Goal: Task Accomplishment & Management: Manage account settings

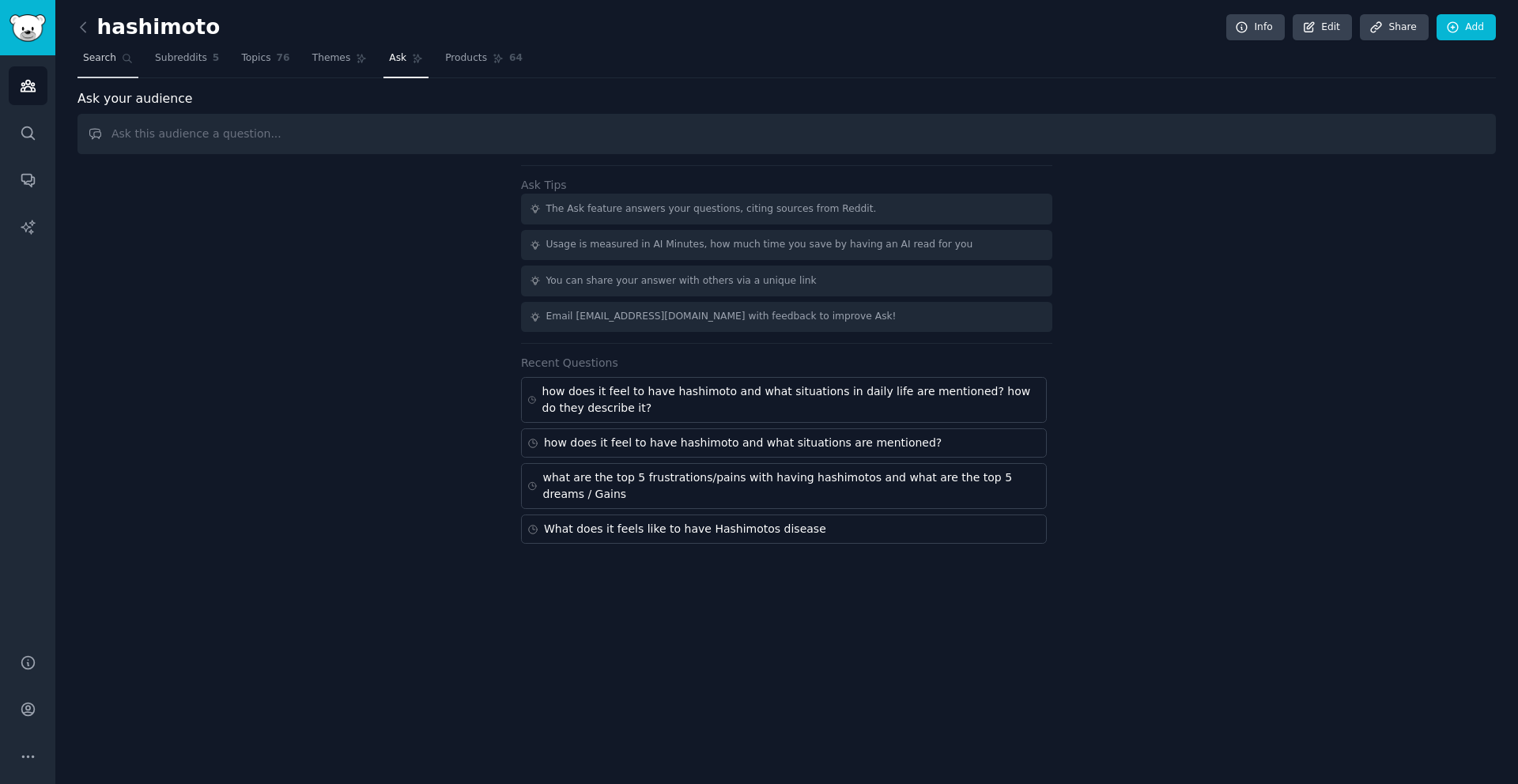
click at [97, 64] on span "Search" at bounding box center [100, 59] width 33 height 14
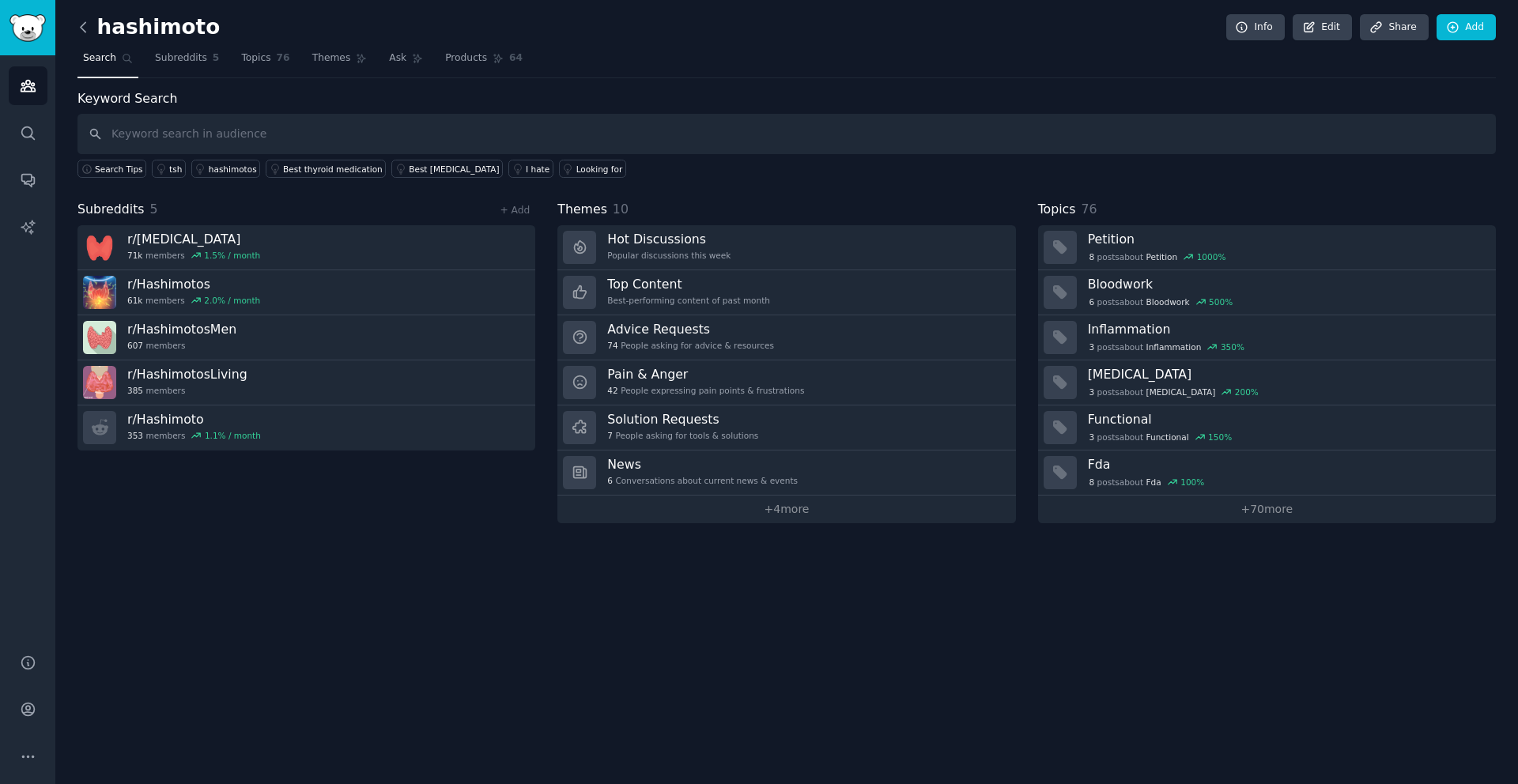
click at [80, 25] on icon at bounding box center [83, 27] width 17 height 17
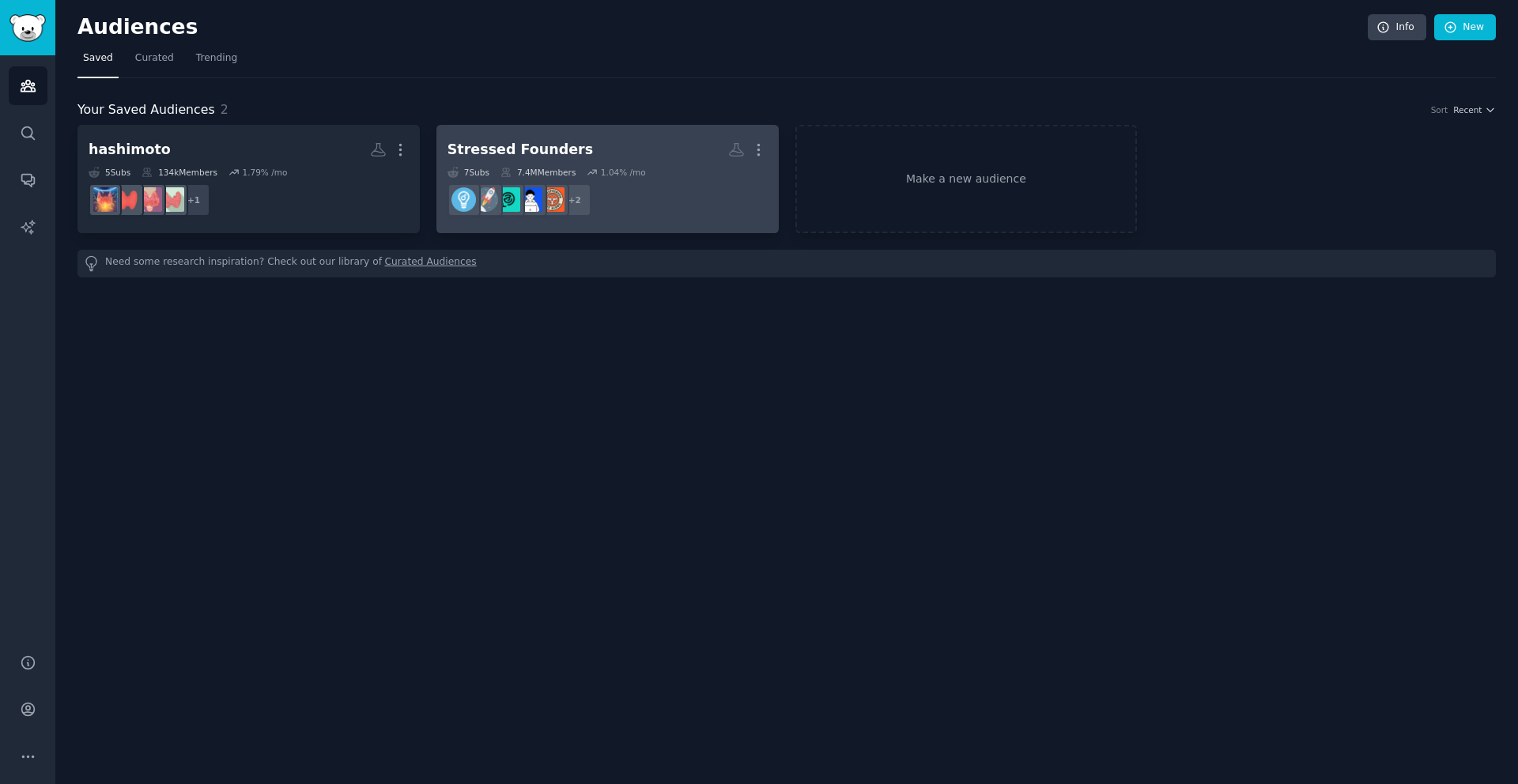
click at [653, 158] on h2 "Stressed Founders More" at bounding box center [608, 150] width 320 height 28
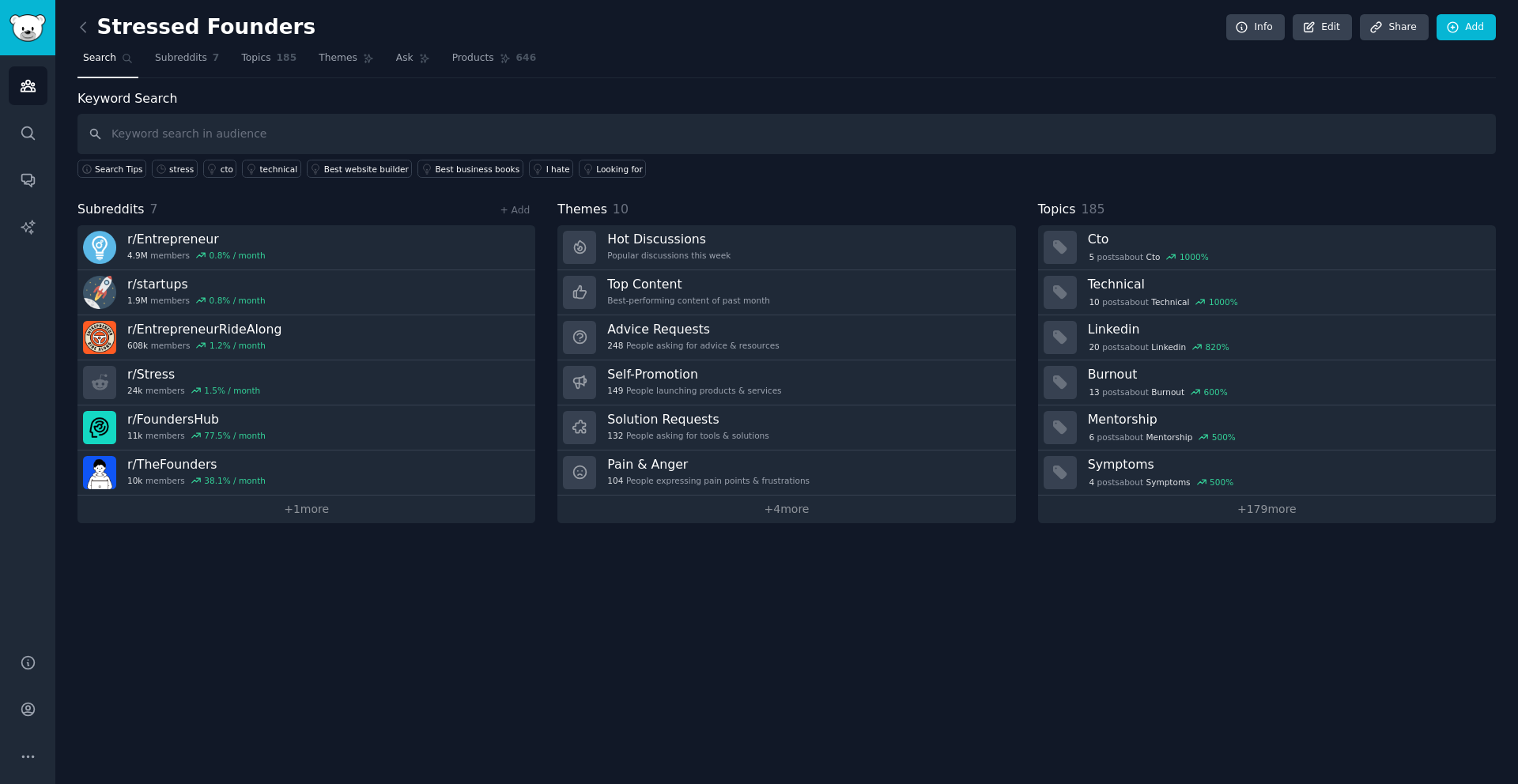
click at [521, 217] on div "+ Add" at bounding box center [515, 209] width 41 height 17
click at [518, 210] on link "+ Add" at bounding box center [515, 210] width 30 height 11
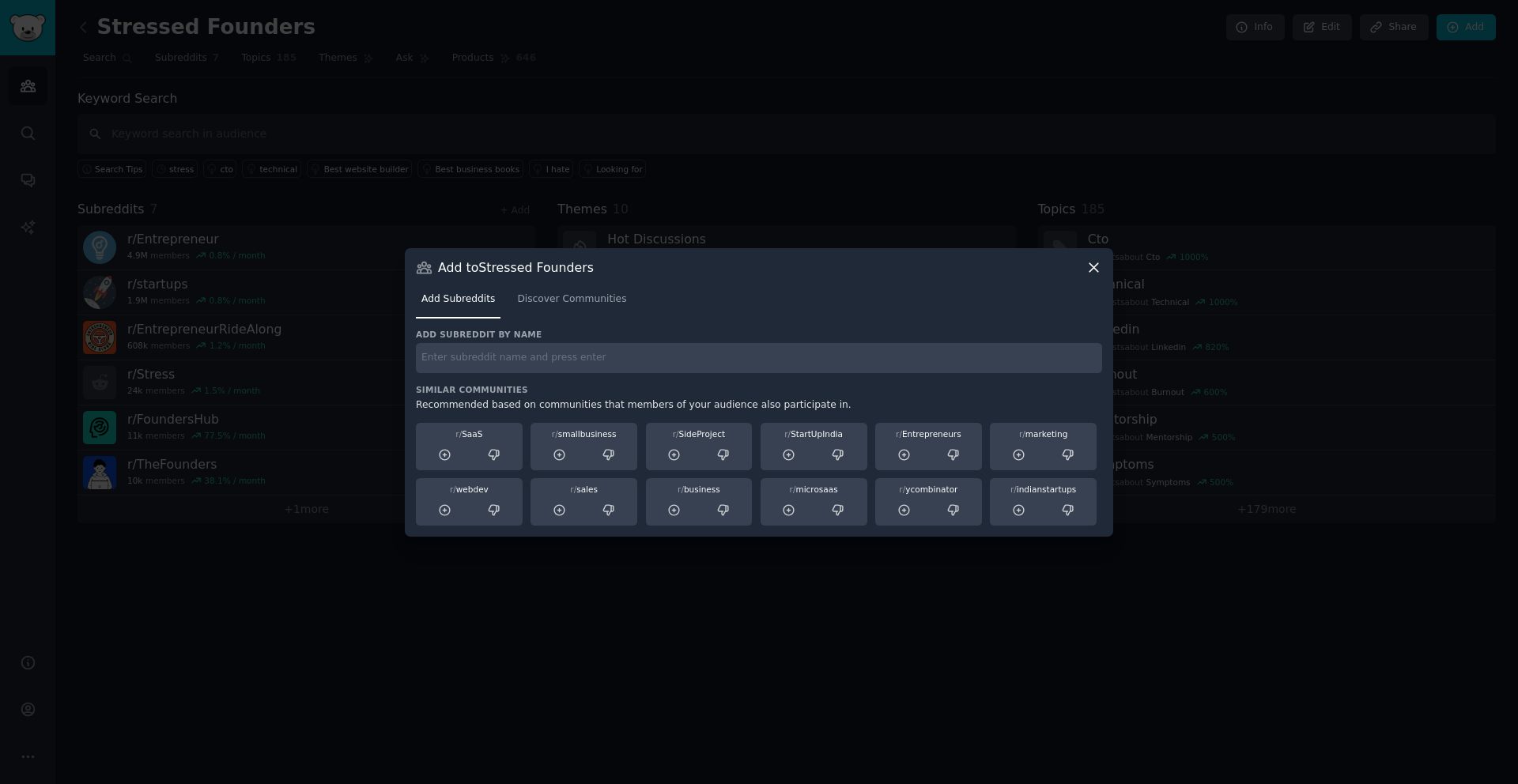
click at [539, 329] on h3 "Add subreddit by name" at bounding box center [759, 334] width 686 height 11
click at [548, 303] on span "Discover Communities" at bounding box center [572, 299] width 109 height 14
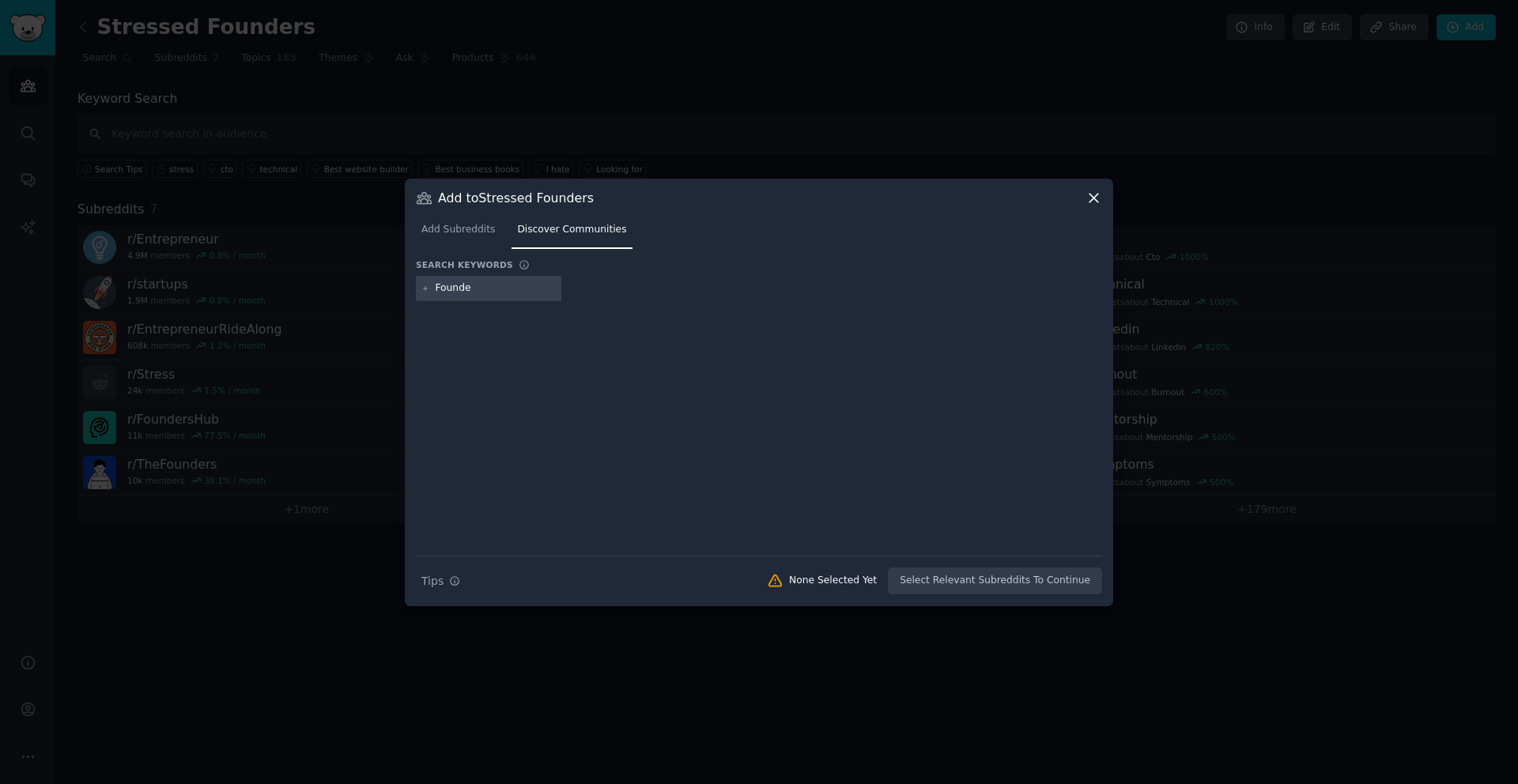
type input "Founder"
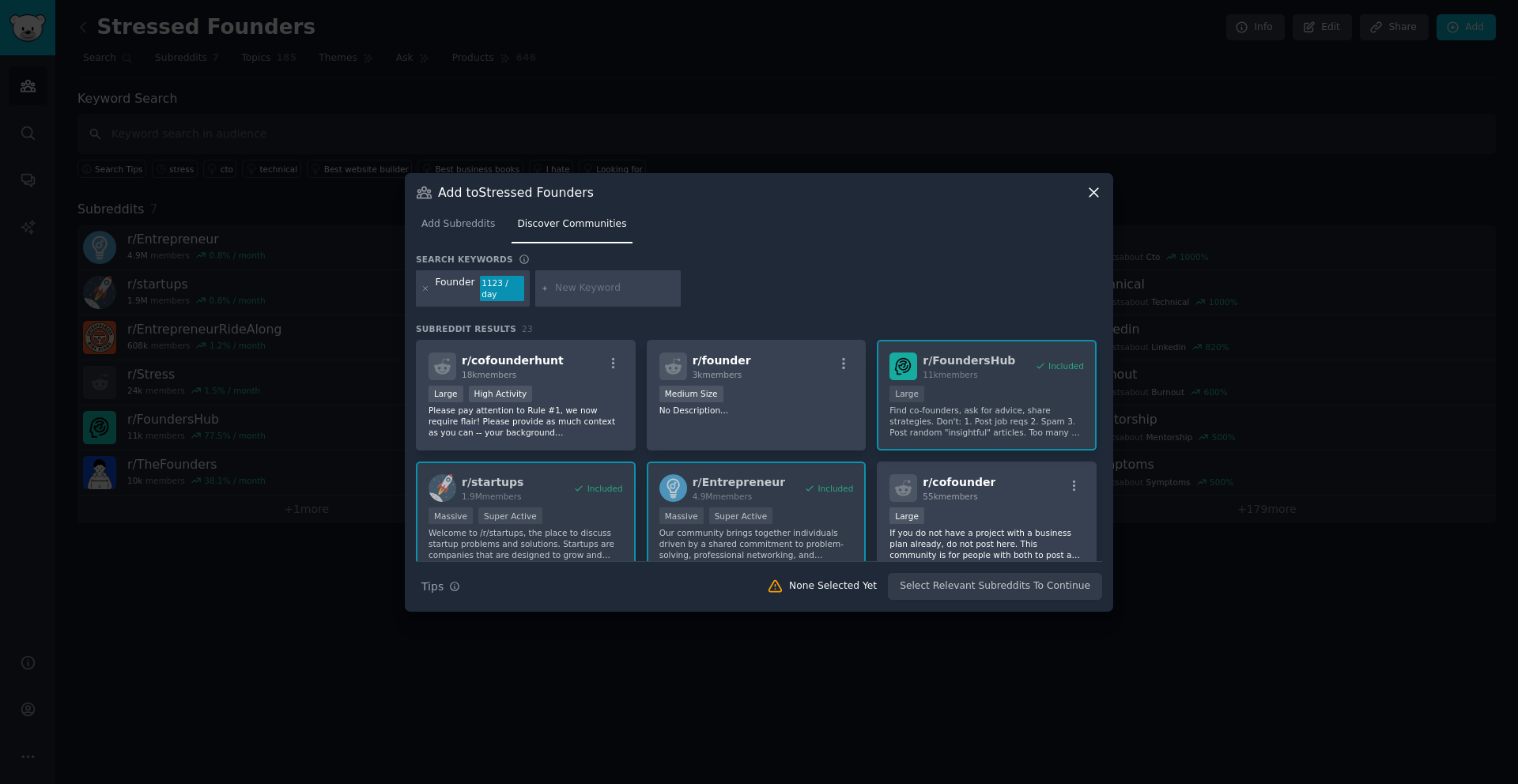
click at [1093, 200] on icon at bounding box center [1093, 192] width 17 height 17
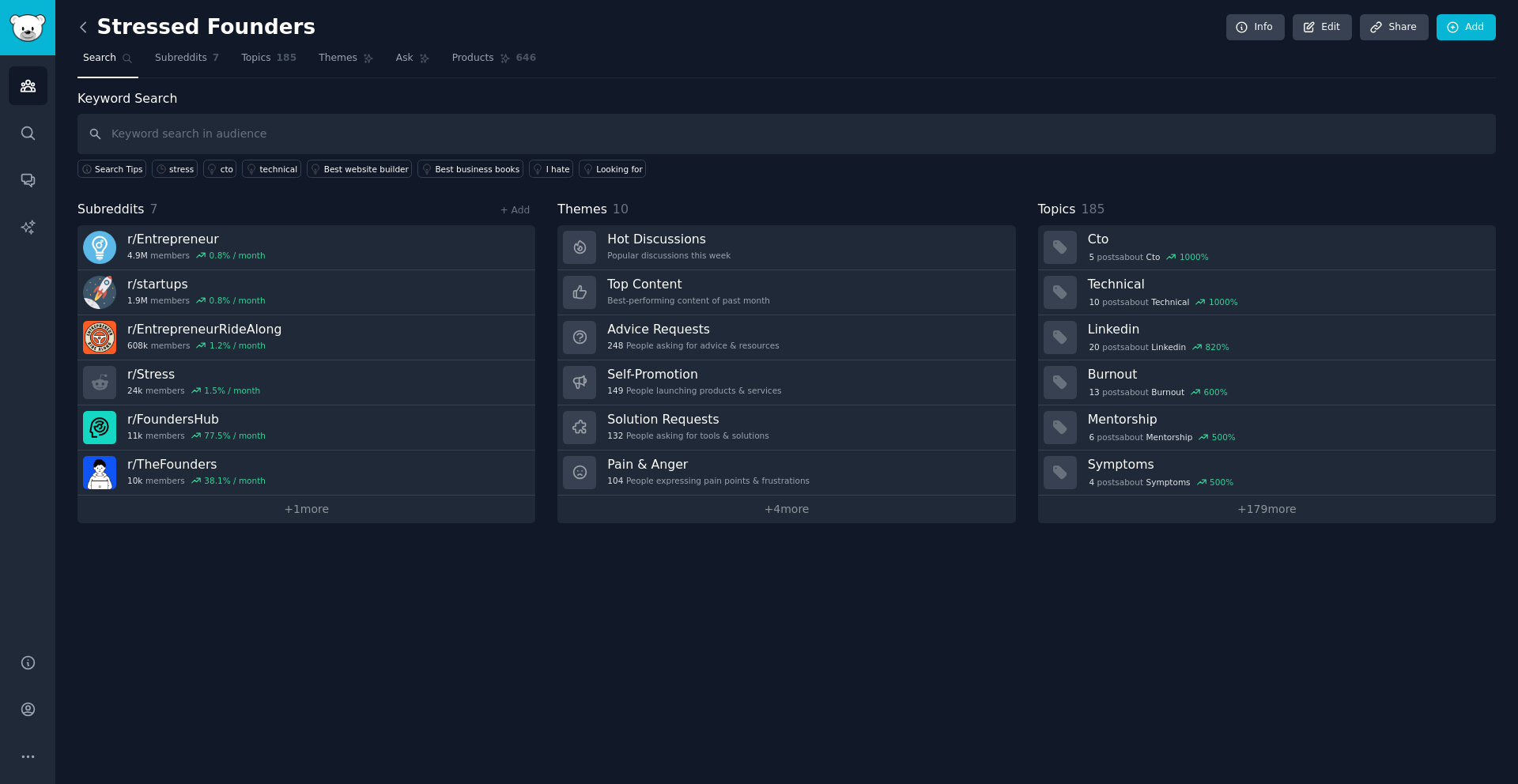
click at [84, 31] on icon at bounding box center [82, 26] width 4 height 10
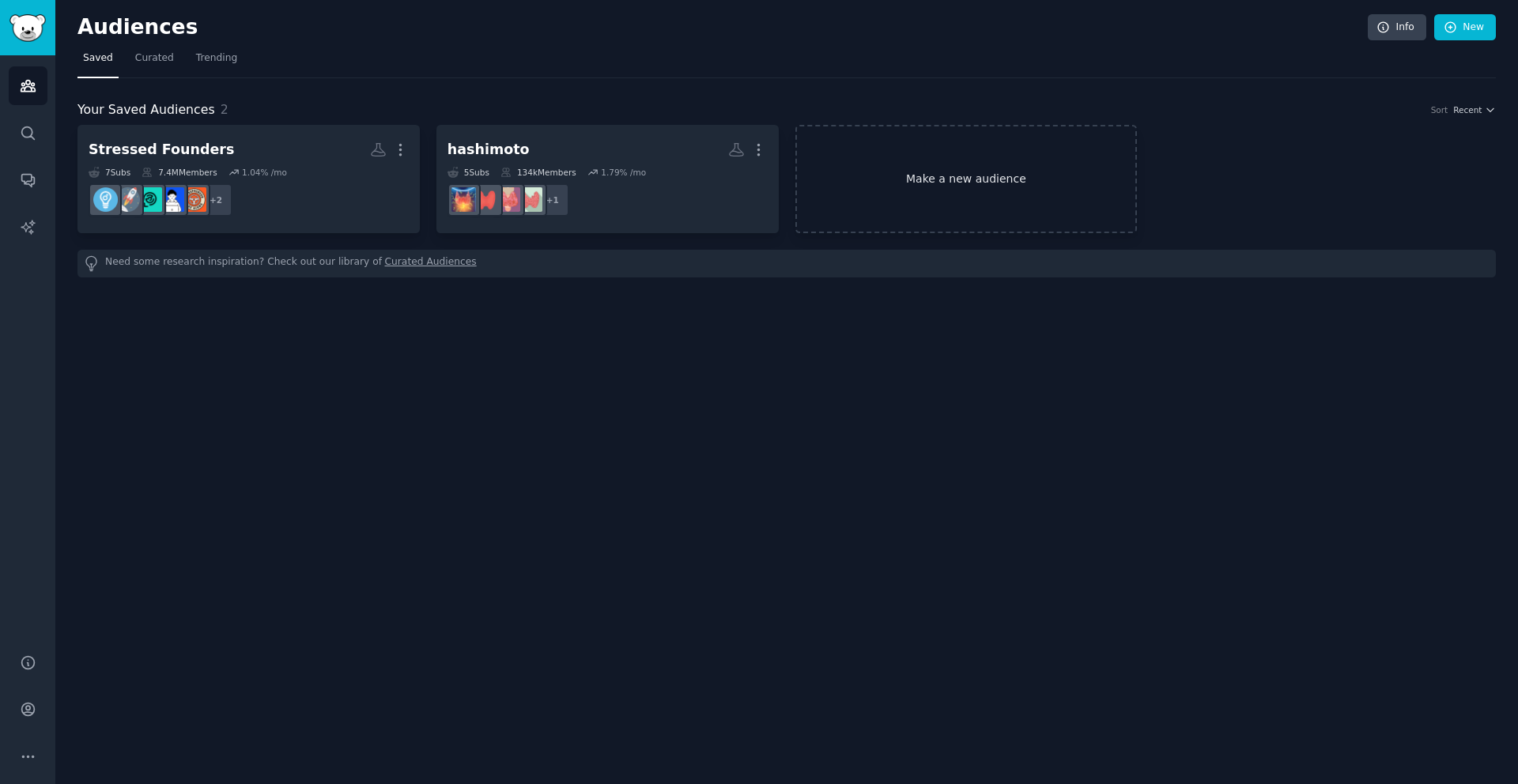
click at [950, 186] on link "Make a new audience" at bounding box center [966, 179] width 342 height 108
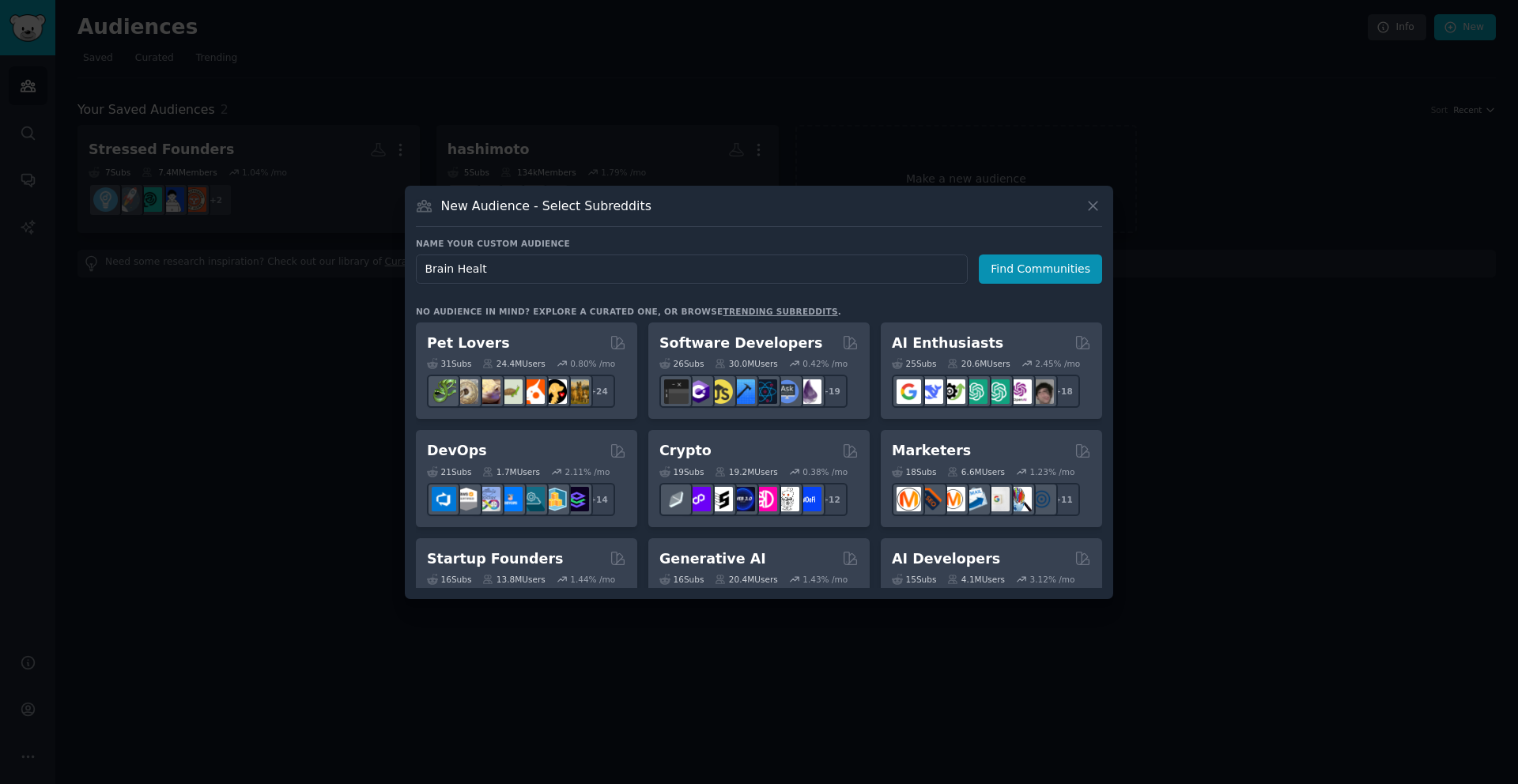
type input "Brain Health"
drag, startPoint x: 529, startPoint y: 273, endPoint x: 387, endPoint y: 266, distance: 142.2
click at [387, 266] on div "​ New Audience - Select Subreddits Name your custom audience Audience Name Brai…" at bounding box center [759, 392] width 1507 height 784
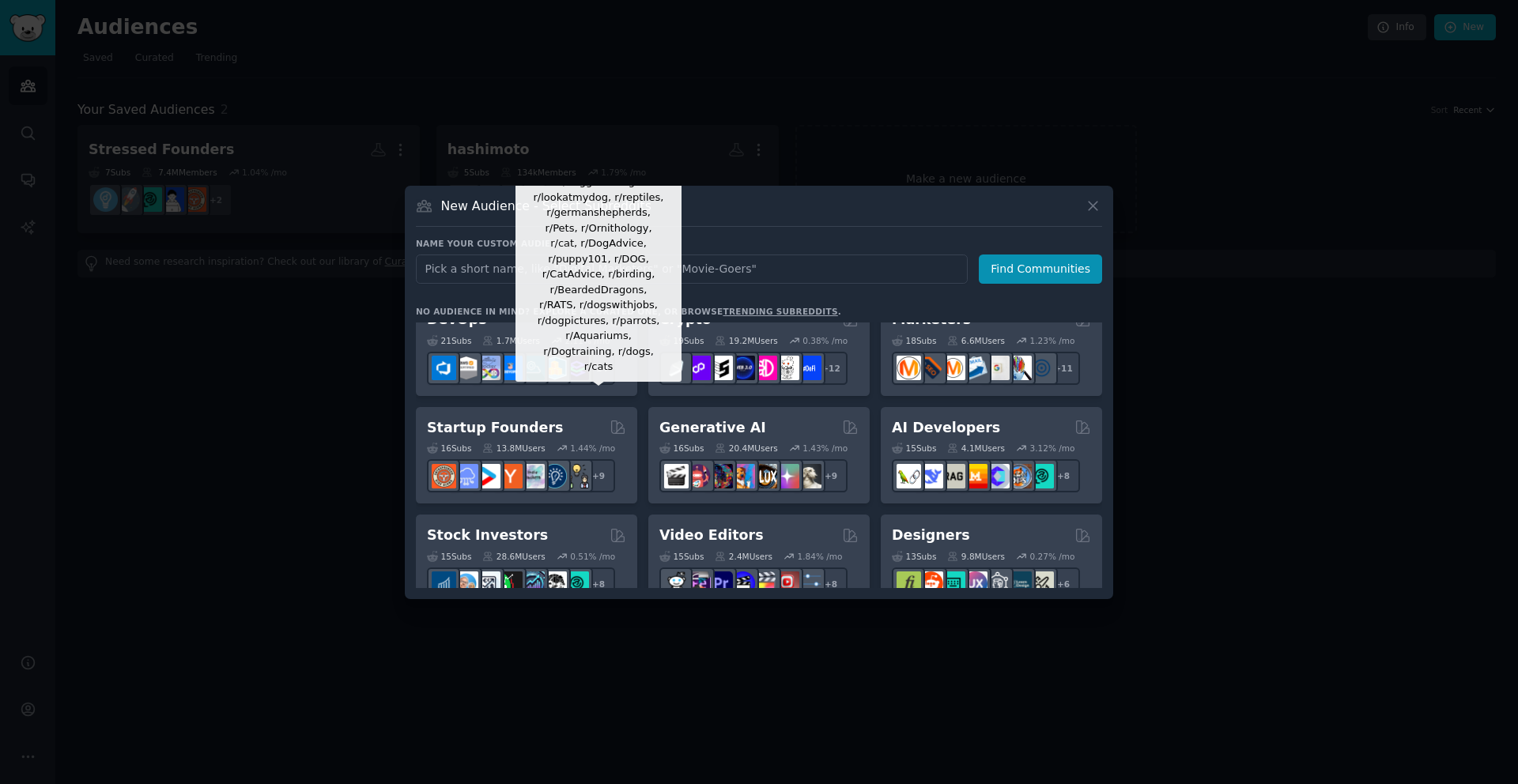
scroll to position [204, 0]
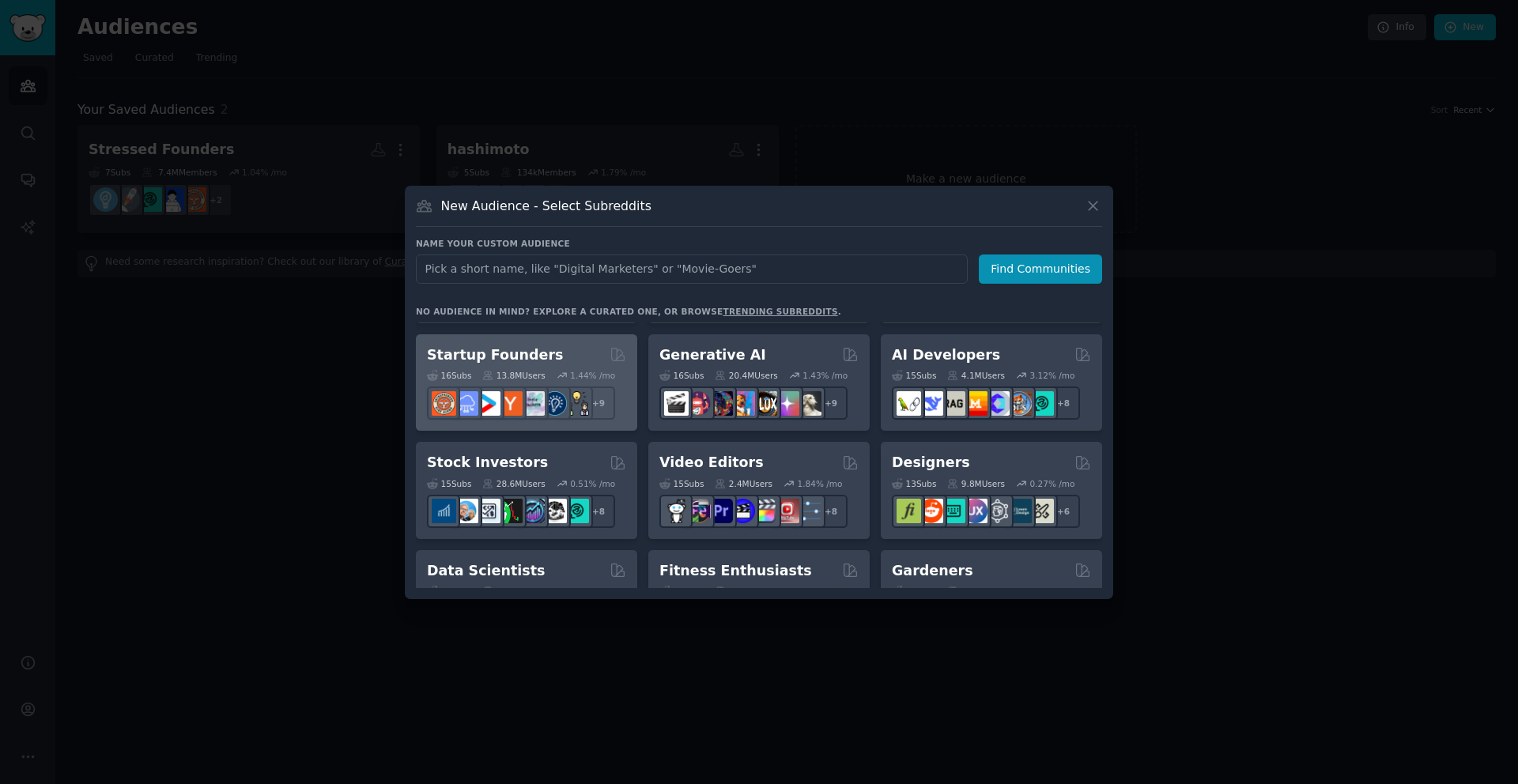
click at [563, 354] on div "Startup Founders" at bounding box center [527, 355] width 200 height 20
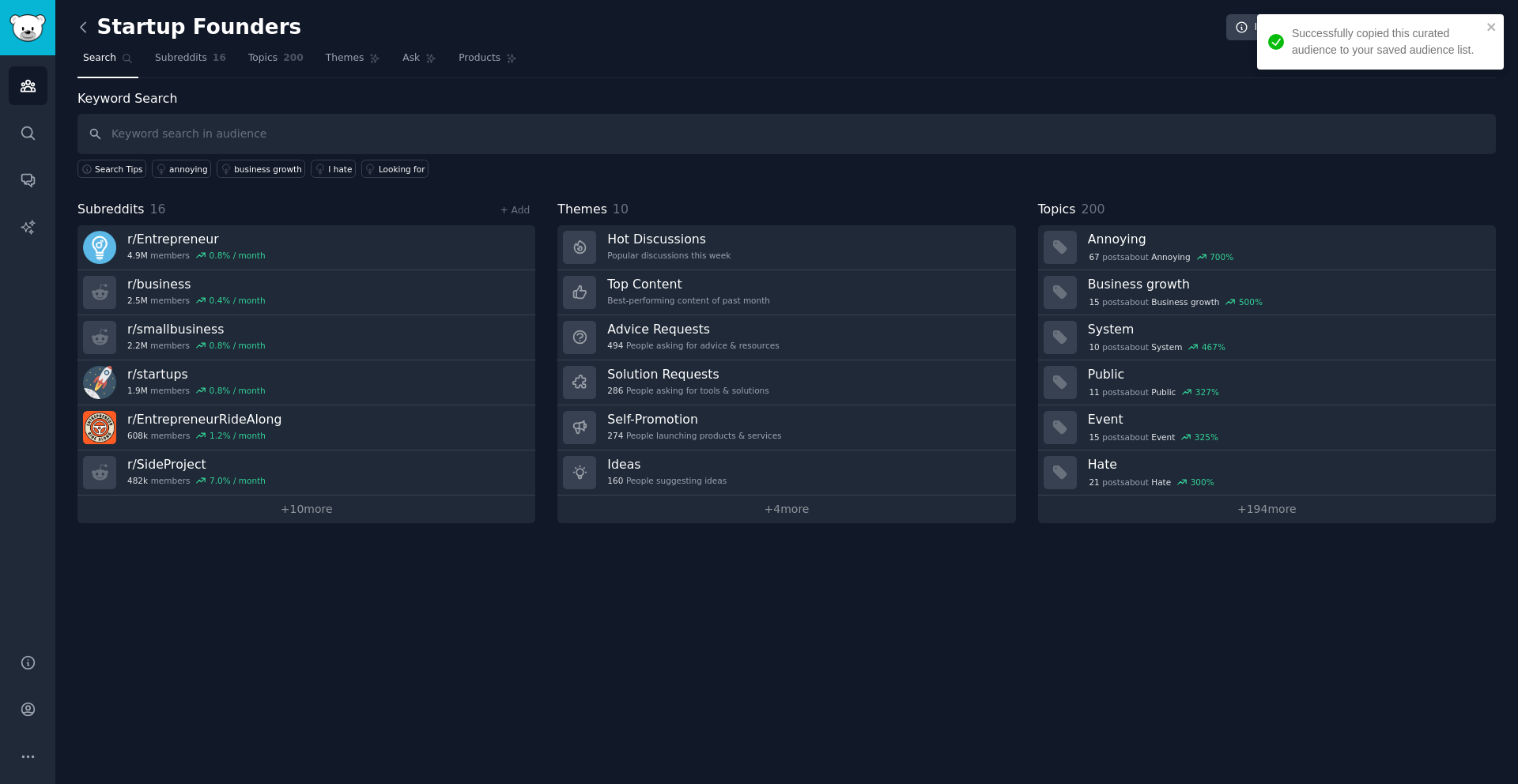
click at [82, 31] on icon at bounding box center [83, 27] width 17 height 17
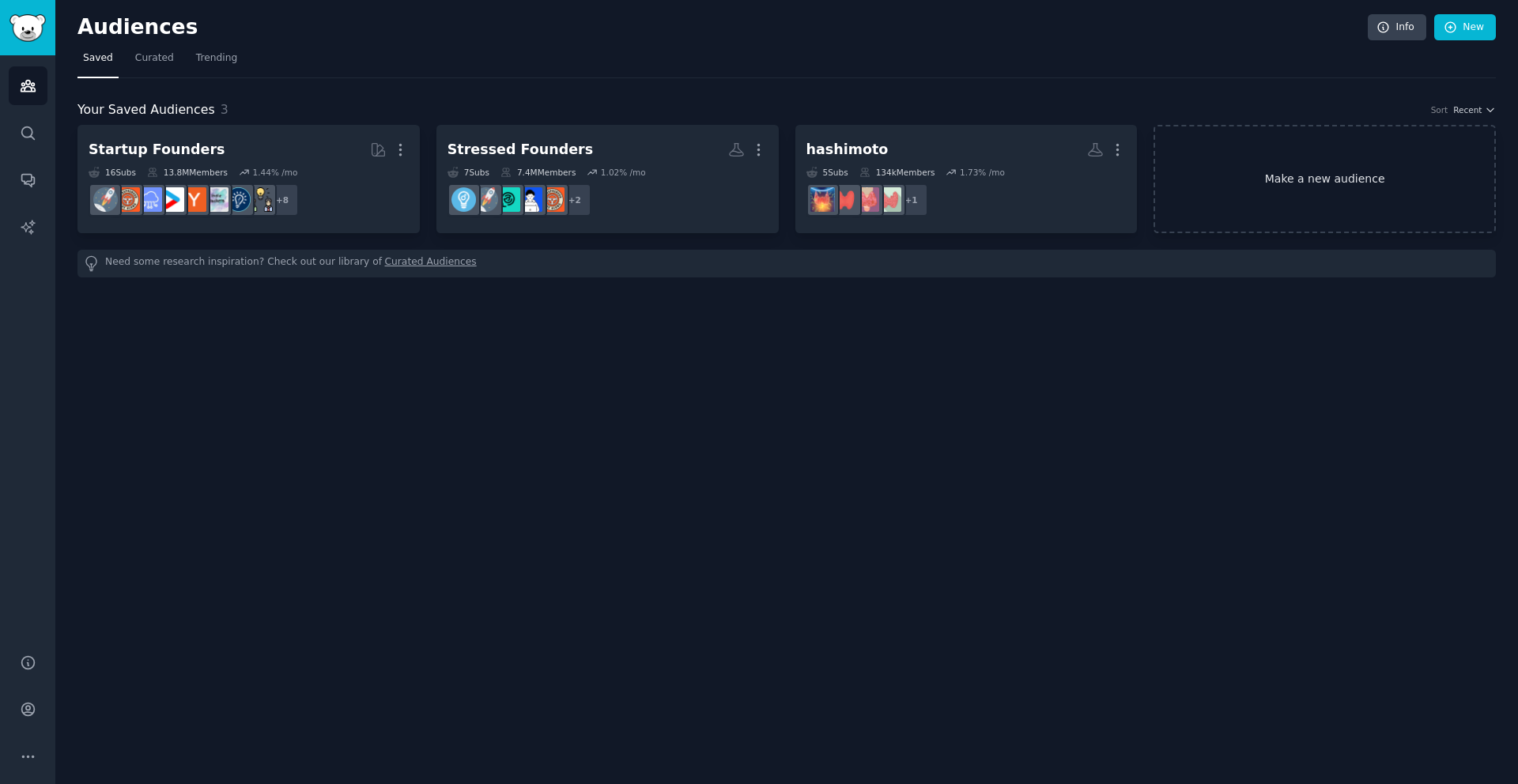
click at [1336, 175] on link "Make a new audience" at bounding box center [1325, 179] width 342 height 108
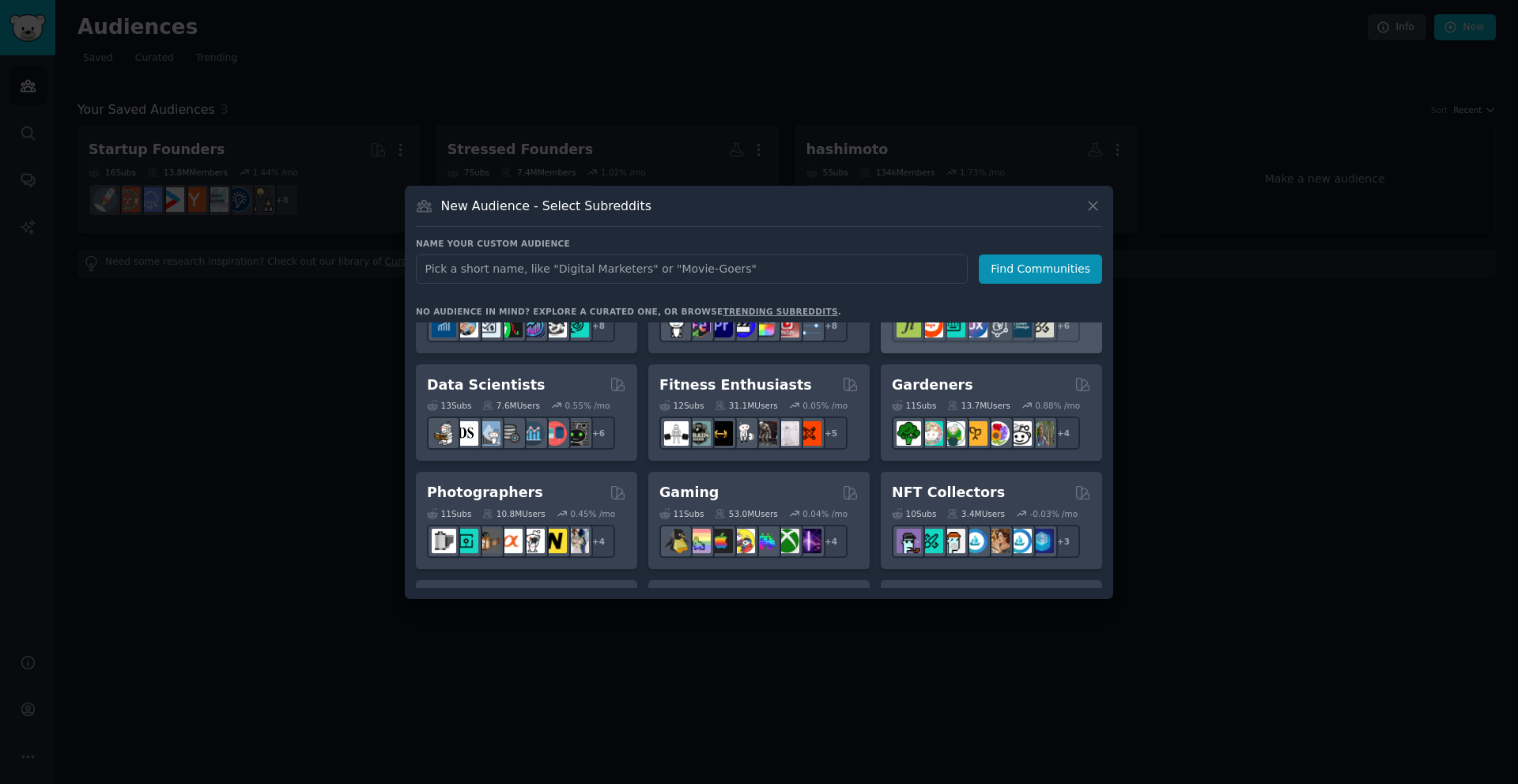
scroll to position [399, 0]
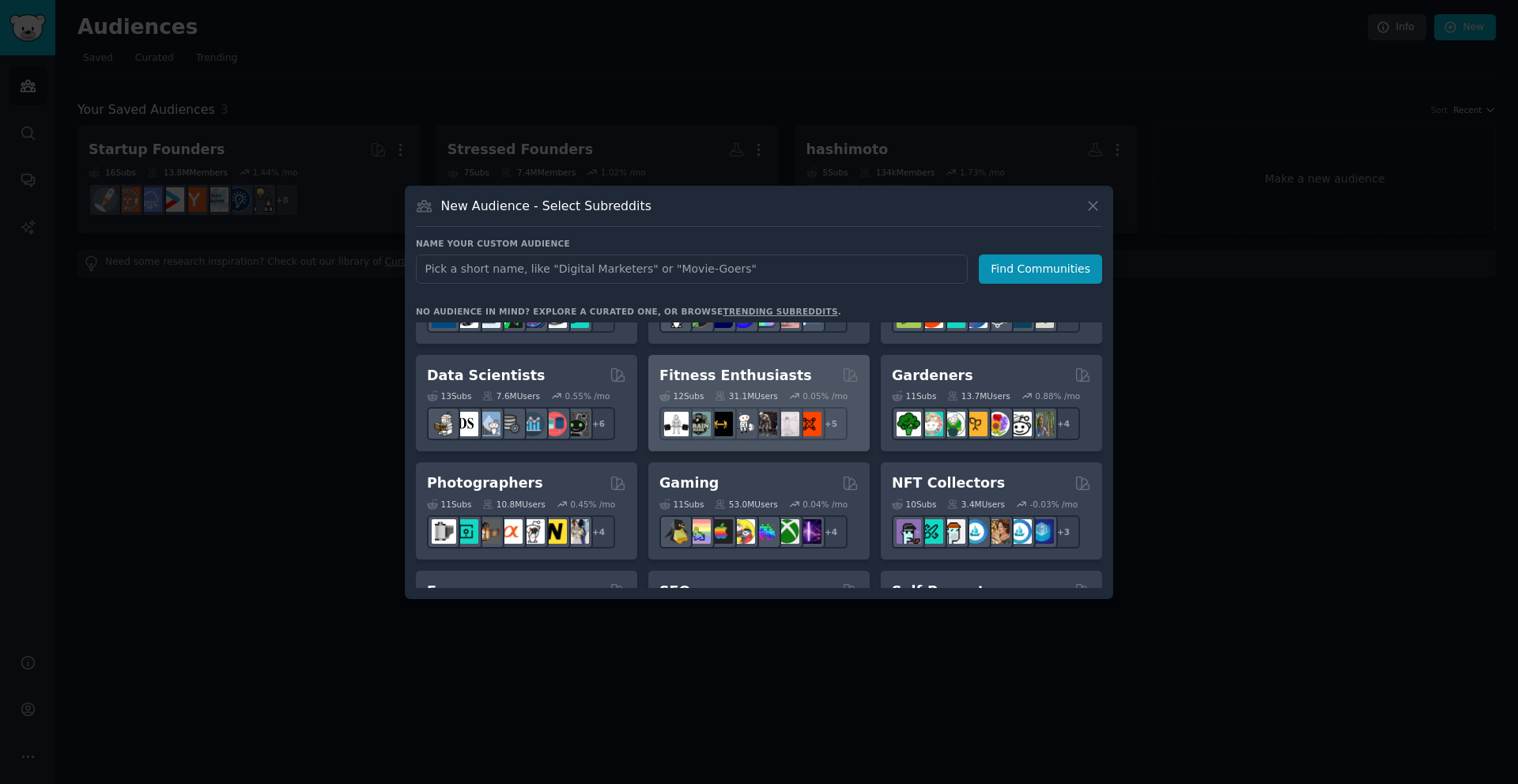
click at [688, 380] on h2 "Fitness Enthusiasts" at bounding box center [735, 375] width 152 height 20
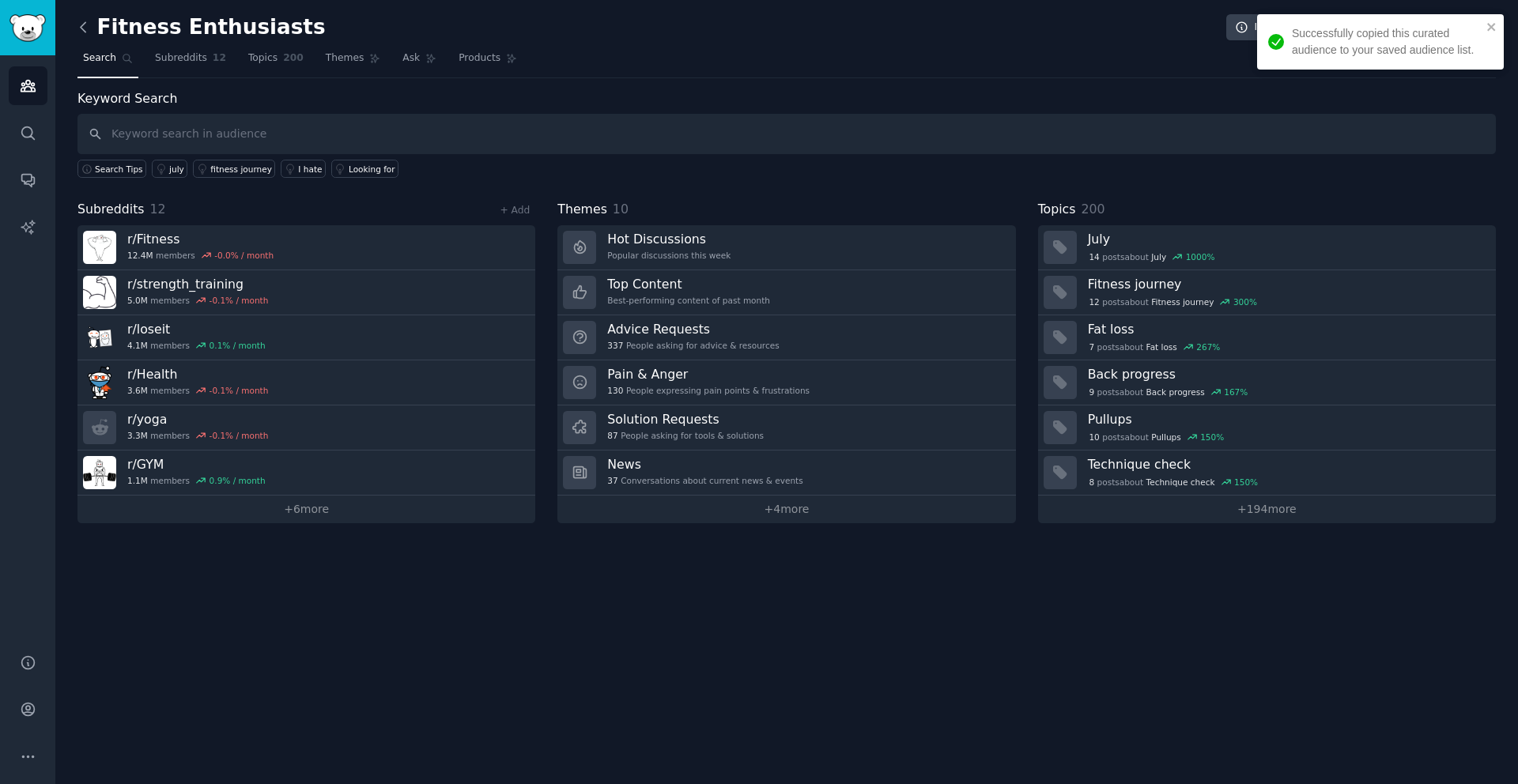
click at [84, 35] on icon at bounding box center [83, 27] width 17 height 17
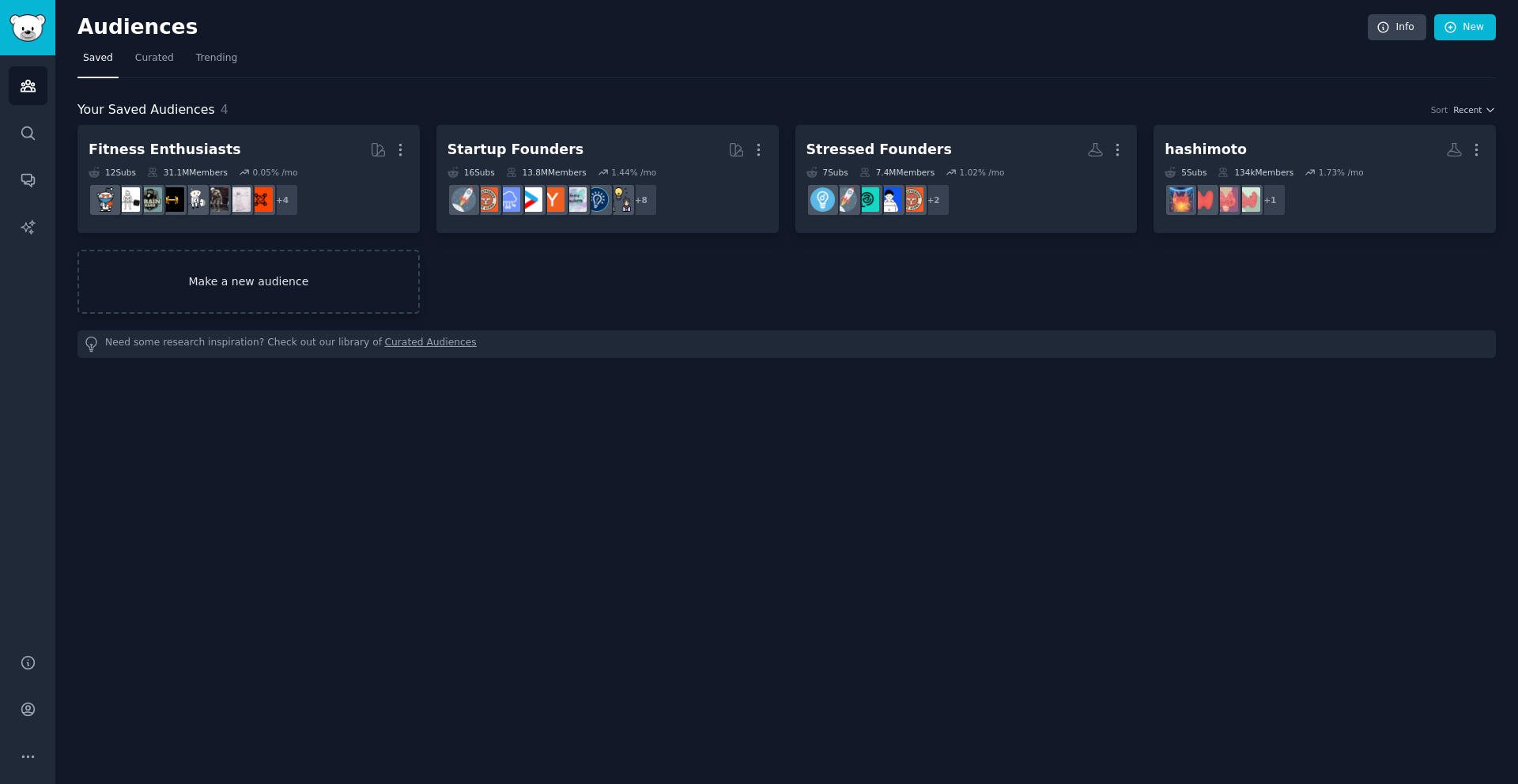
click at [208, 286] on link "Make a new audience" at bounding box center [249, 281] width 342 height 64
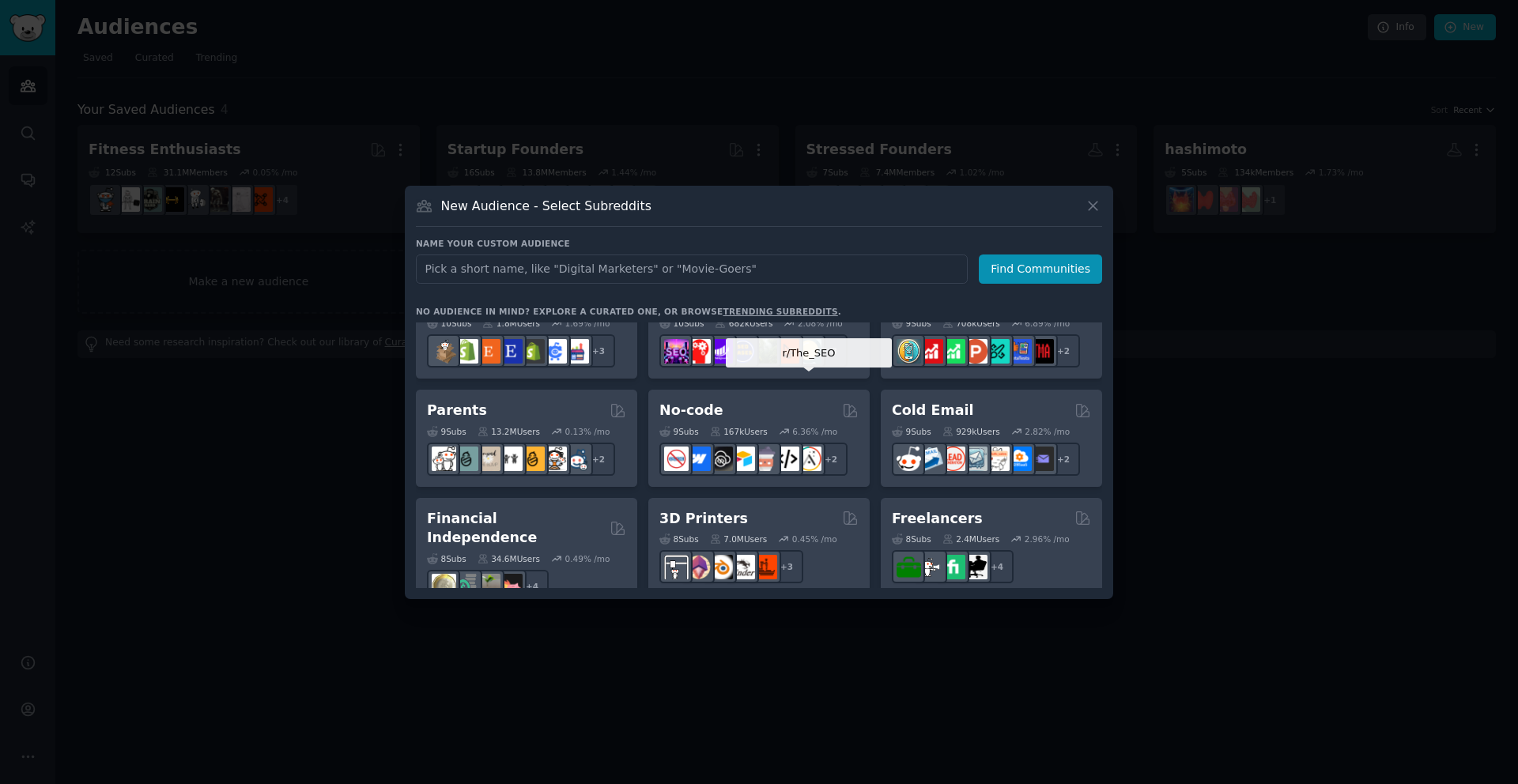
scroll to position [710, 0]
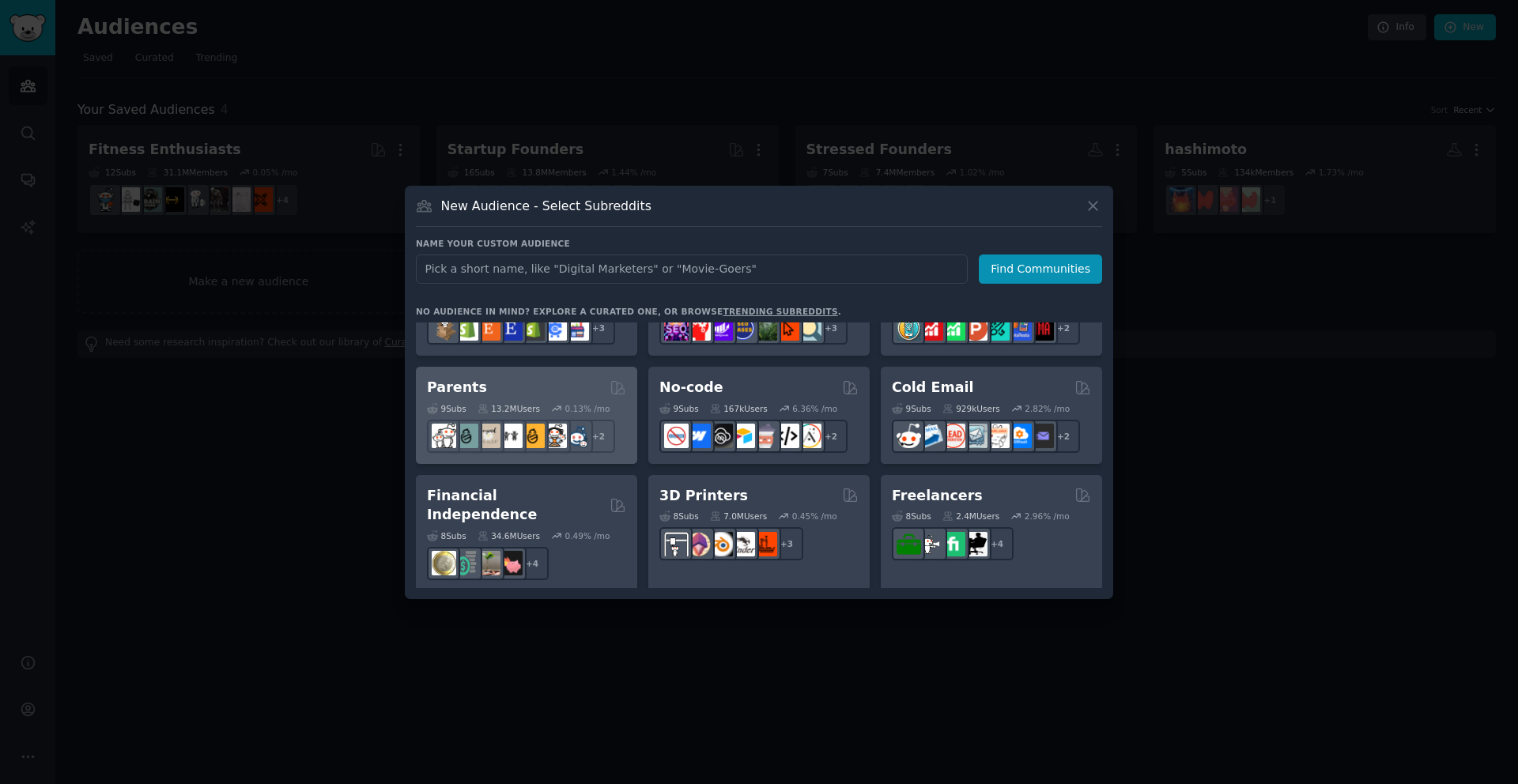
click at [564, 380] on div "Parents Curated by GummySearch" at bounding box center [527, 388] width 200 height 20
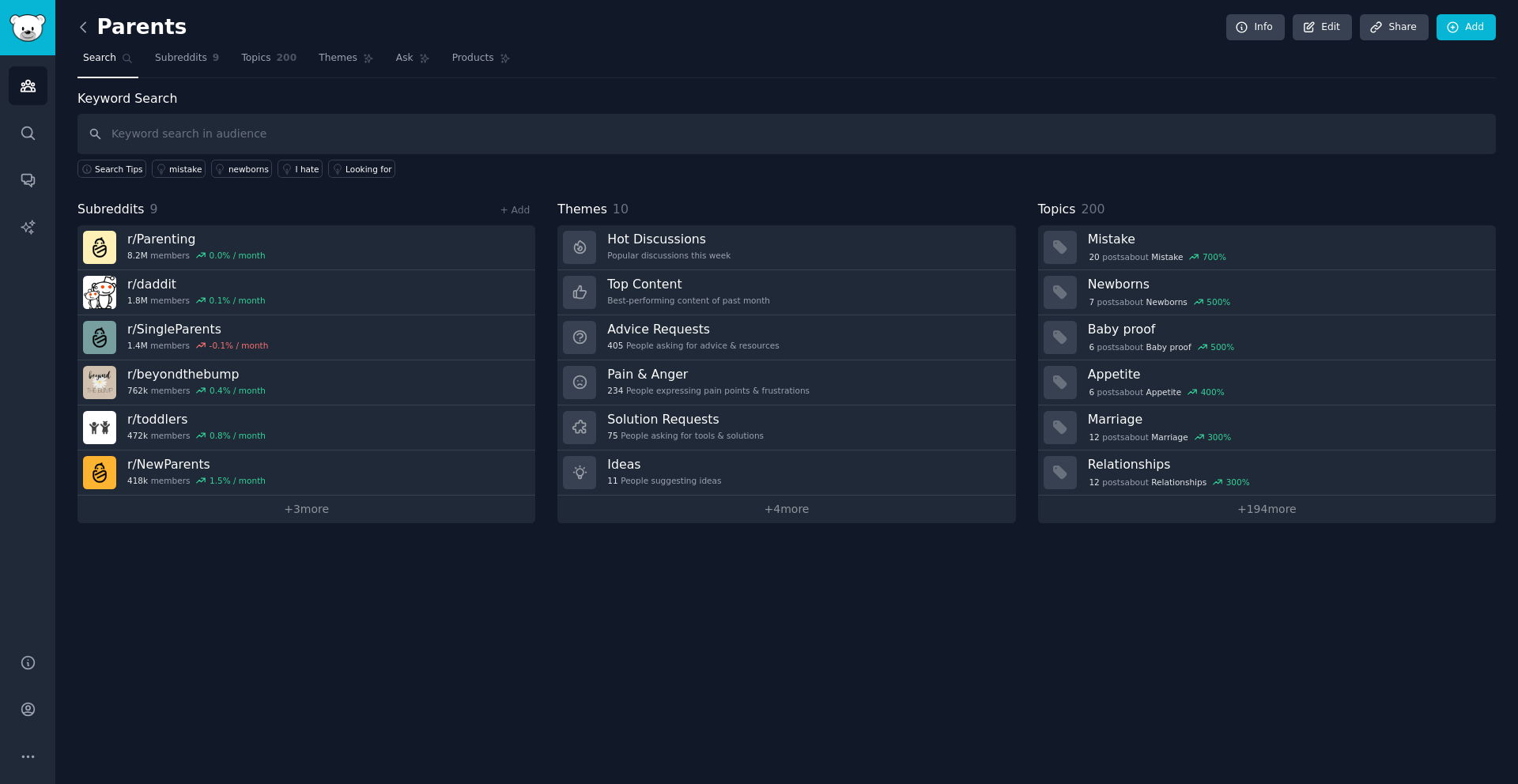
click at [86, 29] on icon at bounding box center [83, 27] width 17 height 17
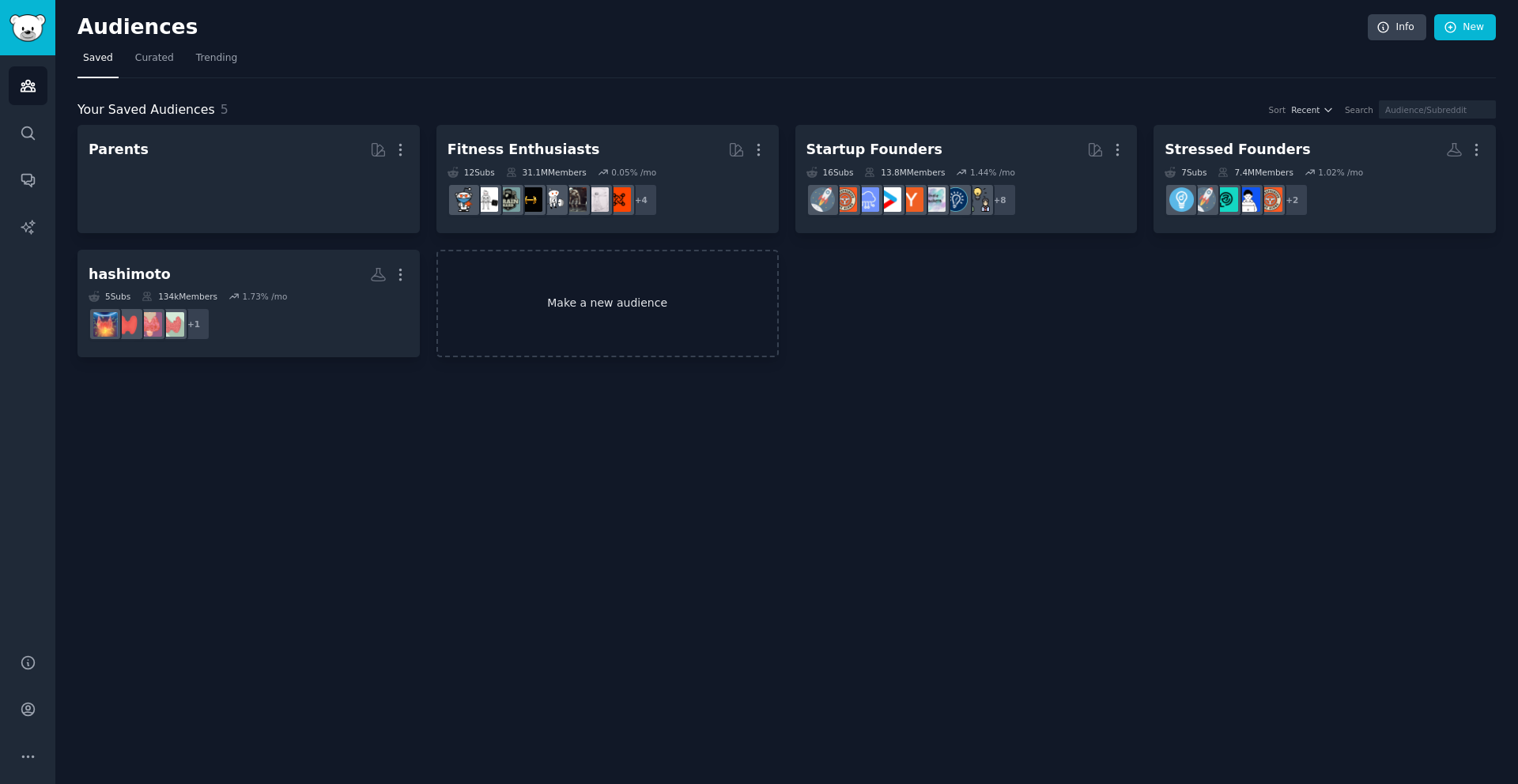
click at [619, 296] on link "Make a new audience" at bounding box center [608, 304] width 342 height 108
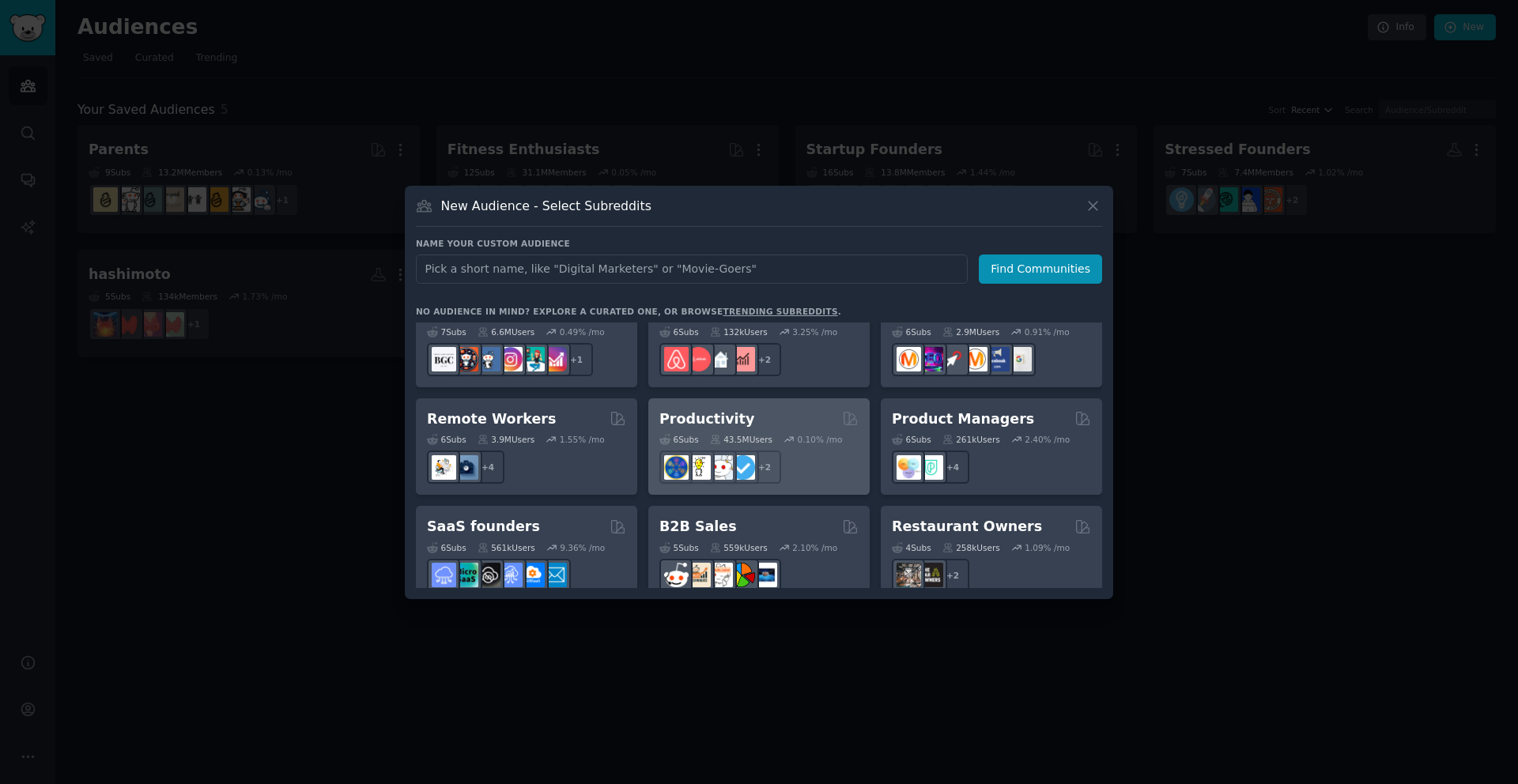
scroll to position [1131, 0]
click at [781, 409] on div "Productivity" at bounding box center [759, 418] width 200 height 20
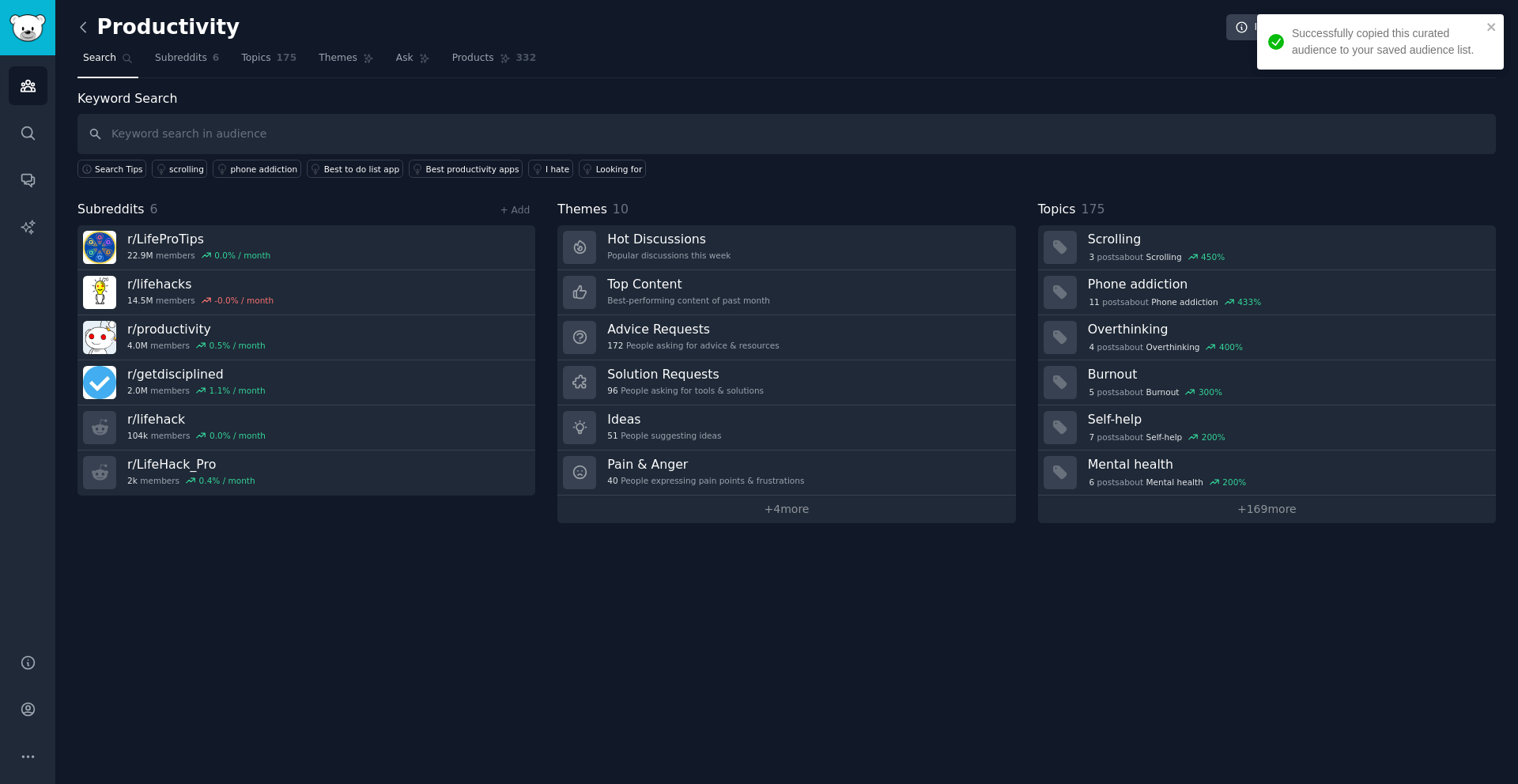
click at [81, 29] on icon at bounding box center [83, 27] width 17 height 17
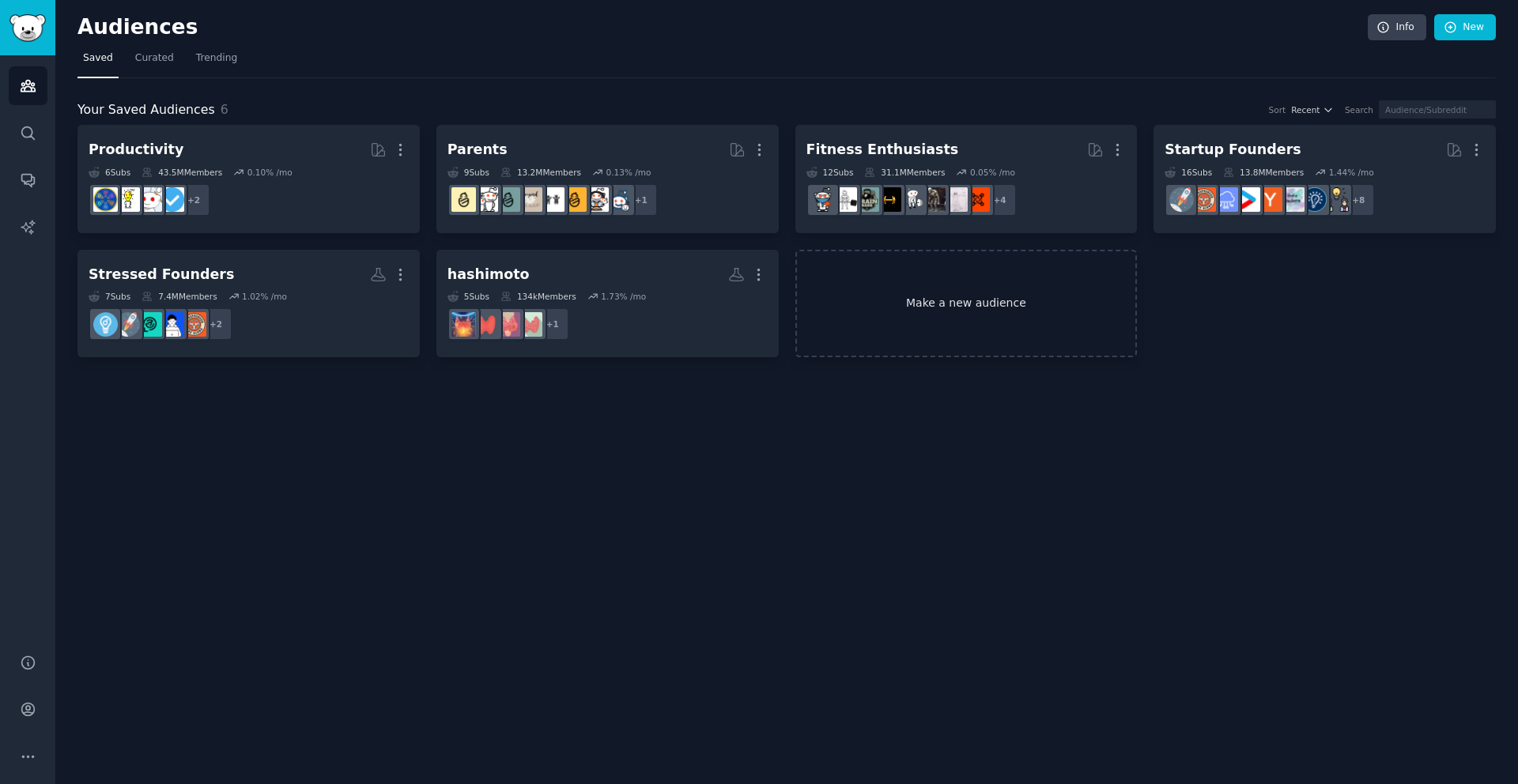
click at [984, 325] on link "Make a new audience" at bounding box center [966, 304] width 342 height 108
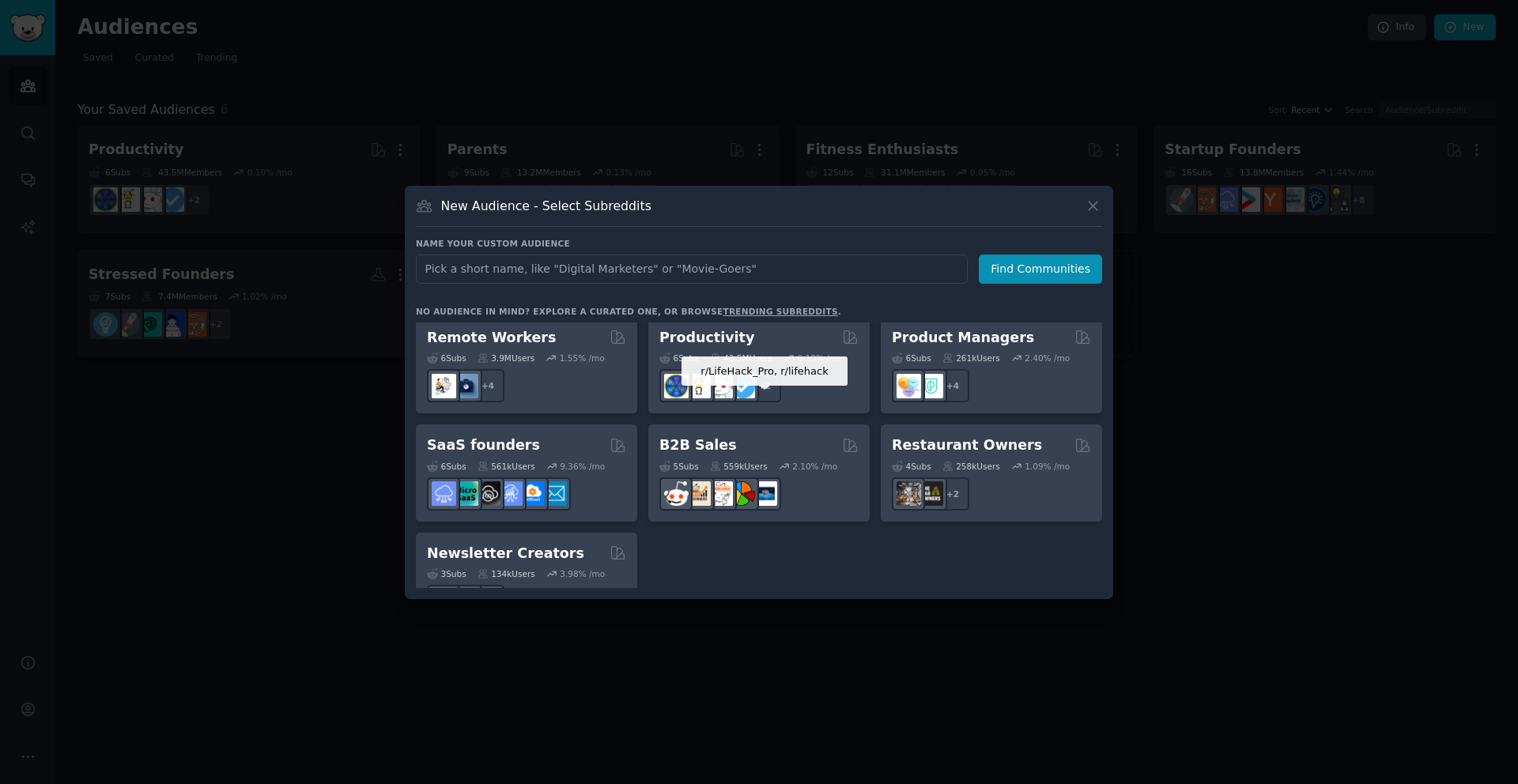
scroll to position [1234, 0]
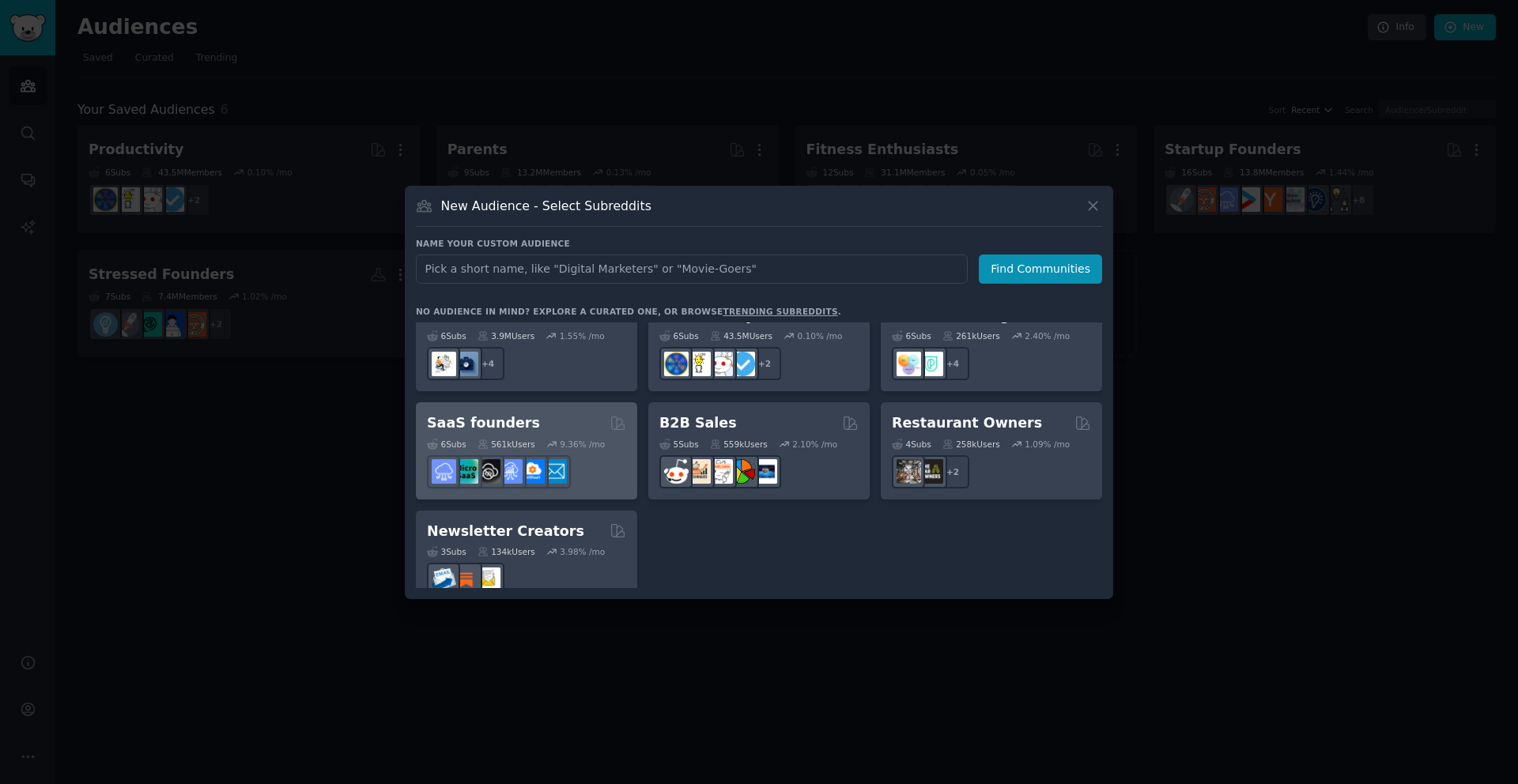
click at [552, 413] on div "SaaS founders" at bounding box center [527, 423] width 200 height 20
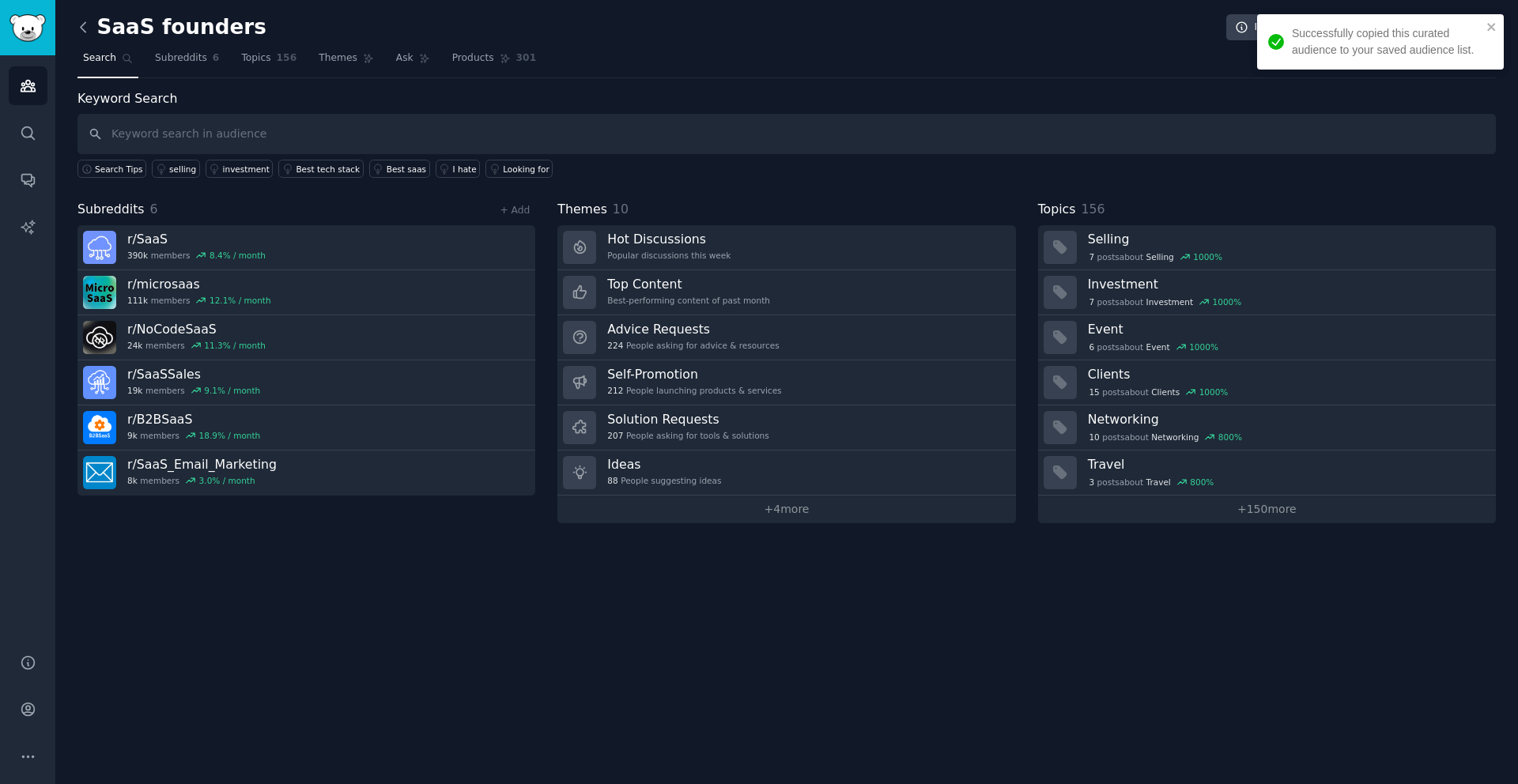
click at [88, 28] on icon at bounding box center [83, 27] width 17 height 17
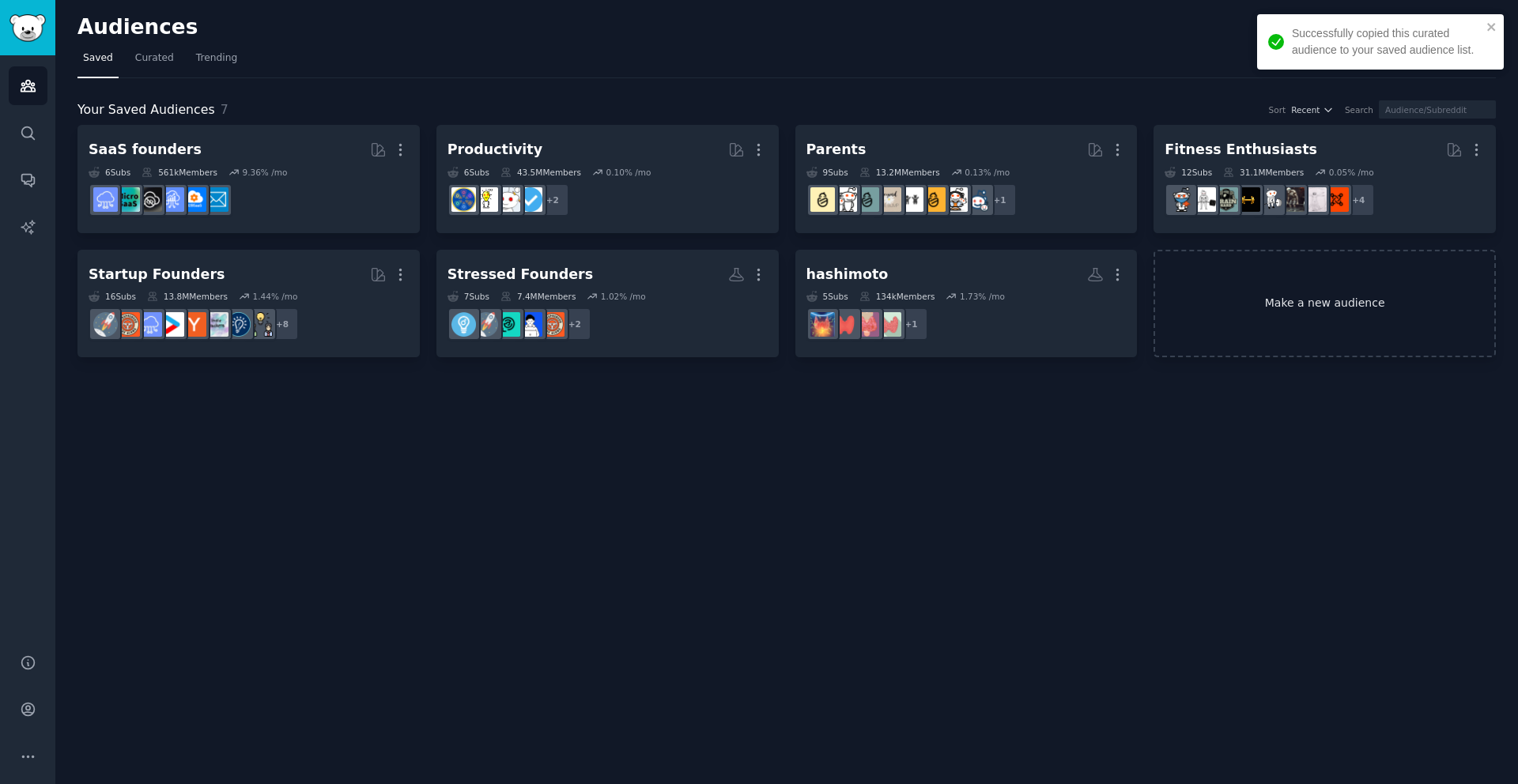
click at [1318, 304] on link "Make a new audience" at bounding box center [1325, 304] width 342 height 108
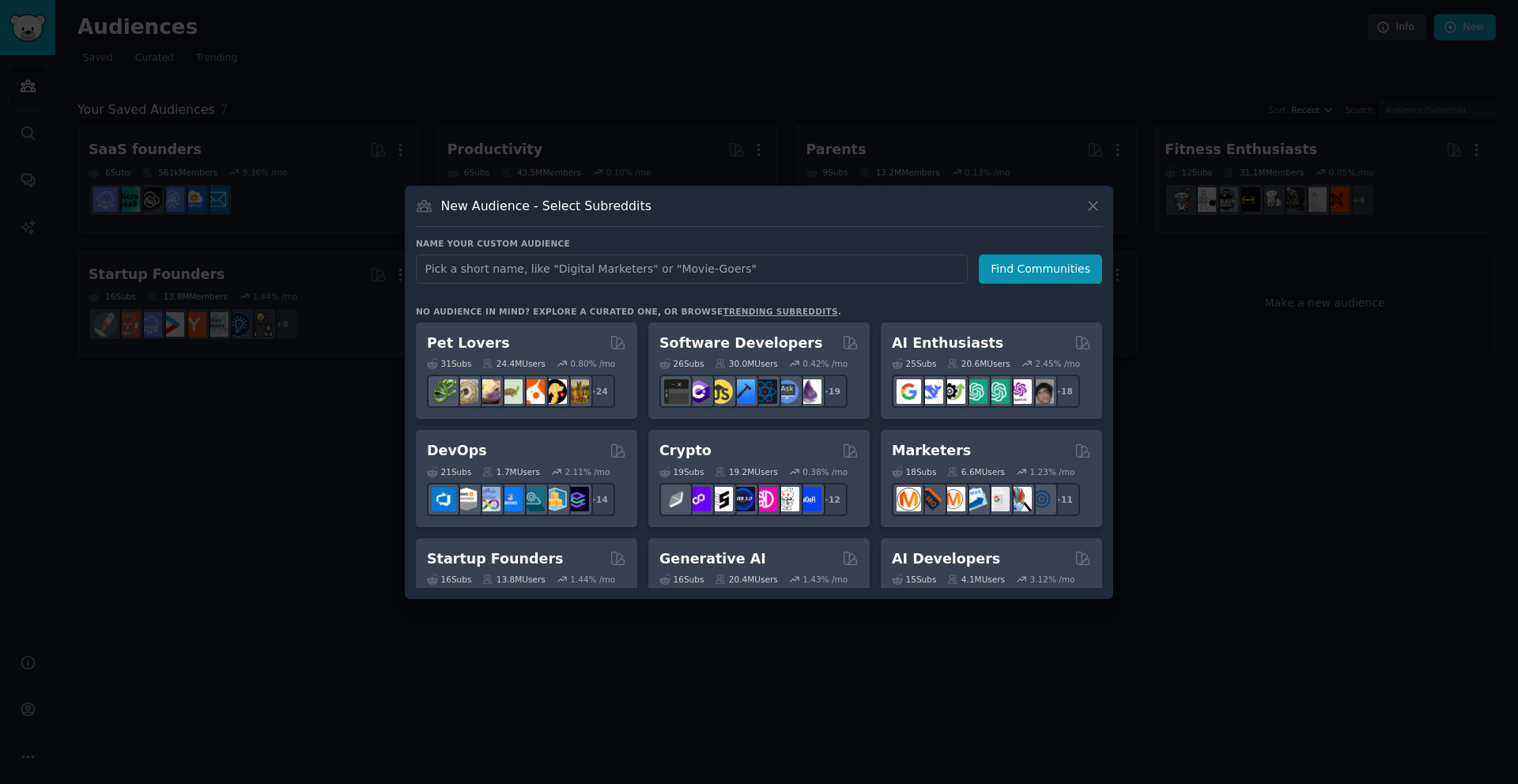
click at [685, 268] on input "text" at bounding box center [692, 269] width 552 height 29
type input "Brain Health"
click button "Find Communities" at bounding box center [1040, 269] width 123 height 29
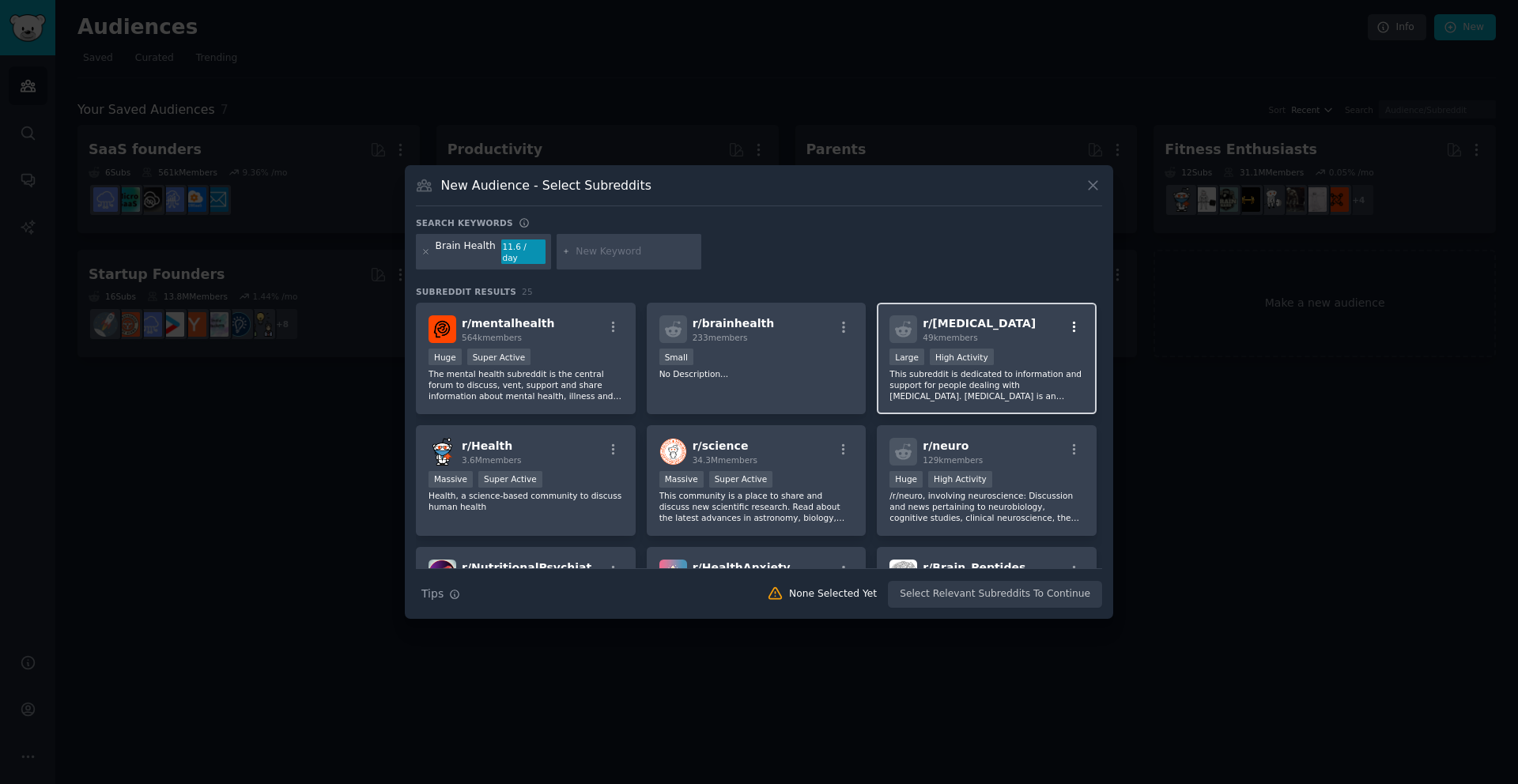
click at [1073, 320] on icon "button" at bounding box center [1074, 327] width 14 height 14
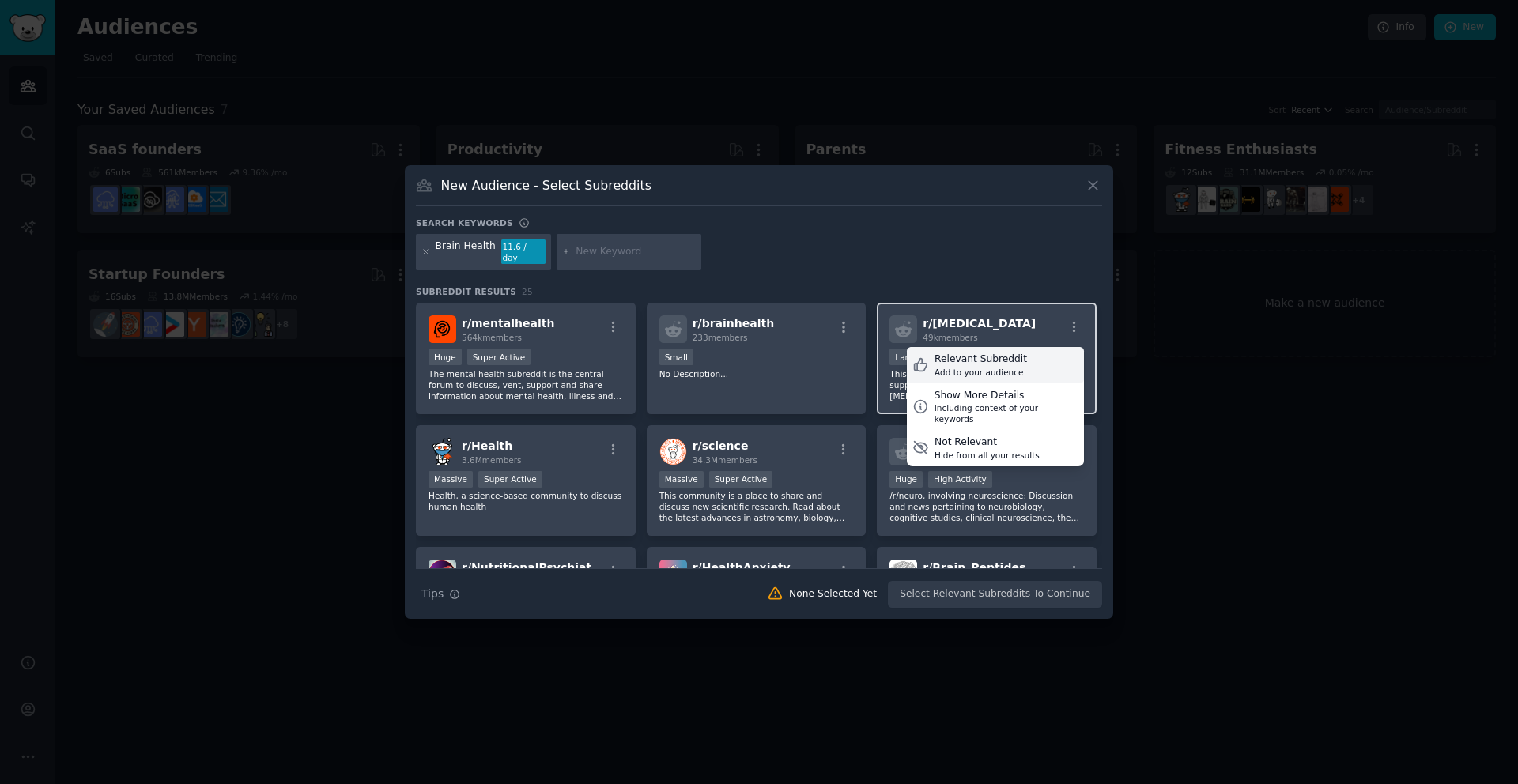
click at [1043, 354] on div "Relevant Subreddit Add to your audience" at bounding box center [995, 366] width 177 height 37
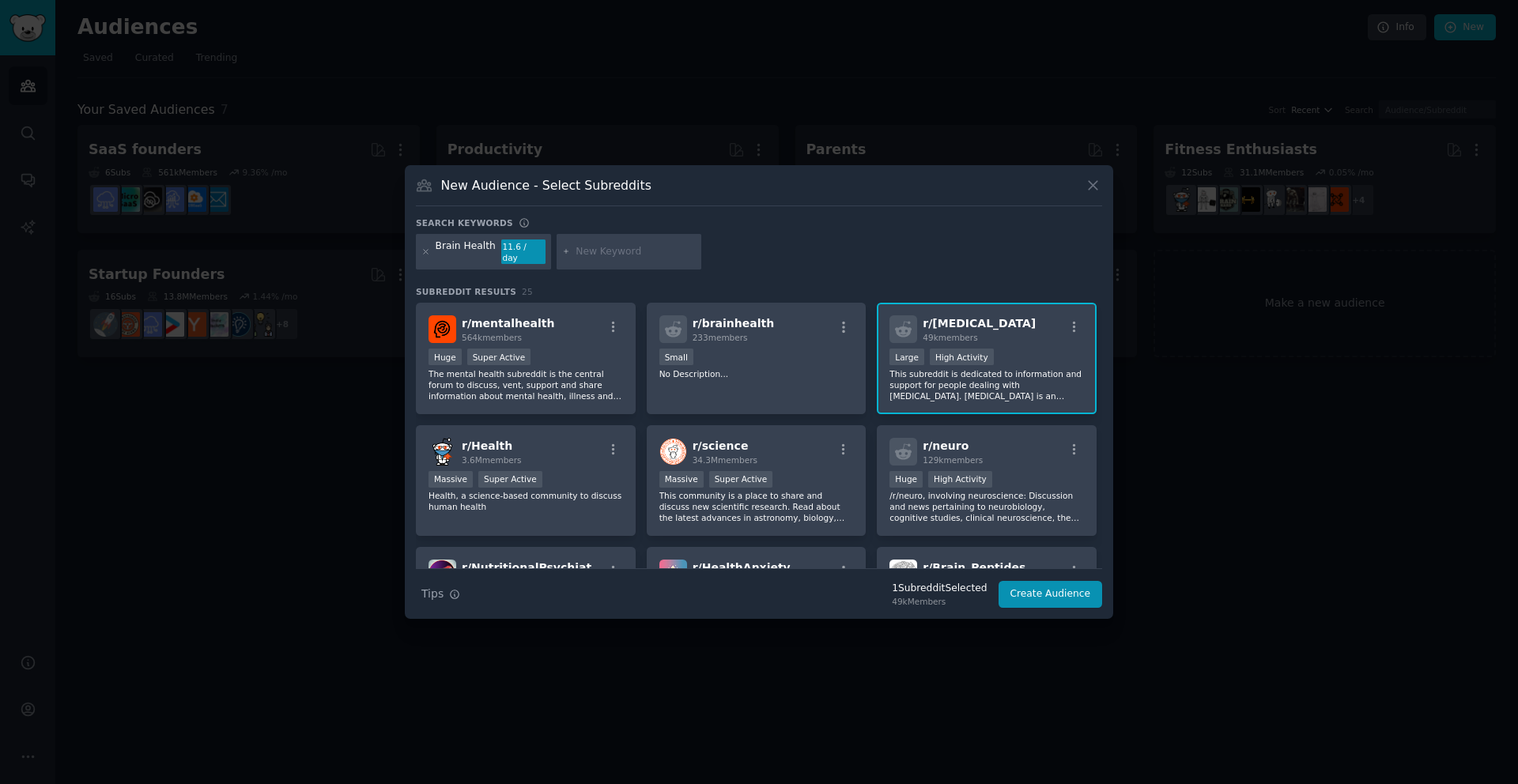
click at [997, 275] on div "Search keywords Brain Health 11.6 / day Subreddit Results 25 r/ mentalhealth 56…" at bounding box center [759, 412] width 686 height 391
click at [1068, 323] on icon "button" at bounding box center [1074, 327] width 14 height 14
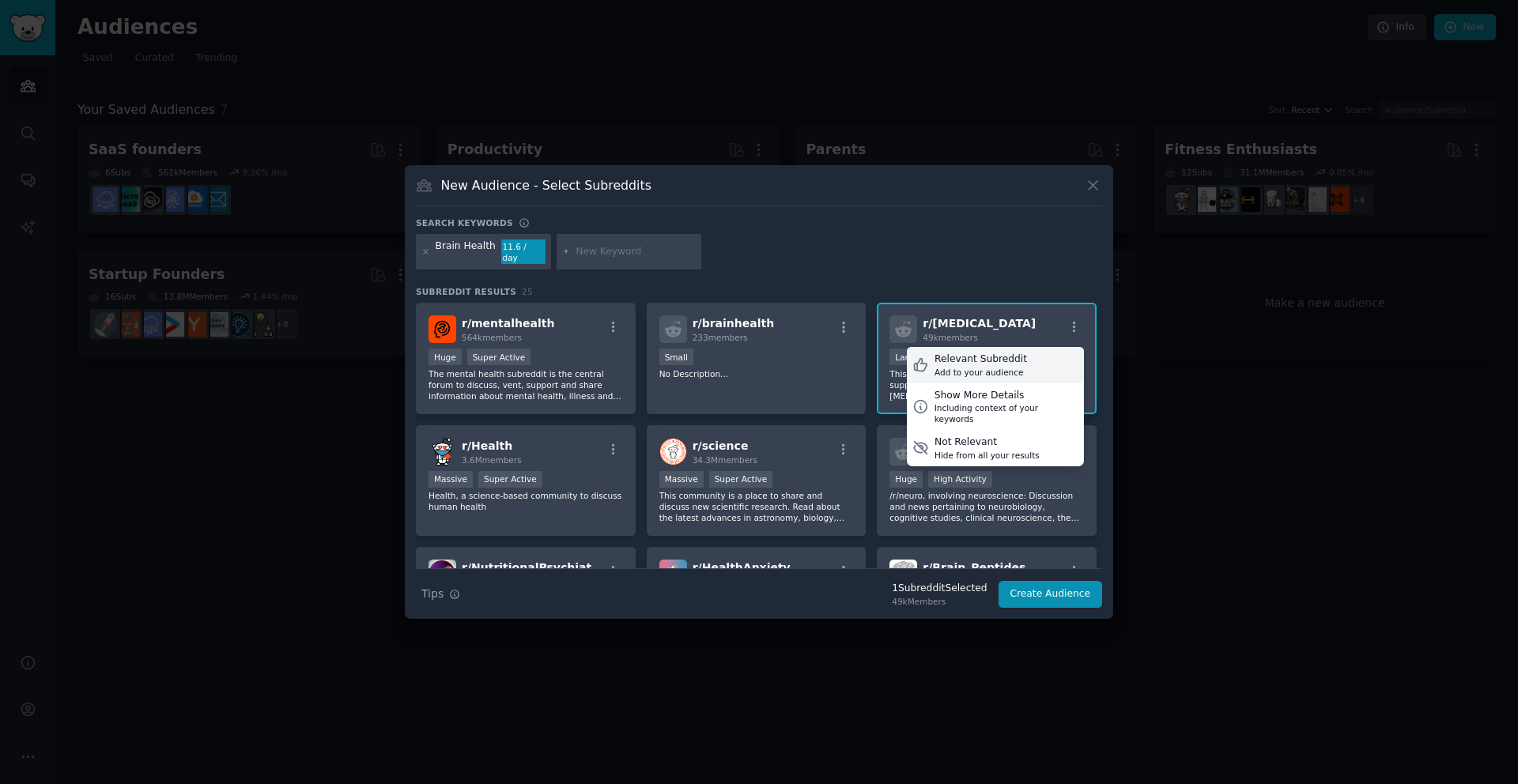
click at [981, 356] on div "Relevant Subreddit" at bounding box center [981, 360] width 93 height 14
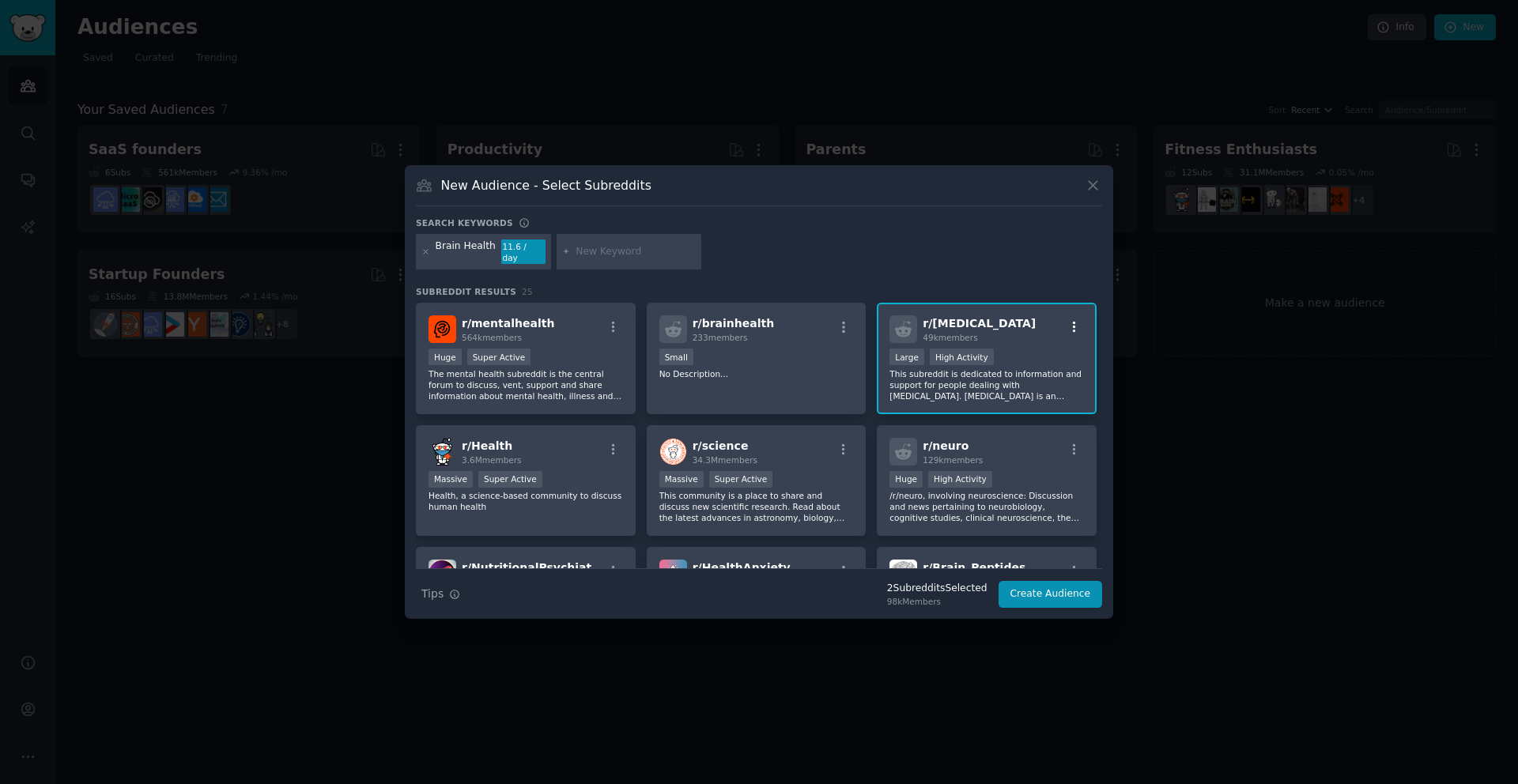
click at [1067, 323] on icon "button" at bounding box center [1074, 327] width 14 height 14
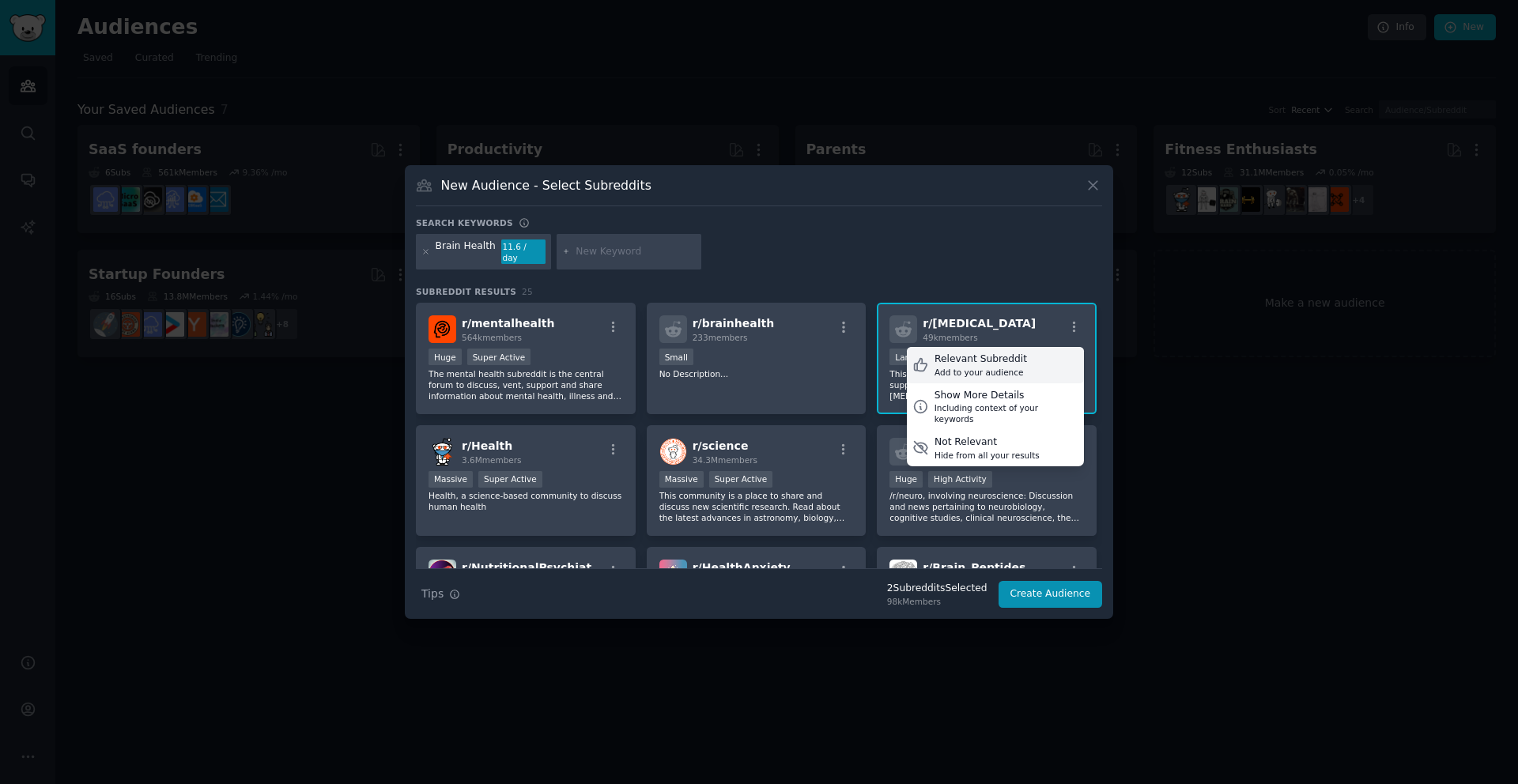
click at [1011, 355] on div "Relevant Subreddit" at bounding box center [981, 360] width 93 height 14
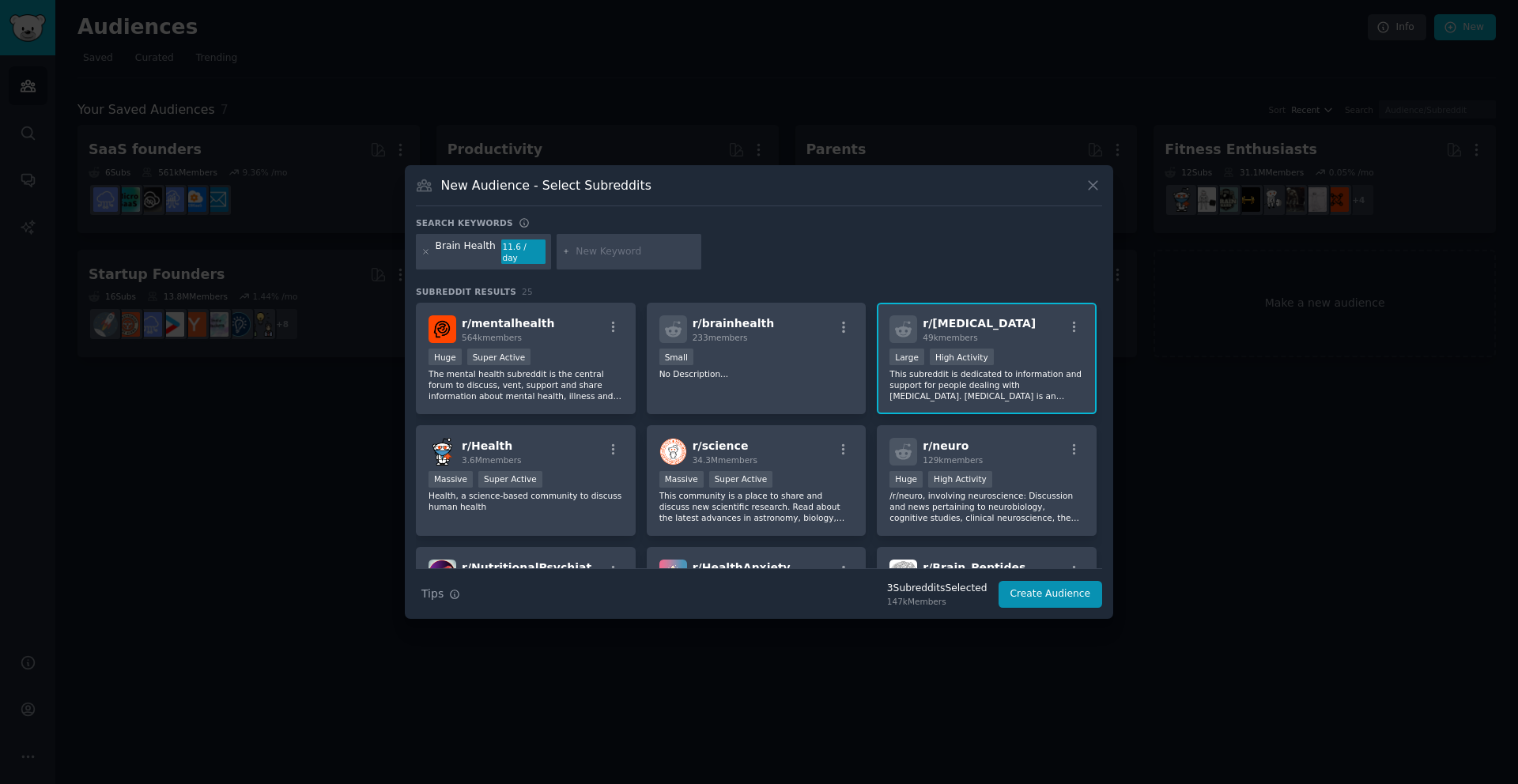
click at [928, 587] on div "3 Subreddit s Selected" at bounding box center [938, 589] width 101 height 14
click at [1032, 353] on div ">= 80th percentile for submissions / day Large High Activity" at bounding box center [987, 358] width 194 height 20
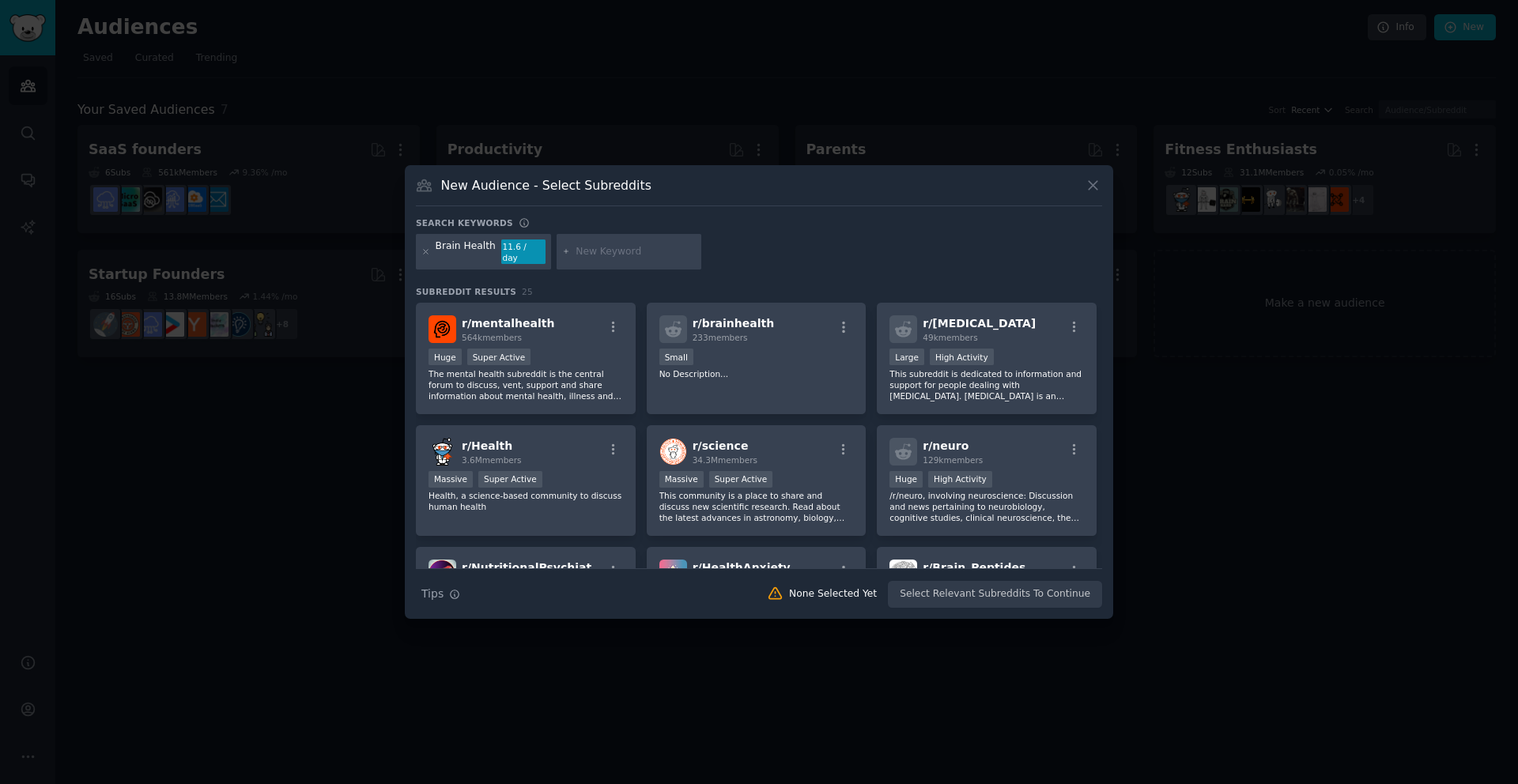
click at [1013, 337] on div "r/ [MEDICAL_DATA] 49k members" at bounding box center [987, 329] width 194 height 28
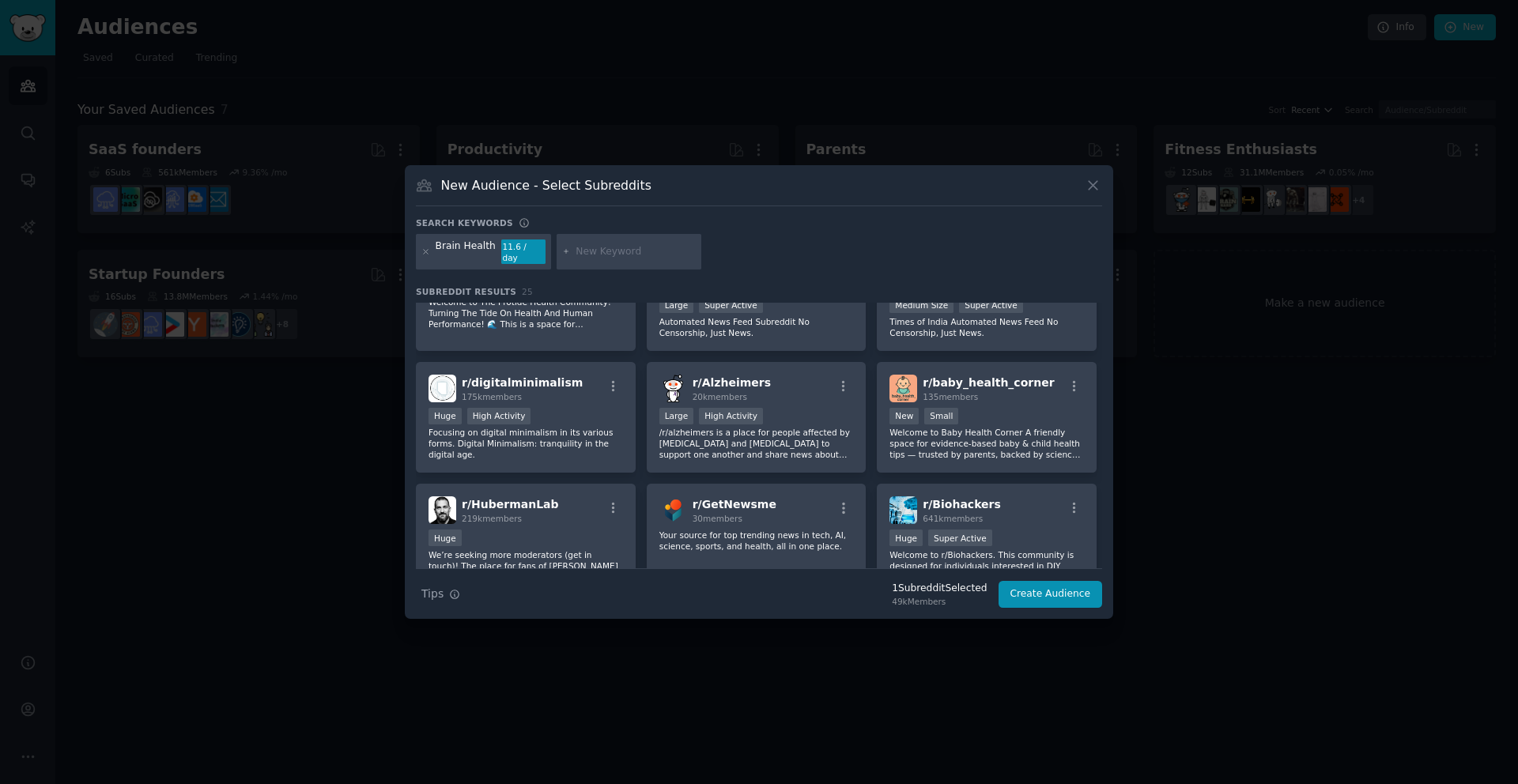
scroll to position [669, 0]
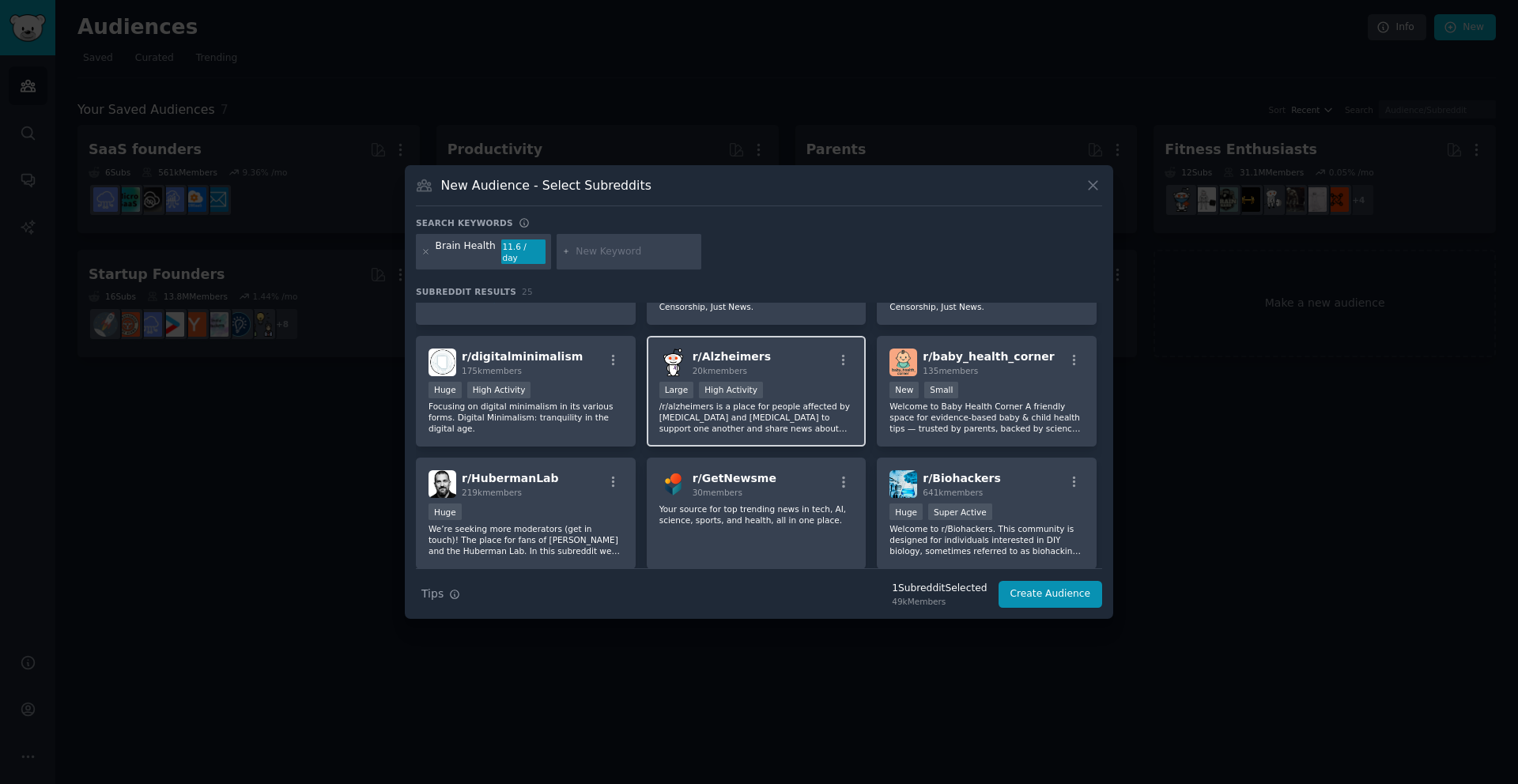
click at [815, 391] on div "Large High Activity" at bounding box center [756, 391] width 194 height 20
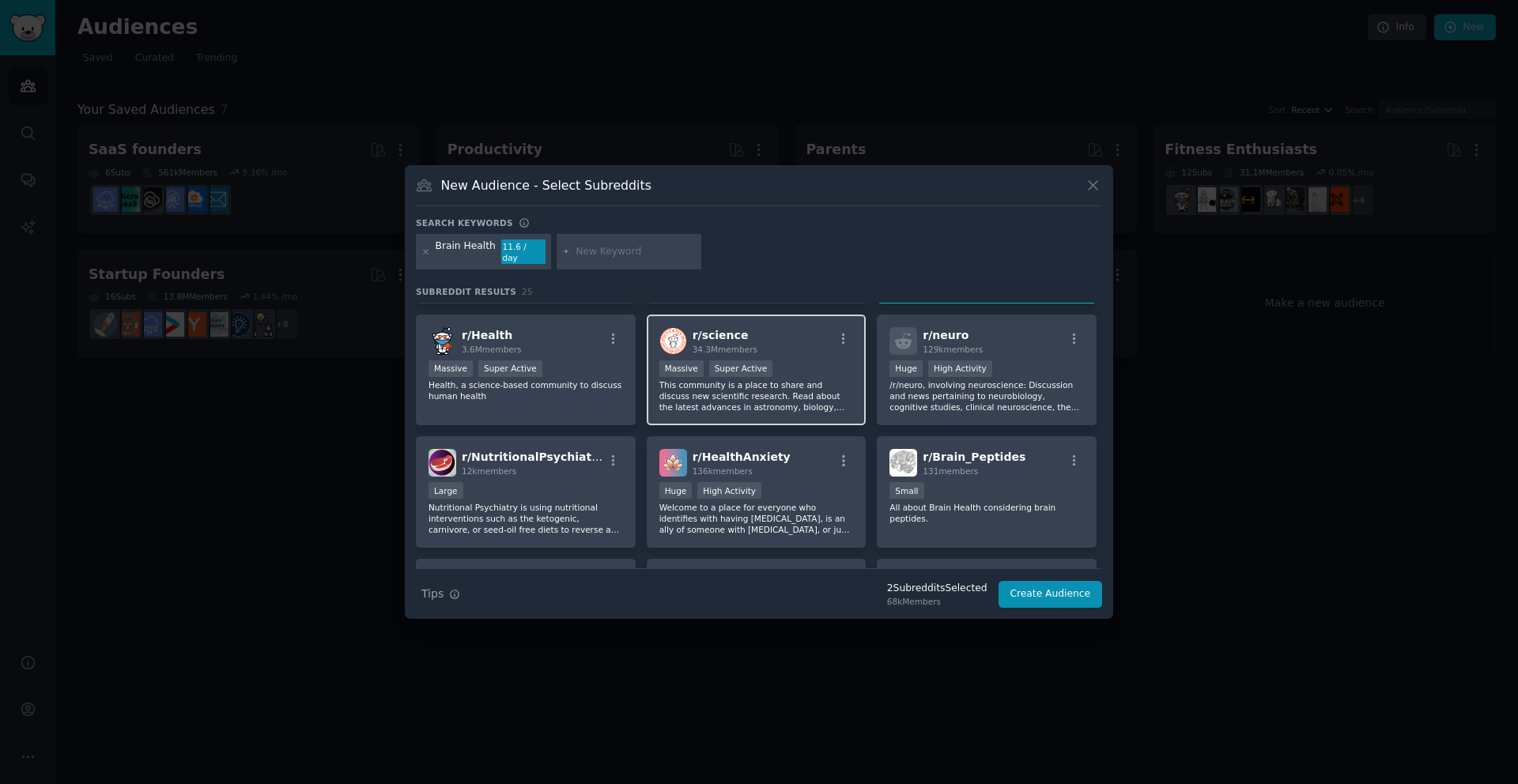
scroll to position [0, 0]
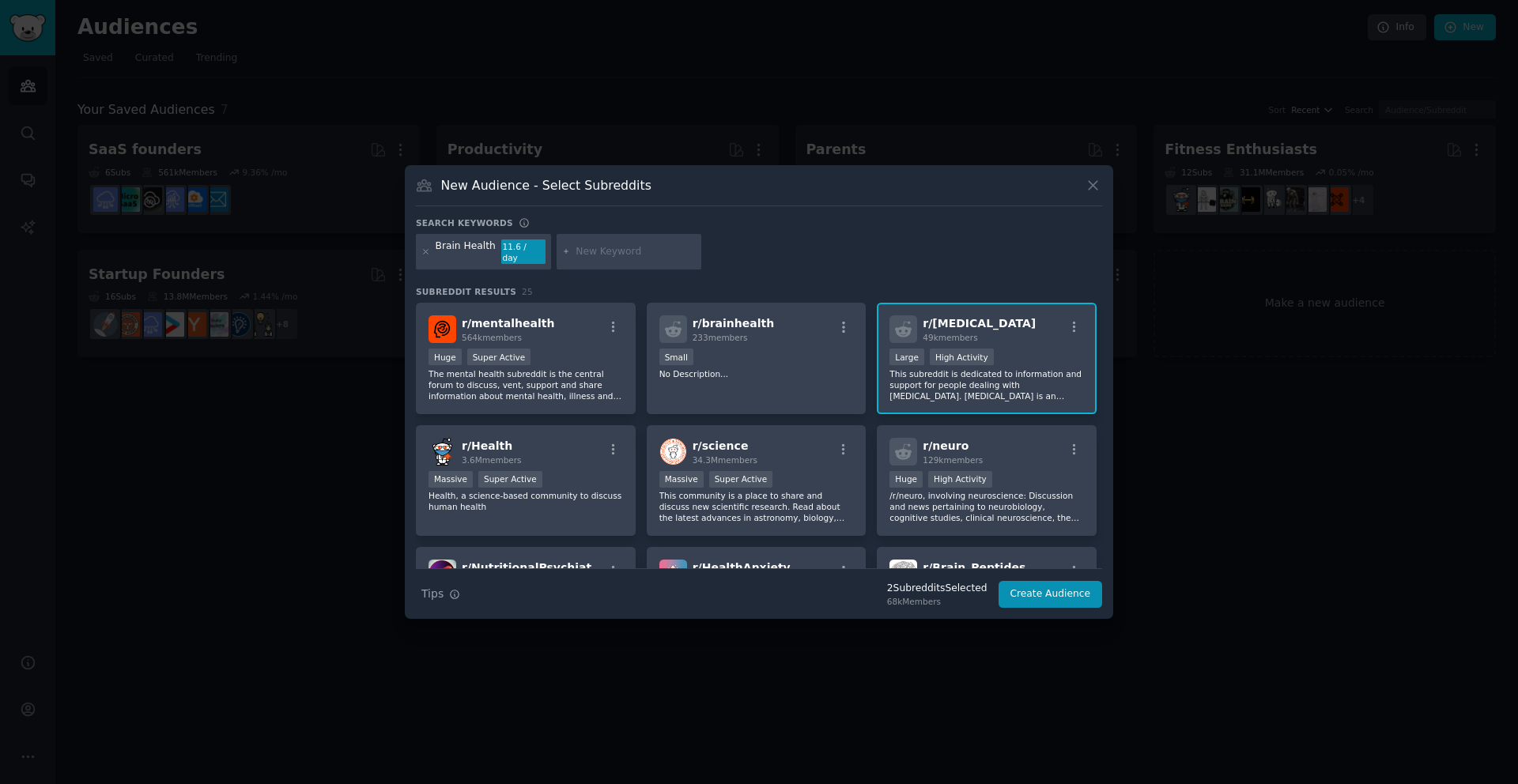
click at [596, 249] on input "text" at bounding box center [636, 252] width 120 height 14
type input "[MEDICAL_DATA]"
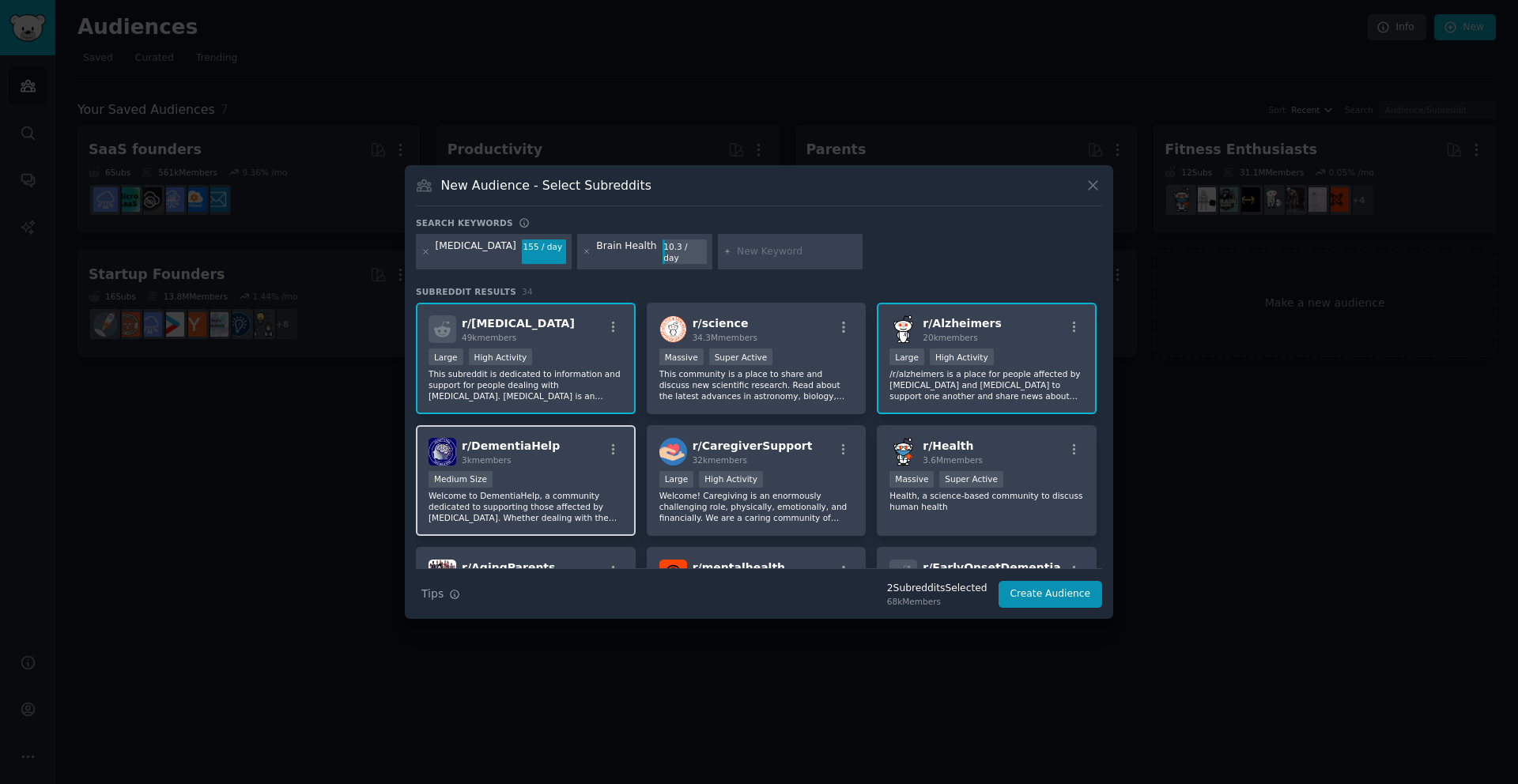
click at [533, 492] on p "Welcome to DementiaHelp, a community dedicated to supporting those affected by …" at bounding box center [526, 507] width 194 height 33
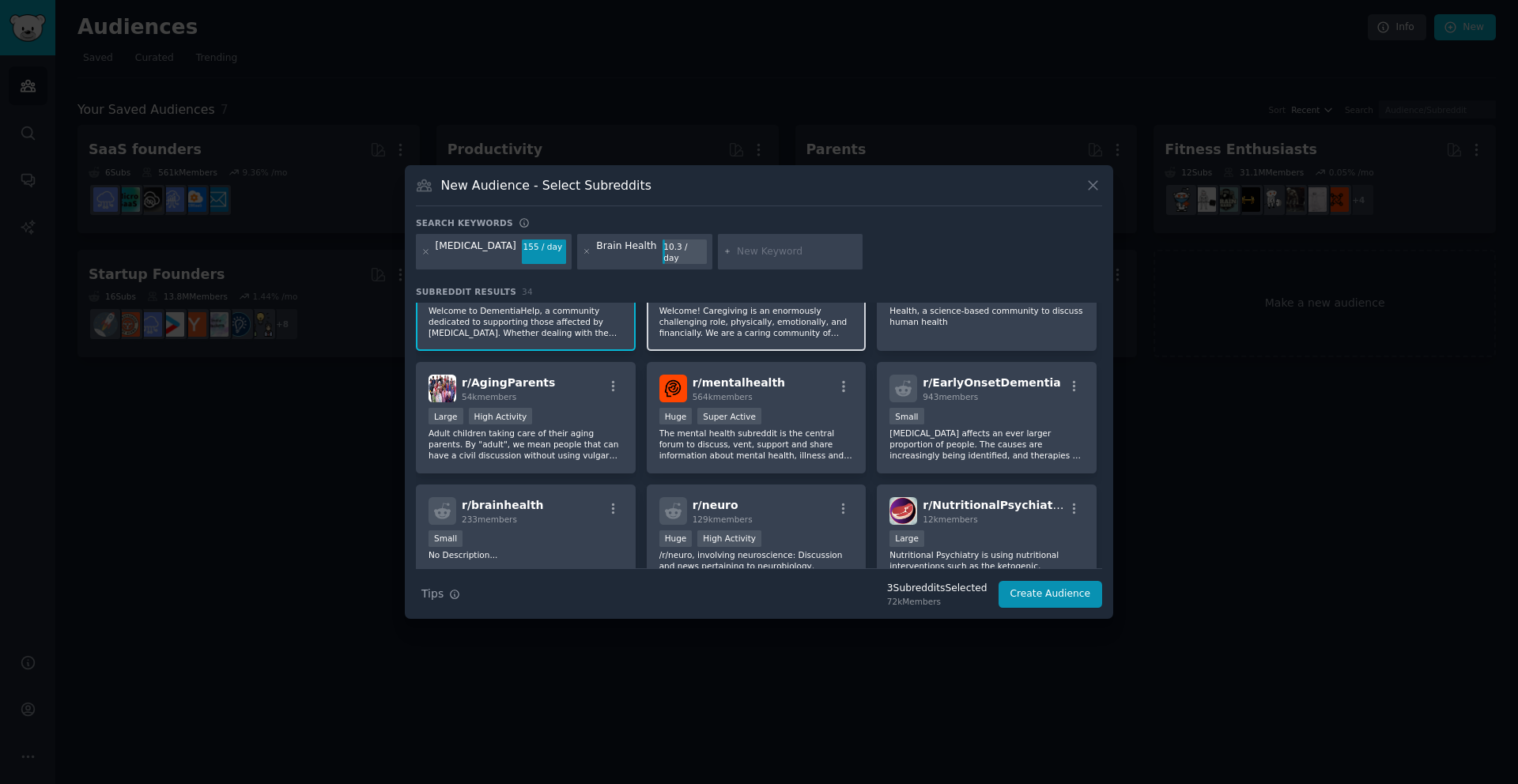
scroll to position [187, 0]
click at [792, 397] on div "r/ mentalhealth 564k members Huge Super Active The mental health subreddit is t…" at bounding box center [756, 415] width 220 height 111
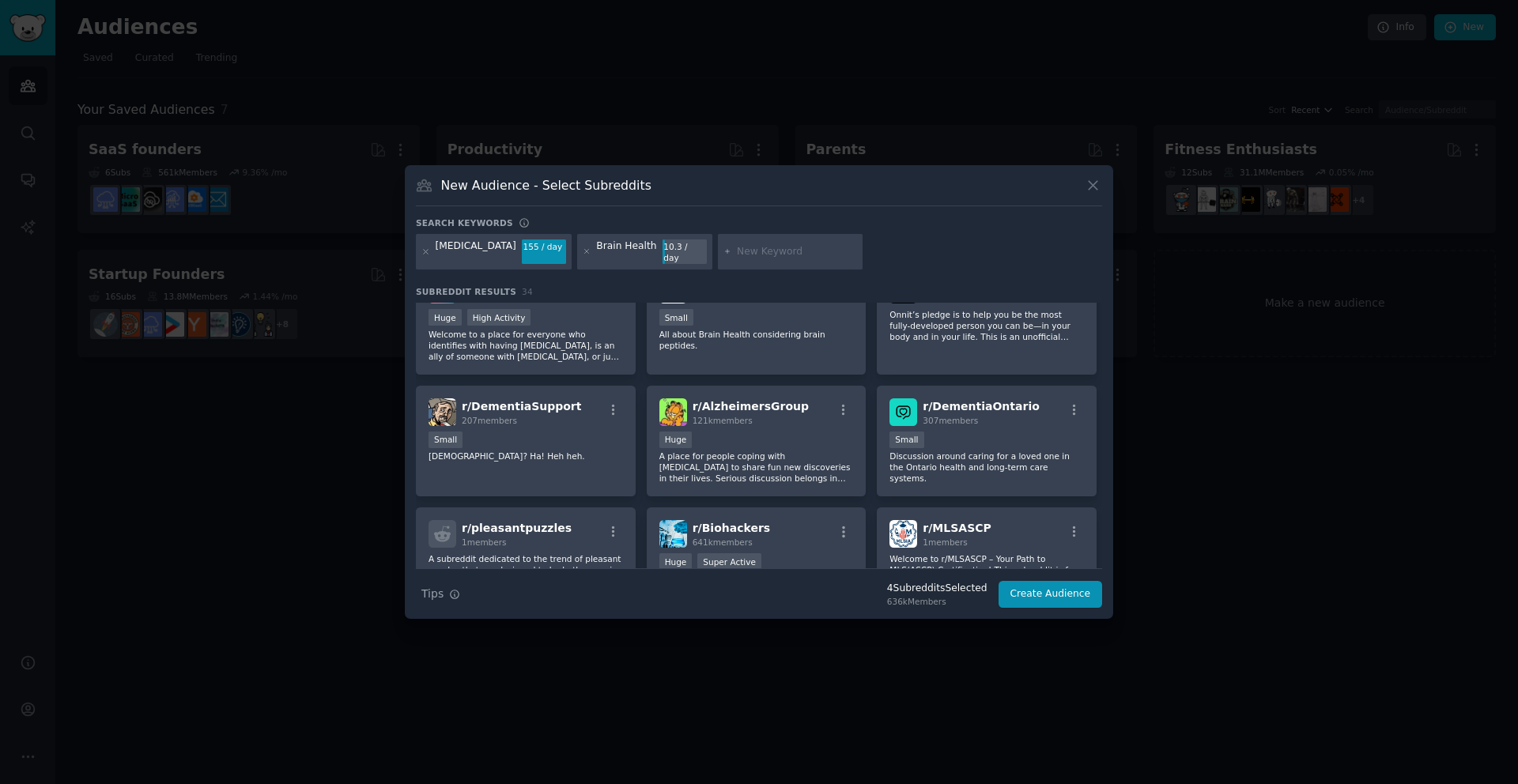
scroll to position [531, 0]
click at [792, 397] on div "r/ AlzheimersGroup 121k members" at bounding box center [756, 410] width 194 height 28
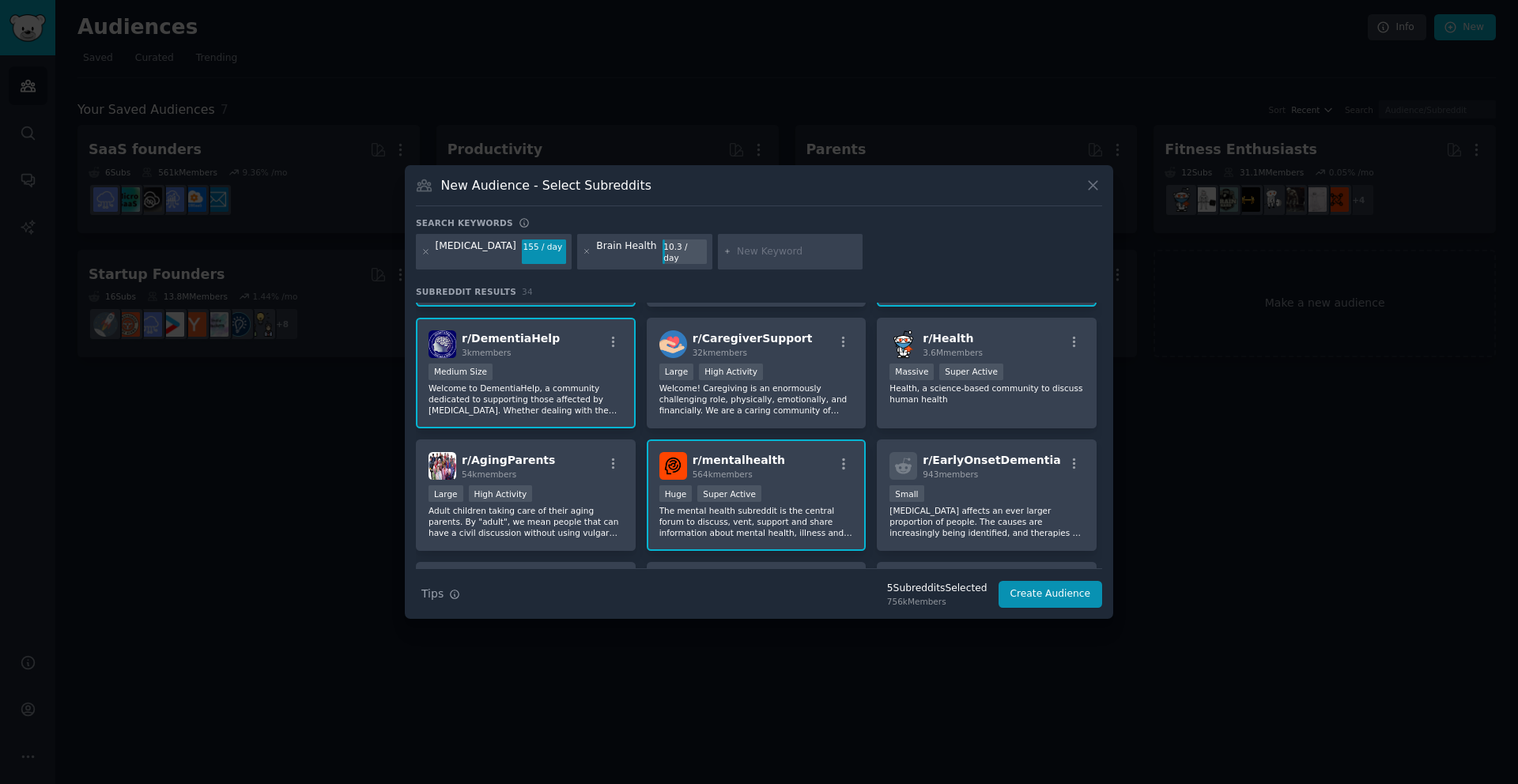
scroll to position [0, 0]
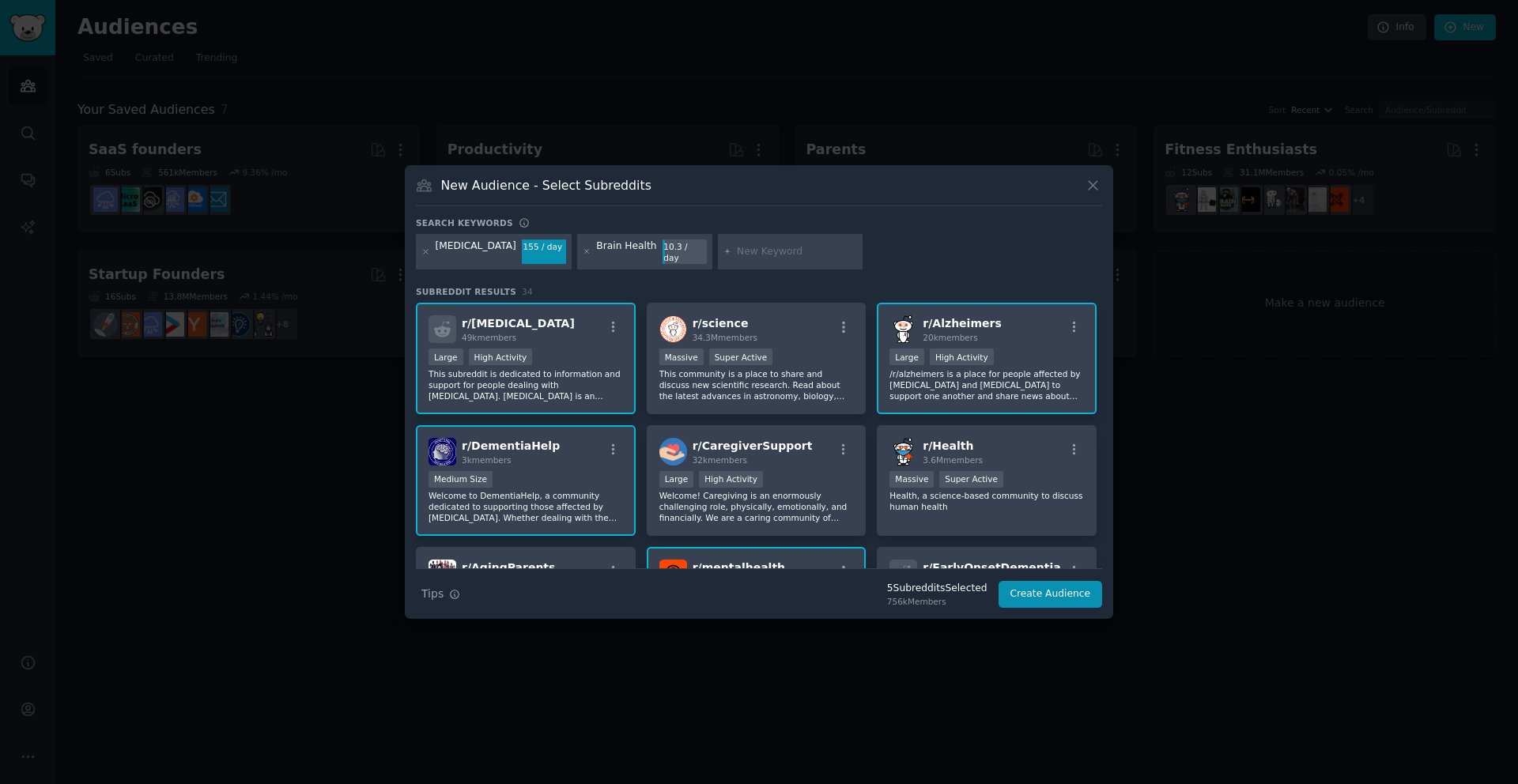
click at [765, 255] on input "text" at bounding box center [797, 252] width 120 height 14
type input "b"
type input "fog"
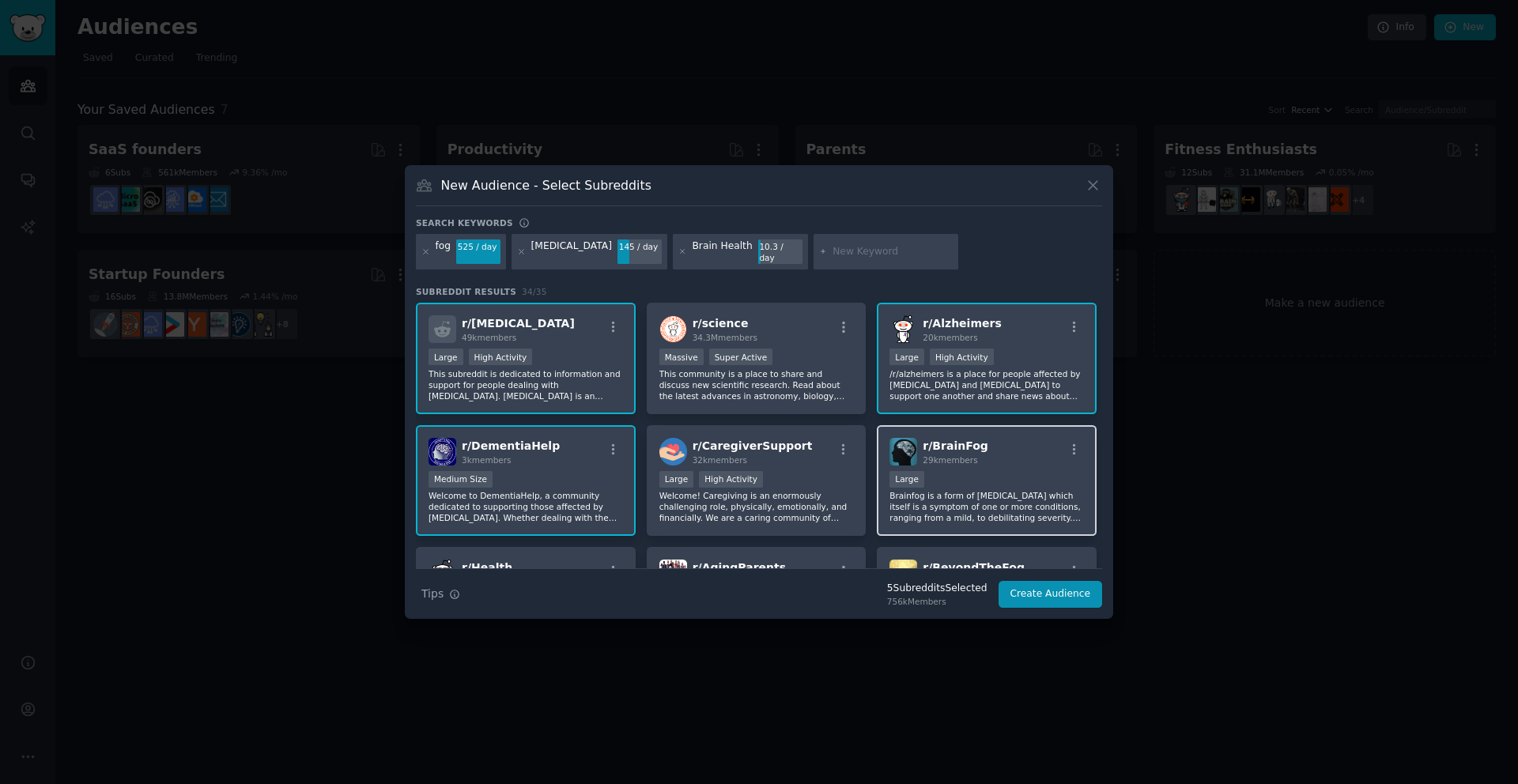
click at [961, 457] on span "29k members" at bounding box center [950, 459] width 54 height 10
click at [833, 249] on input "text" at bounding box center [892, 252] width 120 height 14
paste input "Longevity"
type input "Longevity"
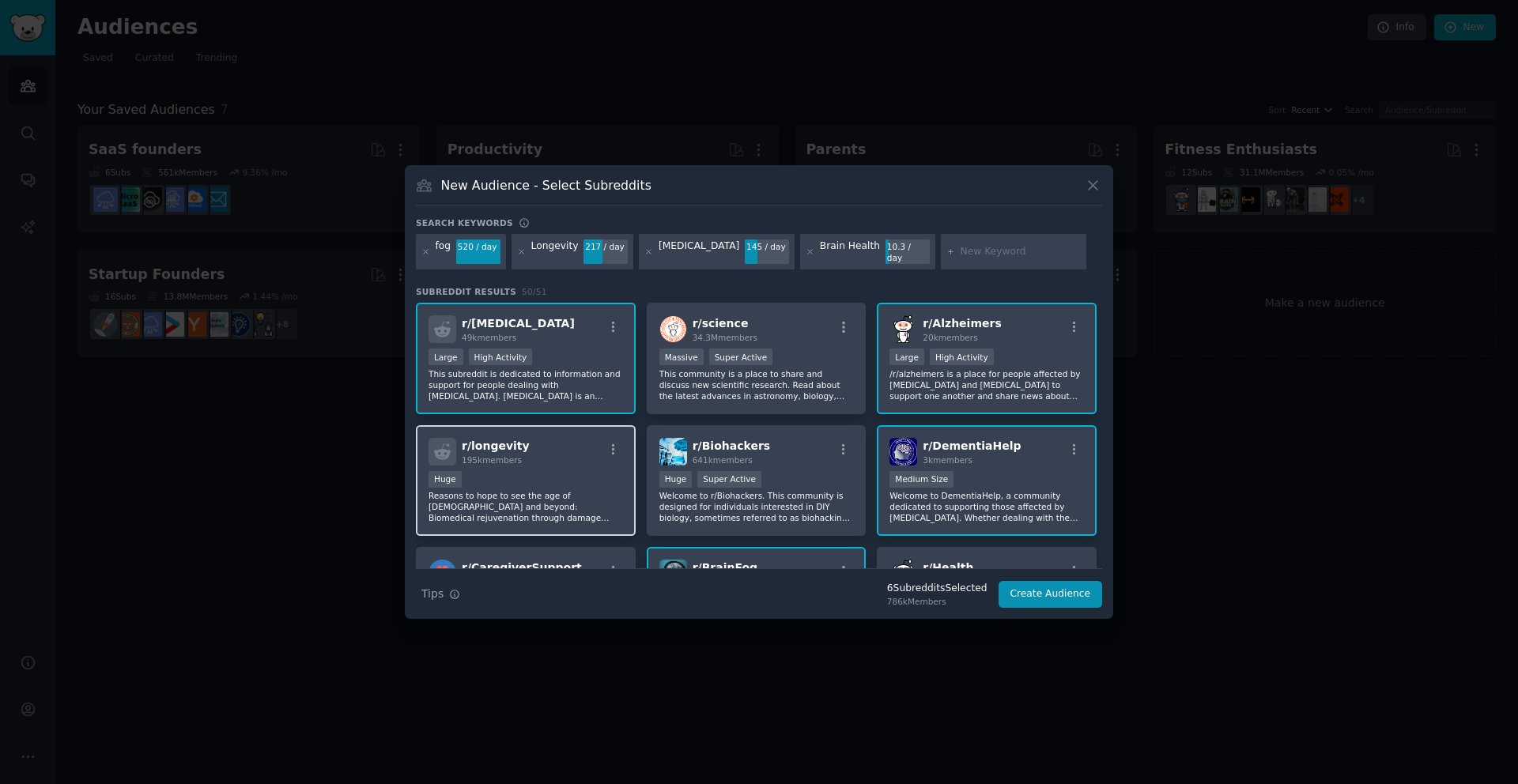
click at [540, 462] on div "r/ longevity 195k members Huge Reasons to hope to see the age of [DEMOGRAPHIC_D…" at bounding box center [525, 480] width 220 height 111
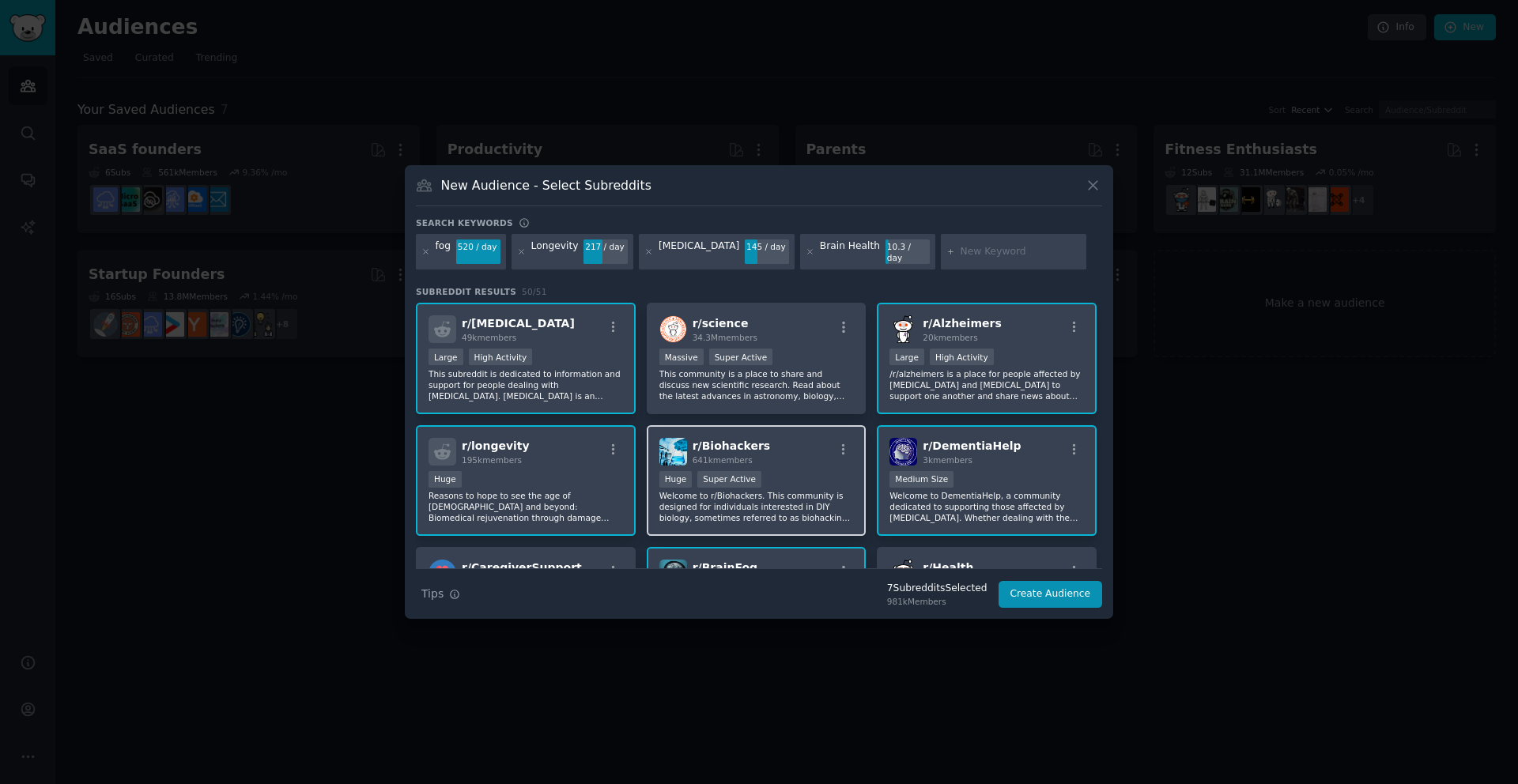
click at [764, 452] on div "r/ Biohackers 641k members" at bounding box center [756, 452] width 194 height 28
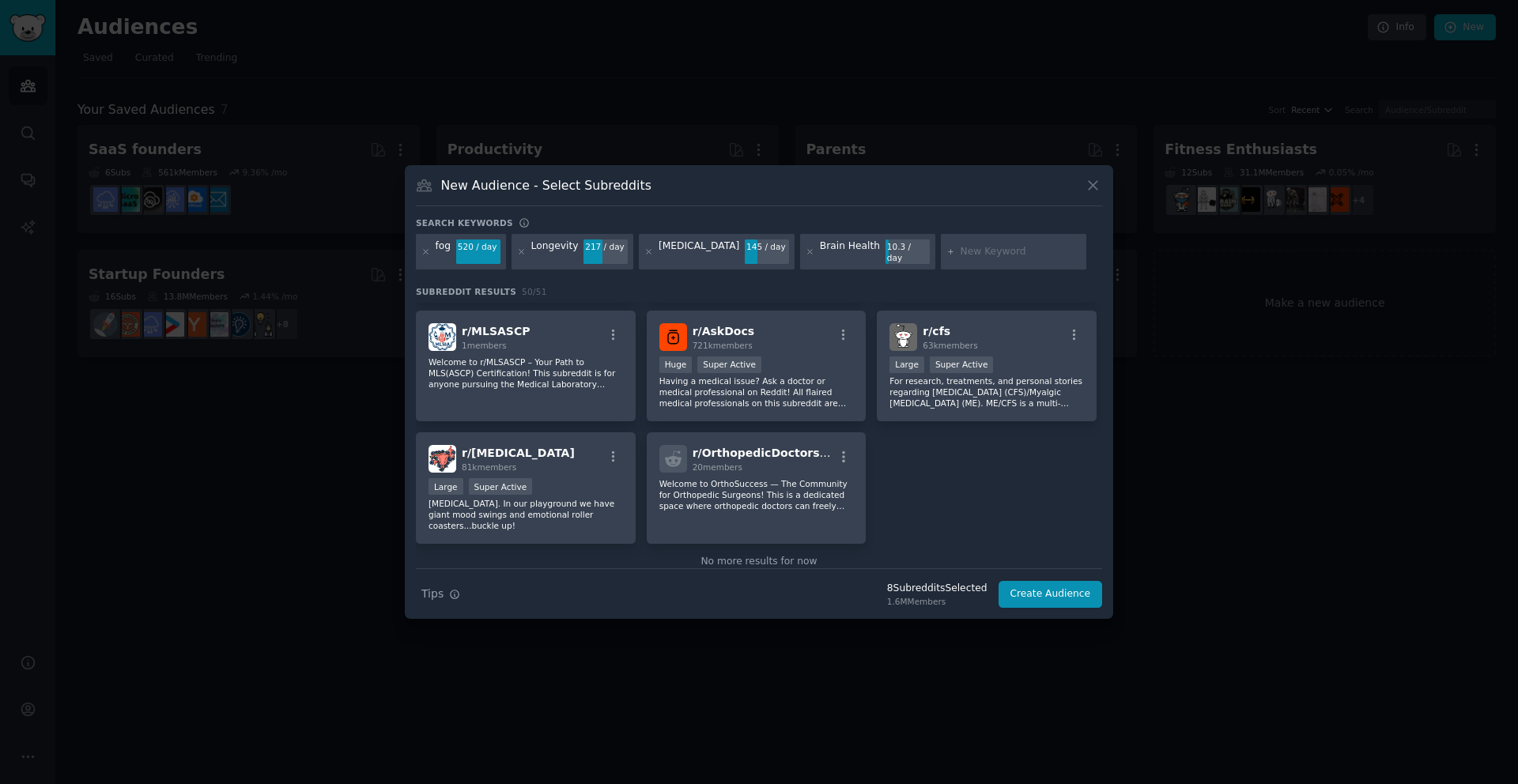
scroll to position [1844, 0]
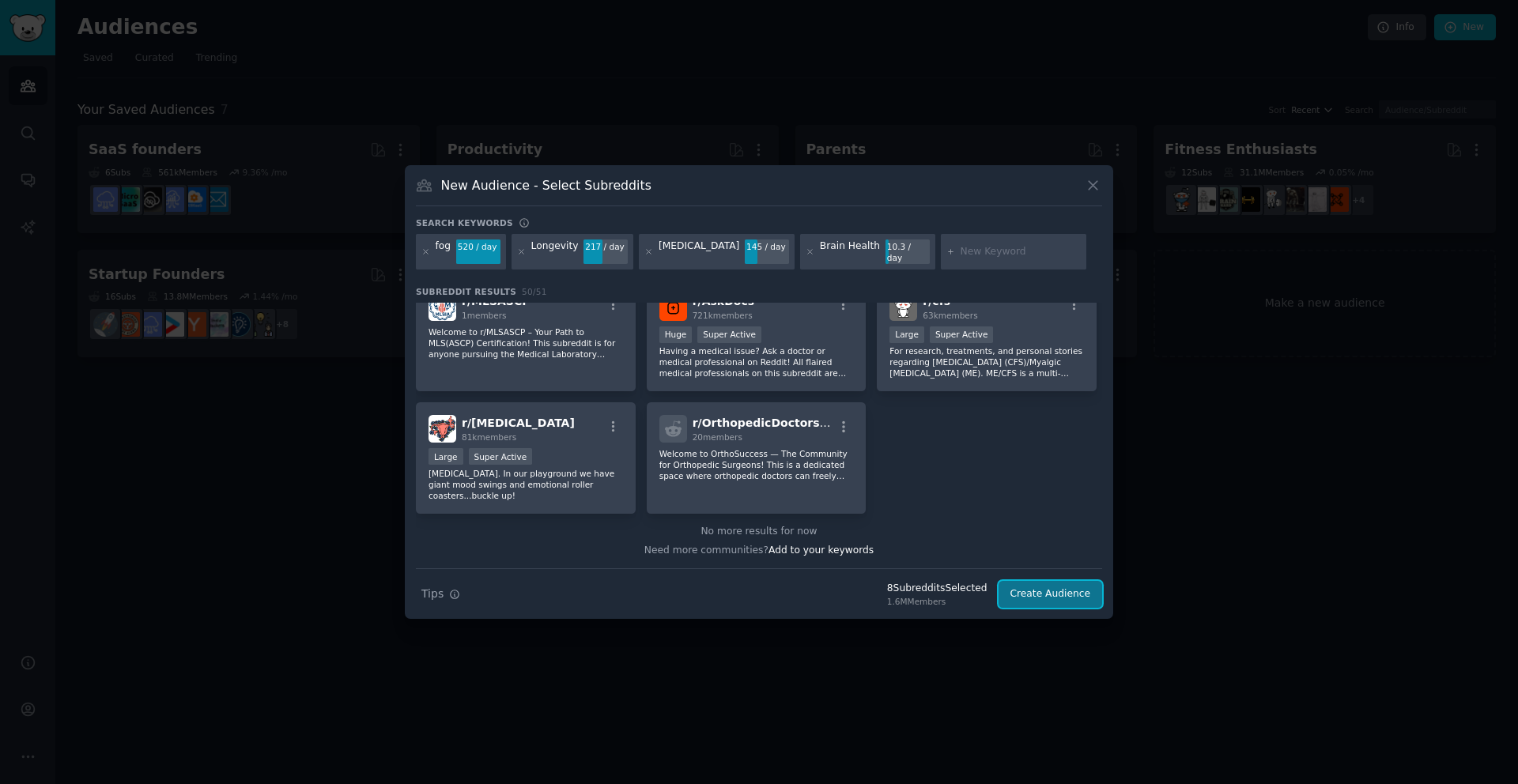
click at [1047, 586] on button "Create Audience" at bounding box center [1051, 594] width 104 height 27
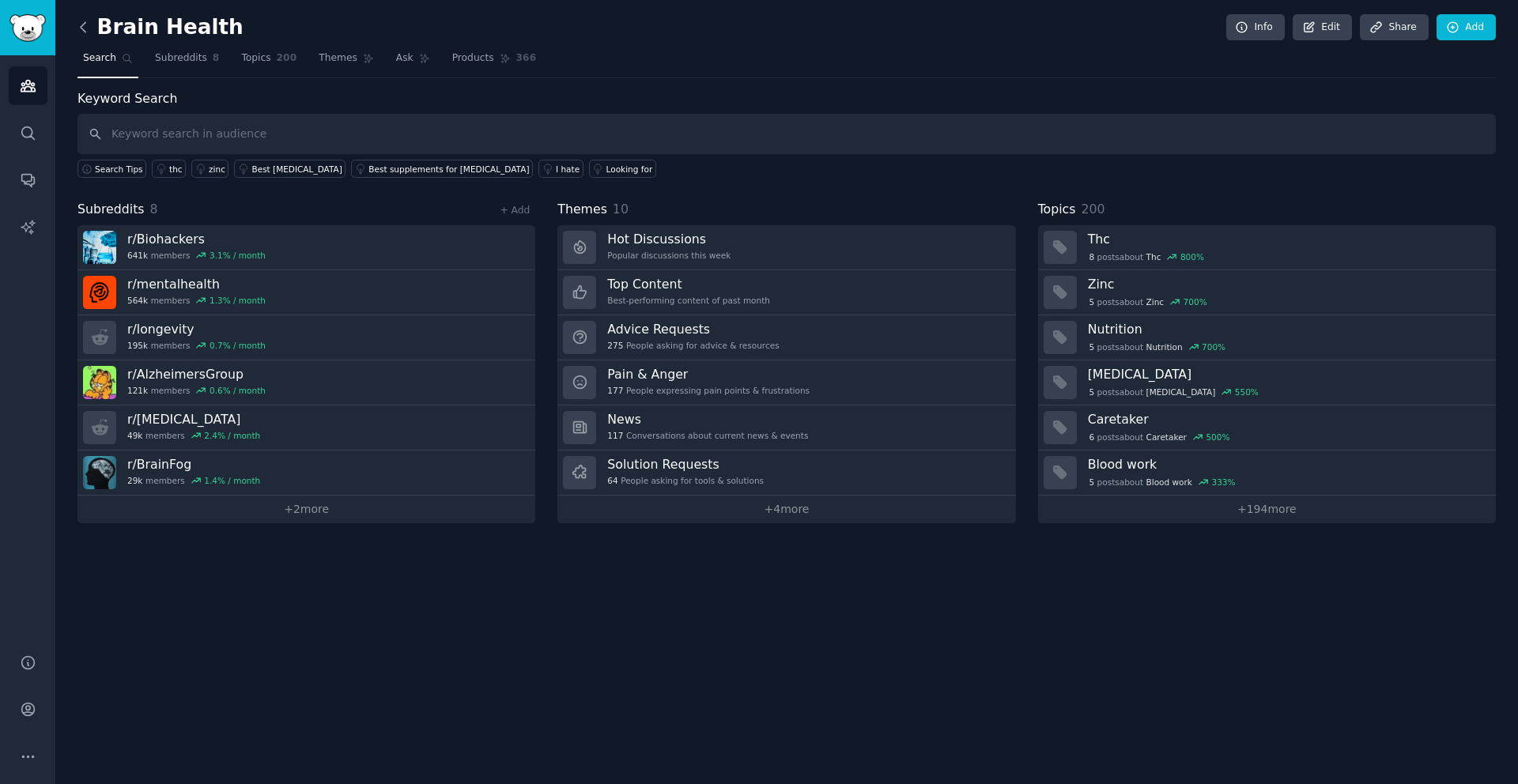
click at [86, 24] on icon at bounding box center [83, 27] width 17 height 17
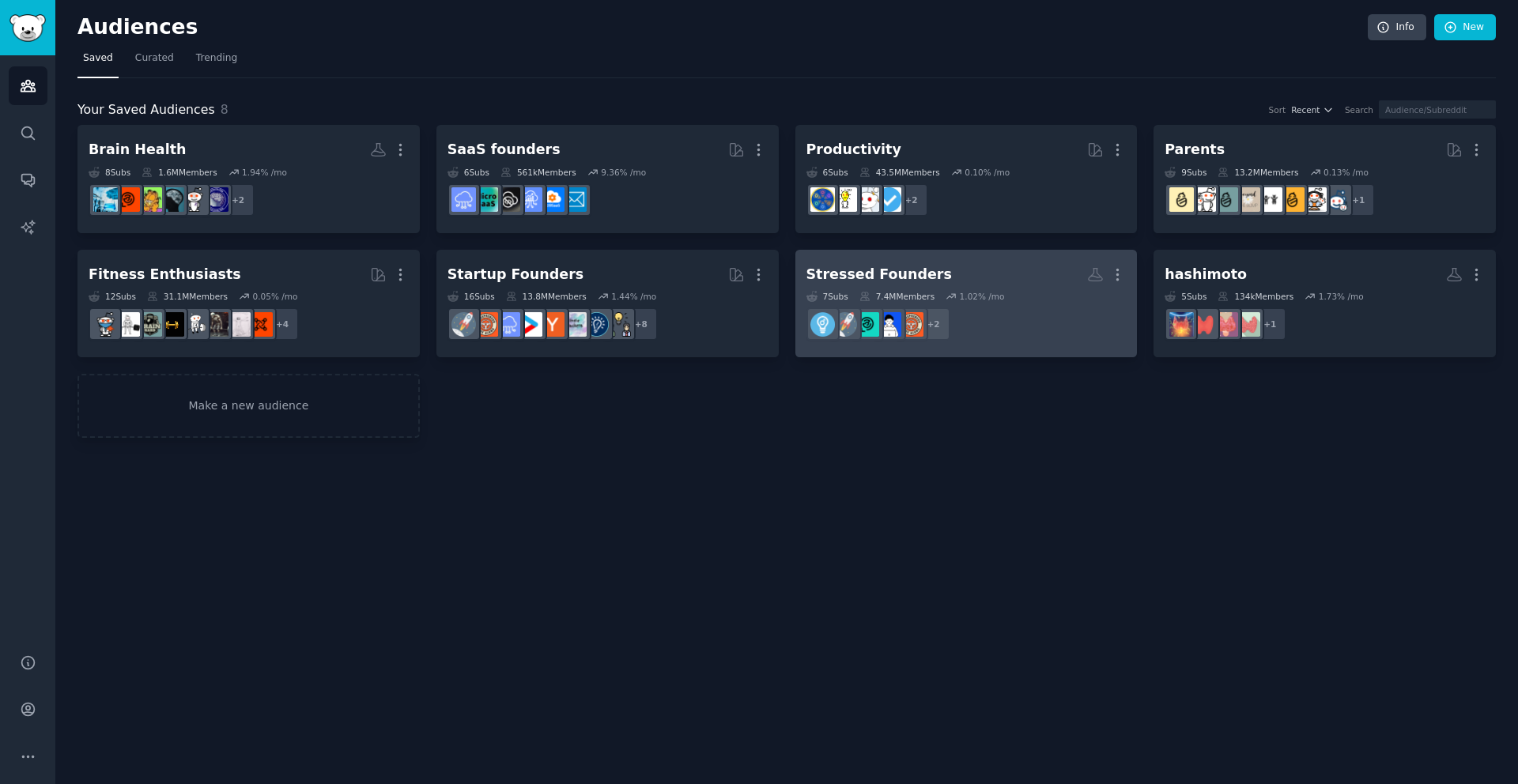
click at [1037, 265] on h2 "Stressed Founders More" at bounding box center [966, 275] width 320 height 28
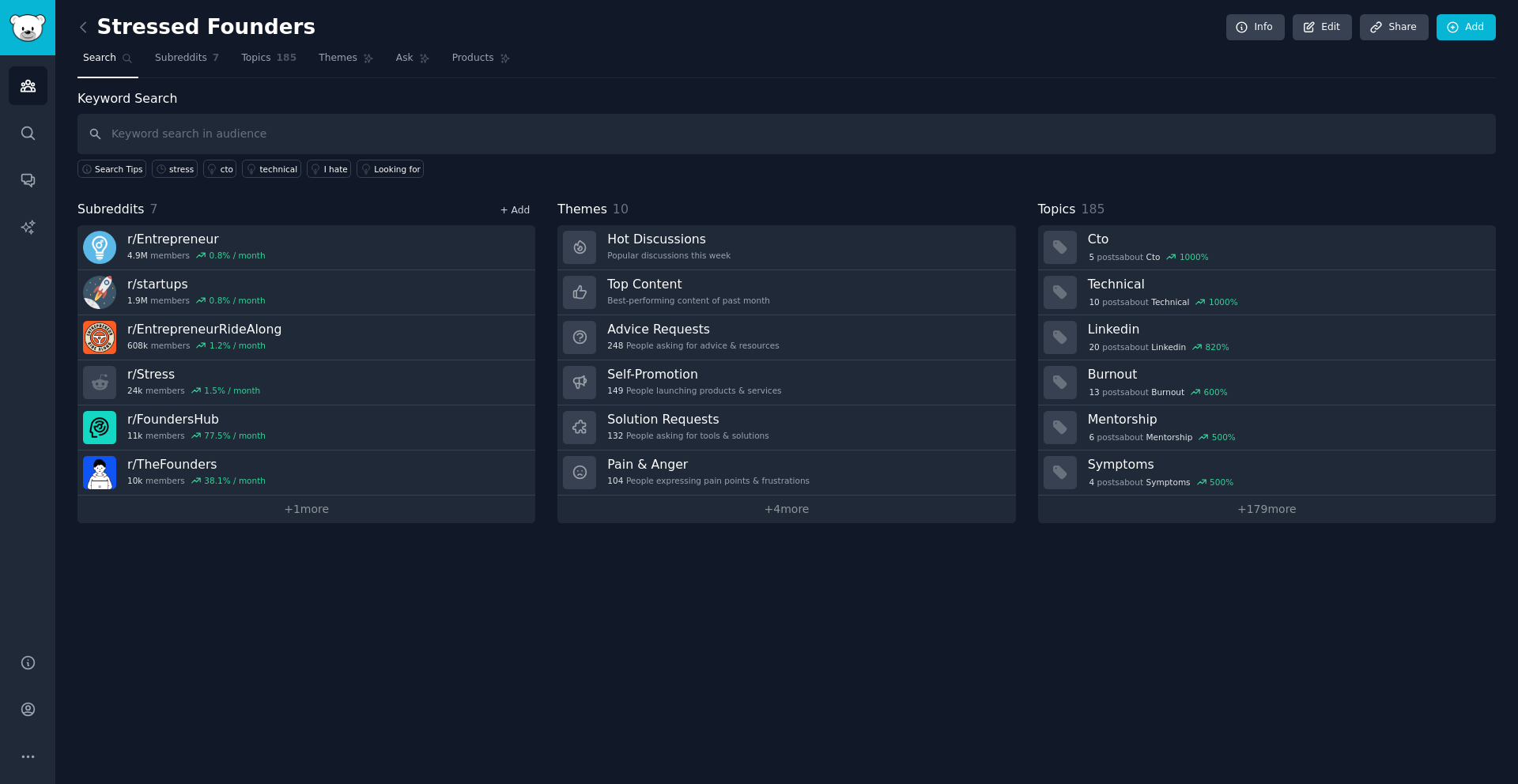
click at [520, 214] on link "+ Add" at bounding box center [515, 210] width 30 height 11
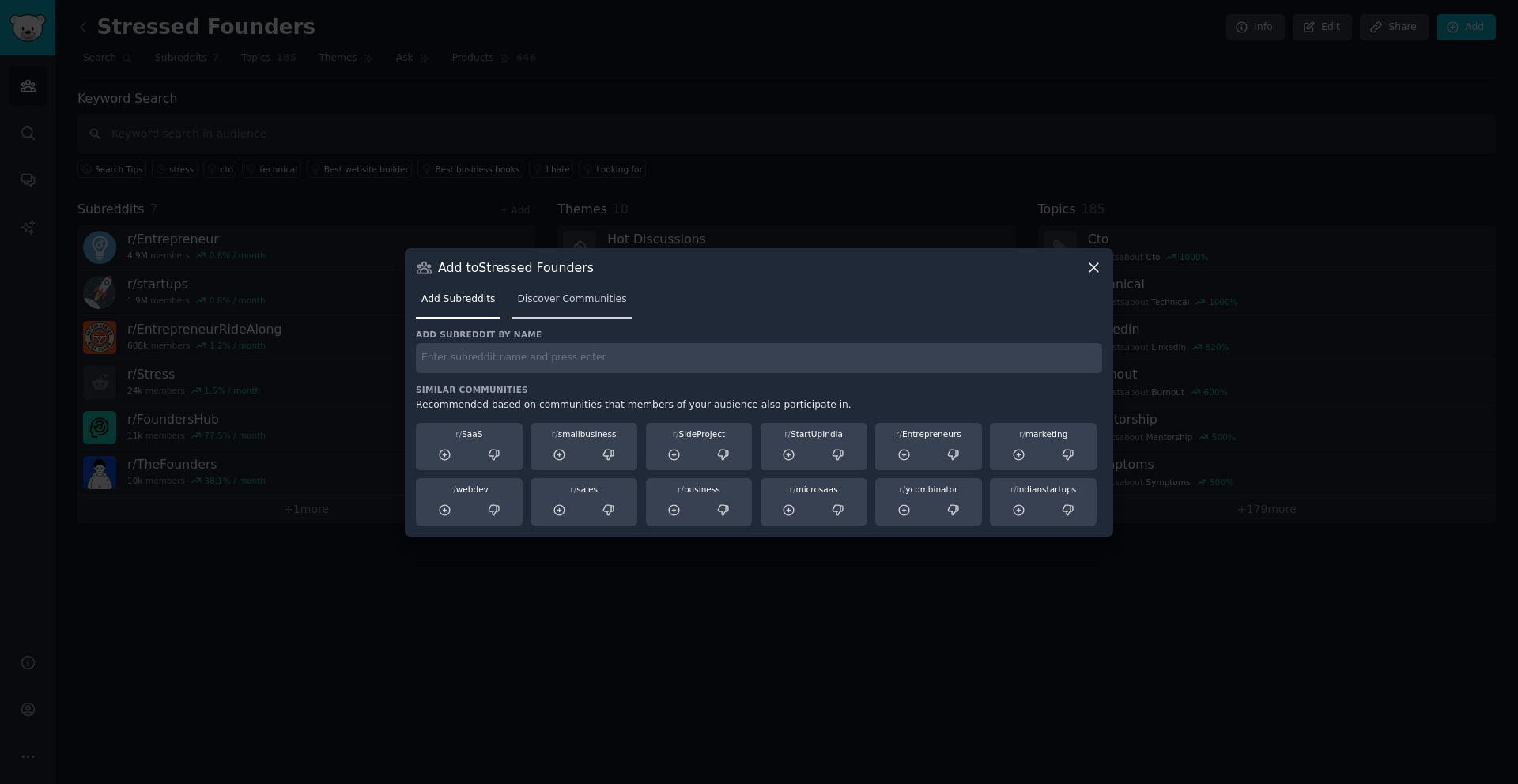
click at [539, 301] on span "Discover Communities" at bounding box center [572, 299] width 109 height 14
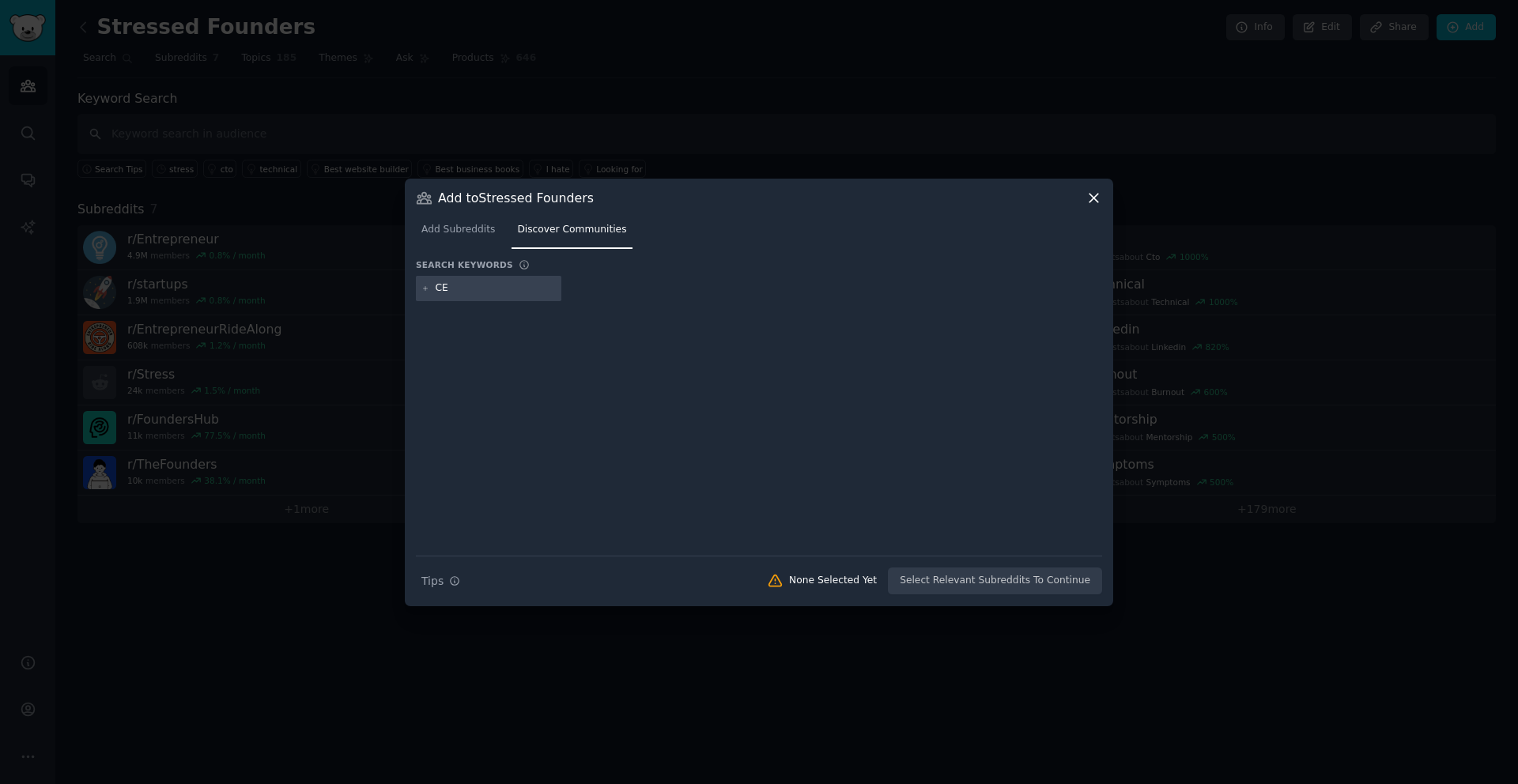
type input "CEO"
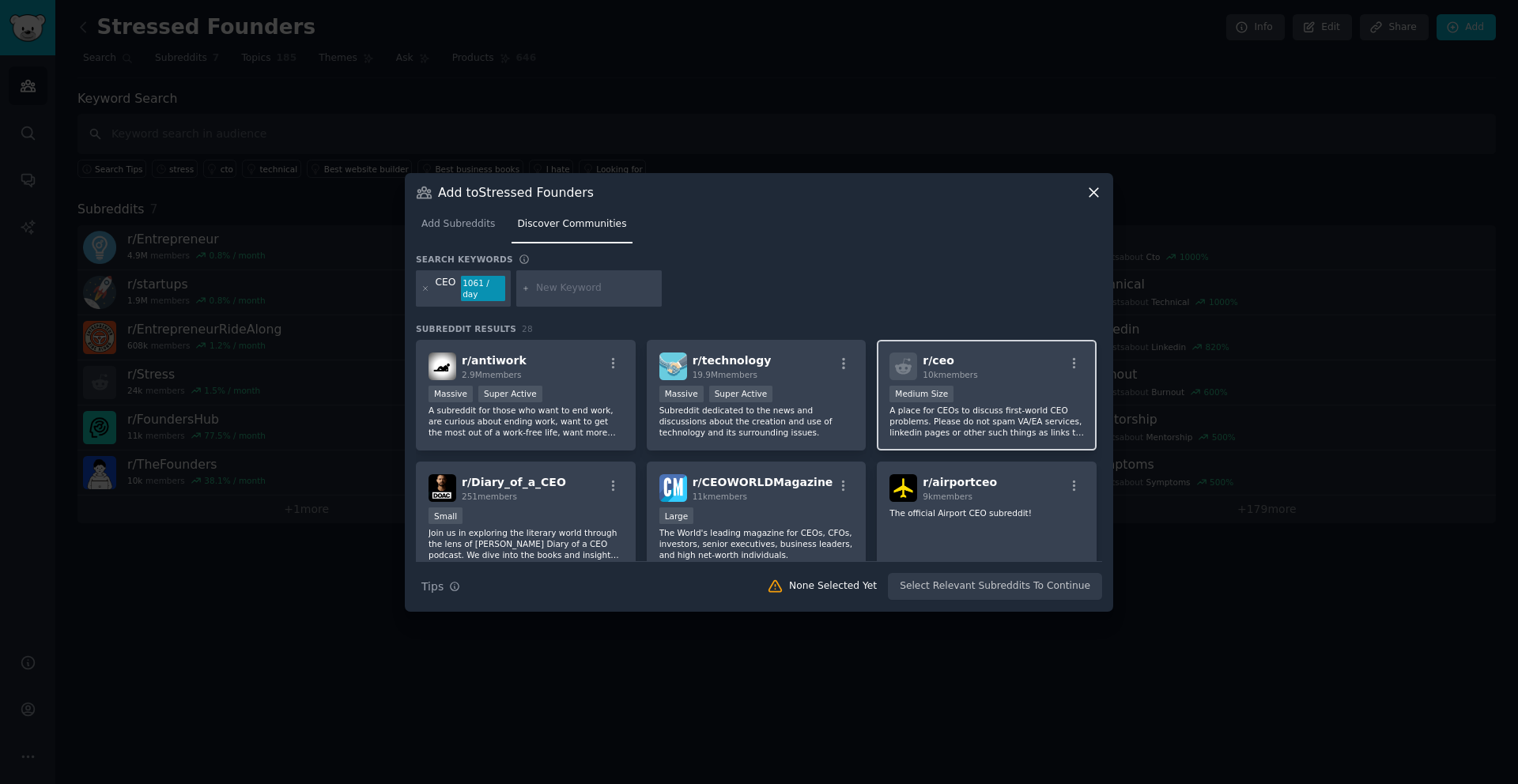
click at [1002, 394] on div "Medium Size" at bounding box center [987, 396] width 194 height 20
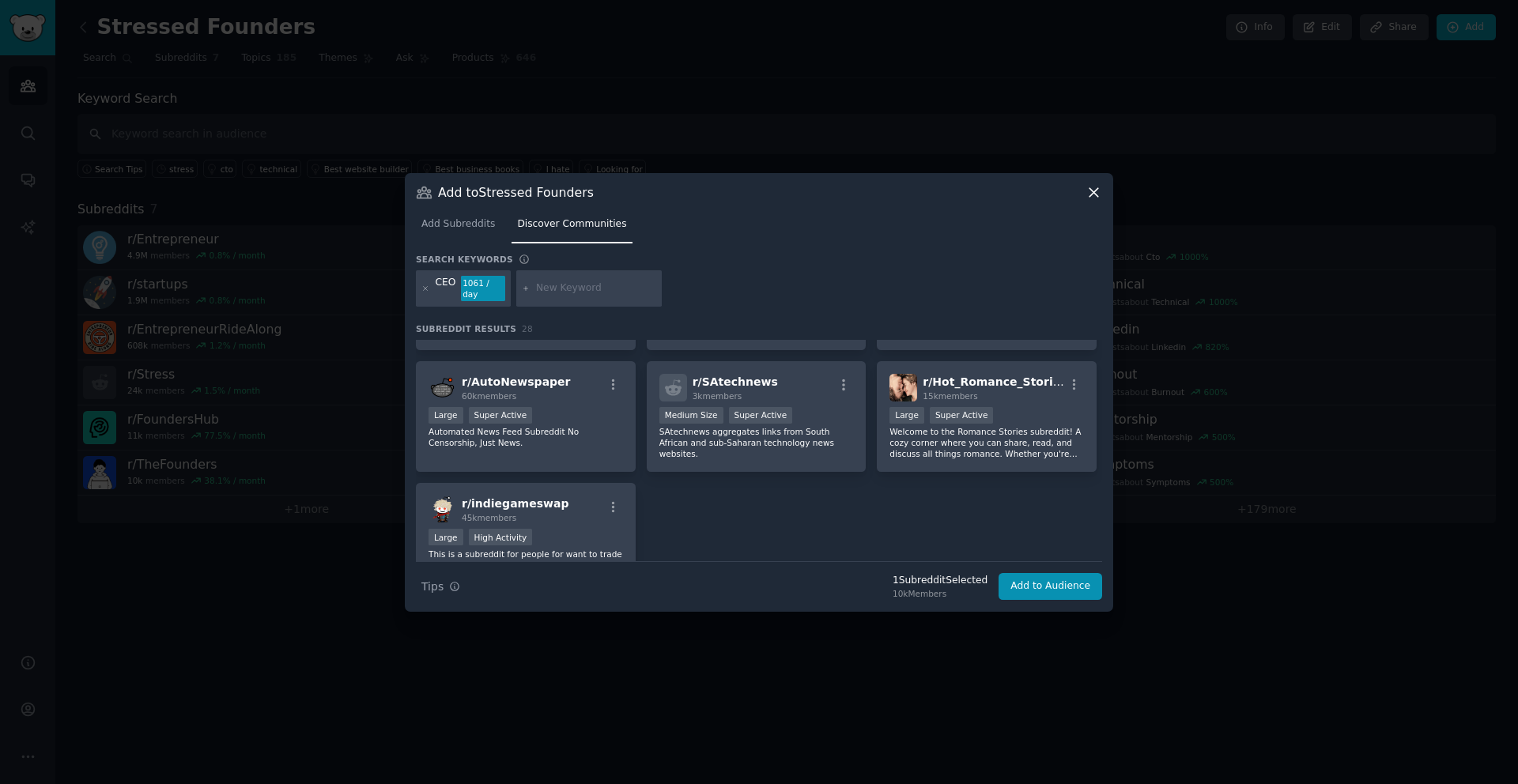
scroll to position [958, 0]
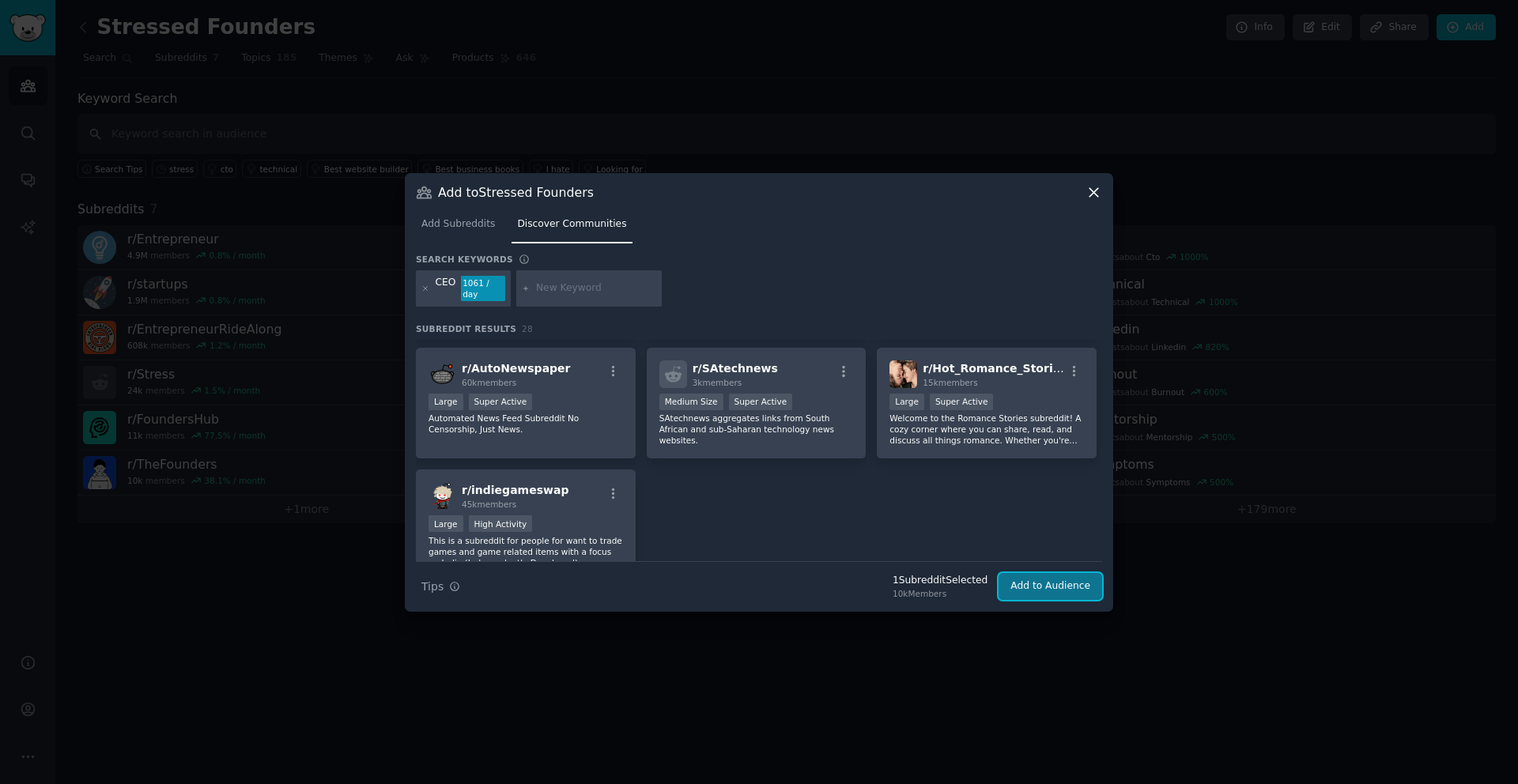
click at [1054, 587] on button "Add to Audience" at bounding box center [1051, 586] width 103 height 27
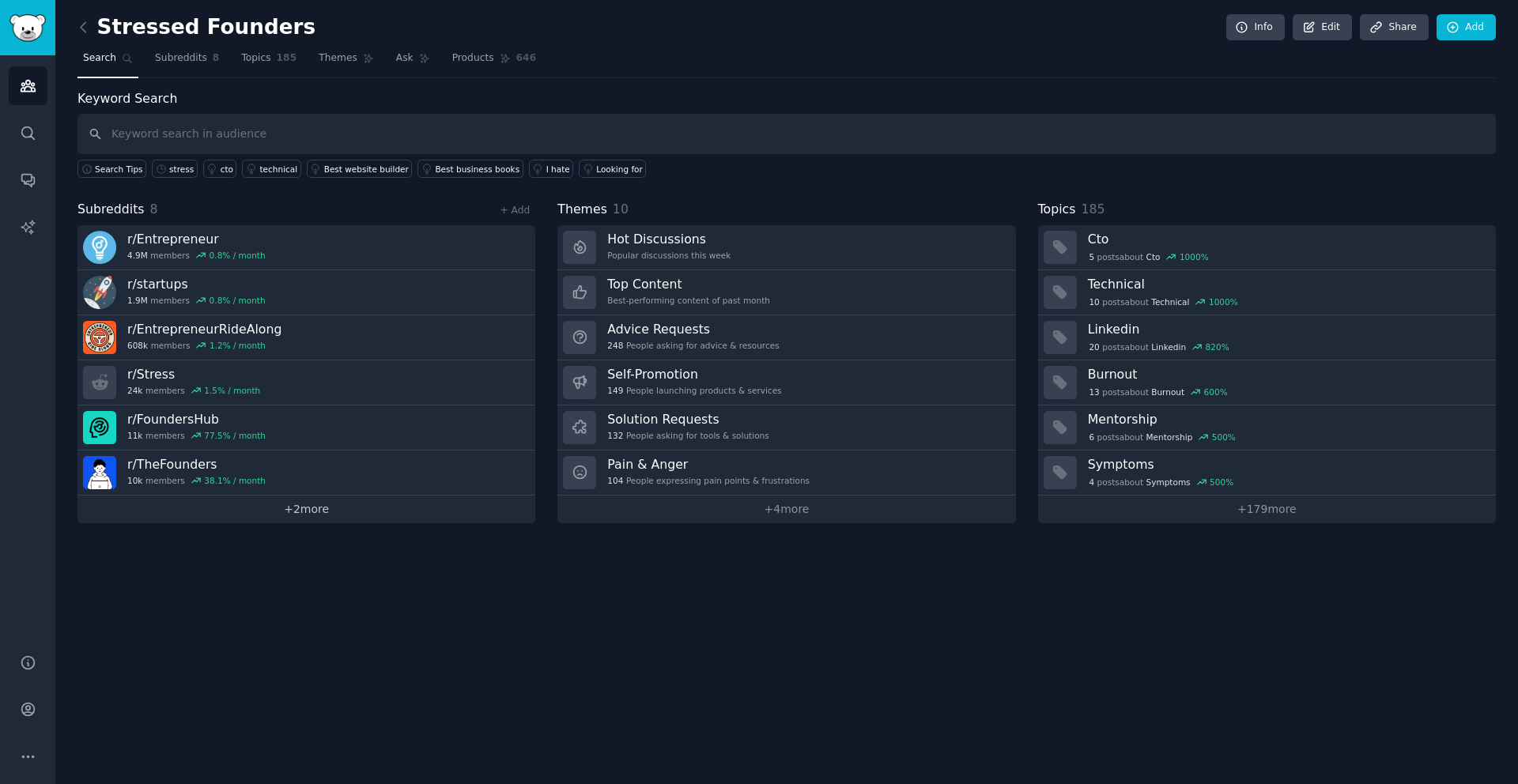
click at [299, 510] on link "+ 2 more" at bounding box center [306, 509] width 458 height 28
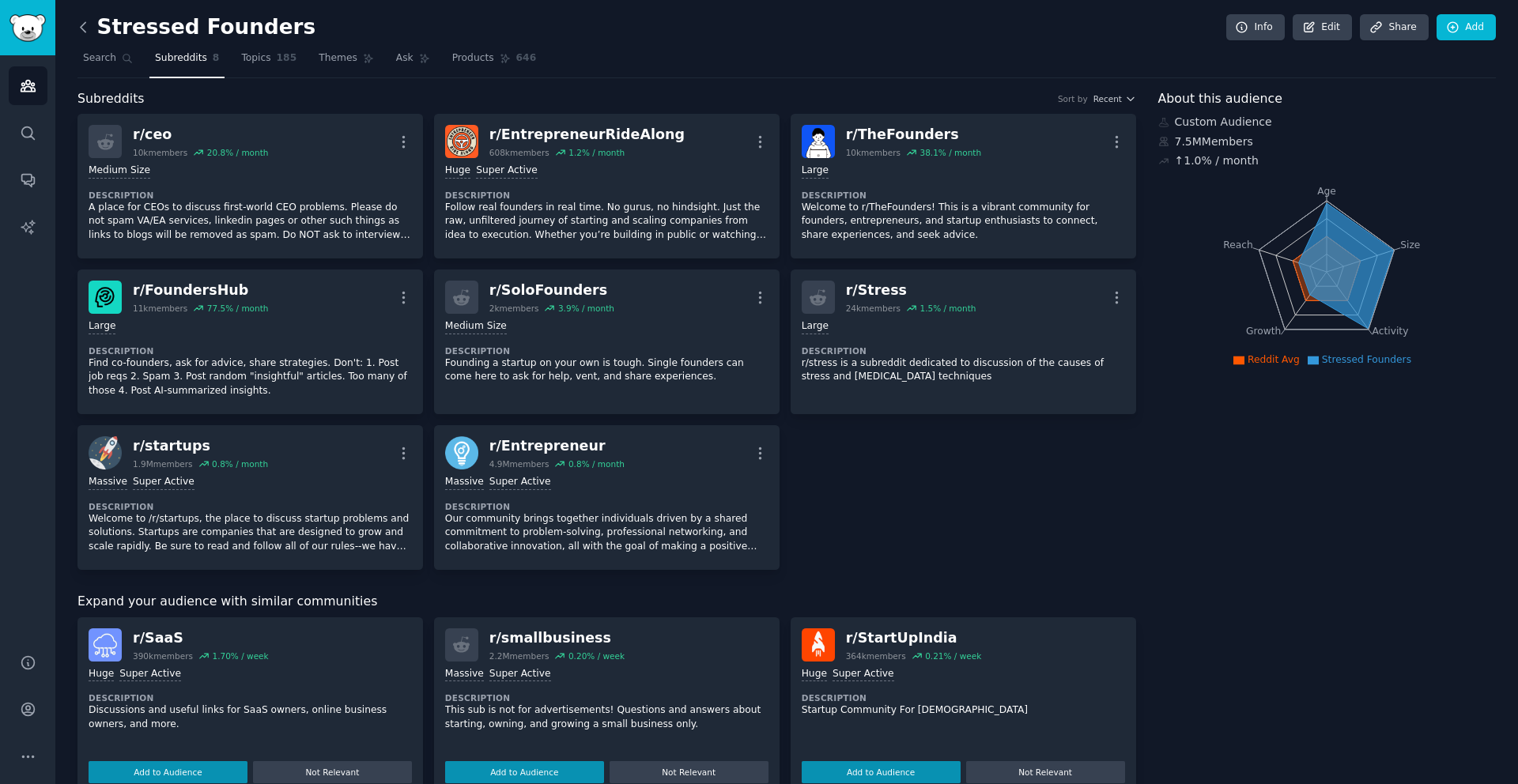
click at [87, 33] on icon at bounding box center [83, 27] width 17 height 17
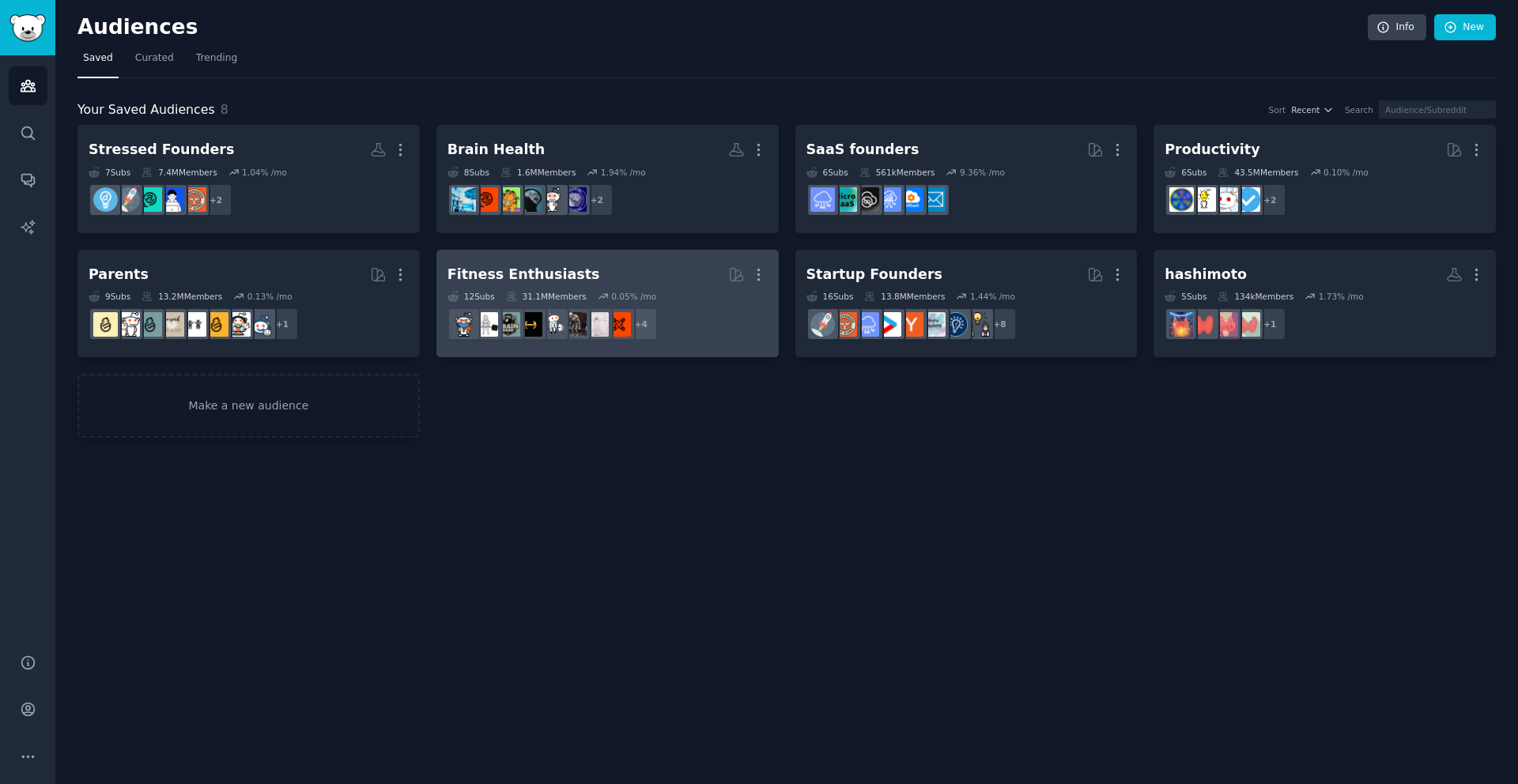
click at [692, 329] on dd "r/fitness30plus + 4" at bounding box center [608, 324] width 320 height 45
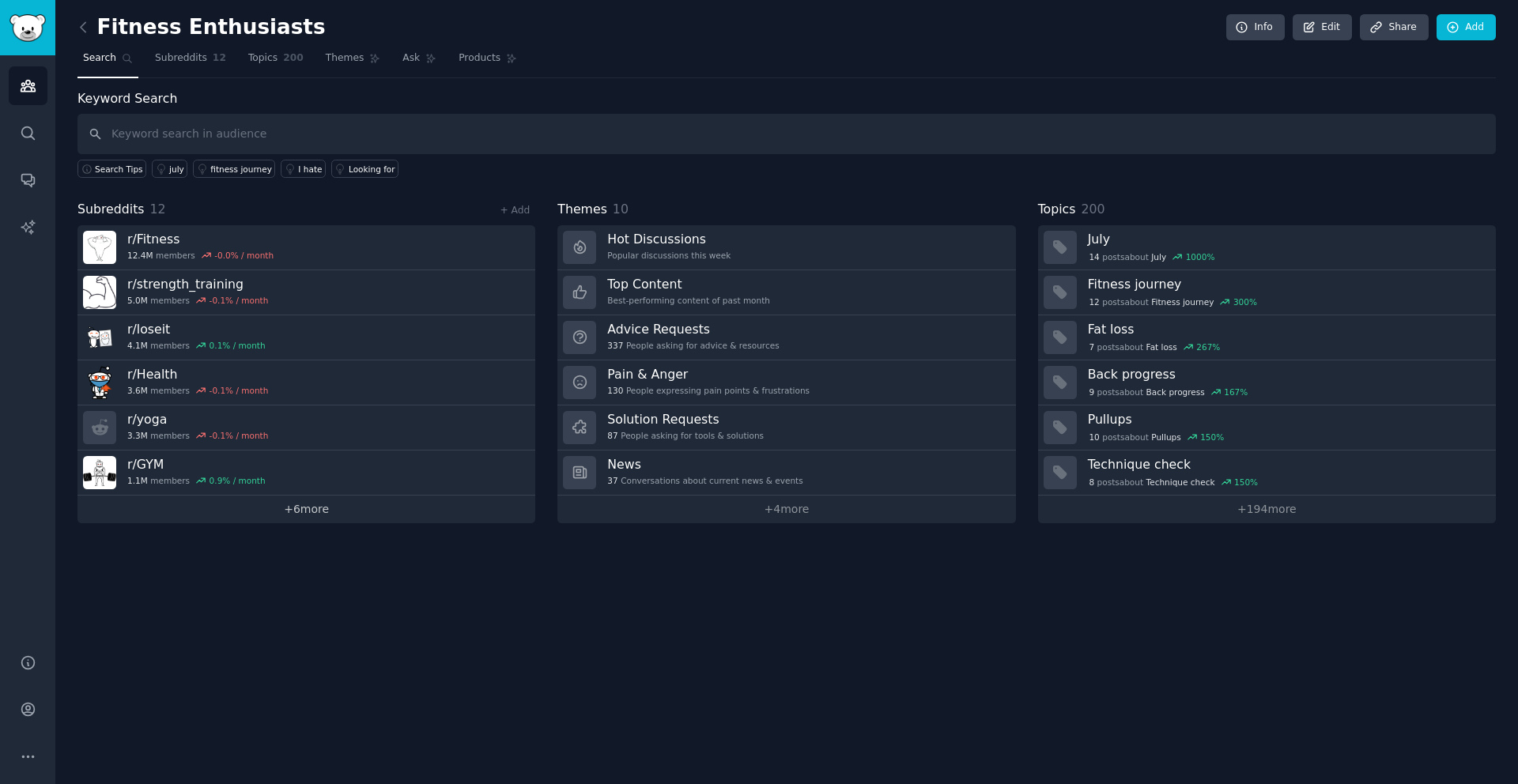
click at [315, 514] on link "+ 6 more" at bounding box center [306, 509] width 458 height 28
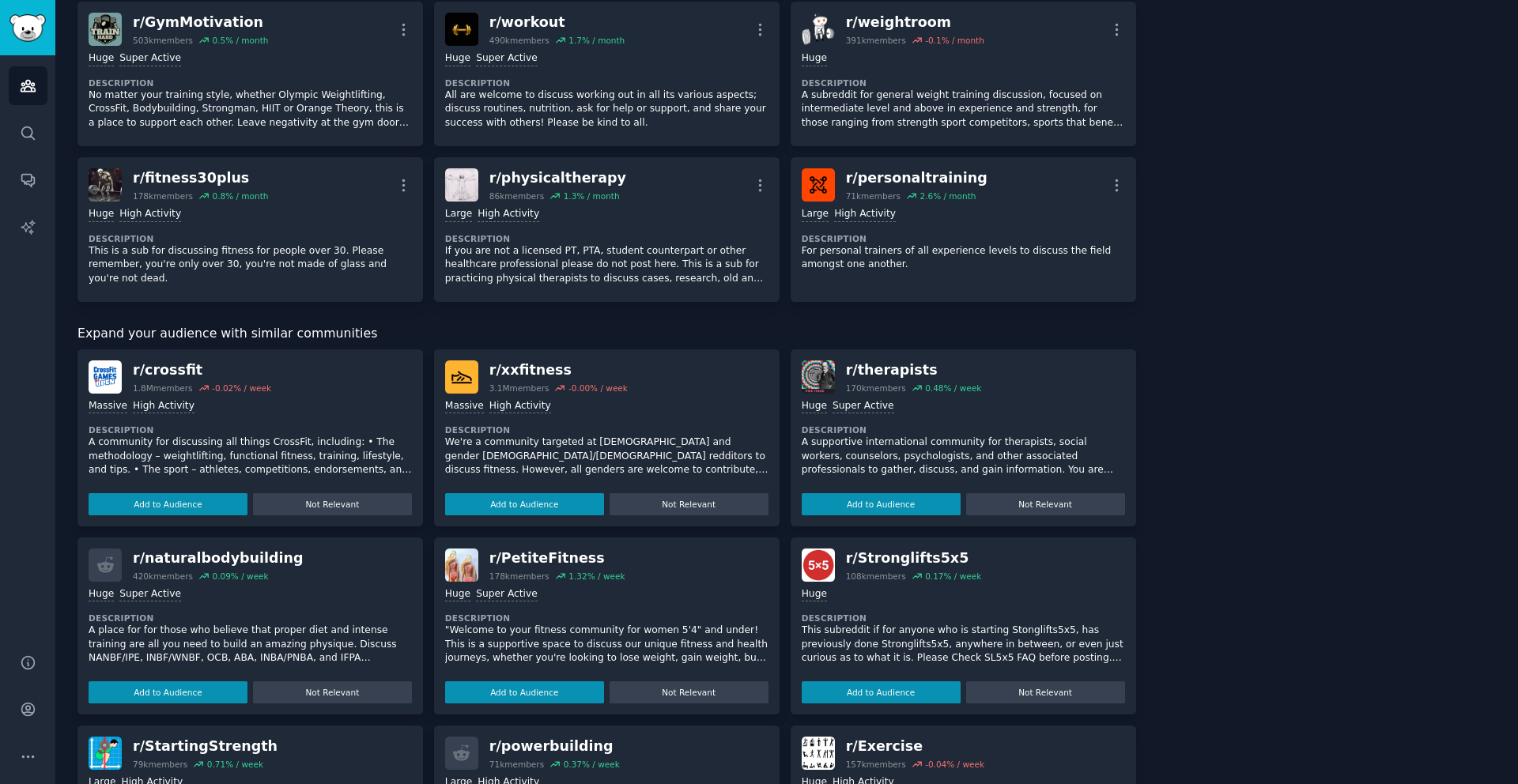
scroll to position [489, 0]
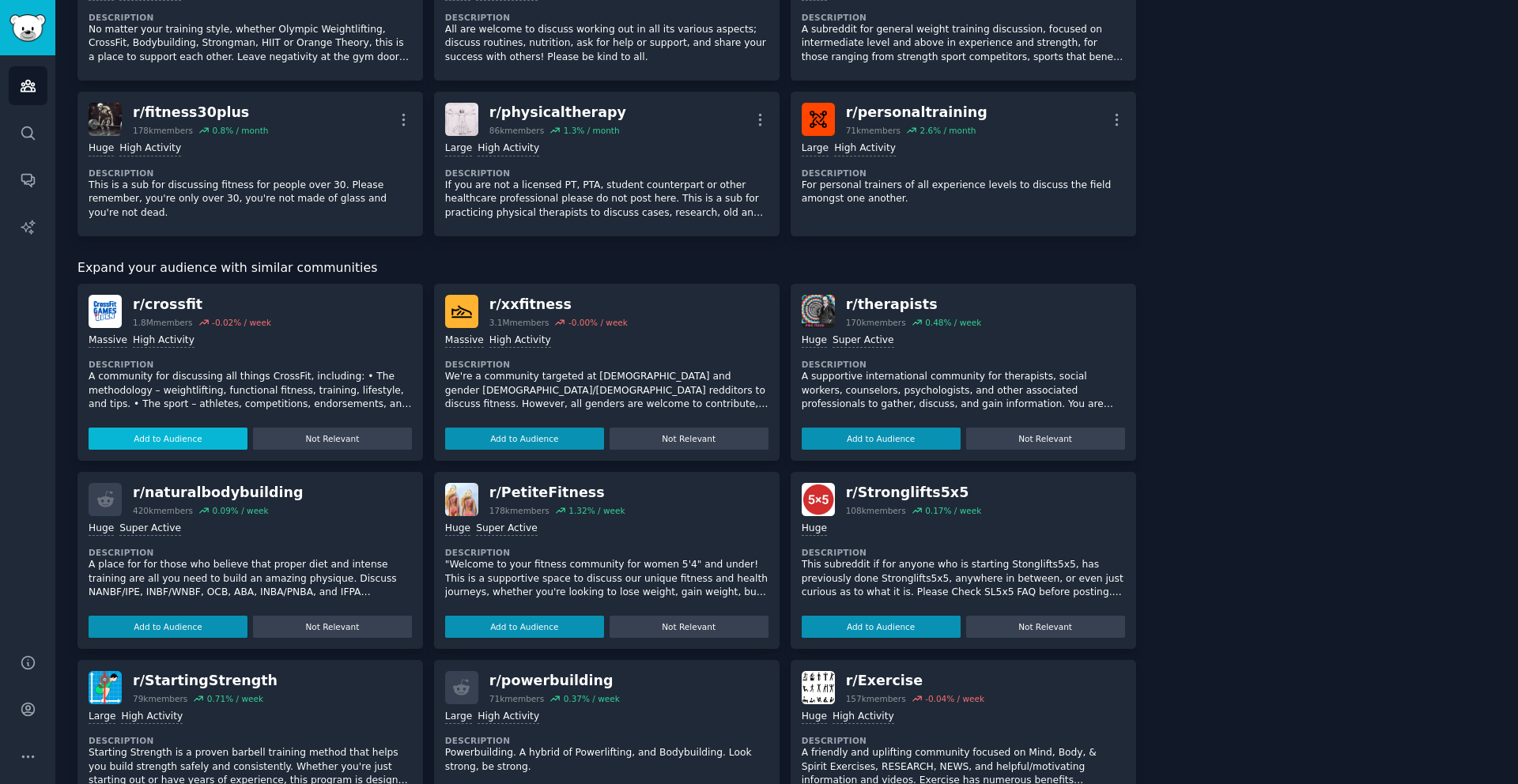
click at [171, 440] on button "Add to Audience" at bounding box center [168, 438] width 159 height 22
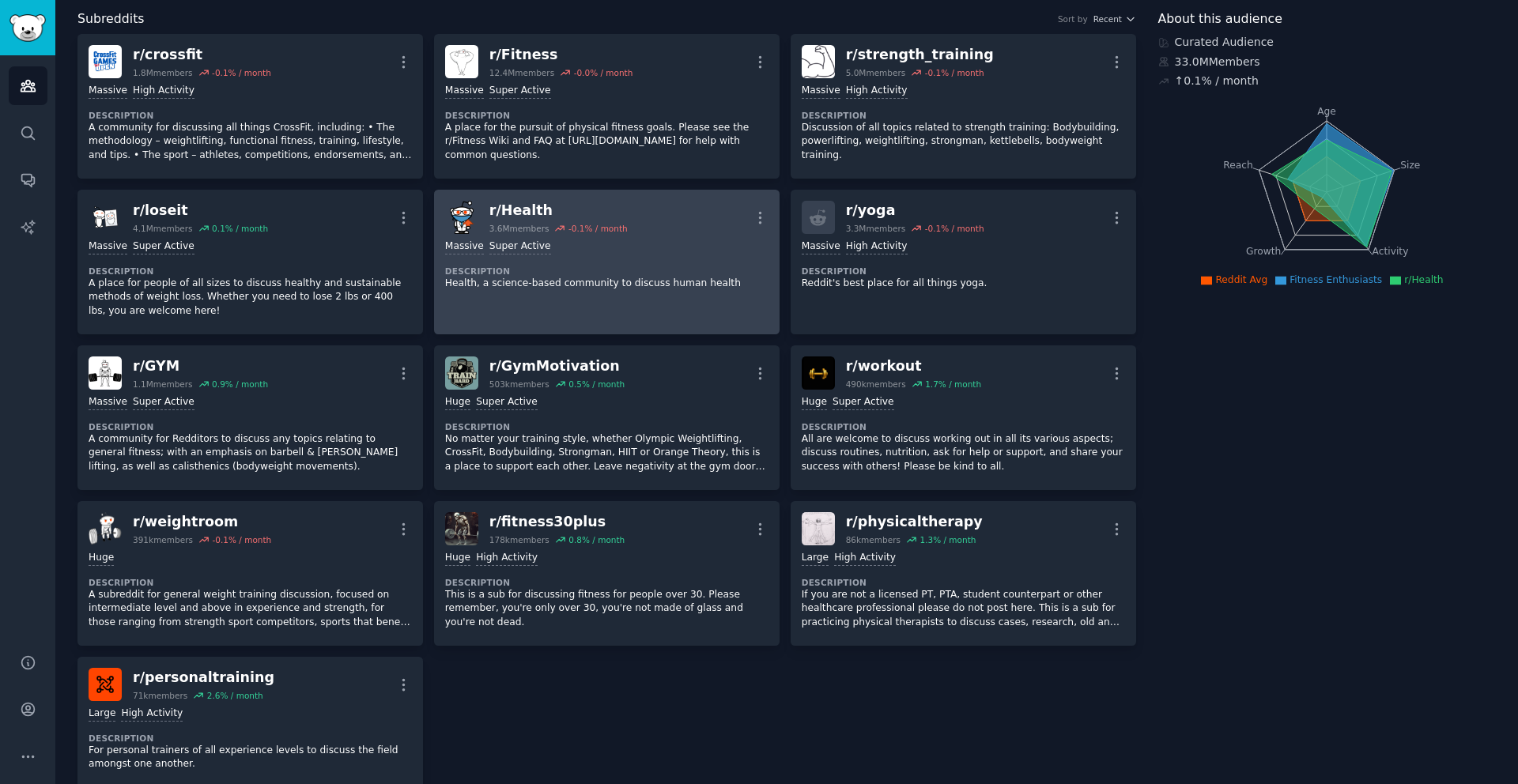
scroll to position [0, 0]
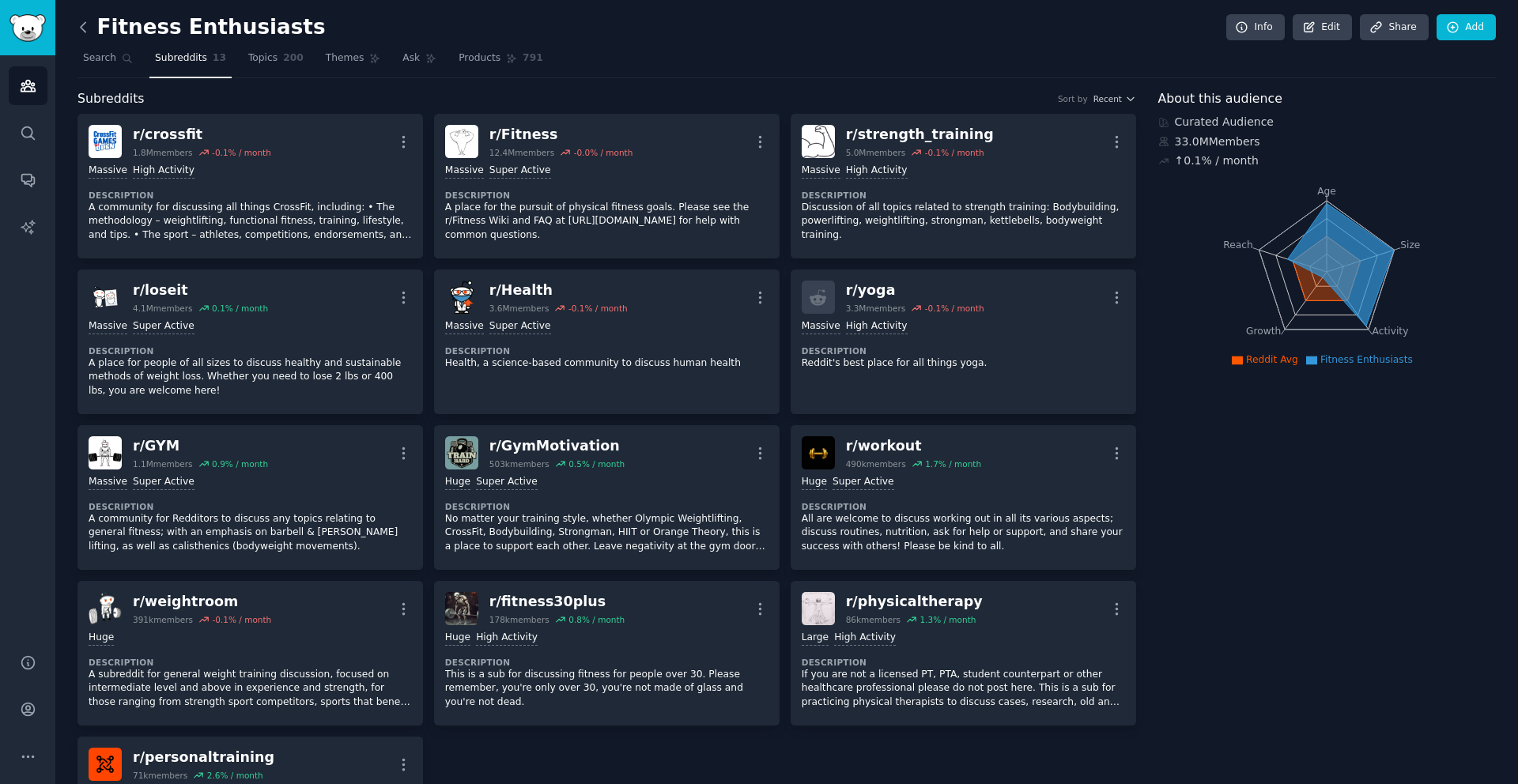
click at [85, 29] on icon at bounding box center [83, 27] width 17 height 17
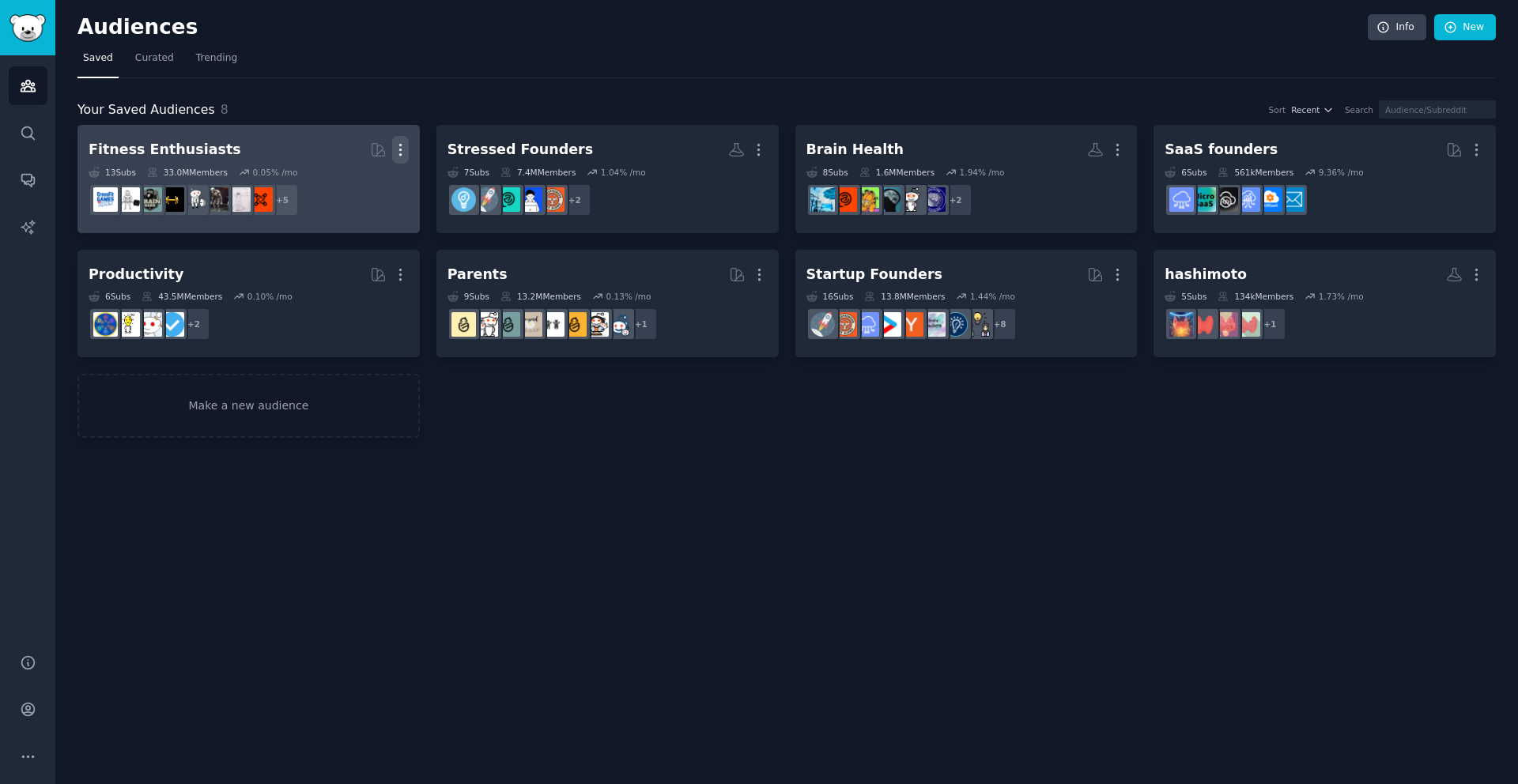
click at [399, 150] on icon "button" at bounding box center [400, 150] width 2 height 11
click at [336, 186] on dd "+ 5" at bounding box center [249, 200] width 320 height 45
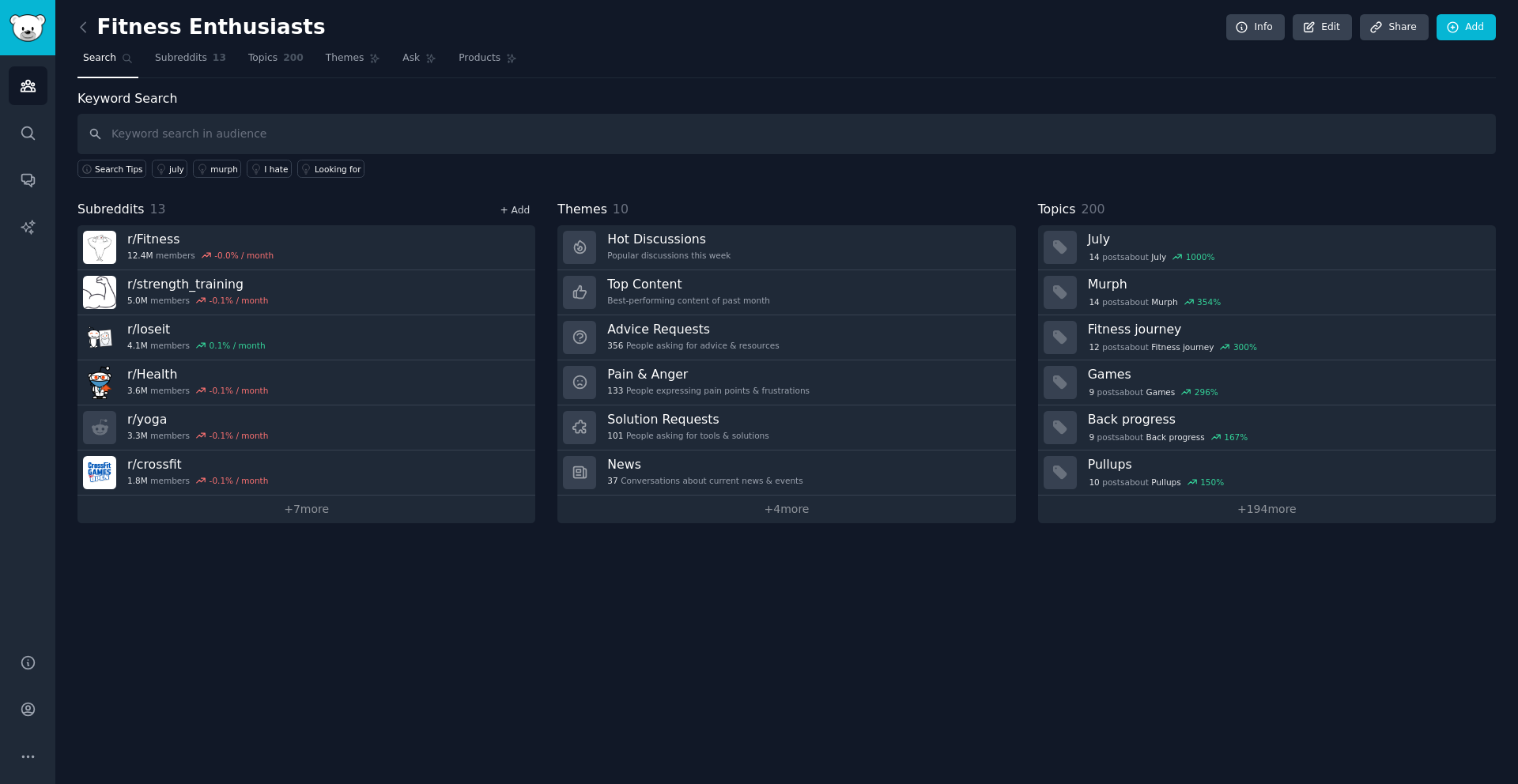
click at [520, 208] on link "+ Add" at bounding box center [515, 210] width 30 height 11
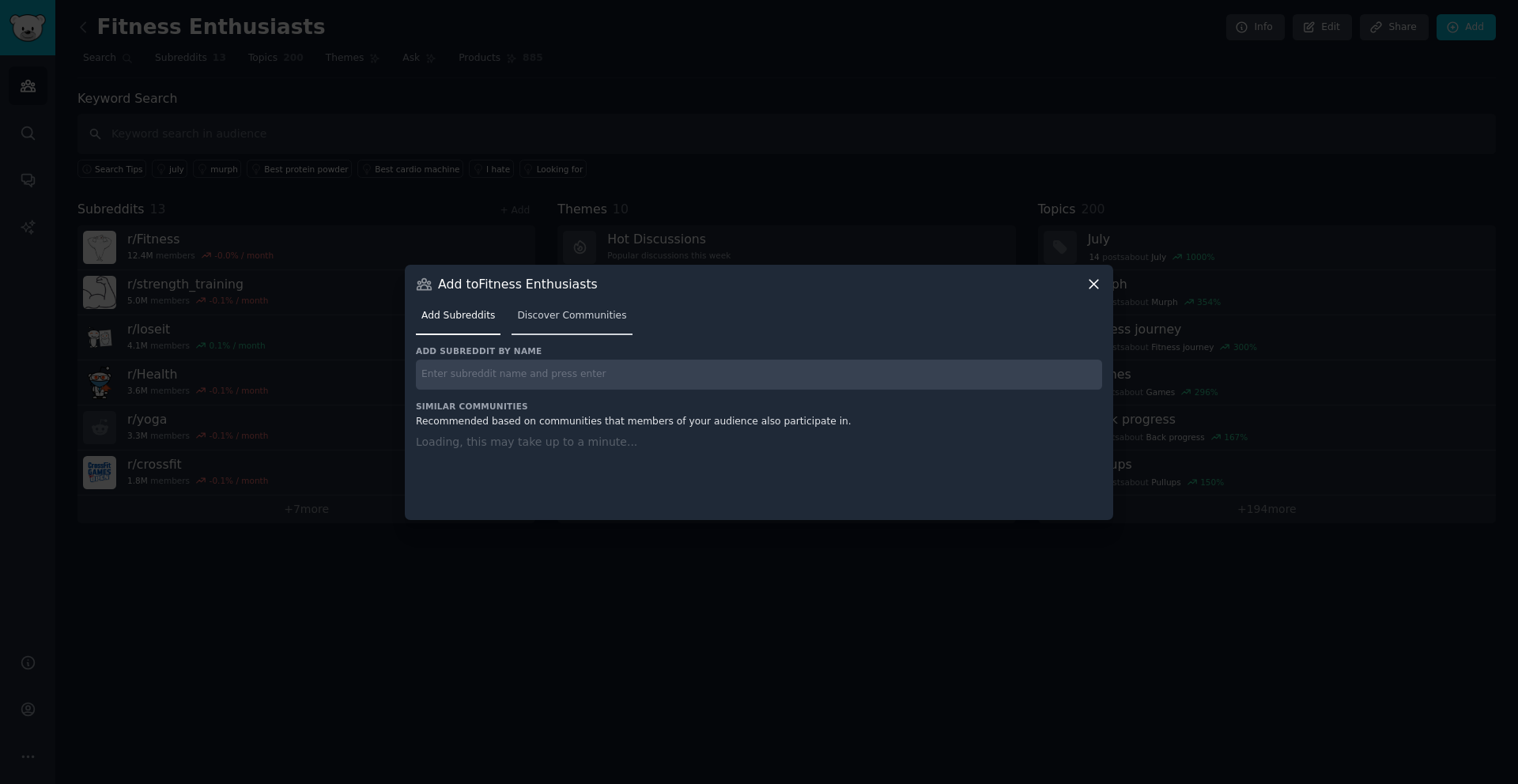
click at [556, 316] on span "Discover Communities" at bounding box center [572, 316] width 109 height 14
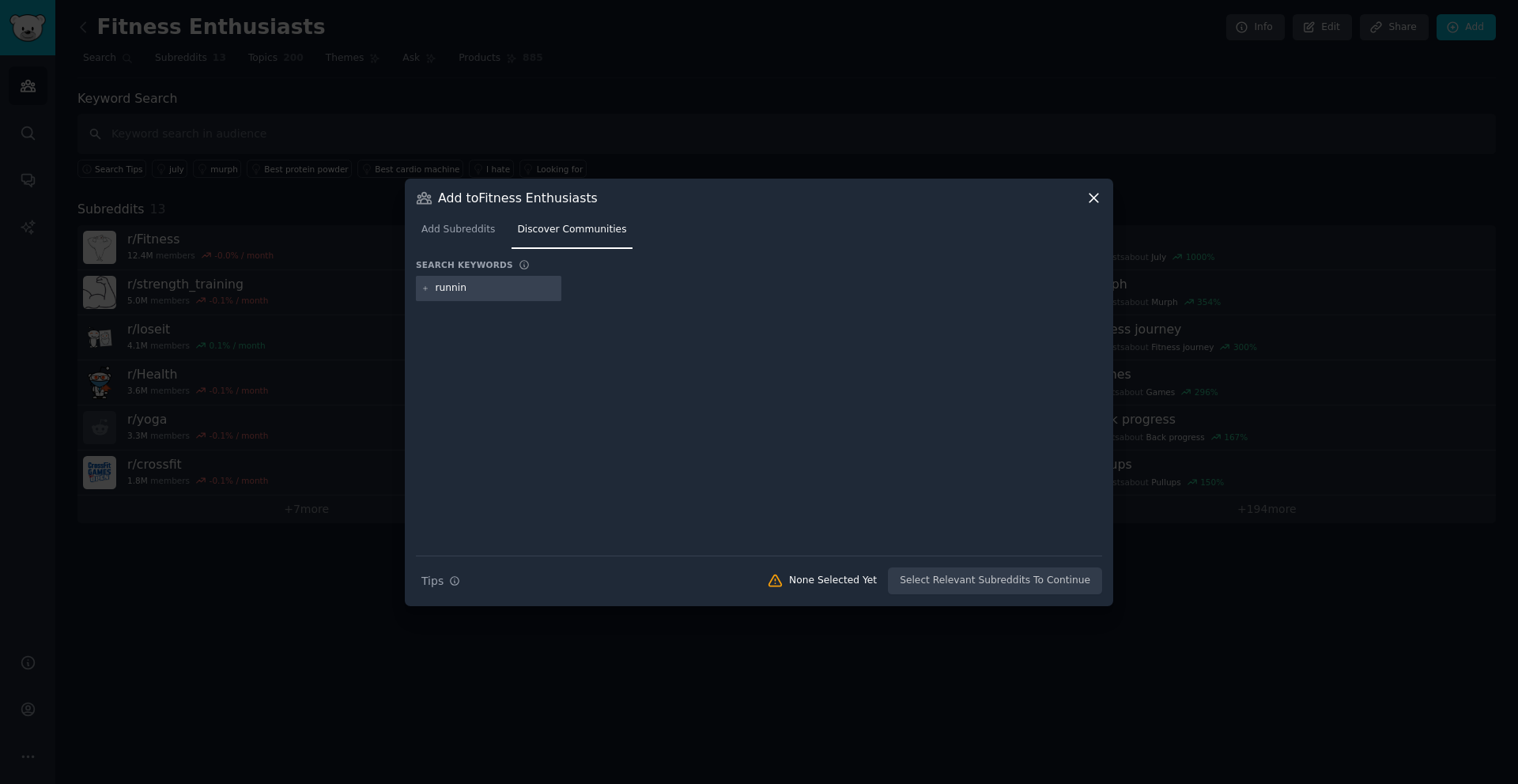
type input "running"
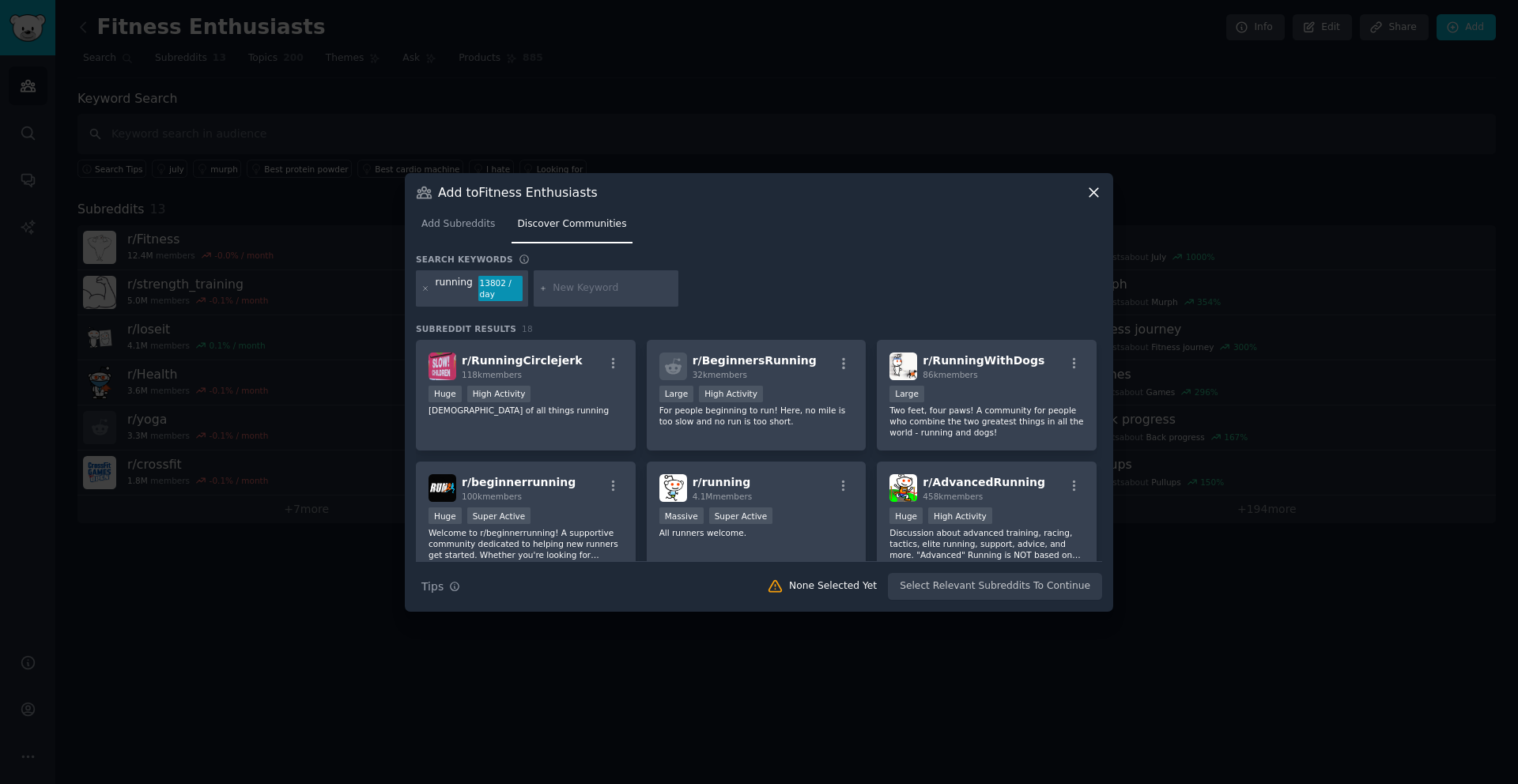
paste input "Cycling"
type input "Cycling"
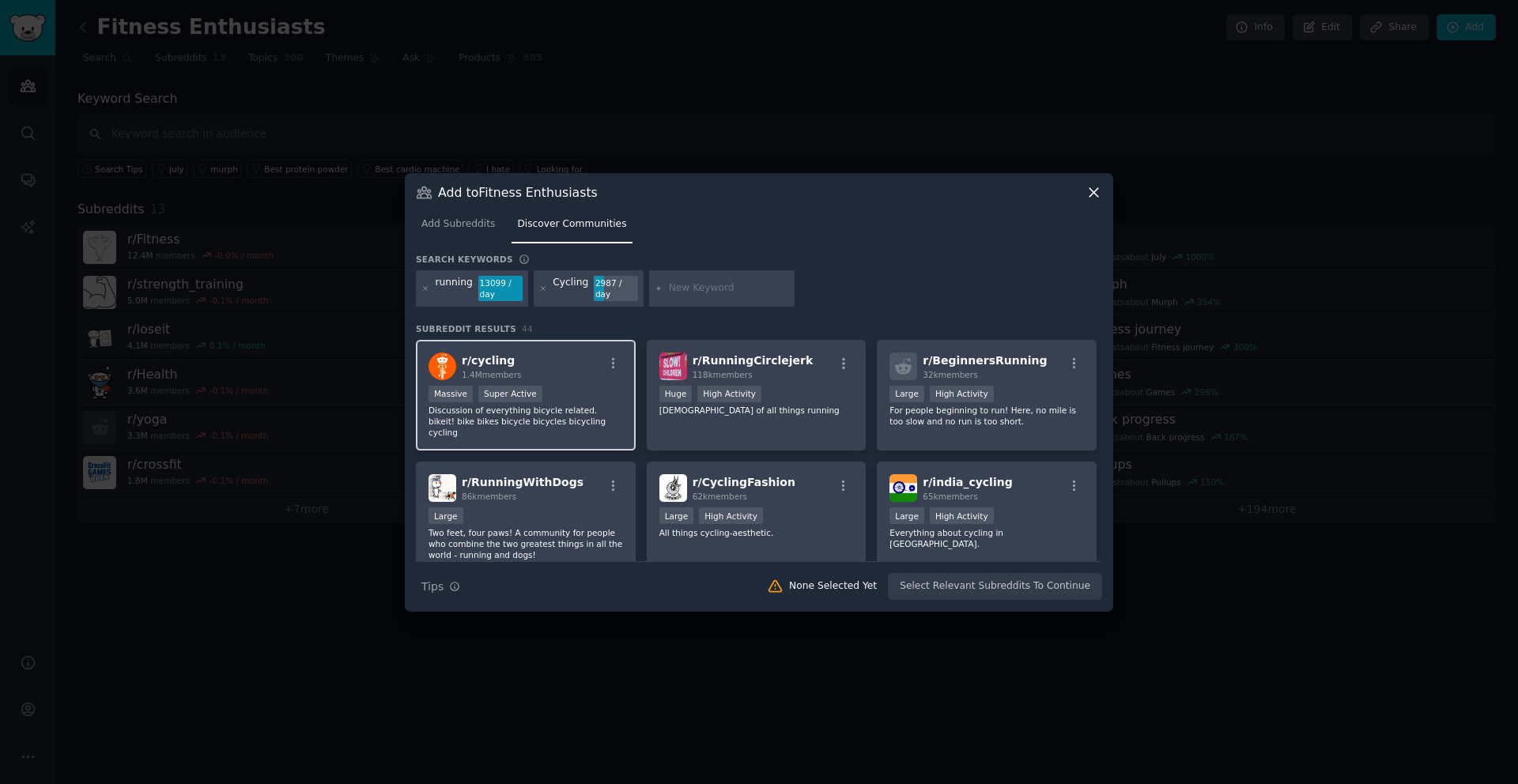
click at [534, 366] on div "r/ cycling 1.4M members" at bounding box center [526, 367] width 194 height 28
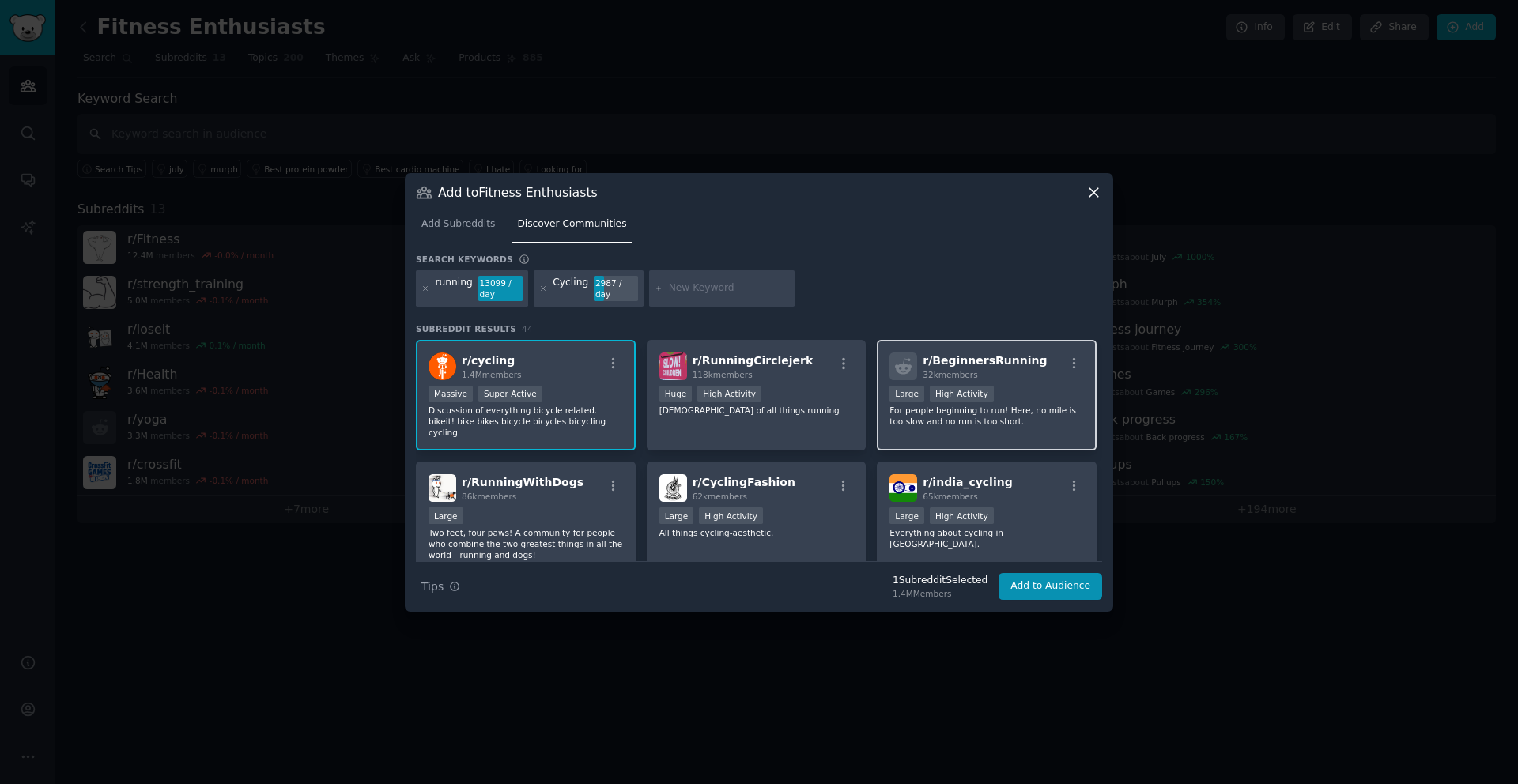
click at [1036, 404] on div "Large High Activity" at bounding box center [987, 396] width 194 height 20
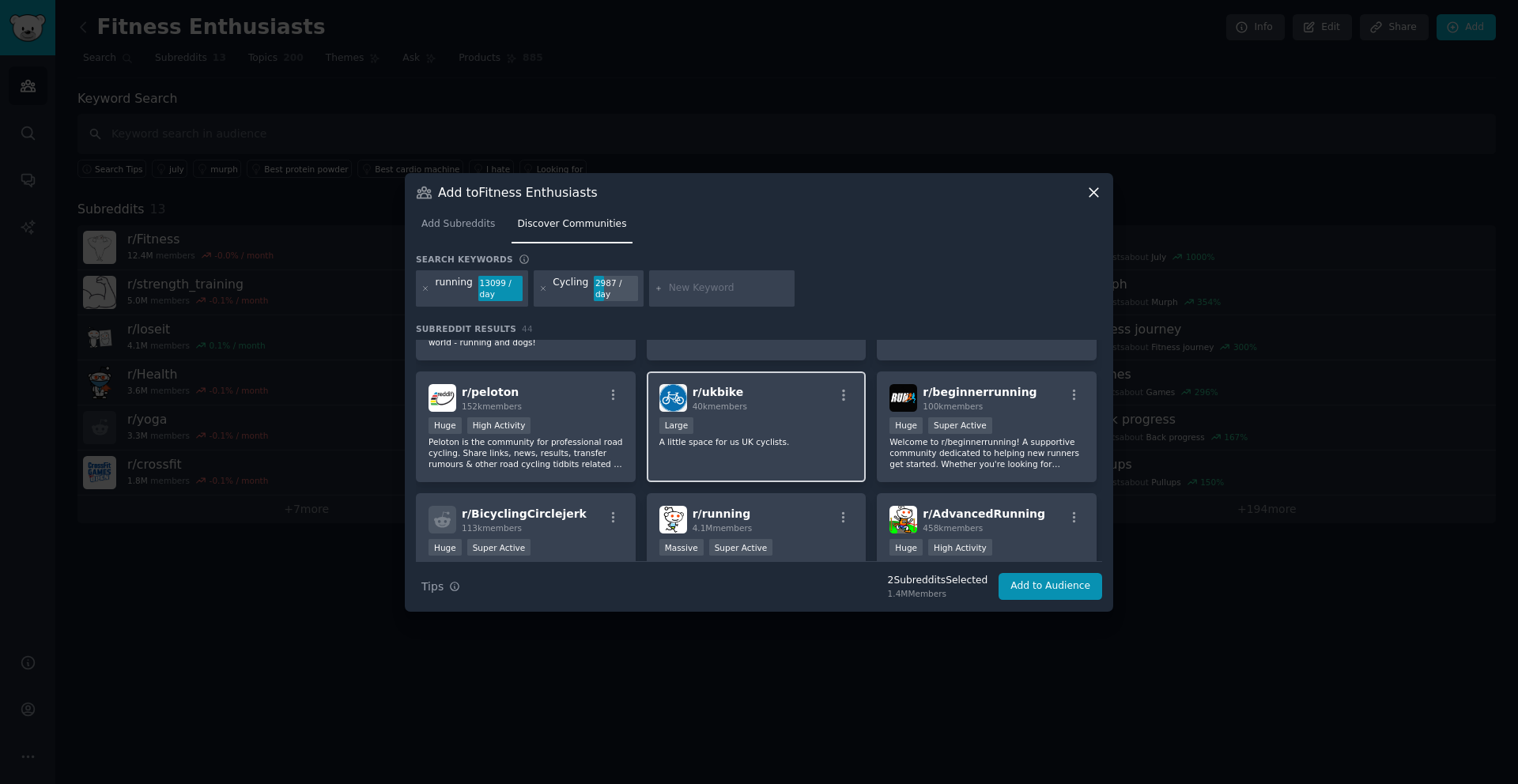
scroll to position [216, 0]
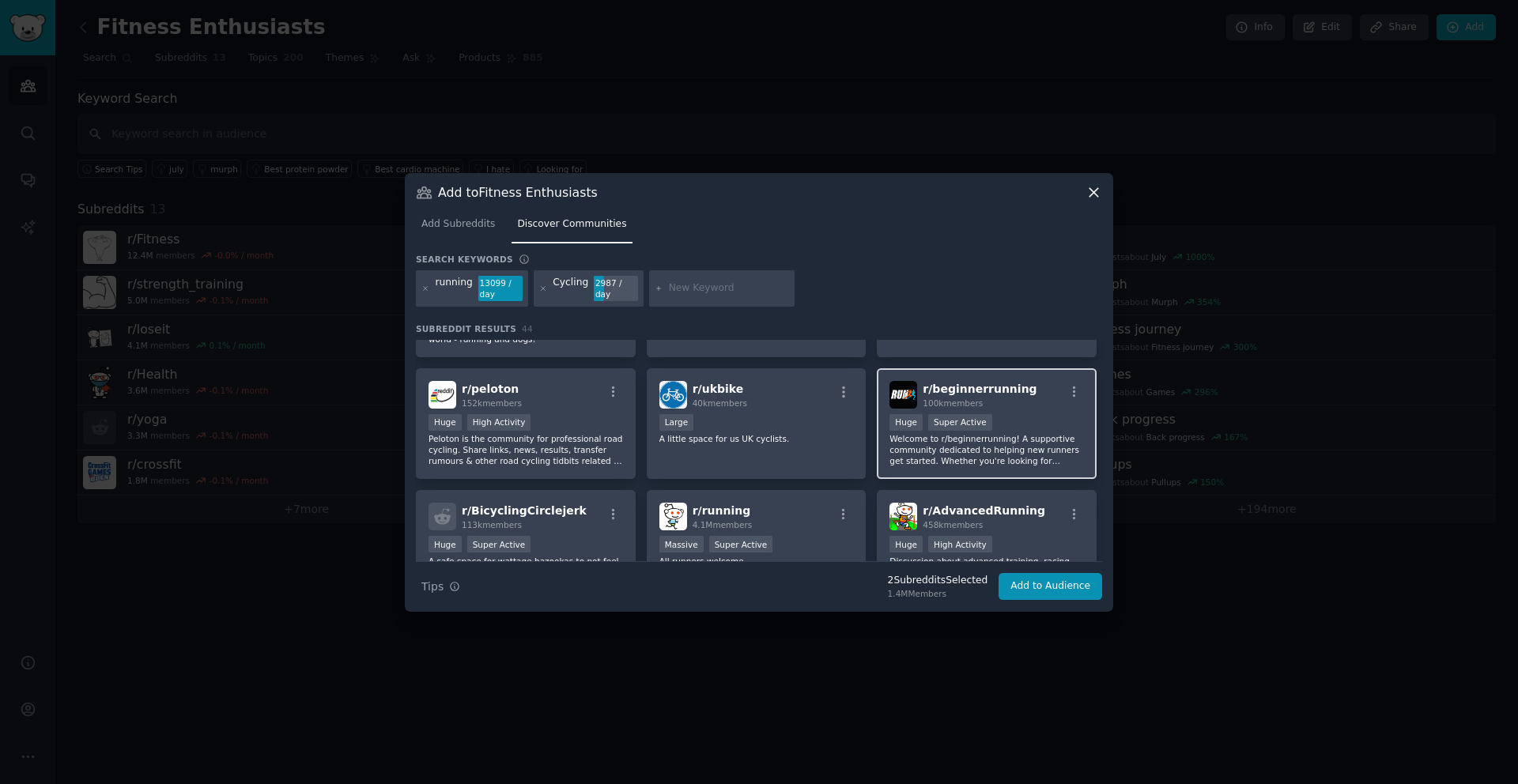
click at [926, 450] on p "Welcome to r/beginnerrunning! A supportive community dedicated to helping new r…" at bounding box center [987, 450] width 194 height 33
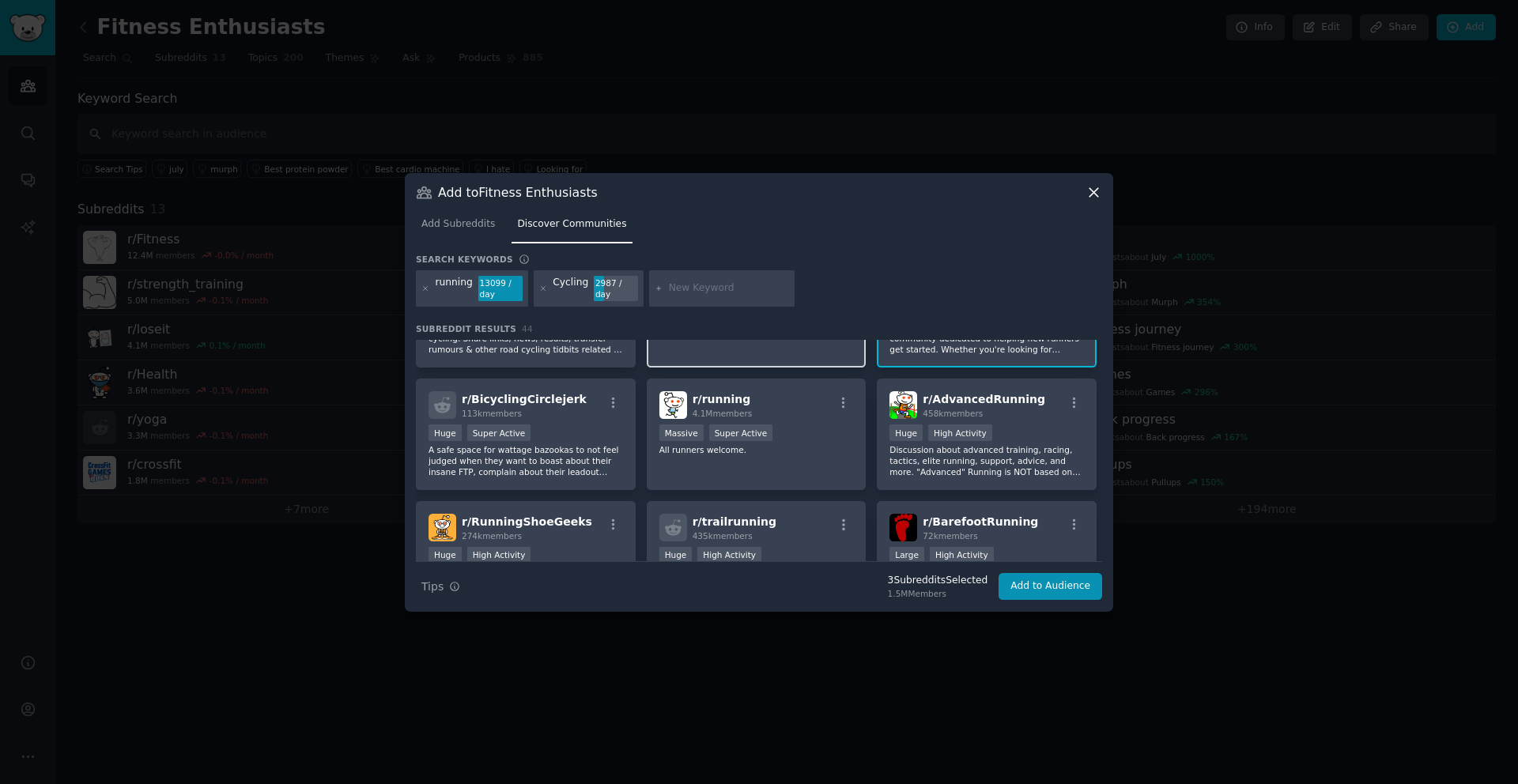
scroll to position [331, 0]
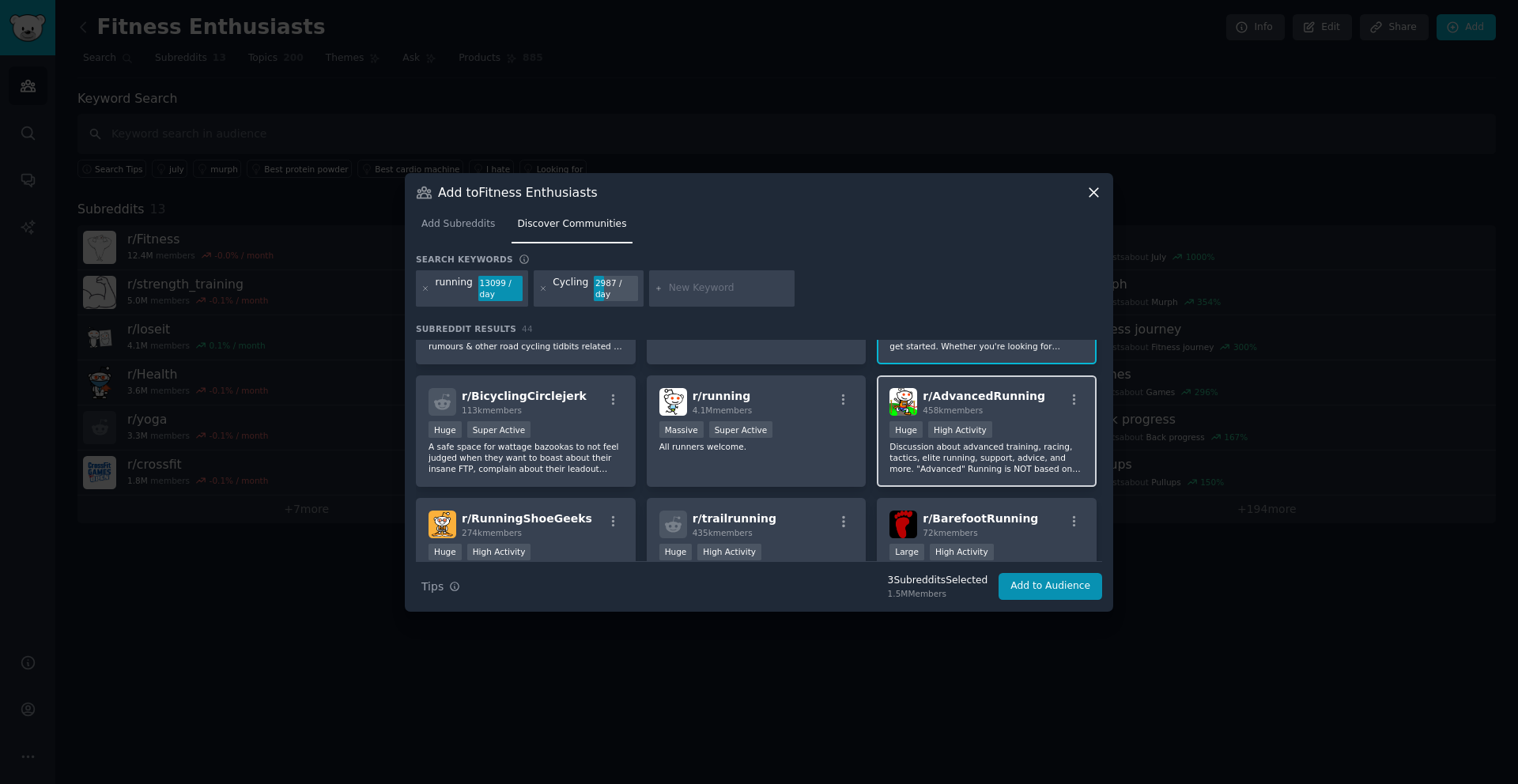
click at [889, 447] on p "Discussion about advanced training, racing, tactics, elite running, support, ad…" at bounding box center [987, 458] width 194 height 33
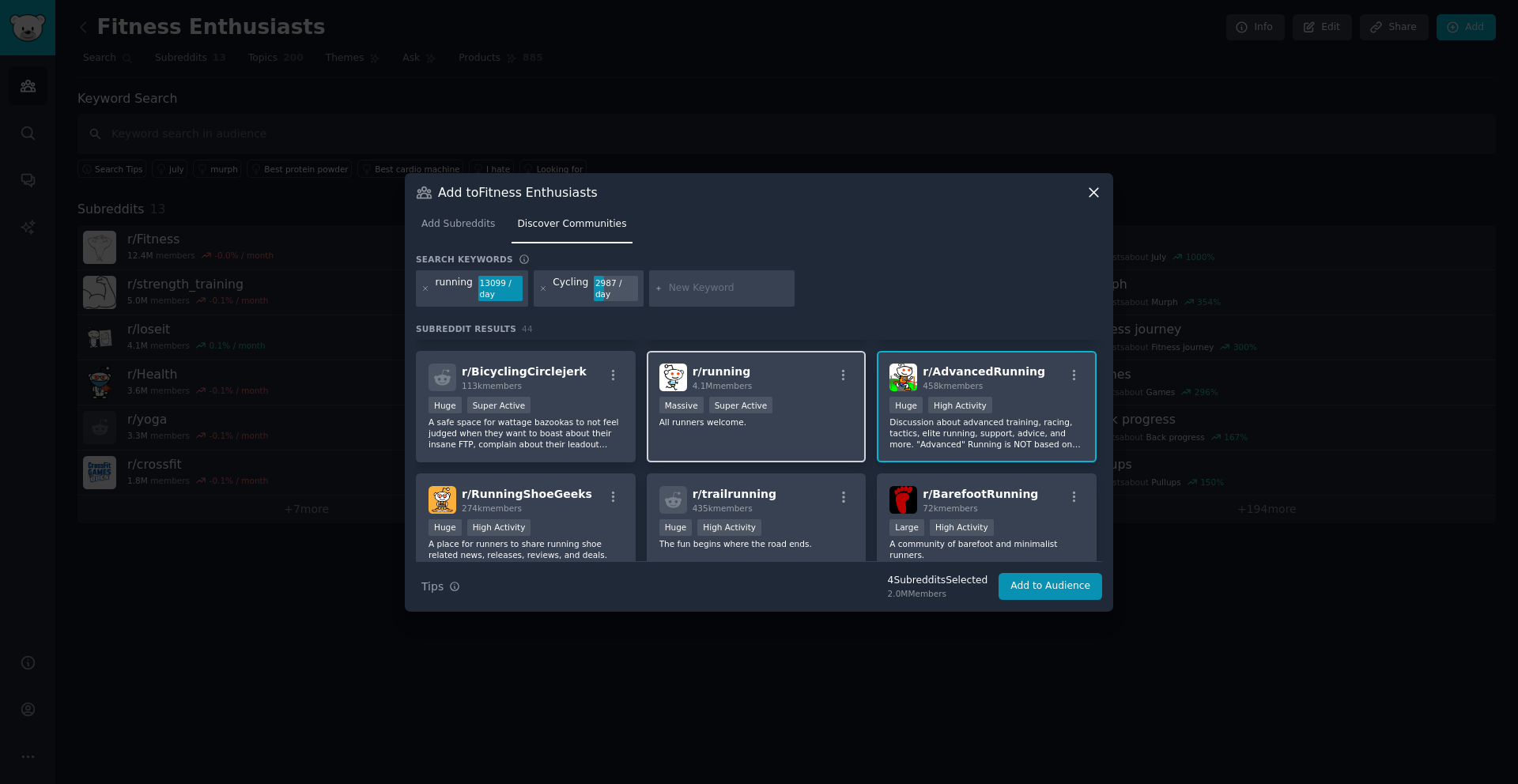
scroll to position [360, 0]
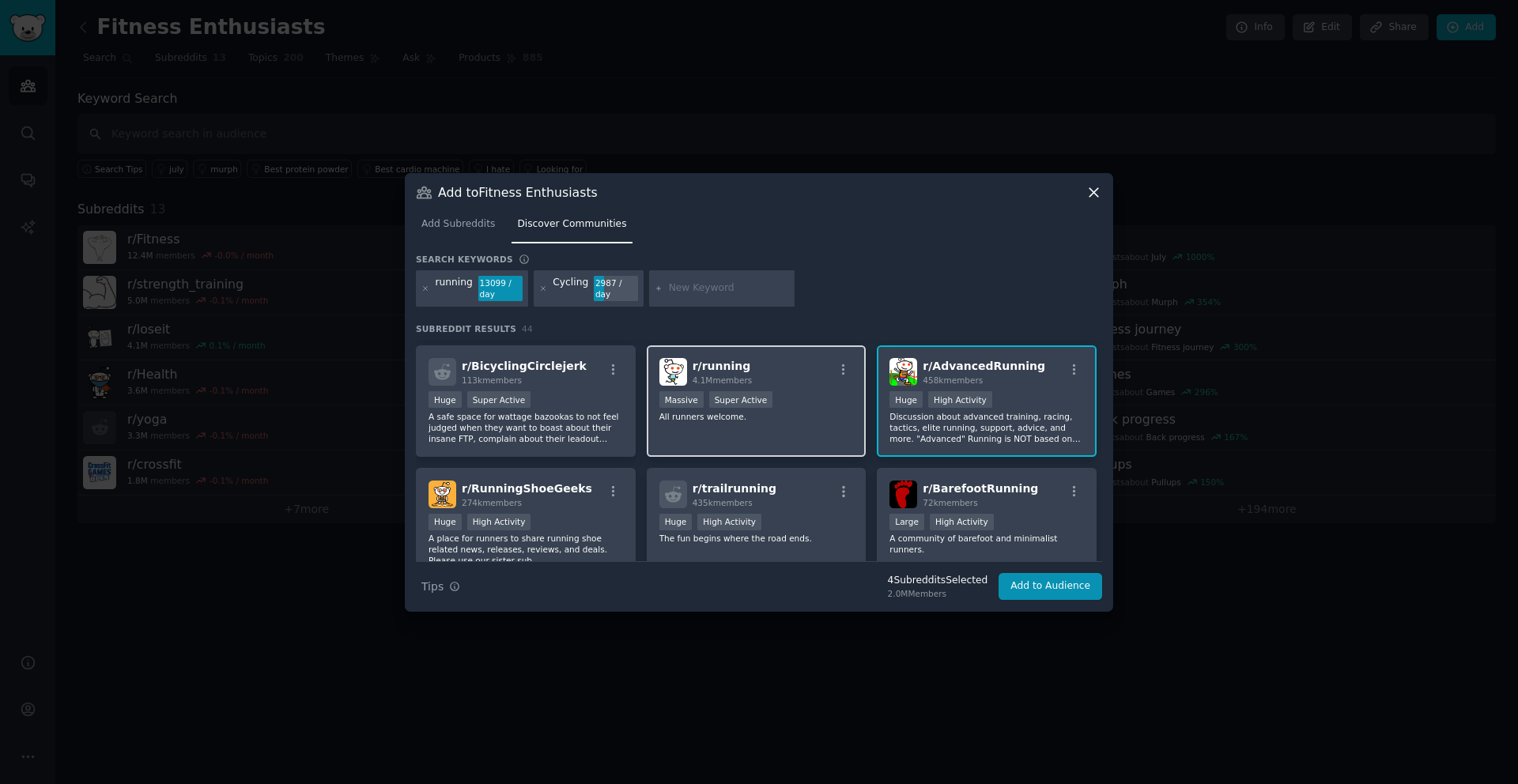
click at [826, 422] on div "r/ running 4.1M members Massive Super Active All runners welcome." at bounding box center [756, 401] width 220 height 111
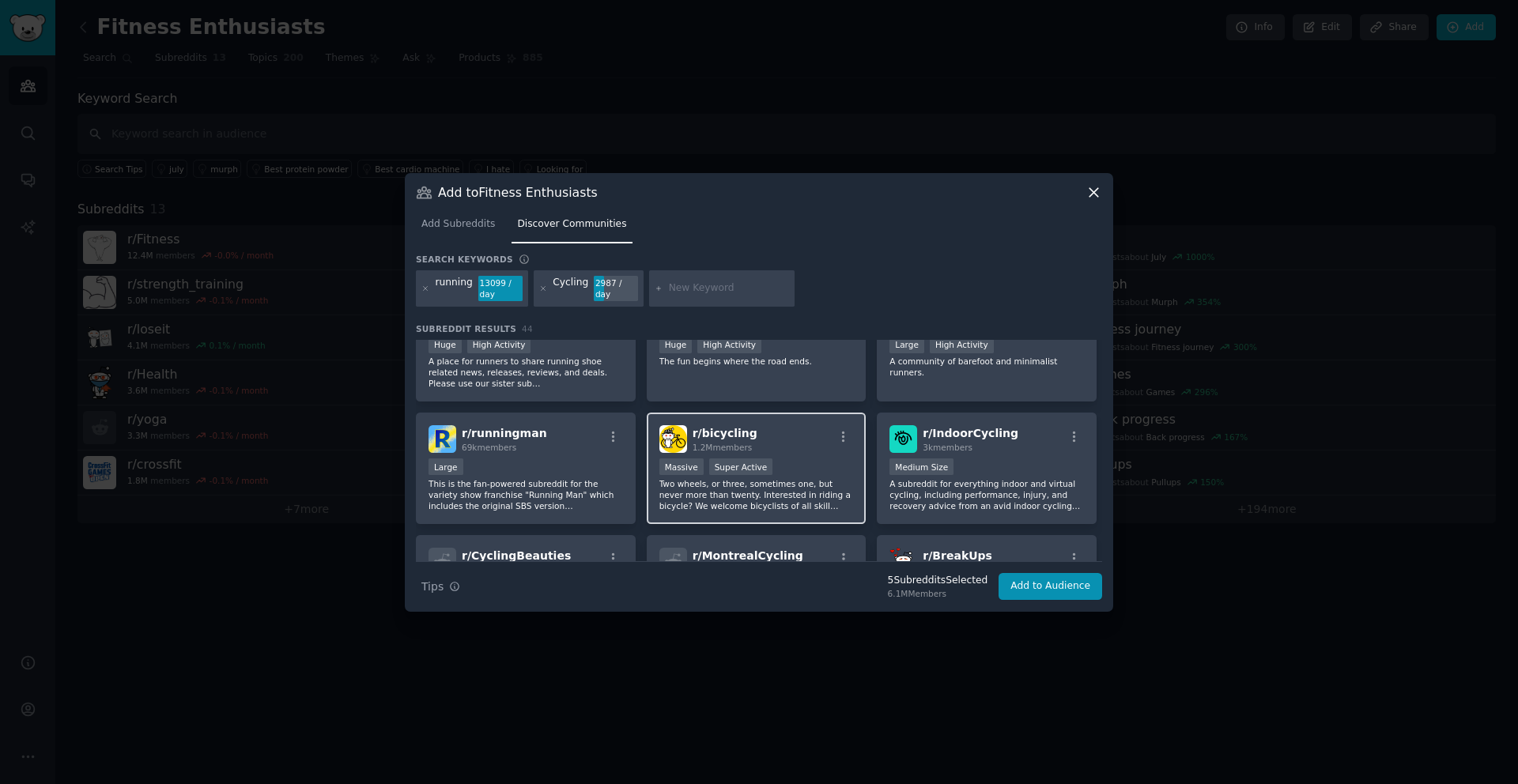
scroll to position [530, 0]
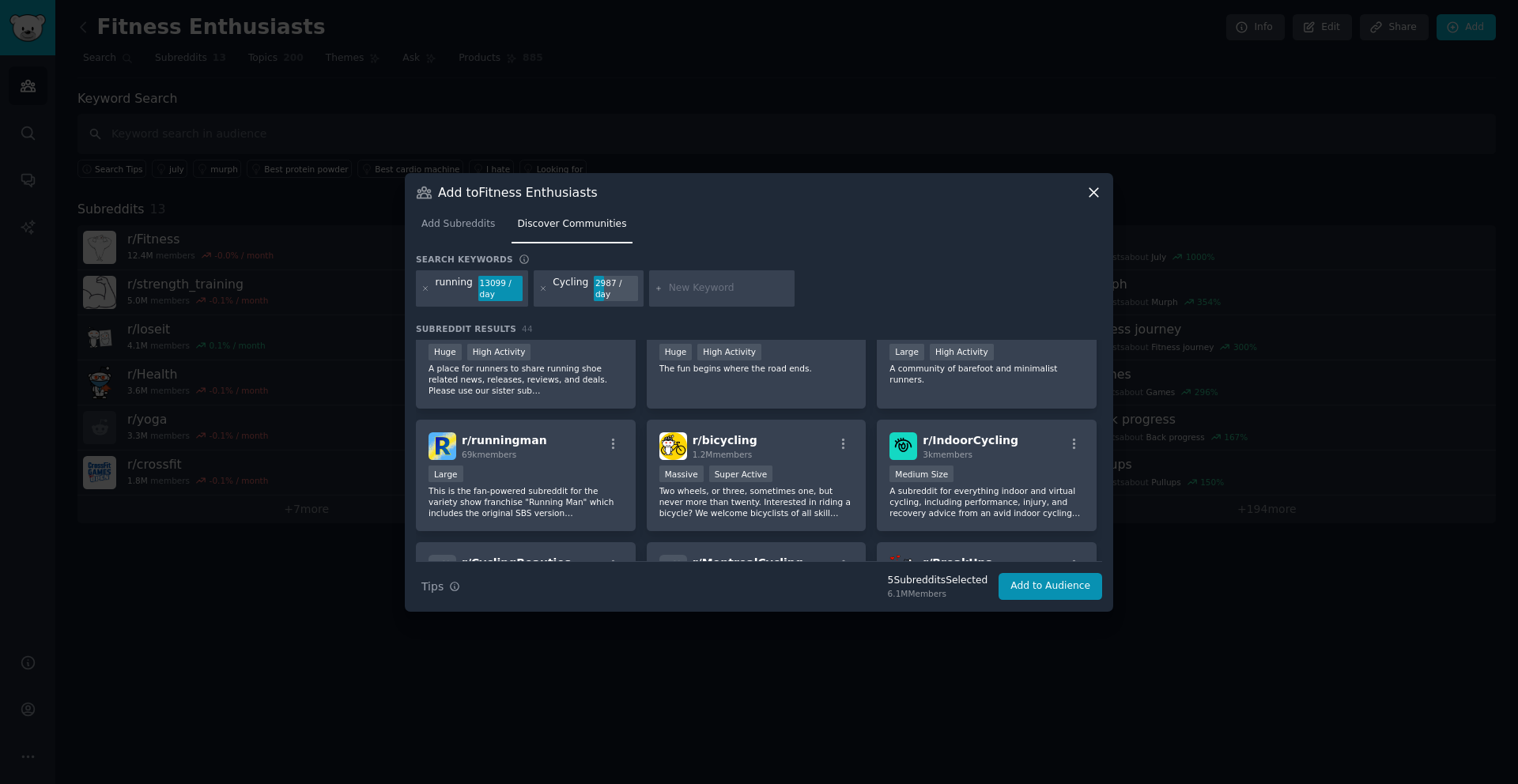
click at [1092, 195] on icon at bounding box center [1093, 192] width 17 height 17
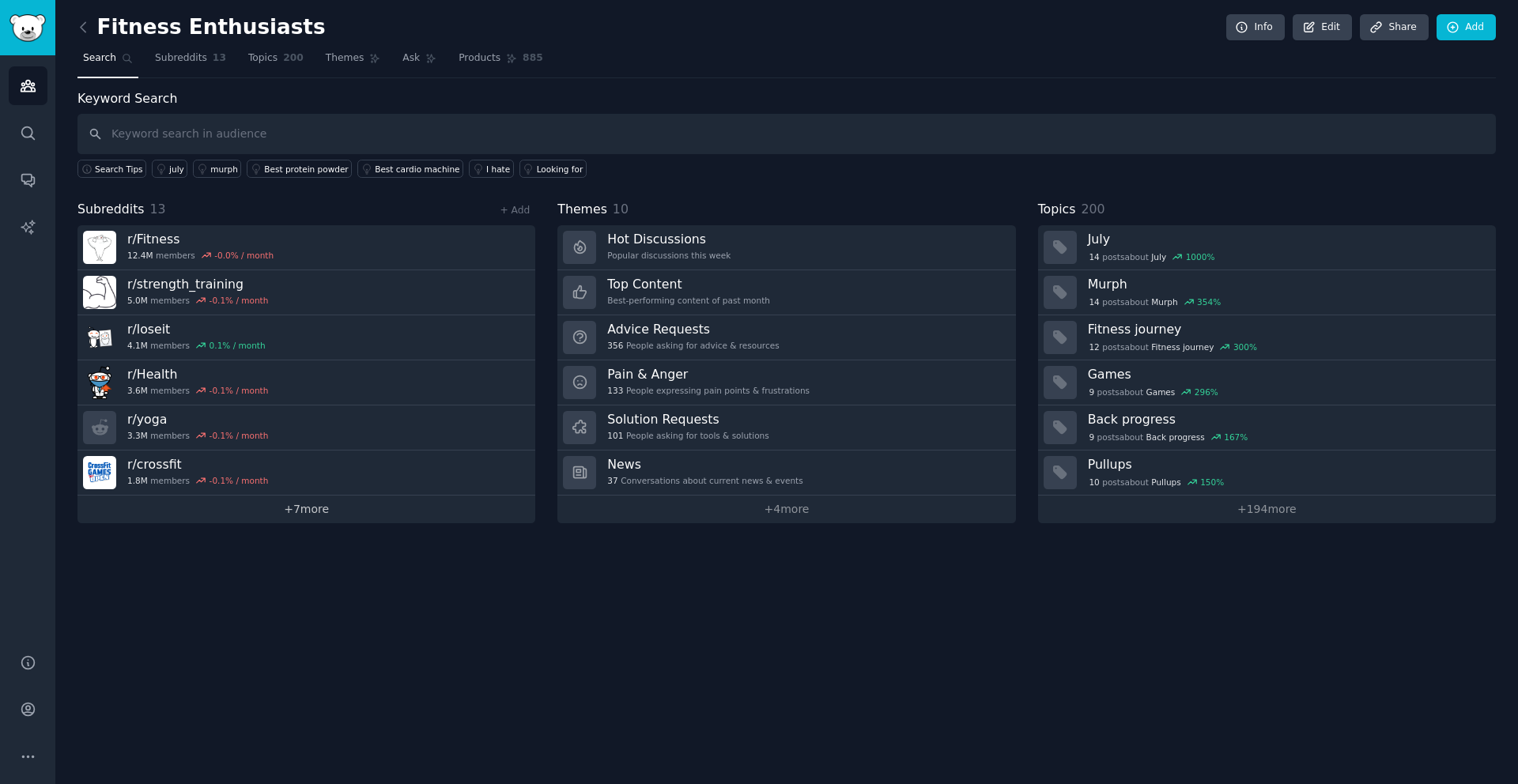
click at [296, 511] on link "+ 7 more" at bounding box center [306, 509] width 458 height 28
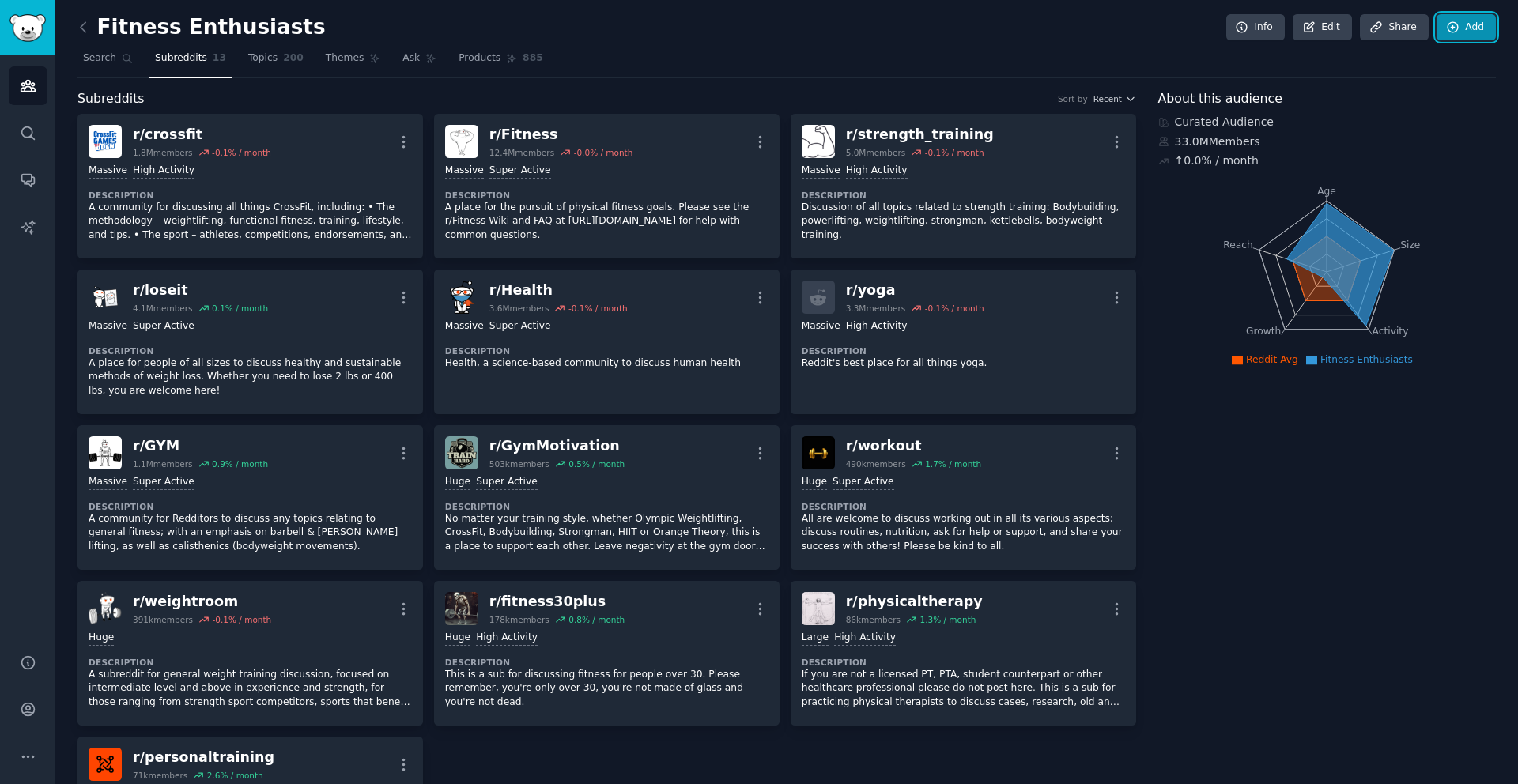
click at [1452, 28] on icon at bounding box center [1453, 27] width 14 height 14
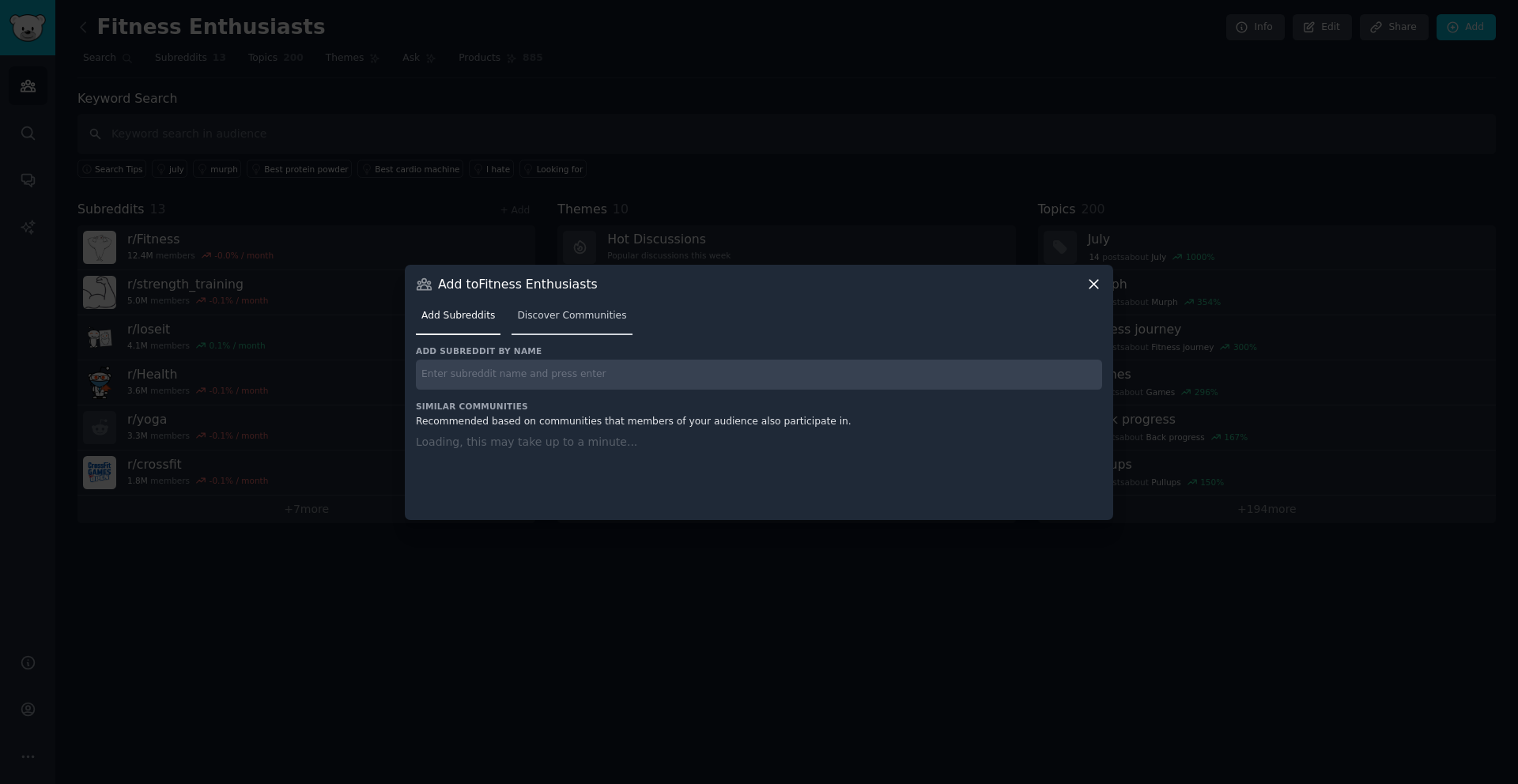
click at [570, 314] on span "Discover Communities" at bounding box center [572, 316] width 109 height 14
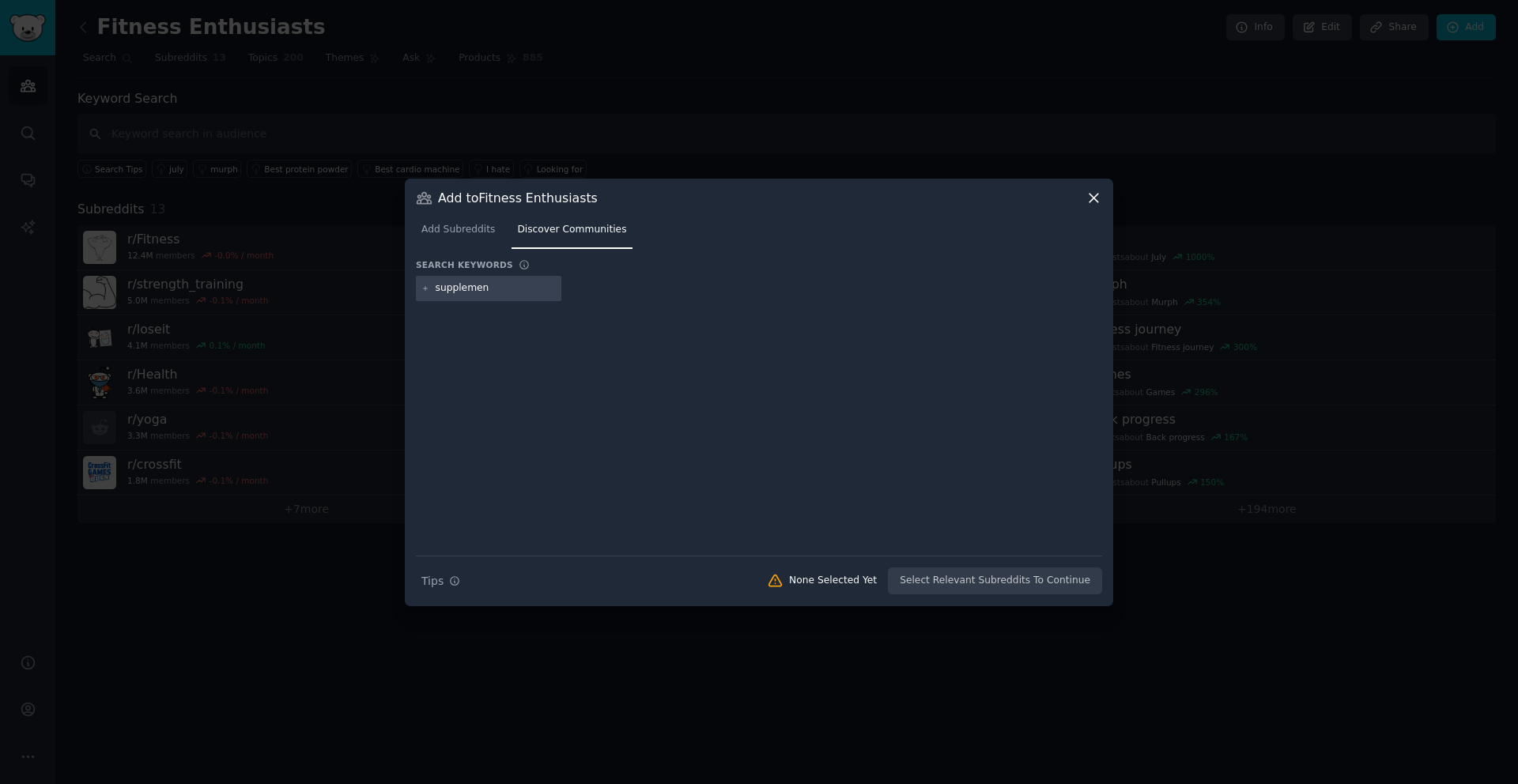
type input "supplement"
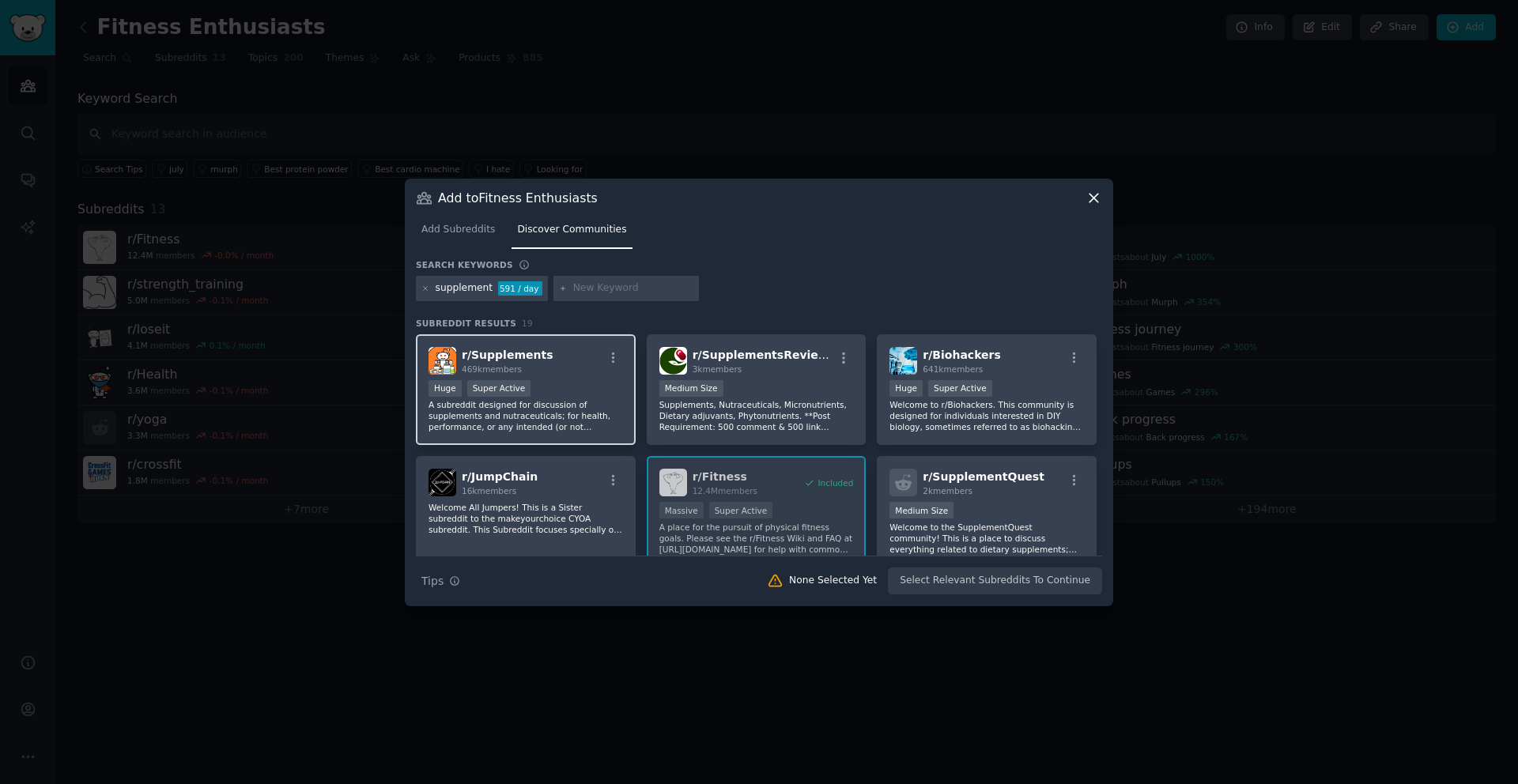
click at [566, 404] on p "A subreddit designed for discussion of supplements and nutraceuticals; for heal…" at bounding box center [526, 416] width 194 height 33
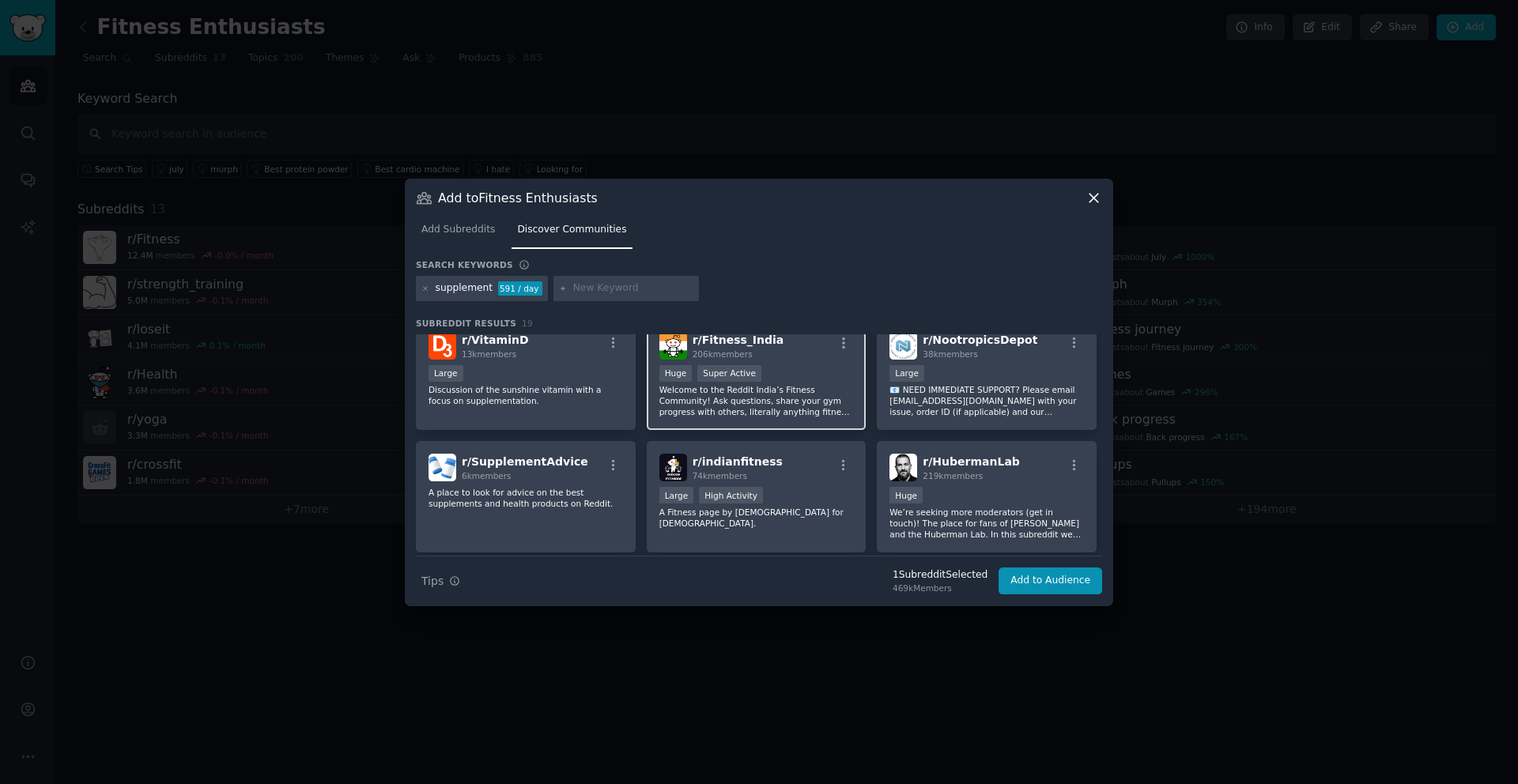
scroll to position [505, 0]
click at [982, 514] on p "We’re seeking more moderators (get in touch)! The place for fans of [PERSON_NAM…" at bounding box center [987, 522] width 194 height 33
click at [1044, 578] on button "Add to Audience" at bounding box center [1051, 581] width 103 height 27
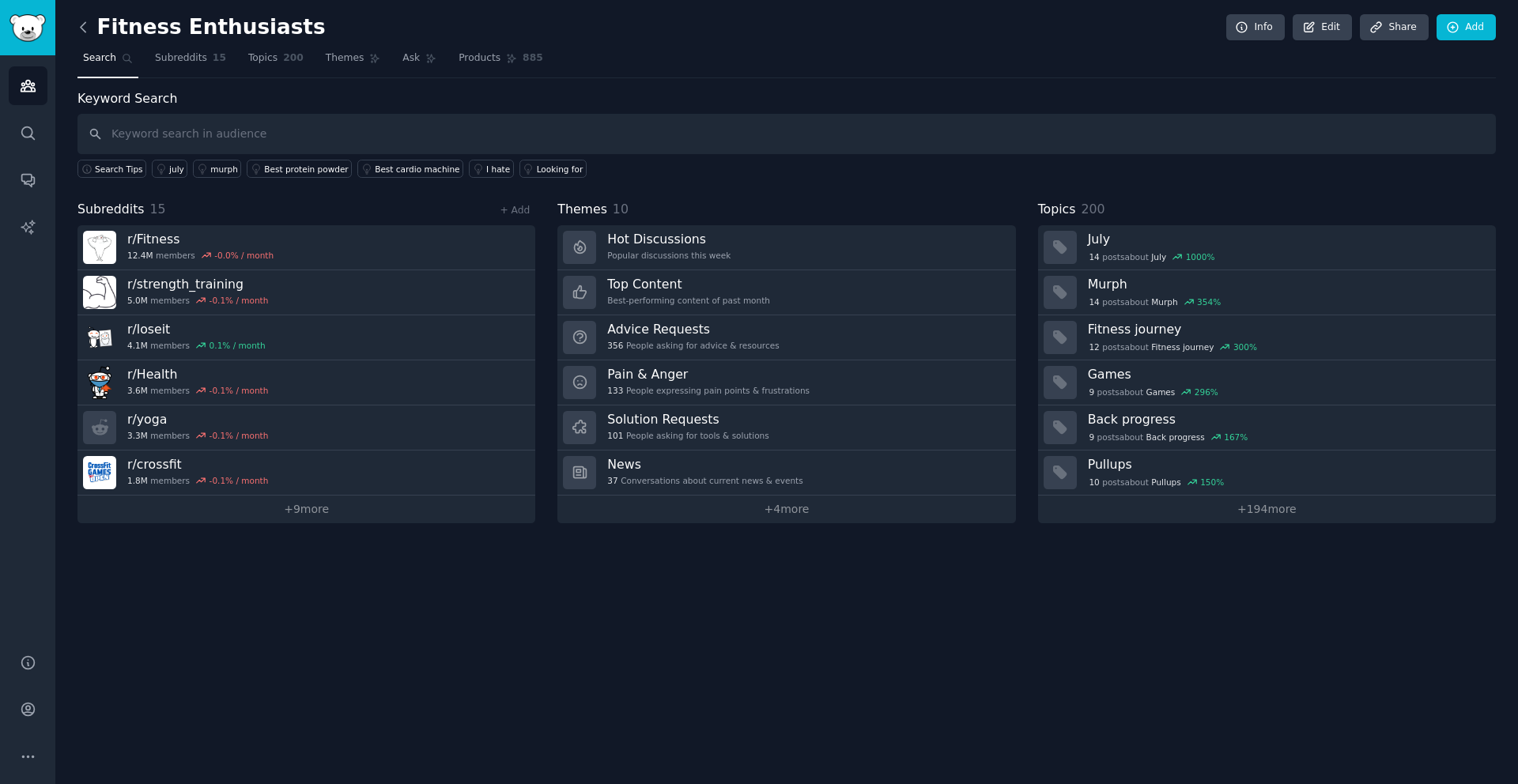
click at [86, 32] on icon at bounding box center [82, 26] width 4 height 10
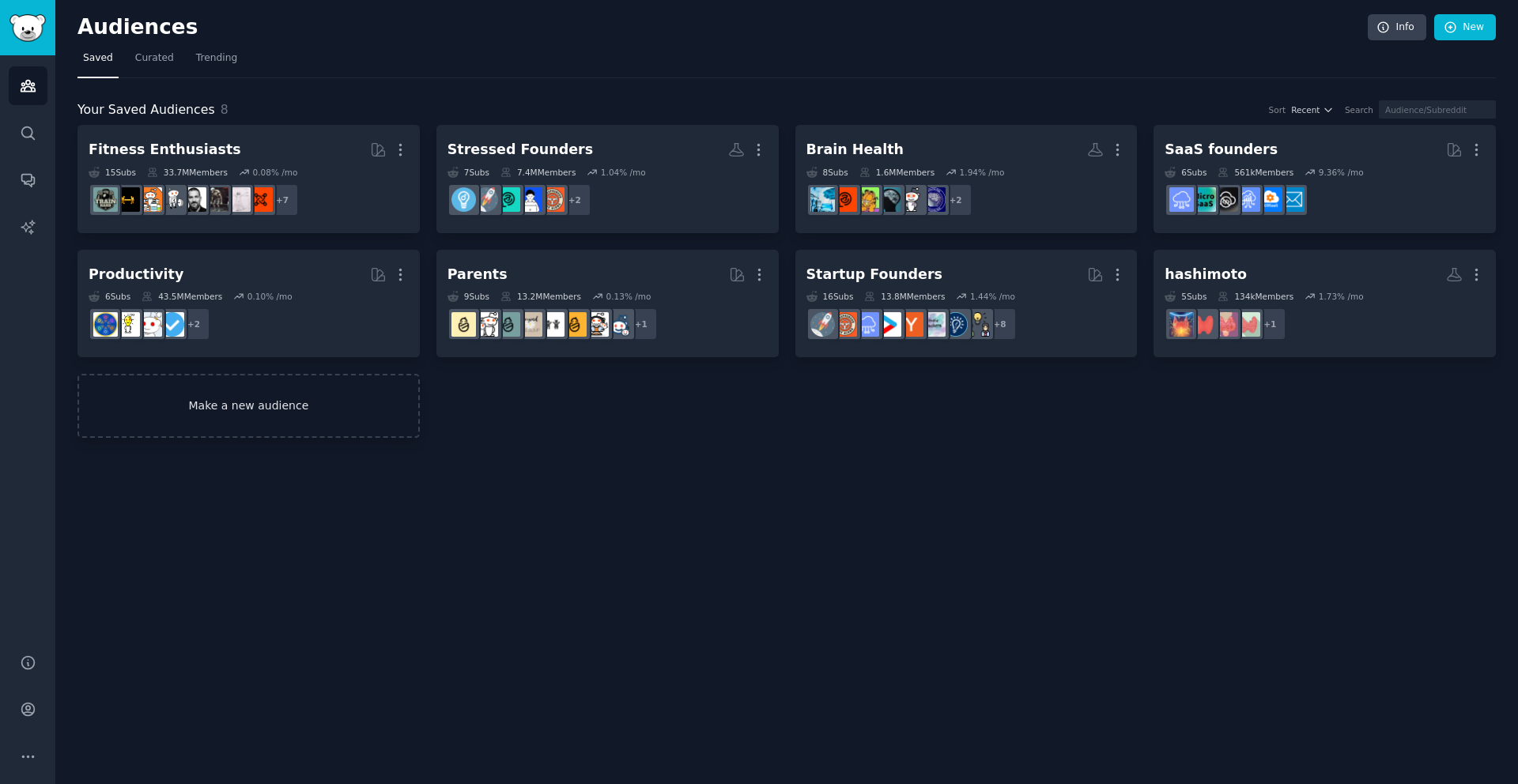
click at [276, 412] on link "Make a new audience" at bounding box center [249, 405] width 342 height 64
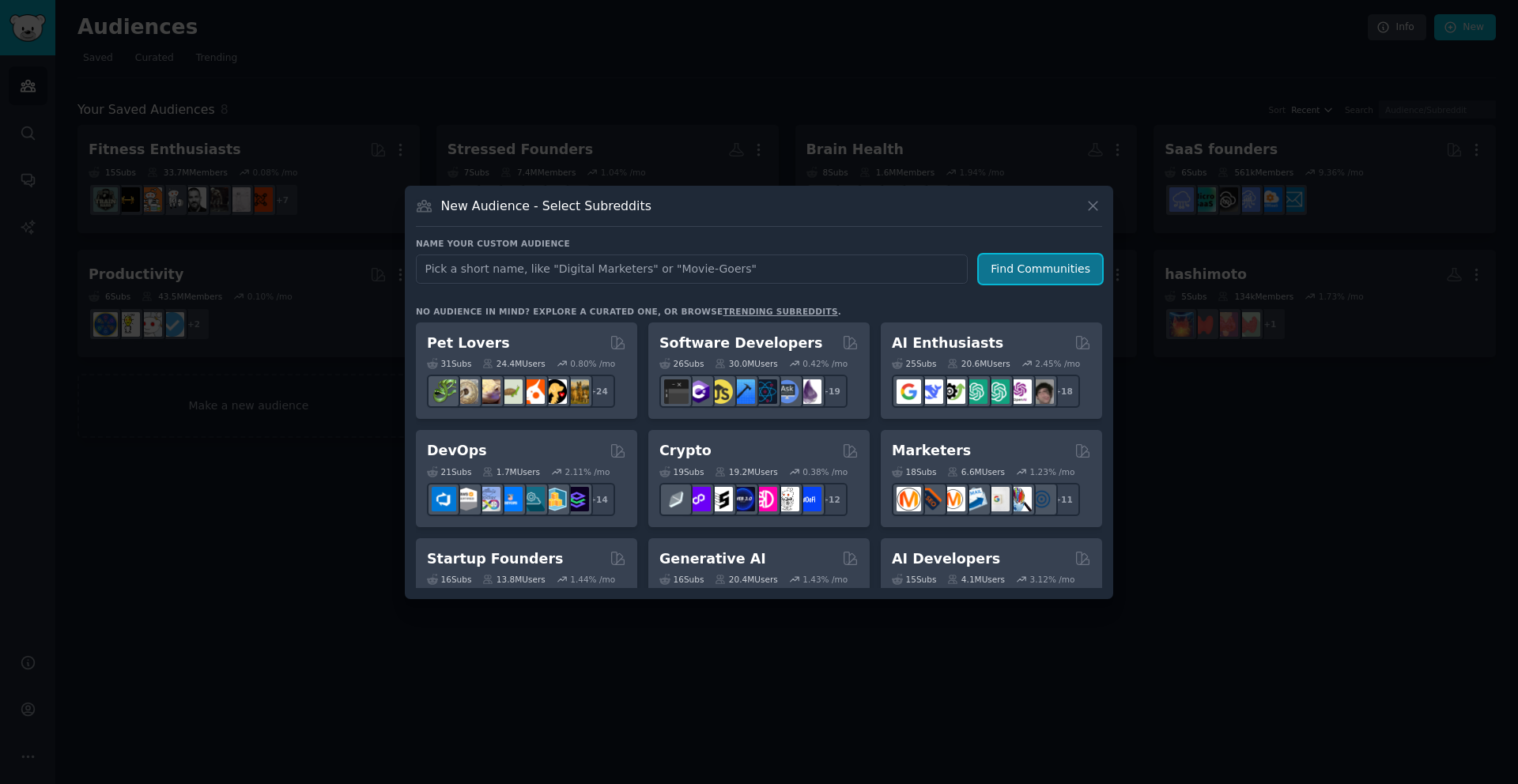
click at [1014, 270] on button "Find Communities" at bounding box center [1040, 269] width 123 height 29
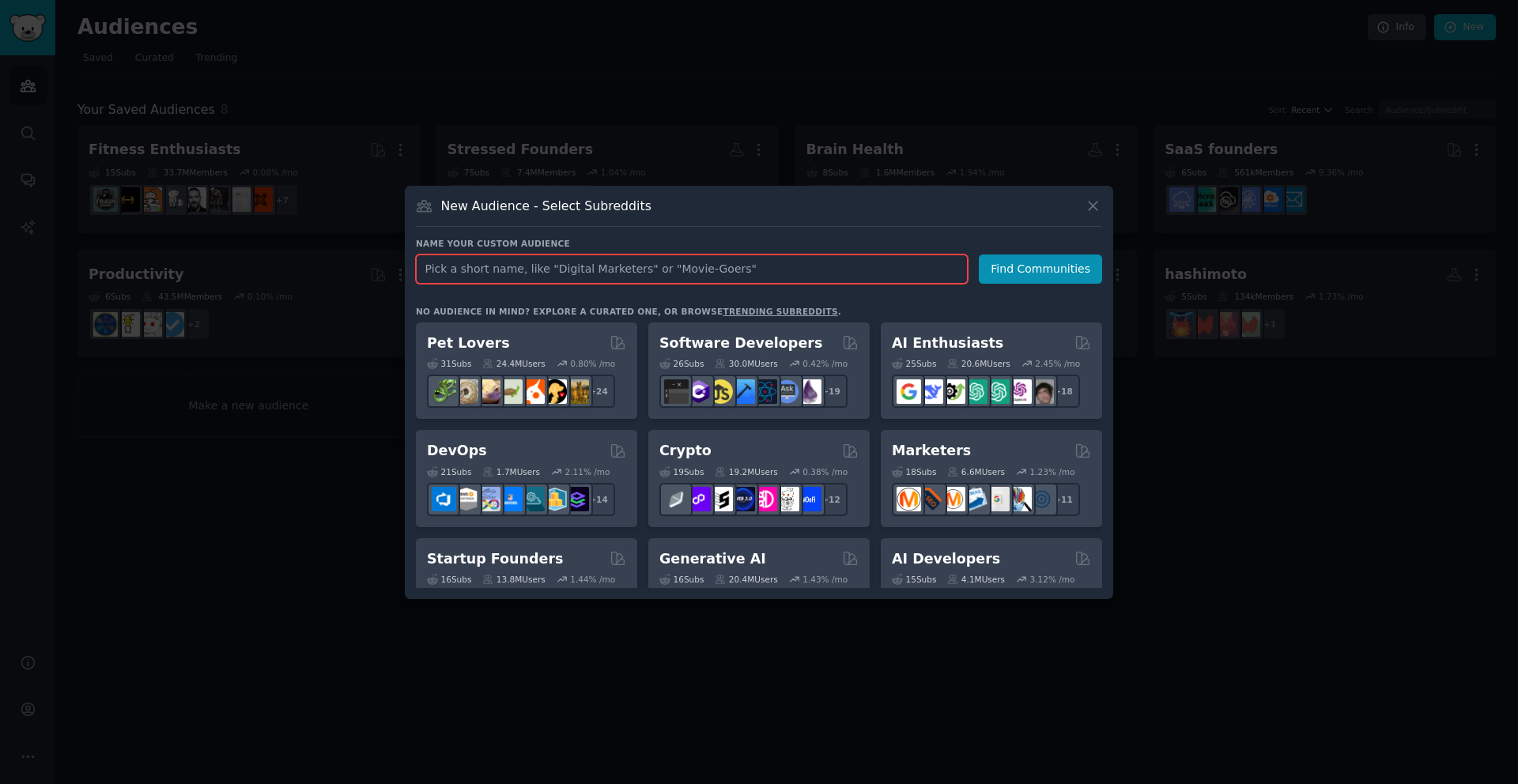
click at [593, 274] on input "text" at bounding box center [692, 269] width 552 height 29
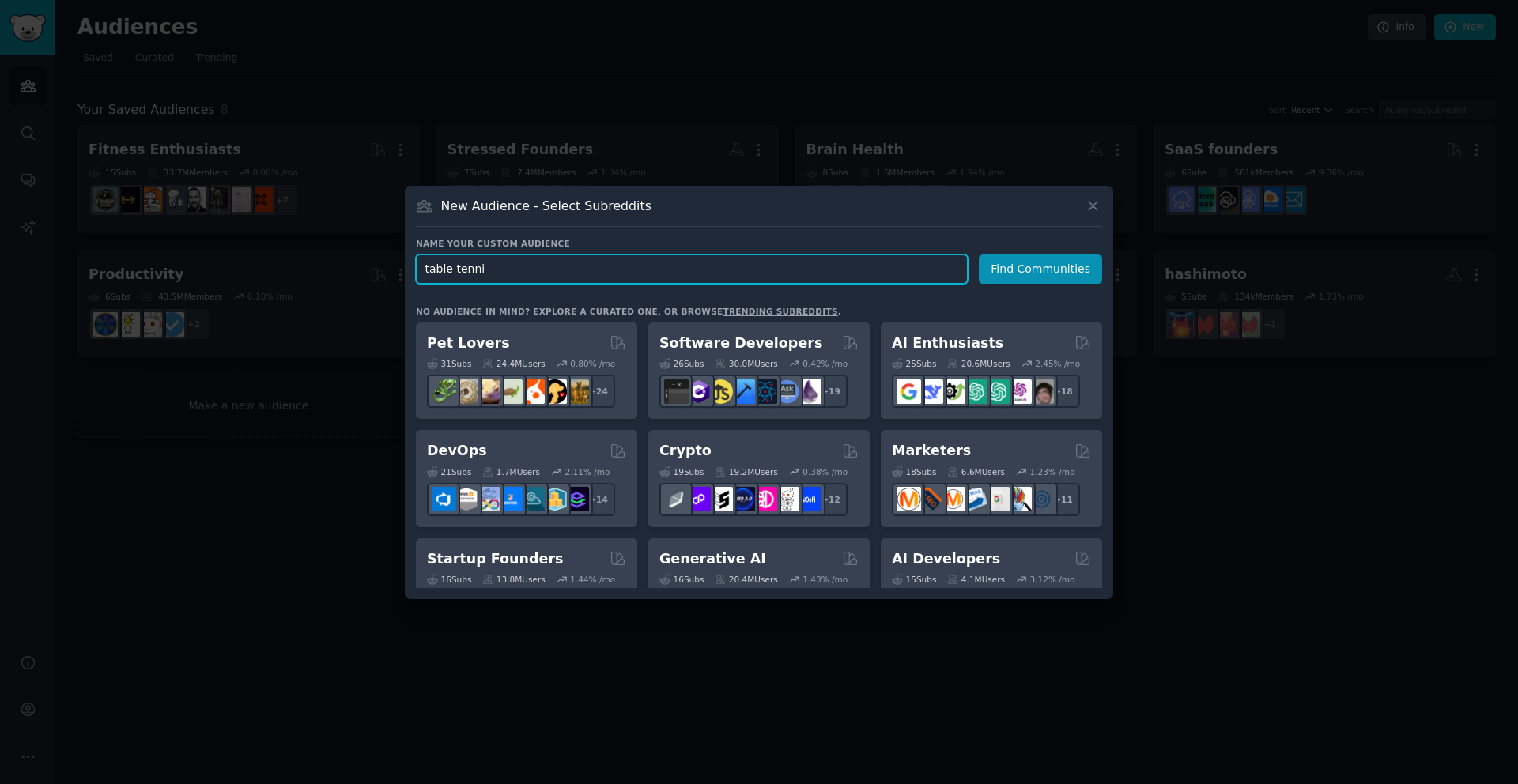
type input "table tennis"
click button "Find Communities" at bounding box center [1040, 269] width 123 height 29
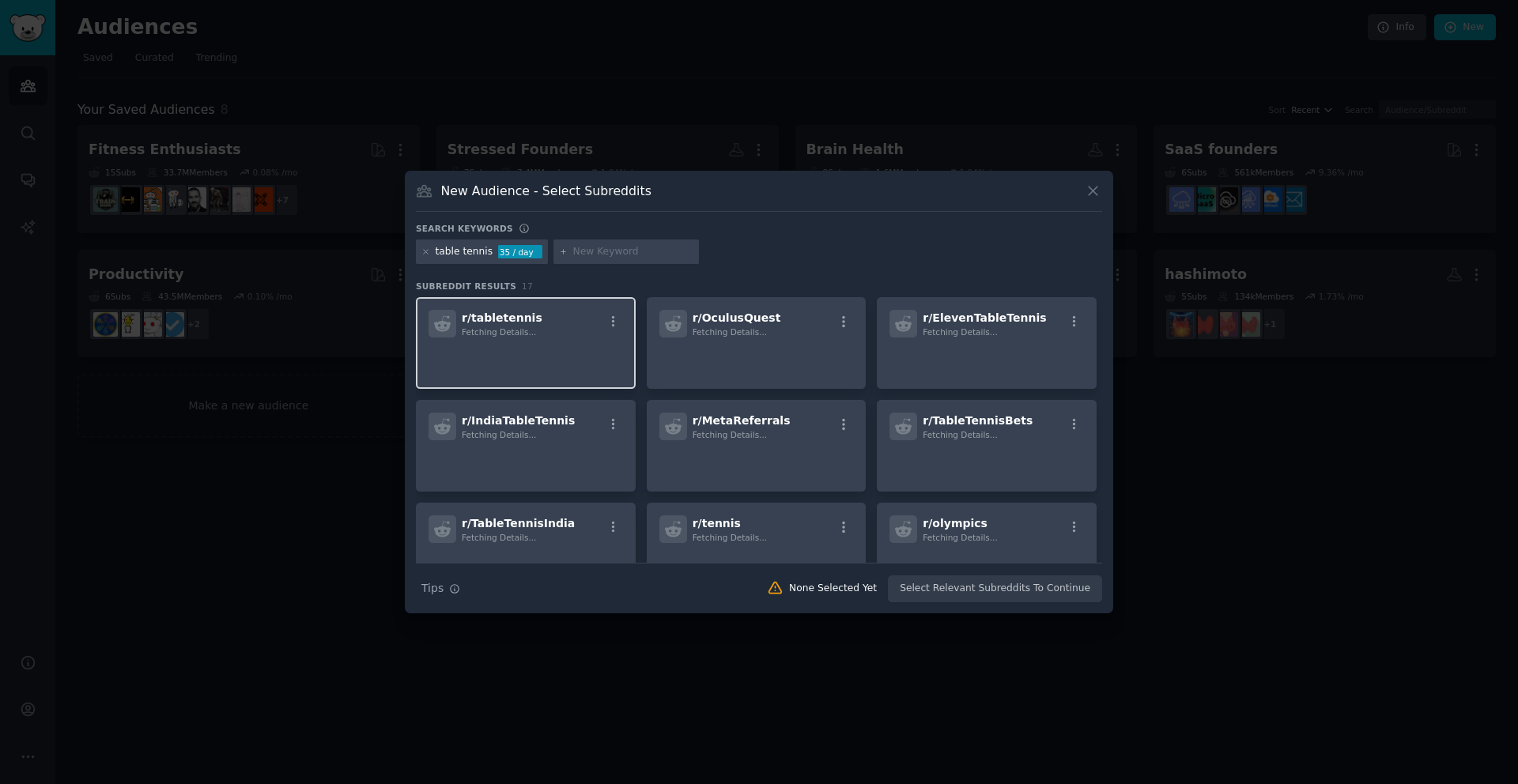
click at [570, 327] on div "r/ tabletennis Fetching Details..." at bounding box center [526, 324] width 194 height 28
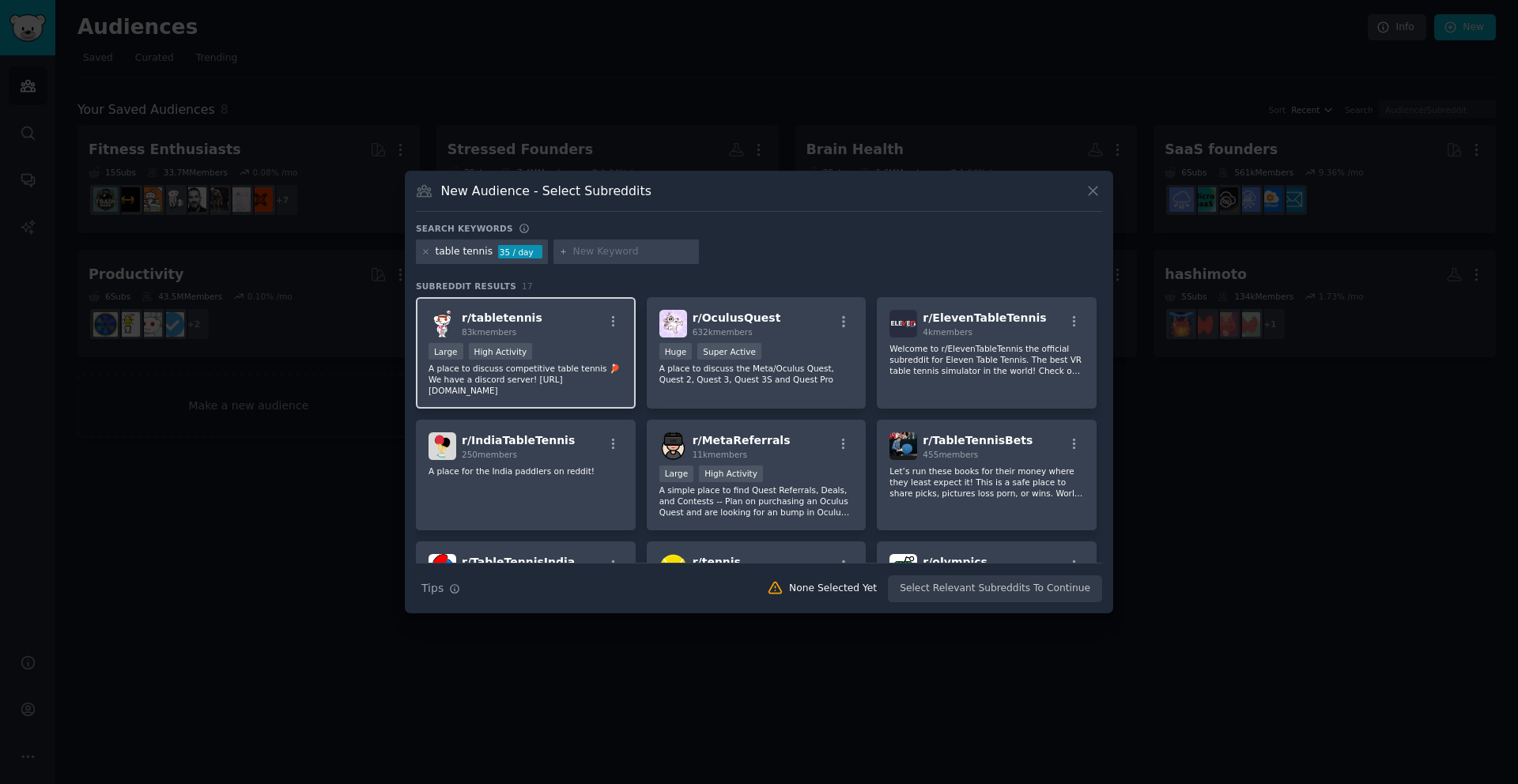
click at [567, 374] on p "A place to discuss competitive table tennis 🏓 We have a discord server! [URL][D…" at bounding box center [526, 380] width 194 height 33
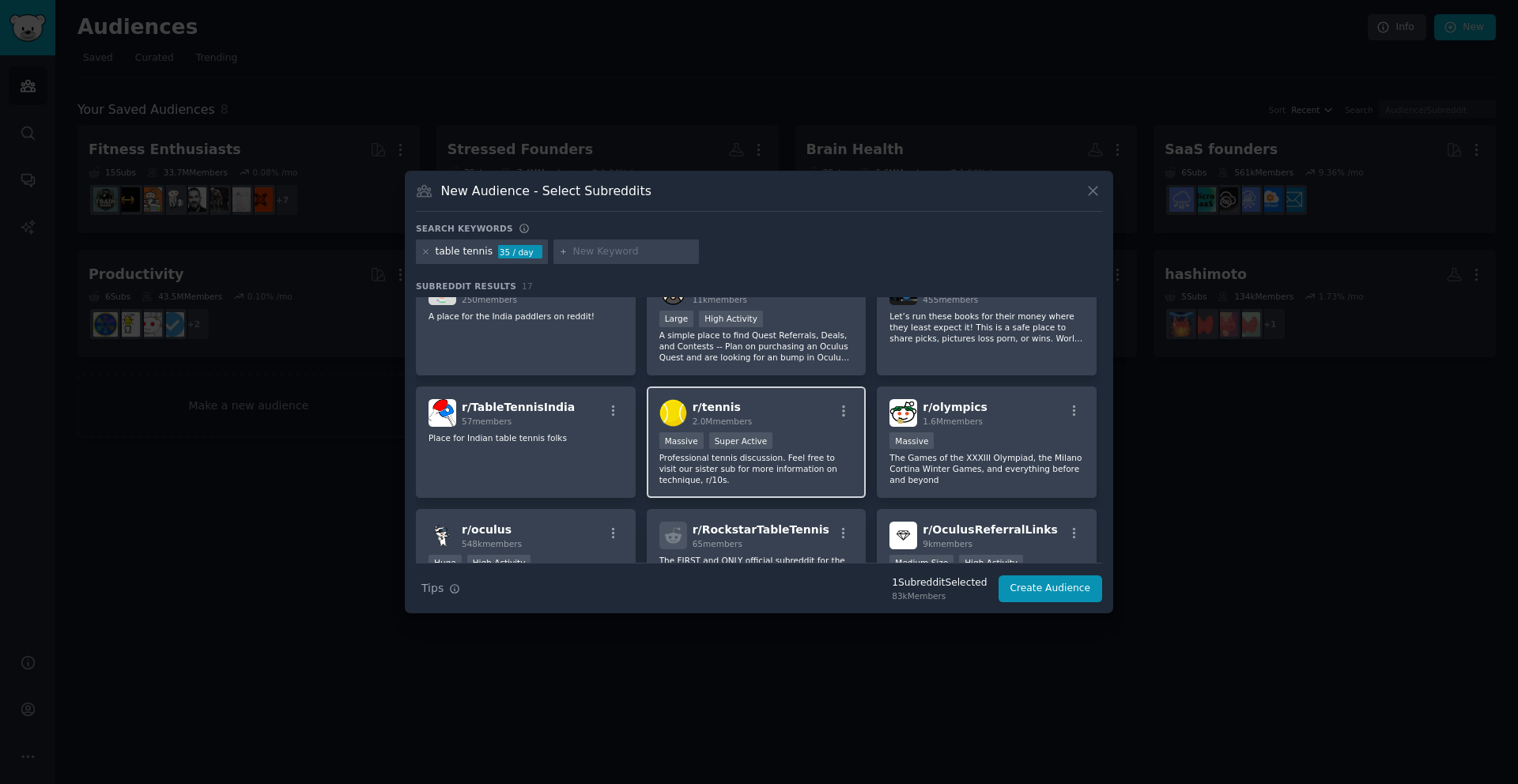
scroll to position [186, 0]
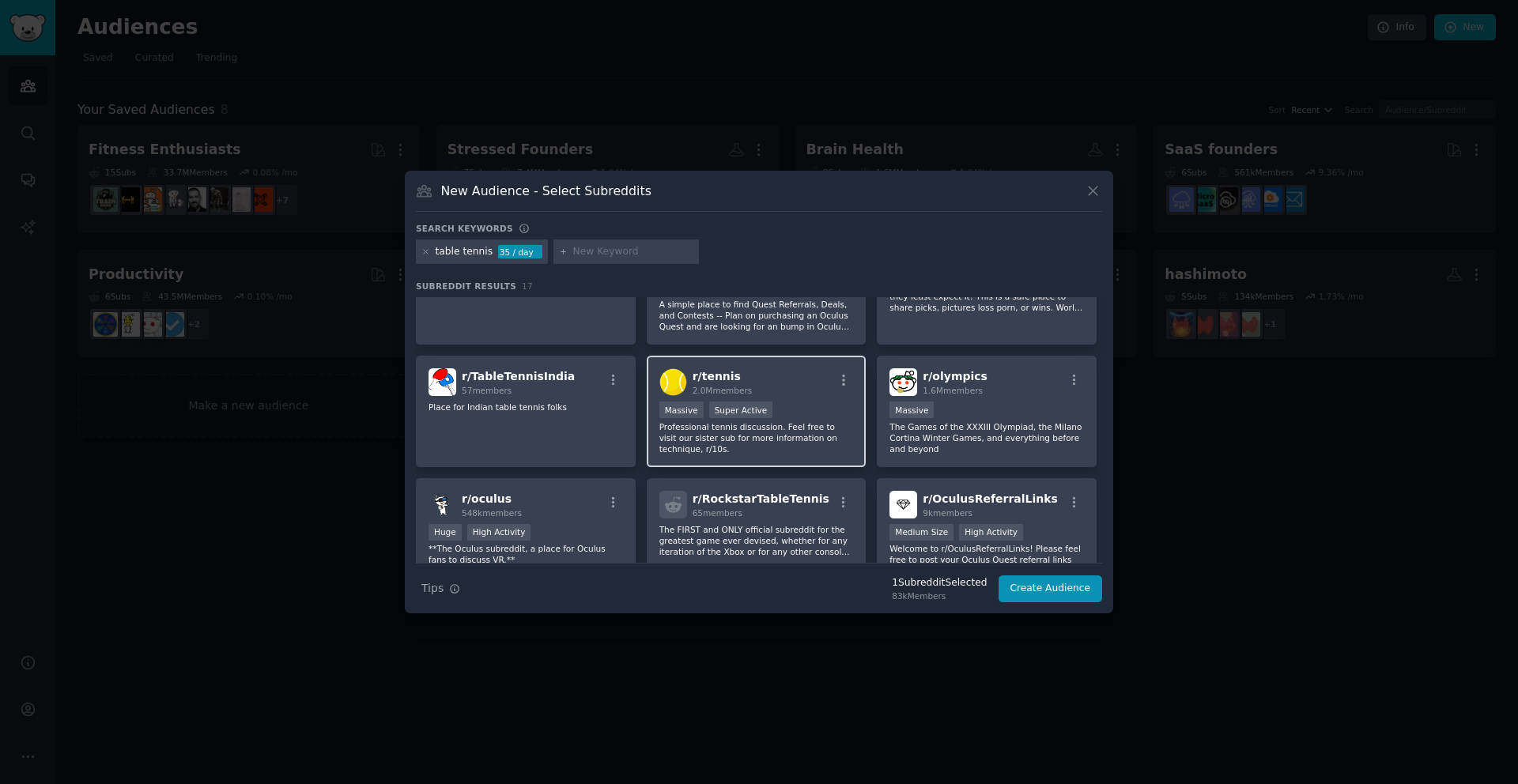
click at [792, 426] on p "Professional tennis discussion. Feel free to visit our sister sub for more info…" at bounding box center [756, 438] width 194 height 33
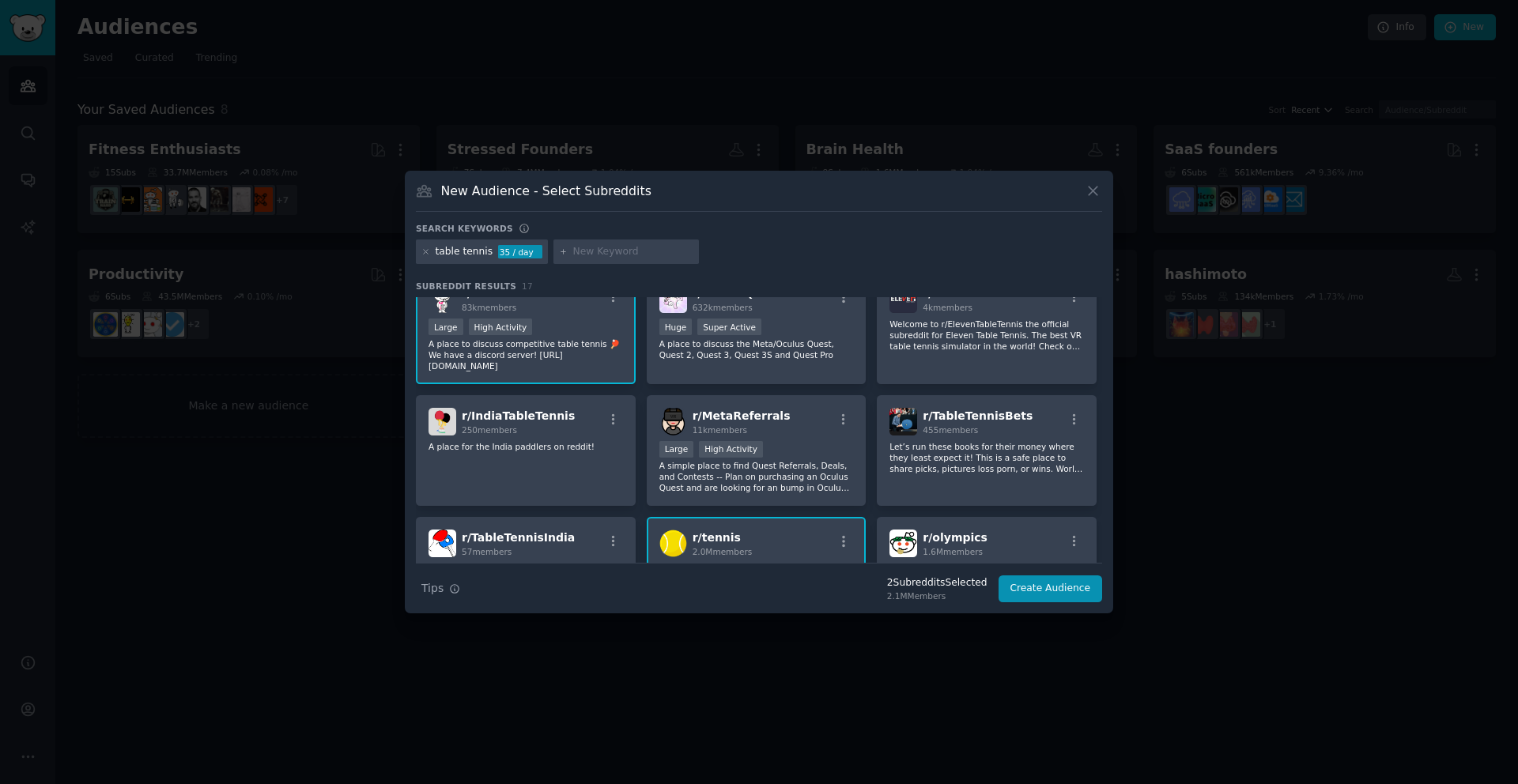
scroll to position [0, 0]
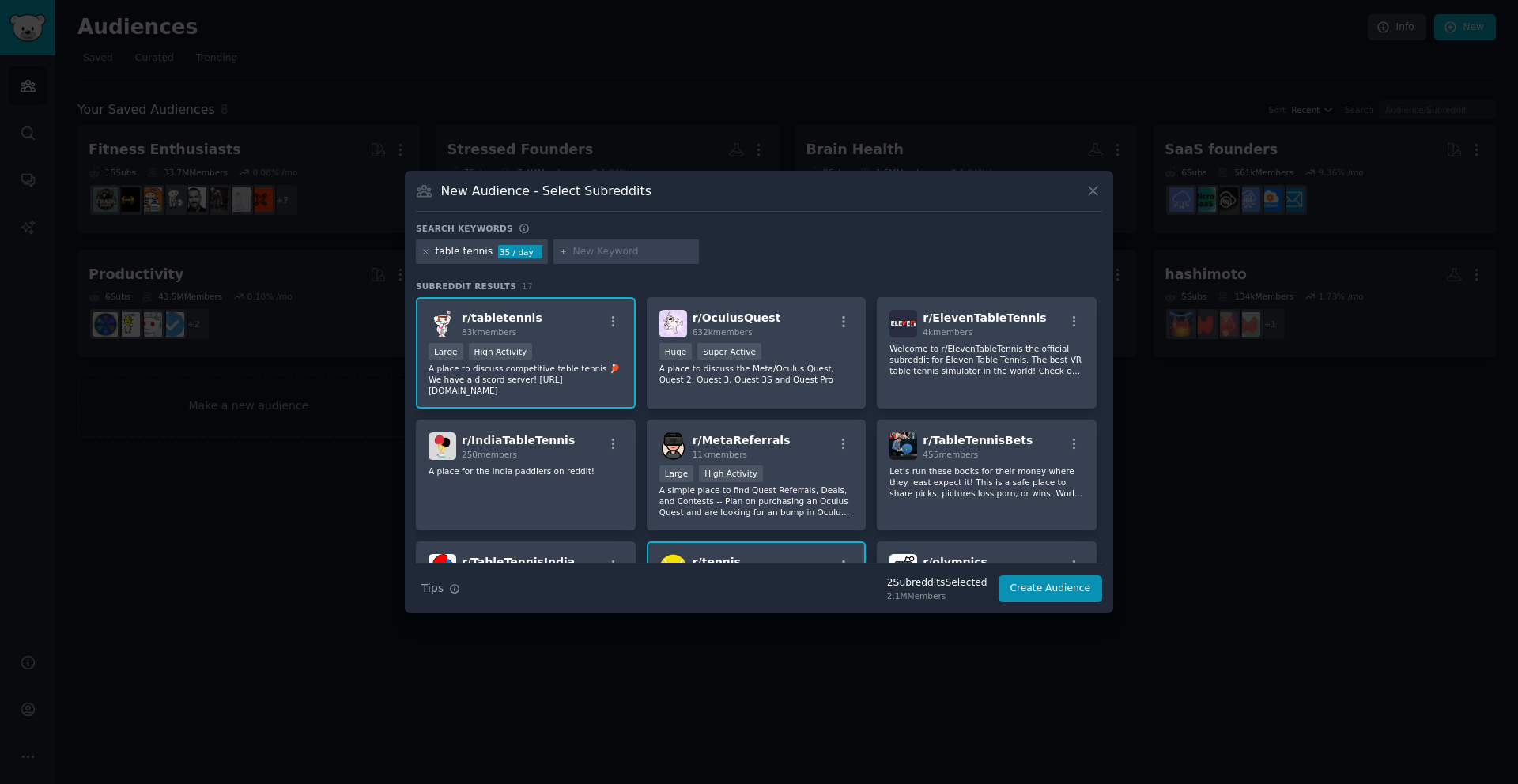
click at [601, 254] on input "text" at bounding box center [633, 252] width 120 height 14
type input "tennis"
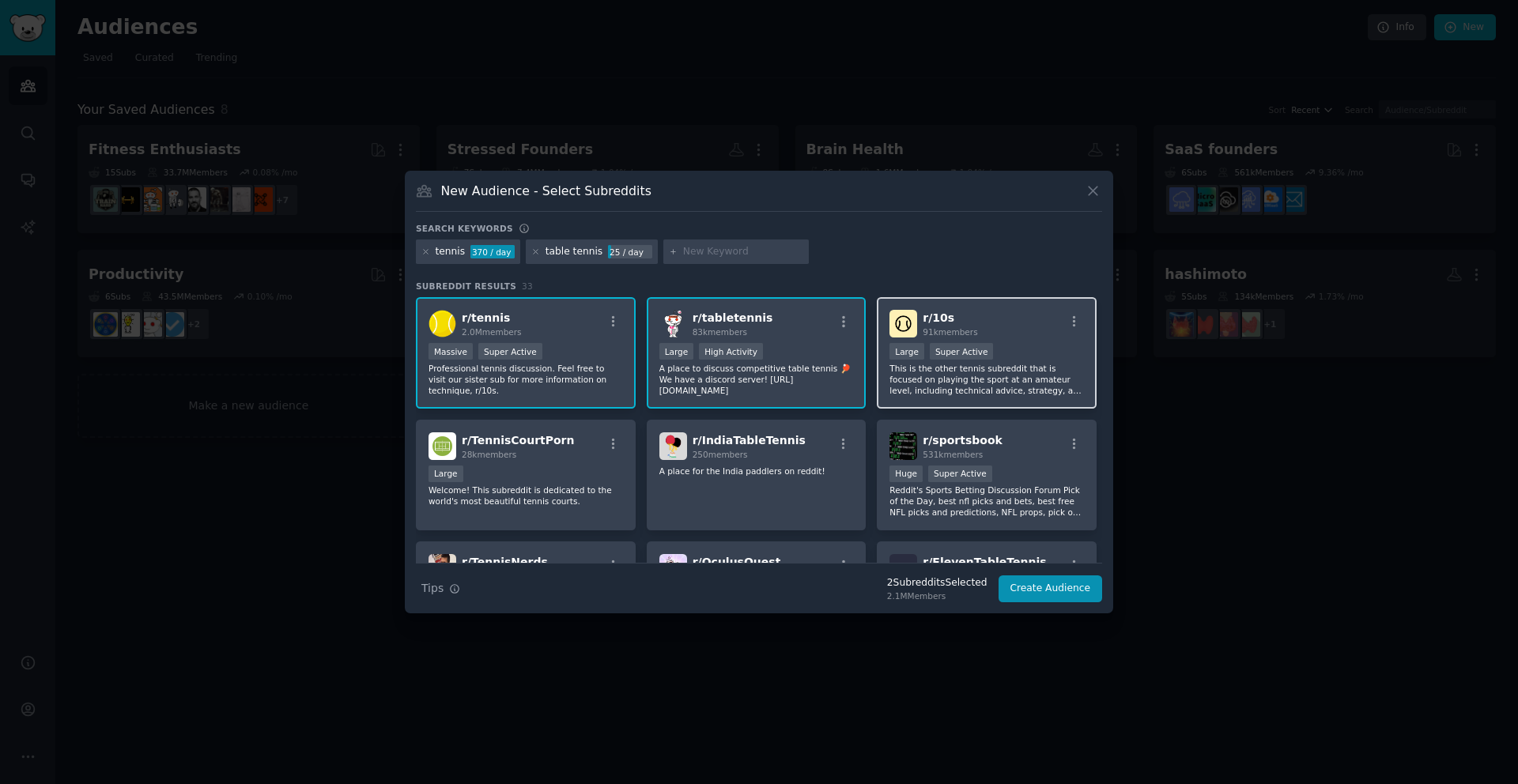
click at [938, 388] on p "This is the other tennis subreddit that is focused on playing the sport at an a…" at bounding box center [987, 380] width 194 height 33
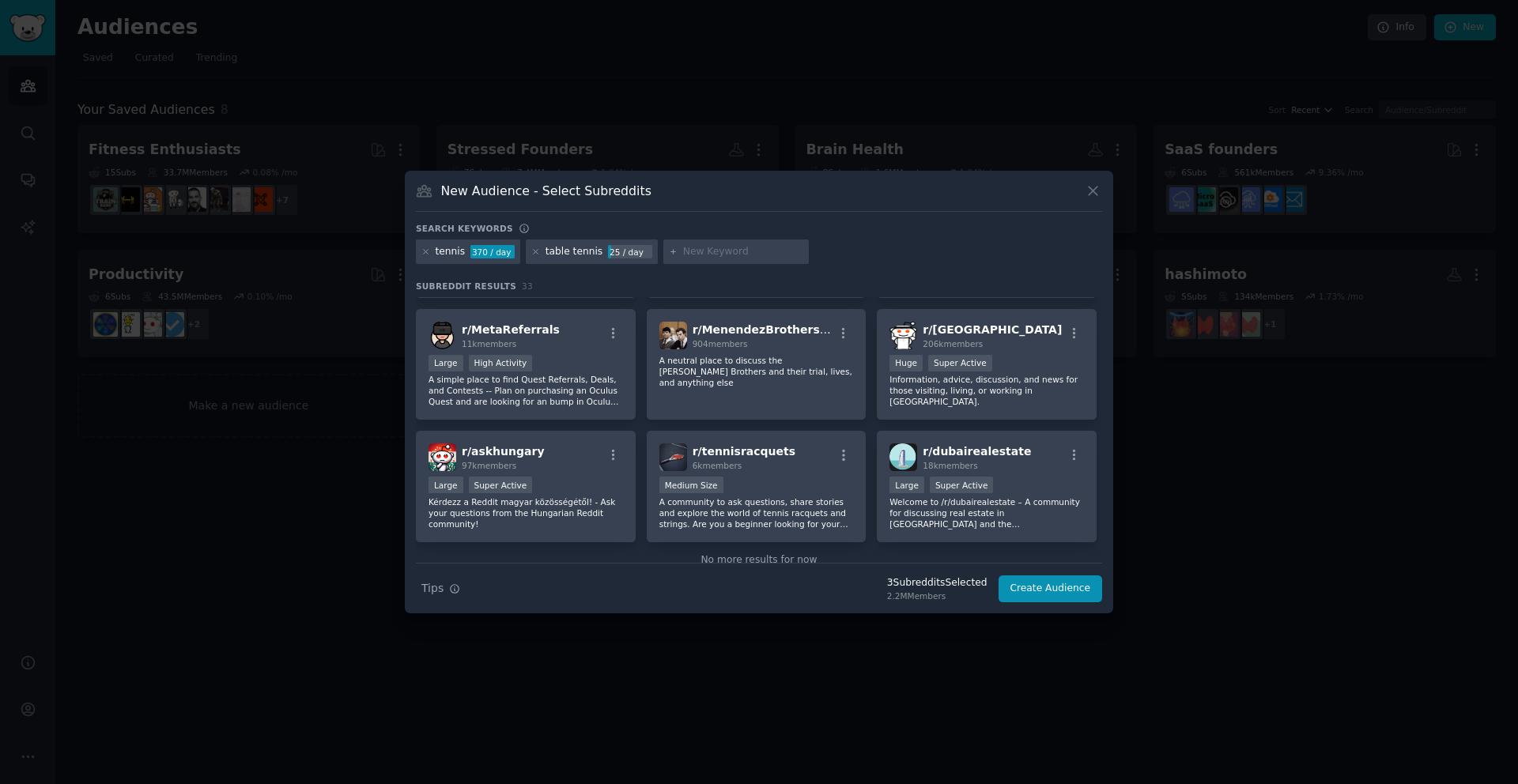
scroll to position [1088, 0]
click at [1038, 592] on button "Create Audience" at bounding box center [1051, 589] width 104 height 27
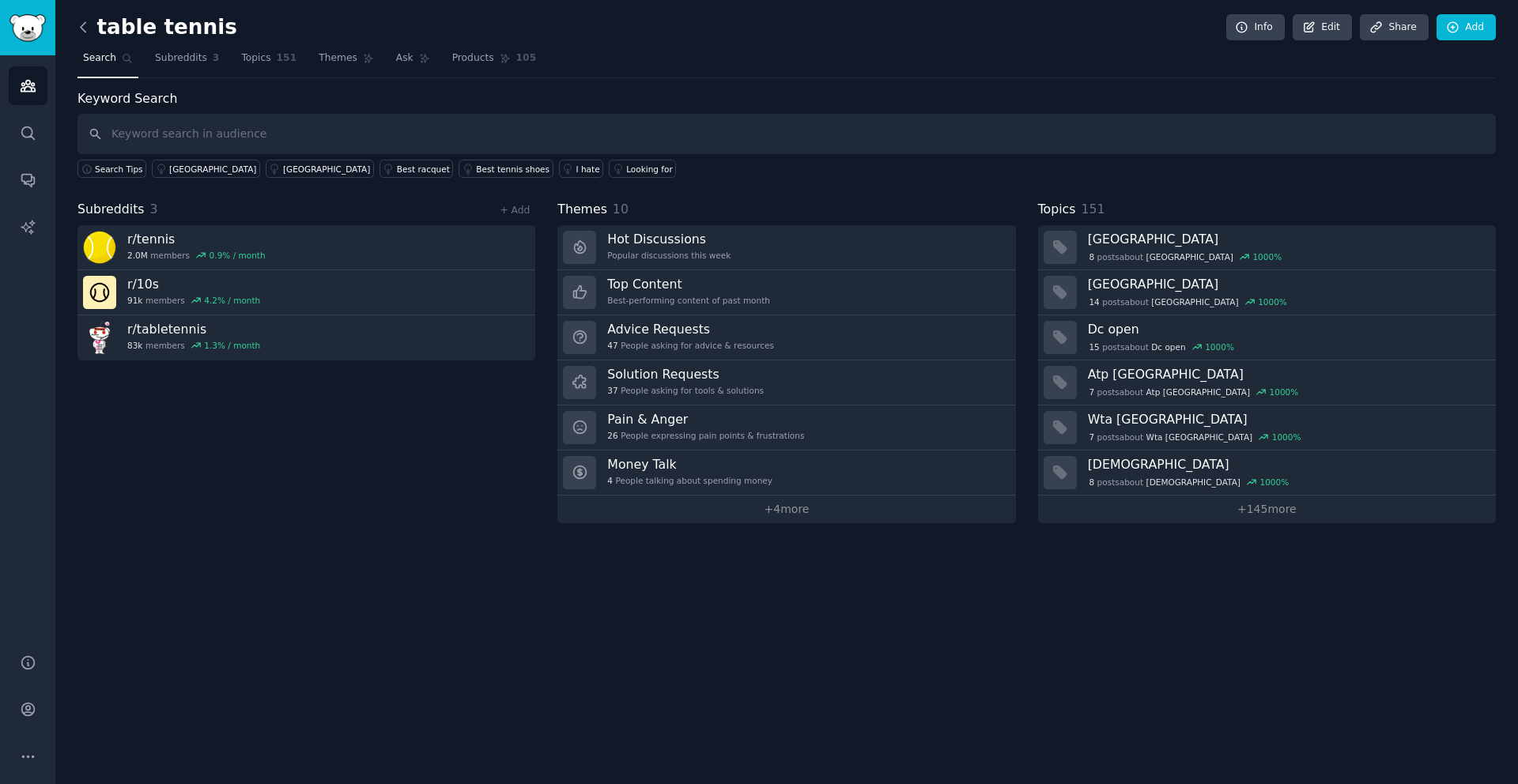
click at [86, 32] on icon at bounding box center [83, 27] width 17 height 17
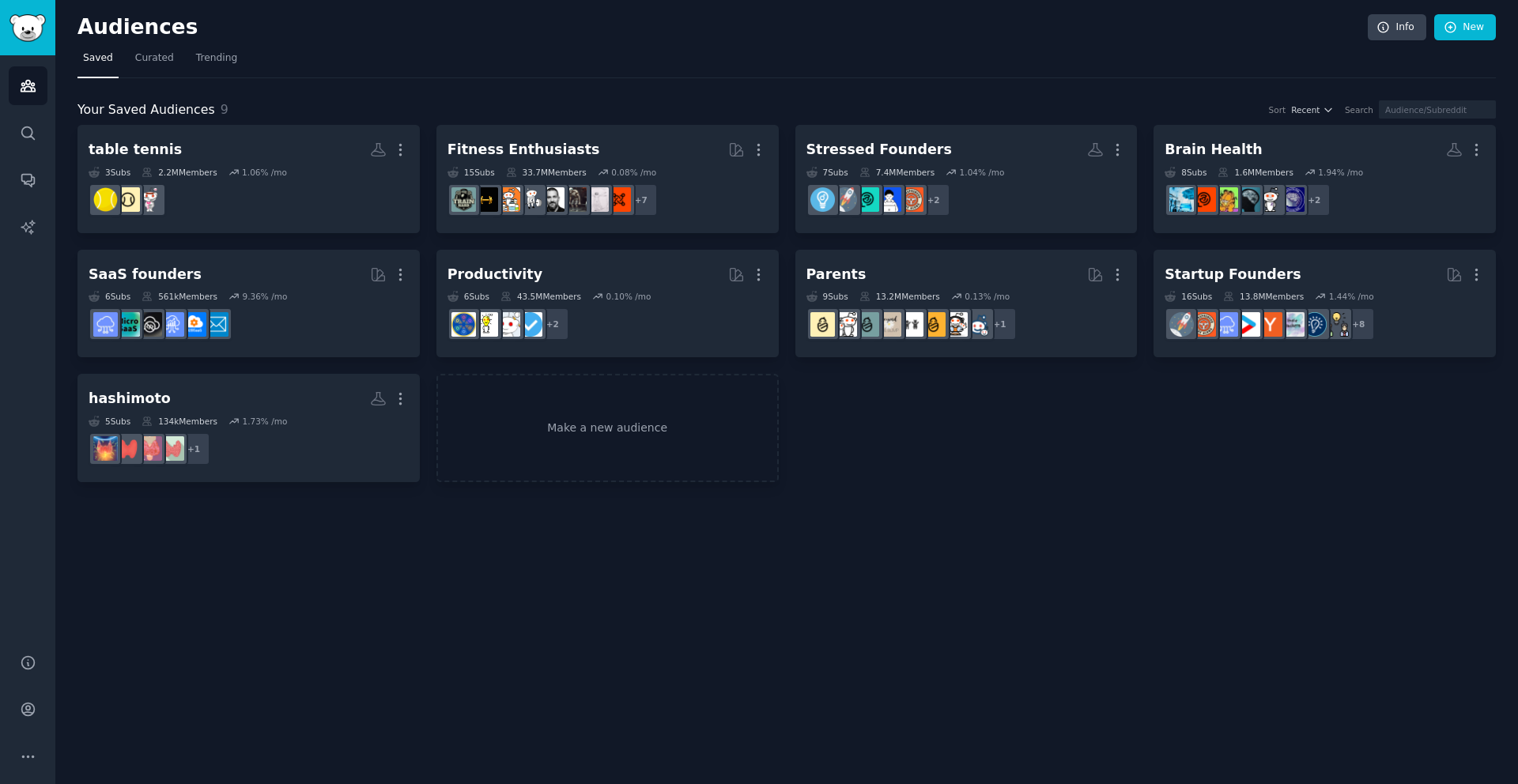
click at [544, 542] on div "Audiences Info New Saved Curated Trending Your Saved Audiences 9 Sort Recent Se…" at bounding box center [786, 392] width 1463 height 784
click at [590, 431] on link "Make a new audience" at bounding box center [608, 428] width 342 height 108
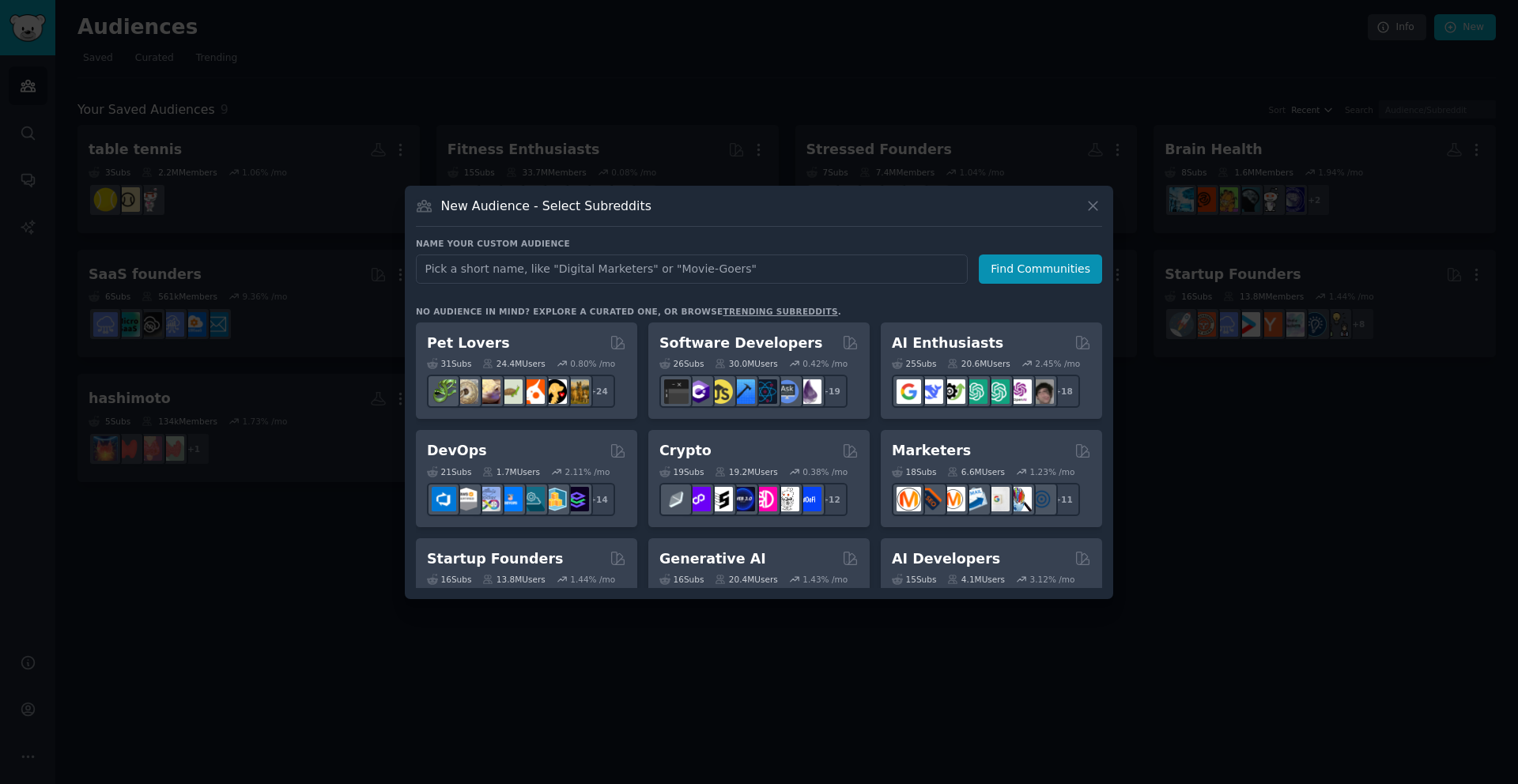
click at [1043, 288] on div "Name your custom audience Audience Name Find Communities No audience in mind? E…" at bounding box center [759, 413] width 686 height 350
click at [1042, 274] on button "Find Communities" at bounding box center [1040, 269] width 123 height 29
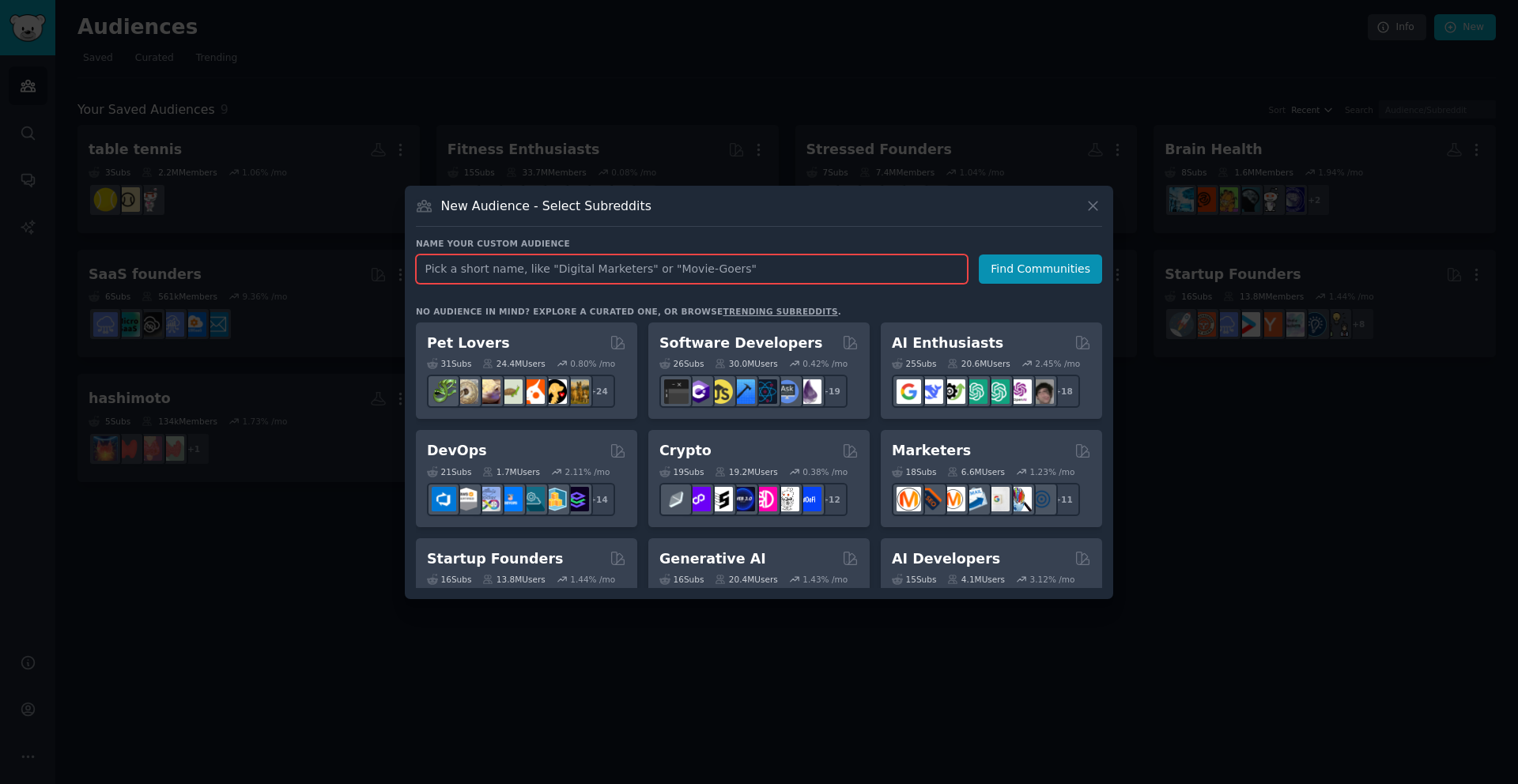
click at [667, 266] on input "text" at bounding box center [692, 269] width 552 height 29
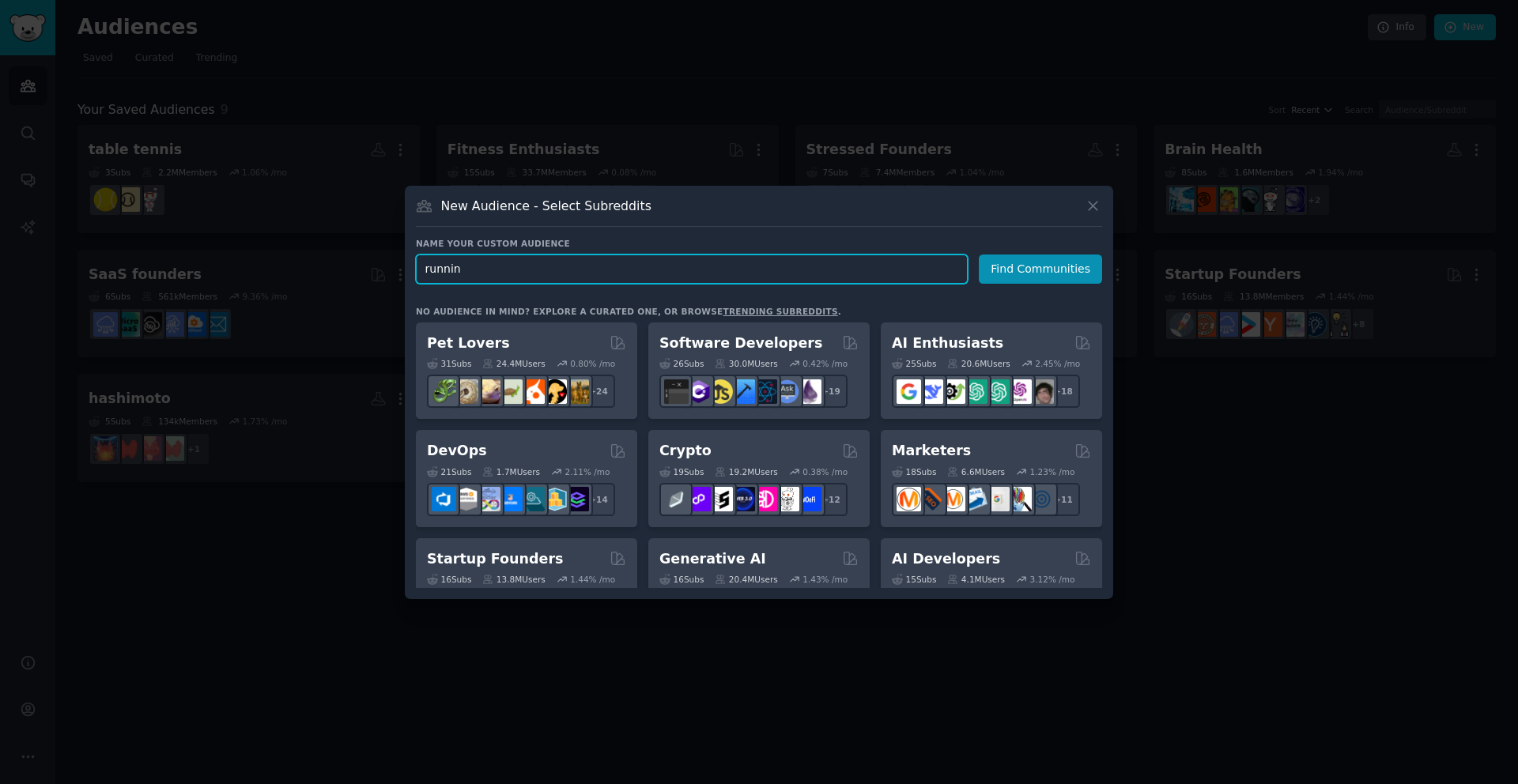
type input "running"
click at [994, 274] on button "Find Communities" at bounding box center [1040, 269] width 123 height 29
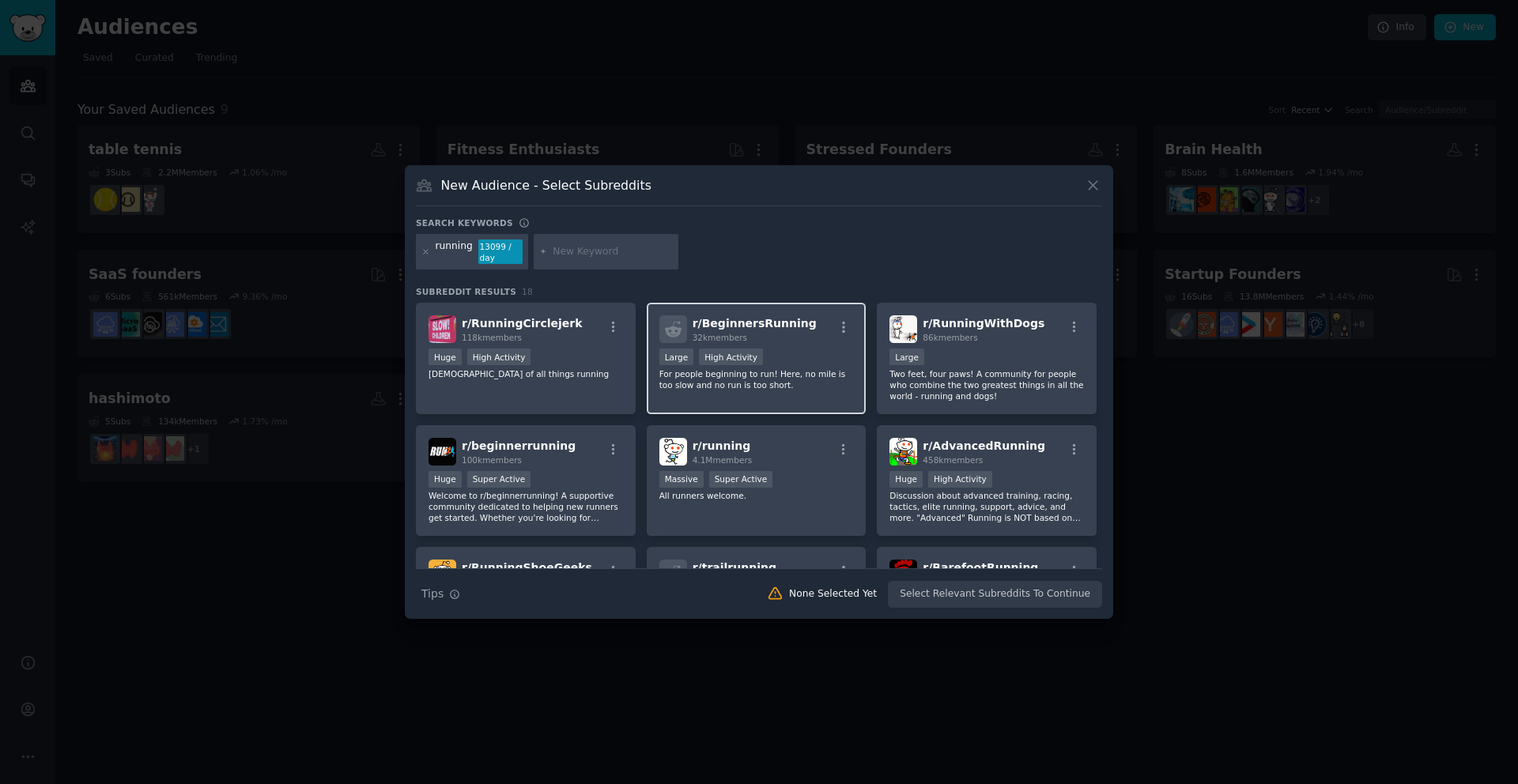
click at [766, 319] on span "r/ BeginnersRunning" at bounding box center [755, 323] width 124 height 12
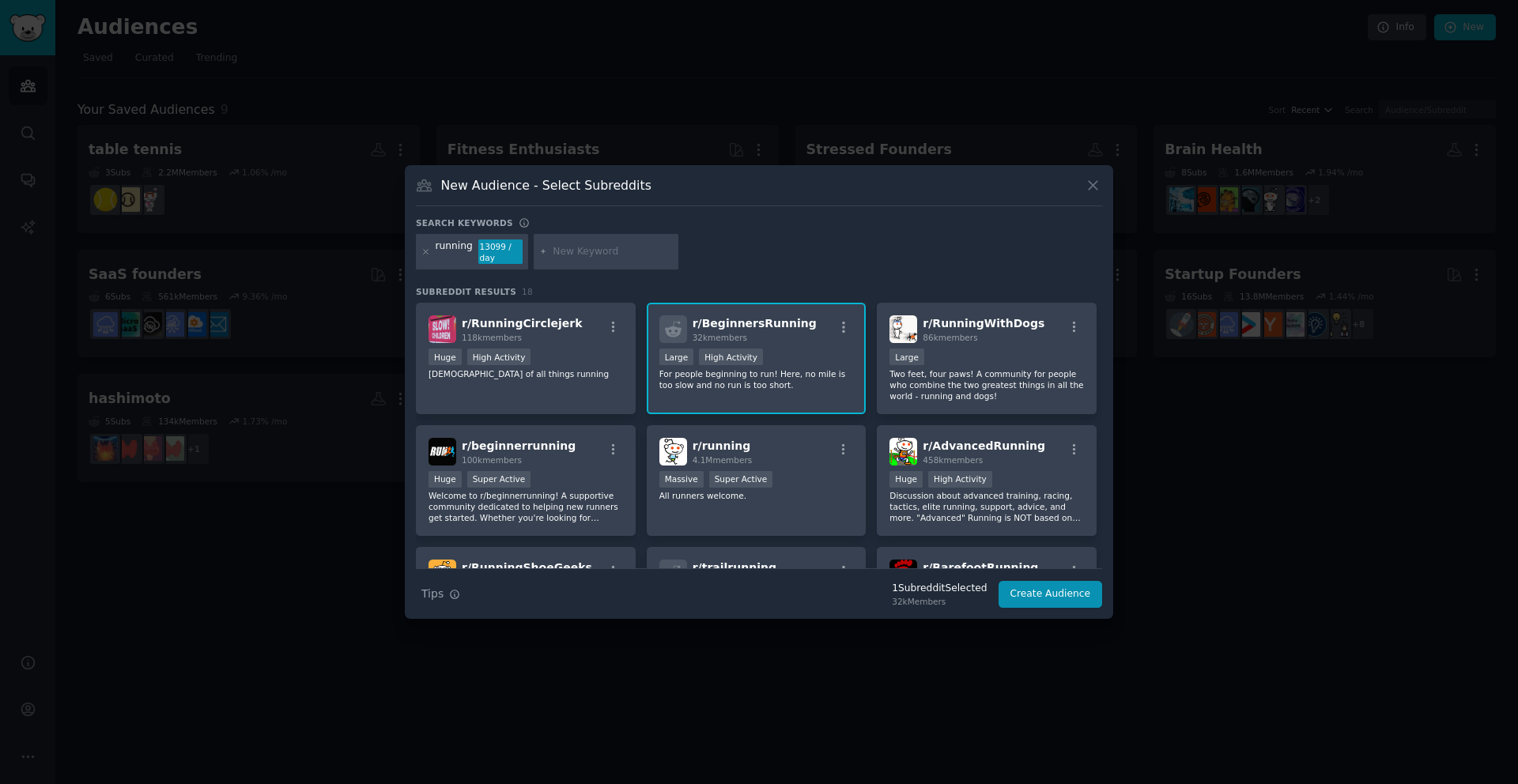
click at [776, 419] on div "r/ RunningCirclejerk 118k members Huge High Activity Jerkers of all things runn…" at bounding box center [759, 542] width 686 height 478
click at [779, 446] on div "r/ running 4.1M members" at bounding box center [756, 452] width 194 height 28
click at [1002, 476] on div ">= 80th percentile for submissions / day Huge High Activity" at bounding box center [987, 480] width 194 height 20
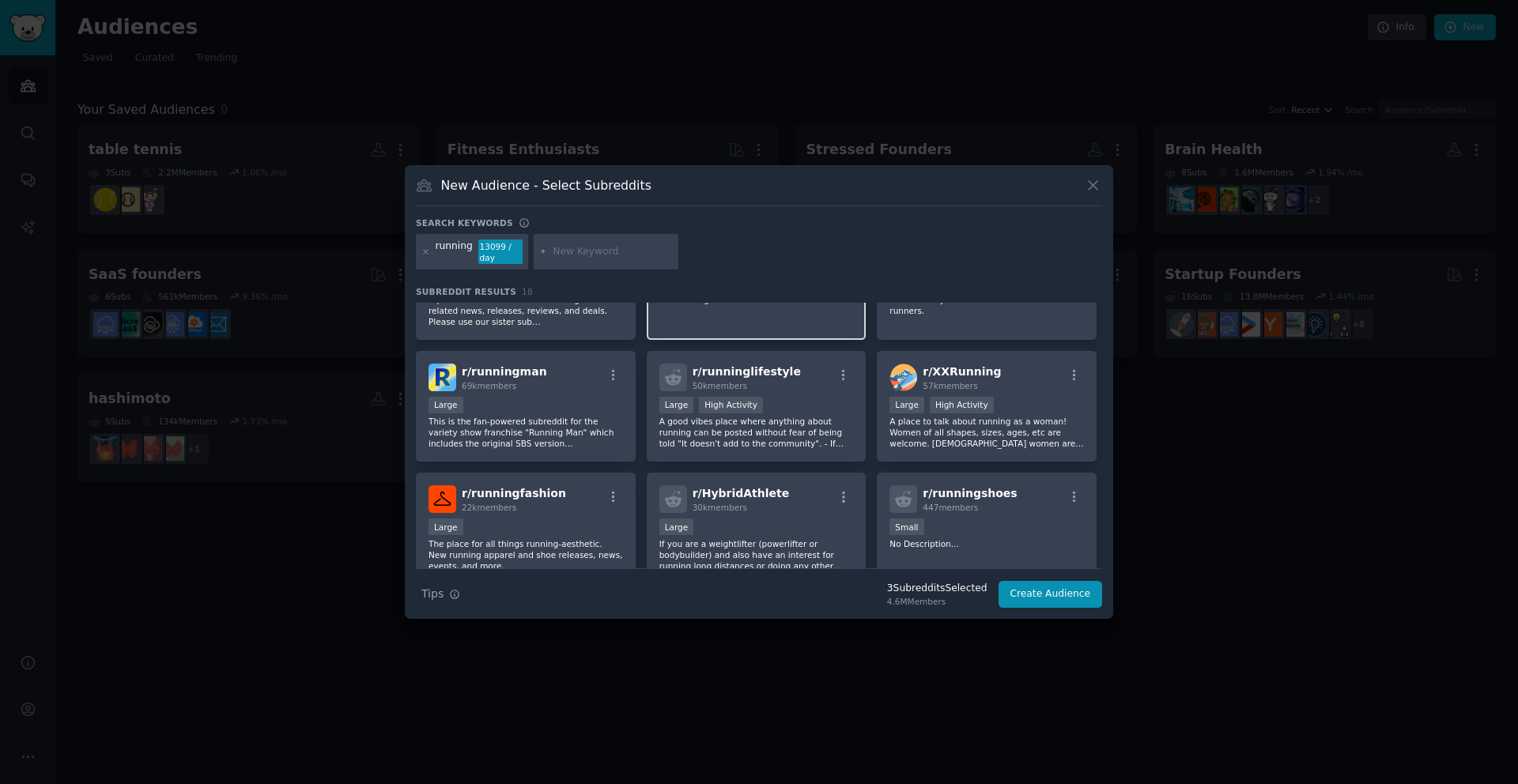
scroll to position [349, 0]
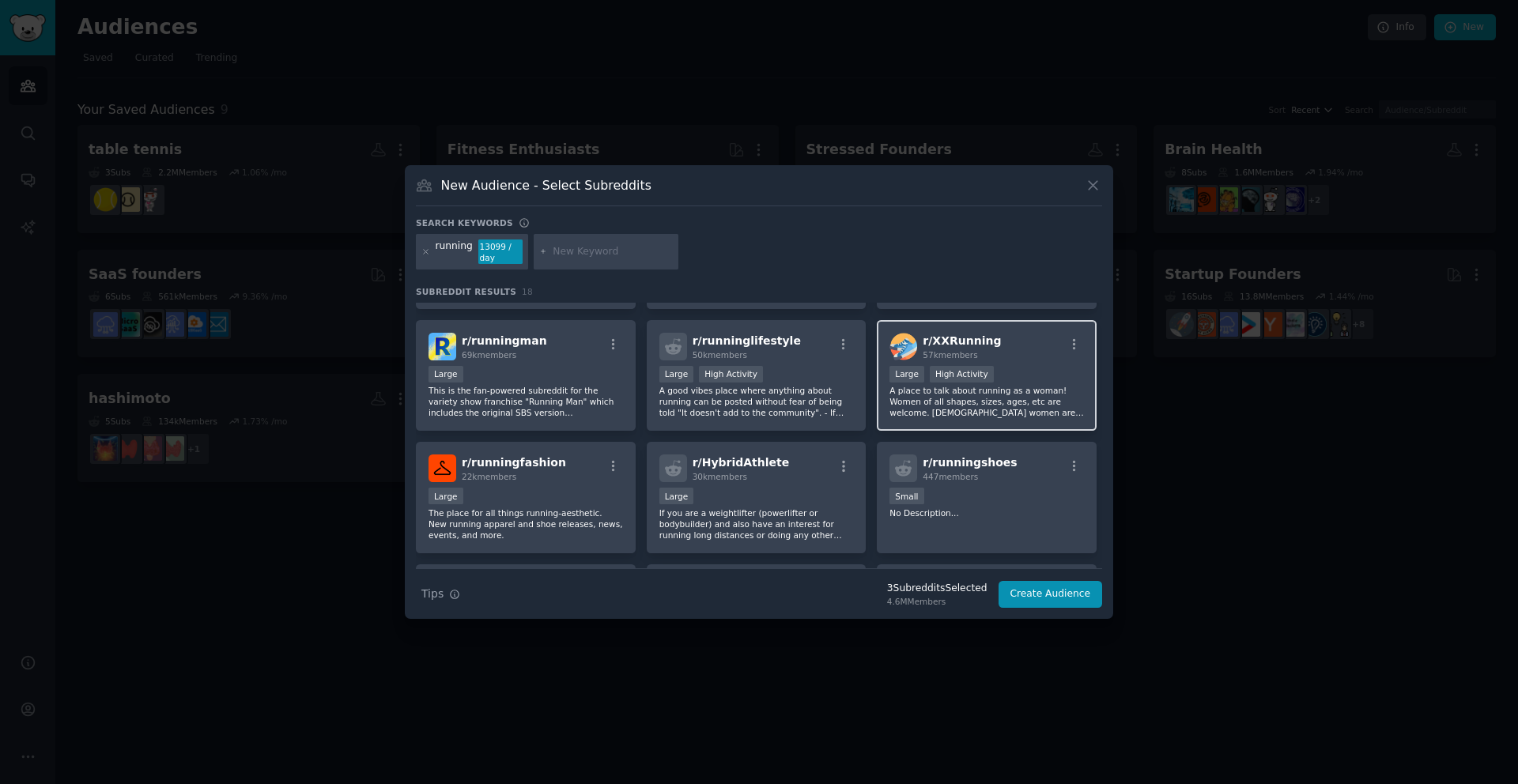
click at [937, 401] on p "A place to talk about running as a woman! Women of all shapes, sizes, ages, etc…" at bounding box center [987, 402] width 194 height 33
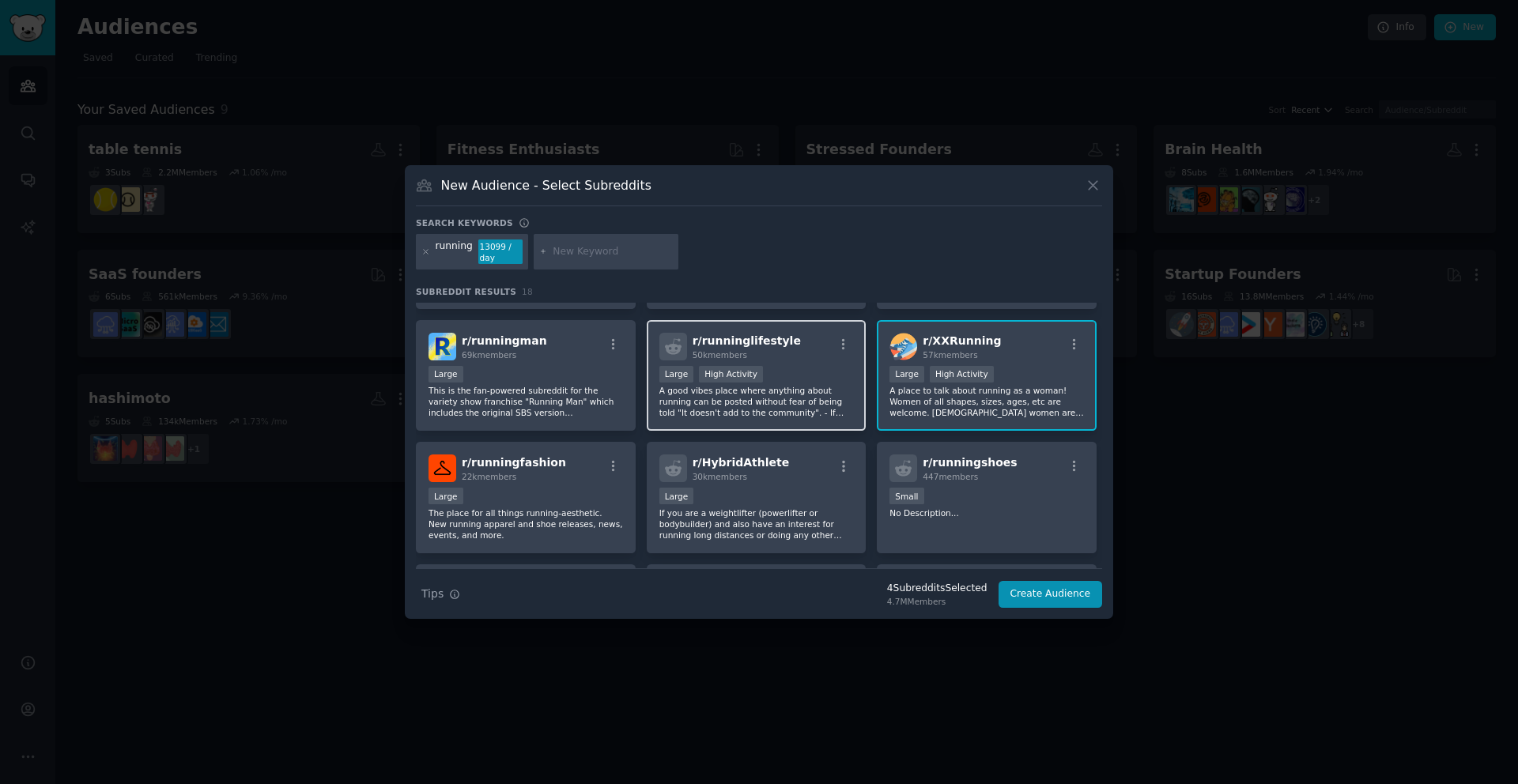
click at [818, 404] on p "A good vibes place where anything about running can be posted without fear of b…" at bounding box center [756, 402] width 194 height 33
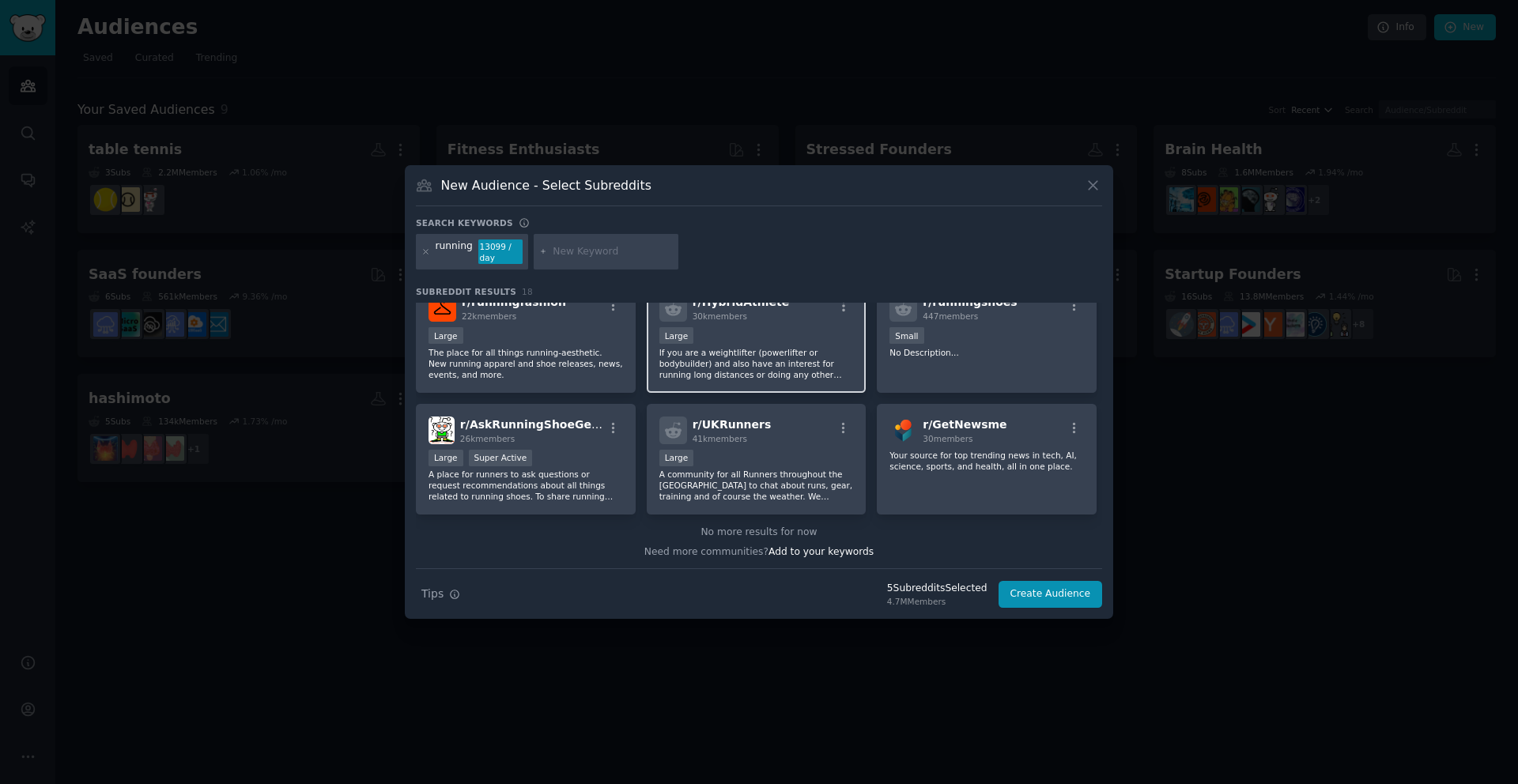
scroll to position [511, 0]
click at [1072, 601] on button "Create Audience" at bounding box center [1051, 594] width 104 height 27
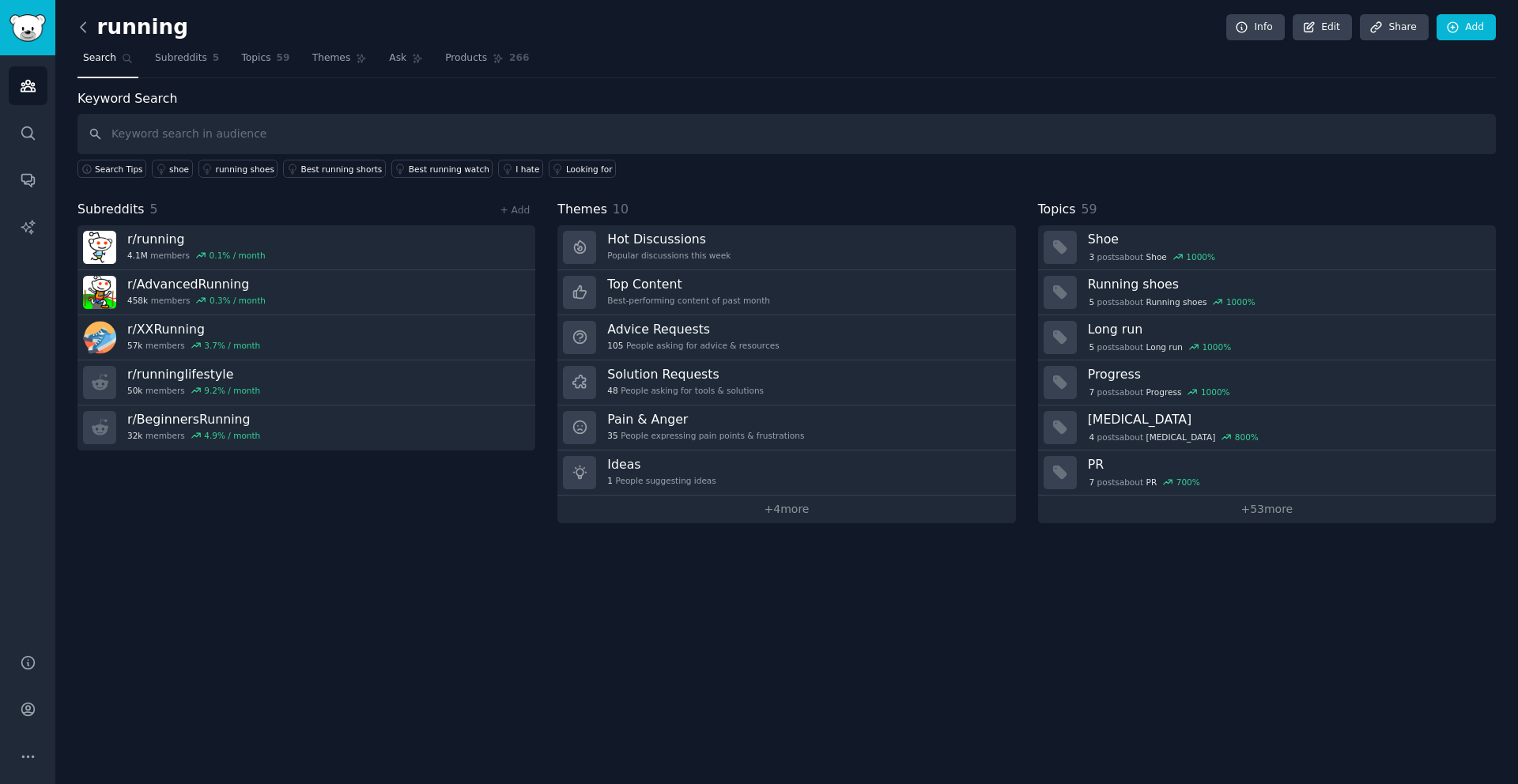
click at [81, 25] on icon at bounding box center [83, 27] width 17 height 17
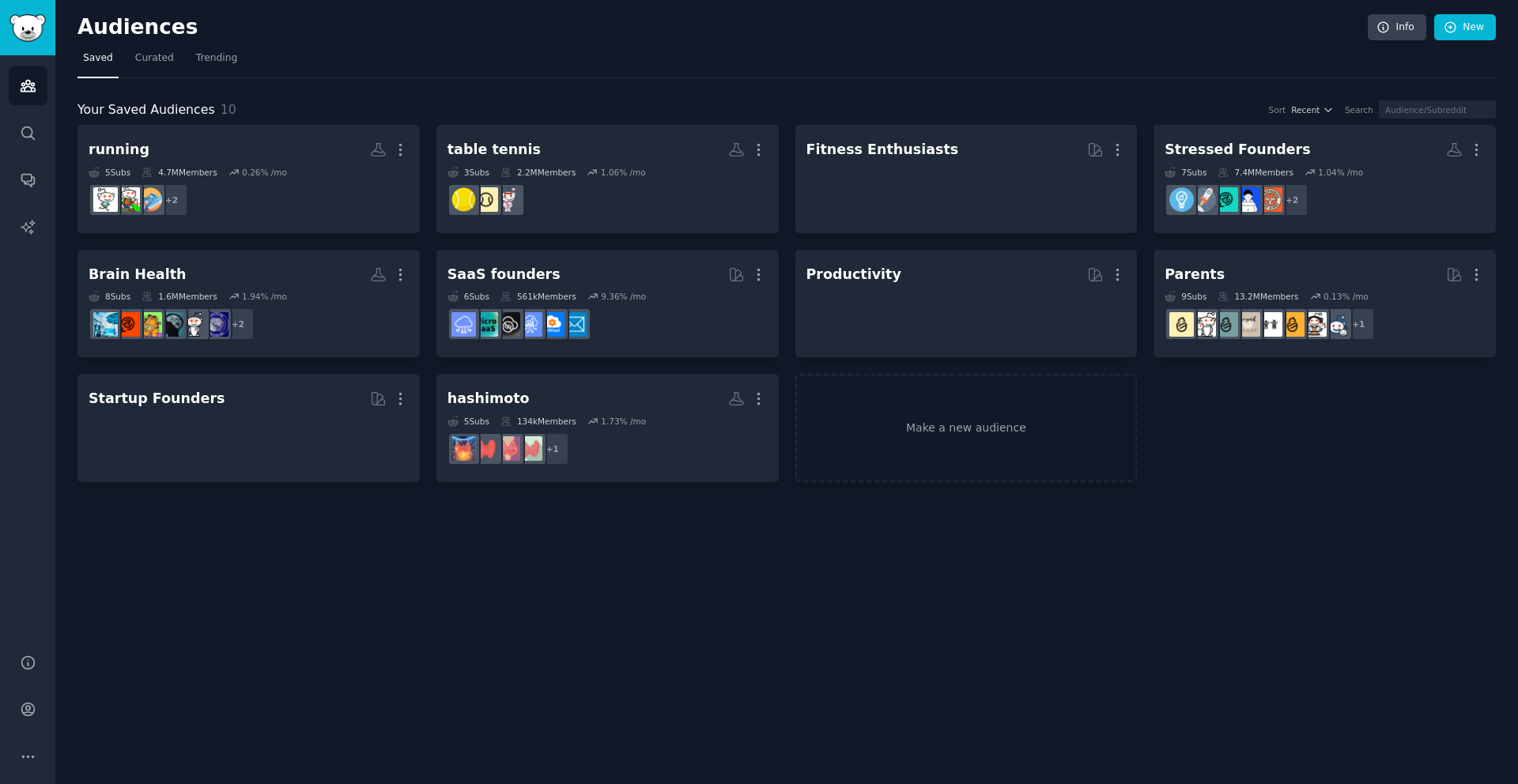
click at [499, 593] on div "Audiences Info New Saved Curated Trending Your Saved Audiences 10 Sort Recent S…" at bounding box center [786, 392] width 1463 height 784
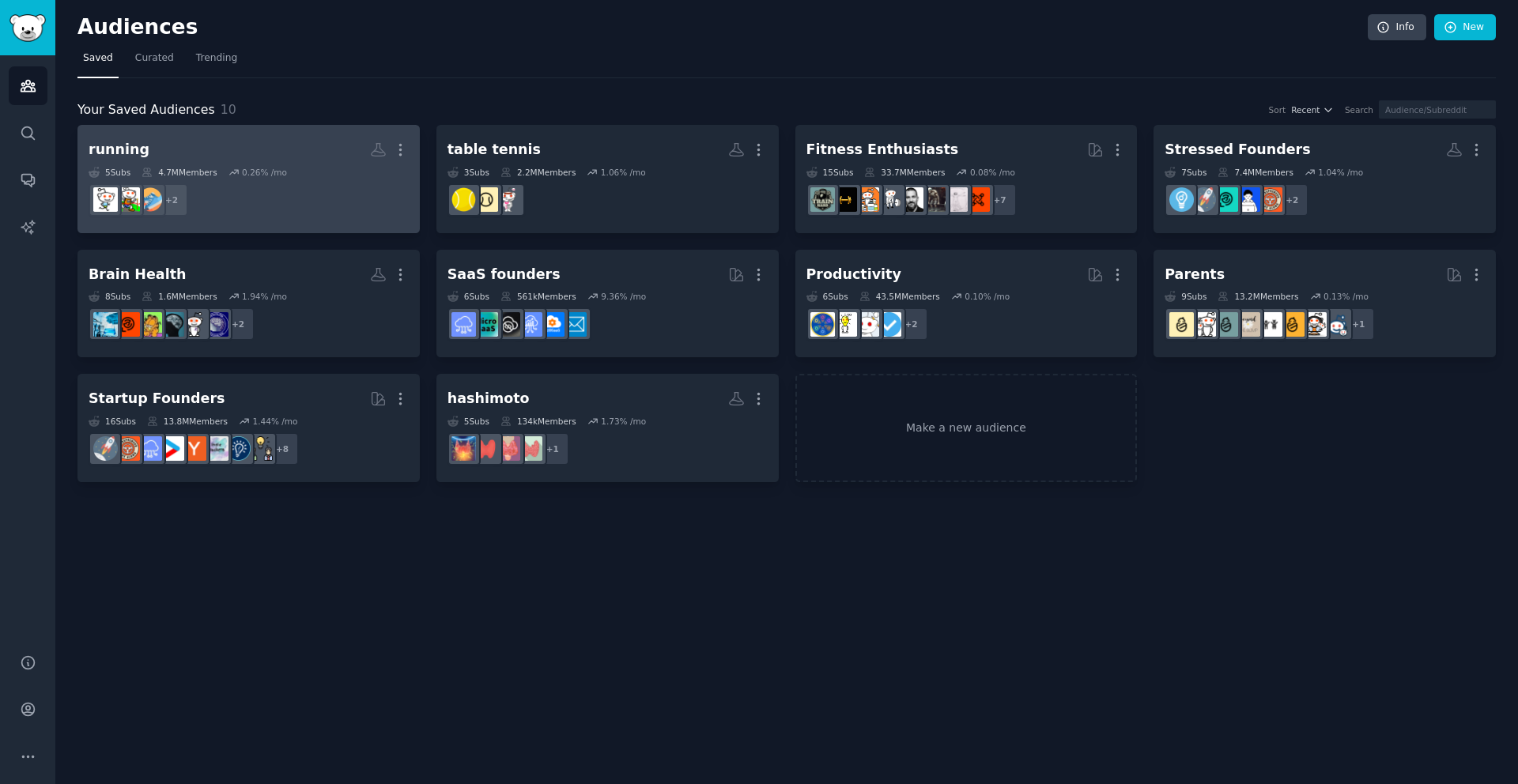
click at [306, 196] on dd "+ 2" at bounding box center [249, 200] width 320 height 45
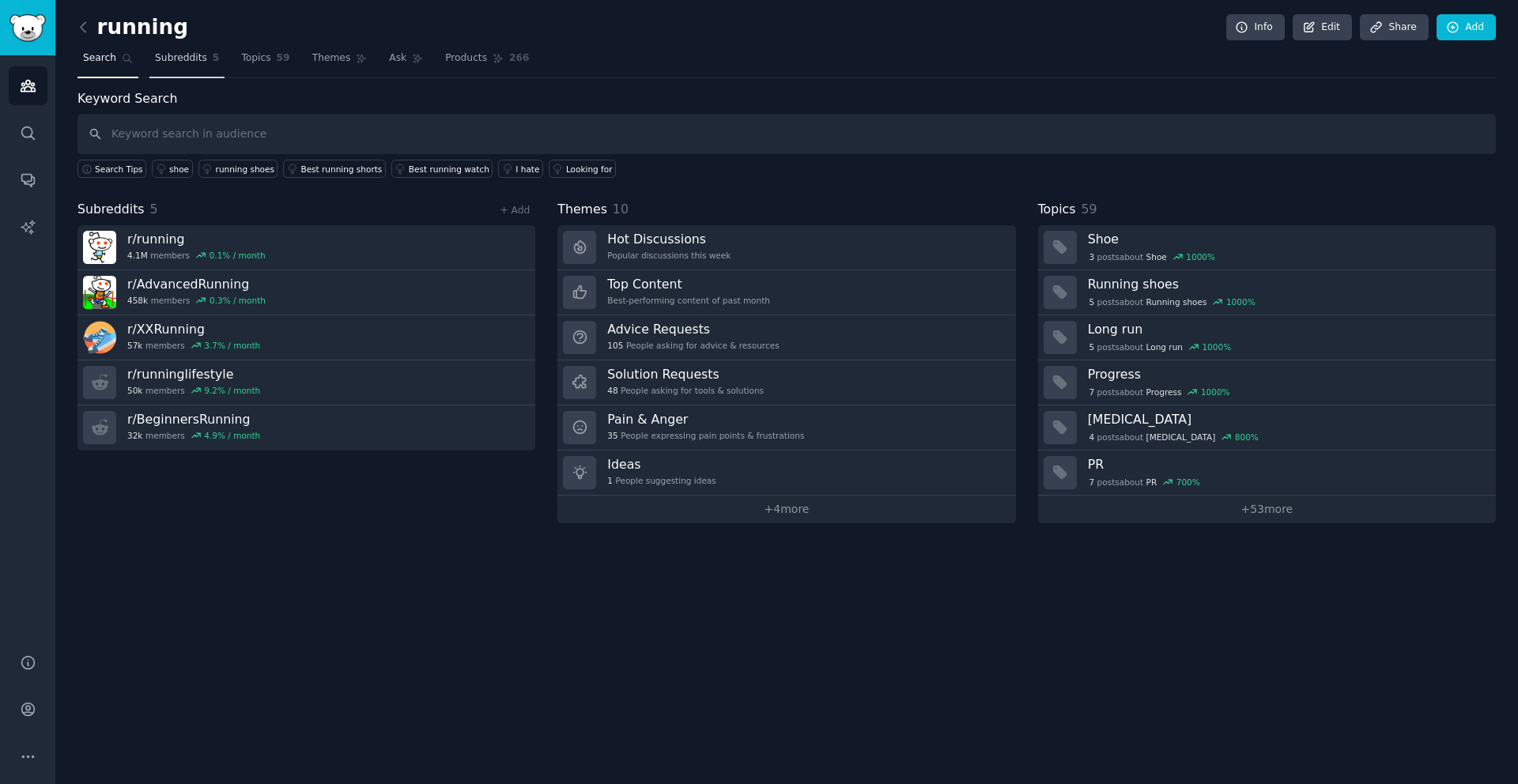
click at [179, 60] on span "Subreddits" at bounding box center [181, 59] width 53 height 14
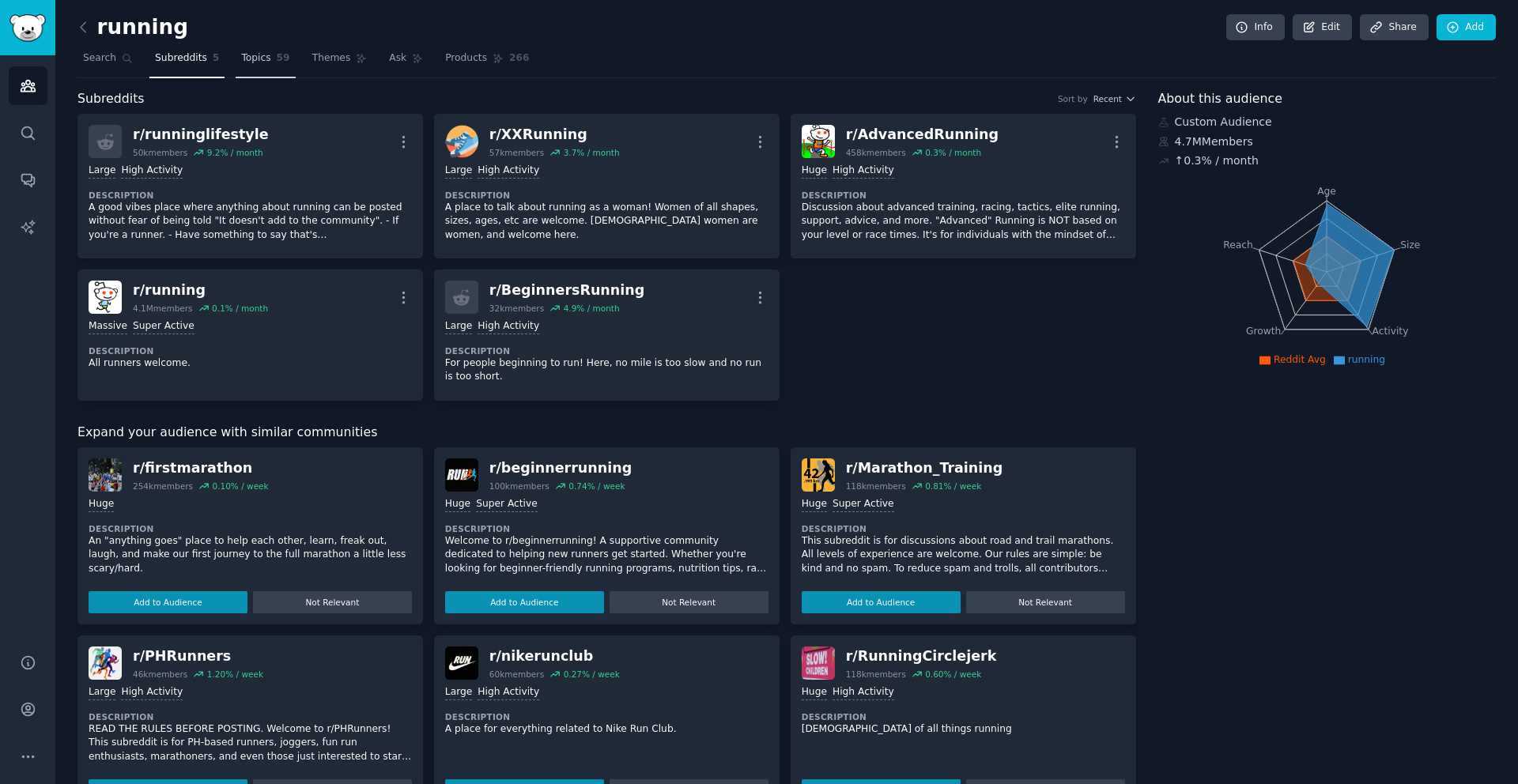
click at [257, 59] on span "Topics" at bounding box center [256, 59] width 29 height 14
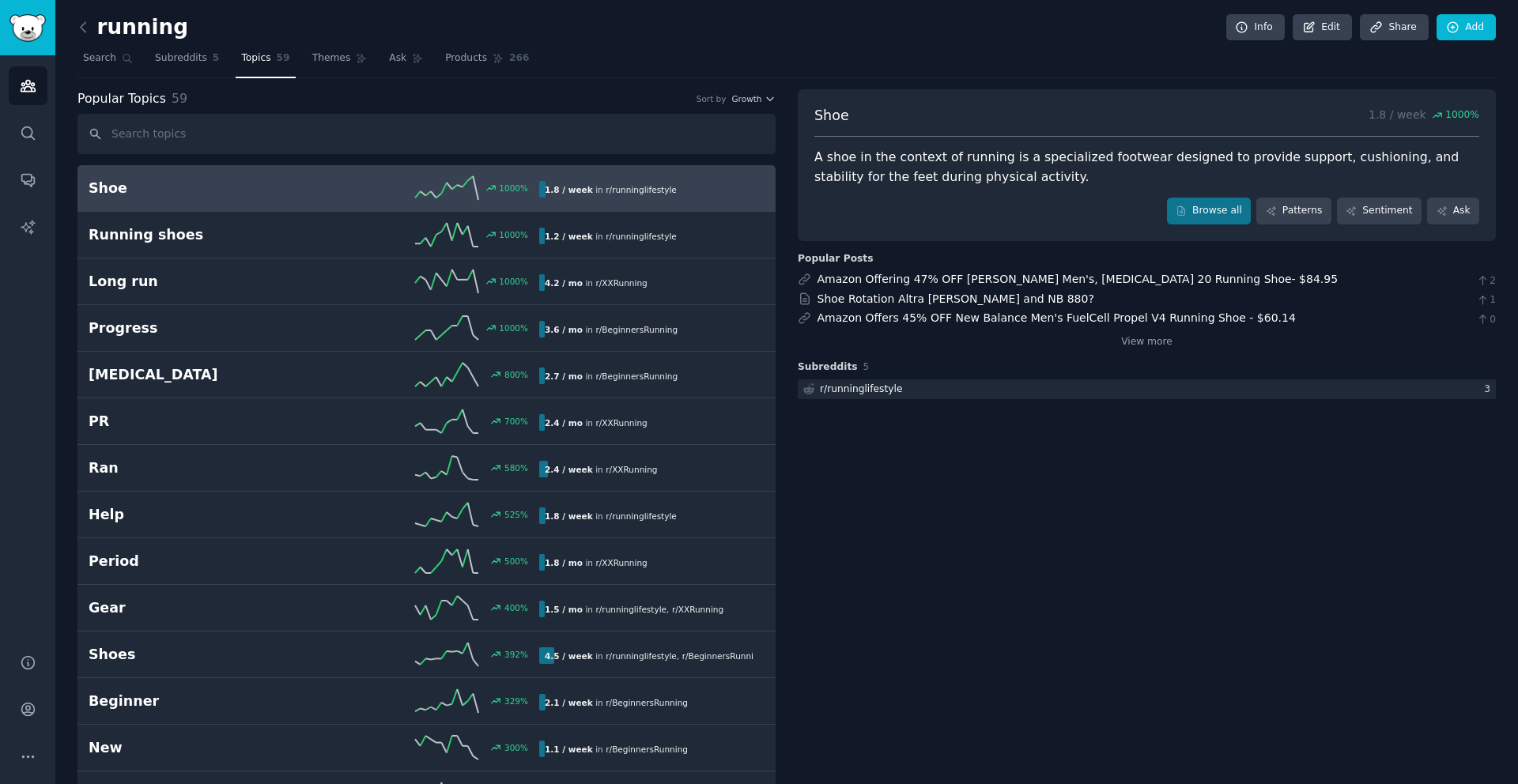
click at [883, 161] on div "A shoe in the context of running is a specialized footwear designed to provide …" at bounding box center [1147, 167] width 665 height 38
click at [991, 176] on div "A shoe in the context of running is a specialized footwear designed to provide …" at bounding box center [1147, 167] width 665 height 38
click at [327, 65] on link "Themes" at bounding box center [340, 61] width 67 height 32
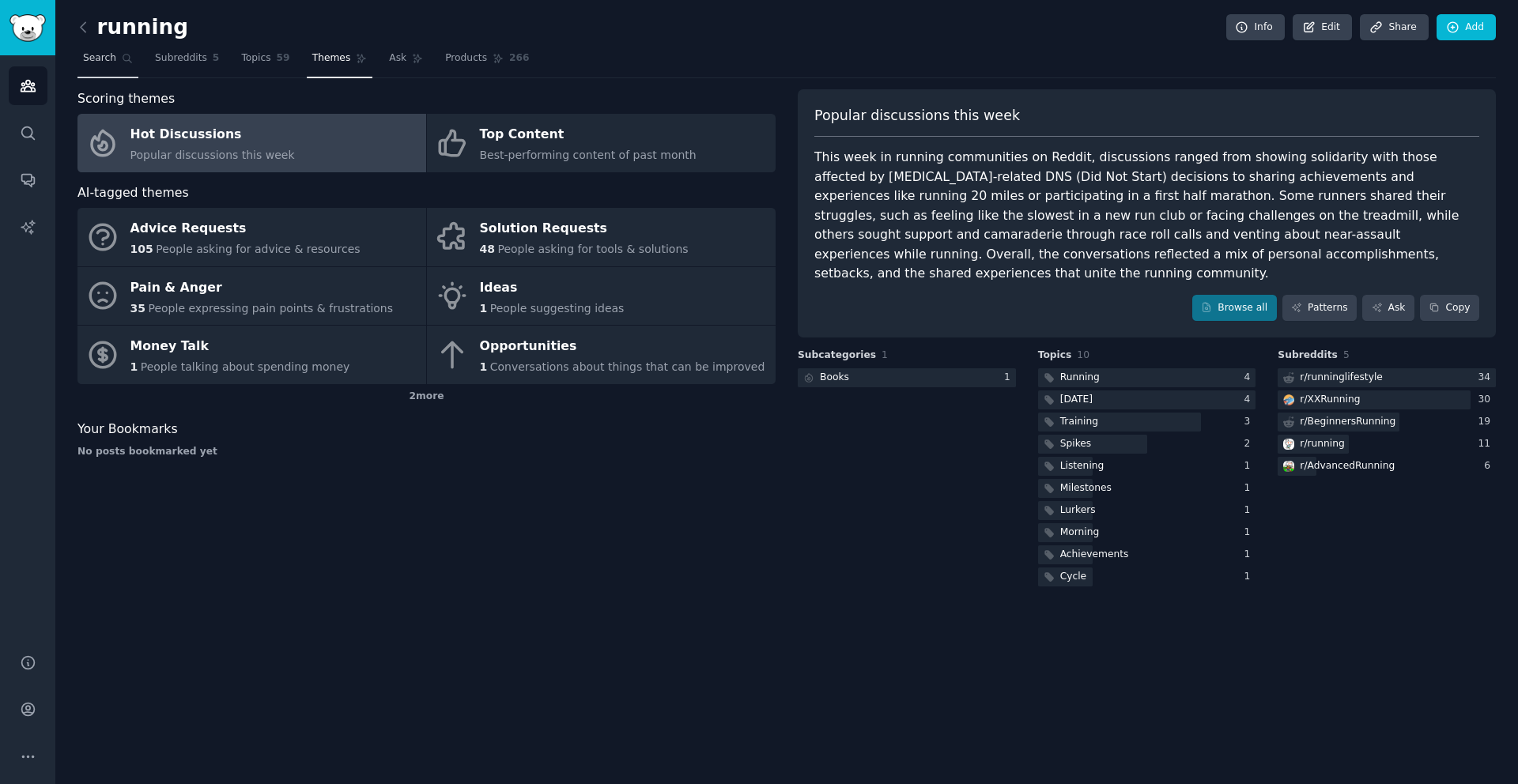
click at [101, 59] on span "Search" at bounding box center [100, 59] width 33 height 14
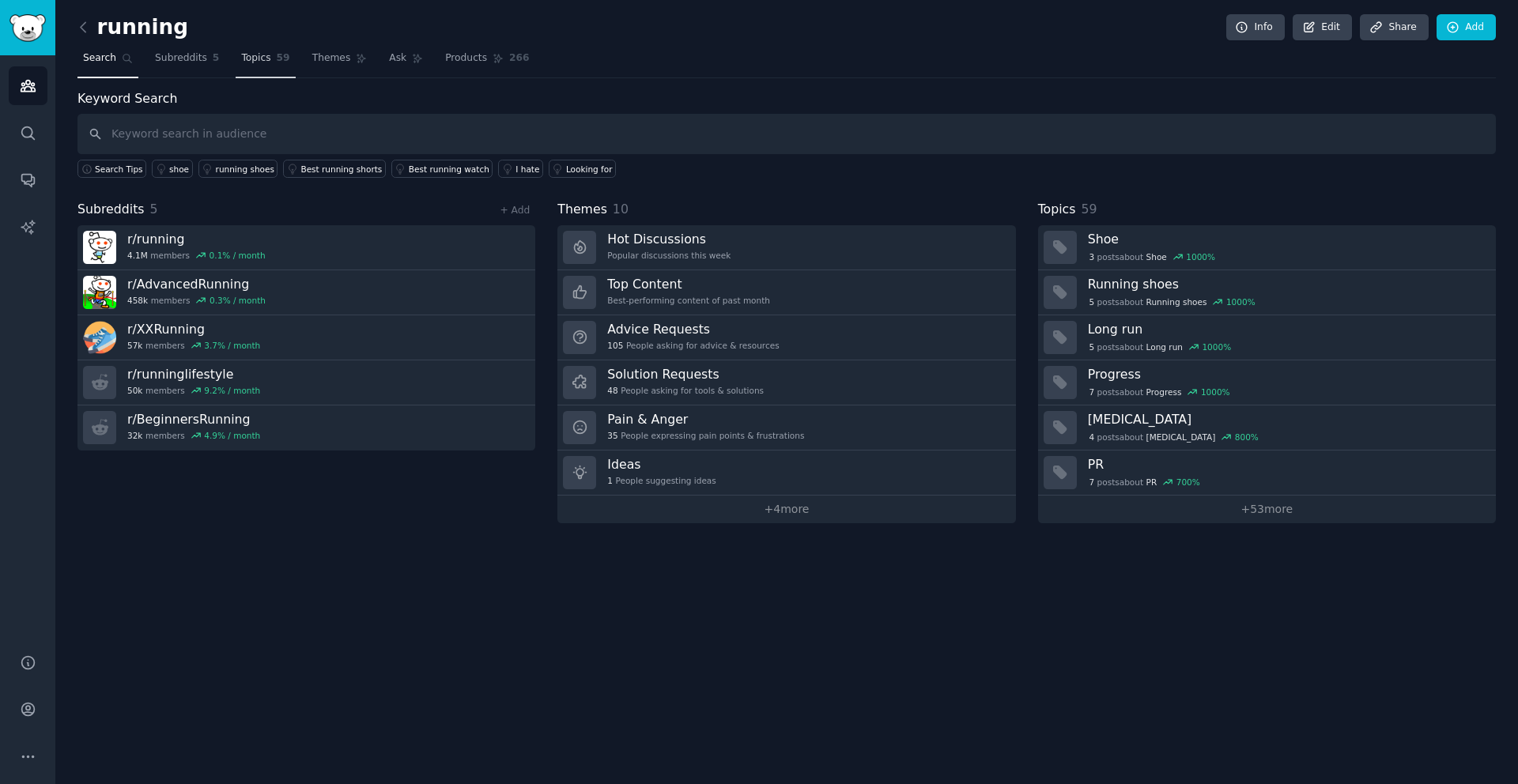
click at [255, 62] on span "Topics" at bounding box center [256, 59] width 29 height 14
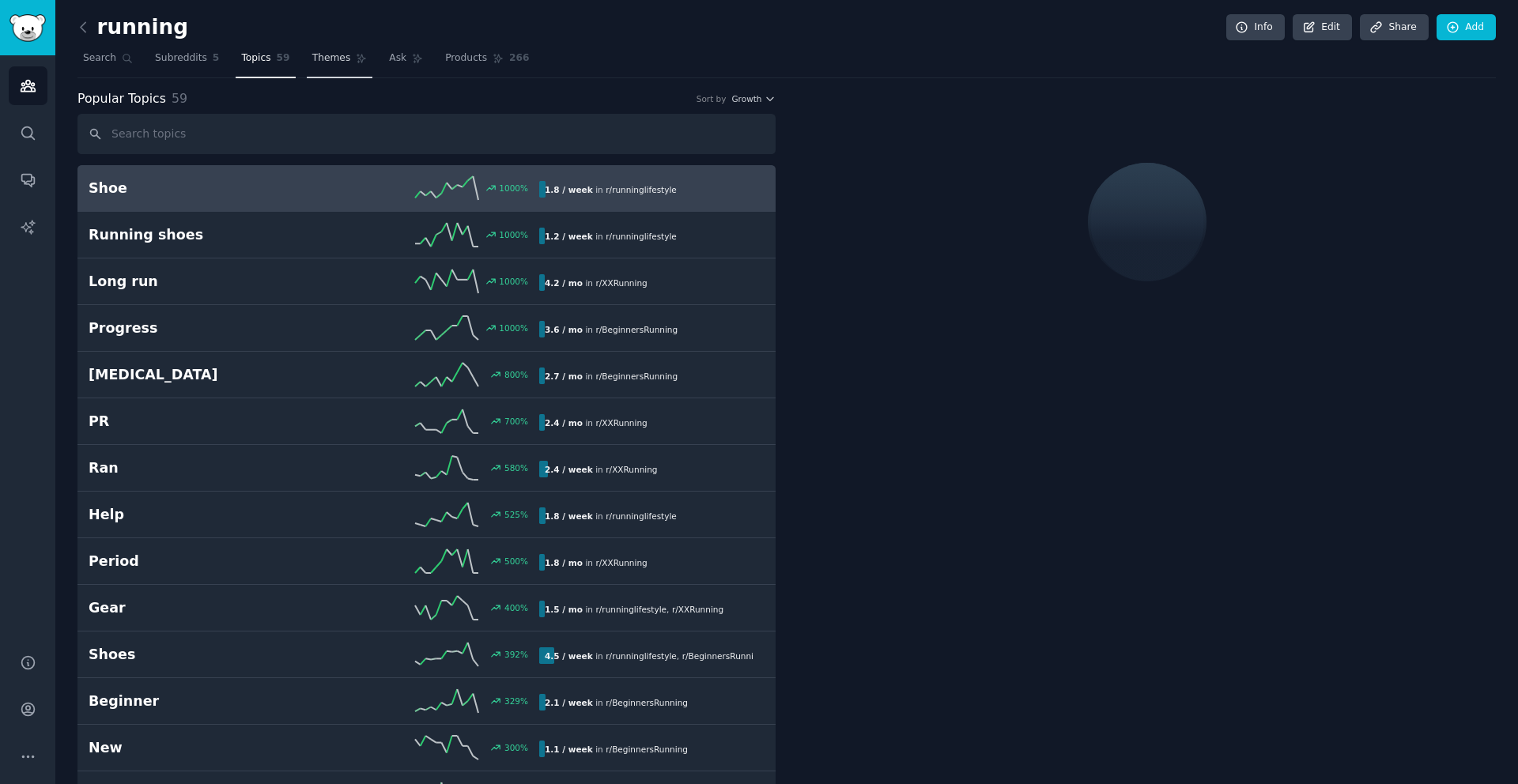
click at [319, 60] on span "Themes" at bounding box center [332, 59] width 39 height 14
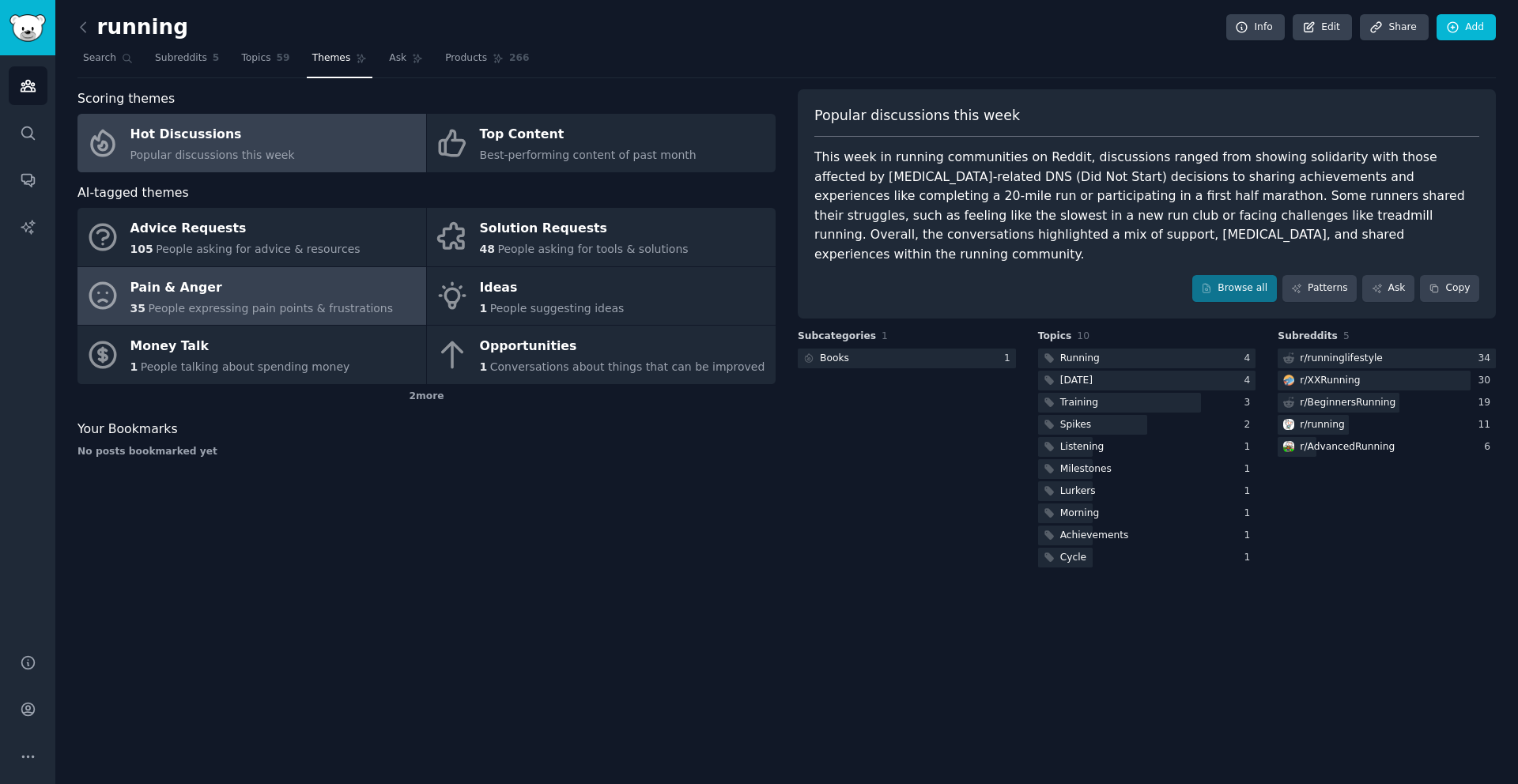
click at [285, 304] on span "People expressing pain points & frustrations" at bounding box center [271, 308] width 245 height 12
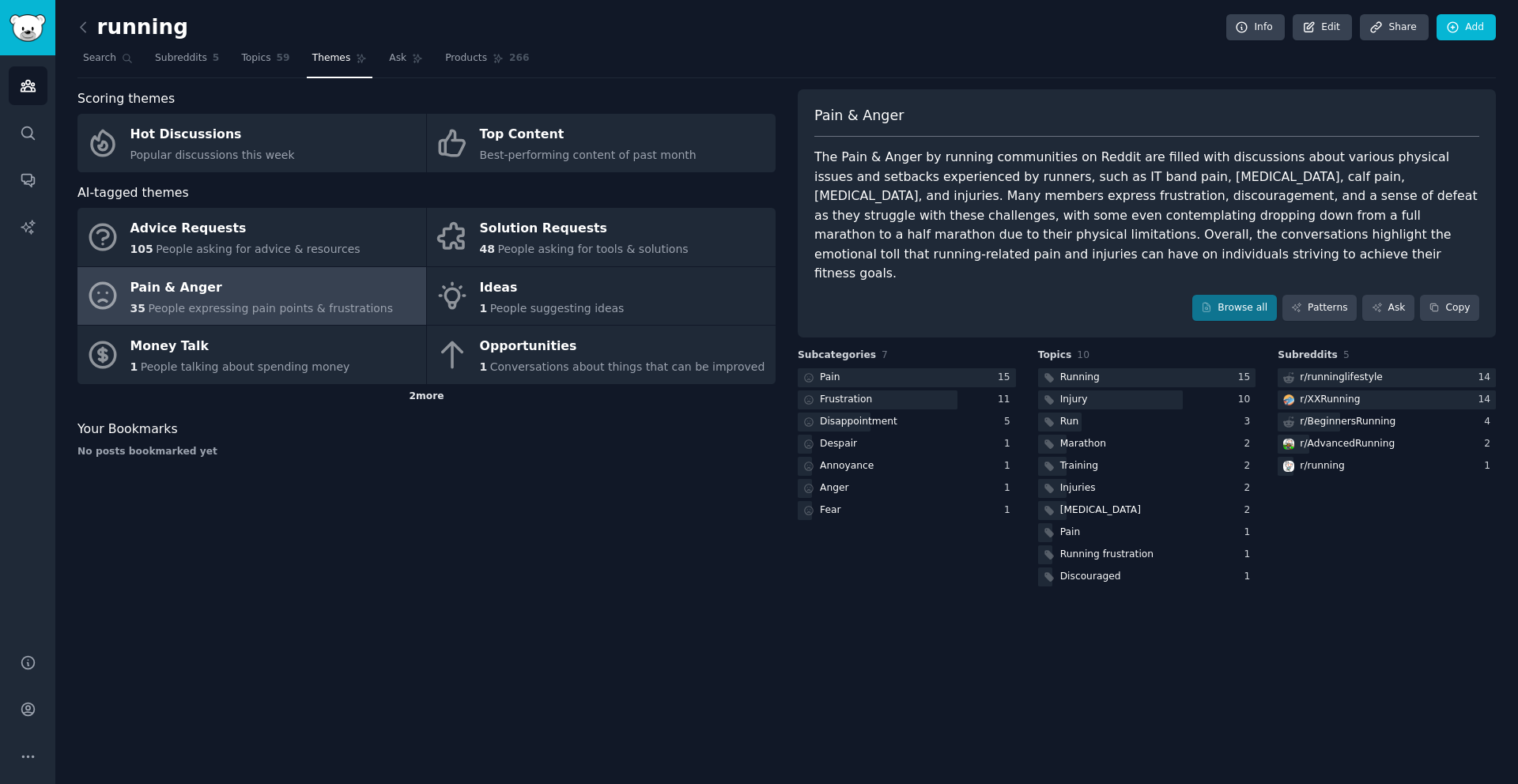
click at [442, 396] on div "2 more" at bounding box center [427, 396] width 699 height 25
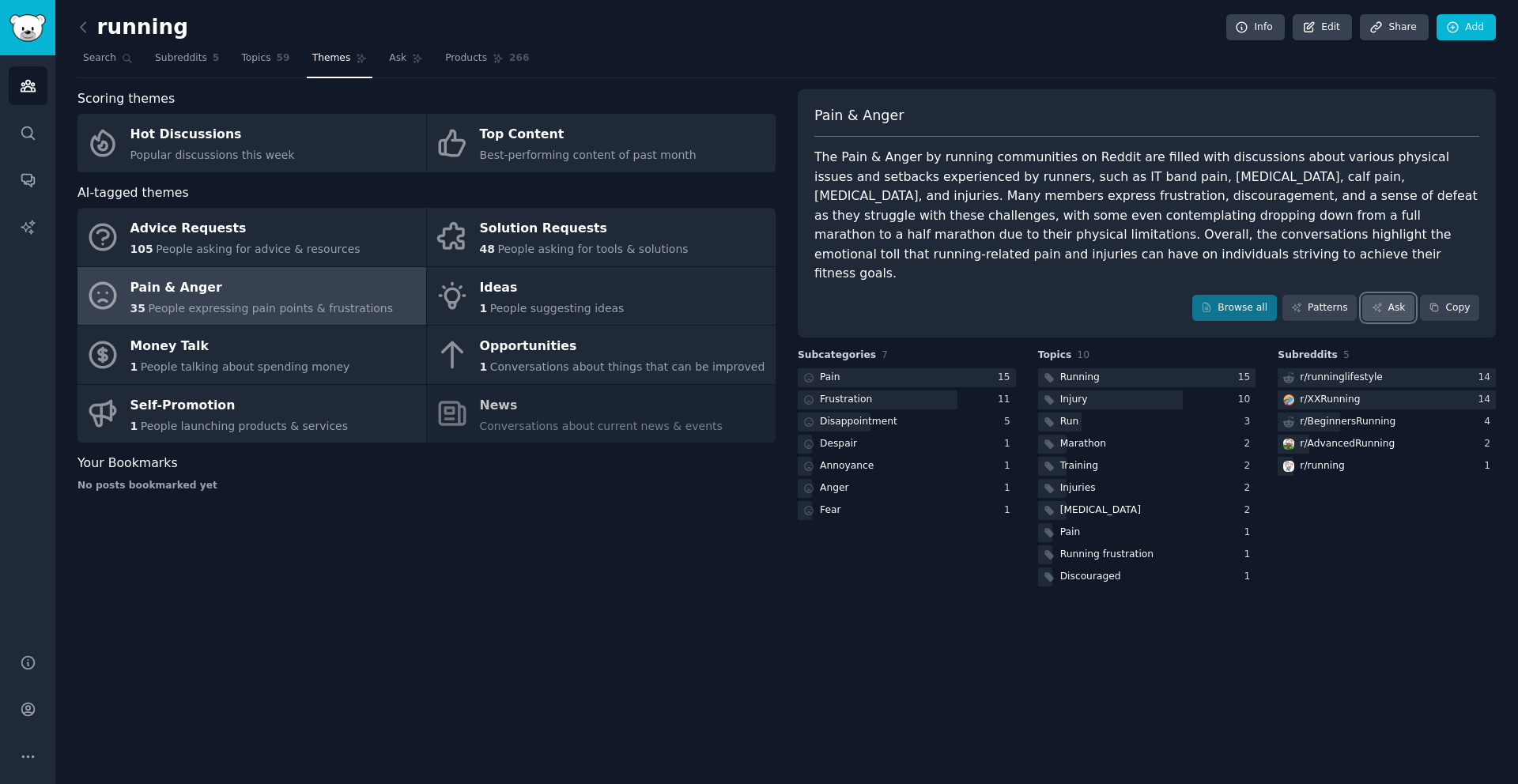
click at [1384, 295] on link "Ask" at bounding box center [1388, 308] width 53 height 27
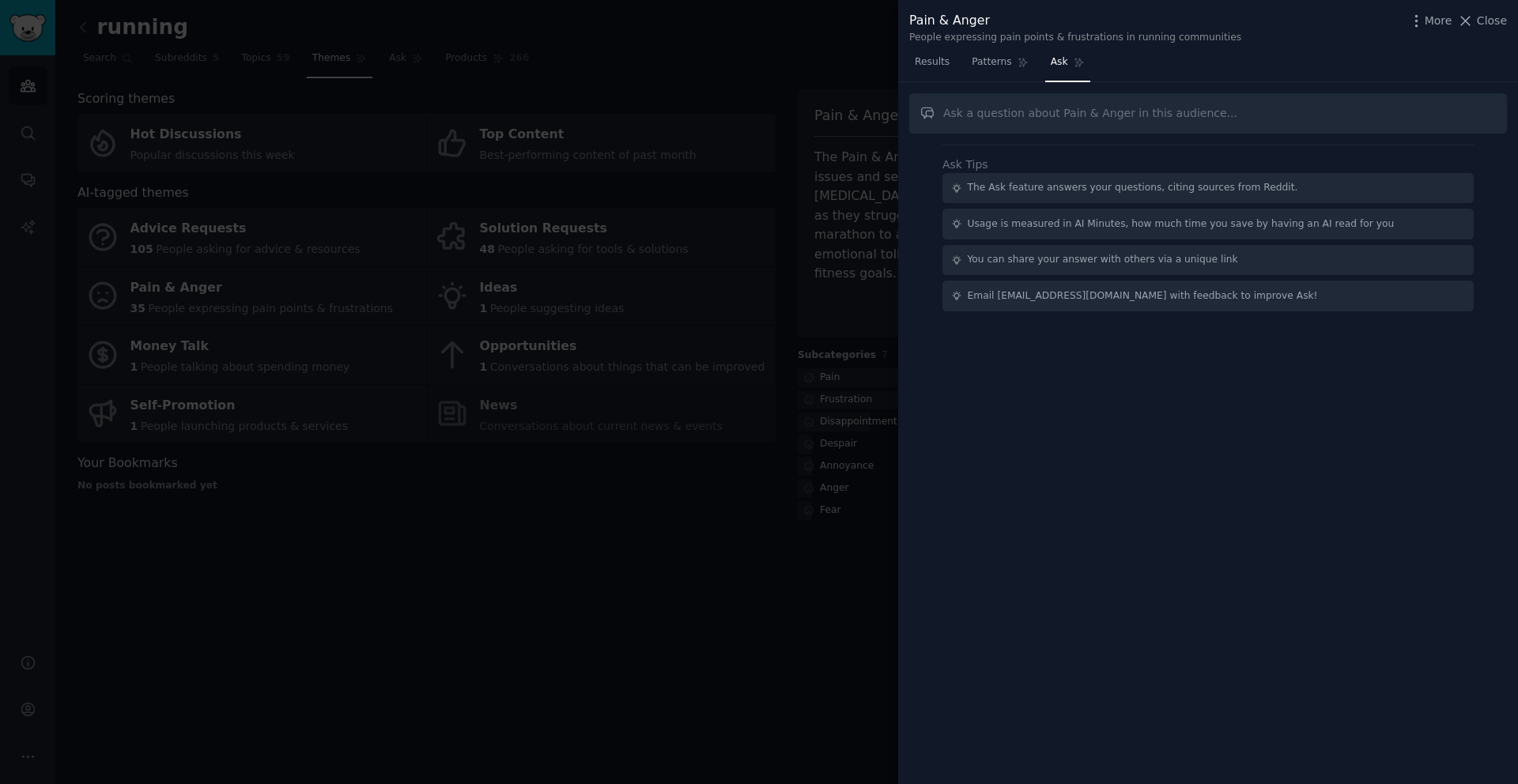
click at [781, 568] on div at bounding box center [759, 392] width 1518 height 784
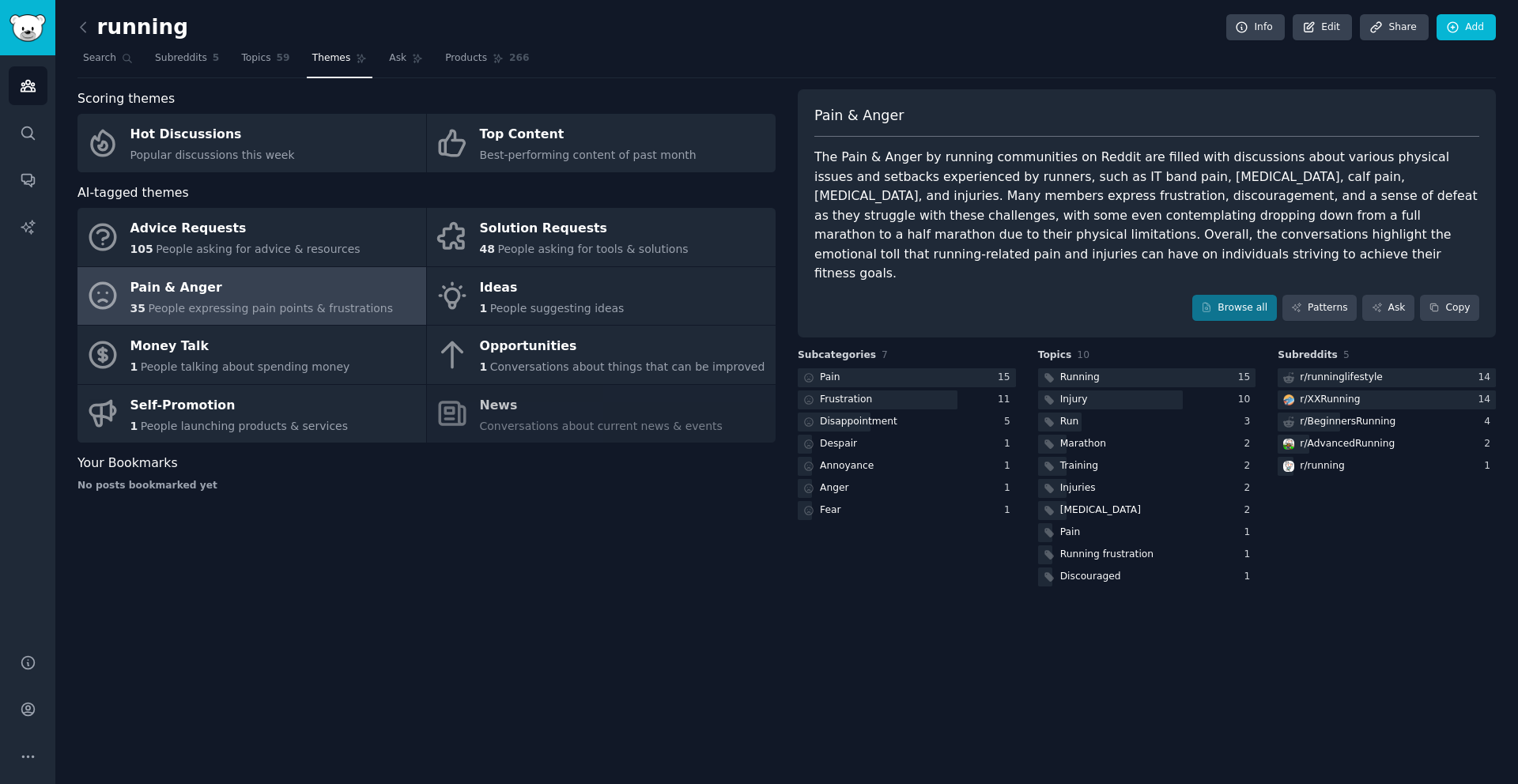
click at [375, 62] on nav "Search Subreddits 5 Topics 59 Themes Ask Products 266" at bounding box center [787, 61] width 1419 height 32
click at [390, 60] on span "Ask" at bounding box center [397, 59] width 18 height 14
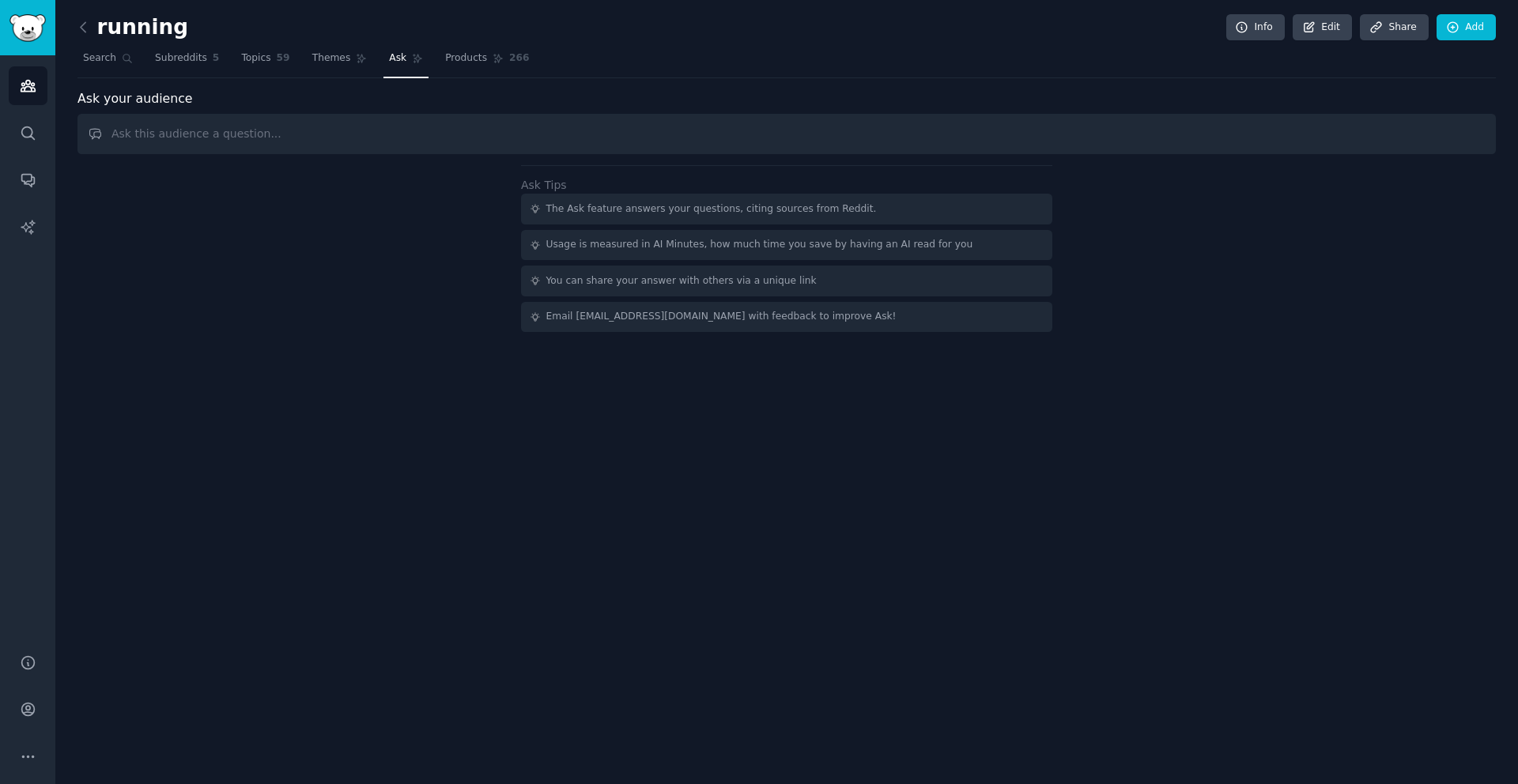
click at [299, 136] on input "text" at bounding box center [787, 134] width 1419 height 40
click at [567, 130] on input "What problems do runners describe around energy, recovery and mental clarity?" at bounding box center [787, 134] width 1419 height 40
type input "What problems do runners describe around energy, recovery and mental clarity?"
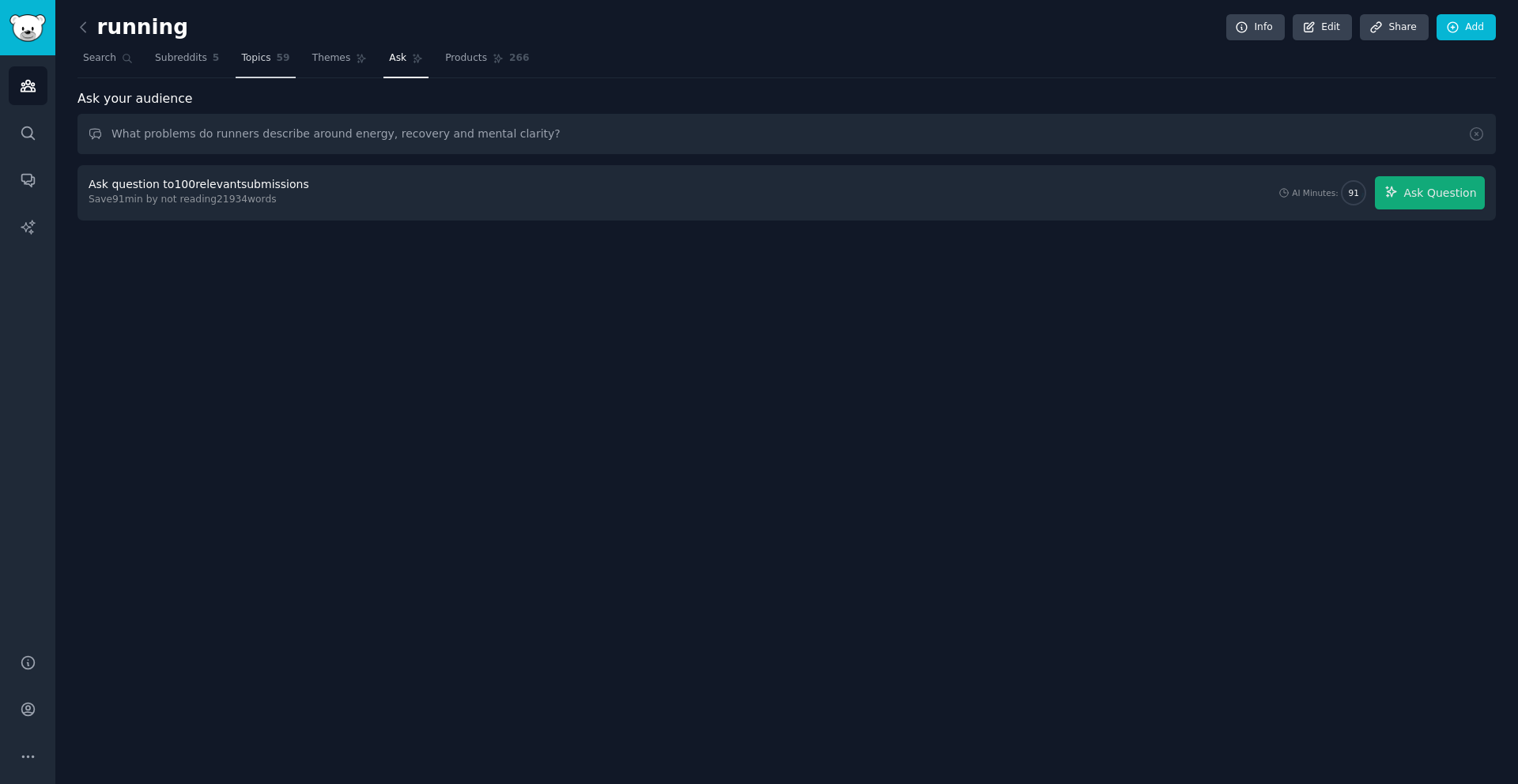
click at [246, 60] on span "Topics" at bounding box center [256, 59] width 29 height 14
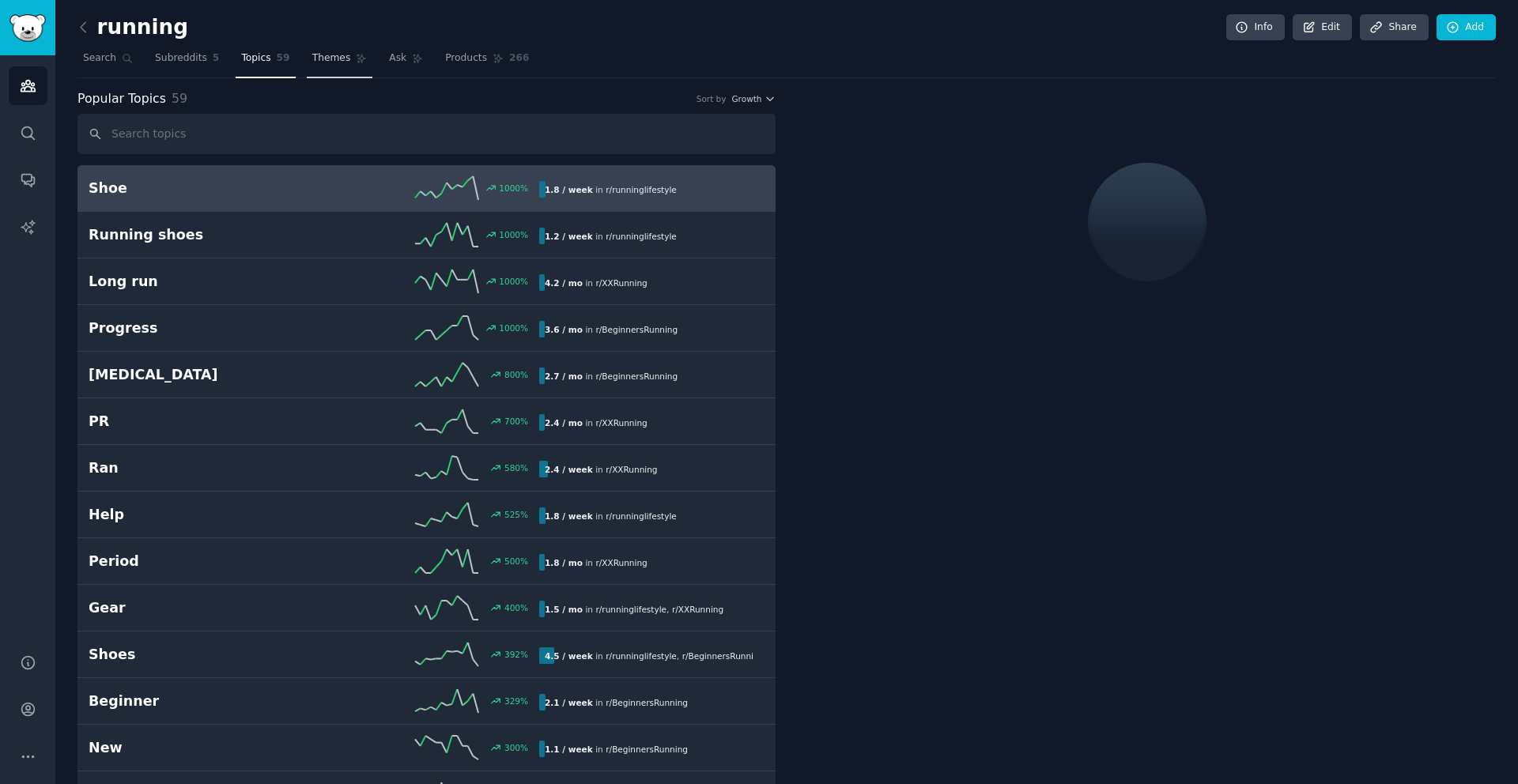
click at [334, 60] on span "Themes" at bounding box center [332, 59] width 39 height 14
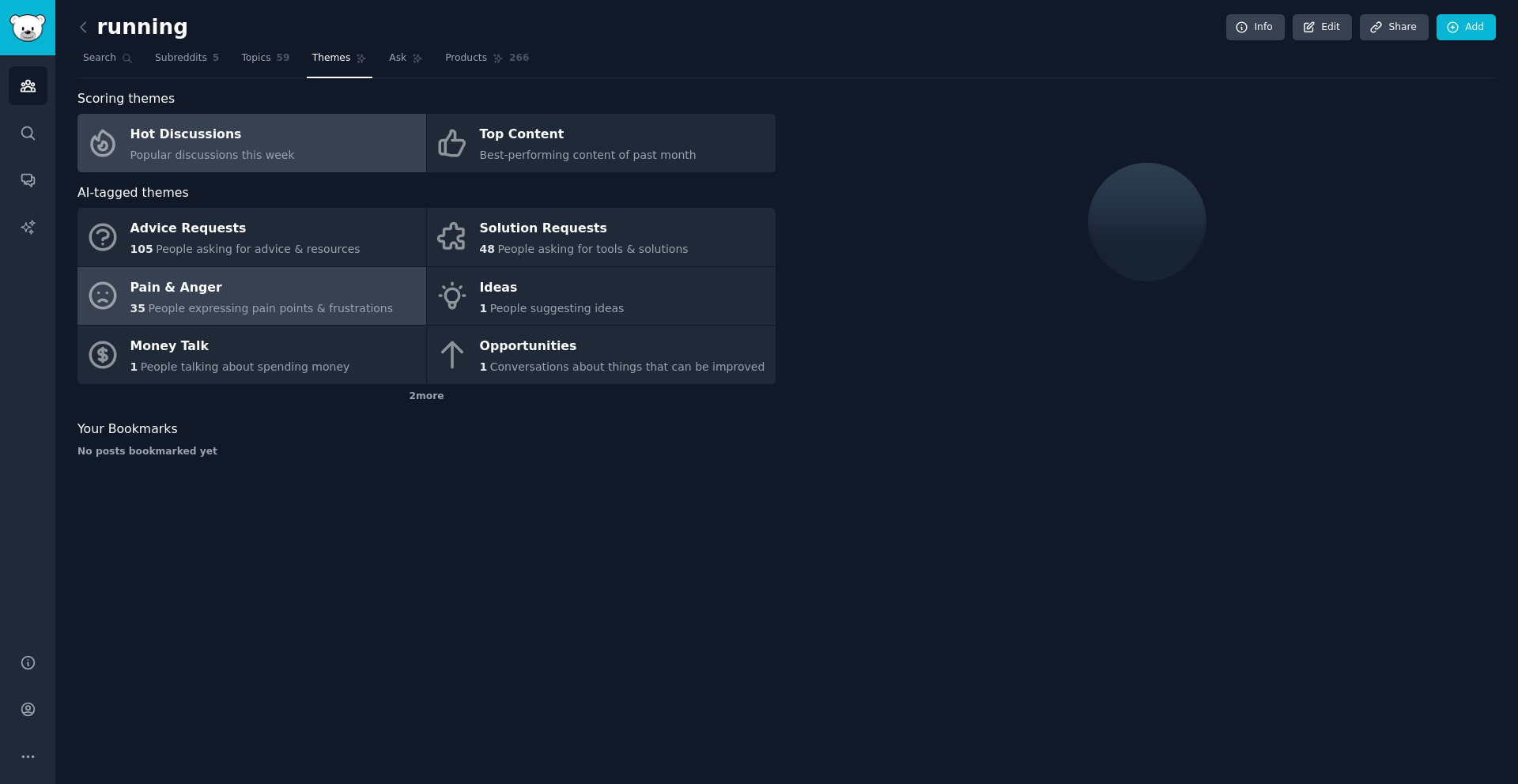
click at [225, 311] on span "People expressing pain points & frustrations" at bounding box center [271, 308] width 245 height 12
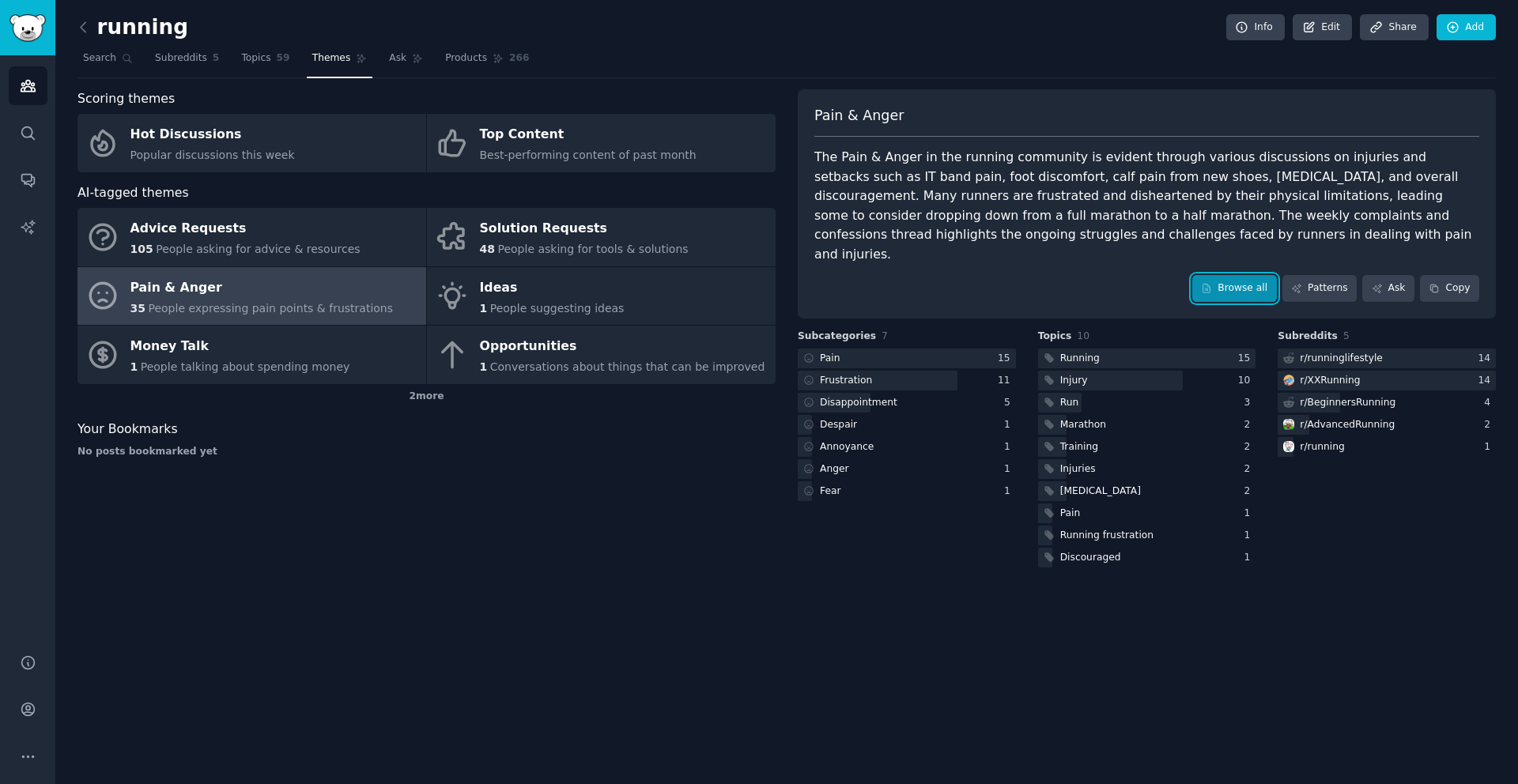
click at [1229, 275] on link "Browse all" at bounding box center [1234, 288] width 85 height 27
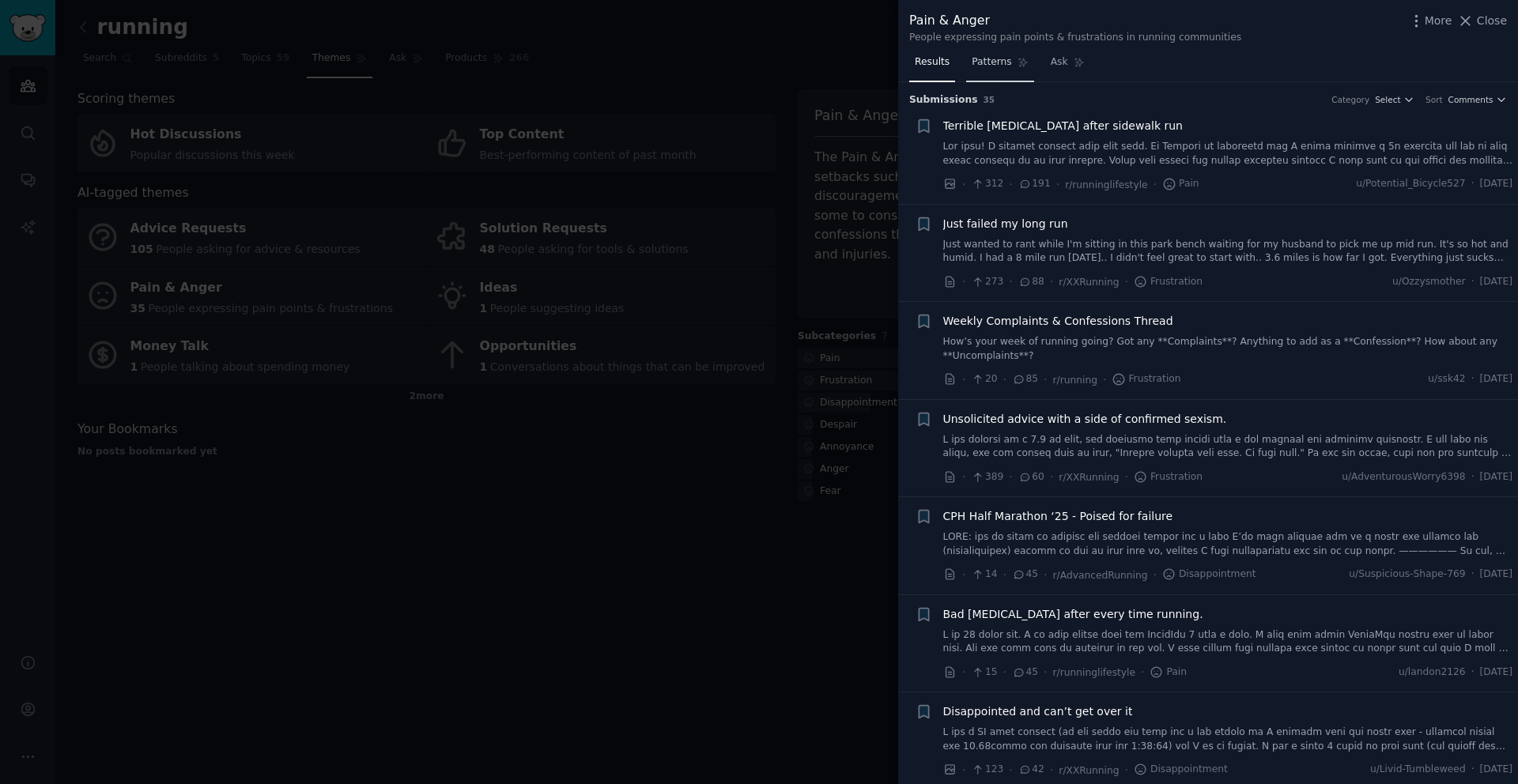
click at [986, 72] on link "Patterns" at bounding box center [1000, 66] width 67 height 32
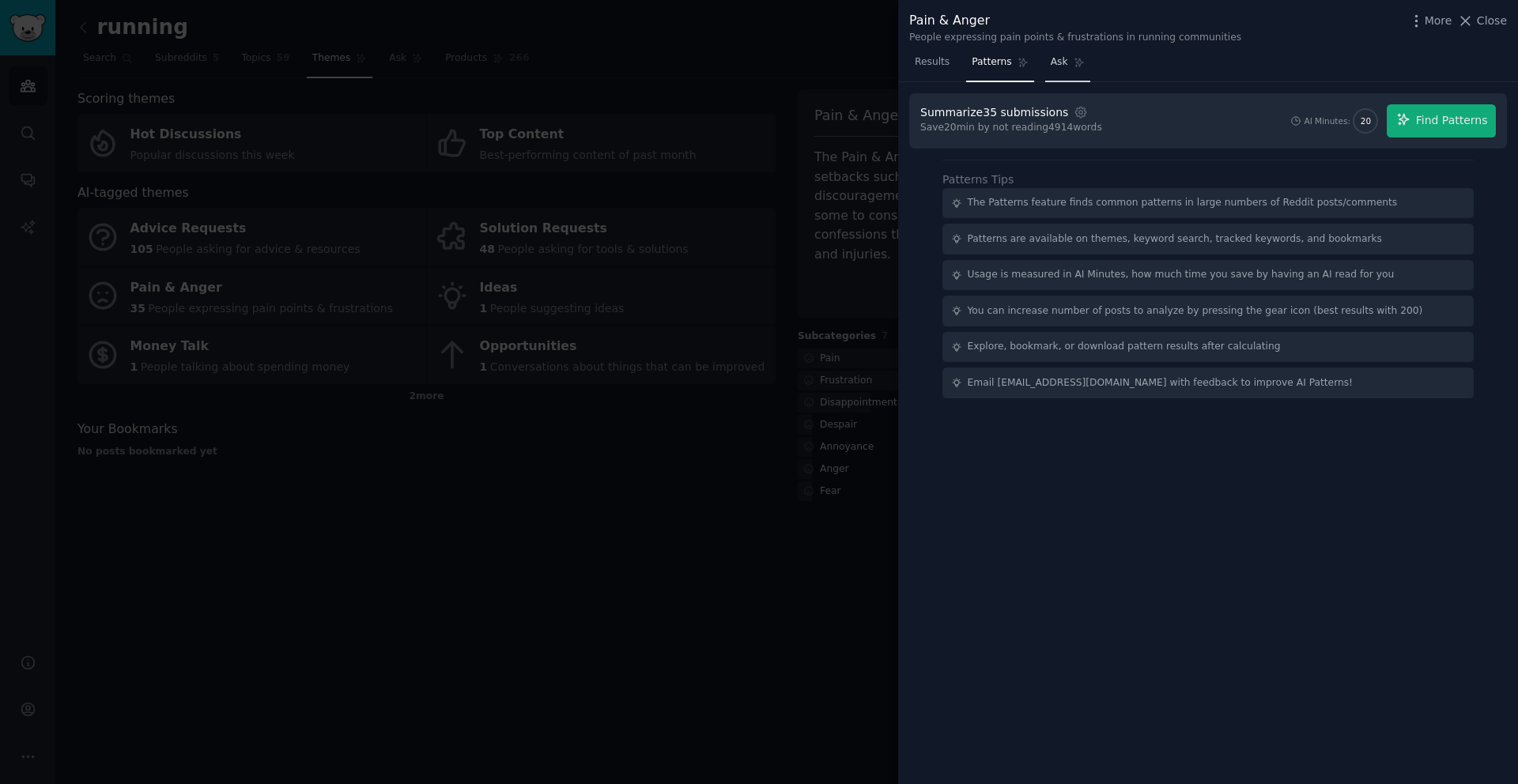
click at [1060, 69] on link "Ask" at bounding box center [1067, 66] width 45 height 32
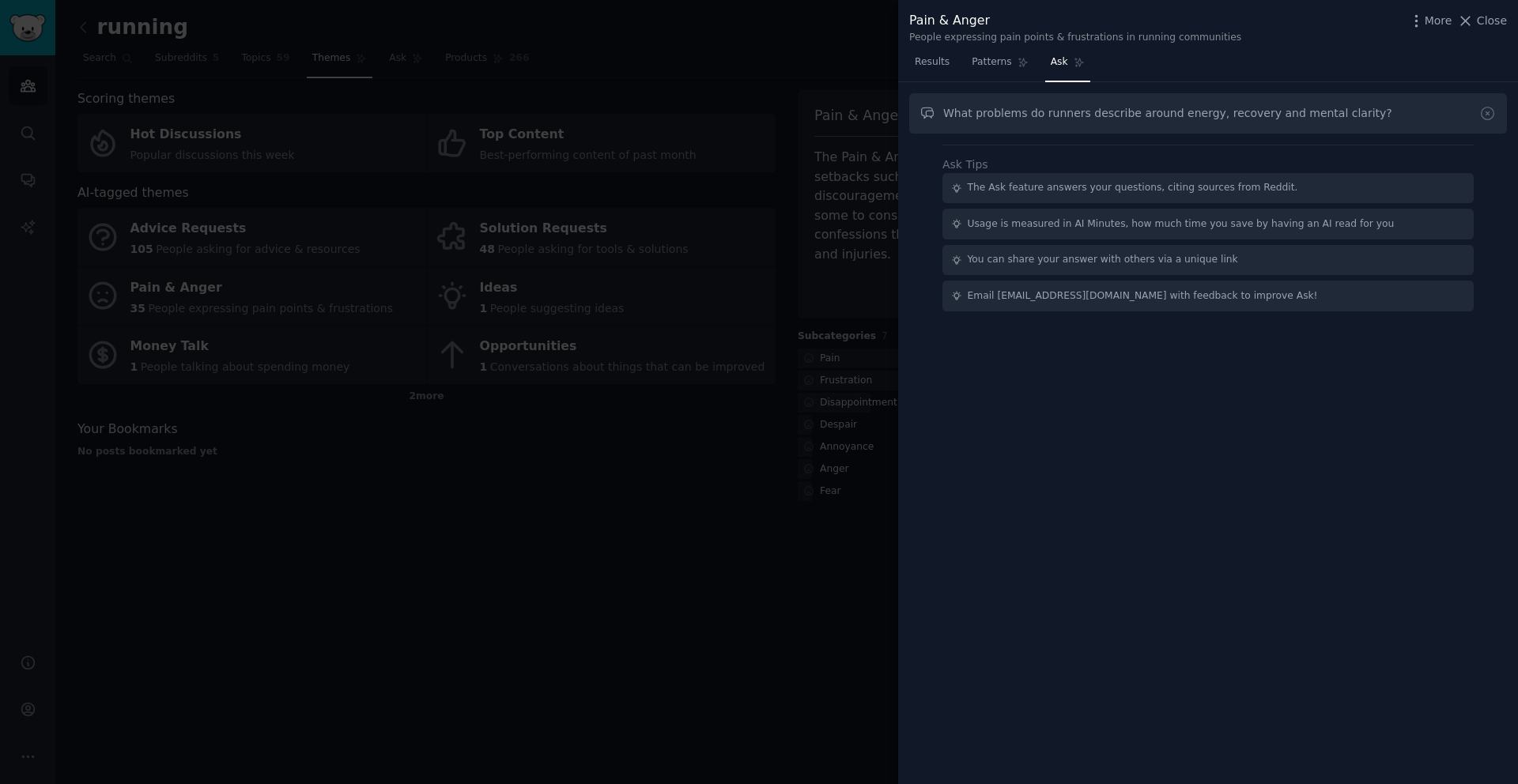
type input "What problems do runners describe around energy, recovery and mental clarity?"
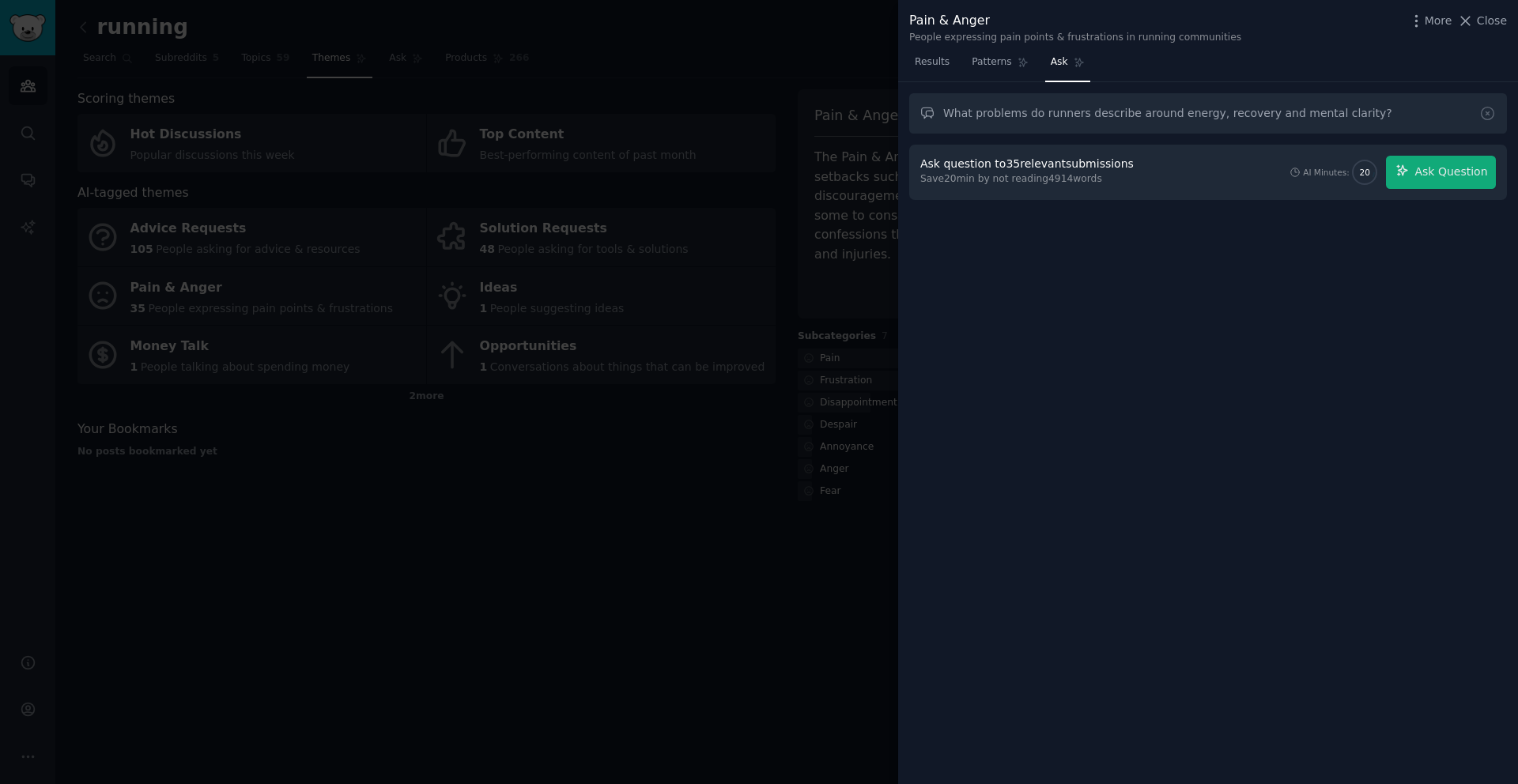
click at [650, 503] on div at bounding box center [759, 392] width 1518 height 784
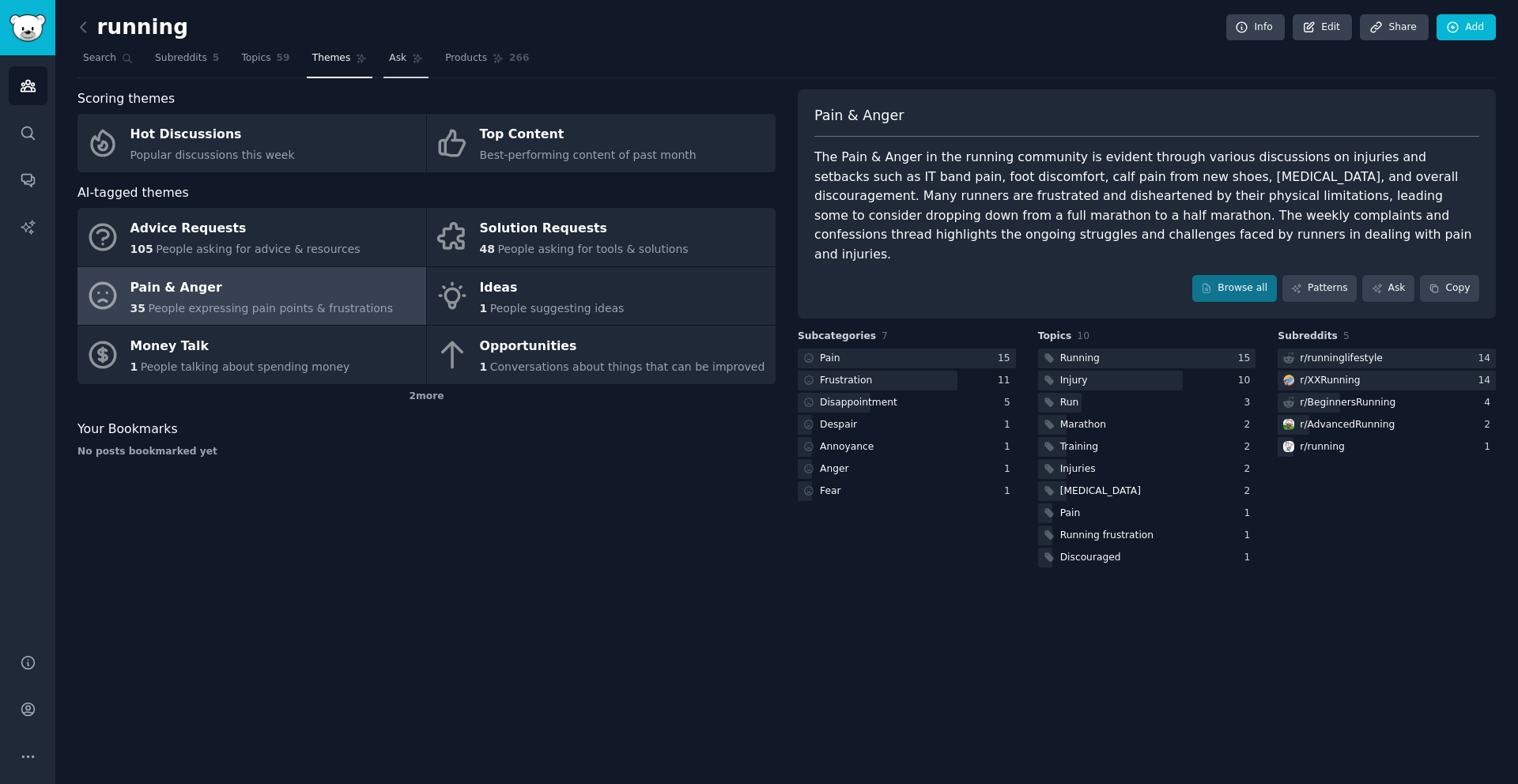
click at [397, 57] on span "Ask" at bounding box center [397, 59] width 18 height 14
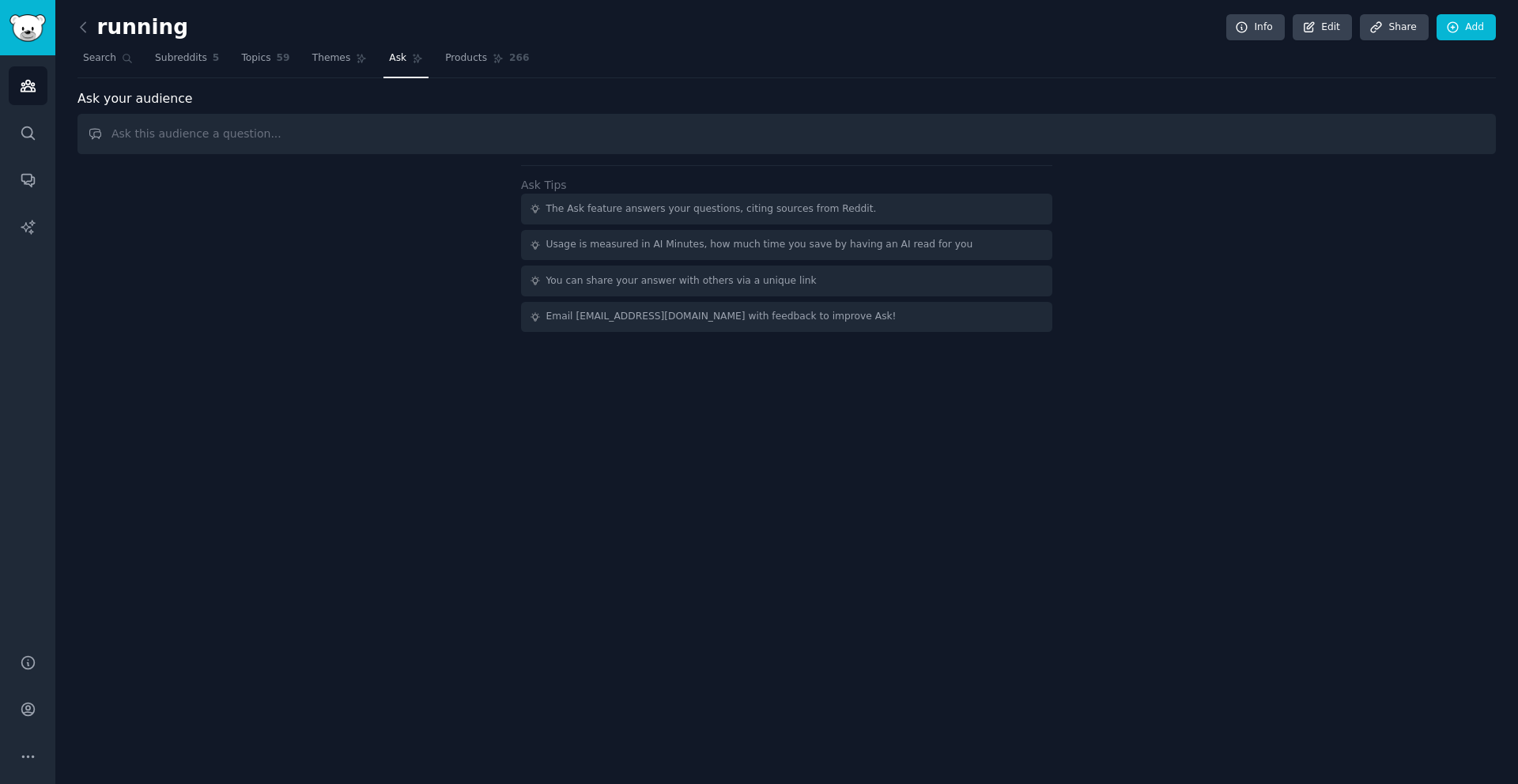
click at [355, 118] on input "text" at bounding box center [787, 134] width 1419 height 40
type input "What problems do runners describe around energy, recovery and mental clarity?"
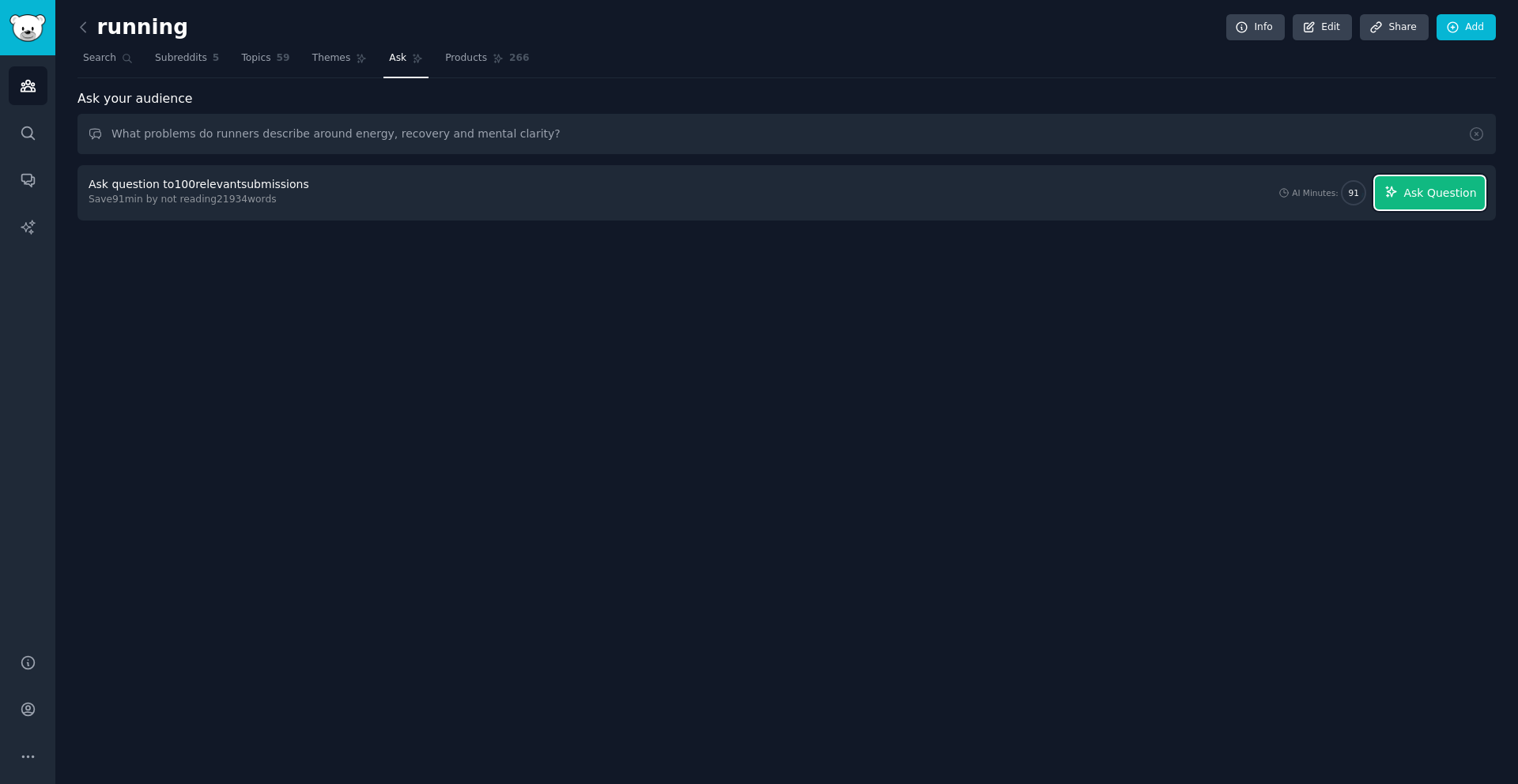
click at [1416, 188] on span "Ask Question" at bounding box center [1439, 192] width 73 height 17
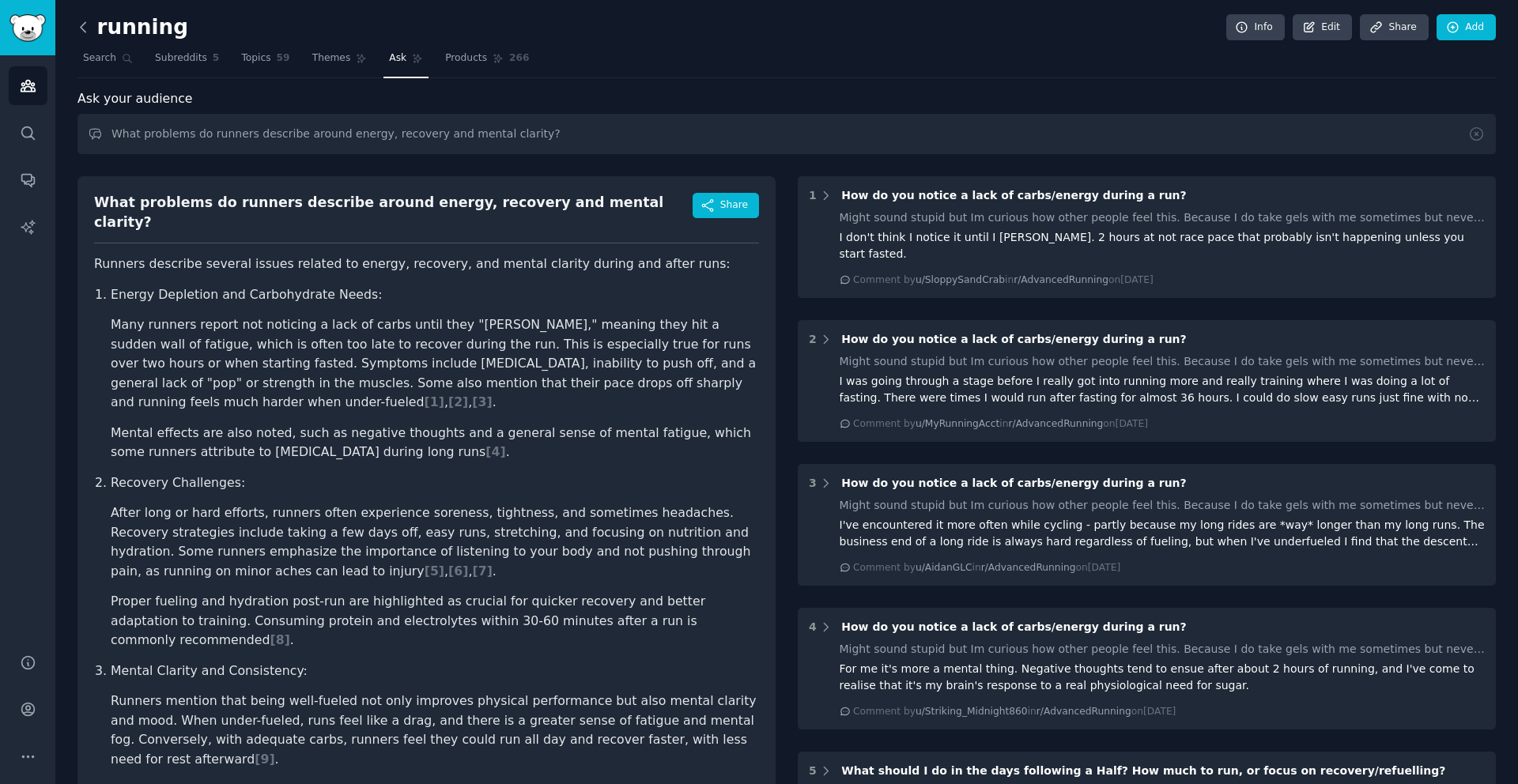
click at [77, 28] on icon at bounding box center [83, 27] width 17 height 17
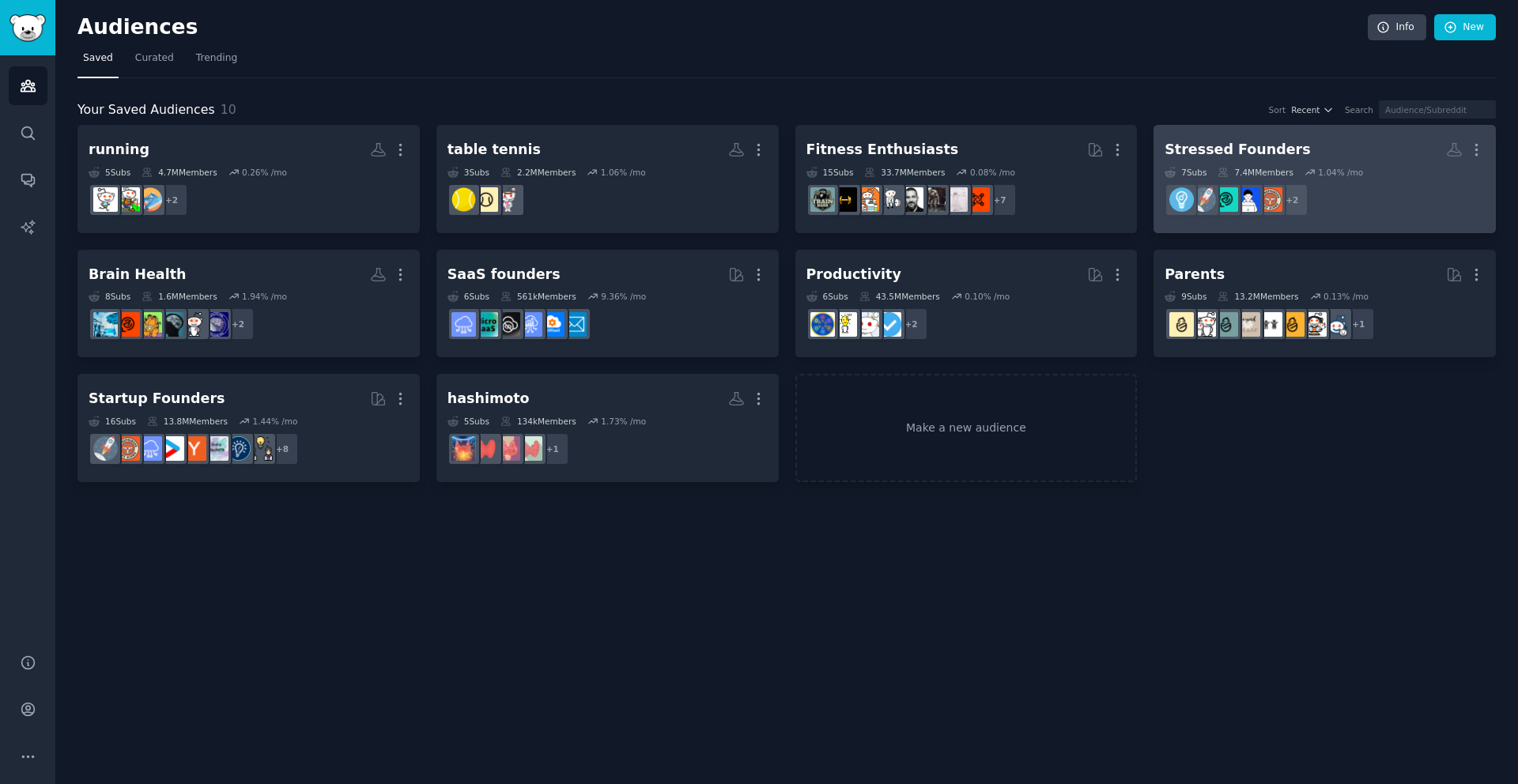
click at [1373, 153] on h2 "Stressed Founders More" at bounding box center [1325, 150] width 320 height 28
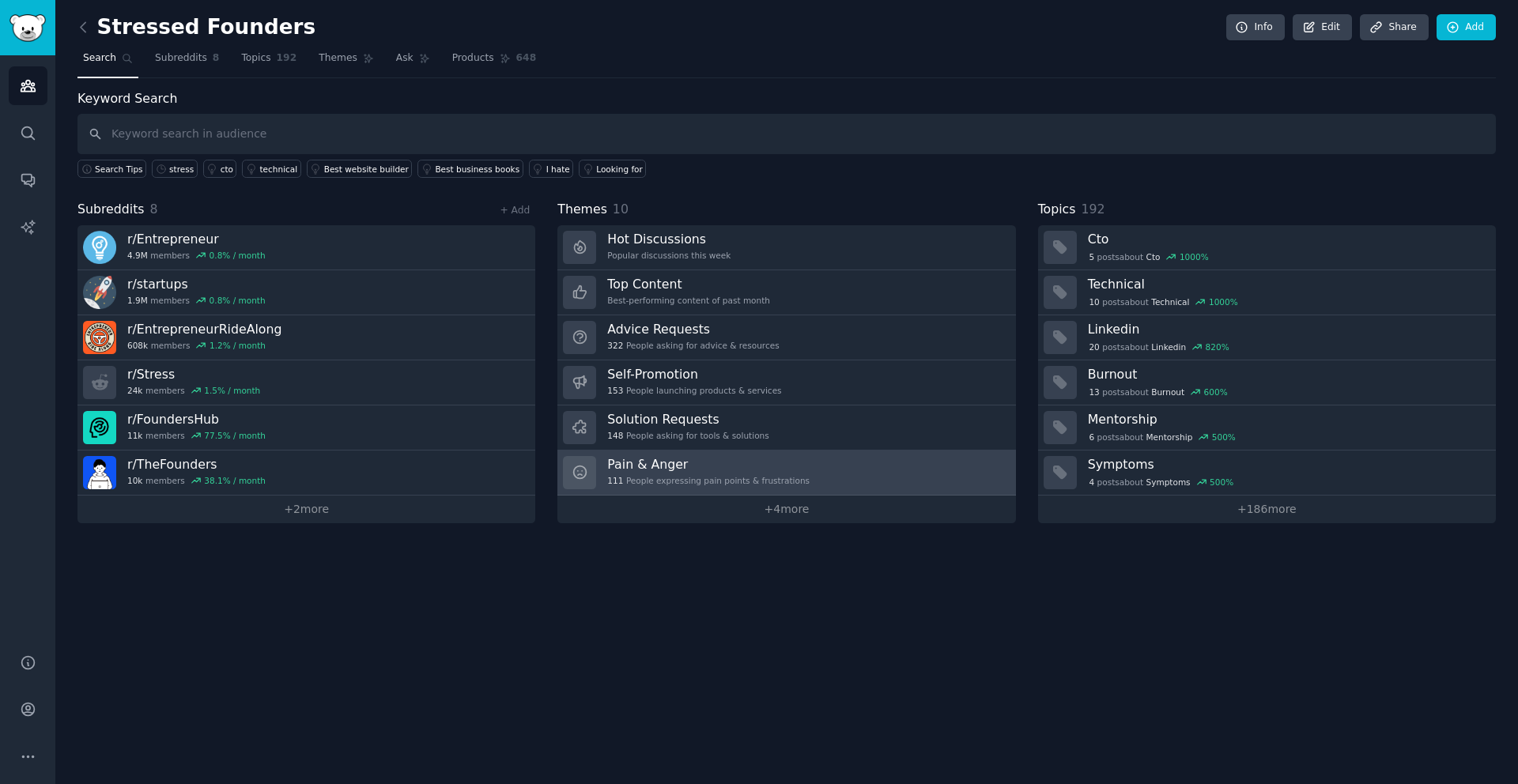
click at [738, 468] on h3 "Pain & Anger" at bounding box center [708, 464] width 202 height 17
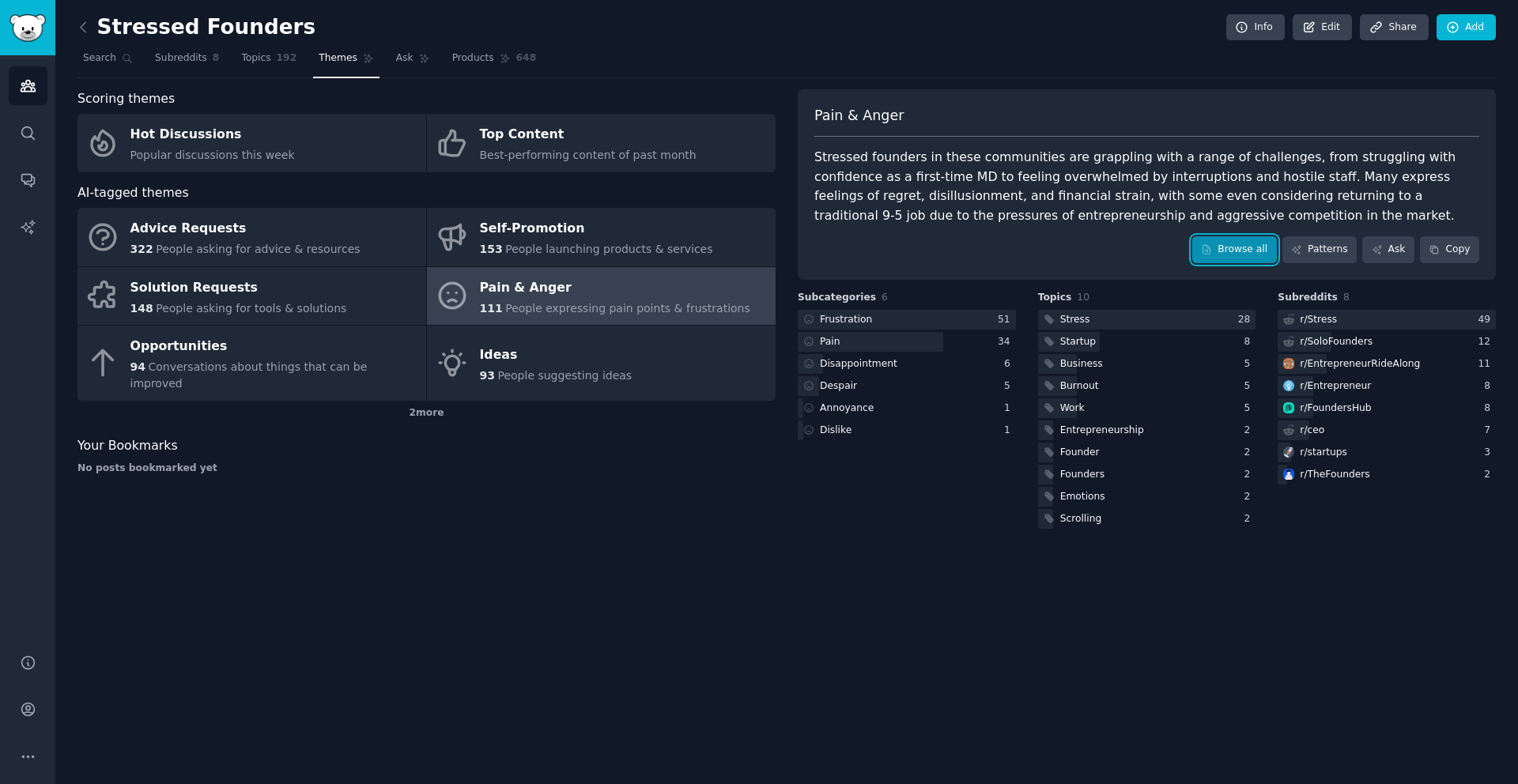
click at [1230, 242] on link "Browse all" at bounding box center [1234, 249] width 85 height 27
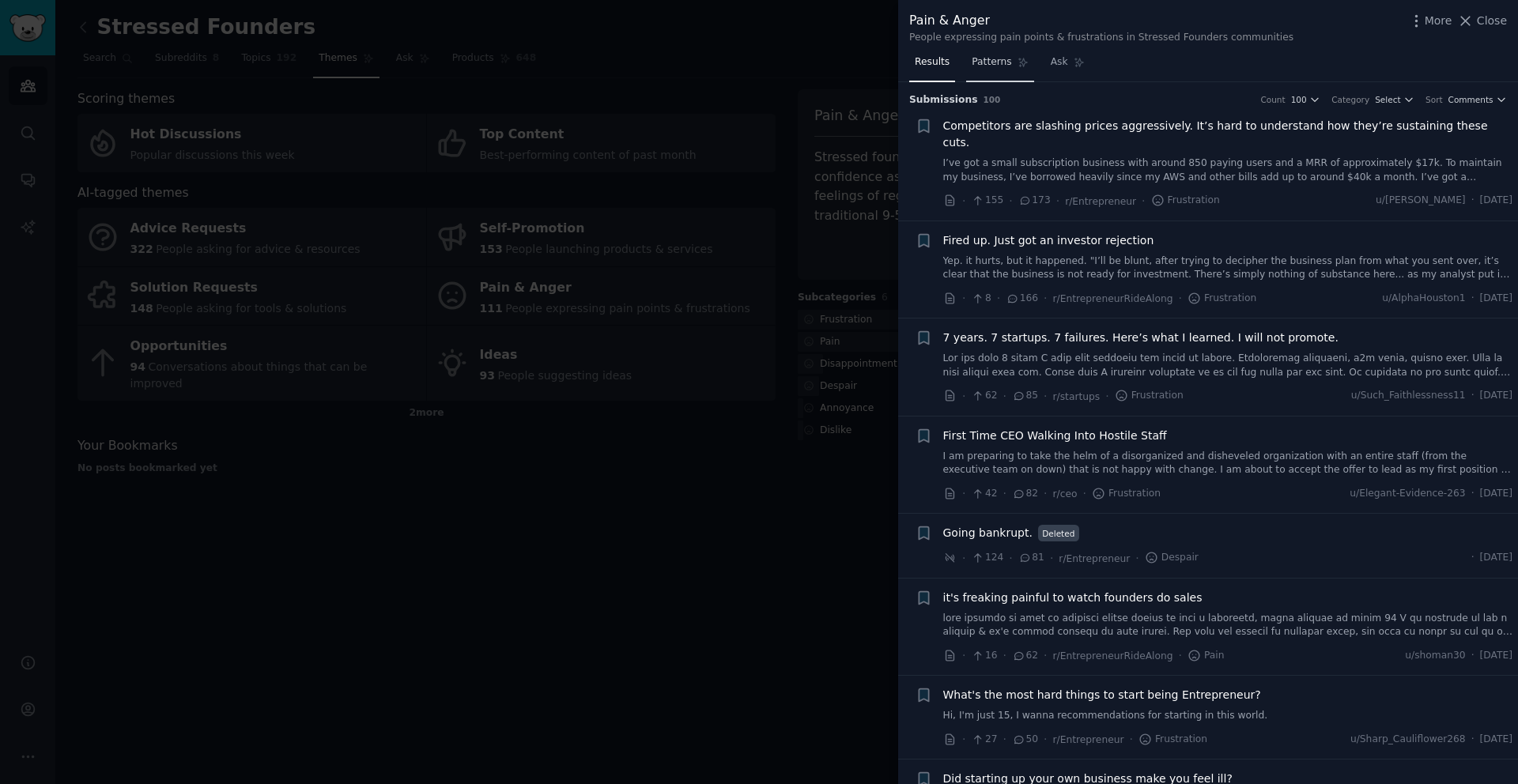
click at [1002, 70] on link "Patterns" at bounding box center [1000, 66] width 67 height 32
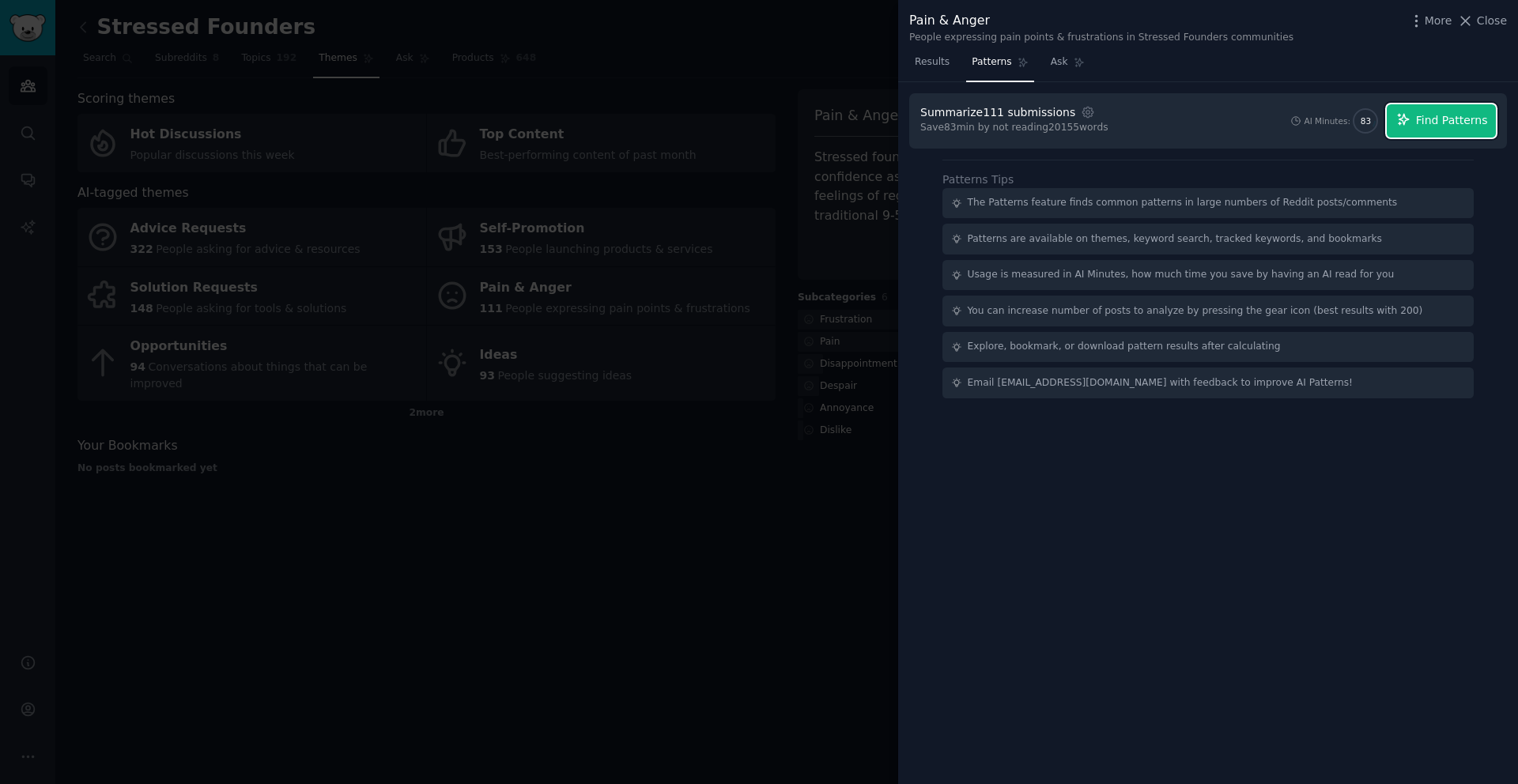
click at [1423, 116] on span "Find Patterns" at bounding box center [1452, 120] width 72 height 17
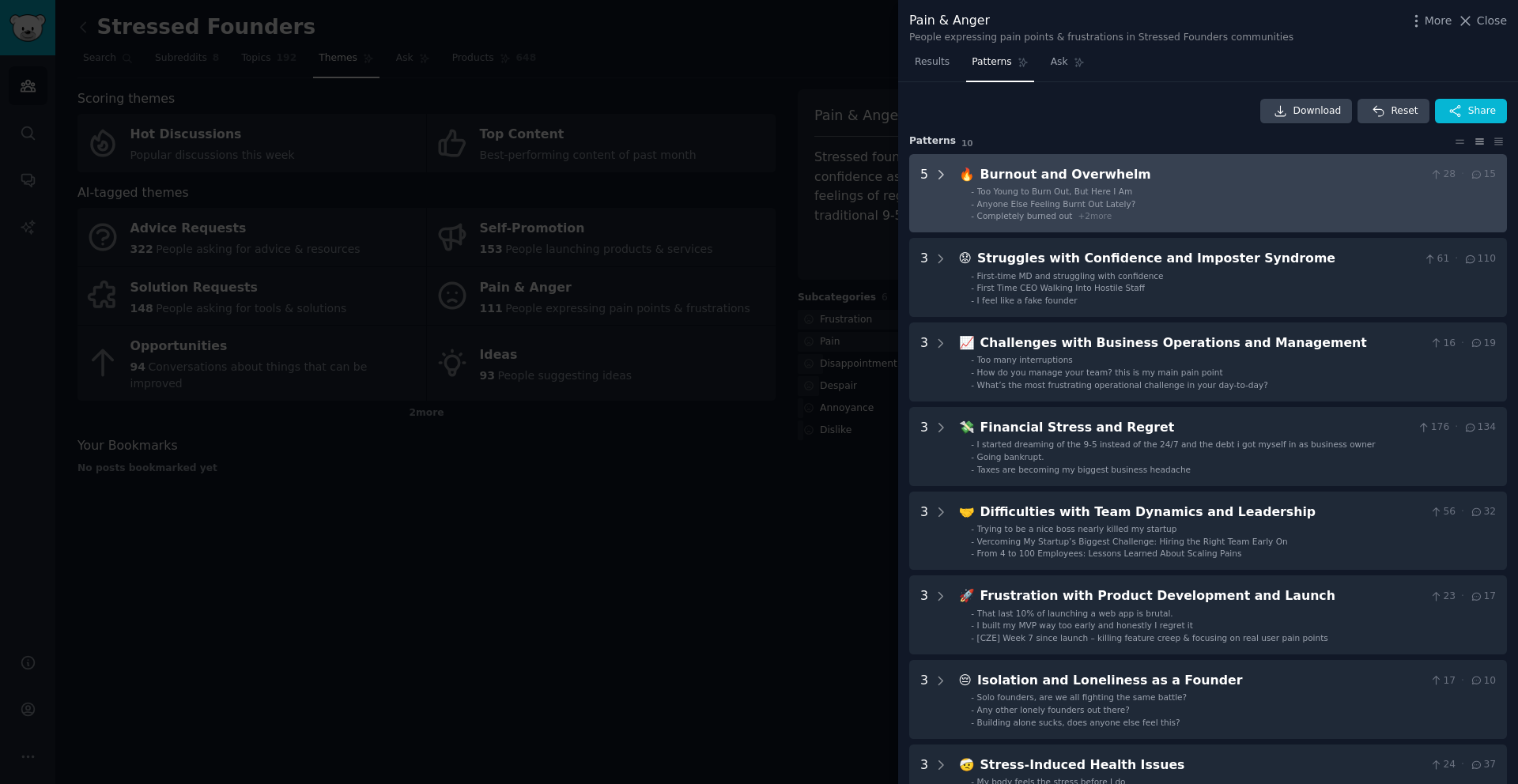
click at [941, 176] on icon at bounding box center [941, 175] width 14 height 14
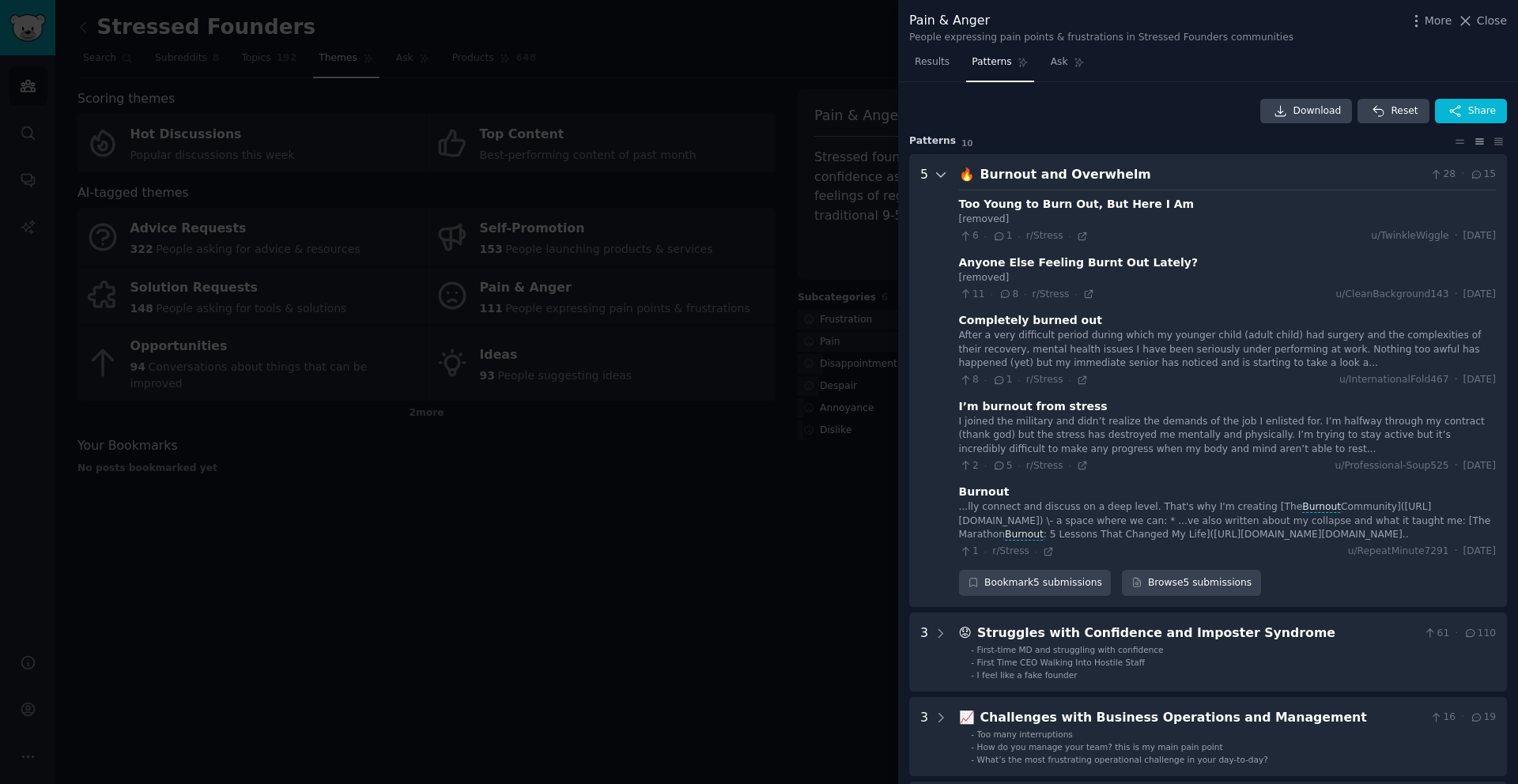
scroll to position [72, 0]
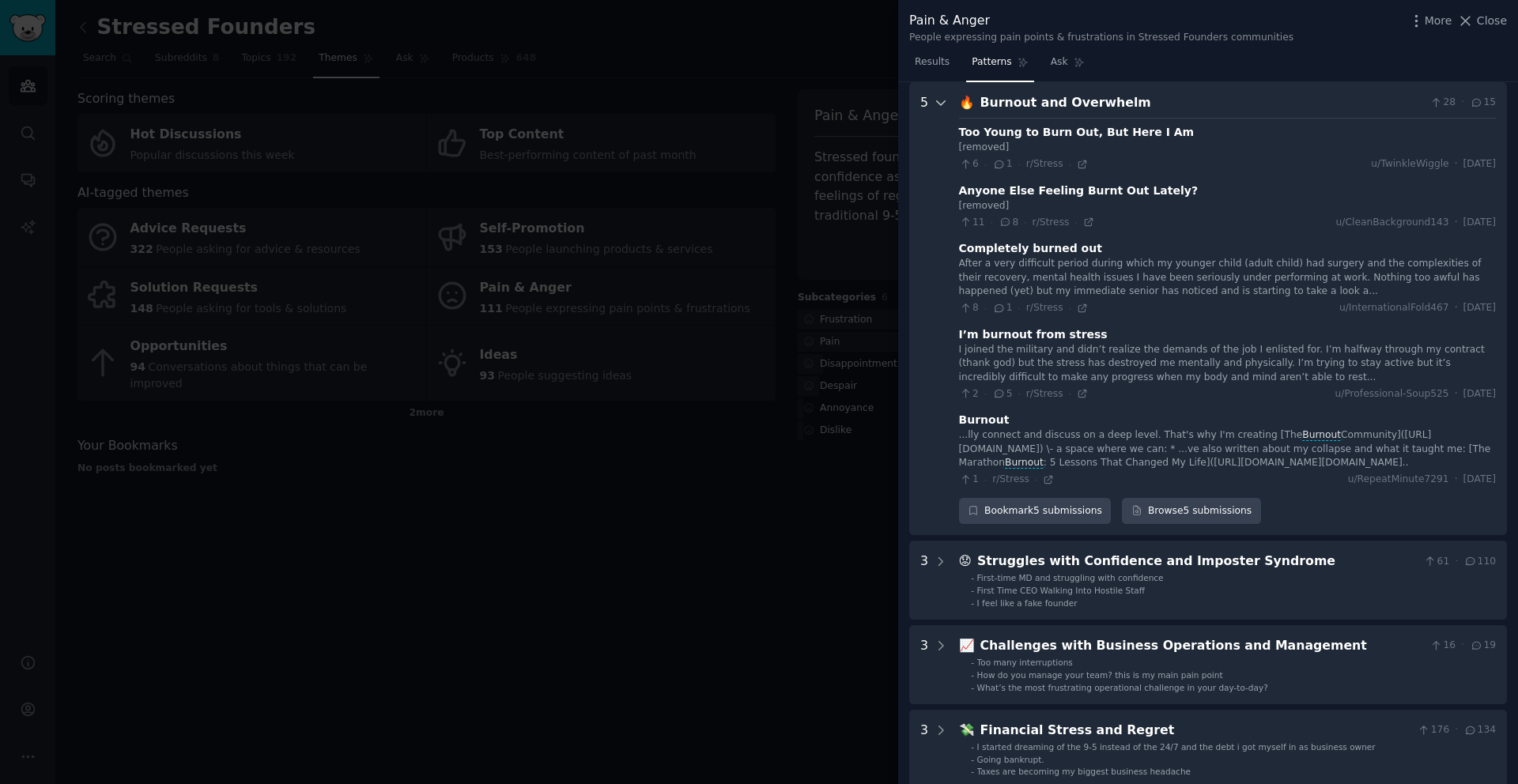
click at [943, 100] on icon at bounding box center [941, 102] width 14 height 14
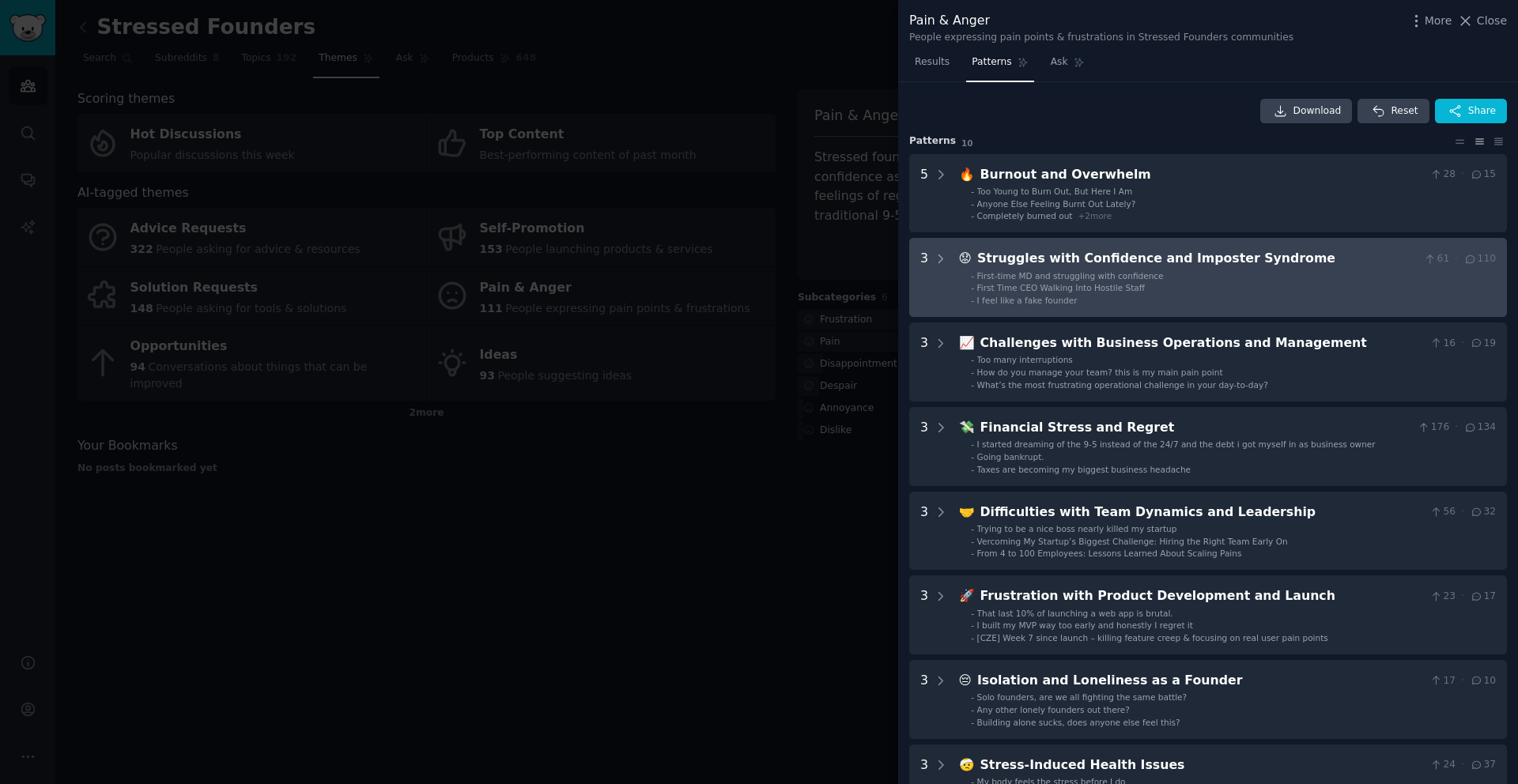
scroll to position [462, 0]
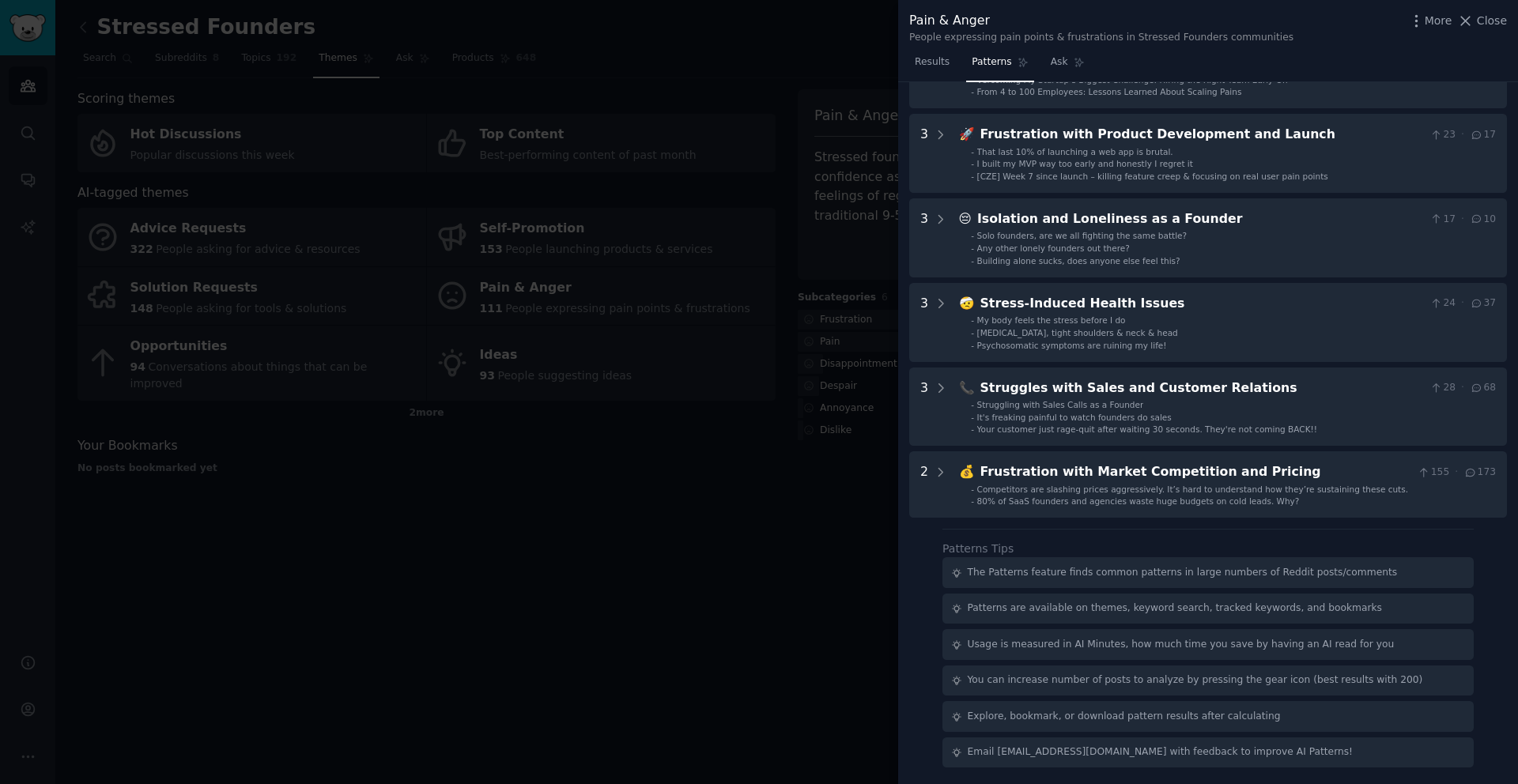
click at [1022, 572] on div "The Patterns feature finds common patterns in large numbers of Reddit posts/com…" at bounding box center [1183, 573] width 430 height 14
click at [953, 573] on icon at bounding box center [957, 573] width 11 height 11
click at [1076, 575] on div "The Patterns feature finds common patterns in large numbers of Reddit posts/com…" at bounding box center [1183, 573] width 430 height 14
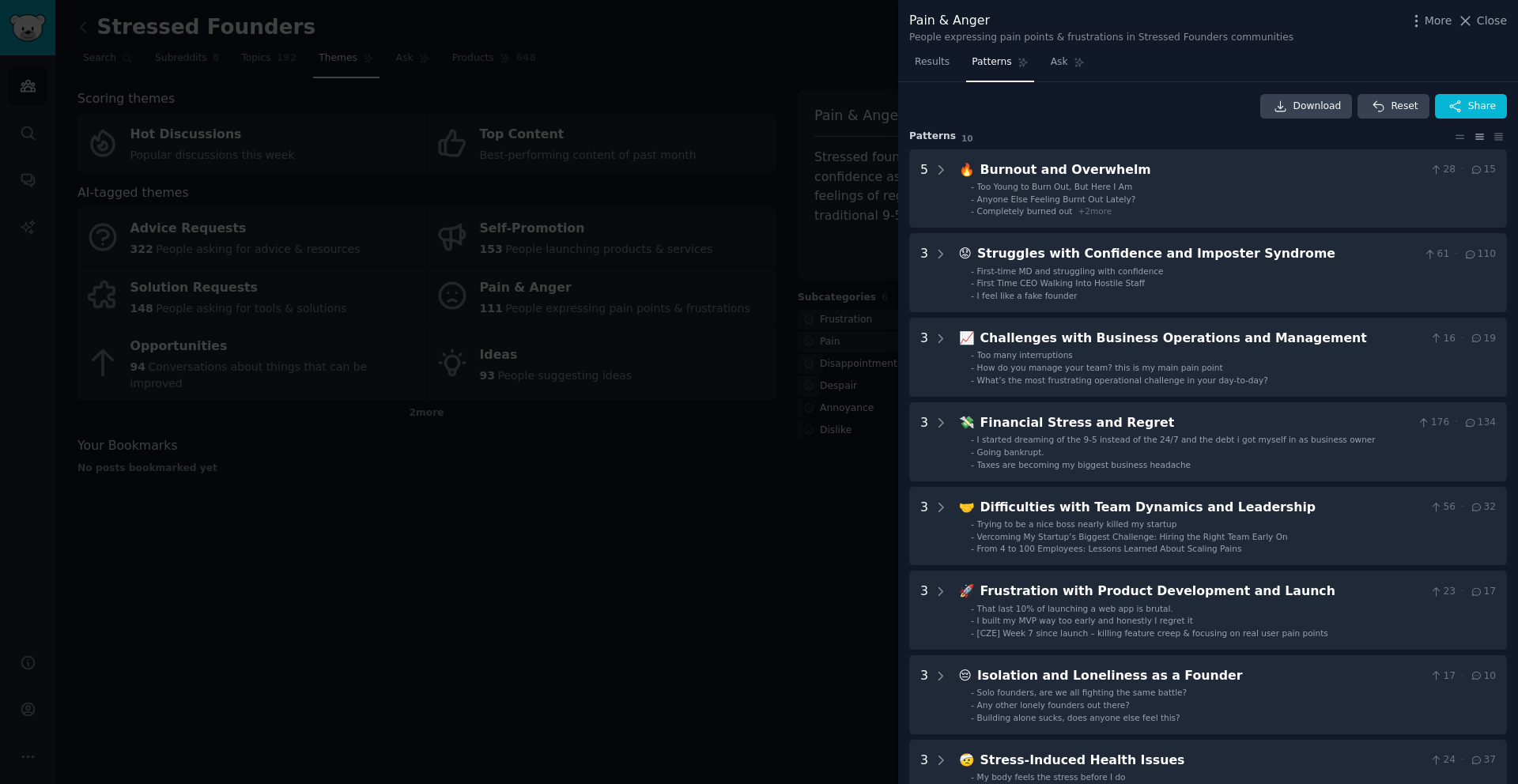
scroll to position [0, 0]
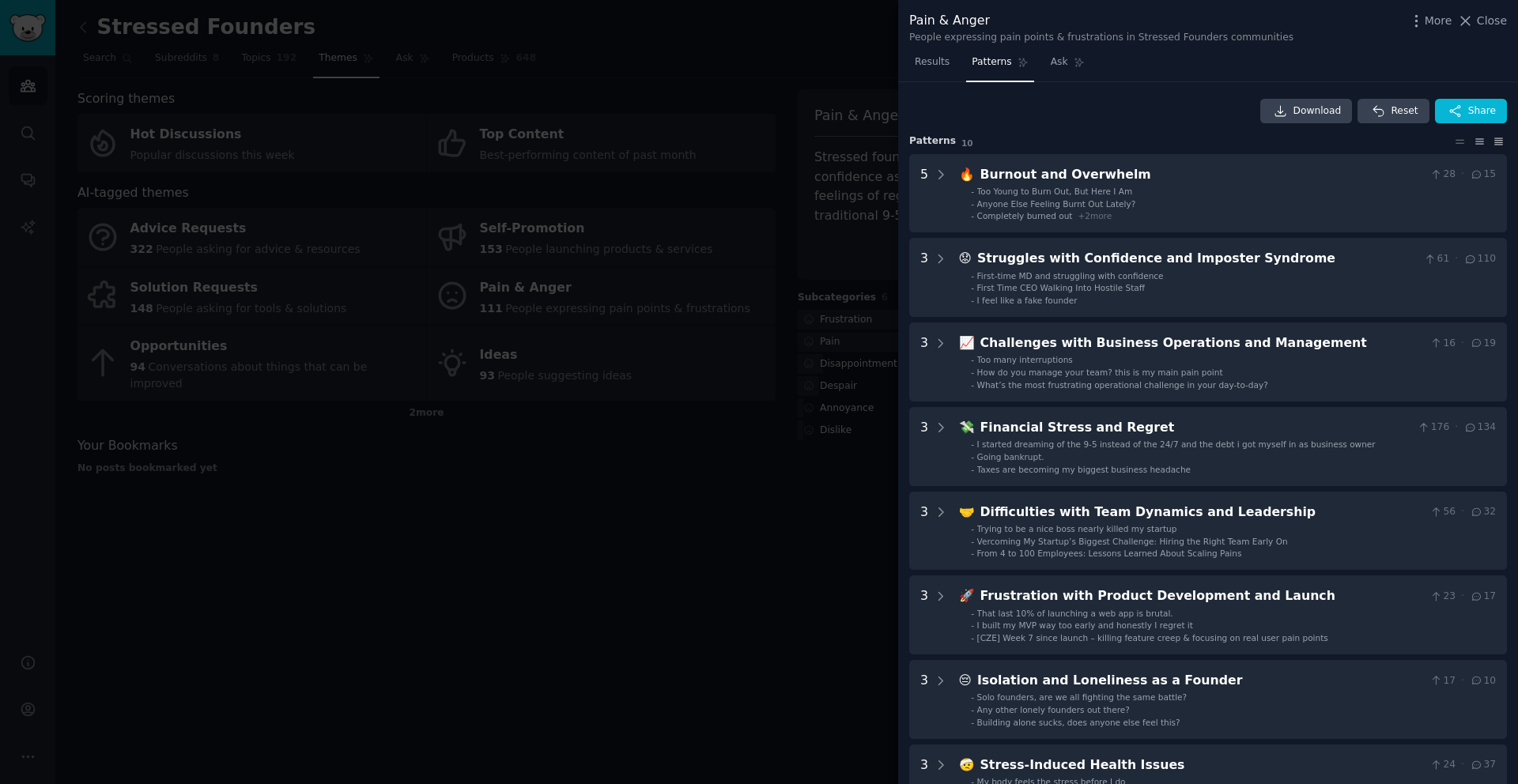
click at [1493, 140] on icon at bounding box center [1499, 141] width 17 height 11
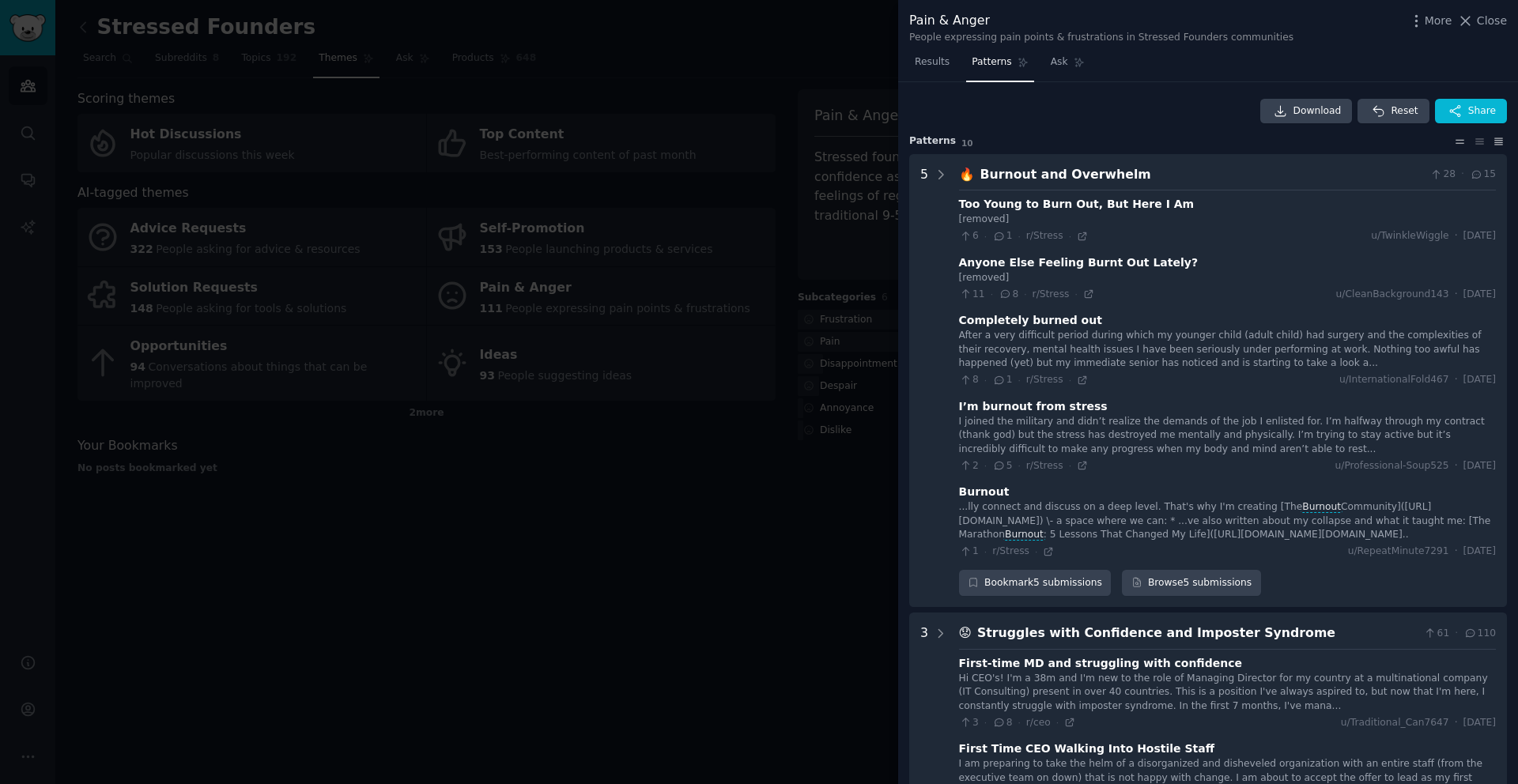
click at [1452, 145] on icon at bounding box center [1459, 141] width 17 height 11
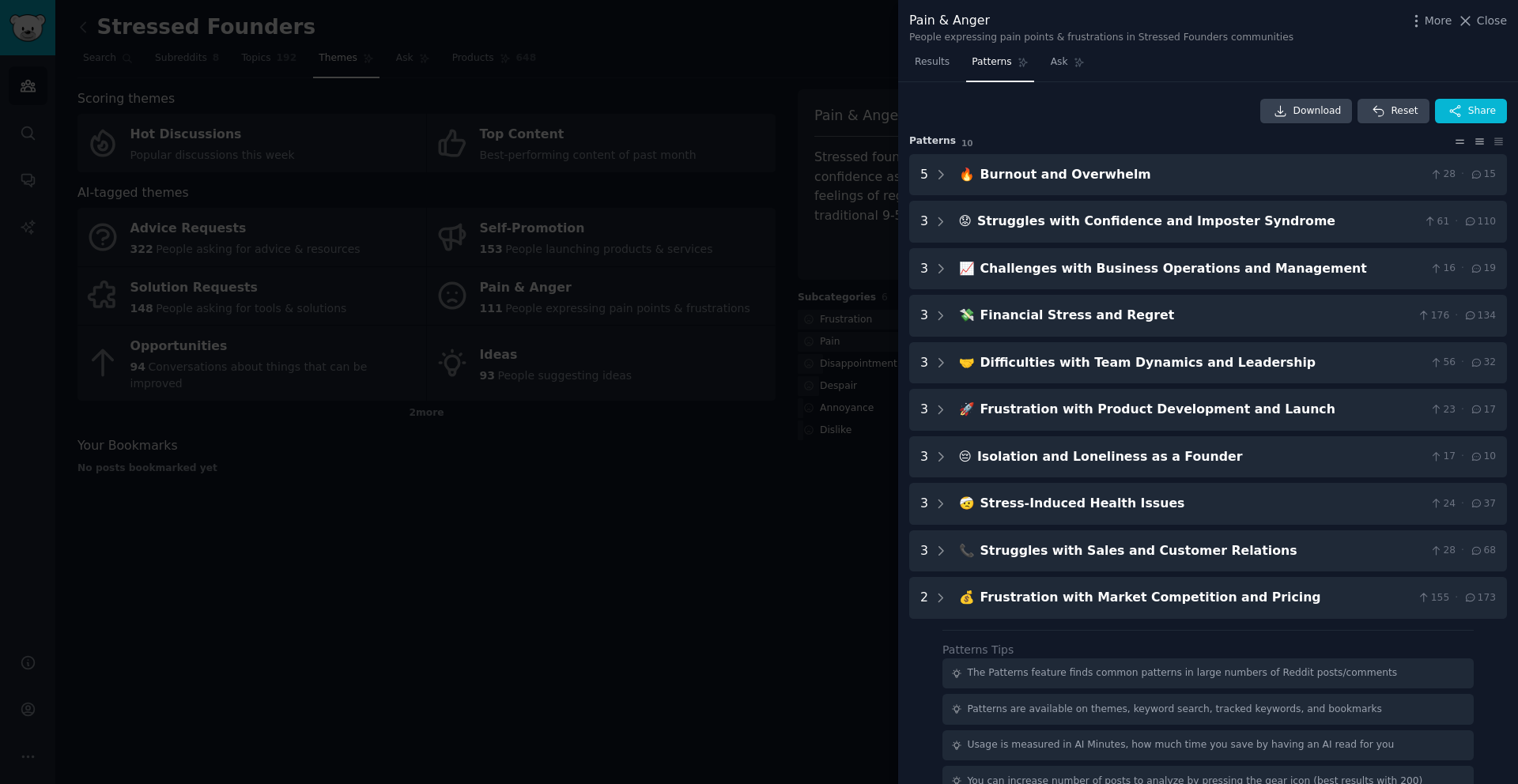
click at [1472, 144] on icon at bounding box center [1479, 141] width 17 height 11
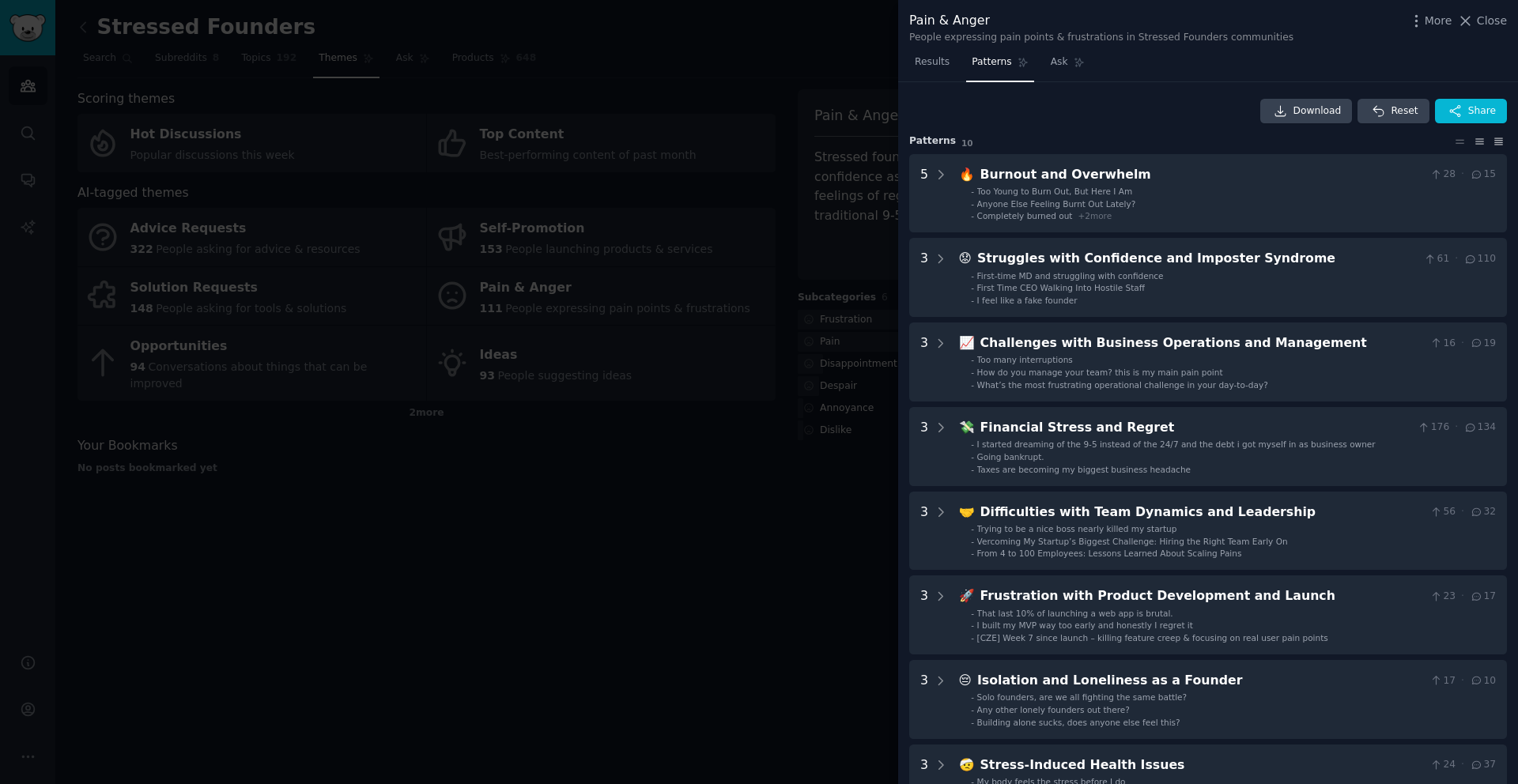
click at [1495, 143] on icon at bounding box center [1499, 141] width 8 height 6
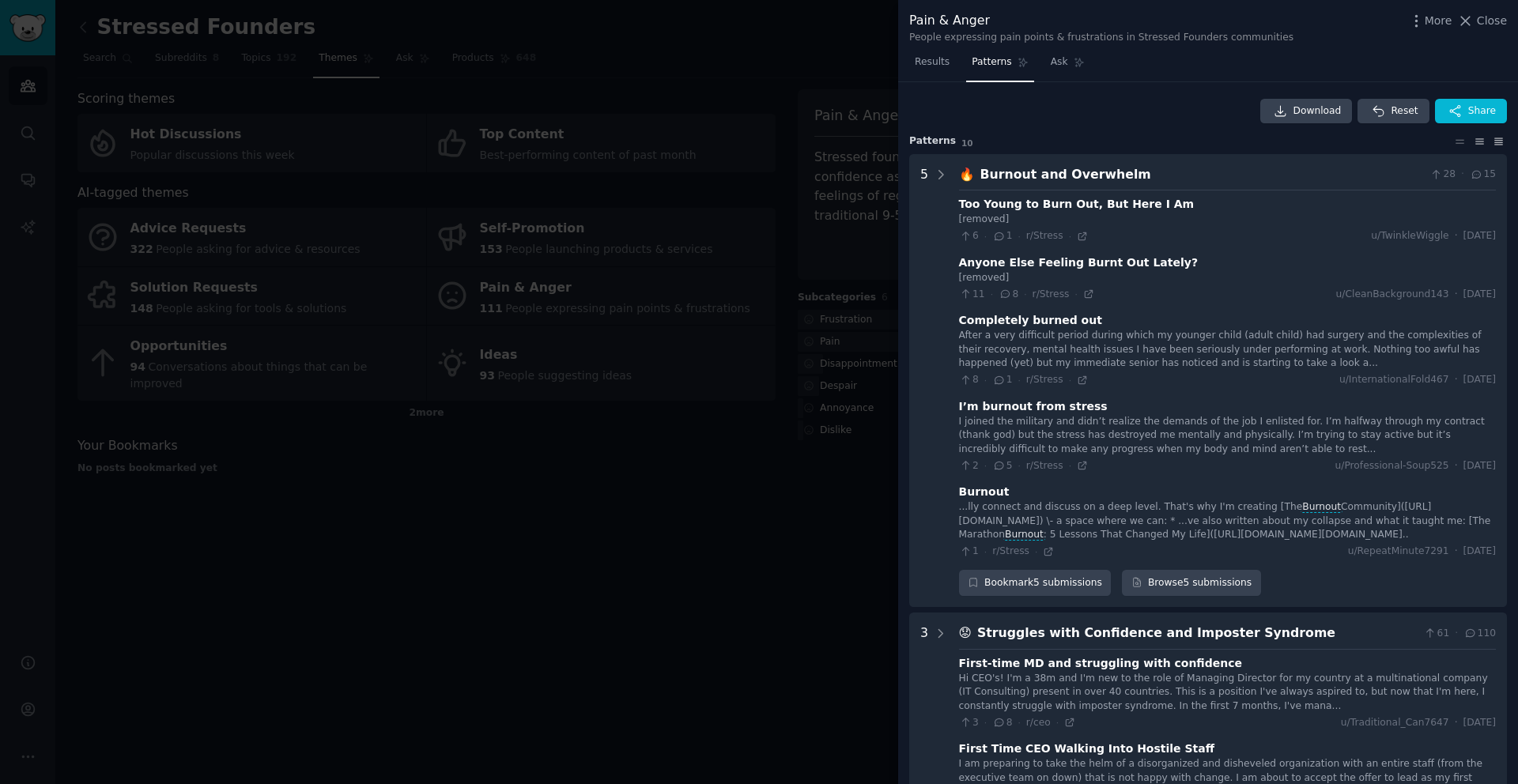
click at [1478, 145] on icon at bounding box center [1479, 141] width 17 height 11
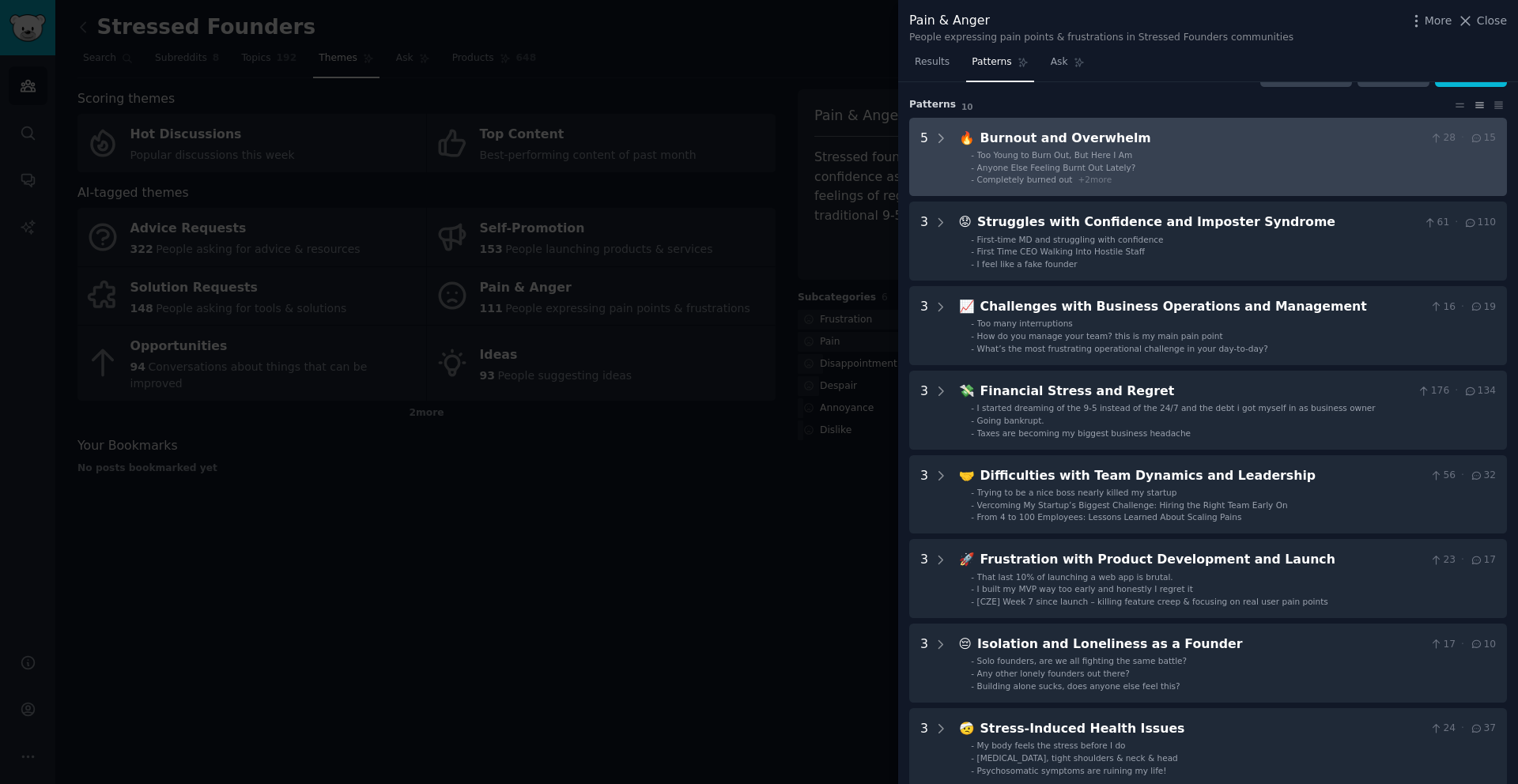
scroll to position [37, 0]
click at [1102, 172] on ul "- Too Young to Burn Out, But Here I Am - Anyone Else Feeling Burnt Out Lately? …" at bounding box center [1228, 168] width 536 height 37
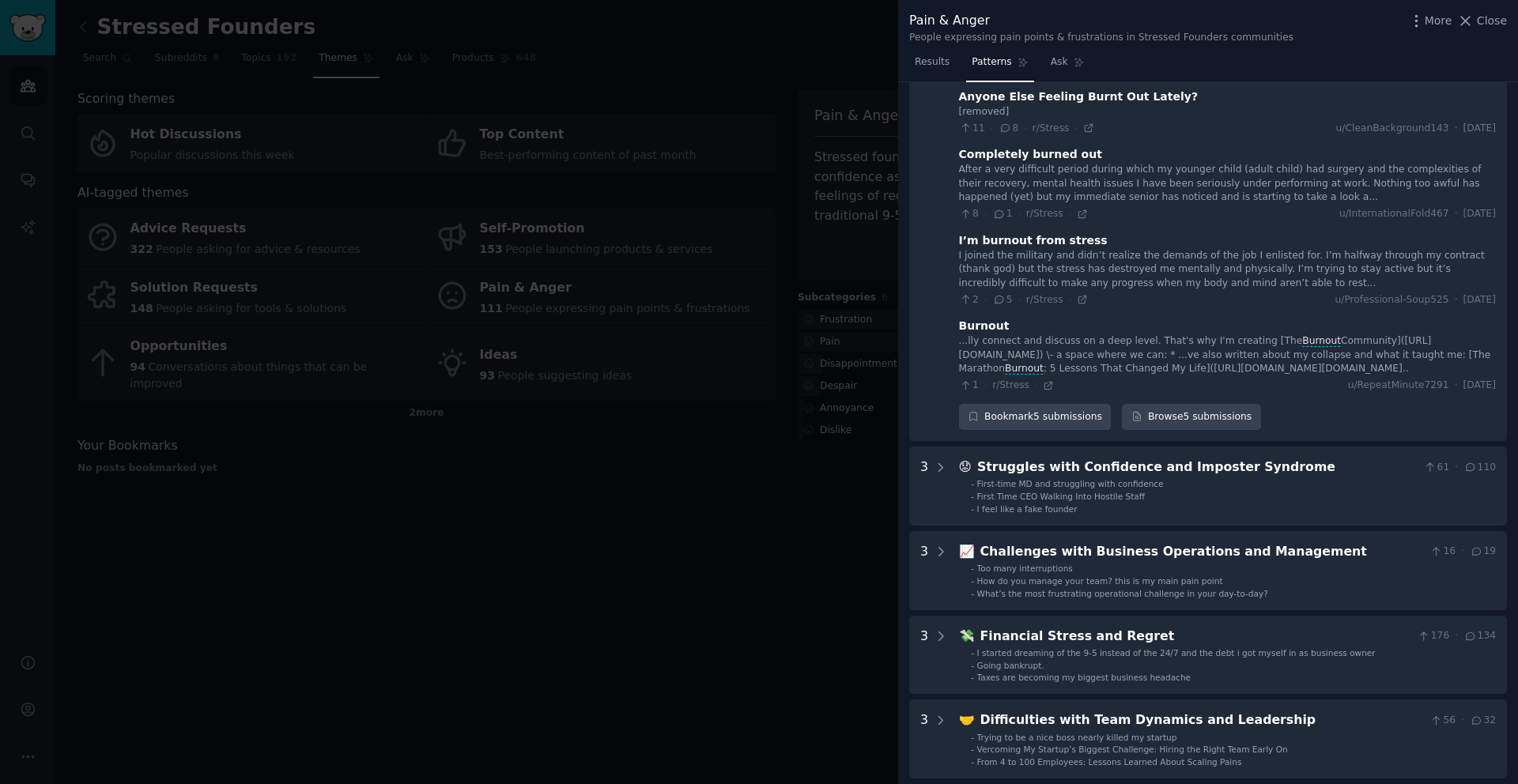
scroll to position [0, 0]
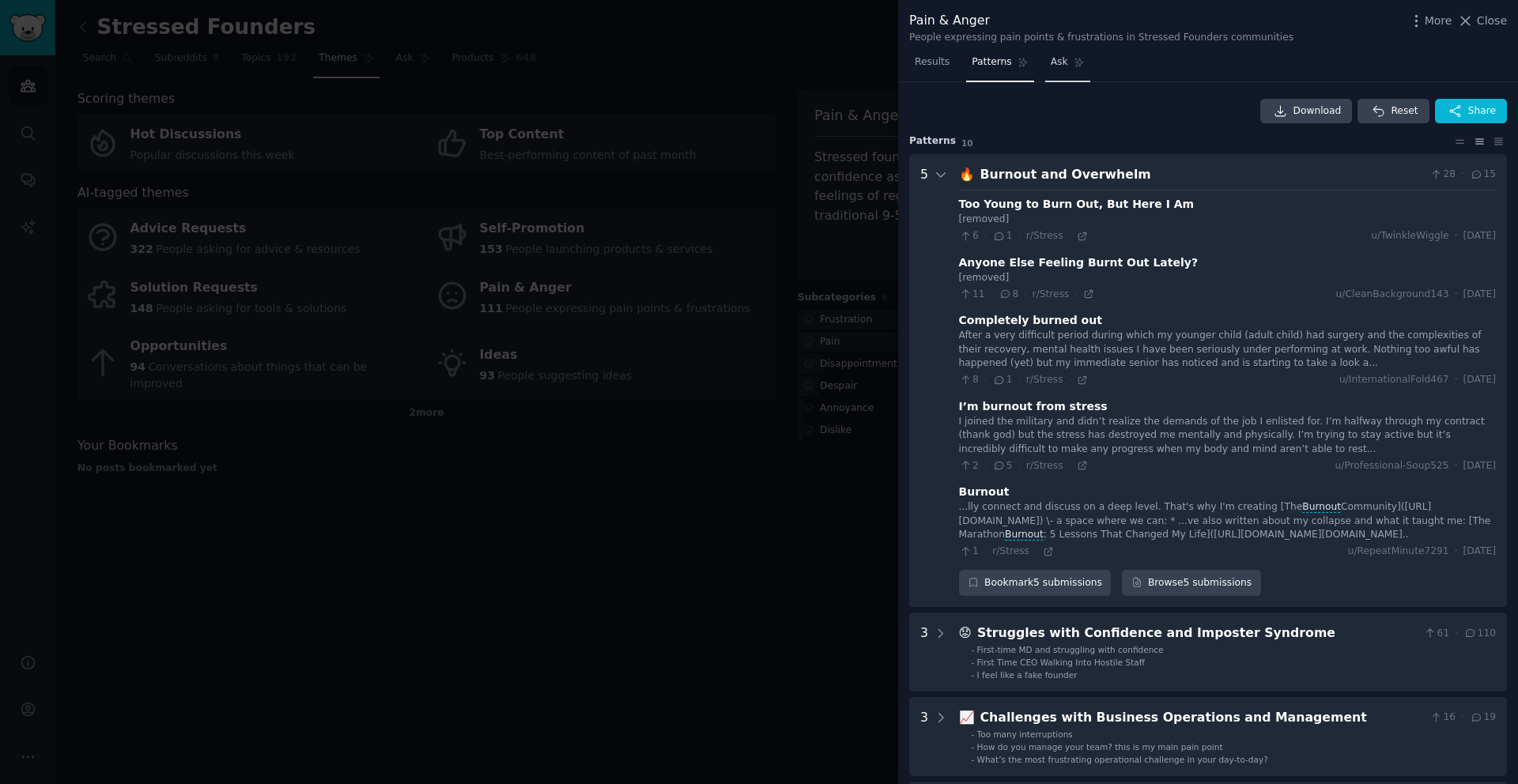
click at [1052, 64] on span "Ask" at bounding box center [1060, 62] width 18 height 14
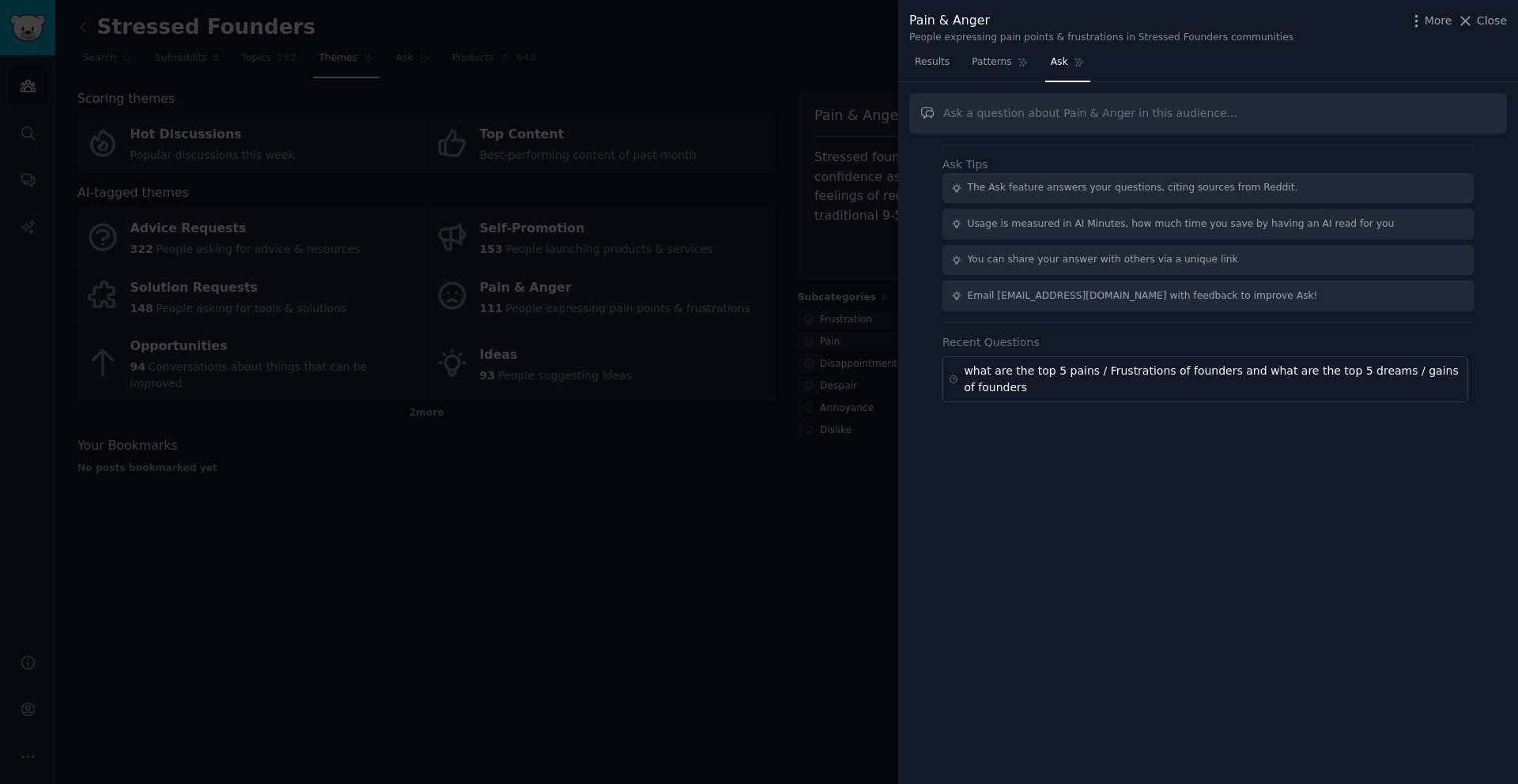
click at [834, 55] on div at bounding box center [759, 392] width 1518 height 784
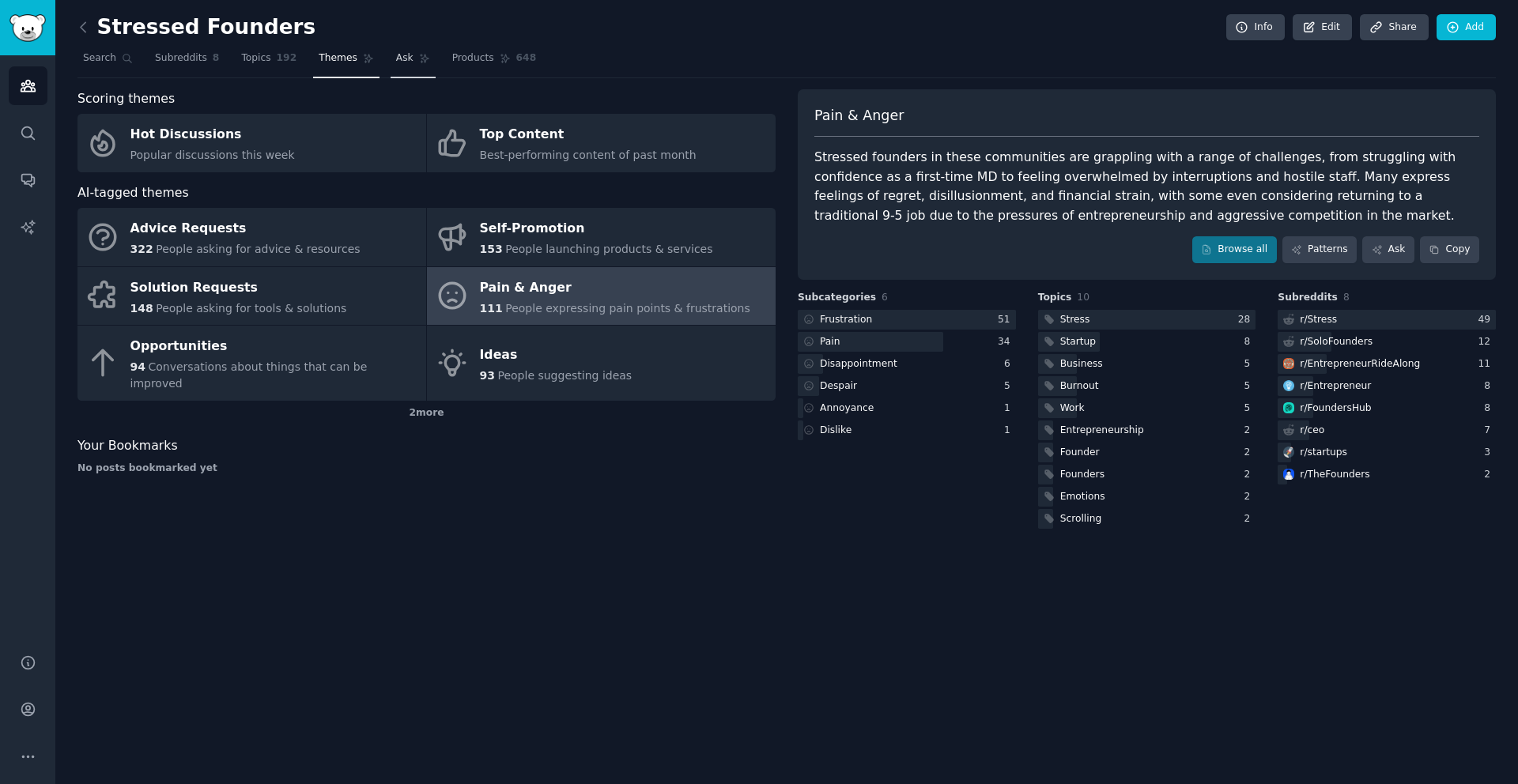
click at [400, 62] on span "Ask" at bounding box center [405, 59] width 18 height 14
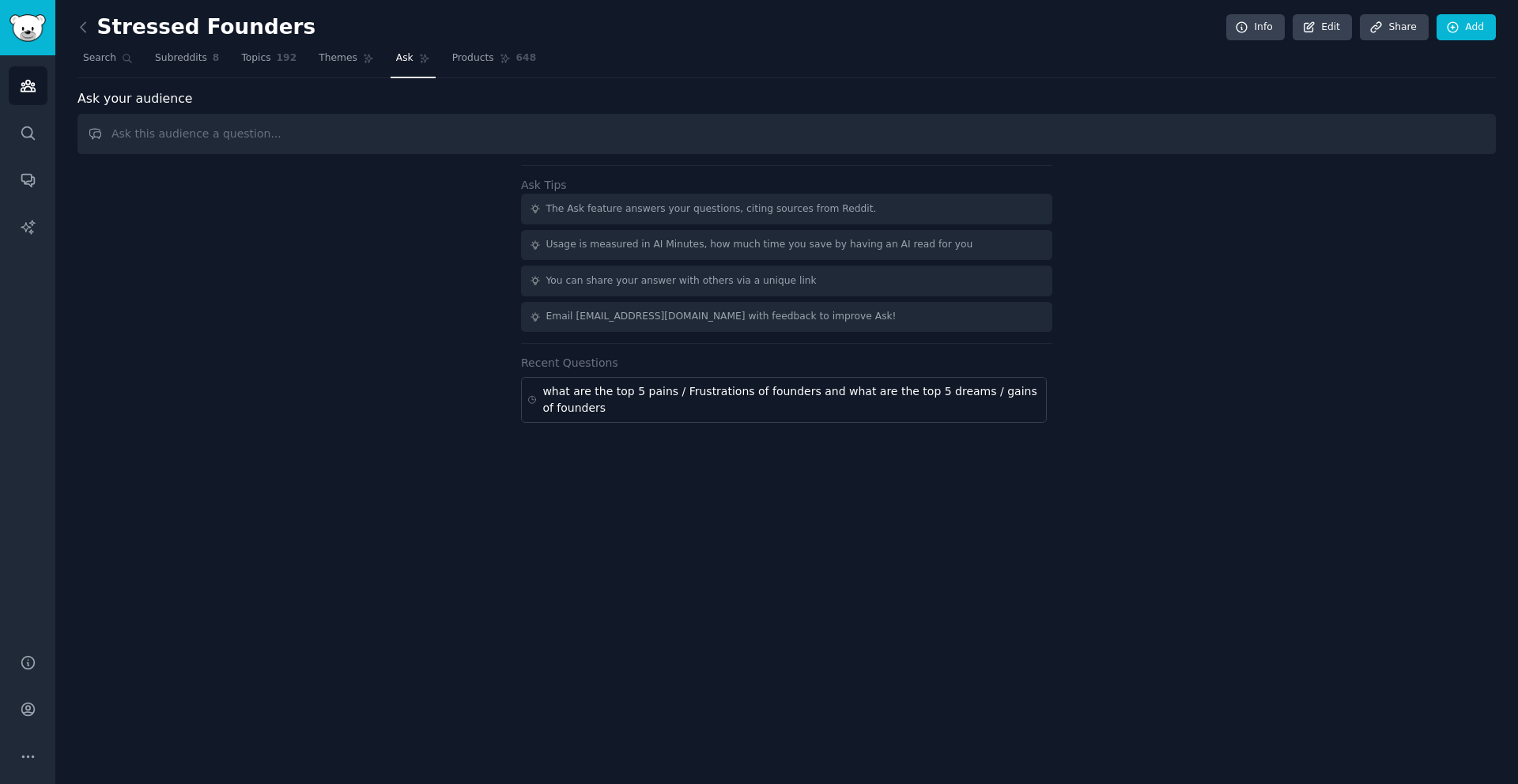
click at [364, 132] on input "text" at bounding box center [787, 134] width 1419 height 40
type input "What problems do people describe related to [MEDICAL_DATA], memory, or concentr…"
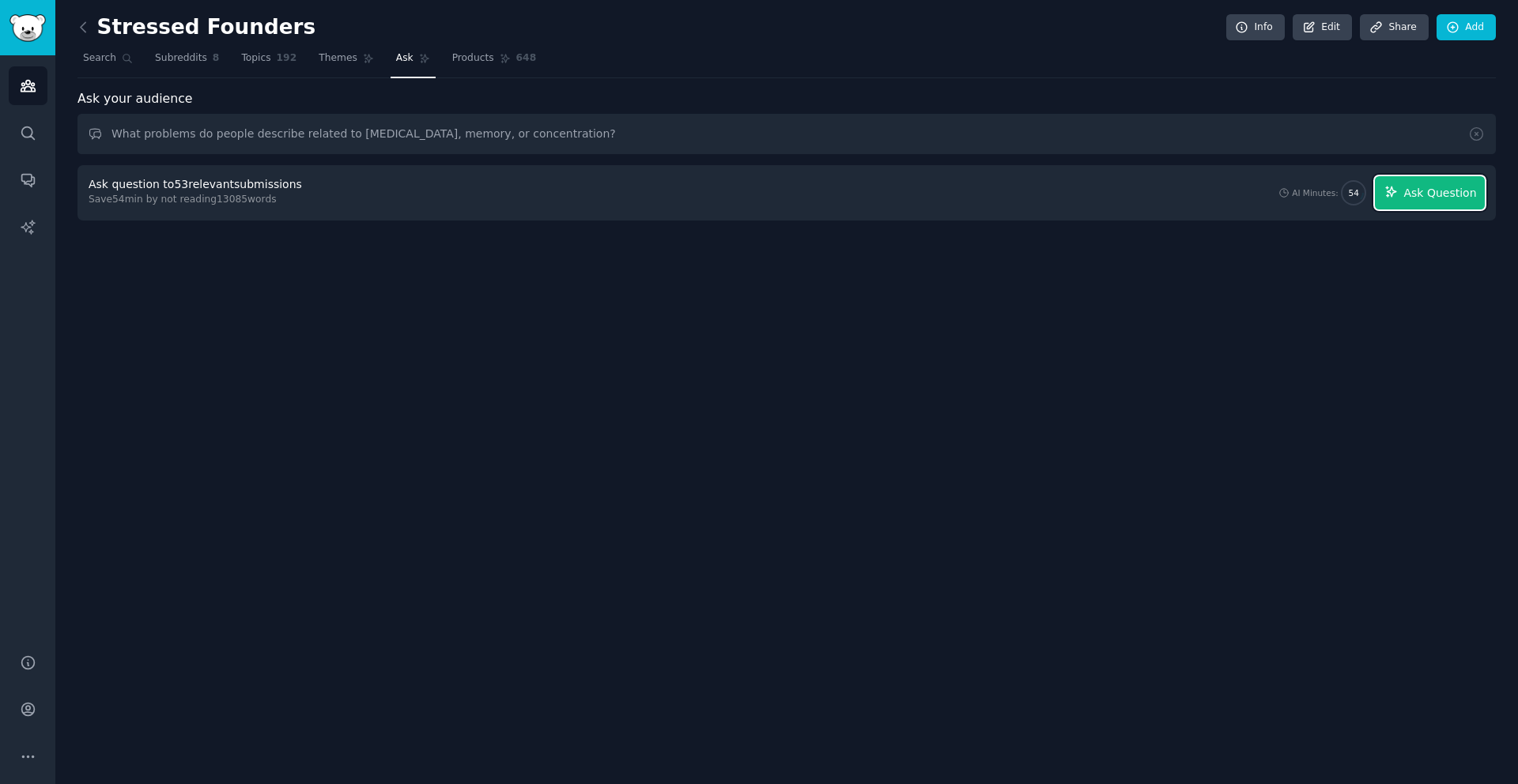
click at [1397, 193] on icon "button" at bounding box center [1392, 192] width 14 height 14
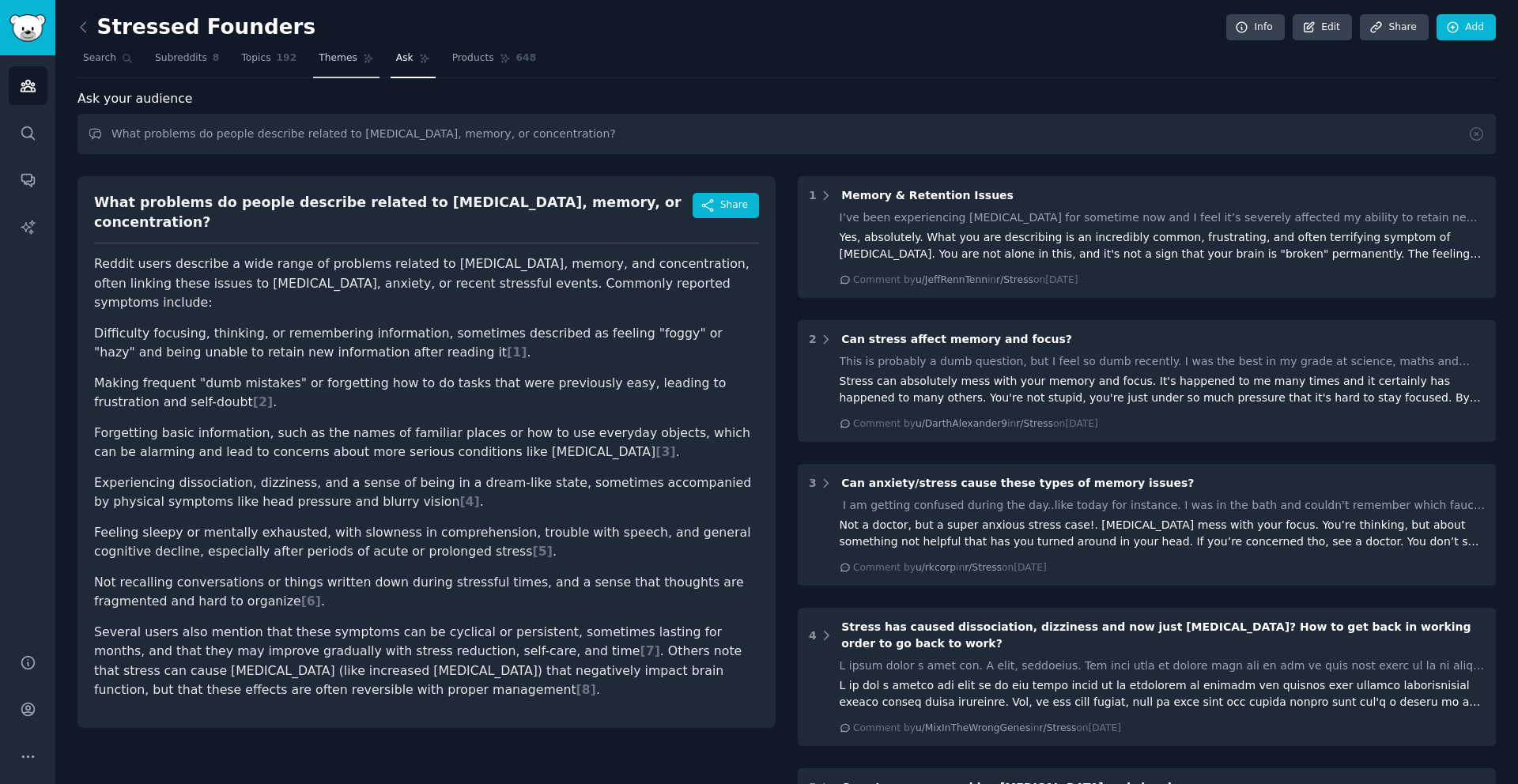
click at [339, 60] on span "Themes" at bounding box center [338, 59] width 39 height 14
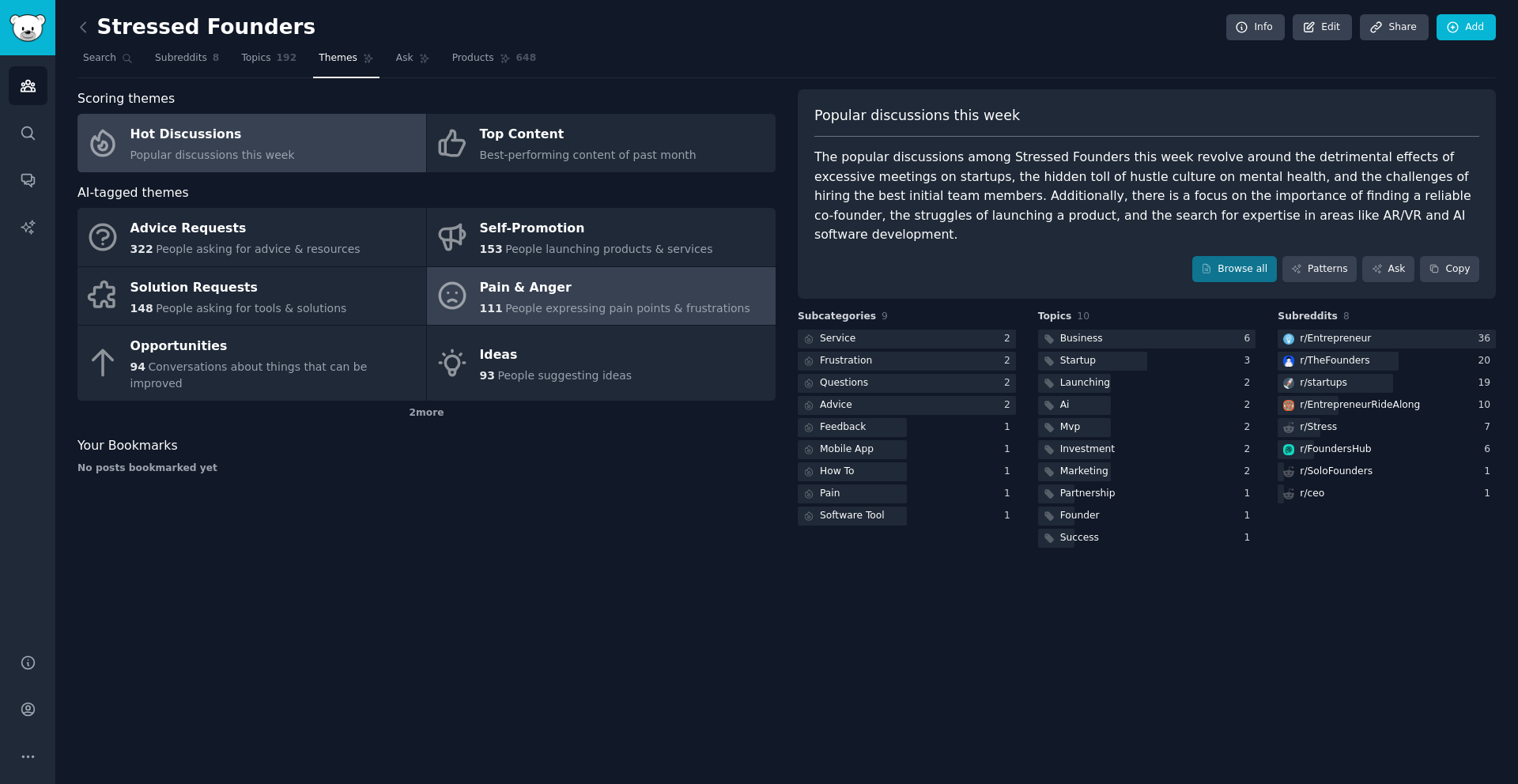
click at [582, 300] on div "111 People expressing pain points & frustrations" at bounding box center [615, 308] width 271 height 17
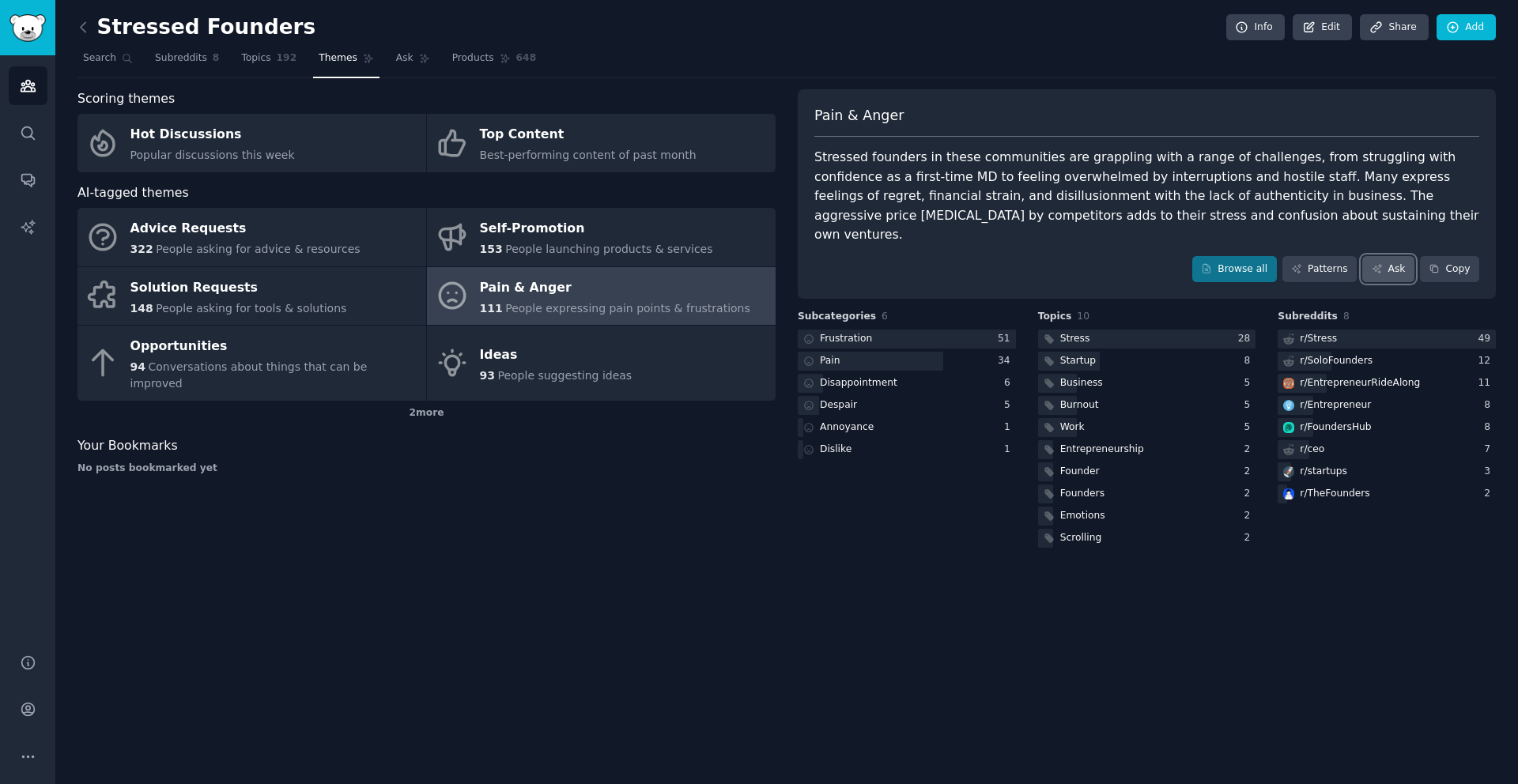
click at [1402, 256] on link "Ask" at bounding box center [1388, 270] width 53 height 27
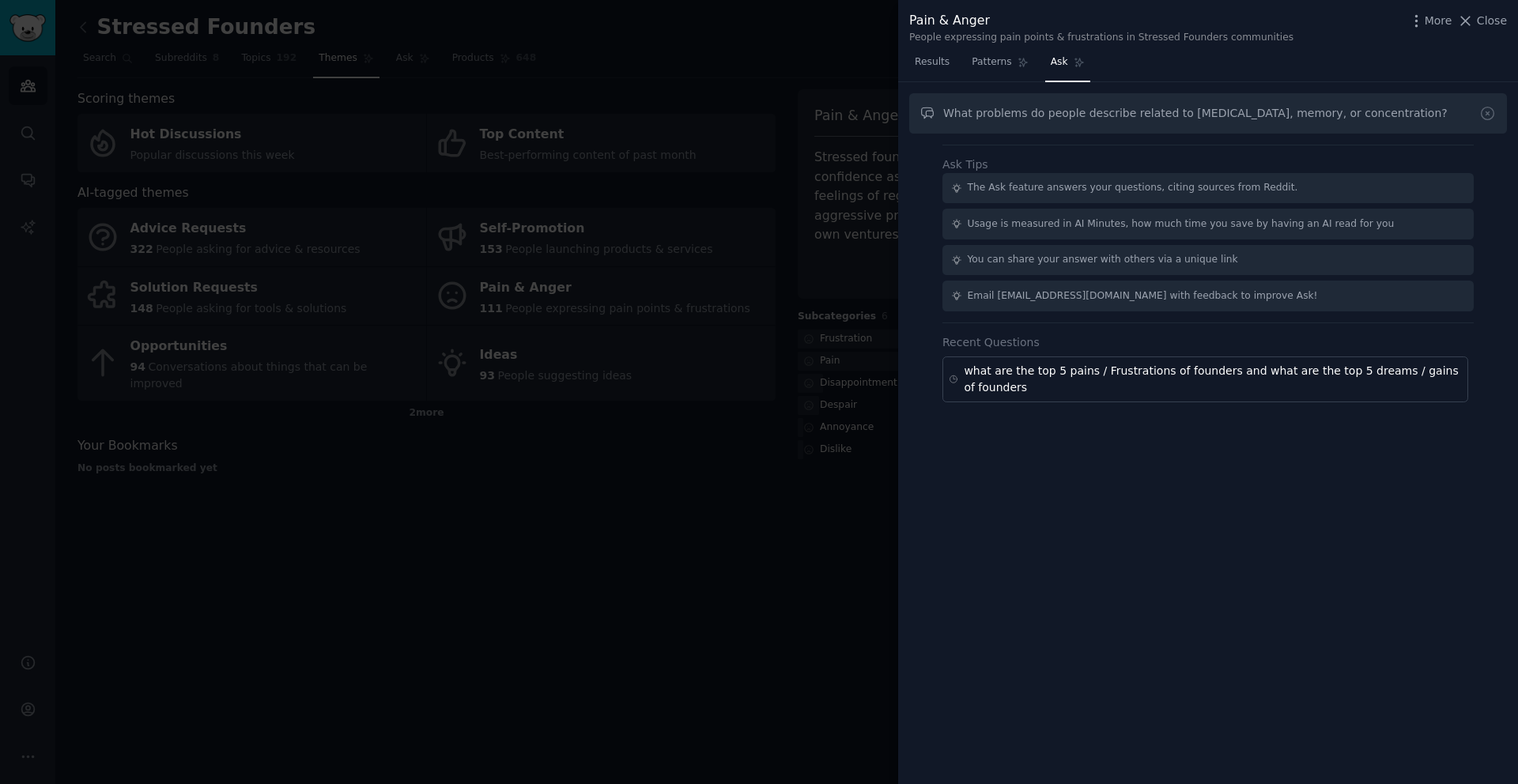
type input "What problems do people describe related to [MEDICAL_DATA], memory, or concentr…"
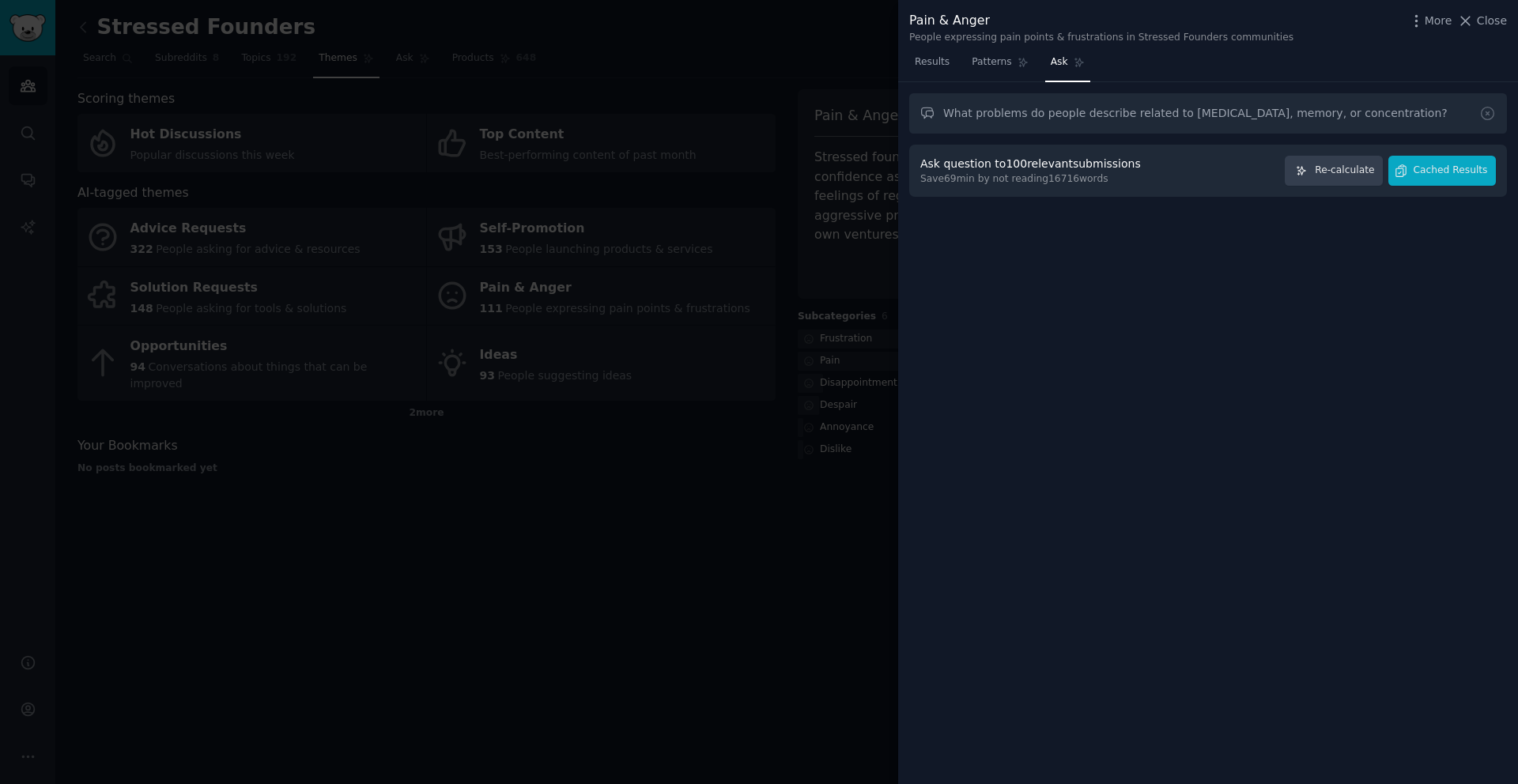
click at [1409, 187] on div "Ask question to 100 relevant submissions Save 69 min by not reading 16716 words…" at bounding box center [1208, 171] width 598 height 53
click at [1417, 184] on button "Cached Results" at bounding box center [1442, 171] width 108 height 31
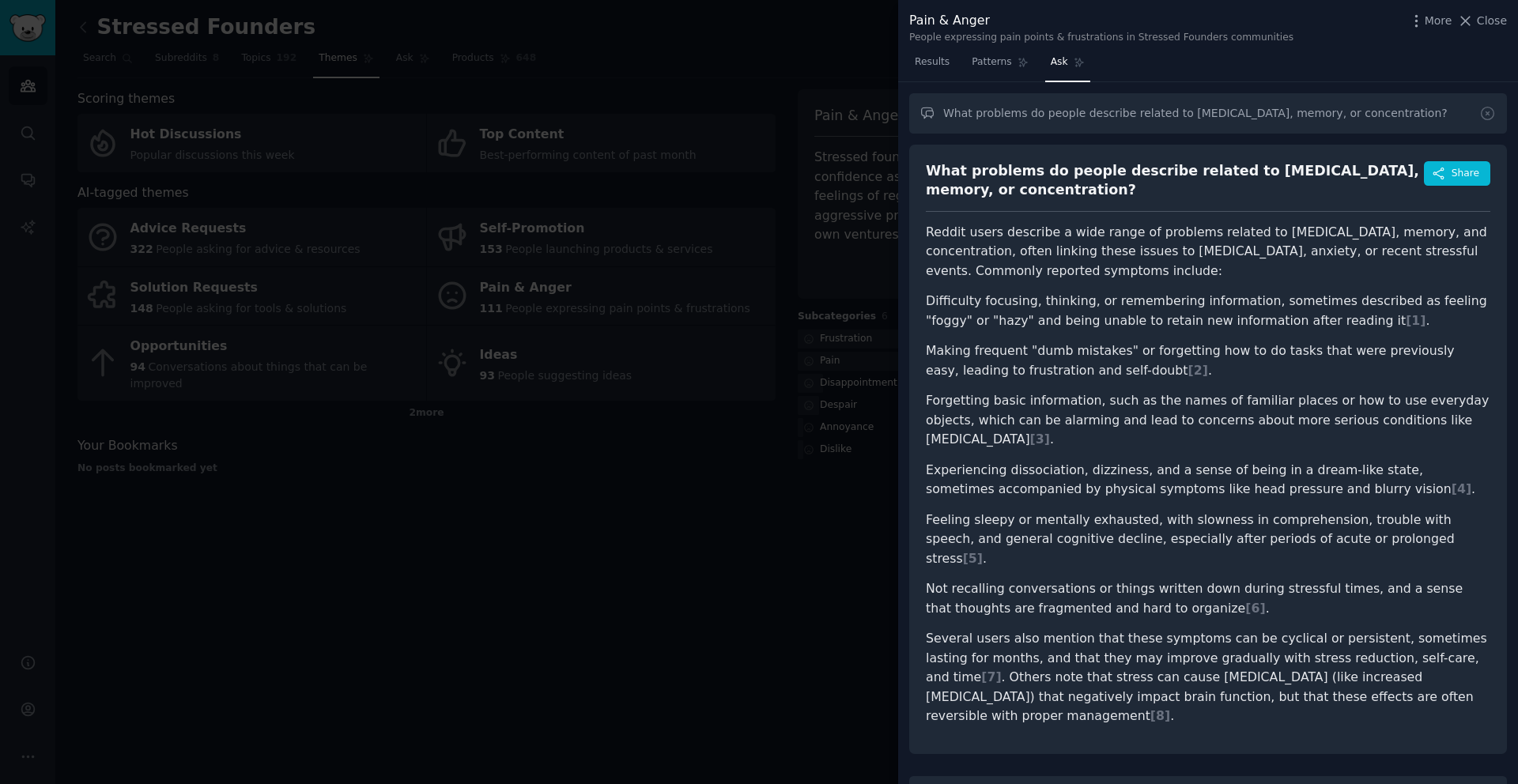
click at [1308, 161] on div "What problems do people describe related to [MEDICAL_DATA], memory, or concentr…" at bounding box center [1175, 180] width 498 height 38
click at [1311, 110] on input "What problems do people describe related to [MEDICAL_DATA], memory, or concentr…" at bounding box center [1208, 114] width 598 height 40
click at [1406, 110] on input "What problems do people describe related to [MEDICAL_DATA], memory, or concentr…" at bounding box center [1208, 114] width 598 height 40
click at [1486, 109] on icon at bounding box center [1487, 113] width 17 height 17
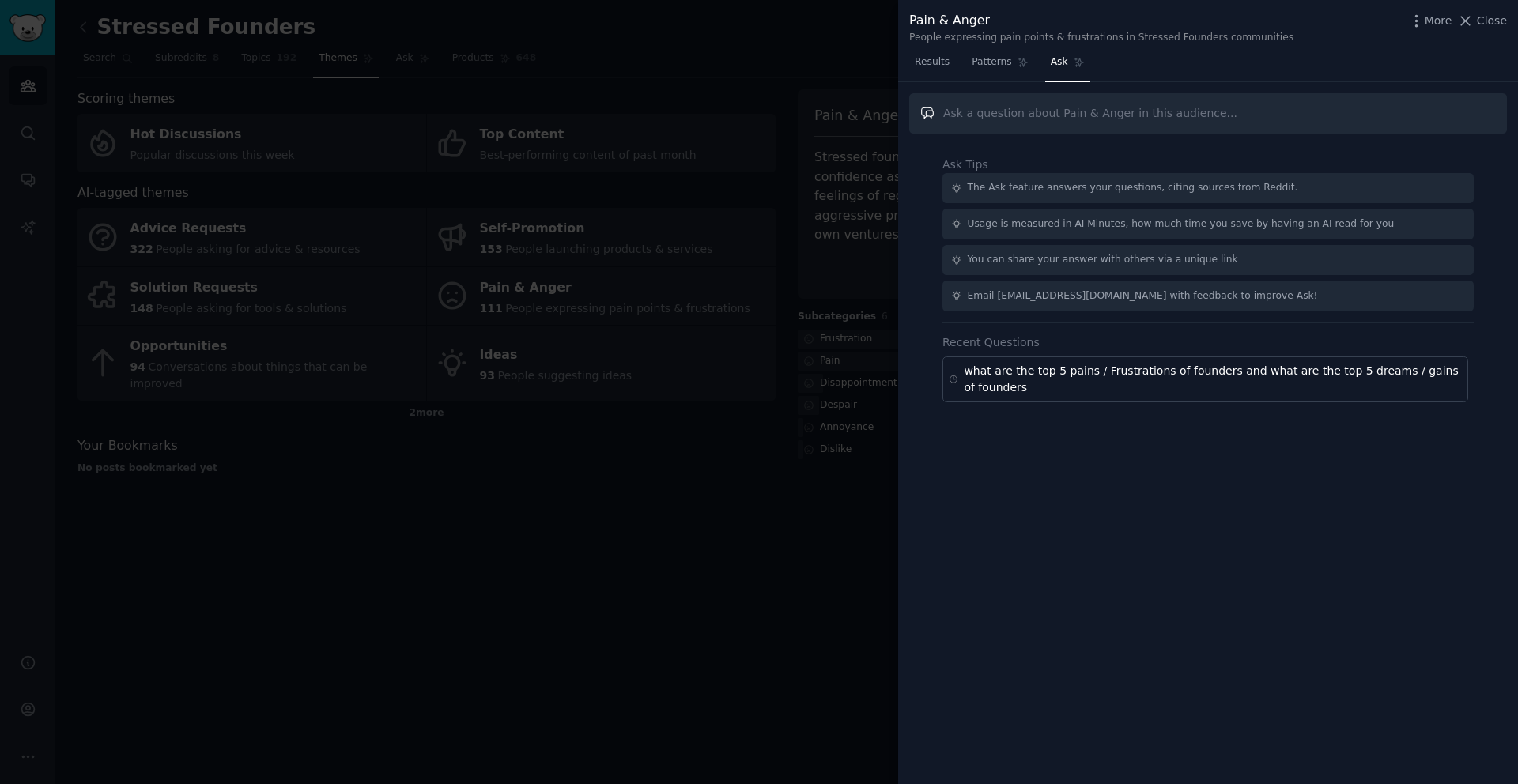
click at [1381, 118] on input "text" at bounding box center [1208, 114] width 598 height 40
paste input "What problems do people describe related to [MEDICAL_DATA], memory, or concentr…"
type input "What problems do people describe related to [MEDICAL_DATA], memory, or concentr…"
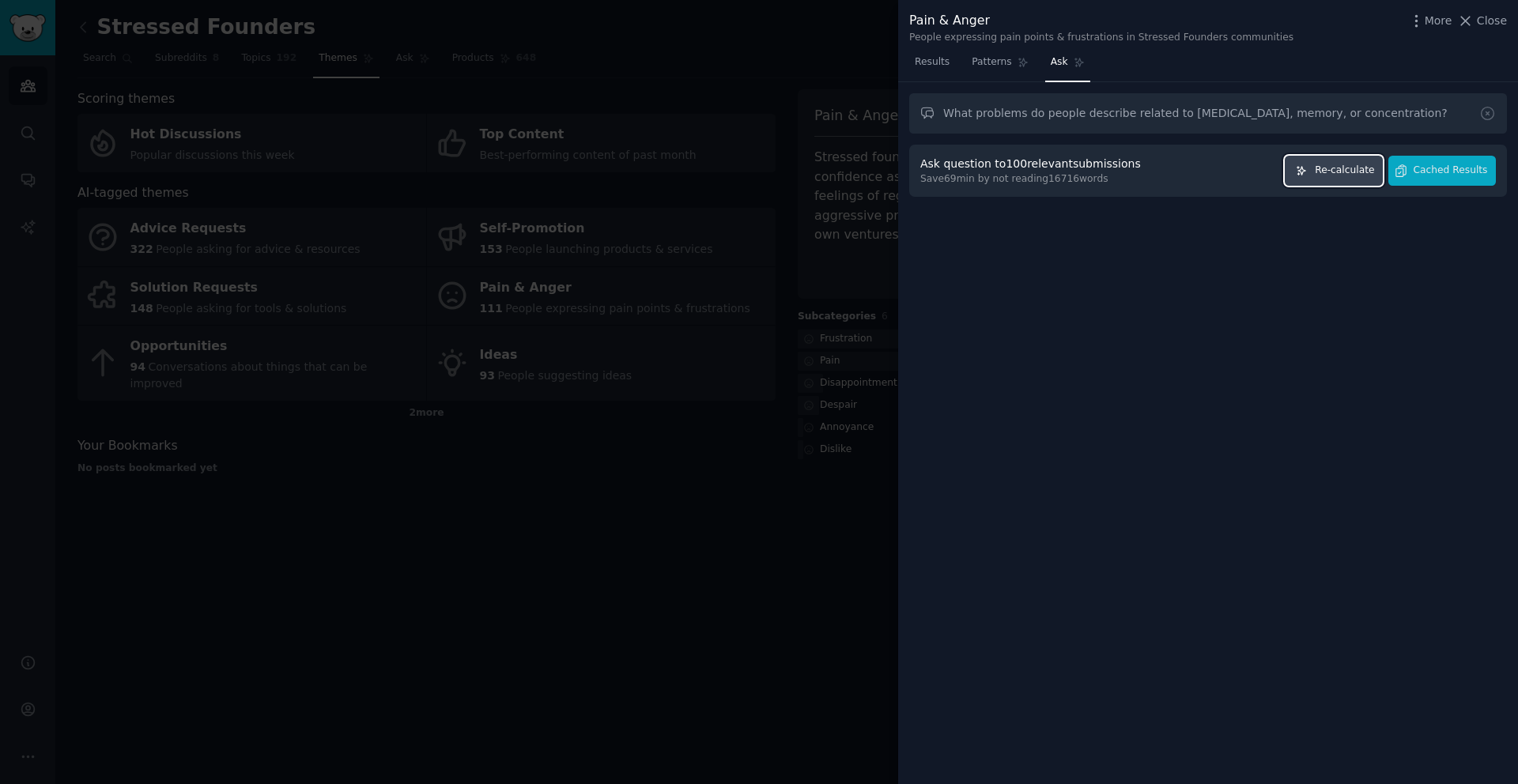
click at [1355, 176] on span "Re-calculate" at bounding box center [1345, 171] width 60 height 14
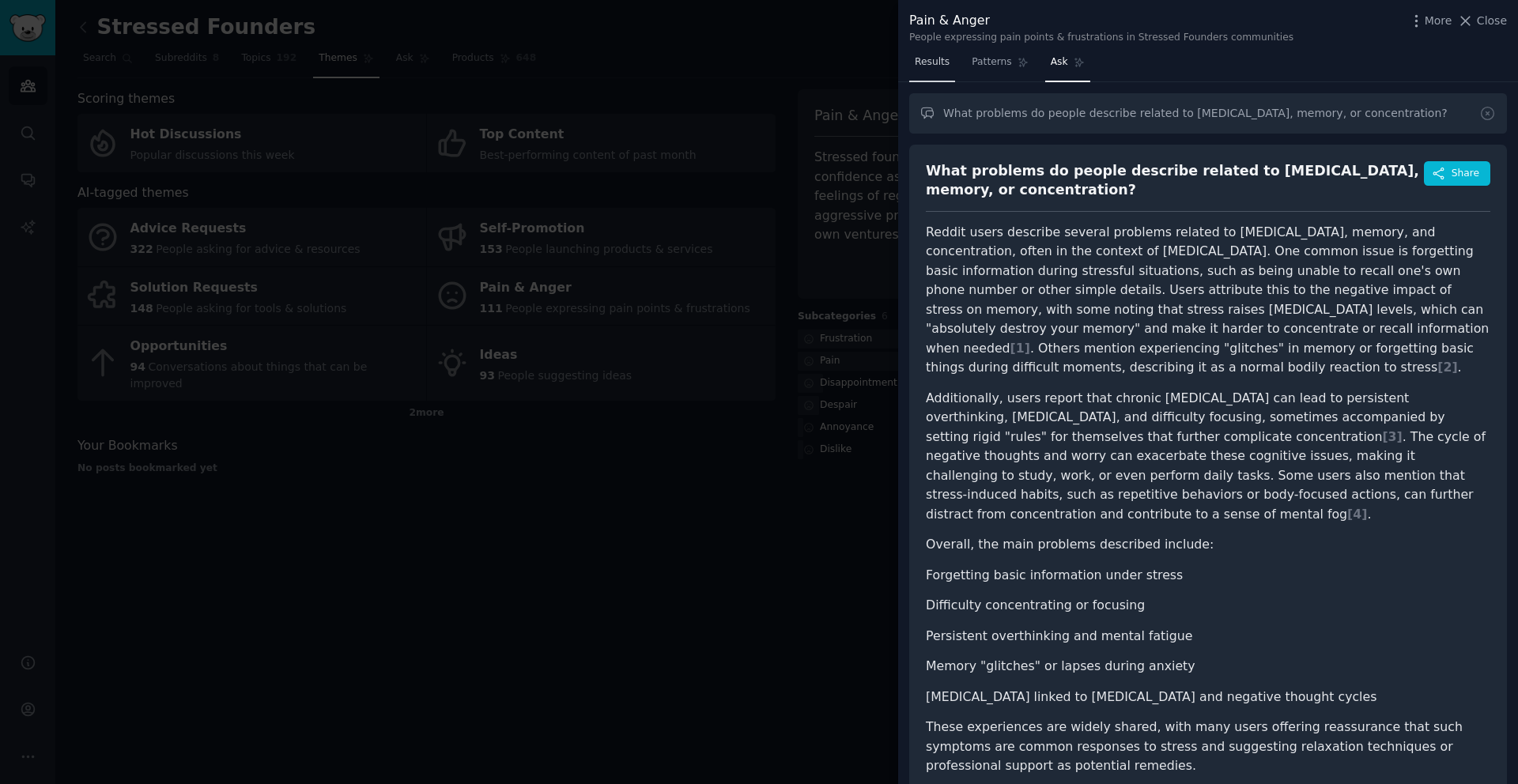
click at [948, 67] on span "Results" at bounding box center [932, 62] width 35 height 14
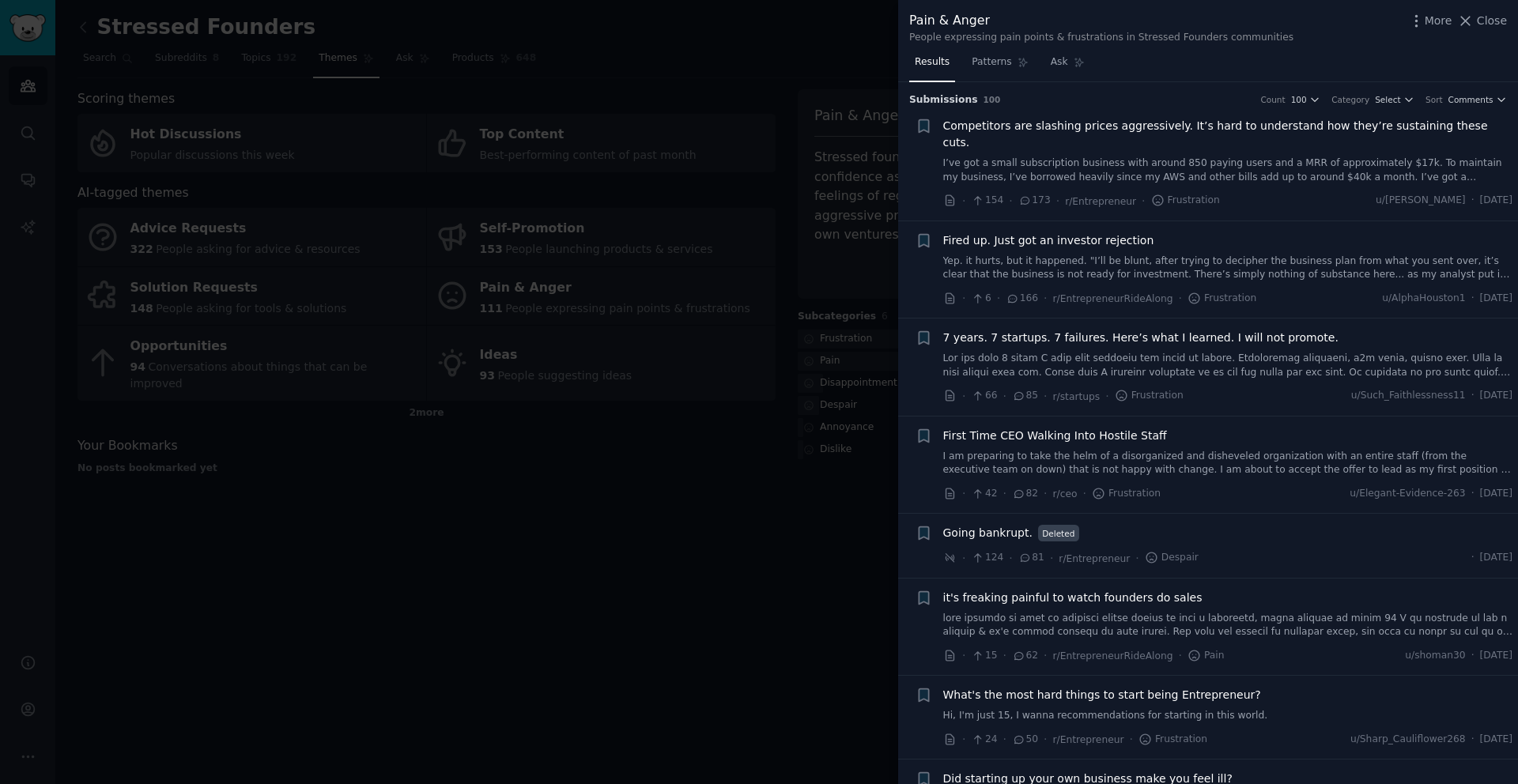
click at [838, 56] on div at bounding box center [759, 392] width 1518 height 784
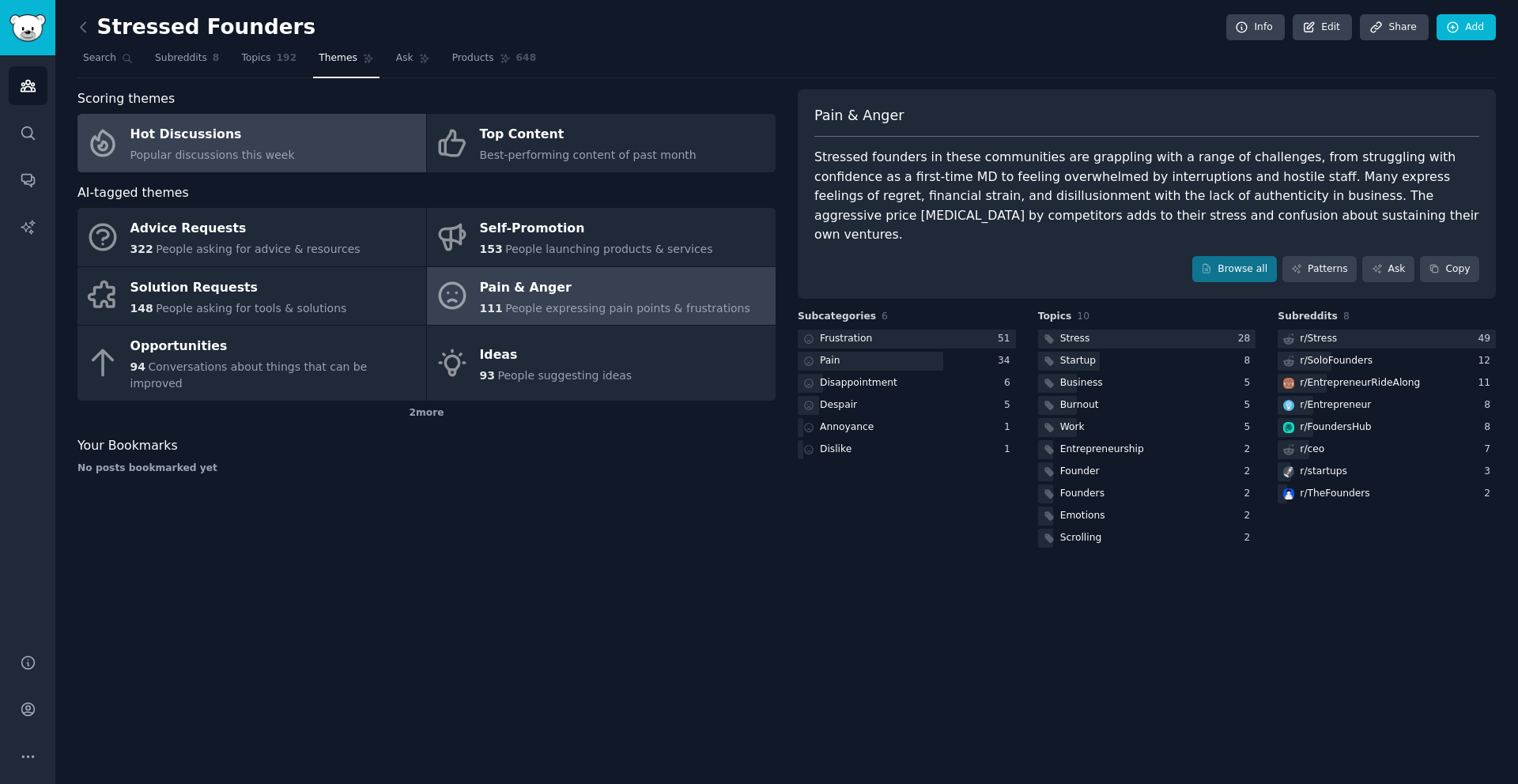
click at [330, 130] on link "Hot Discussions Popular discussions this week" at bounding box center [252, 143] width 348 height 59
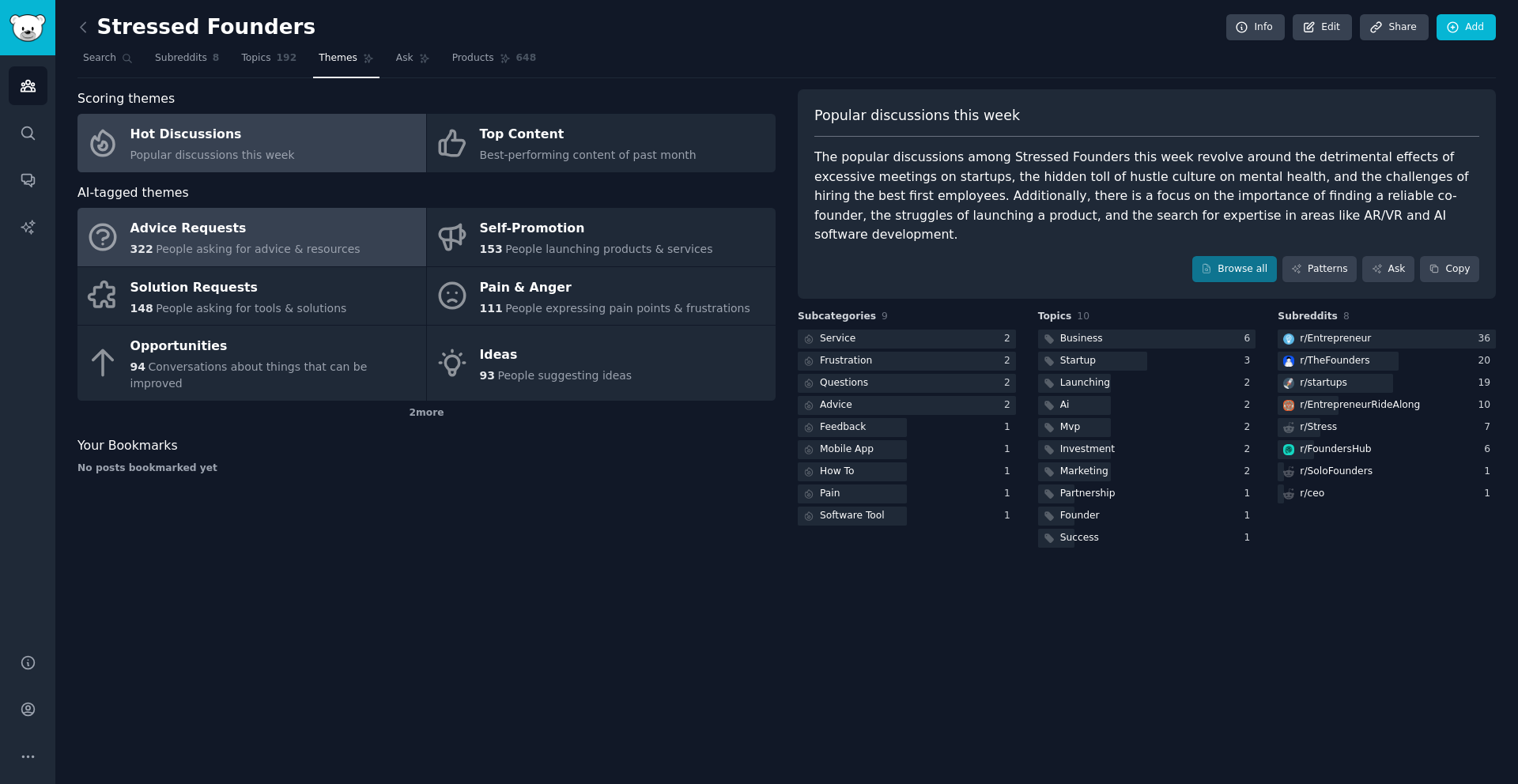
click at [331, 215] on link "Advice Requests 322 People asking for advice & resources" at bounding box center [252, 237] width 348 height 59
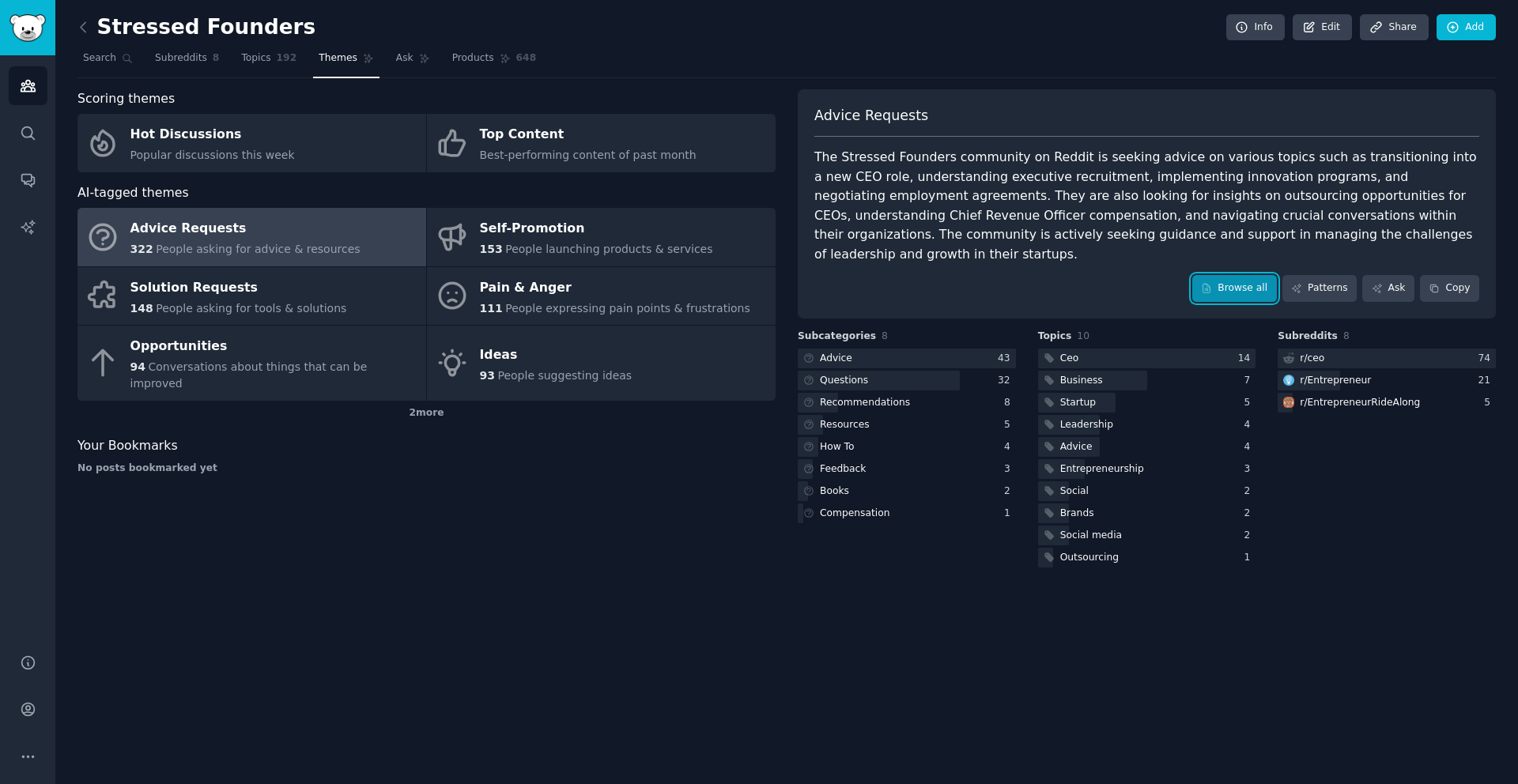
click at [1222, 275] on link "Browse all" at bounding box center [1234, 288] width 85 height 27
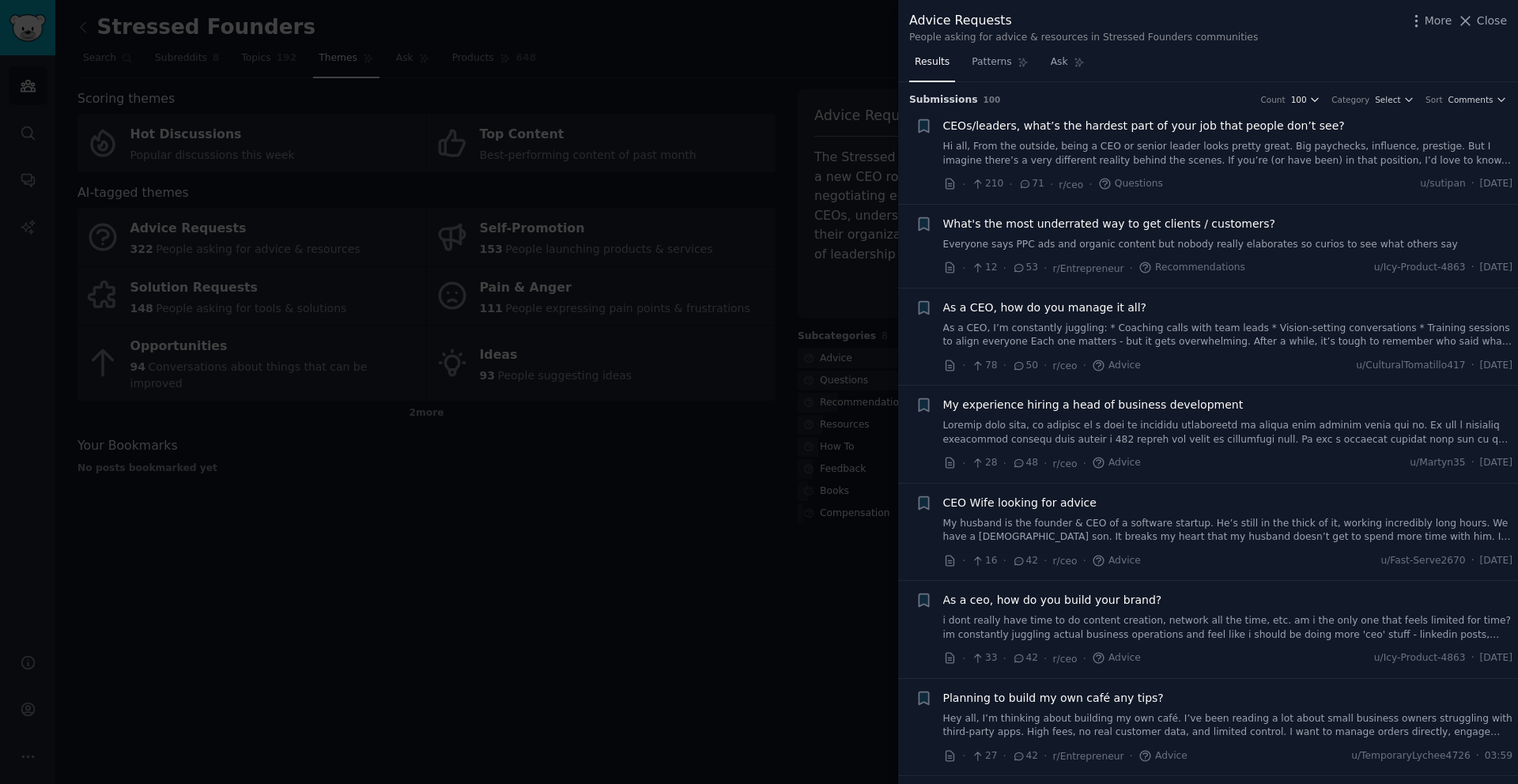
click at [1311, 95] on icon "button" at bounding box center [1315, 99] width 11 height 11
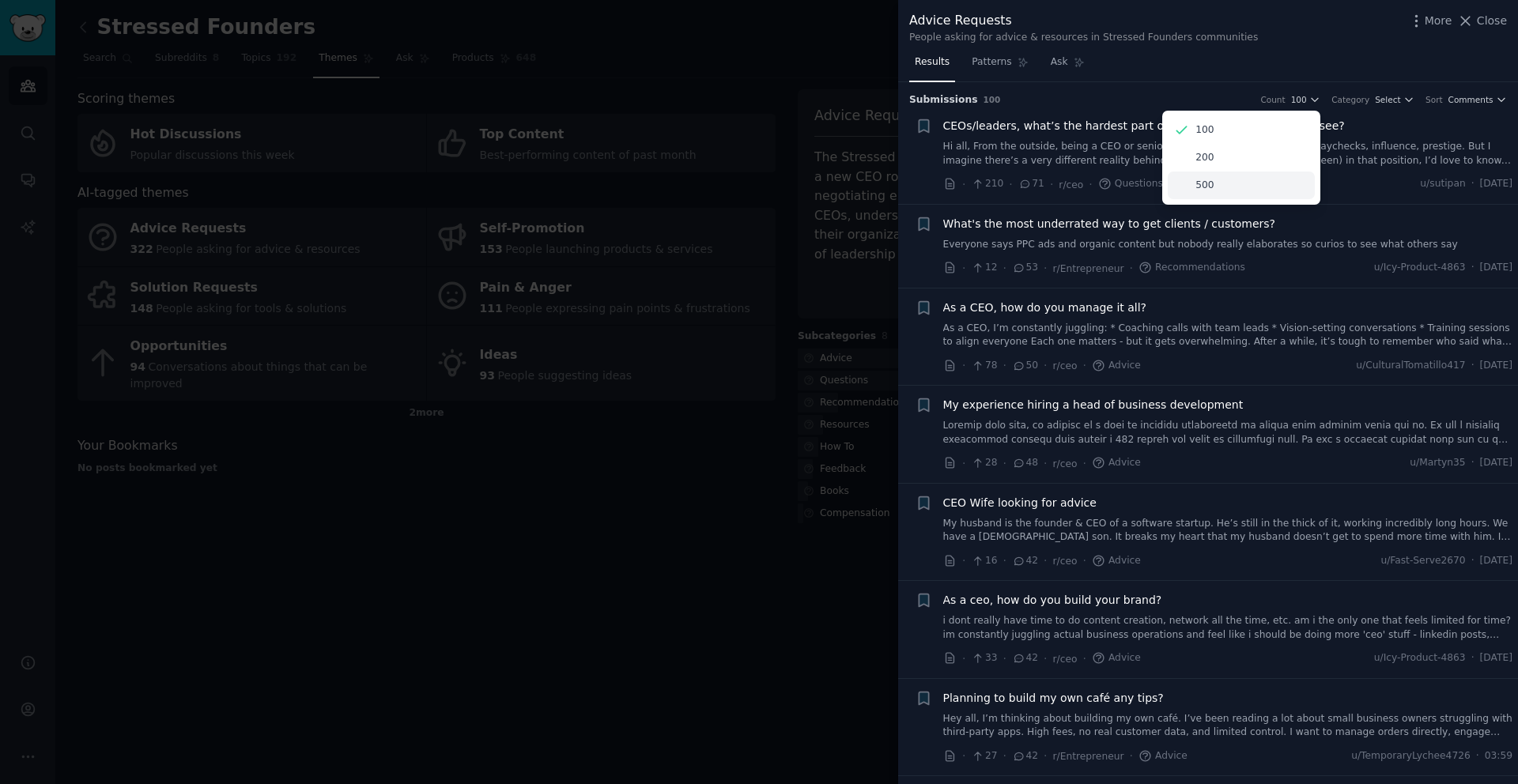
click at [1206, 185] on p "500" at bounding box center [1205, 186] width 18 height 14
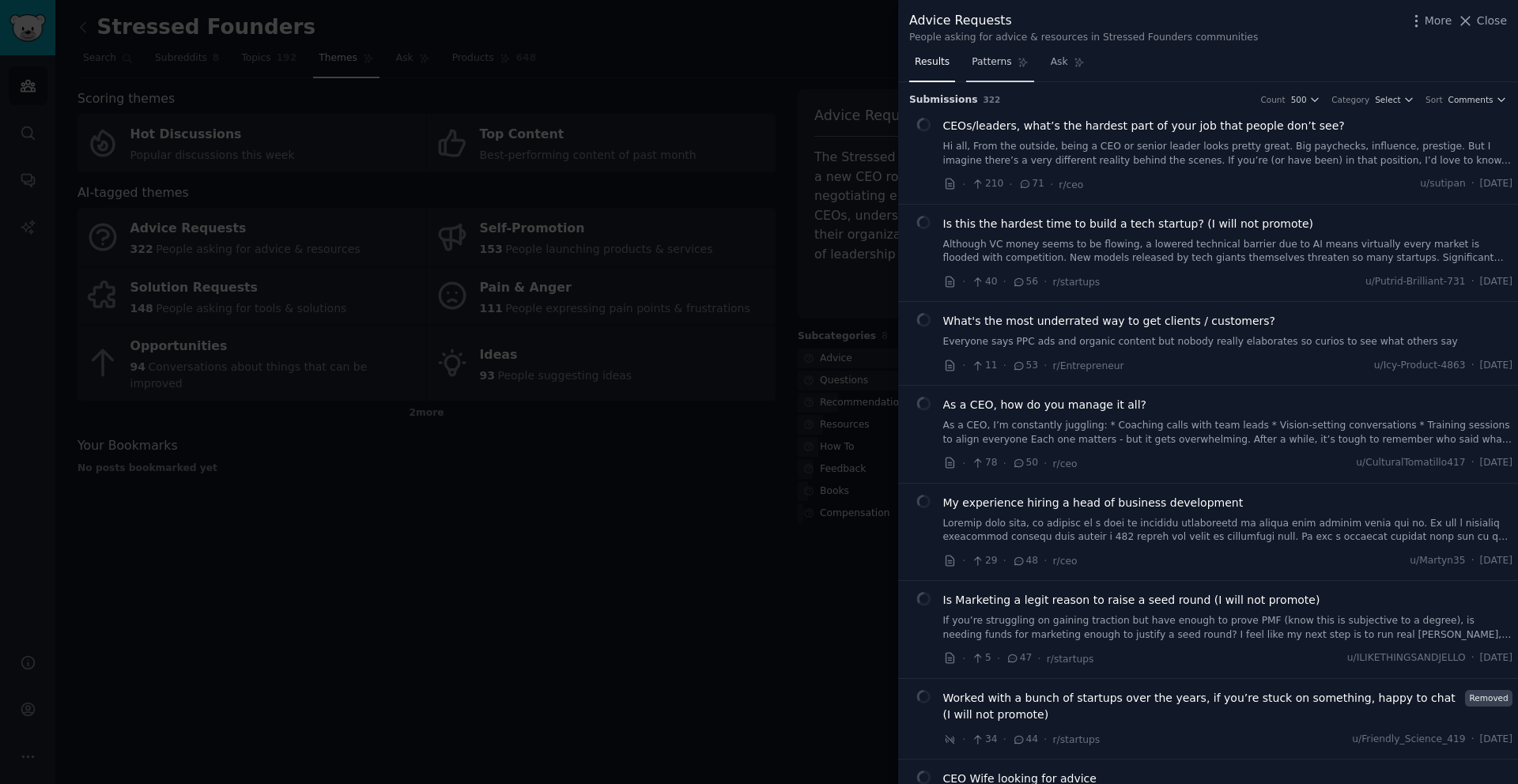
click at [982, 60] on span "Patterns" at bounding box center [991, 62] width 39 height 14
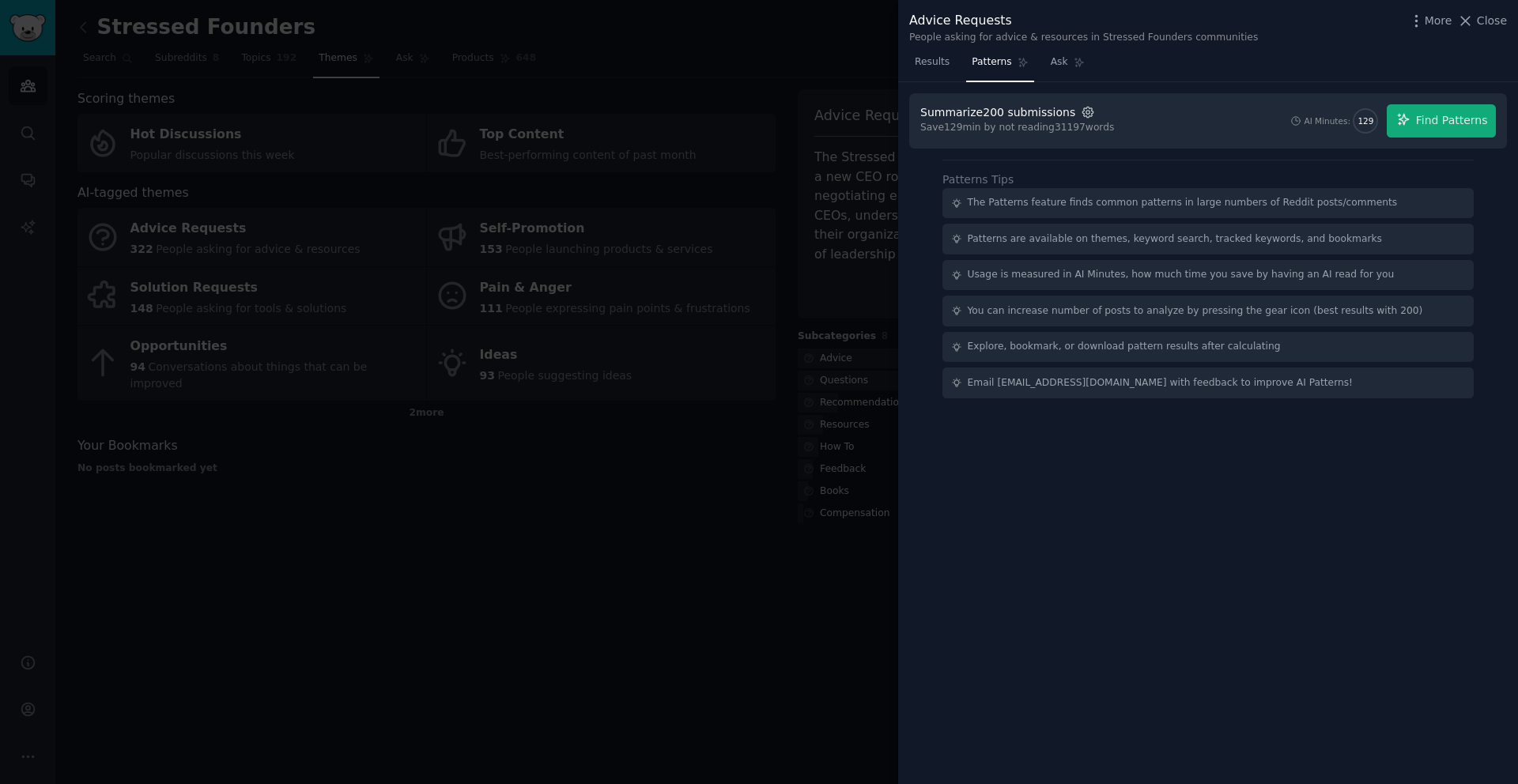
click at [1084, 112] on icon "button" at bounding box center [1088, 112] width 14 height 14
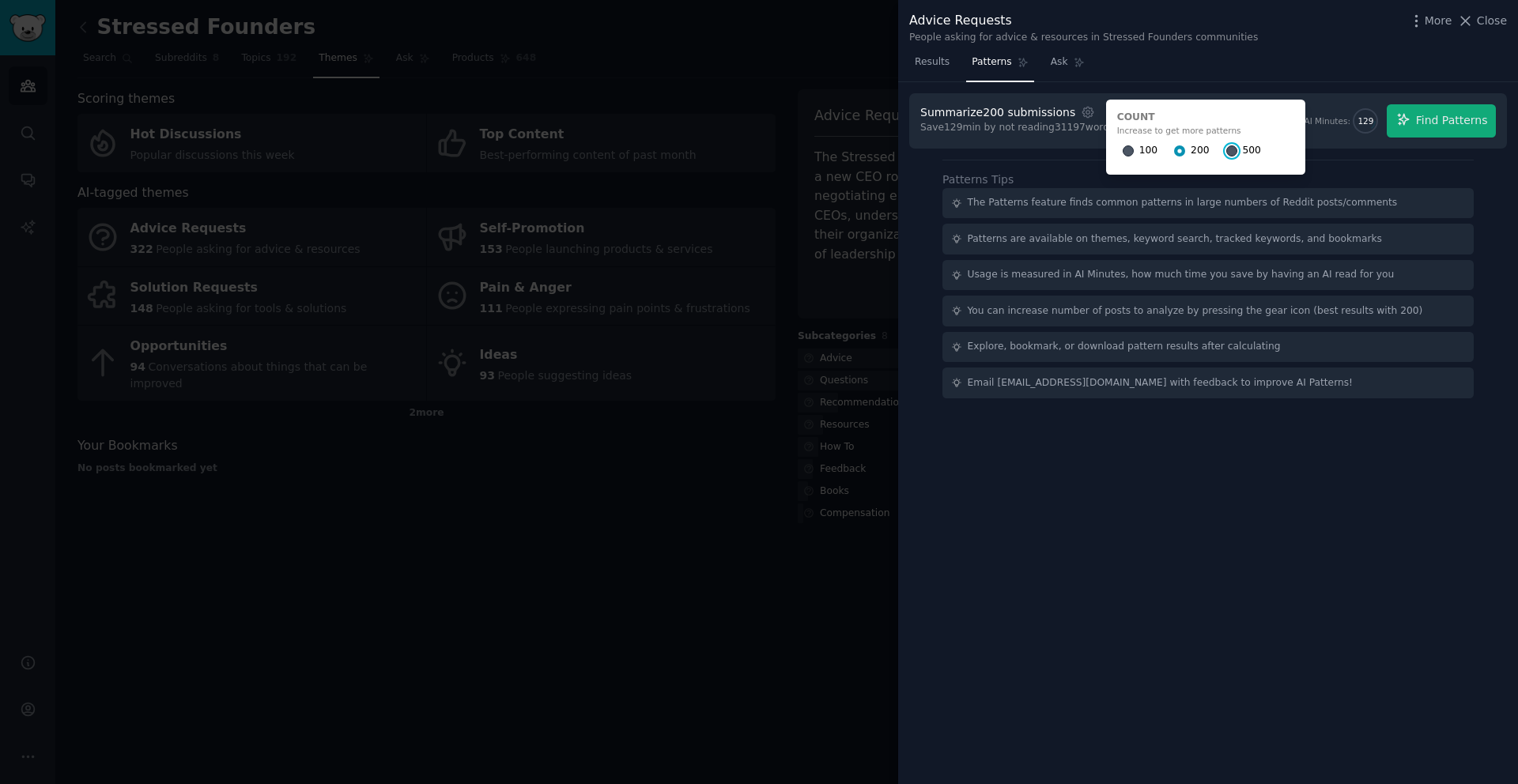
click at [1226, 151] on input "500" at bounding box center [1232, 150] width 11 height 11
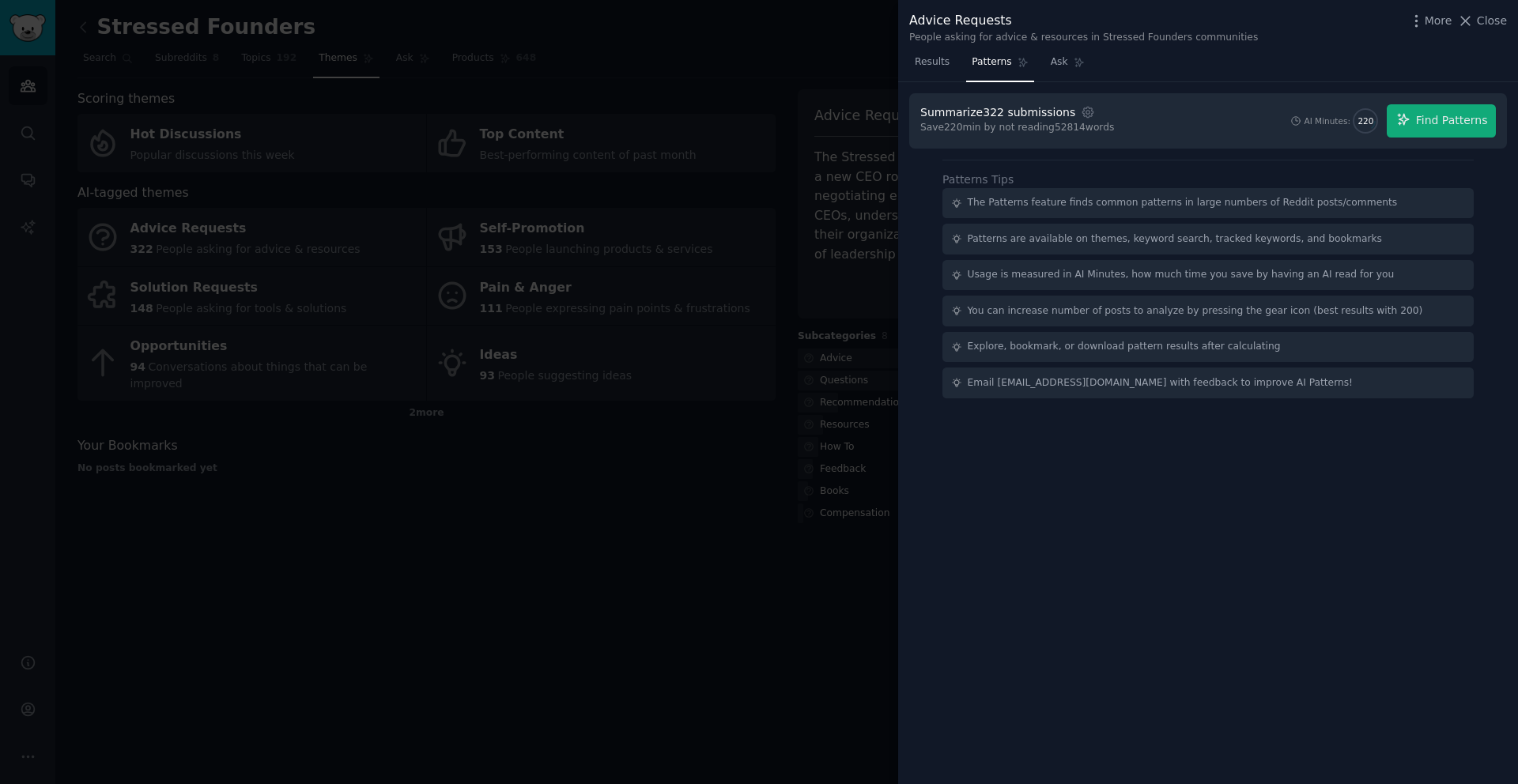
click at [838, 46] on div at bounding box center [759, 392] width 1518 height 784
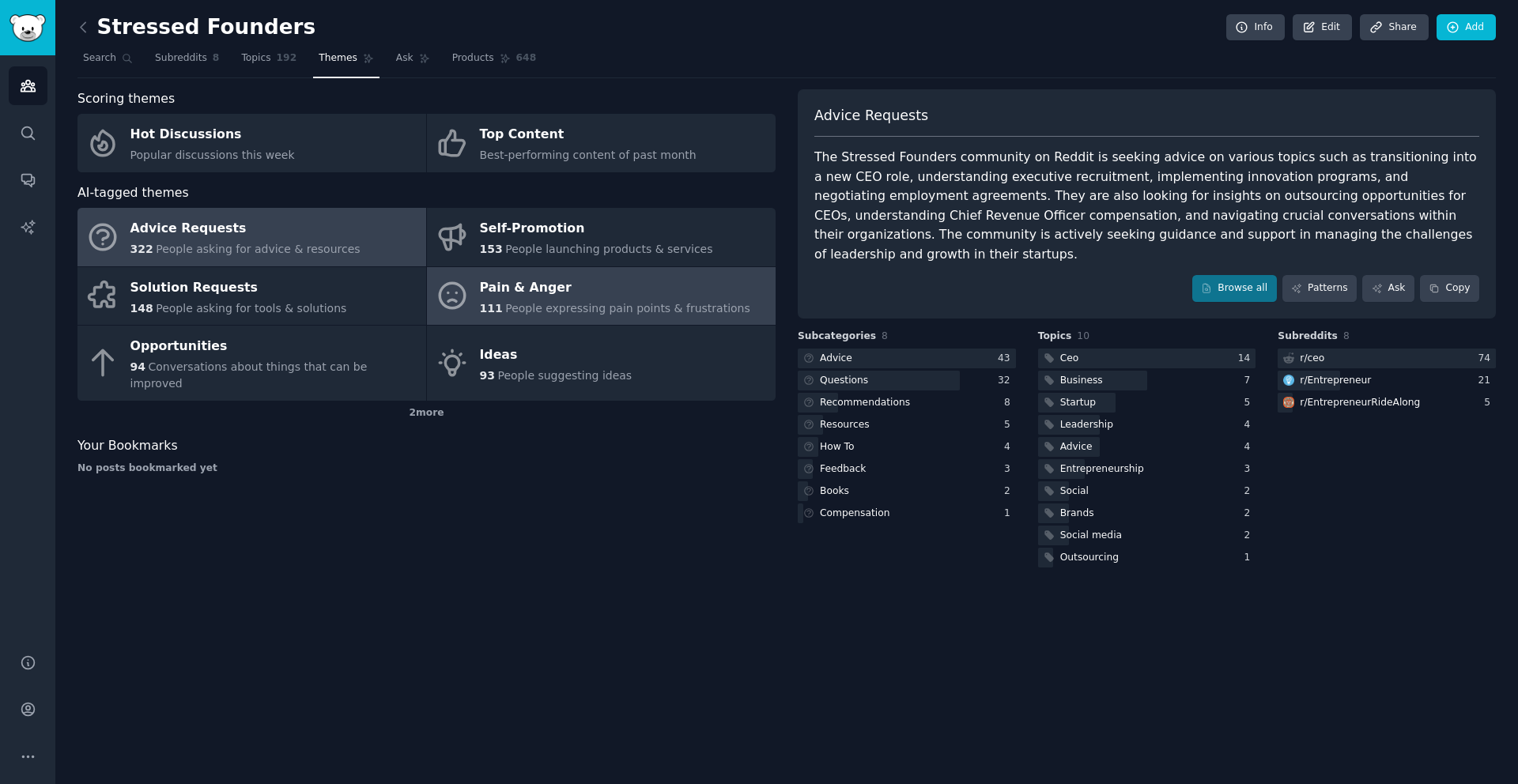
click at [525, 278] on div "Pain & Anger" at bounding box center [615, 287] width 271 height 25
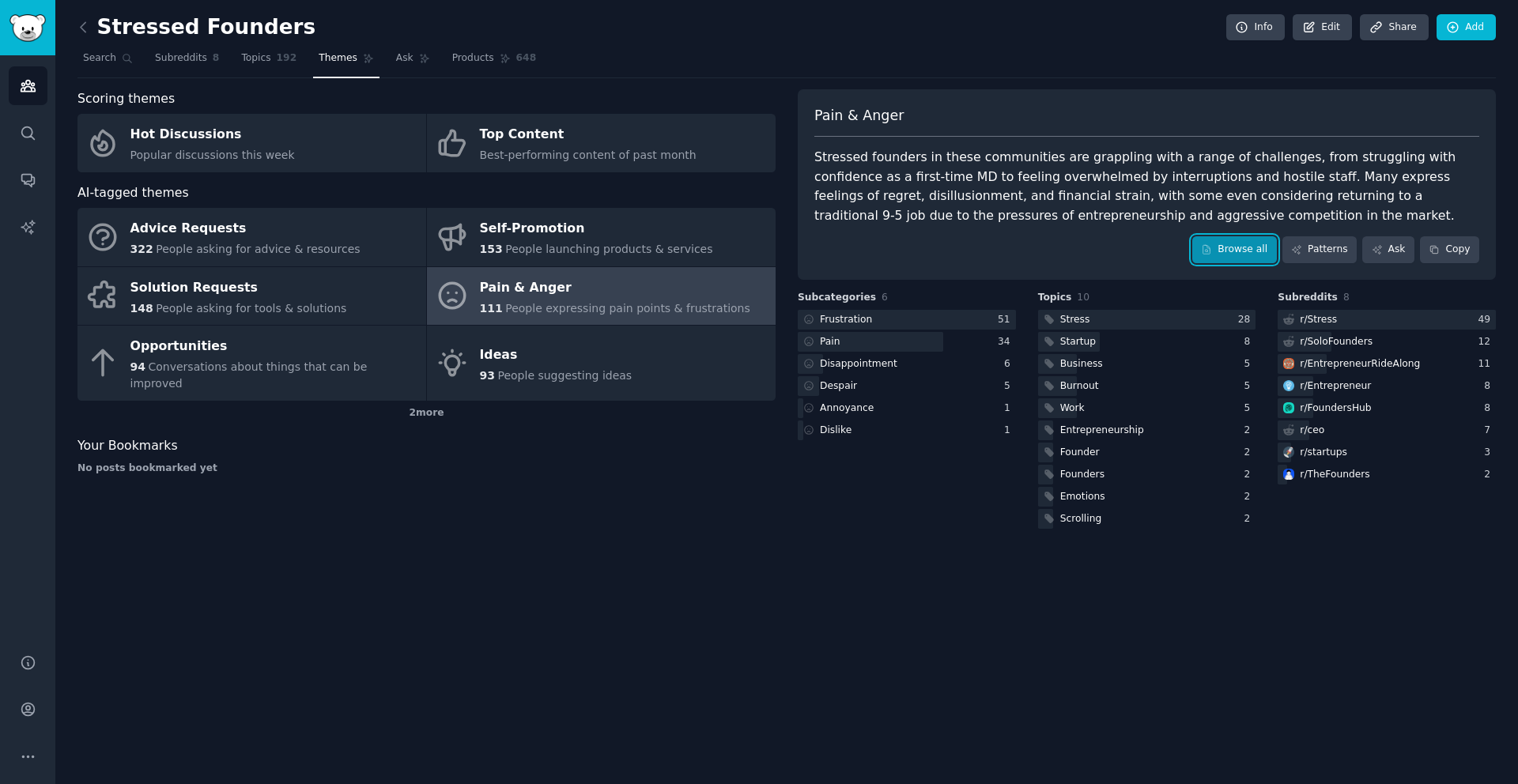
click at [1247, 252] on link "Browse all" at bounding box center [1234, 249] width 85 height 27
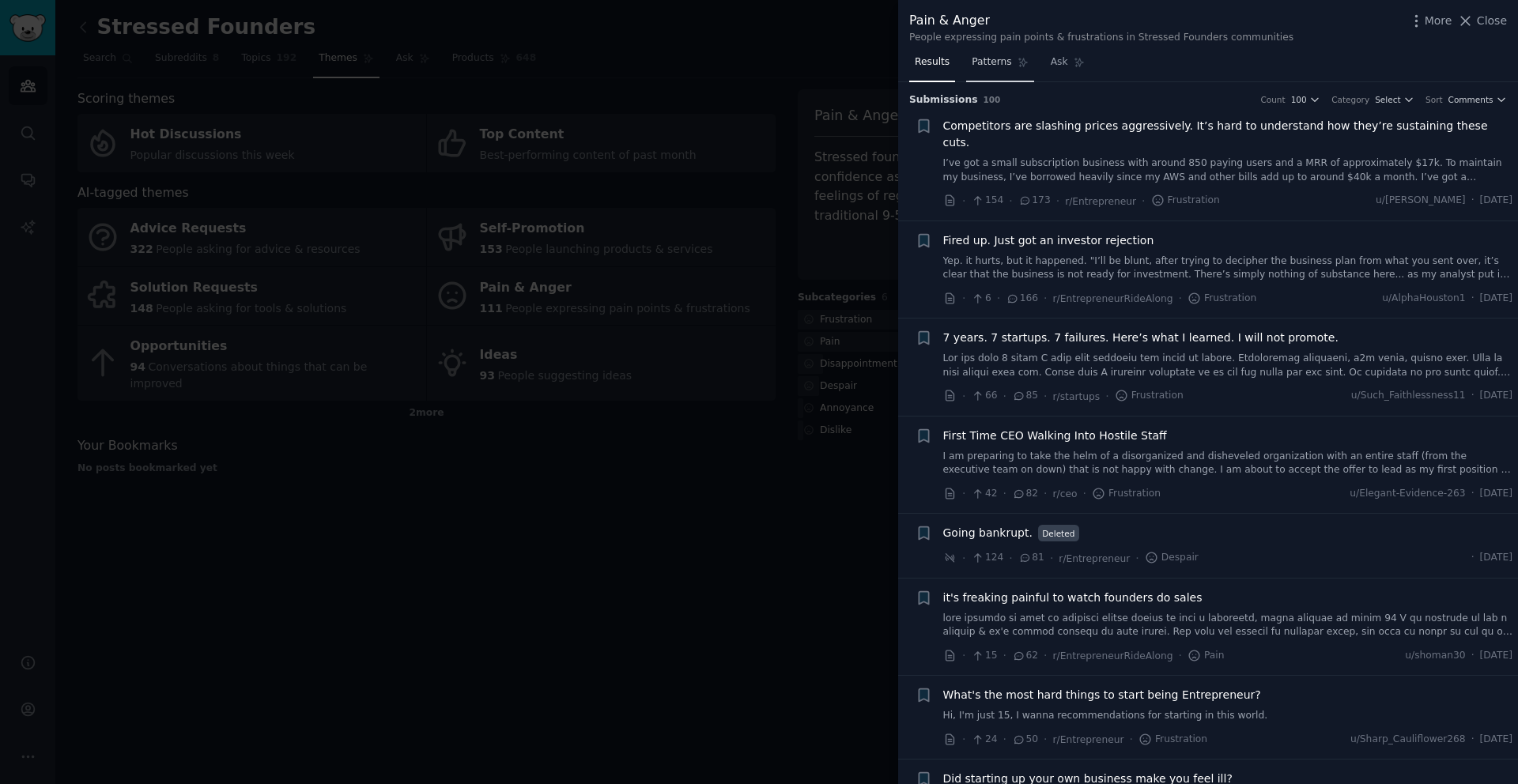
click at [982, 65] on span "Patterns" at bounding box center [991, 62] width 39 height 14
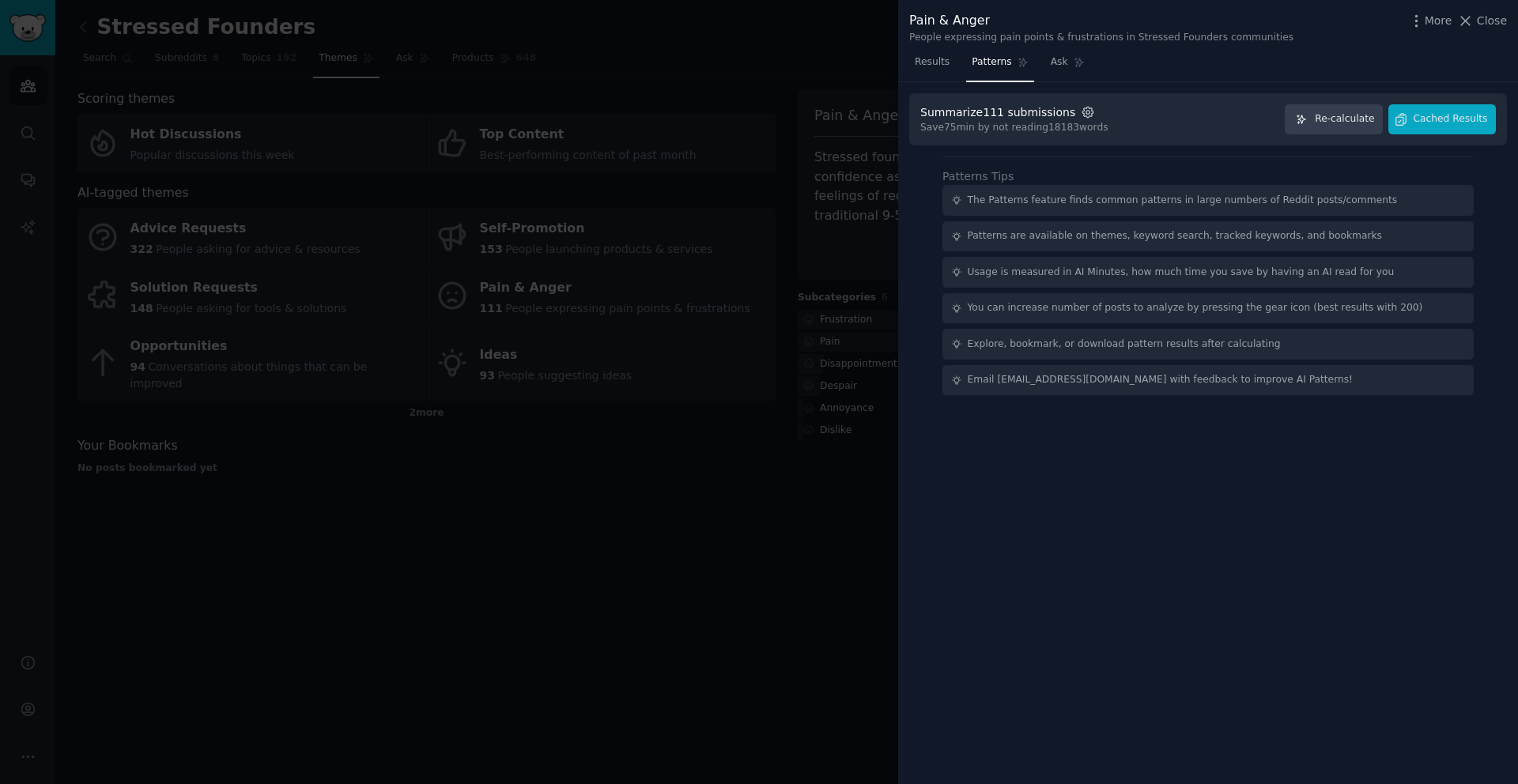
click at [1086, 114] on icon "button" at bounding box center [1088, 112] width 4 height 4
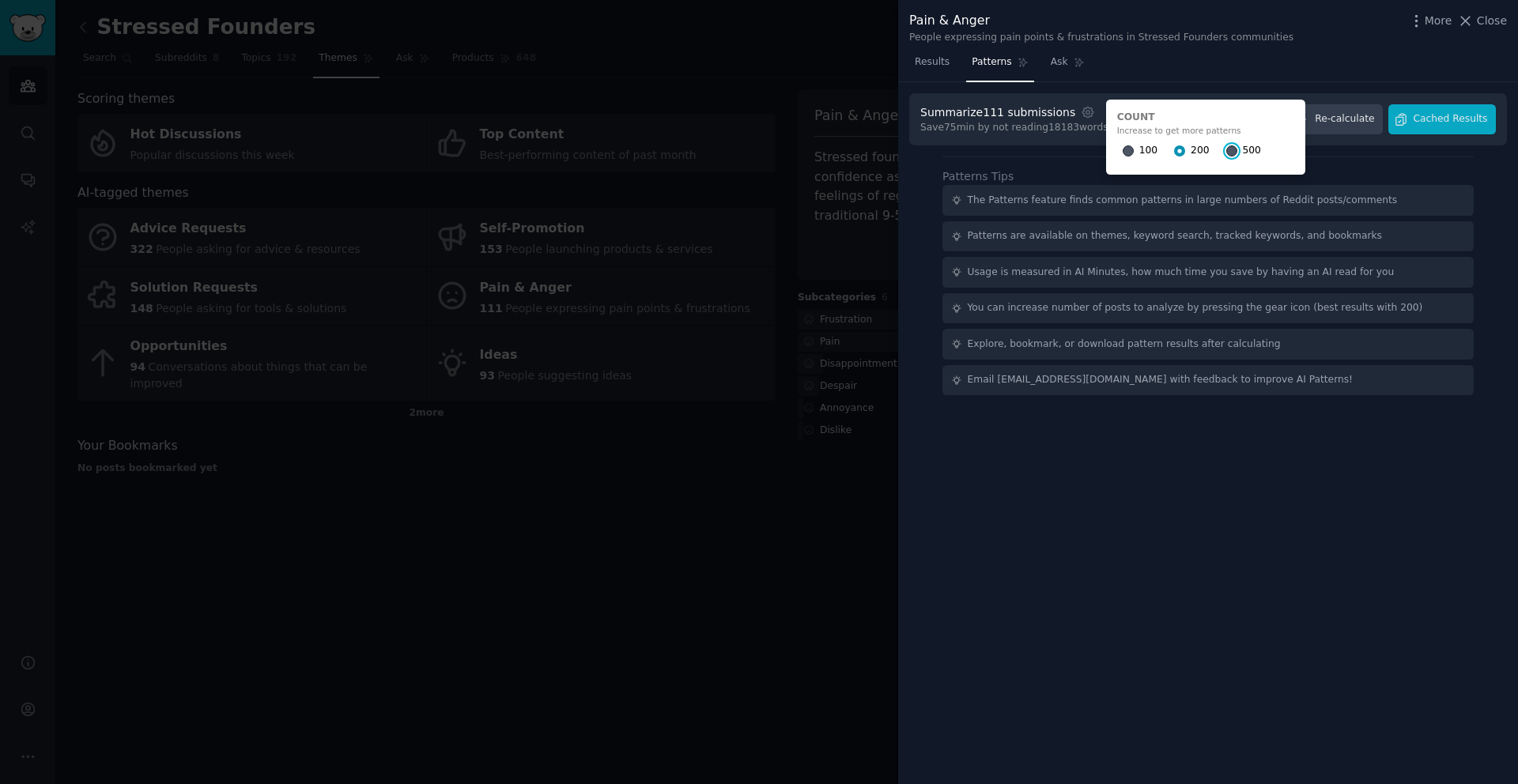
click at [1226, 151] on input "500" at bounding box center [1232, 150] width 11 height 11
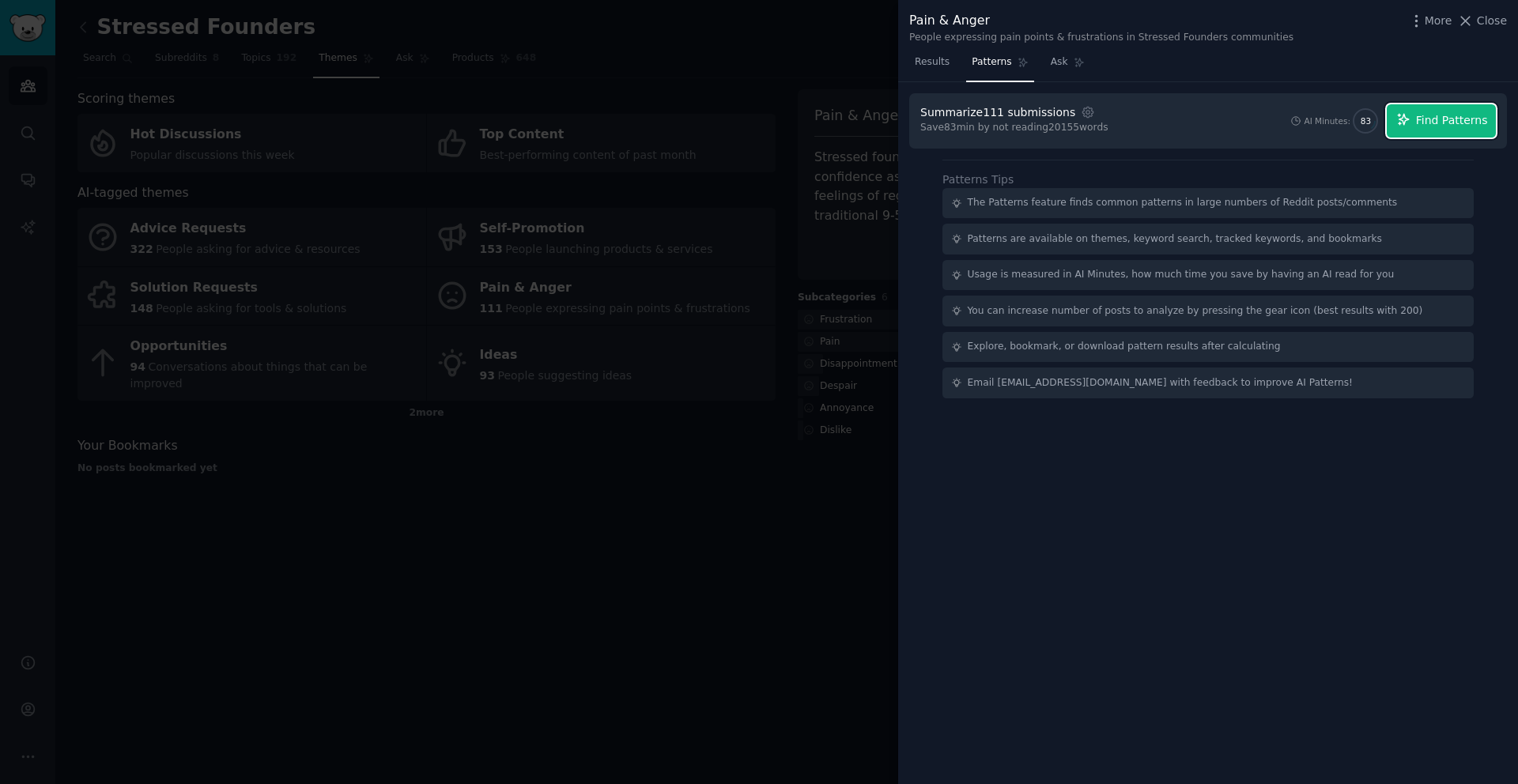
click at [1409, 118] on icon "button" at bounding box center [1403, 119] width 14 height 14
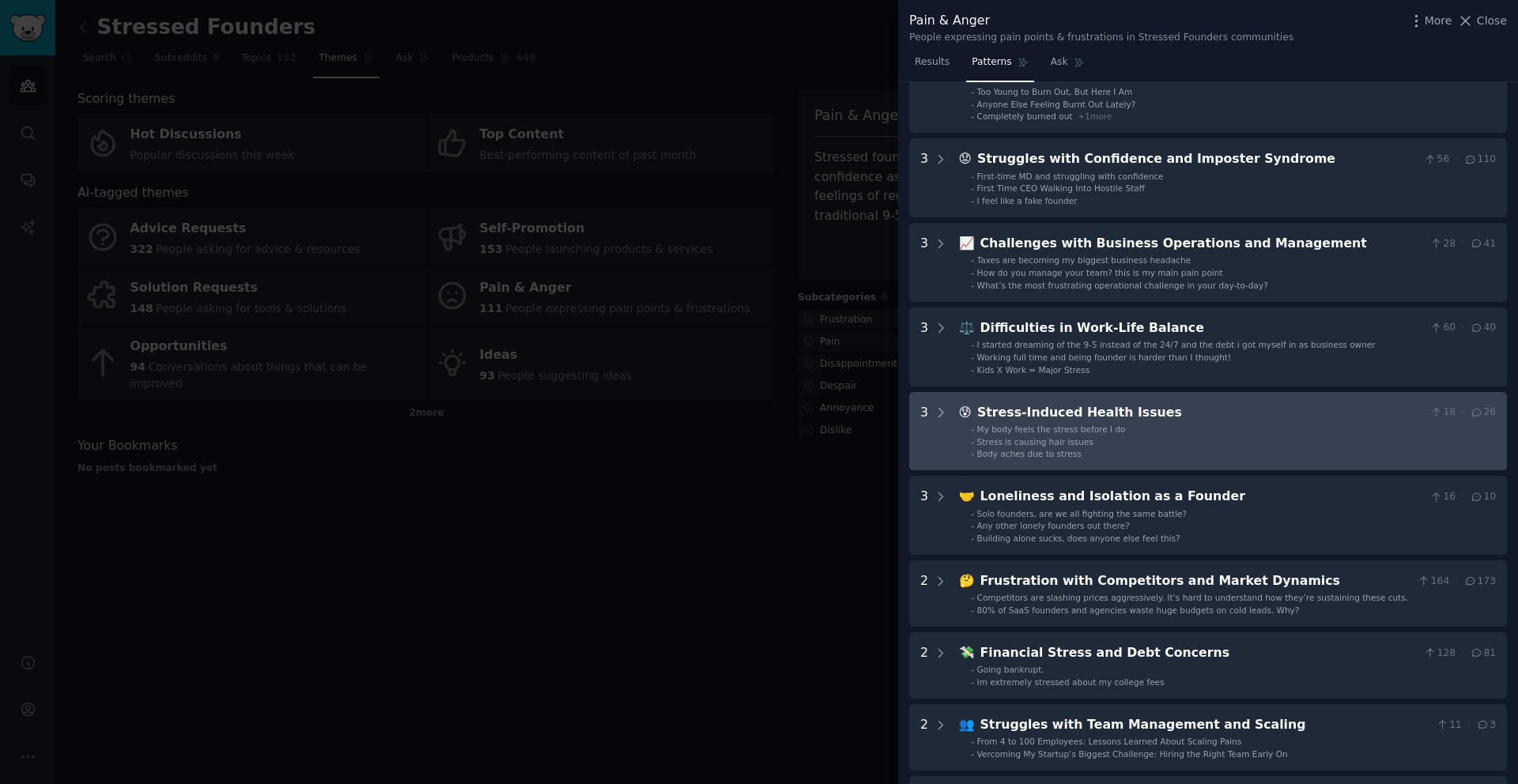
scroll to position [96, 0]
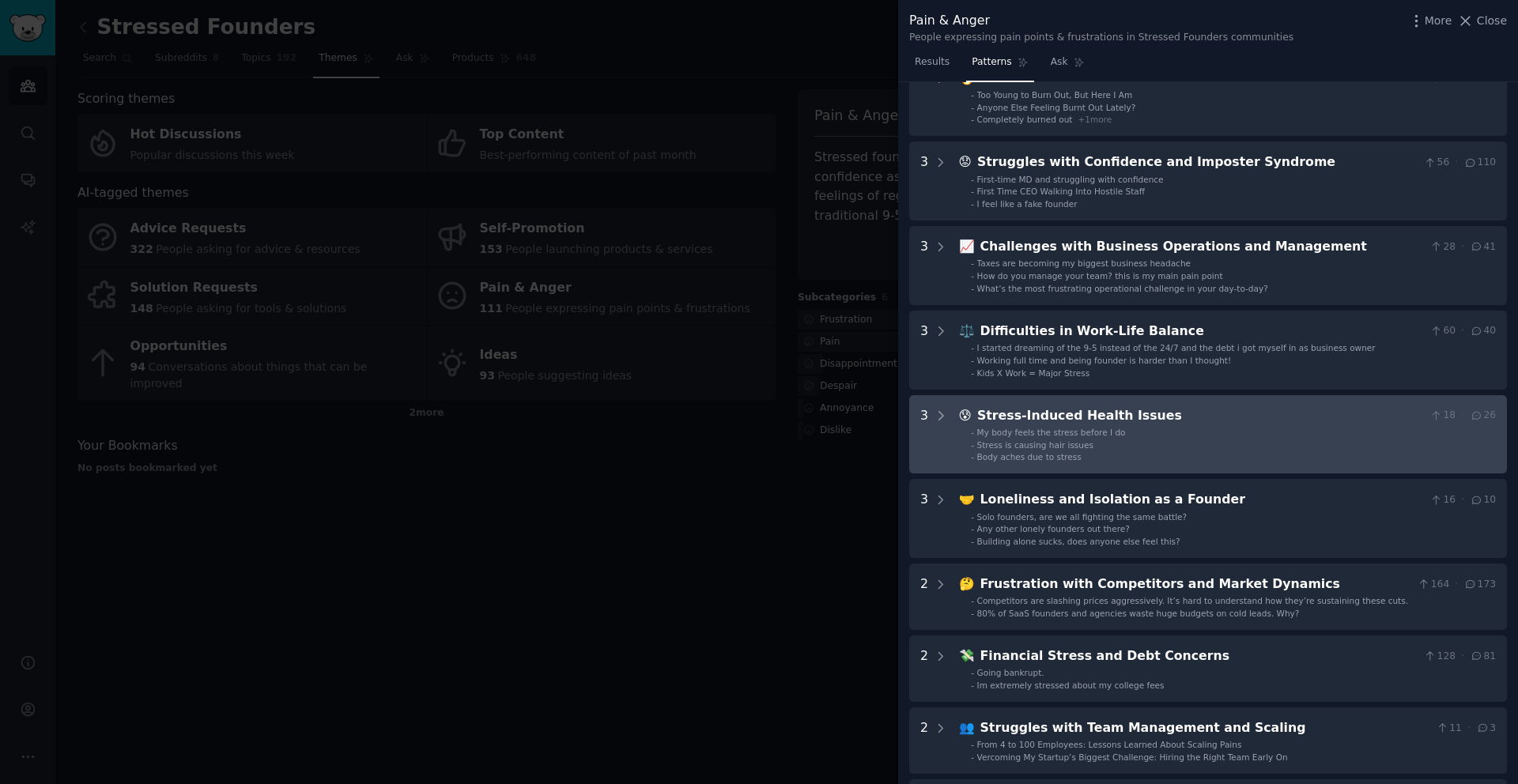
click at [1026, 424] on div "😰 Stress-Induced Health Issues 18 · 26 - My body feels the stress before I do -…" at bounding box center [1227, 434] width 537 height 57
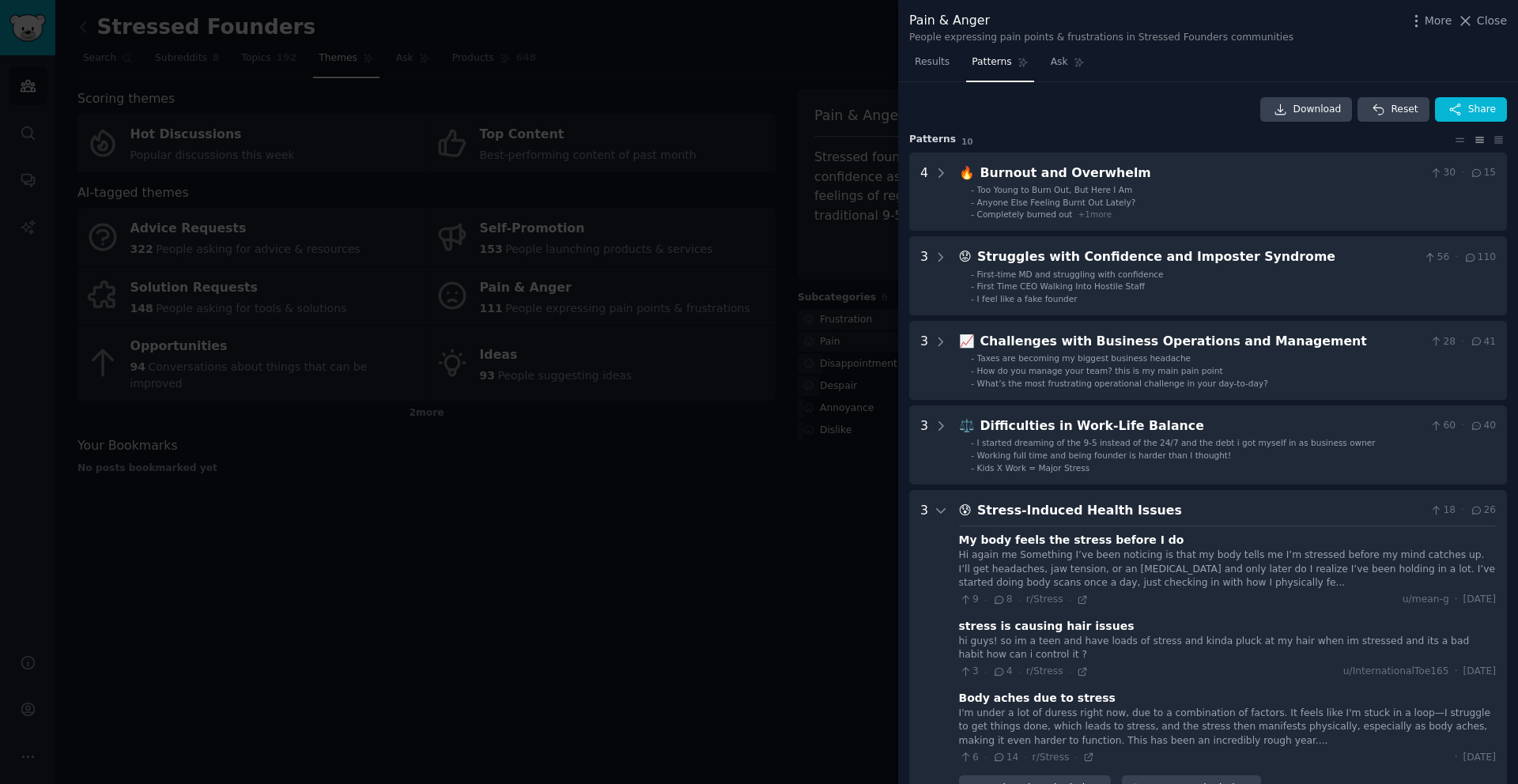
scroll to position [0, 0]
click at [1468, 113] on span "Share" at bounding box center [1482, 111] width 28 height 14
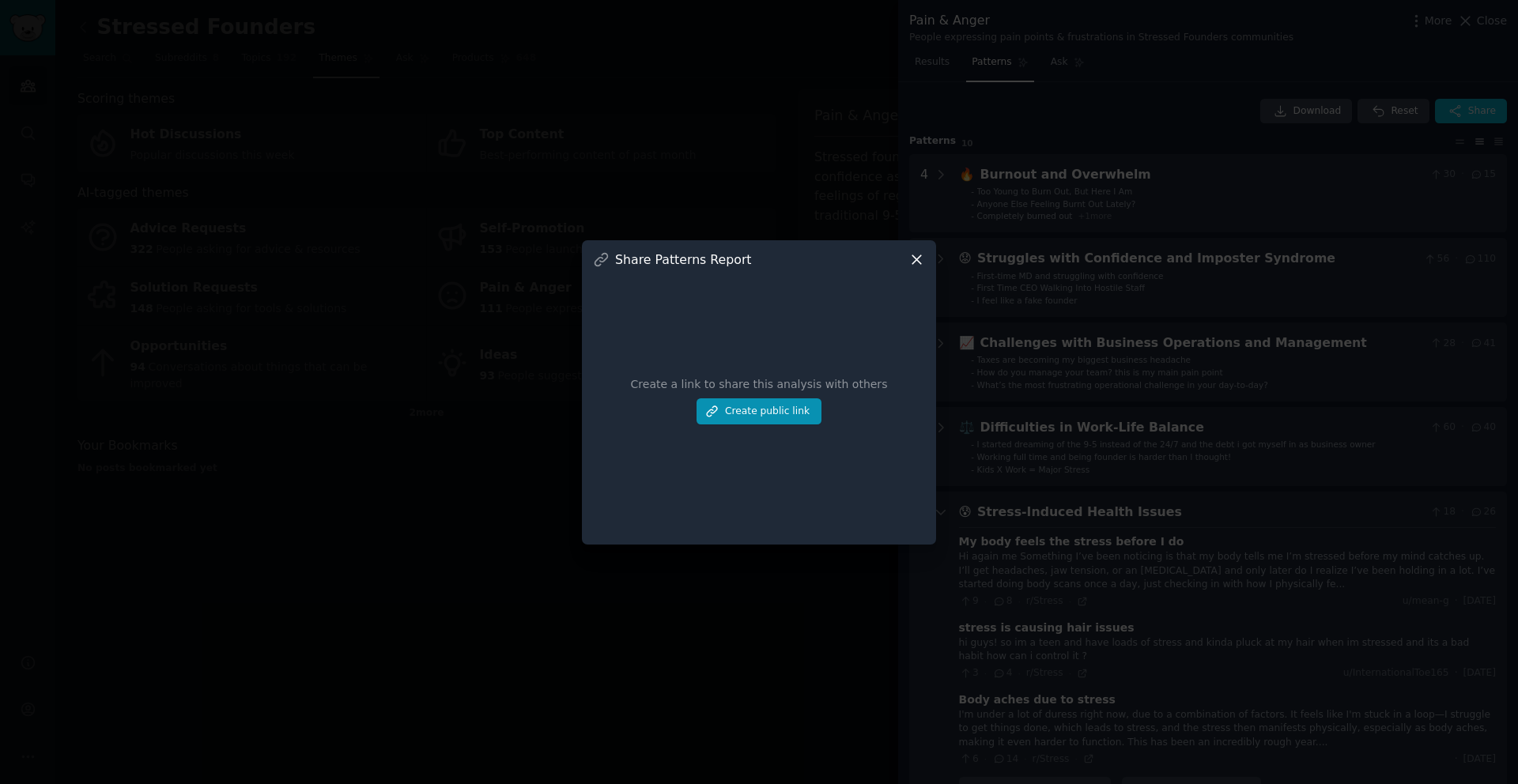
click at [609, 262] on div "Share Patterns Report" at bounding box center [758, 259] width 332 height 17
click at [920, 259] on icon at bounding box center [917, 259] width 17 height 17
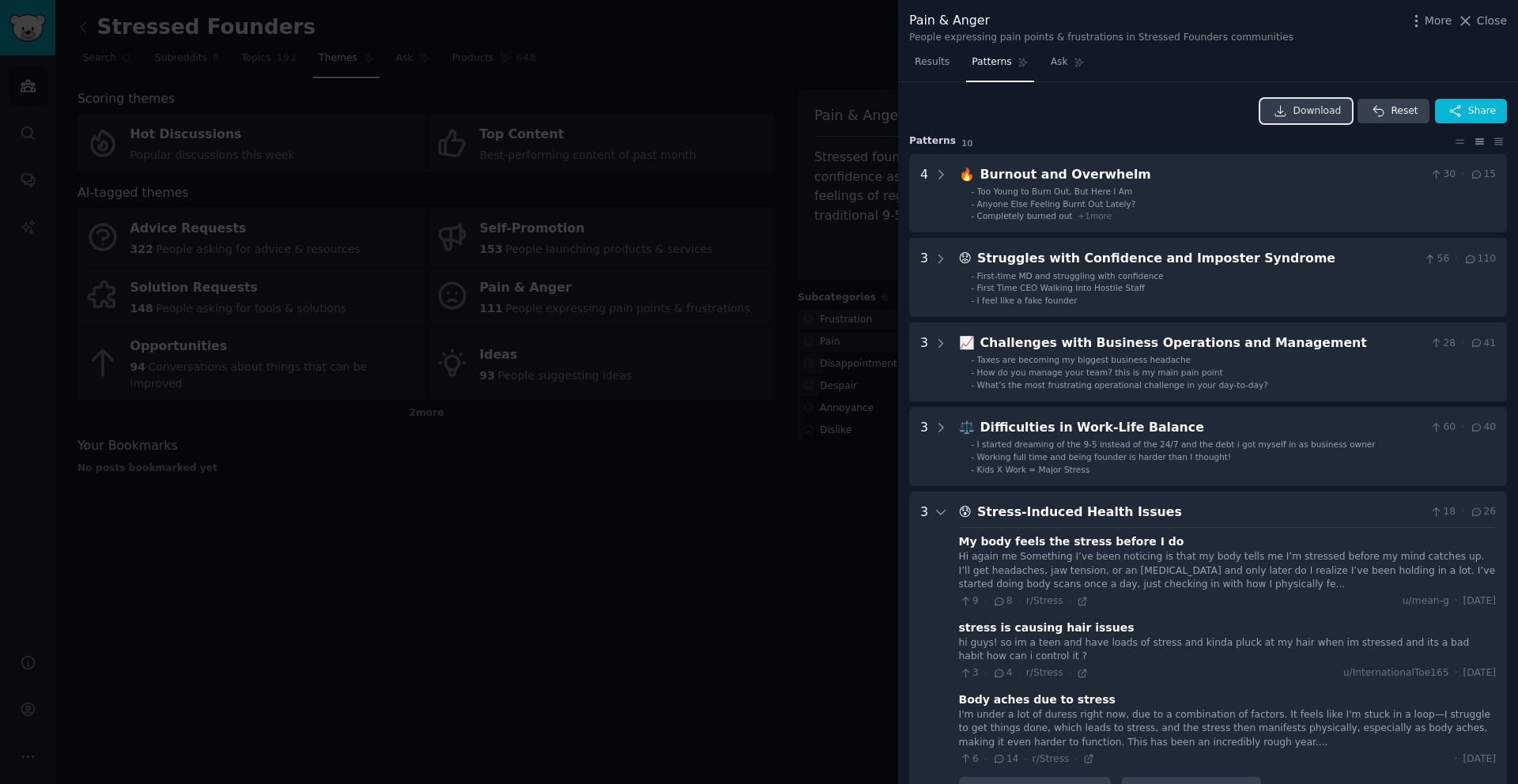
click at [1306, 101] on link "Download" at bounding box center [1307, 111] width 93 height 25
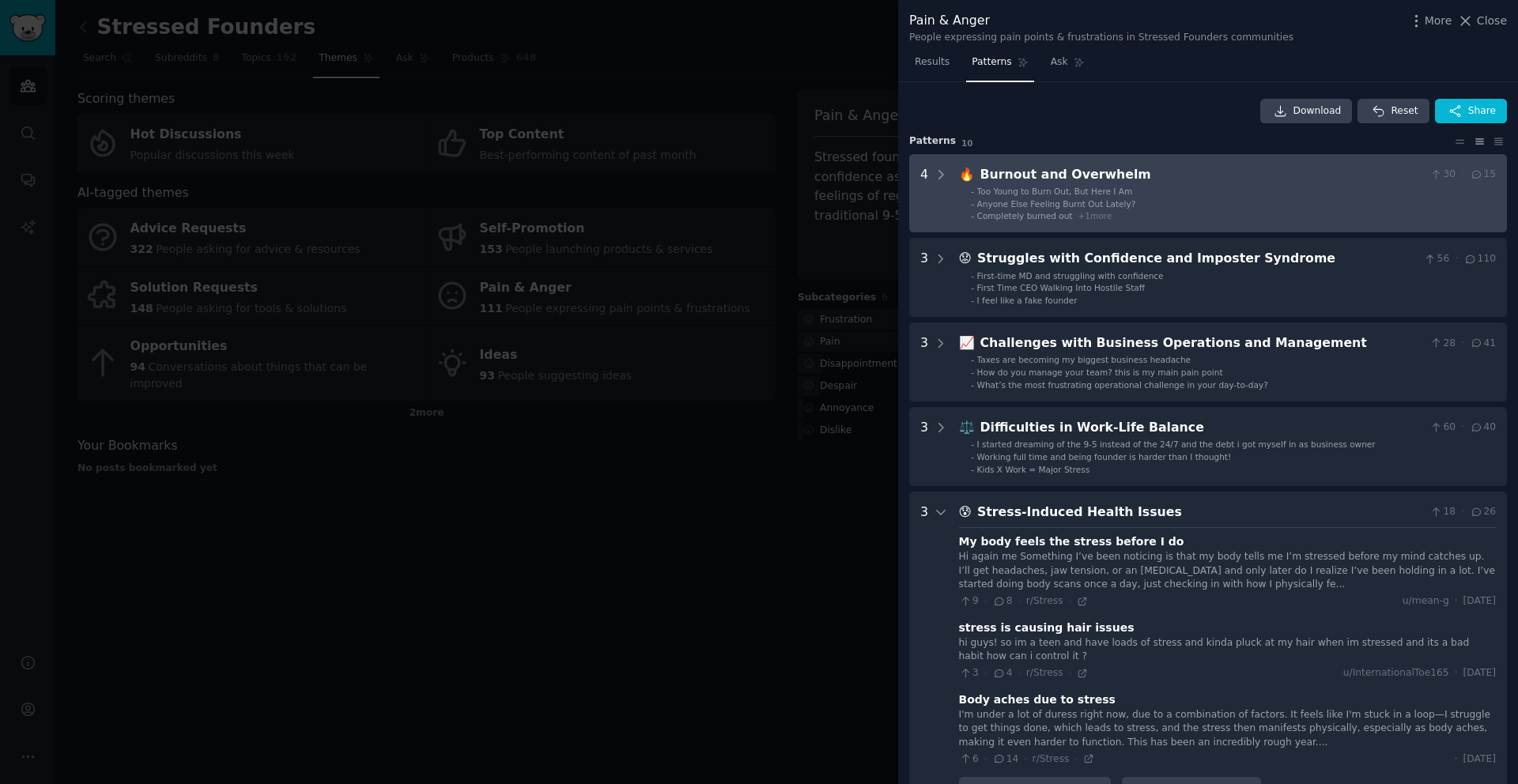
click at [1048, 176] on div "Burnout and Overwhelm" at bounding box center [1202, 175] width 444 height 20
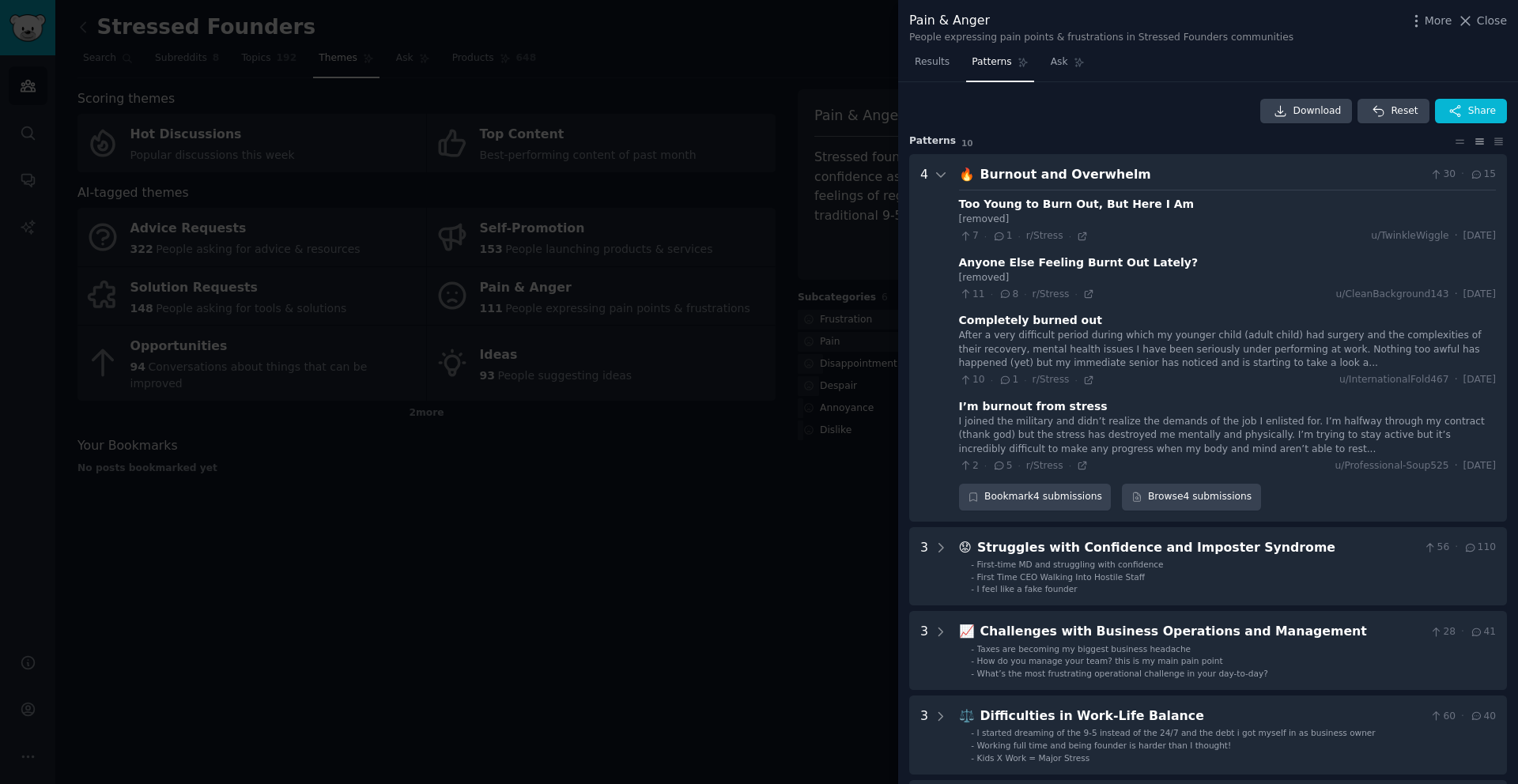
scroll to position [72, 0]
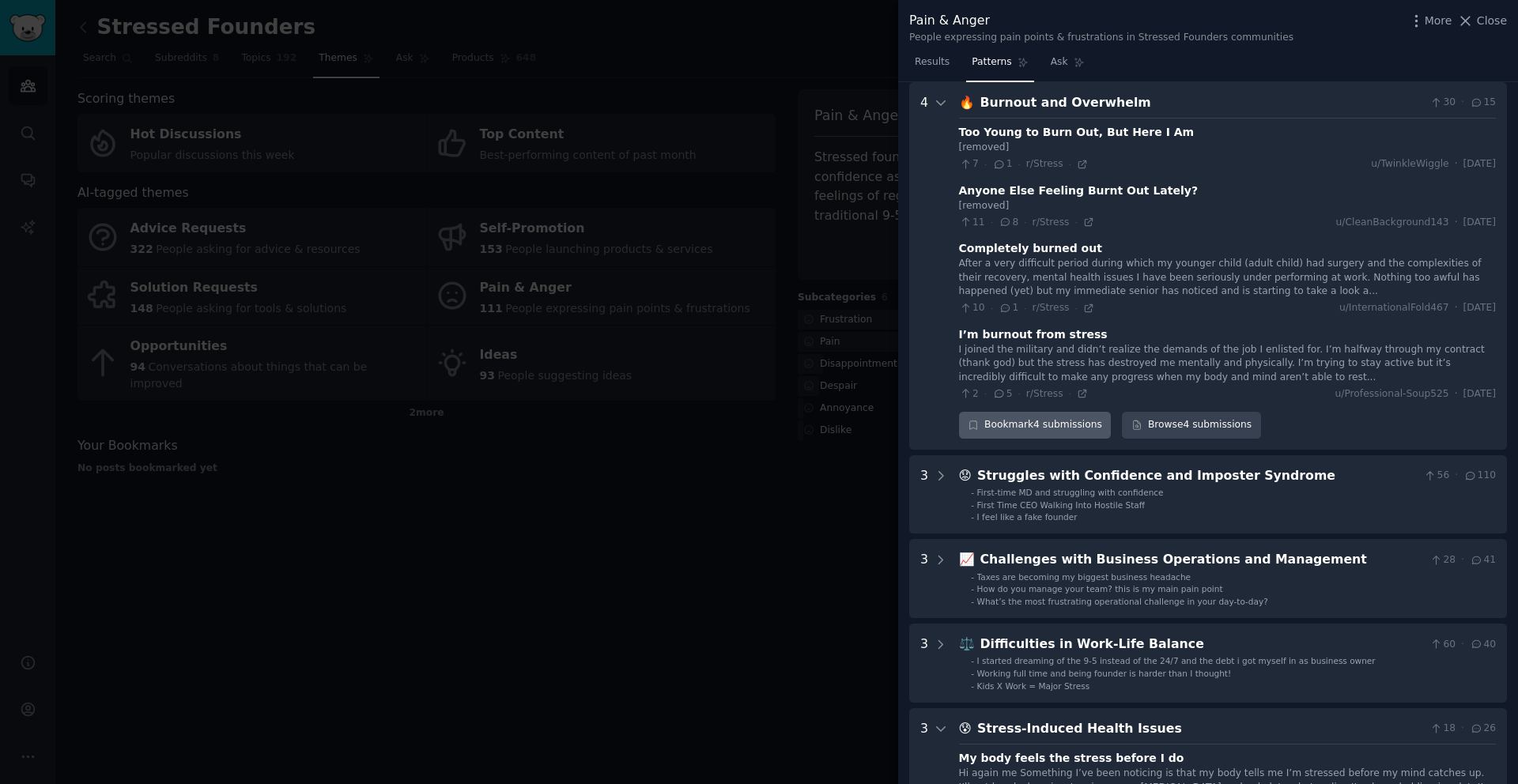
click at [973, 427] on icon "button" at bounding box center [973, 425] width 11 height 11
type input "Burnout High Performer"
click at [1289, 435] on div "Bookmark 4 submissions Create new bookmark #9b59b6 Burnout High Performer Brows…" at bounding box center [1227, 425] width 537 height 27
click at [1035, 426] on div "Bookmark 4 submissions" at bounding box center [1036, 425] width 152 height 27
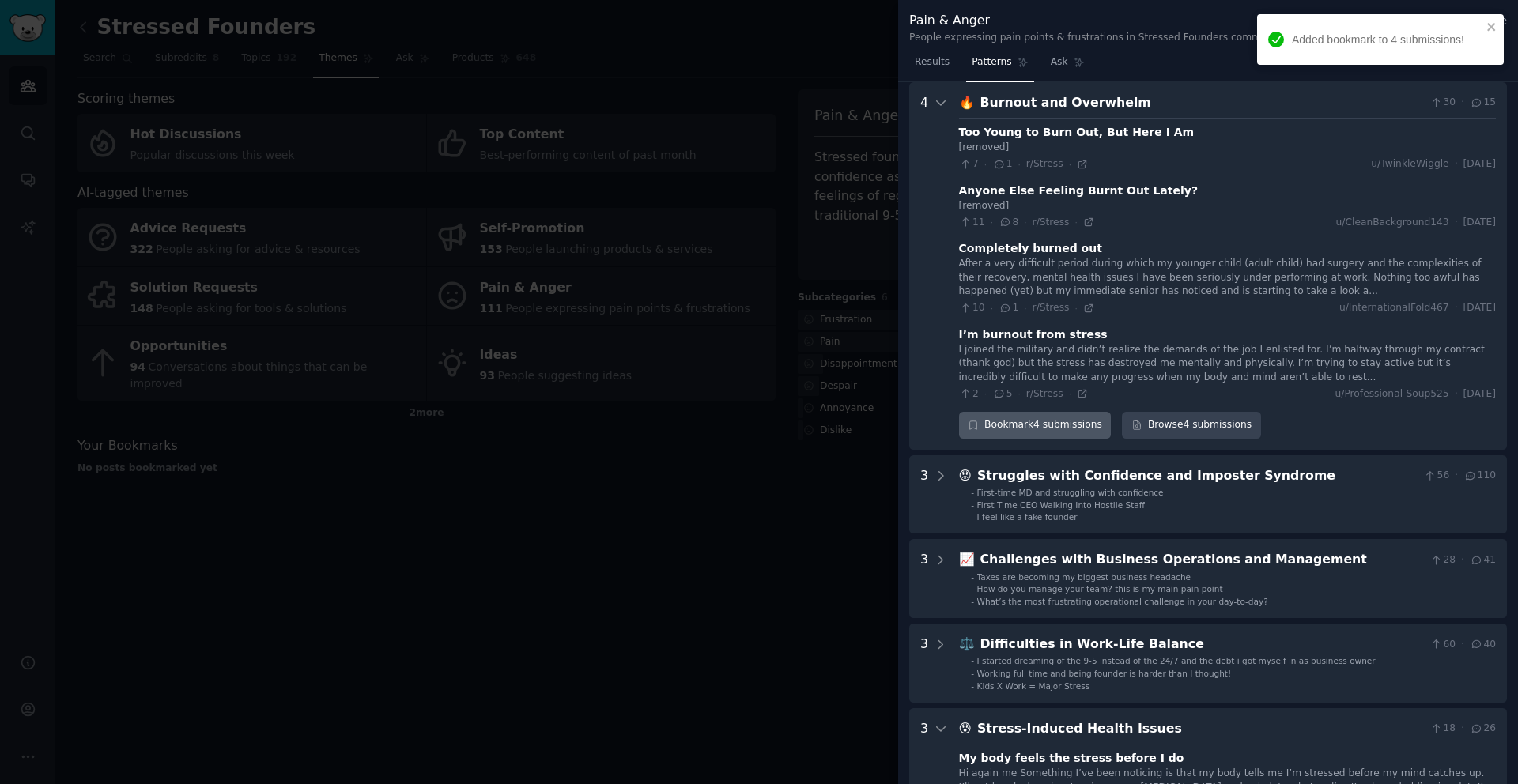
click at [1034, 430] on div "Bookmark 4 submissions" at bounding box center [1036, 425] width 152 height 27
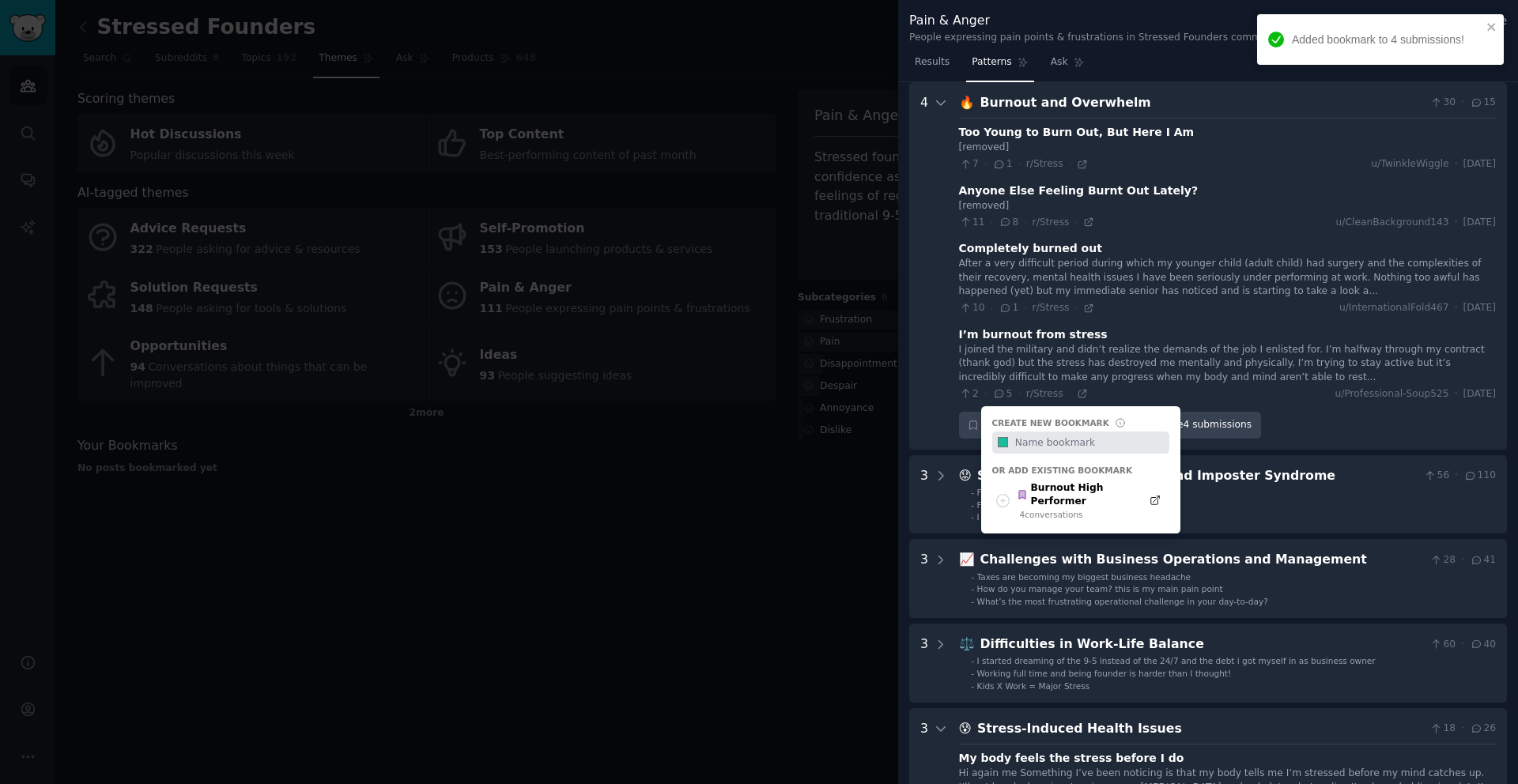
click at [931, 406] on div "4" at bounding box center [934, 266] width 28 height 346
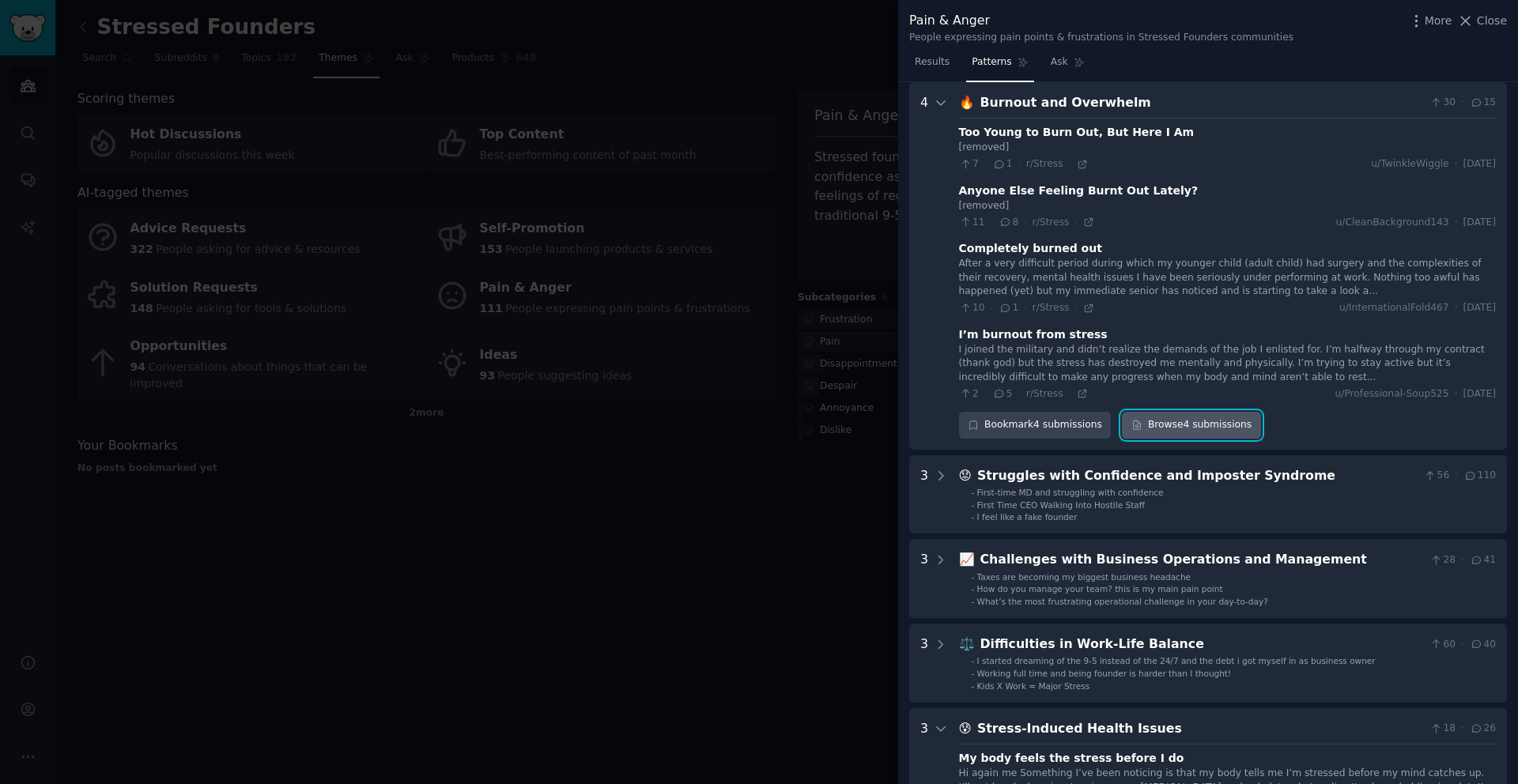
click at [1183, 430] on link "Browse 4 submissions" at bounding box center [1191, 425] width 138 height 27
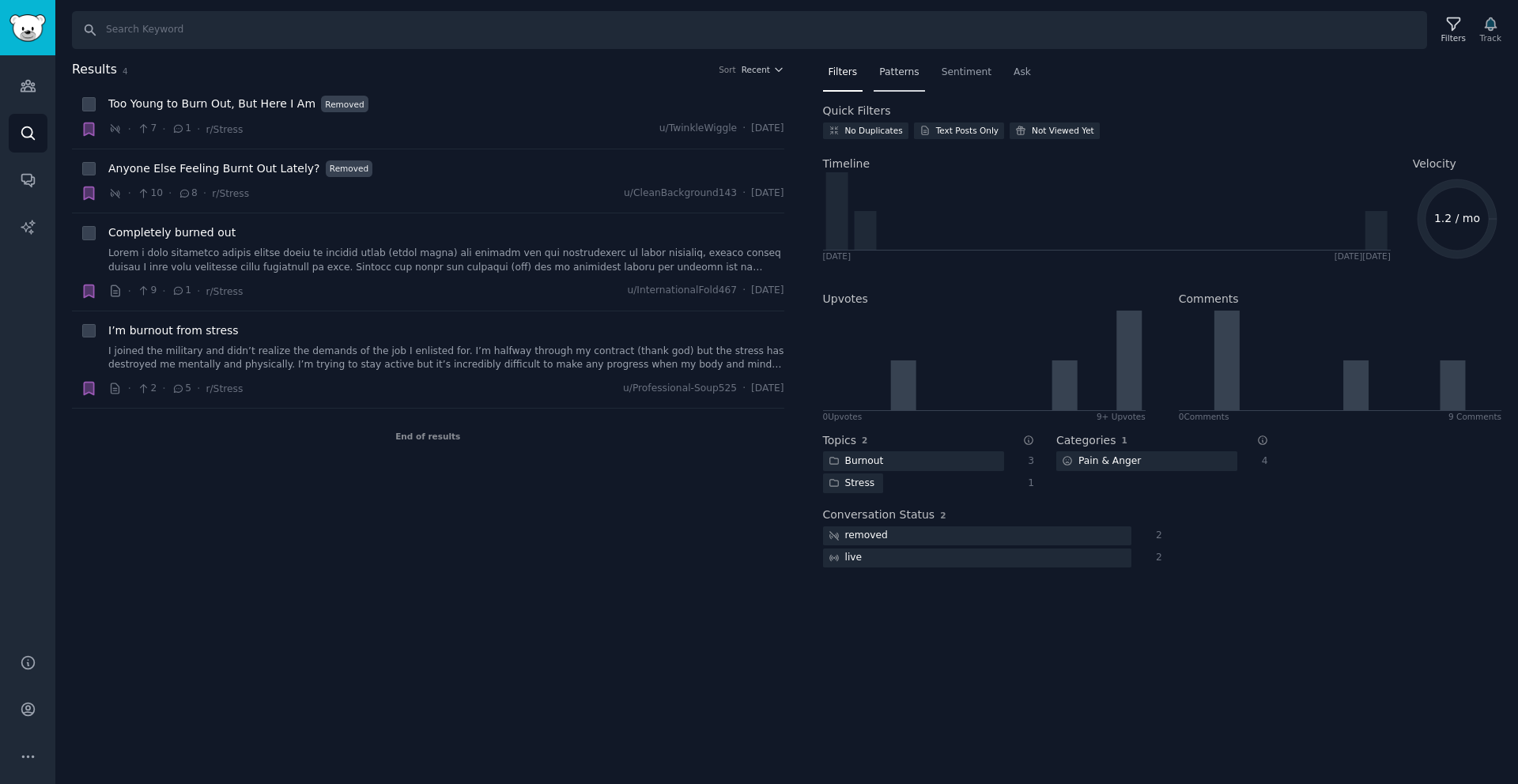
click at [900, 72] on span "Patterns" at bounding box center [898, 73] width 39 height 14
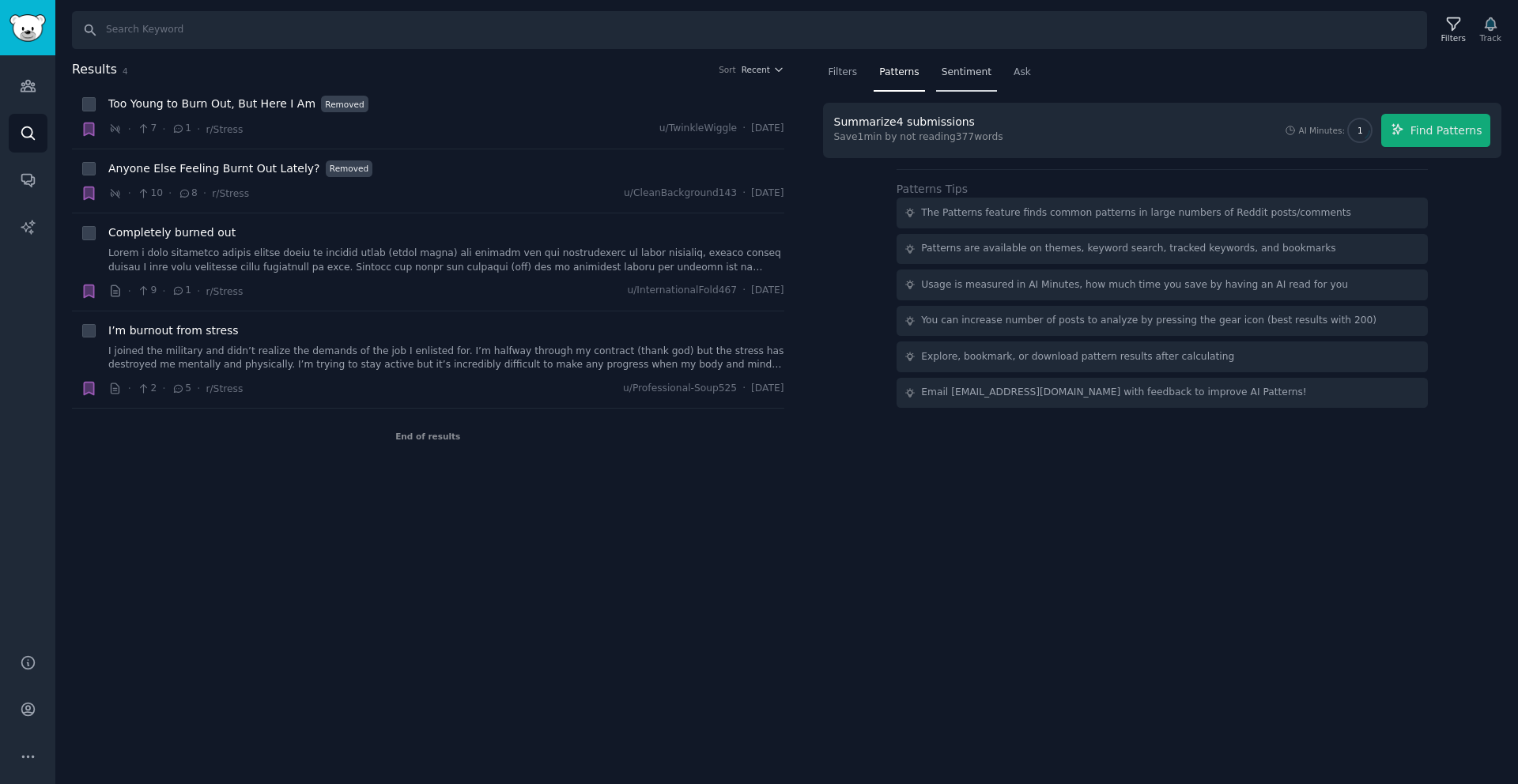
click at [965, 71] on span "Sentiment" at bounding box center [966, 73] width 50 height 14
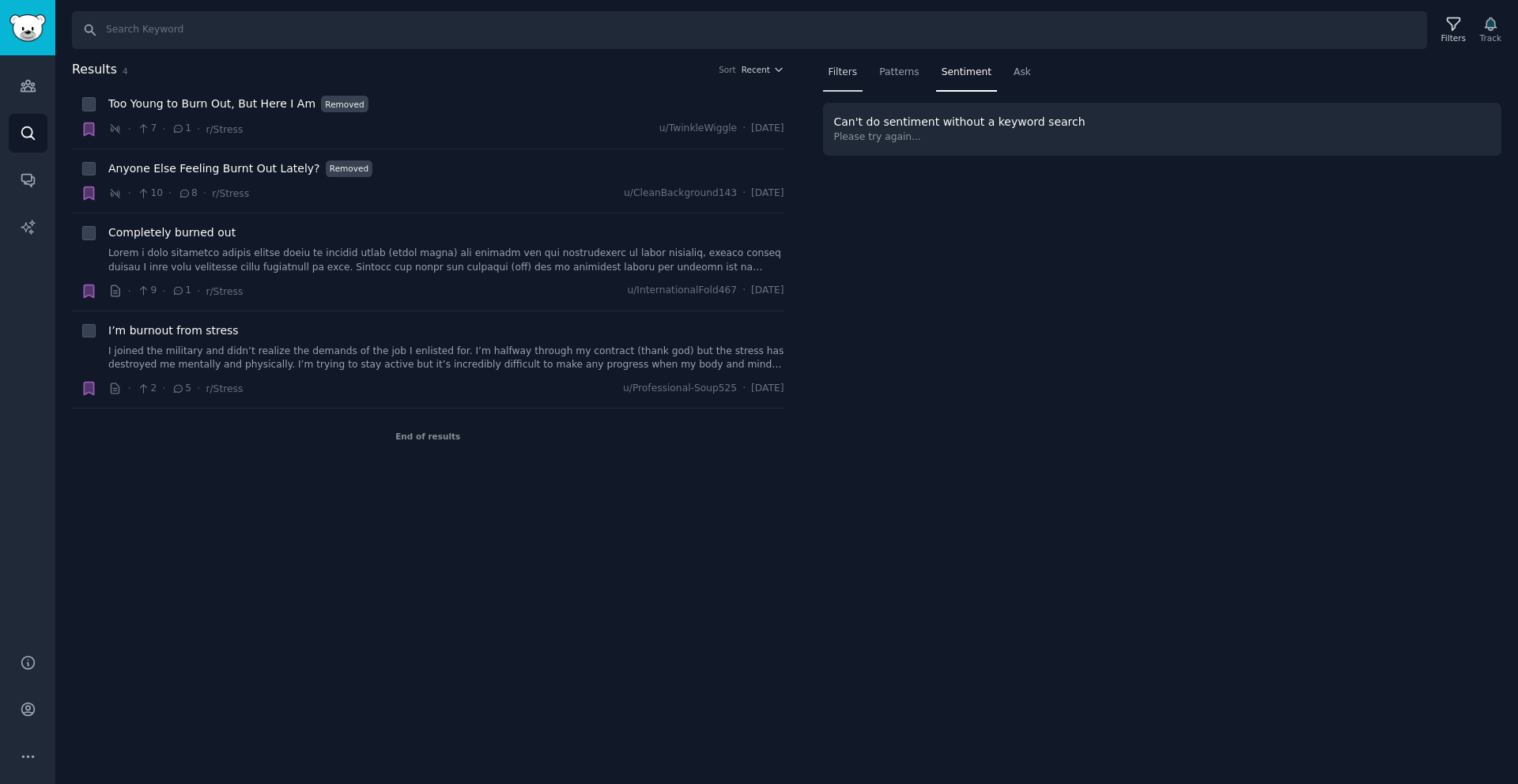
click at [843, 78] on span "Filters" at bounding box center [843, 73] width 29 height 14
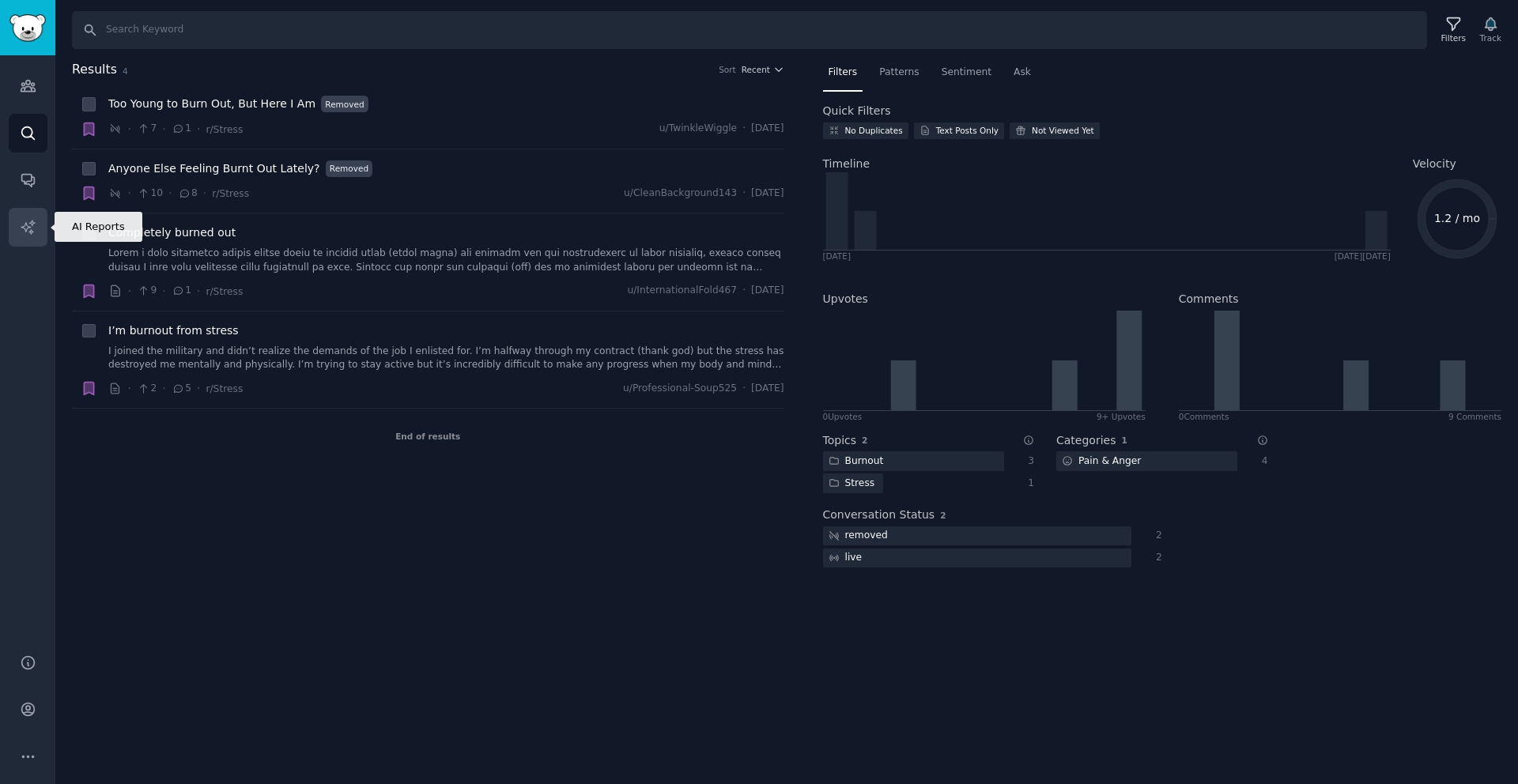
click at [29, 221] on icon "Sidebar" at bounding box center [28, 227] width 17 height 17
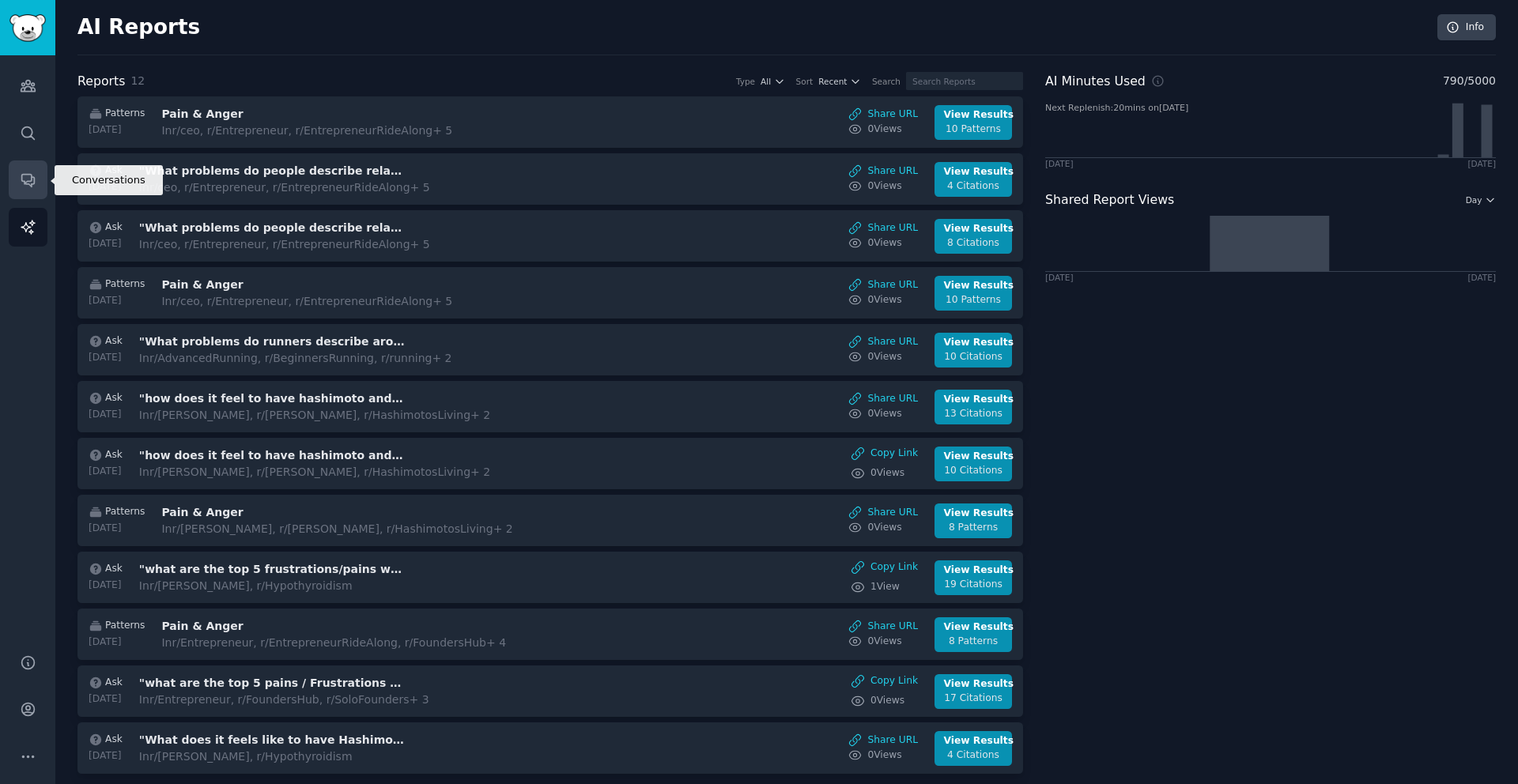
click at [38, 176] on link "Conversations" at bounding box center [28, 179] width 39 height 38
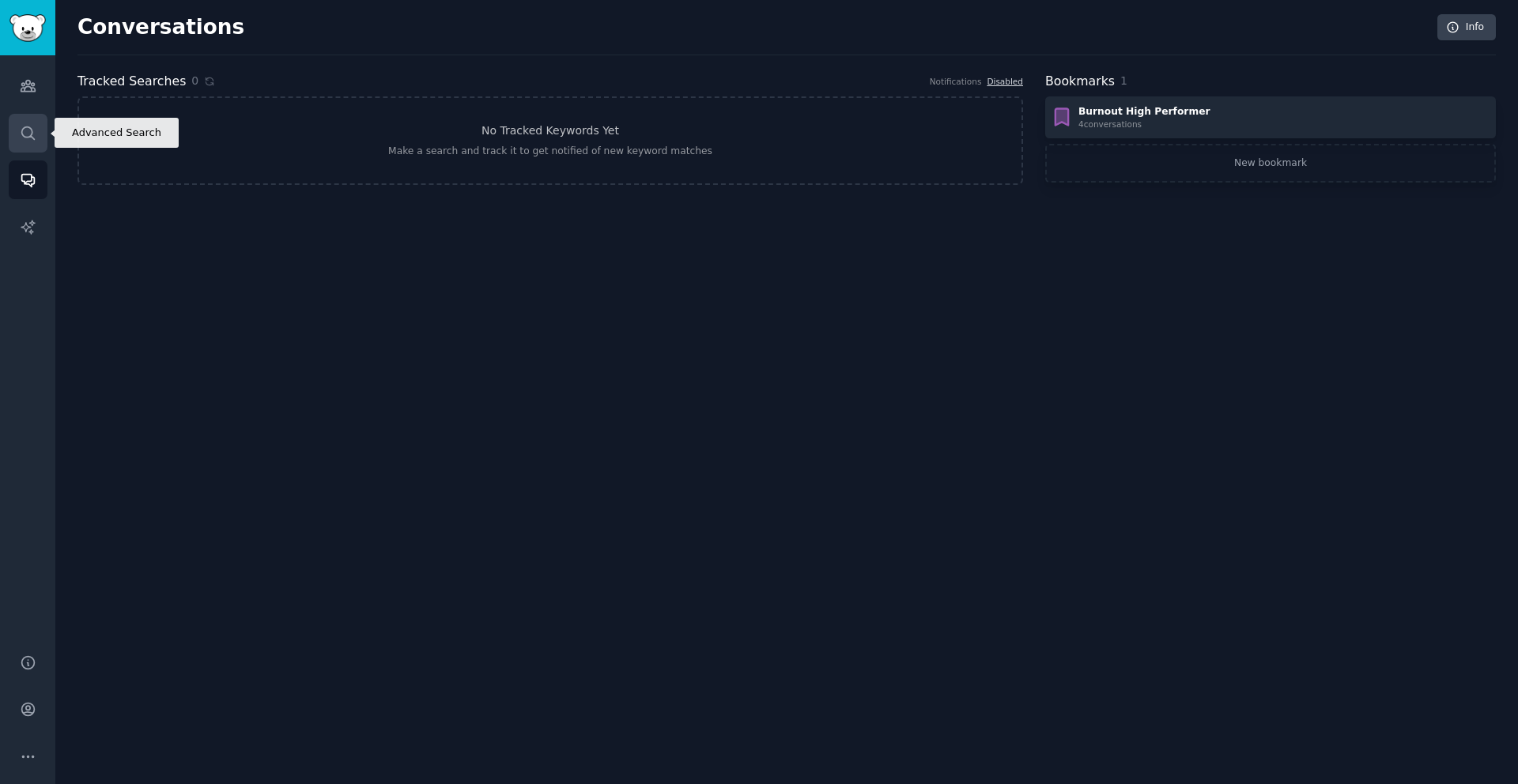
click at [32, 135] on icon "Sidebar" at bounding box center [28, 133] width 17 height 17
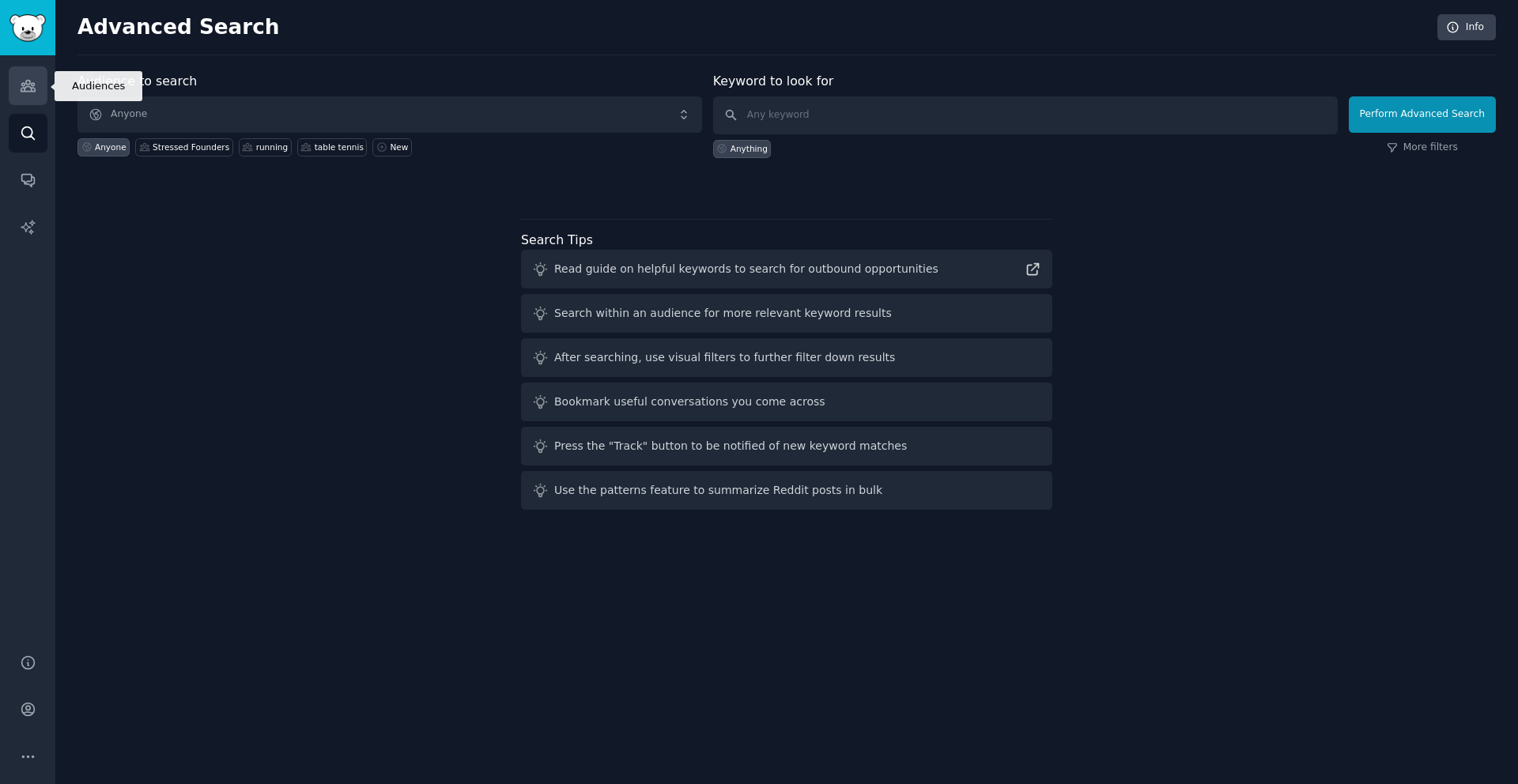
click at [29, 92] on icon "Sidebar" at bounding box center [28, 86] width 17 height 17
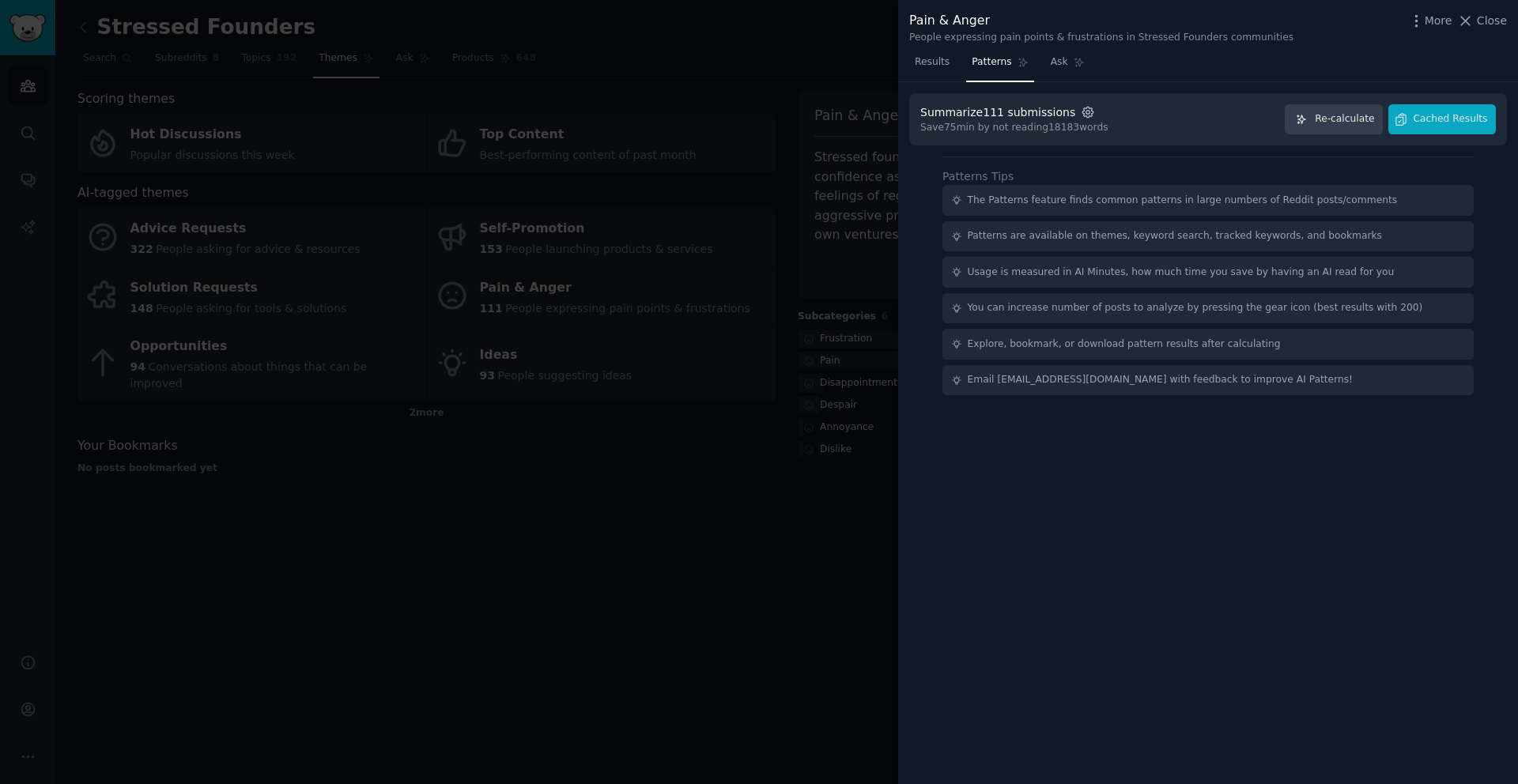
click at [1086, 114] on icon "button" at bounding box center [1088, 112] width 4 height 4
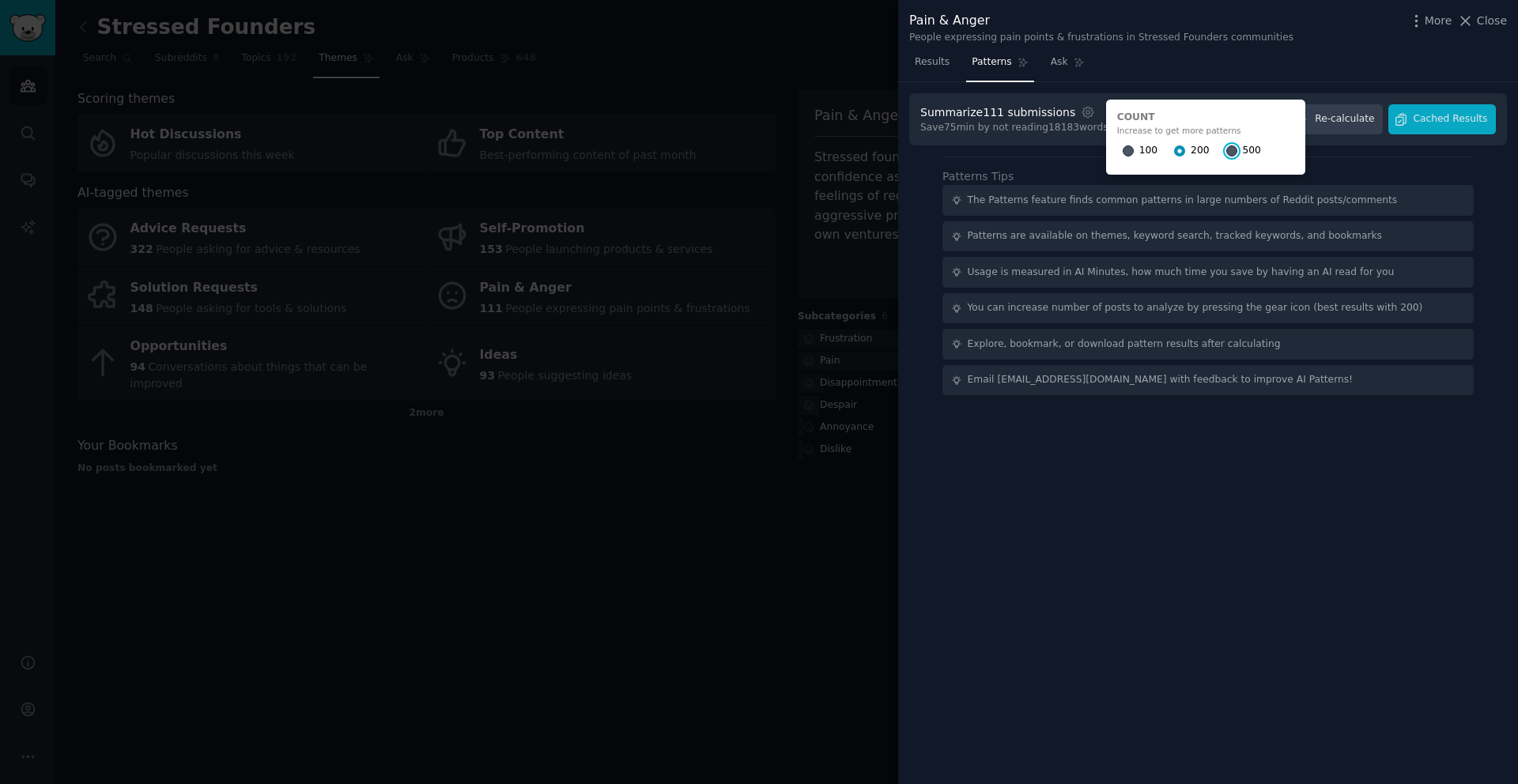
click at [1226, 151] on input "500" at bounding box center [1232, 150] width 11 height 11
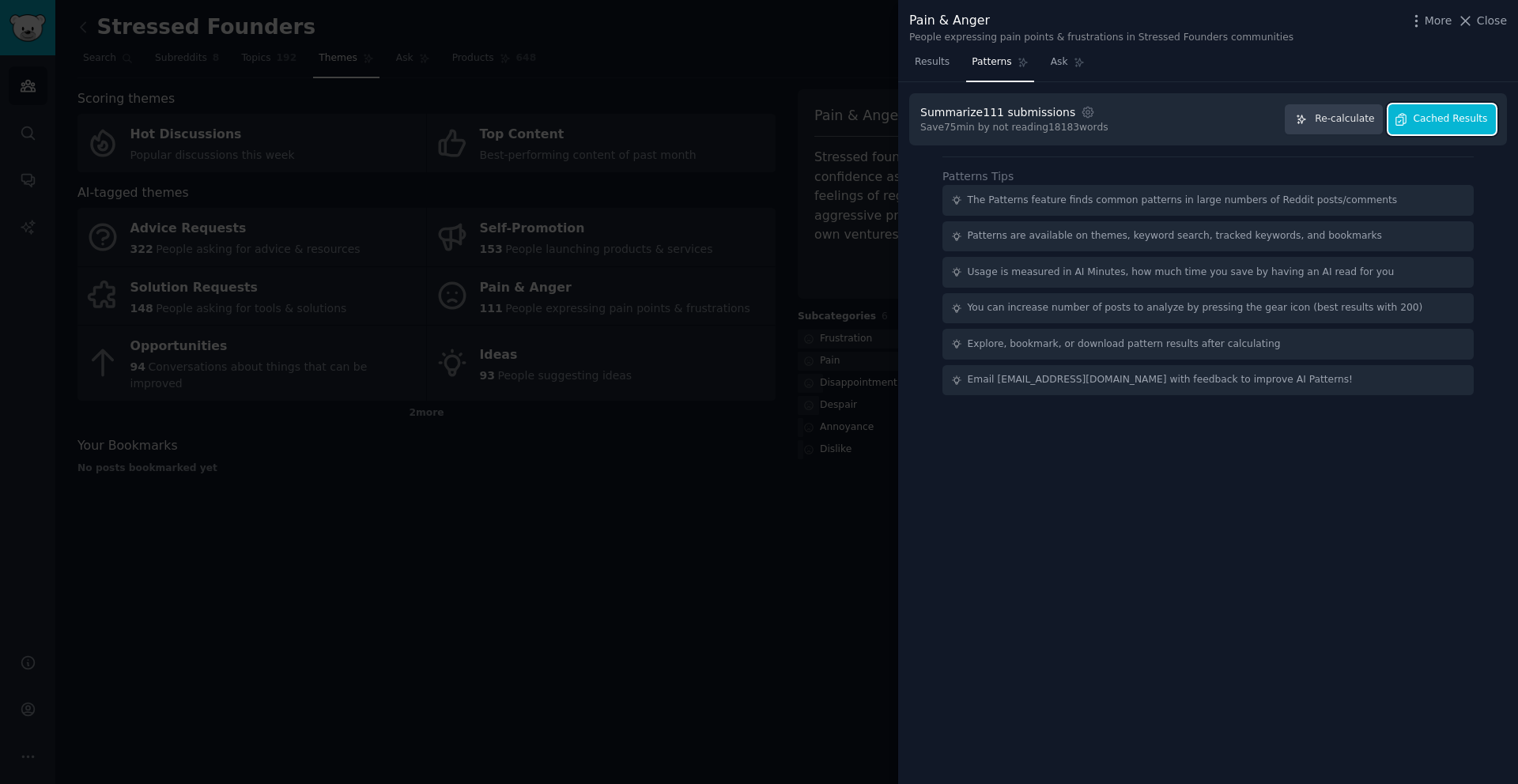
click at [1444, 119] on span "Cached Results" at bounding box center [1451, 119] width 74 height 14
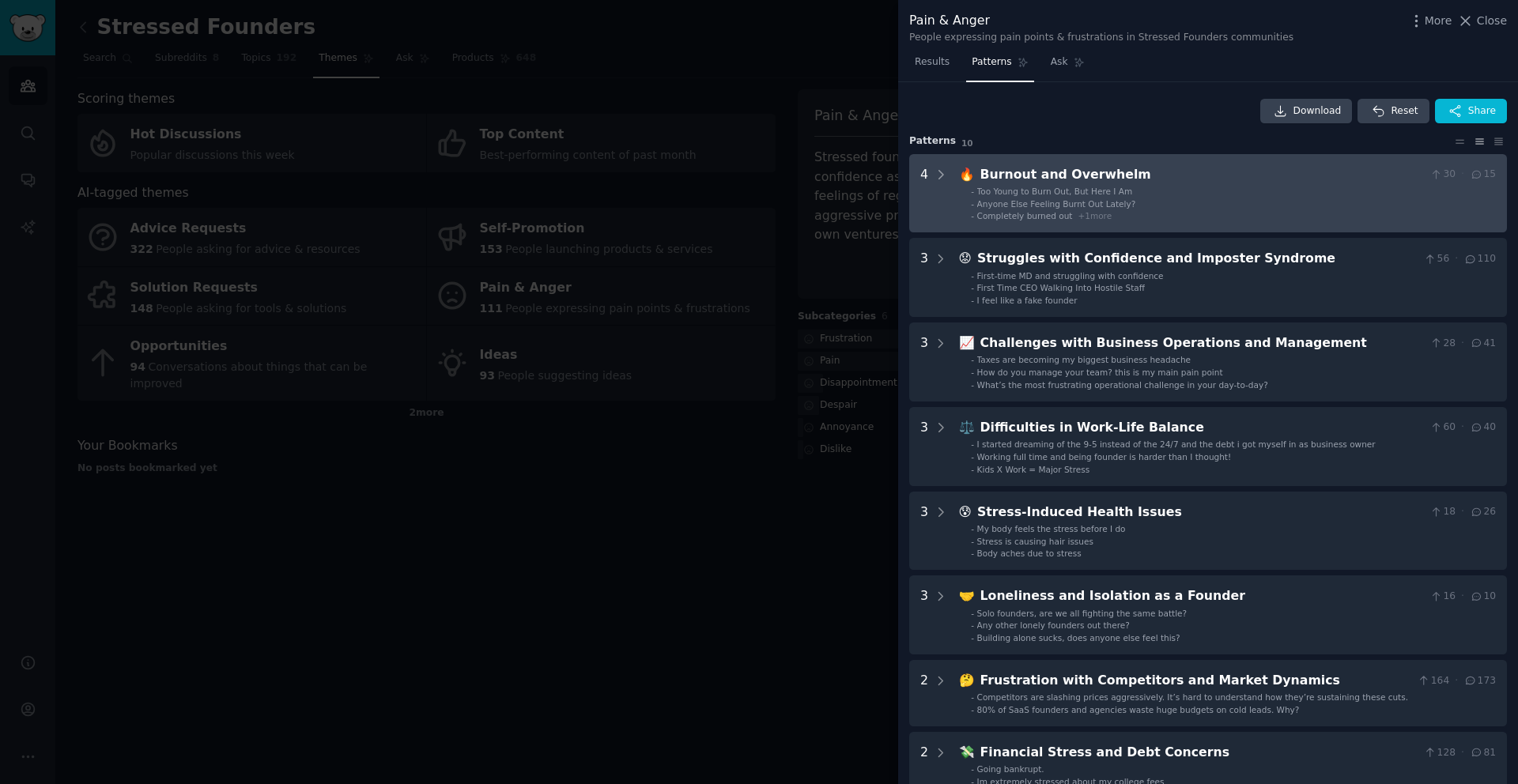
click at [1175, 202] on li "- Anyone Else Feeling Burnt Out Lately?" at bounding box center [1233, 204] width 525 height 11
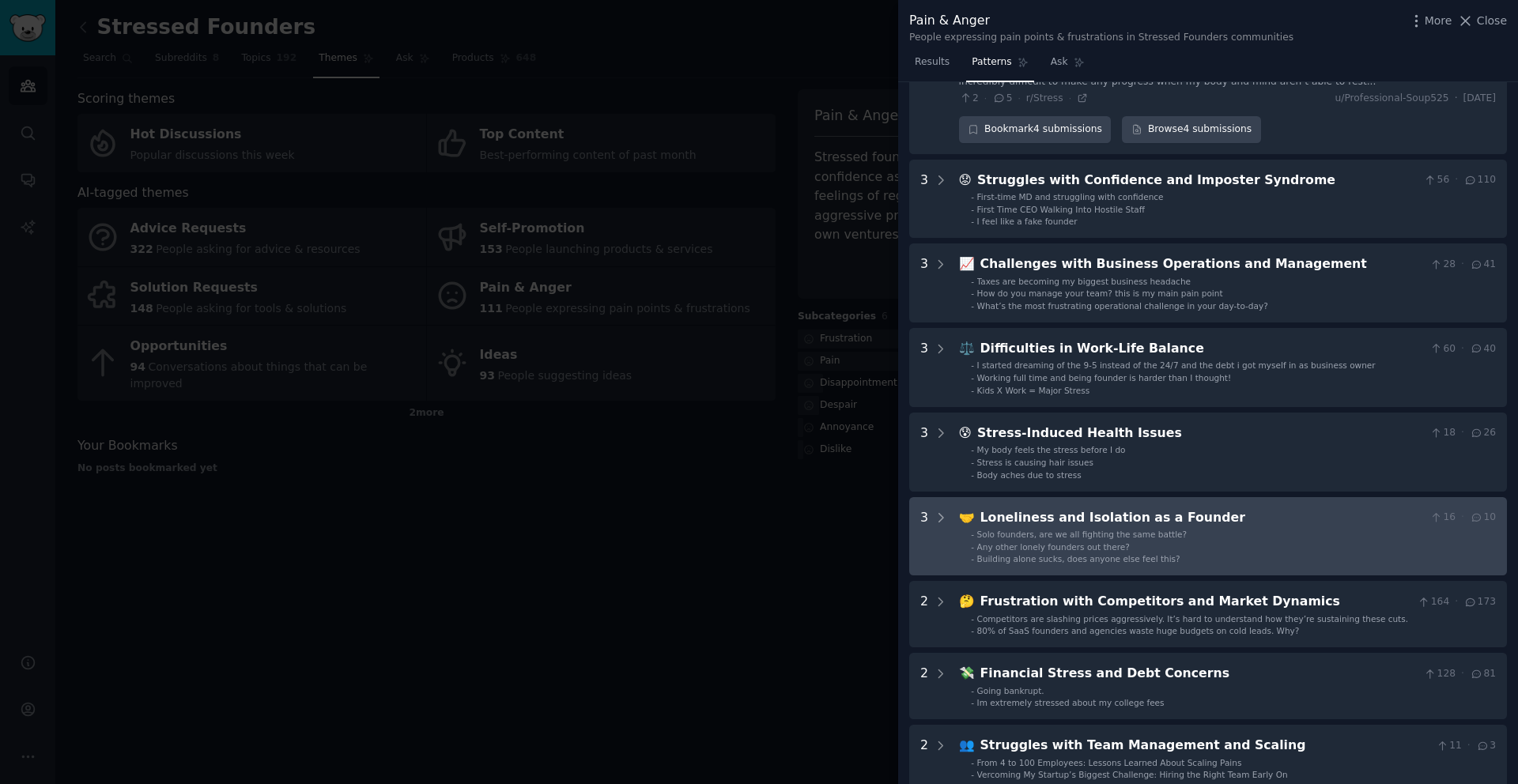
scroll to position [369, 0]
drag, startPoint x: 1051, startPoint y: 607, endPoint x: 1052, endPoint y: 548, distance: 59.0
click at [1052, 548] on div "4 🔥 Burnout and Overwhelm 30 · 15 Too Young to Burn Out, But Here I Am [removed…" at bounding box center [1208, 323] width 598 height 1077
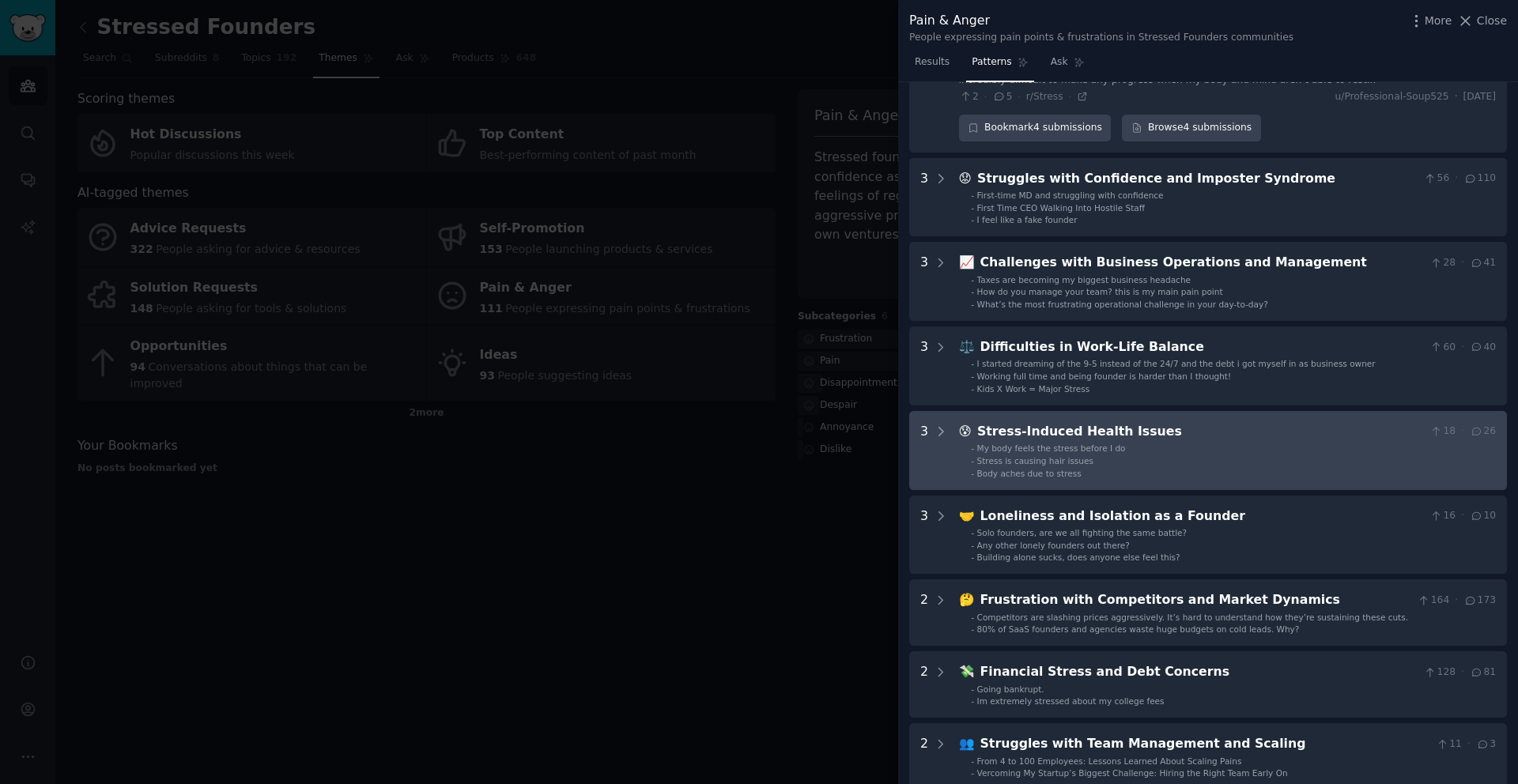
click at [1061, 465] on div "Stress is causing hair issues" at bounding box center [1035, 460] width 116 height 11
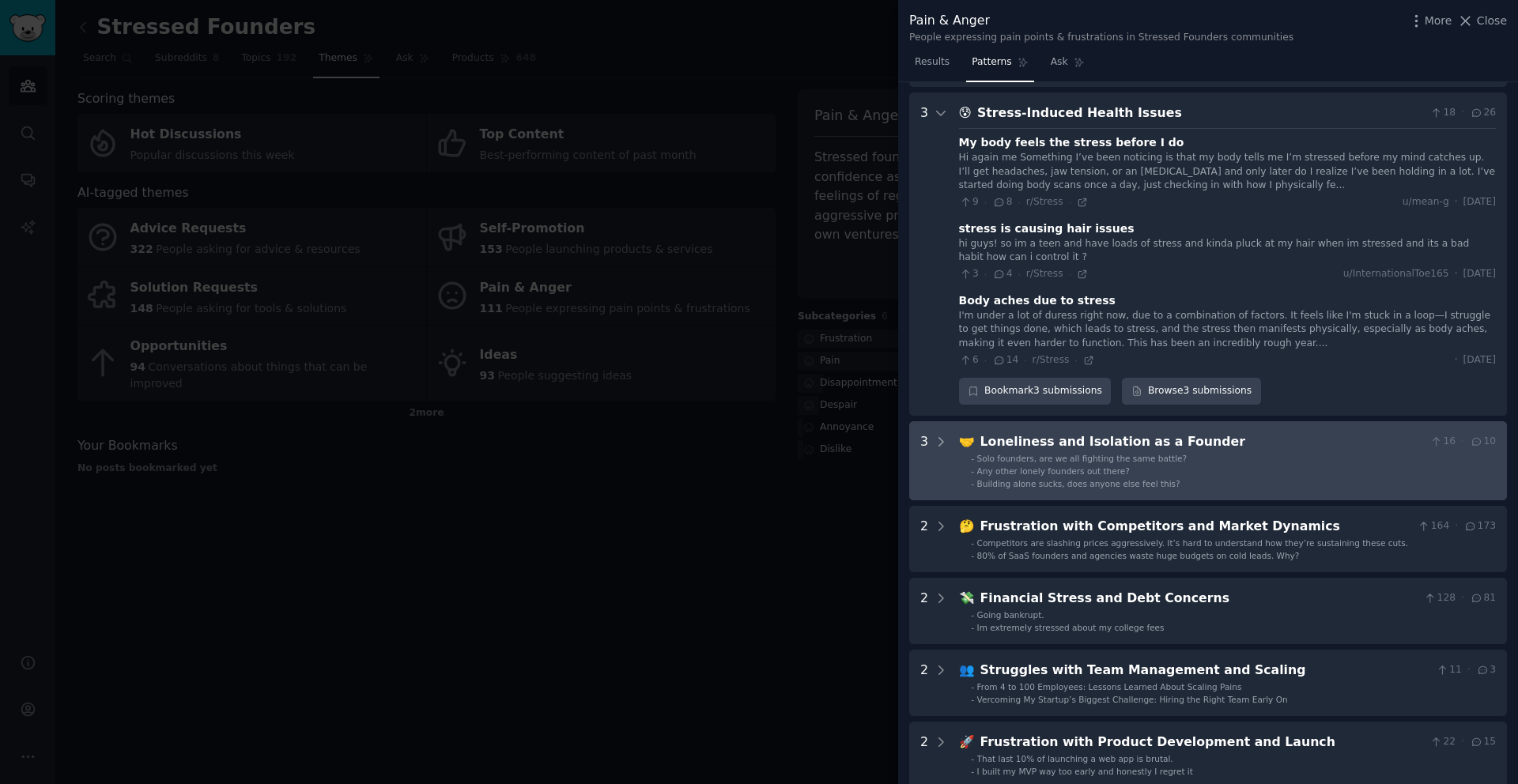
scroll to position [698, 0]
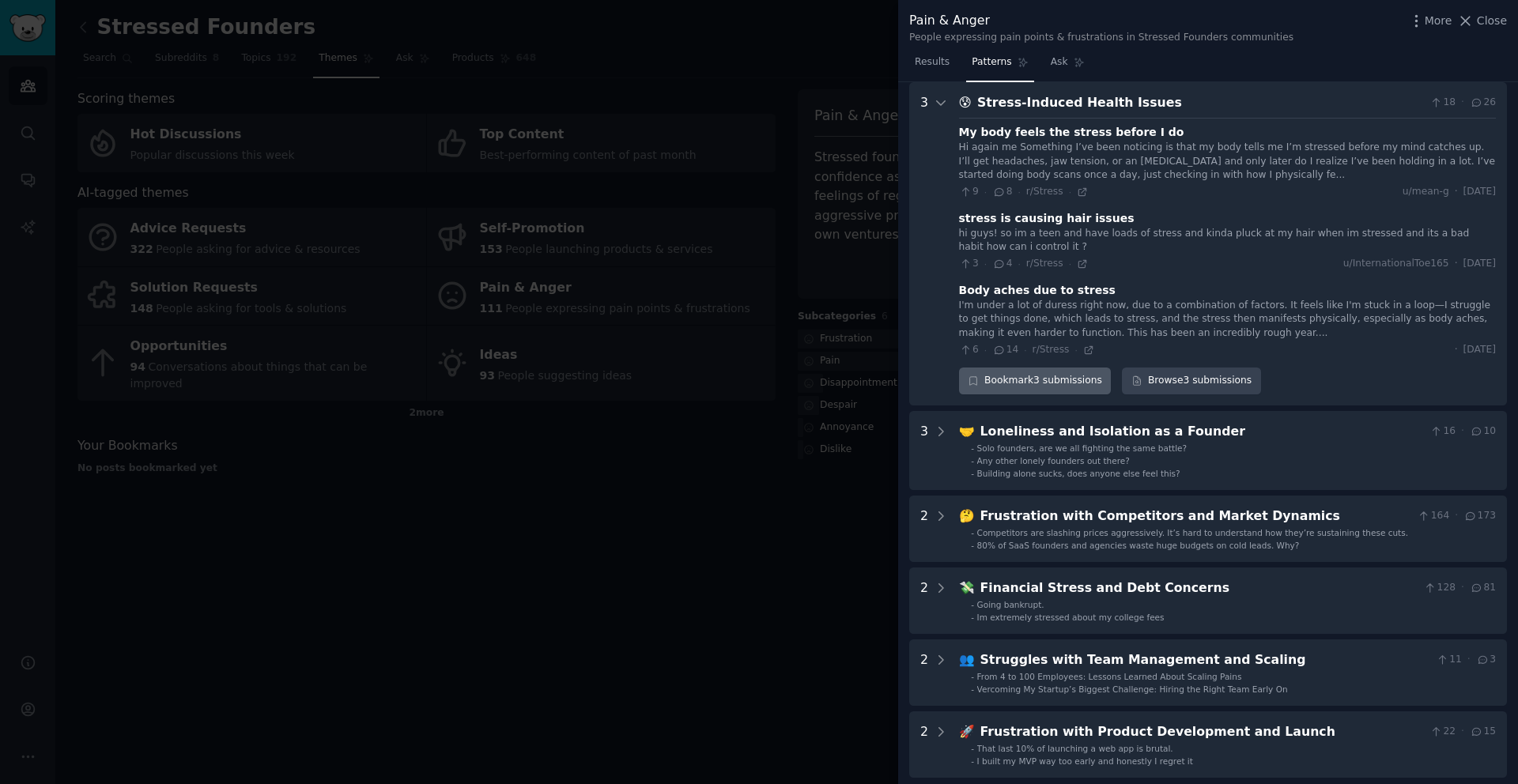
click at [1030, 385] on div "Bookmark 3 submissions" at bounding box center [1036, 381] width 152 height 27
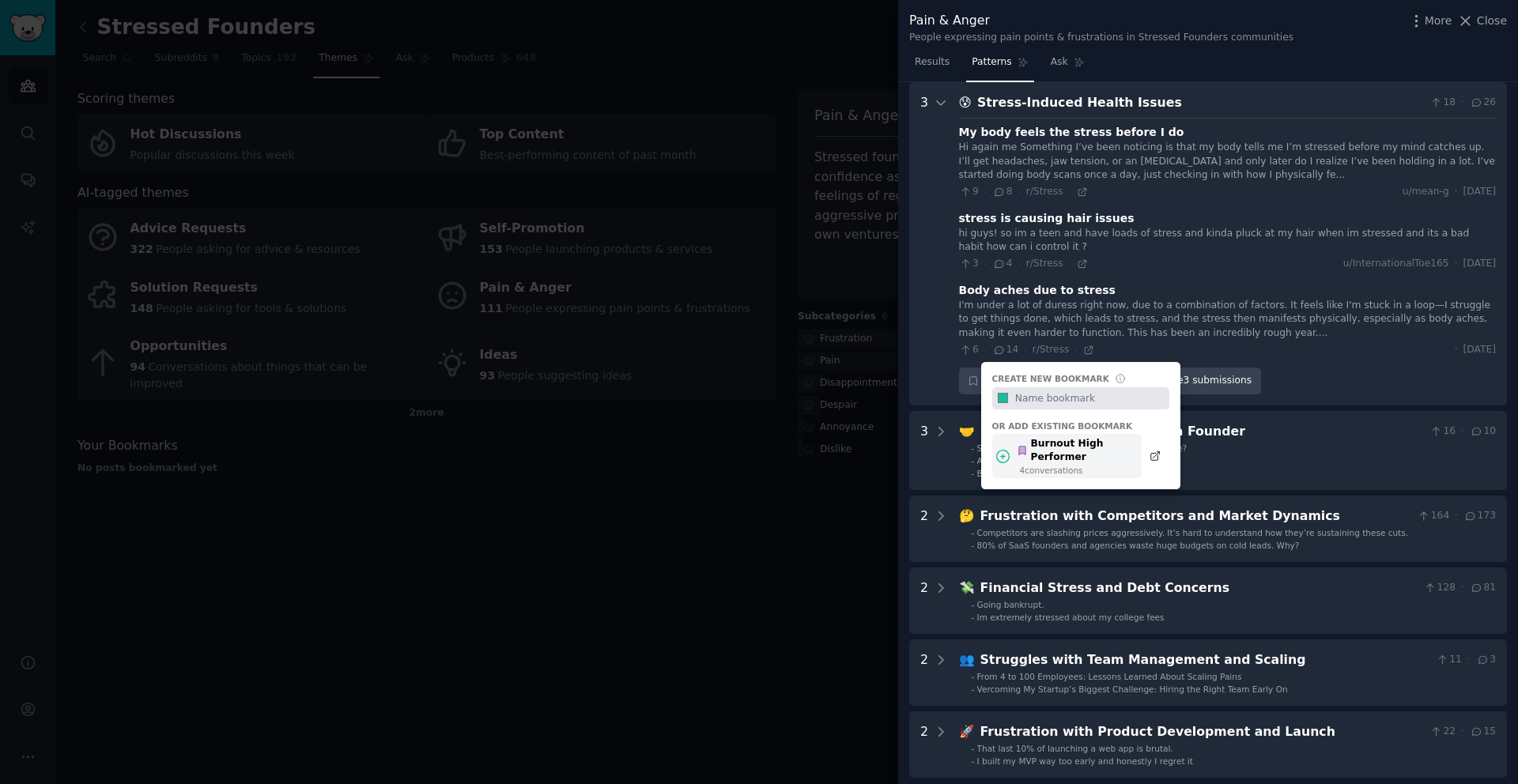
click at [1002, 455] on icon at bounding box center [1003, 456] width 12 height 12
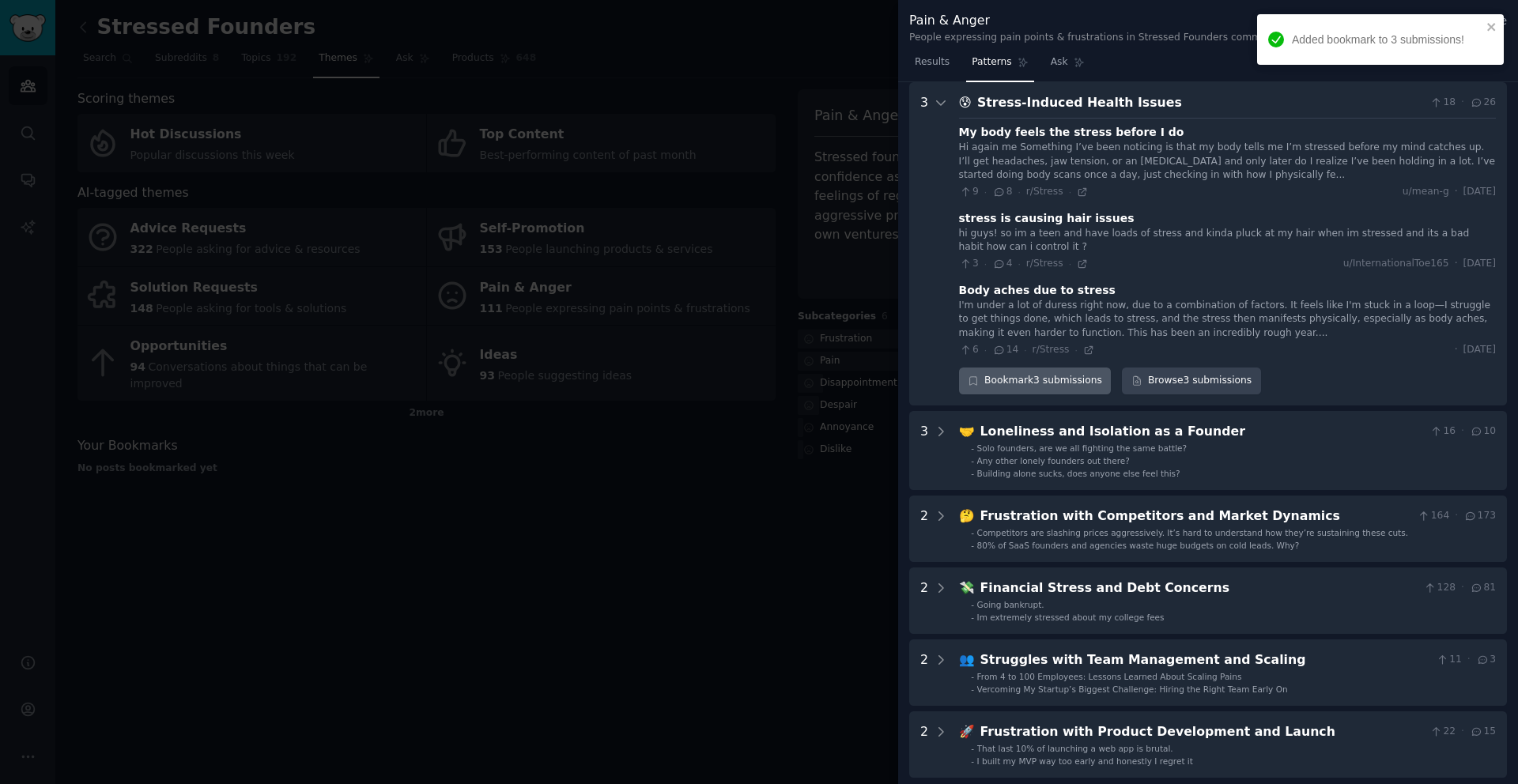
click at [1043, 382] on div "Bookmark 3 submissions" at bounding box center [1036, 381] width 152 height 27
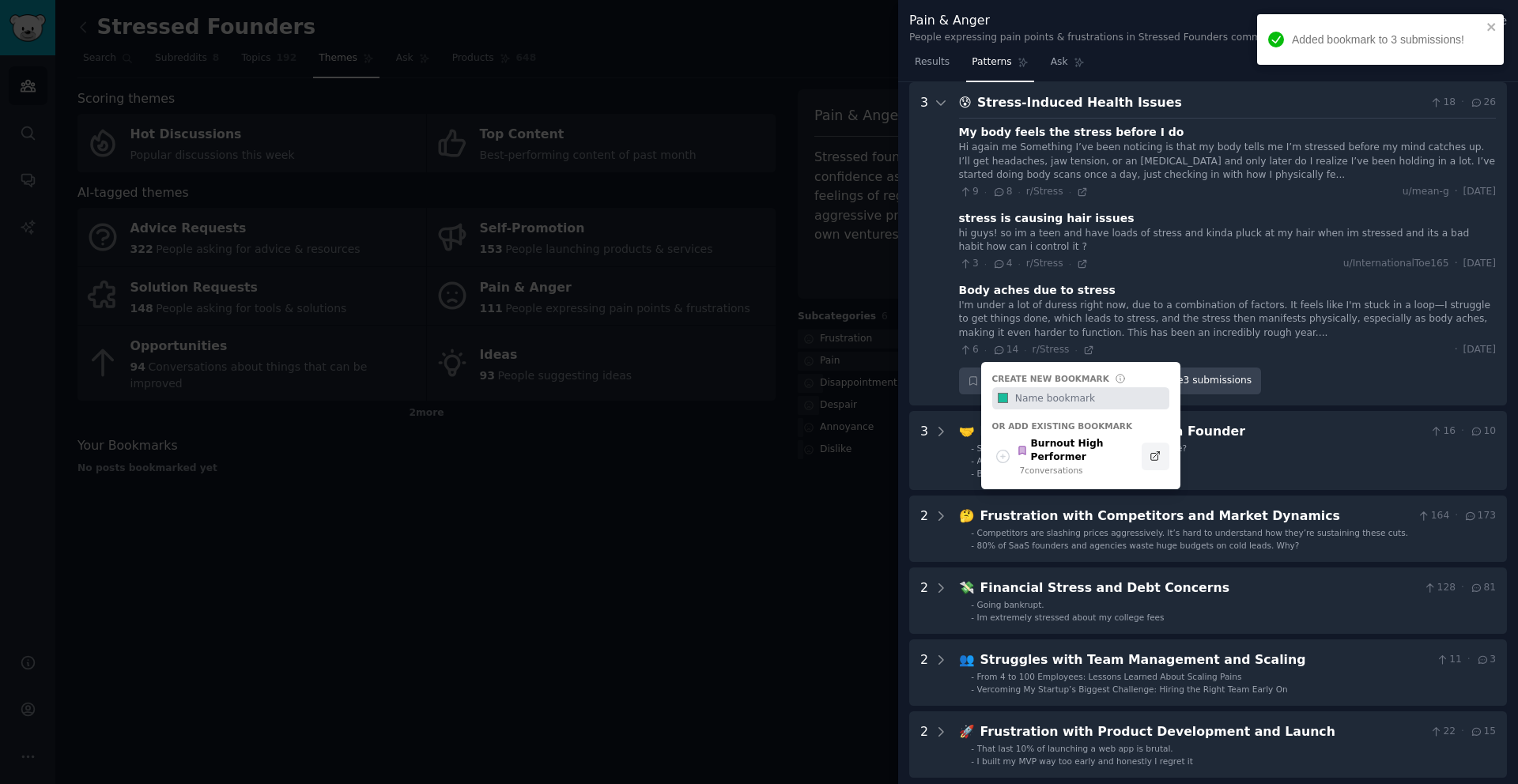
click at [1151, 458] on icon at bounding box center [1155, 456] width 11 height 11
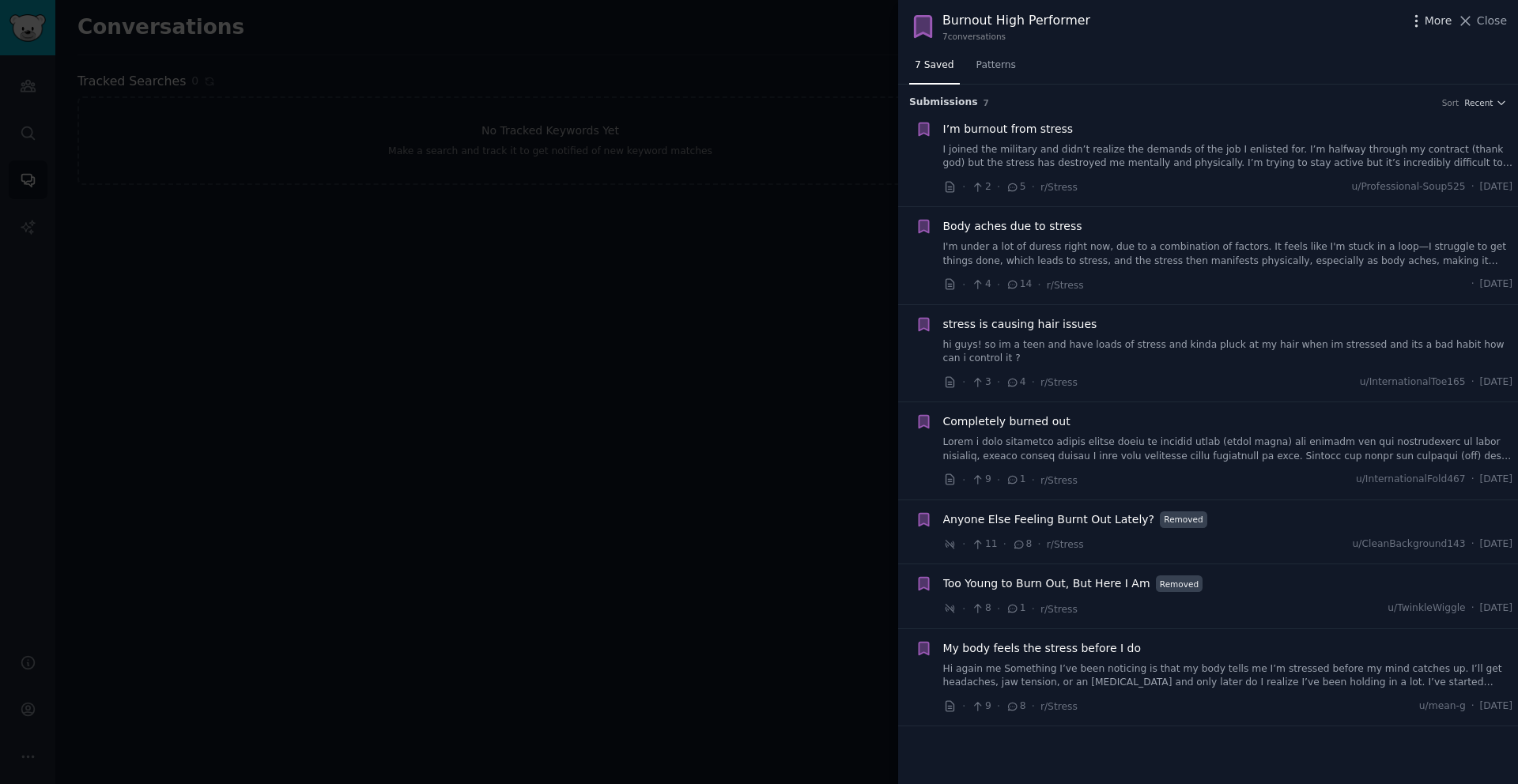
click at [1420, 19] on icon "button" at bounding box center [1416, 20] width 17 height 17
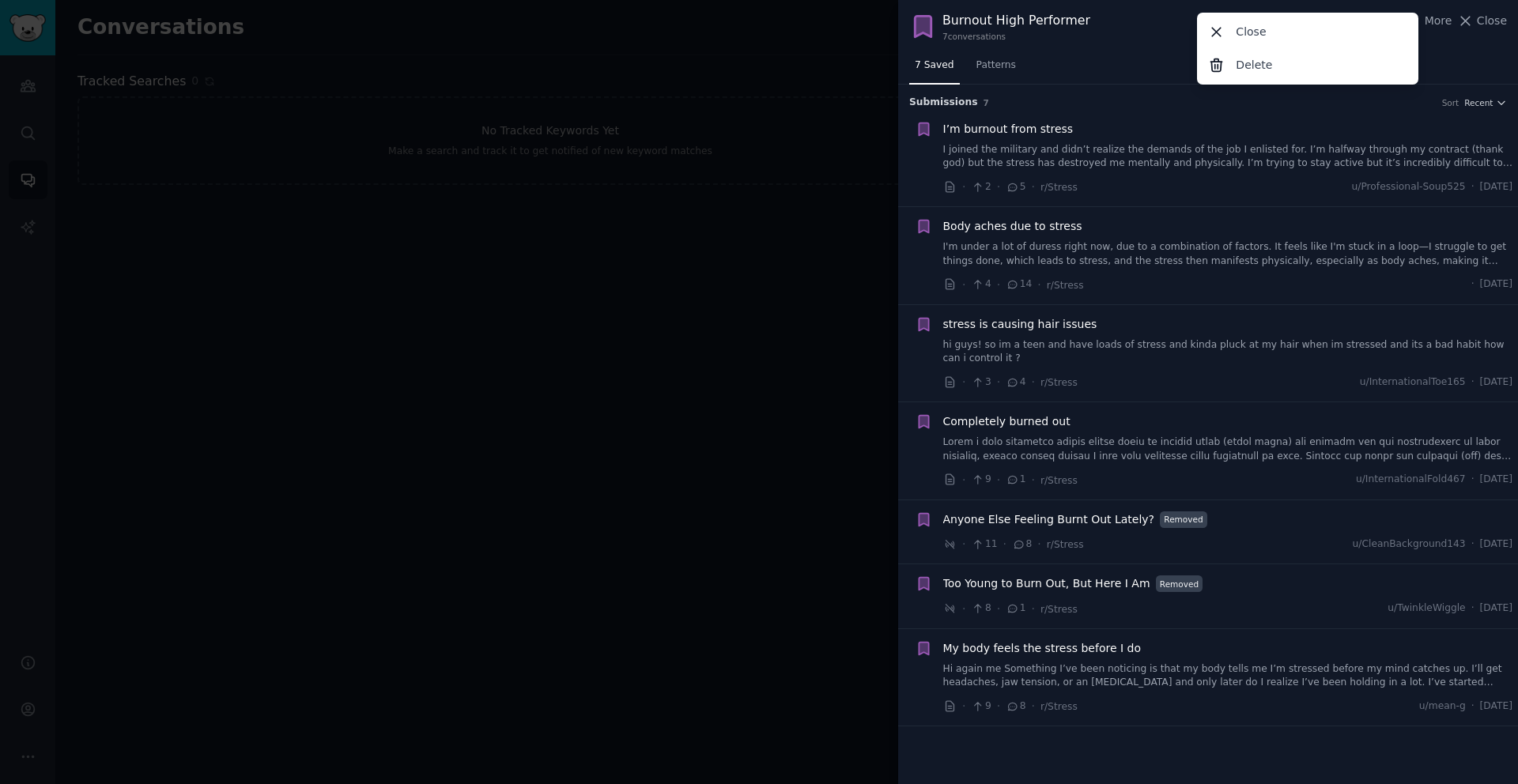
click at [1074, 32] on div "7 conversation s" at bounding box center [1016, 36] width 148 height 11
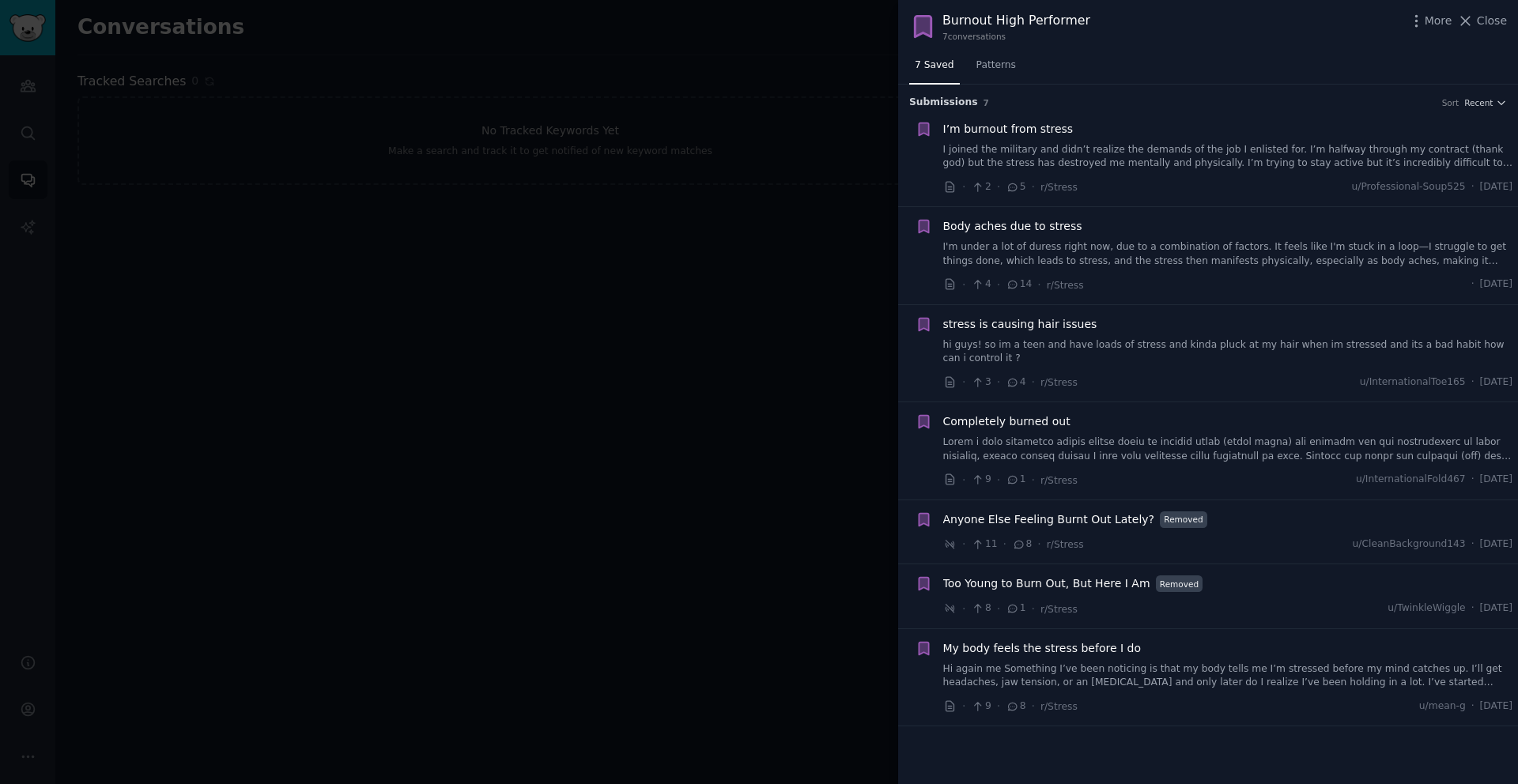
click at [1046, 23] on div "Burnout High Performer" at bounding box center [1016, 21] width 148 height 20
click at [1077, 23] on div "Burnout High Performer" at bounding box center [1016, 21] width 148 height 20
click at [1006, 26] on div "Burnout High Performer" at bounding box center [1016, 21] width 148 height 20
click at [988, 40] on div "7 conversation s" at bounding box center [1016, 36] width 148 height 11
click at [994, 23] on div "Burnout High Performer" at bounding box center [1016, 21] width 148 height 20
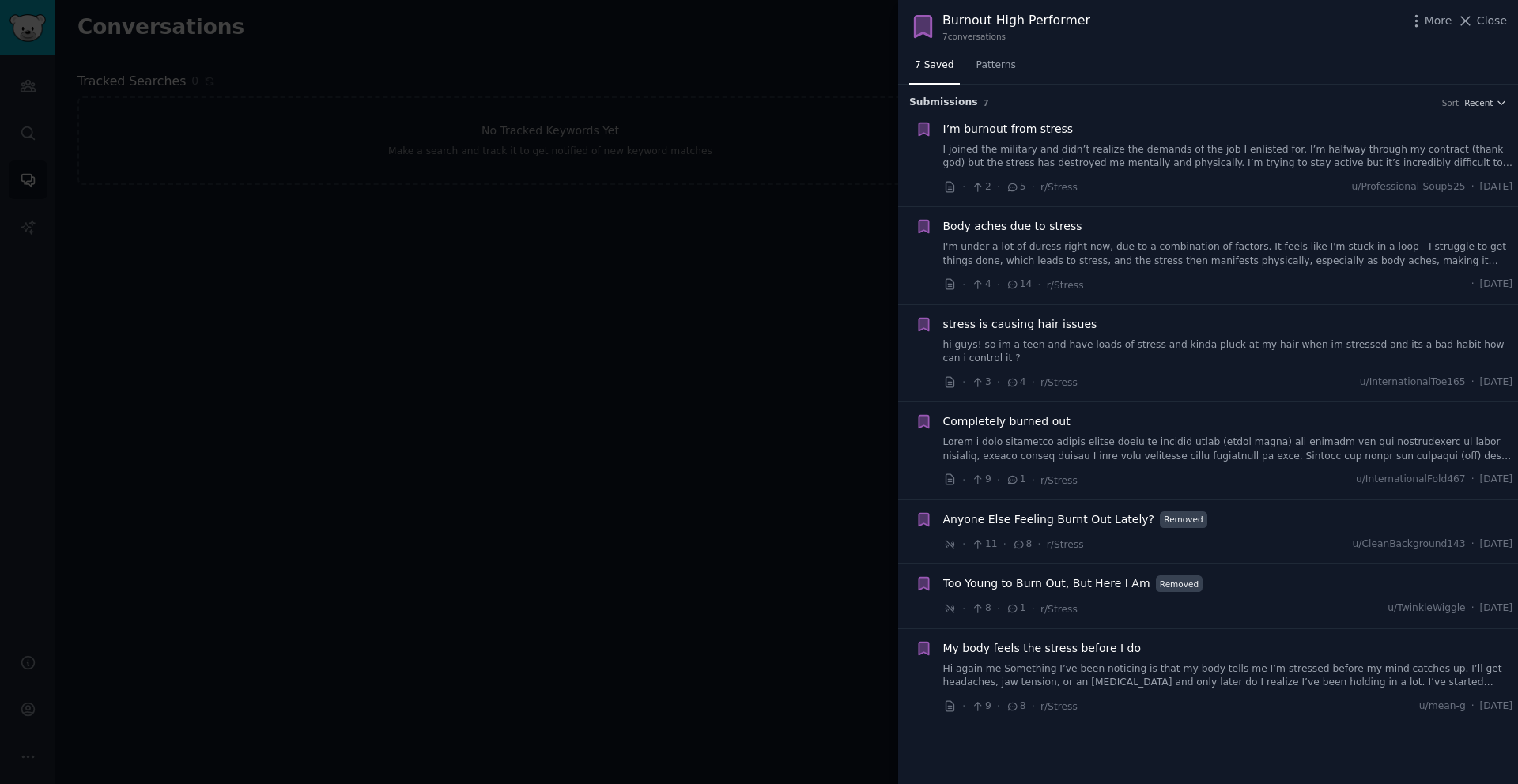
drag, startPoint x: 950, startPoint y: 22, endPoint x: 938, endPoint y: 22, distance: 12.0
click at [950, 21] on div "Burnout High Performer" at bounding box center [1016, 21] width 148 height 20
click at [921, 24] on icon at bounding box center [923, 25] width 16 height 20
click at [977, 15] on div "Burnout High Performer" at bounding box center [1016, 21] width 148 height 20
click at [1087, 25] on div "Burnout High Performer 7 conversation s More Close" at bounding box center [1208, 26] width 598 height 31
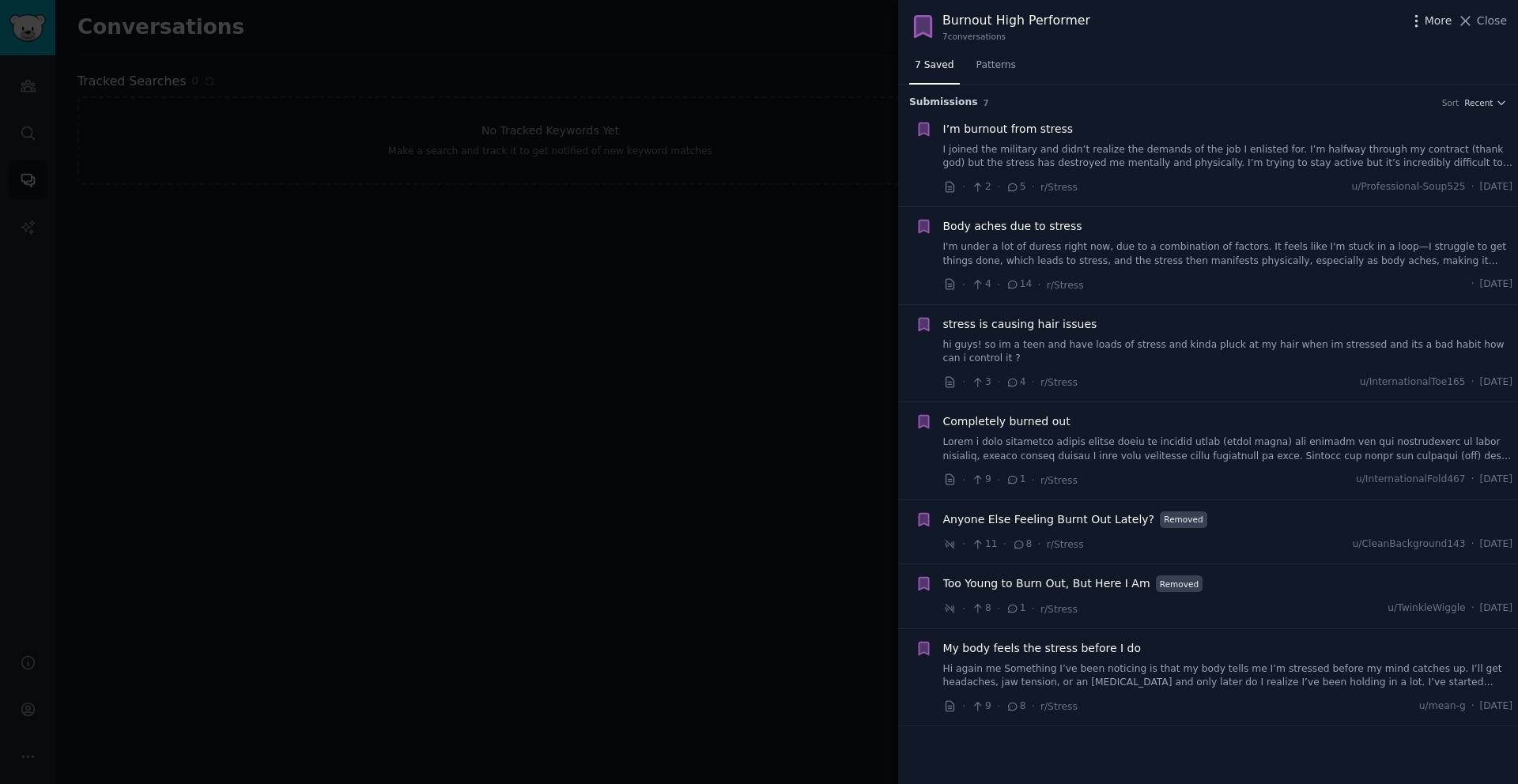
click at [1429, 24] on span "More" at bounding box center [1439, 20] width 28 height 17
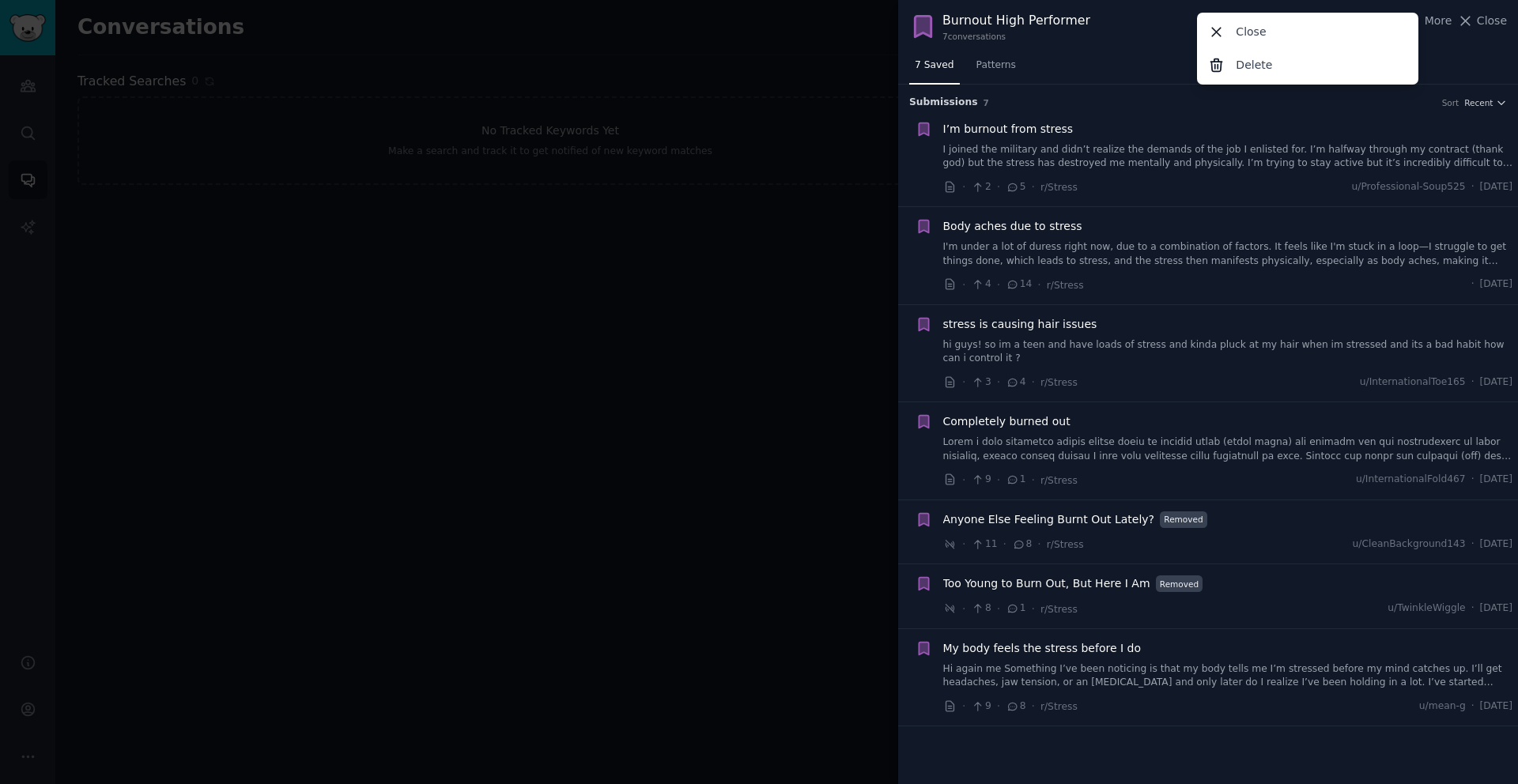
click at [1119, 14] on div "Burnout High Performer 7 conversation s More Close Delete Close" at bounding box center [1208, 26] width 598 height 31
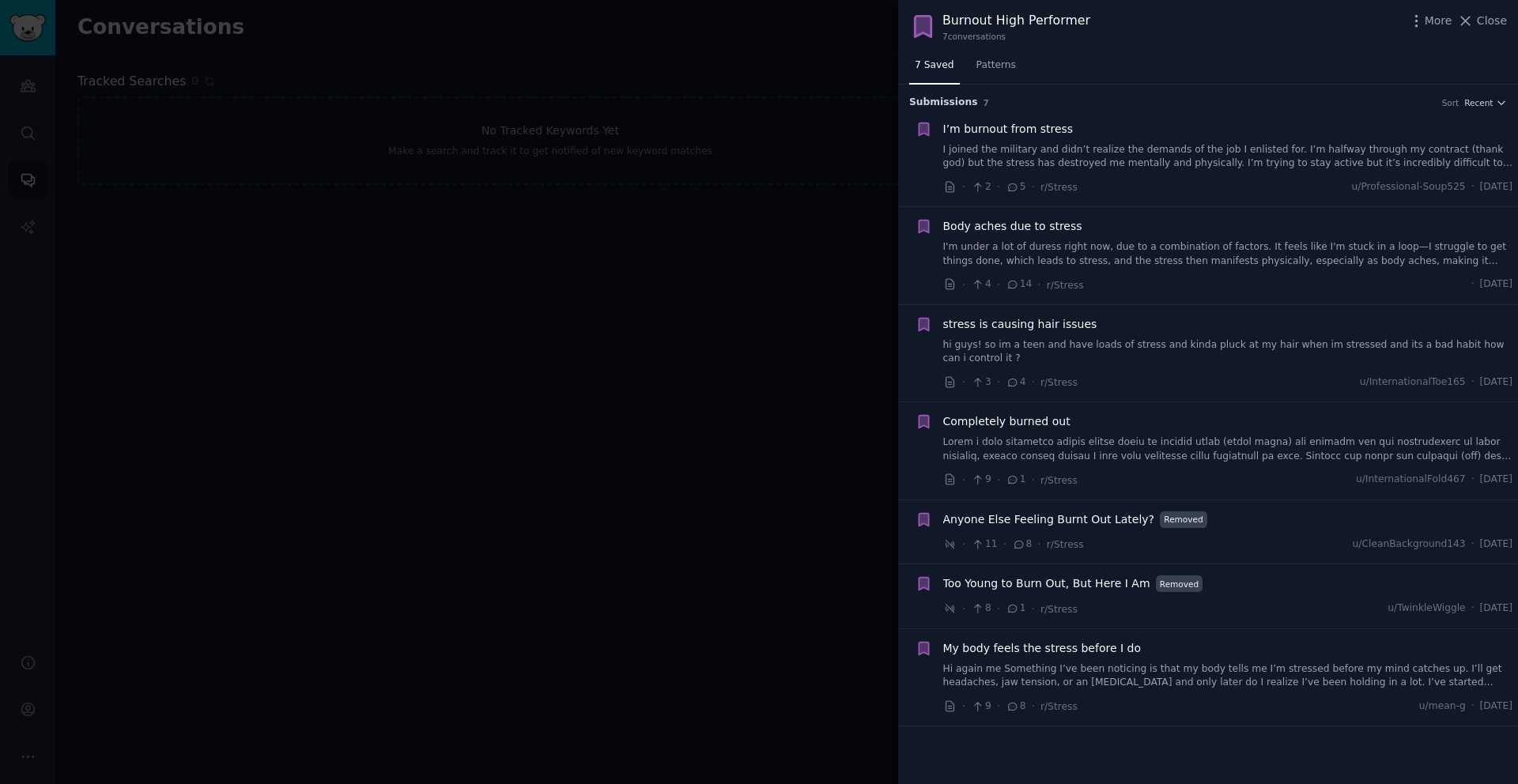
click at [1047, 16] on div "Burnout High Performer" at bounding box center [1016, 21] width 148 height 20
click at [1044, 17] on div "Burnout High Performer" at bounding box center [1016, 21] width 148 height 20
drag, startPoint x: 957, startPoint y: 19, endPoint x: 1047, endPoint y: 20, distance: 90.0
click at [1046, 20] on div "Burnout High Performer" at bounding box center [1016, 21] width 148 height 20
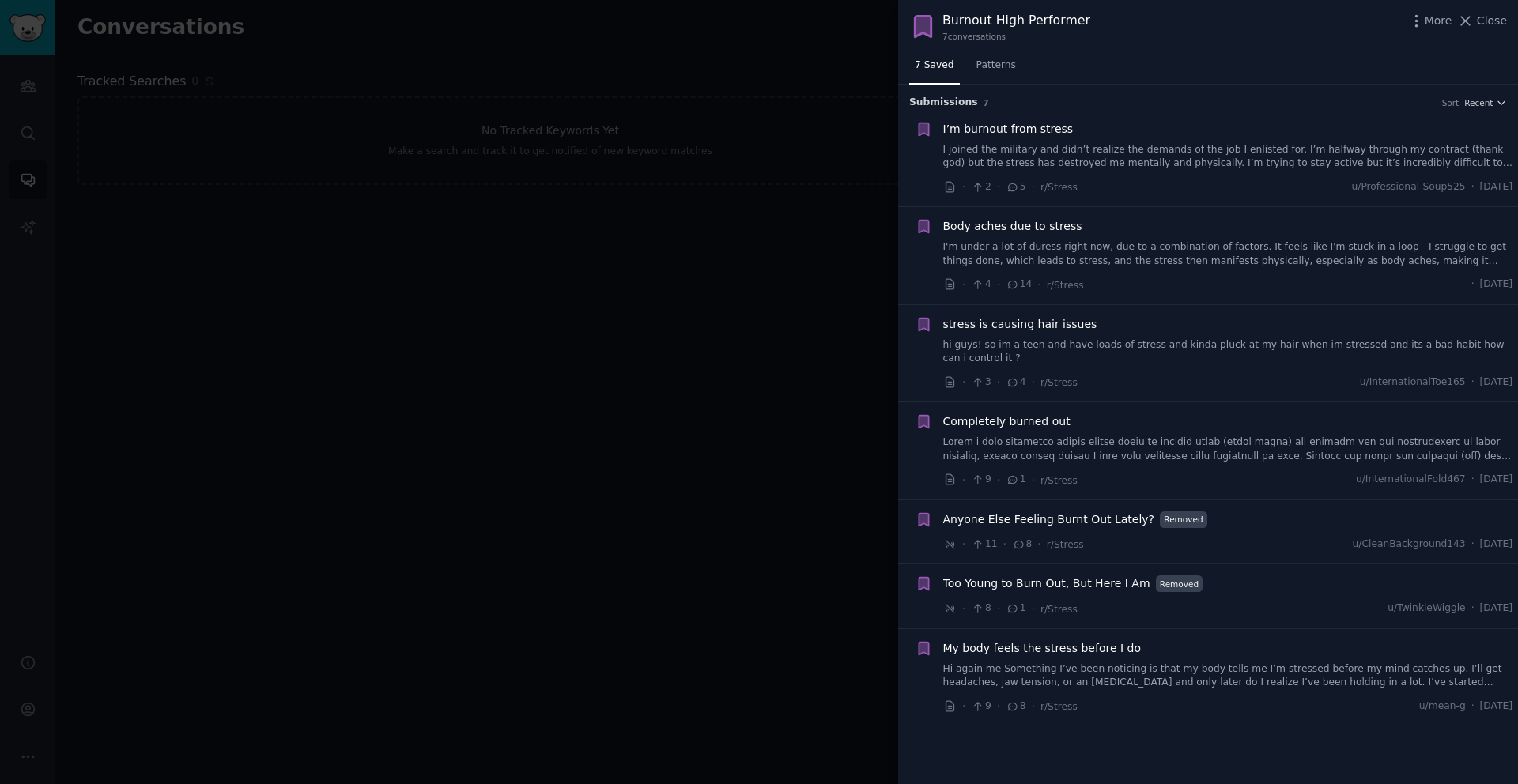
click at [1055, 23] on div "Burnout High Performer" at bounding box center [1016, 21] width 148 height 20
click at [924, 21] on icon at bounding box center [923, 25] width 16 height 20
click at [988, 15] on div "Burnout High Performer" at bounding box center [1016, 21] width 148 height 20
click at [790, 184] on div at bounding box center [759, 392] width 1518 height 784
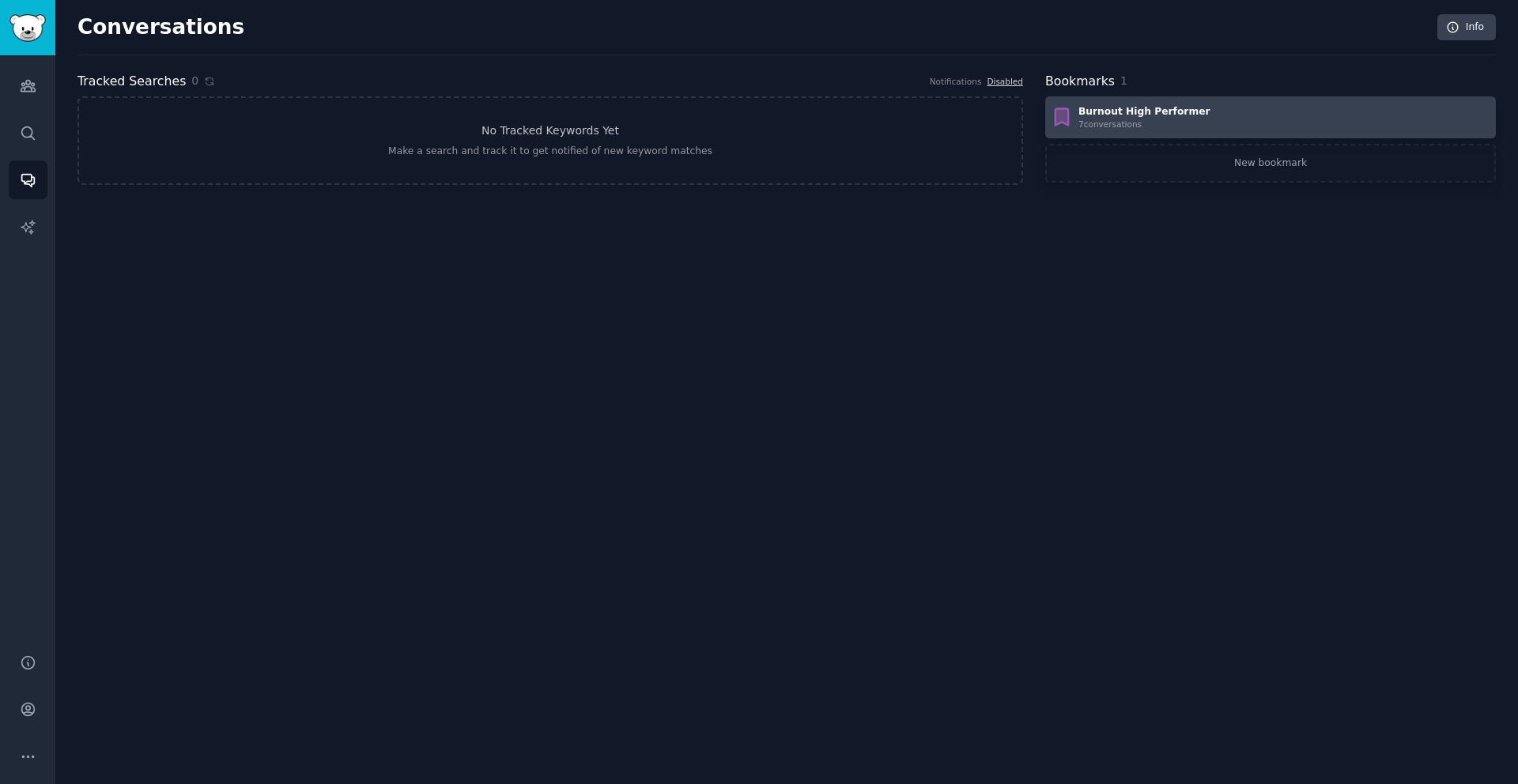
click at [1138, 108] on div "Burnout High Performer" at bounding box center [1144, 112] width 132 height 14
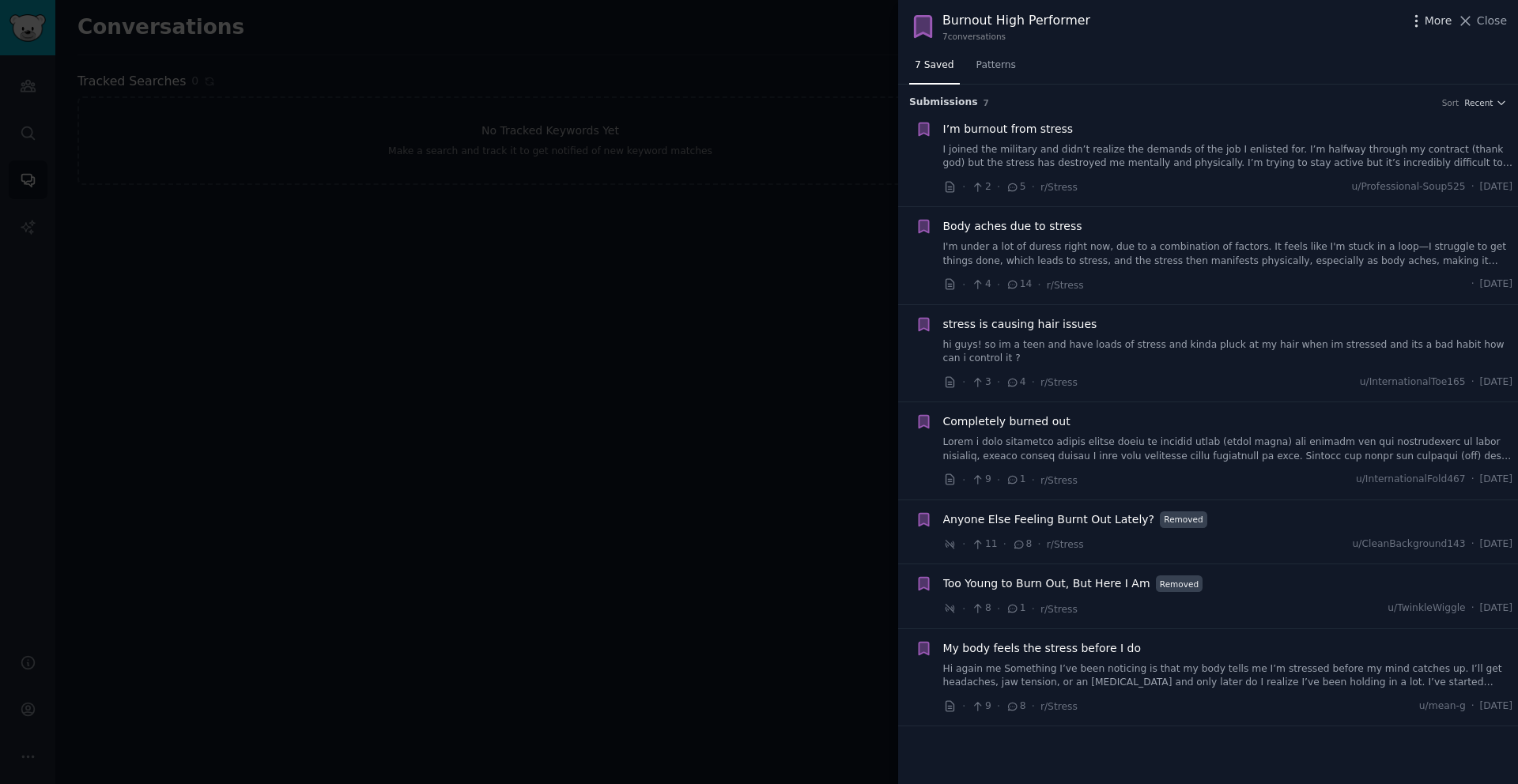
click at [1429, 24] on span "More" at bounding box center [1439, 20] width 28 height 17
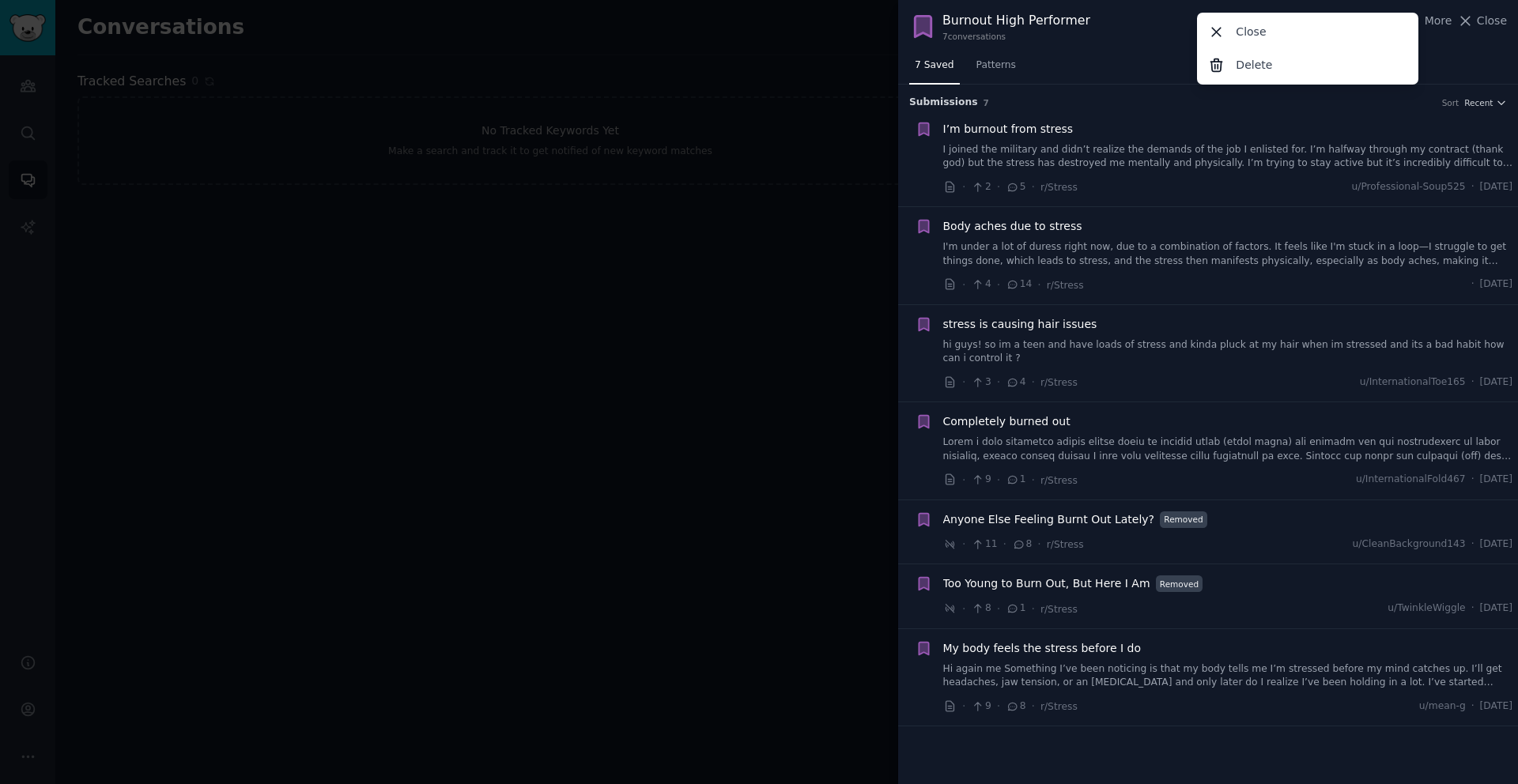
click at [1121, 20] on div "Burnout High Performer 7 conversation s More Close Delete Close" at bounding box center [1208, 26] width 598 height 31
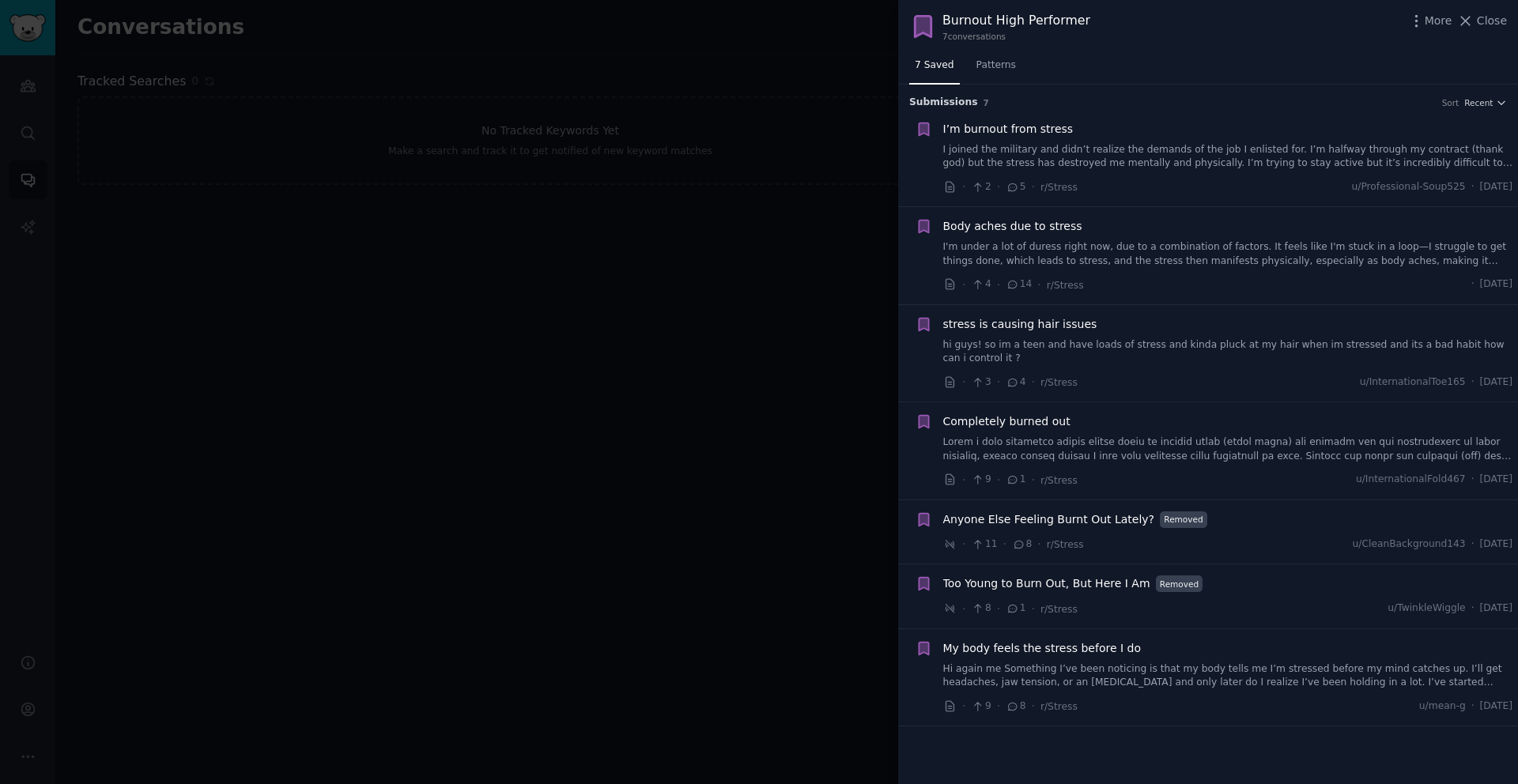
click at [1011, 25] on div "Burnout High Performer" at bounding box center [1016, 21] width 148 height 20
click at [967, 25] on div "Burnout High Performer" at bounding box center [1016, 21] width 148 height 20
drag, startPoint x: 959, startPoint y: 34, endPoint x: 944, endPoint y: 38, distance: 15.5
click at [959, 35] on div "7 conversation s" at bounding box center [1016, 36] width 148 height 11
click at [923, 32] on icon at bounding box center [923, 25] width 16 height 20
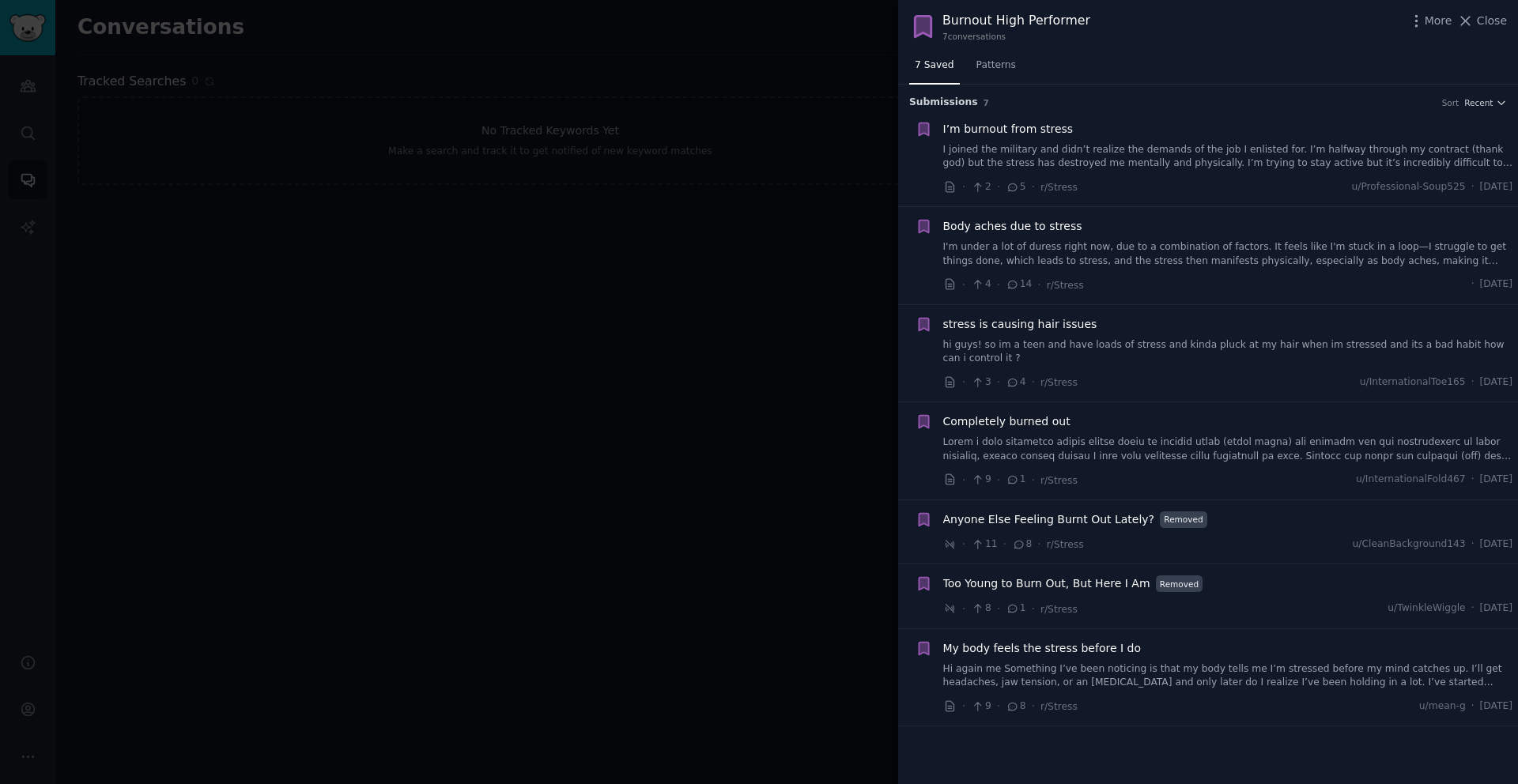
click at [845, 164] on div at bounding box center [759, 392] width 1518 height 784
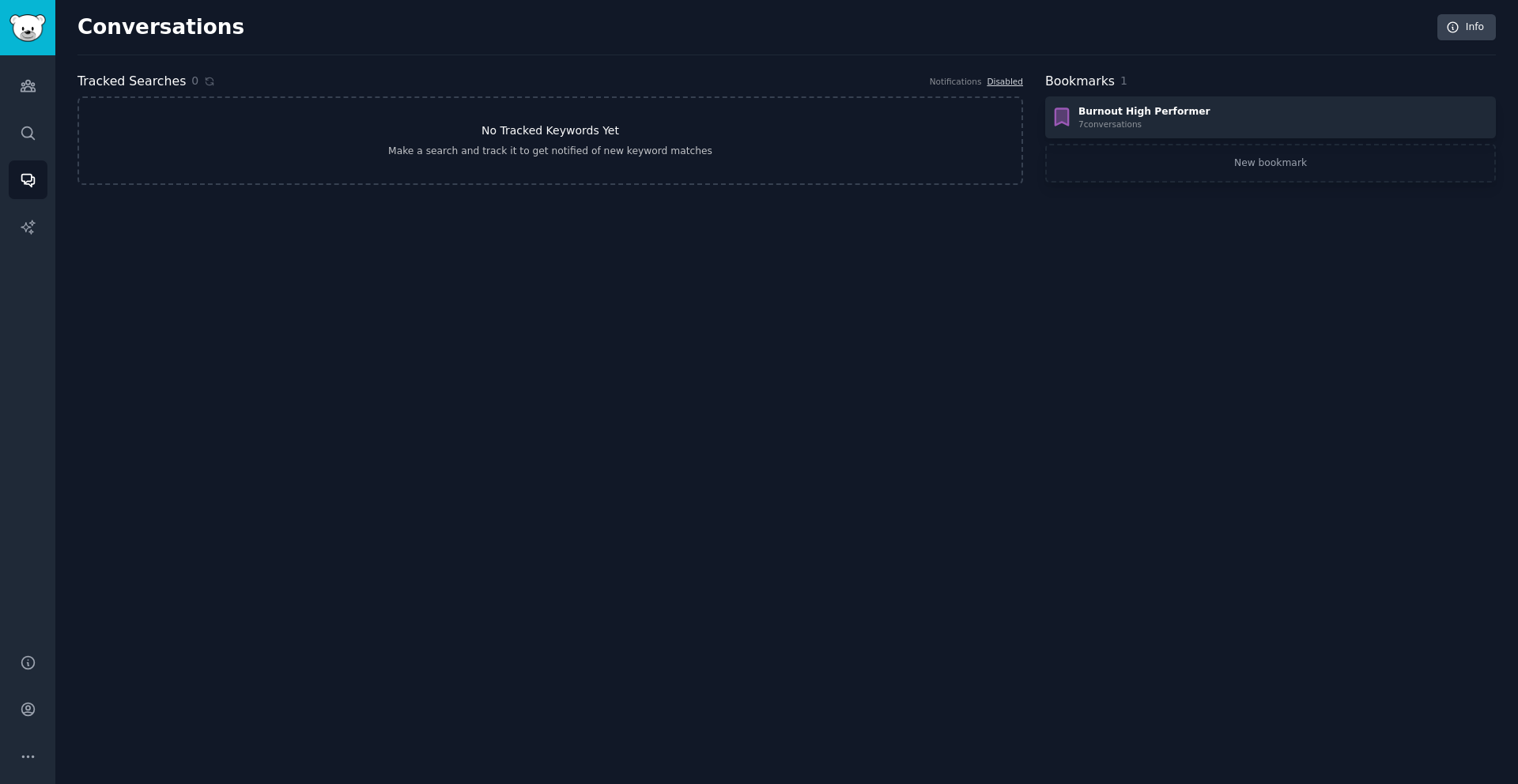
click at [677, 154] on div "Make a search and track it to get notified of new keyword matches" at bounding box center [551, 151] width 324 height 14
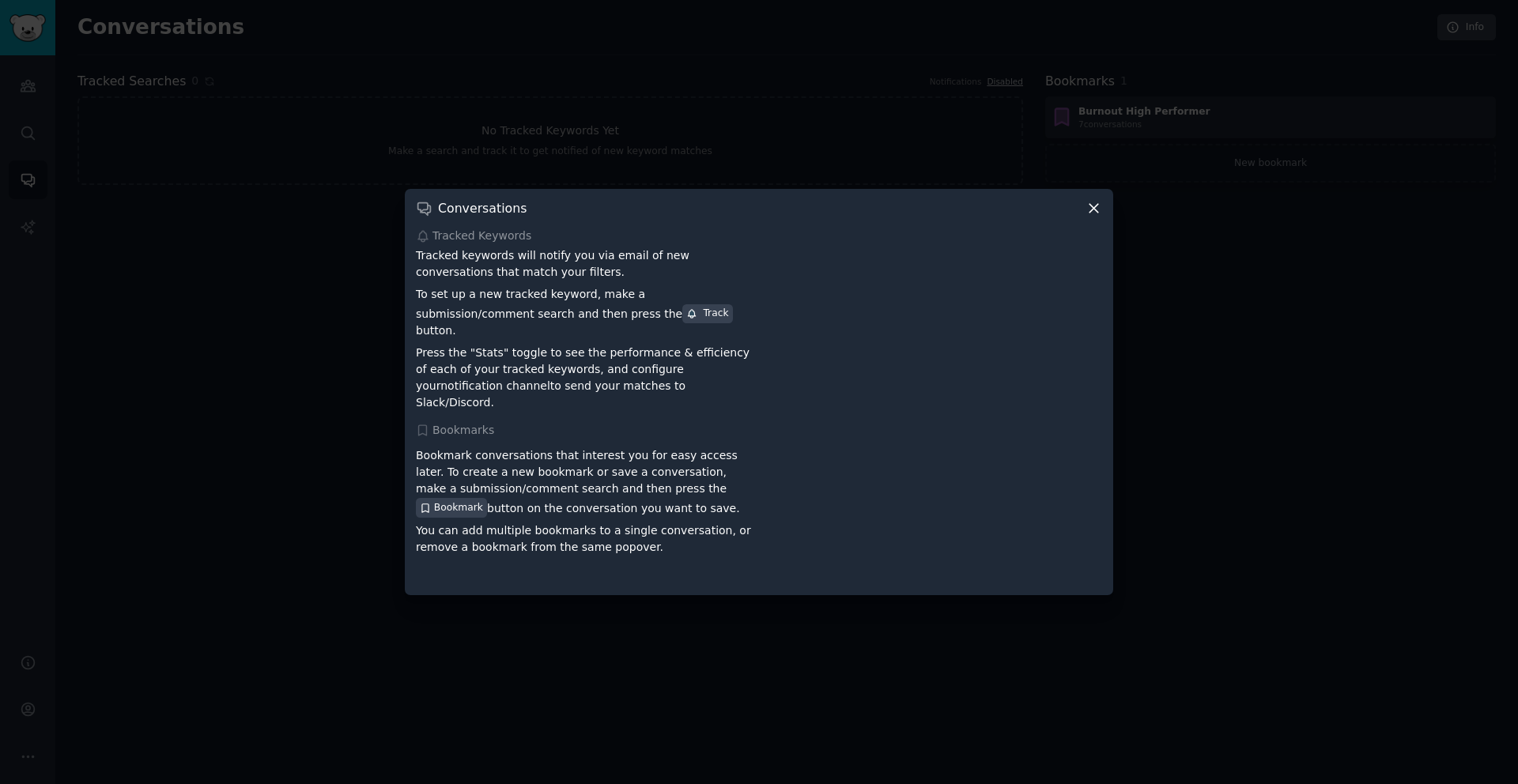
click at [1097, 217] on icon at bounding box center [1093, 208] width 17 height 17
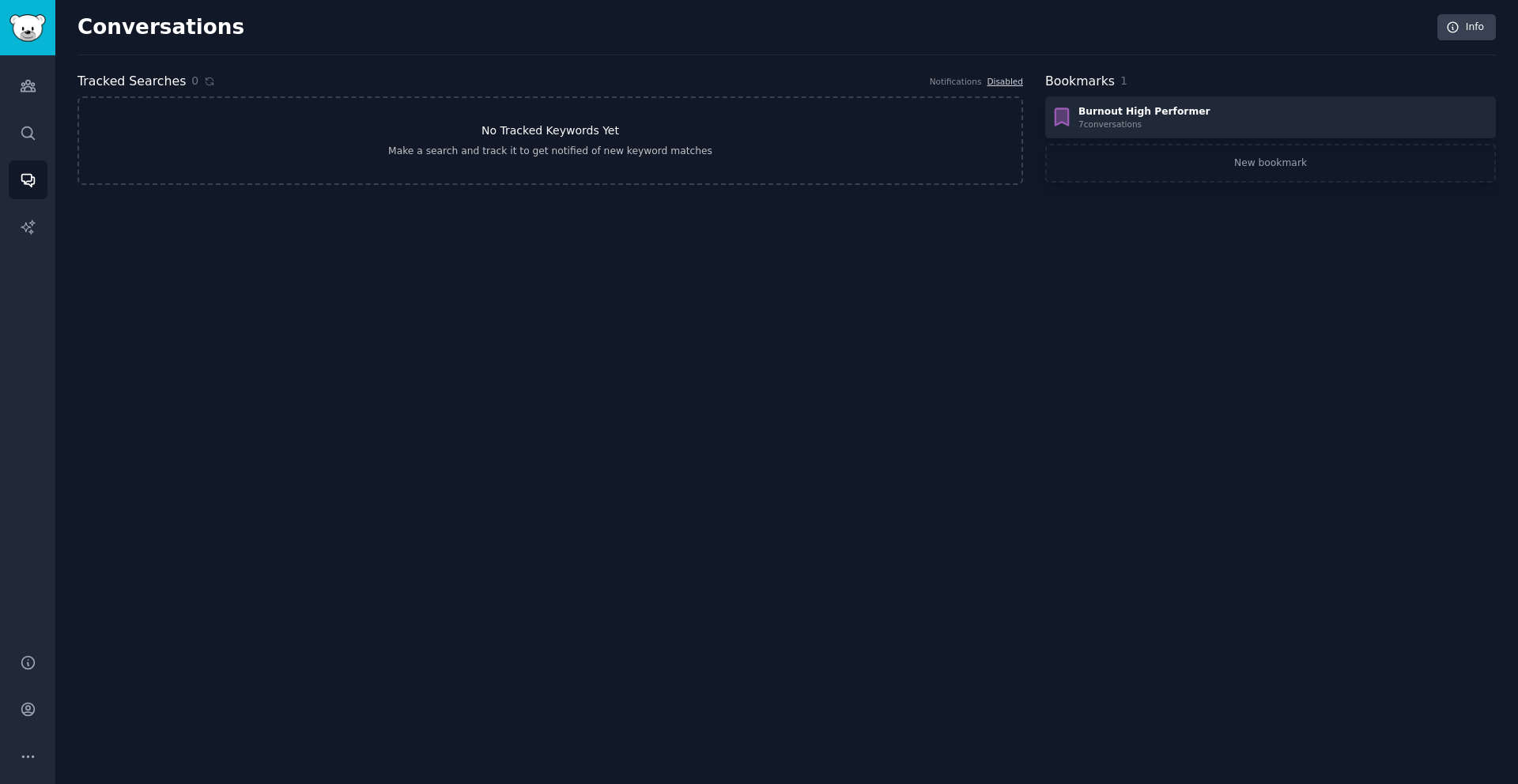
click at [511, 155] on div "Make a search and track it to get notified of new keyword matches" at bounding box center [551, 151] width 324 height 14
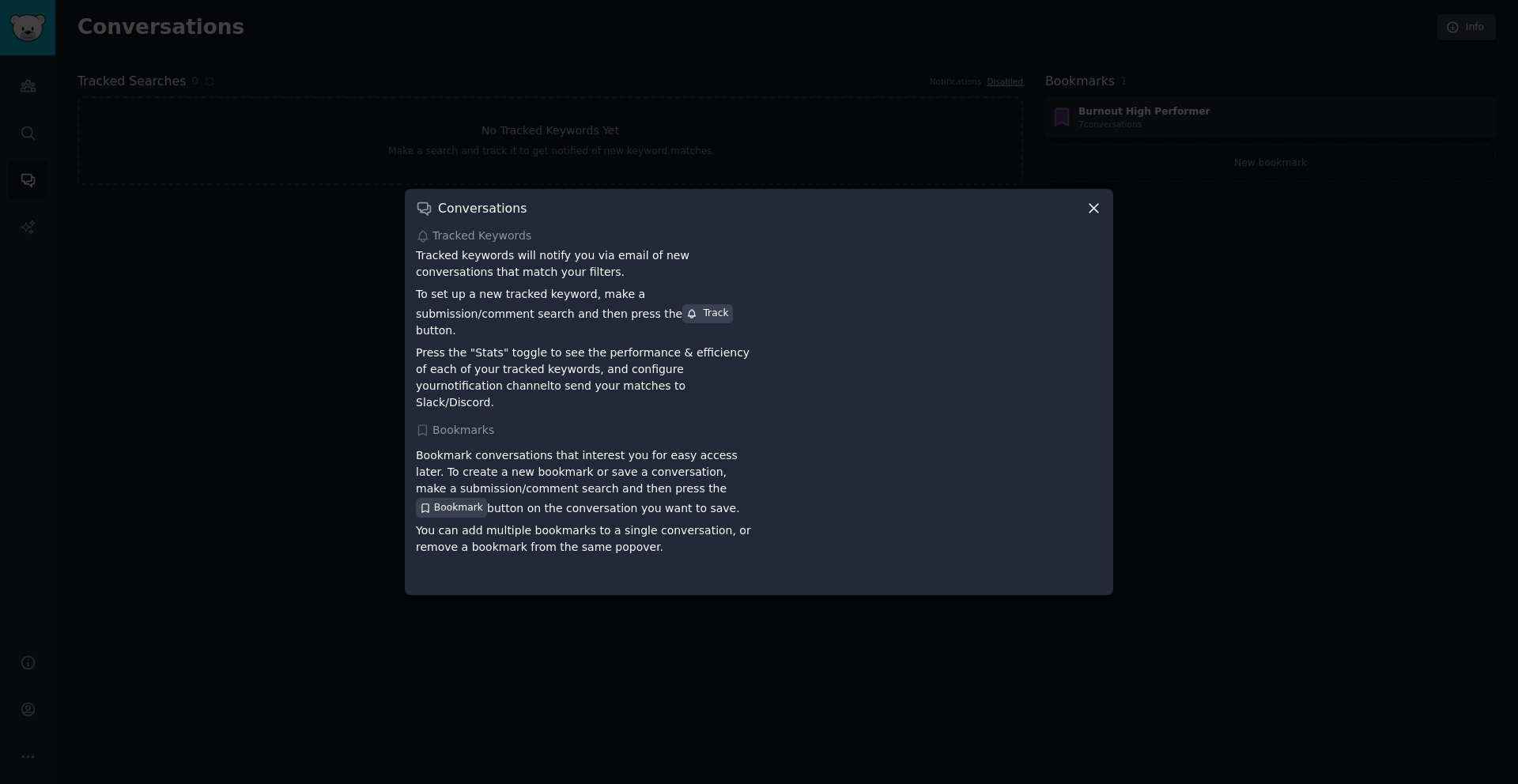
click at [1086, 217] on div "Conversations" at bounding box center [759, 208] width 686 height 17
click at [1087, 217] on icon at bounding box center [1093, 208] width 17 height 17
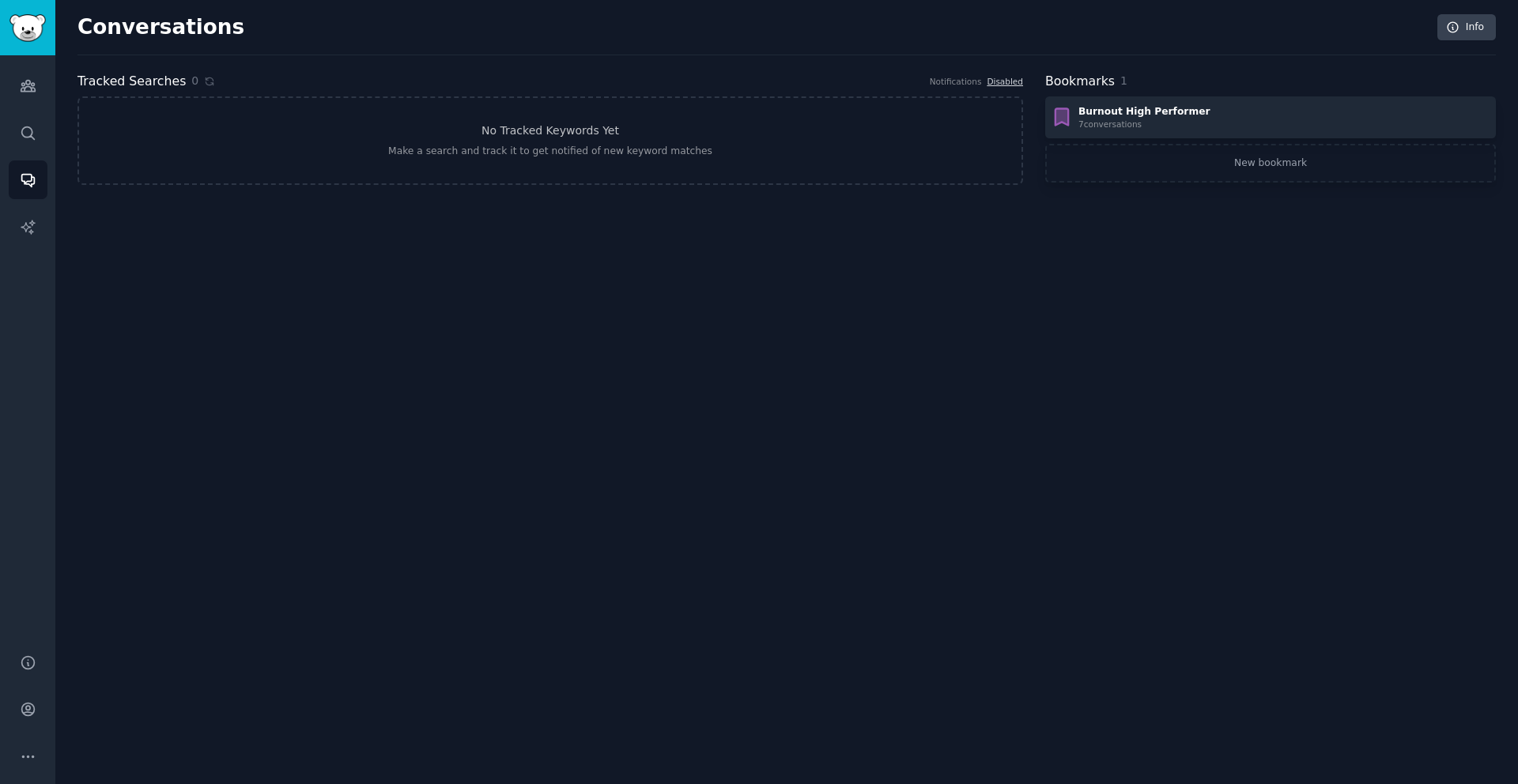
click at [1093, 82] on h2 "Bookmarks" at bounding box center [1079, 81] width 69 height 20
click at [1224, 168] on link "New bookmark" at bounding box center [1270, 163] width 451 height 39
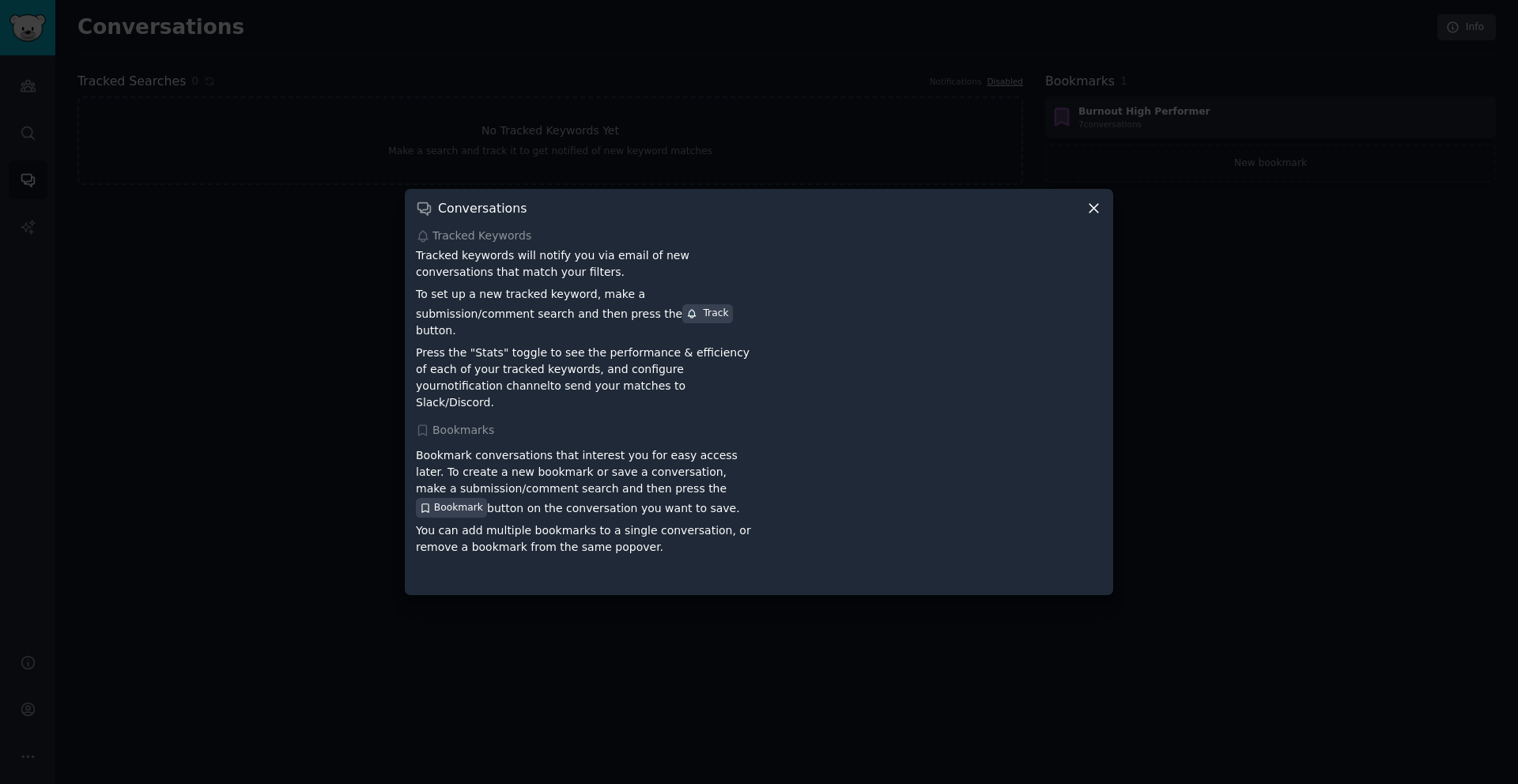
click at [1090, 217] on icon at bounding box center [1093, 208] width 17 height 17
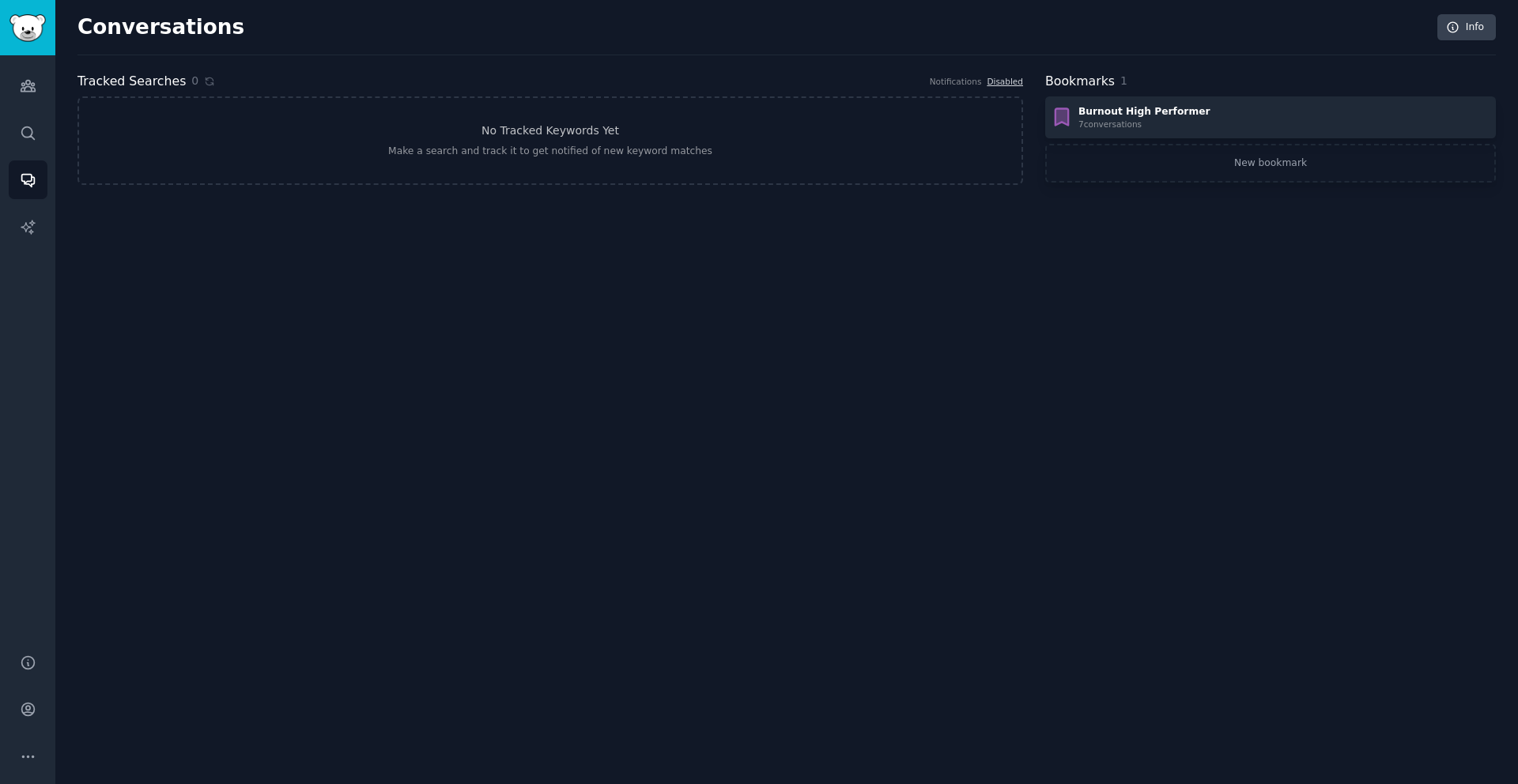
click at [1114, 221] on div "Conversations Info Tracked Searches 0 Notifications Disabled No Tracked Keyword…" at bounding box center [786, 392] width 1463 height 784
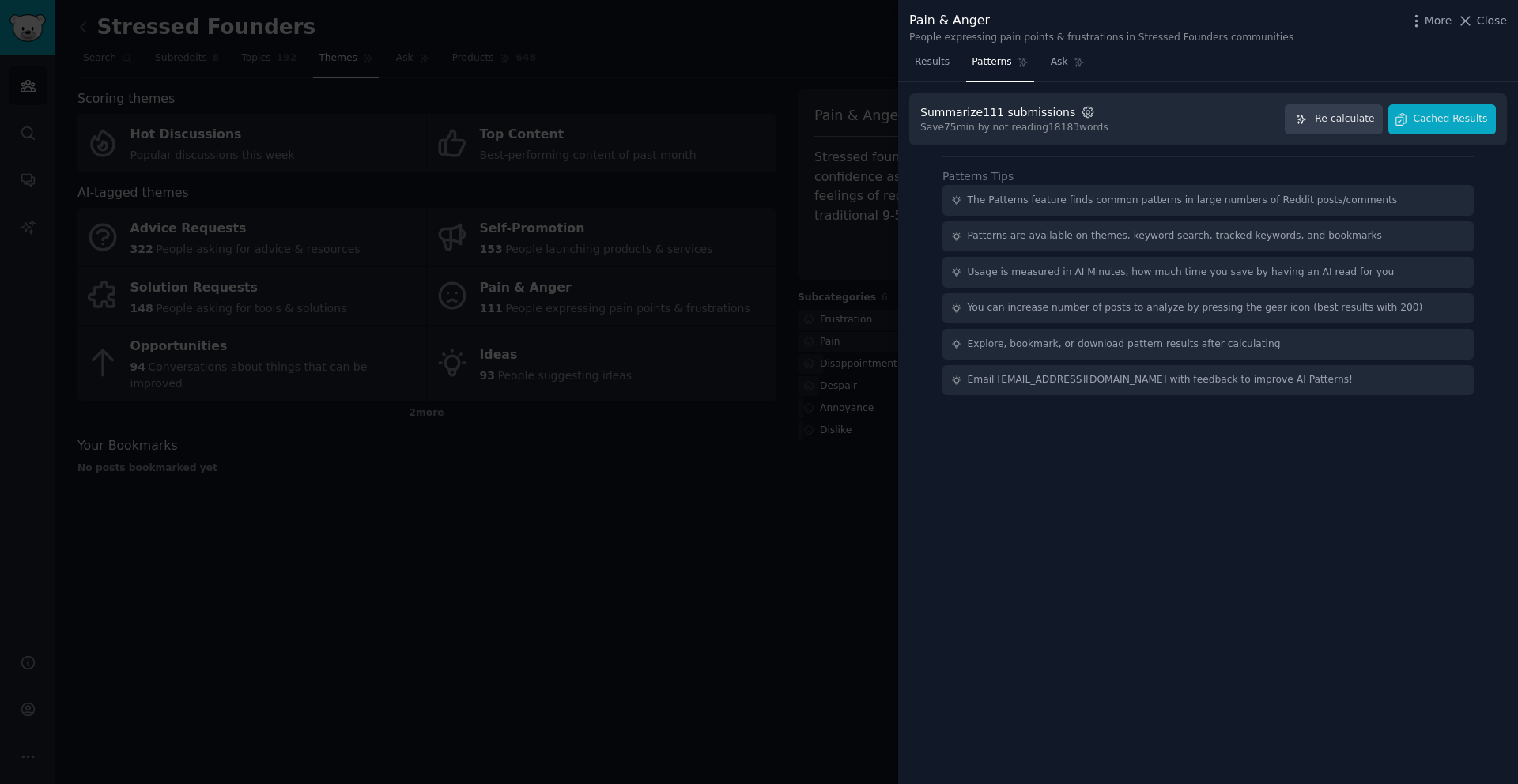
click at [1081, 115] on icon "button" at bounding box center [1088, 112] width 14 height 14
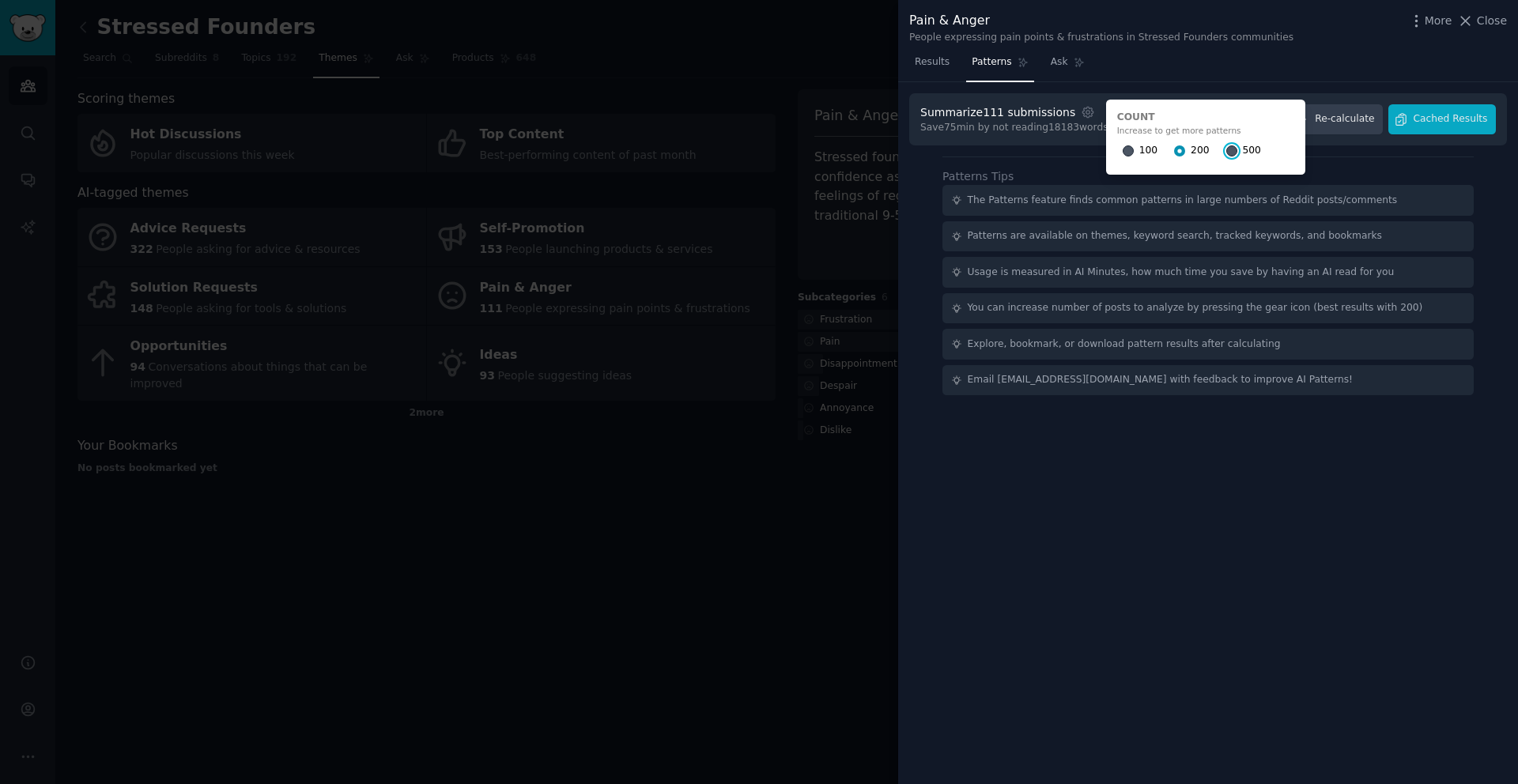
click at [1226, 151] on input "500" at bounding box center [1232, 150] width 11 height 11
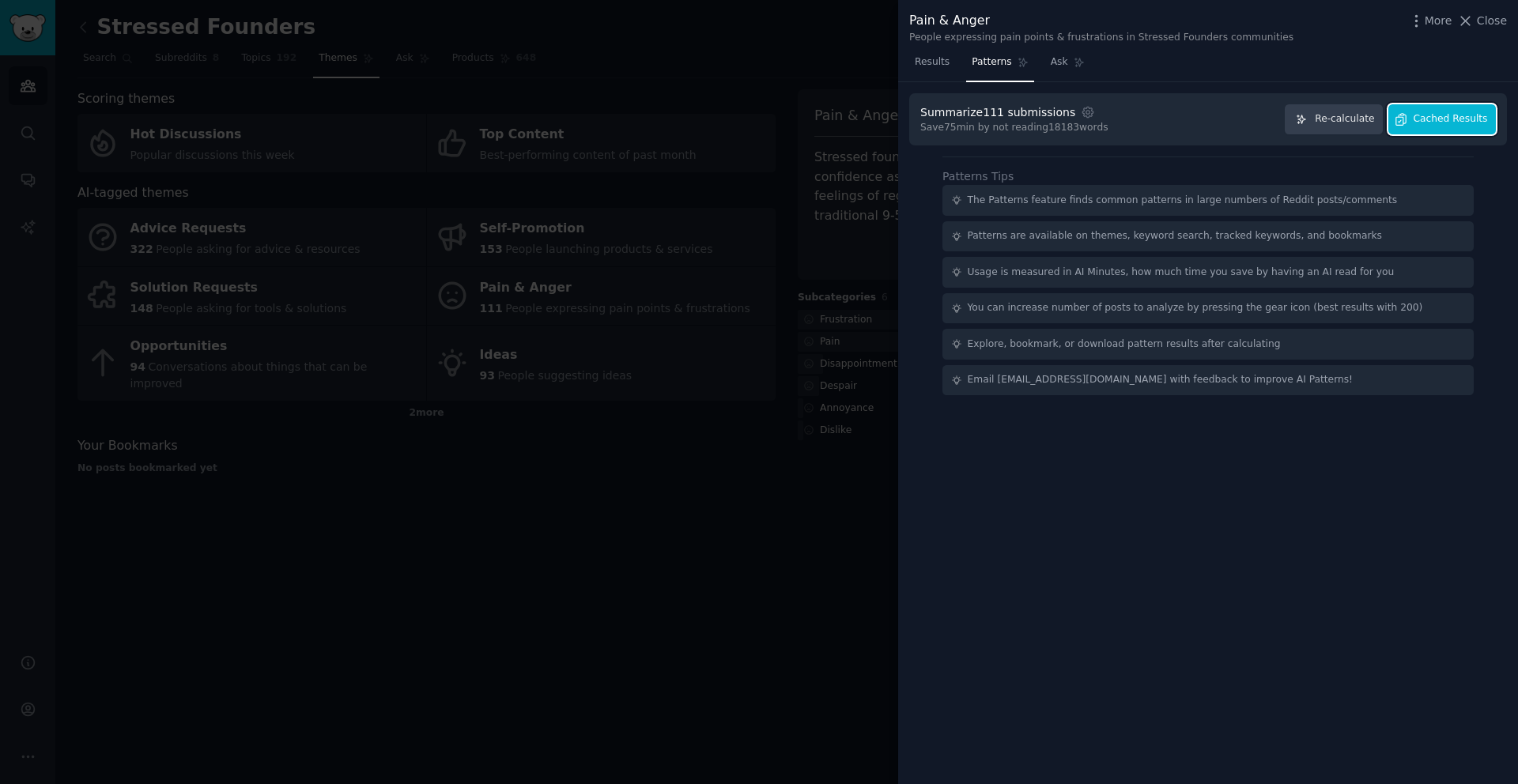
click at [1479, 124] on span "Cached Results" at bounding box center [1451, 119] width 74 height 14
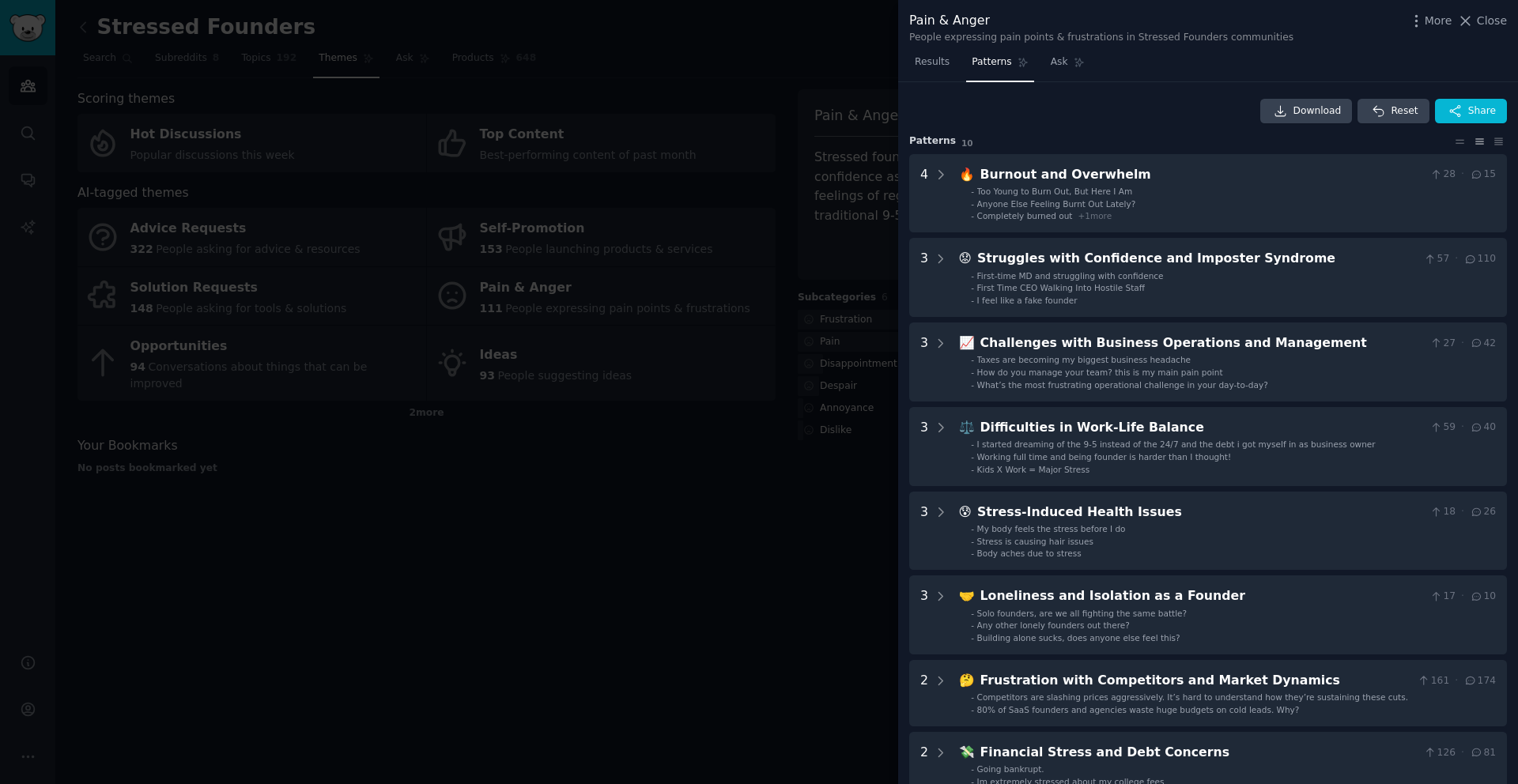
scroll to position [302, 0]
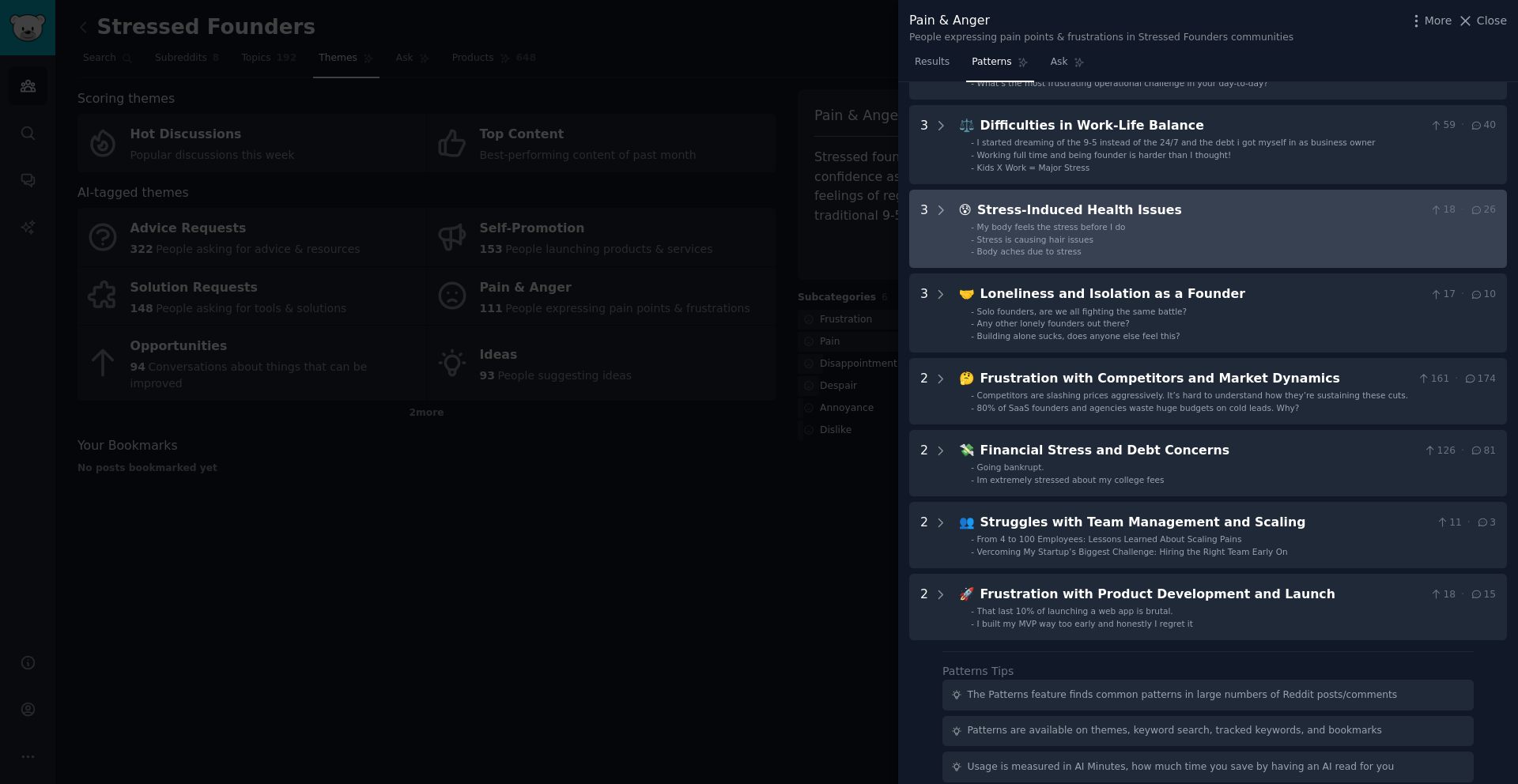
click at [1062, 252] on span "Body aches due to stress" at bounding box center [1029, 251] width 104 height 10
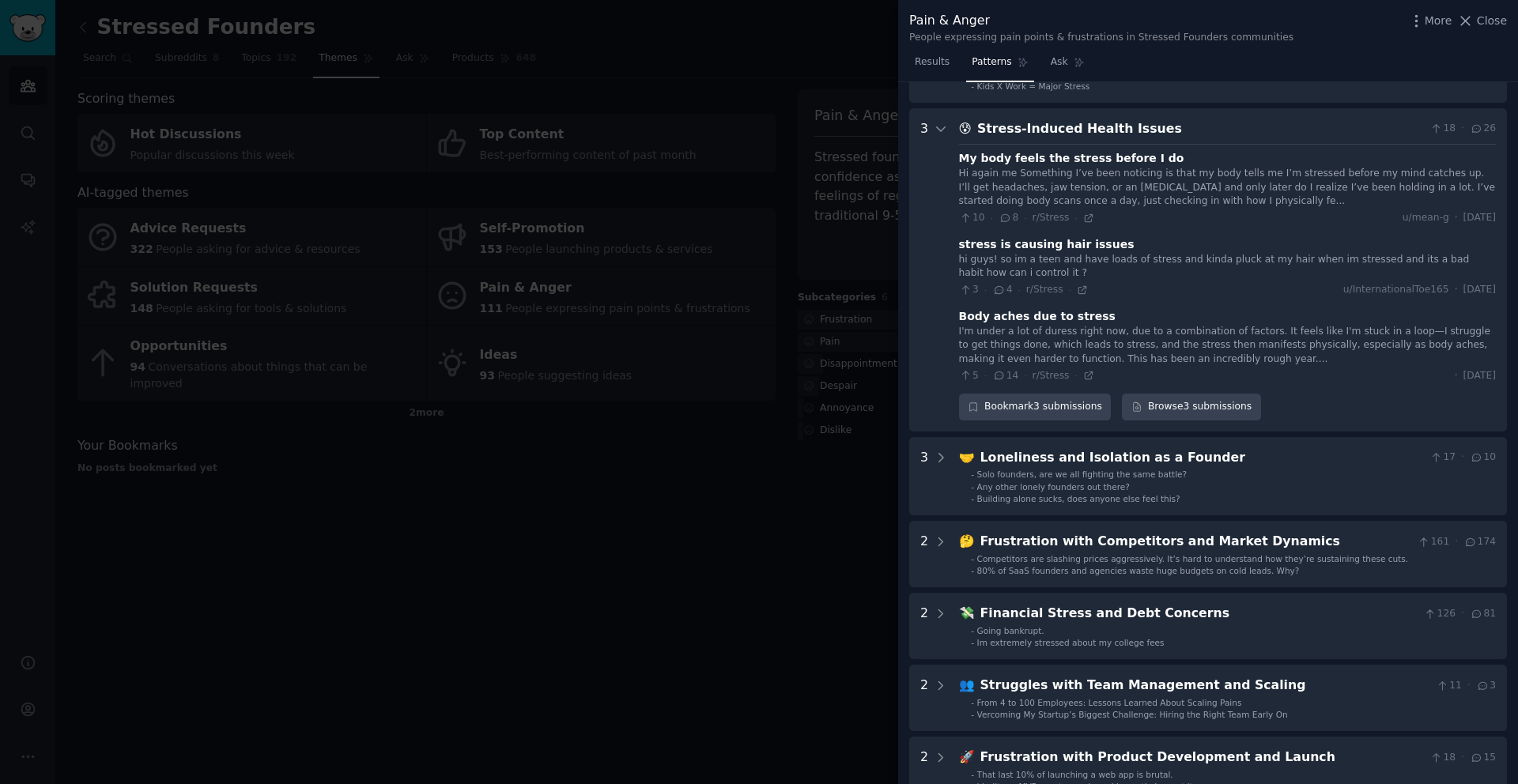
scroll to position [382, 0]
click at [936, 130] on icon at bounding box center [941, 130] width 14 height 14
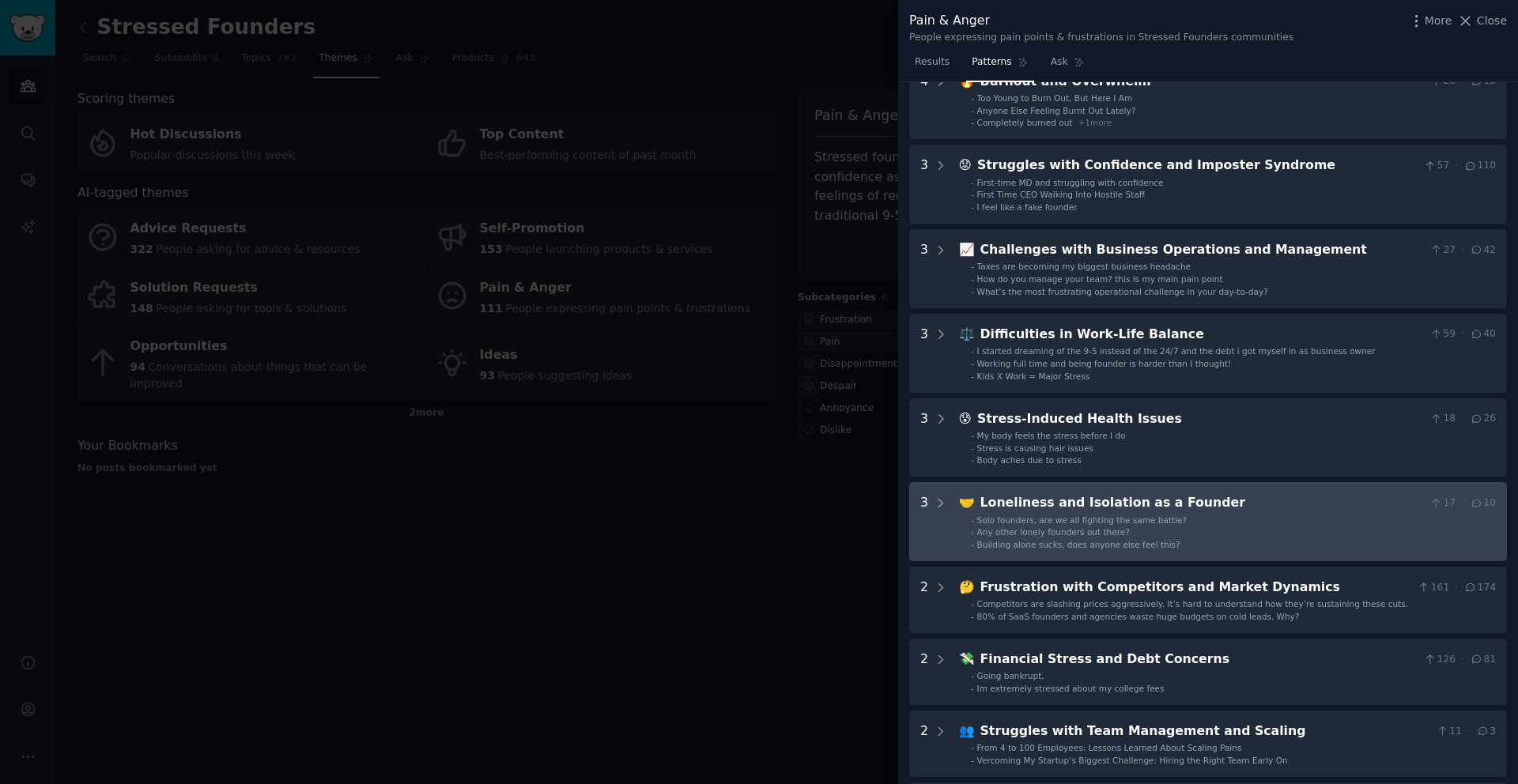
scroll to position [0, 0]
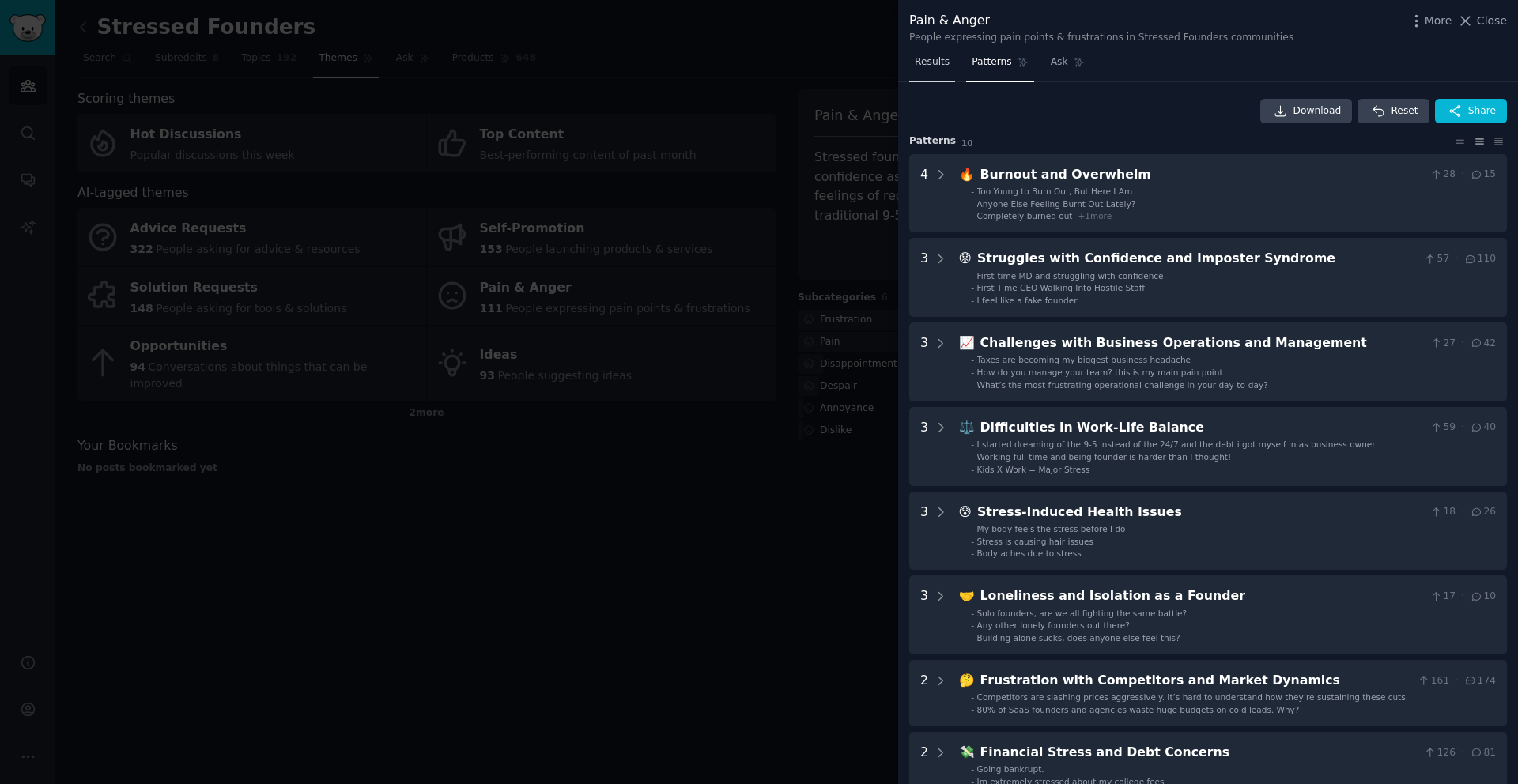
click at [928, 67] on span "Results" at bounding box center [932, 62] width 35 height 14
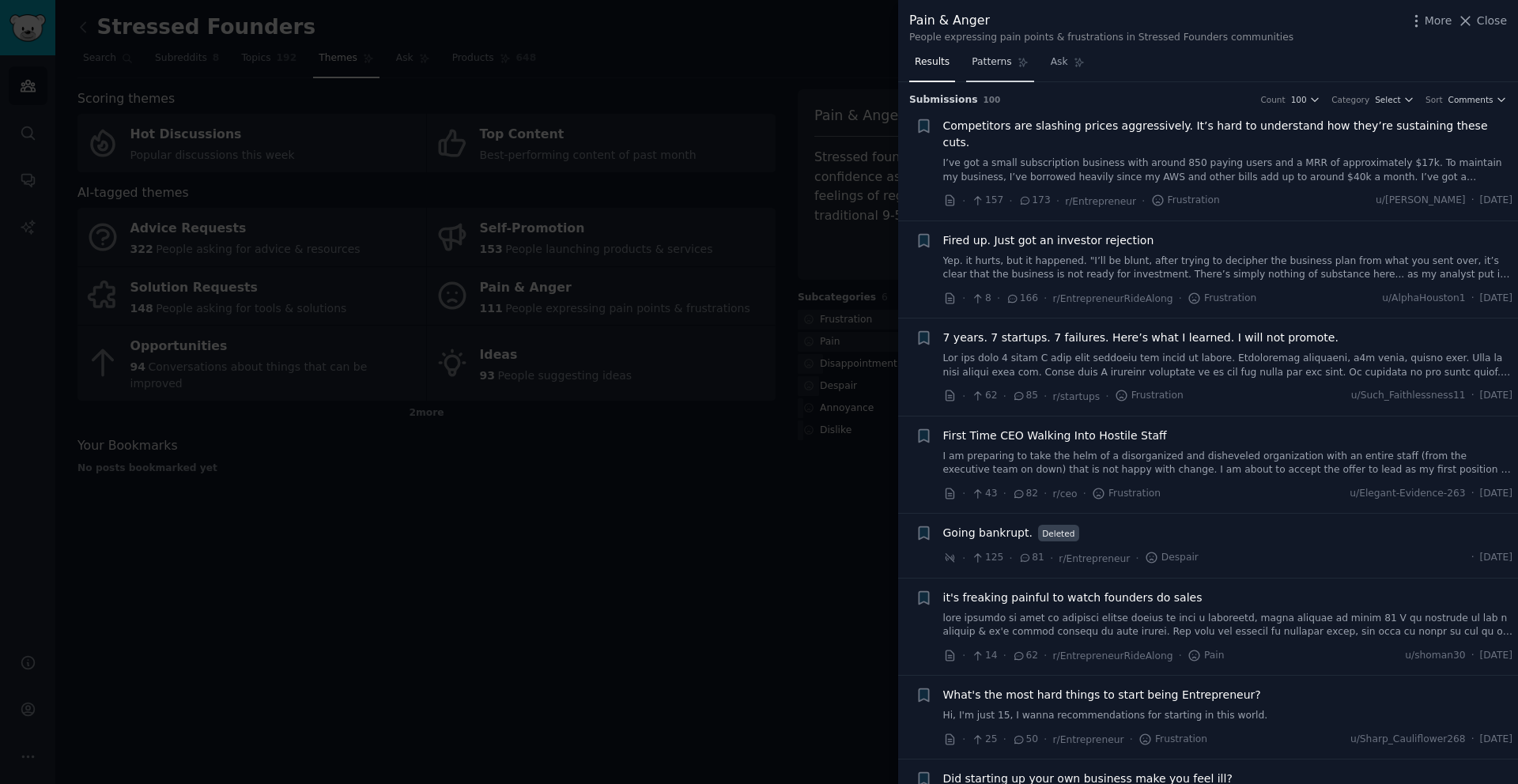
click at [986, 69] on link "Patterns" at bounding box center [1000, 66] width 67 height 32
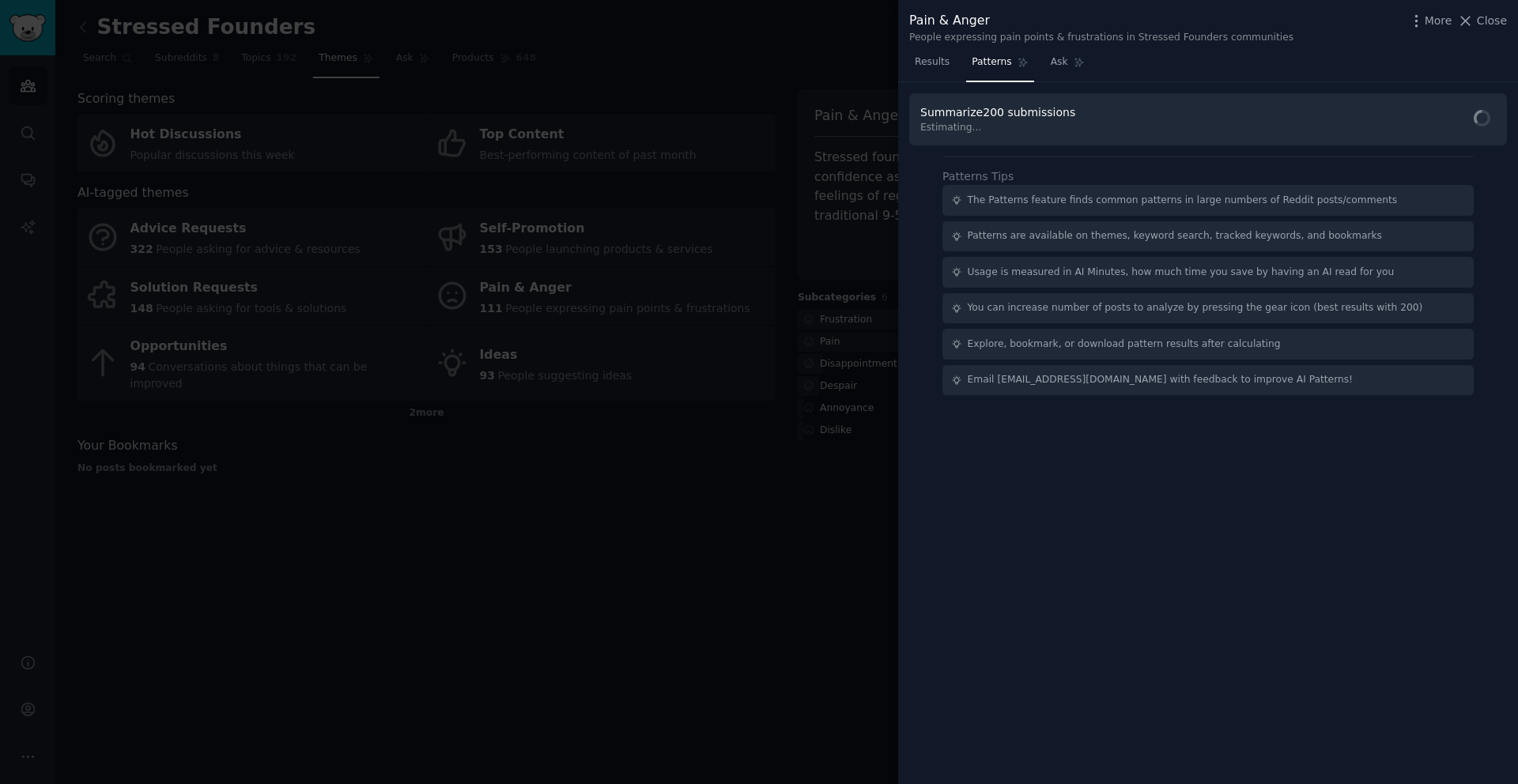
click at [706, 525] on div at bounding box center [759, 392] width 1518 height 784
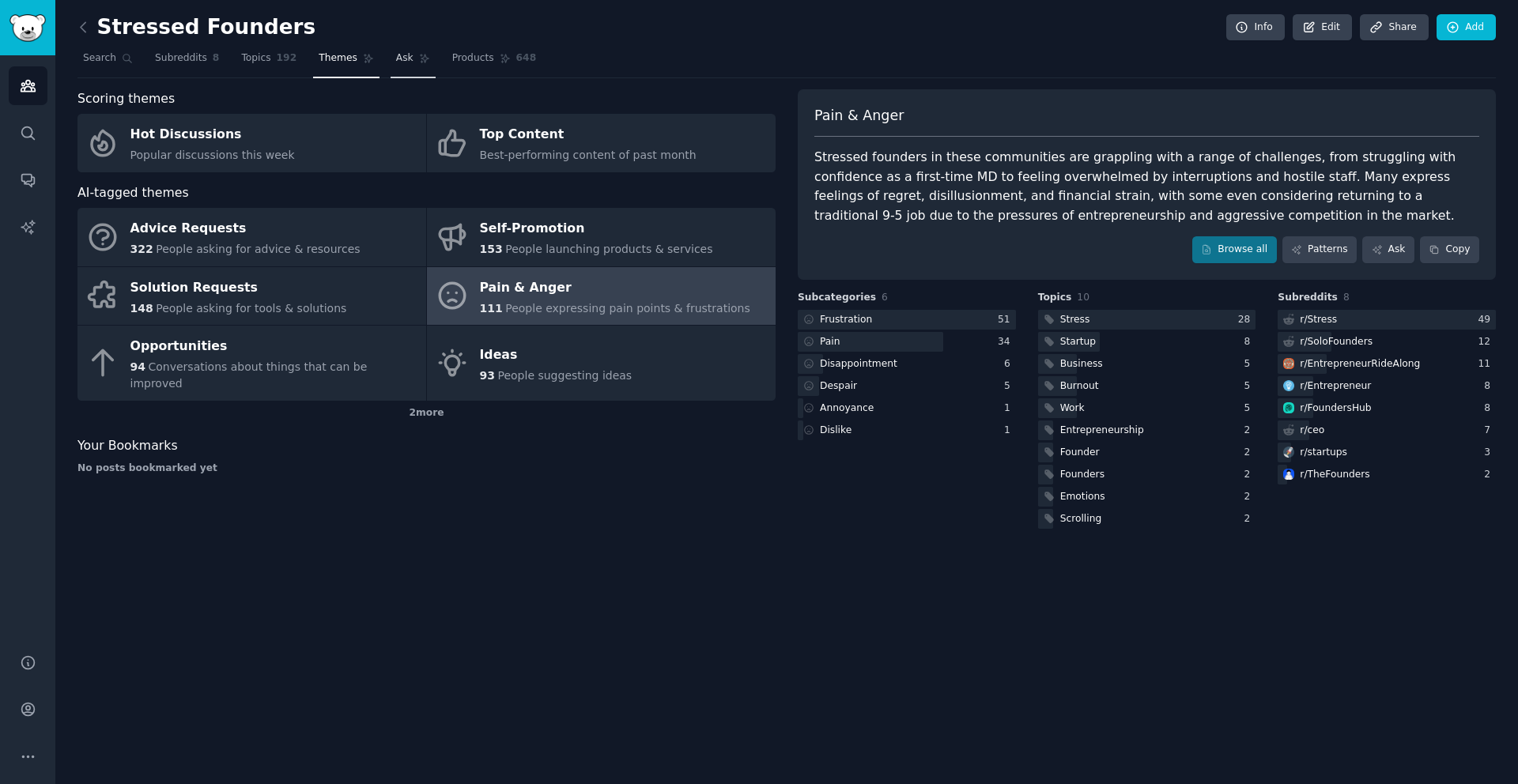
click at [409, 64] on link "Ask" at bounding box center [412, 61] width 45 height 32
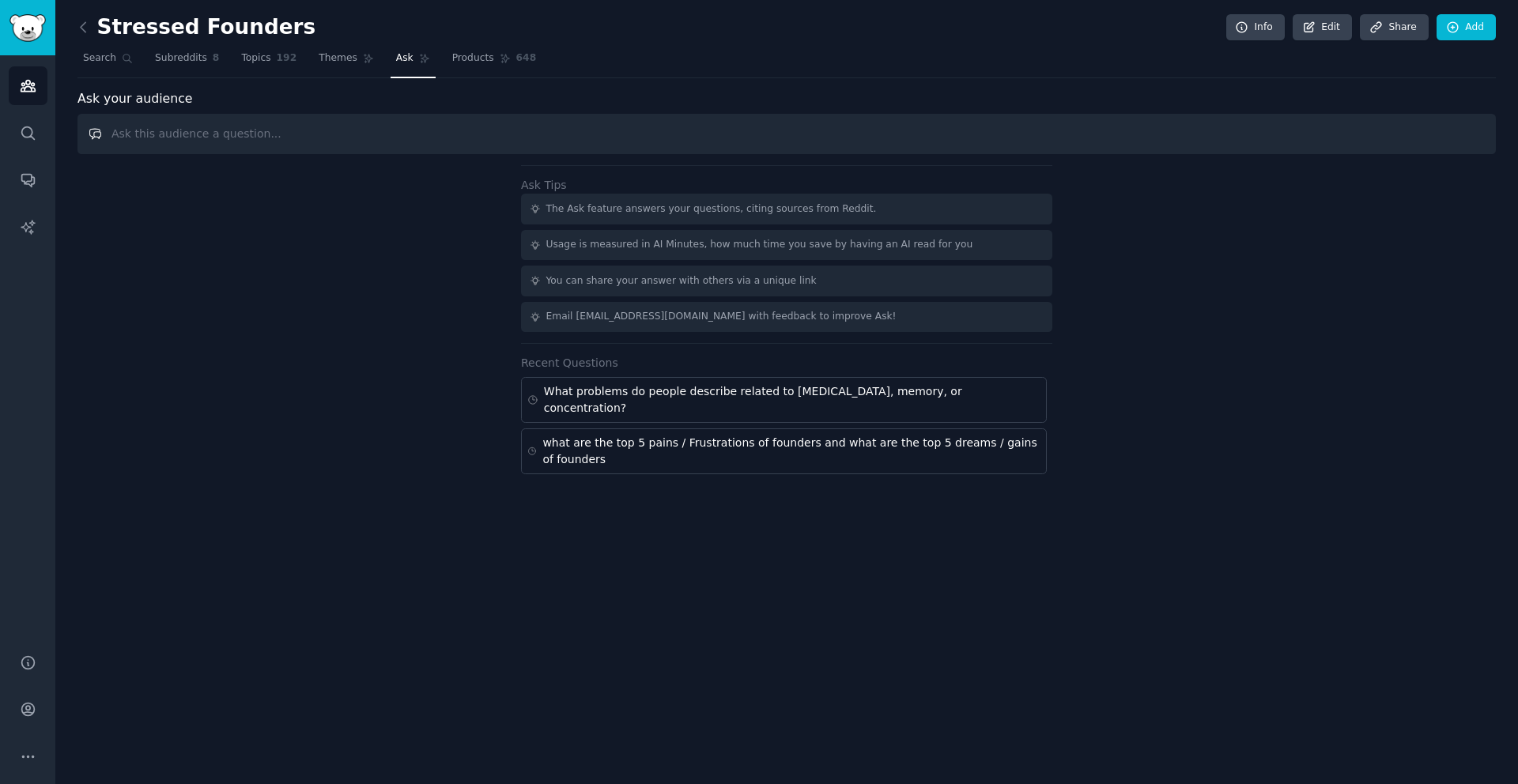
paste input "What problems do founders describe regarding stress, energy, and focus?"
click at [395, 136] on input "What problems do founders describe regarding stress, energy, and focus?" at bounding box center [787, 134] width 1419 height 40
click at [432, 136] on input "What problems do founders describe regarding stress, energy, and focus?" at bounding box center [787, 134] width 1419 height 40
click at [519, 135] on input "What problems do founders describe regarding stress, energy, and focus?" at bounding box center [787, 134] width 1419 height 40
click at [436, 134] on input "What problems do founders describe regarding stress, energy, and focus?" at bounding box center [787, 134] width 1419 height 40
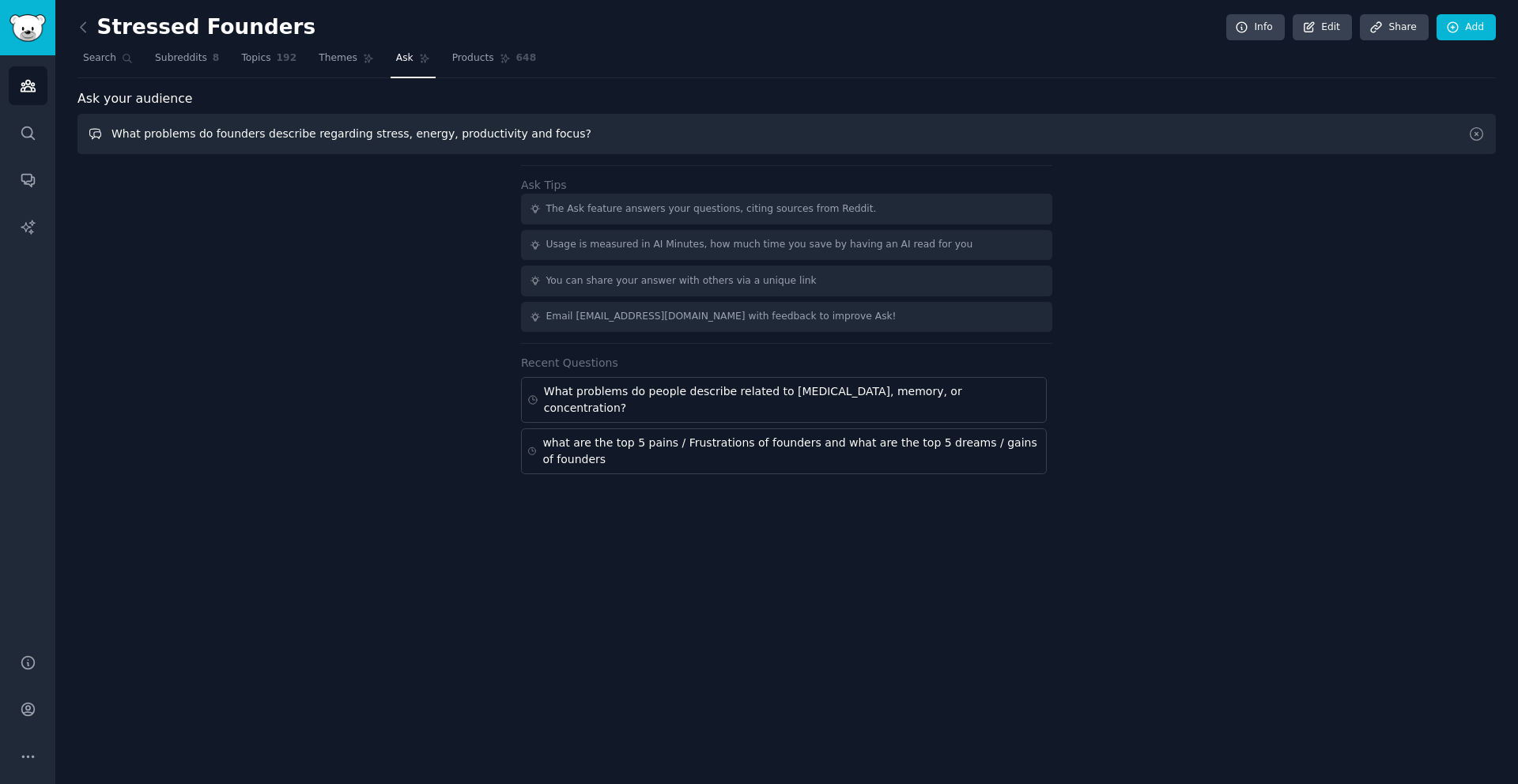
click at [598, 134] on input "What problems do founders describe regarding stress, energy, productivity and f…" at bounding box center [787, 134] width 1419 height 40
type input "What problems do founders describe regarding stress, energy, productivity and f…"
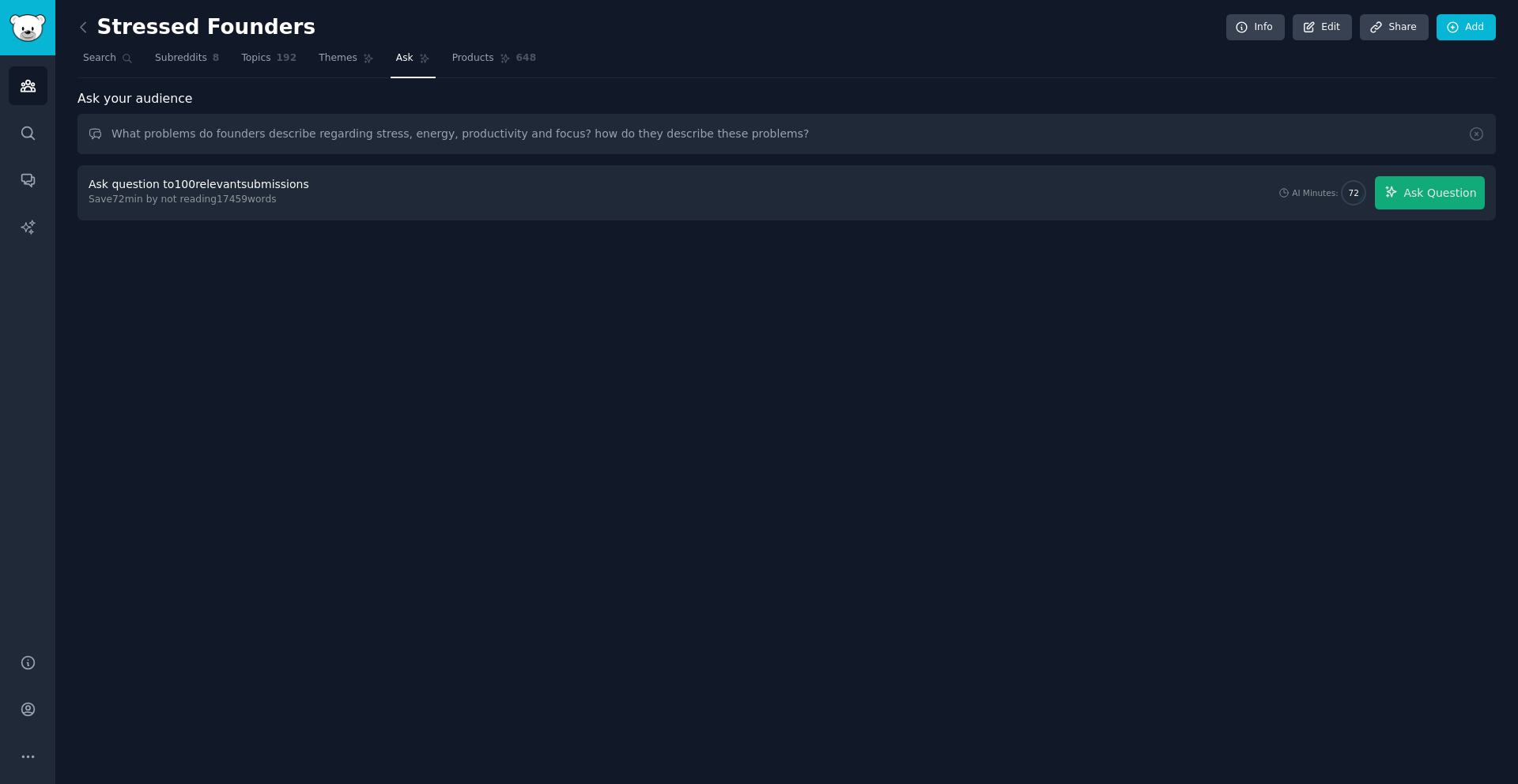
click at [276, 186] on div "Ask question to 100 relevant submissions" at bounding box center [199, 184] width 221 height 17
click at [242, 197] on div "Save 72 min by not reading 17459 words" at bounding box center [201, 200] width 226 height 14
click at [636, 134] on input "What problems do founders describe regarding stress, energy, productivity and f…" at bounding box center [787, 134] width 1419 height 40
drag, startPoint x: 785, startPoint y: 132, endPoint x: 109, endPoint y: 139, distance: 676.0
click at [109, 139] on input "What problems do founders describe regarding stress, energy, productivity and f…" at bounding box center [787, 134] width 1419 height 40
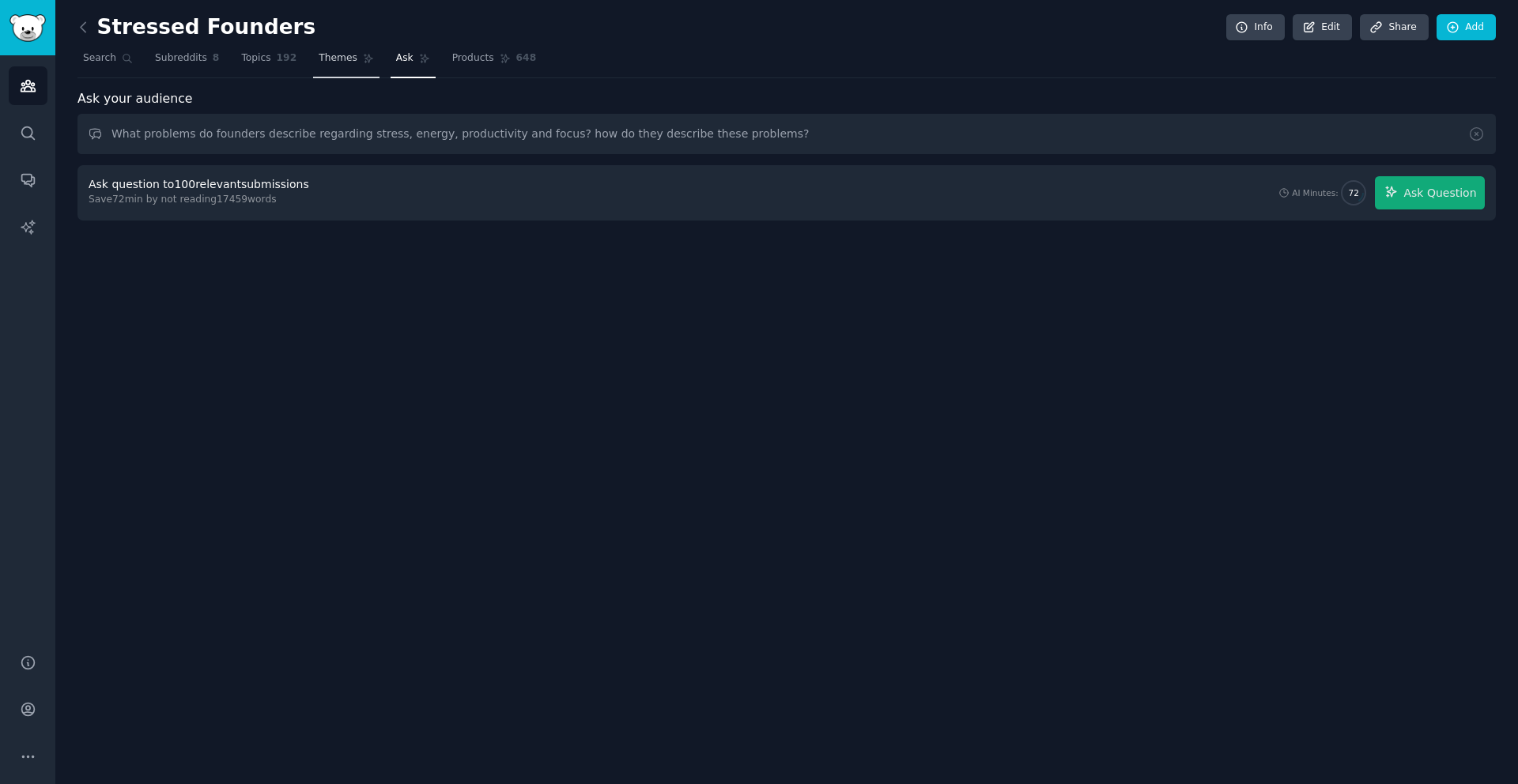
click at [341, 53] on span "Themes" at bounding box center [338, 59] width 39 height 14
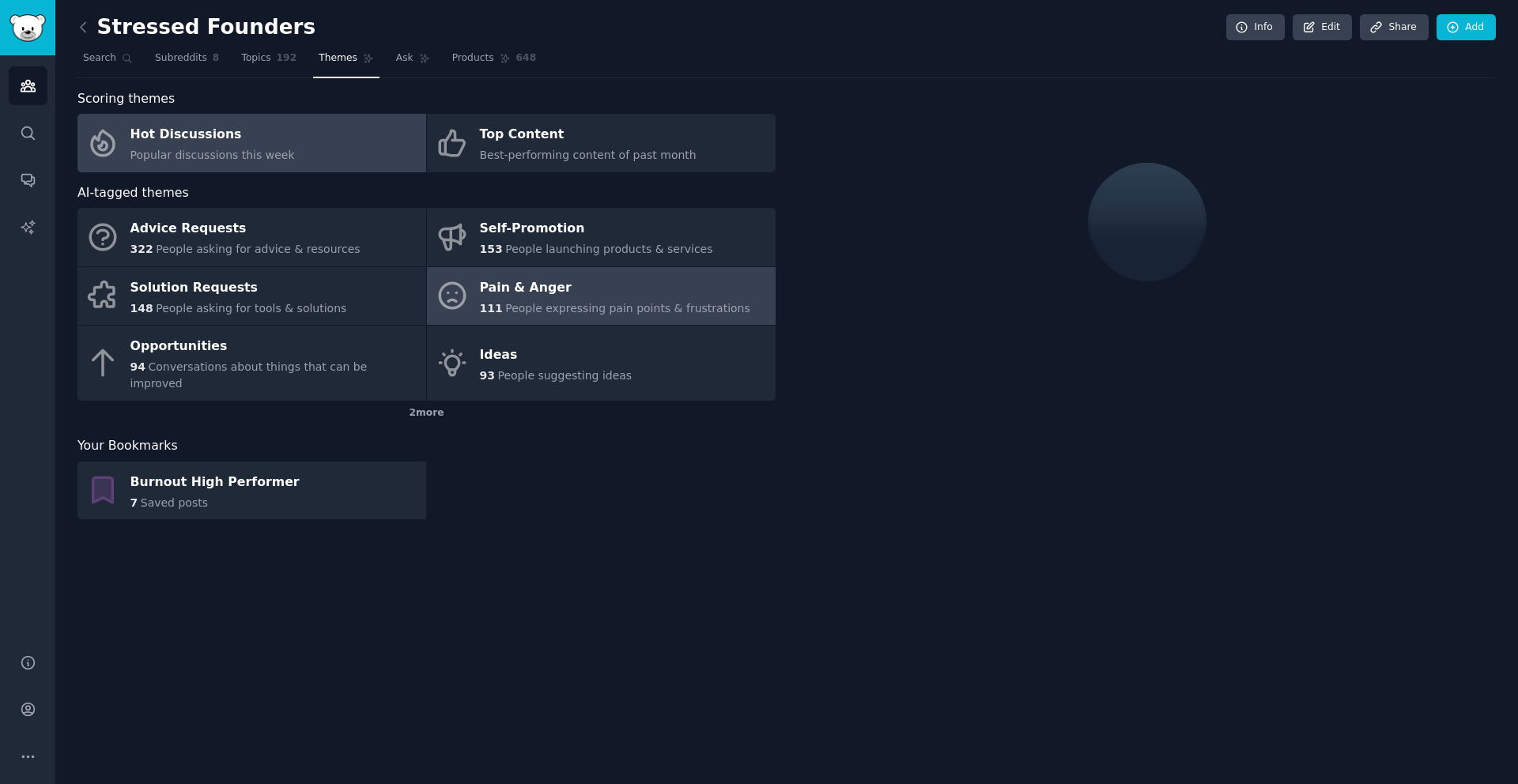
click at [524, 276] on div "Pain & Anger" at bounding box center [615, 287] width 271 height 25
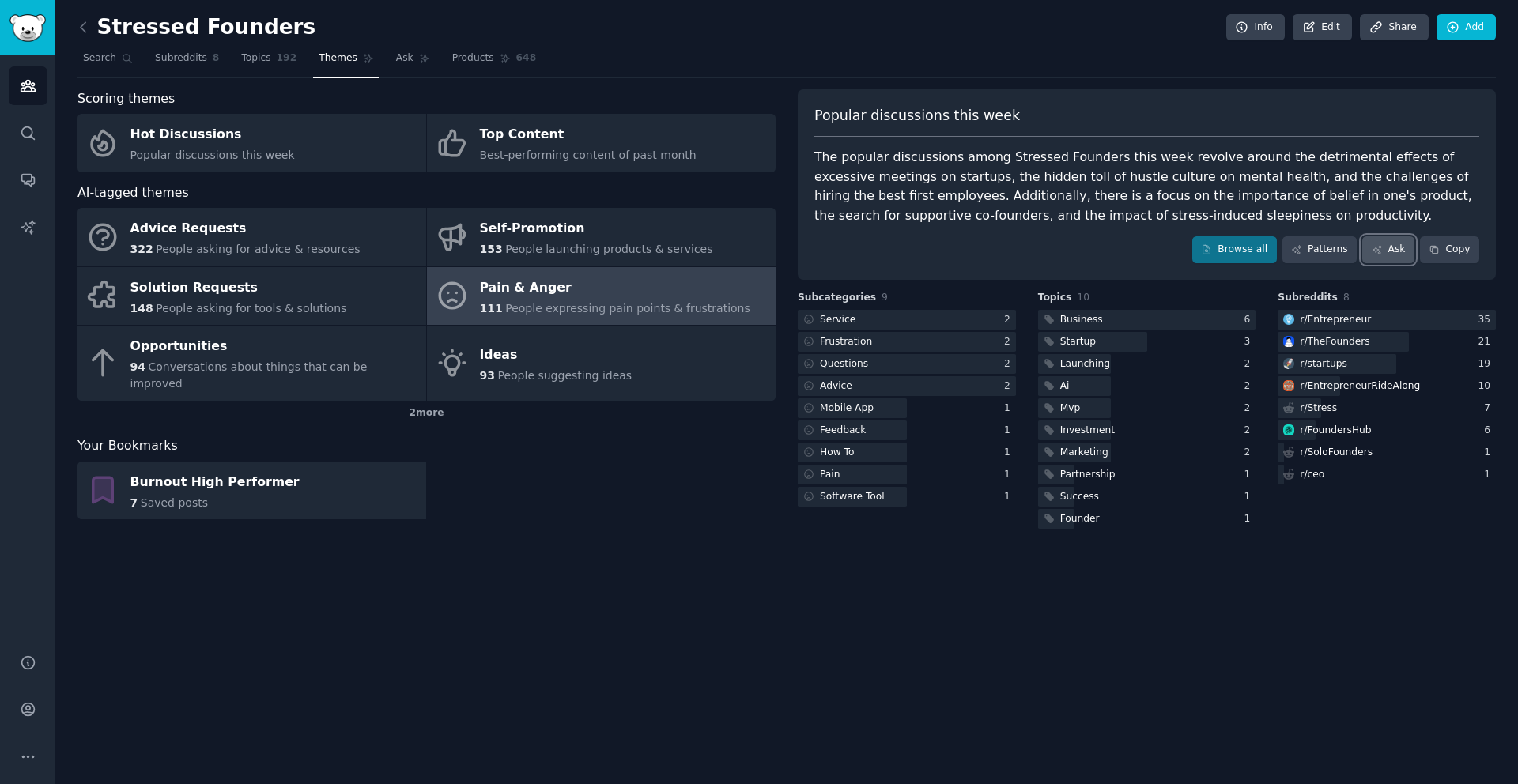
click at [1386, 248] on link "Ask" at bounding box center [1388, 249] width 53 height 27
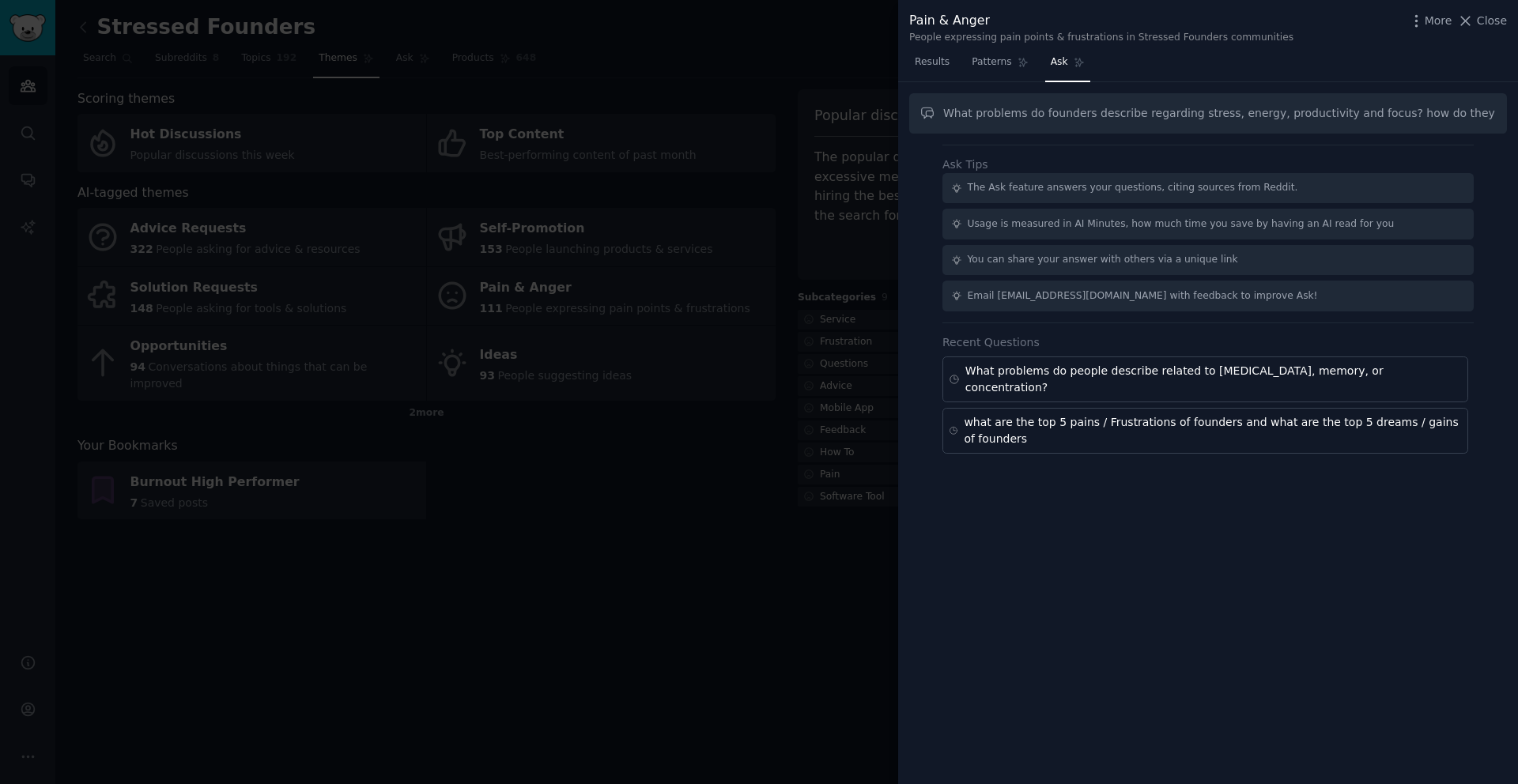
scroll to position [0, 89]
type input "What problems do founders describe regarding stress, energy, productivity and f…"
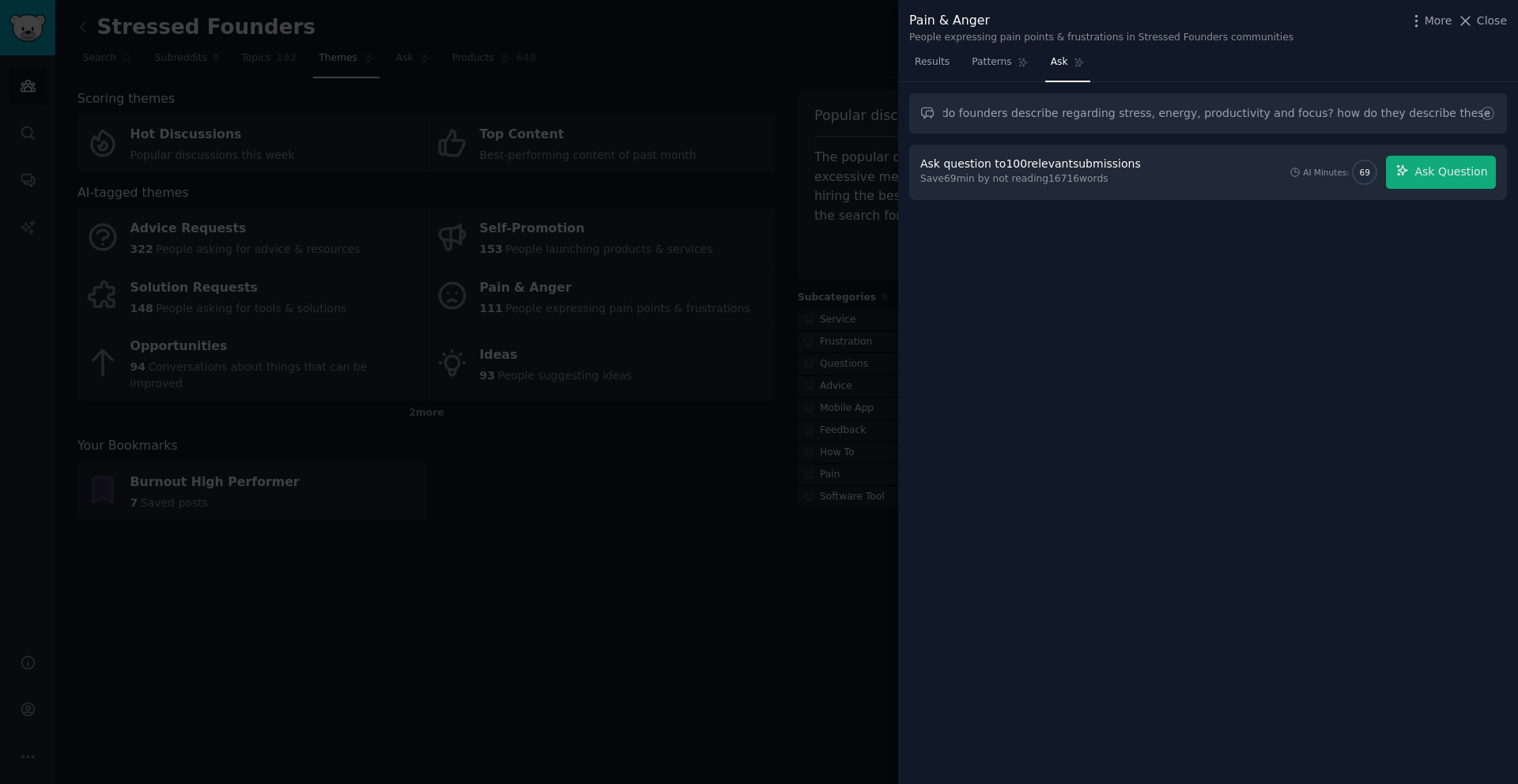
scroll to position [0, 0]
click at [1130, 163] on div "Ask question to 100 relevant submissions" at bounding box center [1030, 164] width 221 height 17
click at [570, 564] on div at bounding box center [759, 392] width 1518 height 784
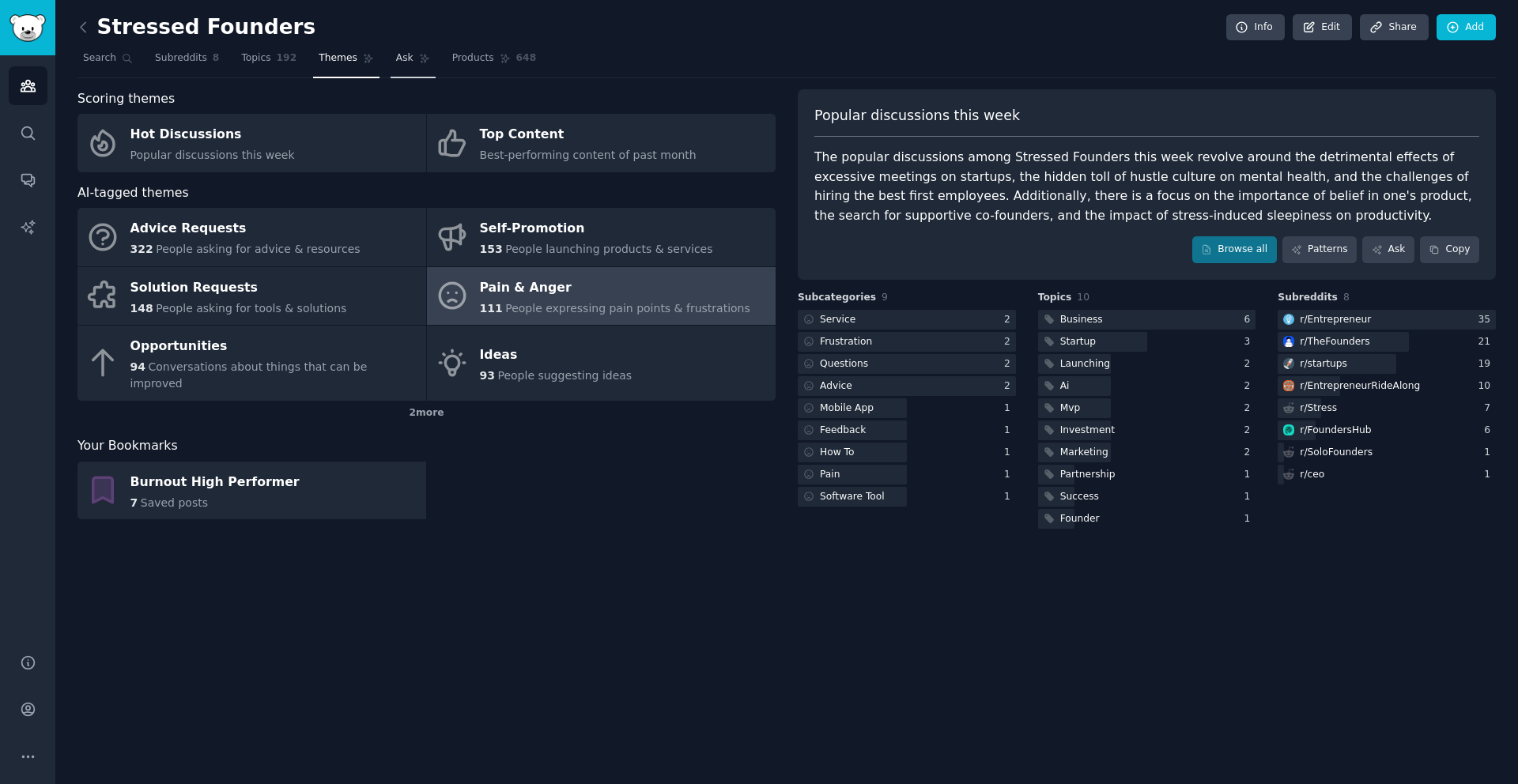
click at [397, 65] on span "Ask" at bounding box center [405, 59] width 18 height 14
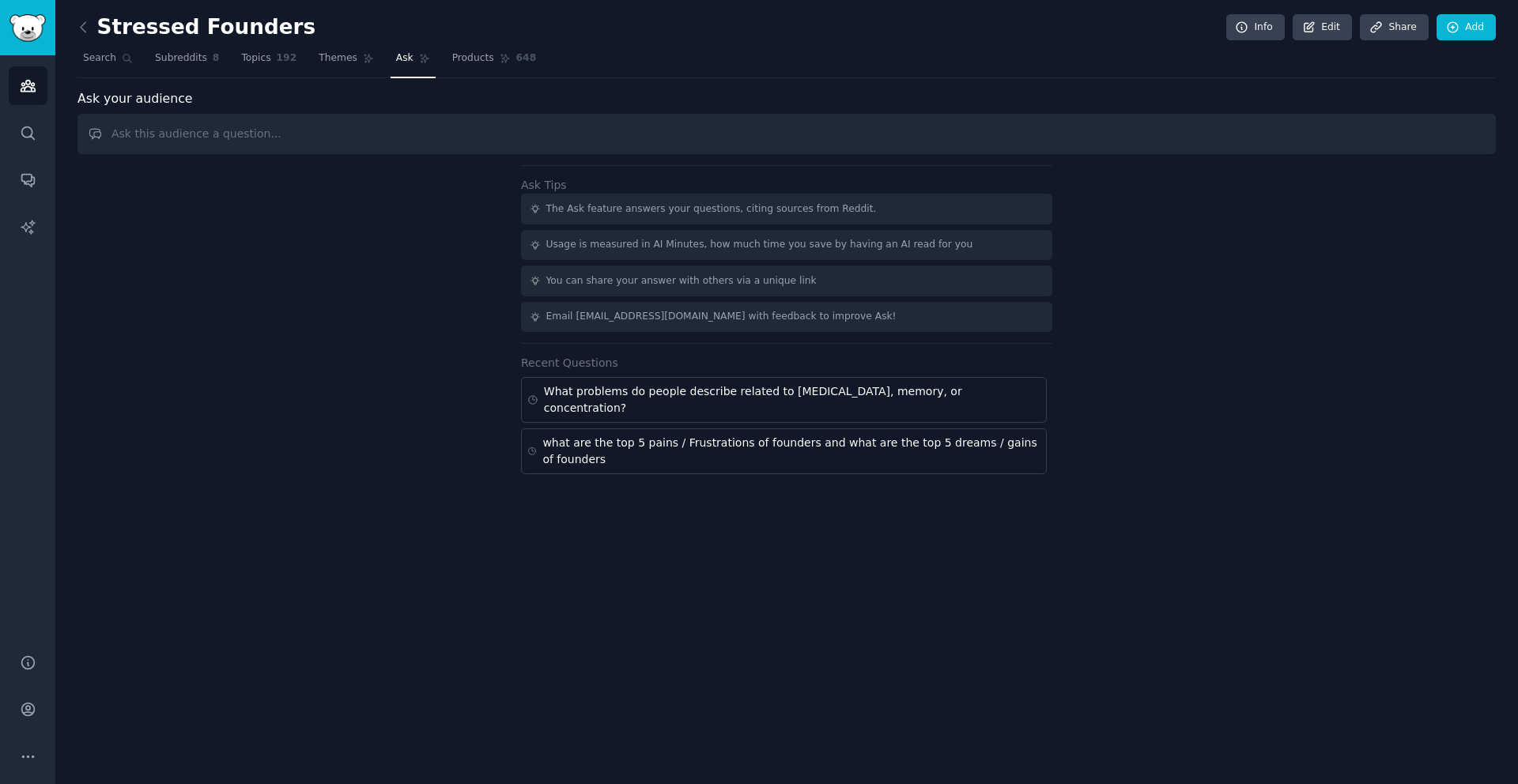
click at [347, 138] on input "text" at bounding box center [787, 134] width 1419 height 40
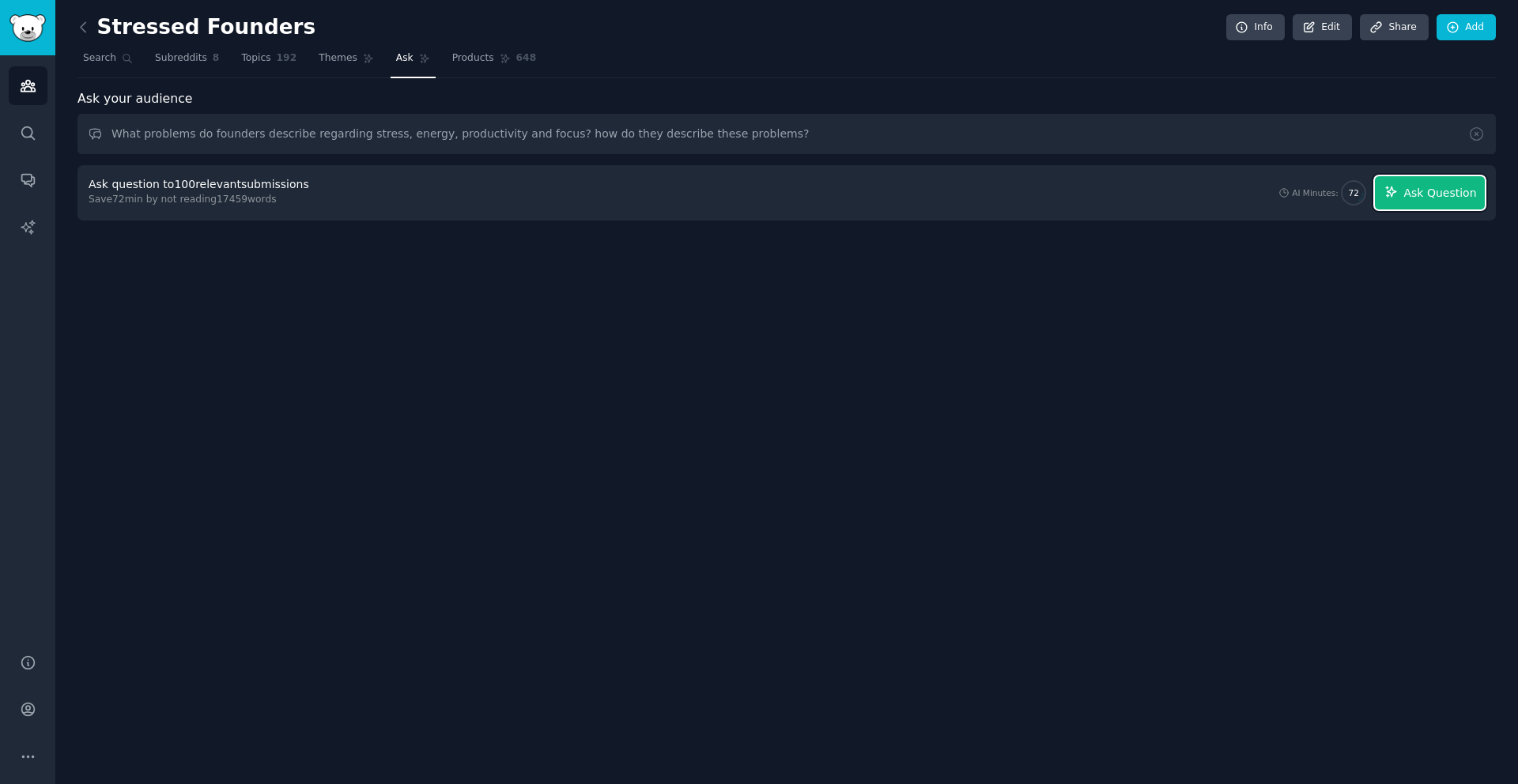
click at [1428, 195] on span "Ask Question" at bounding box center [1439, 192] width 73 height 17
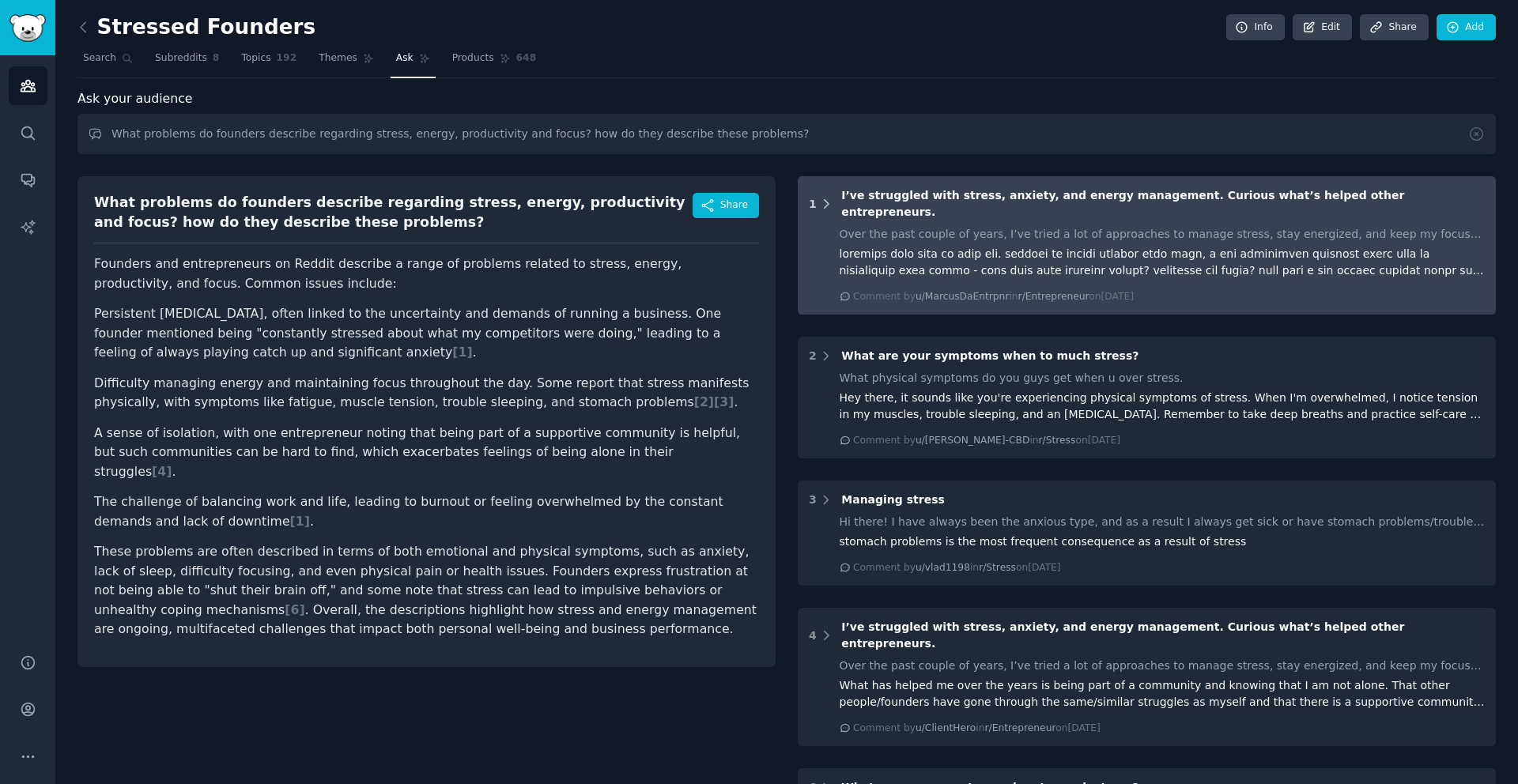
click at [825, 200] on icon at bounding box center [826, 204] width 4 height 8
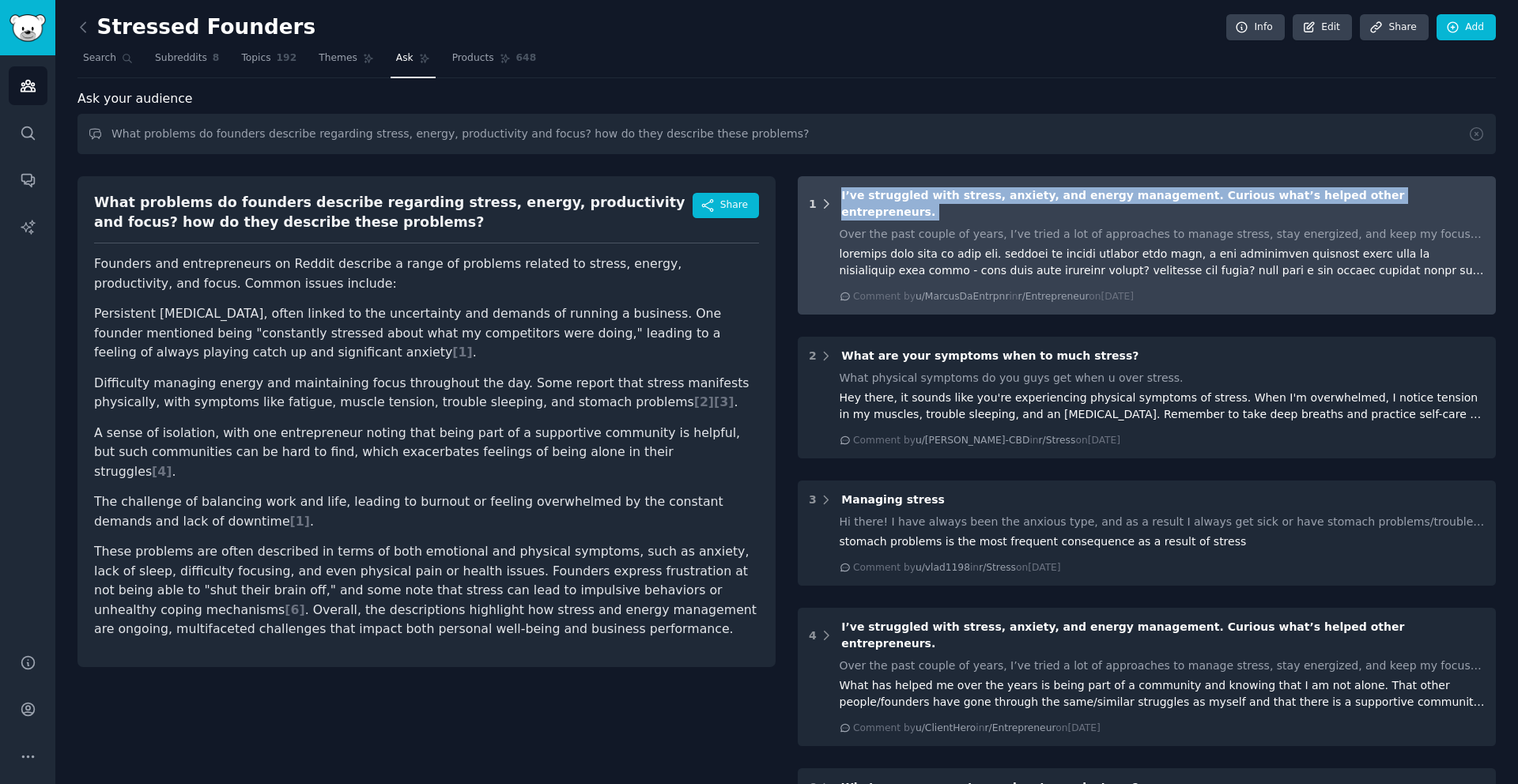
click at [825, 200] on icon at bounding box center [826, 204] width 4 height 8
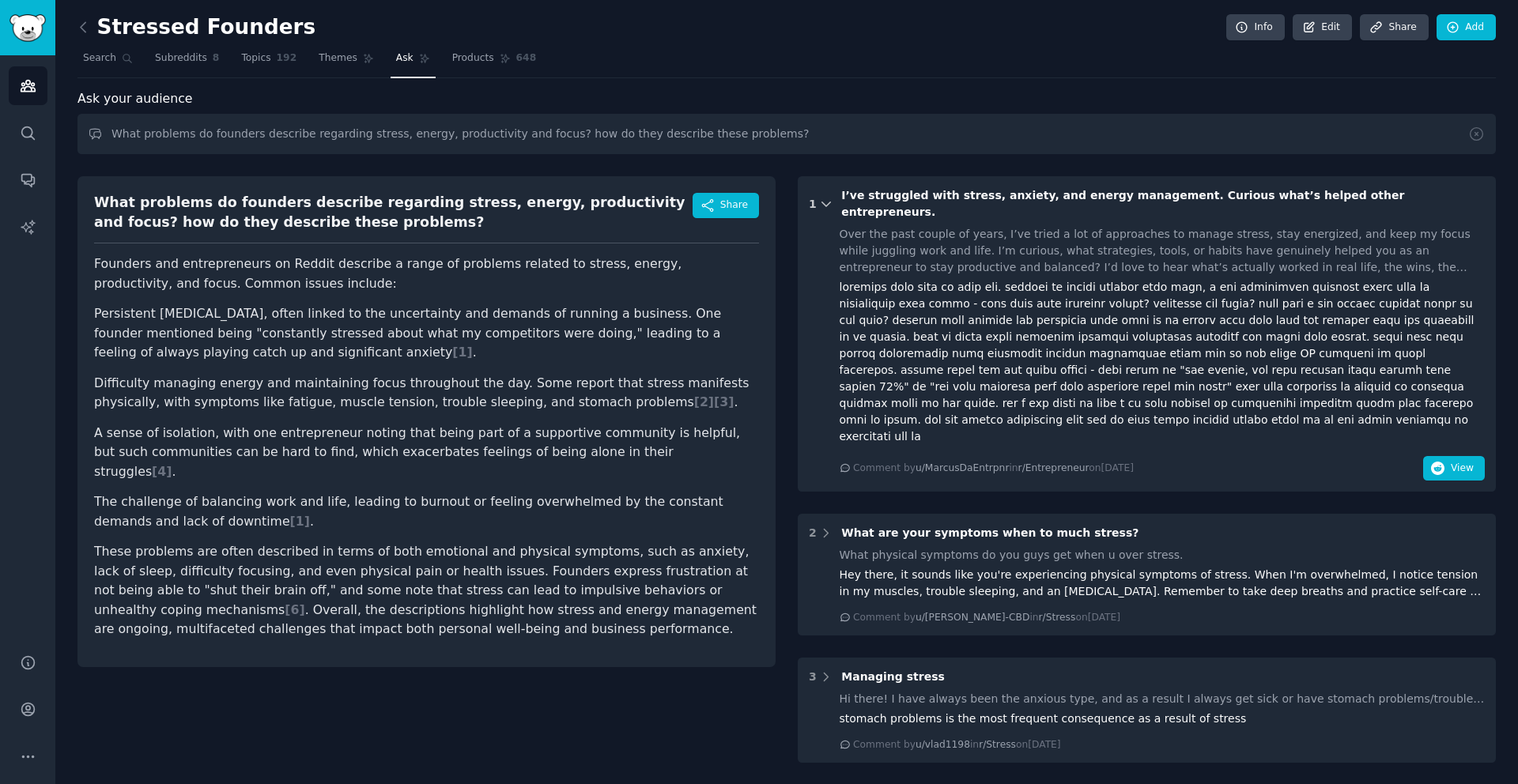
click at [824, 202] on icon at bounding box center [826, 204] width 8 height 4
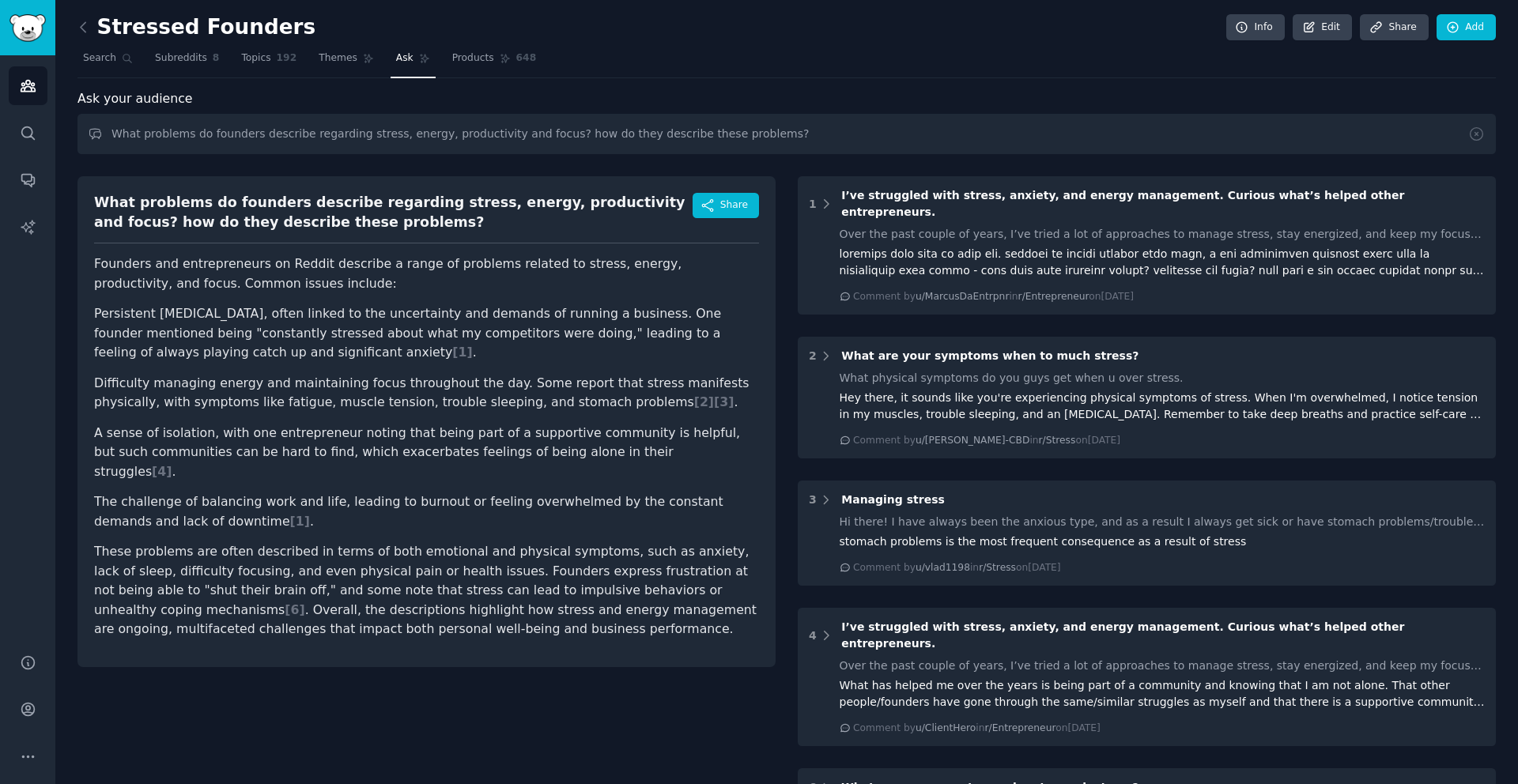
click at [790, 230] on div "What problems do founders describe regarding stress, energy, productivity and f…" at bounding box center [787, 644] width 1419 height 957
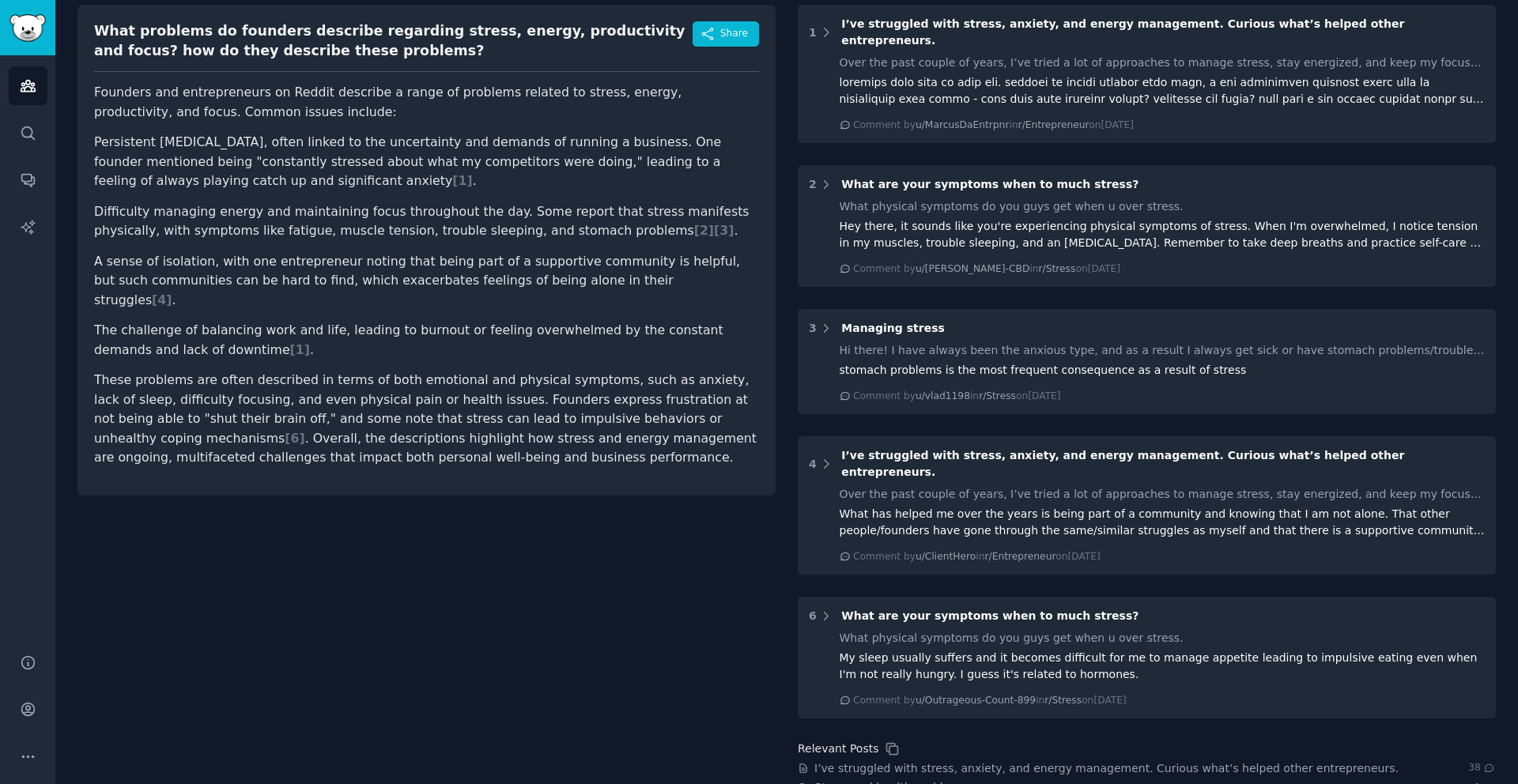
scroll to position [327, 0]
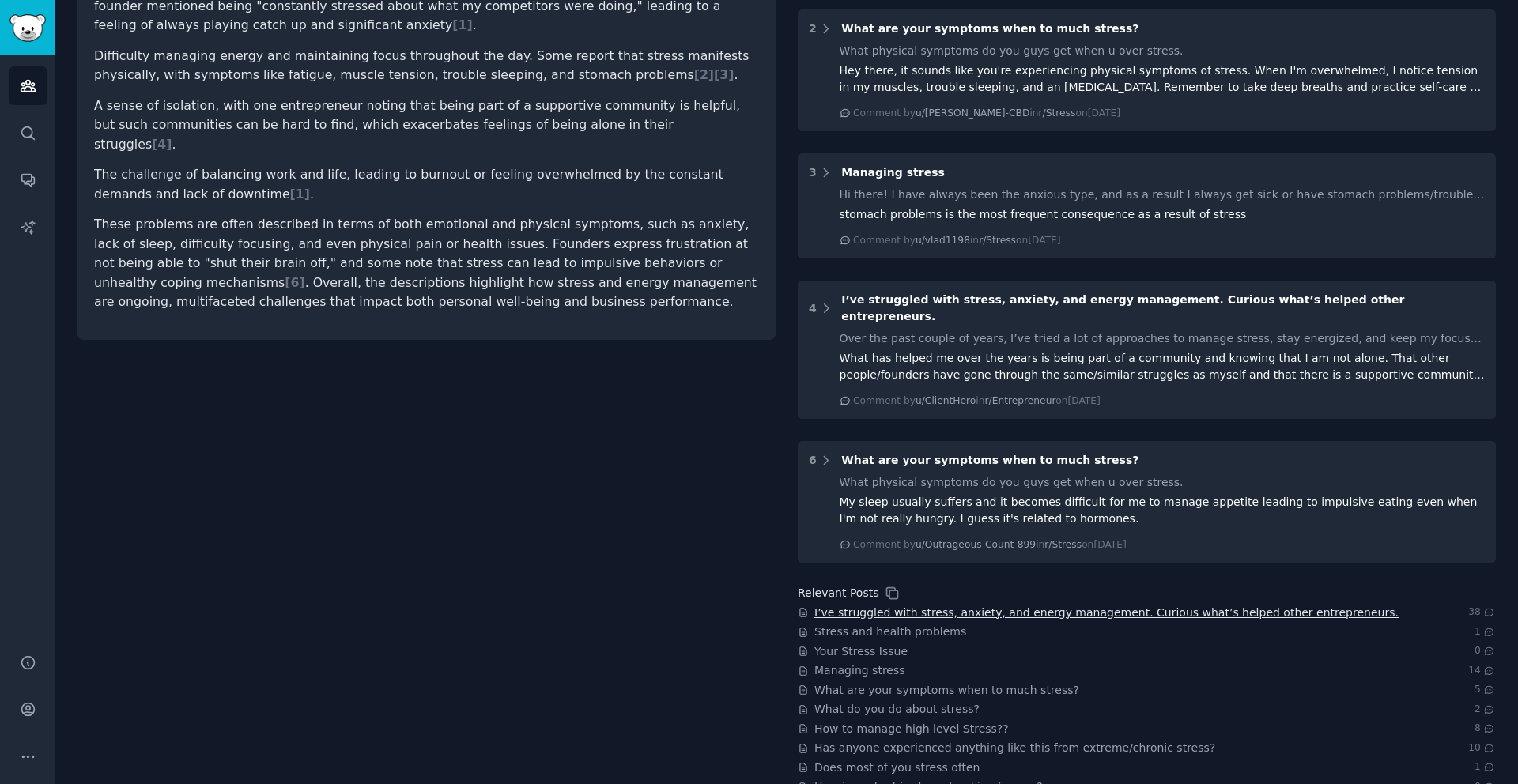
click at [878, 605] on span "I’ve struggled with stress, anxiety, and energy management. Curious what’s help…" at bounding box center [1107, 612] width 585 height 17
click at [777, 548] on div "What problems do founders describe regarding stress, energy, productivity and f…" at bounding box center [787, 317] width 1419 height 957
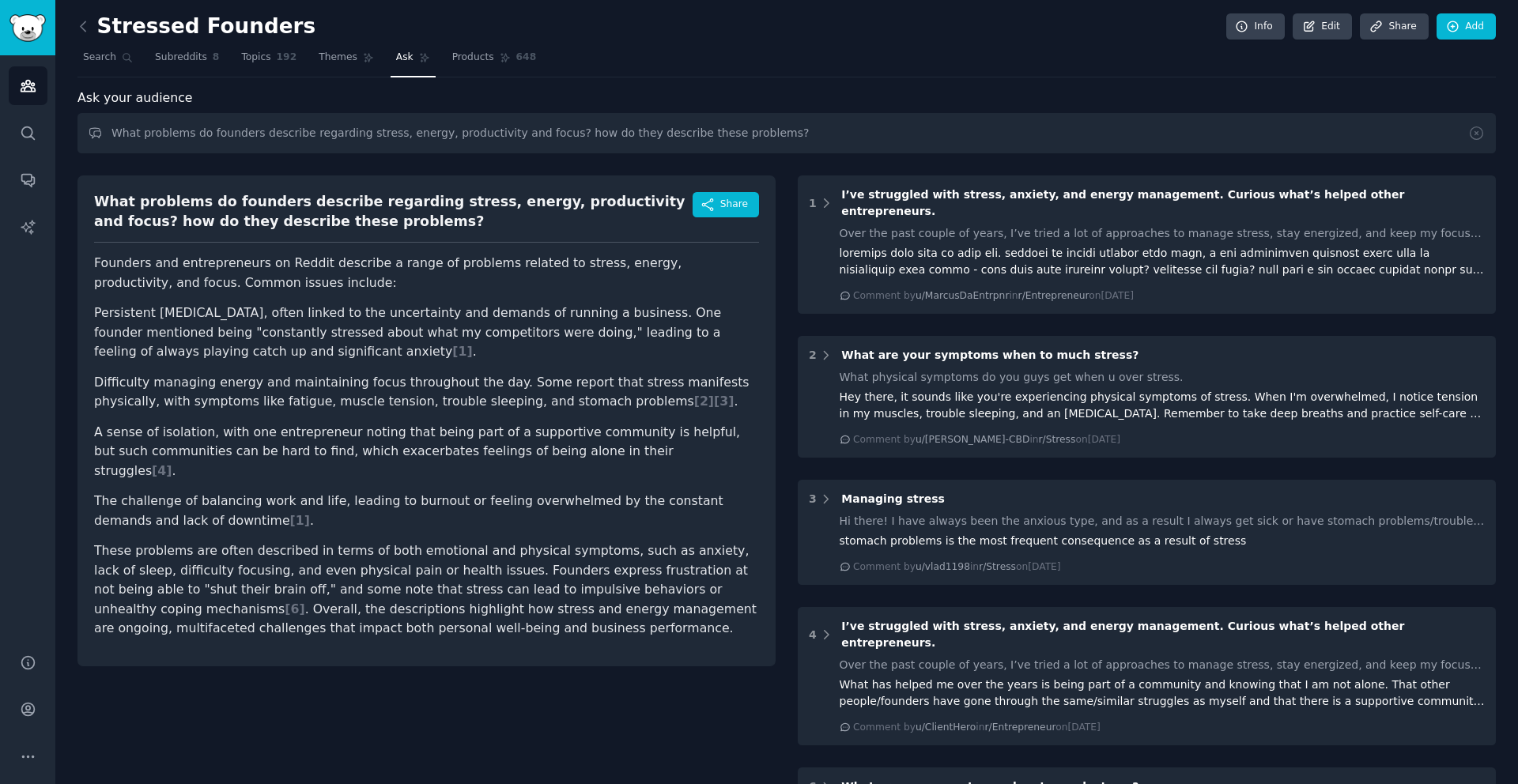
scroll to position [0, 0]
click at [579, 145] on input "What problems do founders describe regarding stress, energy, productivity and f…" at bounding box center [787, 134] width 1419 height 40
drag, startPoint x: 766, startPoint y: 133, endPoint x: -11, endPoint y: 140, distance: 777.0
click at [0, 140] on html "Advanced Search Audiences Search Conversations AI Reports Help Account More Str…" at bounding box center [759, 392] width 1518 height 784
click at [347, 228] on div "What problems do founders describe regarding stress, energy, productivity and f…" at bounding box center [393, 212] width 599 height 38
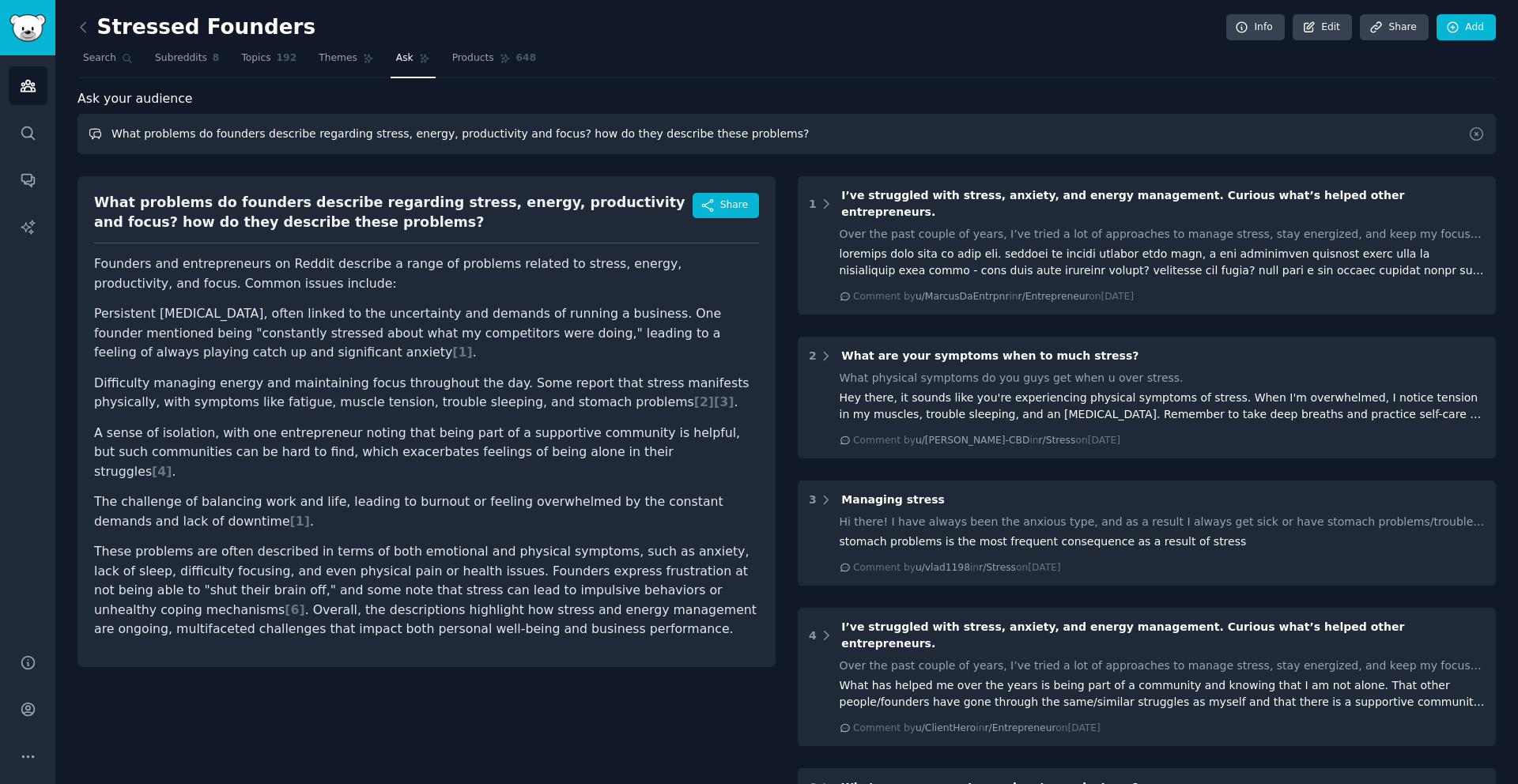
click at [791, 138] on input "What problems do founders describe regarding stress, energy, productivity and f…" at bounding box center [787, 134] width 1419 height 40
drag, startPoint x: 730, startPoint y: 144, endPoint x: 105, endPoint y: 133, distance: 625.1
click at [105, 133] on input "What problems do founders describe regarding stress, energy, productivity and f…" at bounding box center [787, 134] width 1419 height 40
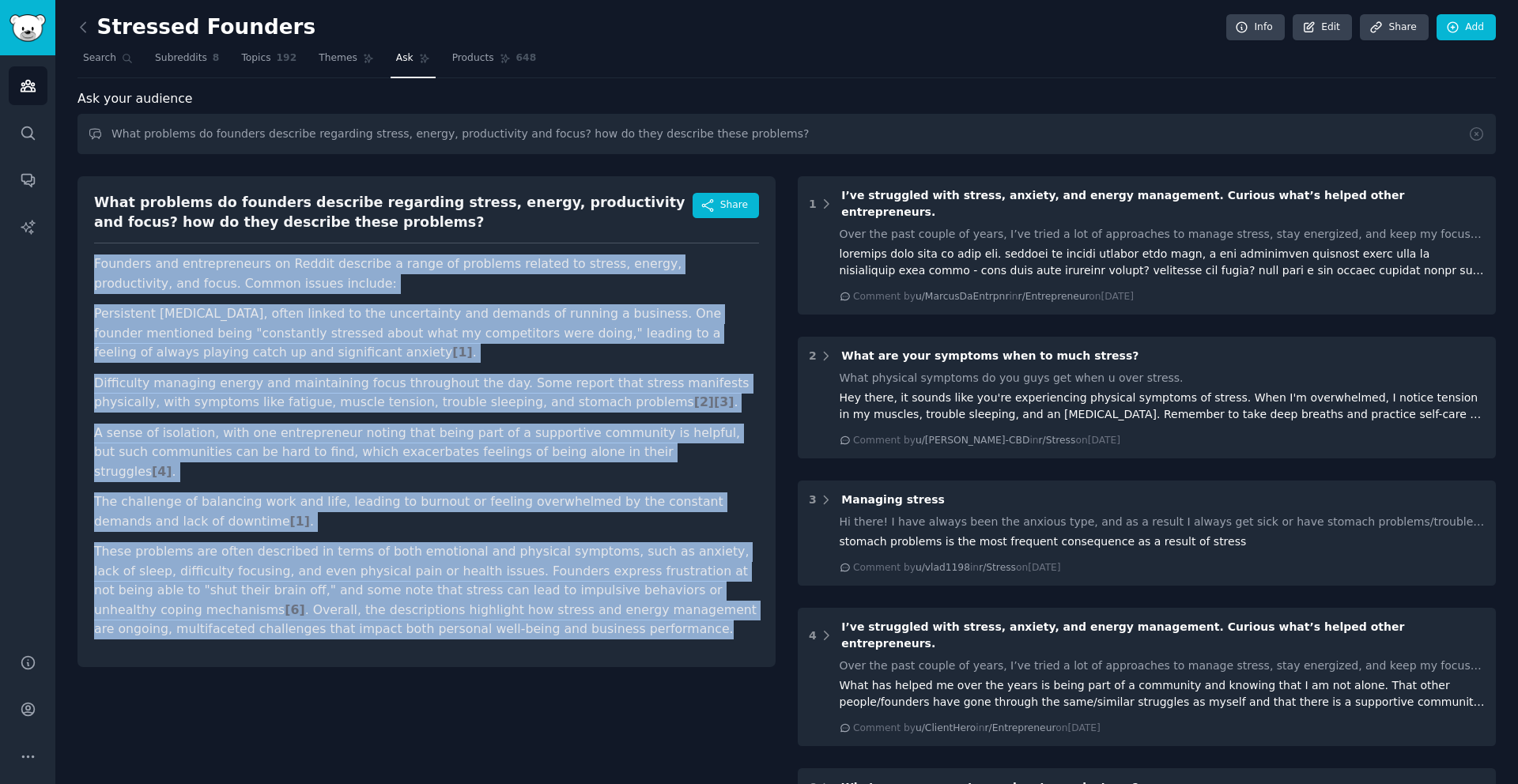
drag, startPoint x: 485, startPoint y: 612, endPoint x: 73, endPoint y: 267, distance: 537.4
click at [73, 267] on div "Stressed Founders Info Edit Share Add Search Subreddits 8 Topics 192 Themes Ask…" at bounding box center [786, 572] width 1463 height 1144
copy article "Founders and entrepreneurs on Reddit describe a range of problems related to st…"
click at [685, 712] on div "What problems do founders describe regarding stress, energy, productivity and f…" at bounding box center [427, 644] width 699 height 957
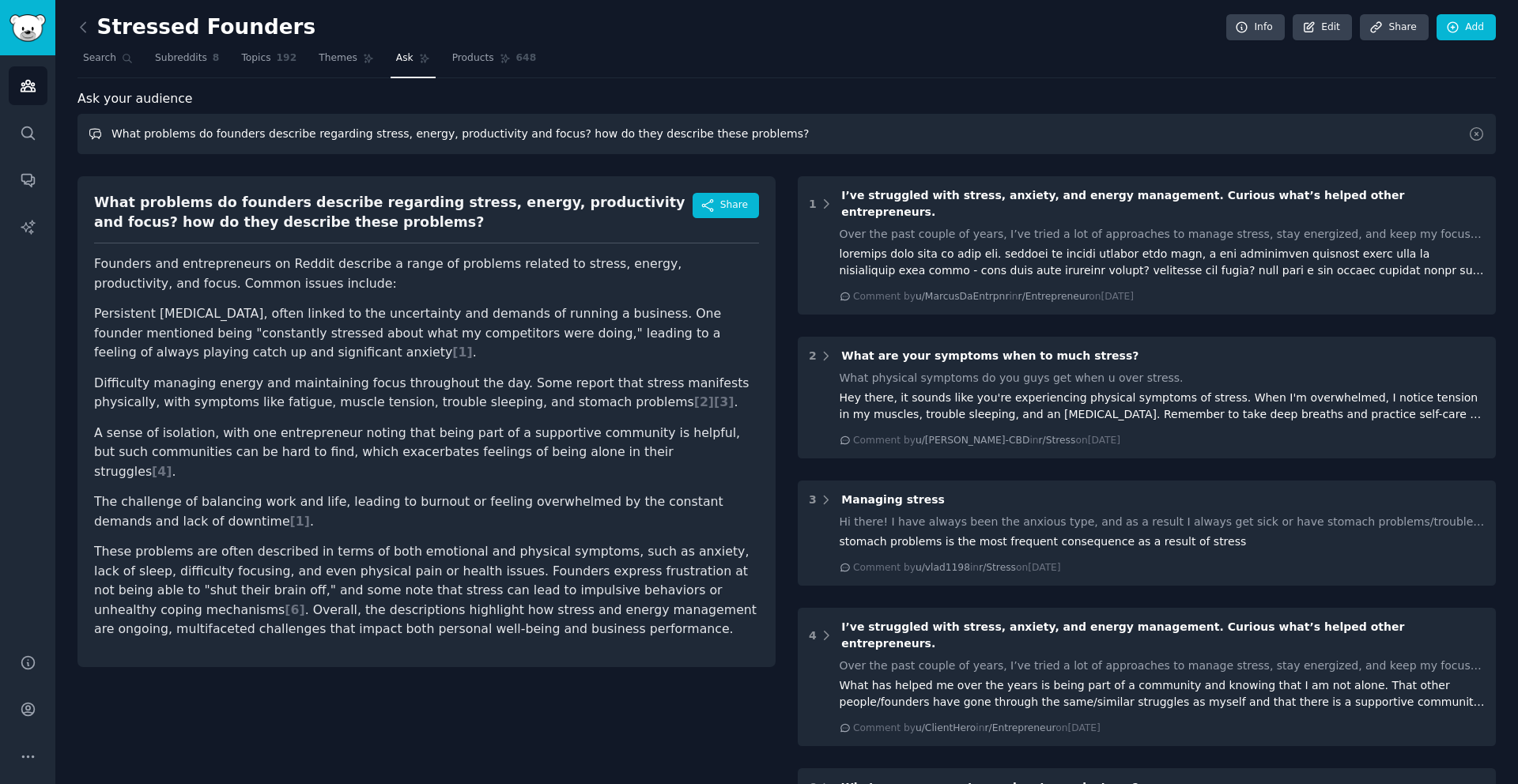
click at [518, 135] on input "What problems do founders describe regarding stress, energy, productivity and f…" at bounding box center [787, 134] width 1419 height 40
drag, startPoint x: 814, startPoint y: 135, endPoint x: 107, endPoint y: 130, distance: 707.0
click at [107, 130] on input "What problems do founders describe regarding stress, energy, productivity and f…" at bounding box center [787, 134] width 1419 height 40
paste input "How do they talk about overwhelm, lack of sleep, or constant availability"
click at [296, 134] on input "How do they talk about overwhelm, lack of sleep, or constant availability?" at bounding box center [787, 134] width 1419 height 40
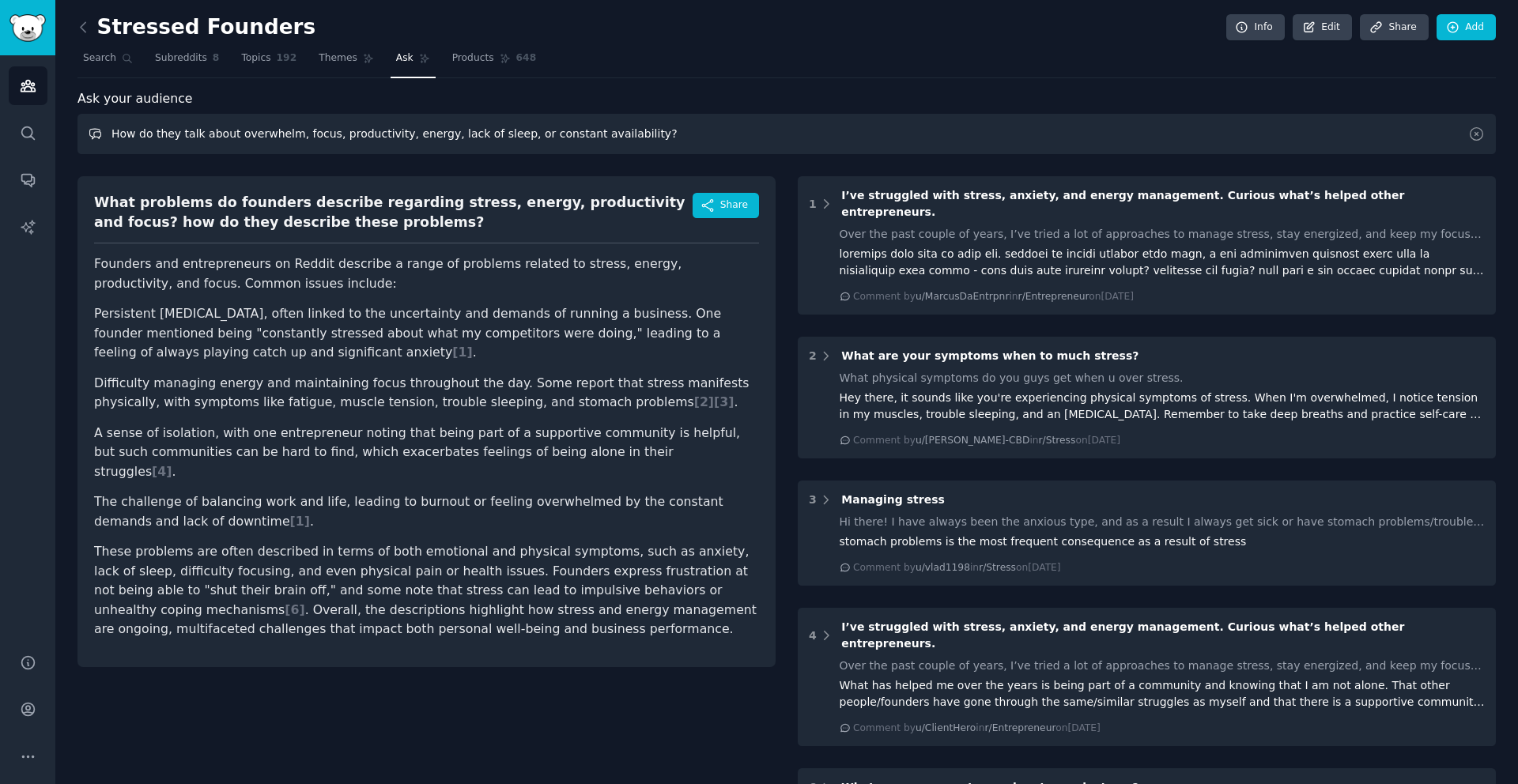
click at [664, 131] on input "How do they talk about overwhelm, focus, productivity, energy, lack of sleep, o…" at bounding box center [787, 134] width 1419 height 40
type input "How do they talk about overwhelm, focus, productivity, energy, lack of sleep, o…"
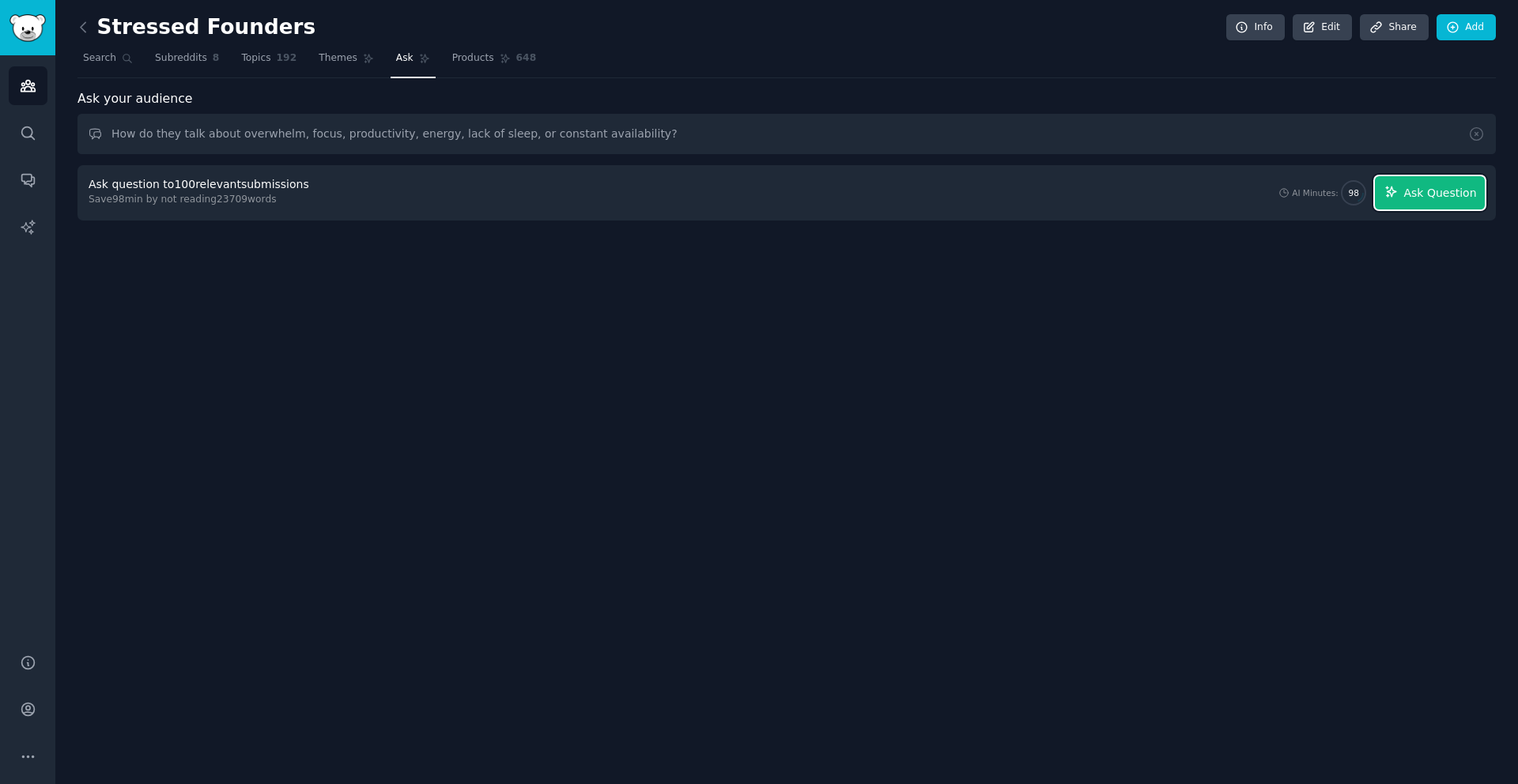
click at [1438, 191] on span "Ask Question" at bounding box center [1439, 192] width 73 height 17
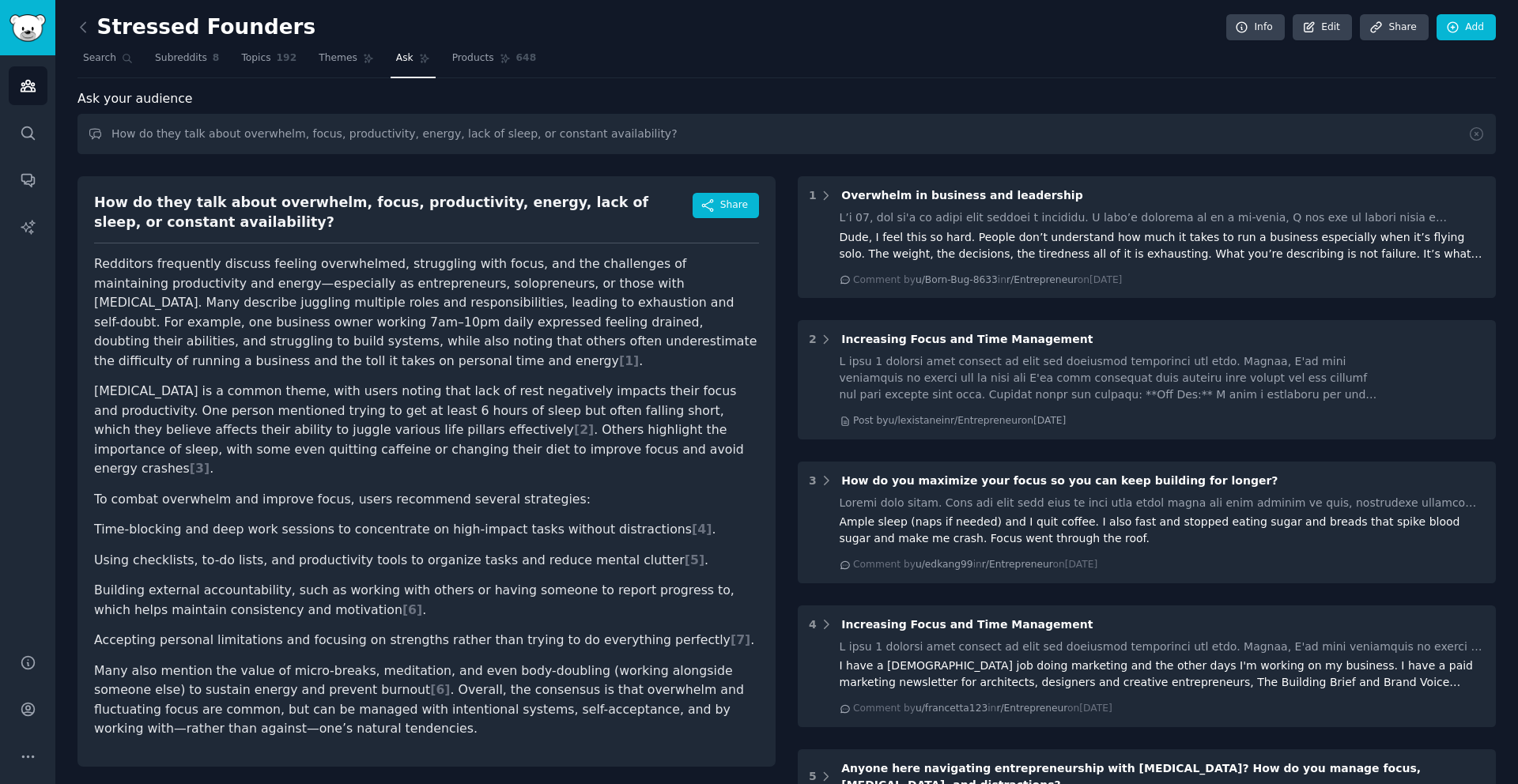
click at [488, 106] on div "Ask your audience" at bounding box center [787, 99] width 1419 height 20
click at [81, 32] on icon at bounding box center [83, 27] width 17 height 17
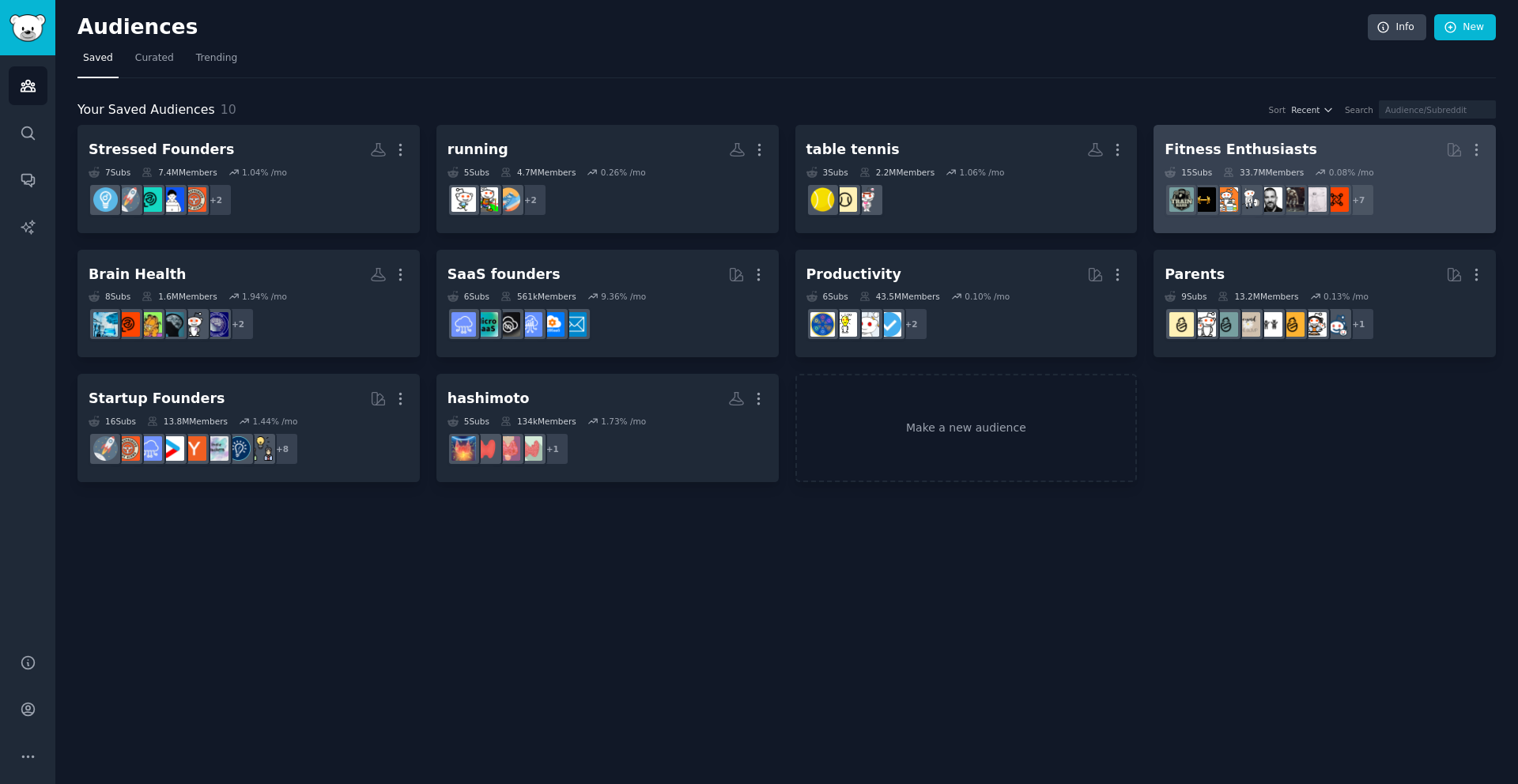
click at [1361, 147] on h2 "Fitness Enthusiasts More" at bounding box center [1325, 150] width 320 height 28
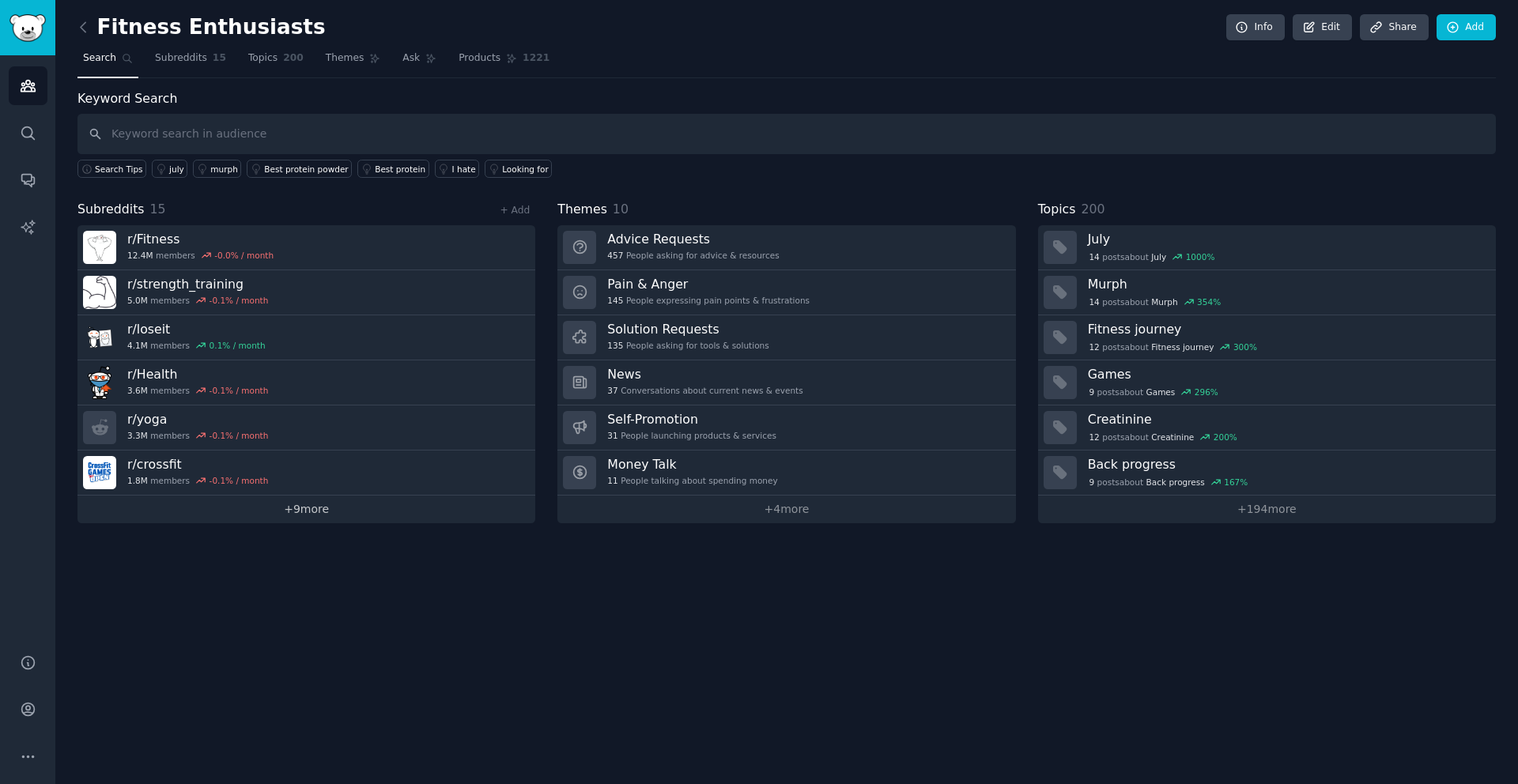
click at [313, 508] on link "+ 9 more" at bounding box center [306, 509] width 458 height 28
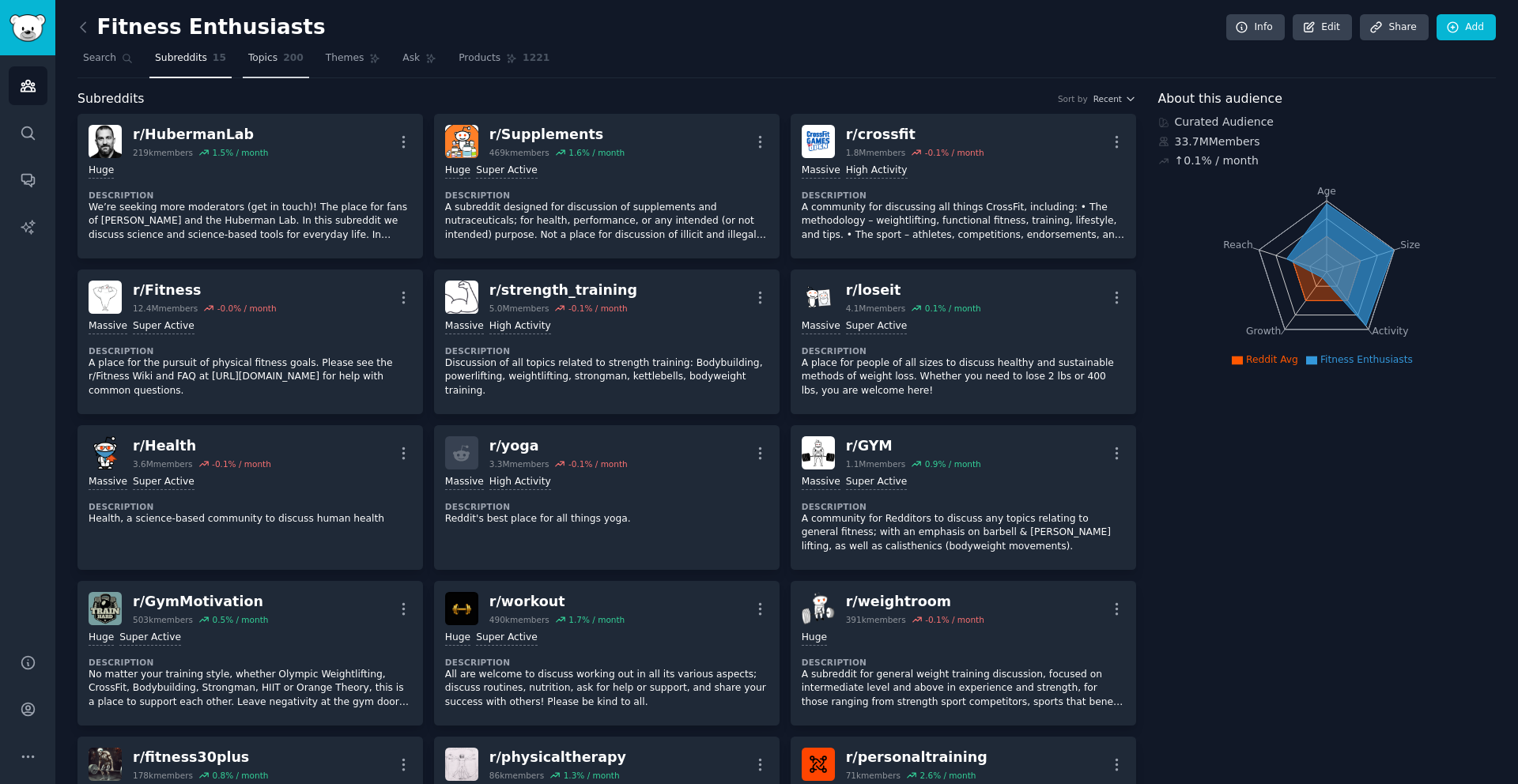
click at [283, 60] on span "200" at bounding box center [292, 59] width 20 height 14
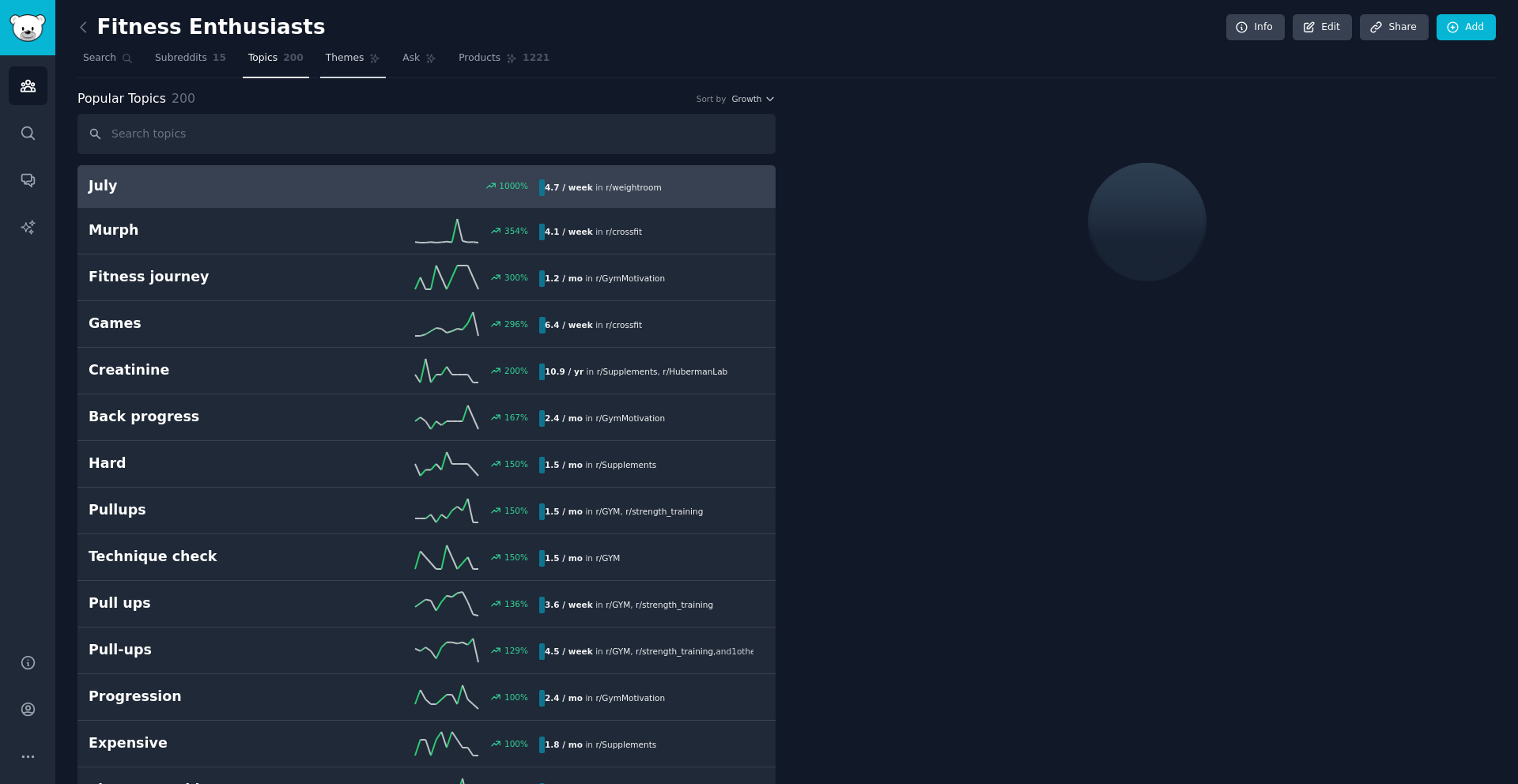
click at [355, 61] on span "Themes" at bounding box center [345, 59] width 39 height 14
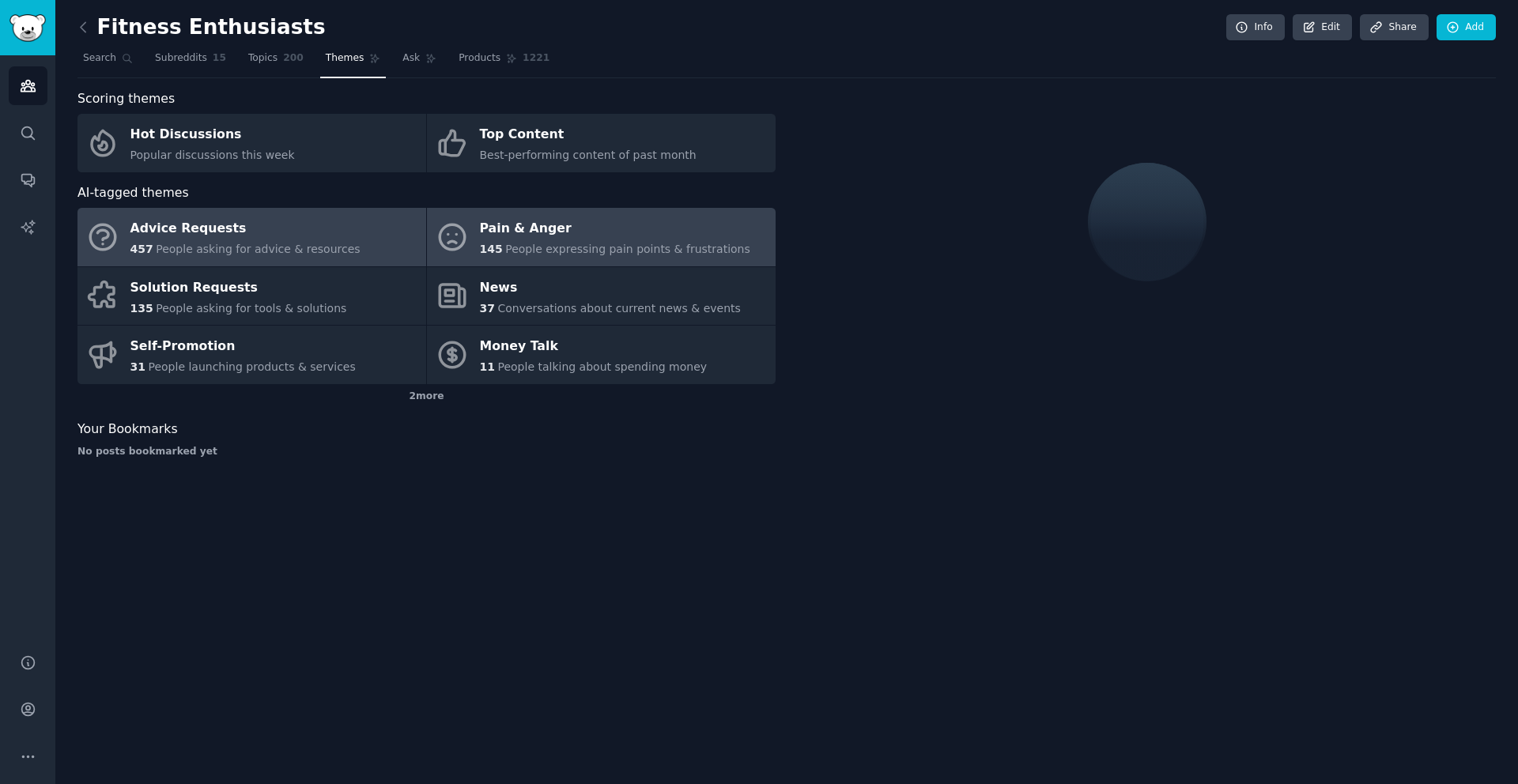
click at [566, 228] on div "Pain & Anger" at bounding box center [615, 229] width 271 height 25
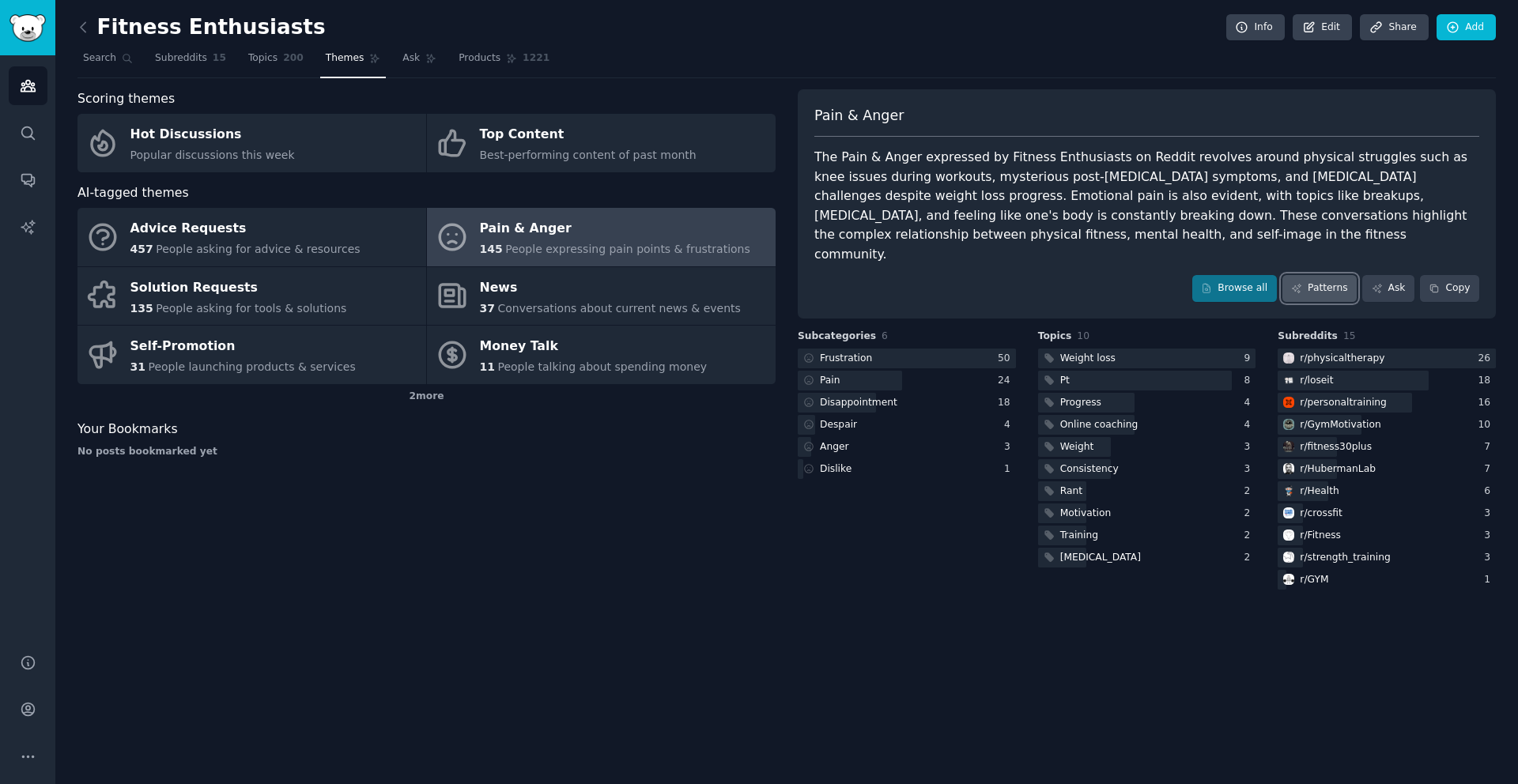
click at [1326, 275] on link "Patterns" at bounding box center [1319, 288] width 74 height 27
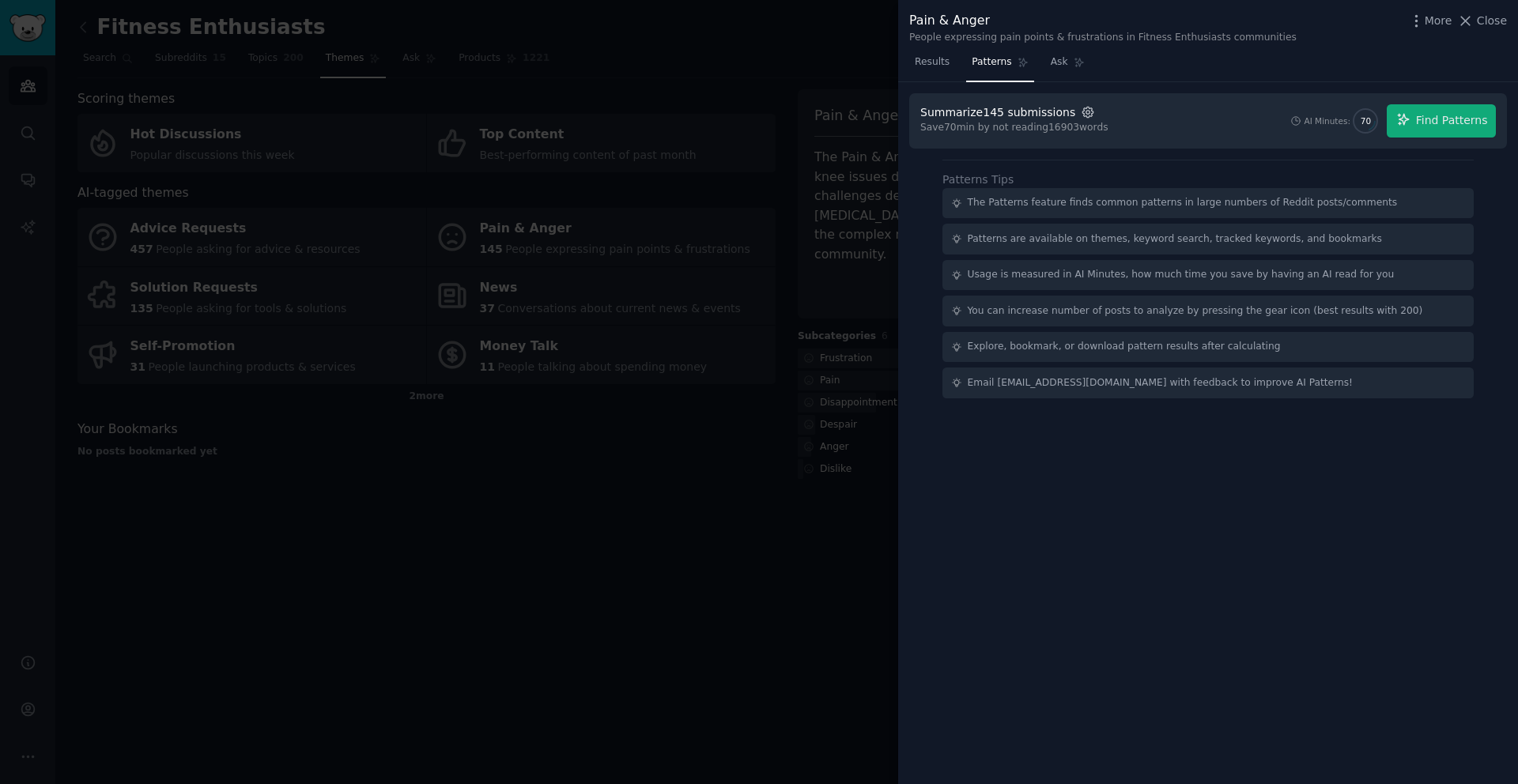
click at [1083, 113] on icon "button" at bounding box center [1088, 112] width 11 height 10
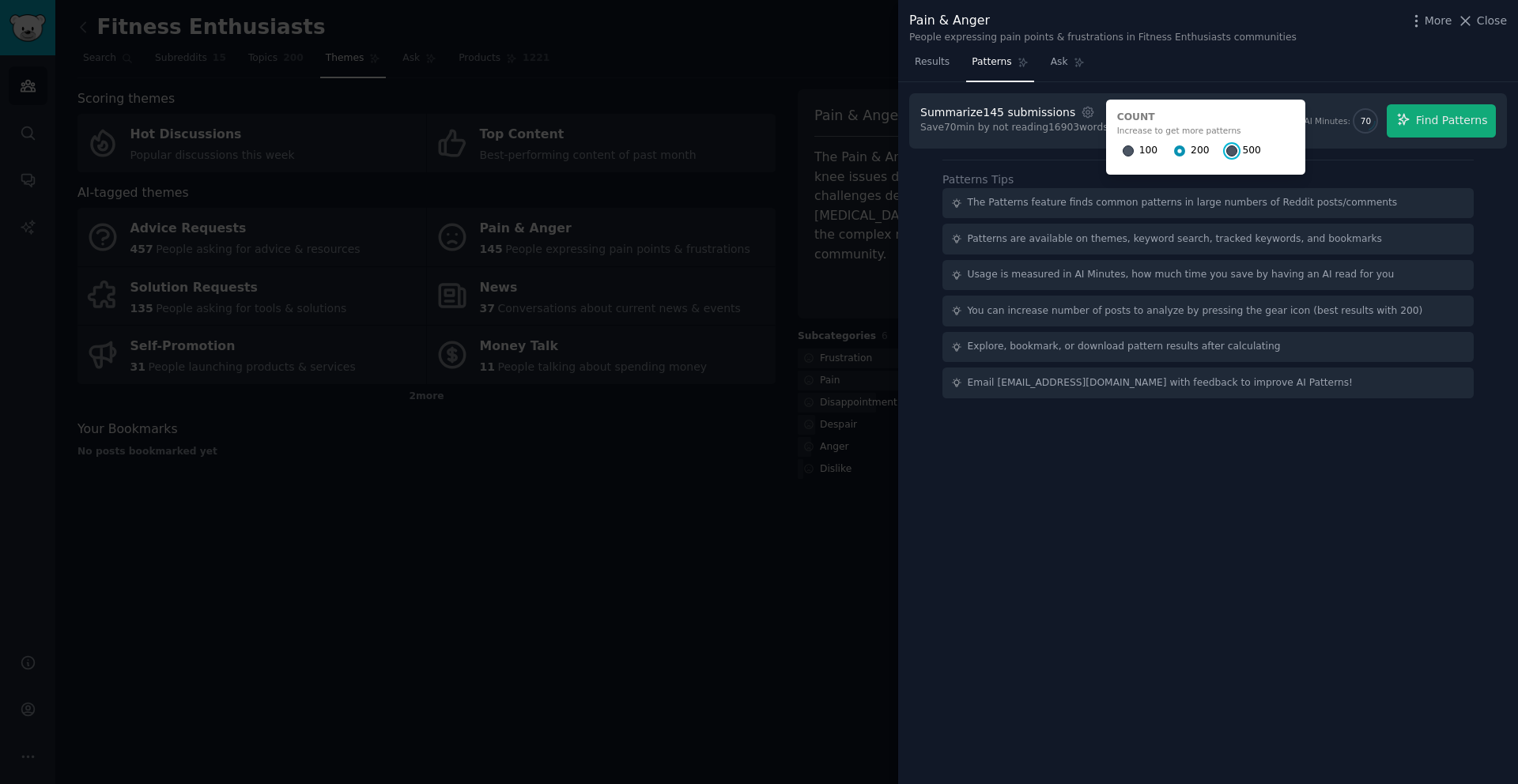
click at [1226, 149] on input "500" at bounding box center [1232, 150] width 11 height 11
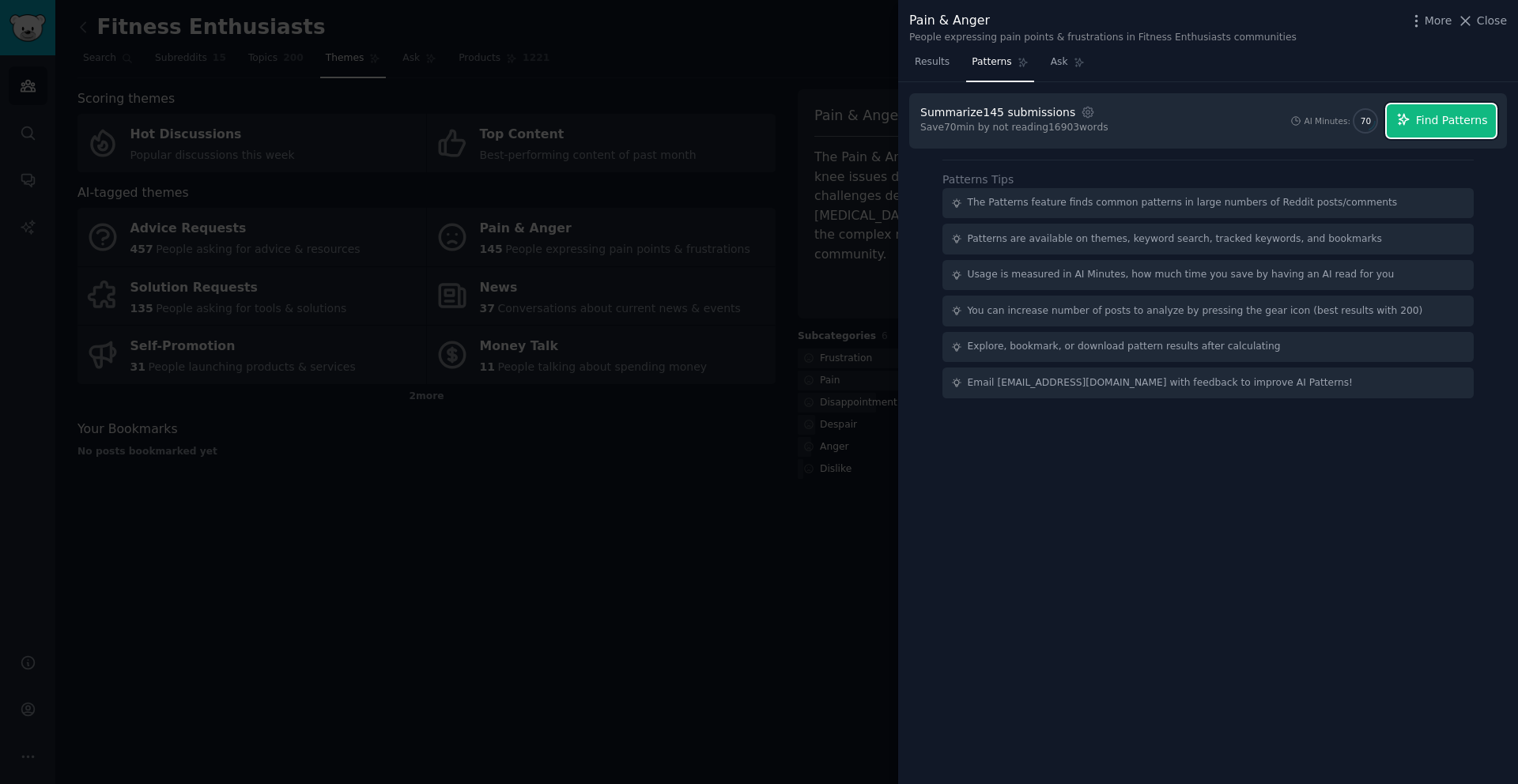
click at [1427, 122] on span "Find Patterns" at bounding box center [1452, 120] width 72 height 17
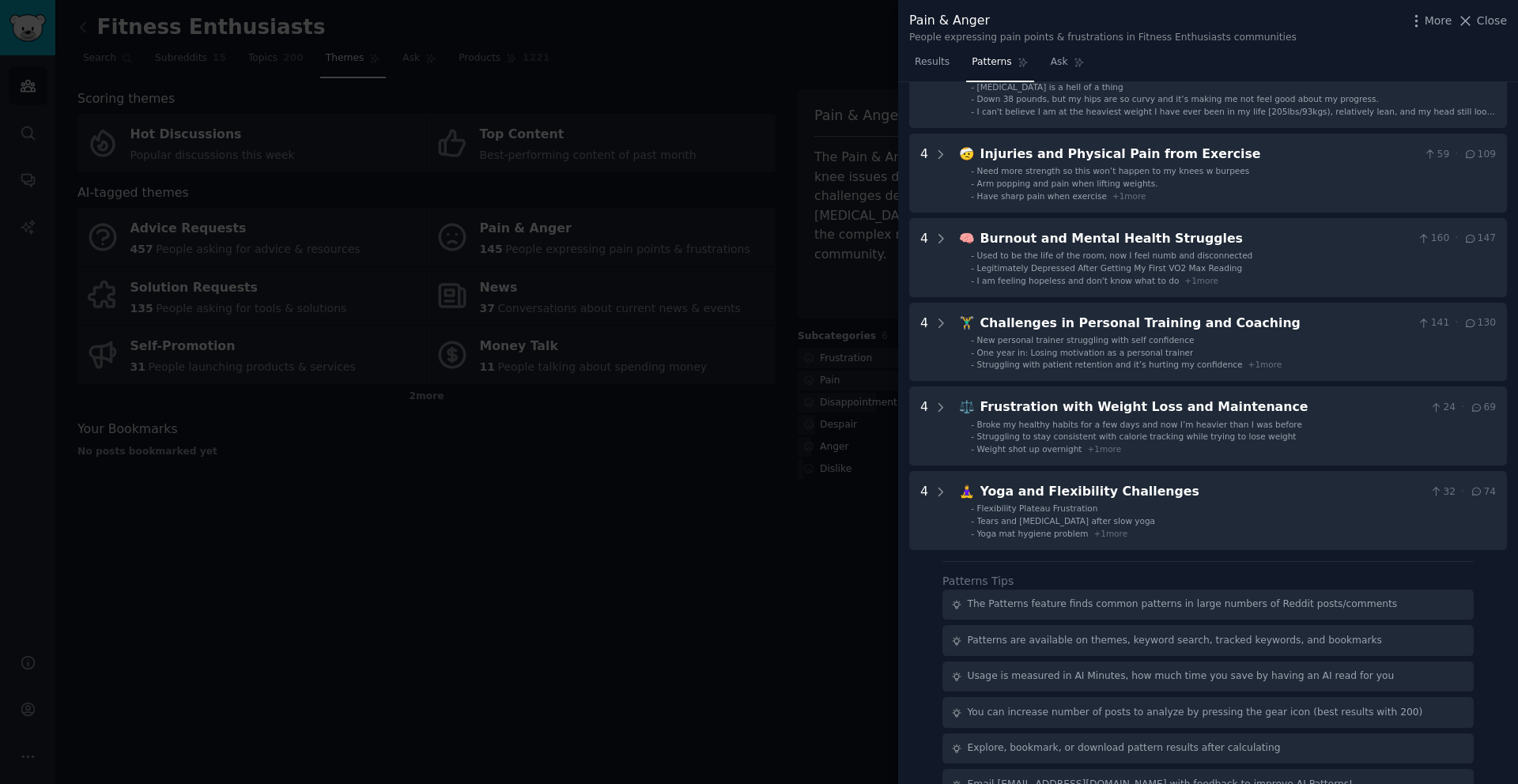
scroll to position [192, 0]
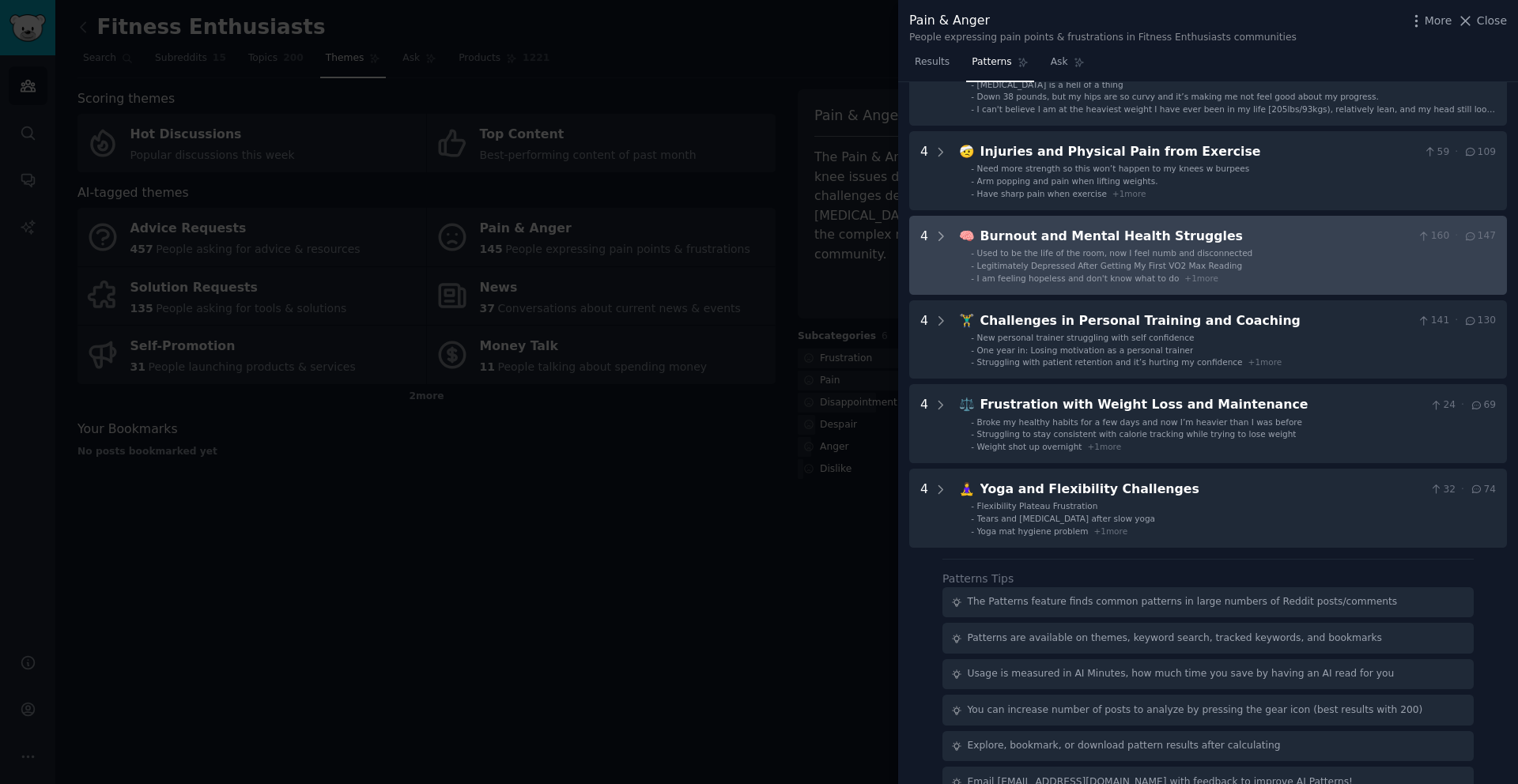
click at [1114, 256] on span "Used to be the life of the room, now I feel numb and disconnected" at bounding box center [1114, 253] width 276 height 10
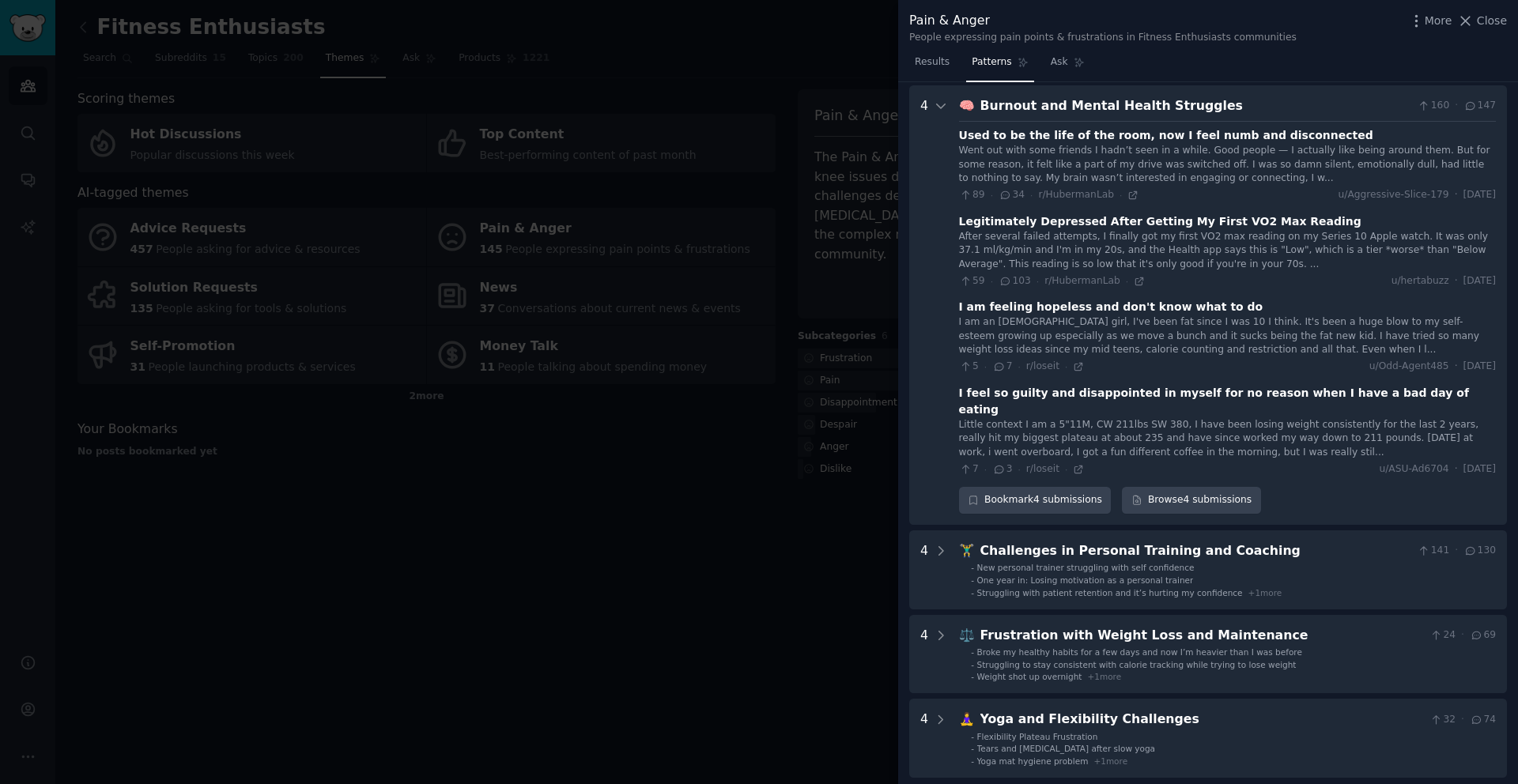
scroll to position [325, 0]
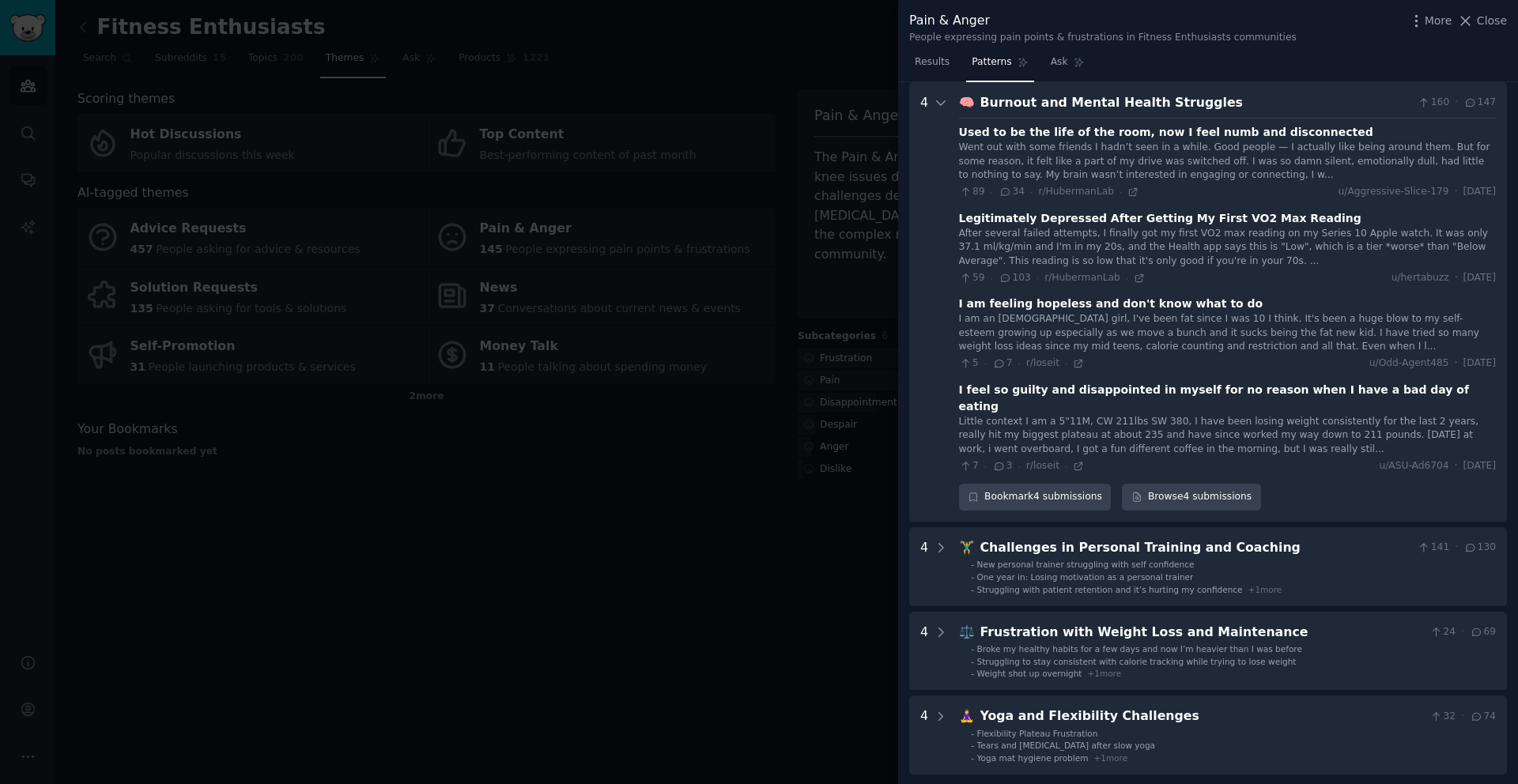
click at [804, 556] on div at bounding box center [759, 392] width 1518 height 784
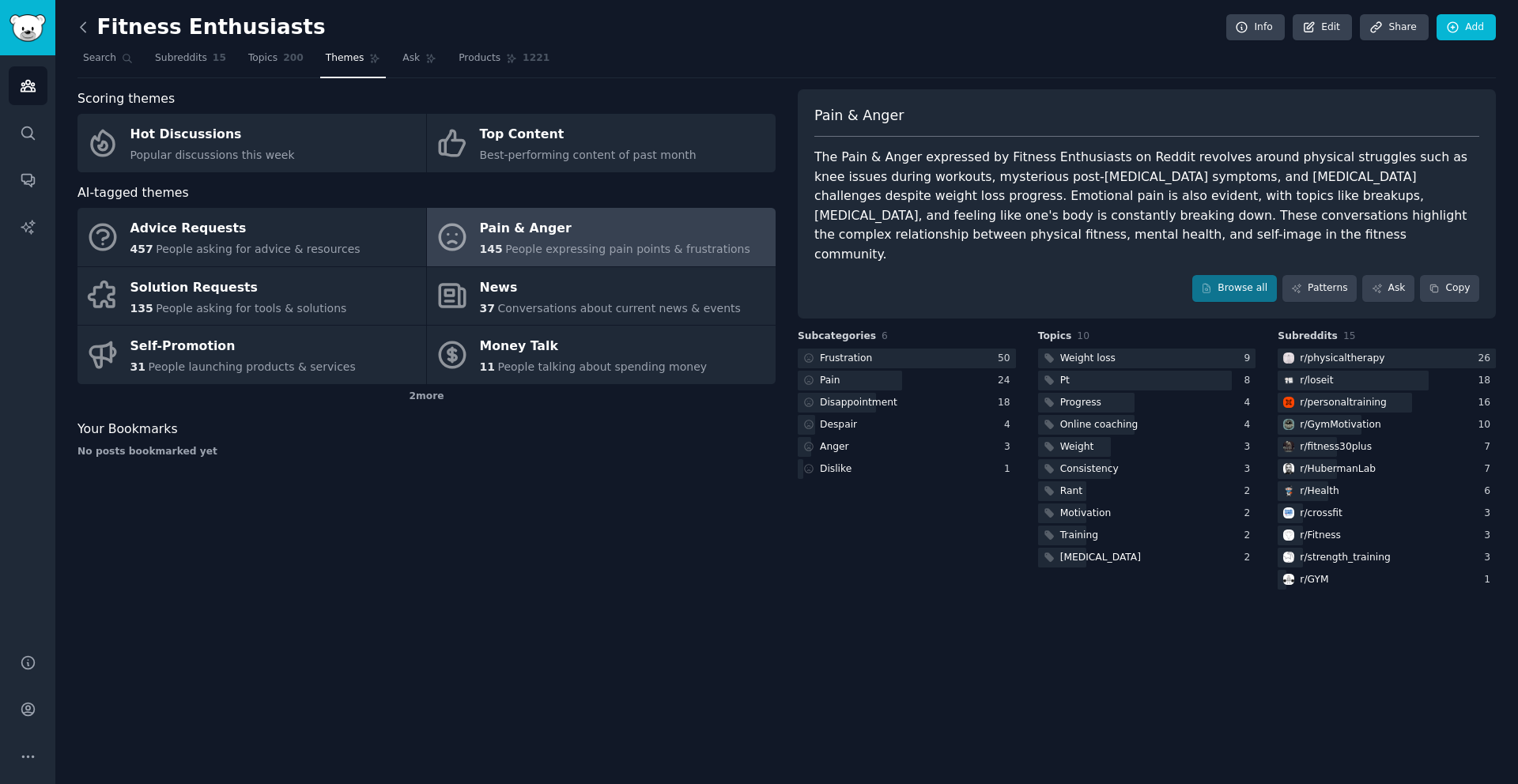
click at [86, 32] on icon at bounding box center [83, 27] width 17 height 17
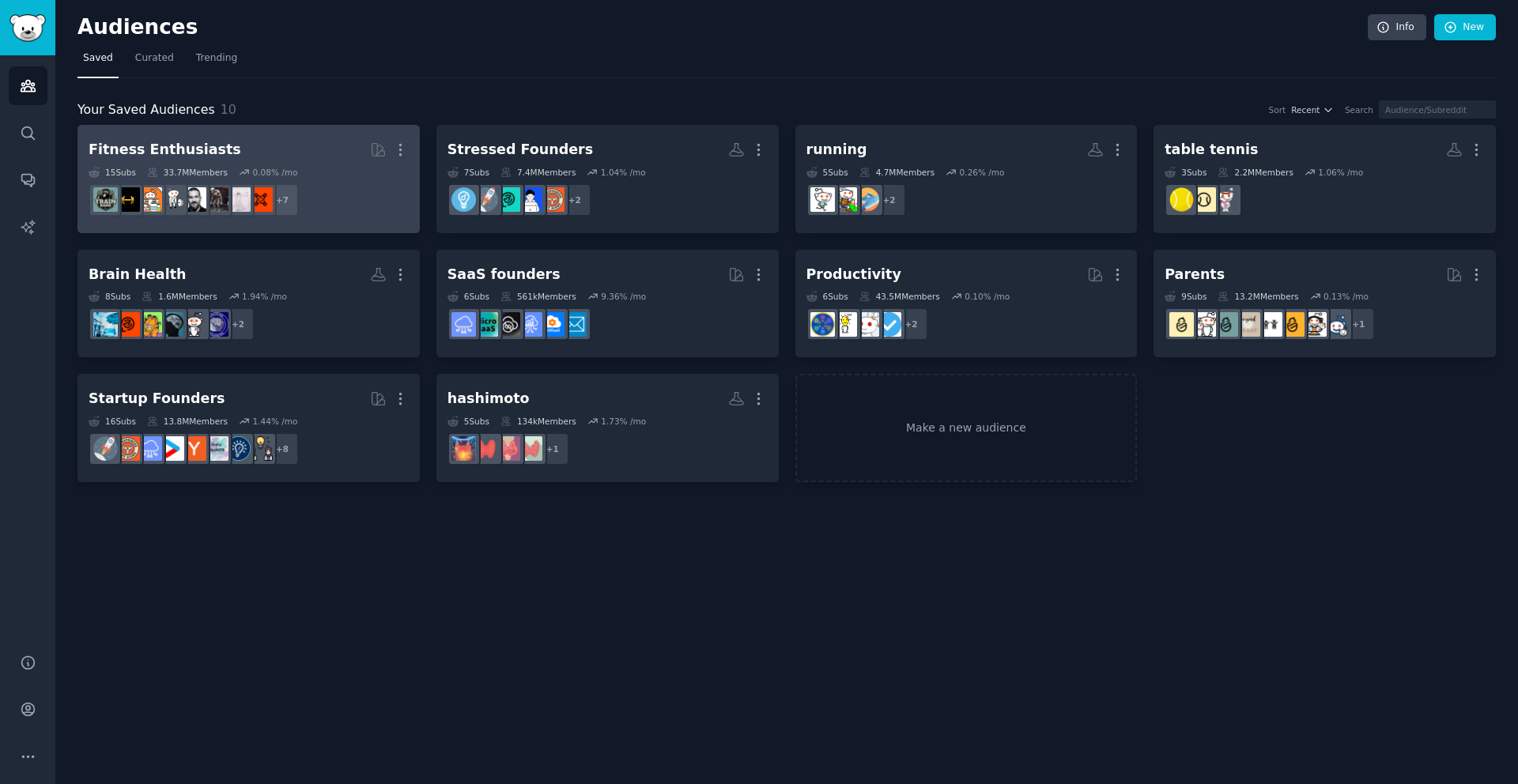
click at [362, 188] on dd "+ 7" at bounding box center [249, 200] width 320 height 45
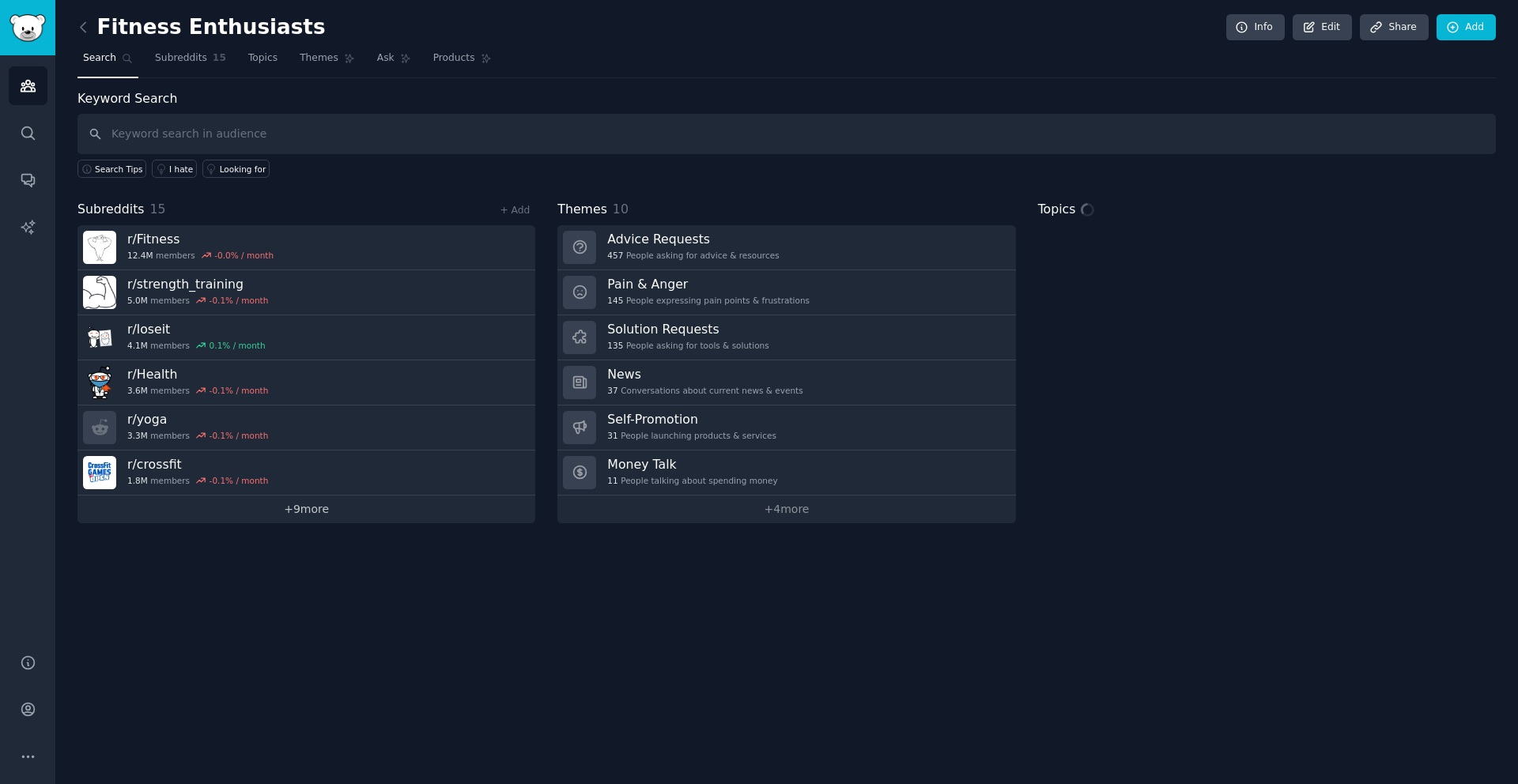
click at [314, 511] on link "+ 9 more" at bounding box center [306, 509] width 458 height 28
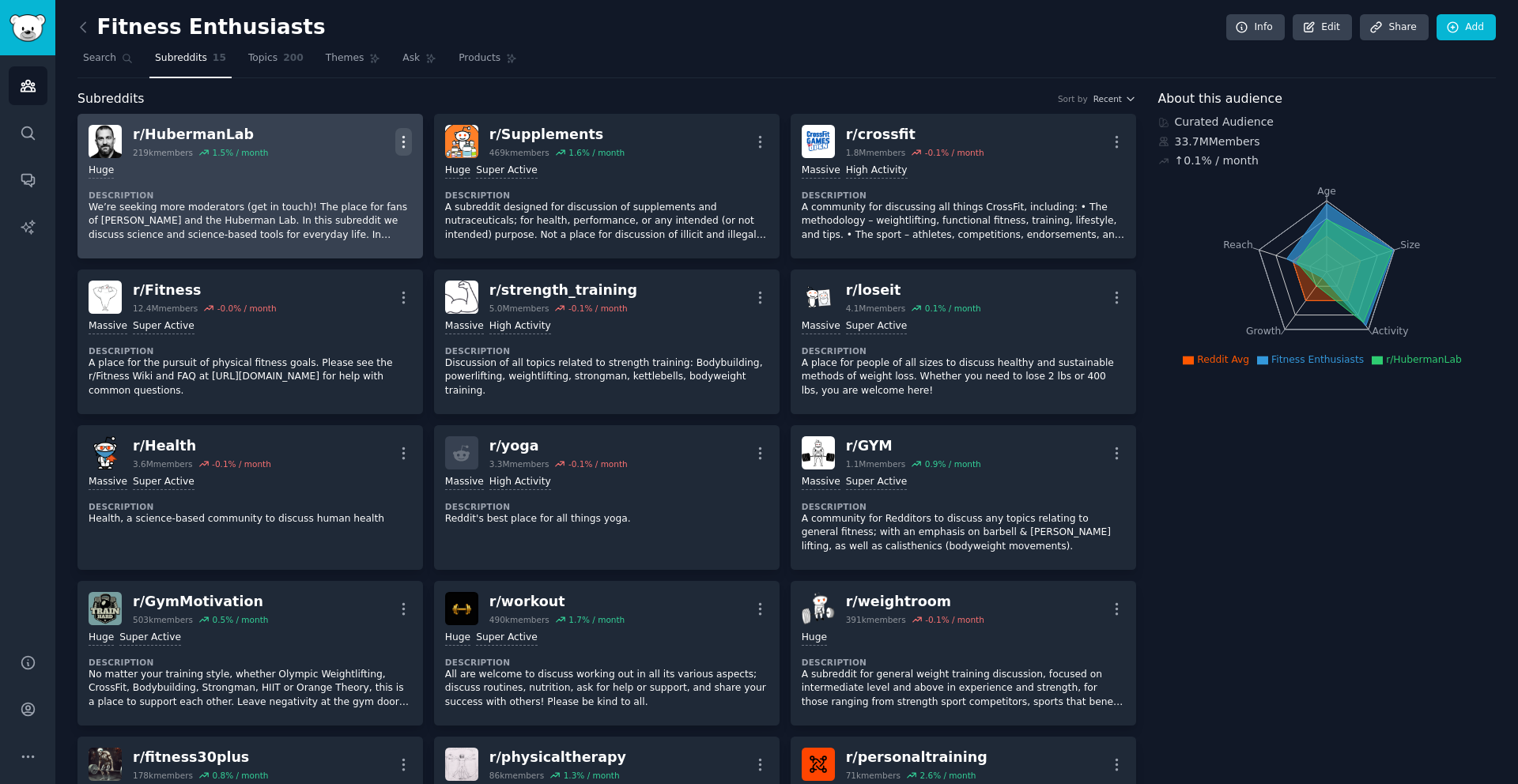
click at [404, 145] on icon "button" at bounding box center [404, 142] width 17 height 17
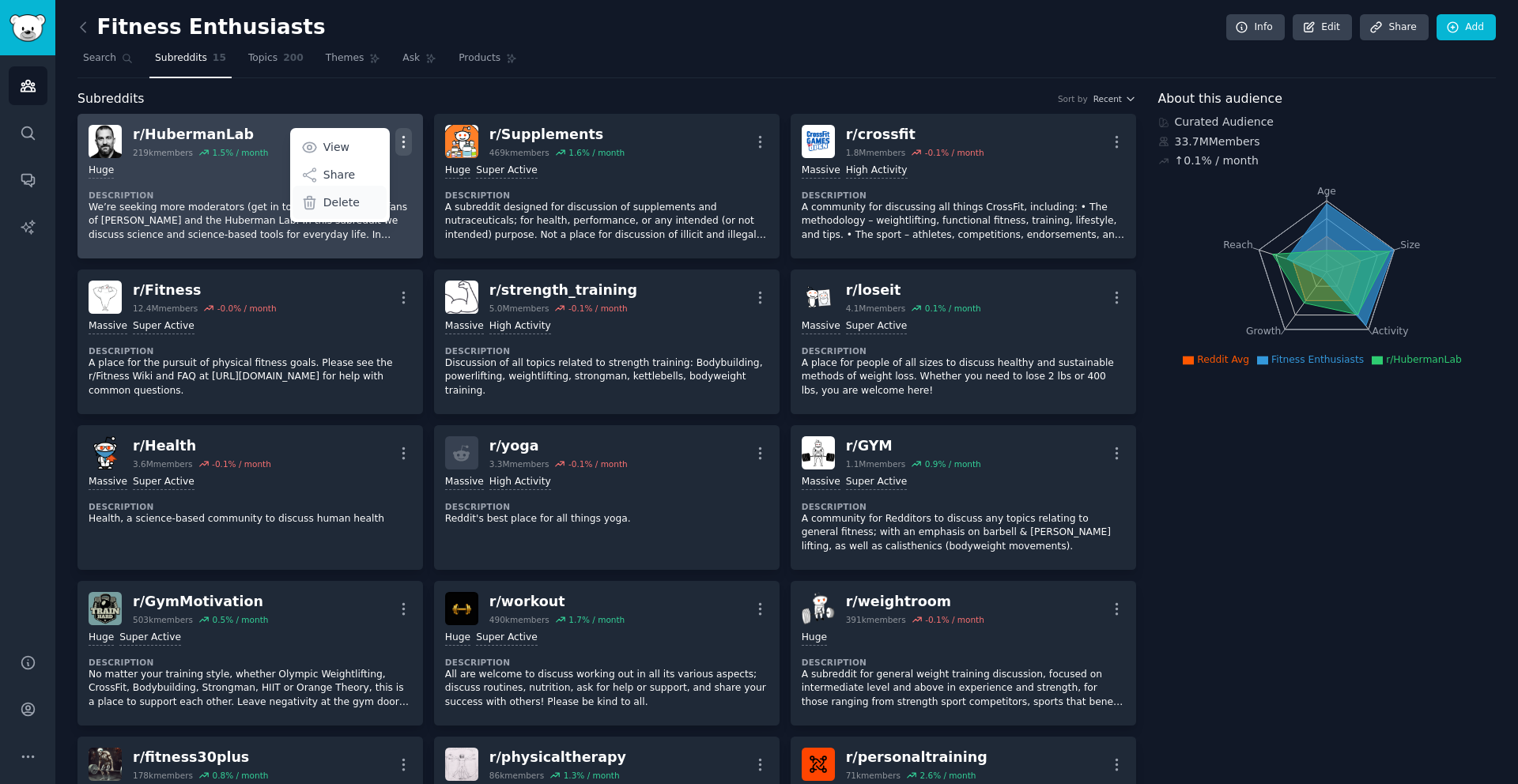
click at [345, 200] on p "Delete" at bounding box center [341, 202] width 37 height 17
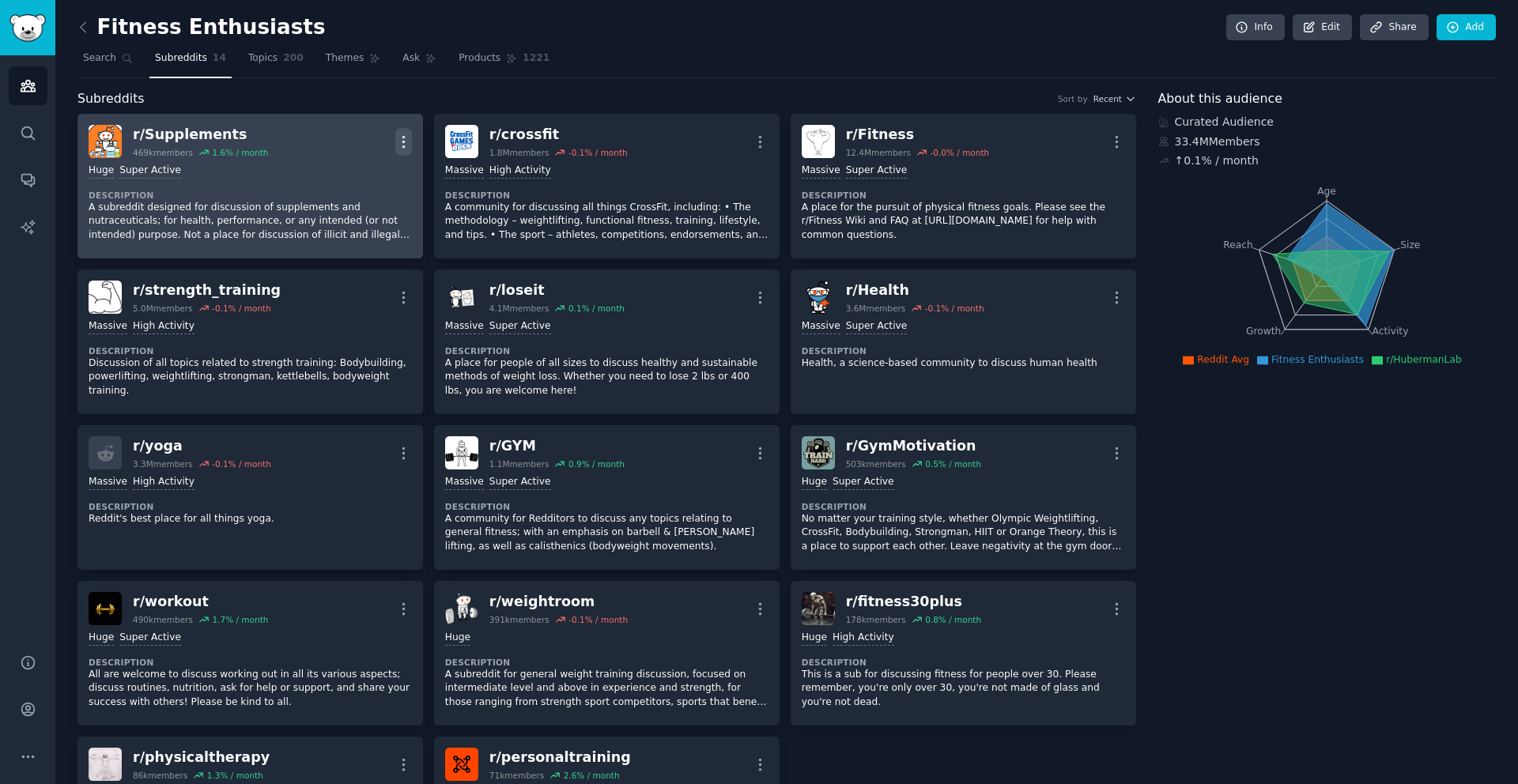
click at [397, 140] on icon "button" at bounding box center [404, 142] width 17 height 17
click at [351, 200] on p "Delete" at bounding box center [341, 202] width 37 height 17
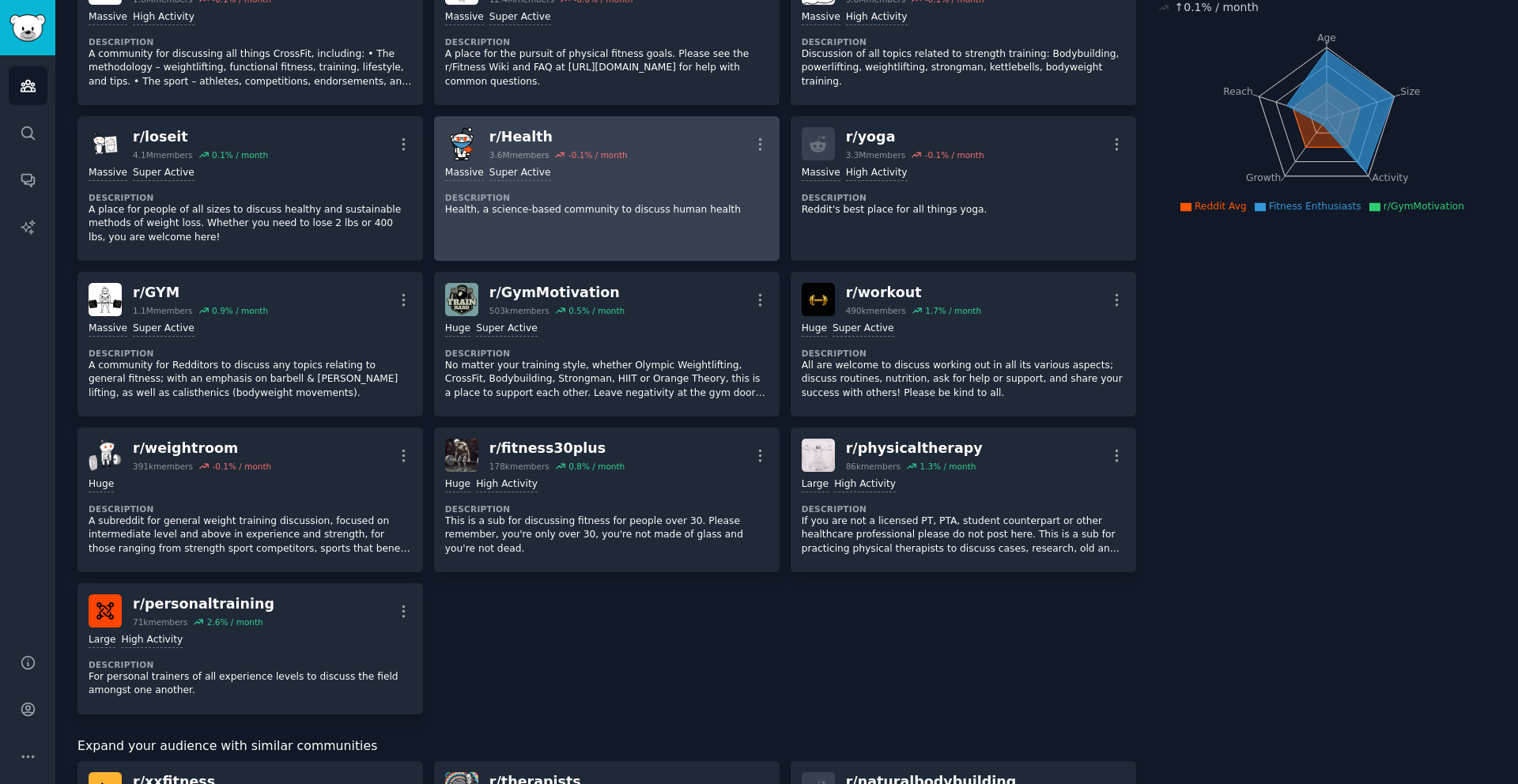
scroll to position [154, 0]
click at [758, 144] on icon "button" at bounding box center [760, 143] width 17 height 17
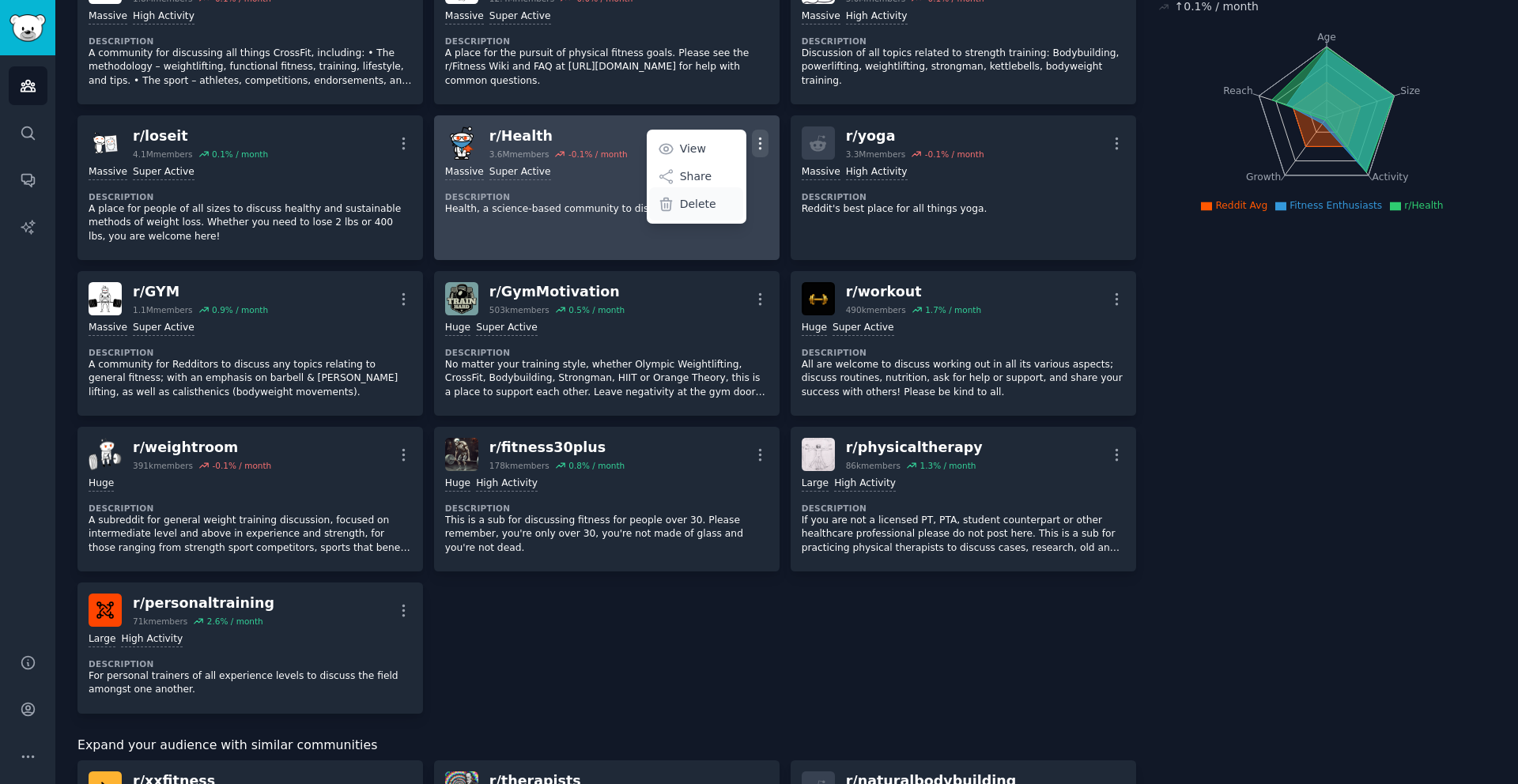
click at [720, 206] on div "Delete" at bounding box center [696, 204] width 94 height 33
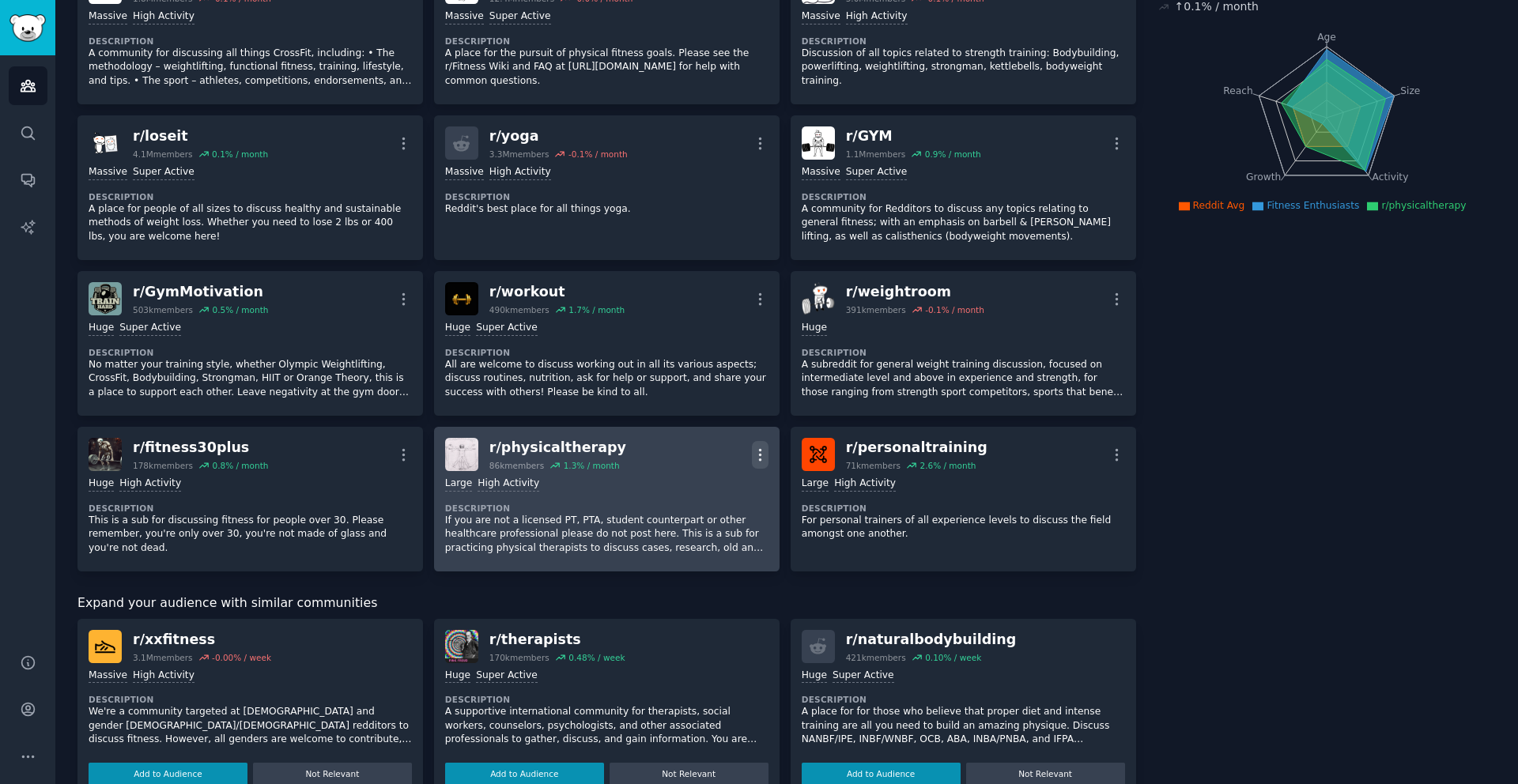
click at [758, 457] on icon "button" at bounding box center [760, 454] width 17 height 17
click at [675, 516] on div "Delete" at bounding box center [696, 515] width 94 height 33
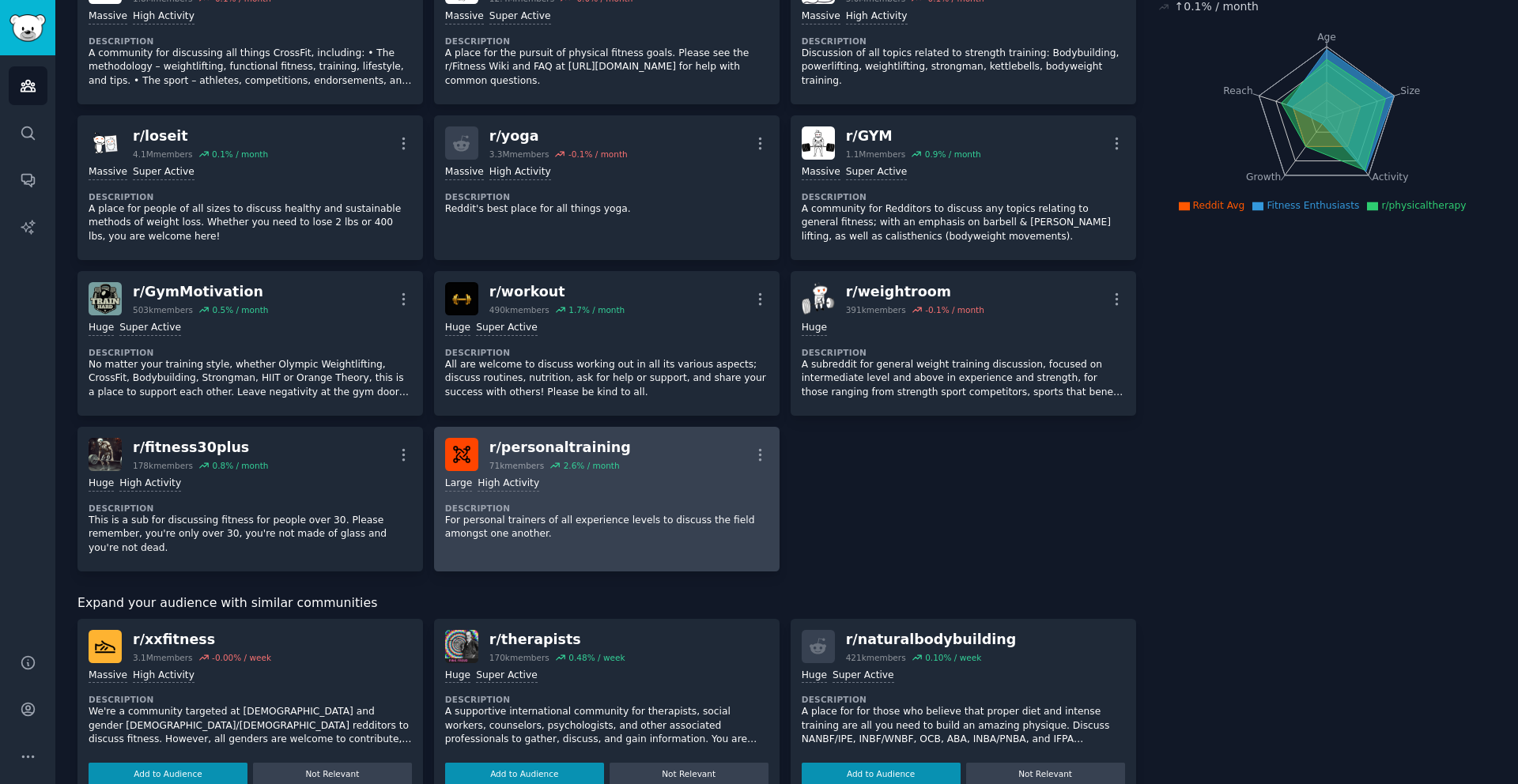
scroll to position [0, 0]
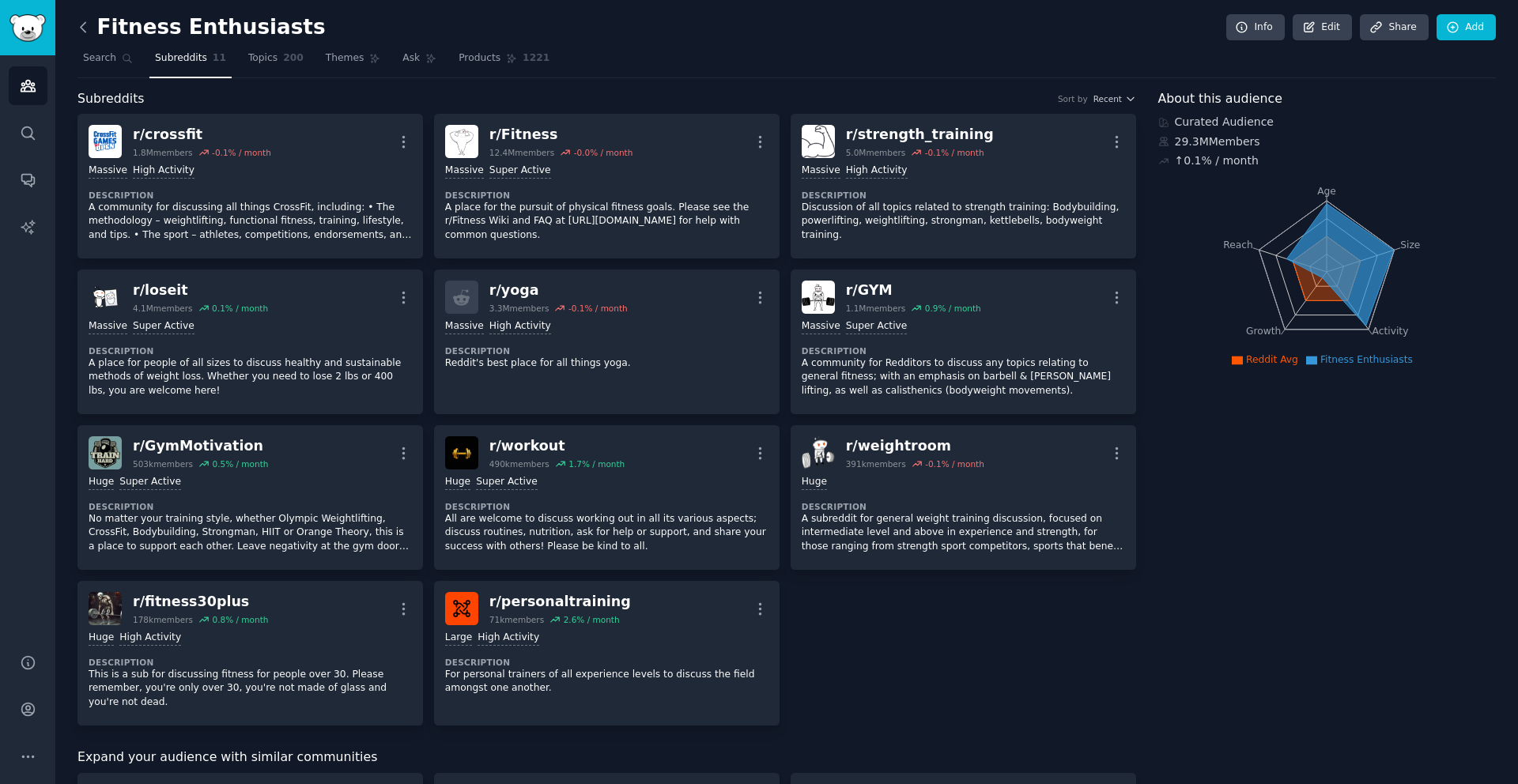
click at [87, 27] on icon at bounding box center [83, 27] width 17 height 17
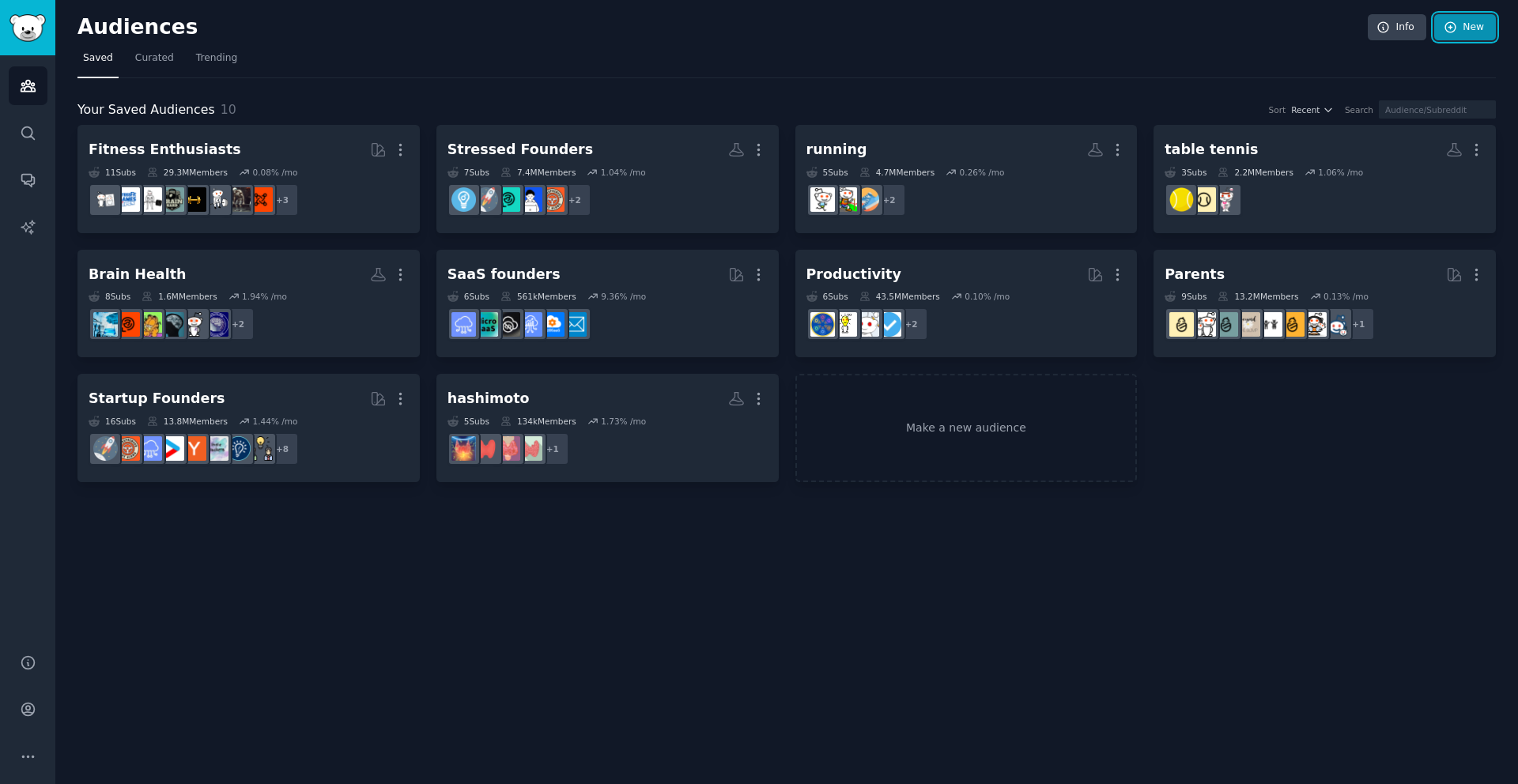
click at [1451, 26] on icon at bounding box center [1451, 27] width 14 height 14
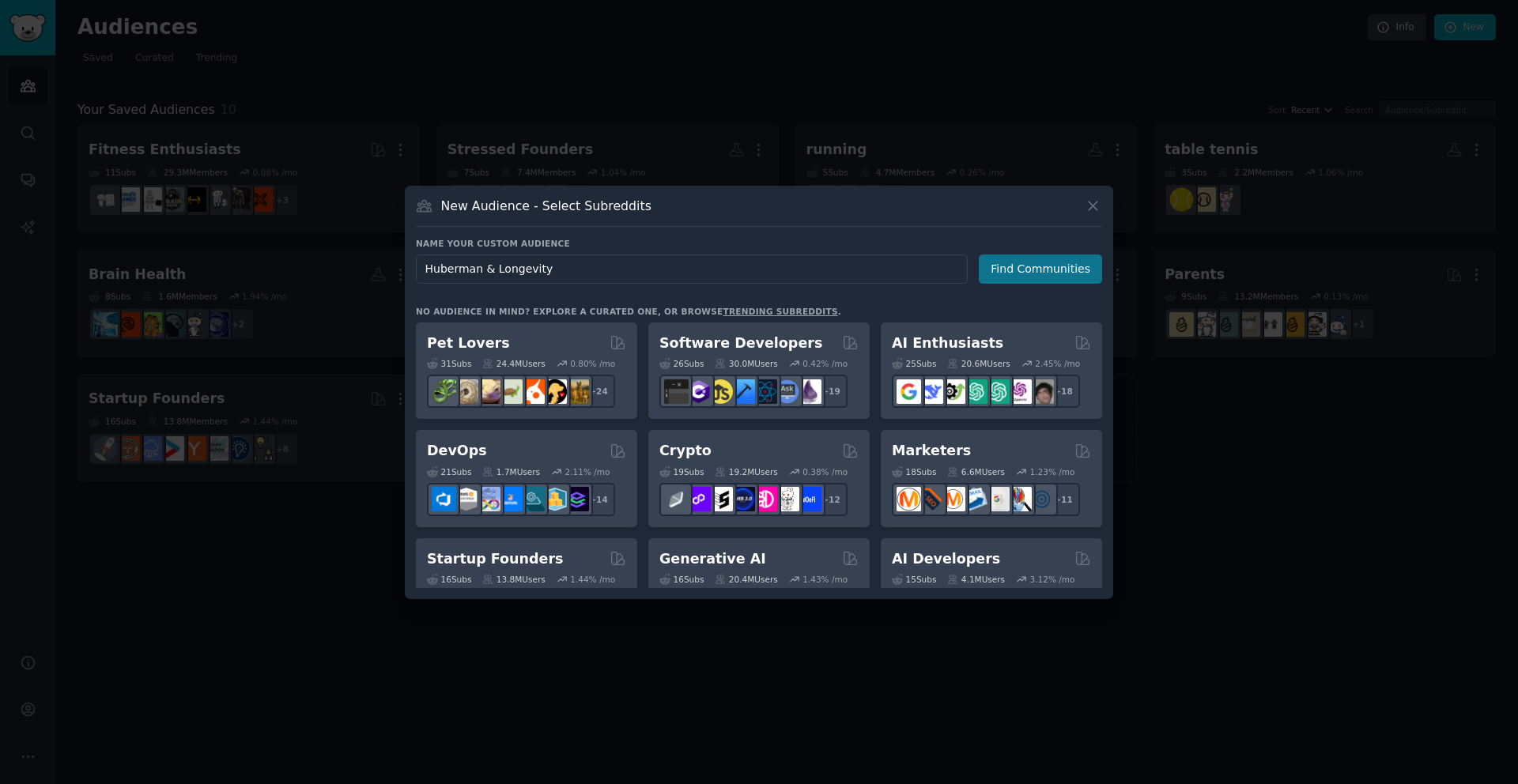
type input "Huberman & Longevity"
click at [1058, 276] on button "Find Communities" at bounding box center [1040, 269] width 123 height 29
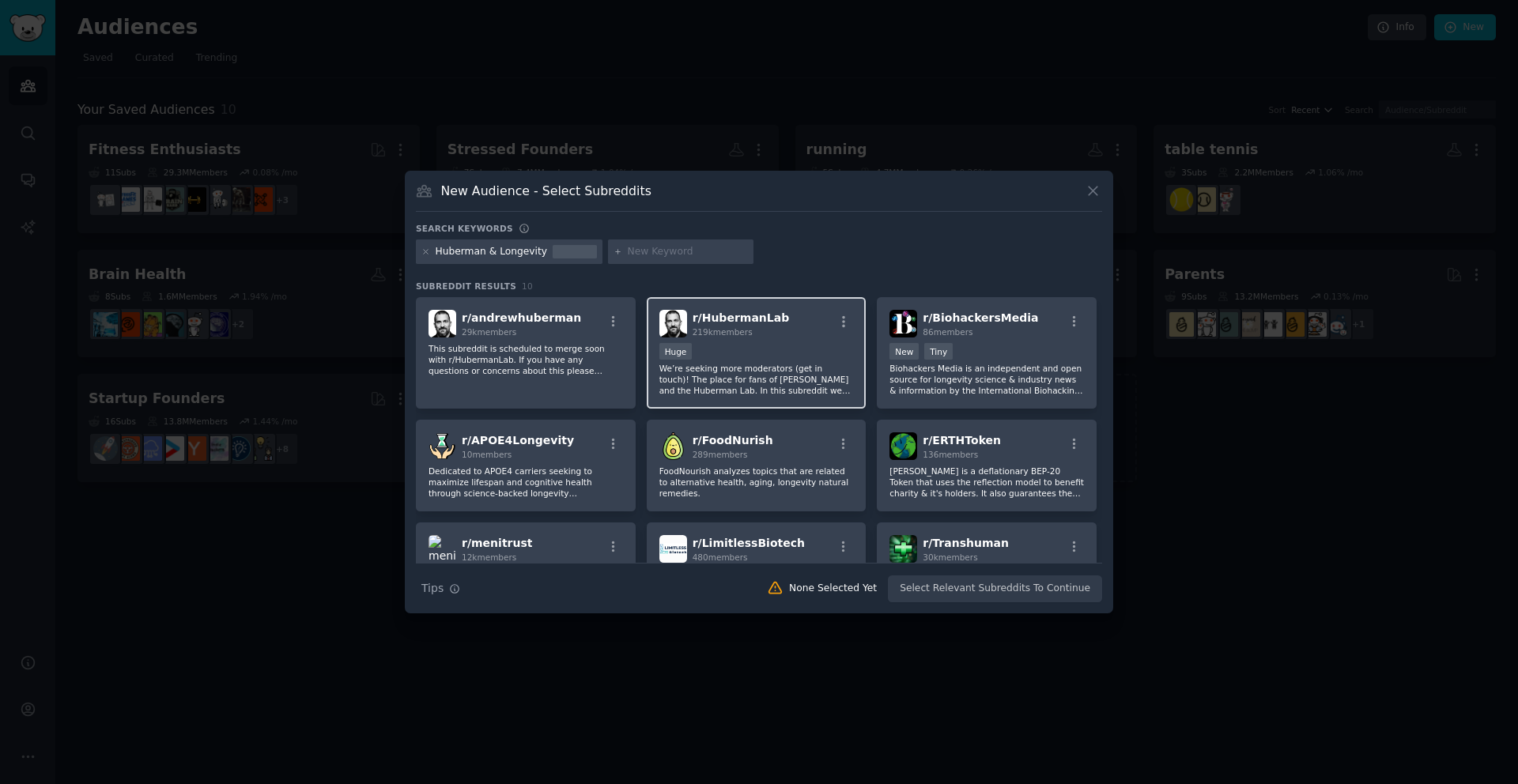
click at [814, 360] on div "100,000 - 1,000,000 members Huge" at bounding box center [756, 353] width 194 height 20
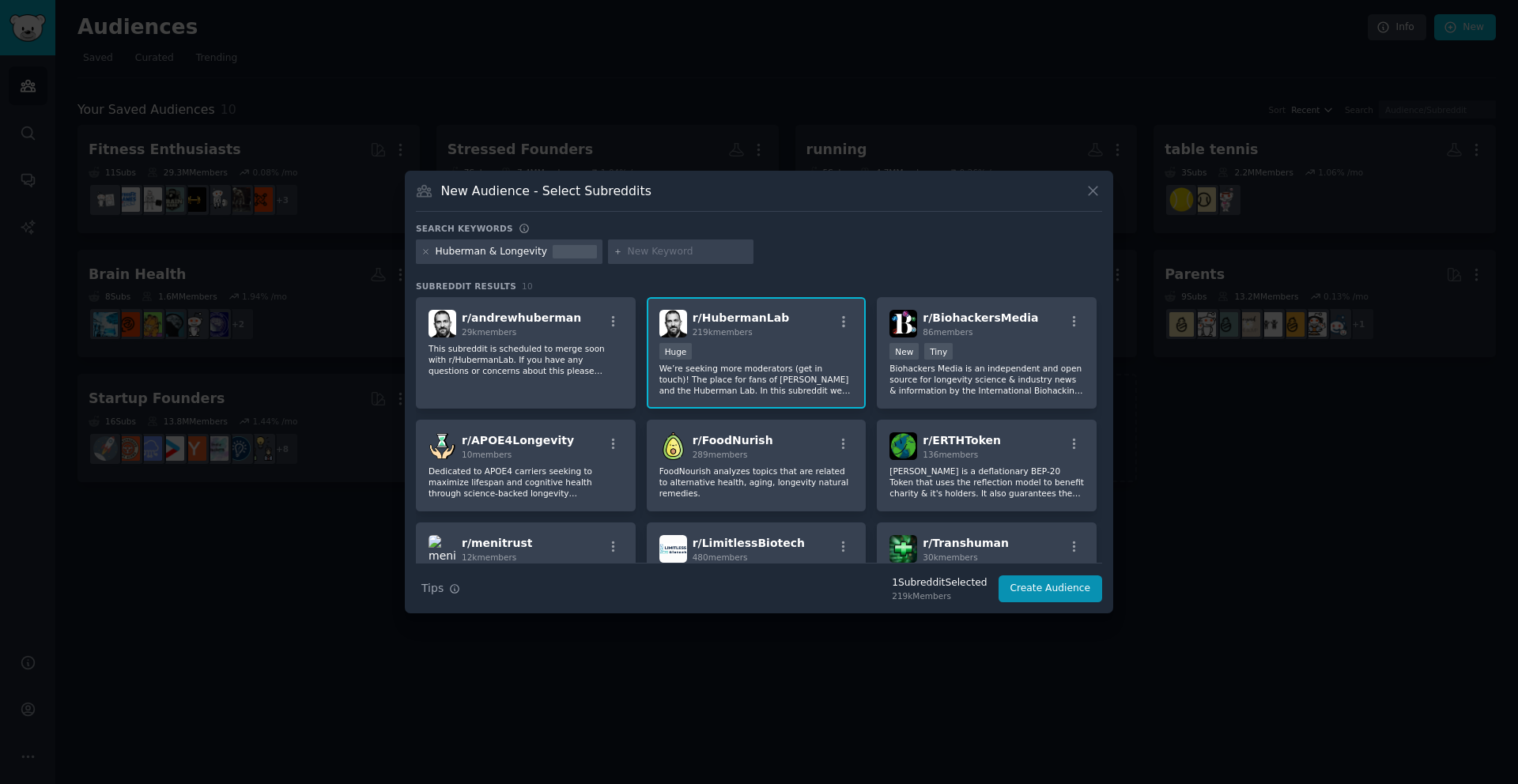
click at [663, 258] on input "text" at bounding box center [687, 252] width 120 height 14
type input "biohack"
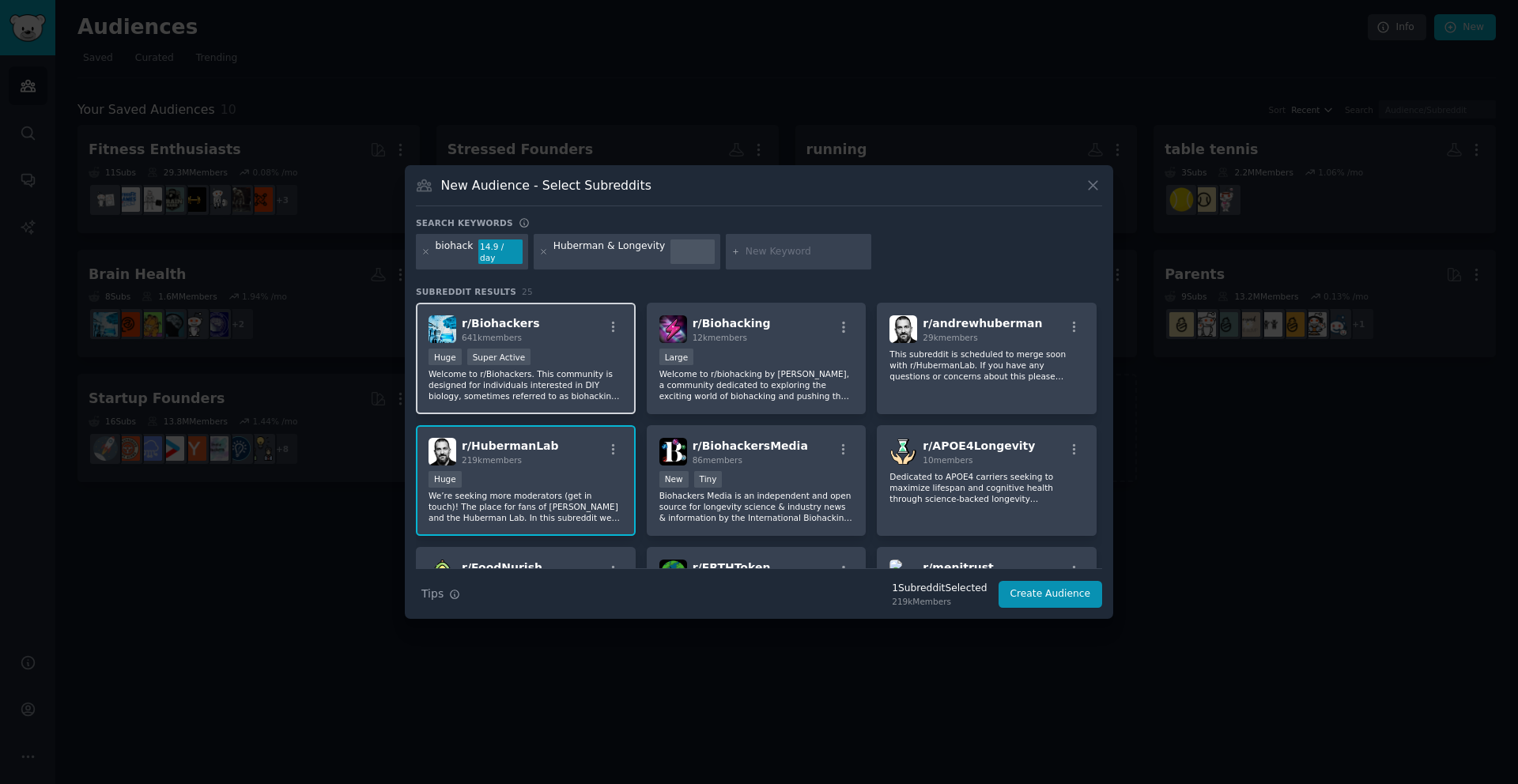
click at [594, 348] on div "Huge Super Active" at bounding box center [526, 358] width 194 height 20
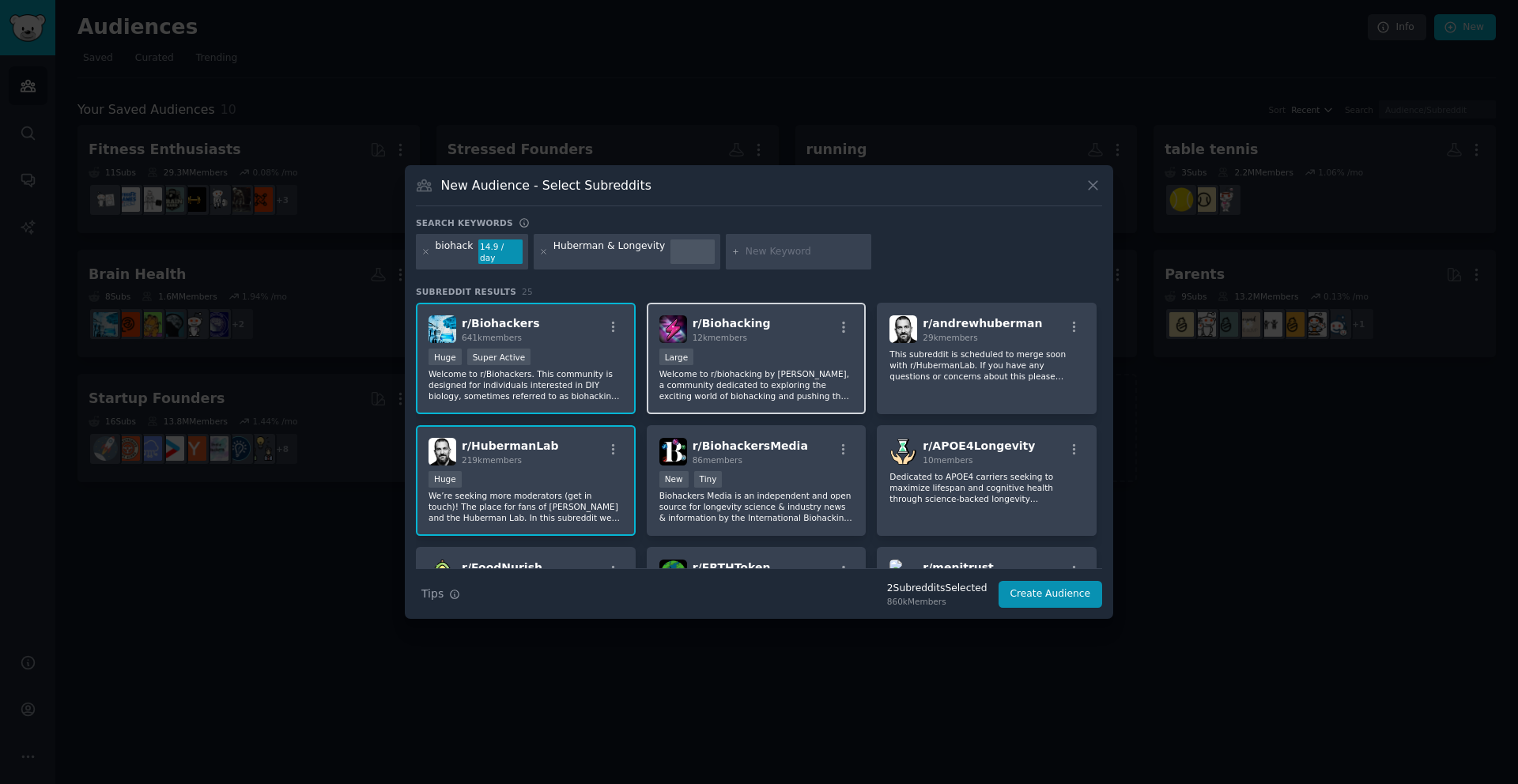
click at [777, 357] on div "10,000 - 100,000 members Large" at bounding box center [756, 358] width 194 height 20
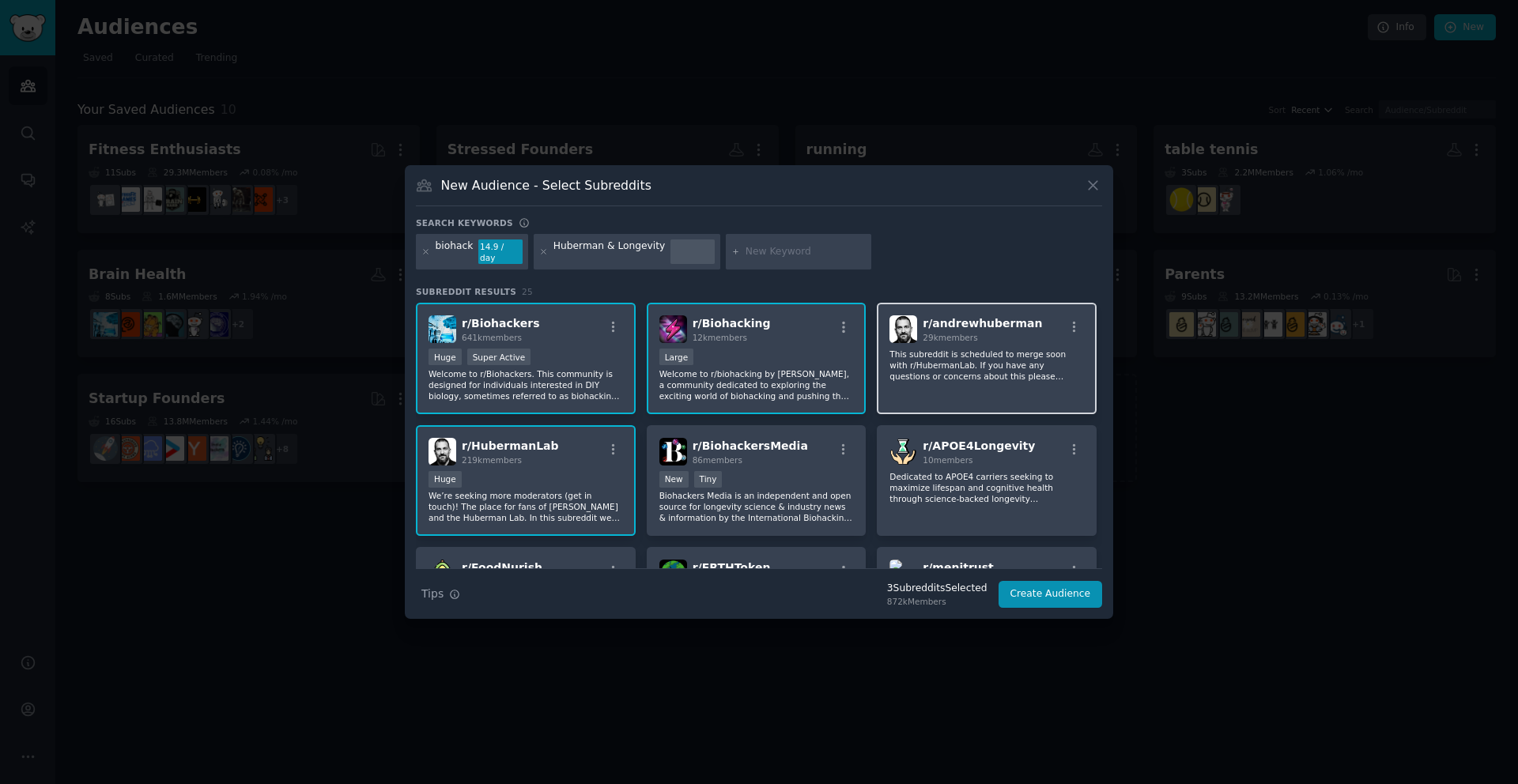
click at [938, 358] on p "This subreddit is scheduled to merge soon with r/HubermanLab. If you have any q…" at bounding box center [987, 365] width 194 height 33
click at [765, 248] on input "text" at bounding box center [805, 252] width 120 height 14
type input "longevity"
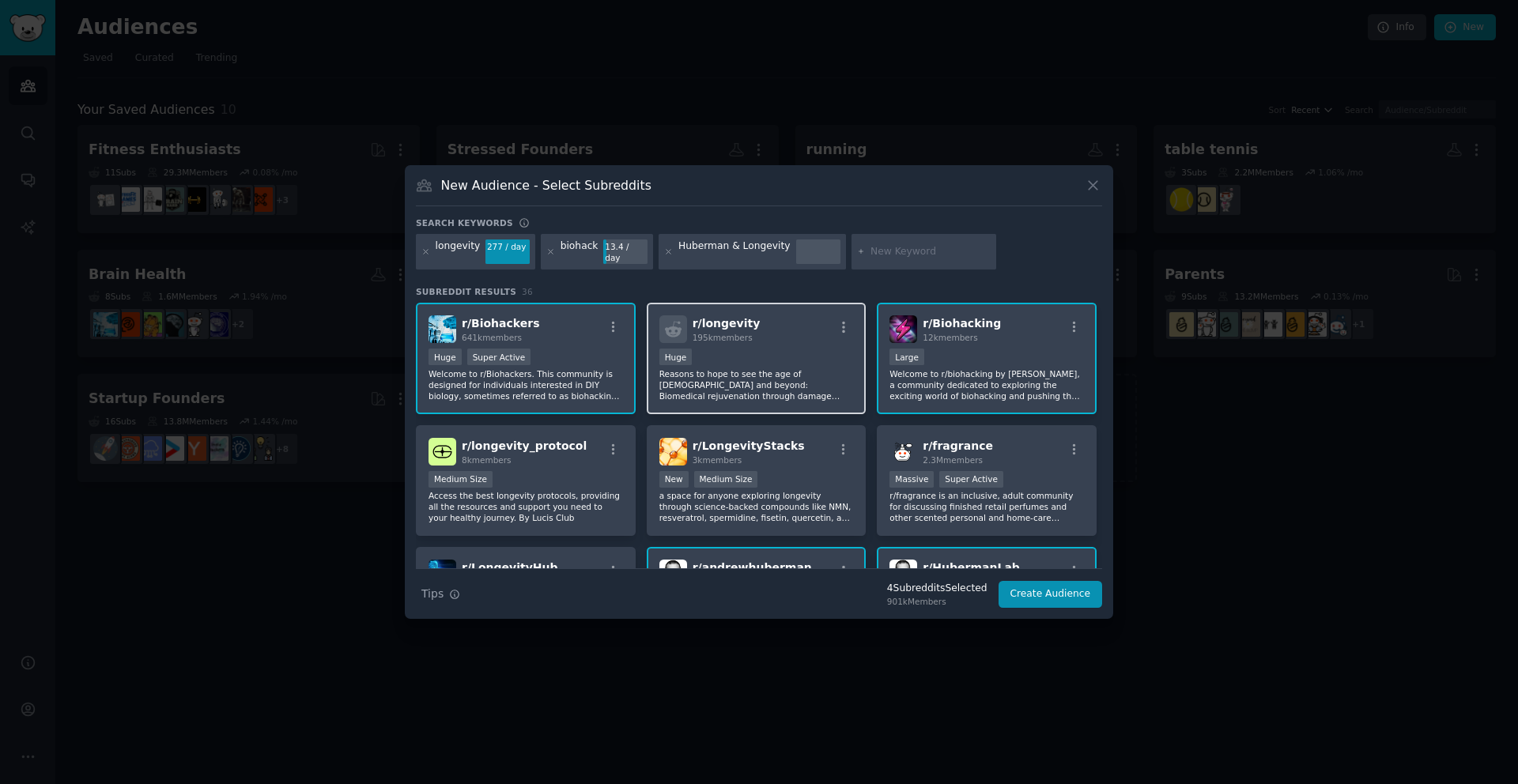
click at [787, 340] on div "r/ longevity 195k members Huge Reasons to hope to see the age of [DEMOGRAPHIC_D…" at bounding box center [756, 358] width 220 height 111
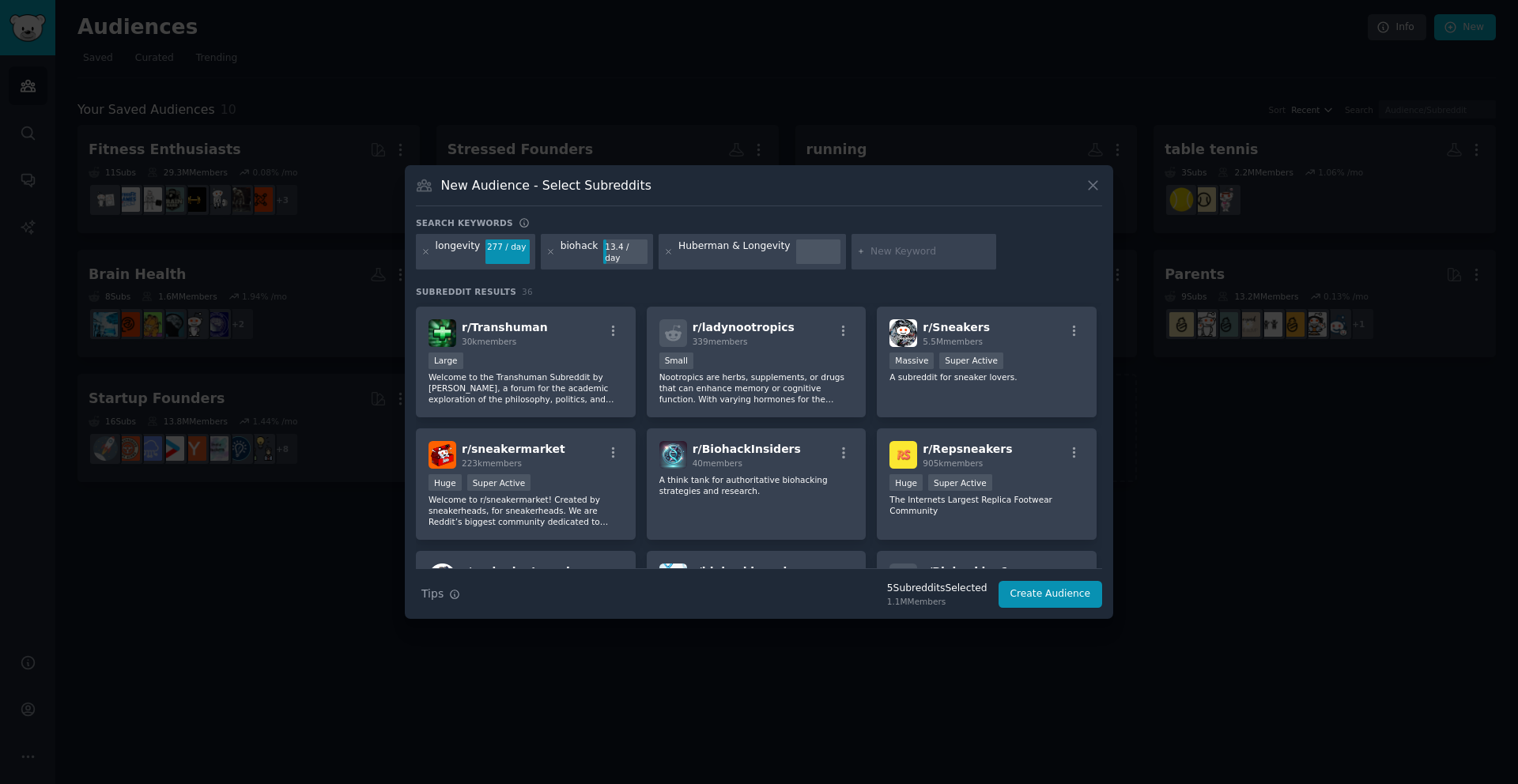
scroll to position [633, 0]
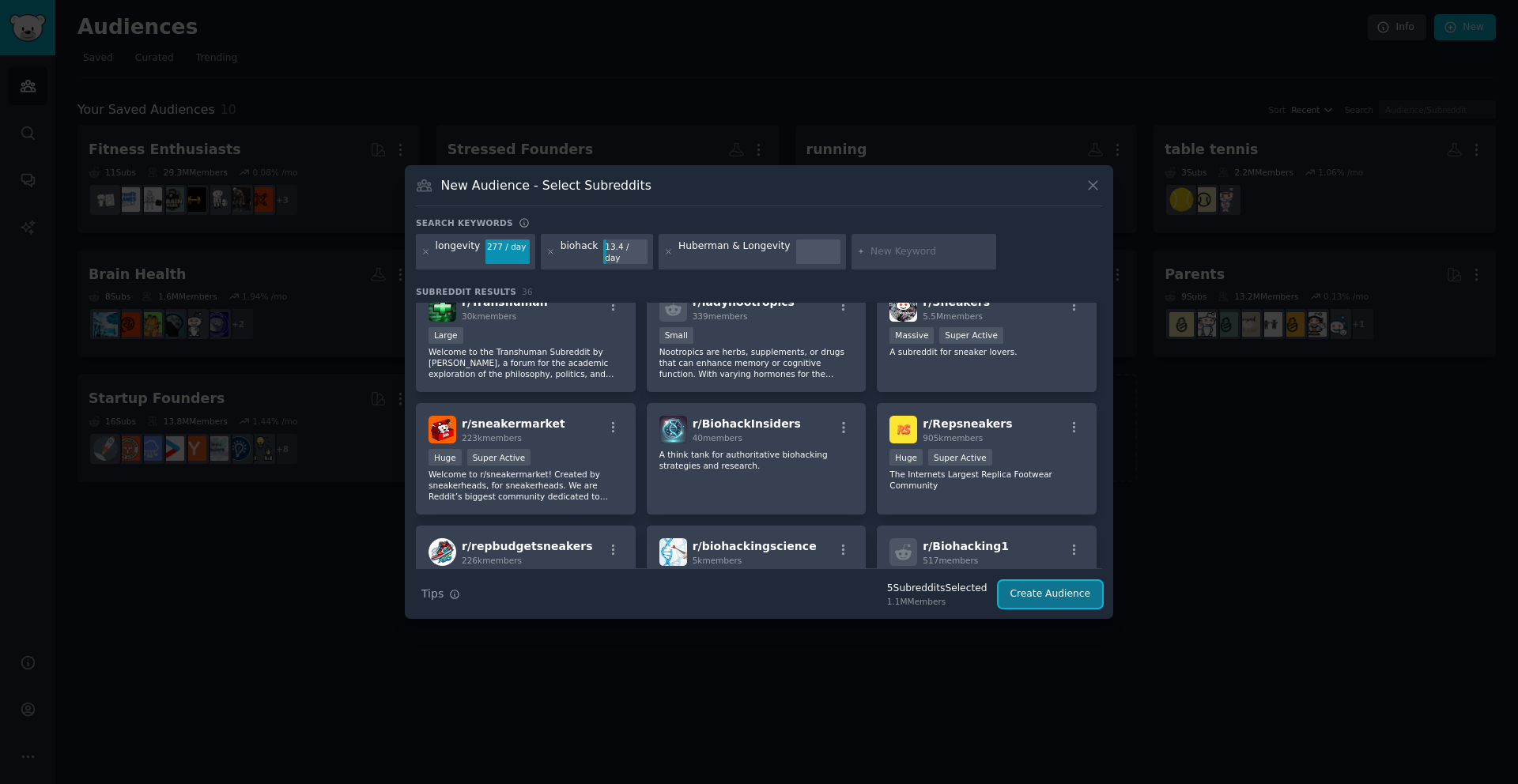
click at [1051, 592] on button "Create Audience" at bounding box center [1051, 594] width 104 height 27
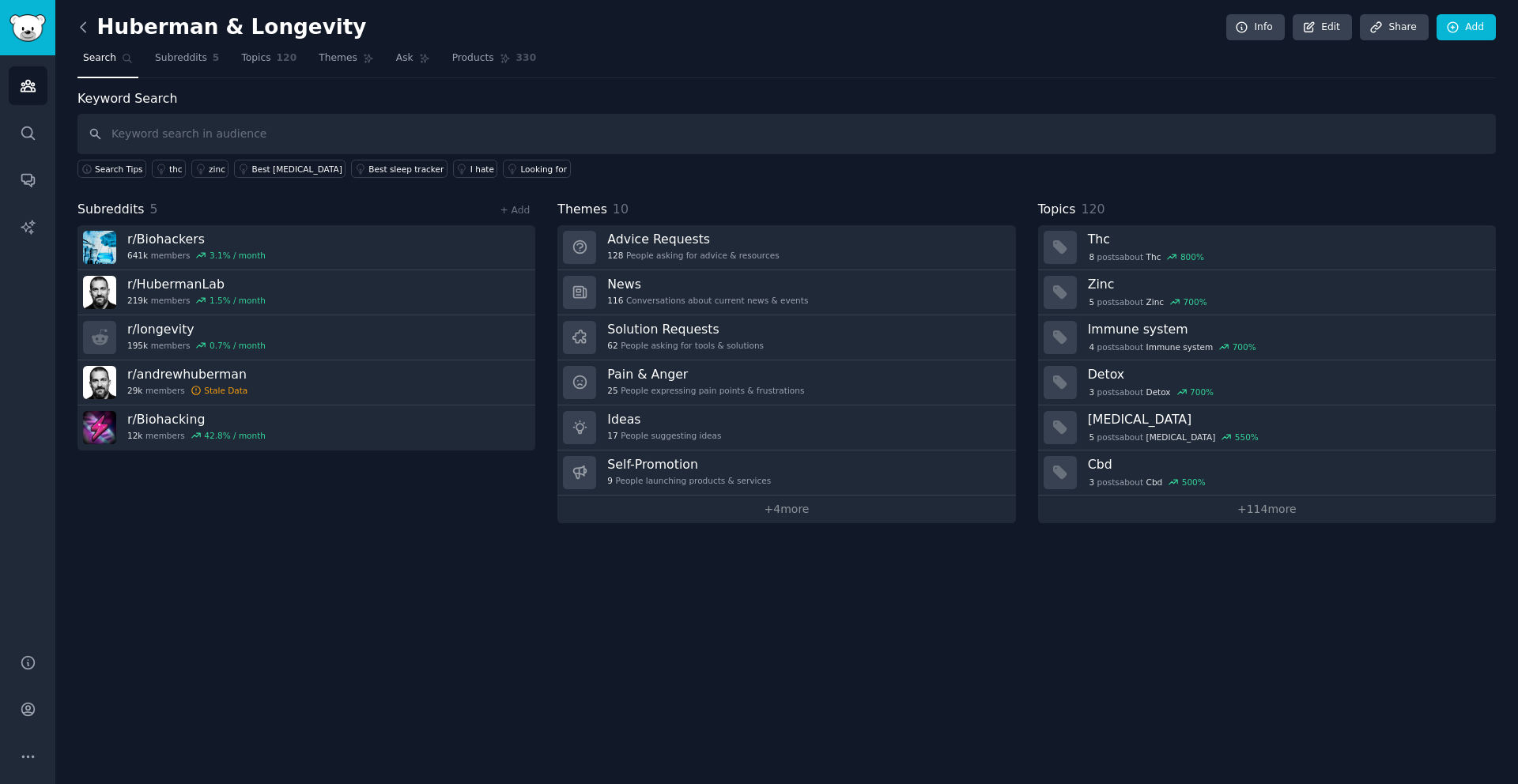
click at [83, 32] on icon at bounding box center [83, 27] width 17 height 17
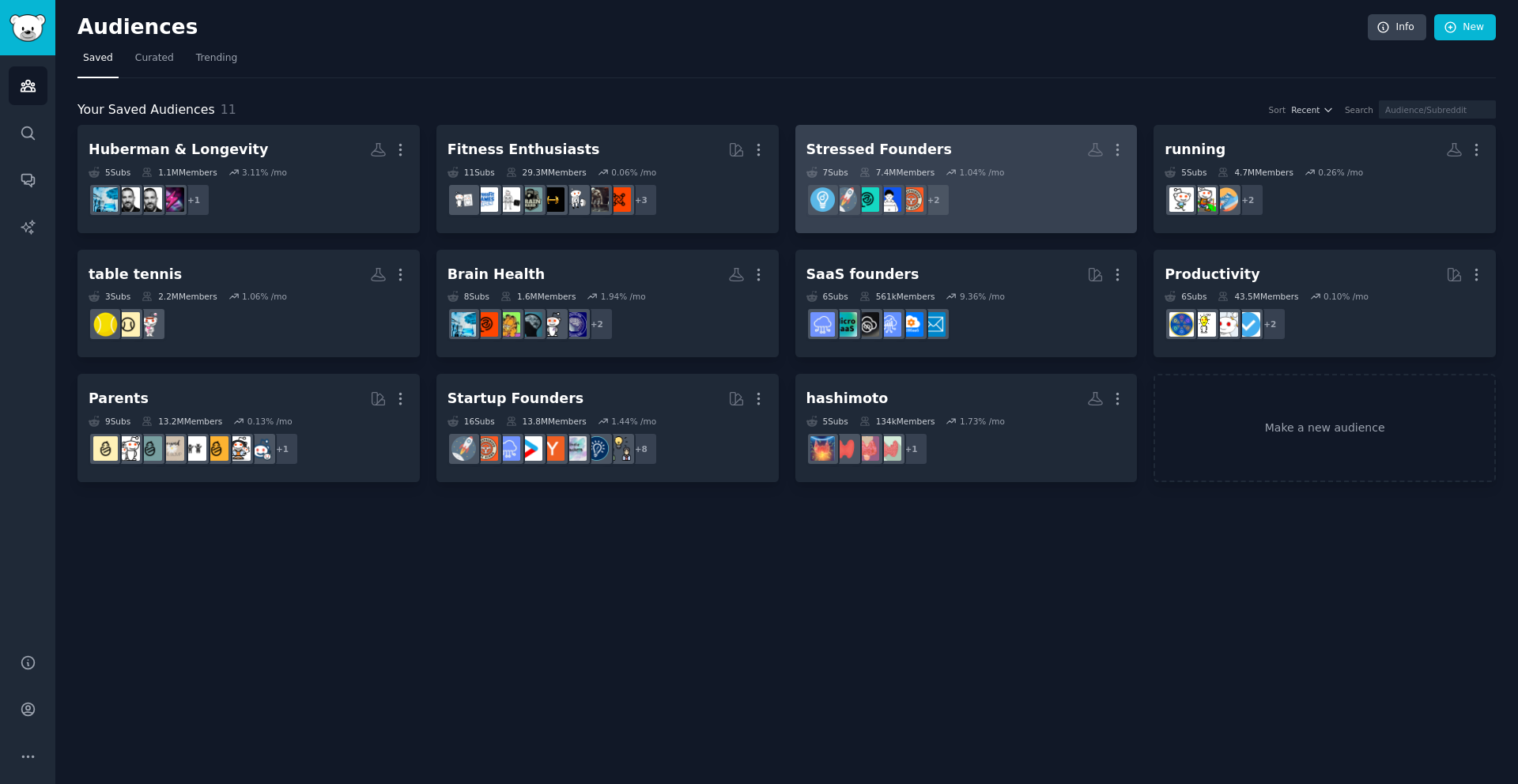
click at [1082, 189] on dd "r/EntrepreneurRideAlong + 2" at bounding box center [966, 200] width 320 height 45
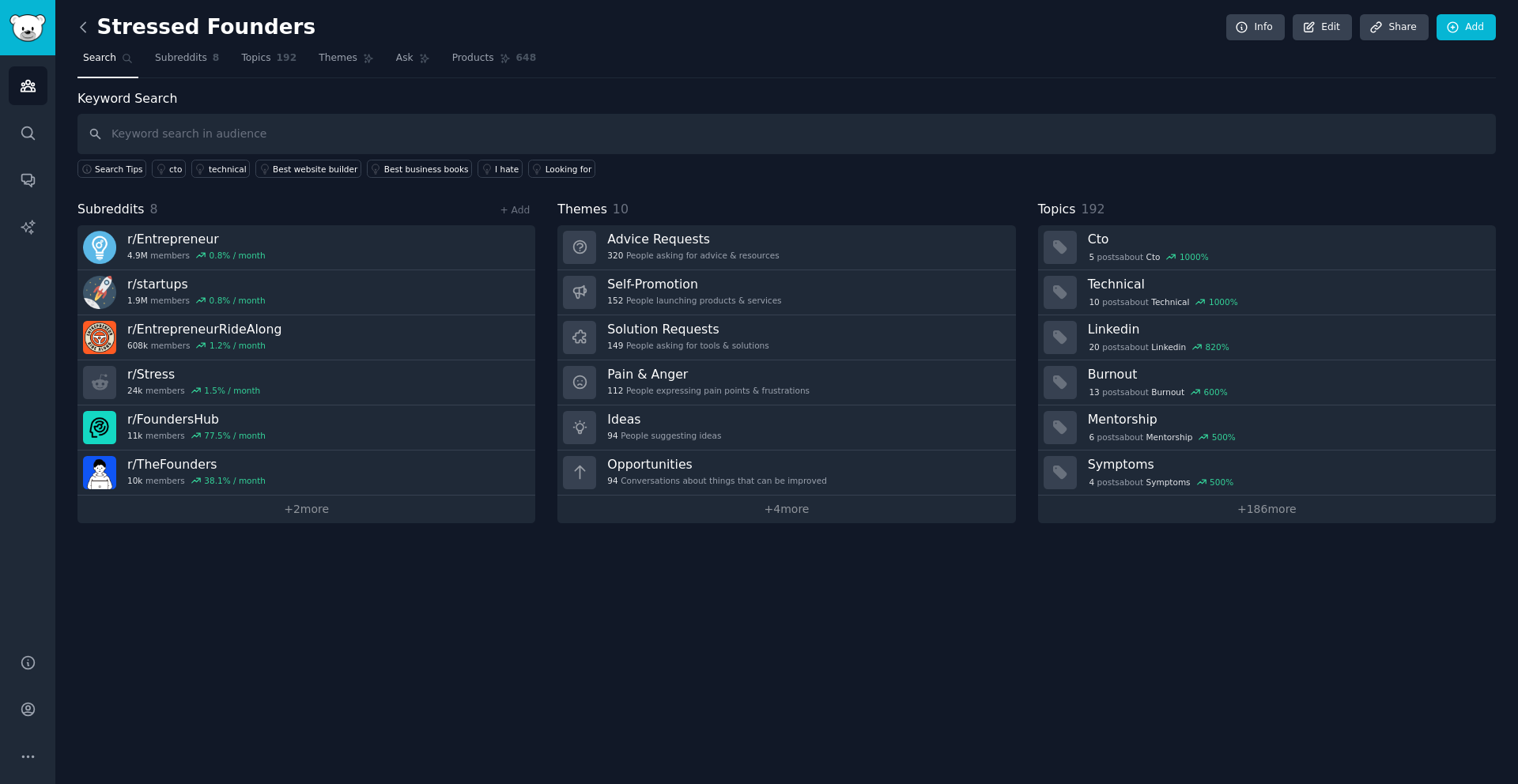
click at [81, 29] on icon at bounding box center [83, 27] width 17 height 17
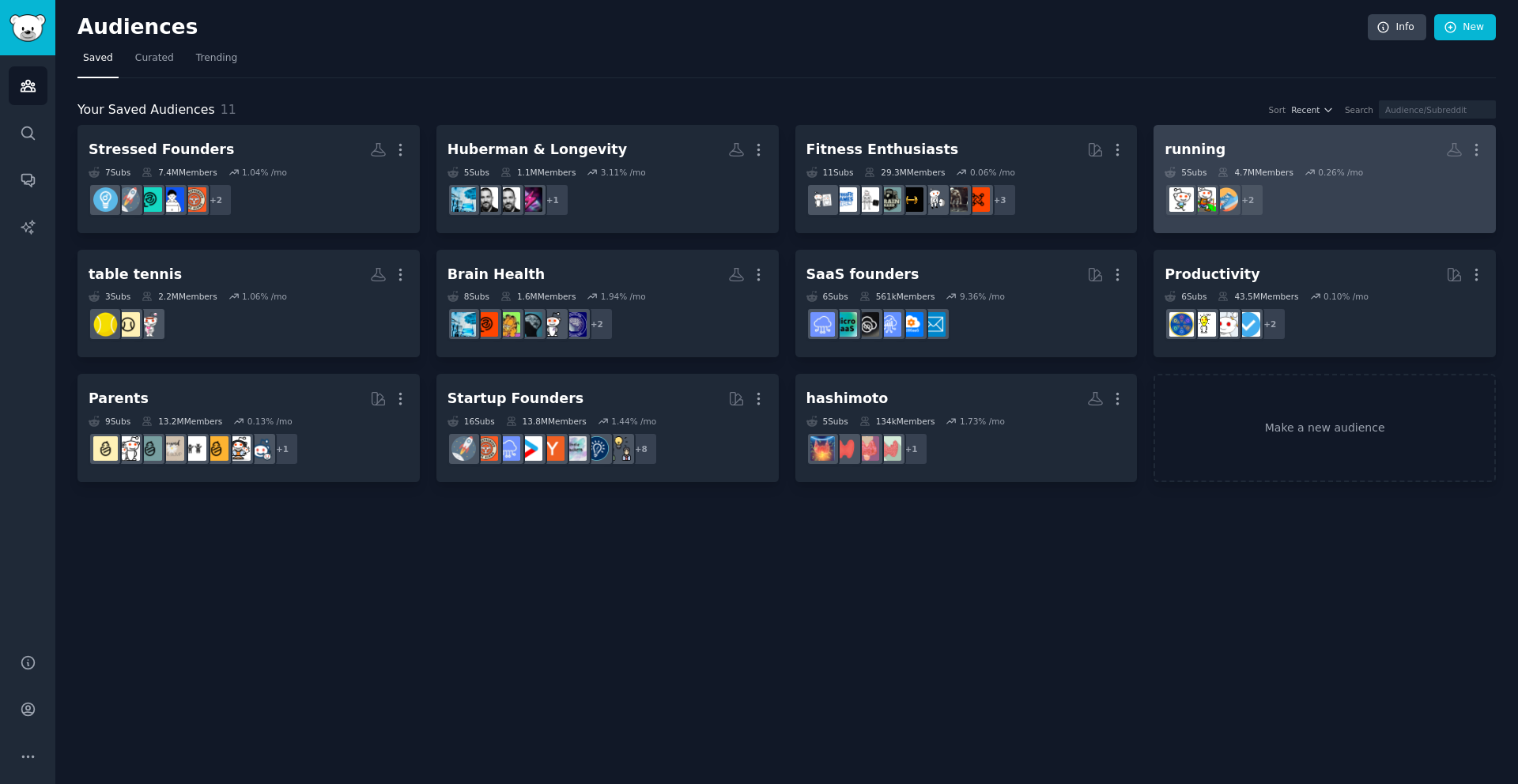
click at [1349, 206] on dd "+ 2" at bounding box center [1325, 200] width 320 height 45
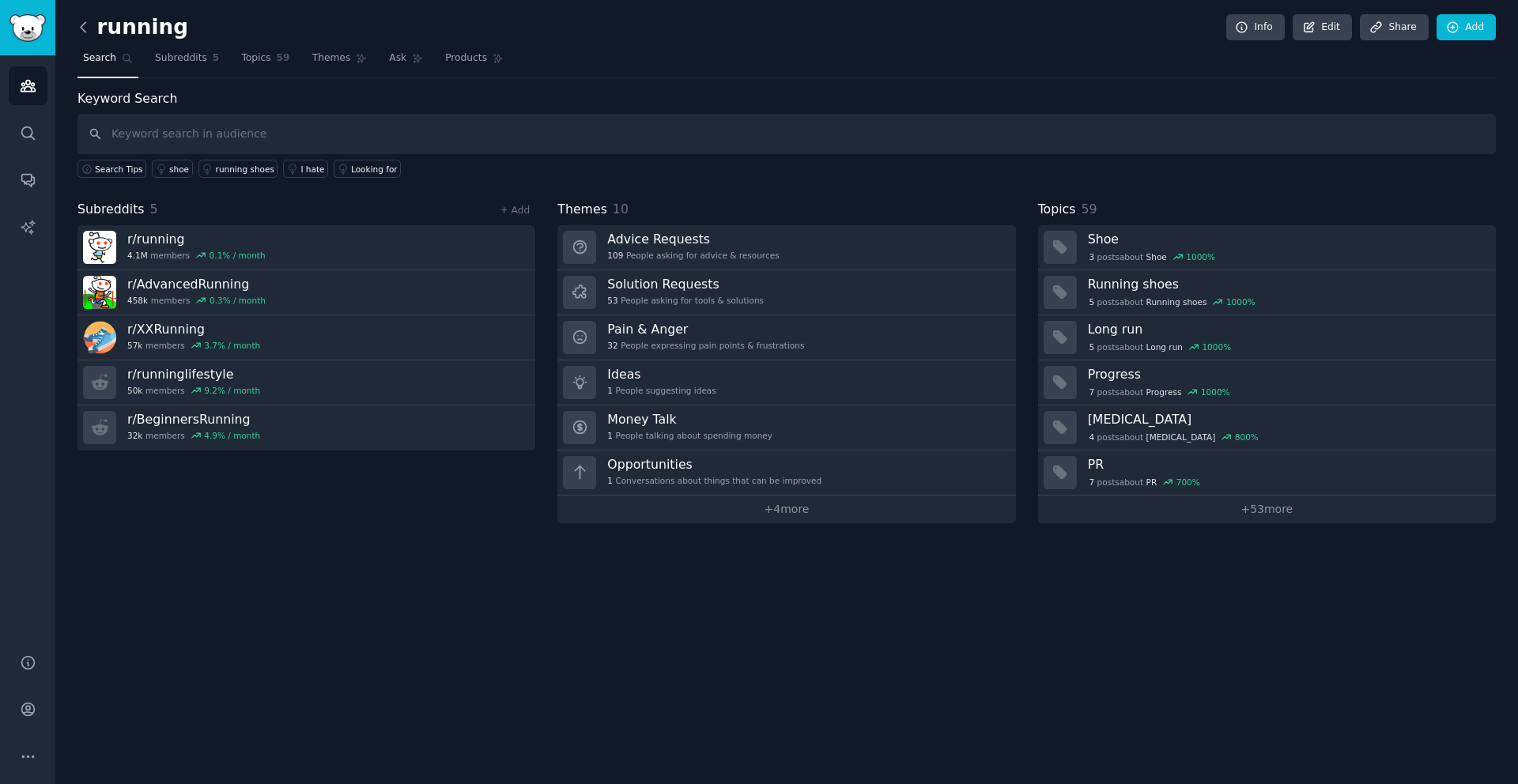
click at [84, 29] on icon at bounding box center [83, 27] width 17 height 17
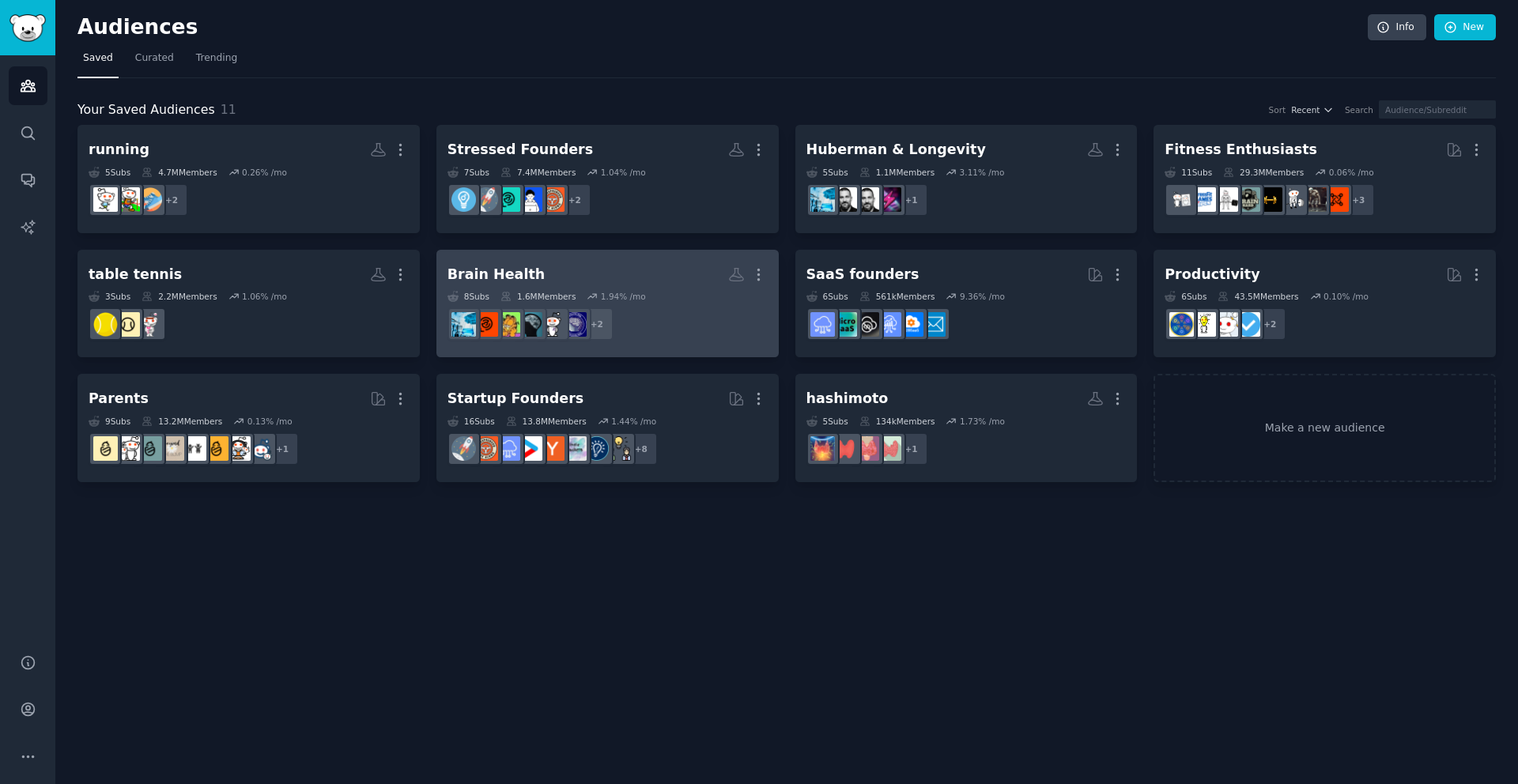
click at [710, 322] on dd "r/dementia, r/longevity + 2" at bounding box center [608, 324] width 320 height 45
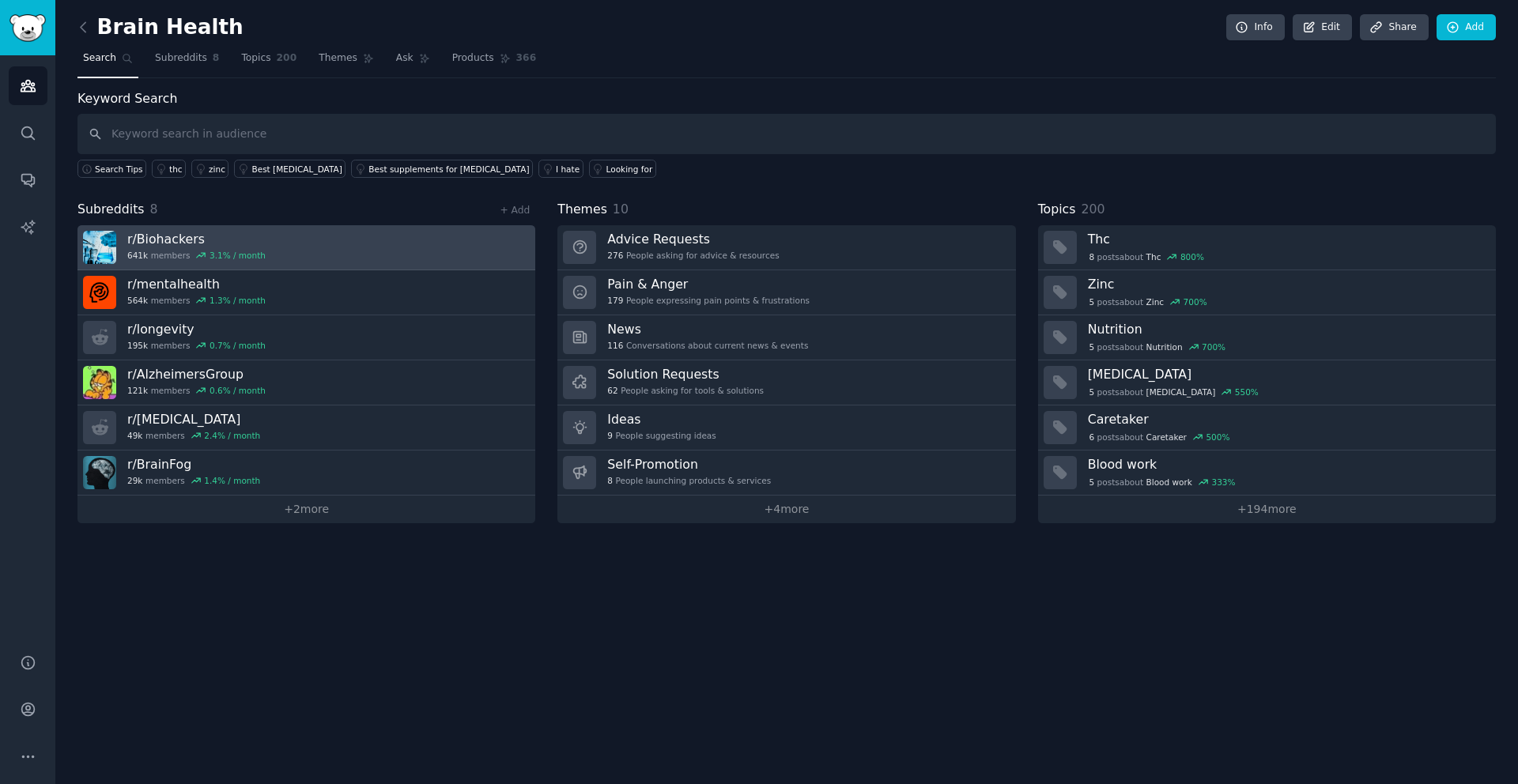
click at [364, 249] on link "r/ Biohackers 641k members 3.1 % / month" at bounding box center [306, 247] width 458 height 45
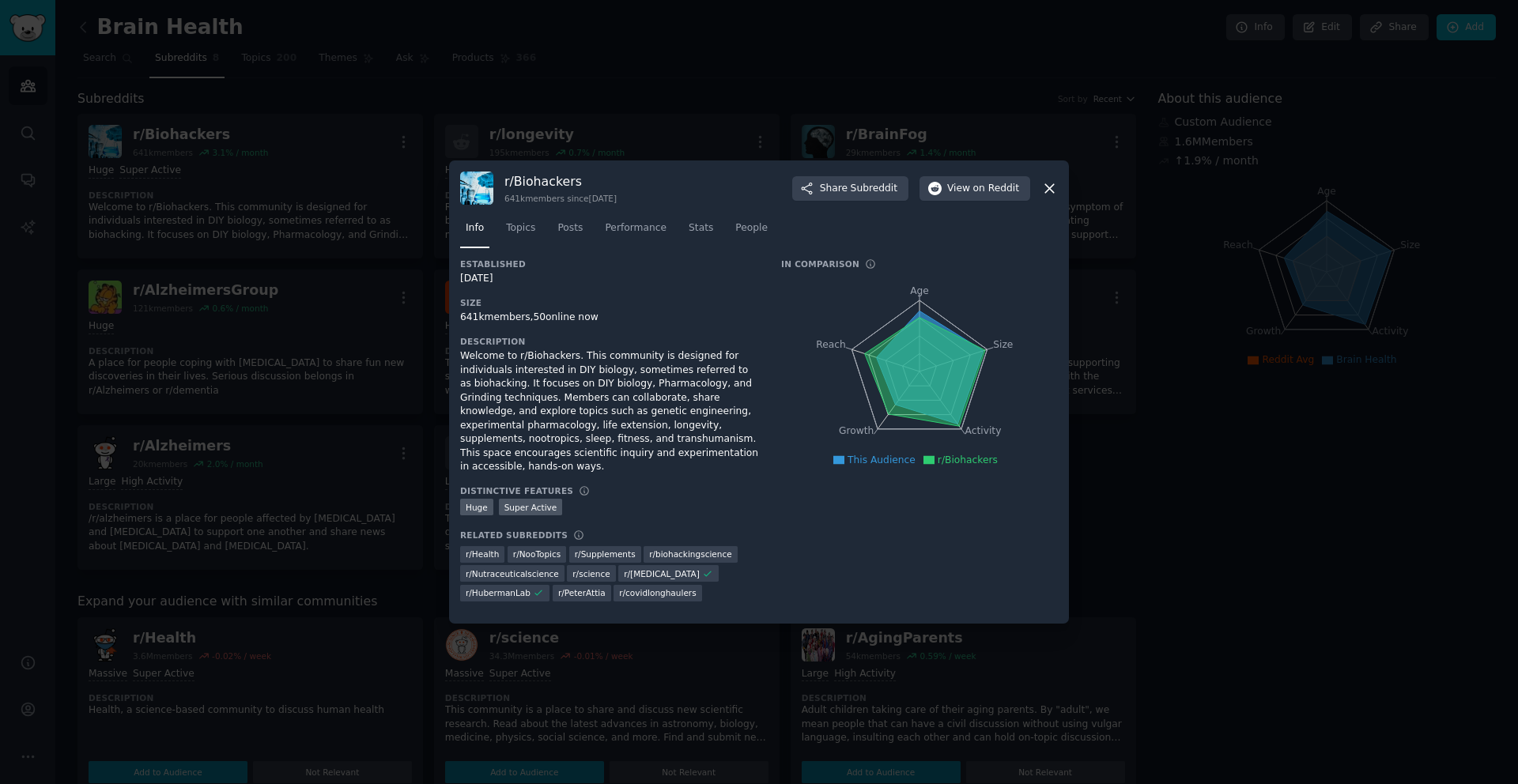
click at [1051, 186] on icon at bounding box center [1050, 188] width 9 height 9
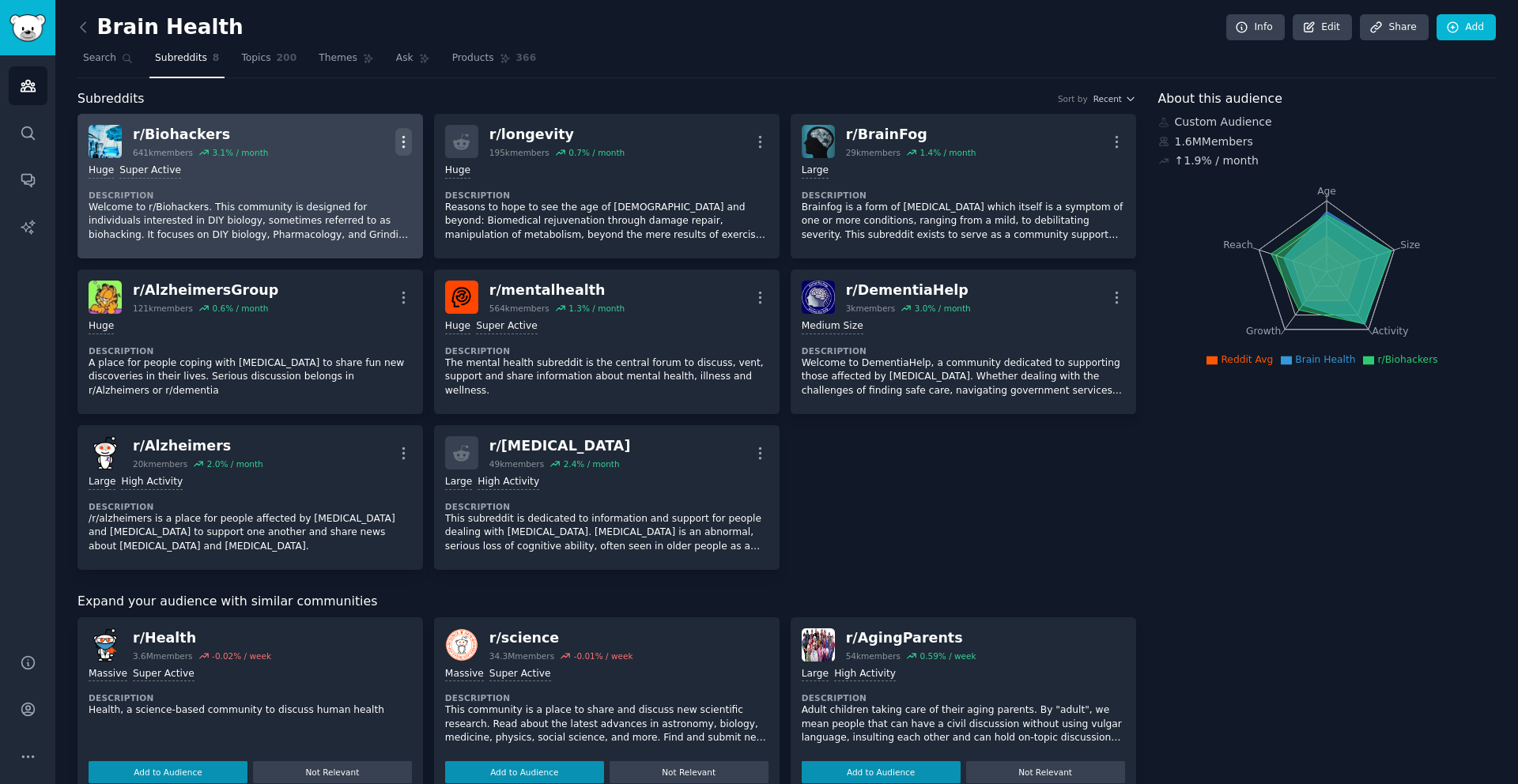
click at [403, 142] on icon "button" at bounding box center [404, 141] width 2 height 11
click at [361, 202] on div "Delete" at bounding box center [339, 202] width 94 height 33
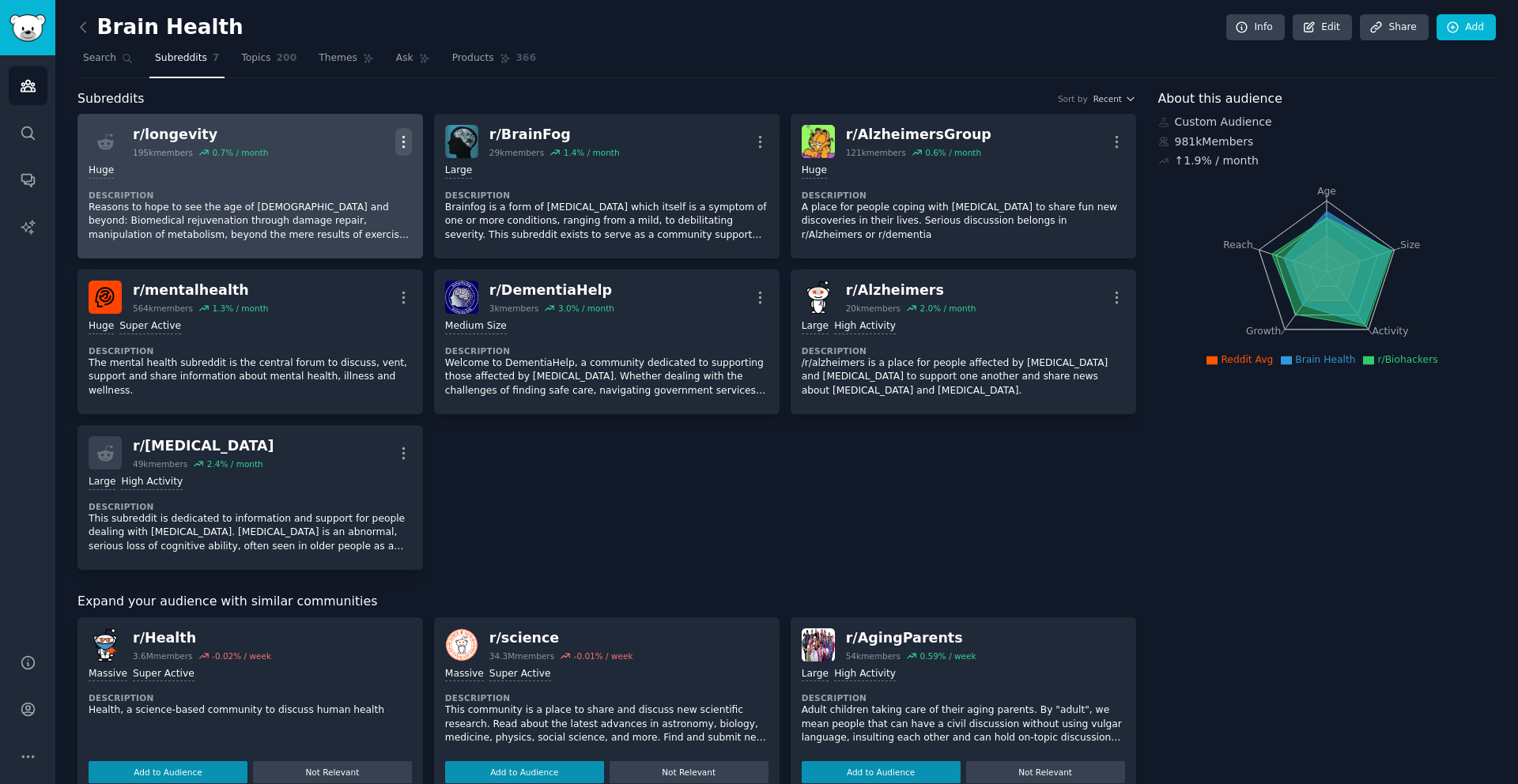
click at [399, 134] on icon "button" at bounding box center [404, 142] width 17 height 17
click at [344, 204] on p "Delete" at bounding box center [341, 202] width 37 height 17
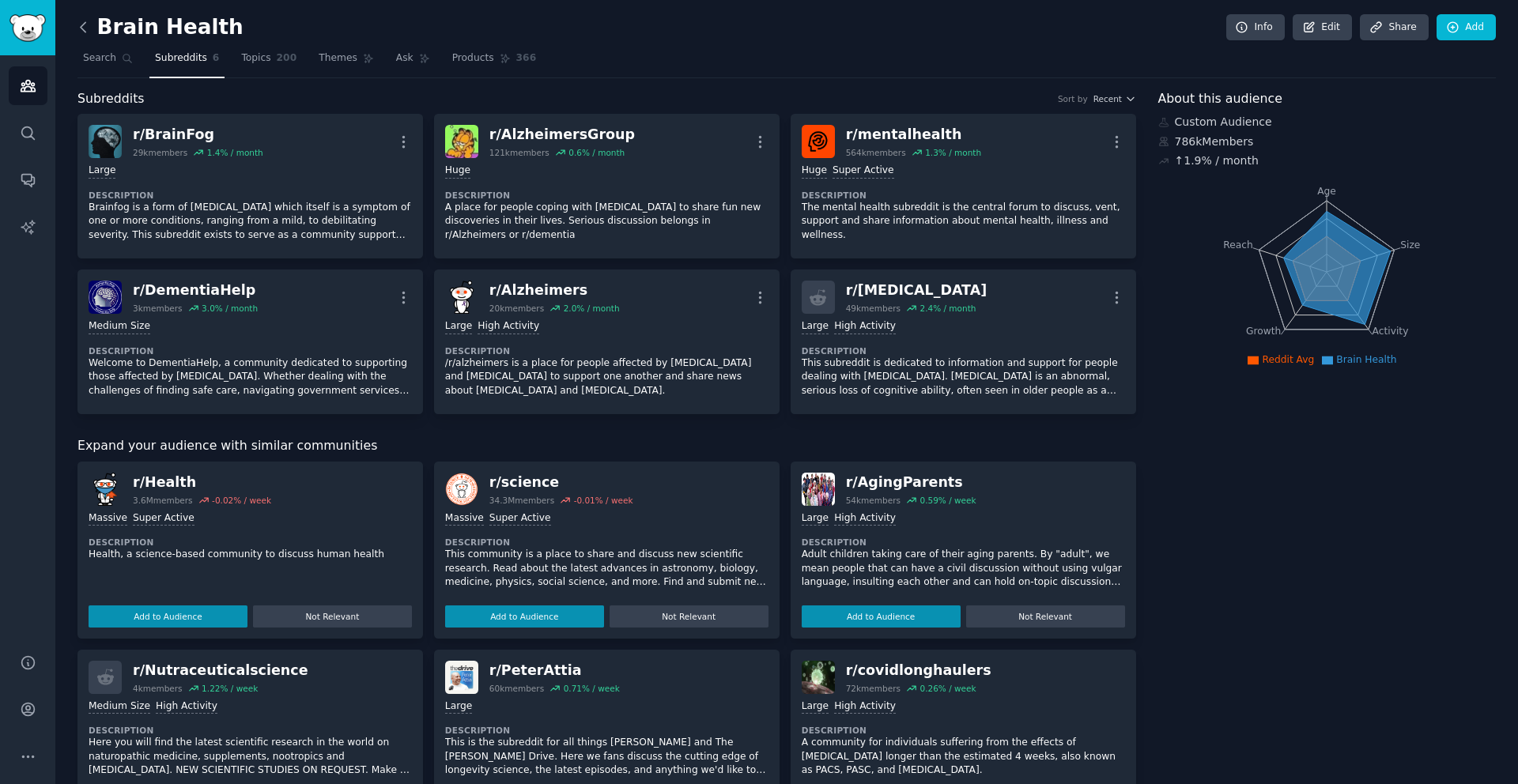
click at [81, 32] on icon at bounding box center [83, 27] width 17 height 17
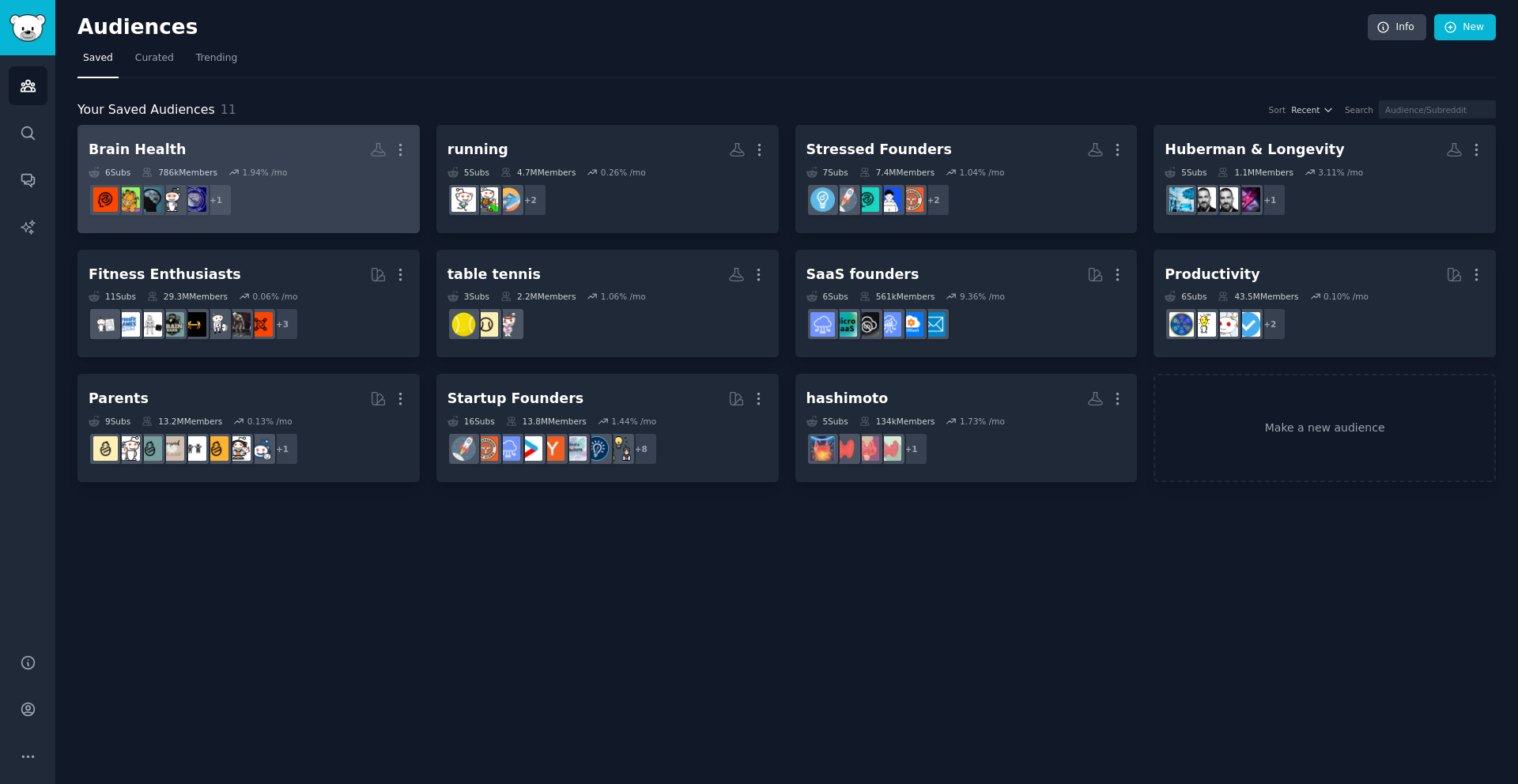
click at [196, 146] on h2 "Brain Health More" at bounding box center [249, 150] width 320 height 28
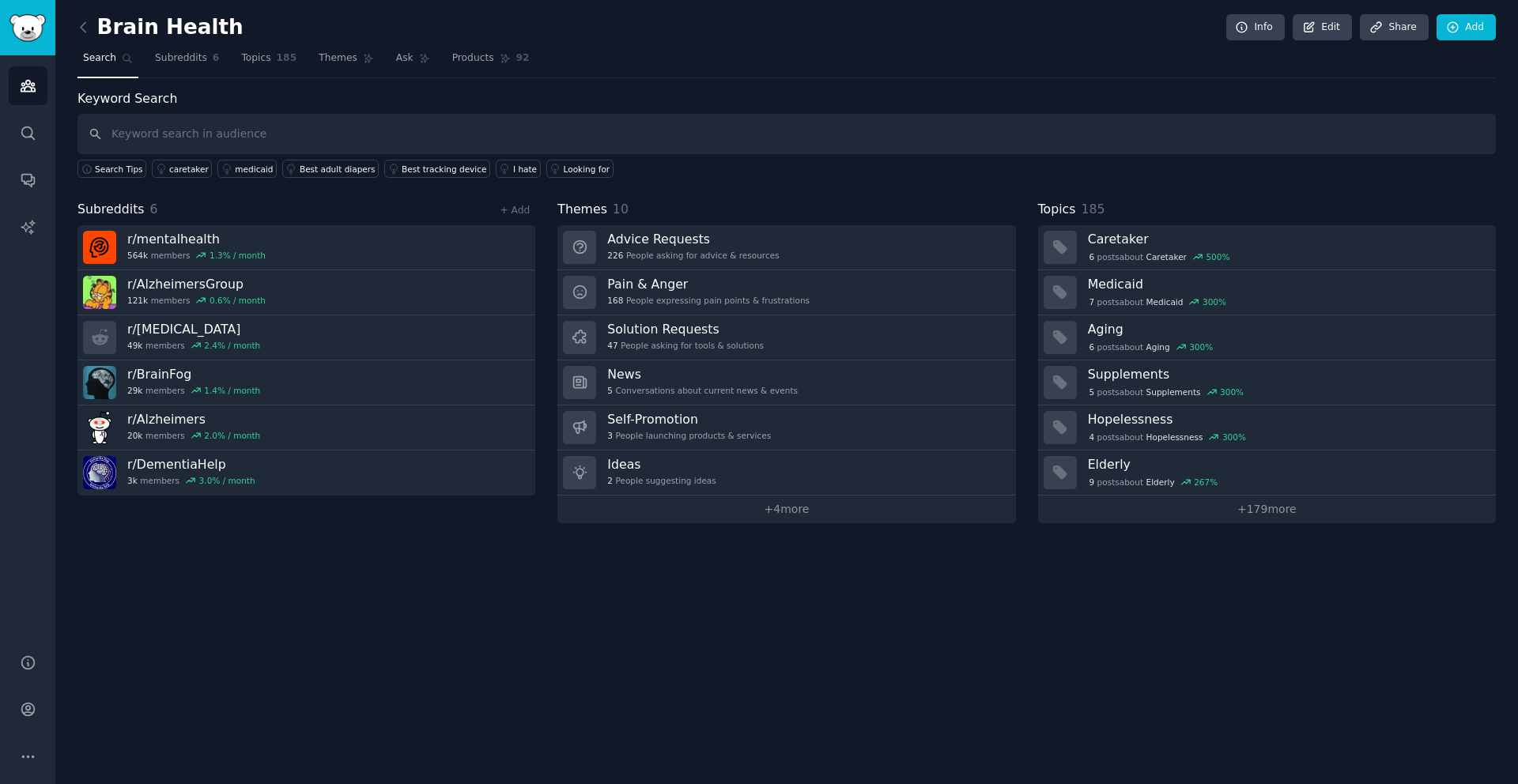
click at [155, 24] on h2 "Brain Health" at bounding box center [161, 27] width 166 height 25
click at [223, 23] on div "Brain Health Info Edit Share Add" at bounding box center [787, 30] width 1419 height 32
click at [209, 28] on h2 "Brain Health" at bounding box center [161, 27] width 166 height 25
click at [184, 16] on h2 "Brain Health" at bounding box center [161, 27] width 166 height 25
click at [179, 30] on h2 "Brain Health" at bounding box center [161, 27] width 166 height 25
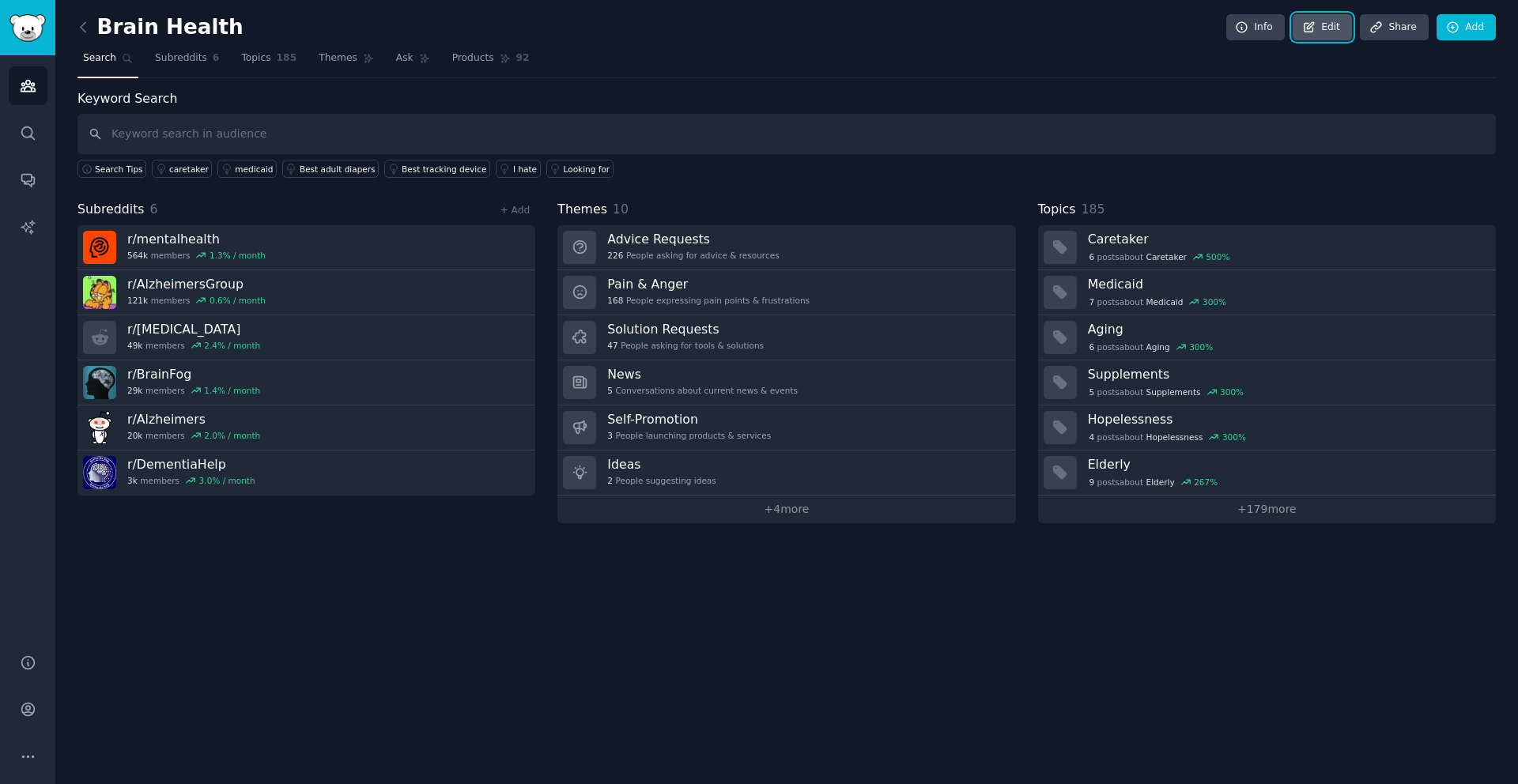
click at [1324, 28] on link "Edit" at bounding box center [1323, 27] width 60 height 27
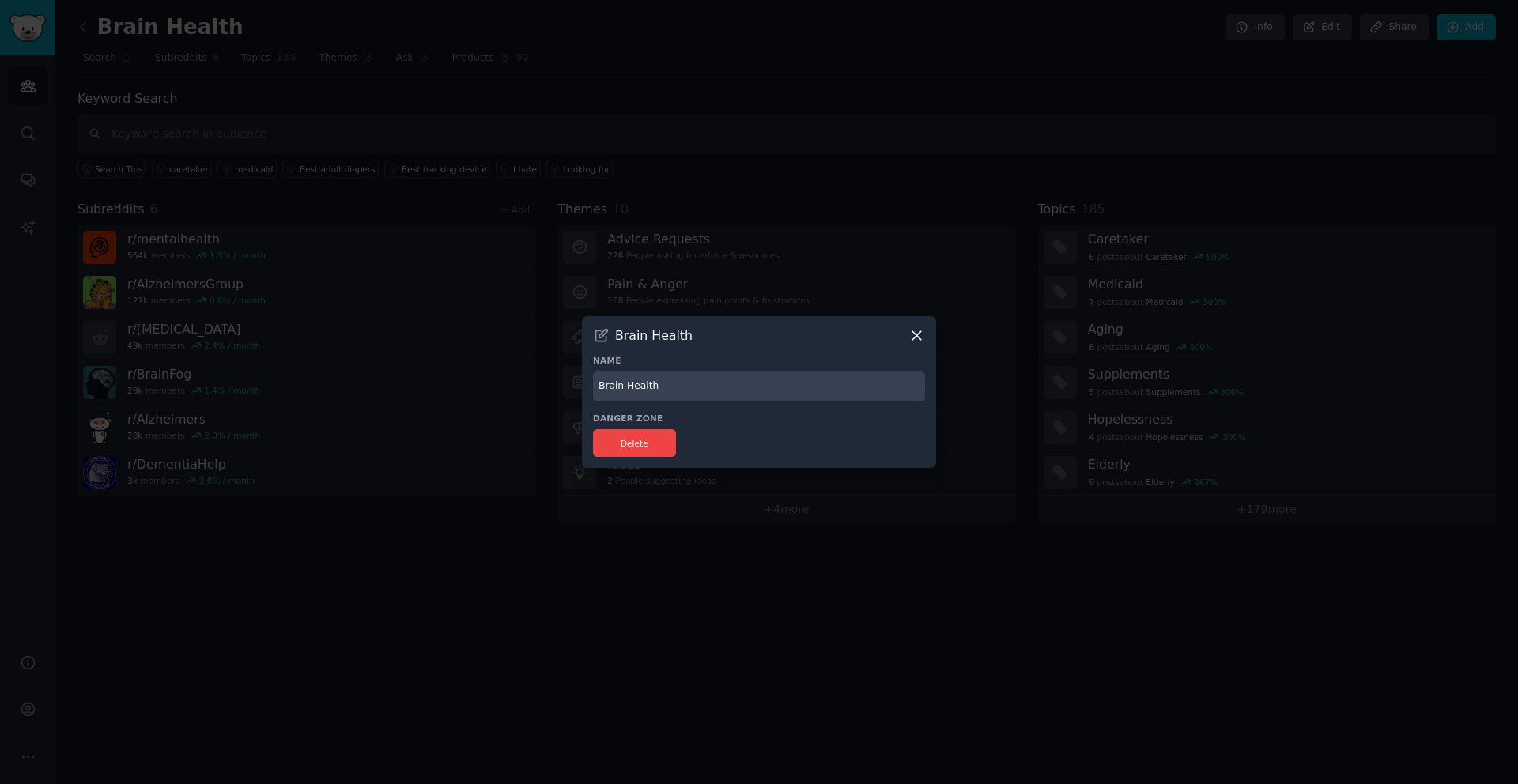
drag, startPoint x: 685, startPoint y: 386, endPoint x: 672, endPoint y: 384, distance: 13.2
click at [672, 384] on input "Brain Health" at bounding box center [758, 387] width 332 height 31
type input "Brain Health & Dementia"
click at [658, 446] on button "Delete" at bounding box center [634, 444] width 83 height 28
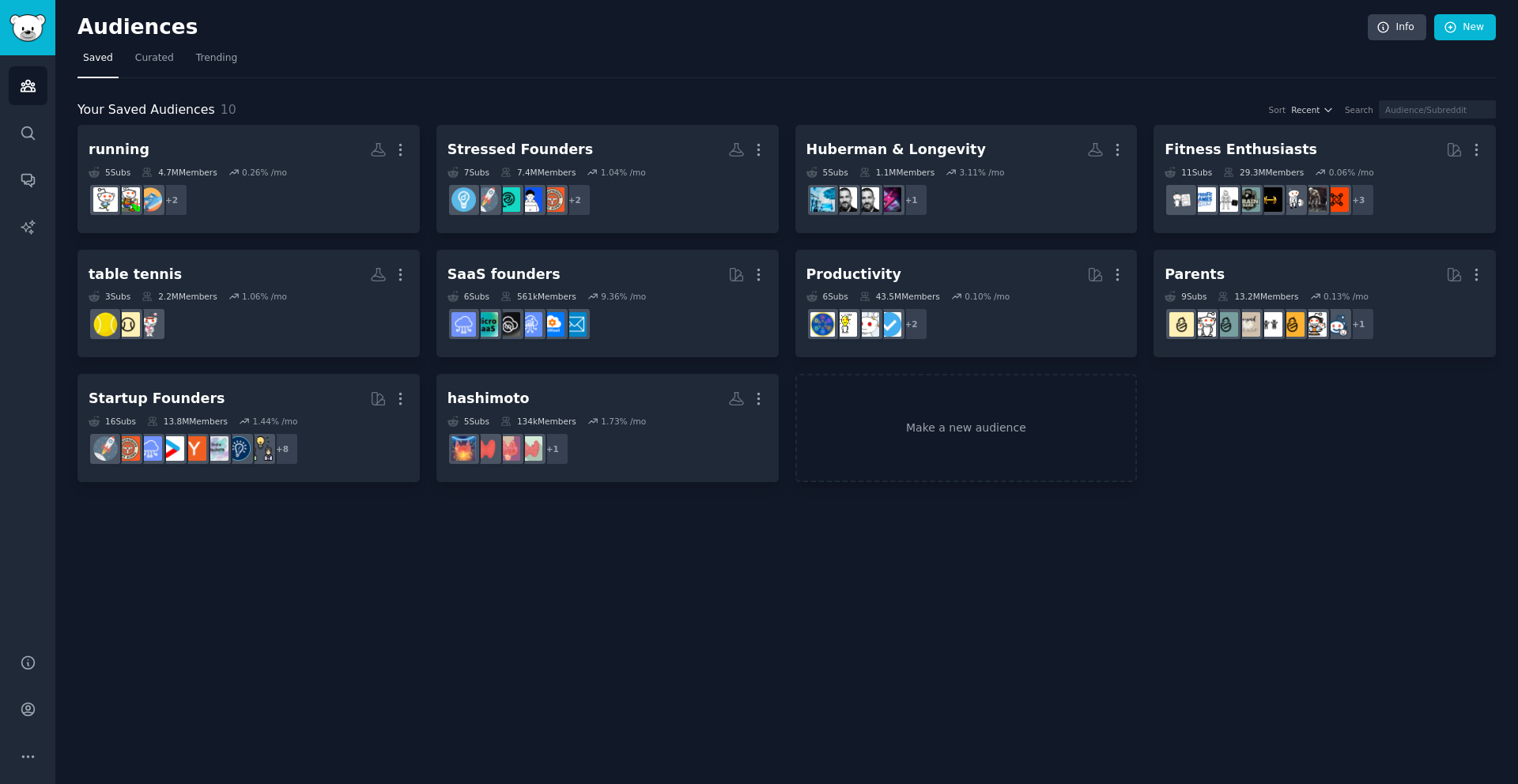
click at [924, 522] on div "Audiences Info New Saved Curated Trending Your Saved Audiences 10 Sort Recent S…" at bounding box center [786, 392] width 1463 height 784
click at [903, 419] on link "Make a new audience" at bounding box center [966, 428] width 342 height 108
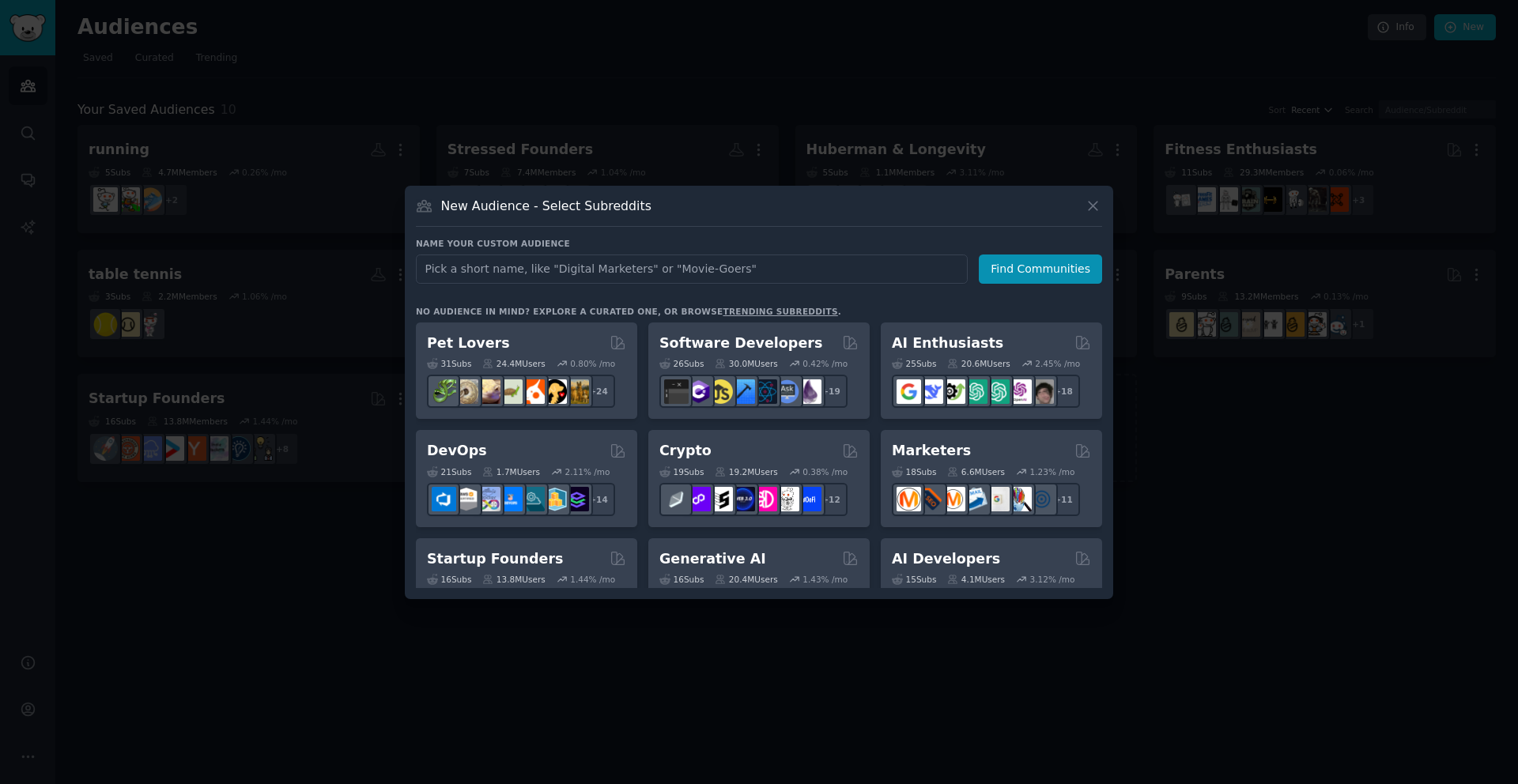
click at [617, 274] on input "text" at bounding box center [692, 269] width 552 height 29
type input "Brain Health & Dementia"
click at [1037, 278] on button "Find Communities" at bounding box center [1040, 269] width 123 height 29
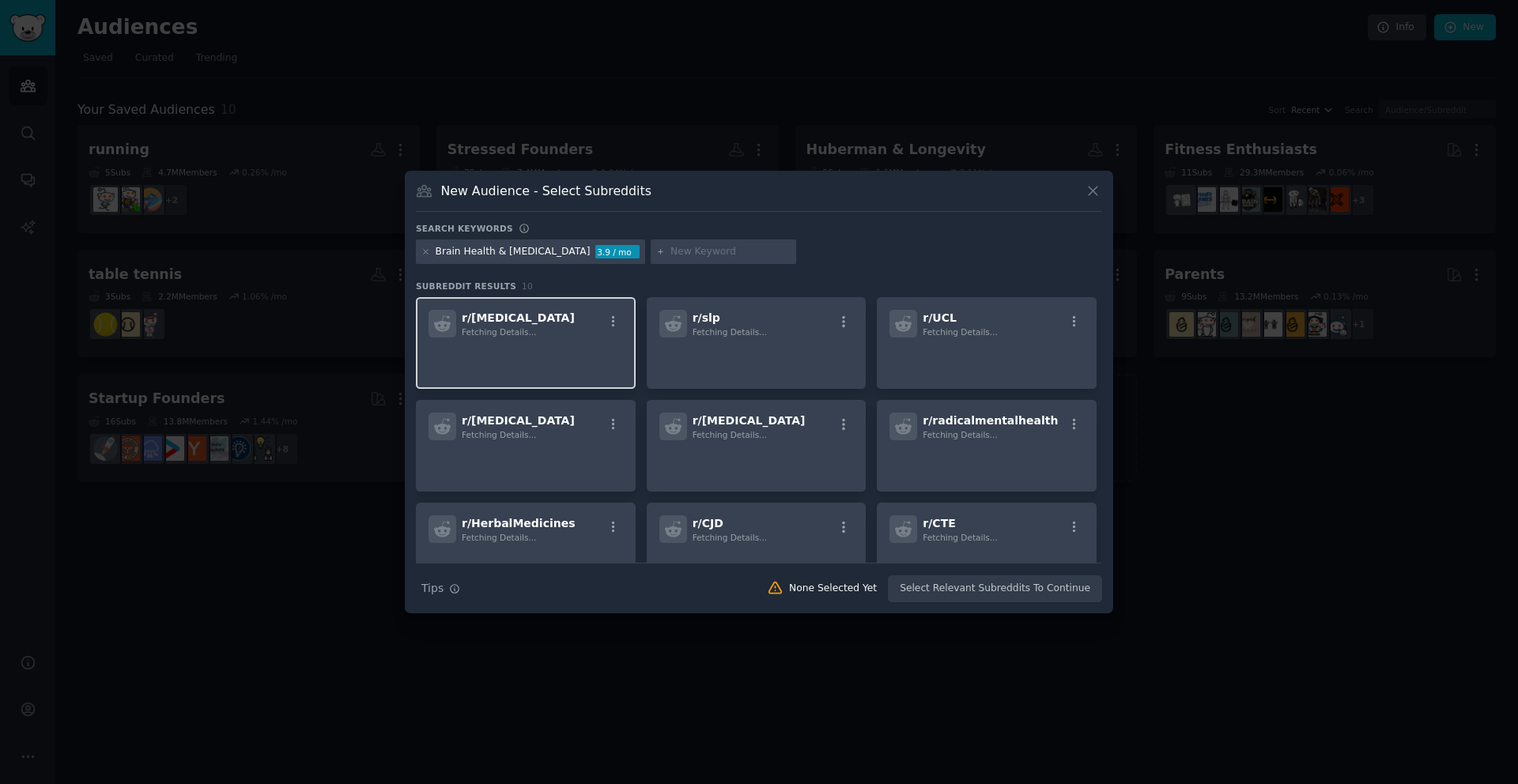
click at [590, 339] on div "r/ dementia Fetching Details..." at bounding box center [525, 343] width 220 height 92
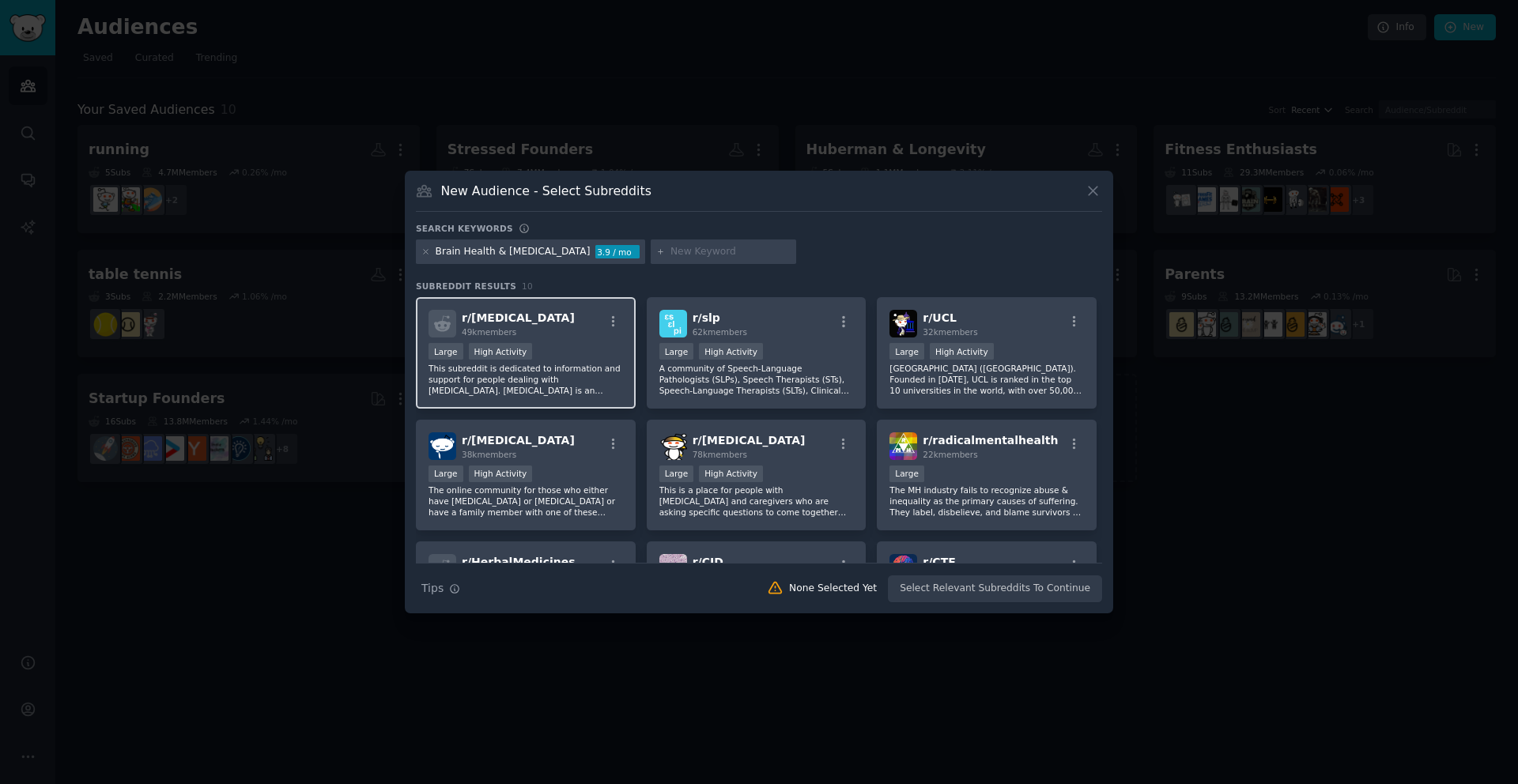
click at [599, 354] on div "Large High Activity" at bounding box center [526, 353] width 194 height 20
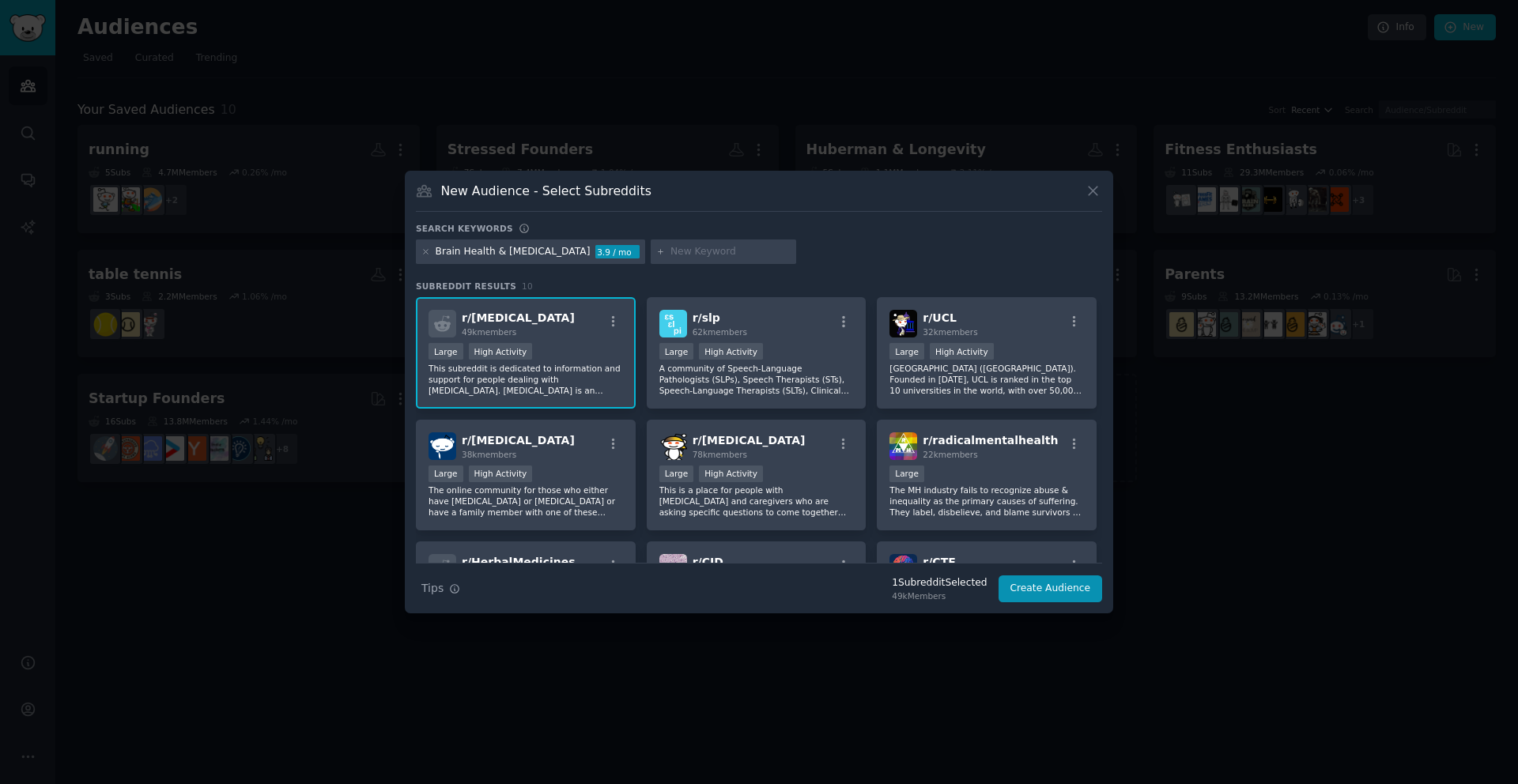
click at [671, 253] on input "text" at bounding box center [730, 252] width 120 height 14
type input "alzheimer"
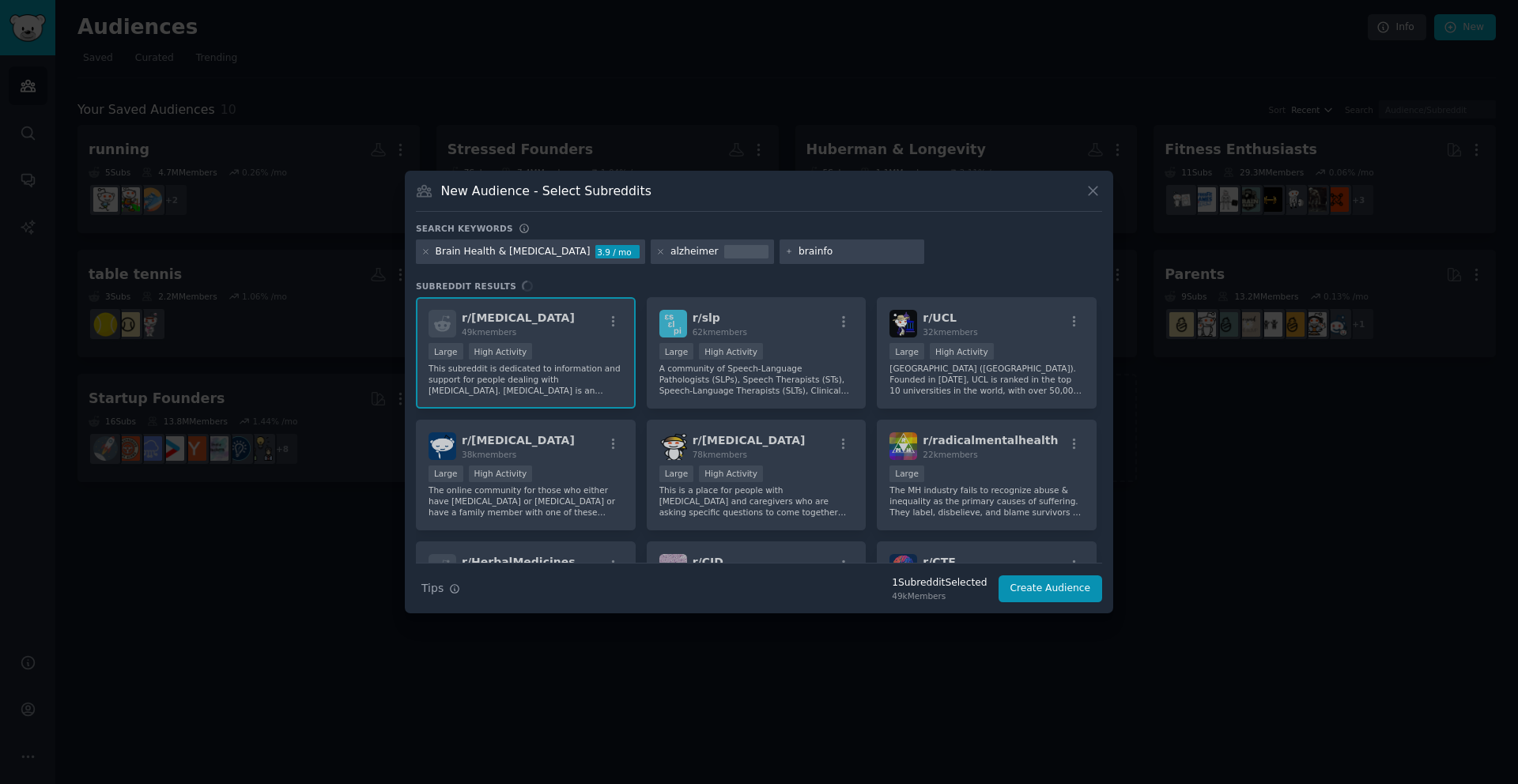
type input "brainfog"
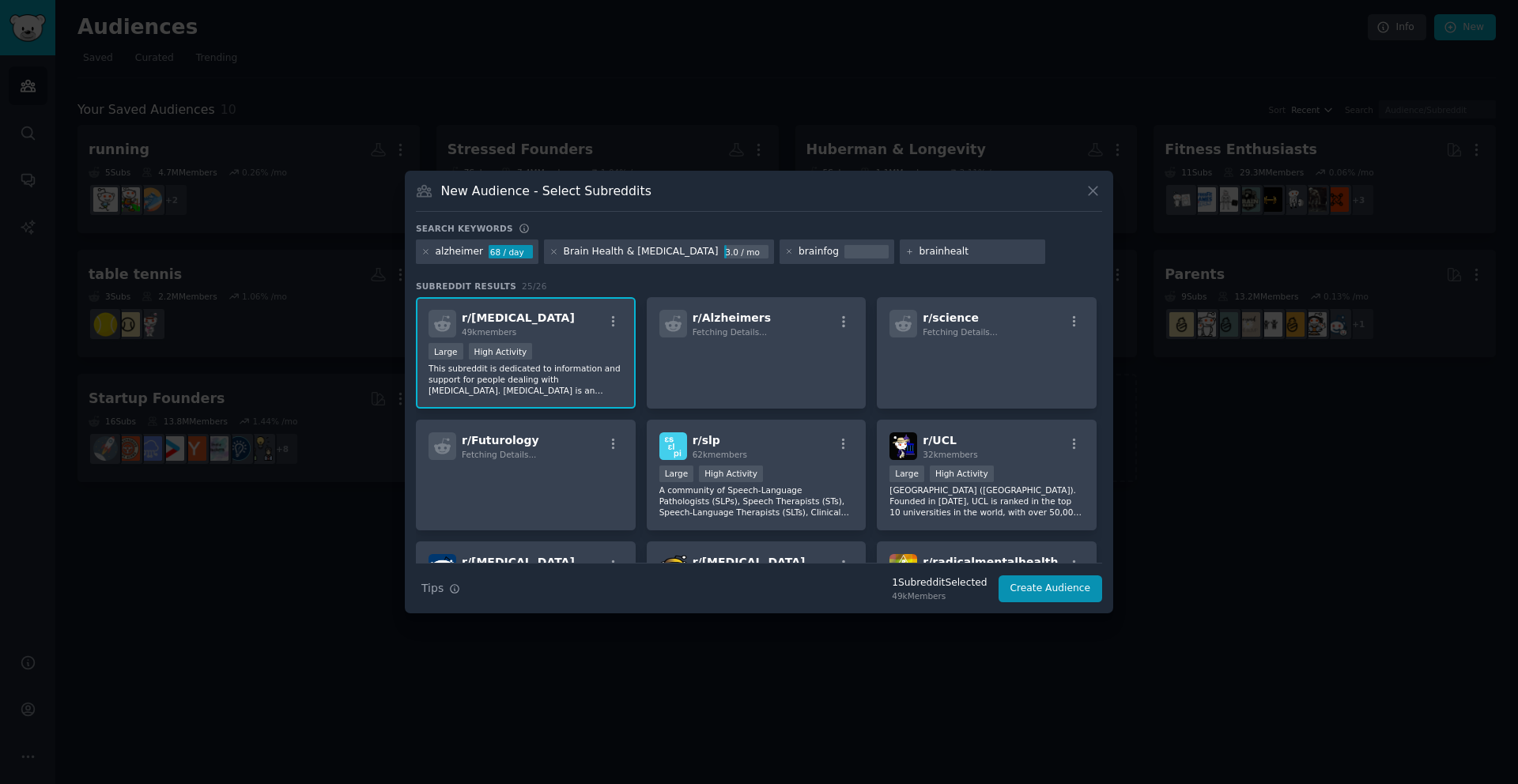
type input "brainhealth"
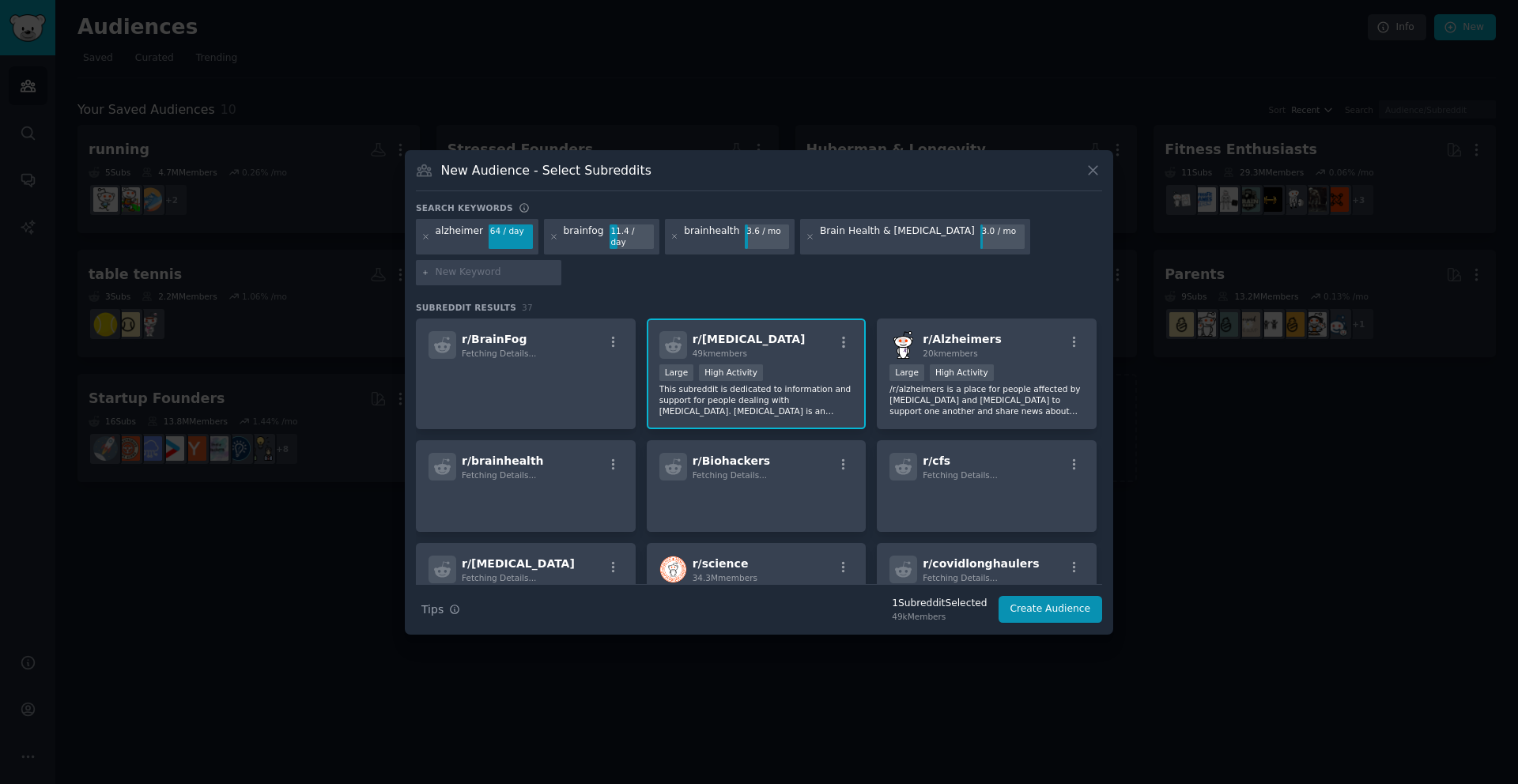
click at [775, 386] on p "This subreddit is dedicated to information and support for people dealing with …" at bounding box center [756, 400] width 194 height 33
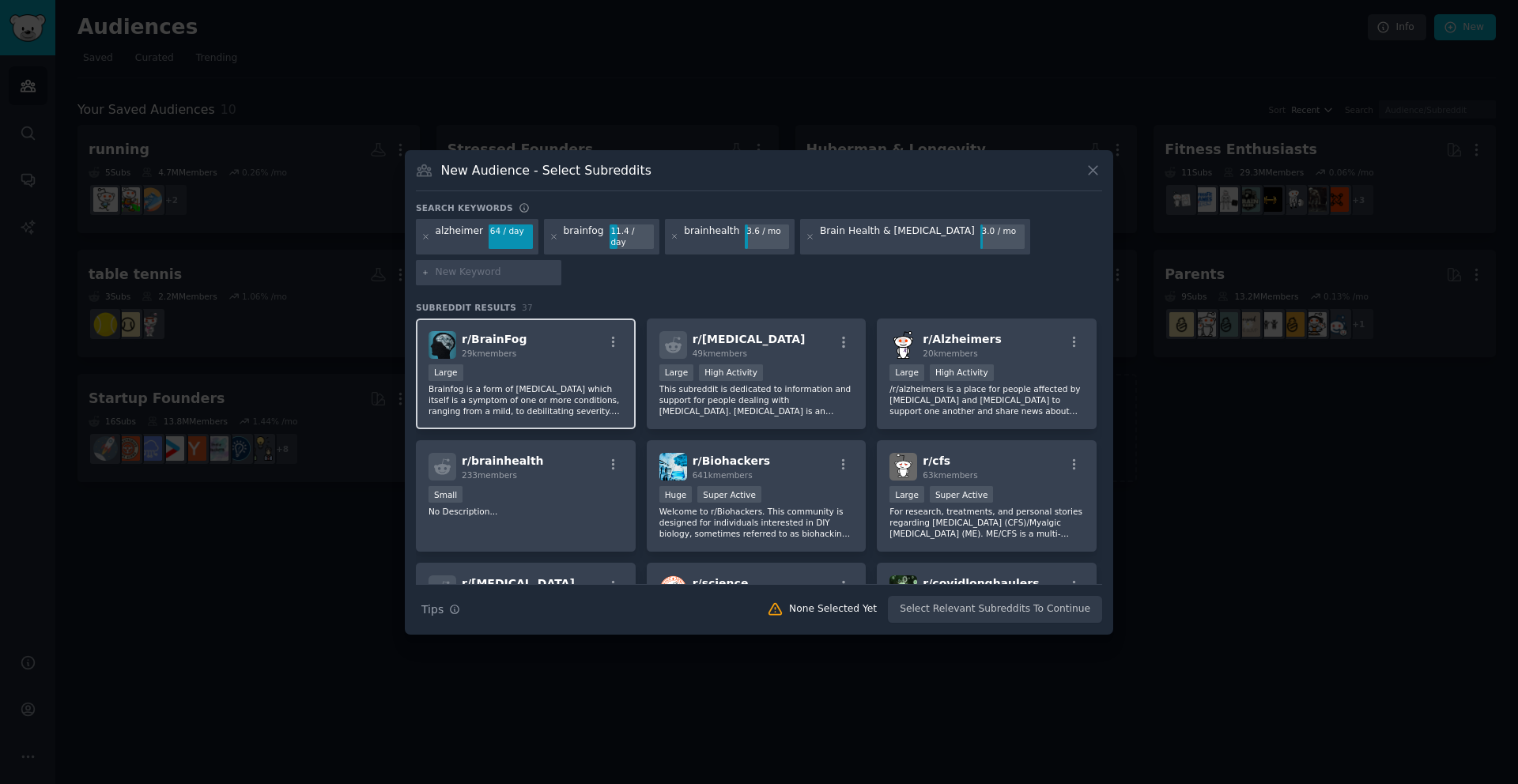
click at [521, 392] on p "Brainfog is a form of [MEDICAL_DATA] which itself is a symptom of one or more c…" at bounding box center [526, 400] width 194 height 33
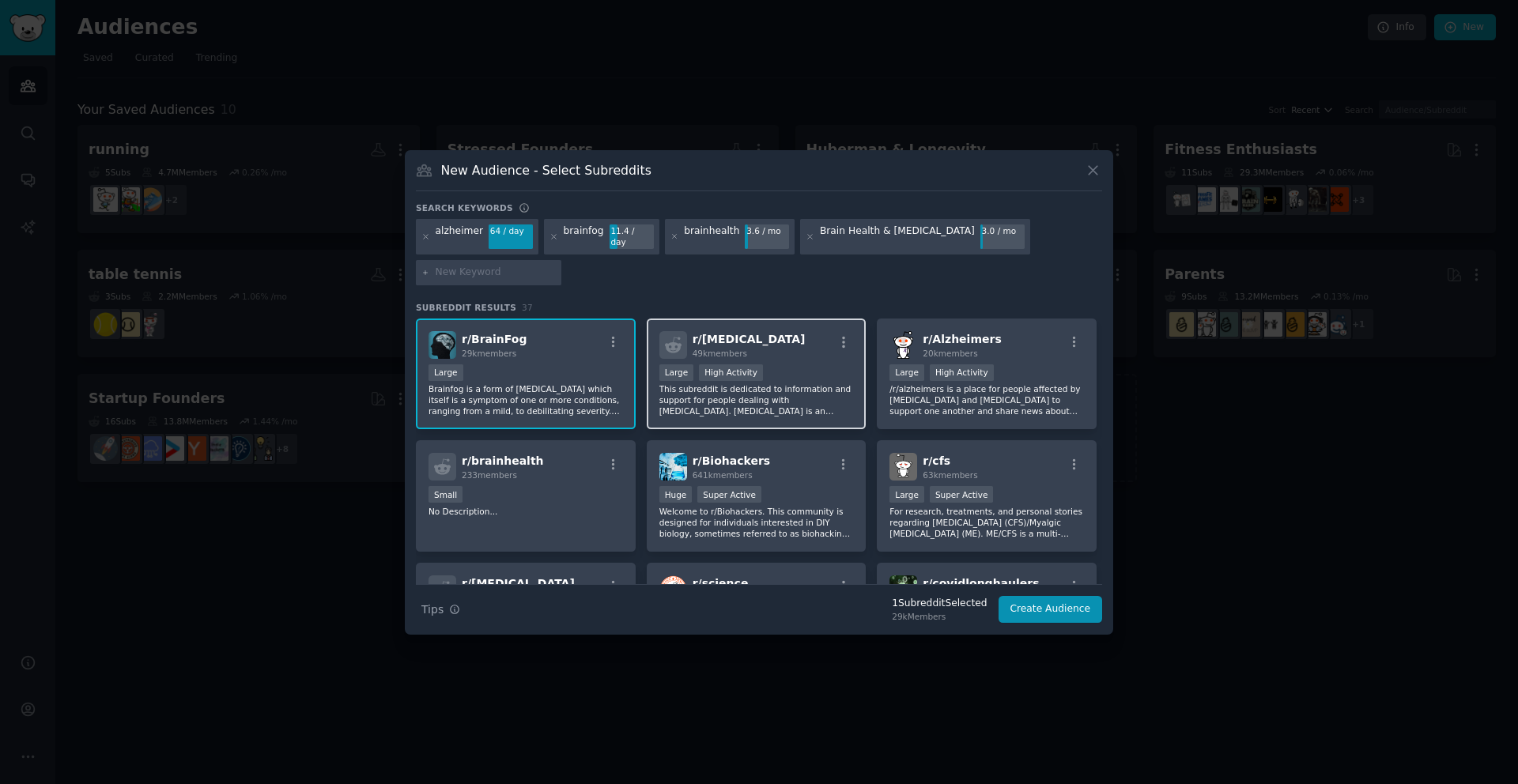
click at [783, 388] on p "This subreddit is dedicated to information and support for people dealing with …" at bounding box center [756, 400] width 194 height 33
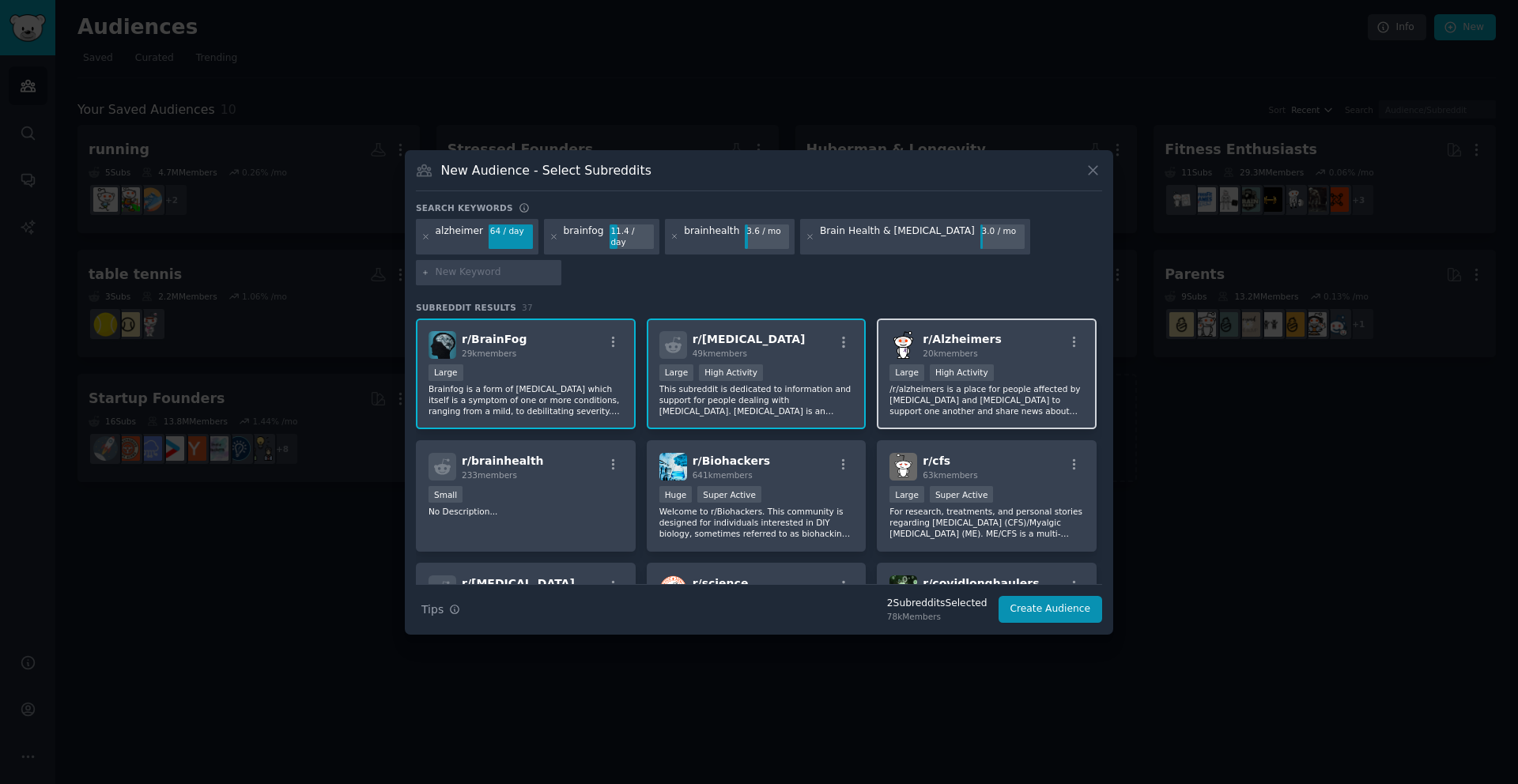
click at [989, 388] on p "/r/alzheimers is a place for people affected by [MEDICAL_DATA] and [MEDICAL_DAT…" at bounding box center [987, 400] width 194 height 33
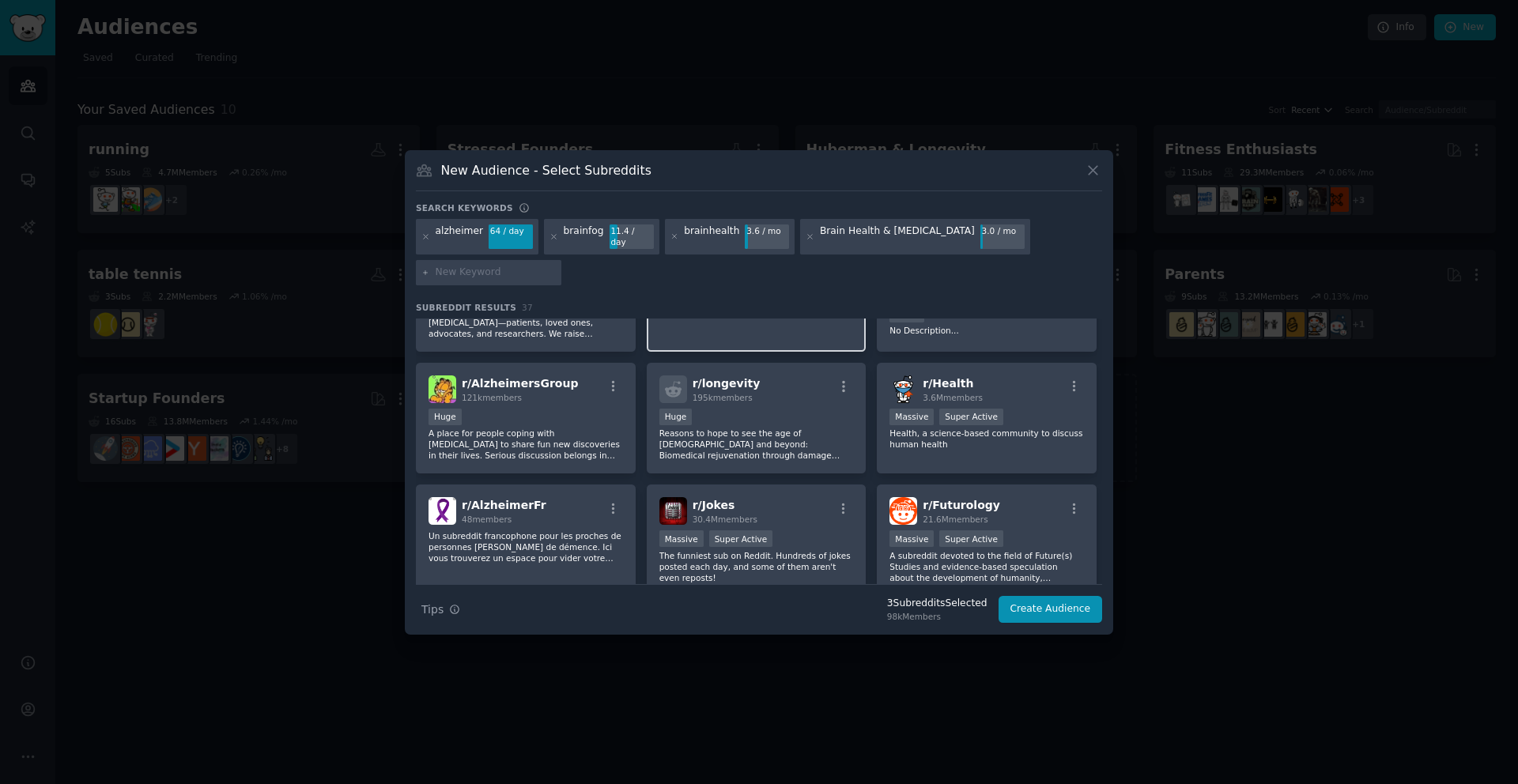
scroll to position [806, 0]
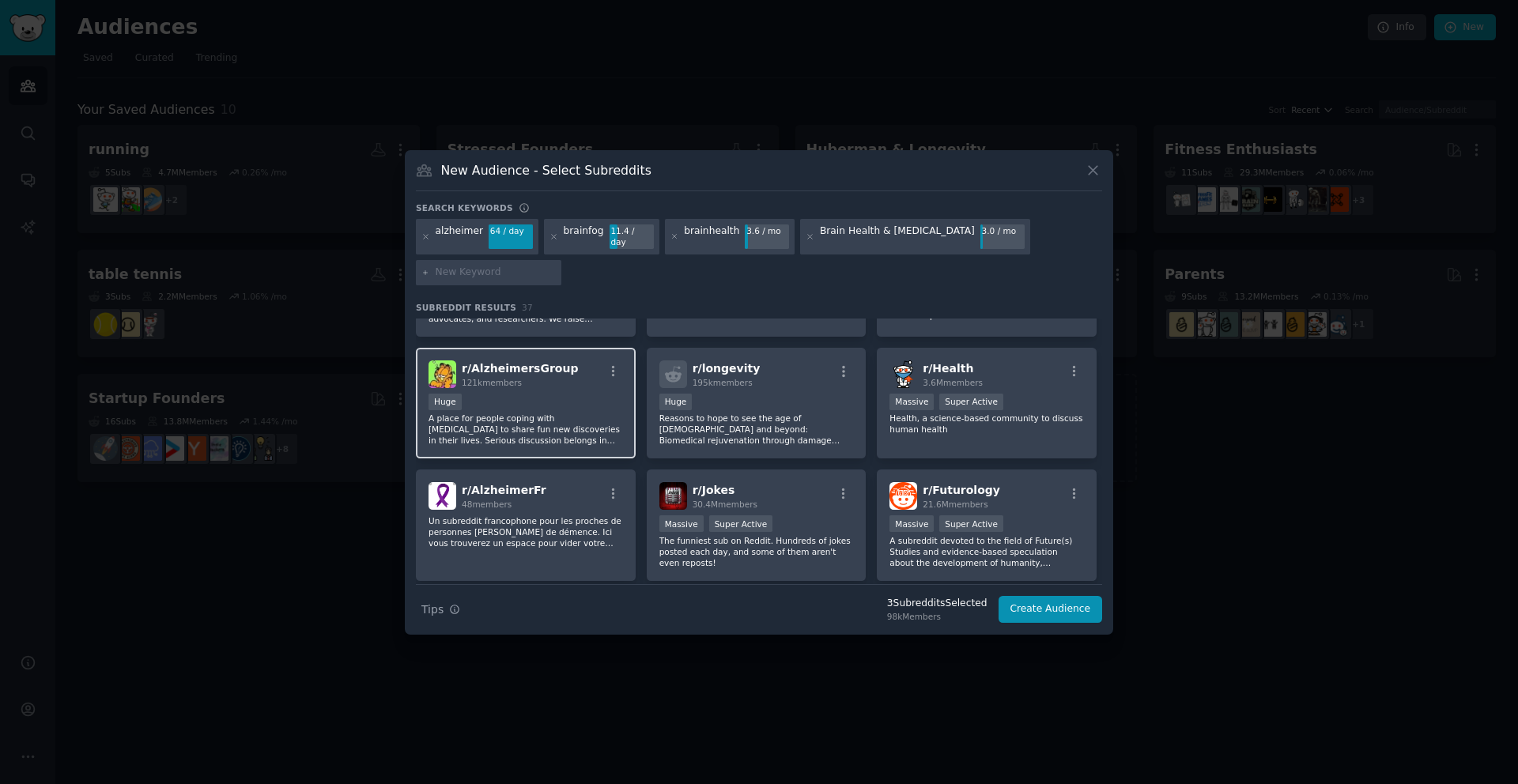
click at [573, 413] on p "A place for people coping with [MEDICAL_DATA] to share fun new discoveries in t…" at bounding box center [526, 430] width 194 height 33
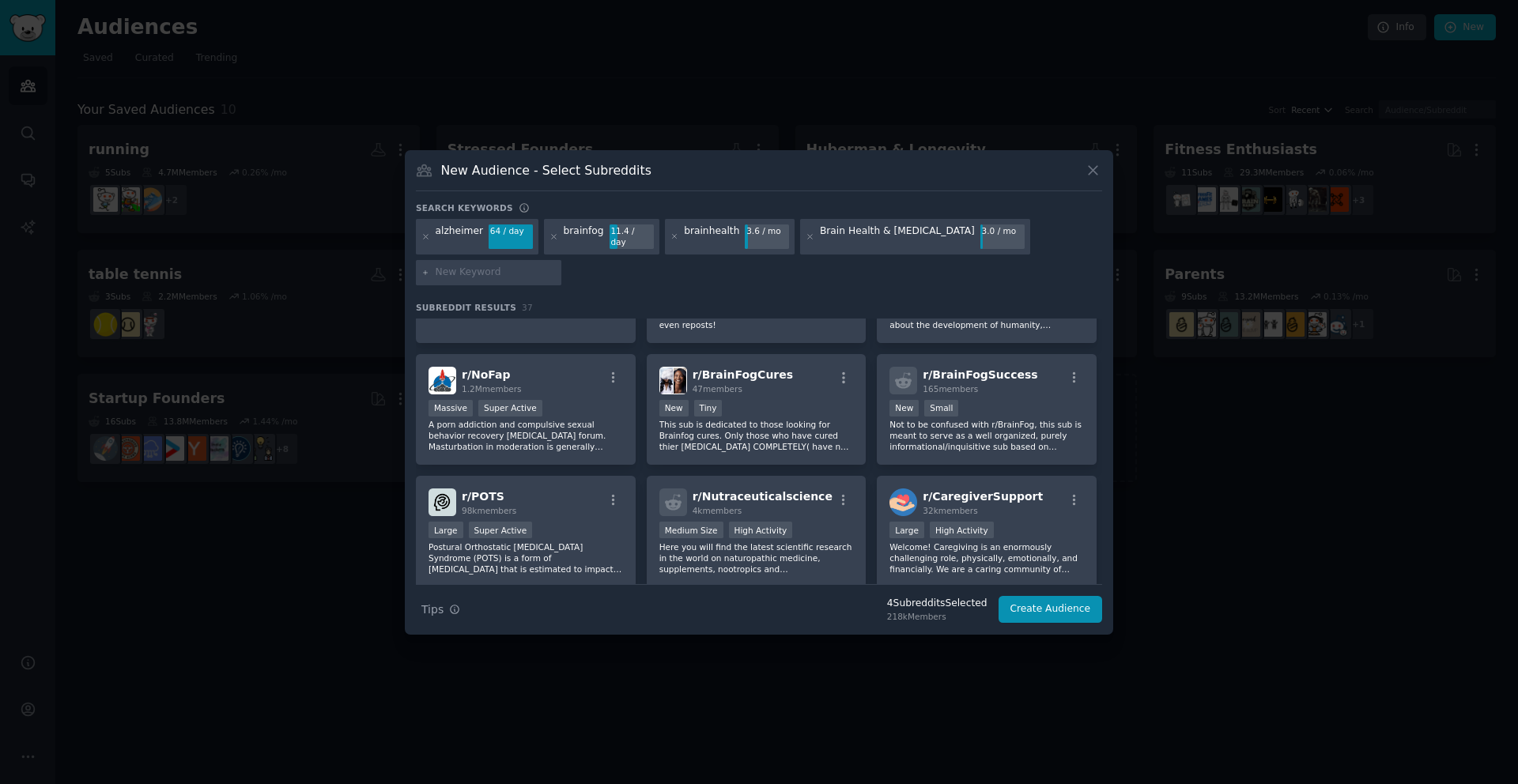
scroll to position [1072, 0]
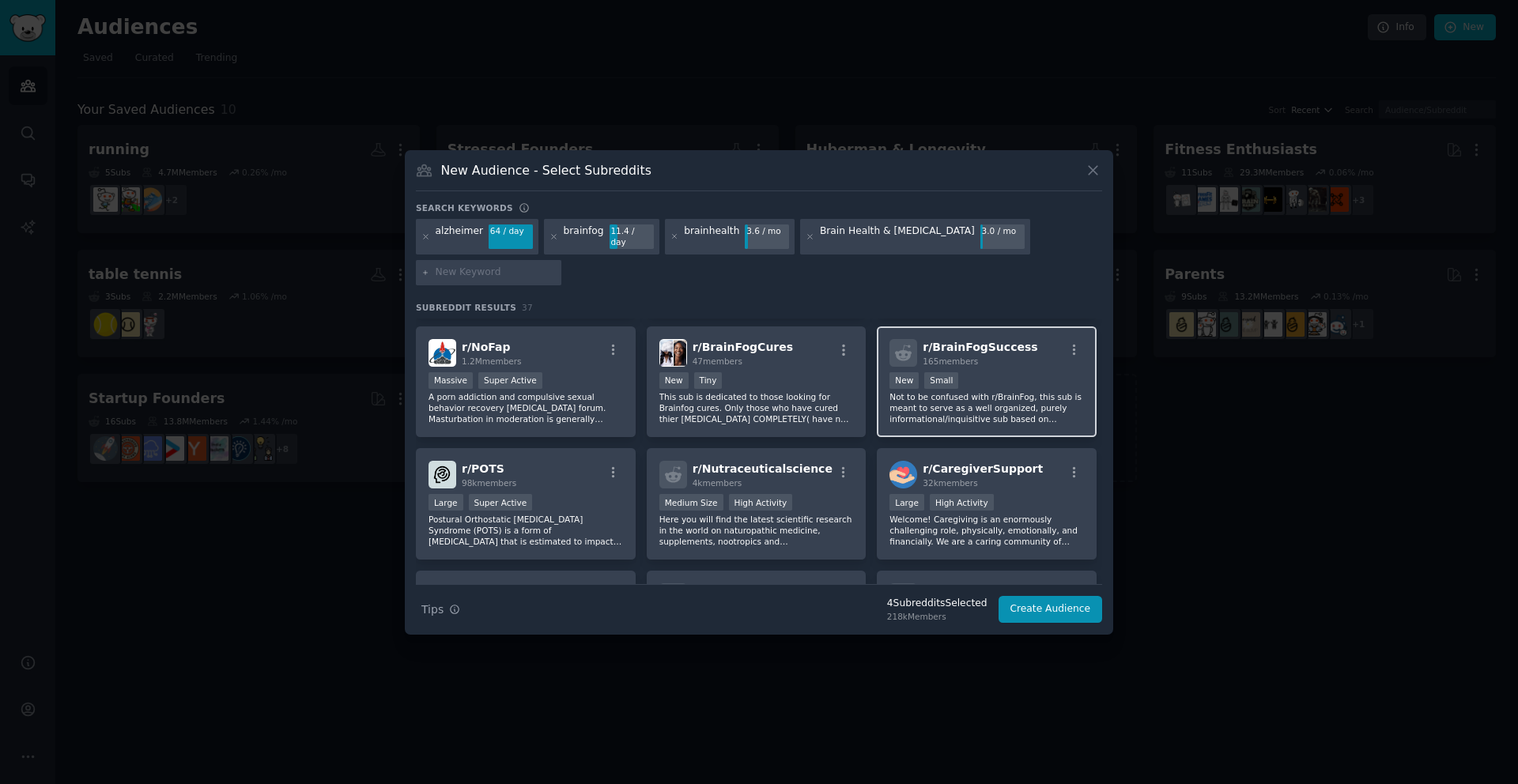
click at [890, 411] on p "Not to be confused with r/BrainFog, this sub is meant to serve as a well organi…" at bounding box center [987, 408] width 194 height 33
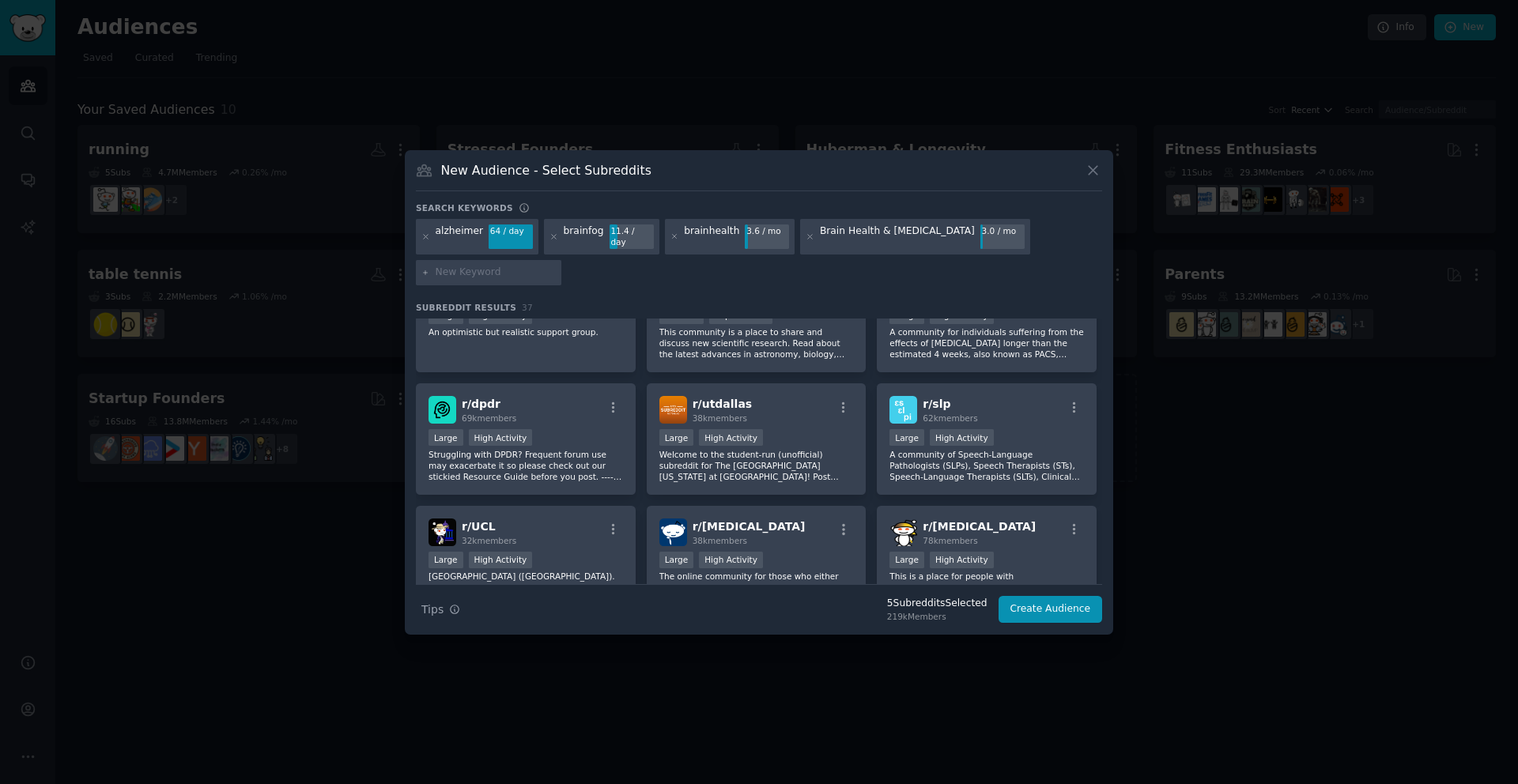
scroll to position [0, 0]
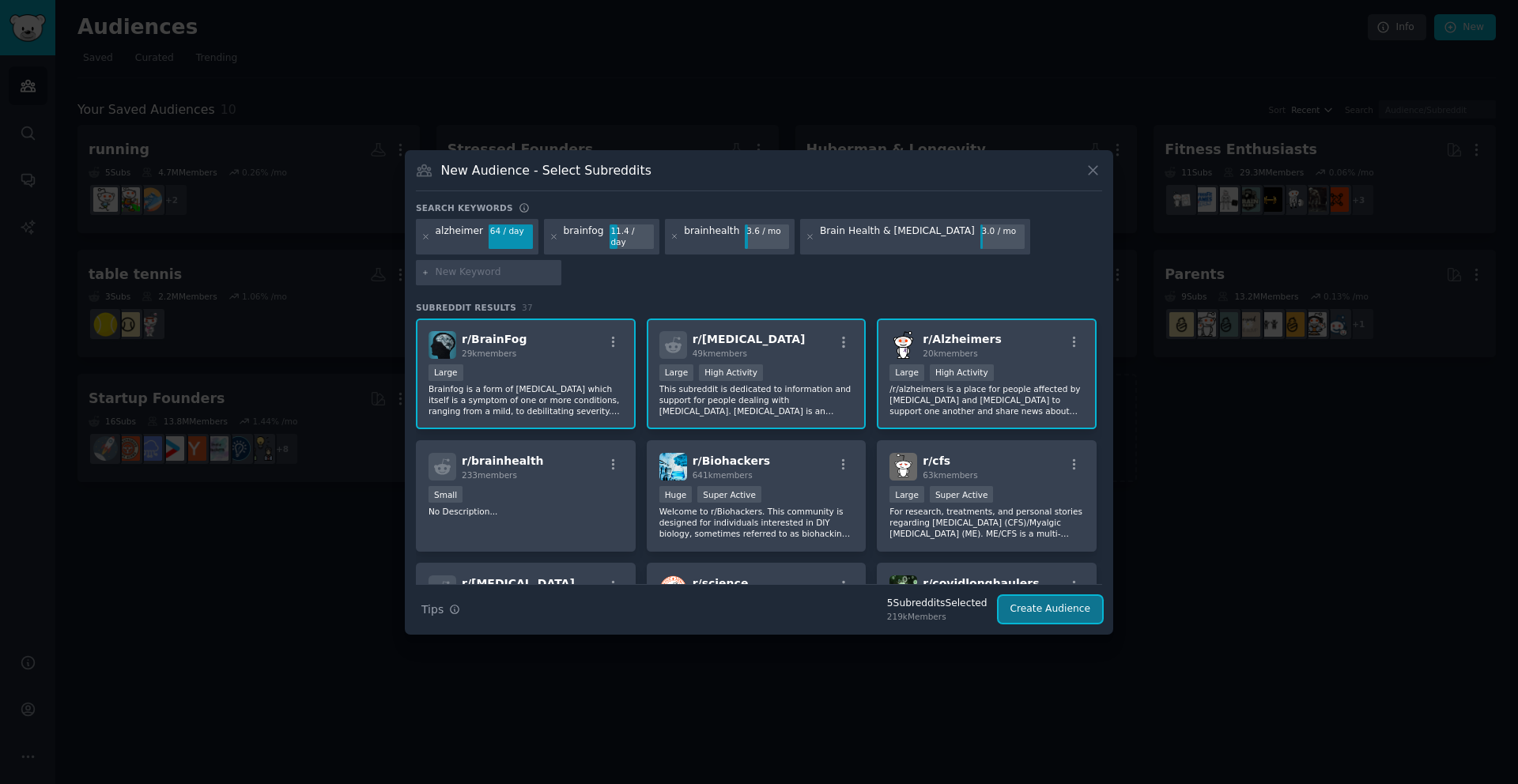
click at [1042, 608] on button "Create Audience" at bounding box center [1051, 609] width 104 height 27
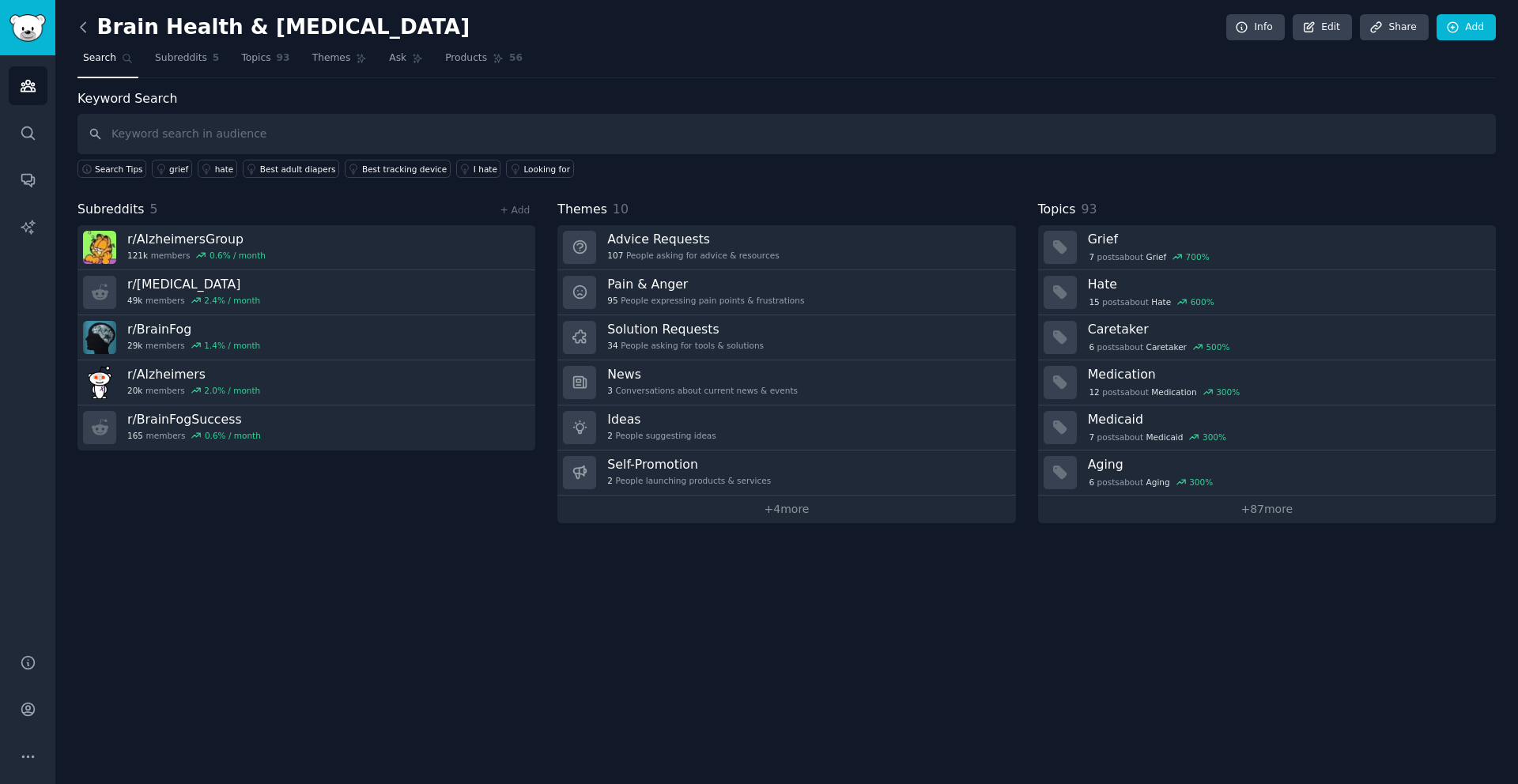
click at [81, 24] on icon at bounding box center [83, 27] width 17 height 17
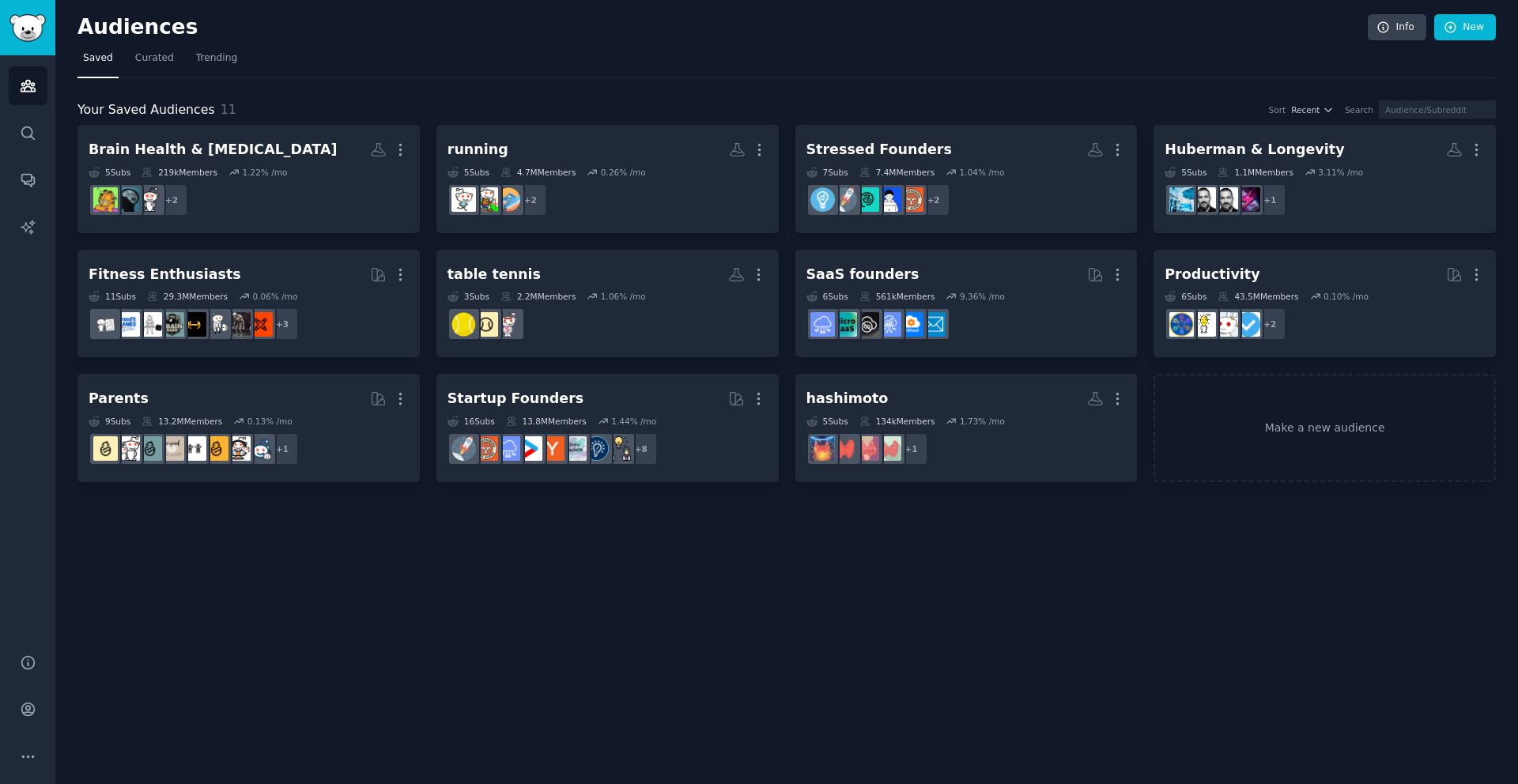
click at [670, 609] on div "Audiences Info New Saved Curated Trending Your Saved Audiences 11 Sort Recent S…" at bounding box center [786, 392] width 1463 height 784
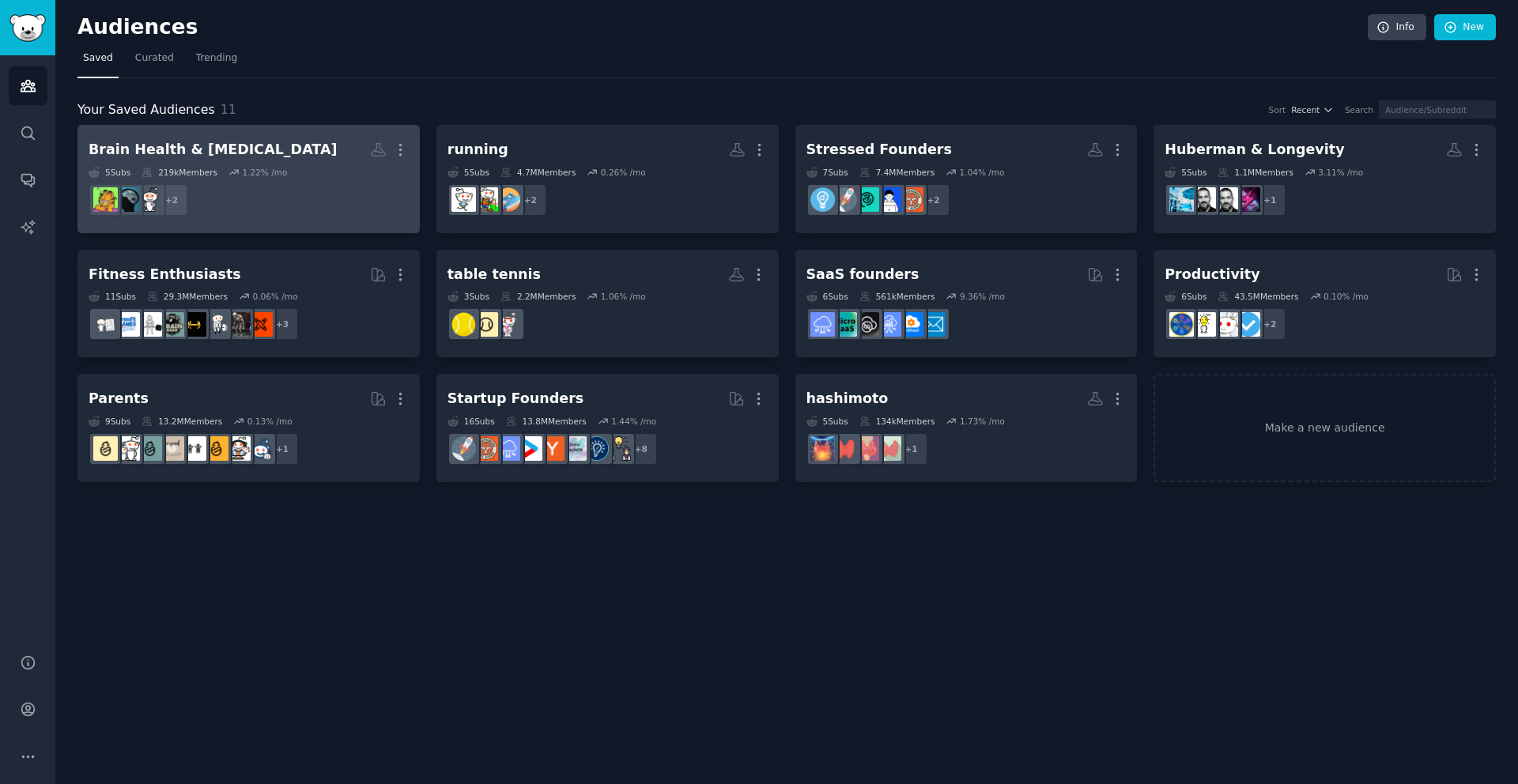
click at [328, 198] on dd "+ 2" at bounding box center [249, 200] width 320 height 45
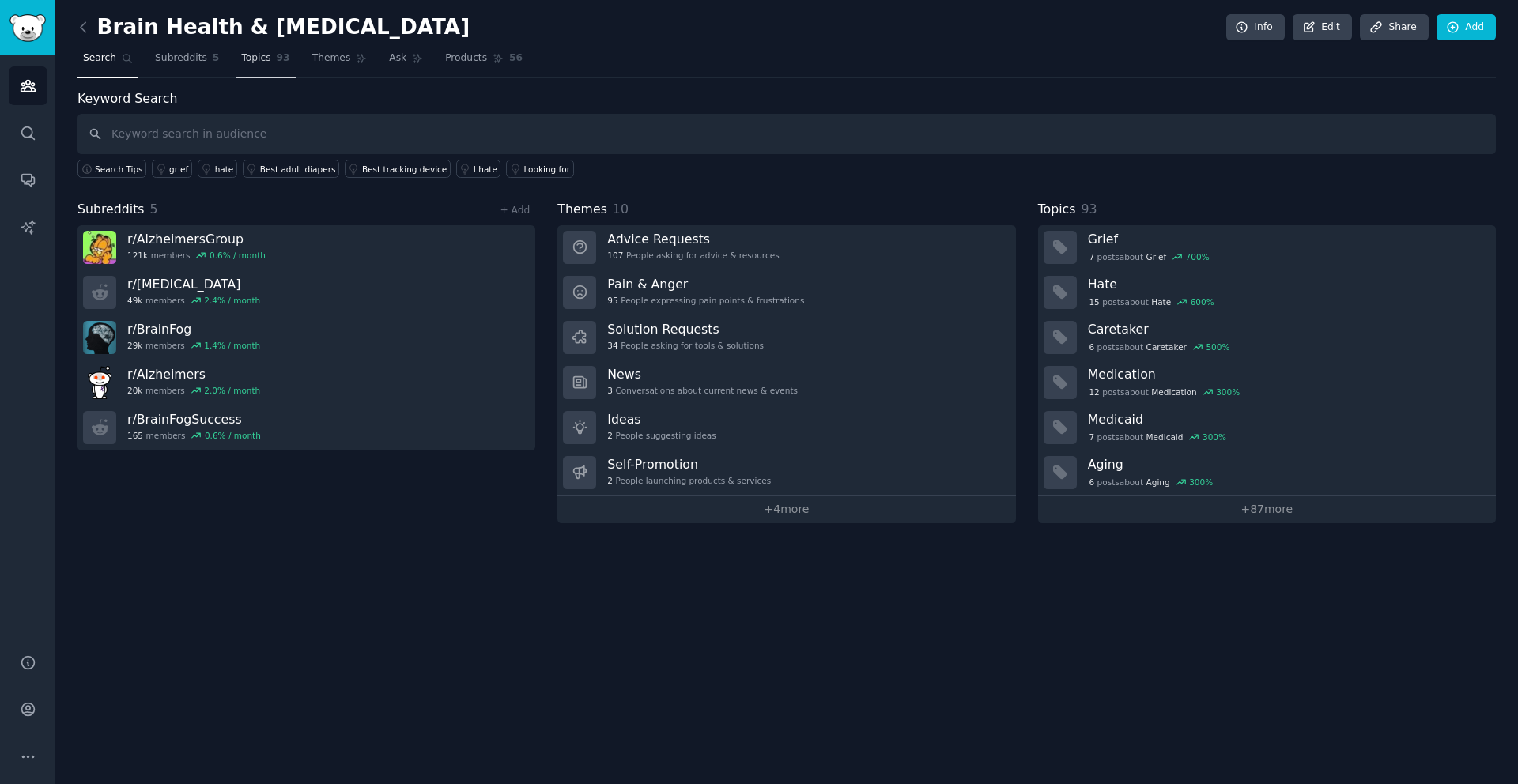
click at [259, 60] on span "Topics" at bounding box center [256, 59] width 29 height 14
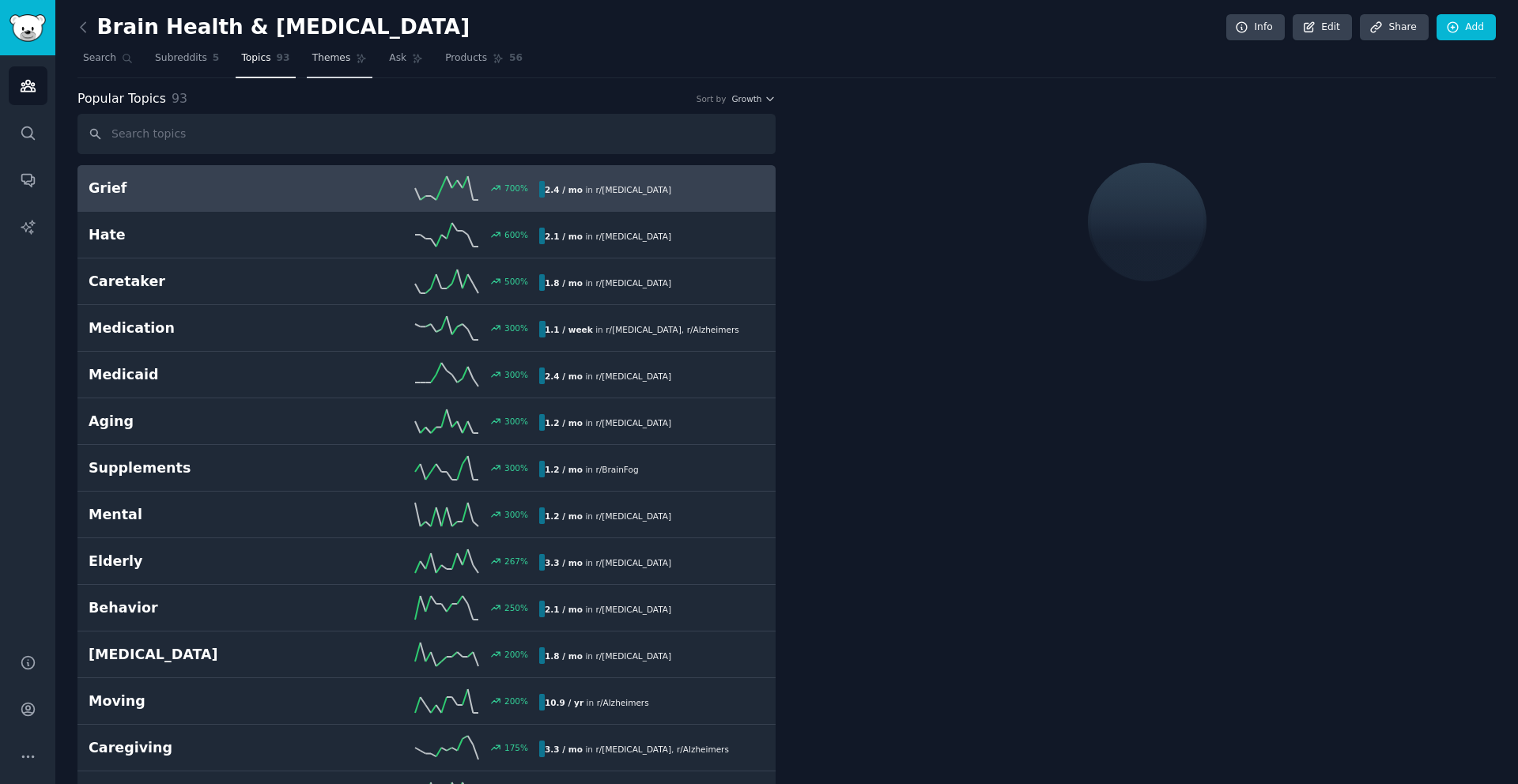
click at [318, 60] on span "Themes" at bounding box center [332, 59] width 39 height 14
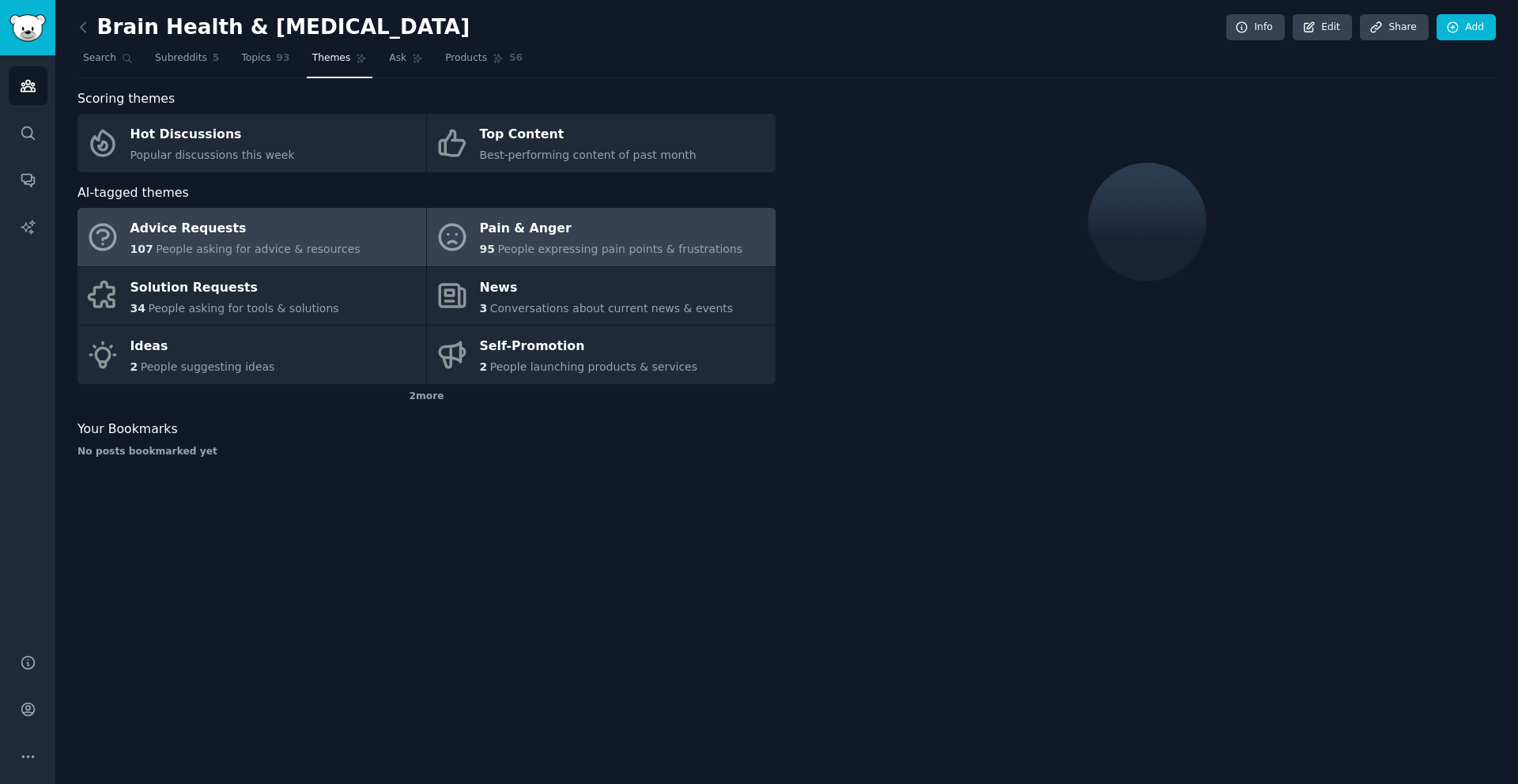
click at [577, 212] on link "Pain & Anger 95 People expressing pain points & frustrations" at bounding box center [601, 237] width 348 height 59
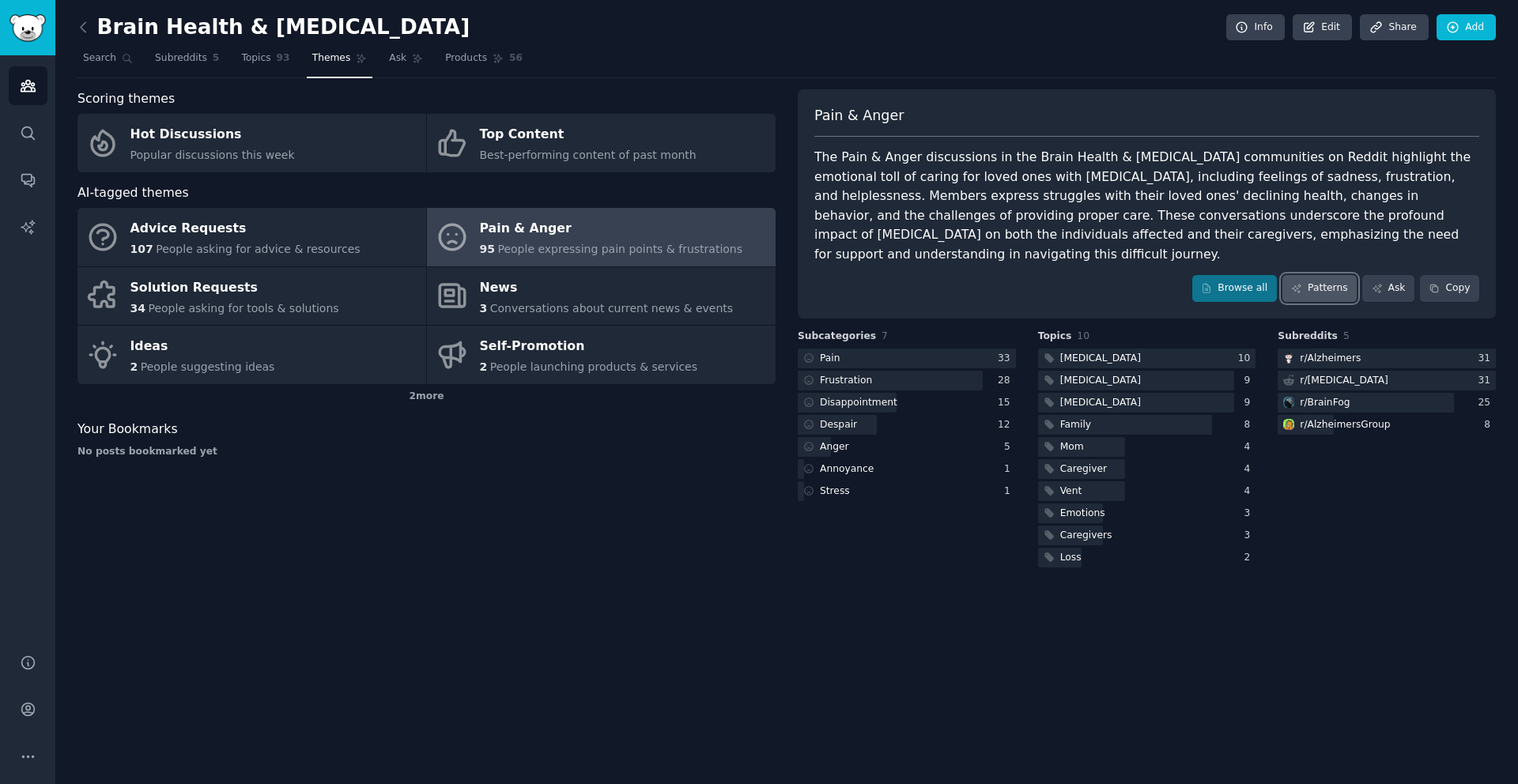
click at [1314, 275] on link "Patterns" at bounding box center [1319, 288] width 74 height 27
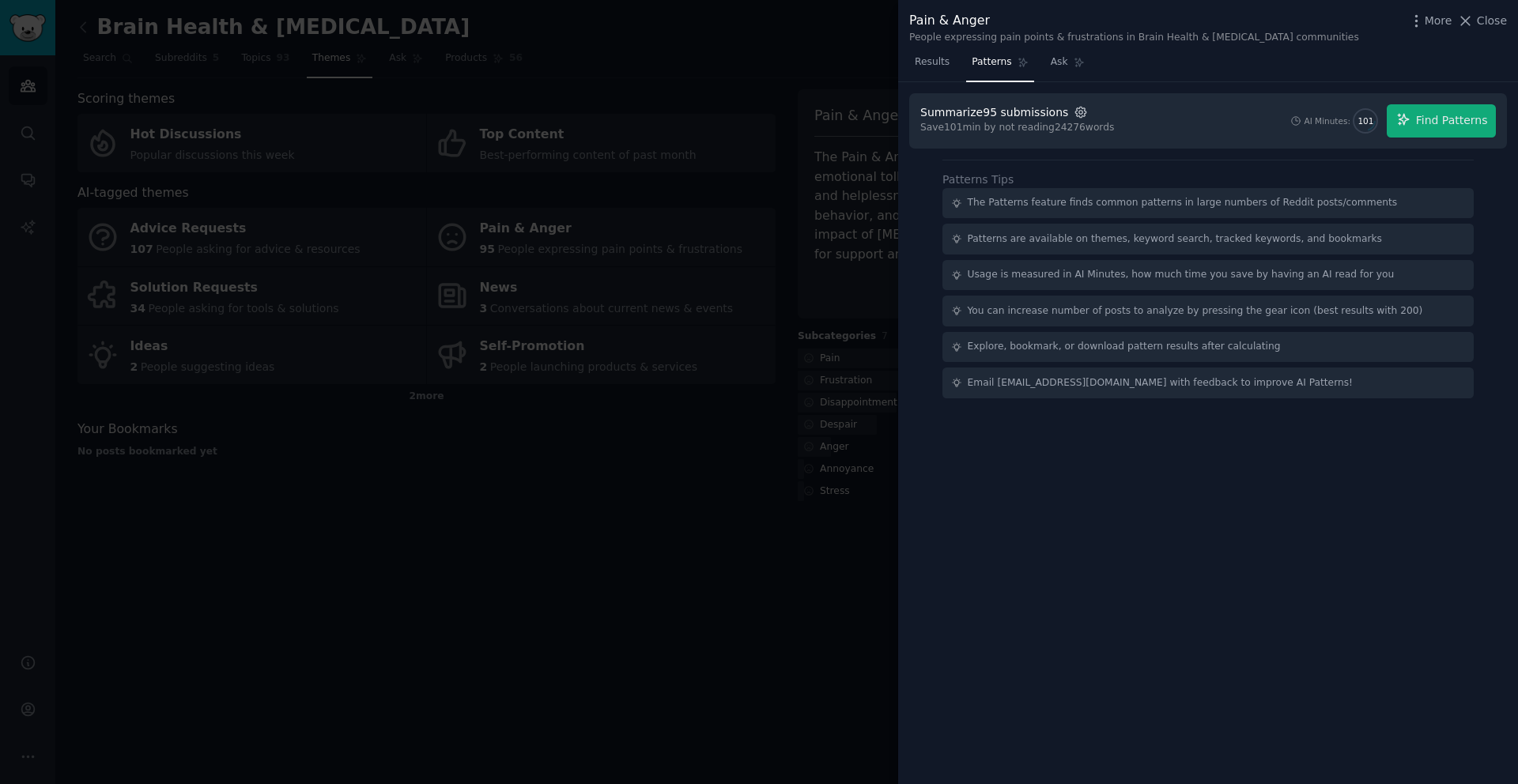
click at [1076, 116] on icon "button" at bounding box center [1081, 112] width 11 height 10
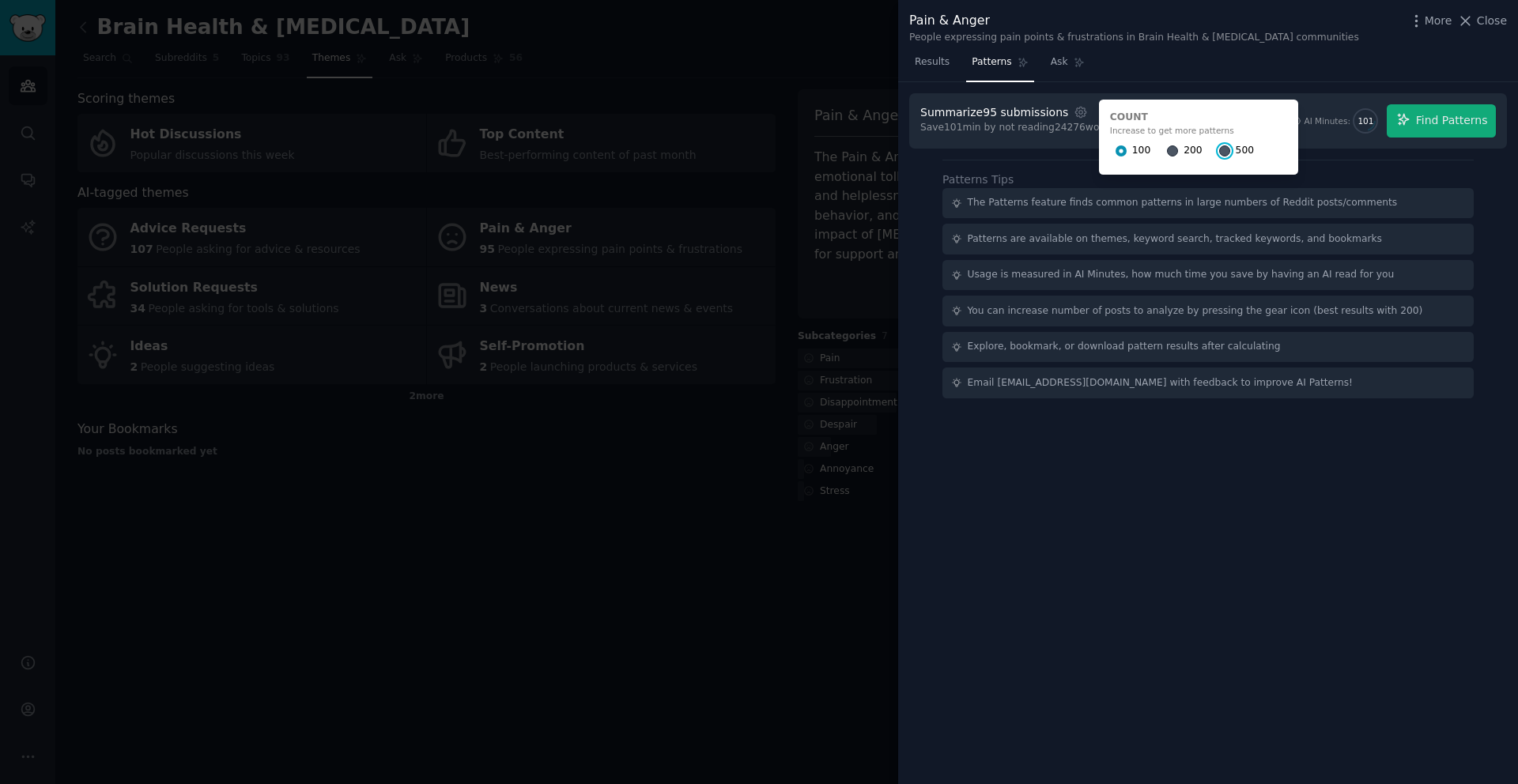
click at [1219, 149] on input "500" at bounding box center [1225, 150] width 11 height 11
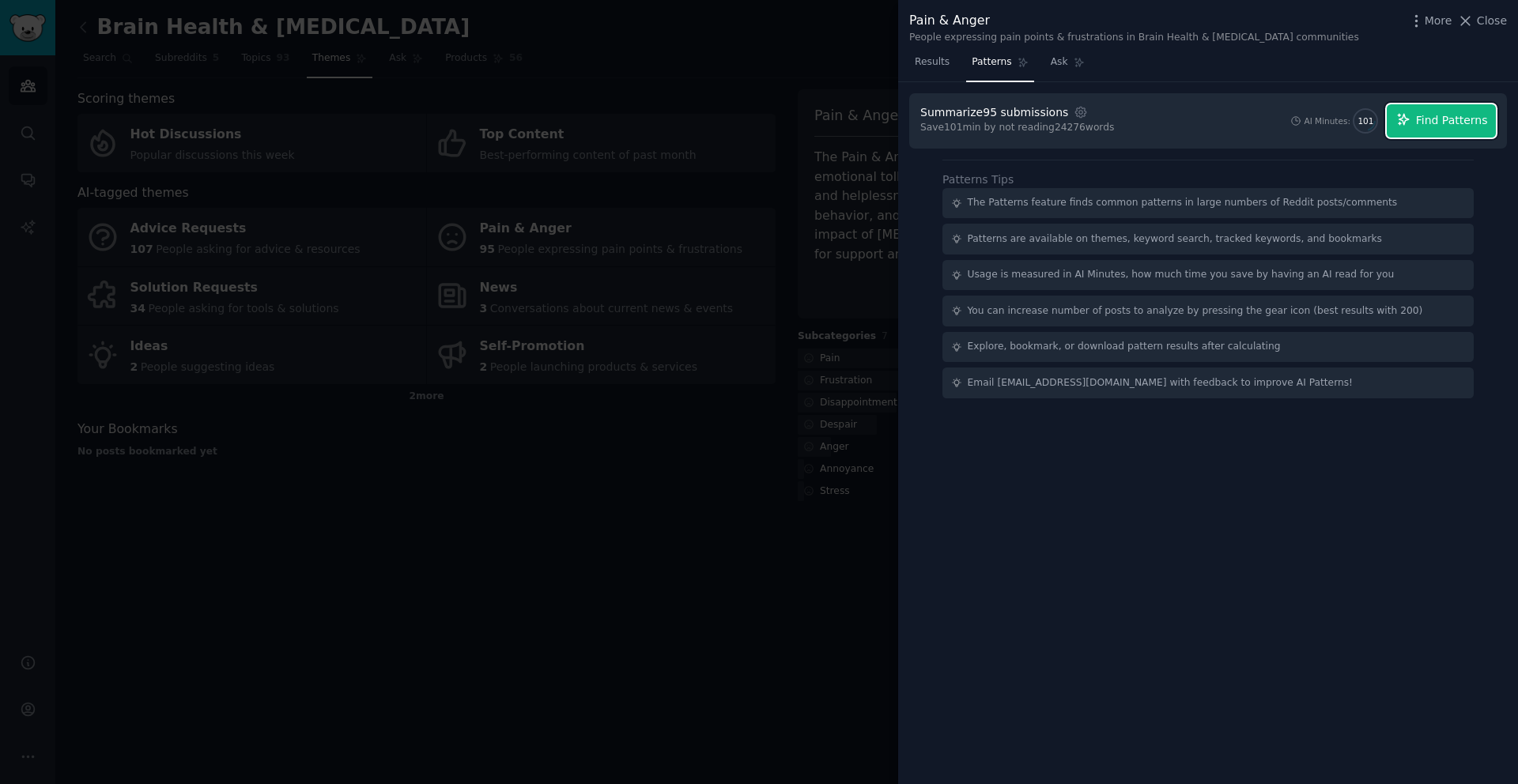
click at [1436, 122] on span "Find Patterns" at bounding box center [1452, 120] width 72 height 17
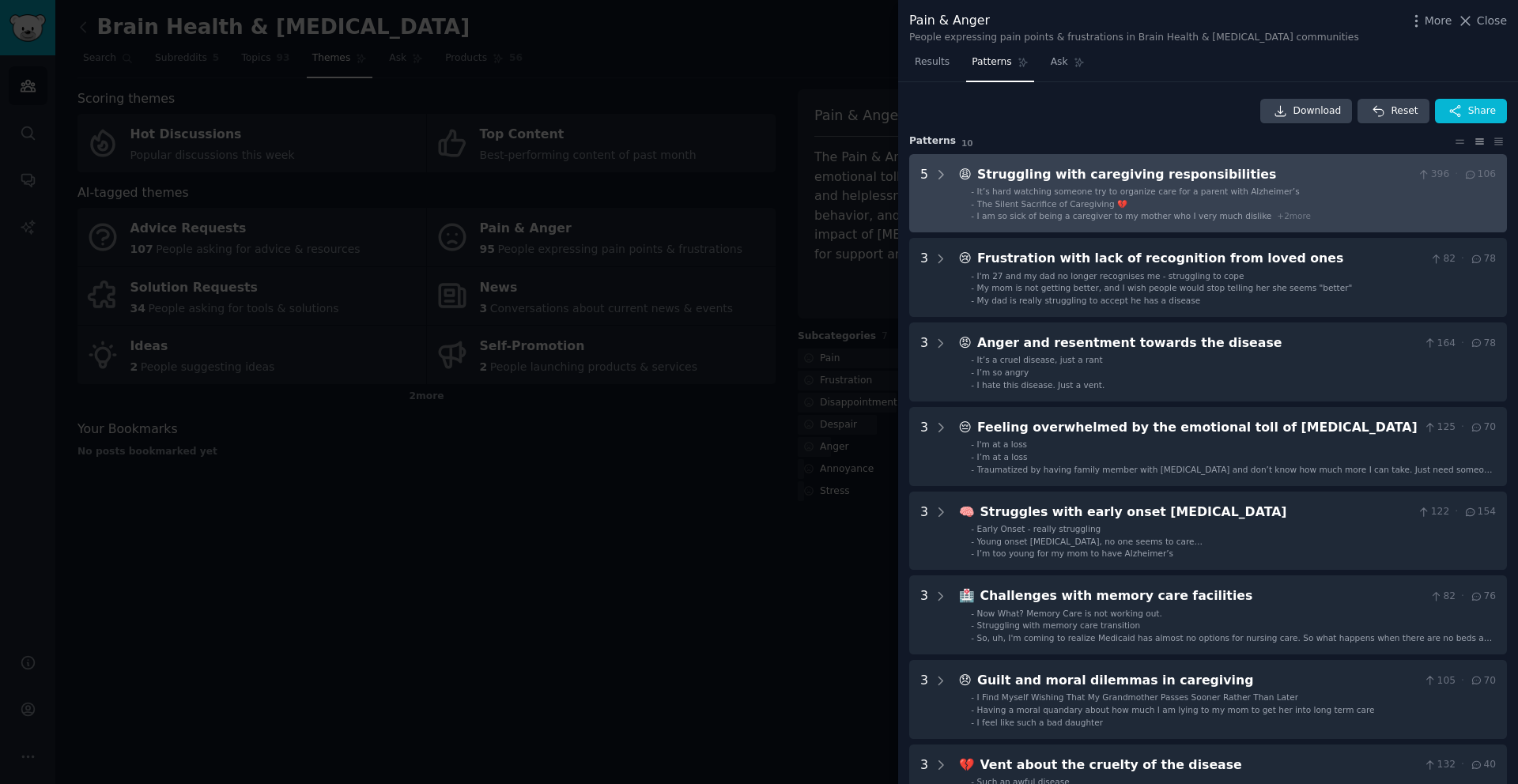
click at [1045, 199] on div "The Silent Sacrifice of Caregiving 💔" at bounding box center [1052, 204] width 151 height 11
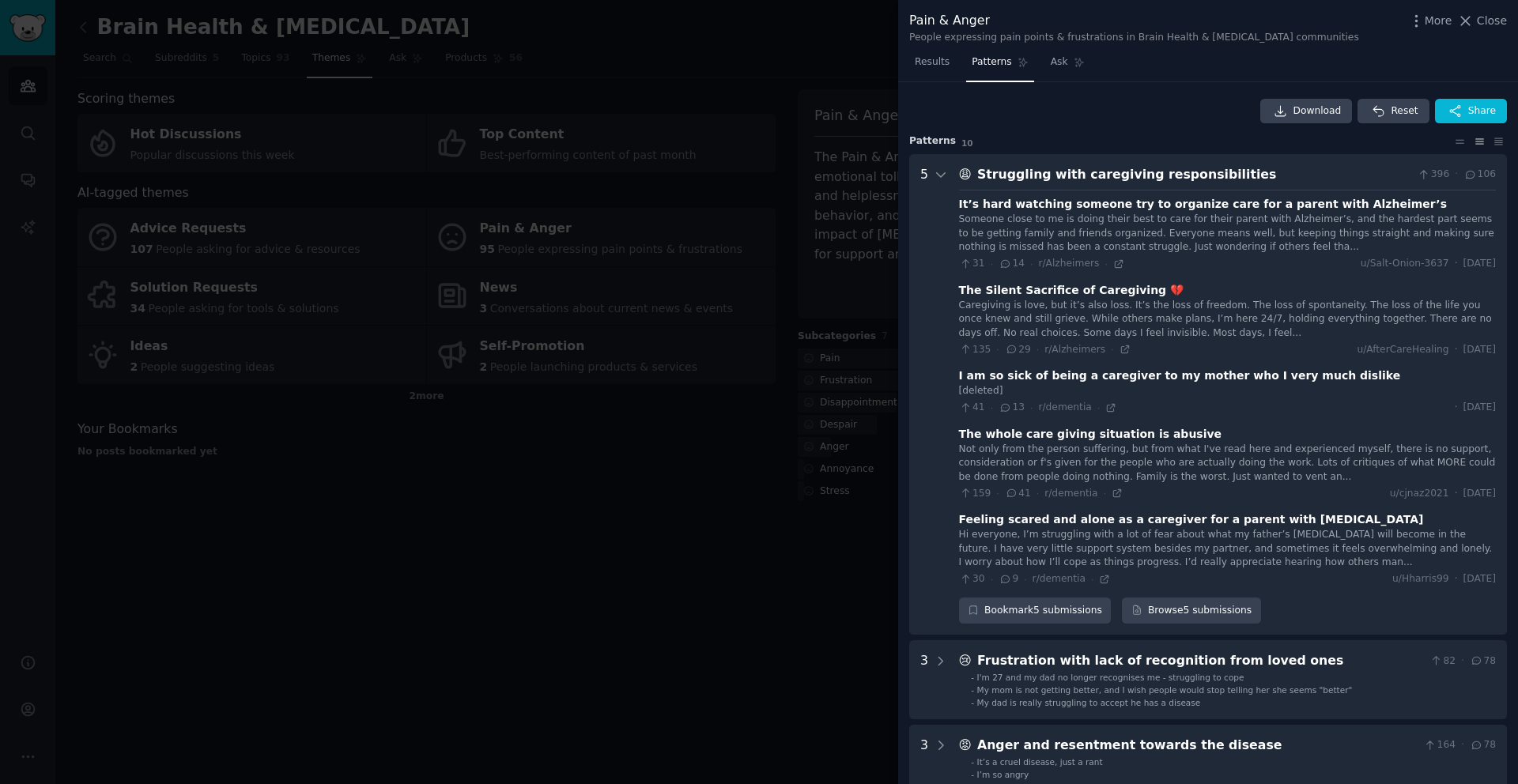
click at [1138, 172] on div "Struggling with caregiving responsibilities" at bounding box center [1194, 175] width 434 height 20
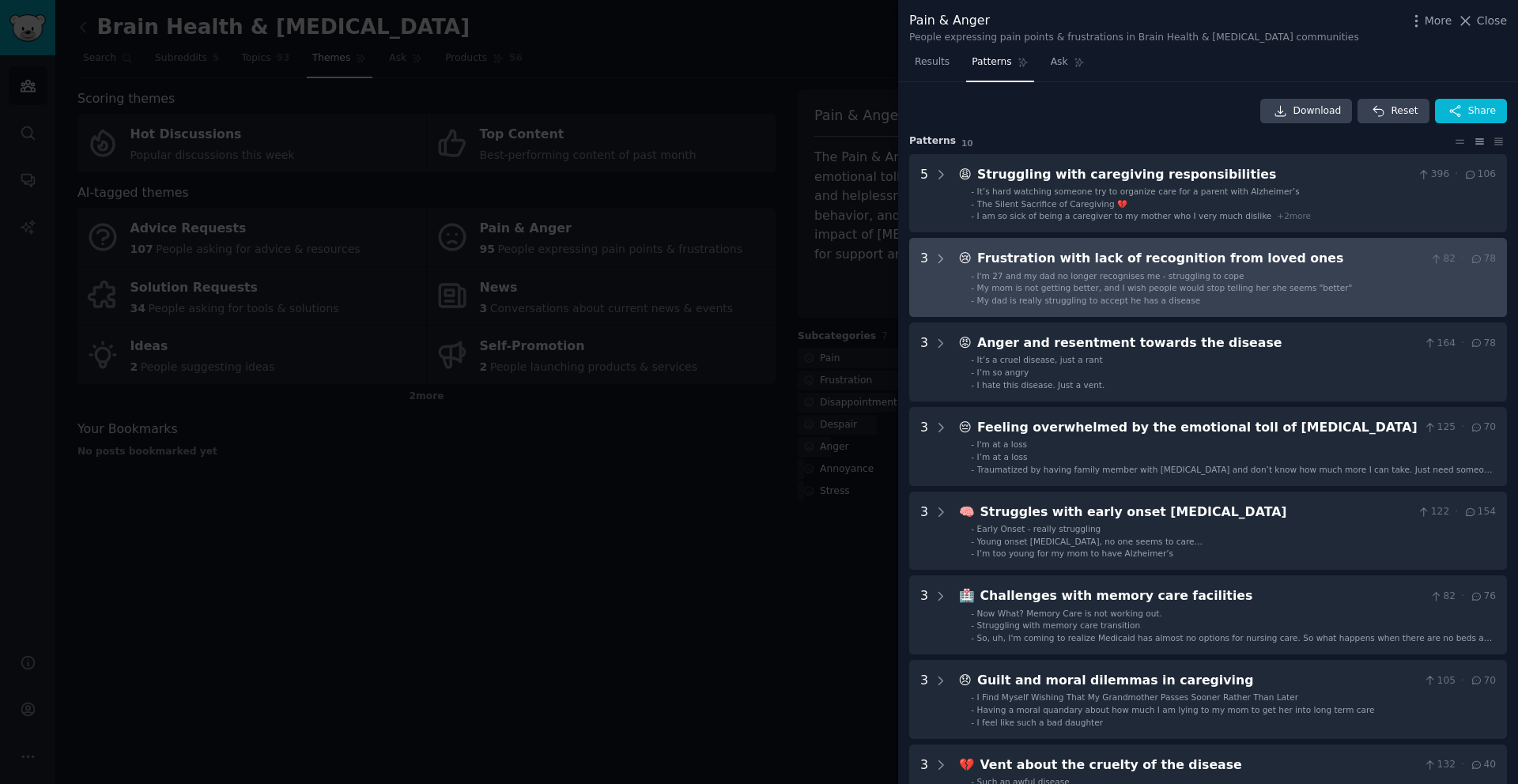
click at [1114, 280] on div "I'm 27 and my dad no longer recognises me - struggling to cope" at bounding box center [1110, 276] width 267 height 11
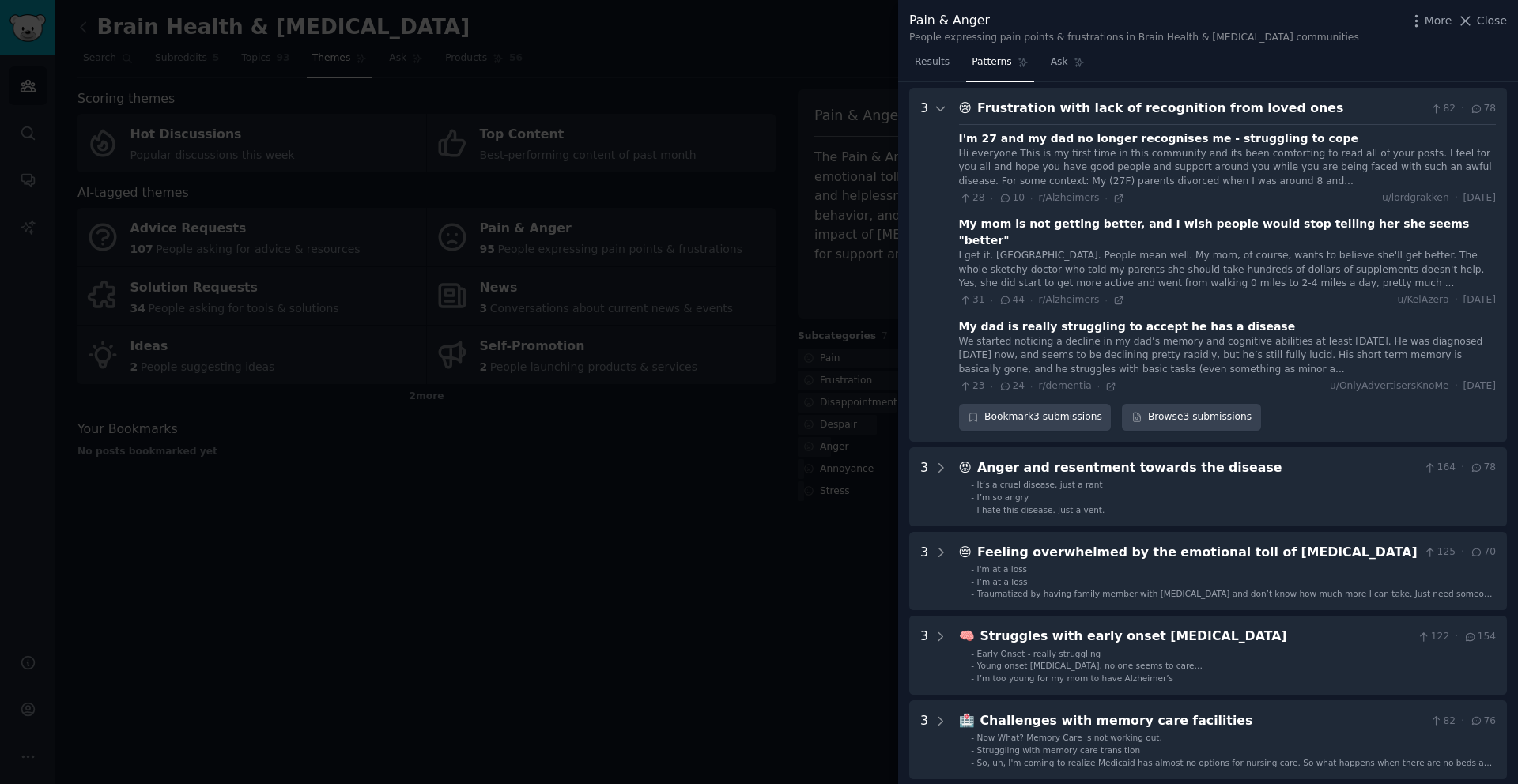
scroll to position [157, 0]
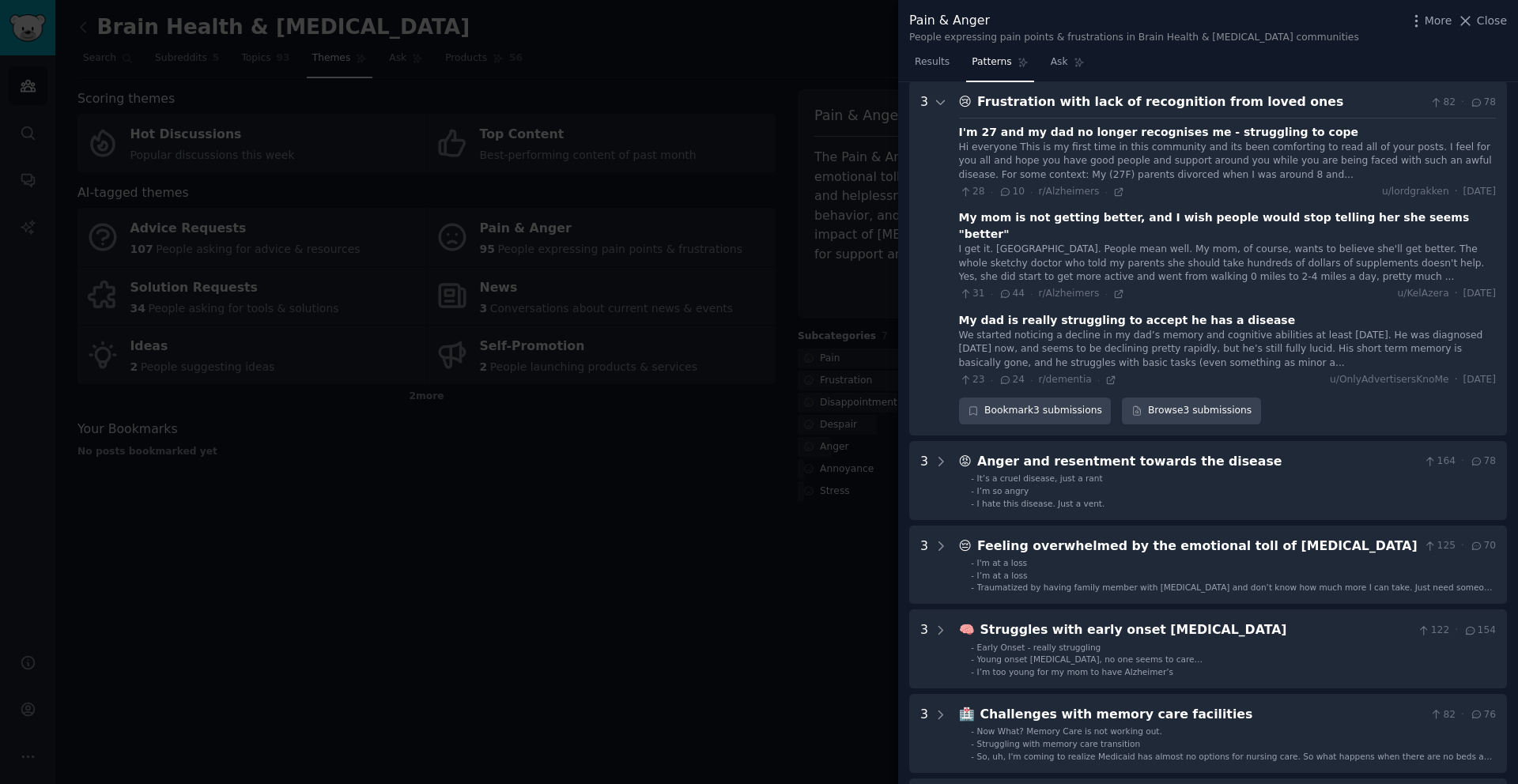
click at [1104, 101] on div "Frustration with lack of recognition from loved ones" at bounding box center [1200, 102] width 446 height 20
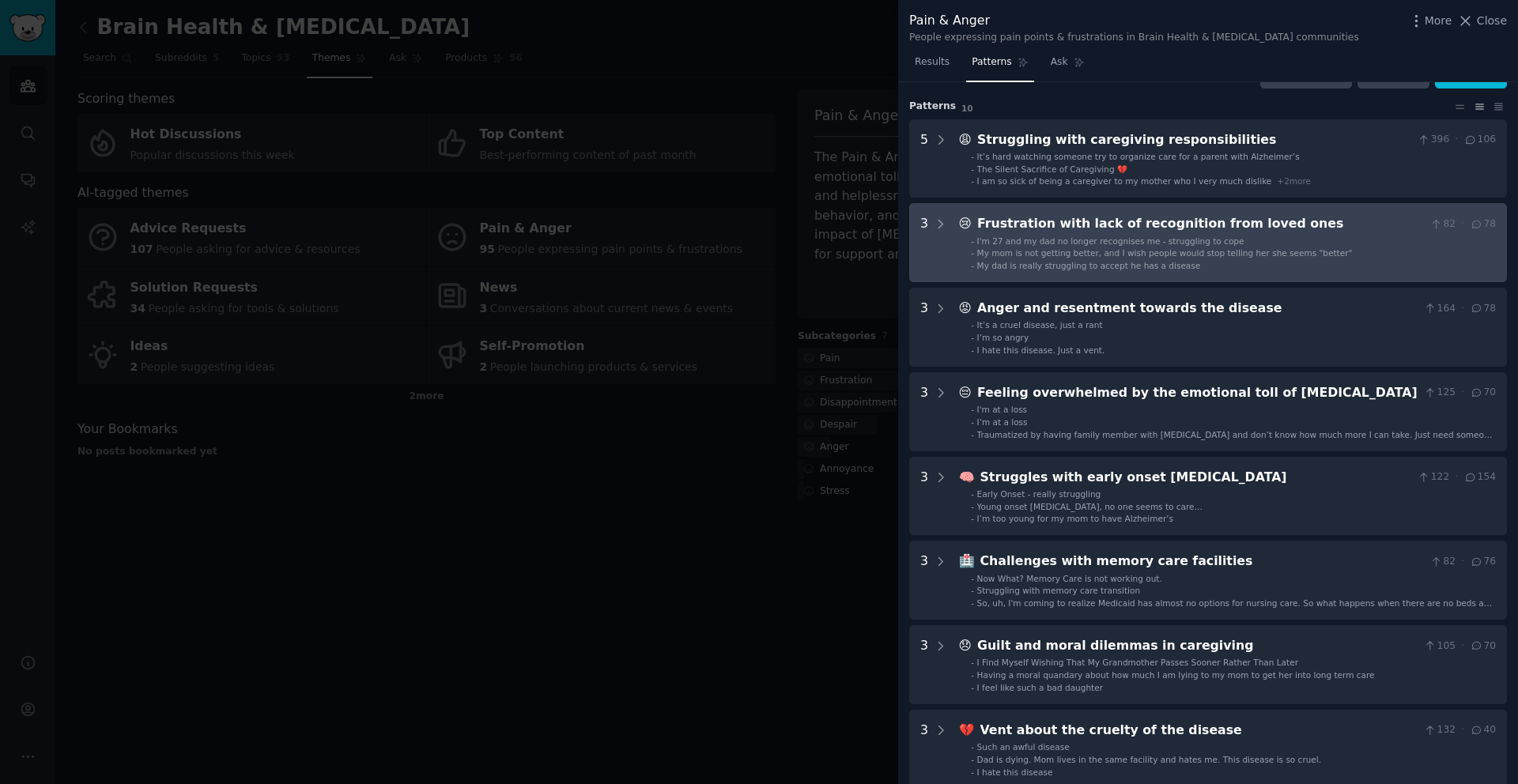
scroll to position [35, 0]
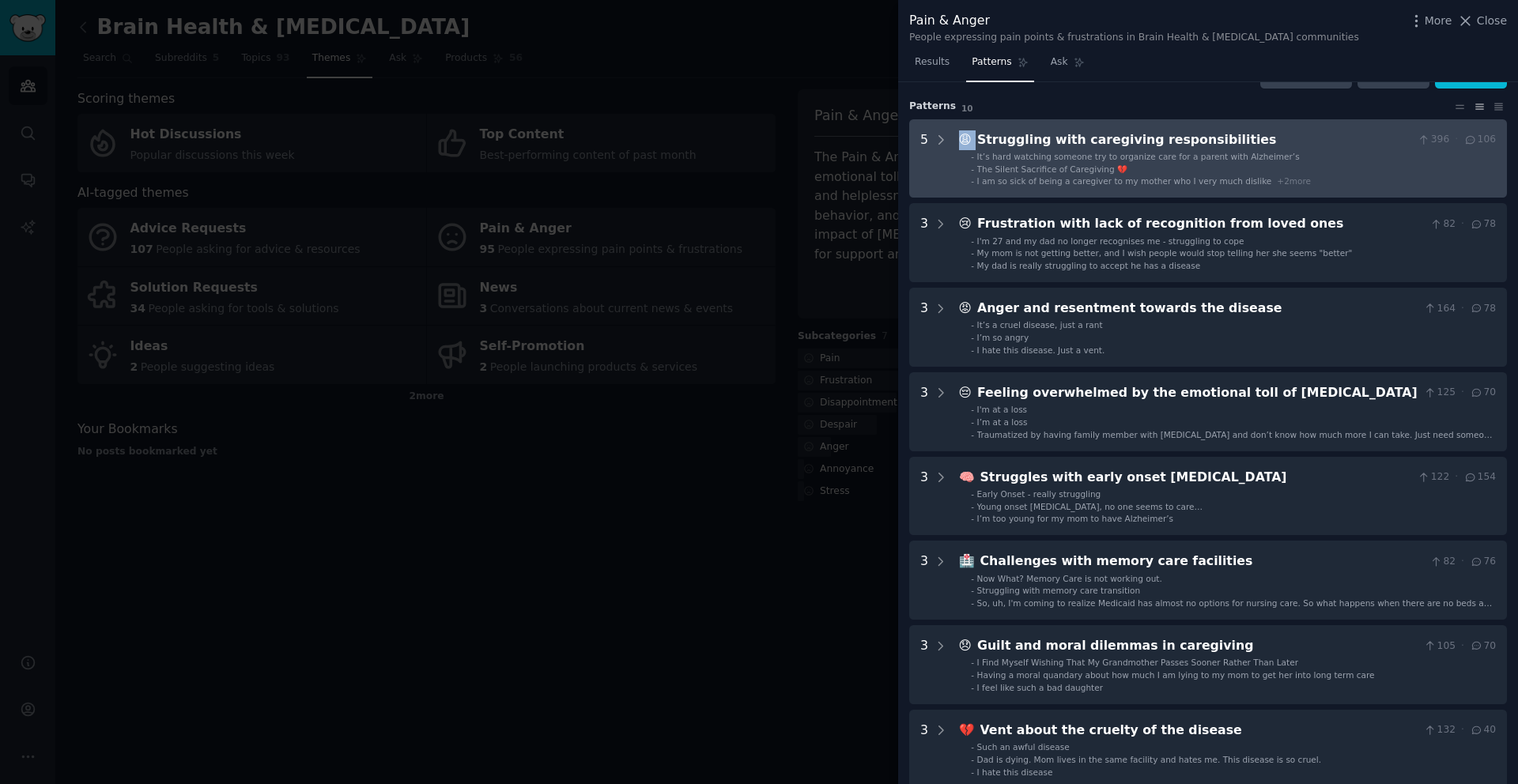
drag, startPoint x: 952, startPoint y: 133, endPoint x: 1067, endPoint y: 130, distance: 115.0
click at [1067, 130] on responsibilities "5 😩 Struggling with caregiving responsibilities 396 · 106 - It’s hard watching …" at bounding box center [1208, 158] width 598 height 79
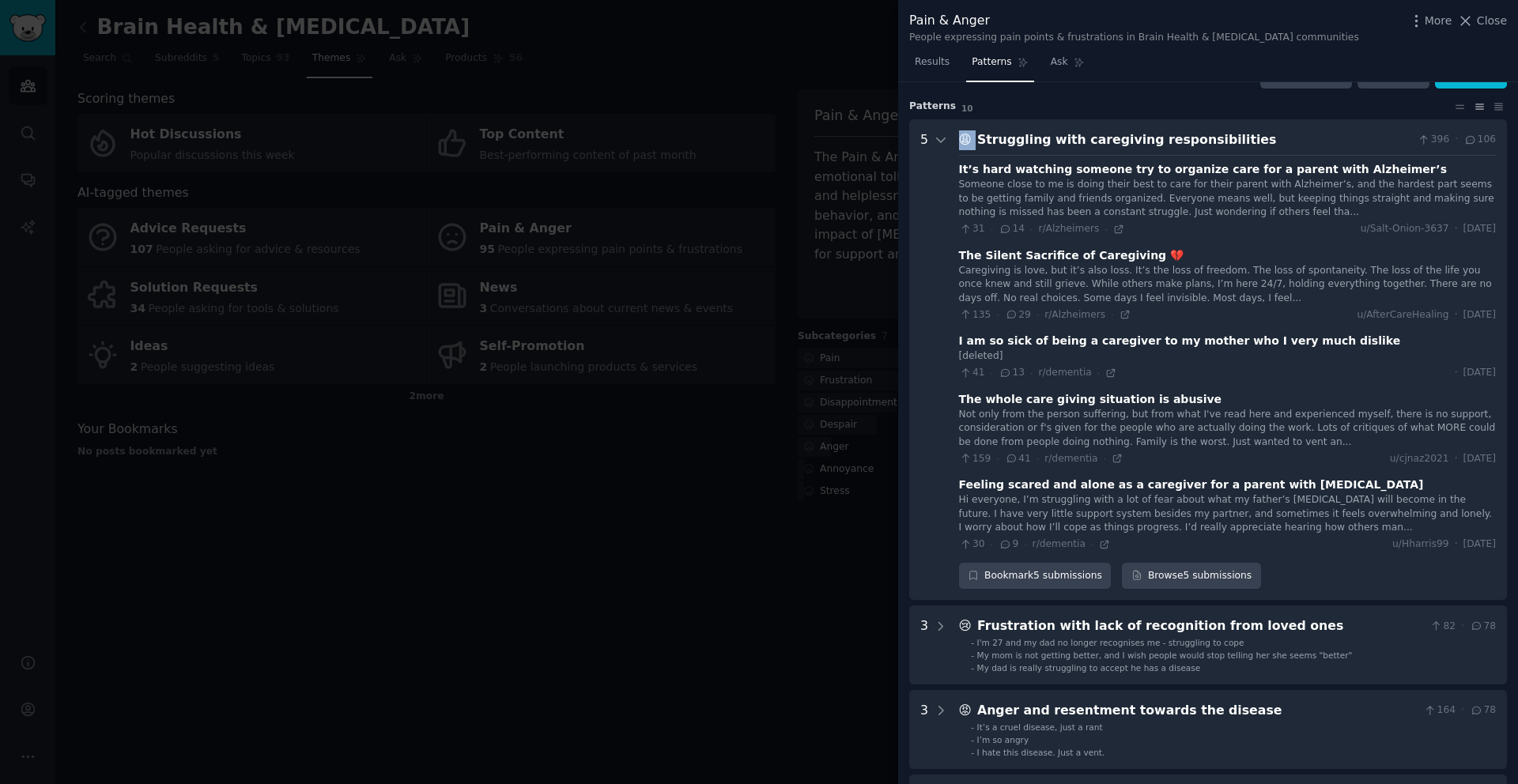
scroll to position [72, 0]
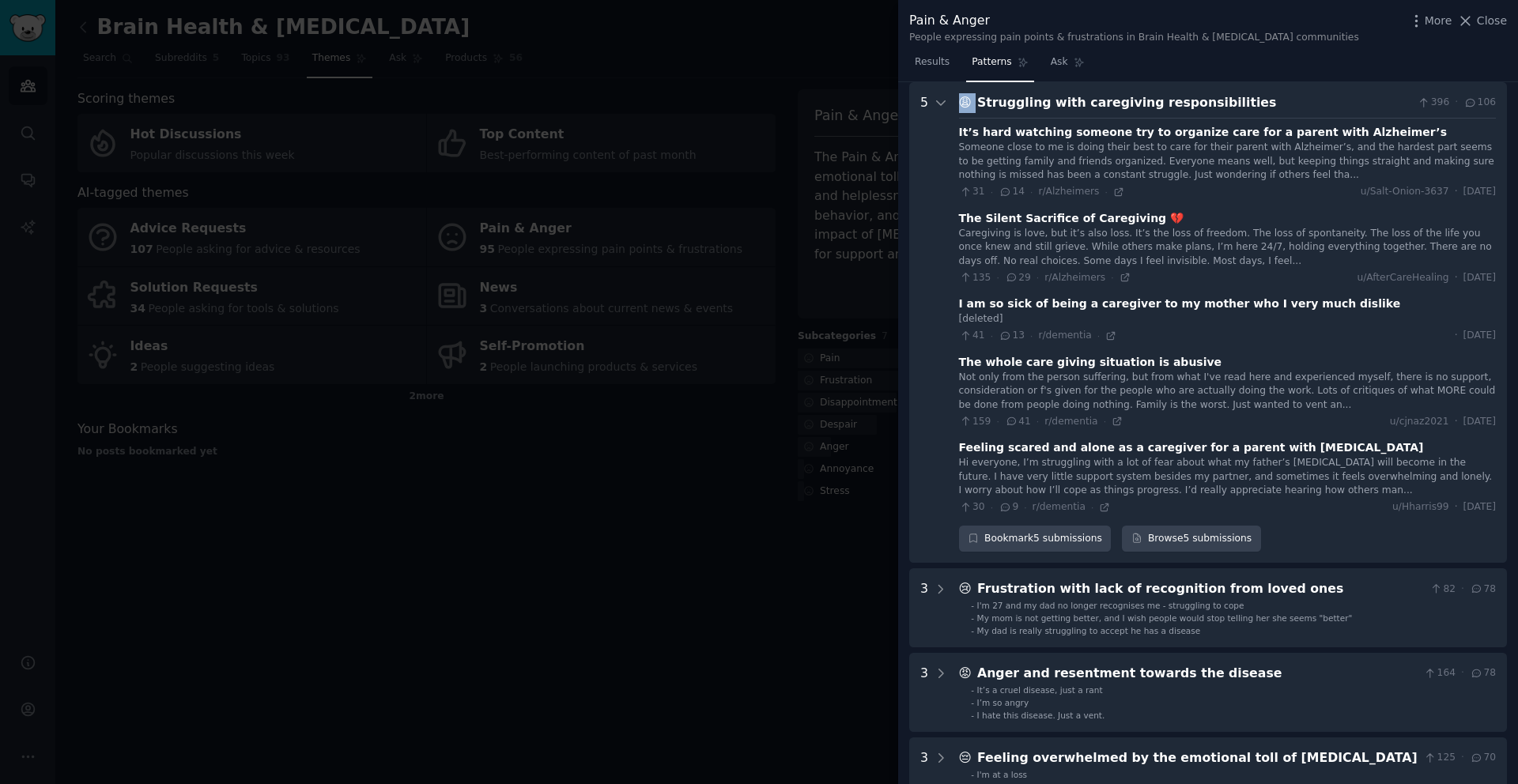
click at [968, 102] on span "😩" at bounding box center [966, 102] width 12 height 15
click at [1002, 106] on div "Struggling with caregiving responsibilities" at bounding box center [1194, 103] width 434 height 20
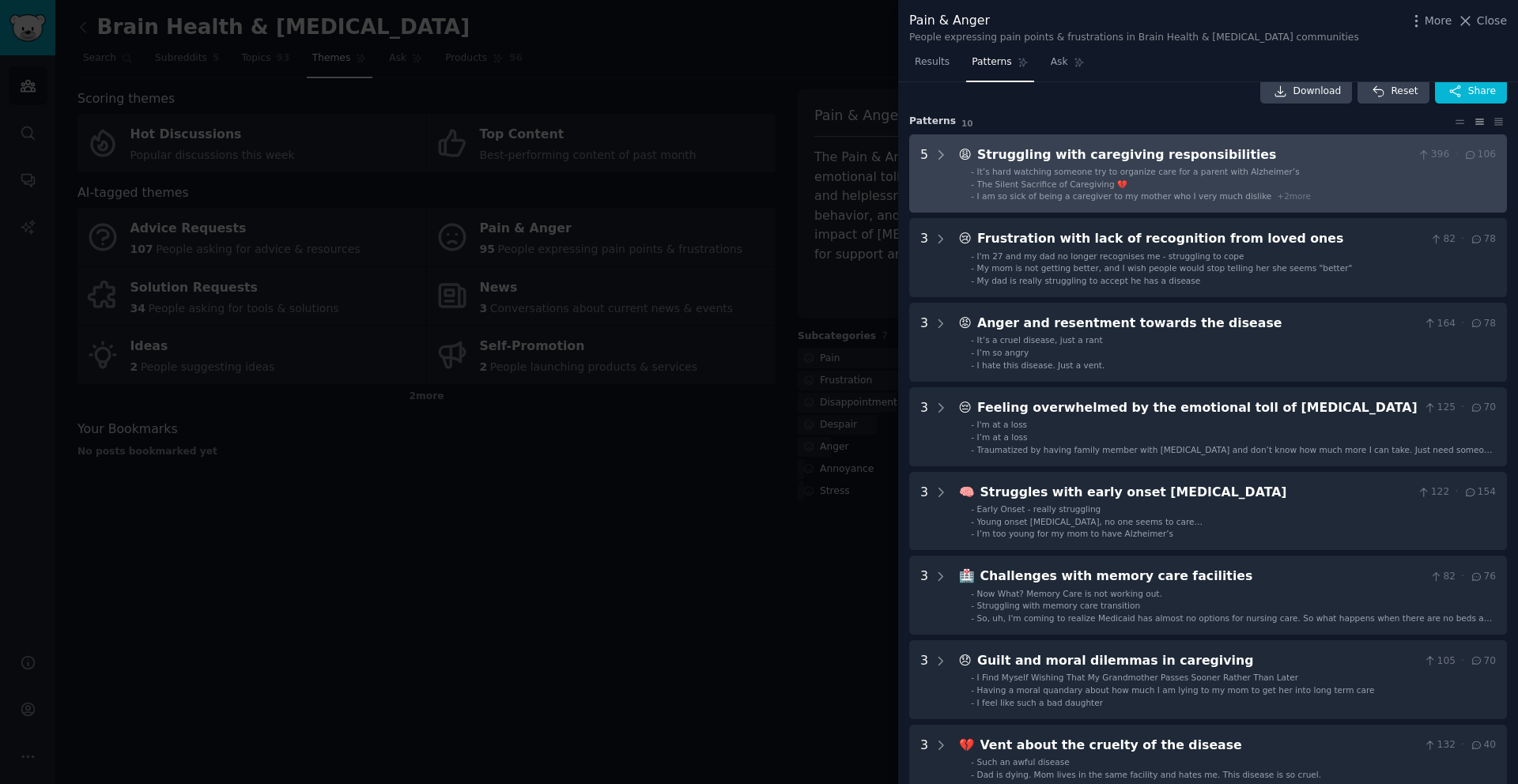
scroll to position [0, 0]
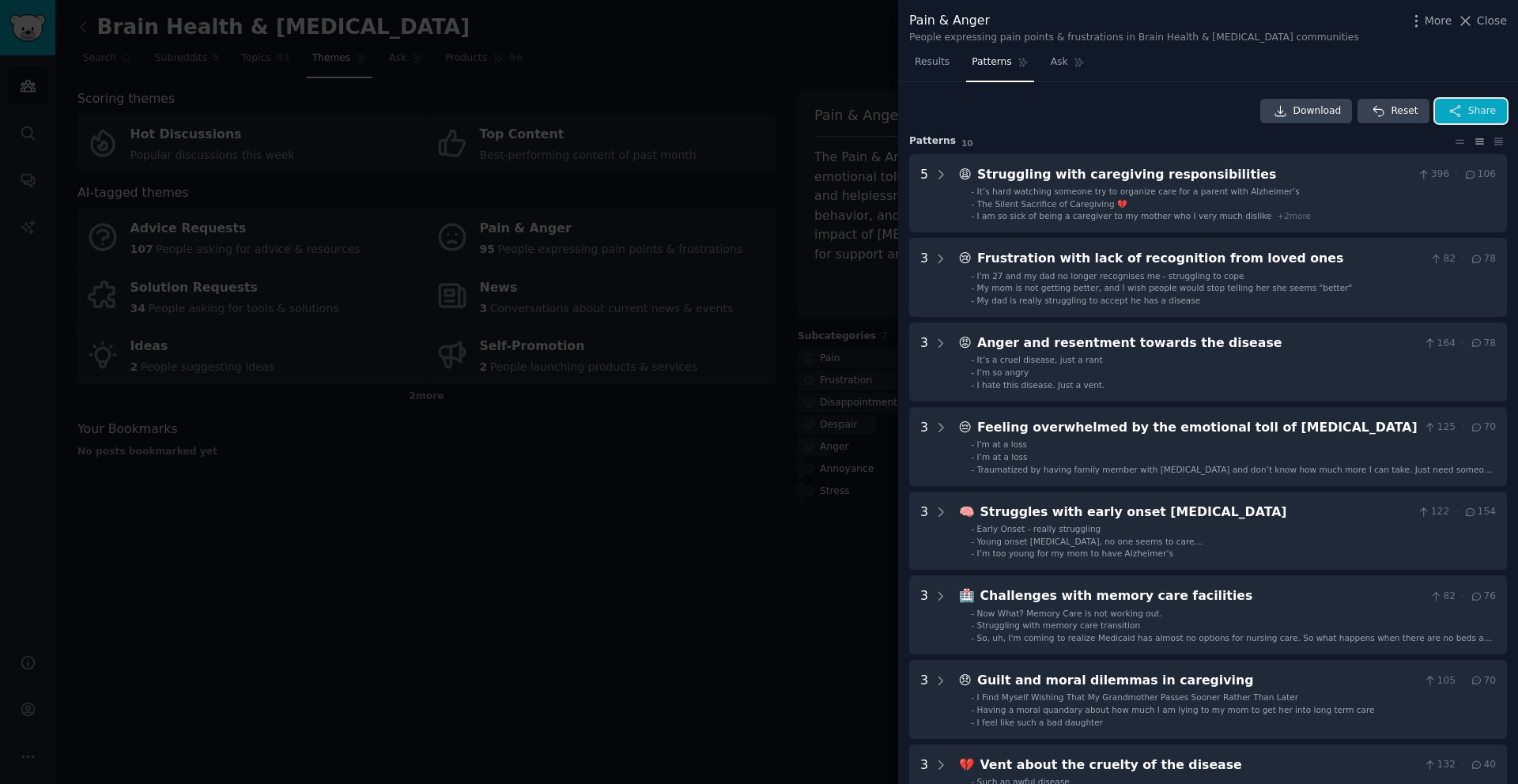
click at [1483, 110] on span "Share" at bounding box center [1482, 111] width 28 height 14
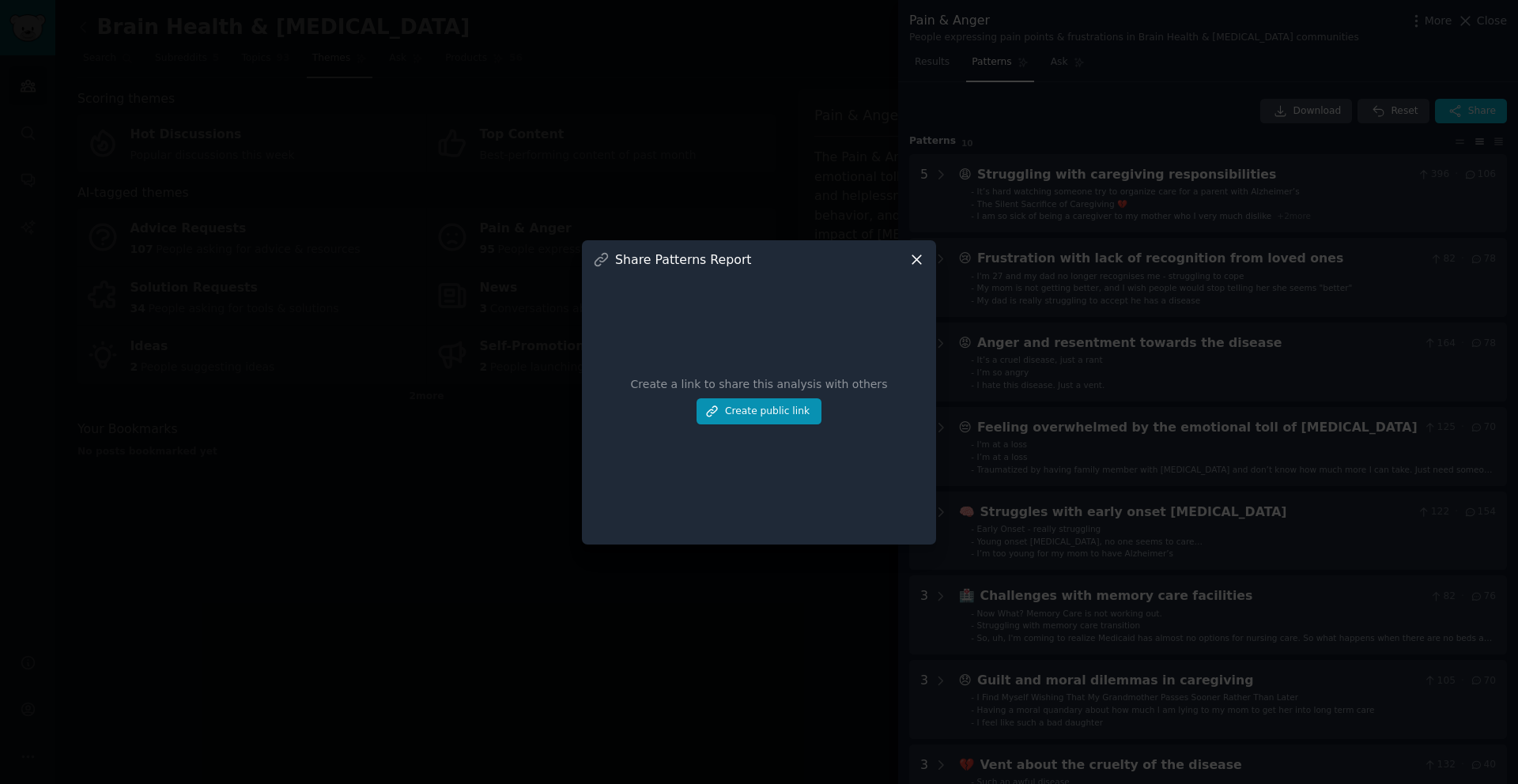
click at [916, 261] on icon at bounding box center [917, 259] width 17 height 17
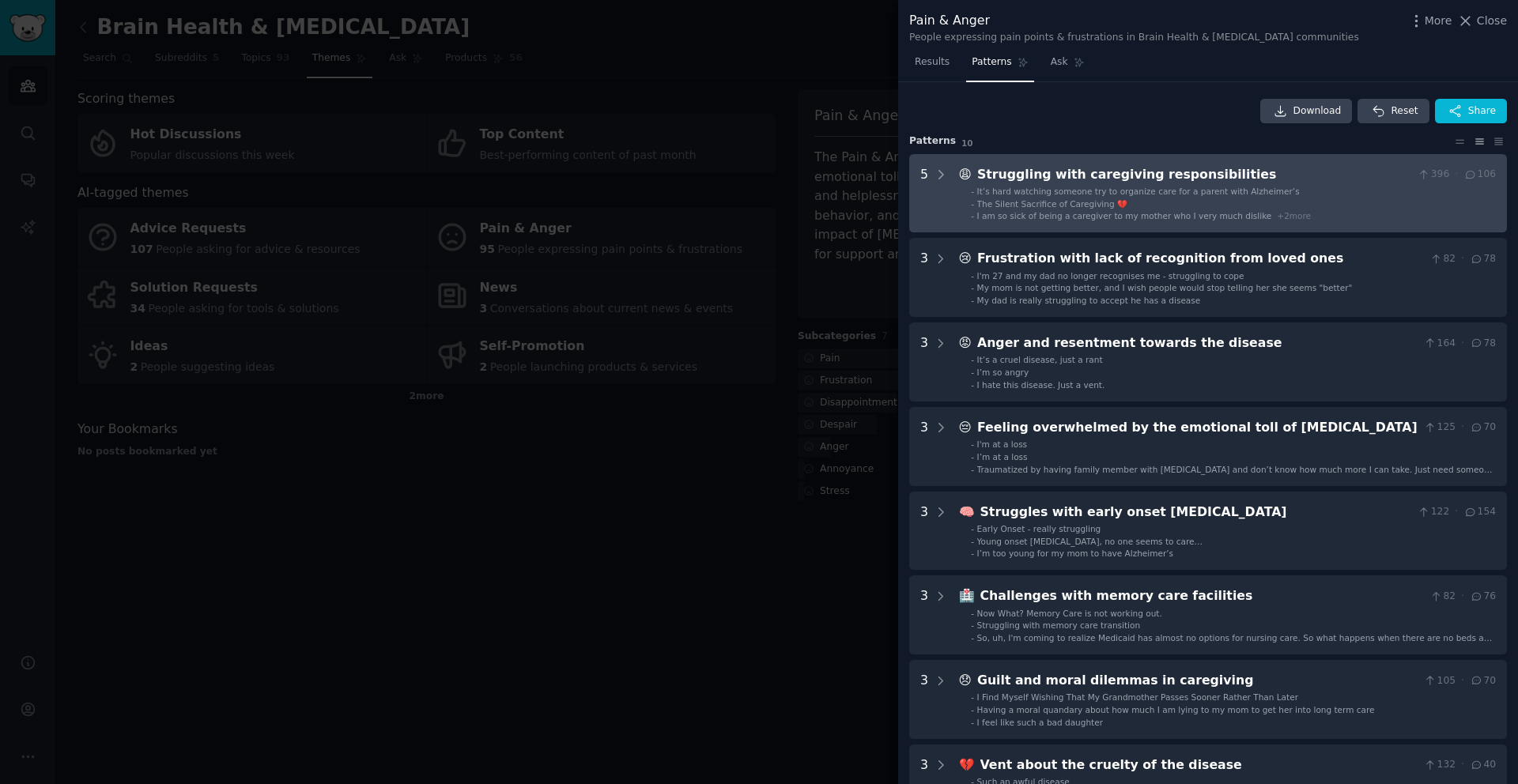
drag, startPoint x: 1299, startPoint y: 218, endPoint x: 961, endPoint y: 171, distance: 341.3
click at [961, 171] on div "😩 Struggling with caregiving responsibilities 396 · 106 - It’s hard watching so…" at bounding box center [1227, 193] width 537 height 57
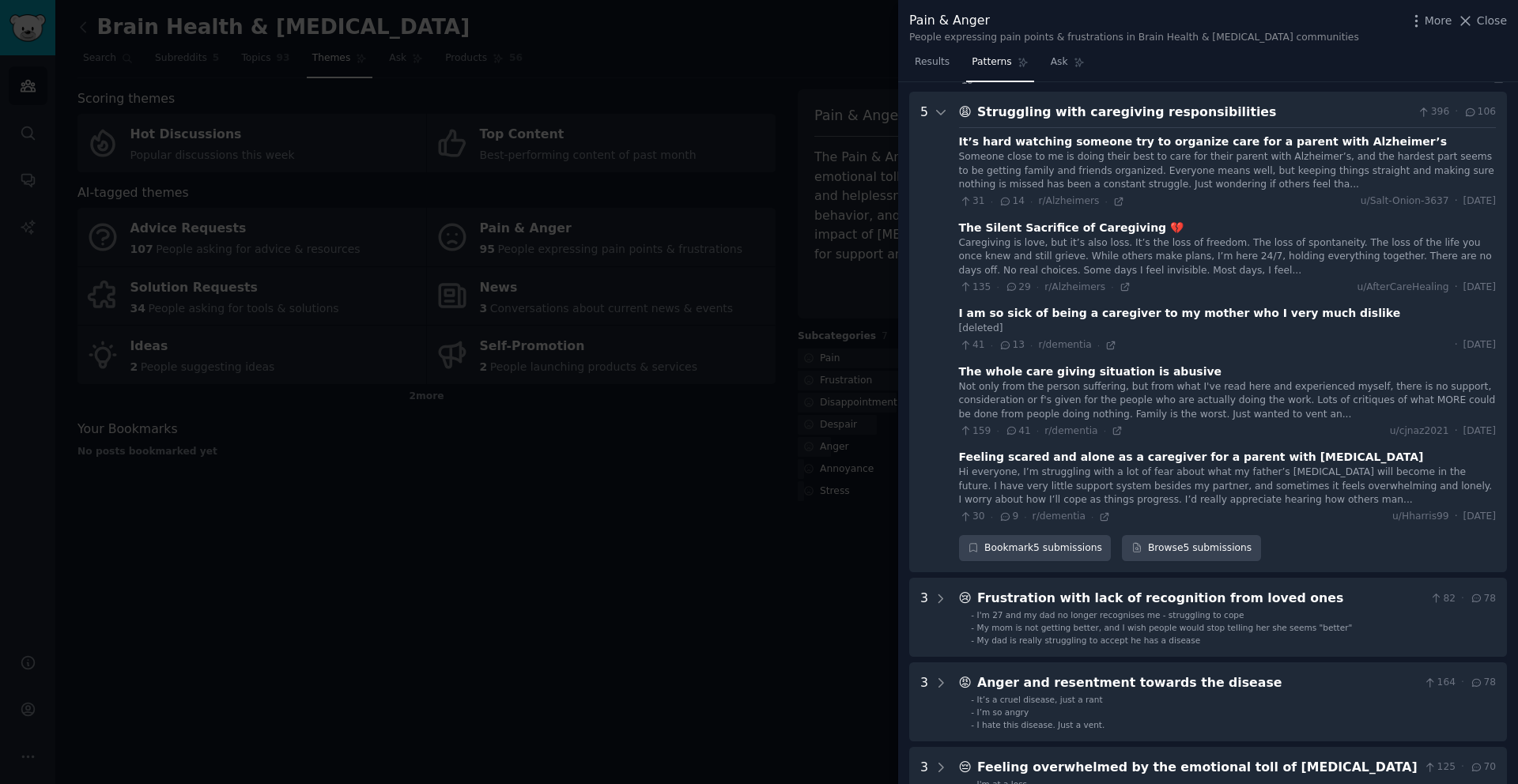
scroll to position [72, 0]
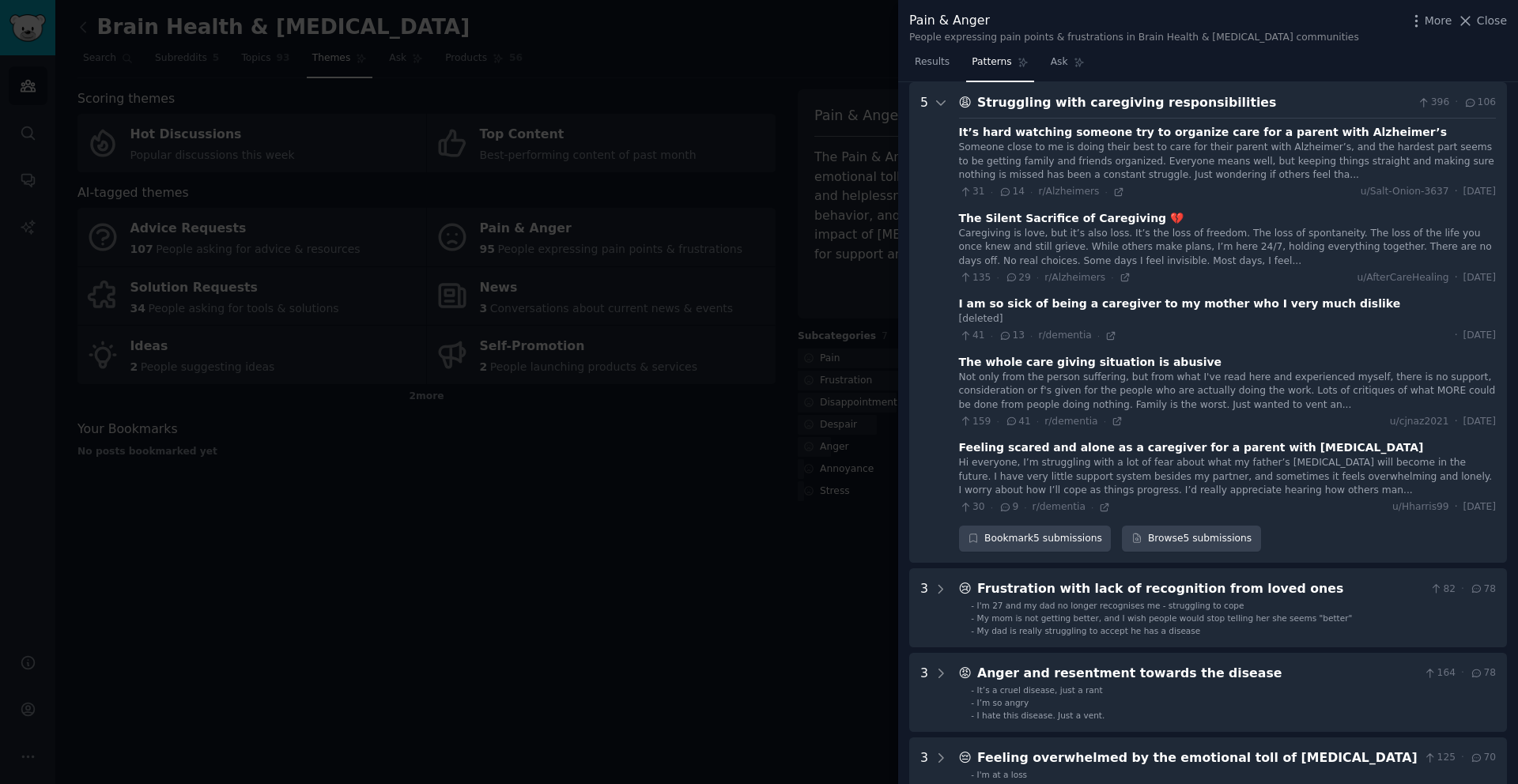
click at [1041, 104] on div "Struggling with caregiving responsibilities" at bounding box center [1194, 103] width 434 height 20
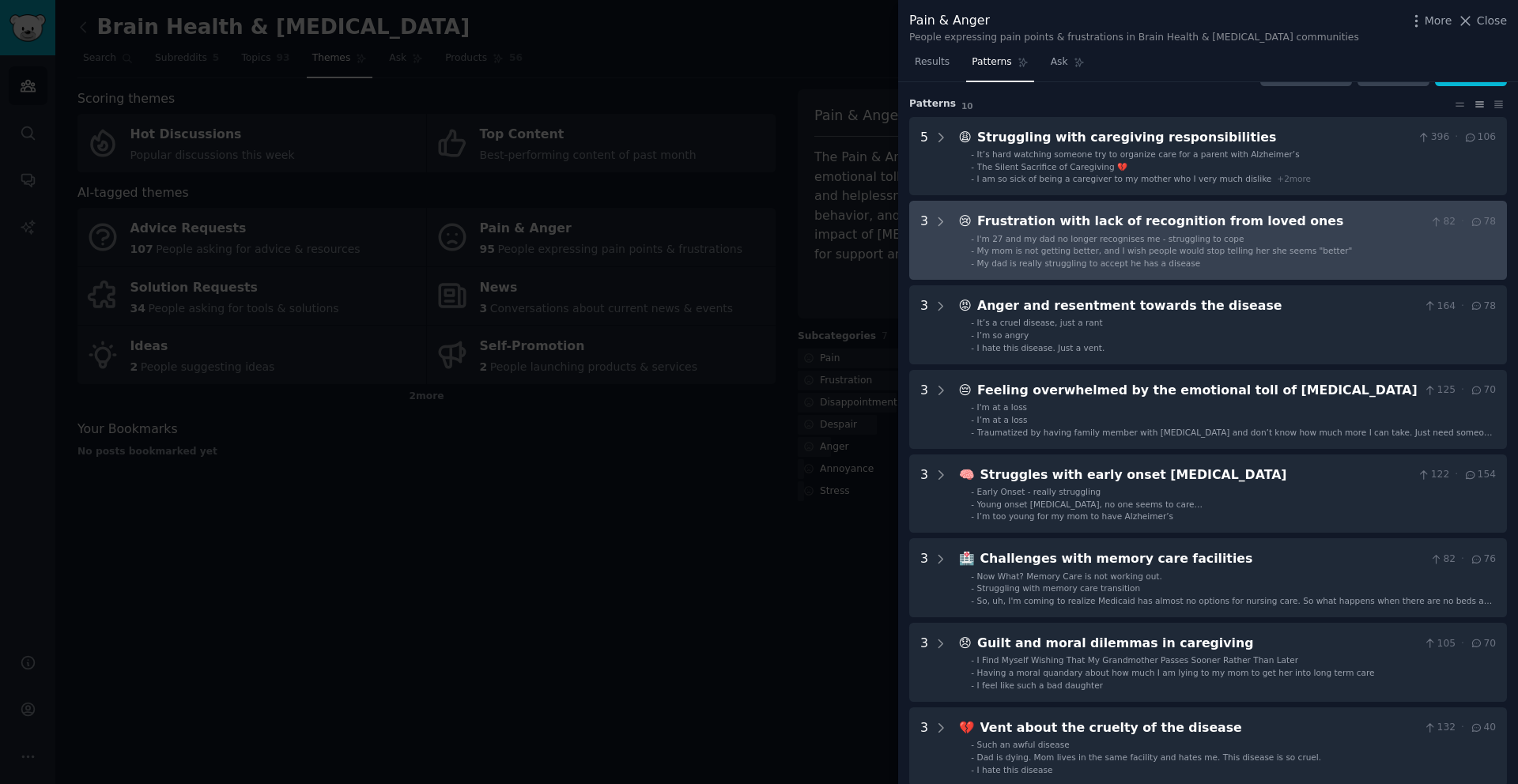
scroll to position [38, 0]
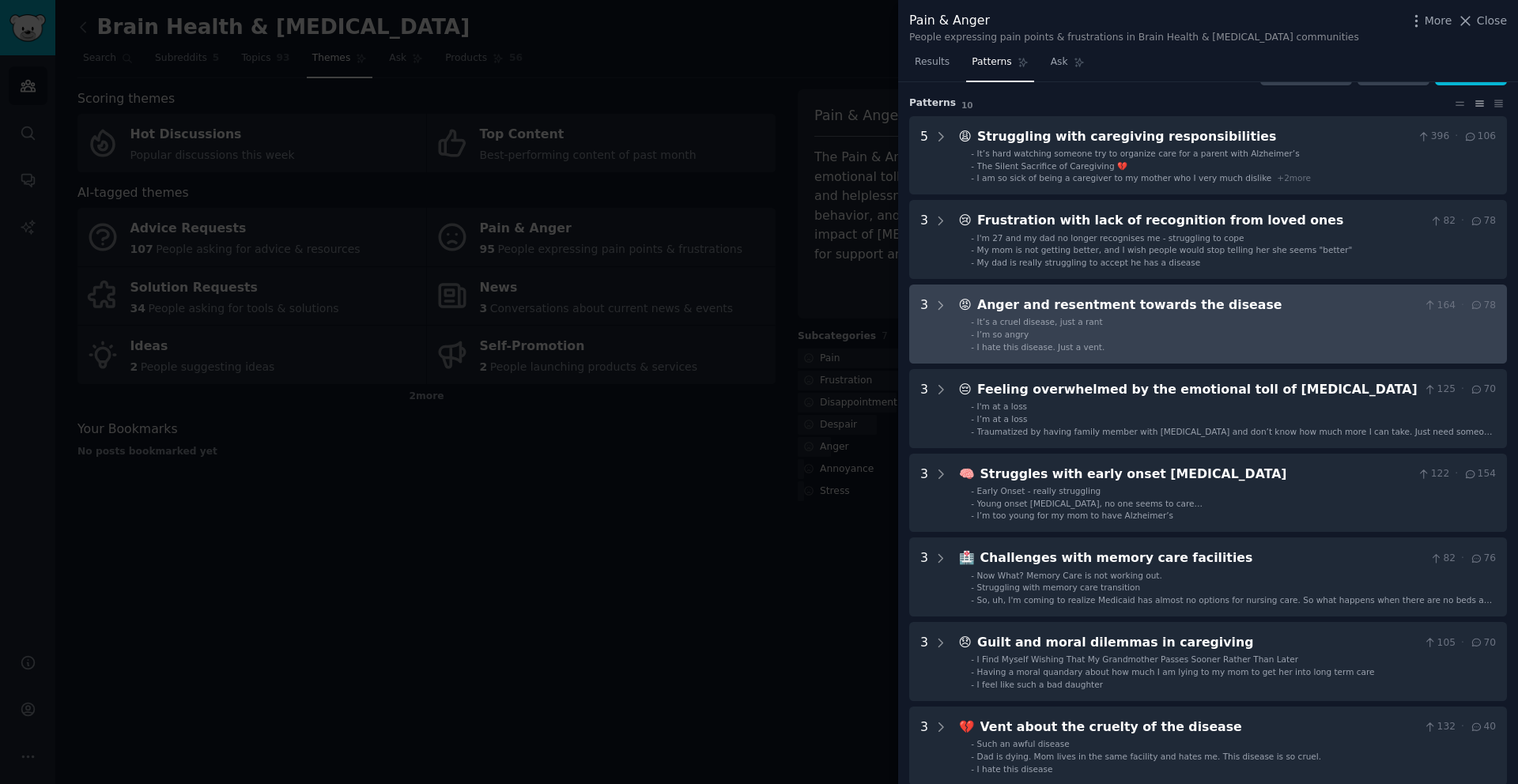
click at [1062, 328] on ul "- It’s a cruel disease, just a rant - I’m so angry - I hate this disease. Just …" at bounding box center [1228, 334] width 536 height 37
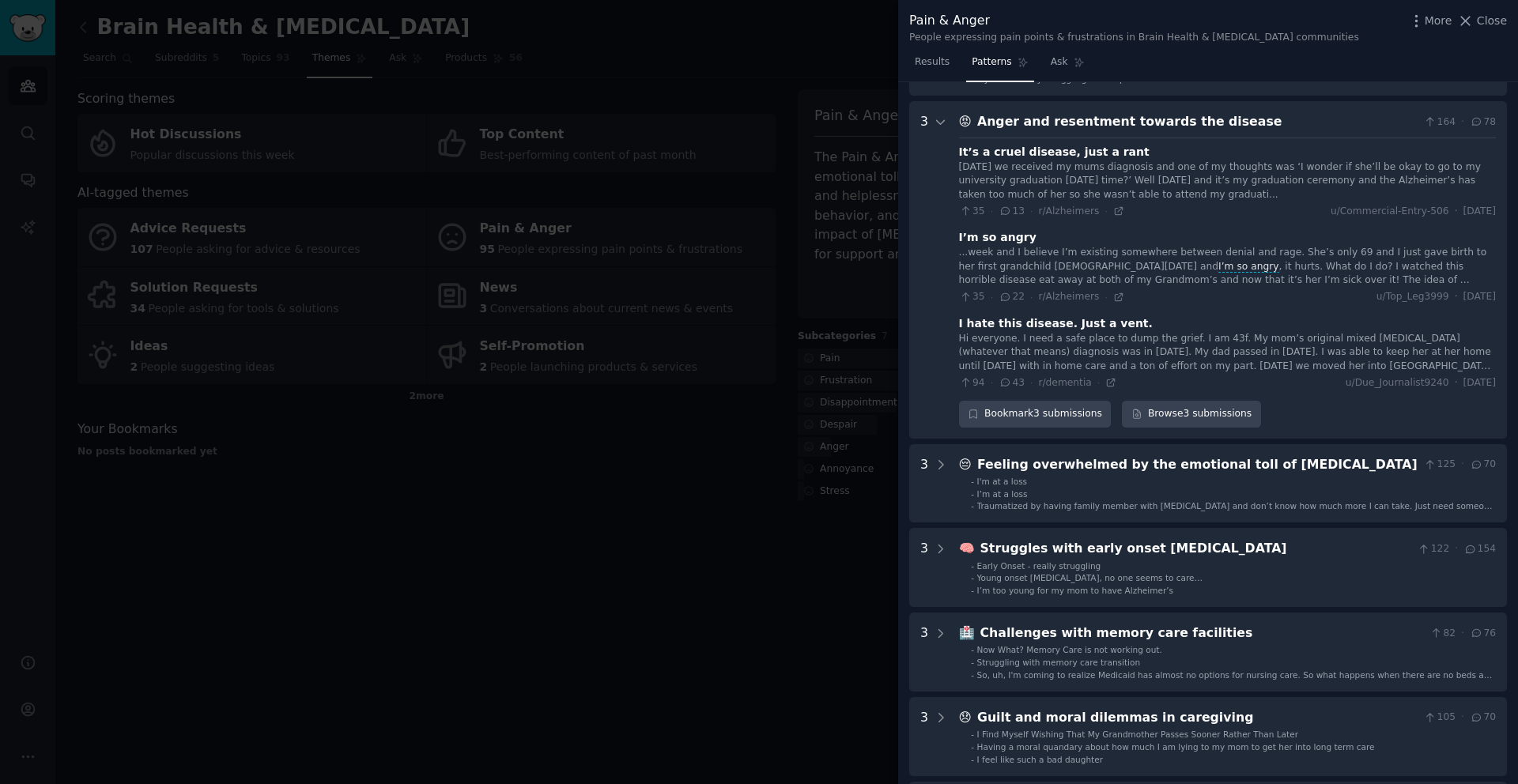
scroll to position [220, 0]
click at [1026, 123] on div "Anger and resentment towards the disease" at bounding box center [1197, 123] width 440 height 20
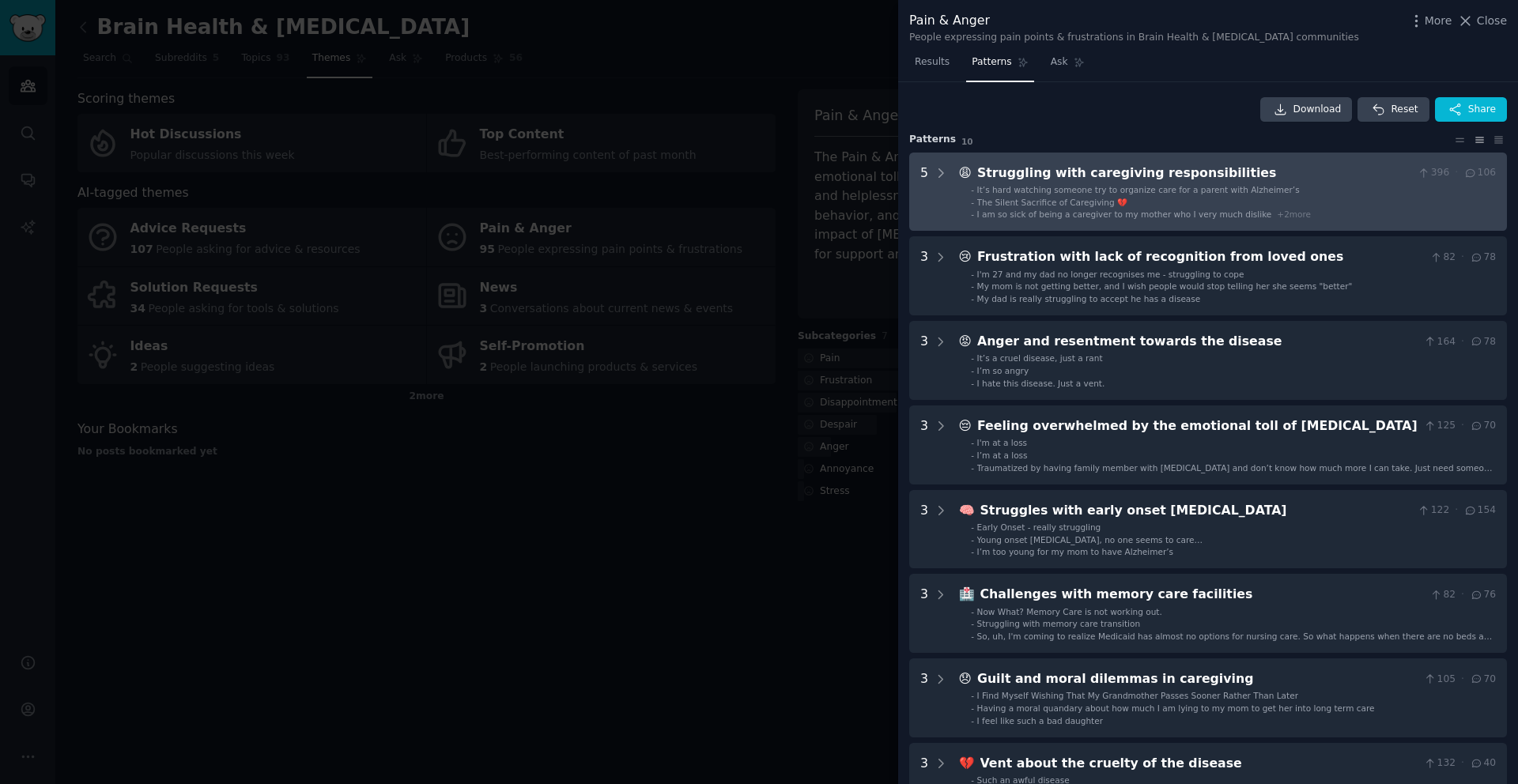
scroll to position [0, 0]
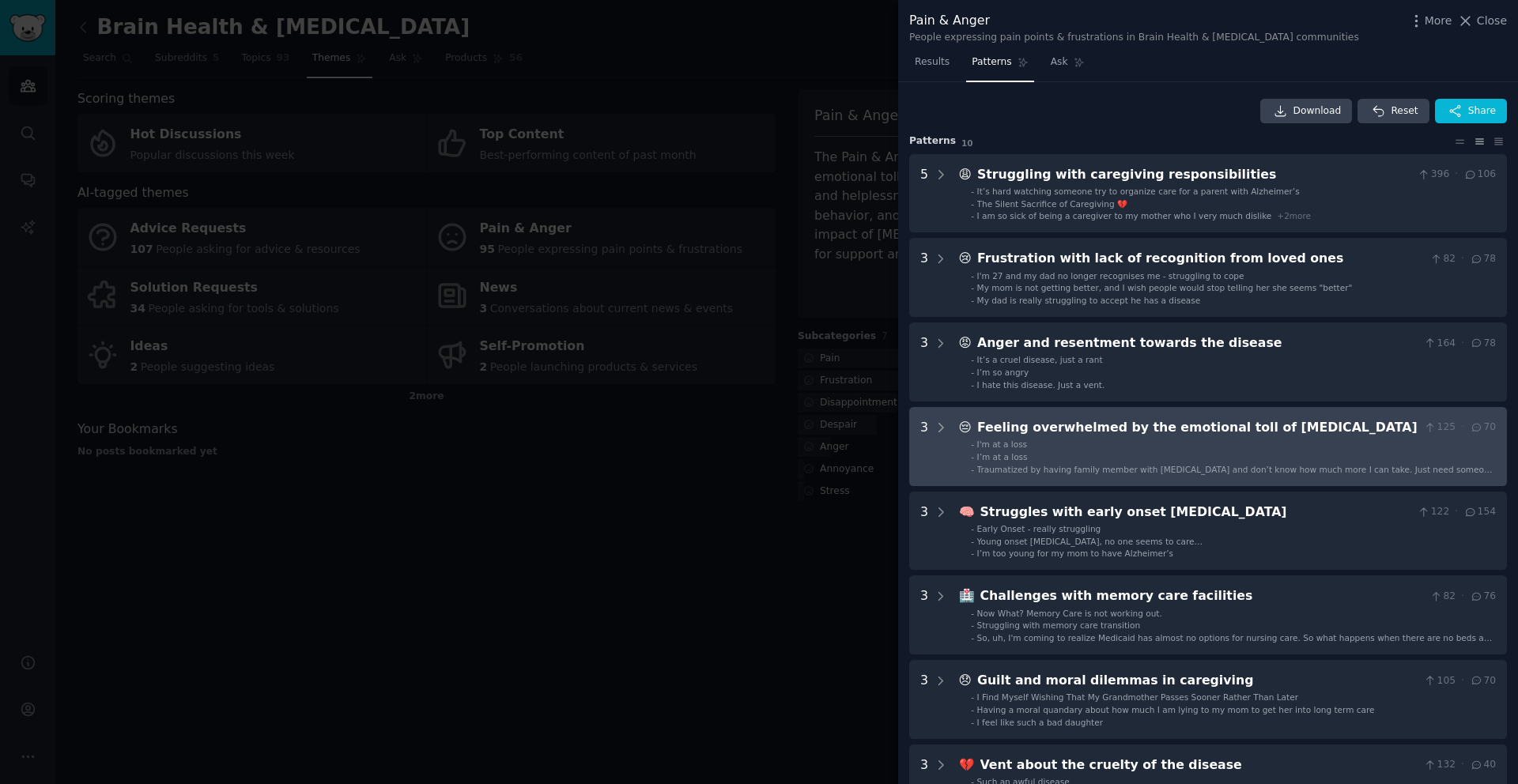
click at [1051, 430] on div "Feeling overwhelmed by the emotional toll of dementia" at bounding box center [1197, 428] width 440 height 20
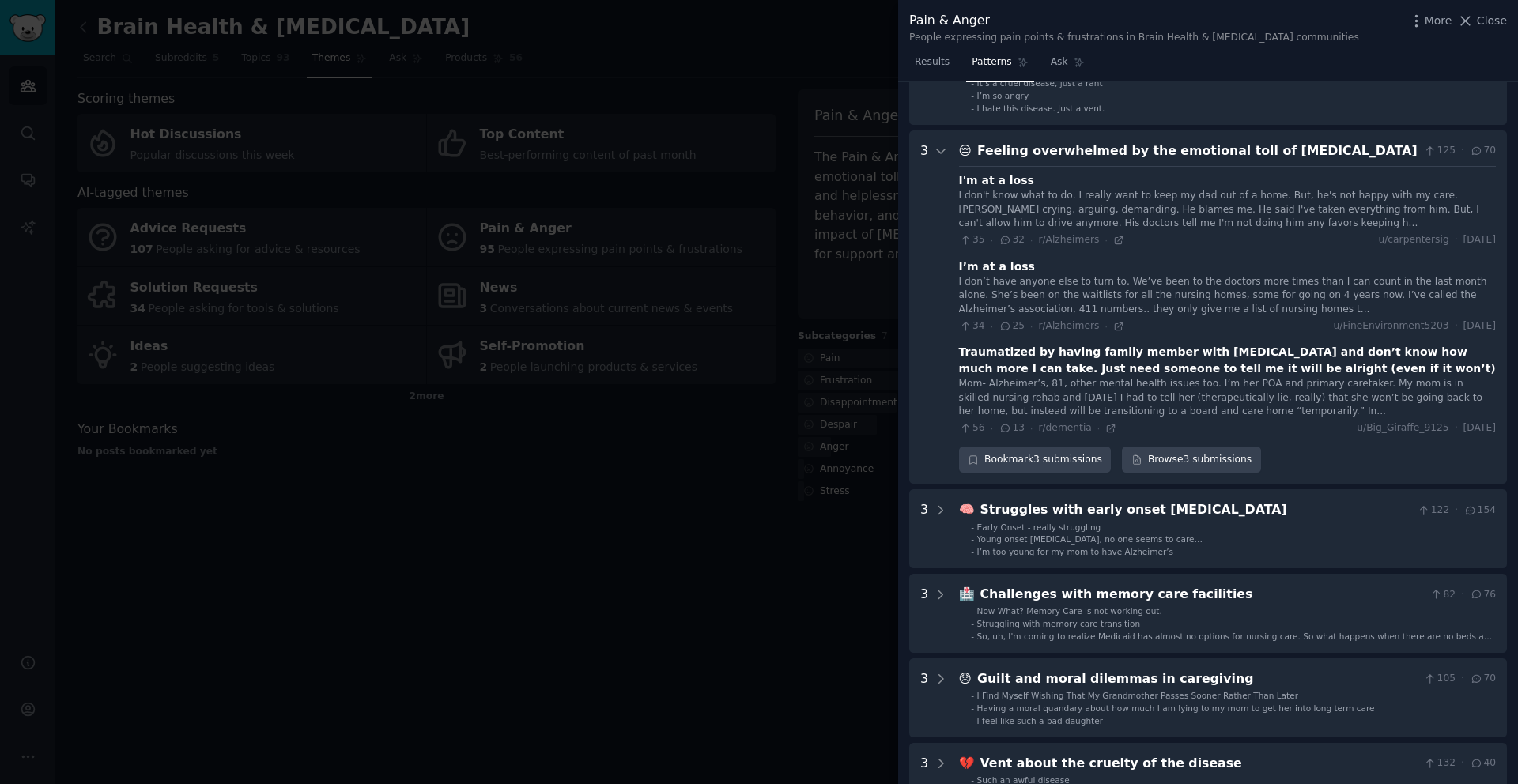
scroll to position [325, 0]
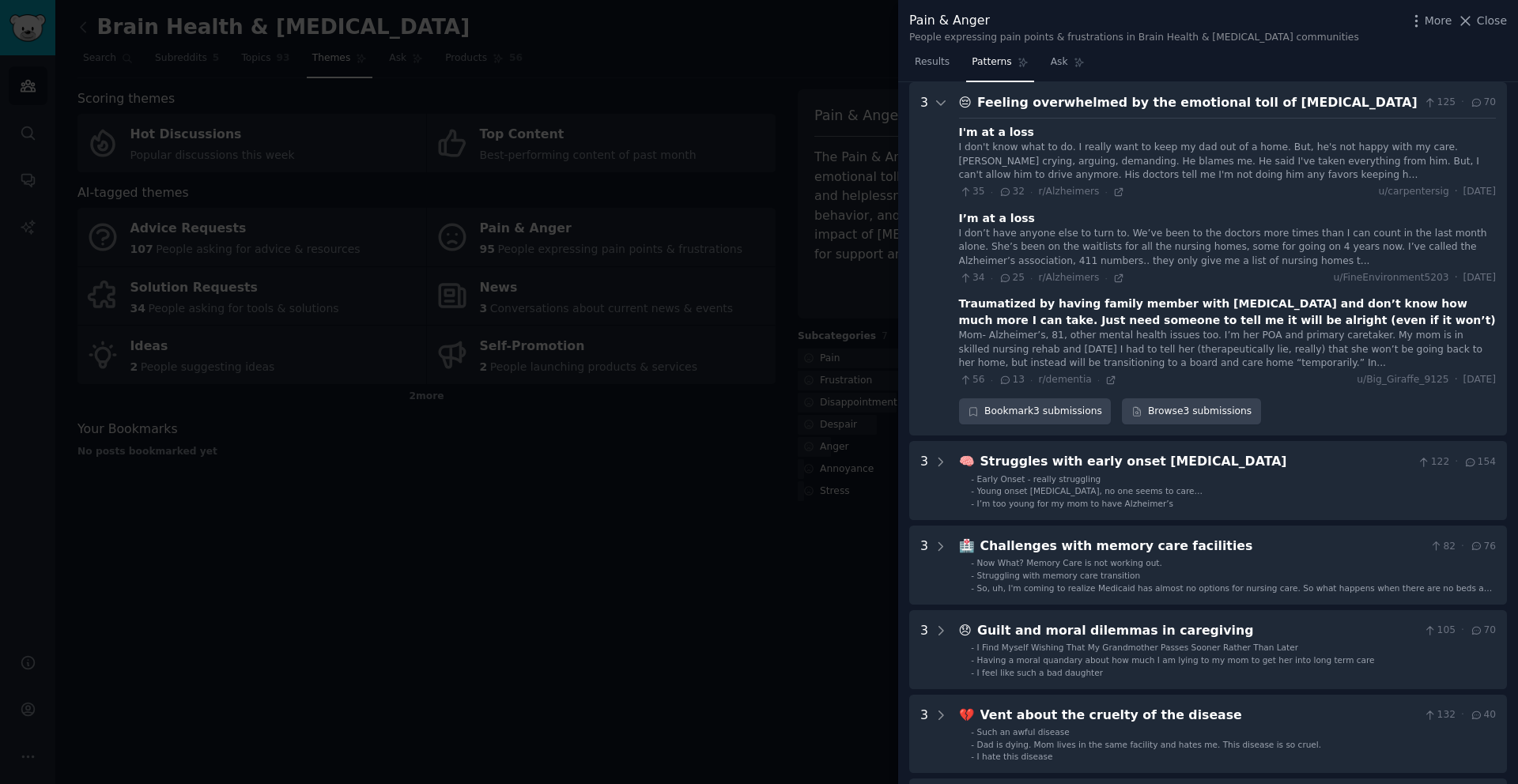
click at [1057, 107] on div "Feeling overwhelmed by the emotional toll of dementia" at bounding box center [1197, 103] width 440 height 20
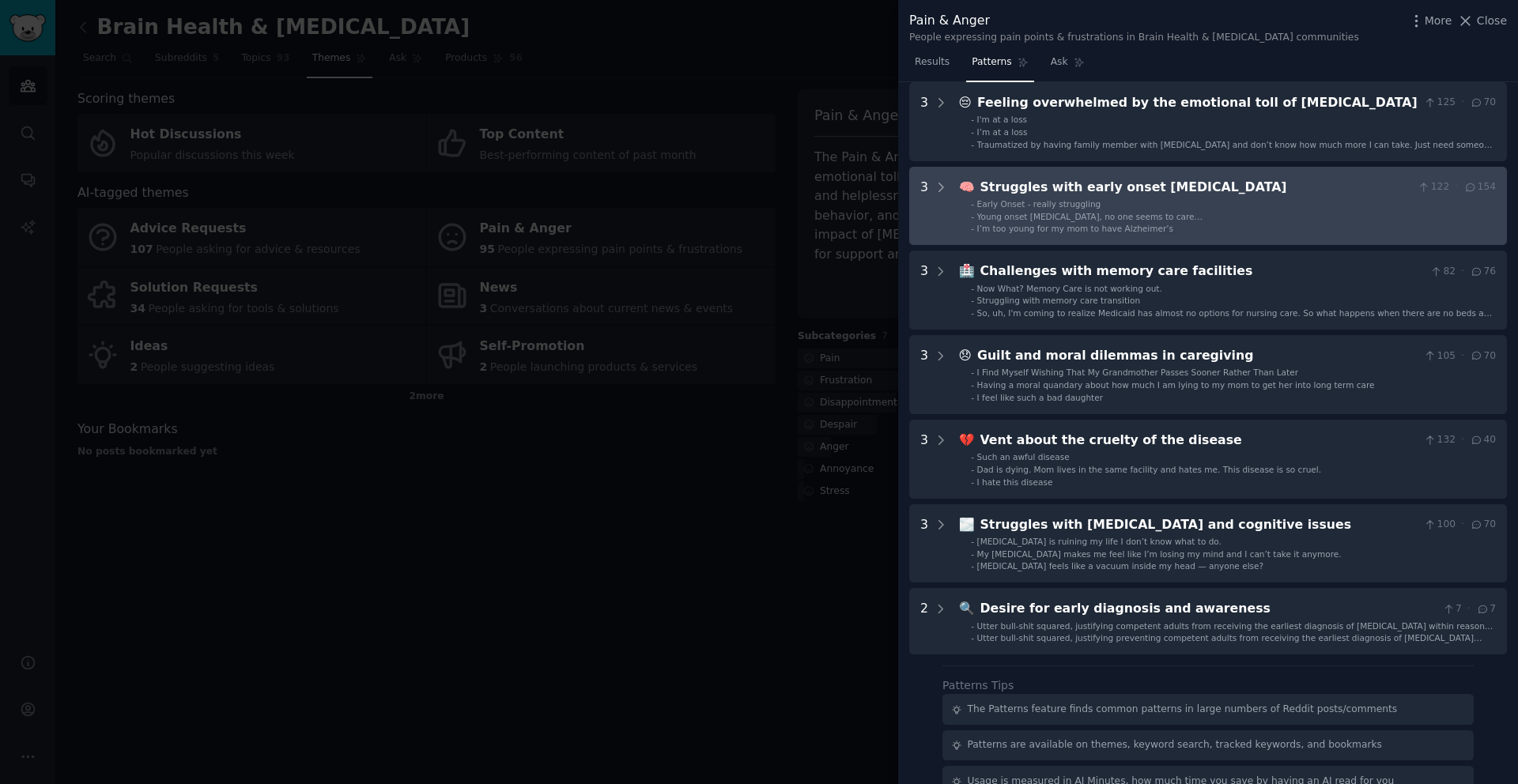
click at [1056, 191] on div "Struggles with early onset dementia" at bounding box center [1196, 187] width 432 height 20
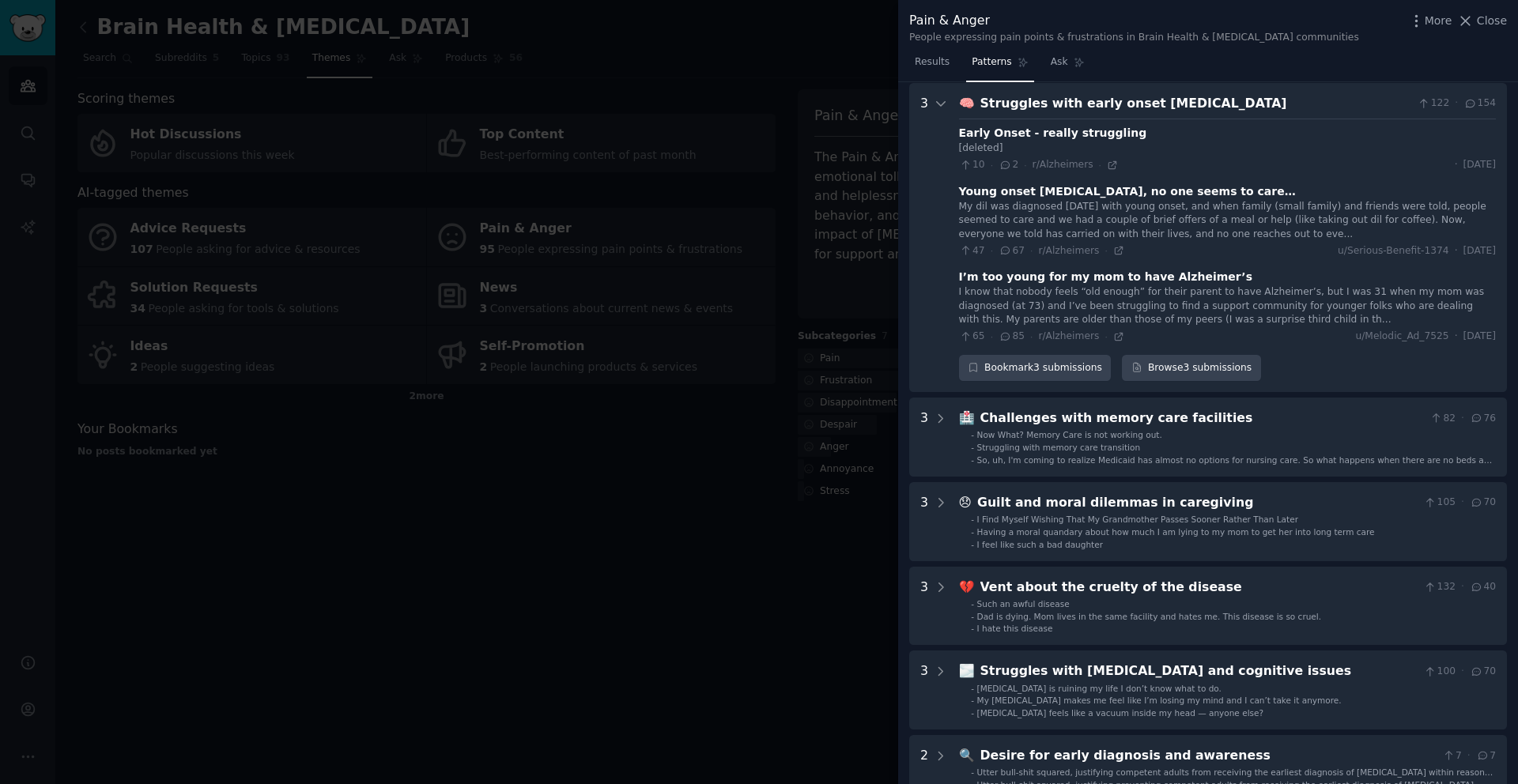
scroll to position [410, 0]
click at [1042, 108] on div "Struggles with early onset dementia" at bounding box center [1196, 103] width 432 height 20
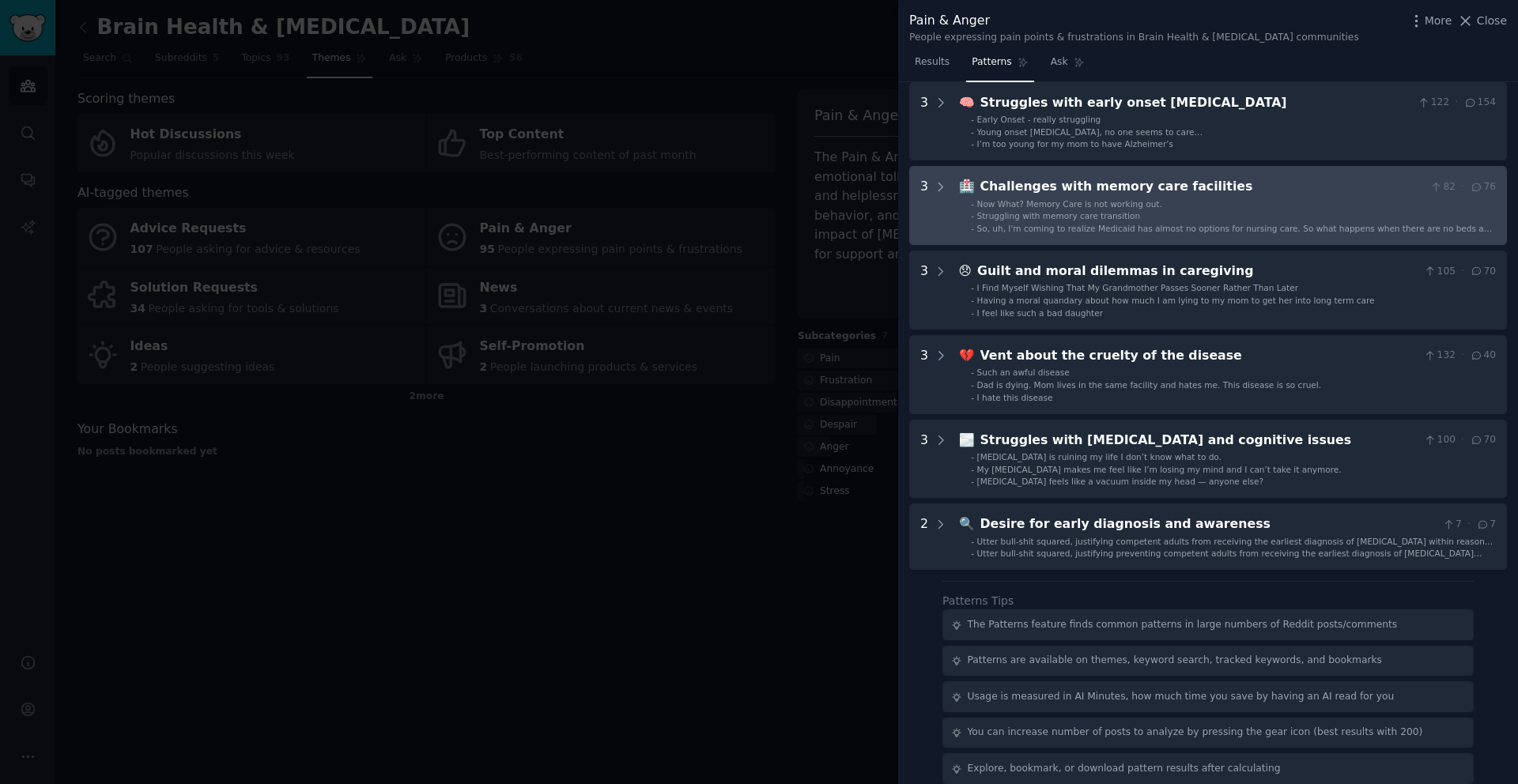
click at [1028, 212] on span "Struggling with memory care transition" at bounding box center [1058, 215] width 164 height 10
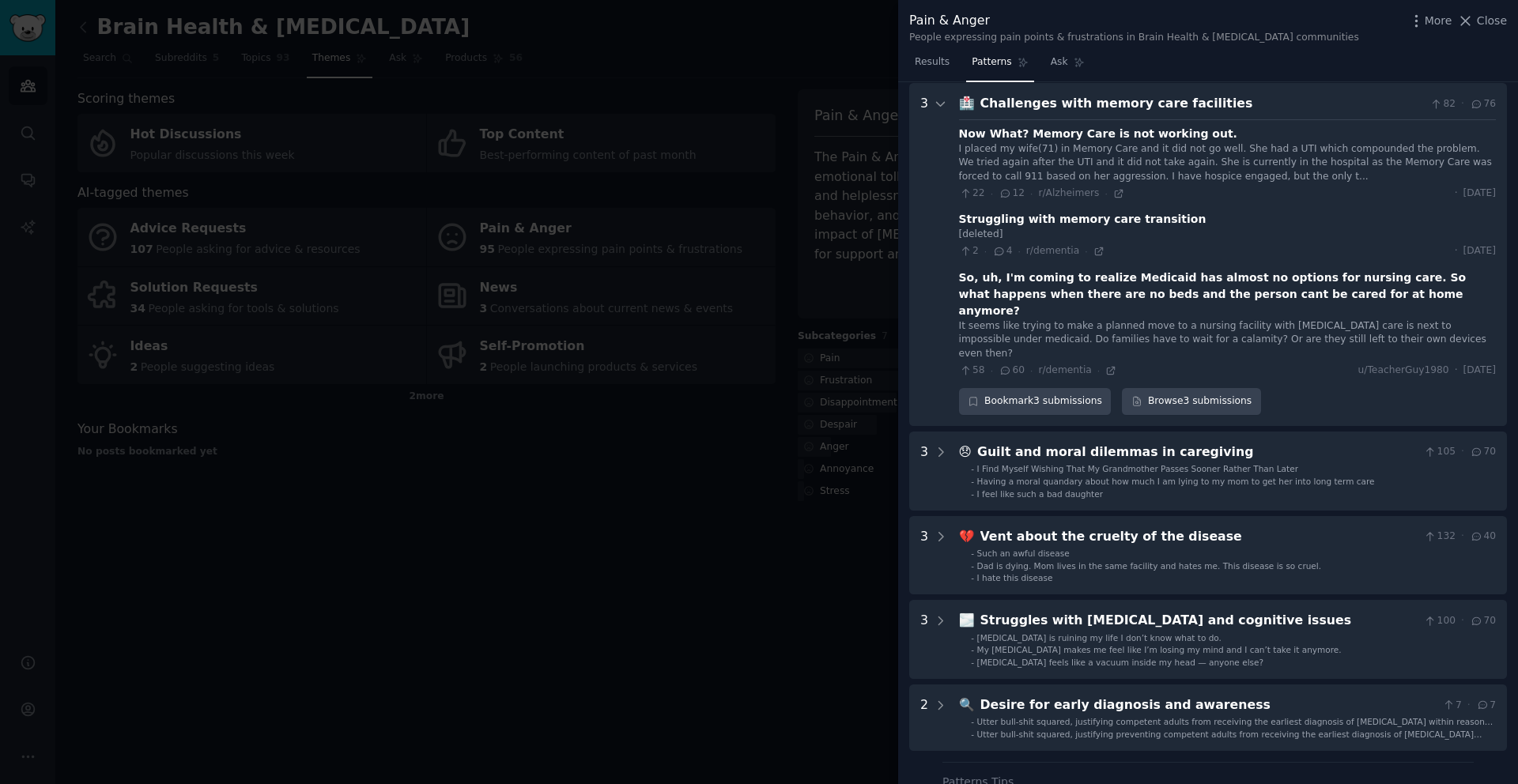
scroll to position [494, 0]
click at [1056, 102] on div "Challenges with memory care facilities" at bounding box center [1202, 102] width 444 height 20
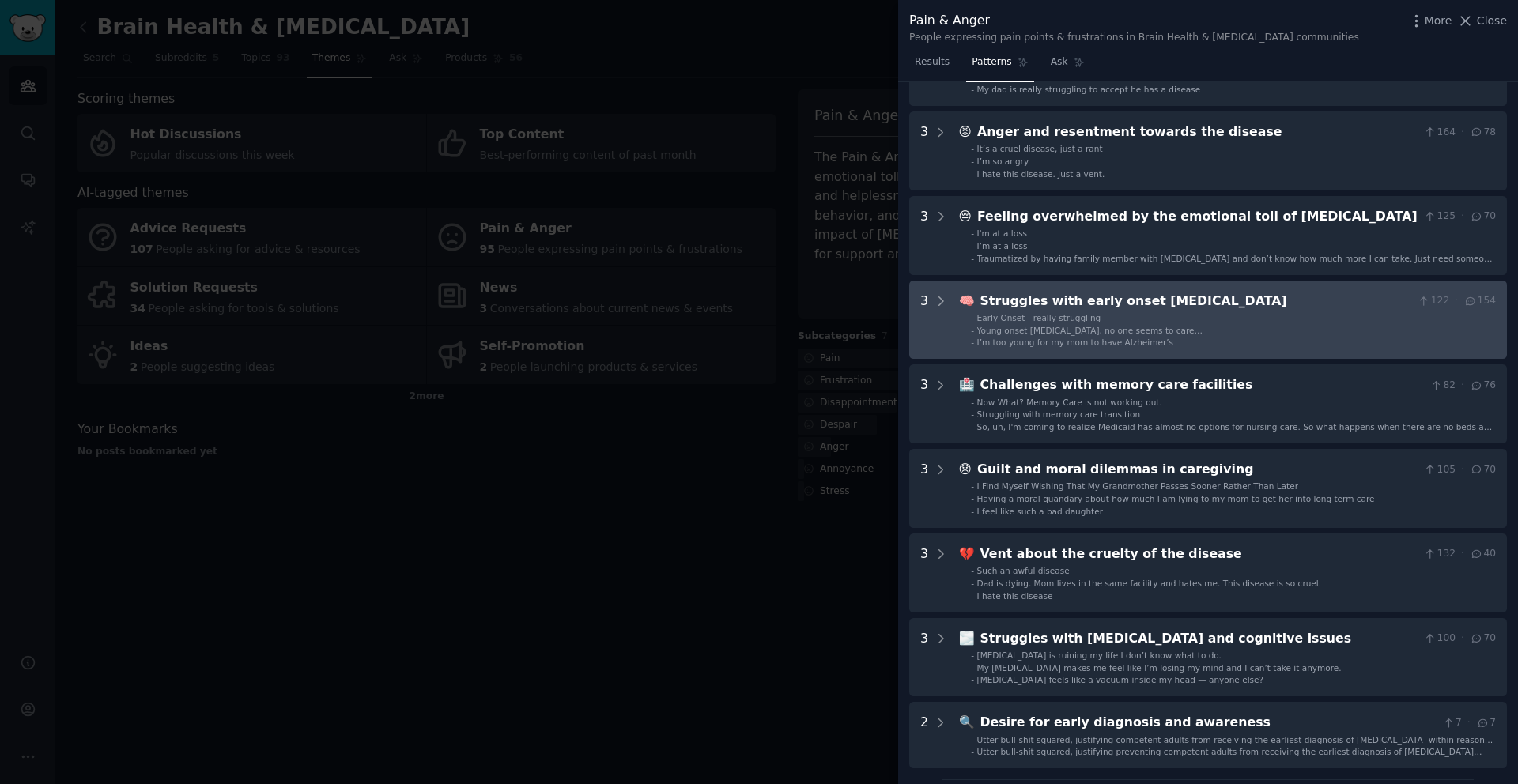
scroll to position [387, 0]
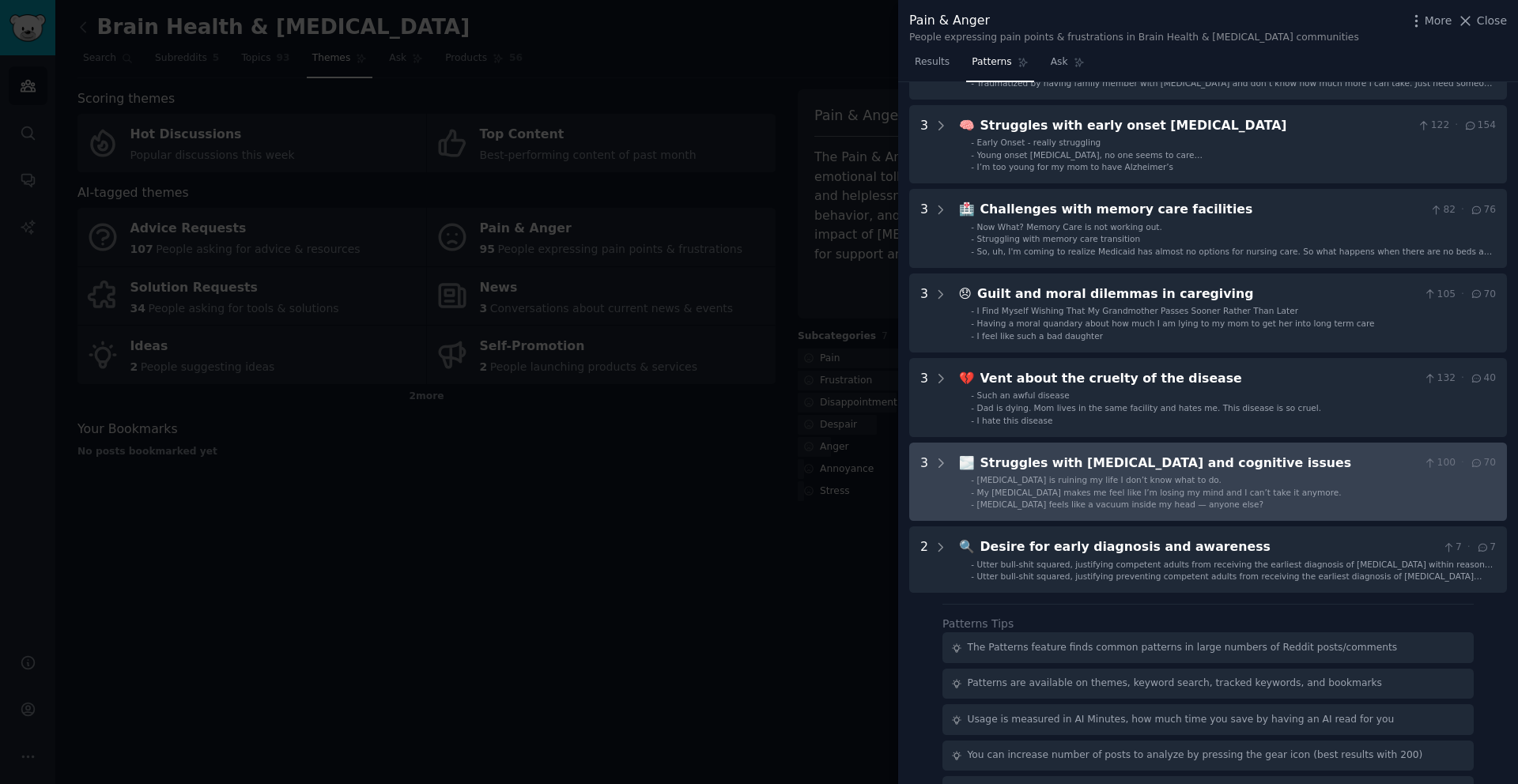
click at [1051, 500] on span "Brain fog feels like a vacuum inside my head — anyone else?" at bounding box center [1120, 504] width 286 height 10
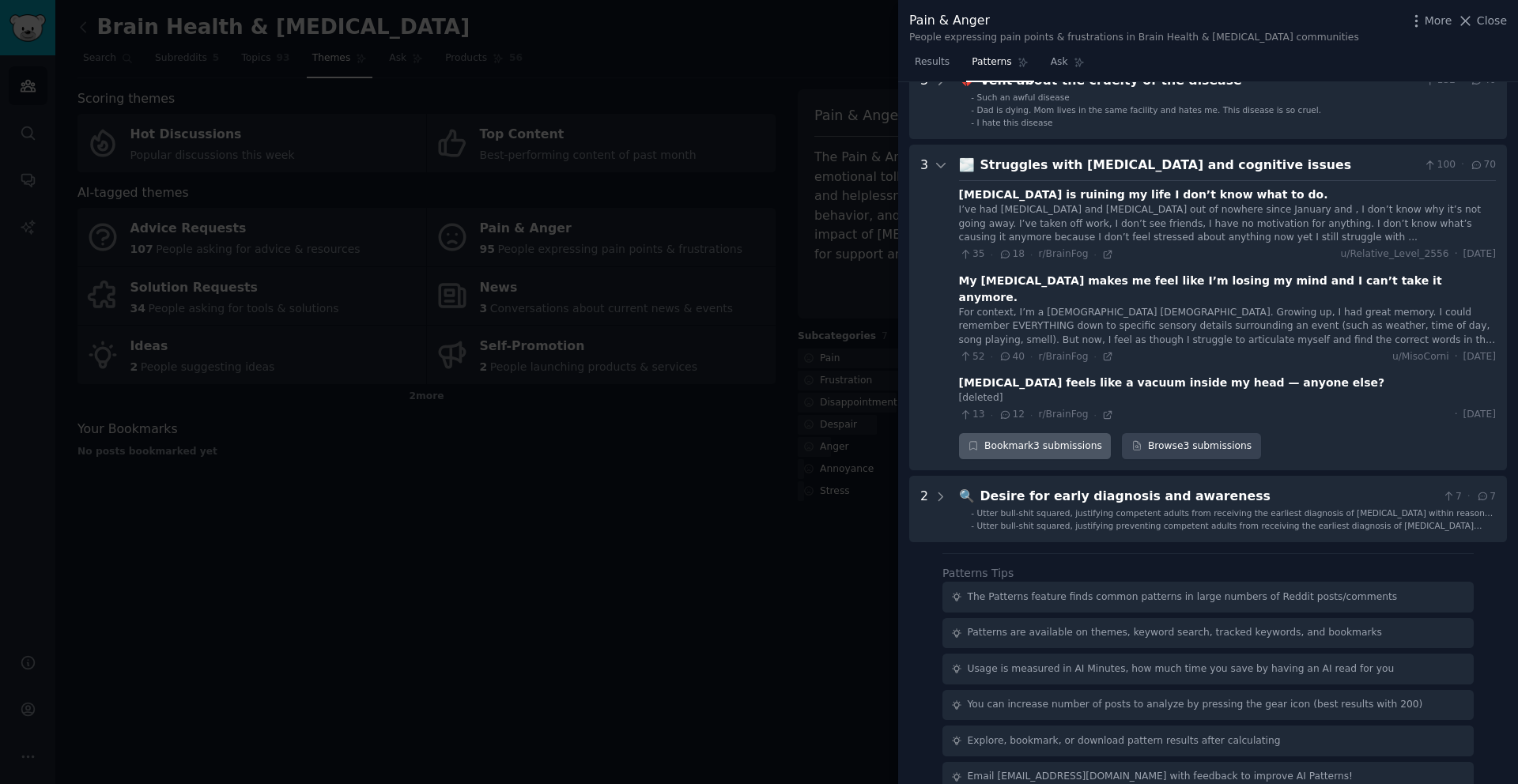
scroll to position [692, 0]
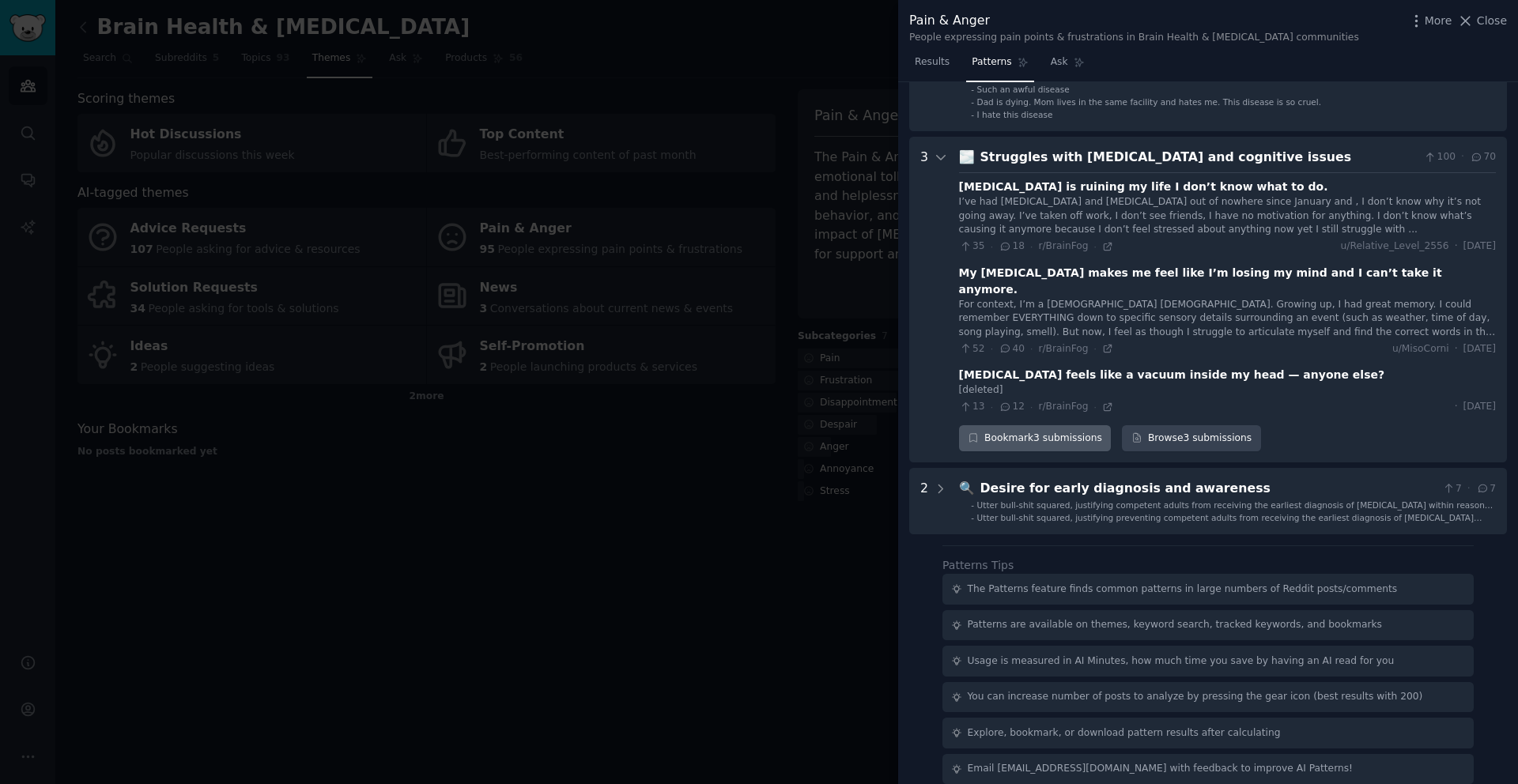
click at [1034, 425] on div "Bookmark 3 submissions" at bounding box center [1036, 438] width 152 height 27
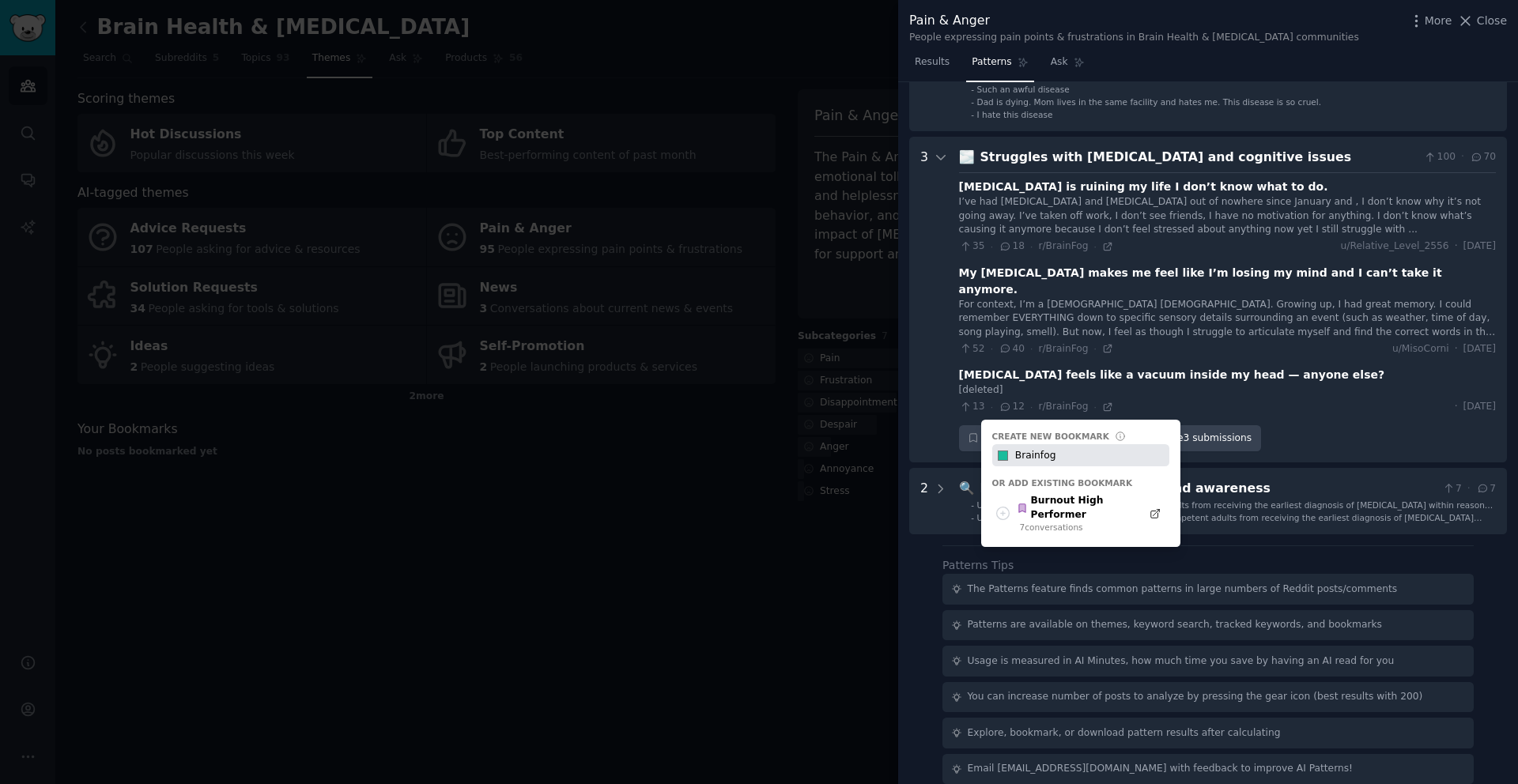
type input "Brainfog"
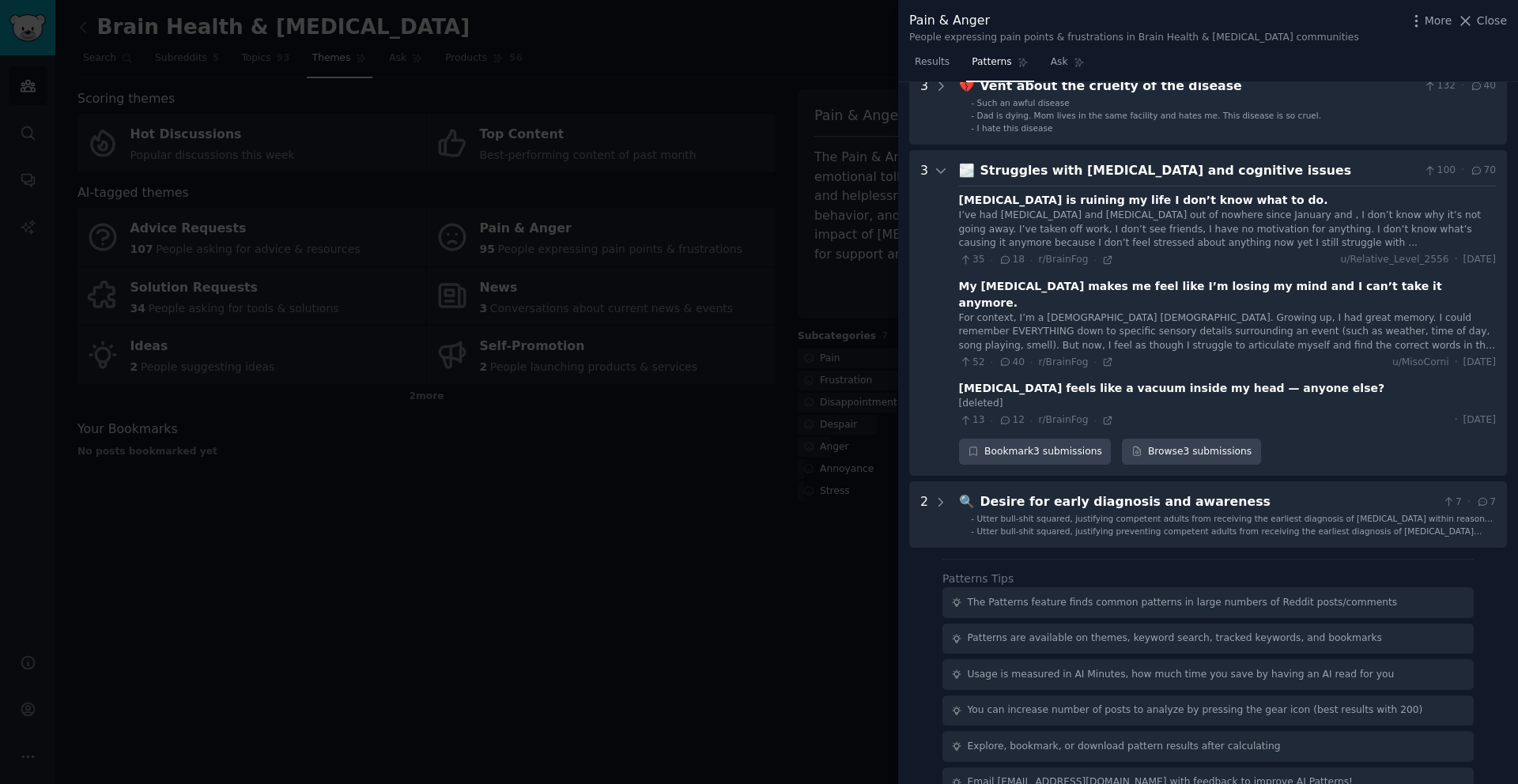
scroll to position [679, 0]
click at [1058, 183] on div "🌫️ Struggles with brain fog and cognitive issues 100 · 70 Brain fog is ruining …" at bounding box center [1227, 313] width 537 height 304
click at [1070, 171] on div "Struggles with brain fog and cognitive issues" at bounding box center [1199, 171] width 438 height 20
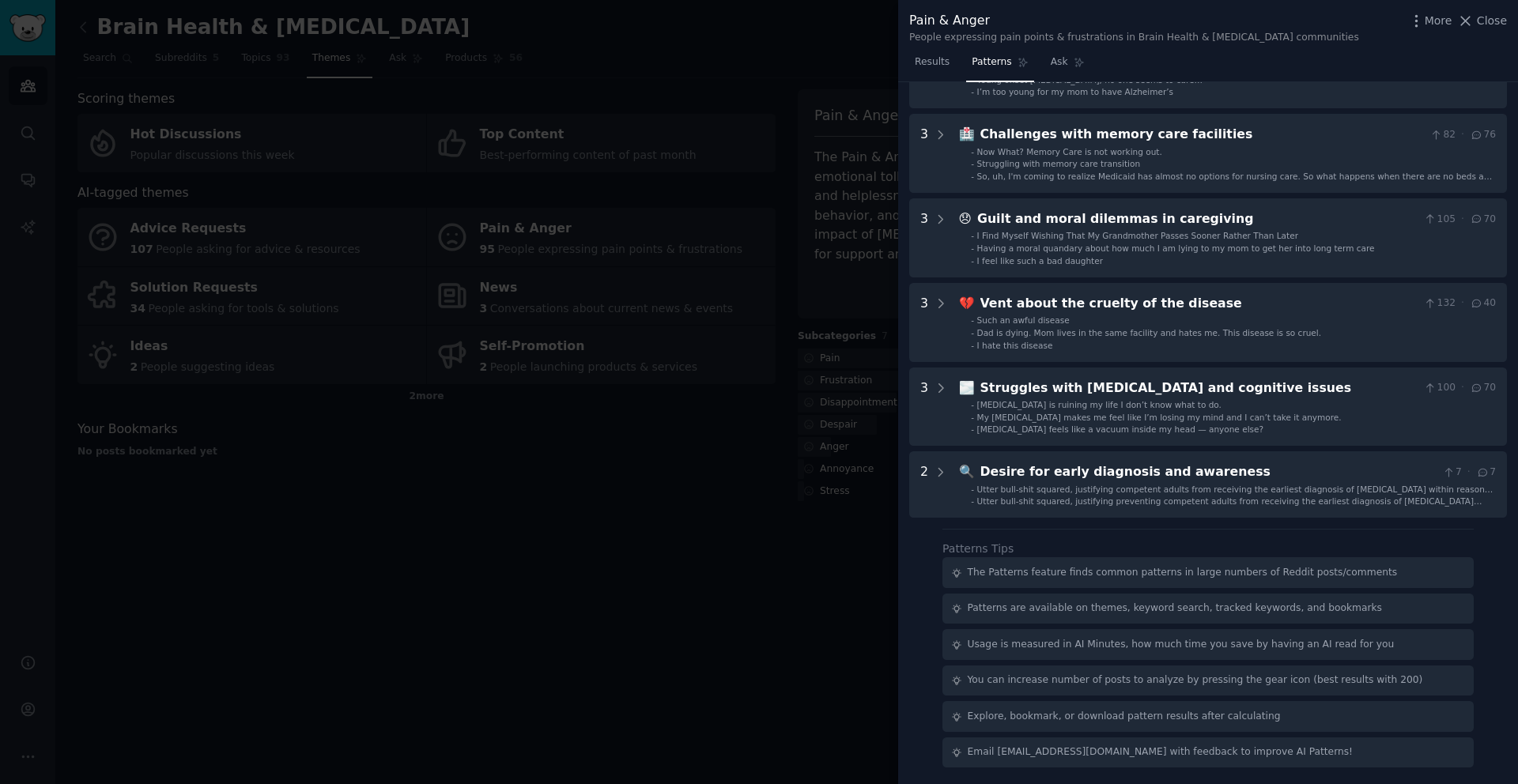
scroll to position [0, 0]
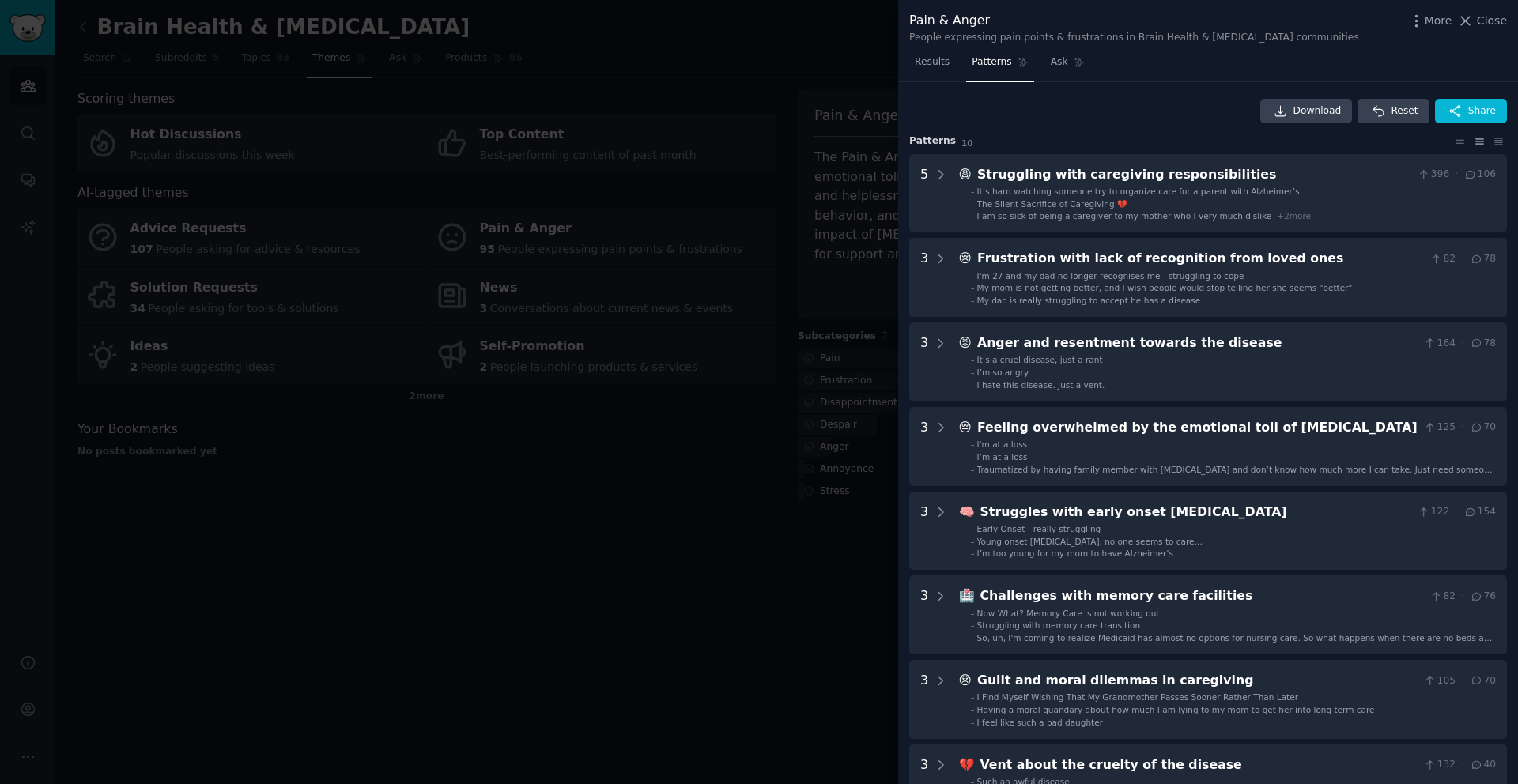
click at [709, 552] on div at bounding box center [759, 392] width 1518 height 784
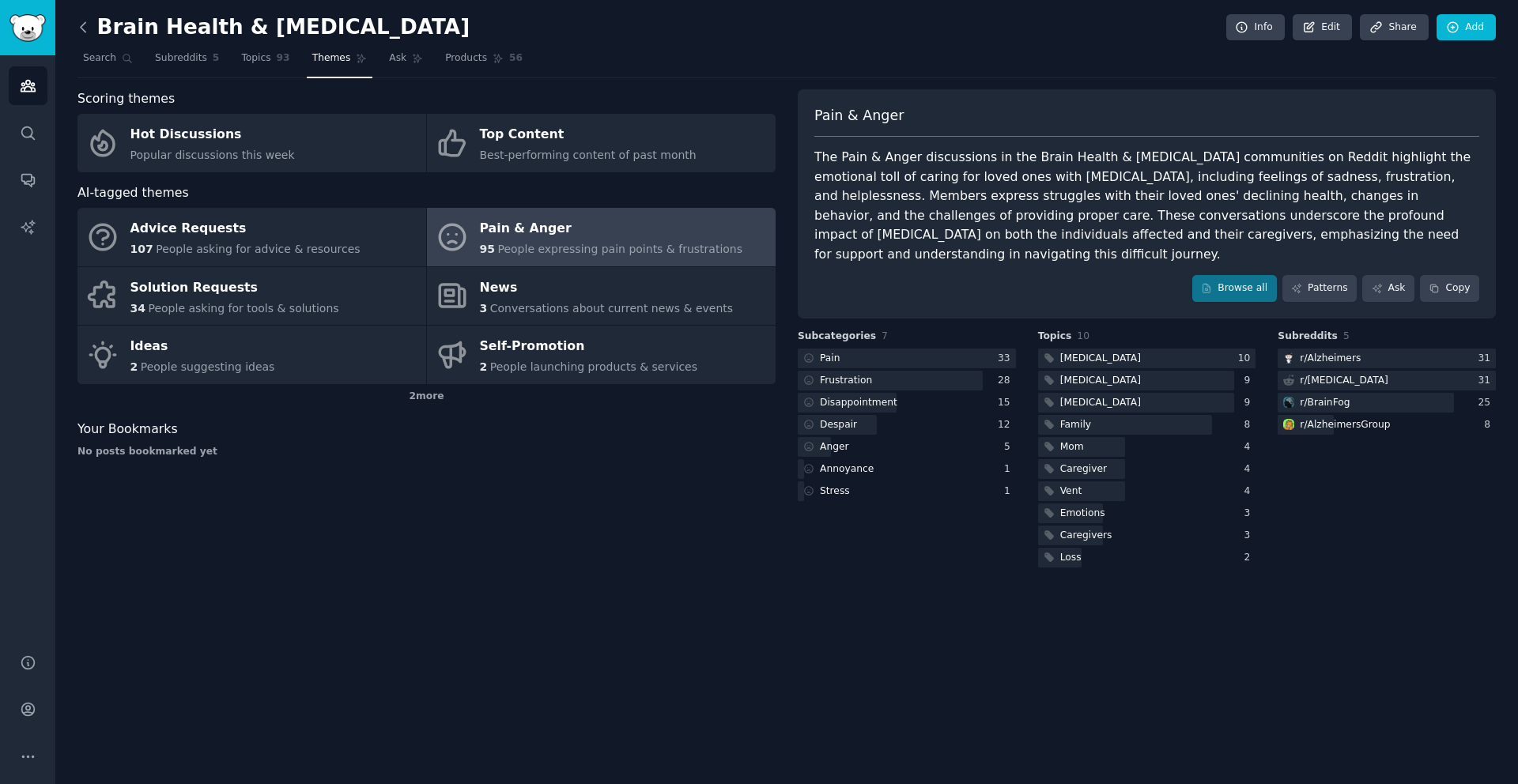
click at [89, 32] on icon at bounding box center [83, 27] width 17 height 17
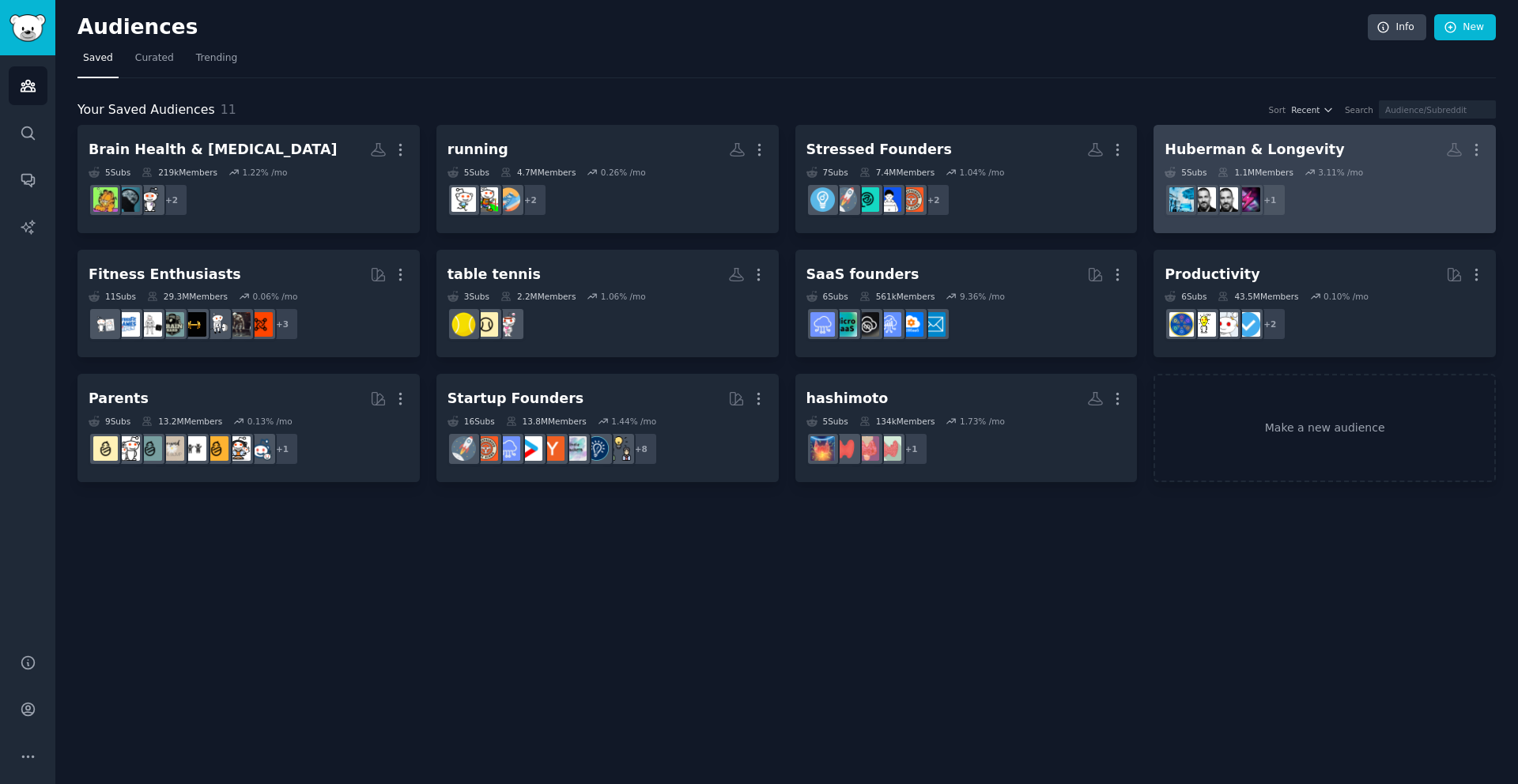
click at [1366, 197] on dd "r/Biohacking + 1" at bounding box center [1325, 200] width 320 height 45
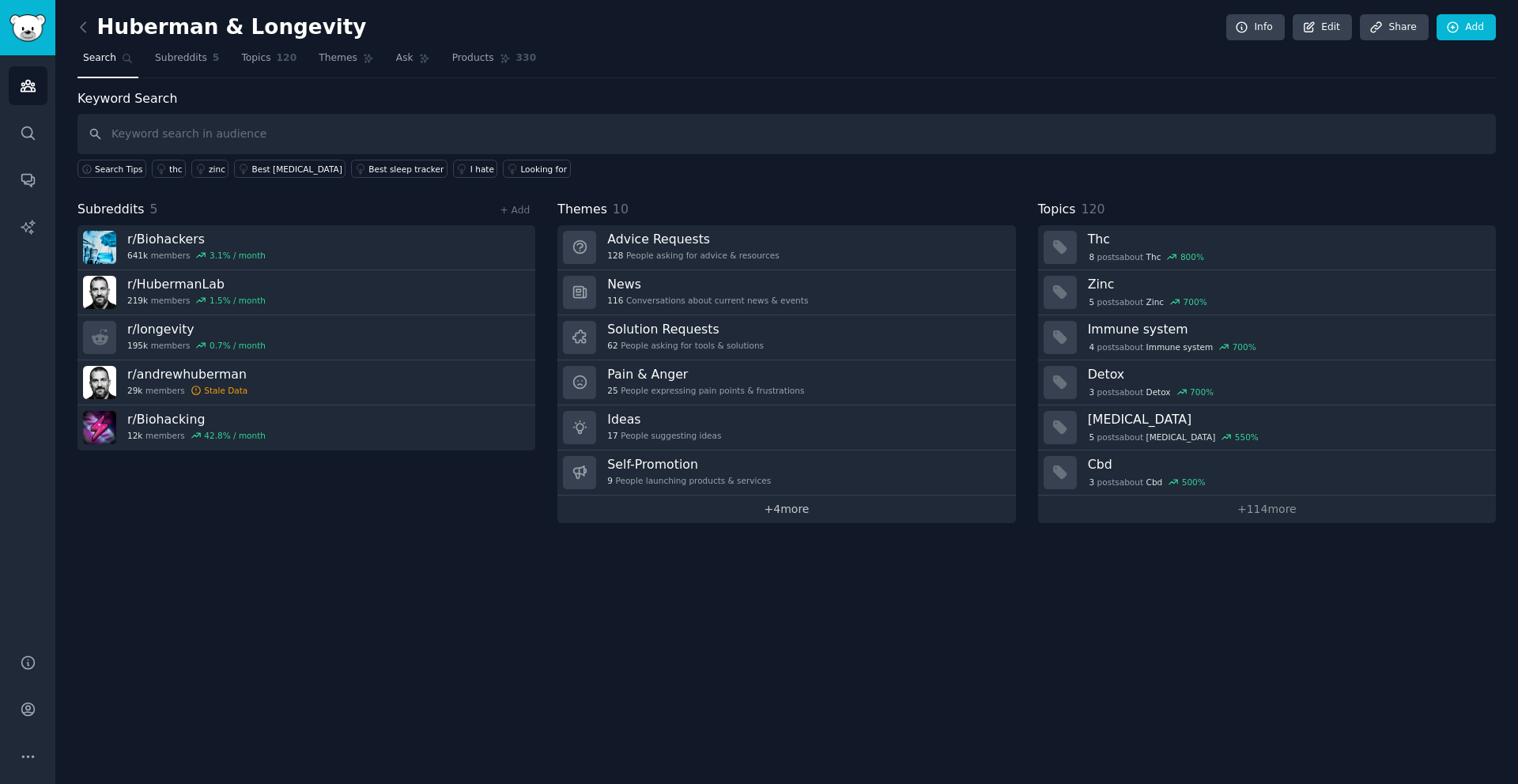
click at [793, 511] on link "+ 4 more" at bounding box center [786, 509] width 458 height 28
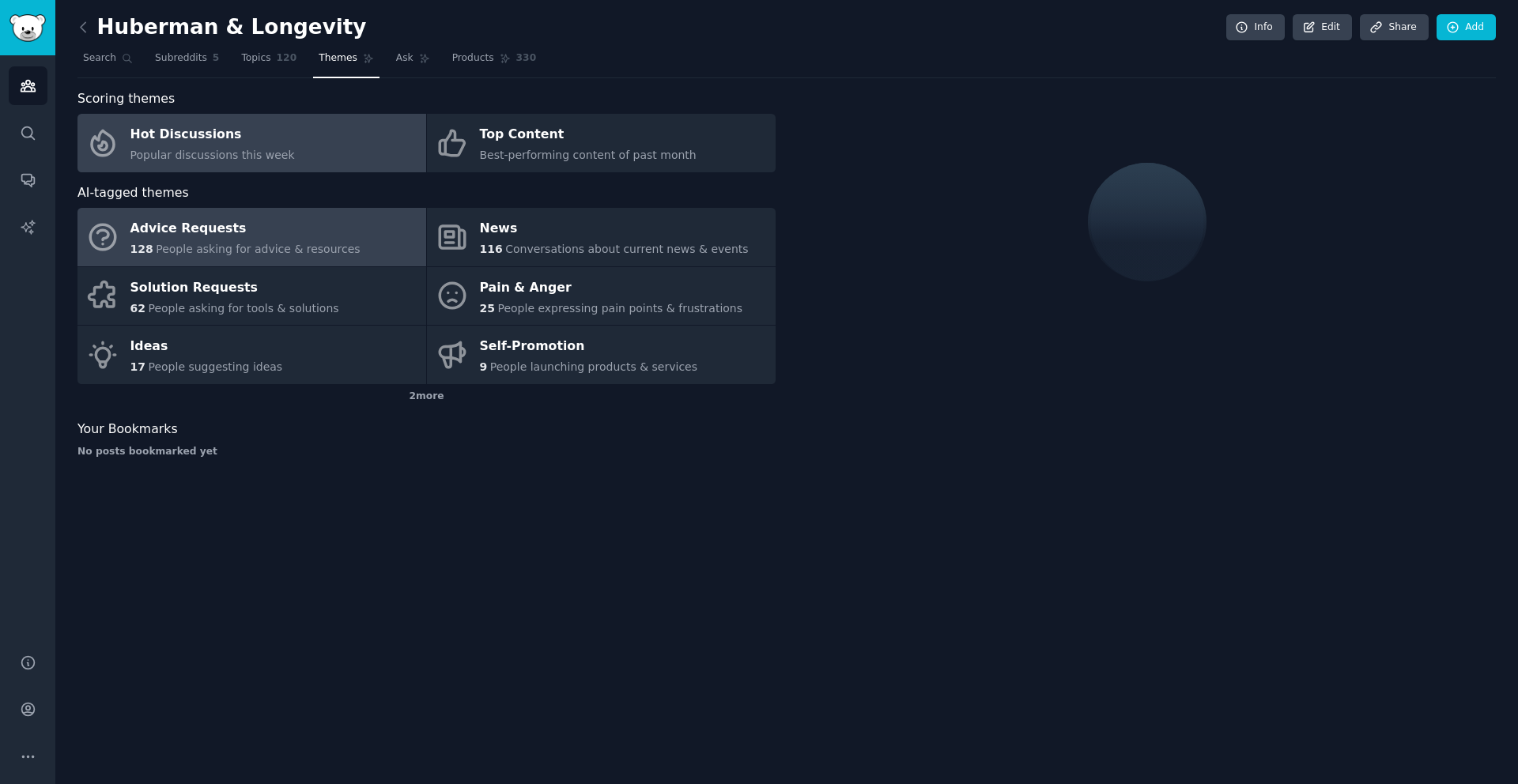
click at [333, 140] on link "Hot Discussions Popular discussions this week" at bounding box center [252, 143] width 348 height 59
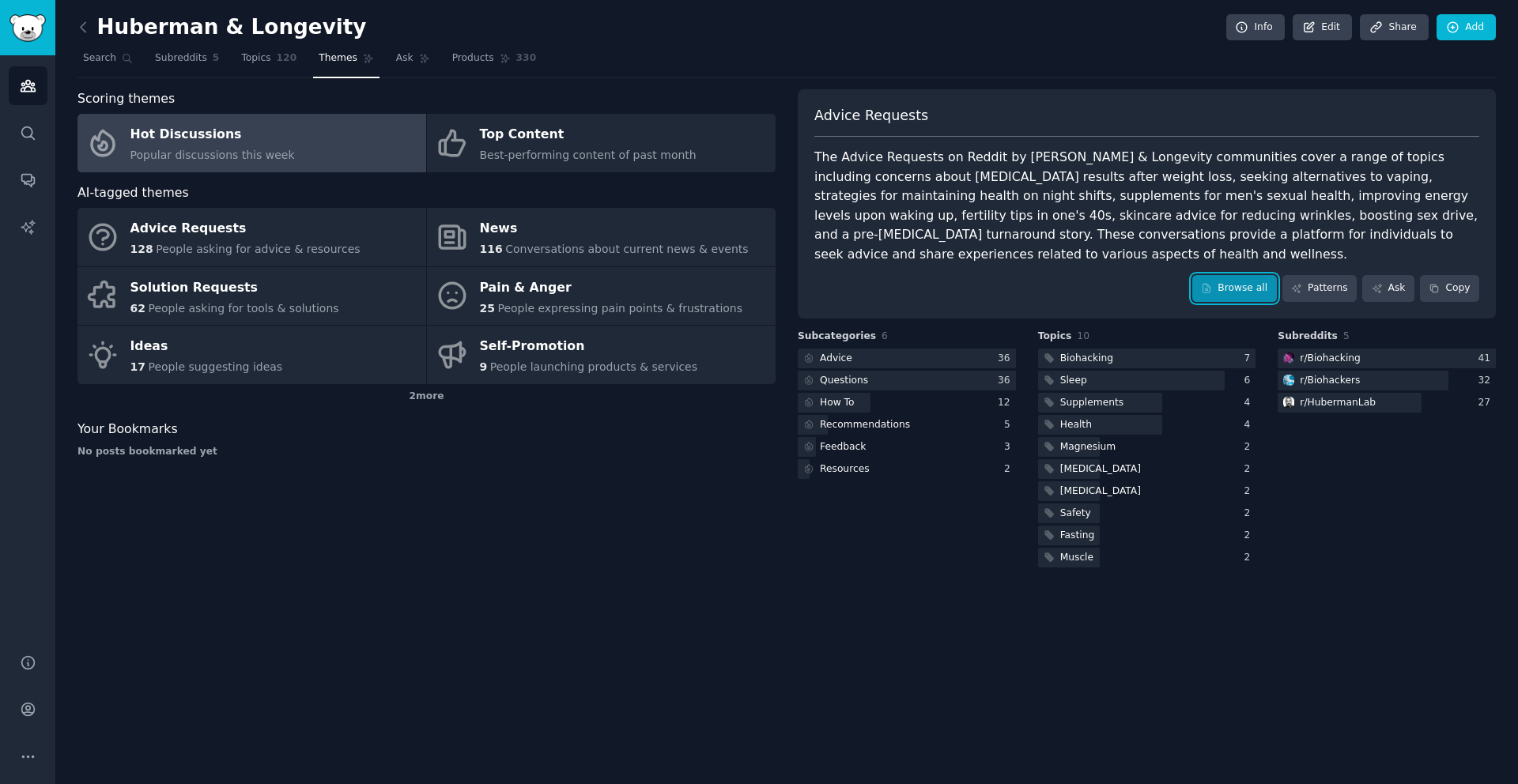
click at [1200, 284] on link "Browse all" at bounding box center [1234, 288] width 85 height 27
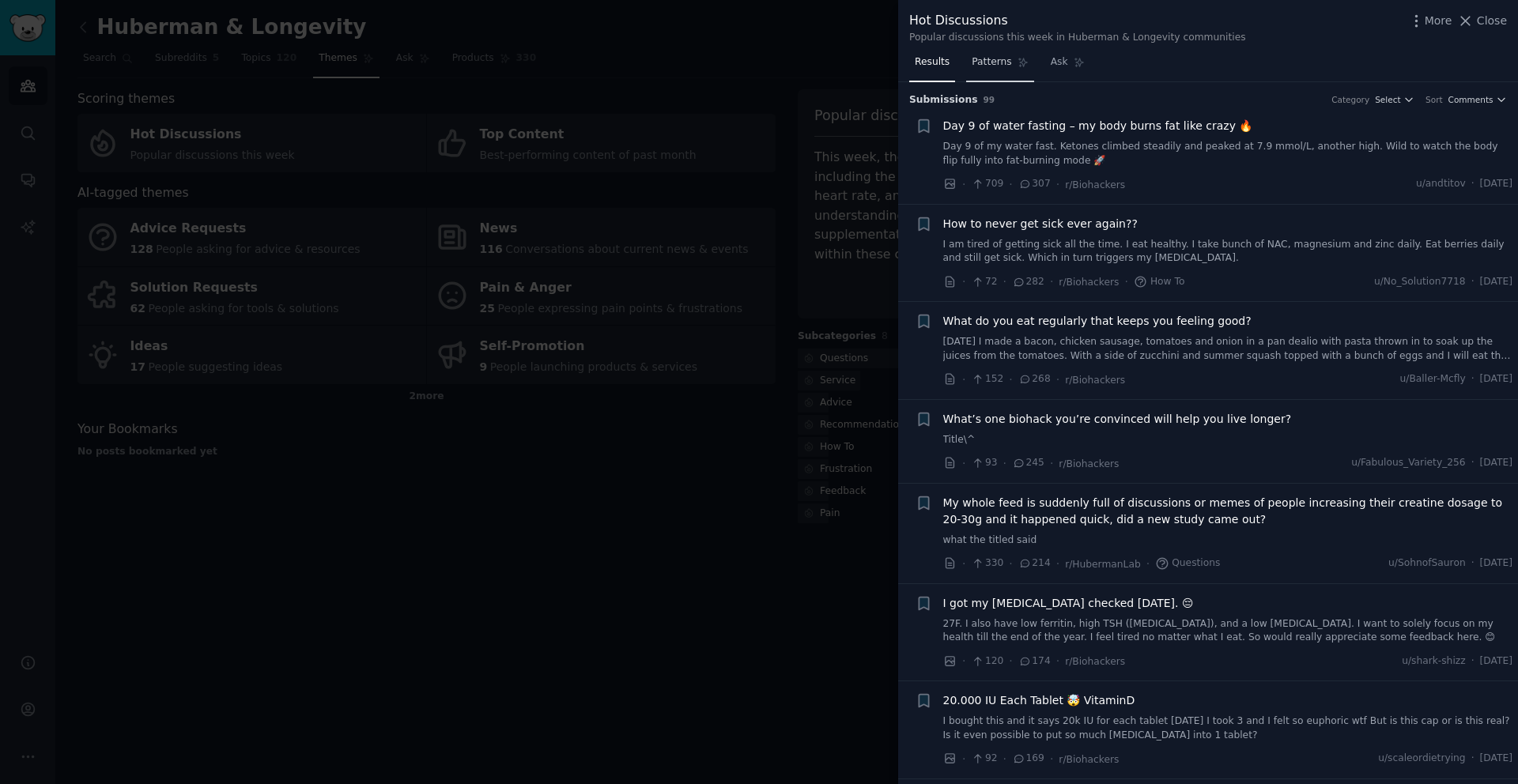
click at [994, 61] on span "Patterns" at bounding box center [991, 62] width 39 height 14
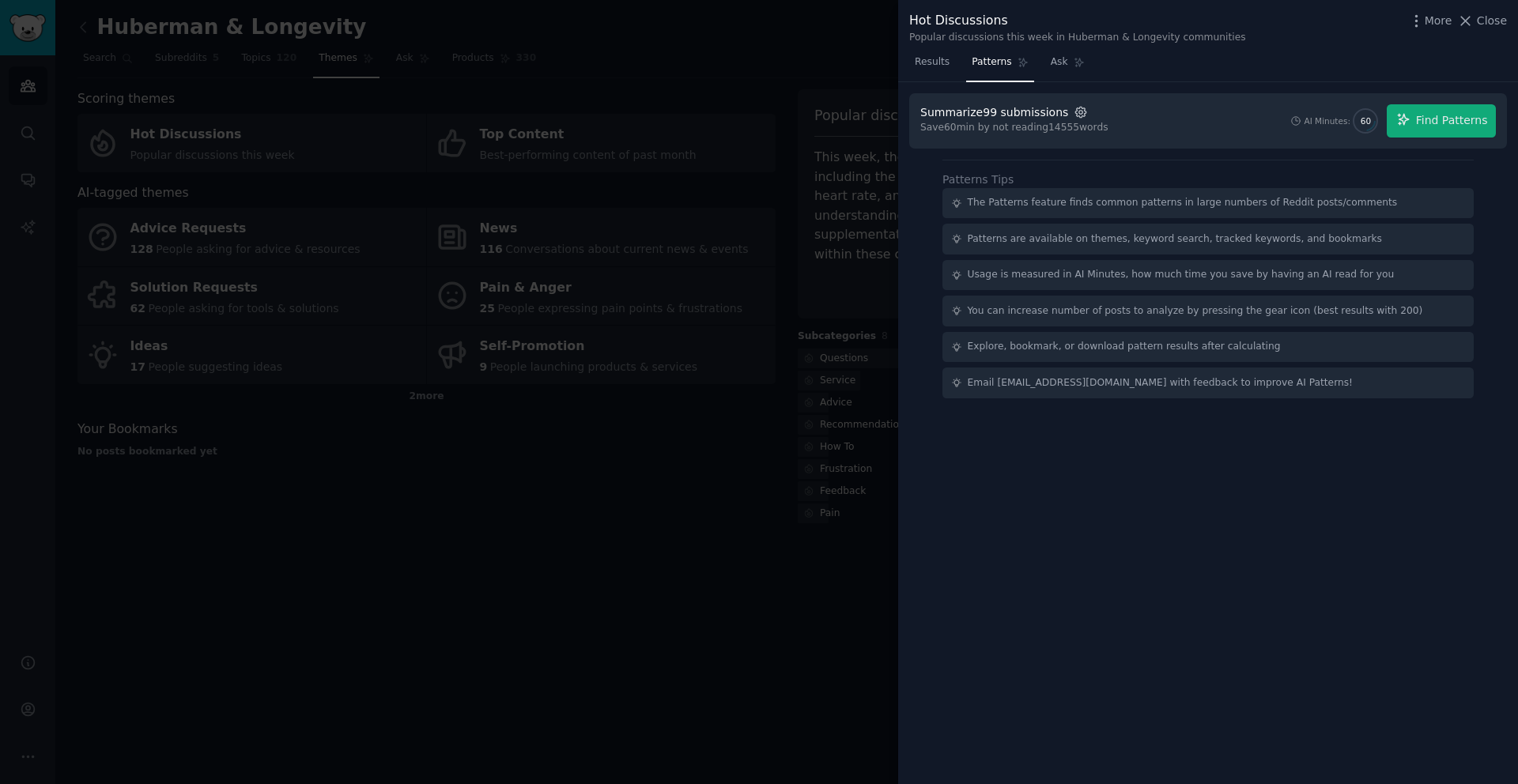
click at [1079, 110] on icon "button" at bounding box center [1081, 112] width 4 height 4
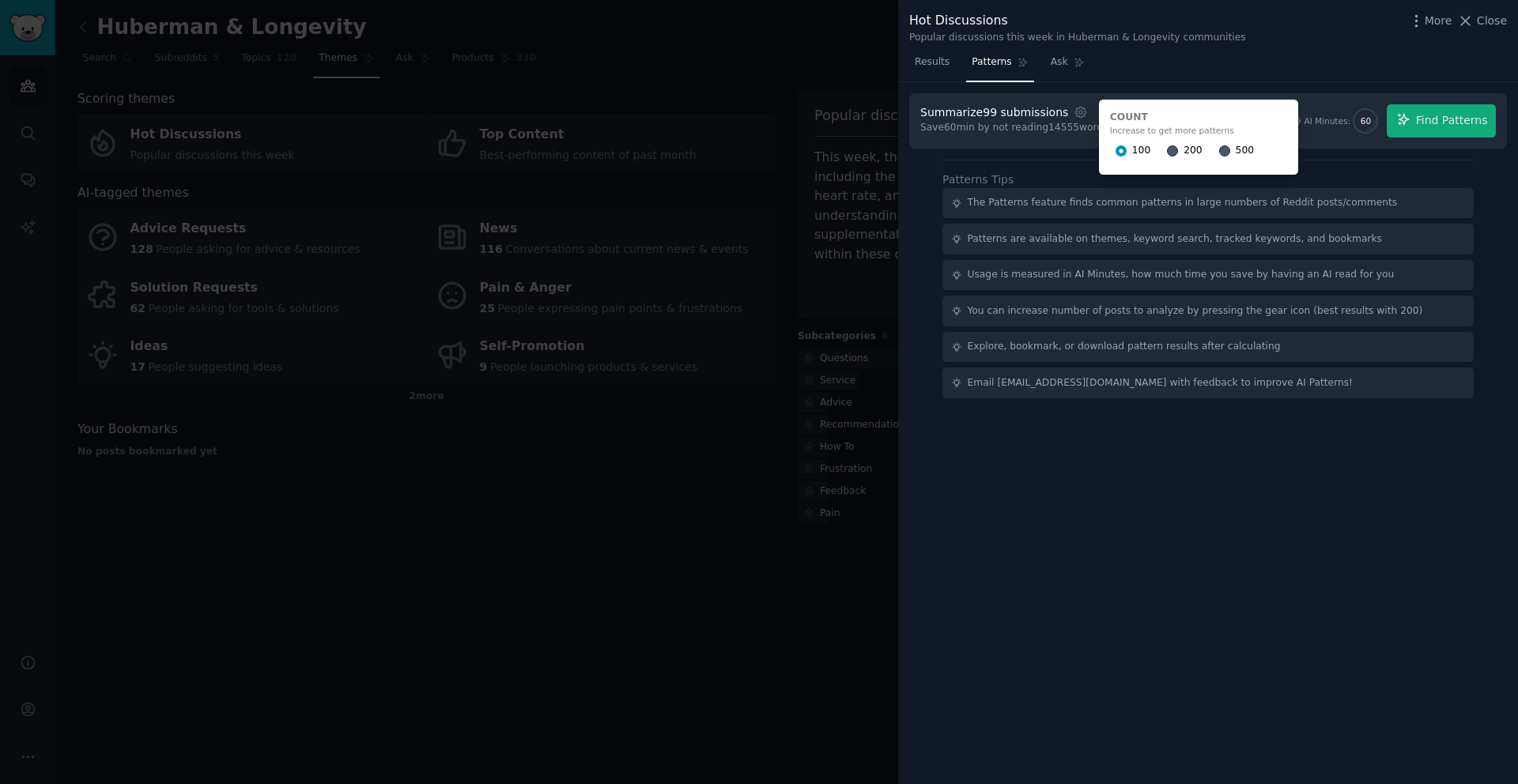
click at [1223, 149] on div "500" at bounding box center [1237, 150] width 35 height 25
click at [1221, 150] on div "500" at bounding box center [1237, 150] width 35 height 25
click at [1219, 150] on input "500" at bounding box center [1225, 150] width 11 height 11
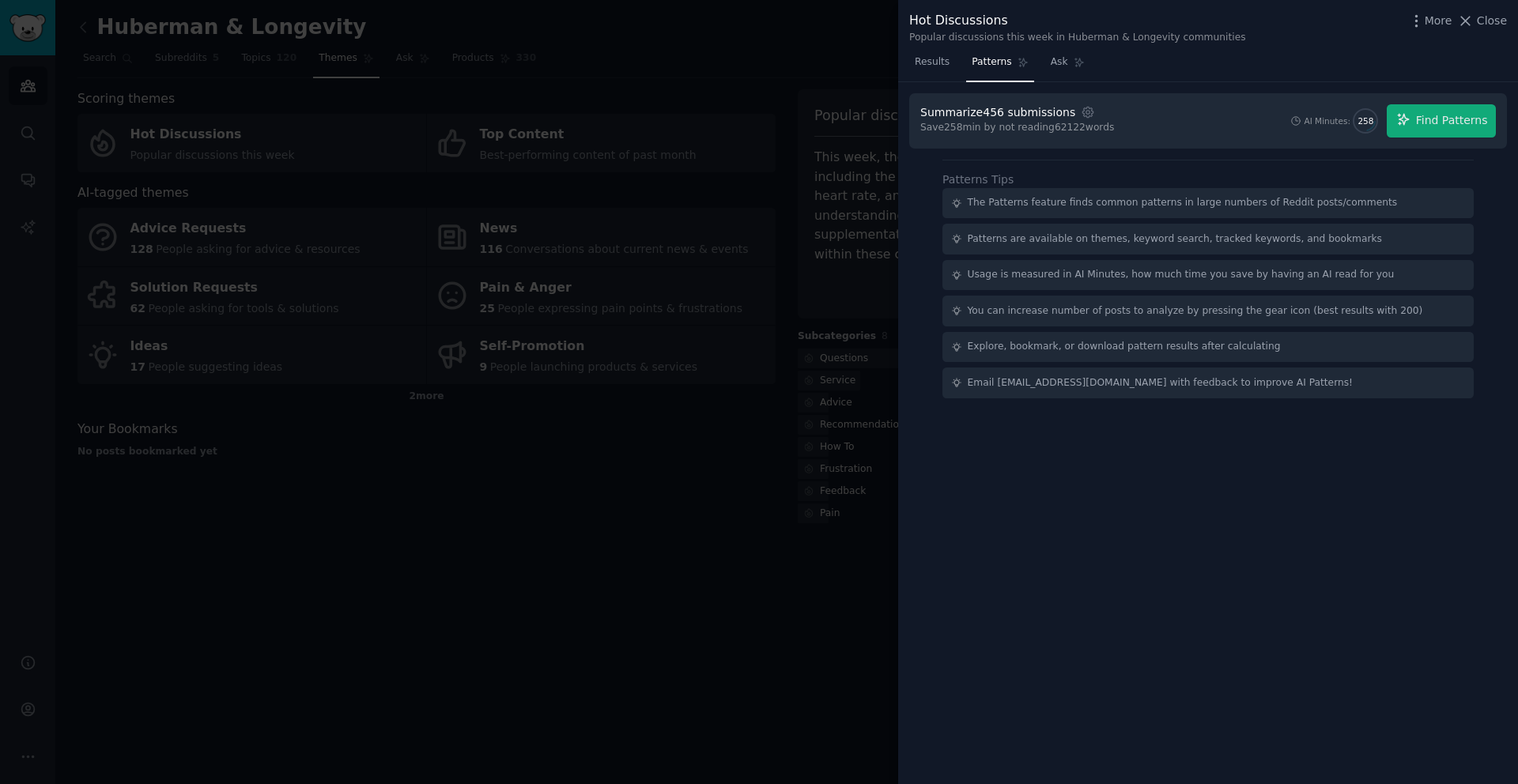
click at [765, 77] on div at bounding box center [759, 392] width 1518 height 784
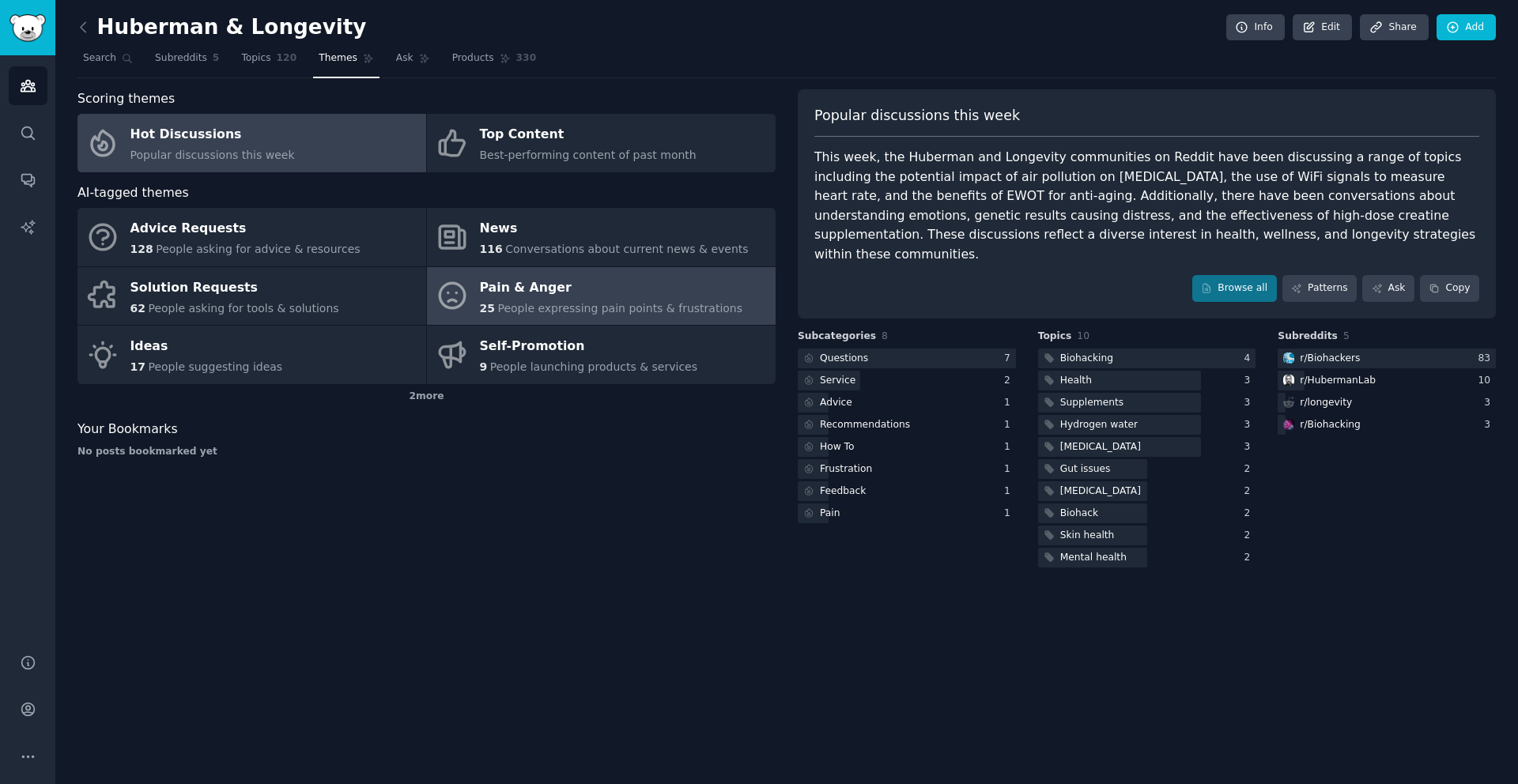
click at [593, 279] on div "Pain & Anger" at bounding box center [611, 287] width 264 height 25
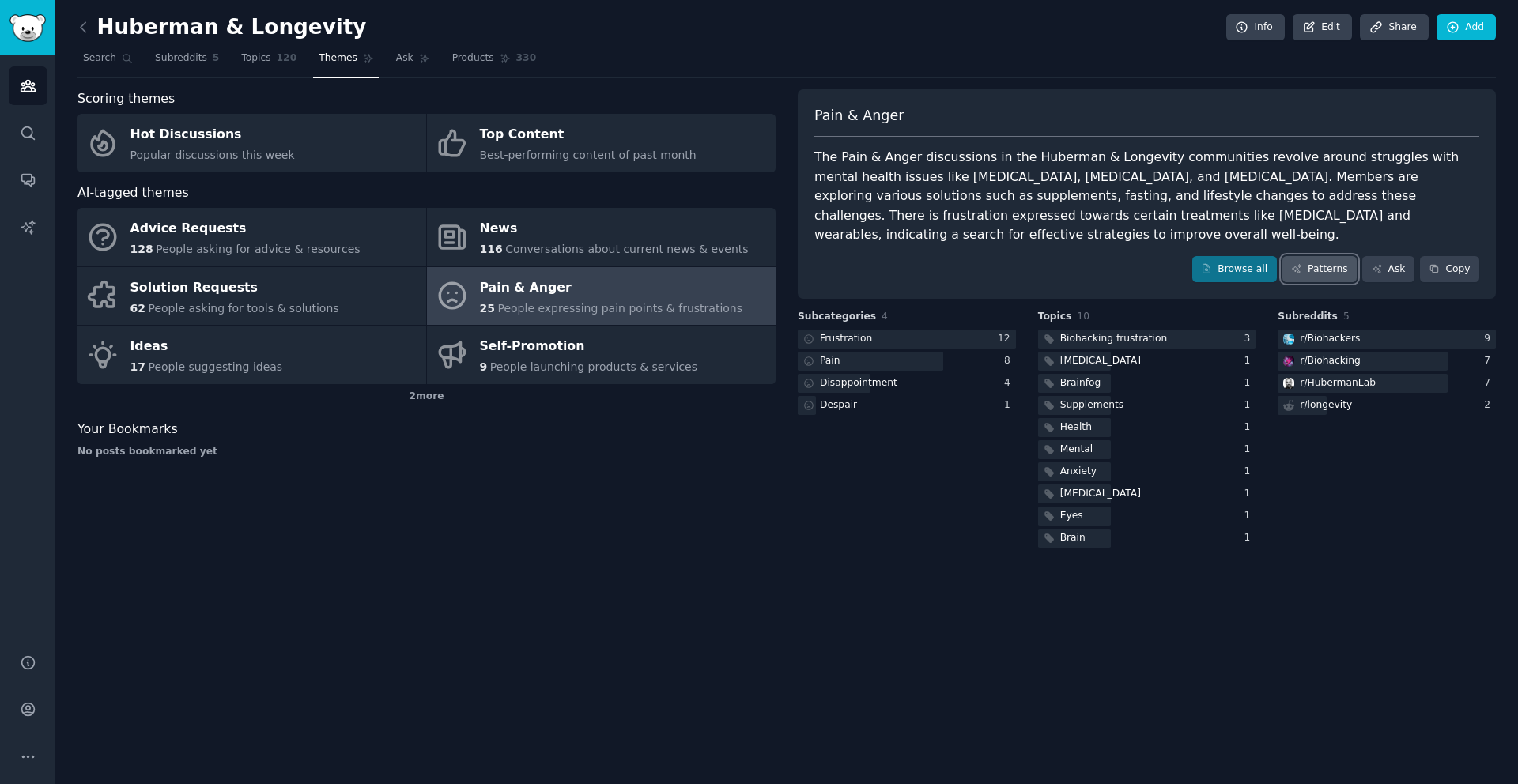
click at [1297, 263] on icon at bounding box center [1297, 269] width 11 height 11
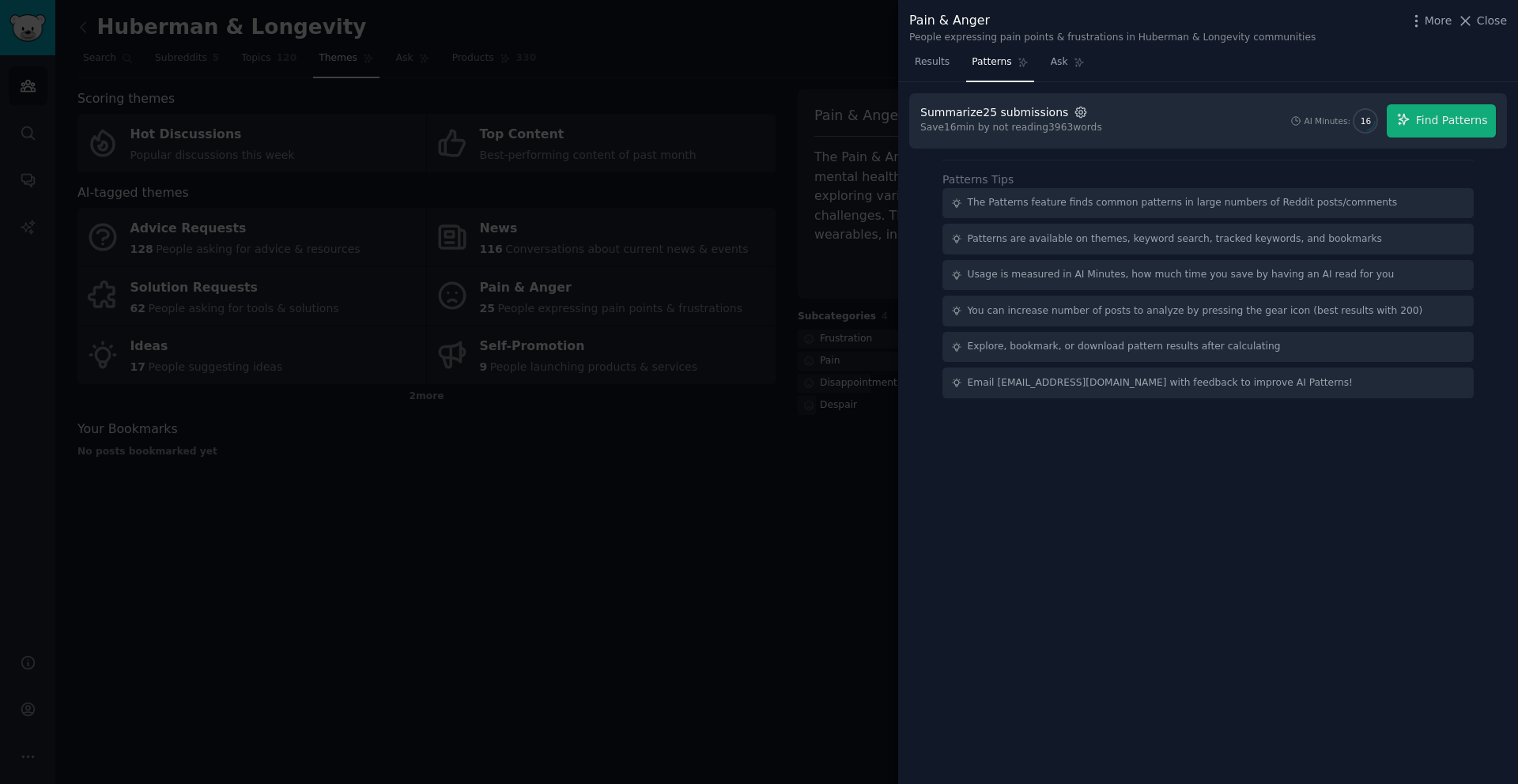
click at [1075, 111] on icon "button" at bounding box center [1081, 112] width 14 height 14
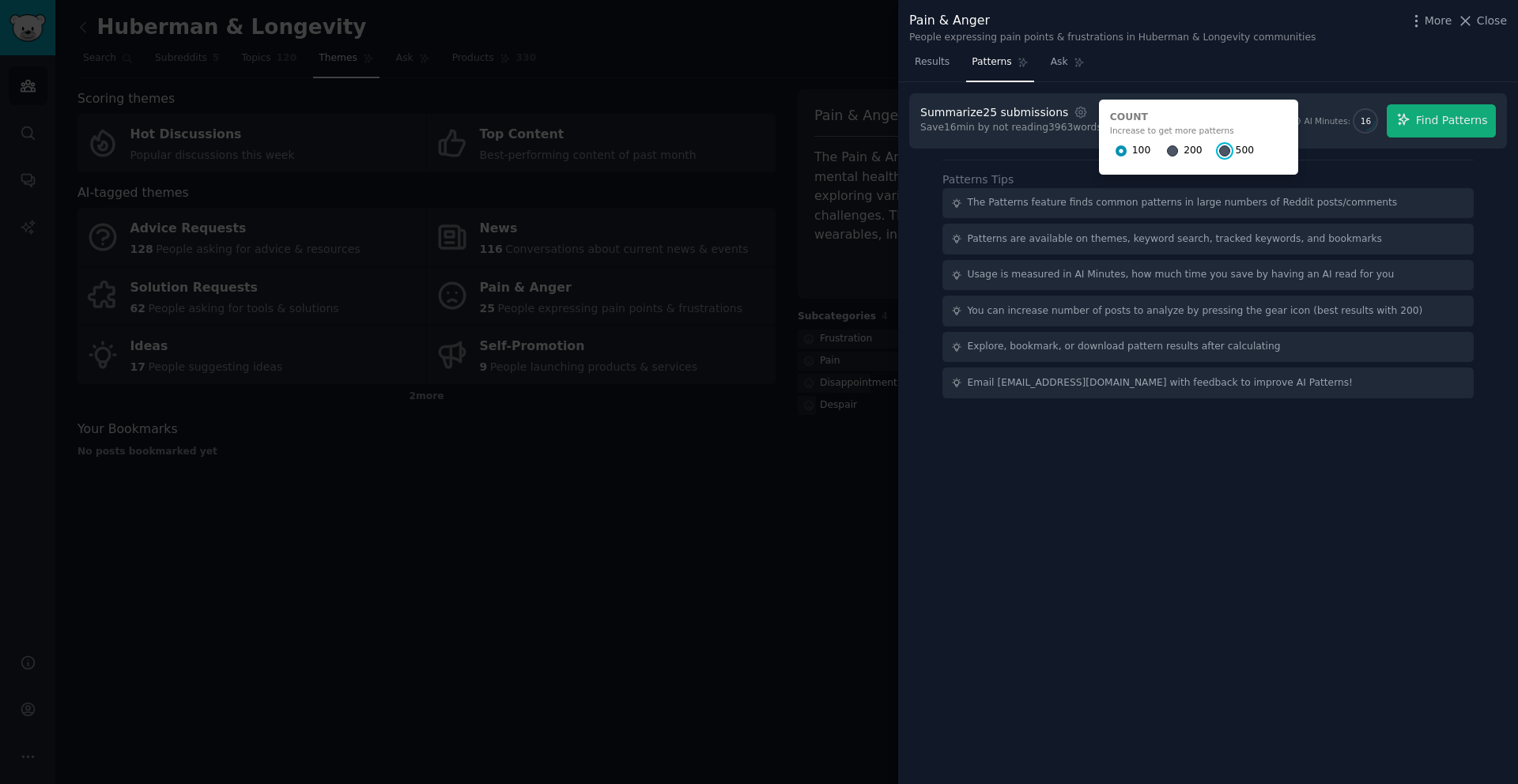
click at [1219, 150] on input "500" at bounding box center [1225, 150] width 11 height 11
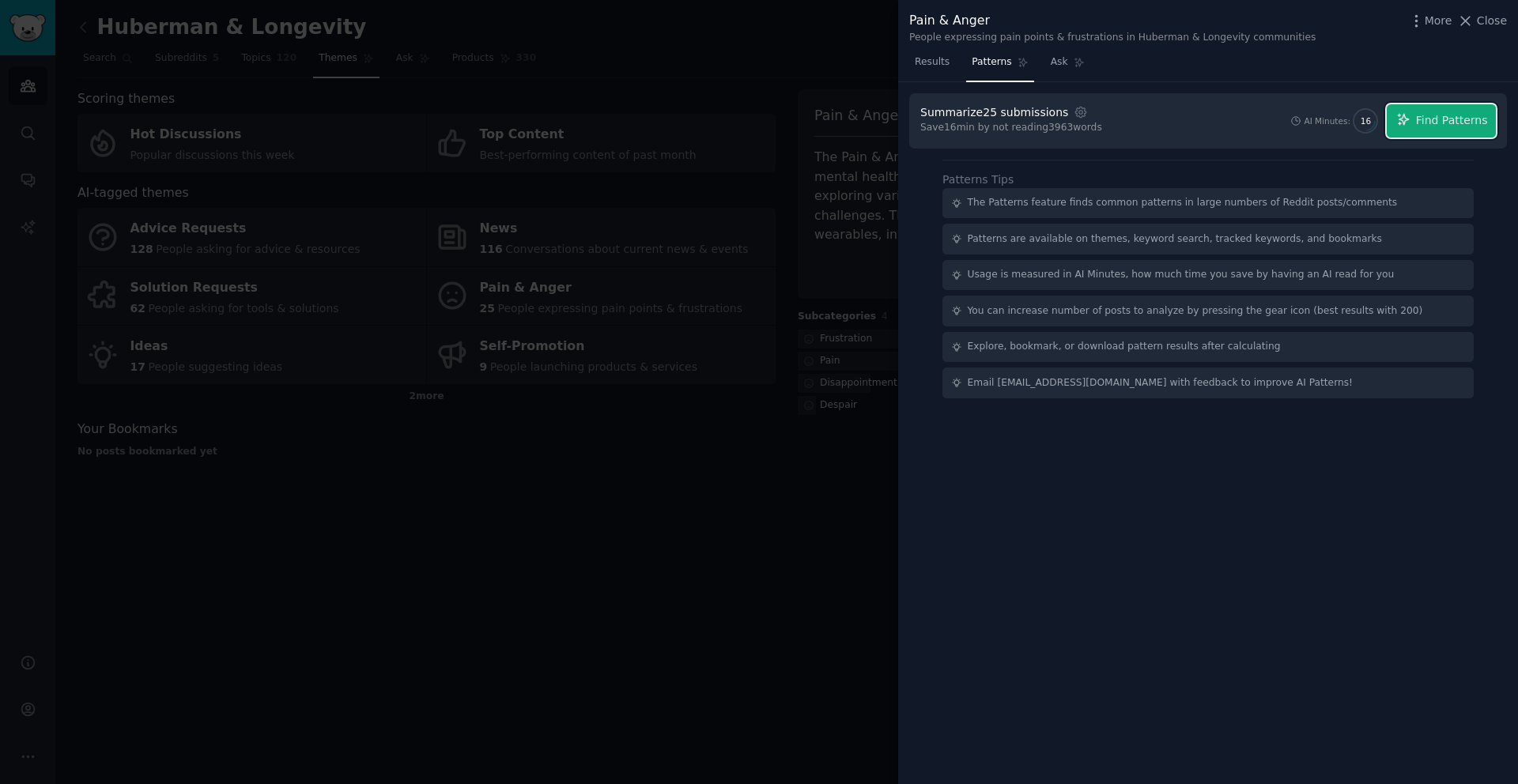
click at [1427, 122] on span "Find Patterns" at bounding box center [1452, 120] width 72 height 17
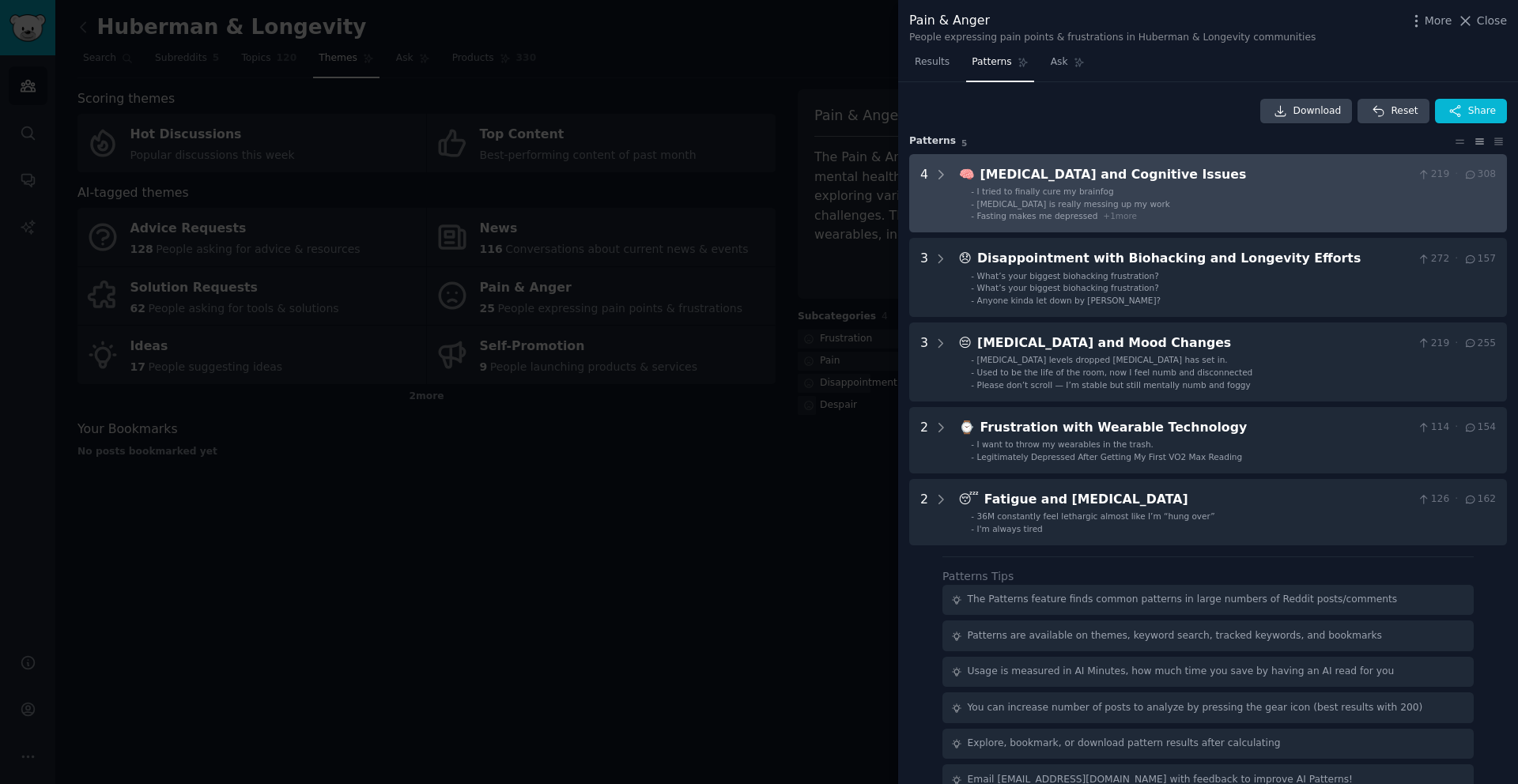
click at [1097, 200] on span "Brain fog is really messing up my work" at bounding box center [1073, 204] width 193 height 10
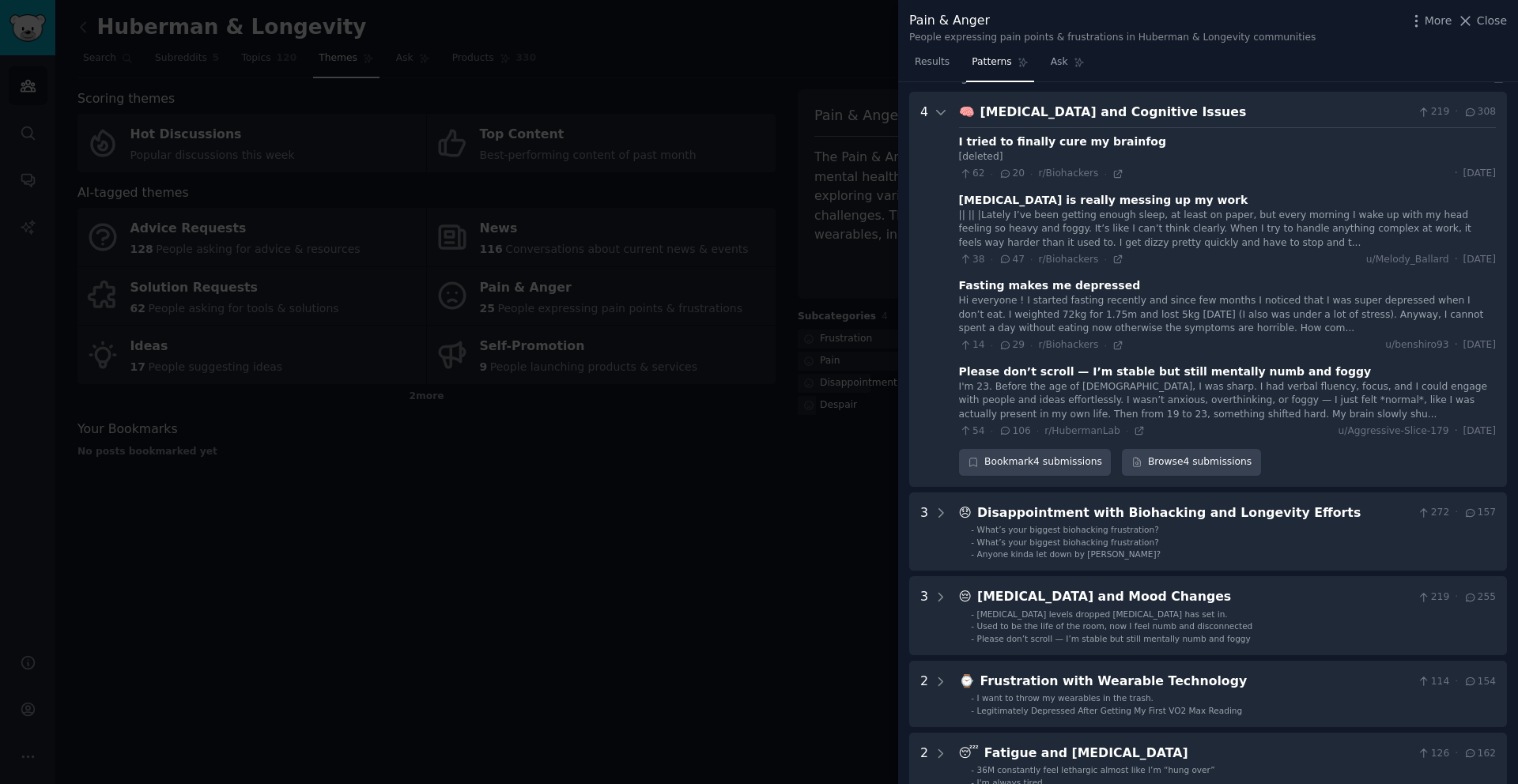
scroll to position [72, 0]
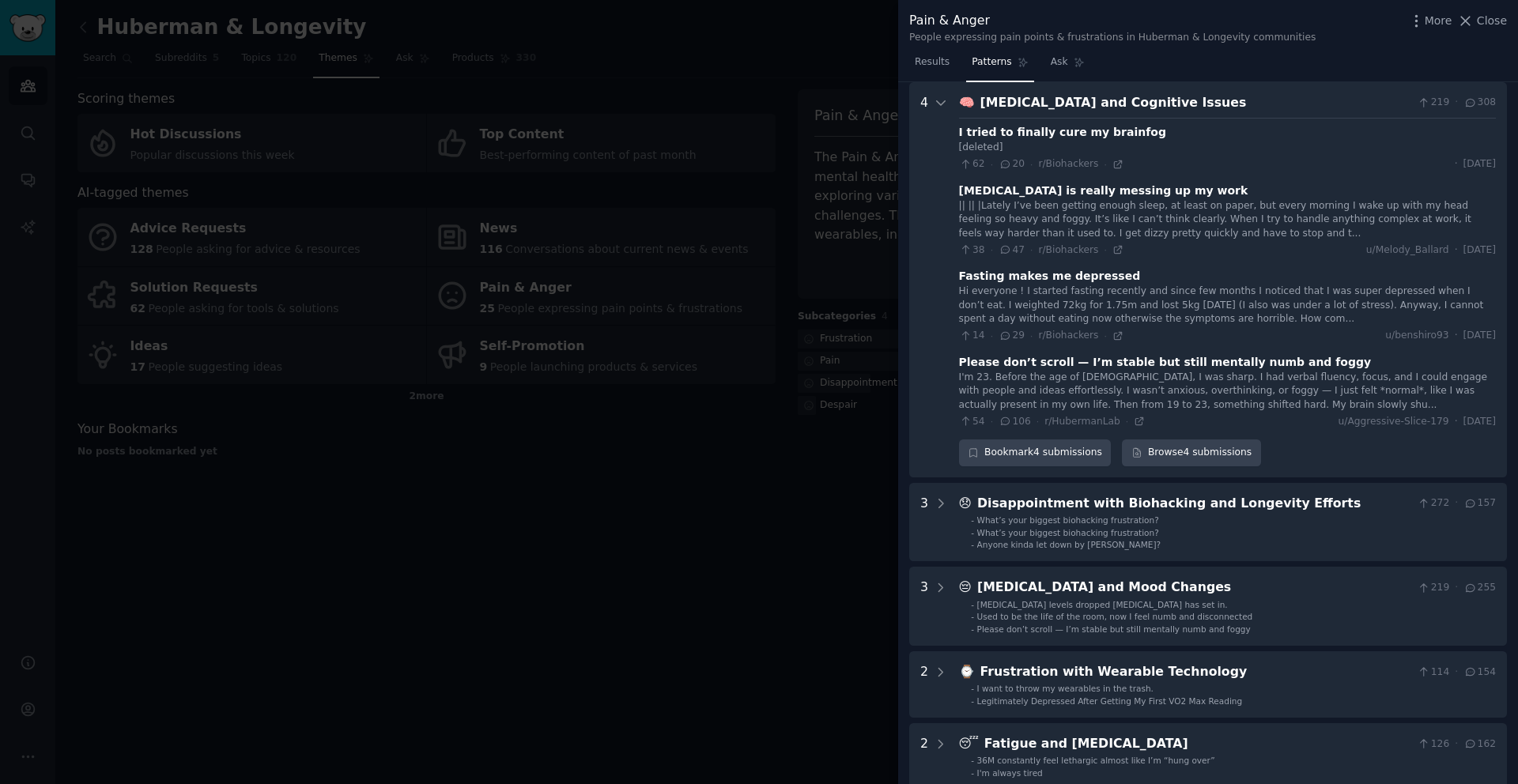
click at [1048, 102] on div "Brain Fog and Cognitive Issues" at bounding box center [1196, 103] width 432 height 20
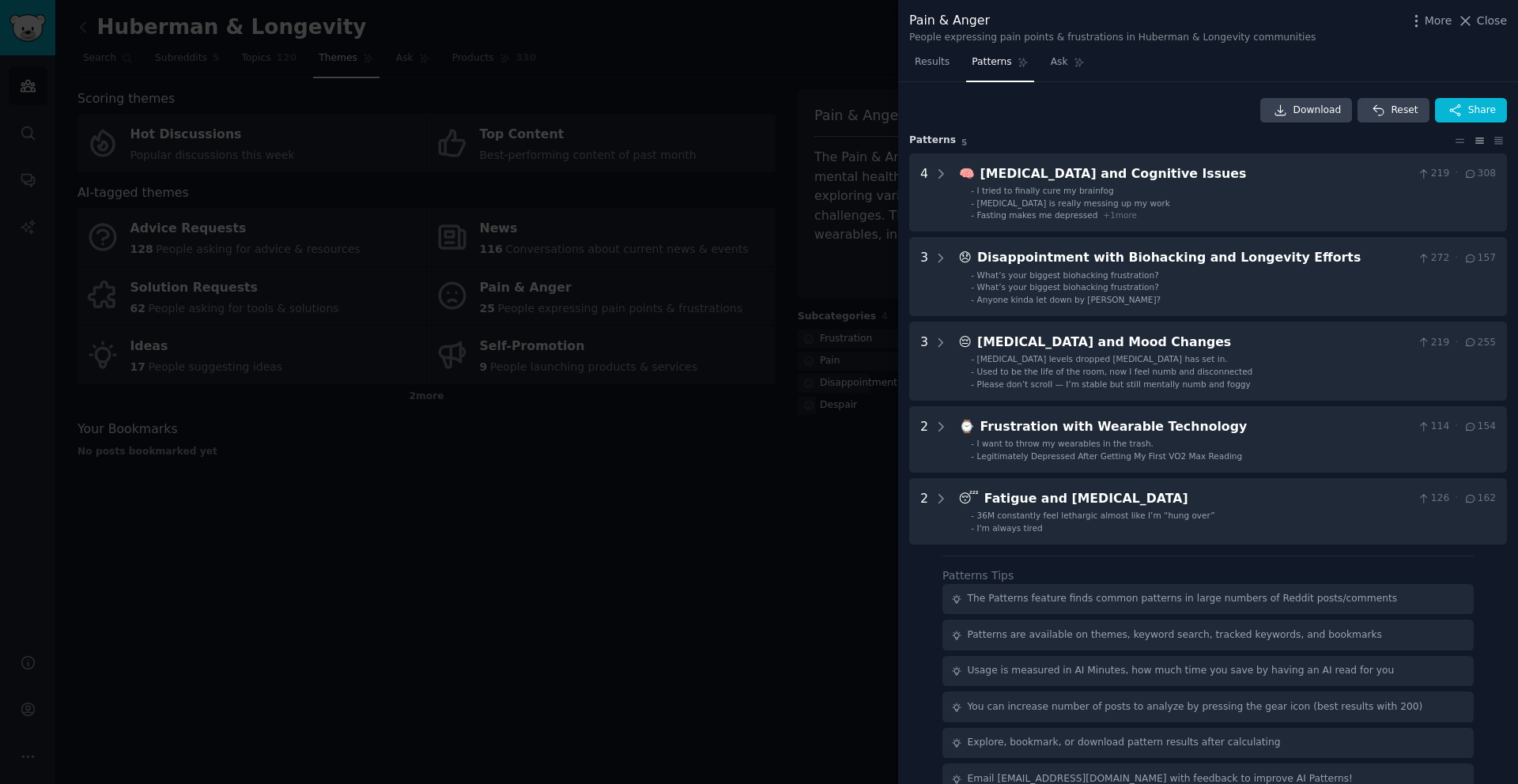
scroll to position [0, 0]
click at [737, 512] on div at bounding box center [759, 392] width 1518 height 784
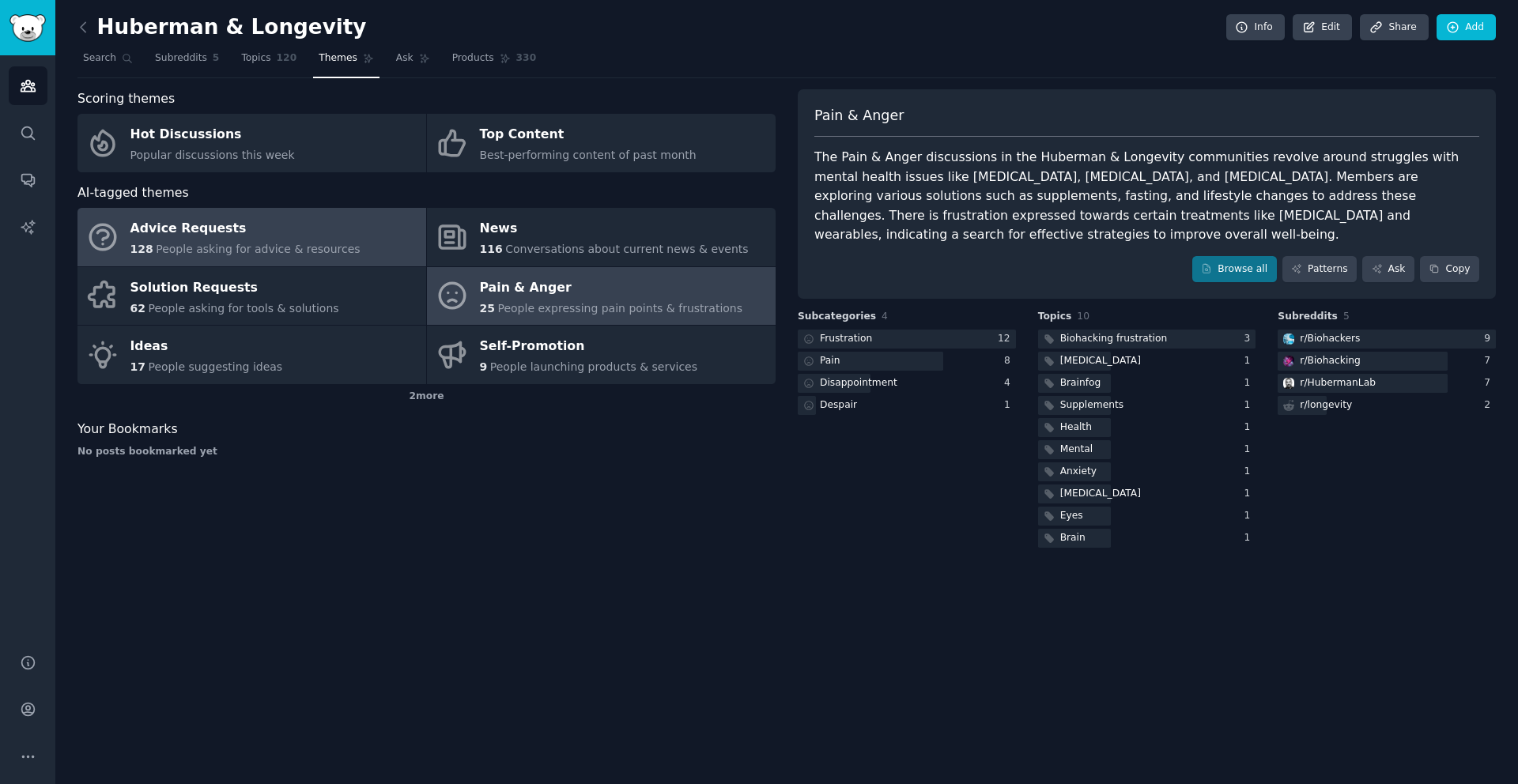
click at [342, 218] on link "Advice Requests 128 People asking for advice & resources" at bounding box center [252, 237] width 348 height 59
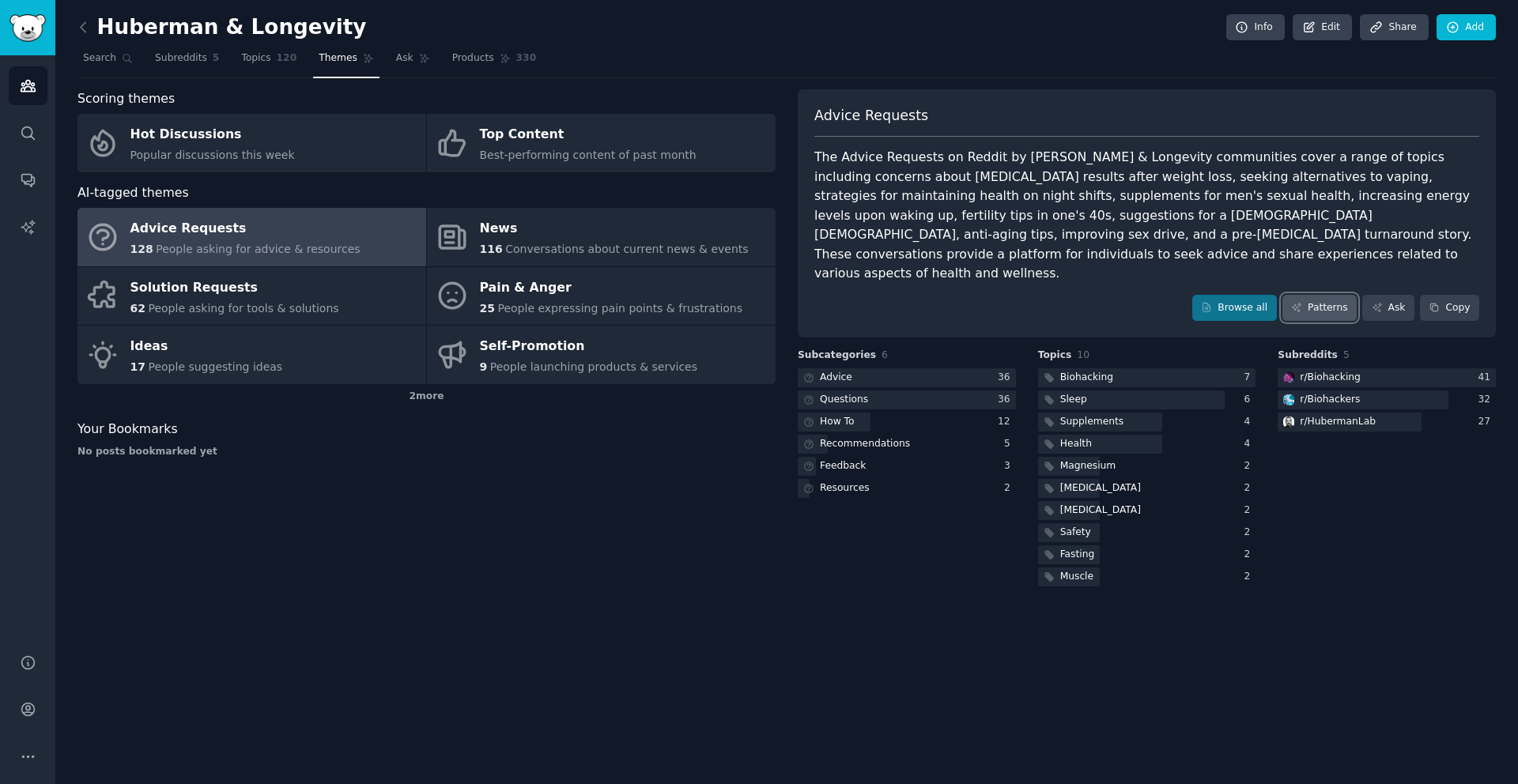
click at [1333, 295] on link "Patterns" at bounding box center [1319, 308] width 74 height 27
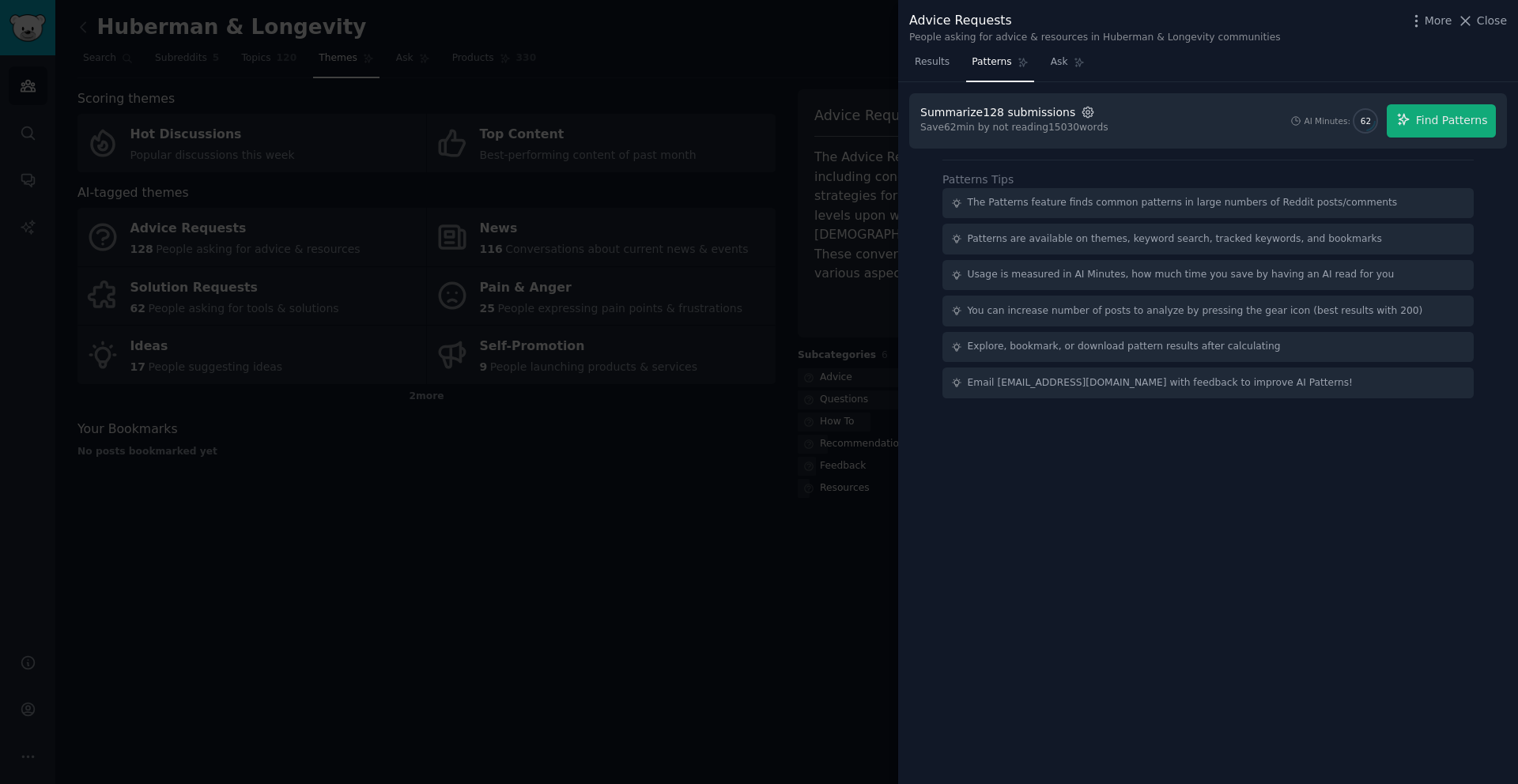
click at [1081, 114] on icon "button" at bounding box center [1088, 112] width 14 height 14
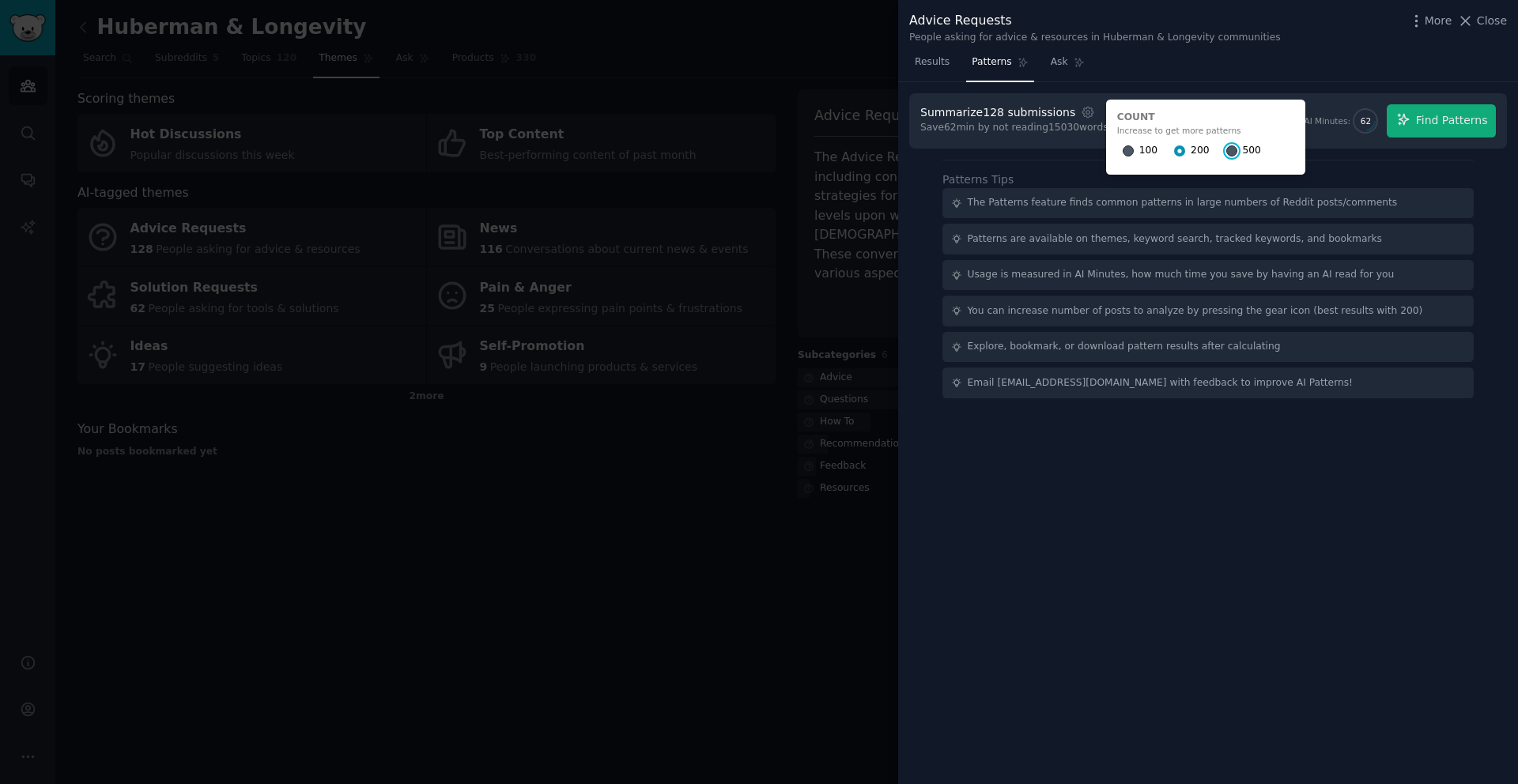
click at [1226, 150] on input "500" at bounding box center [1232, 150] width 11 height 11
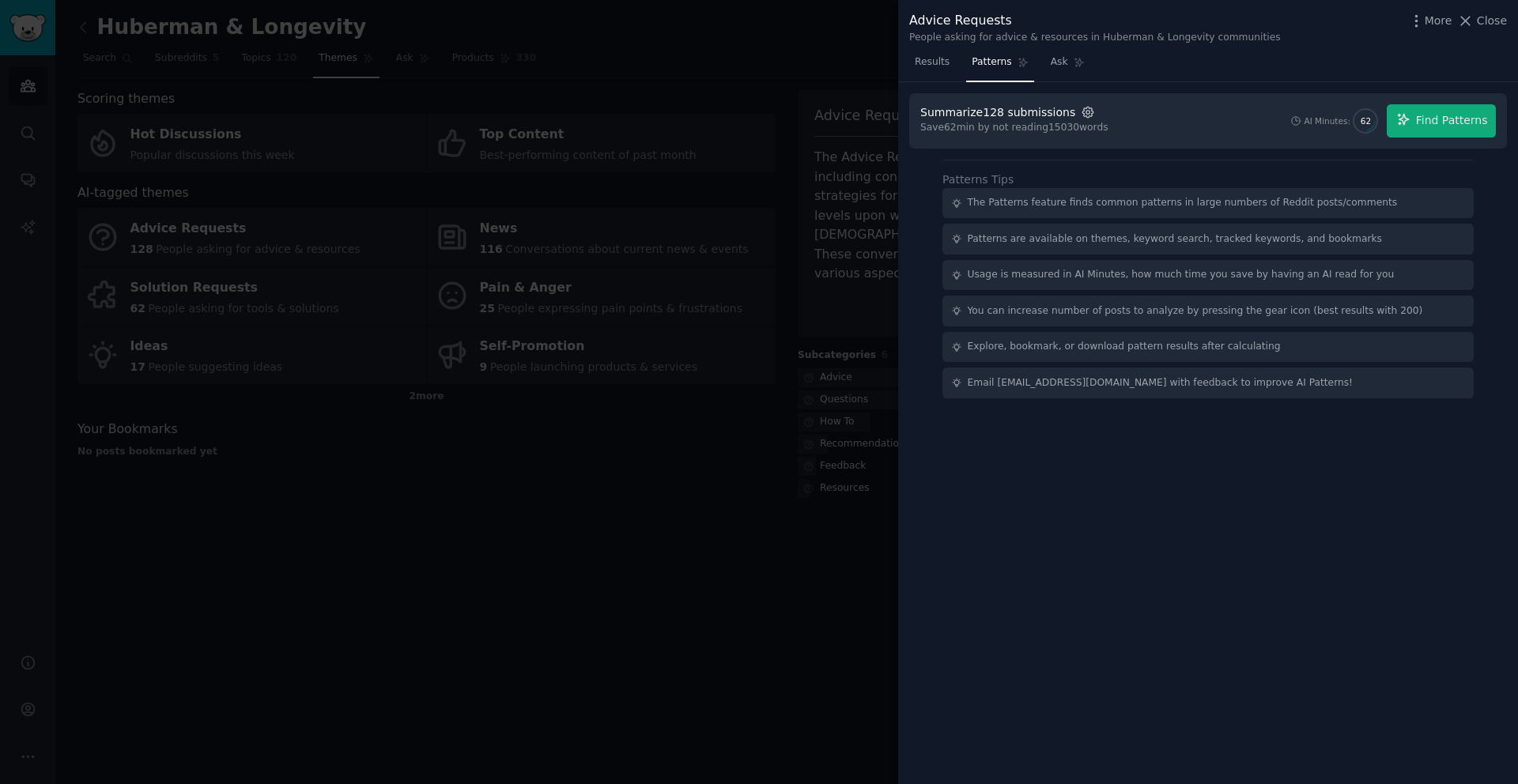
click at [1081, 113] on icon "button" at bounding box center [1088, 112] width 14 height 14
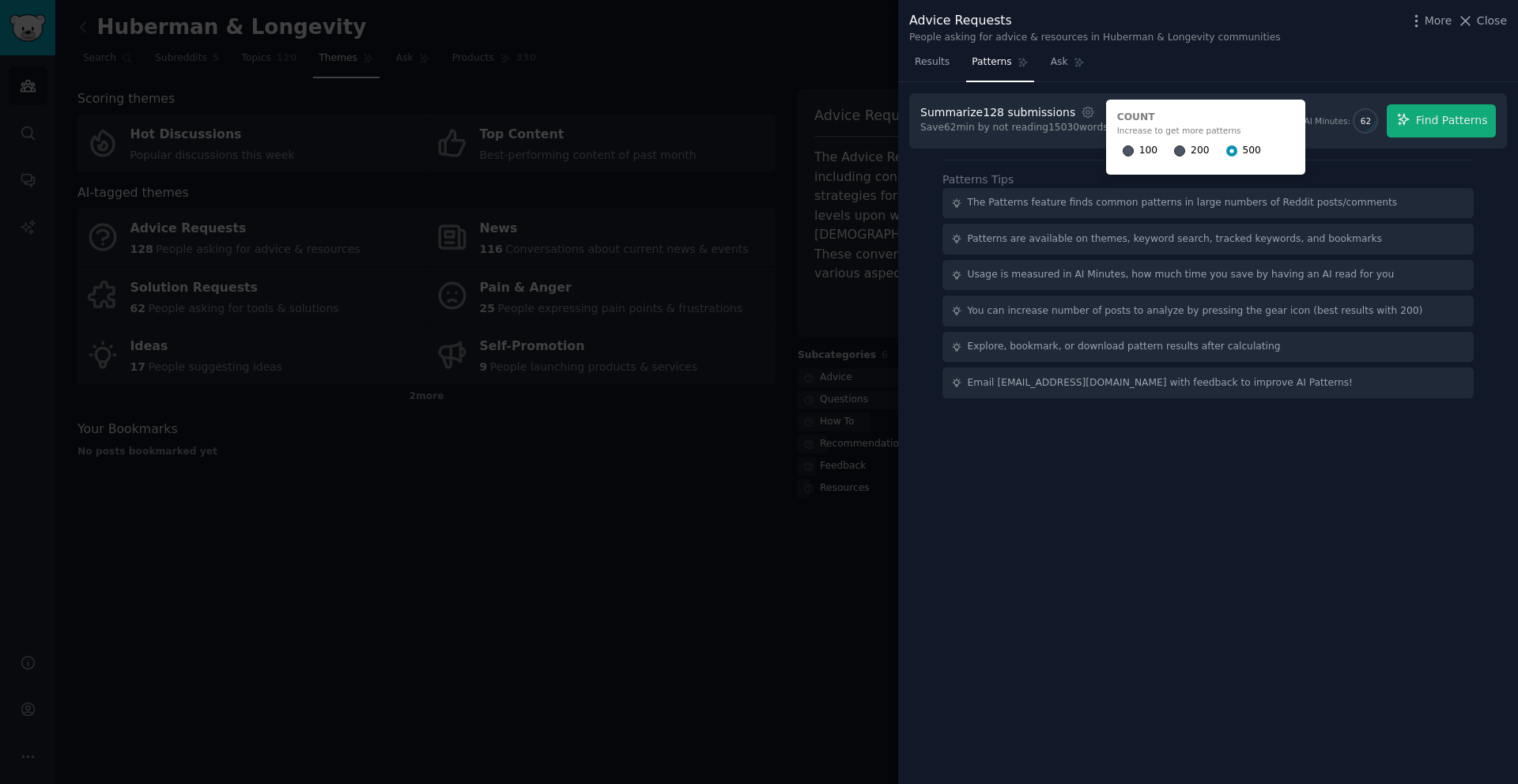
drag, startPoint x: 1352, startPoint y: 85, endPoint x: 1362, endPoint y: 108, distance: 25.1
click at [1352, 84] on div "Summarize 128 submissions Settings Count Increase to get more patterns 100 200 …" at bounding box center [1208, 433] width 620 height 703
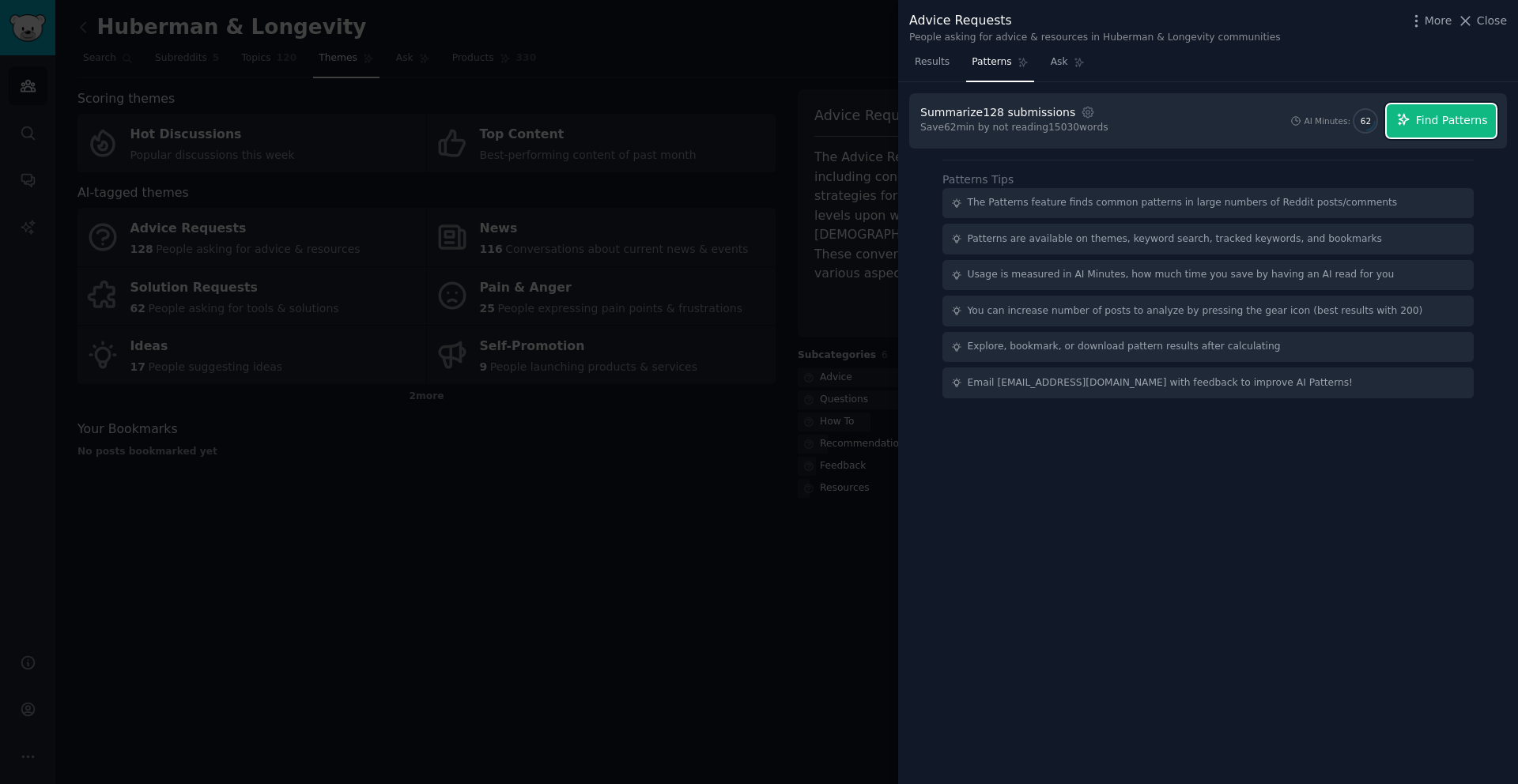
click at [1408, 118] on icon "button" at bounding box center [1403, 119] width 14 height 14
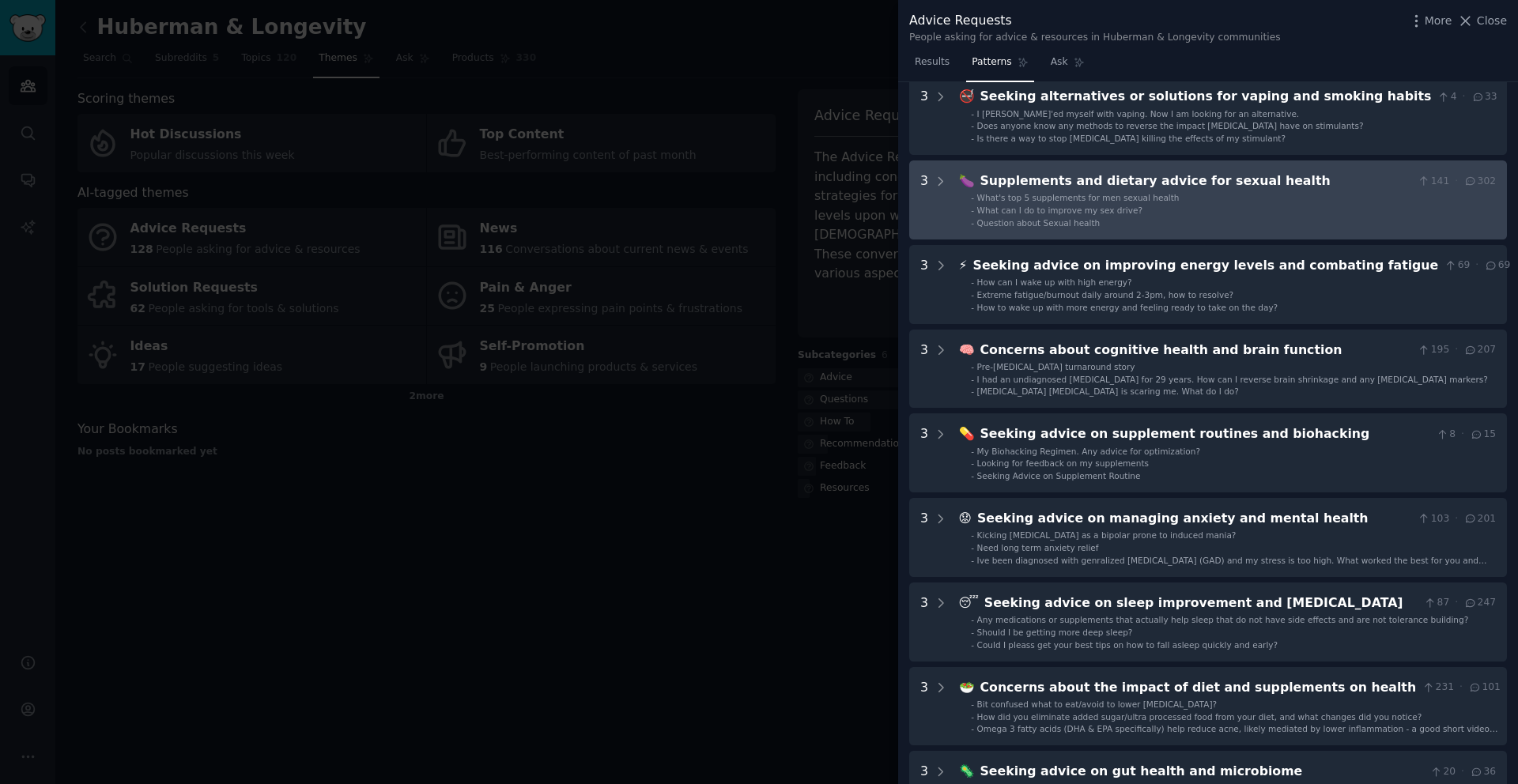
scroll to position [186, 0]
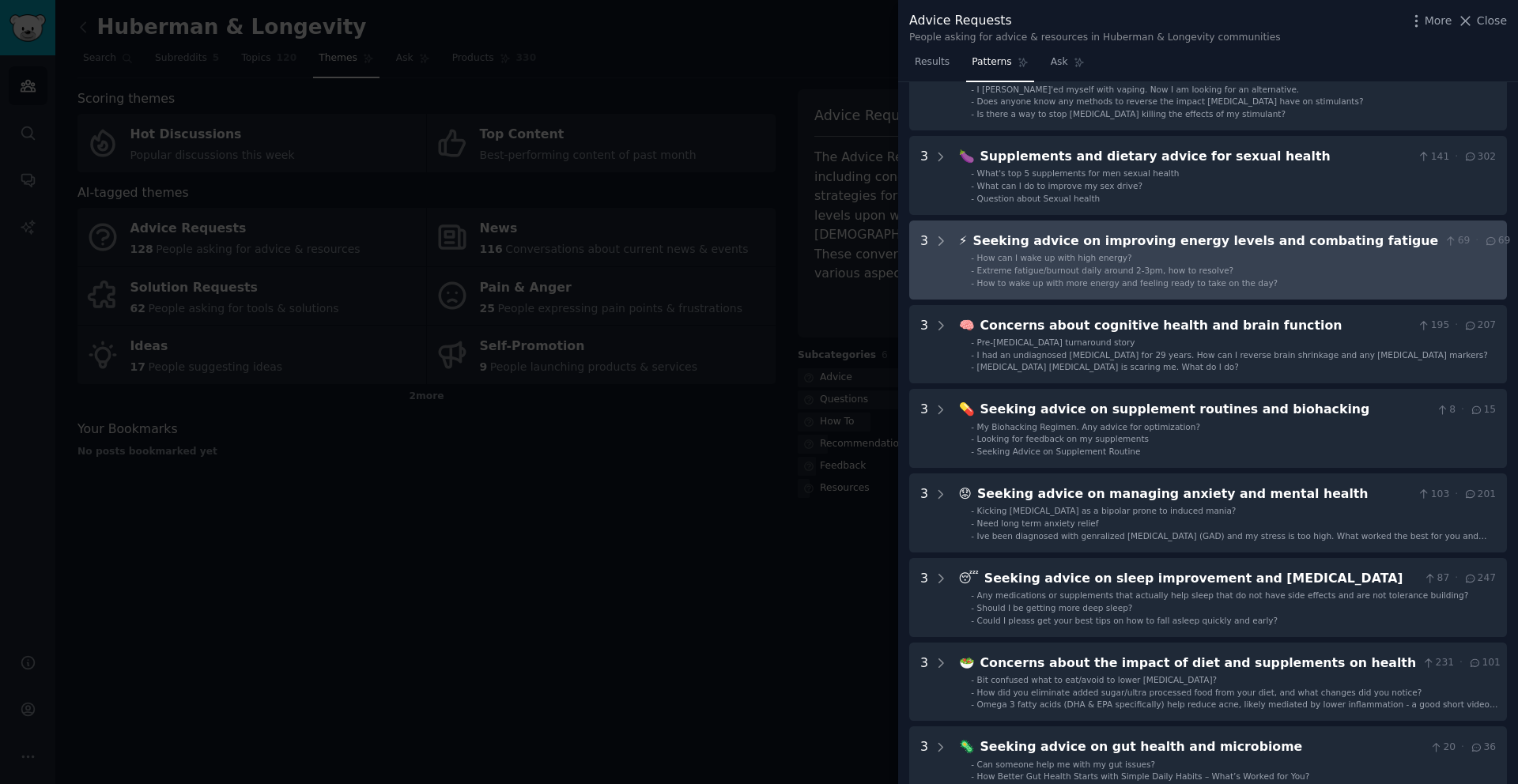
click at [1131, 267] on span "Extreme fatigue/burnout daily around 2-3pm, how to resolve?" at bounding box center [1106, 270] width 257 height 10
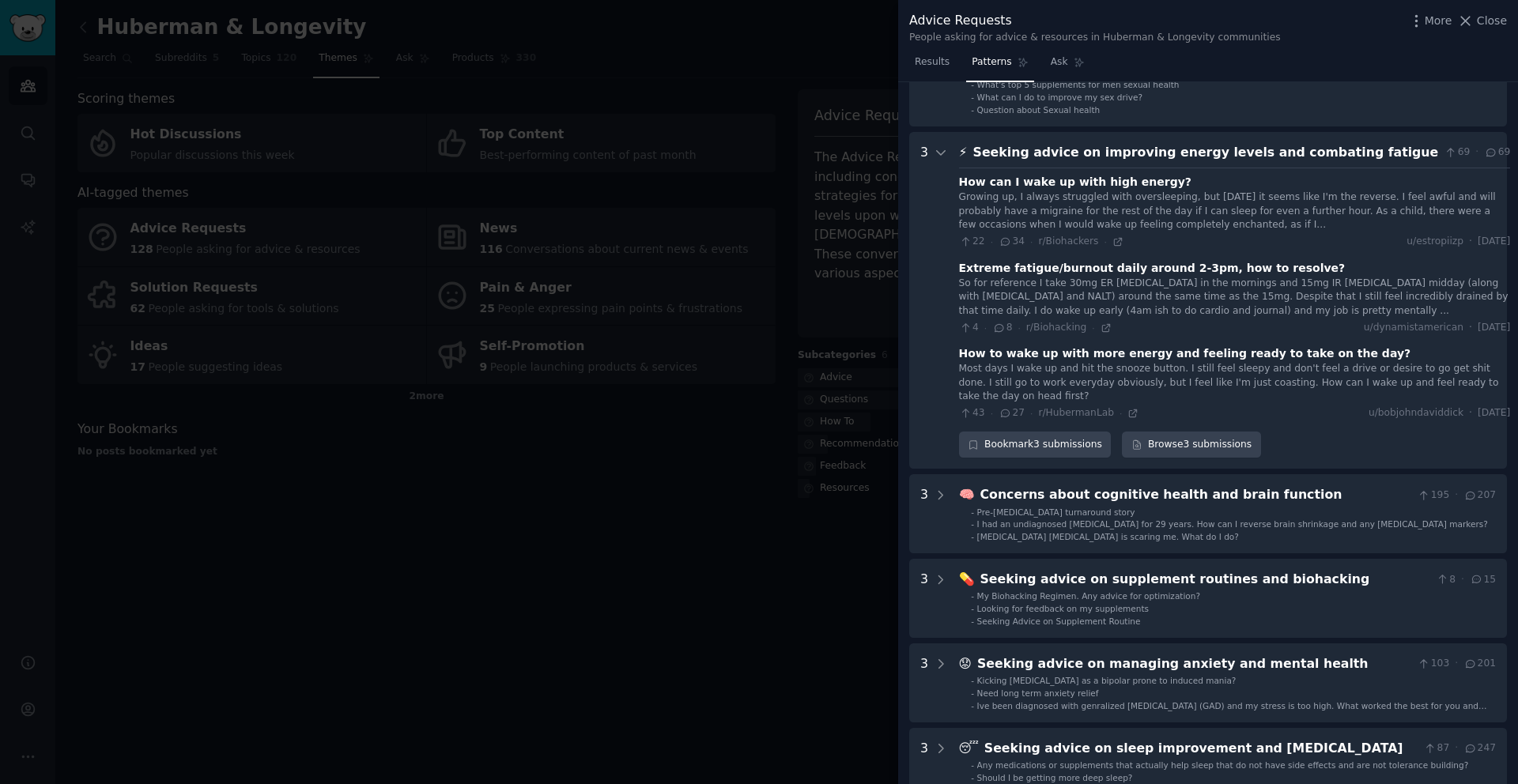
scroll to position [260, 0]
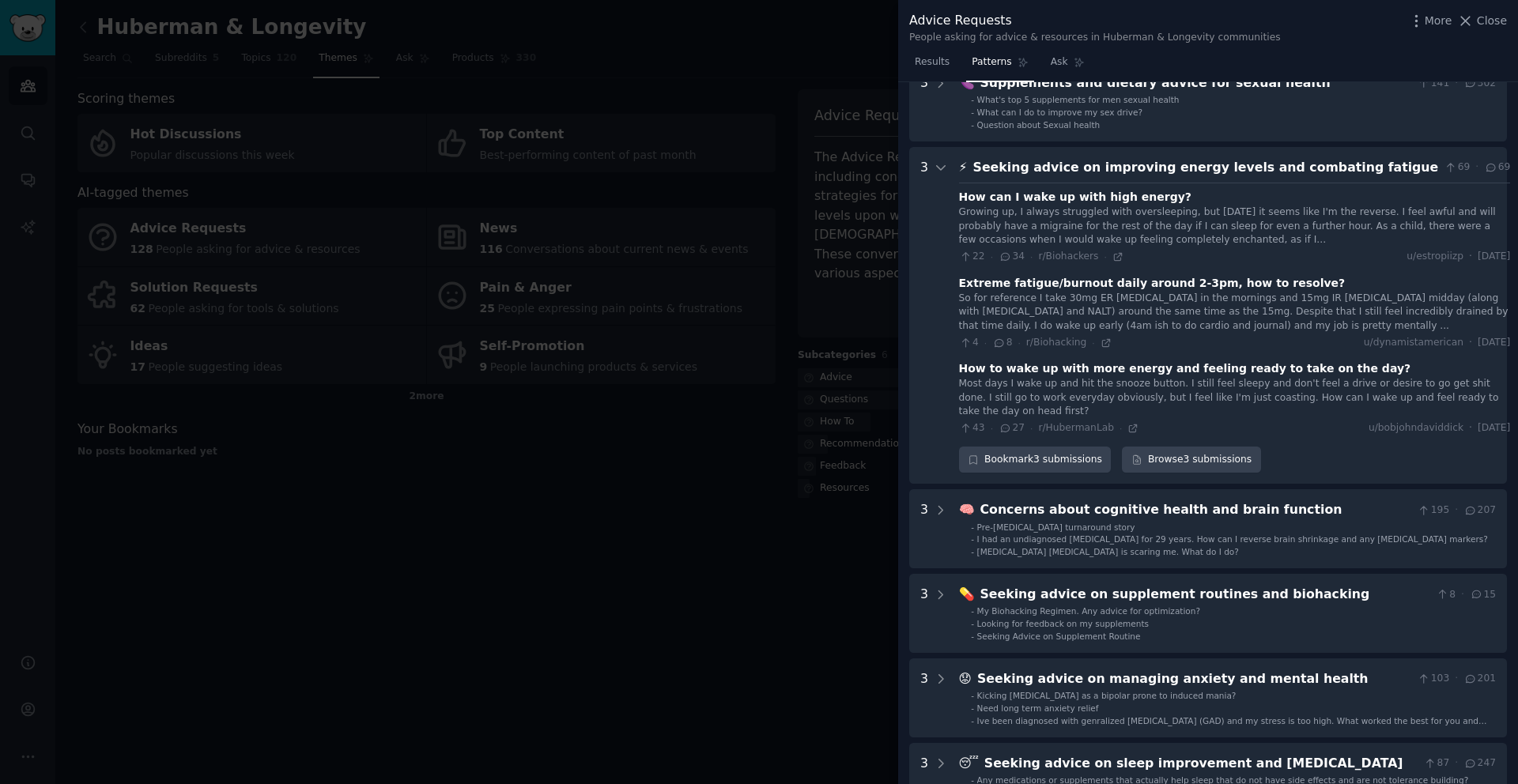
click at [1071, 233] on div "Growing up, I always struggled with oversleeping, but today it seems like I'm t…" at bounding box center [1235, 227] width 552 height 42
click at [1069, 239] on div "Growing up, I always struggled with oversleeping, but today it seems like I'm t…" at bounding box center [1235, 227] width 552 height 42
click at [1141, 227] on div "Growing up, I always struggled with oversleeping, but today it seems like I'm t…" at bounding box center [1235, 227] width 552 height 42
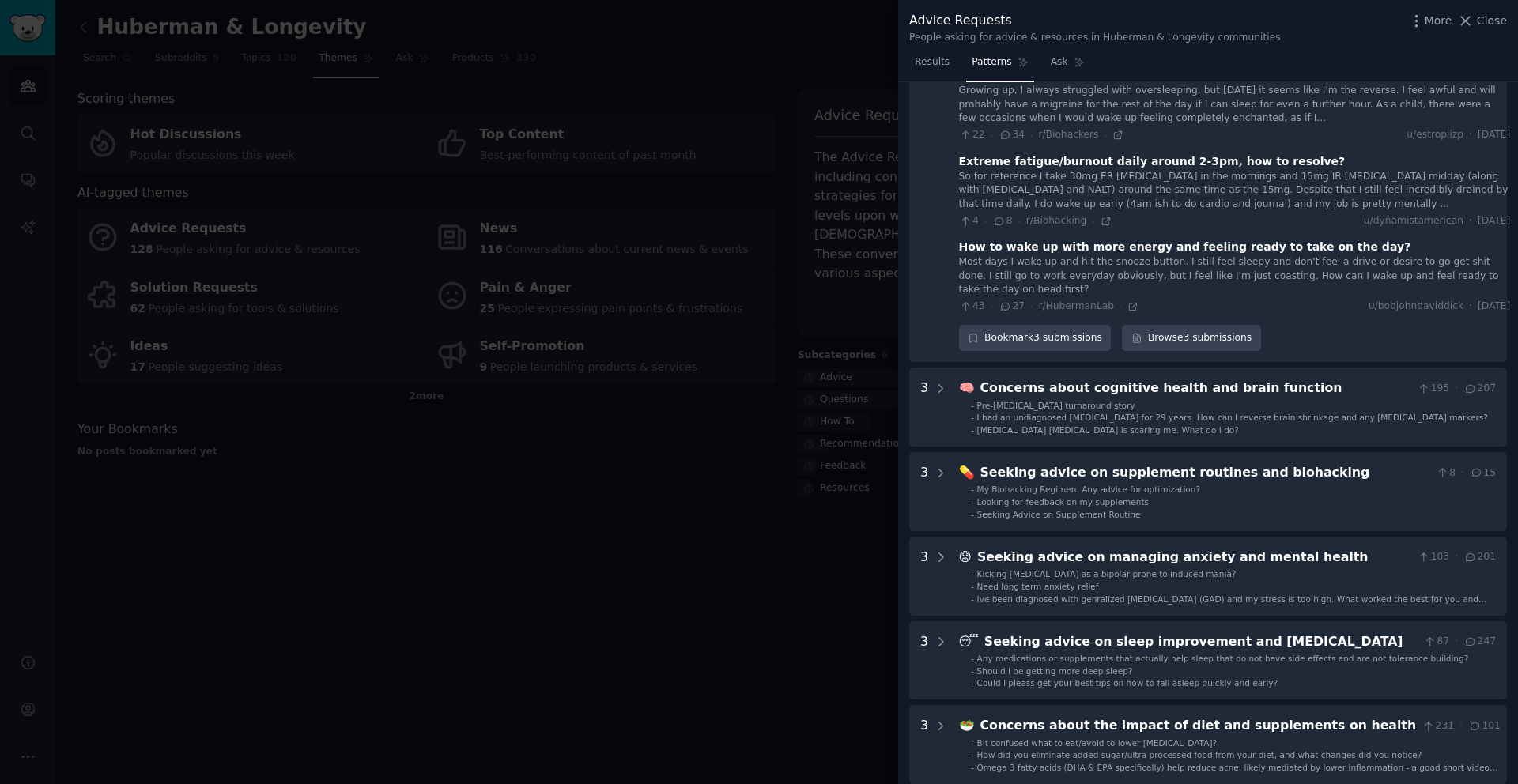
scroll to position [447, 0]
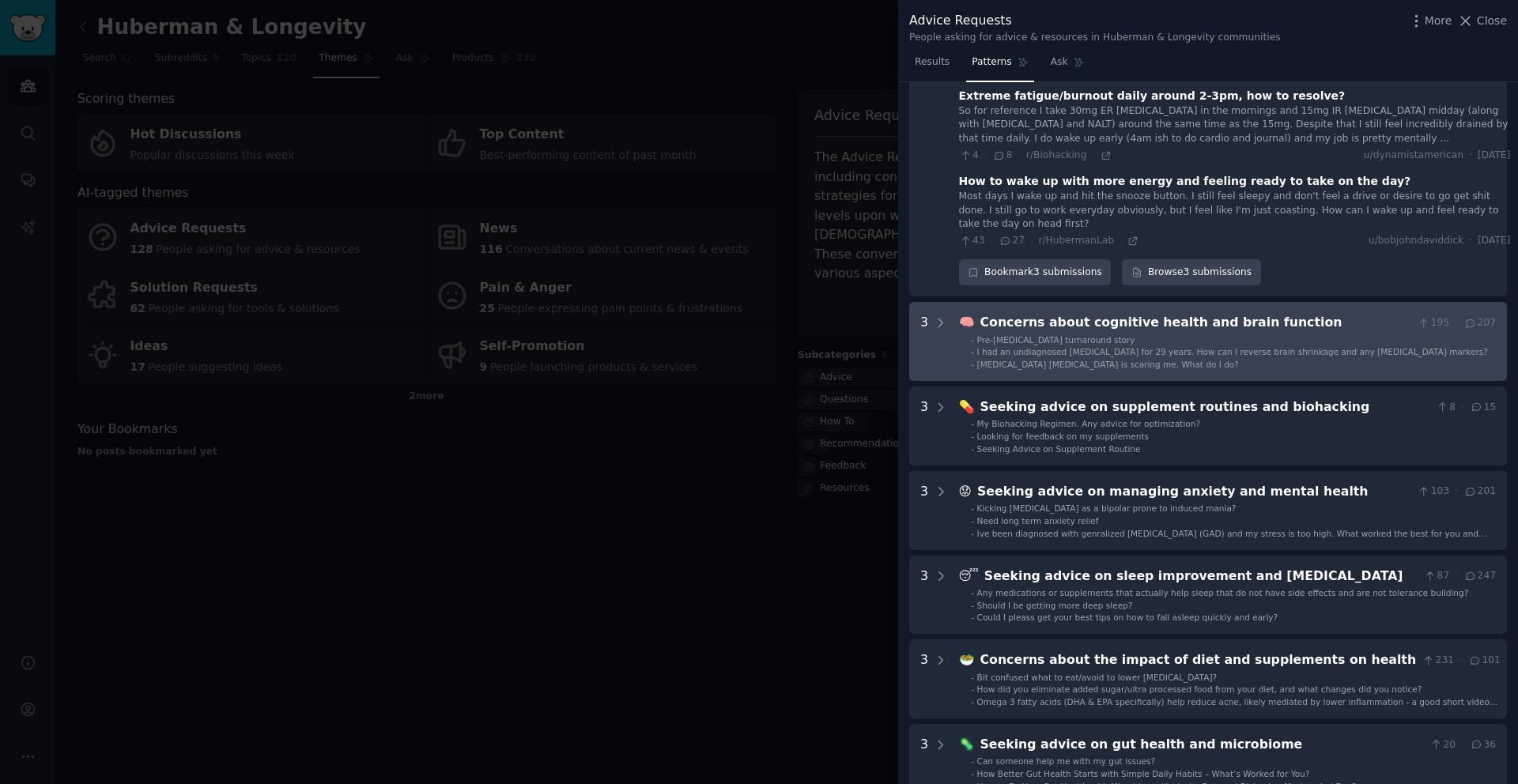
click at [1078, 352] on span "I had an undiagnosed autoimmune disease for 29 years. How can I reverse brain s…" at bounding box center [1233, 352] width 511 height 10
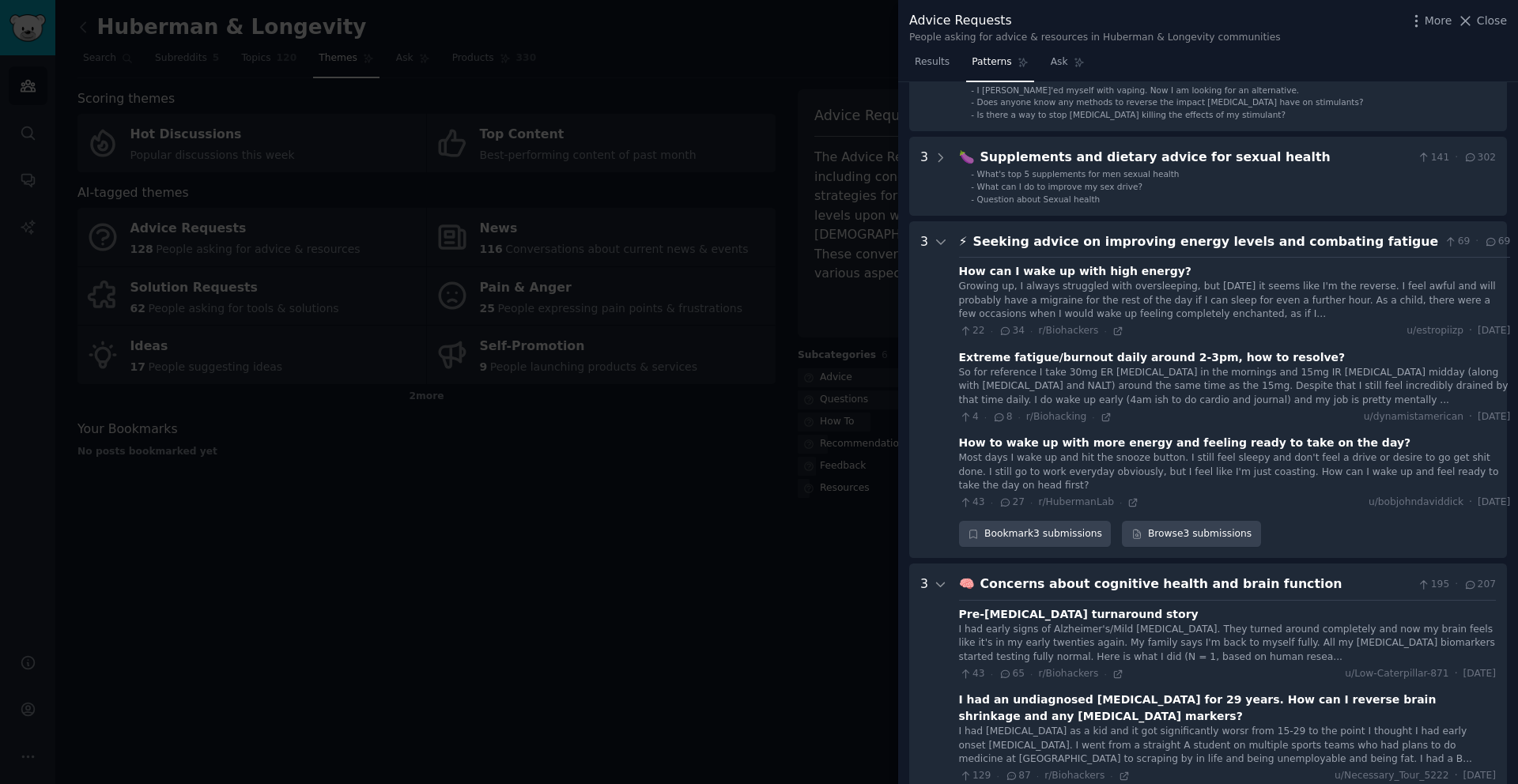
scroll to position [177, 0]
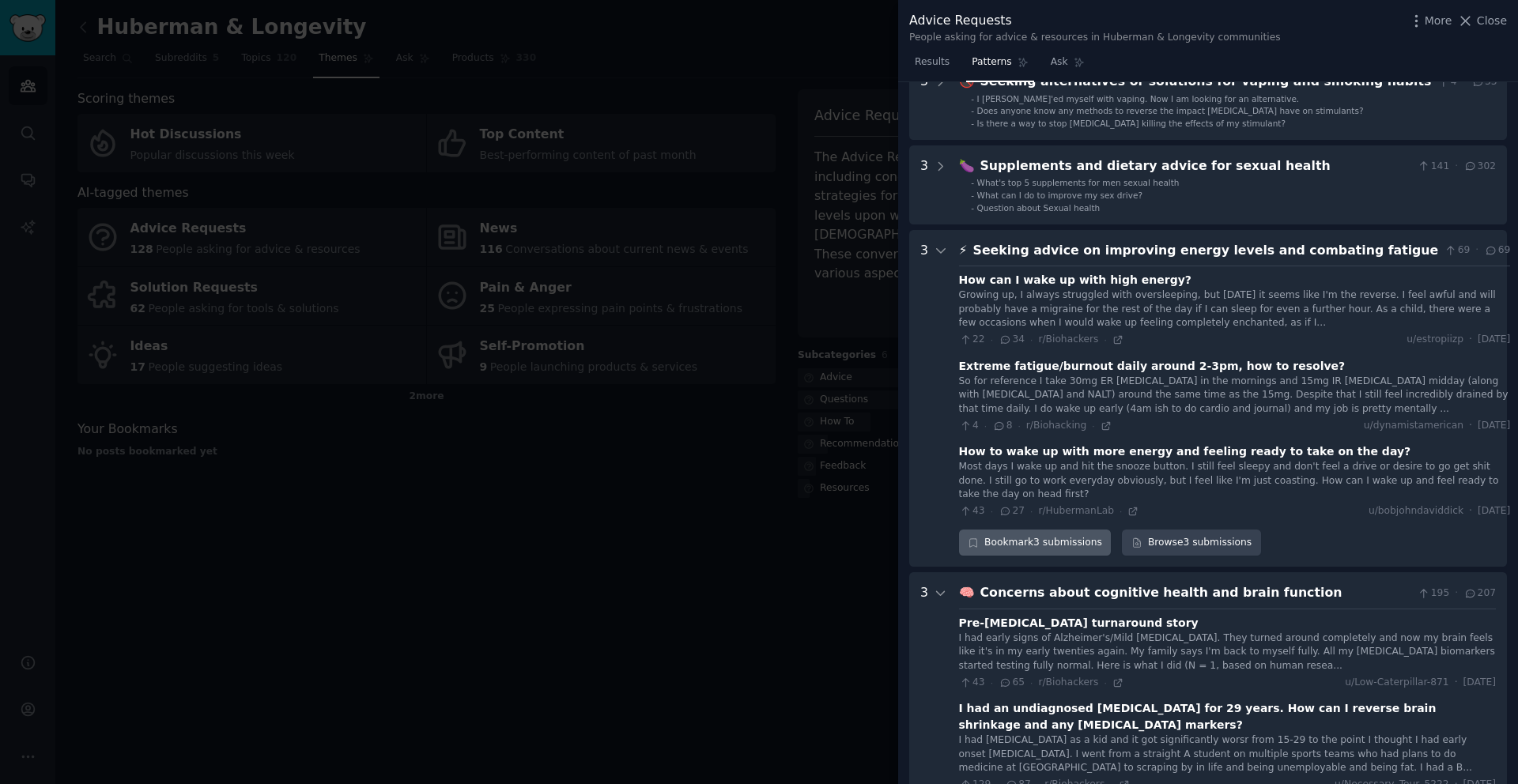
click at [1058, 542] on div "Bookmark 3 submissions" at bounding box center [1036, 542] width 152 height 27
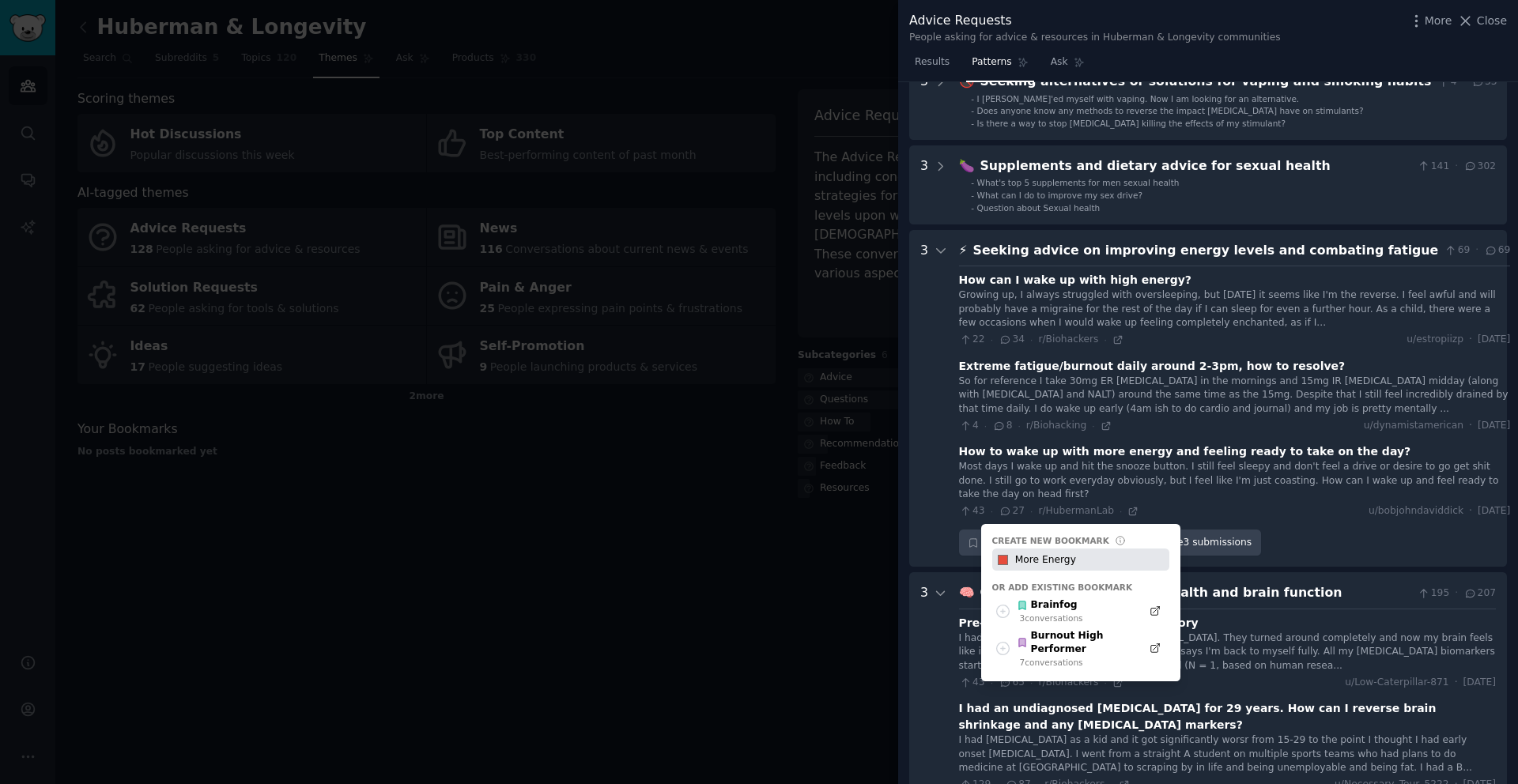
type input "More Energy"
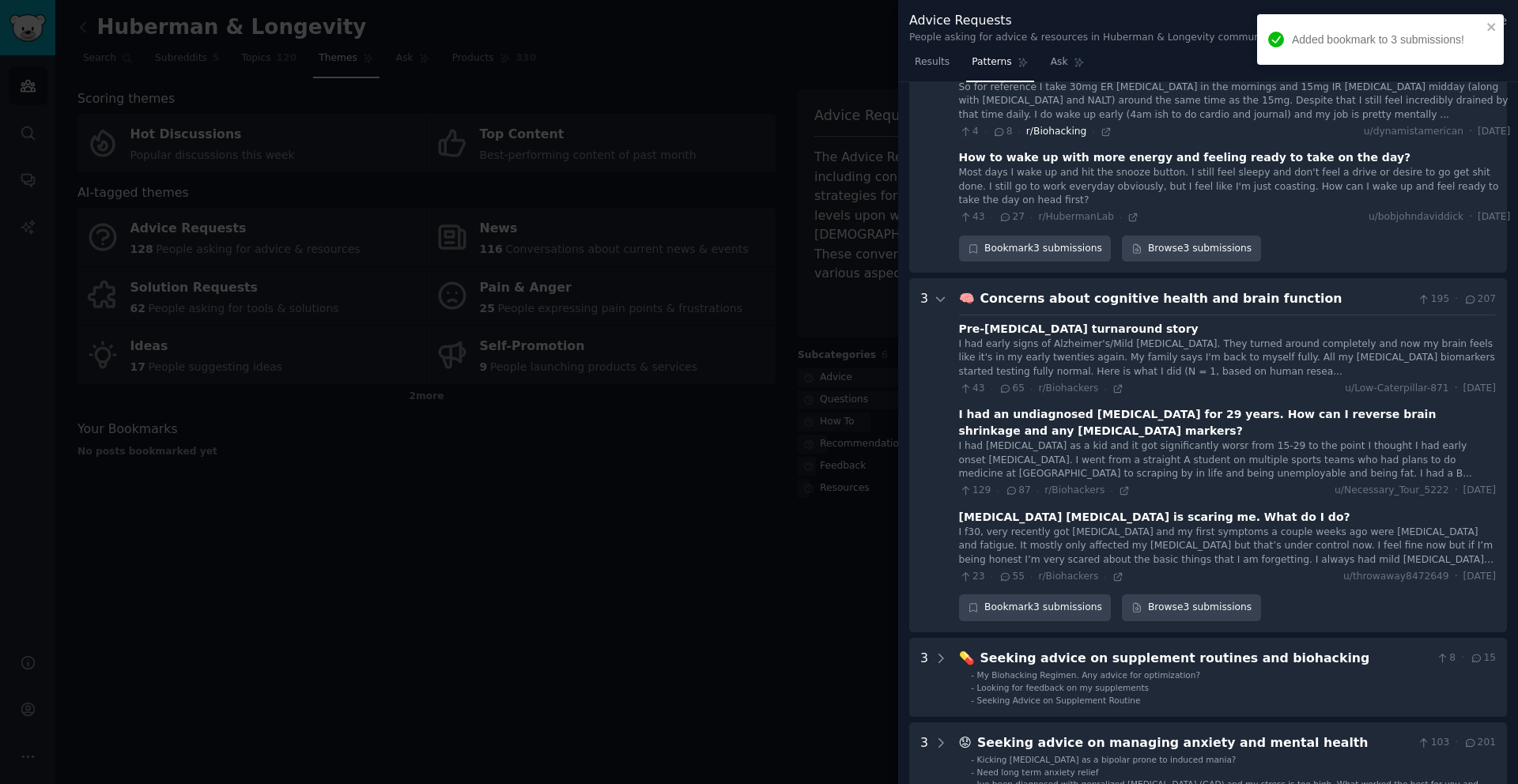
scroll to position [507, 0]
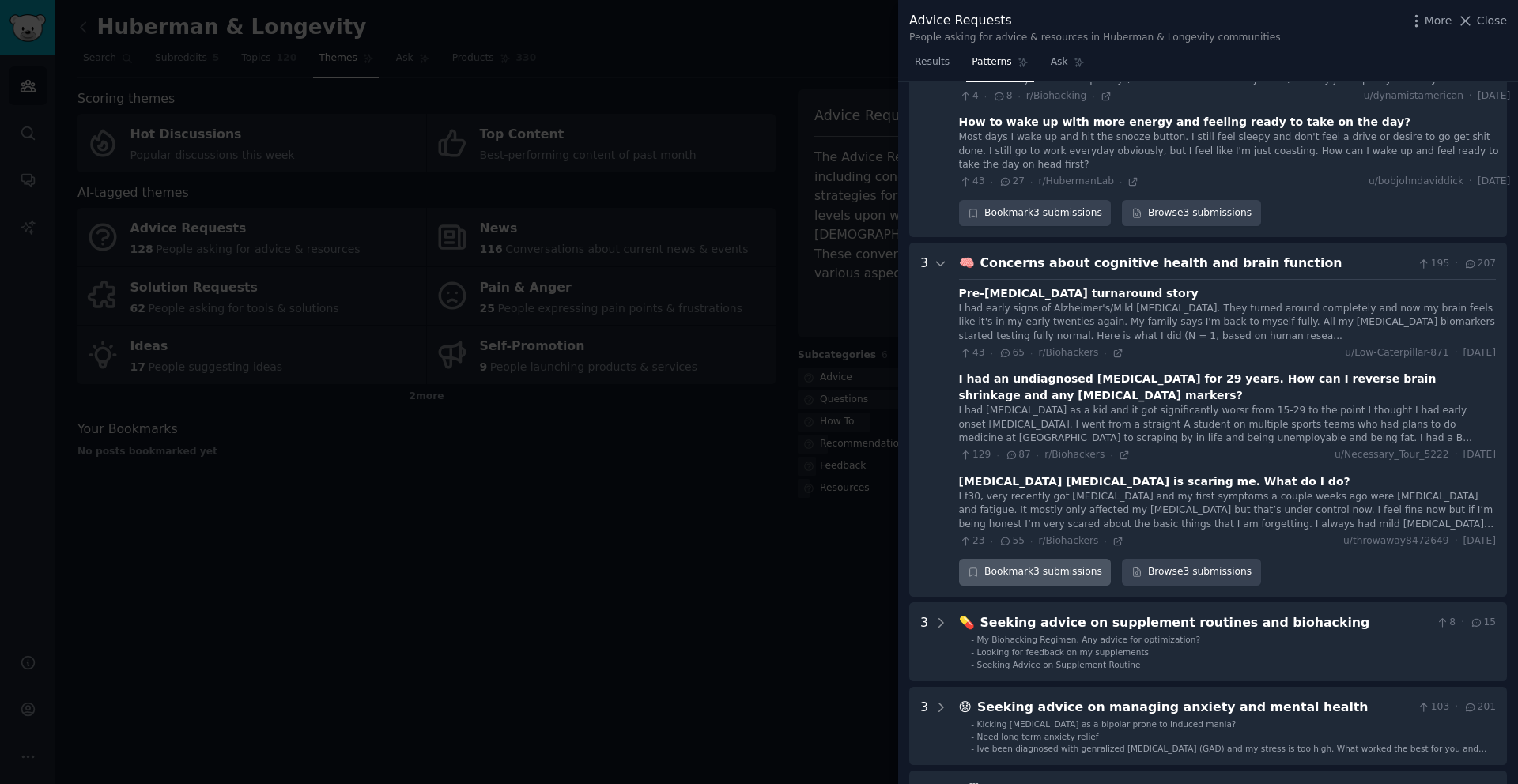
click at [1072, 573] on div "Bookmark 3 submissions" at bounding box center [1036, 572] width 152 height 27
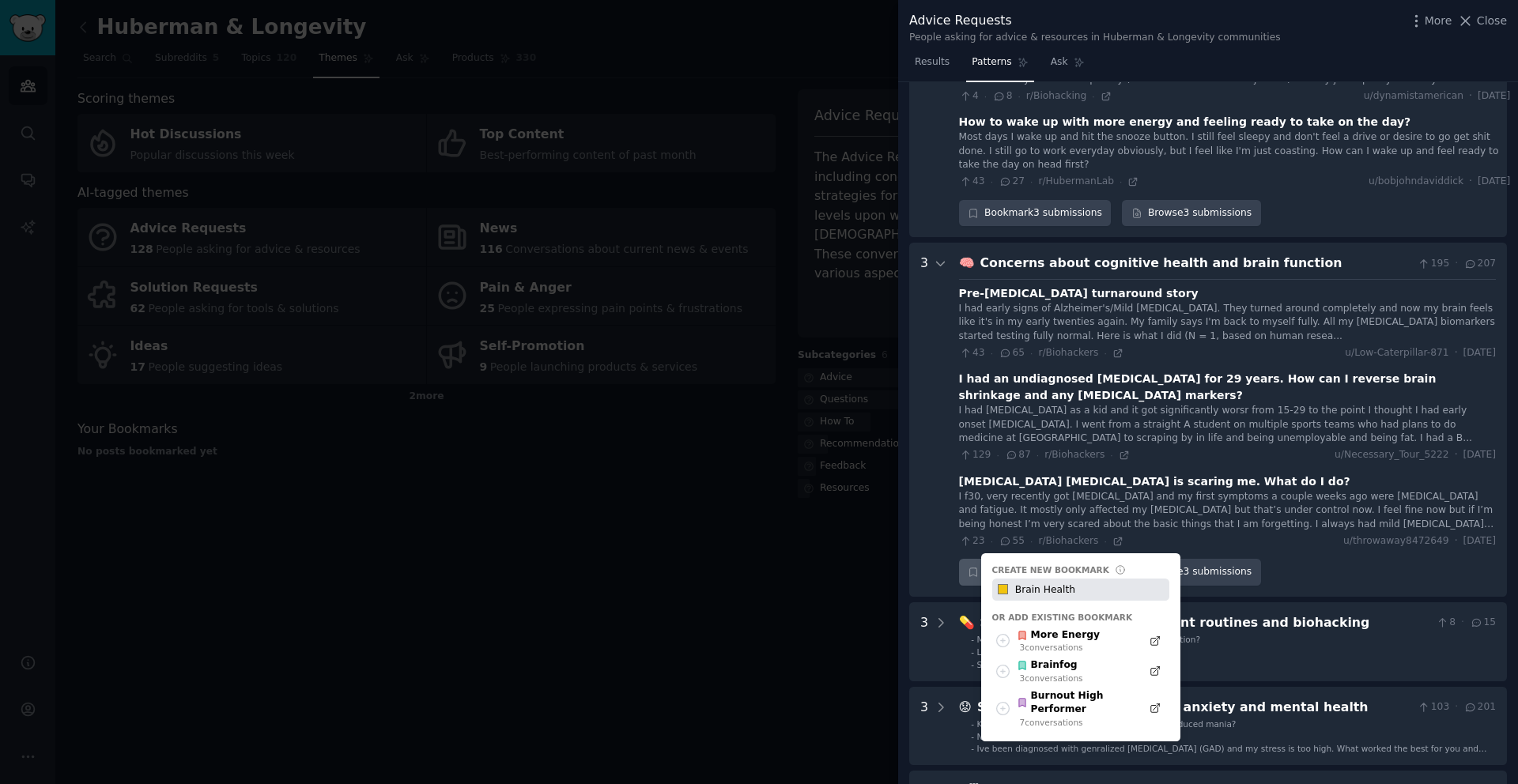
type input "Brain Health"
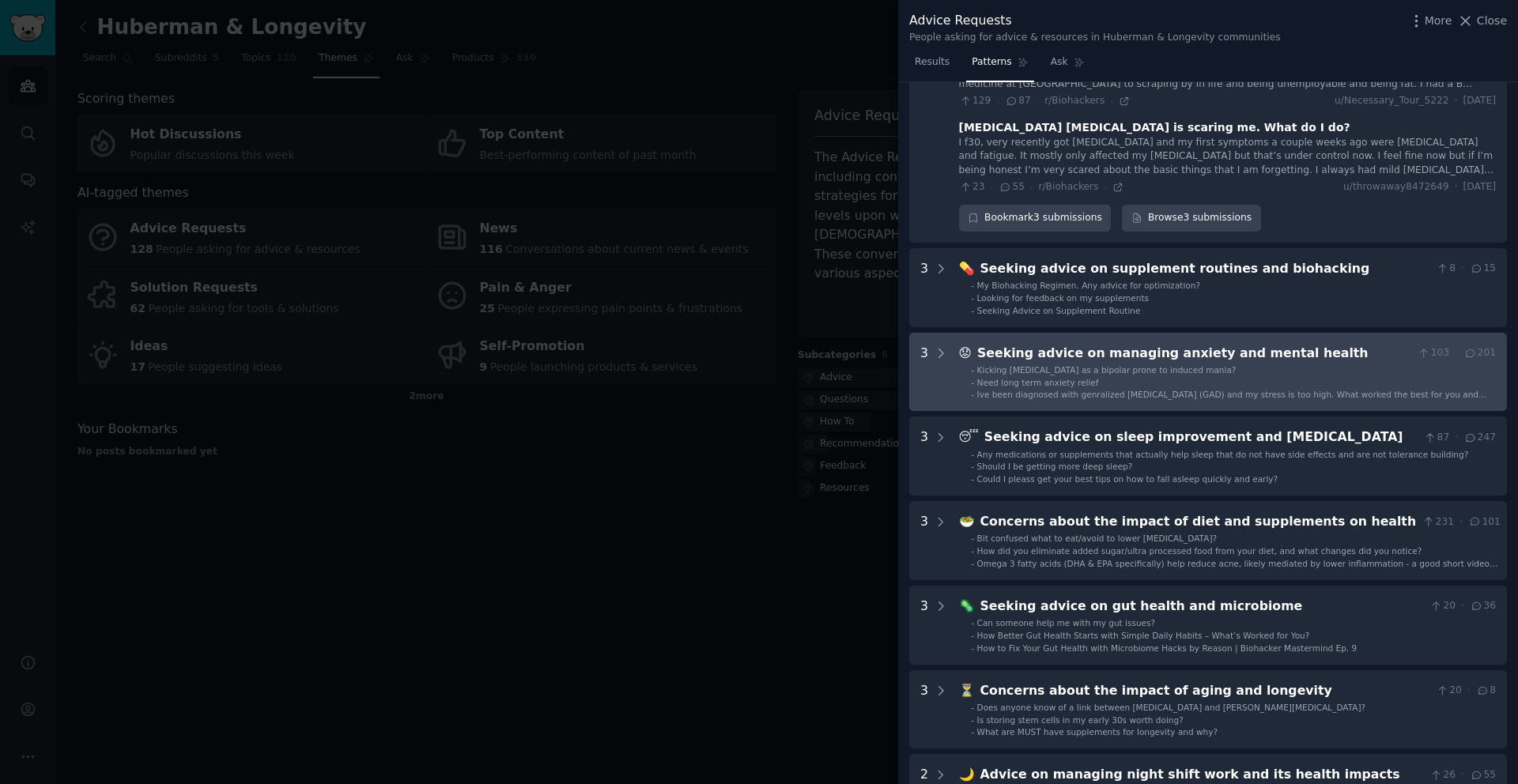
scroll to position [862, 0]
click at [1165, 371] on span "Kicking depression as a bipolar prone to induced mania?" at bounding box center [1107, 368] width 259 height 10
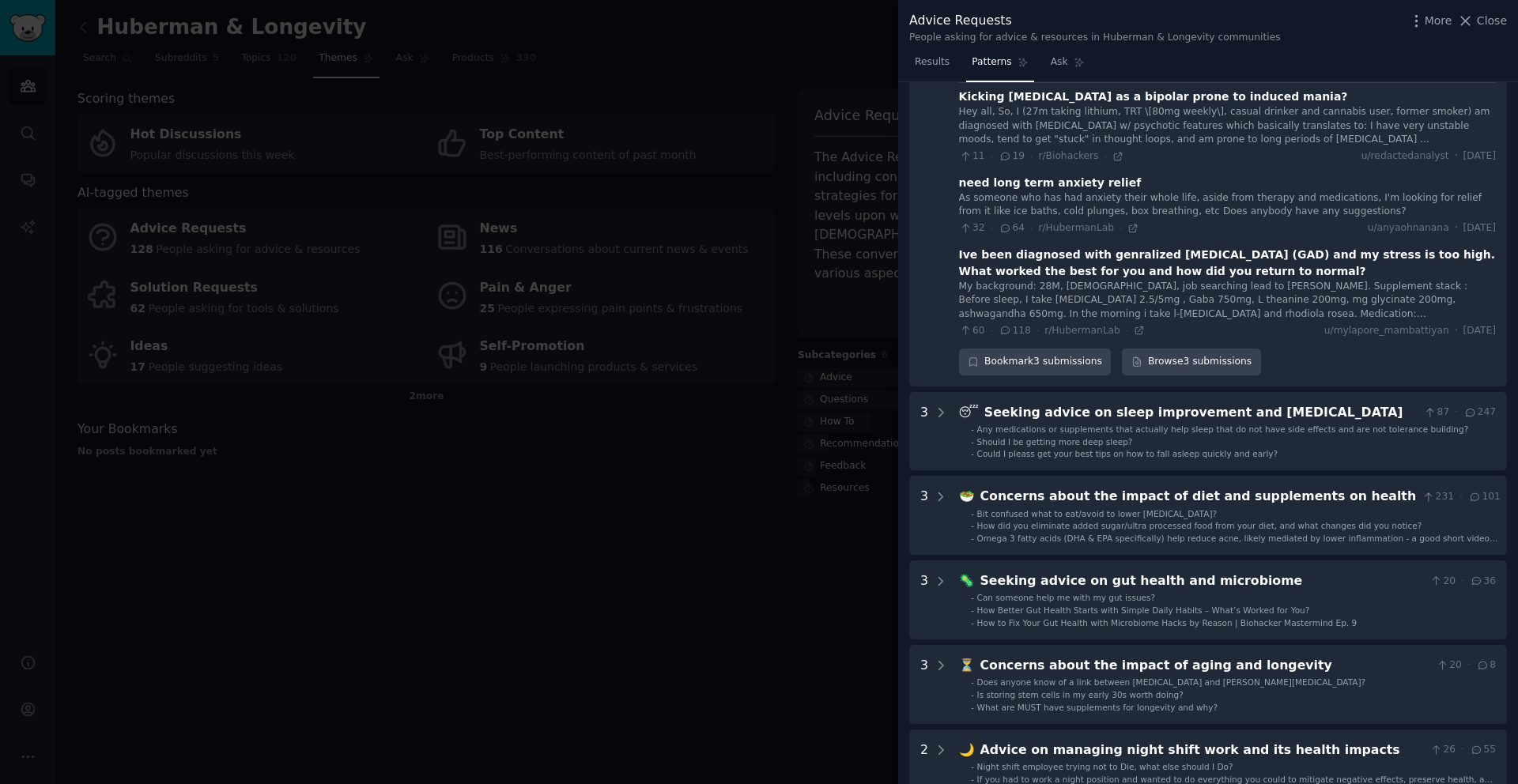
scroll to position [1249, 0]
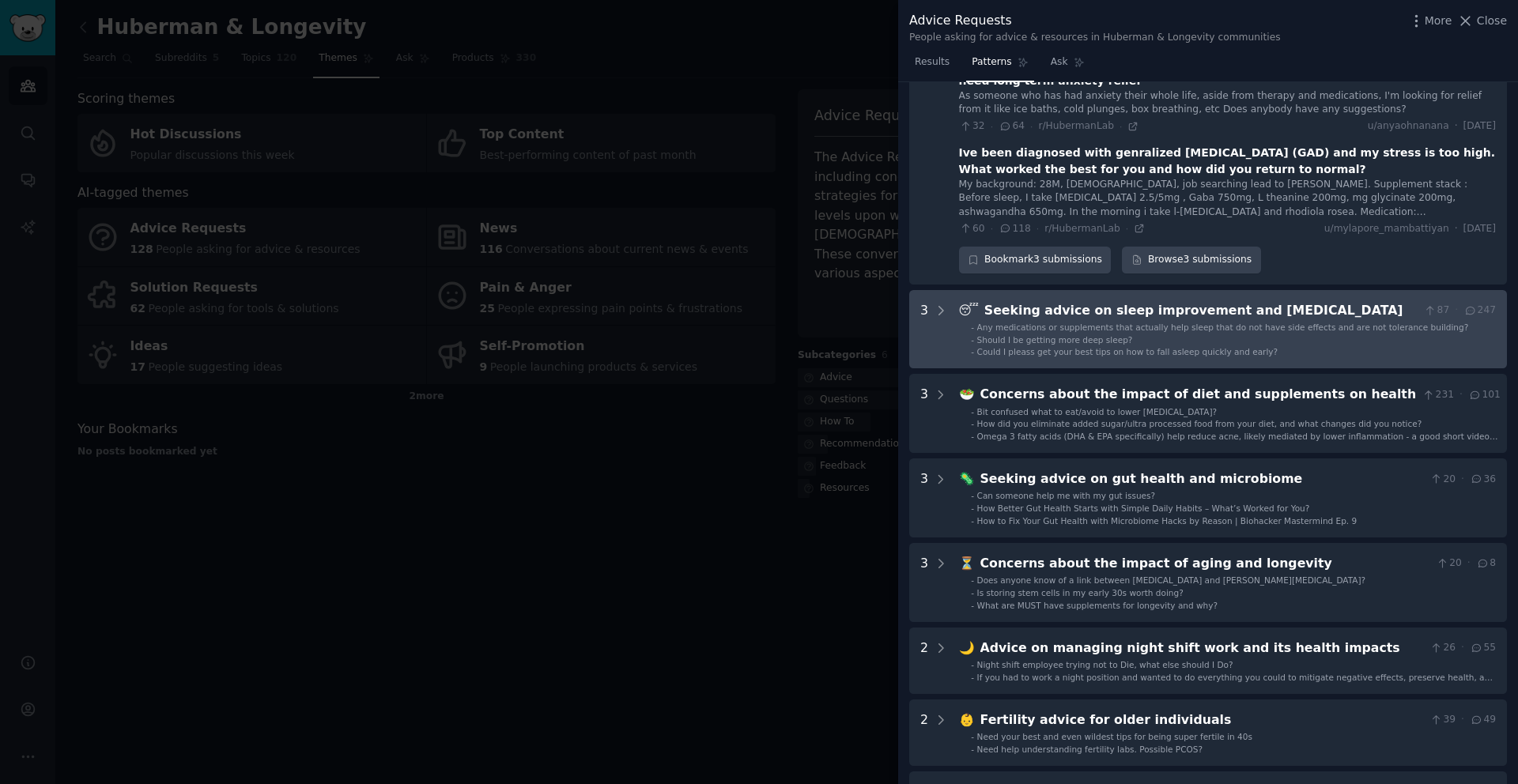
click at [1081, 322] on div "Any medications or supplements that actually help sleep that do not have side e…" at bounding box center [1223, 327] width 492 height 11
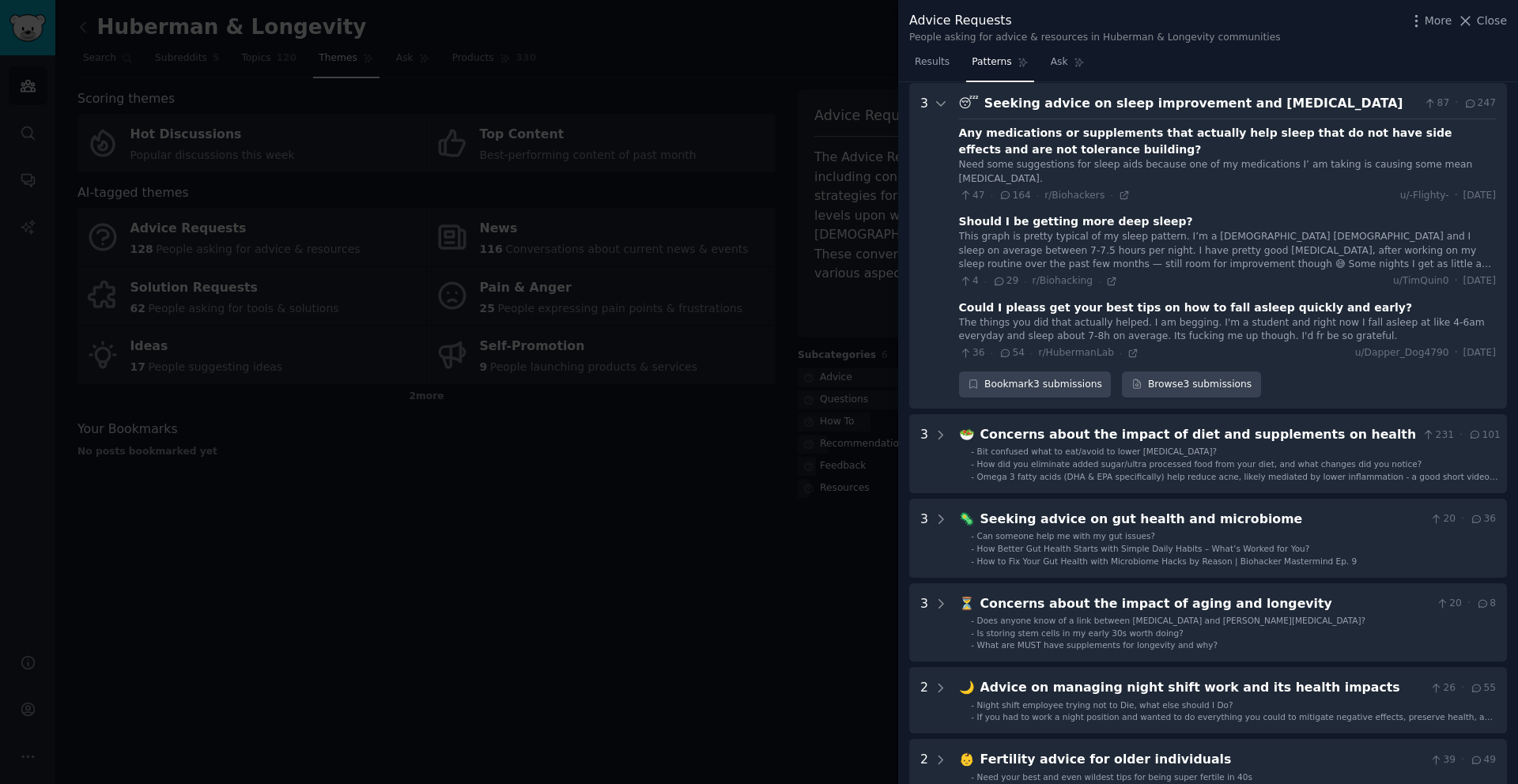
scroll to position [1457, 0]
click at [1057, 372] on div "Bookmark 3 submissions" at bounding box center [1036, 384] width 152 height 27
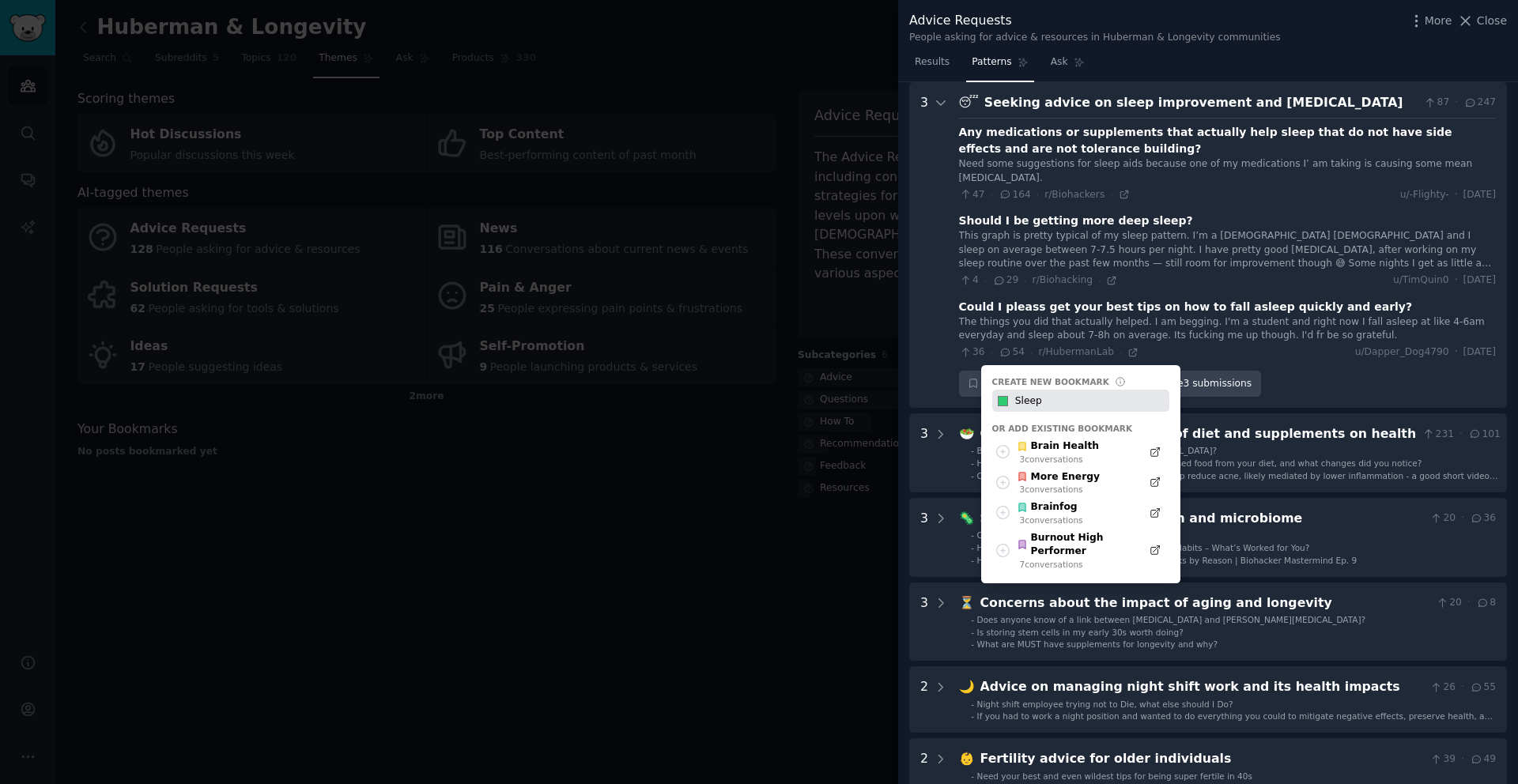
type input "Sleep"
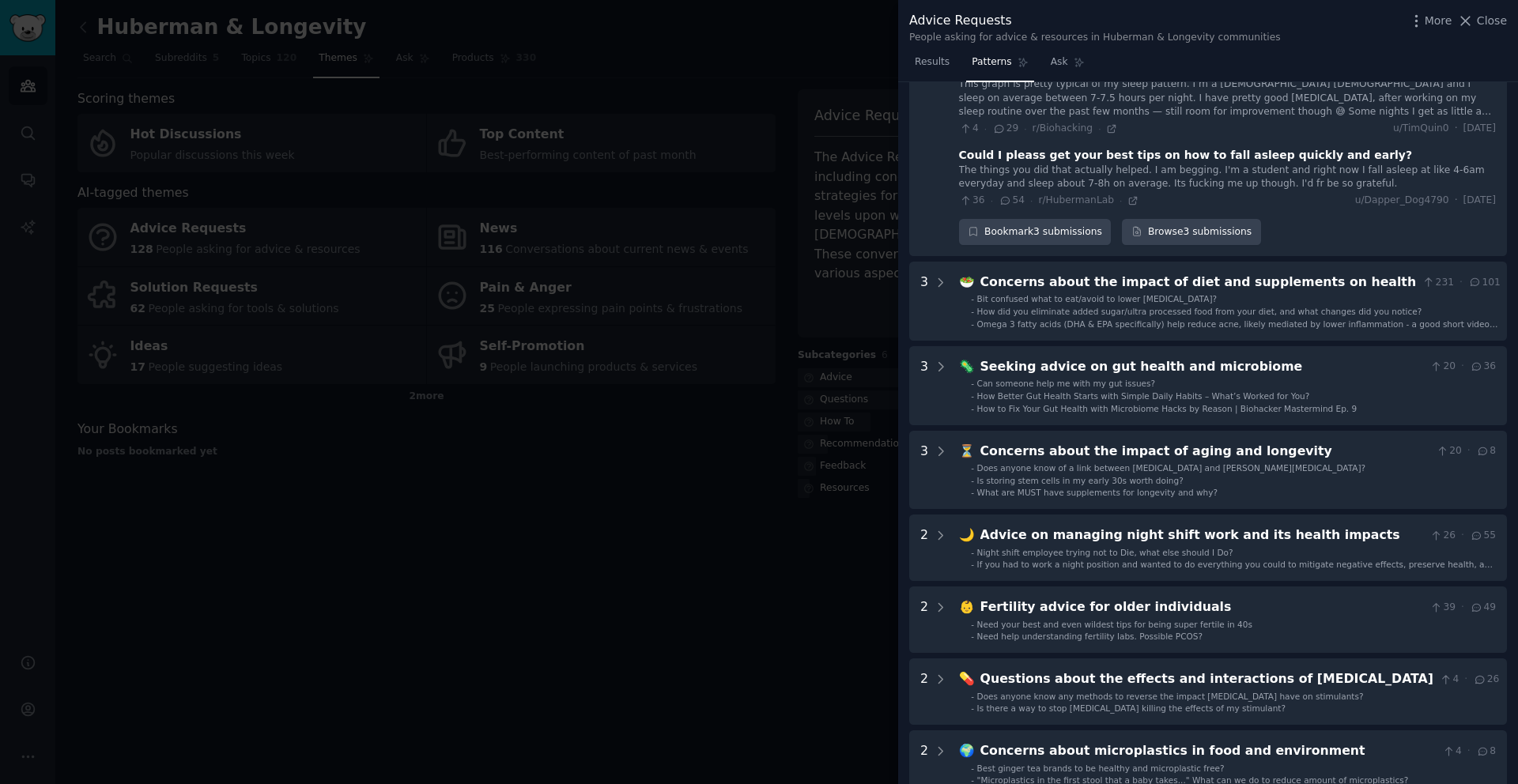
scroll to position [1612, 0]
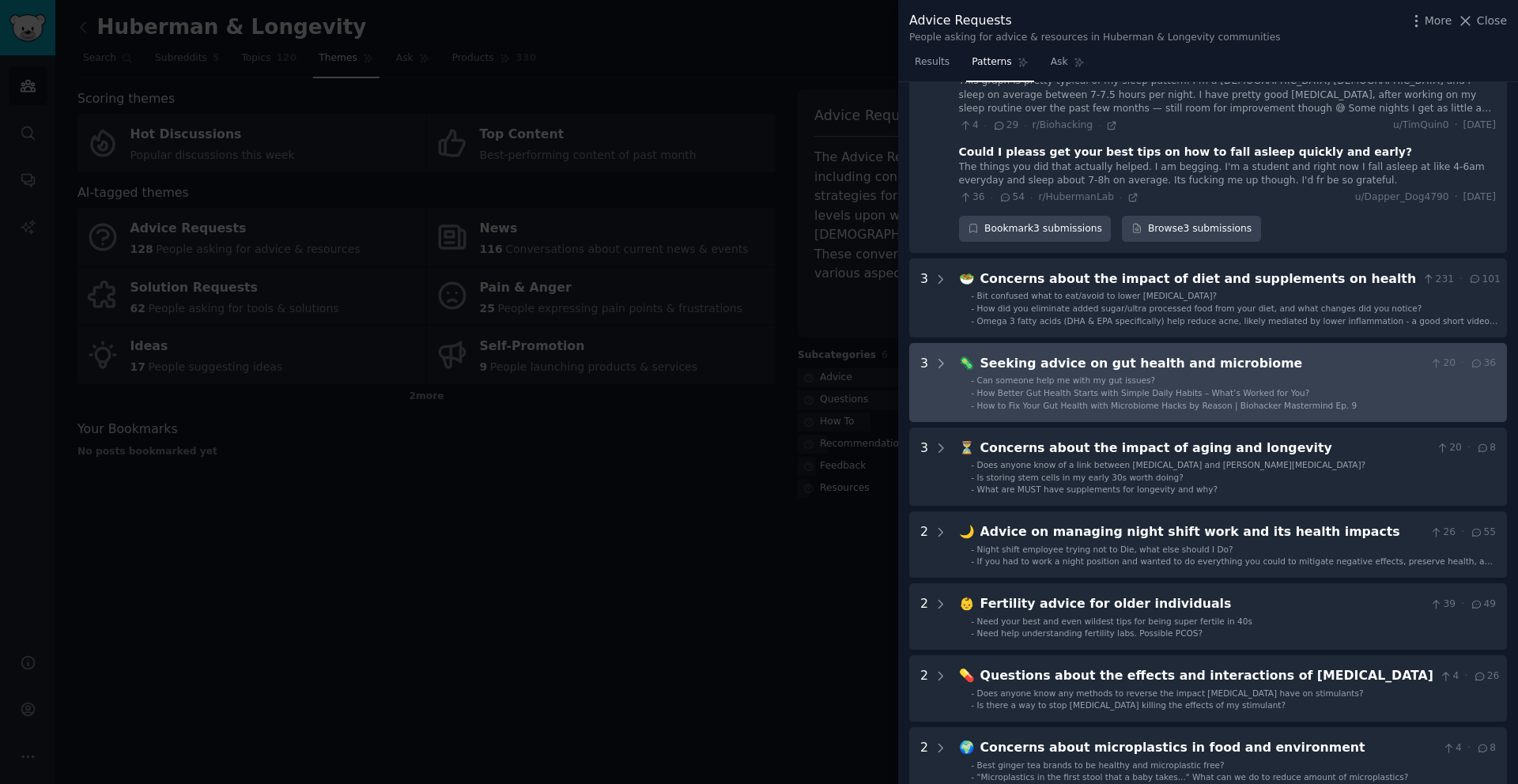
click at [1073, 388] on span "How Better Gut Health Starts with Simple Daily Habits – What’s Worked for You?" at bounding box center [1143, 393] width 333 height 10
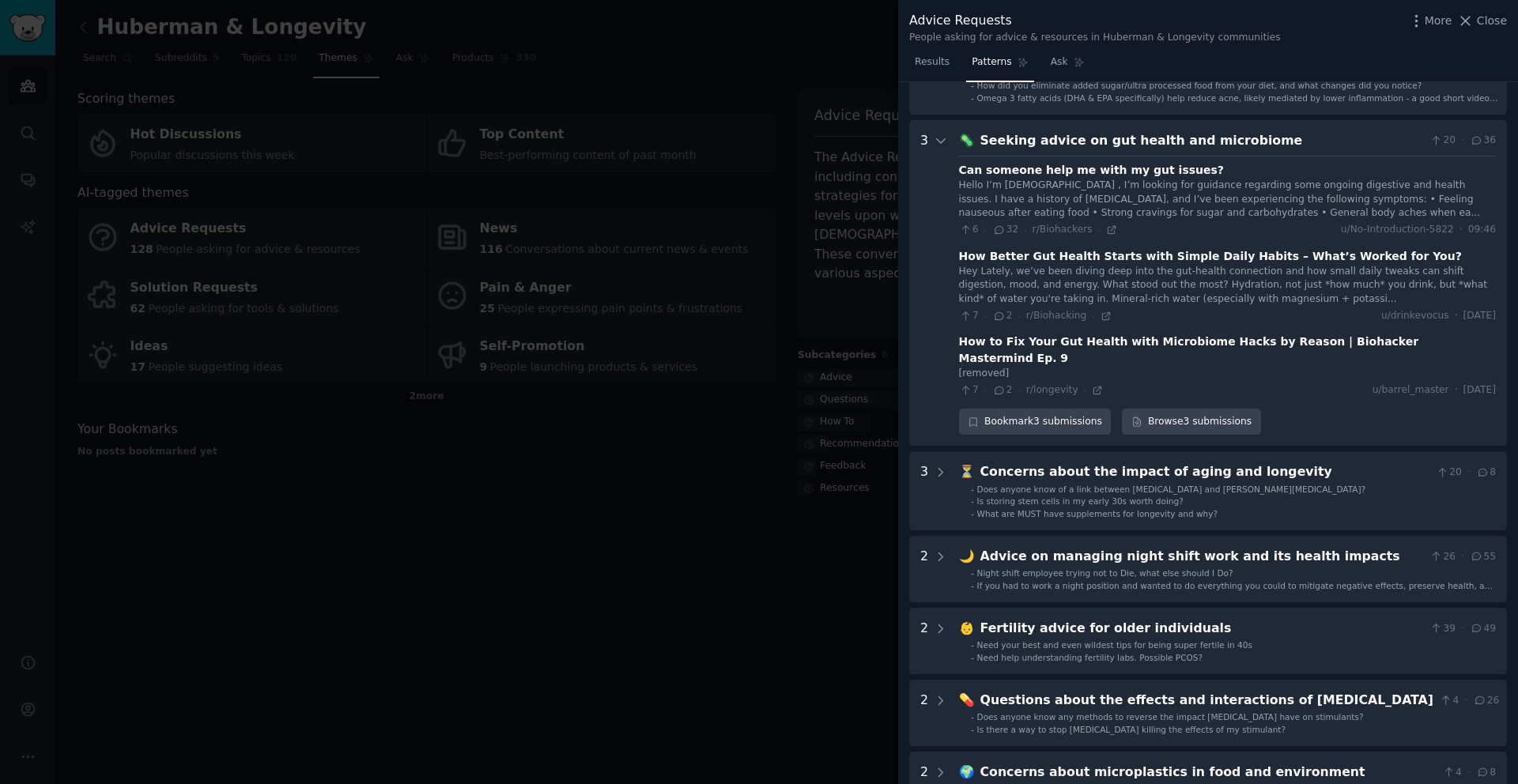
scroll to position [1859, 0]
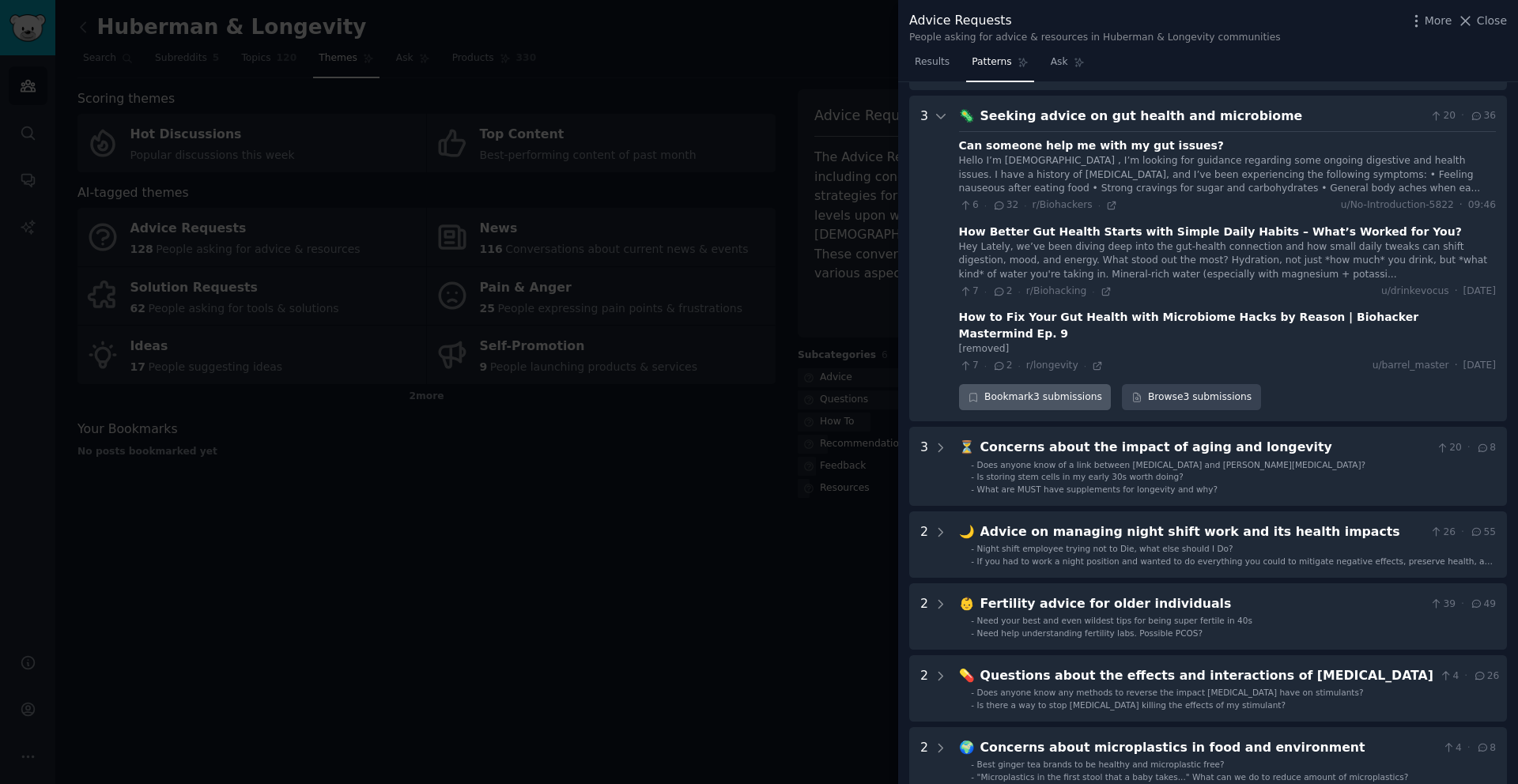
click at [1047, 384] on div "Bookmark 3 submissions" at bounding box center [1036, 397] width 152 height 27
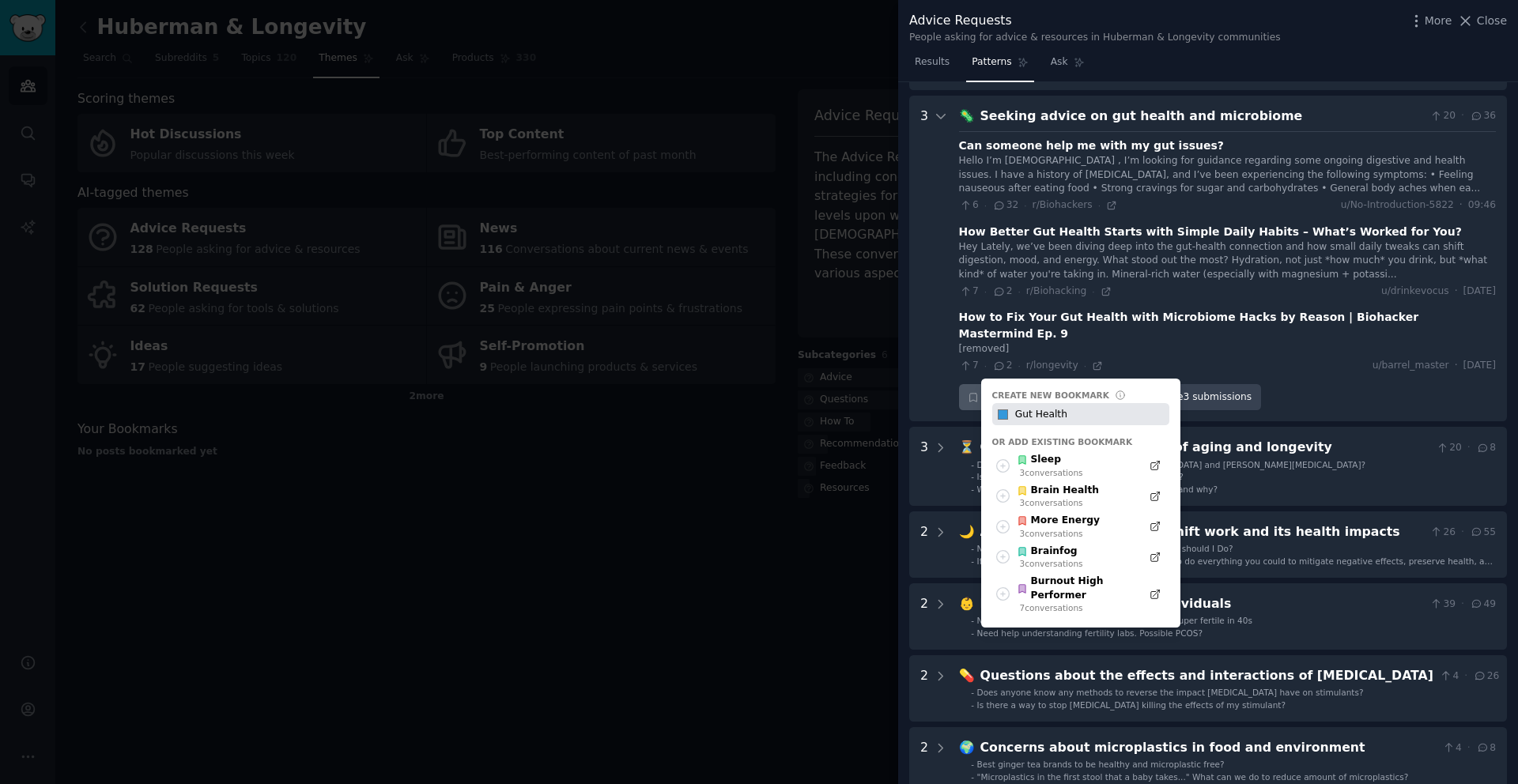
type input "Gut Health"
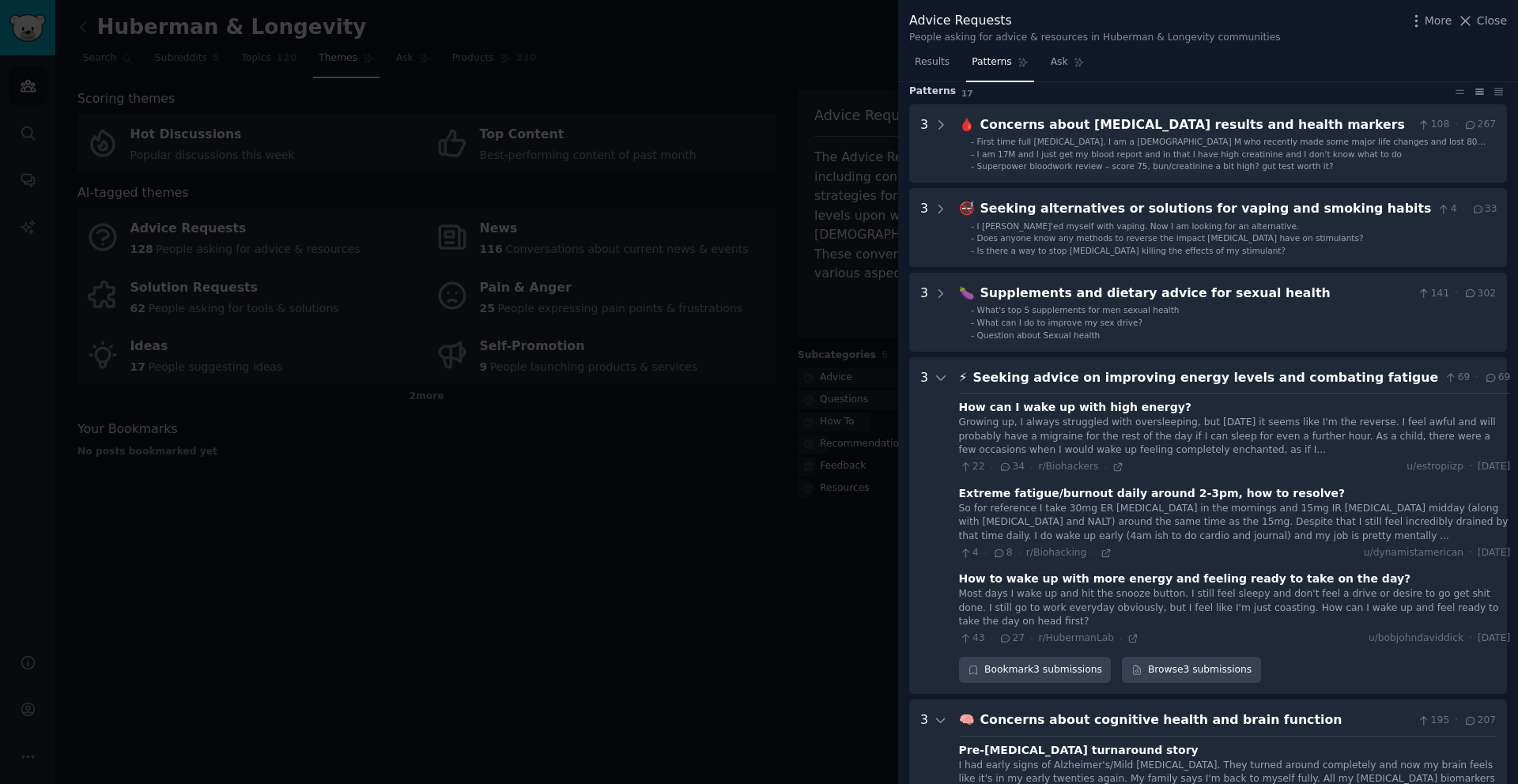
scroll to position [0, 0]
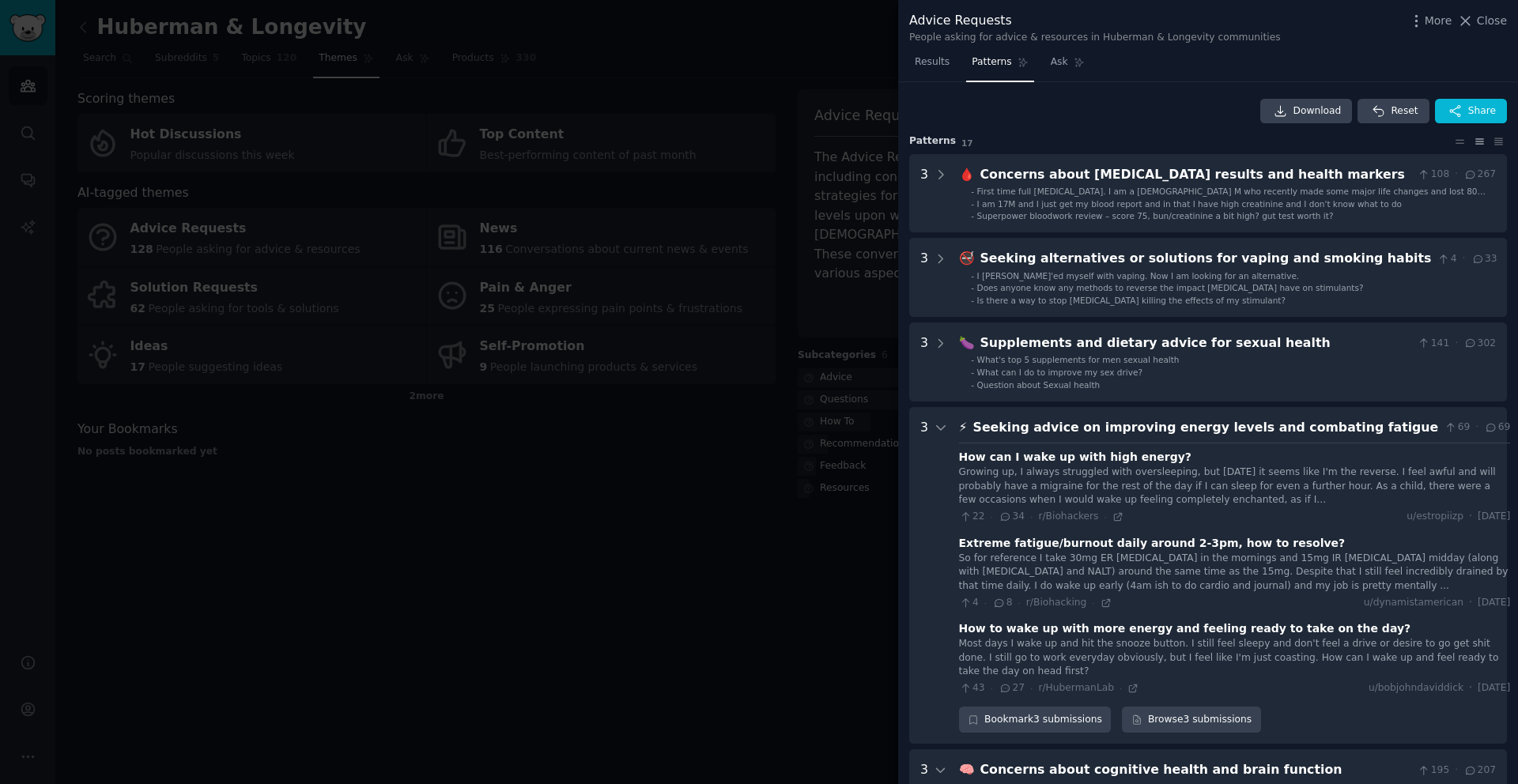
click at [690, 536] on div at bounding box center [759, 392] width 1518 height 784
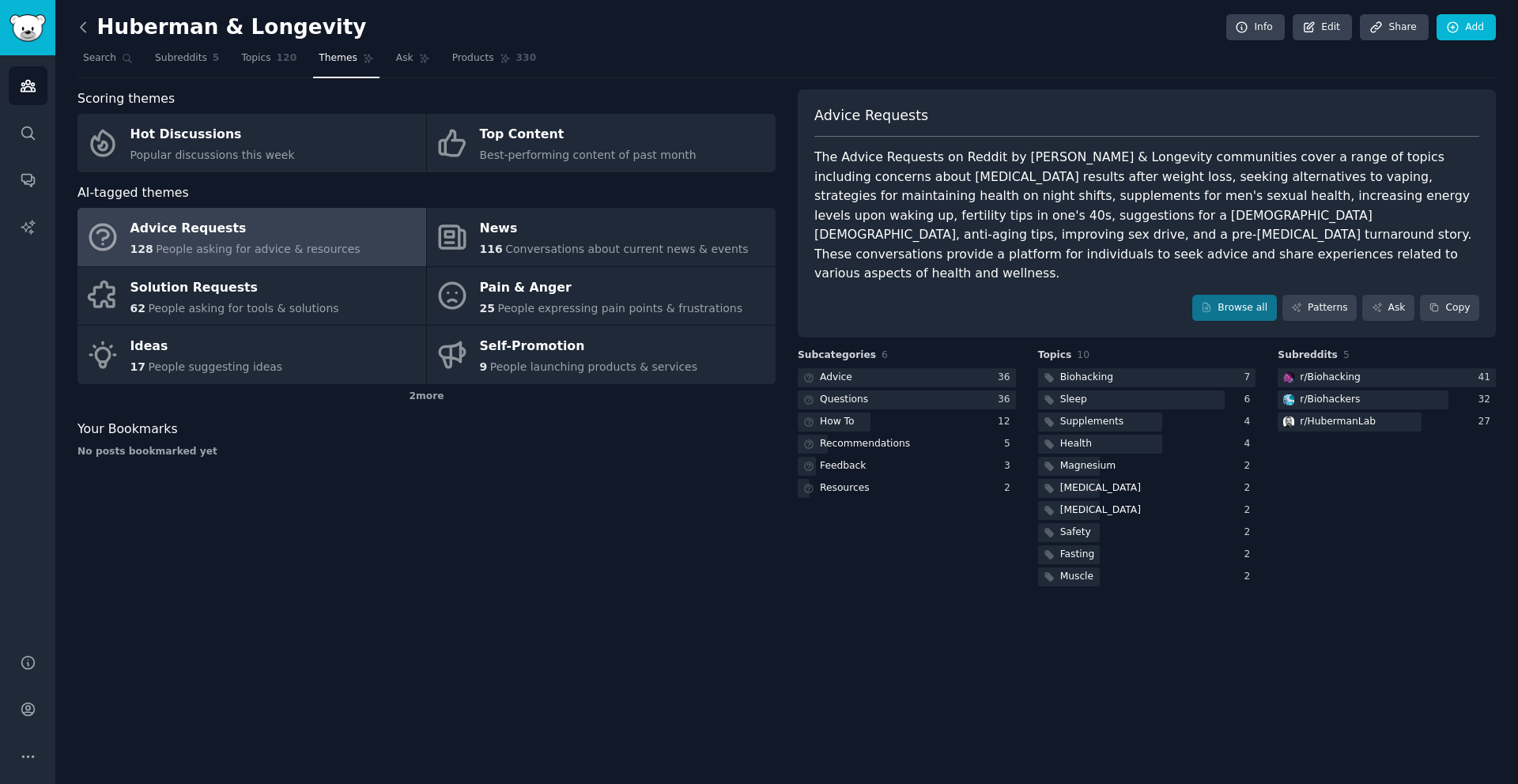
click at [83, 28] on icon at bounding box center [83, 27] width 17 height 17
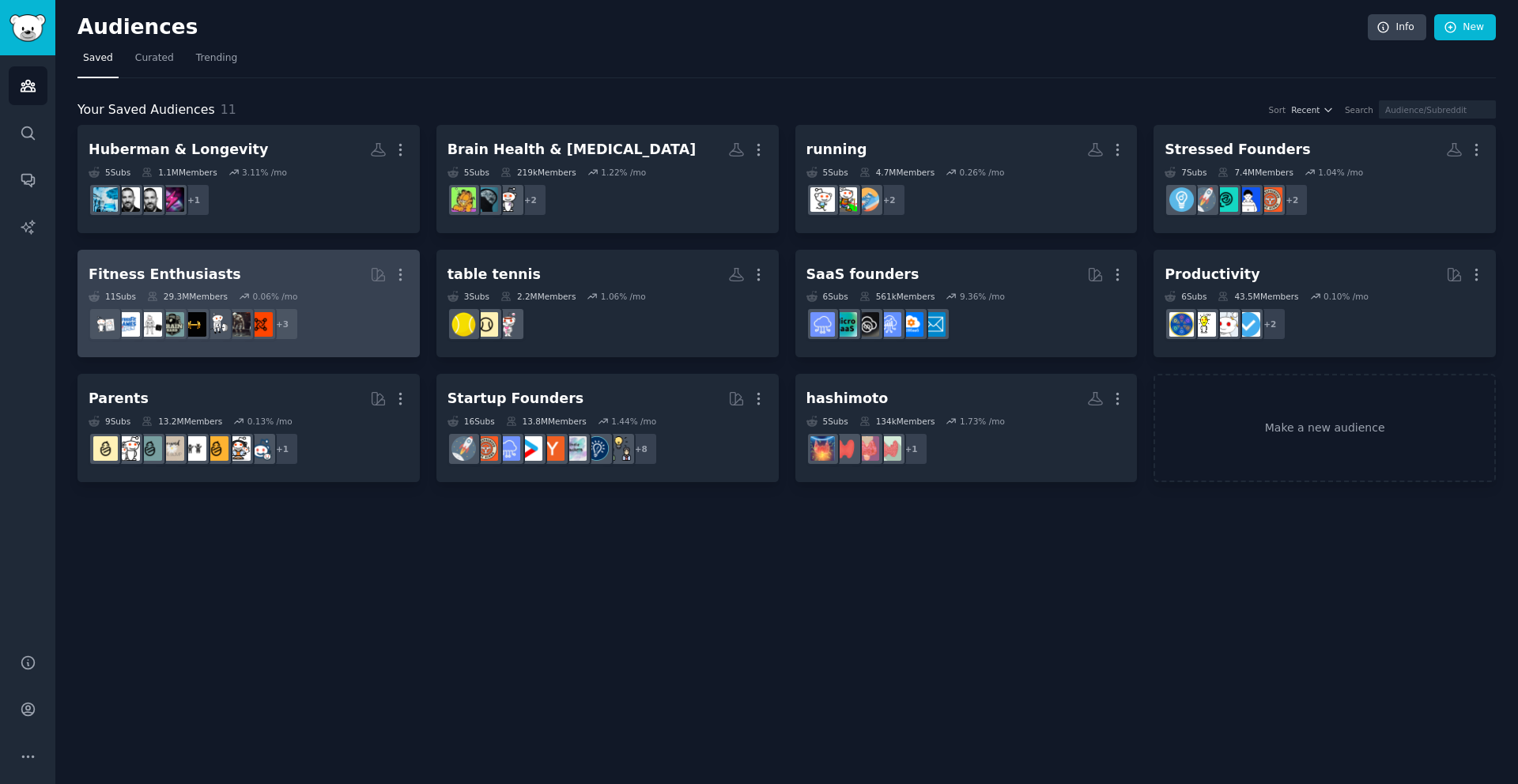
click at [344, 309] on dd "+ 3" at bounding box center [249, 324] width 320 height 45
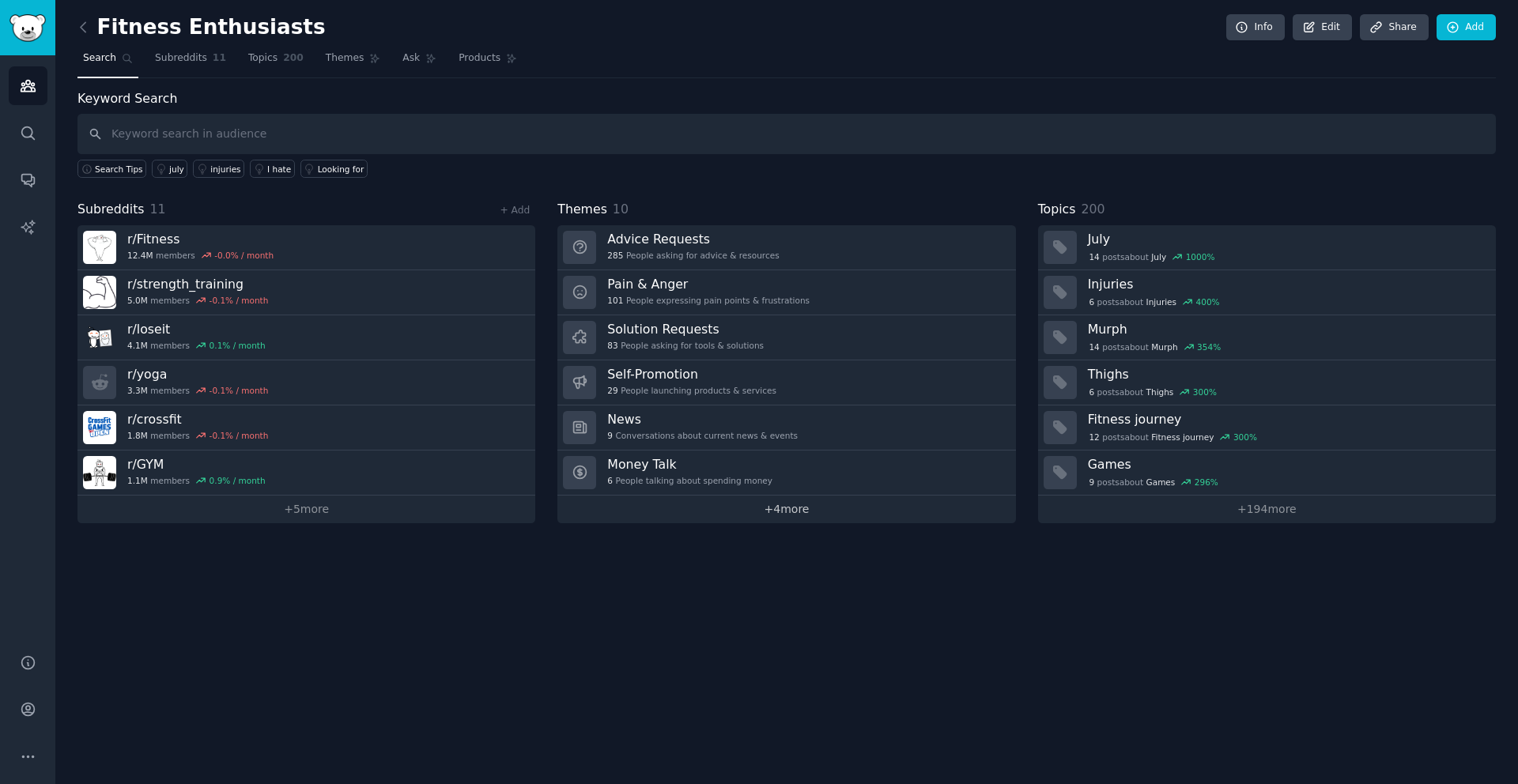
click at [777, 502] on link "+ 4 more" at bounding box center [786, 509] width 458 height 28
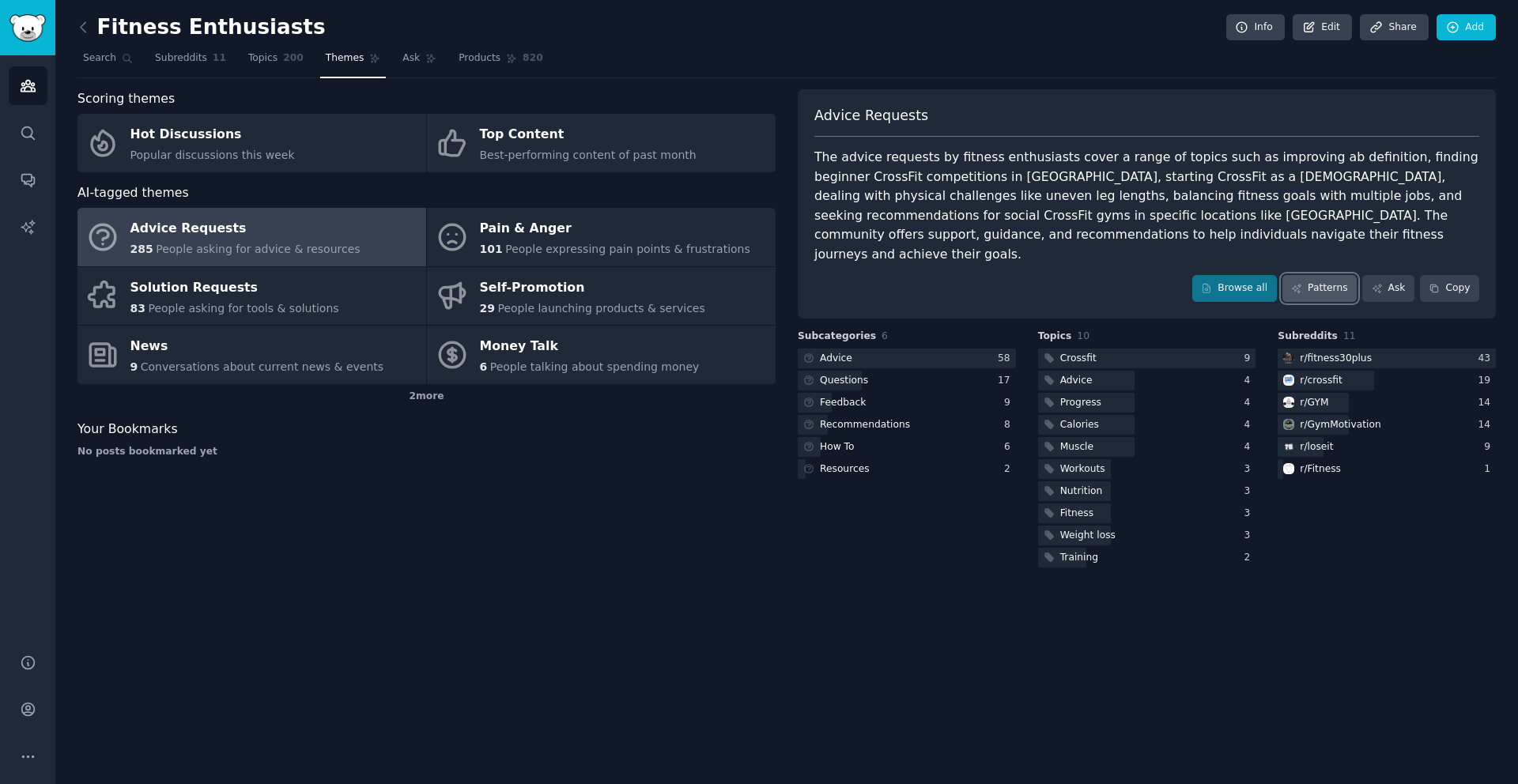
click at [1303, 283] on icon at bounding box center [1297, 288] width 11 height 11
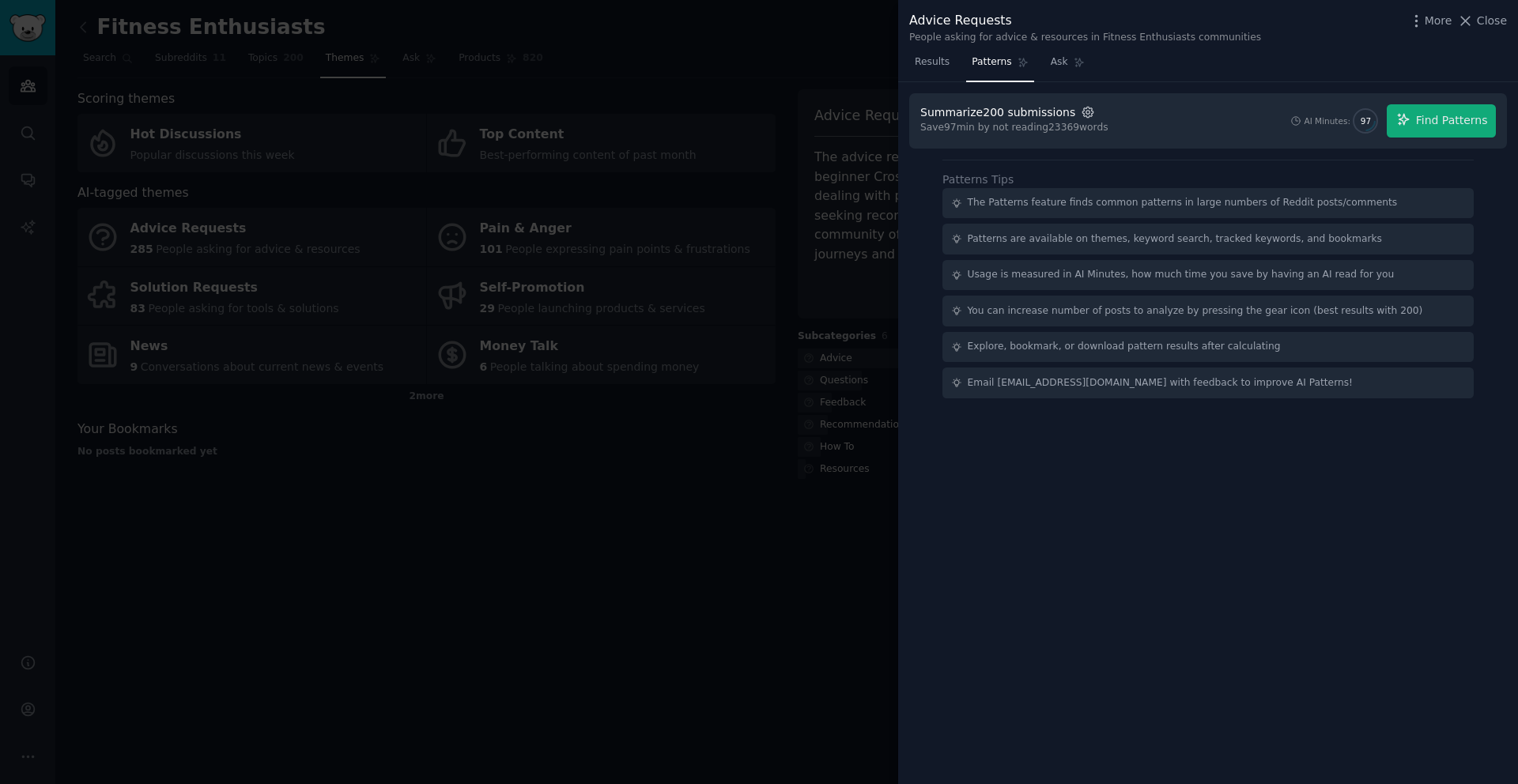
click at [1081, 112] on icon "button" at bounding box center [1088, 112] width 14 height 14
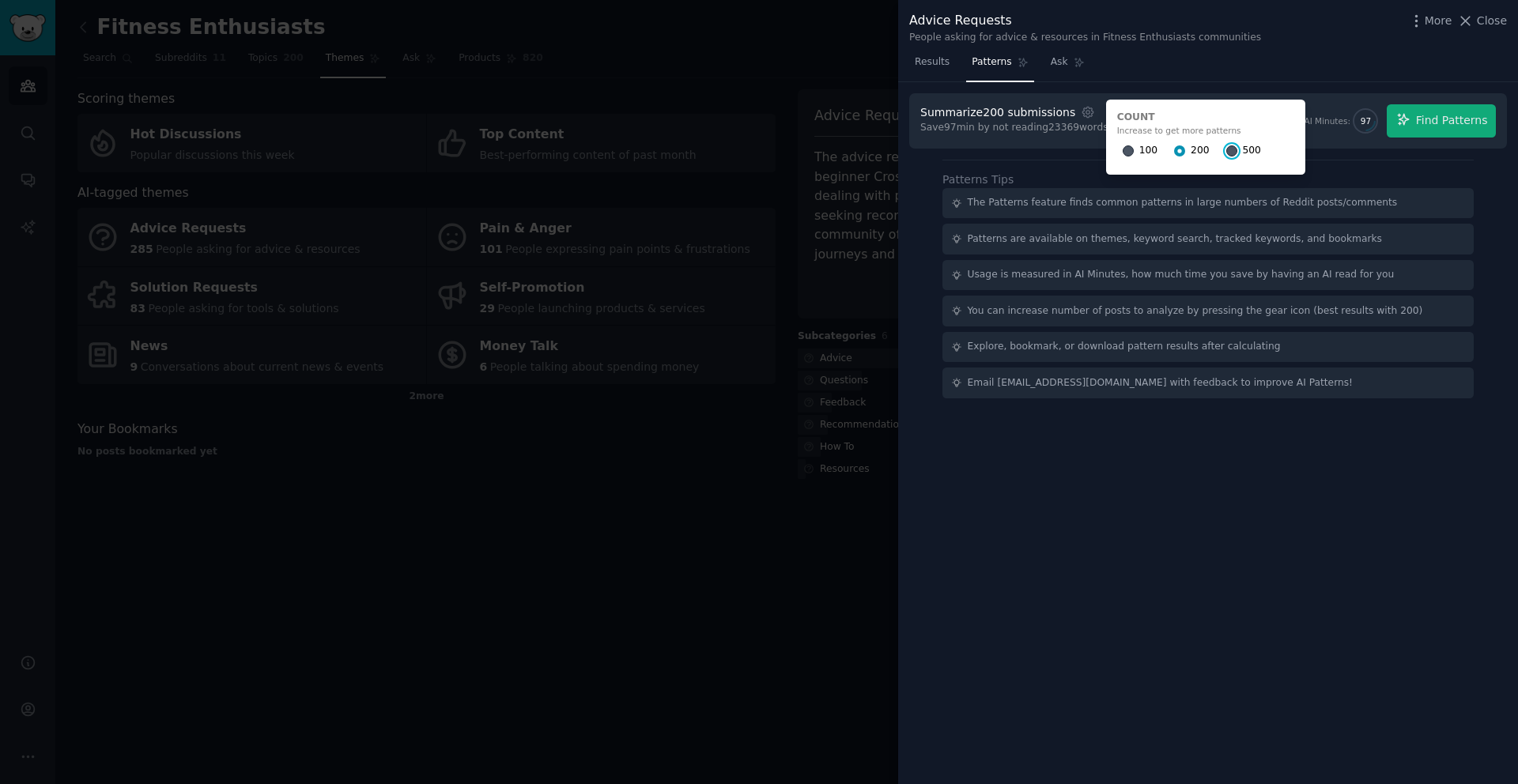
click at [1226, 148] on input "500" at bounding box center [1232, 150] width 11 height 11
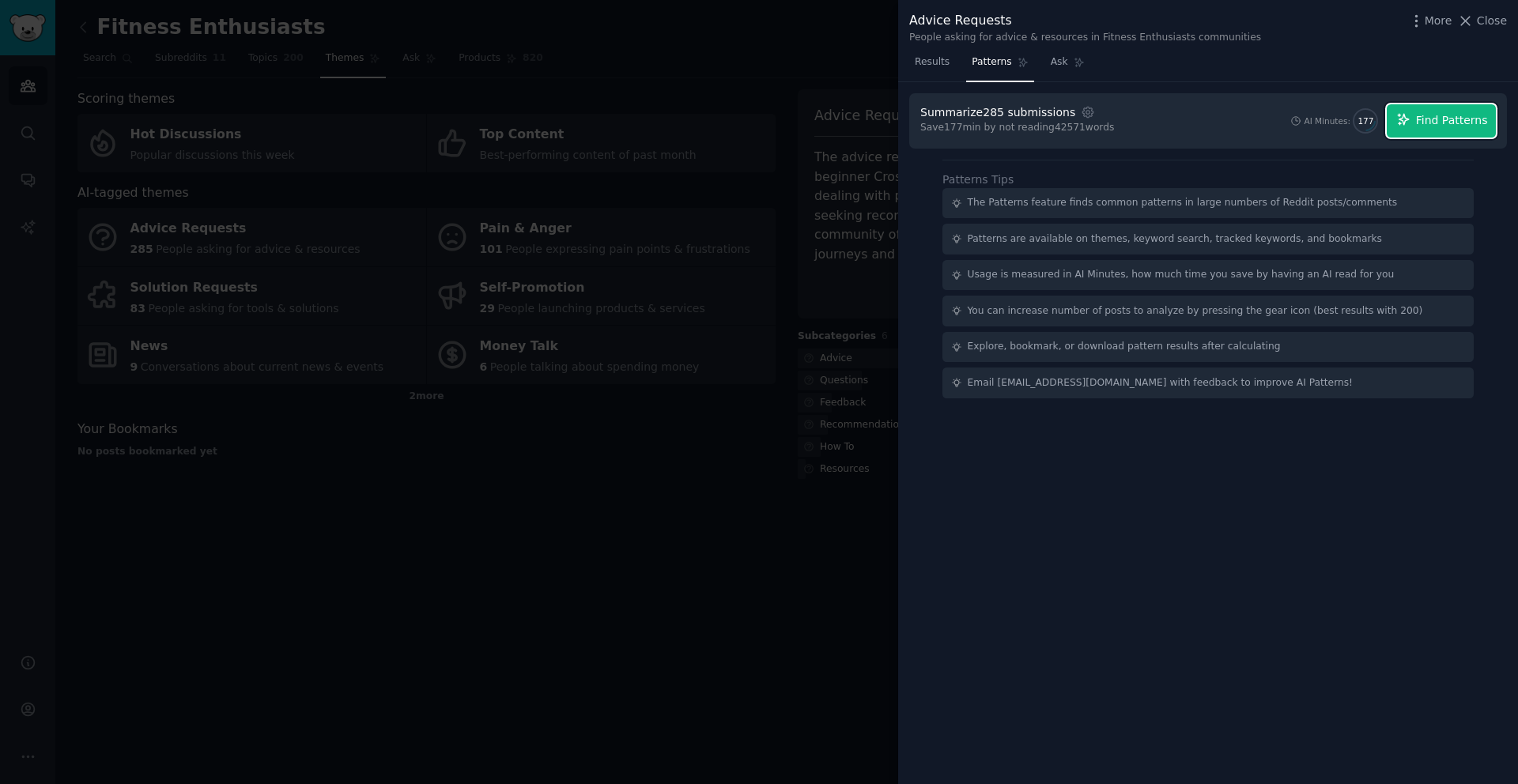
click at [1407, 112] on icon "button" at bounding box center [1403, 119] width 14 height 14
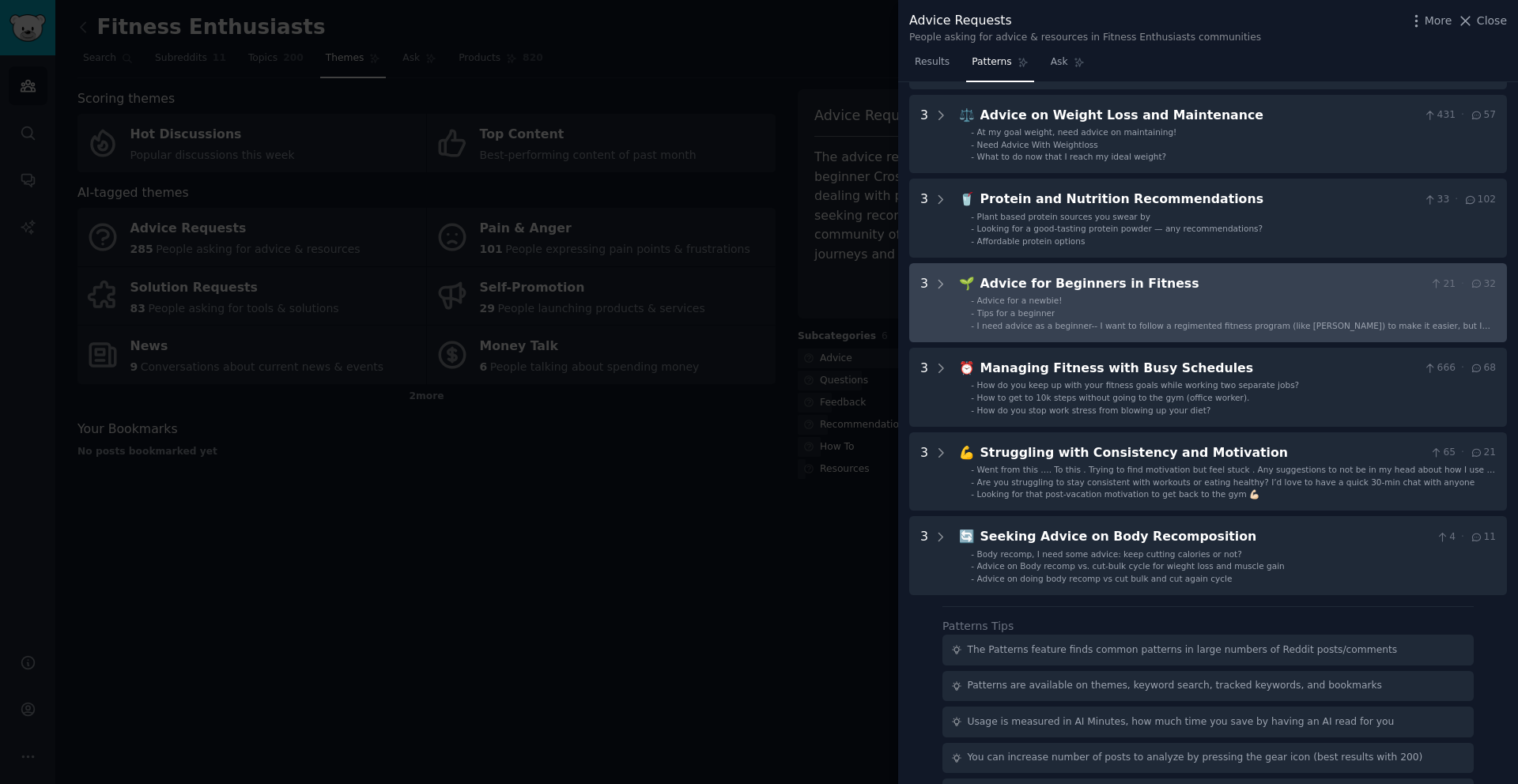
scroll to position [434, 0]
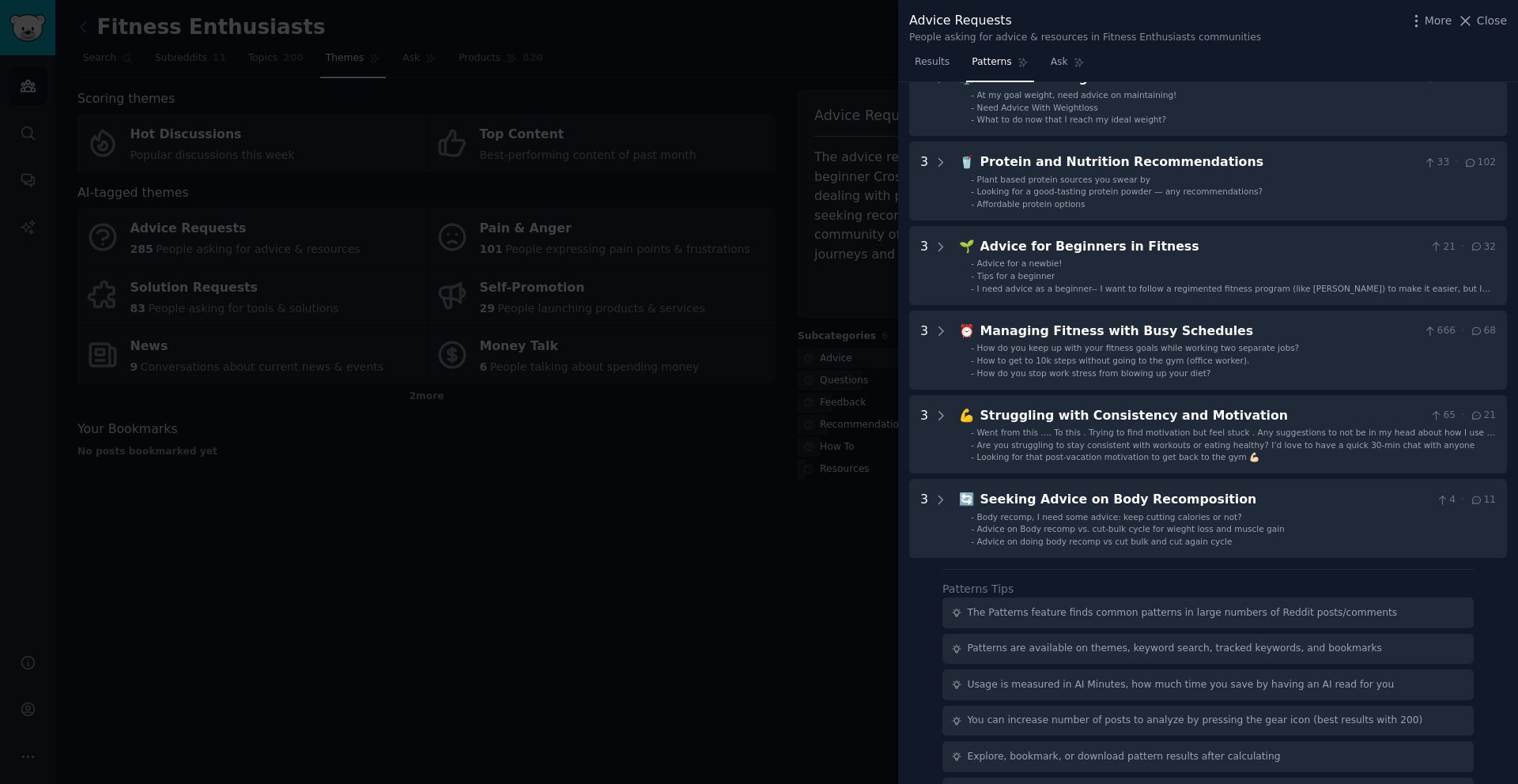
click at [794, 507] on div at bounding box center [759, 392] width 1518 height 784
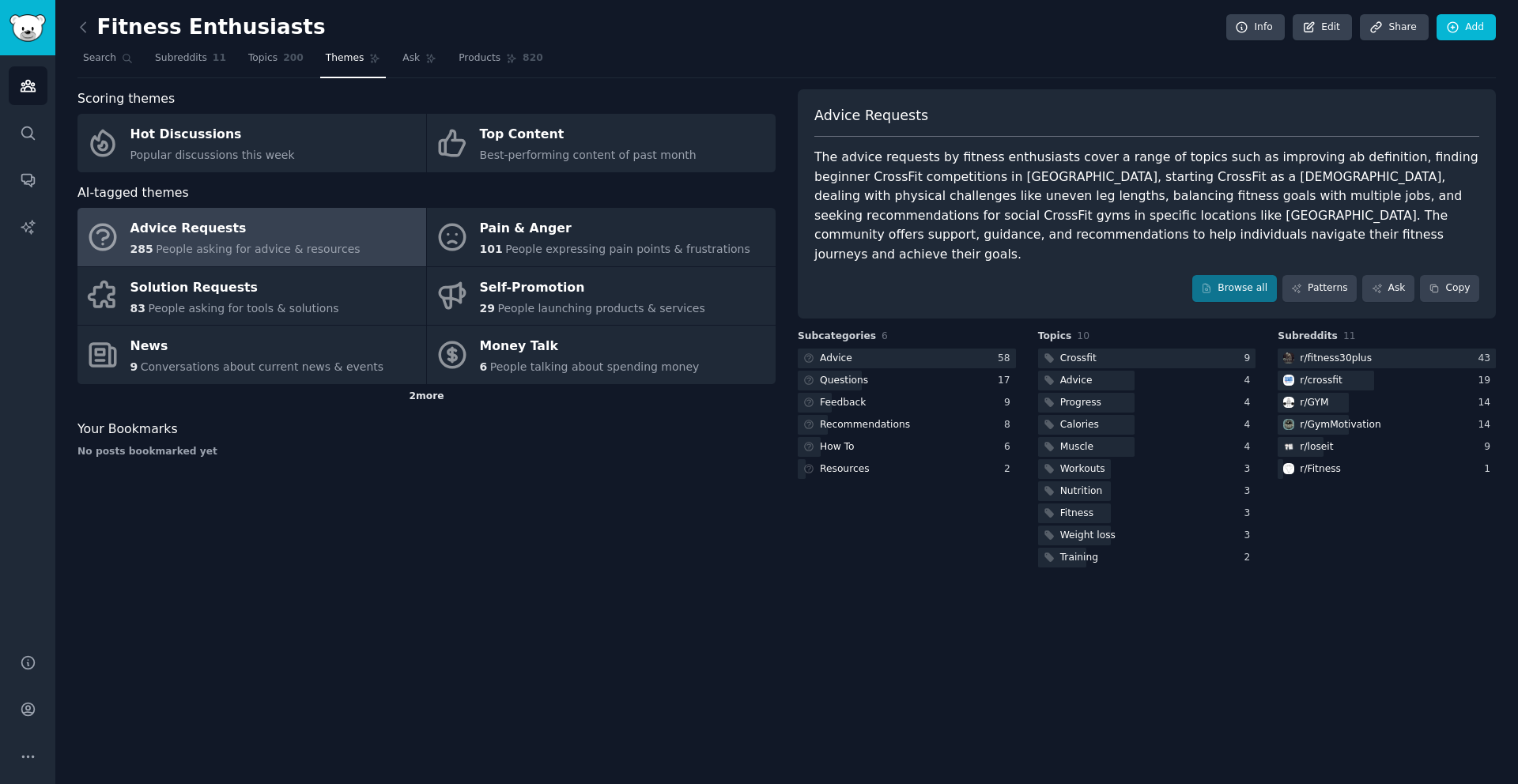
click at [434, 396] on div "2 more" at bounding box center [427, 396] width 699 height 25
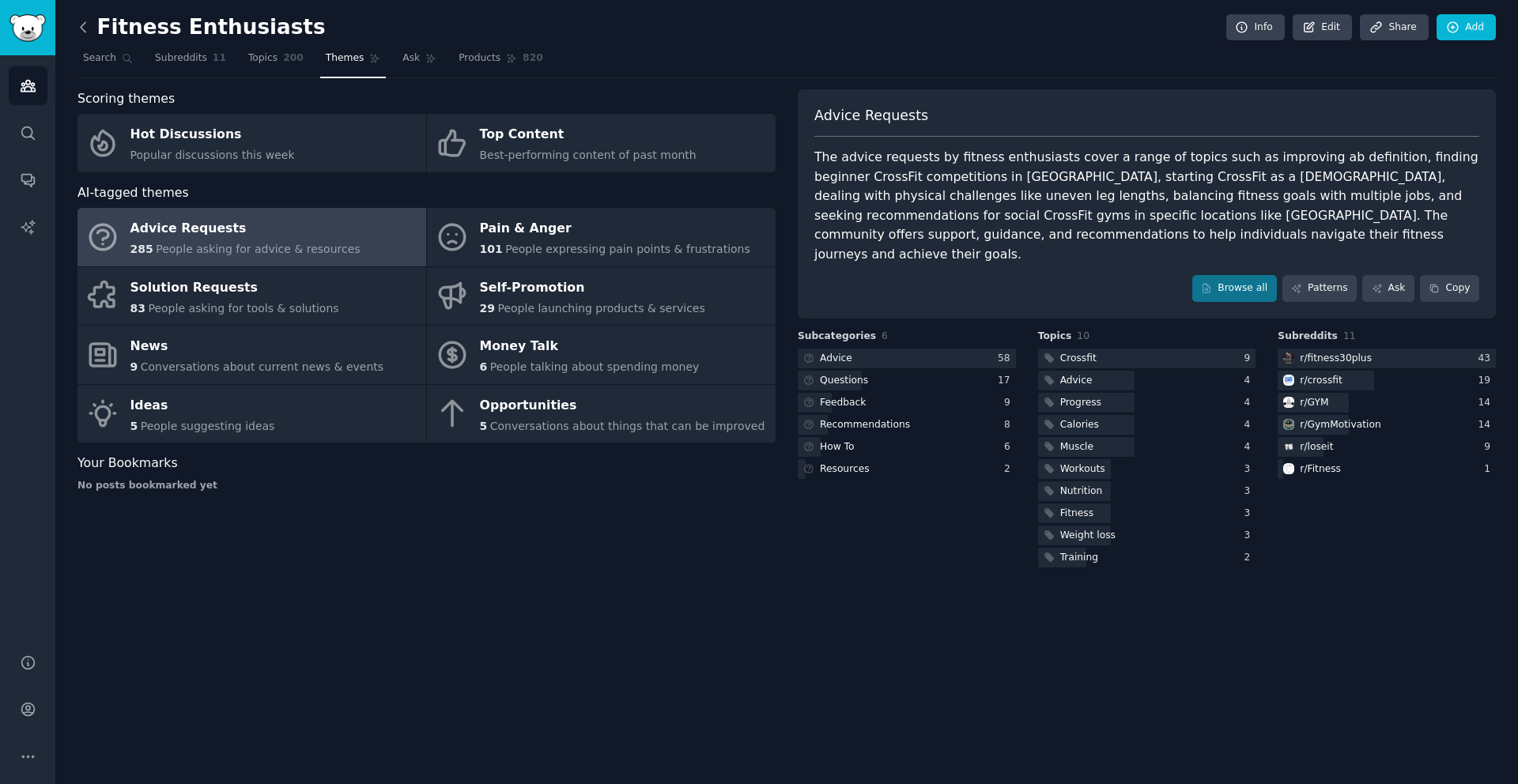
click at [84, 34] on icon at bounding box center [83, 27] width 17 height 17
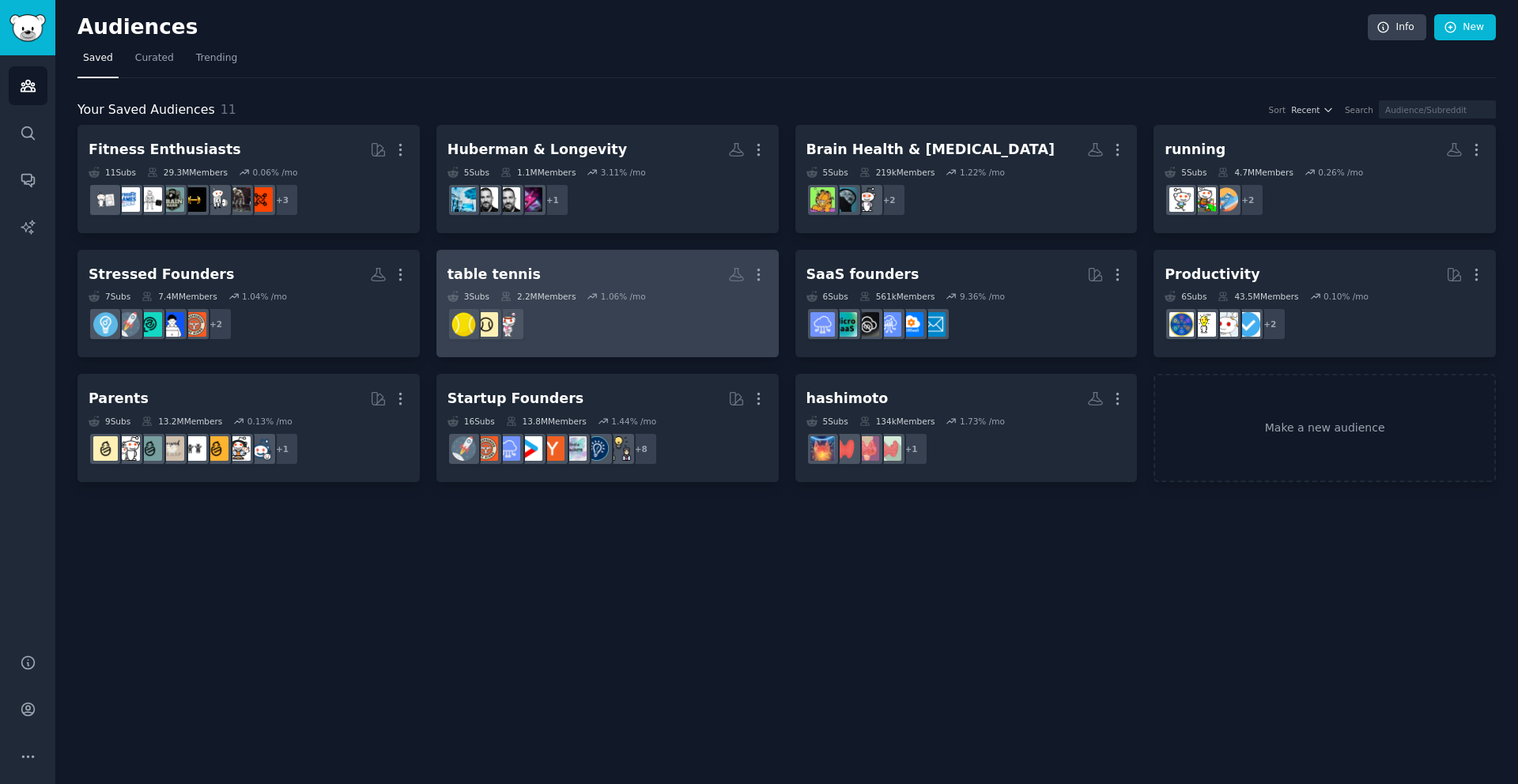
click at [683, 294] on div "3 Sub s 2.2M Members 1.06 % /mo" at bounding box center [608, 296] width 320 height 11
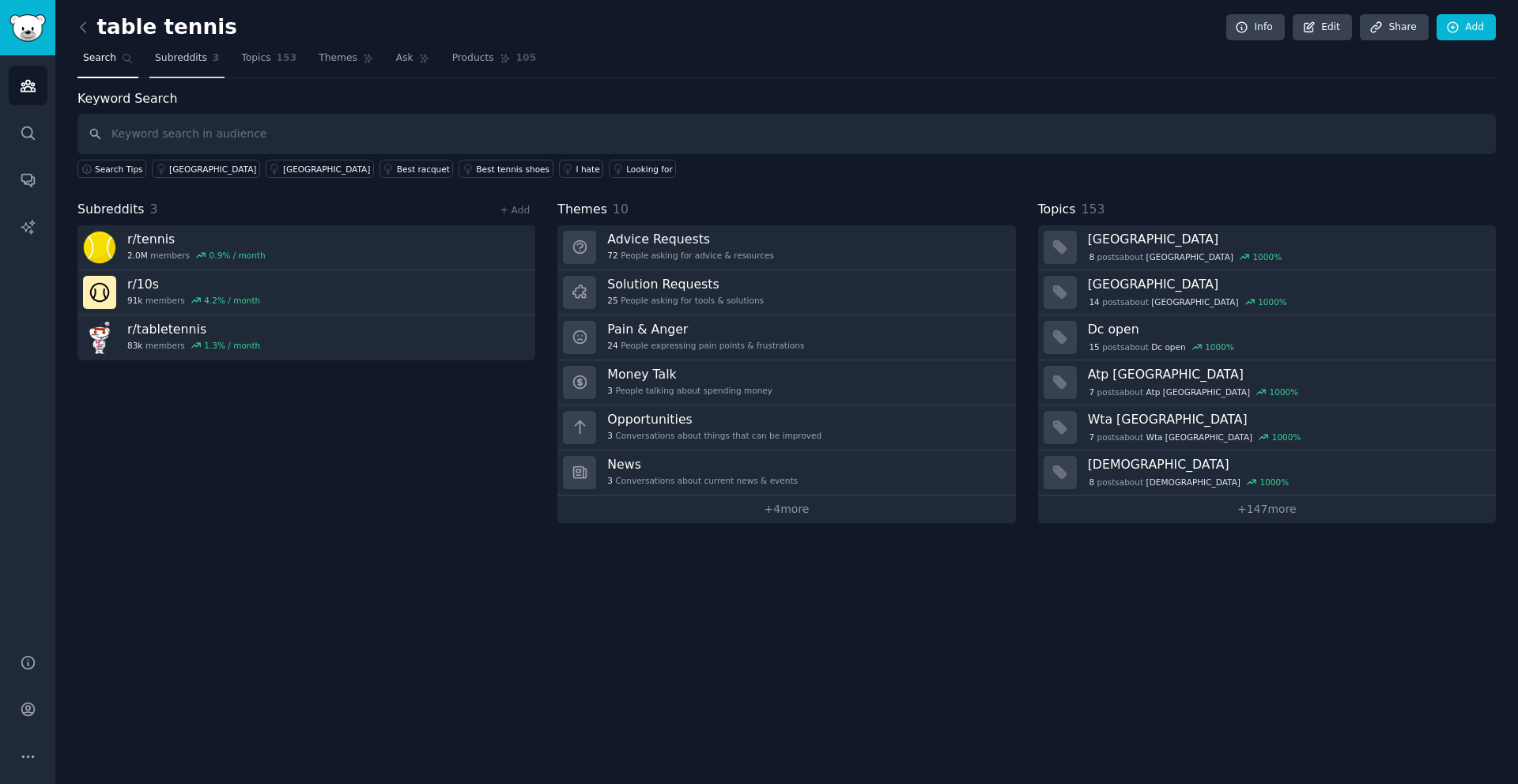
click at [168, 60] on span "Subreddits" at bounding box center [181, 59] width 53 height 14
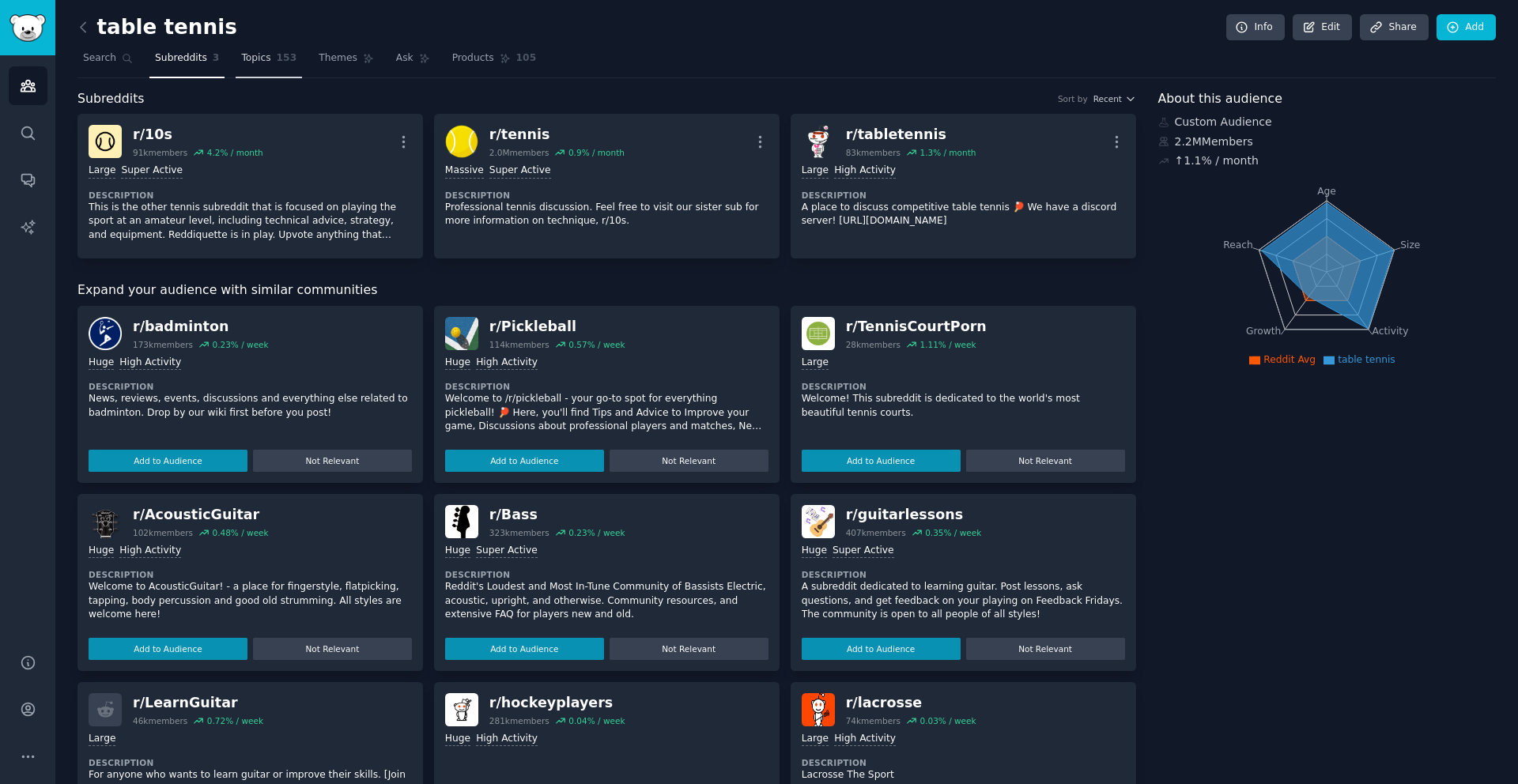
click at [252, 54] on span "Topics" at bounding box center [256, 59] width 29 height 14
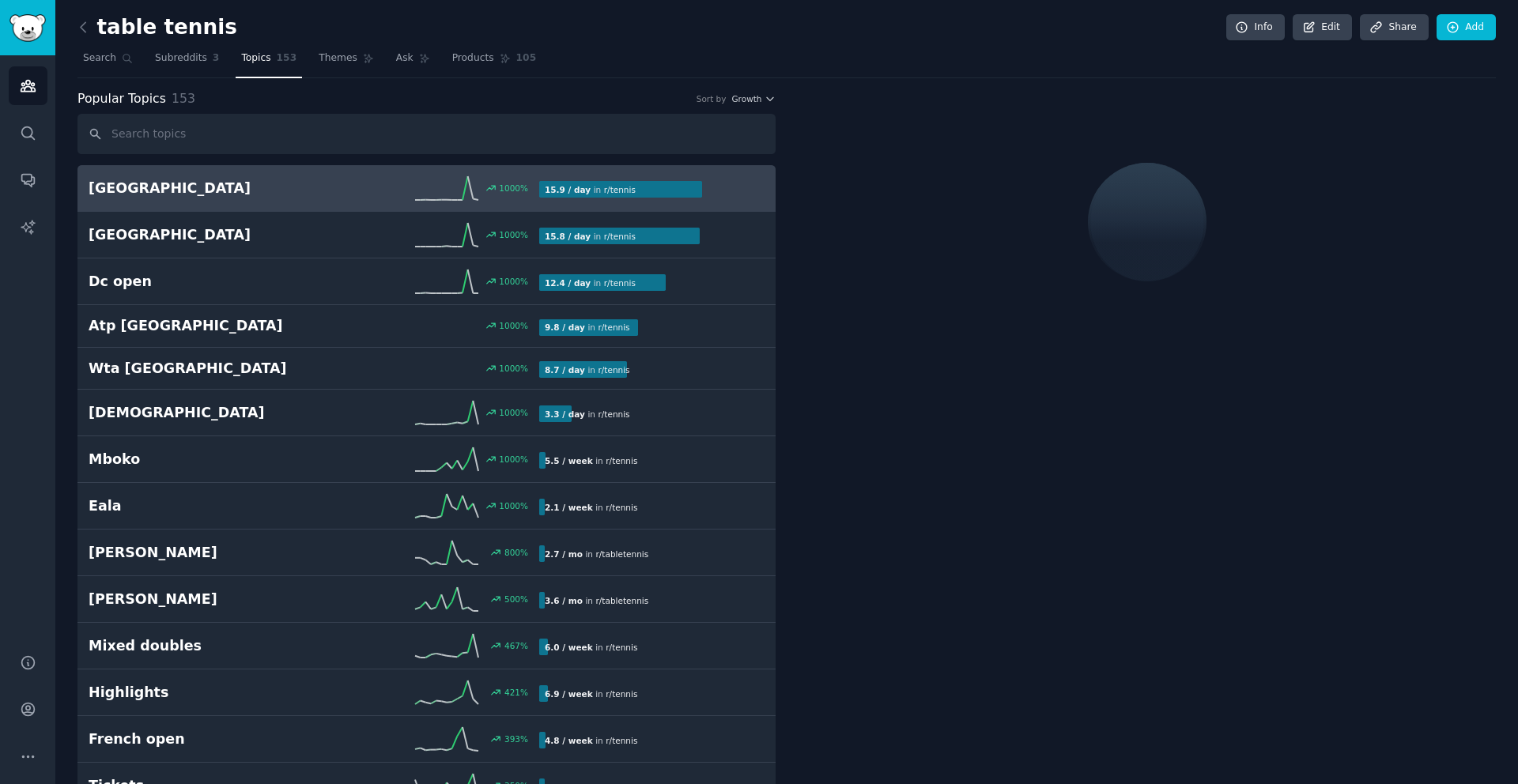
click at [306, 55] on nav "Search Subreddits 3 Topics 153 Themes Ask Products 105" at bounding box center [787, 61] width 1419 height 32
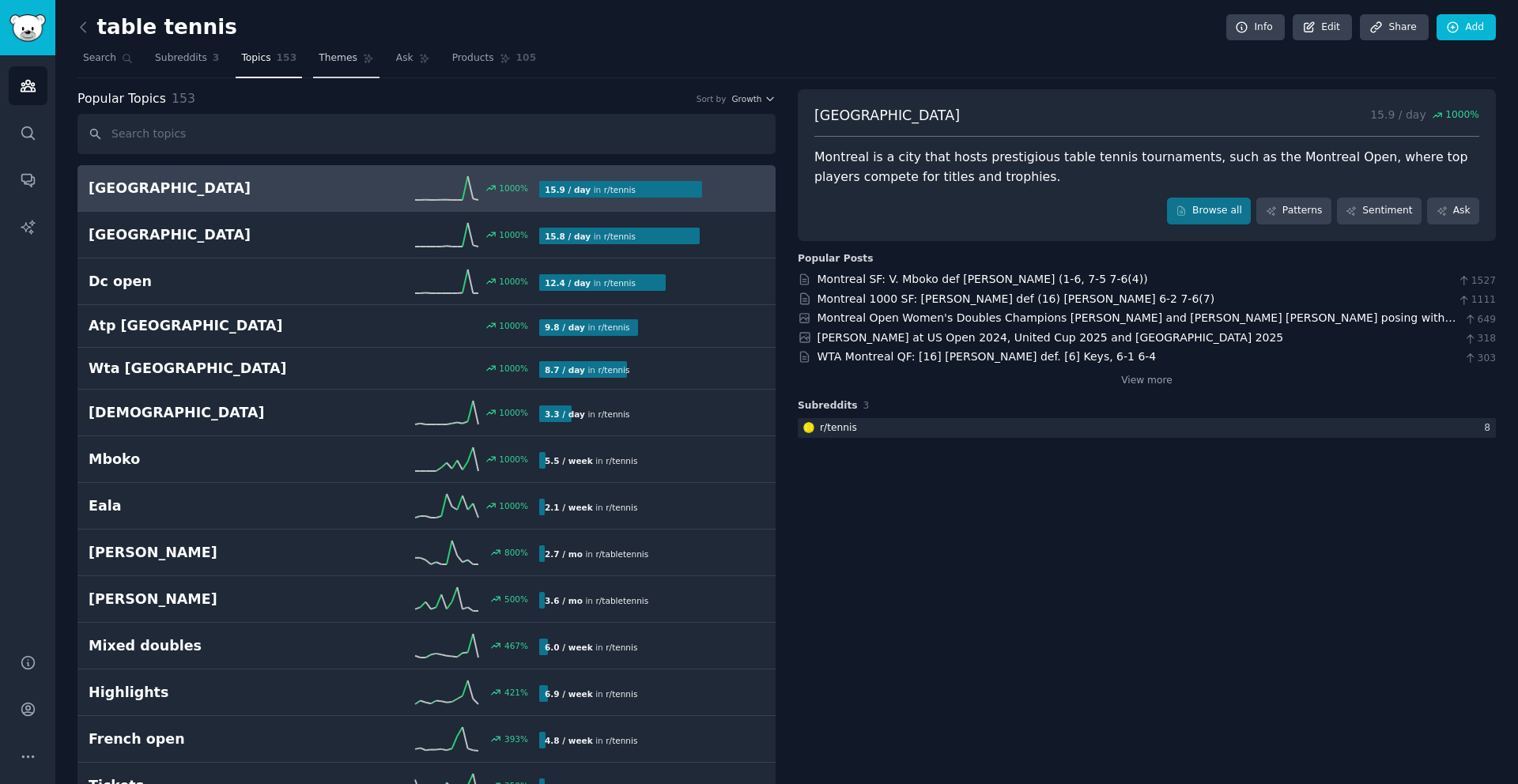
click at [321, 58] on span "Themes" at bounding box center [338, 59] width 39 height 14
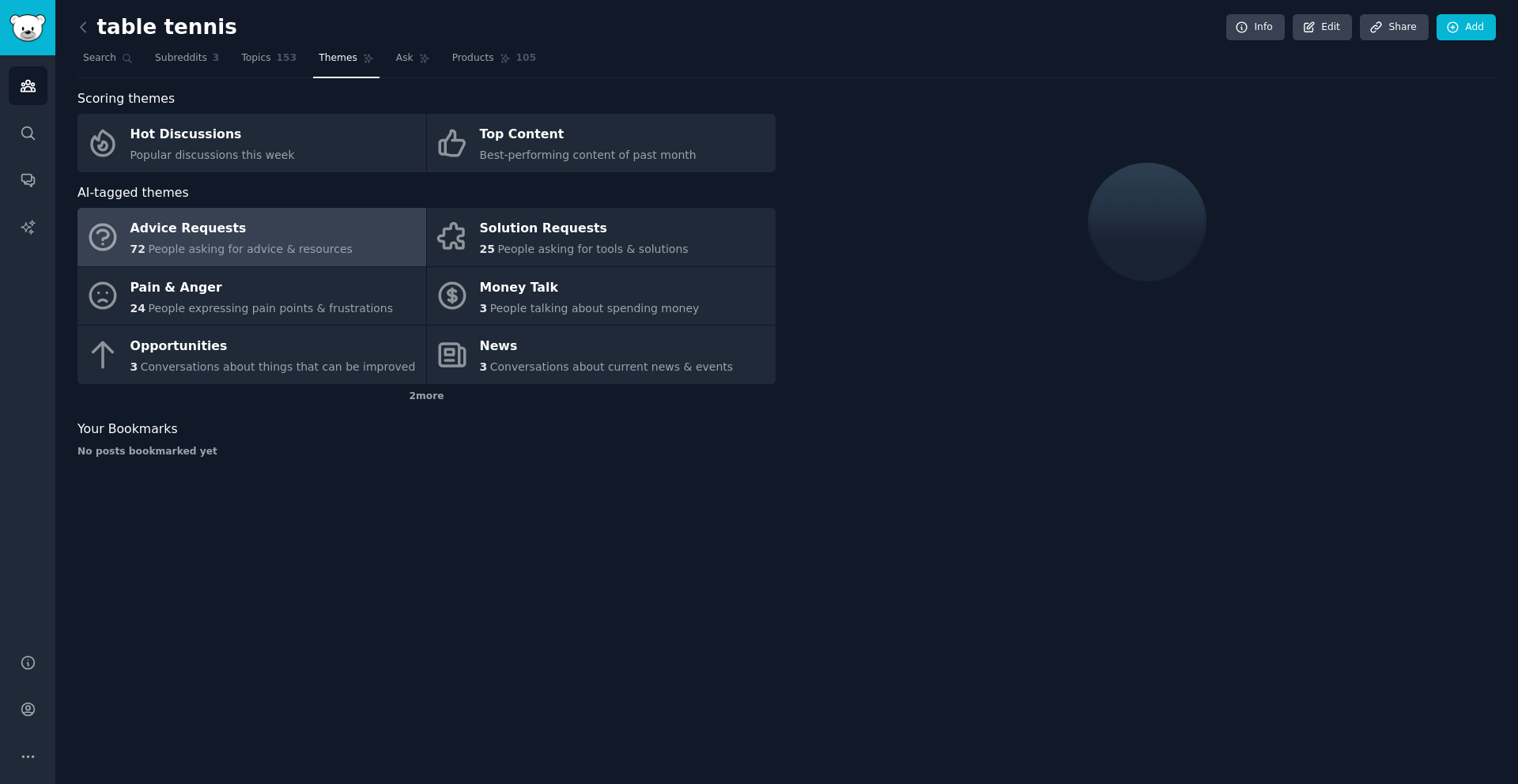
click at [266, 55] on span "Topics" at bounding box center [256, 59] width 29 height 14
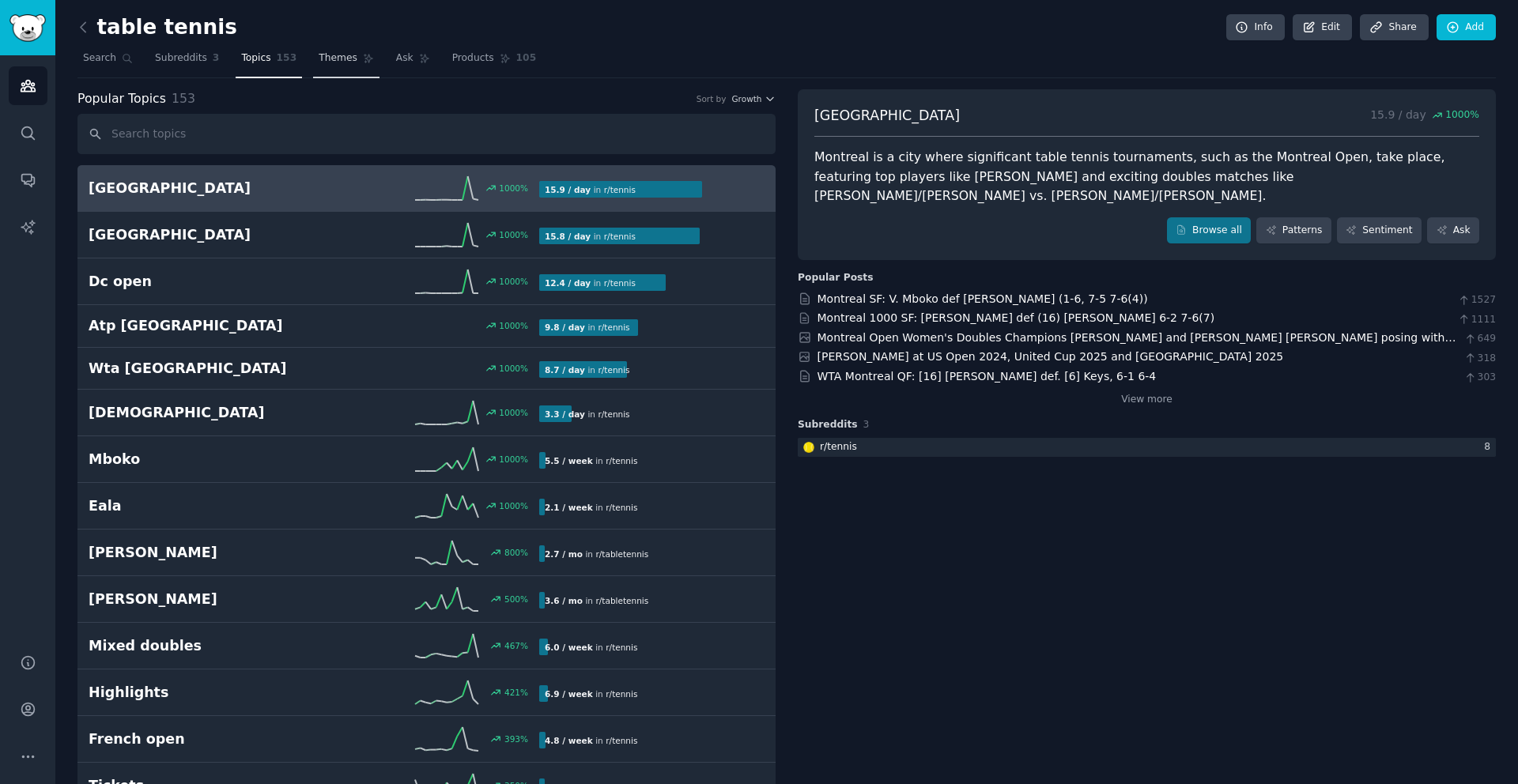
click at [340, 60] on span "Themes" at bounding box center [338, 59] width 39 height 14
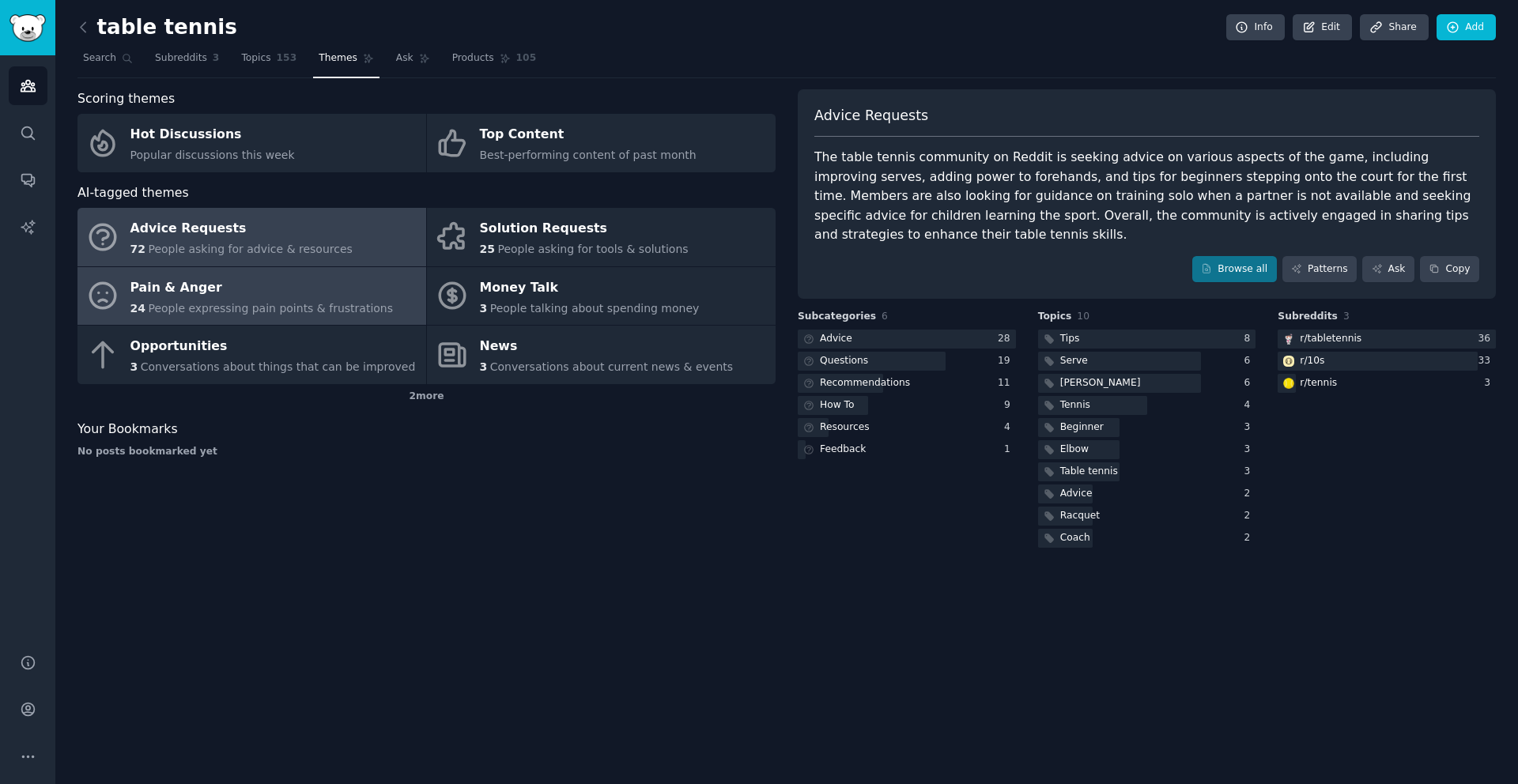
click at [316, 288] on div "Pain & Anger" at bounding box center [262, 287] width 264 height 25
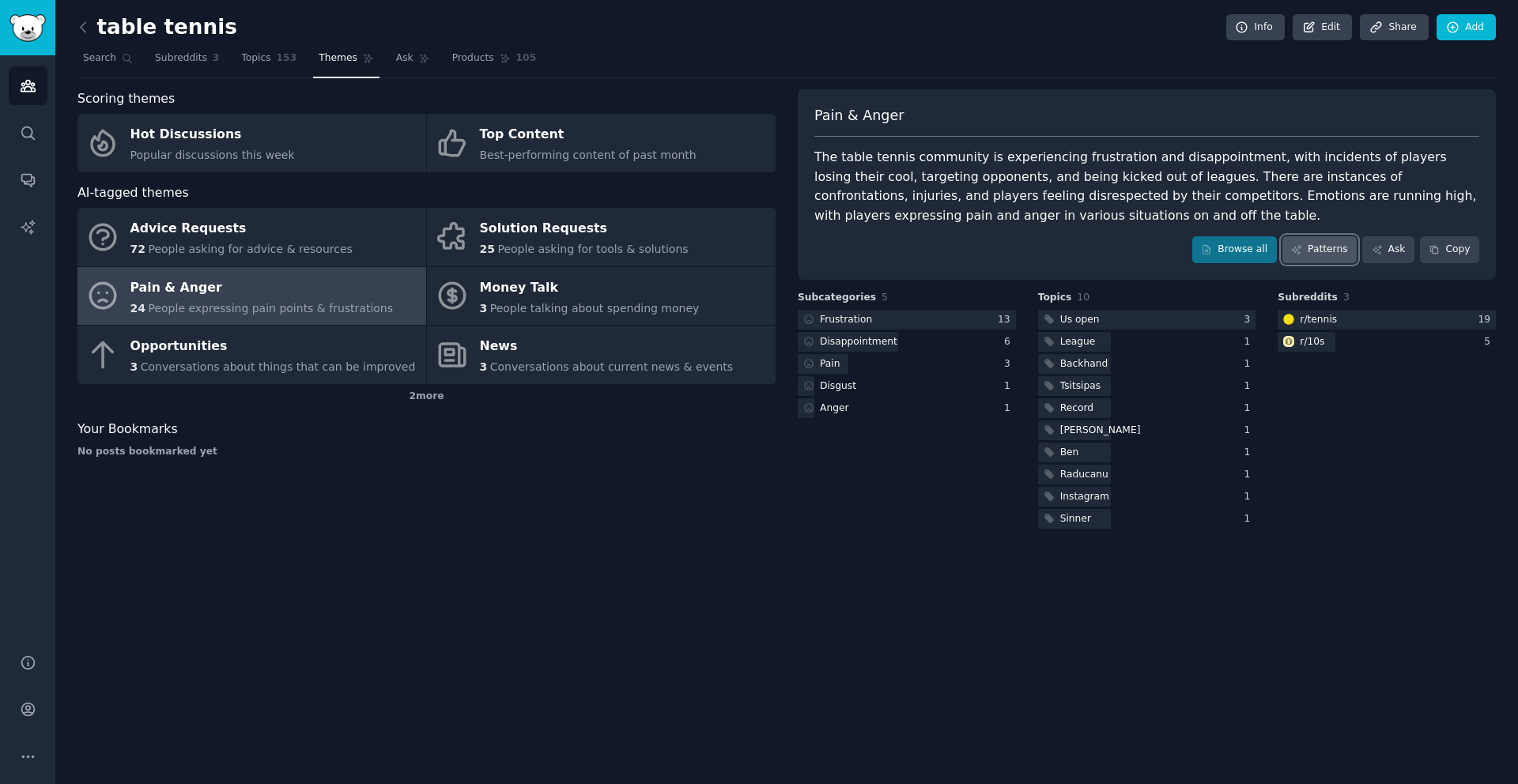
click at [1293, 249] on icon at bounding box center [1297, 249] width 11 height 11
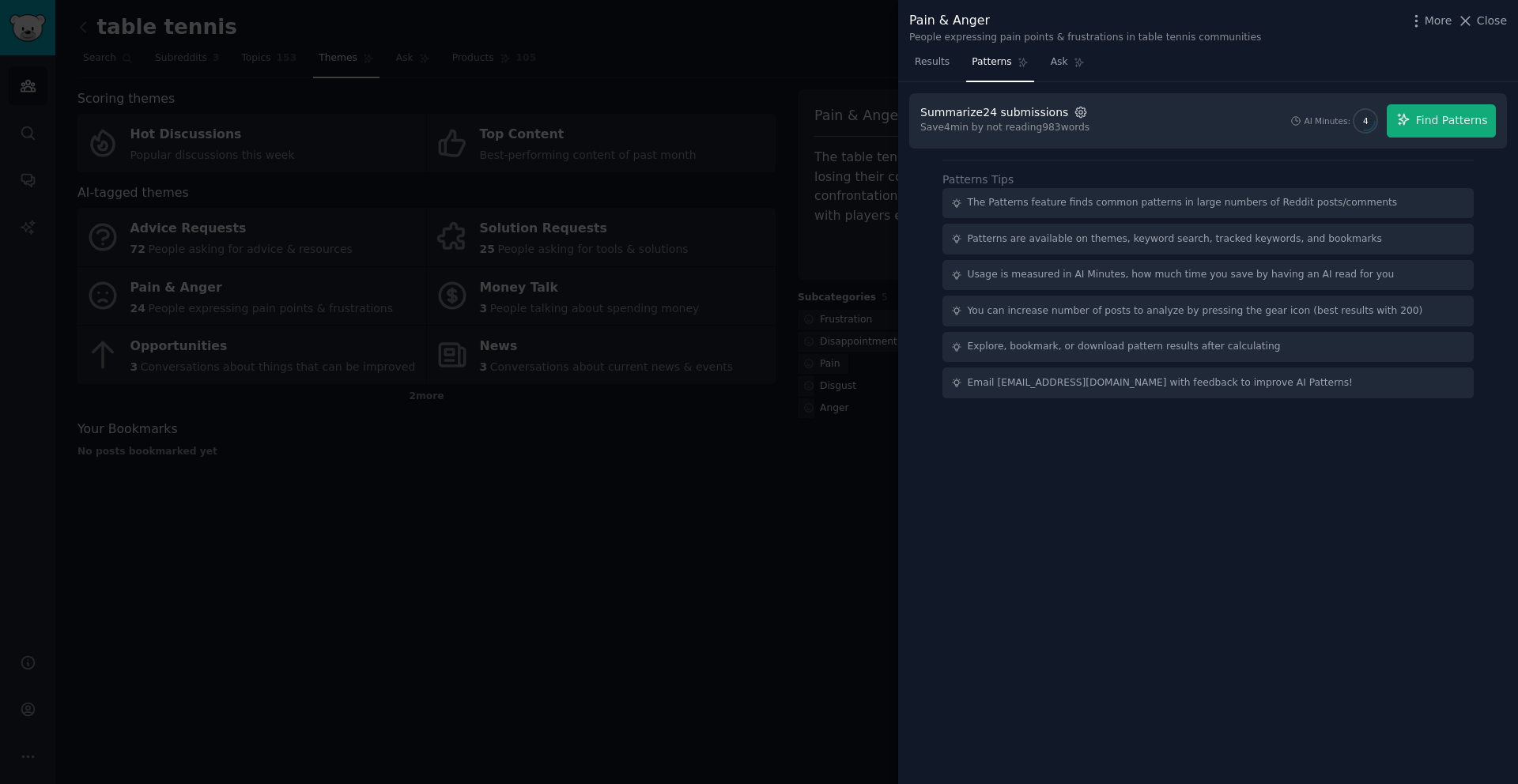
click at [1074, 118] on icon "button" at bounding box center [1081, 112] width 14 height 14
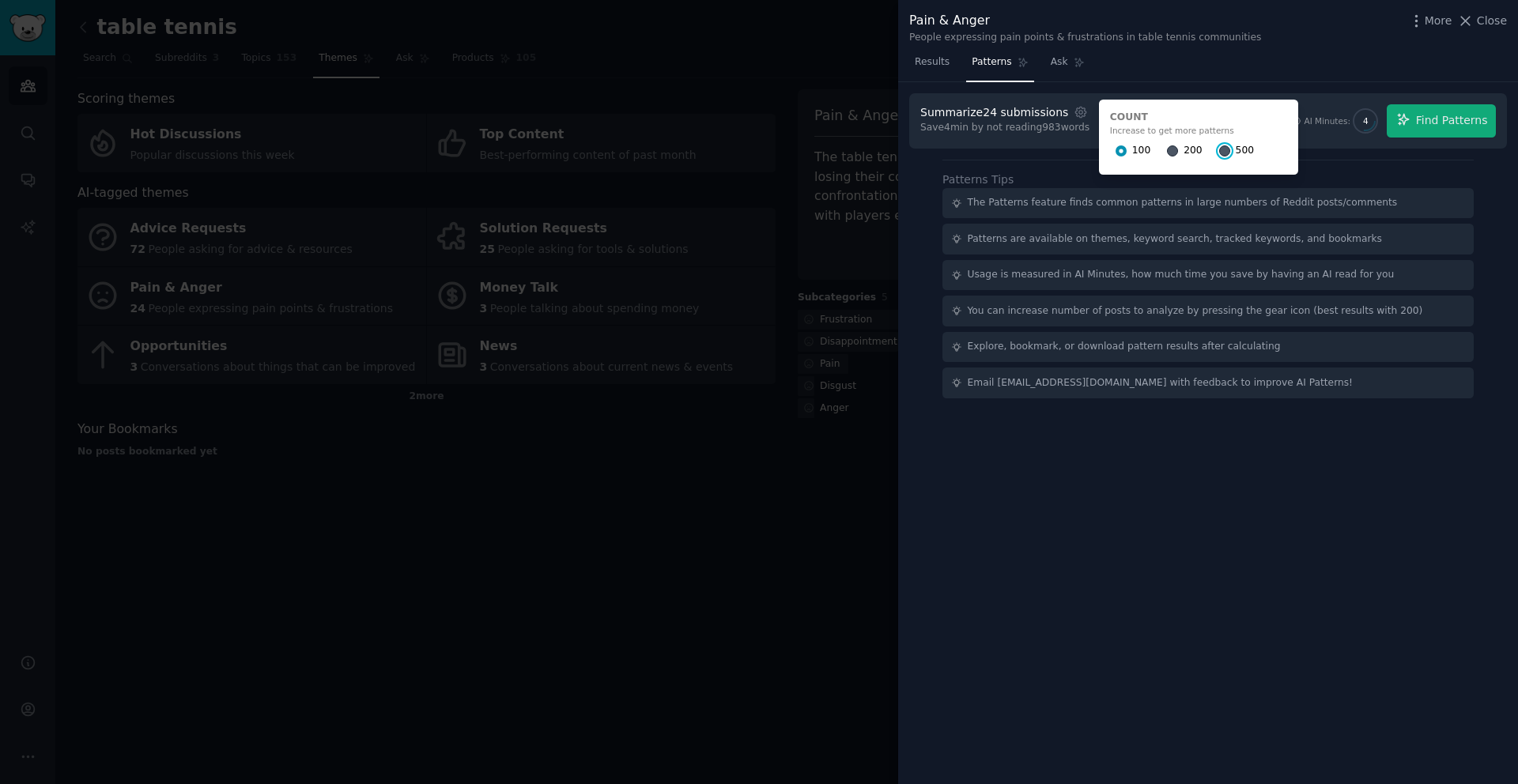
click at [1219, 148] on input "500" at bounding box center [1225, 150] width 11 height 11
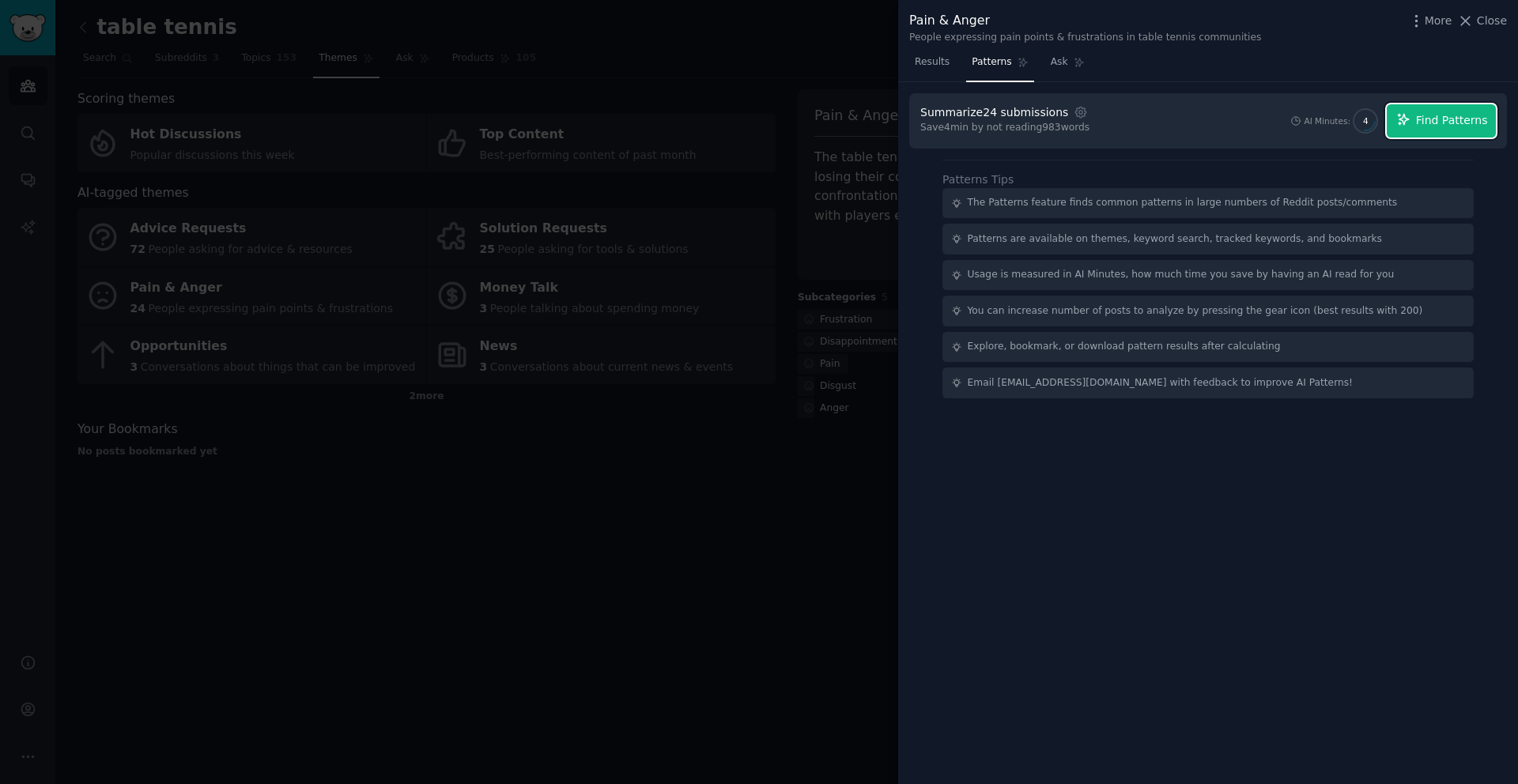
click at [1445, 127] on span "Find Patterns" at bounding box center [1452, 120] width 72 height 17
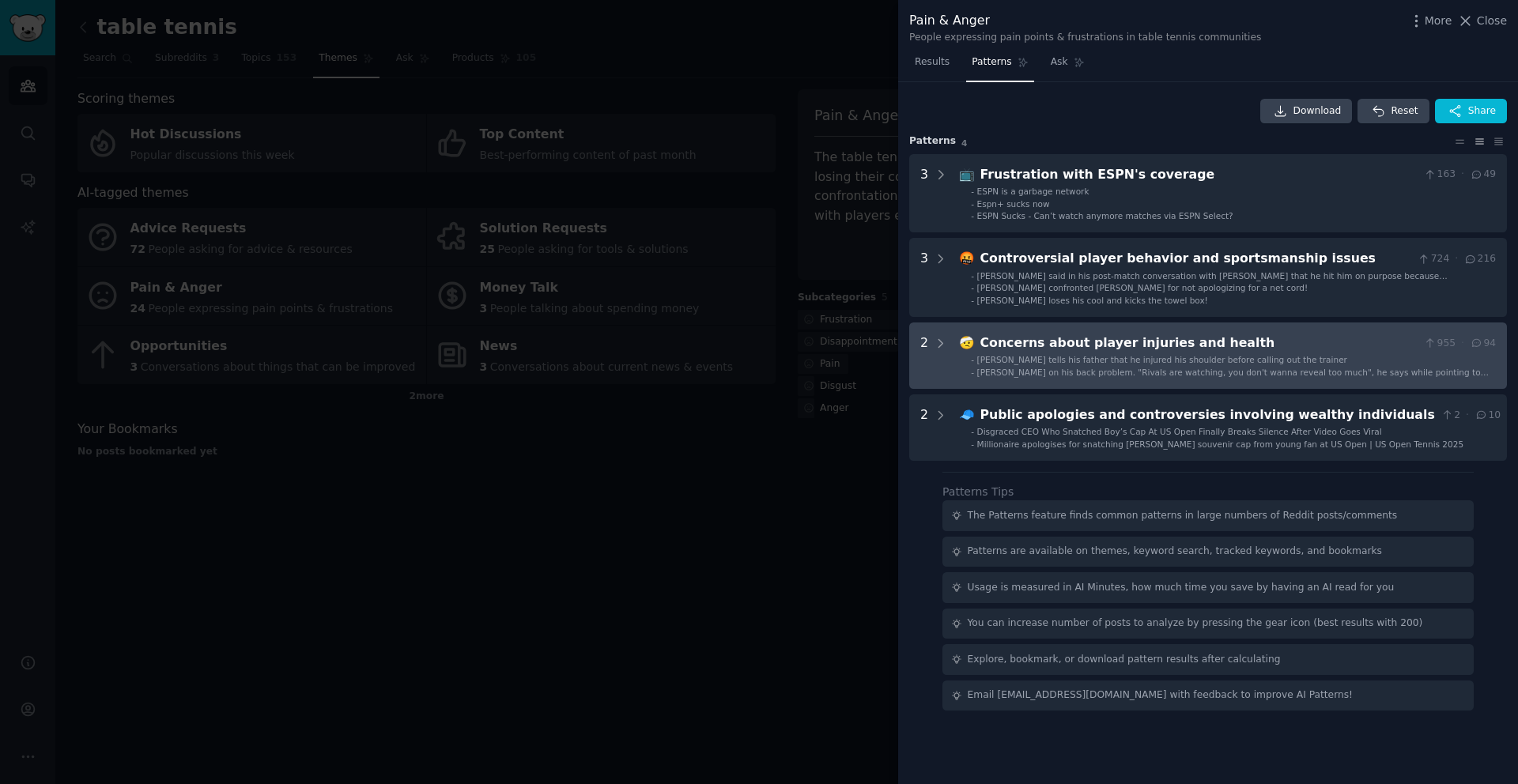
click at [1050, 357] on span "Shelton tells his father that he injured his shoulder before calling out the tr…" at bounding box center [1162, 360] width 370 height 10
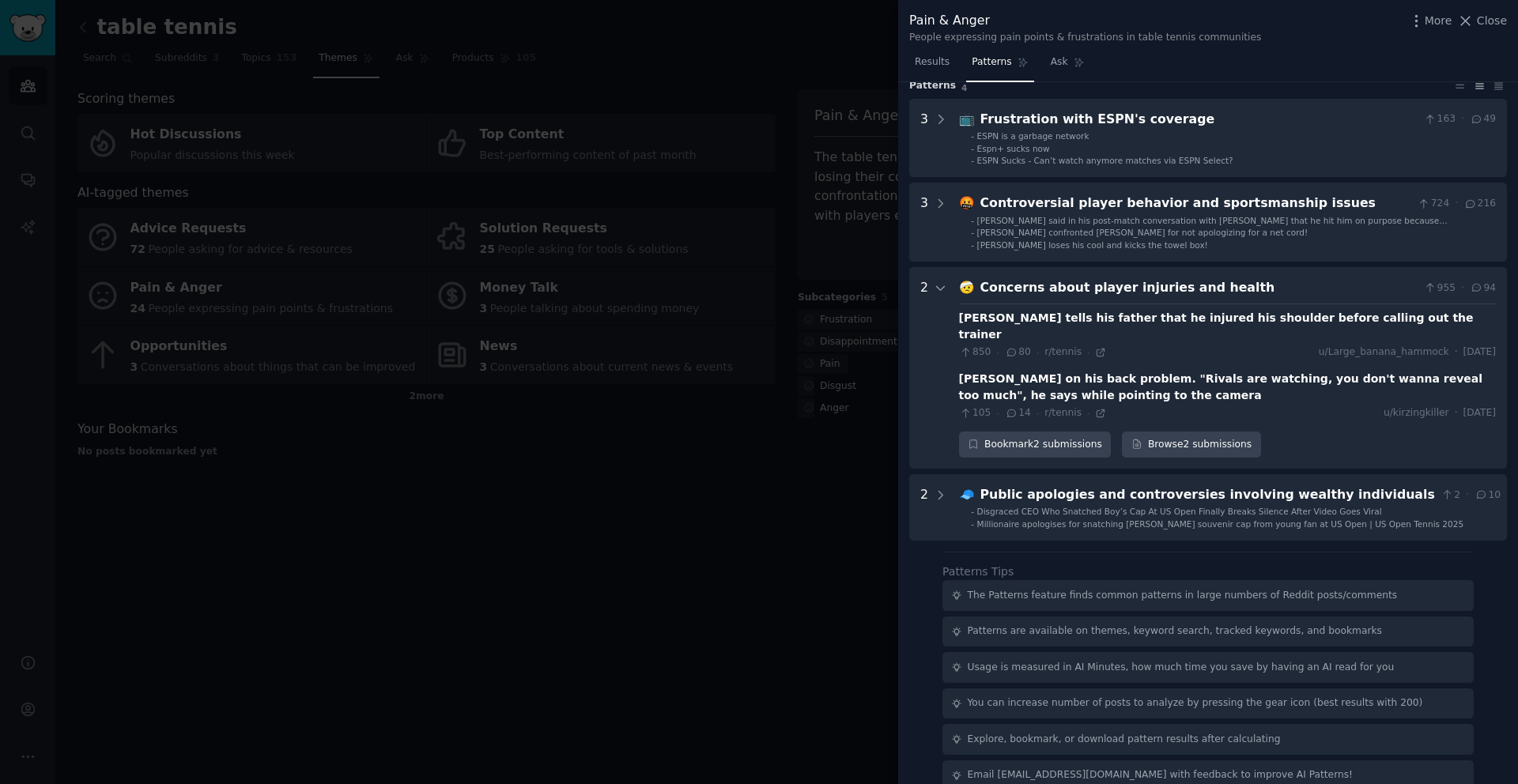
scroll to position [61, 0]
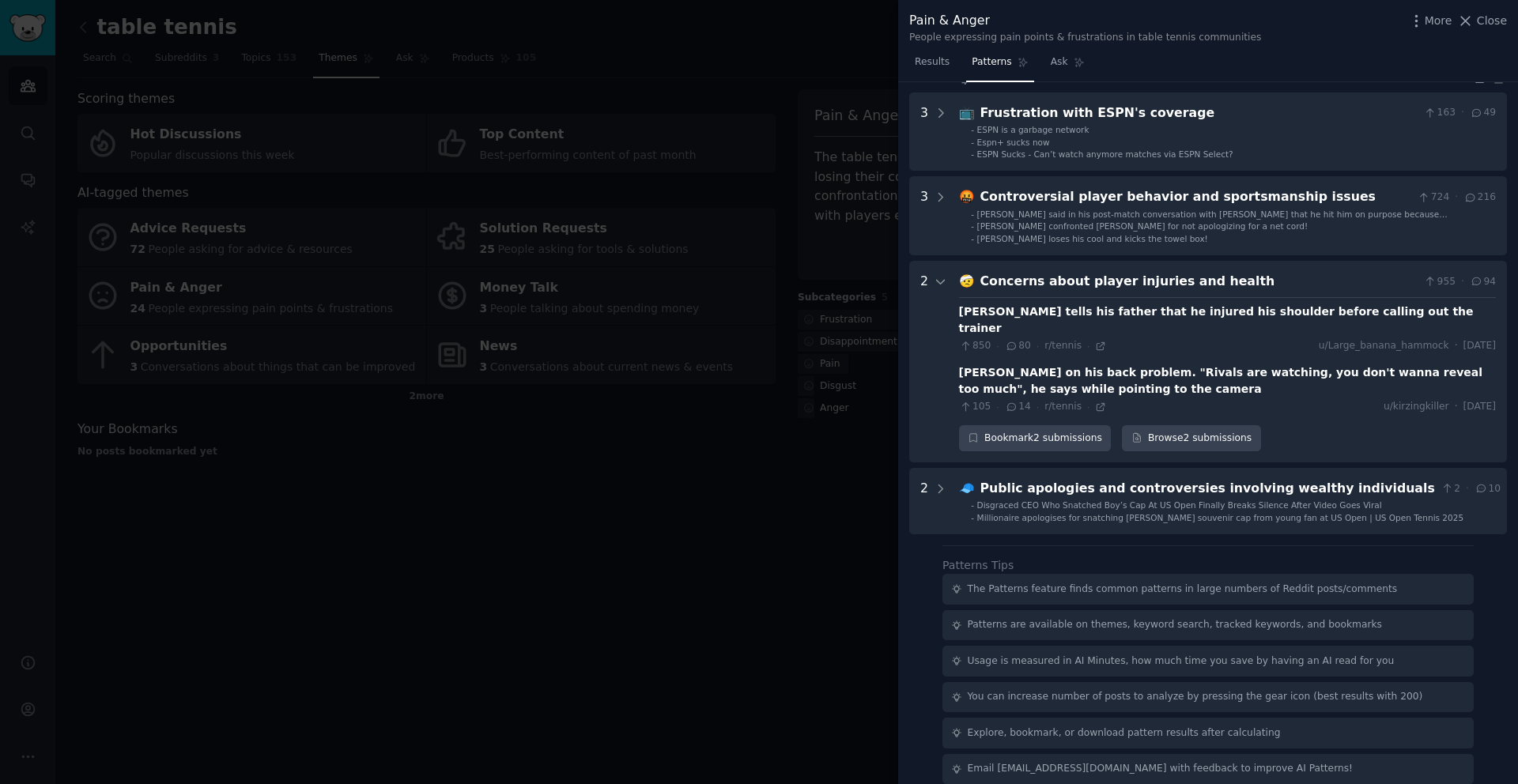
click at [801, 472] on div at bounding box center [759, 392] width 1518 height 784
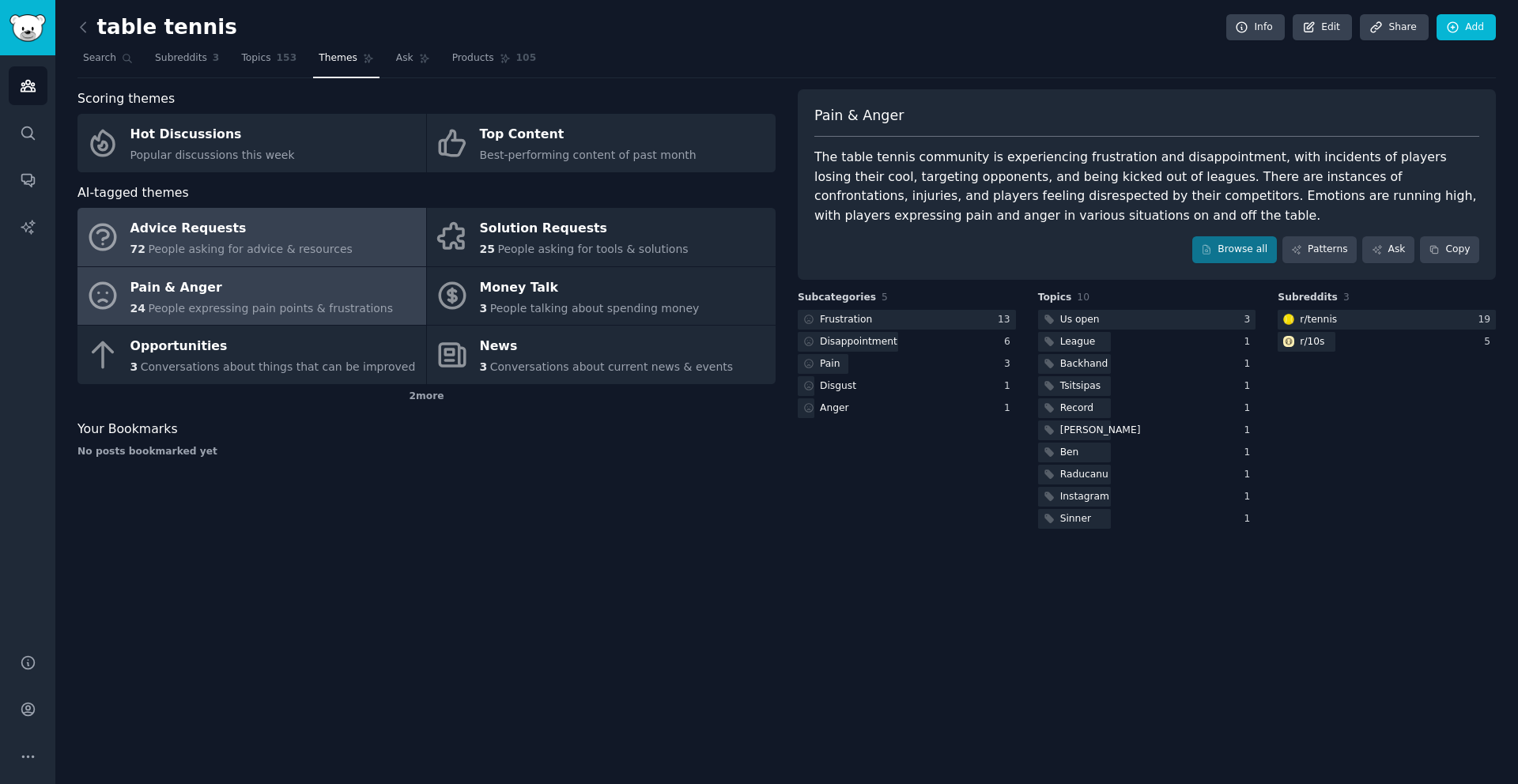
click at [373, 245] on link "Advice Requests 72 People asking for advice & resources" at bounding box center [252, 237] width 348 height 59
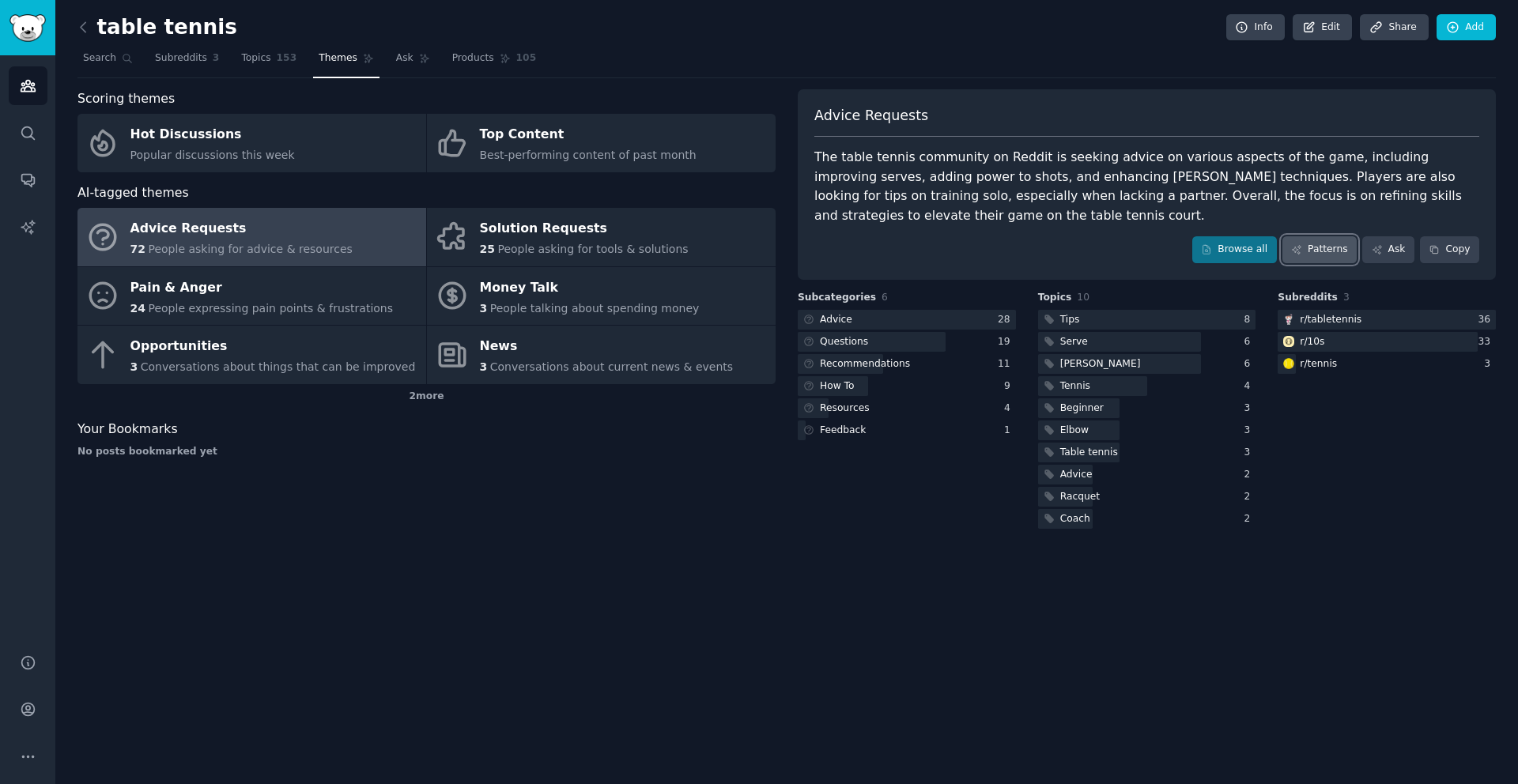
click at [1310, 254] on link "Patterns" at bounding box center [1319, 249] width 74 height 27
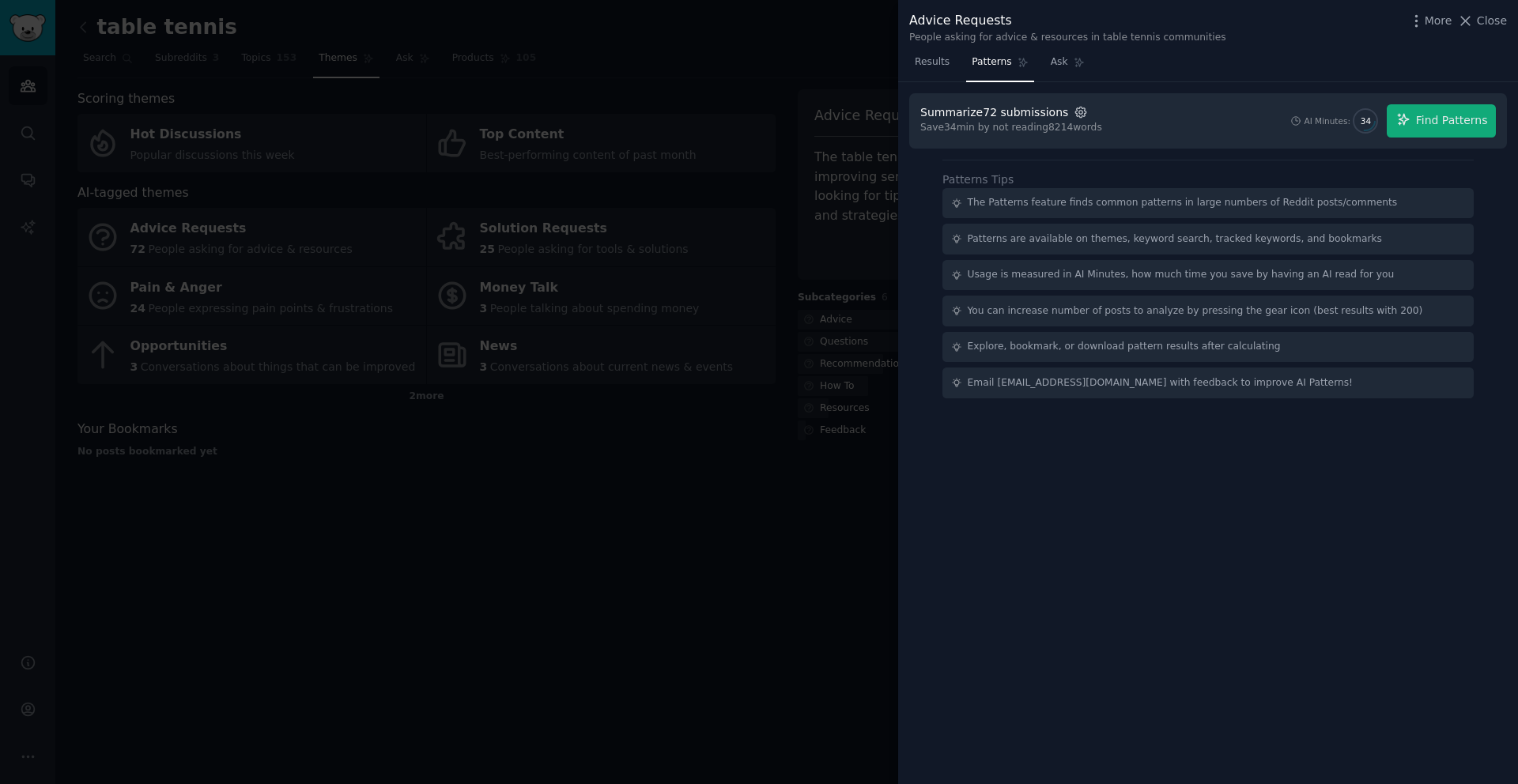
click at [1074, 111] on icon "button" at bounding box center [1081, 112] width 14 height 14
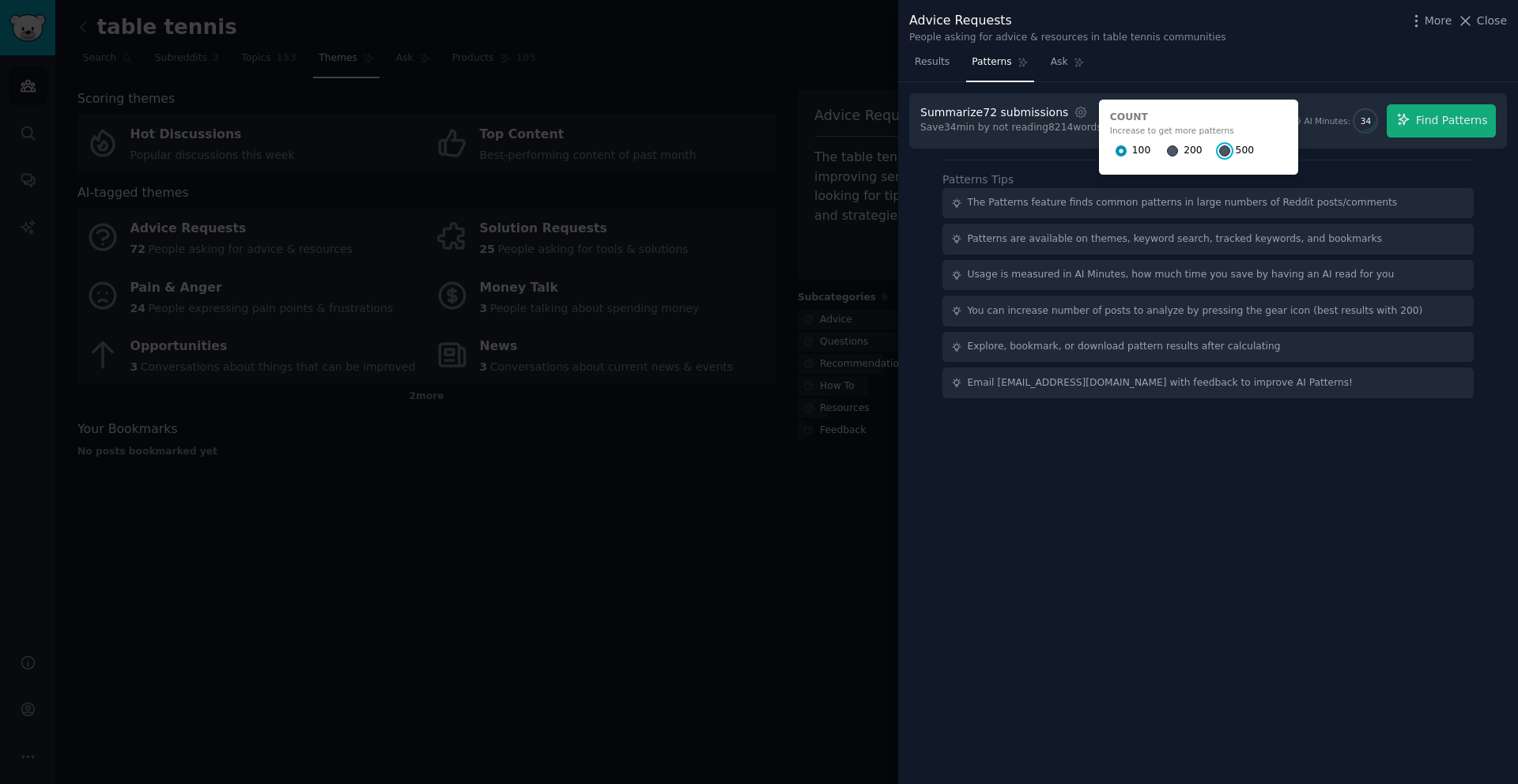
click at [1219, 150] on input "500" at bounding box center [1225, 150] width 11 height 11
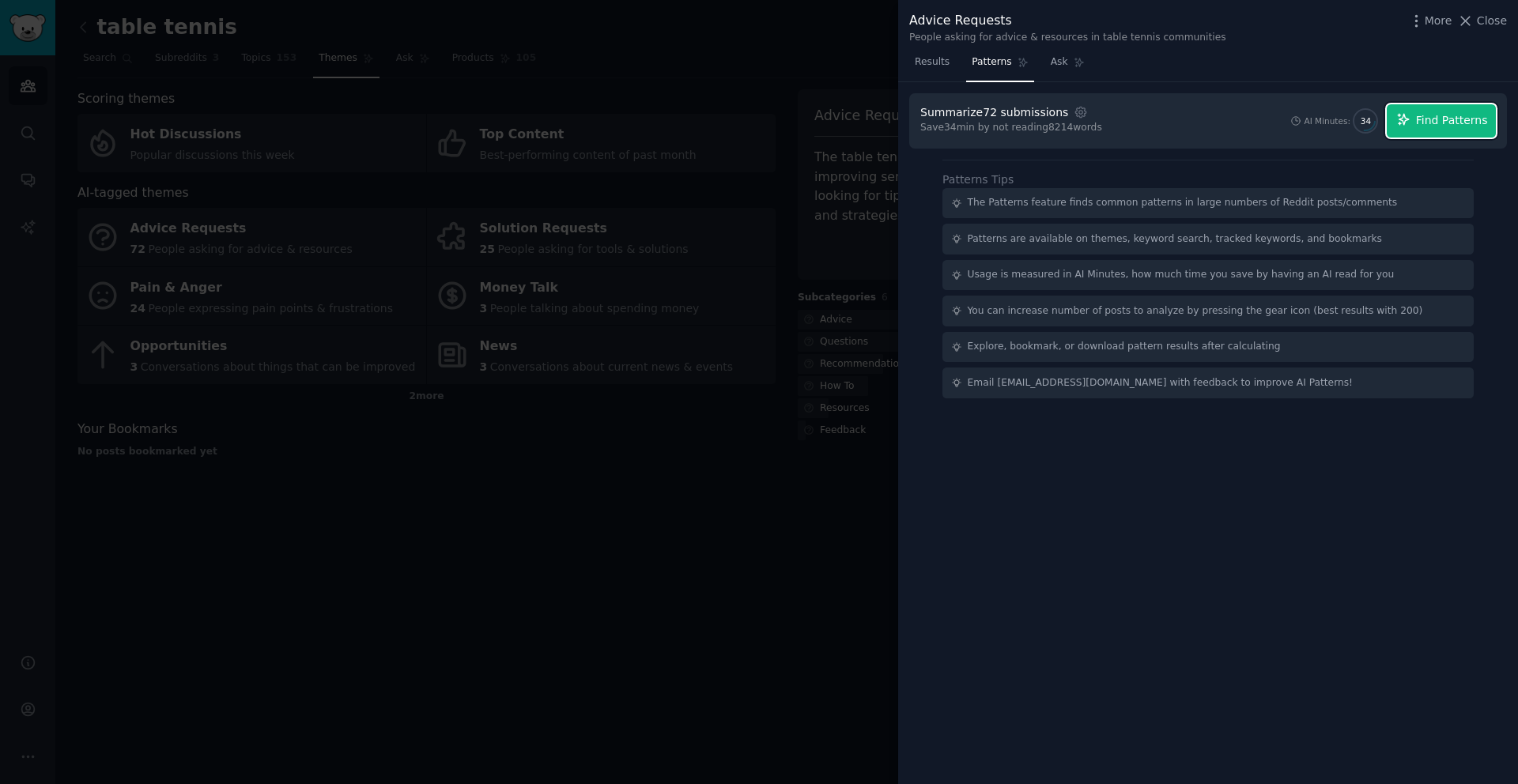
click at [1468, 113] on span "Find Patterns" at bounding box center [1452, 120] width 72 height 17
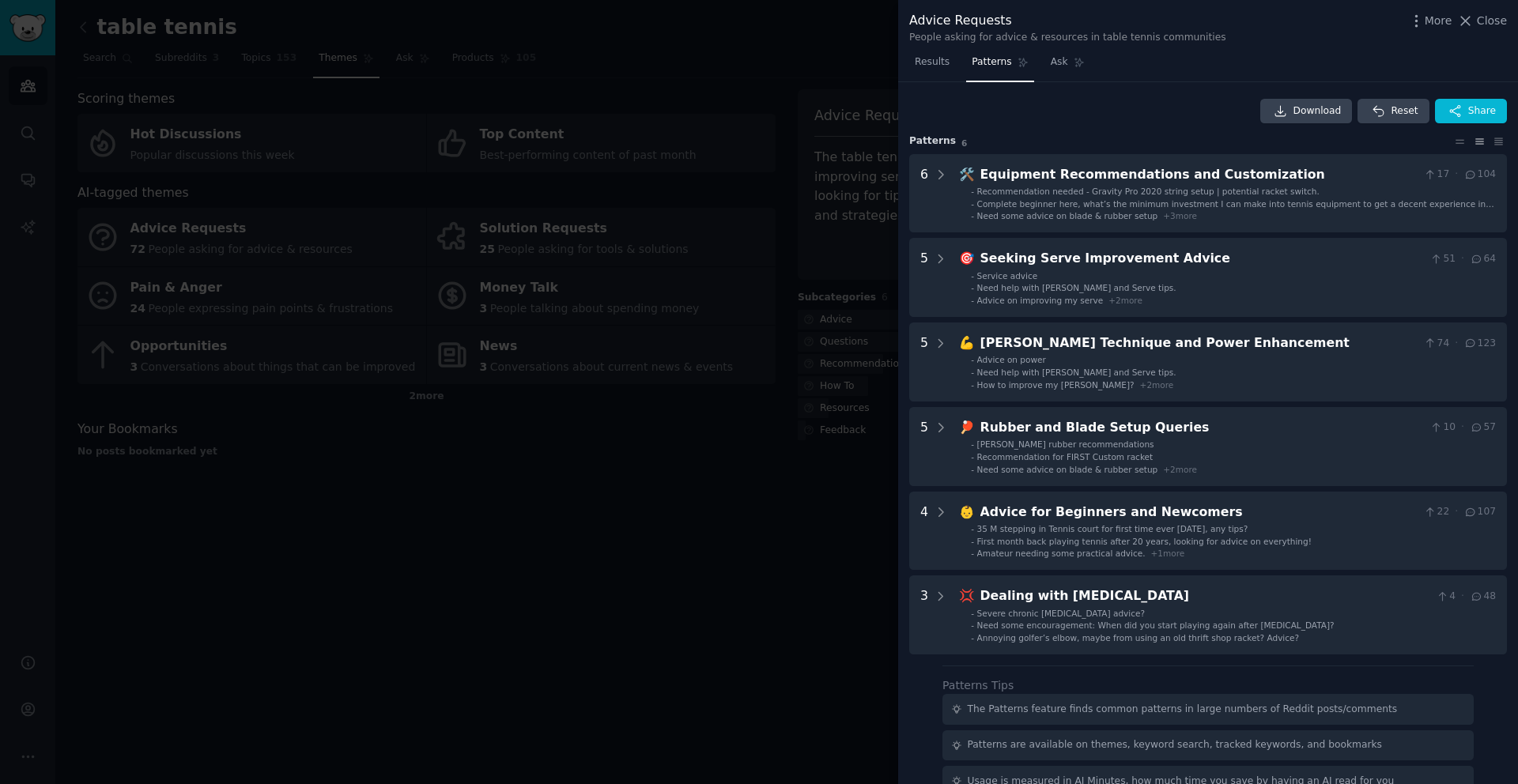
click at [788, 541] on div at bounding box center [759, 392] width 1518 height 784
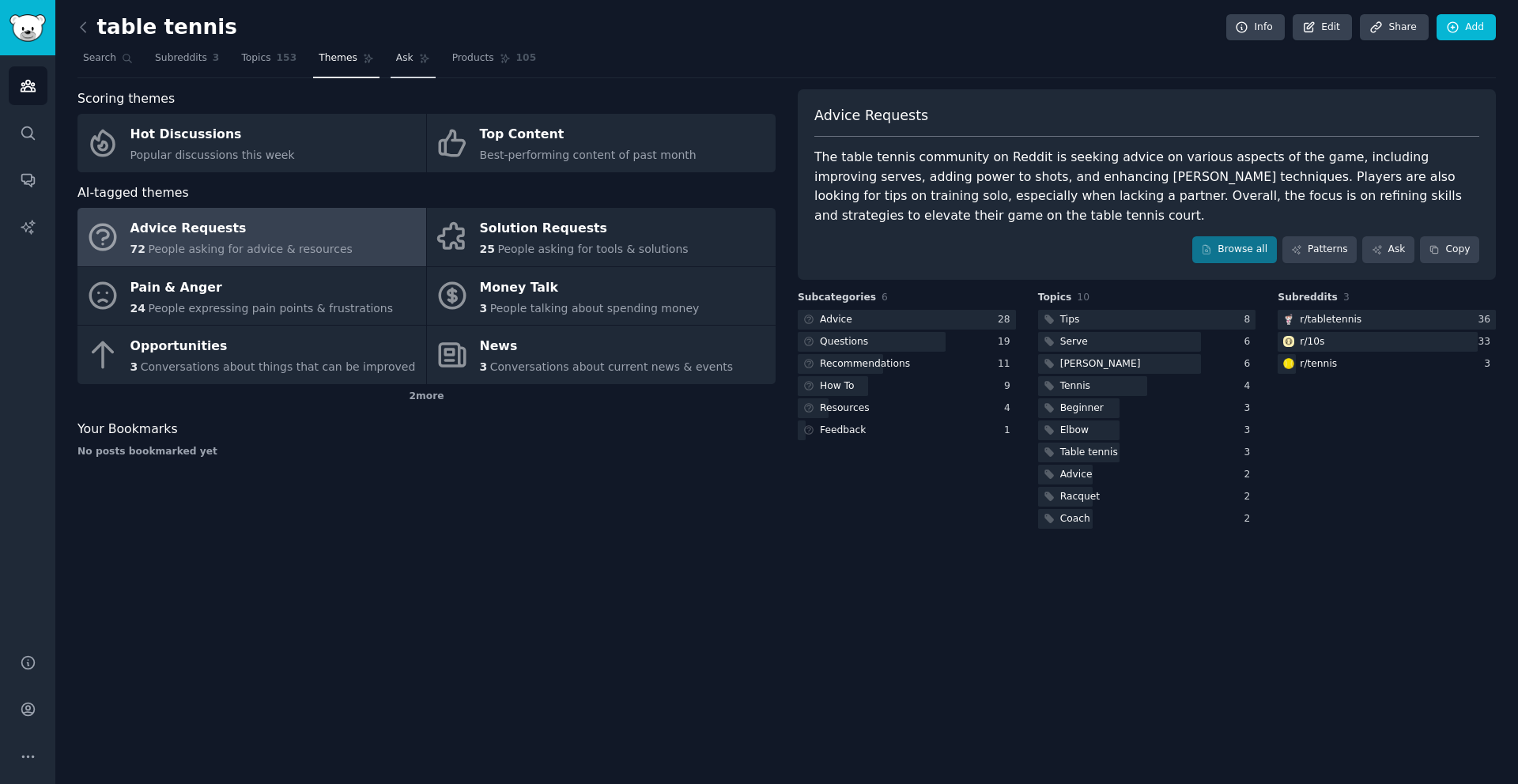
click at [397, 61] on span "Ask" at bounding box center [405, 59] width 18 height 14
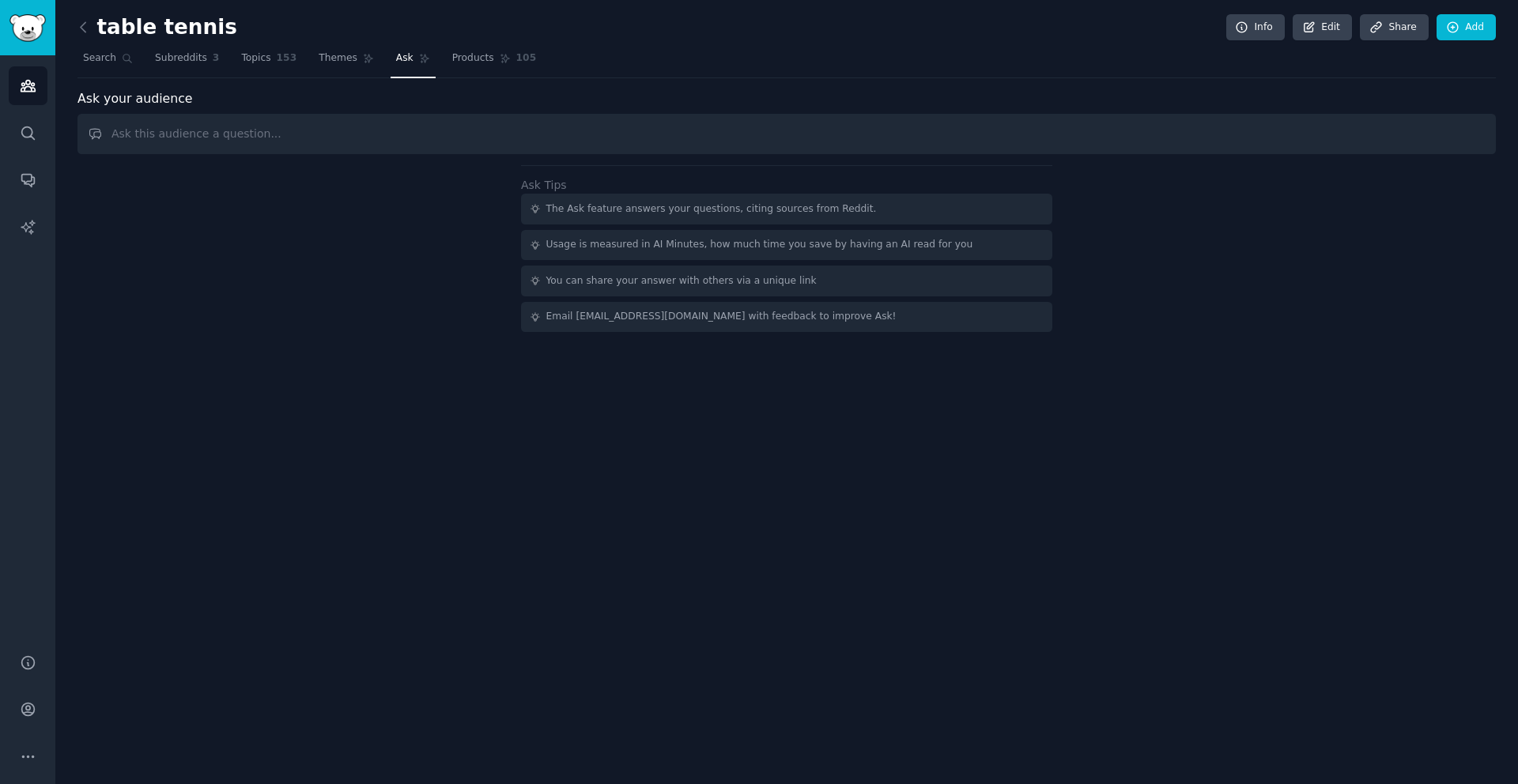
click at [298, 135] on input "text" at bounding box center [787, 134] width 1419 height 40
type input "what do they say about concentration, fokus, reaction?"
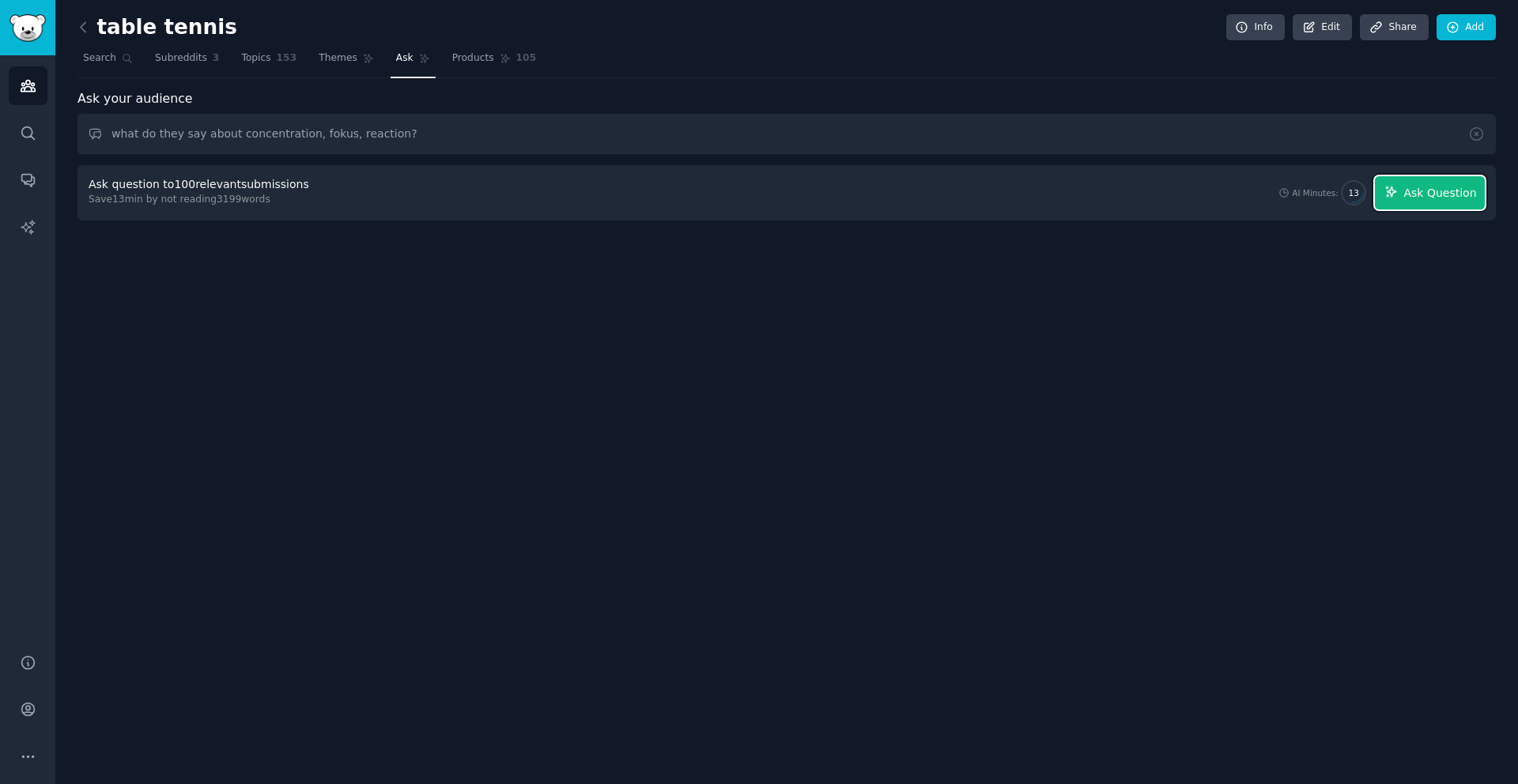
click at [1399, 193] on icon "button" at bounding box center [1392, 192] width 14 height 14
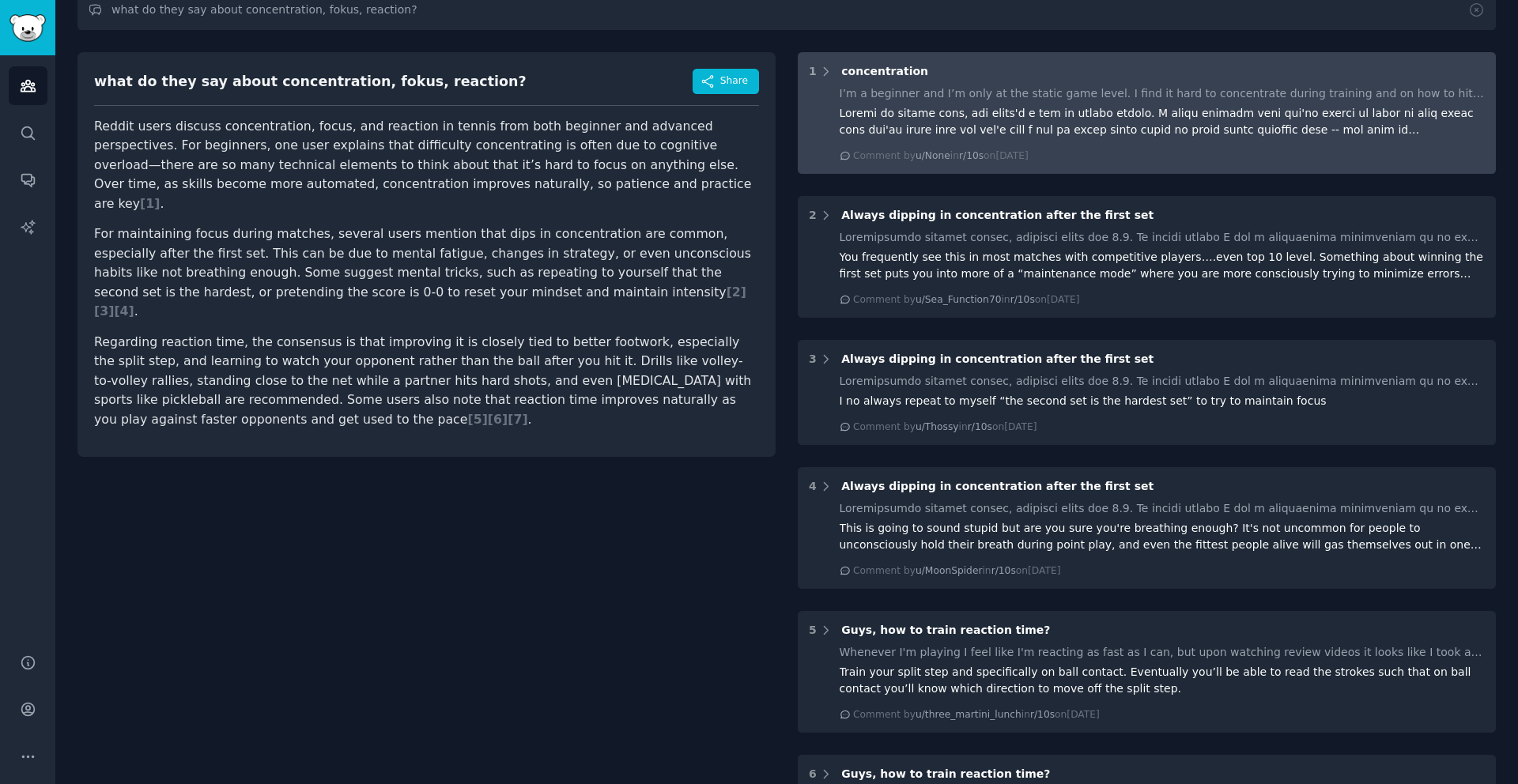
scroll to position [125, 0]
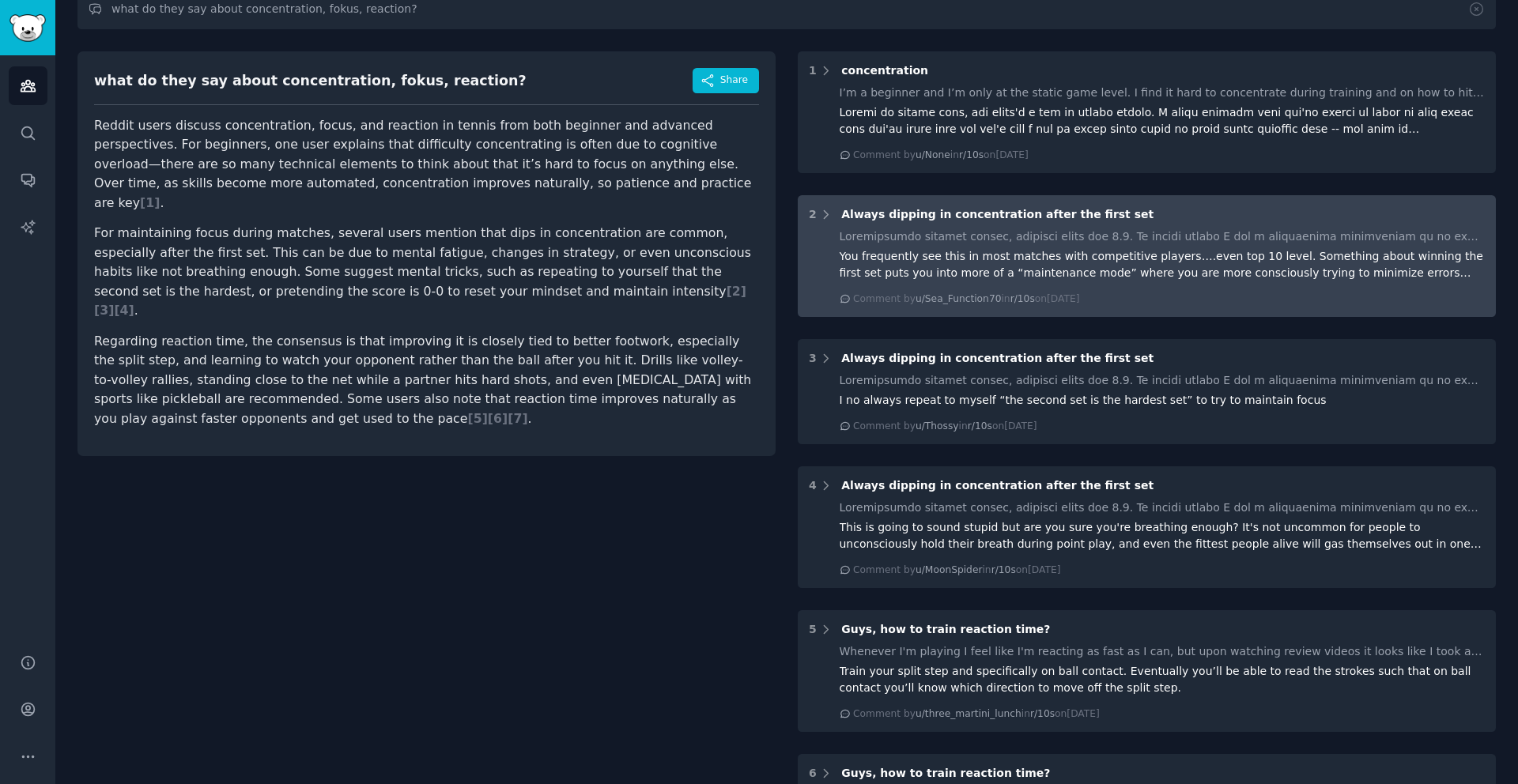
click at [909, 259] on div "You frequently see this in most matches with competitive players….even top 10 l…" at bounding box center [1163, 265] width 646 height 33
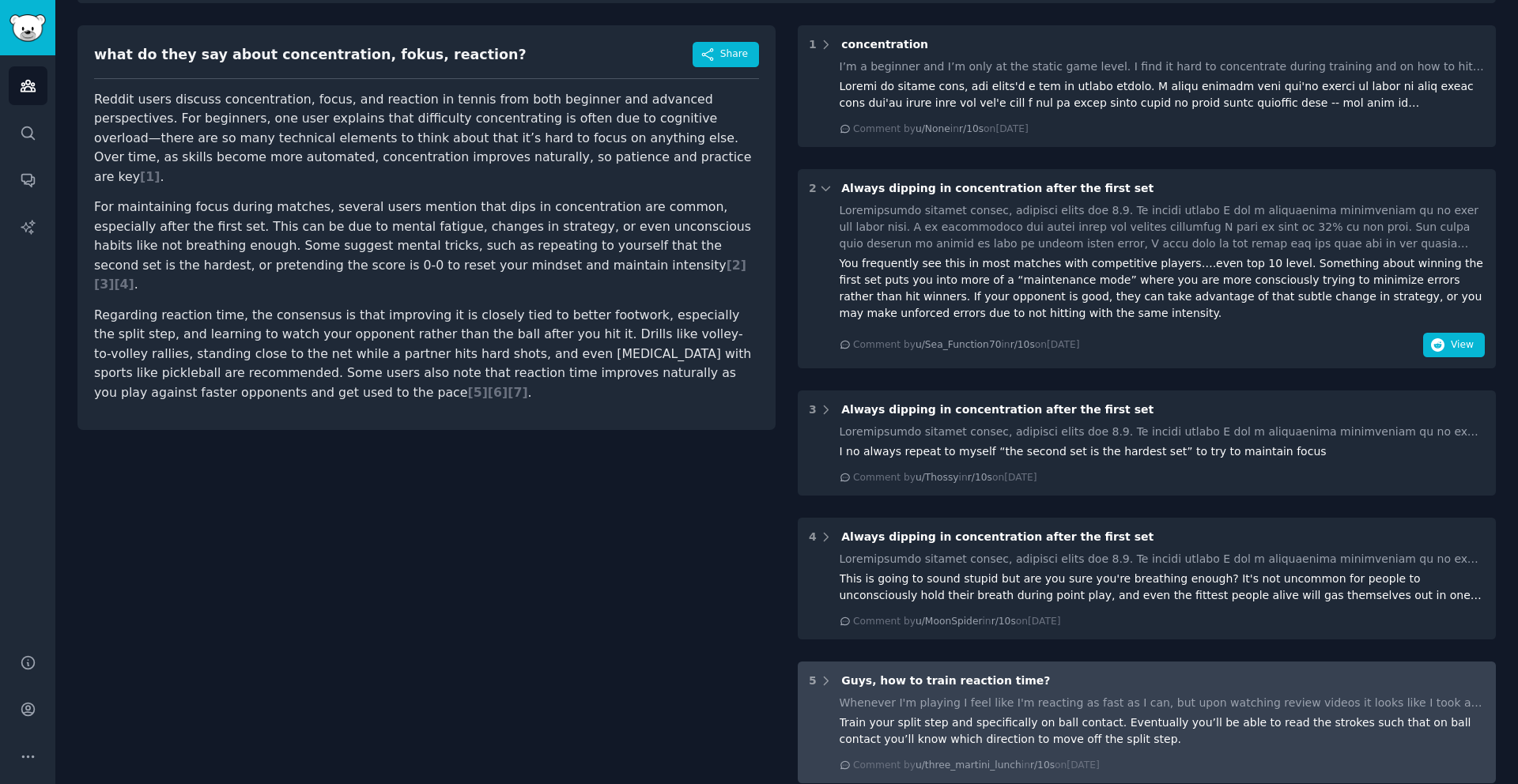
scroll to position [0, 0]
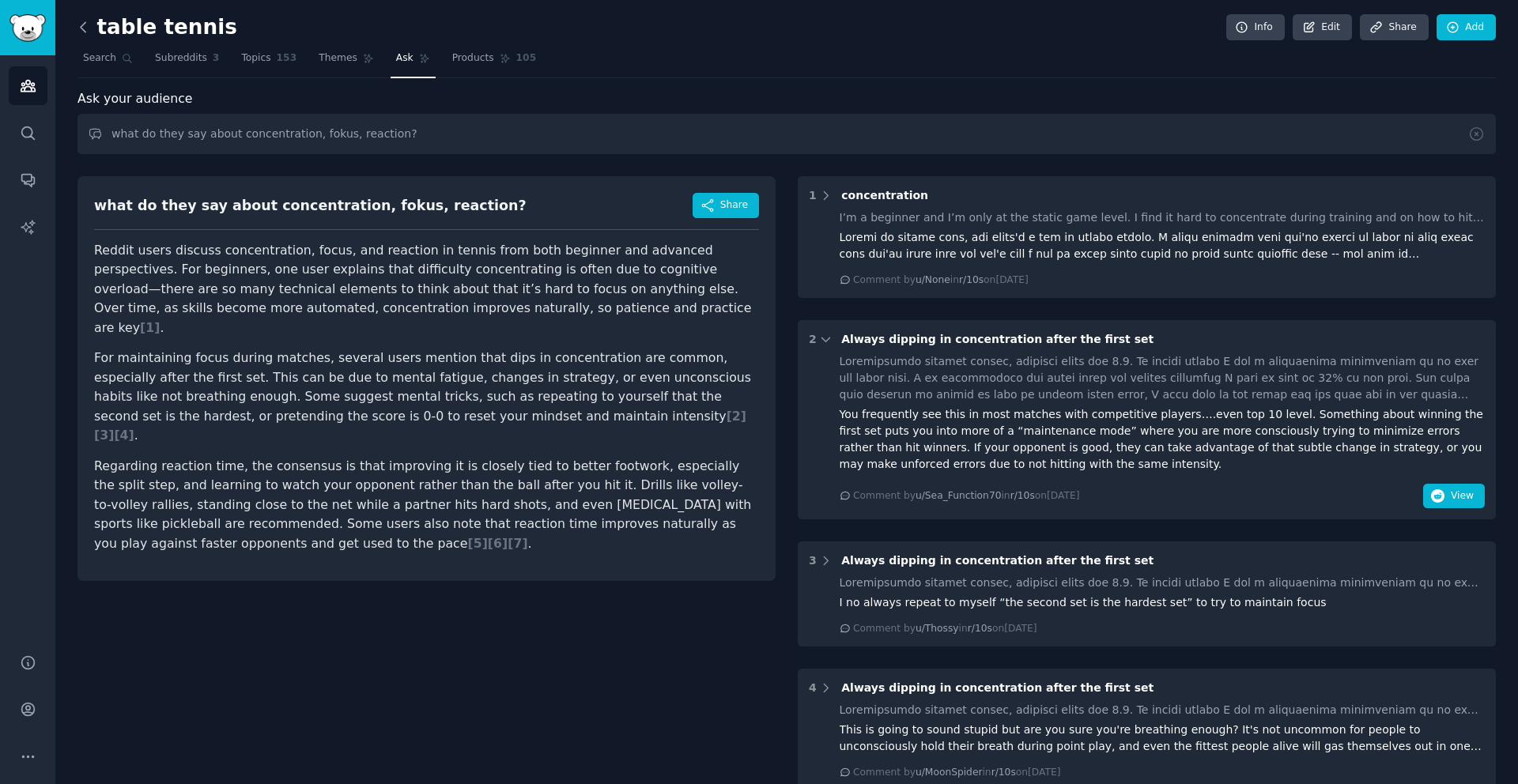
click at [83, 27] on icon at bounding box center [83, 27] width 17 height 17
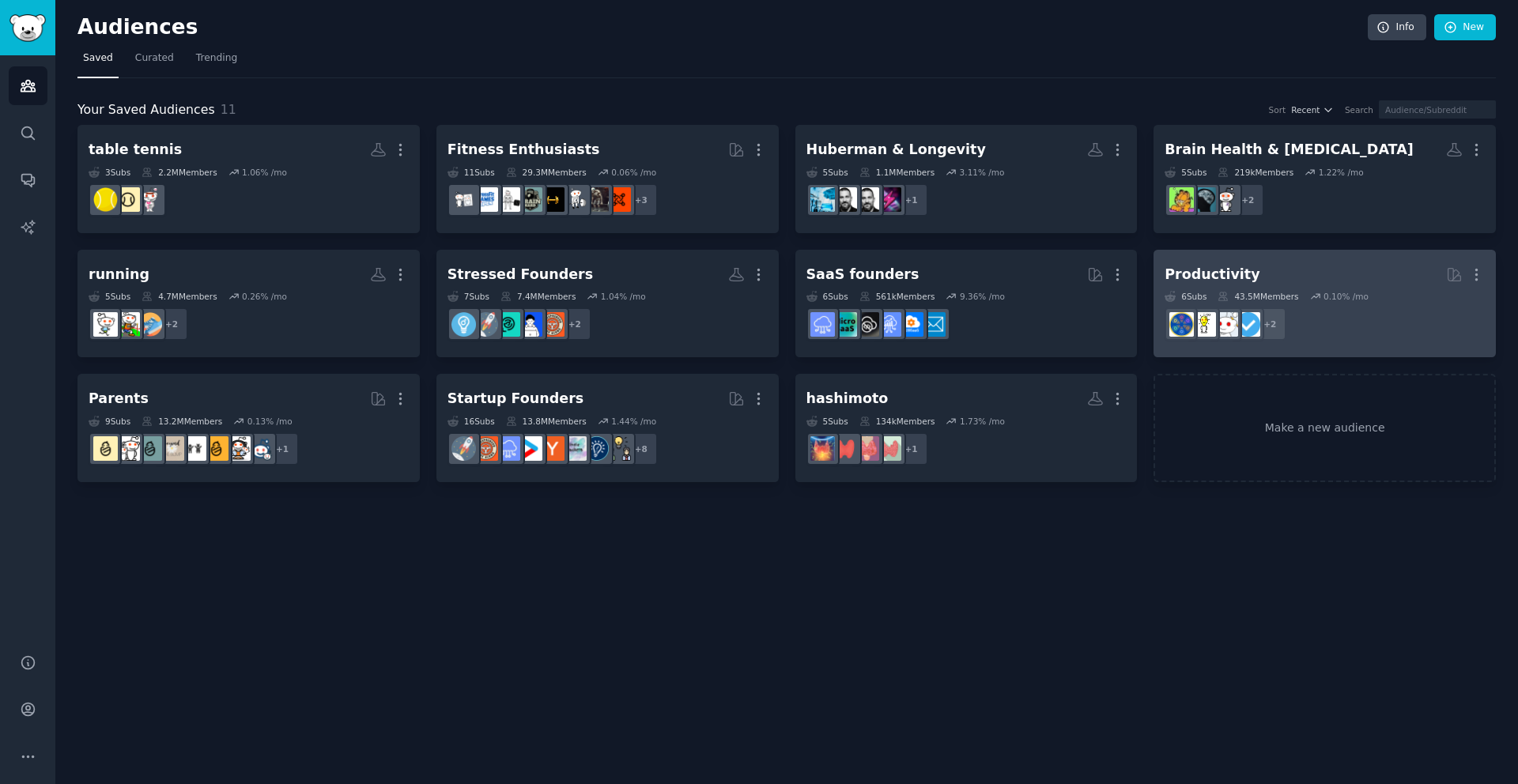
click at [1376, 331] on dd "r/LifeHack_Pro, r/lifehack + 2" at bounding box center [1325, 324] width 320 height 45
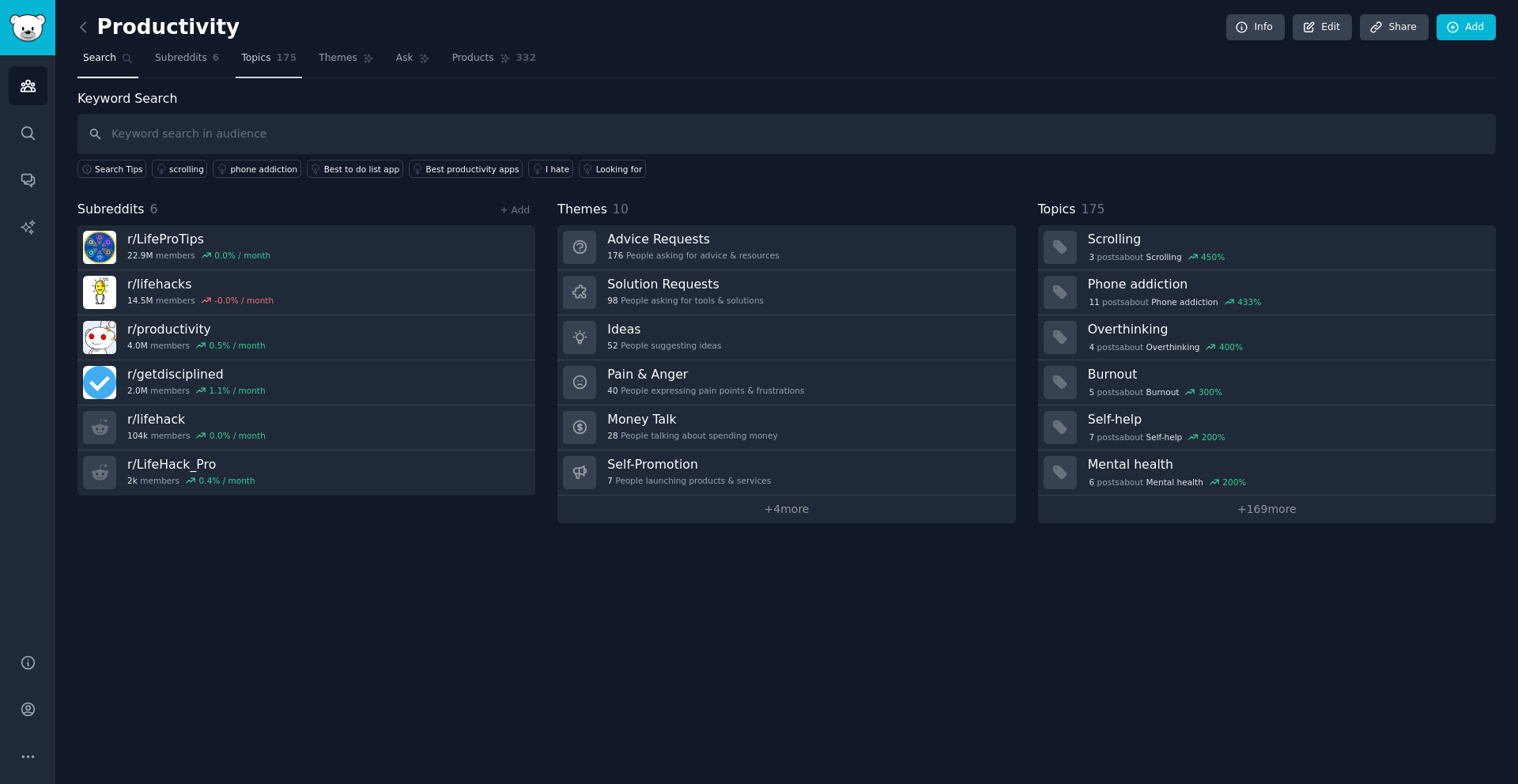
click at [258, 61] on span "Topics" at bounding box center [256, 59] width 29 height 14
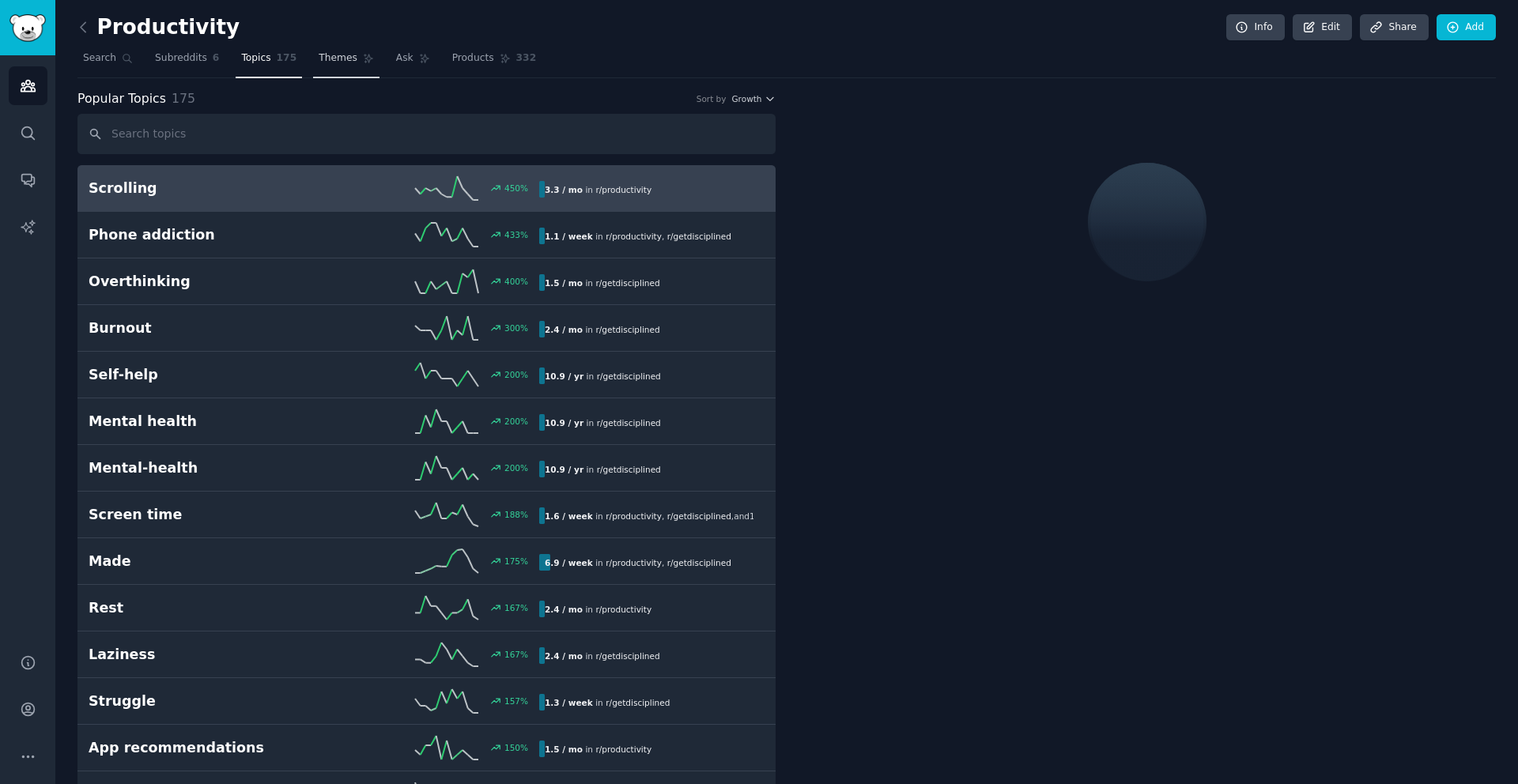
click at [363, 61] on icon at bounding box center [369, 59] width 11 height 11
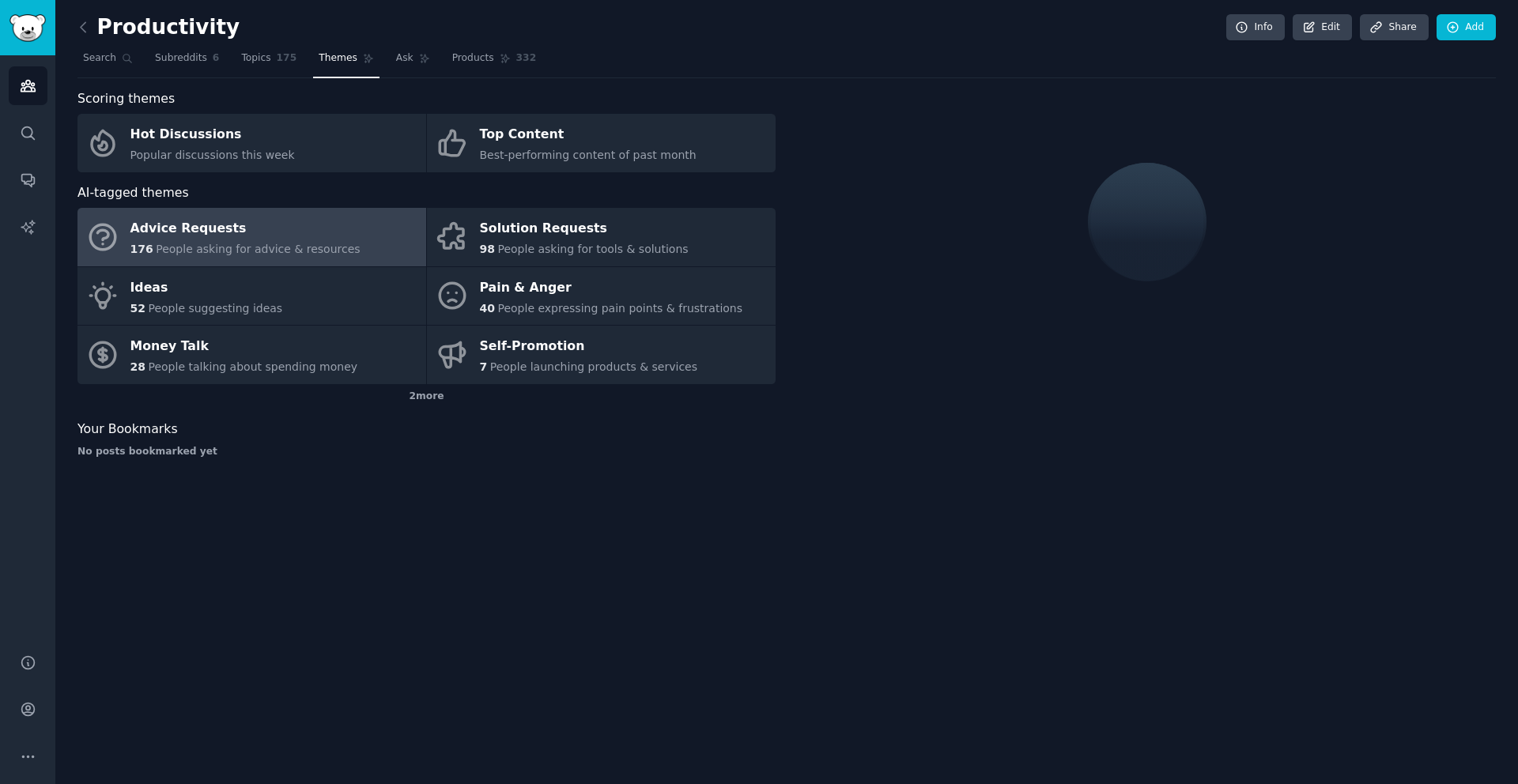
click at [301, 236] on div "Advice Requests" at bounding box center [245, 229] width 230 height 25
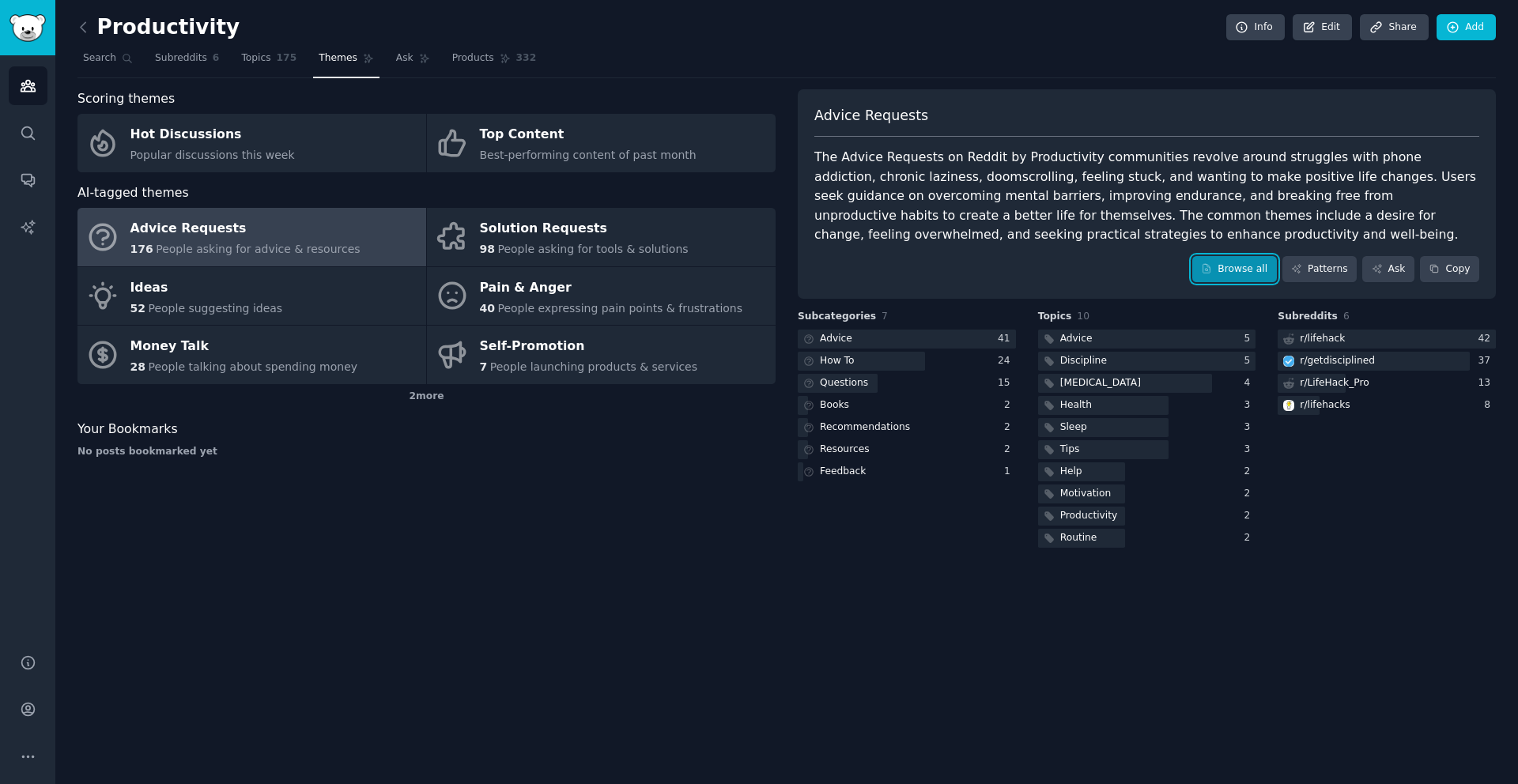
click at [1218, 270] on link "Browse all" at bounding box center [1234, 270] width 85 height 27
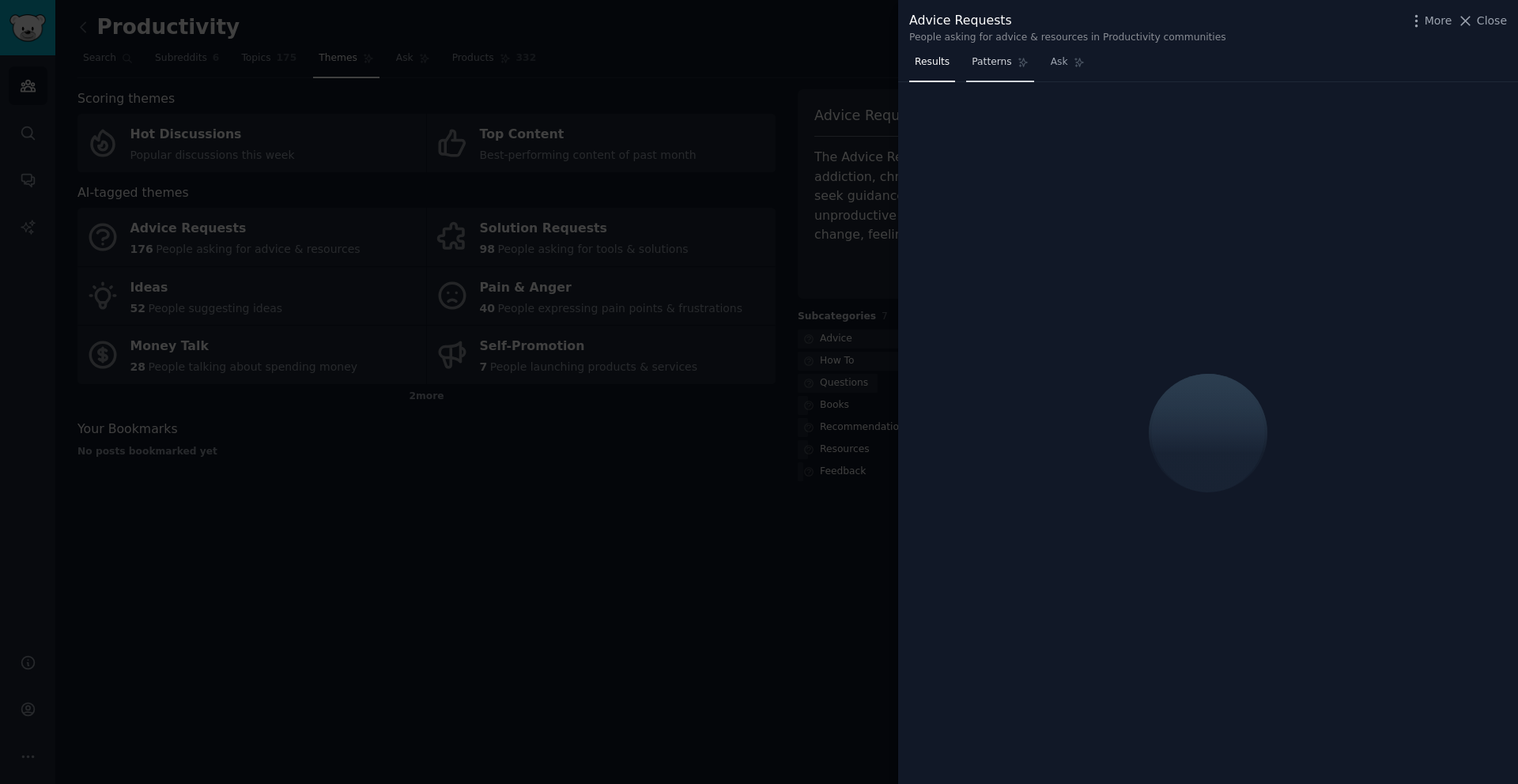
click at [1002, 60] on span "Patterns" at bounding box center [991, 62] width 39 height 14
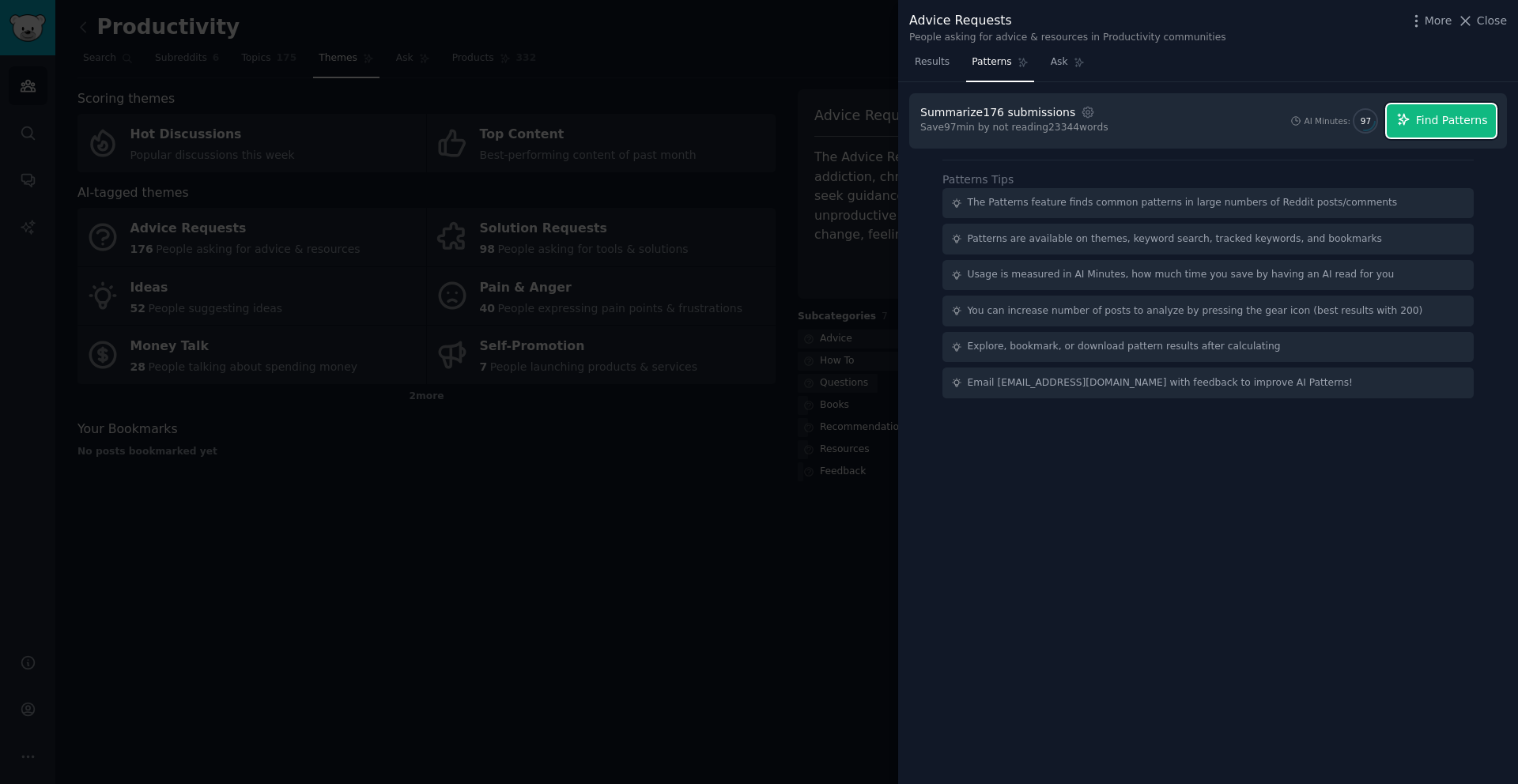
click at [1409, 127] on button "Find Patterns" at bounding box center [1441, 121] width 109 height 33
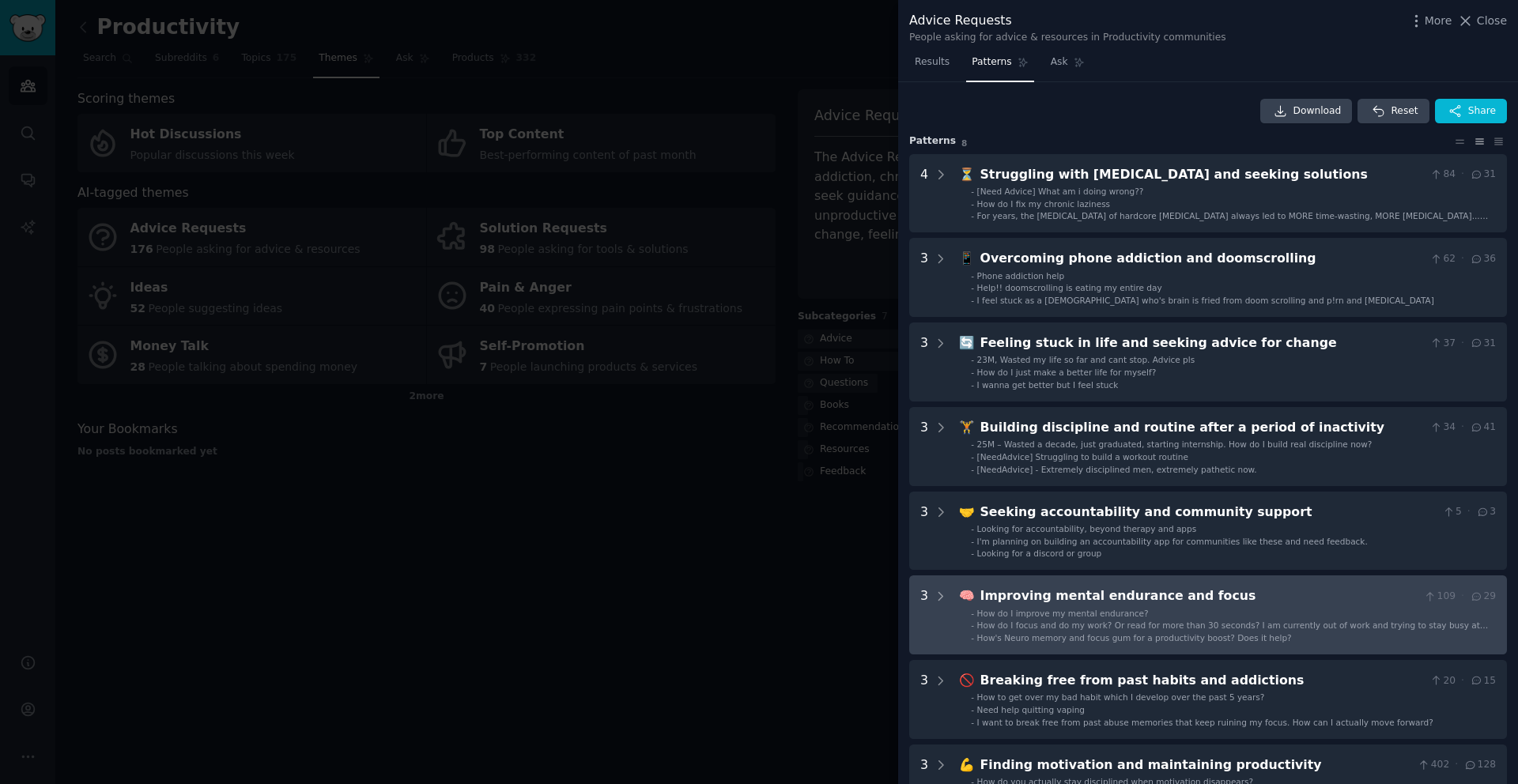
click at [1018, 618] on div "How do I improve my mental endurance?" at bounding box center [1063, 613] width 172 height 11
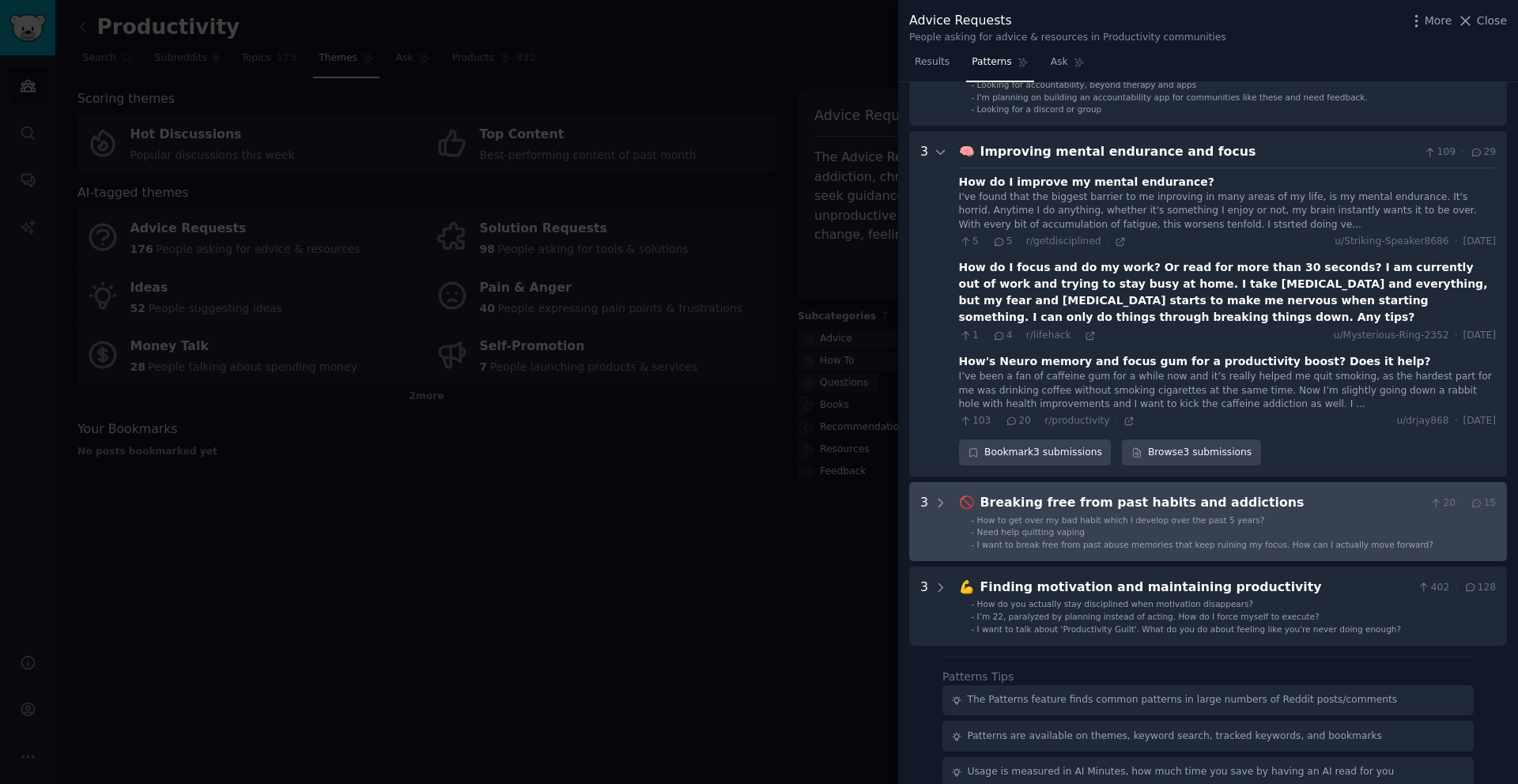
scroll to position [368, 0]
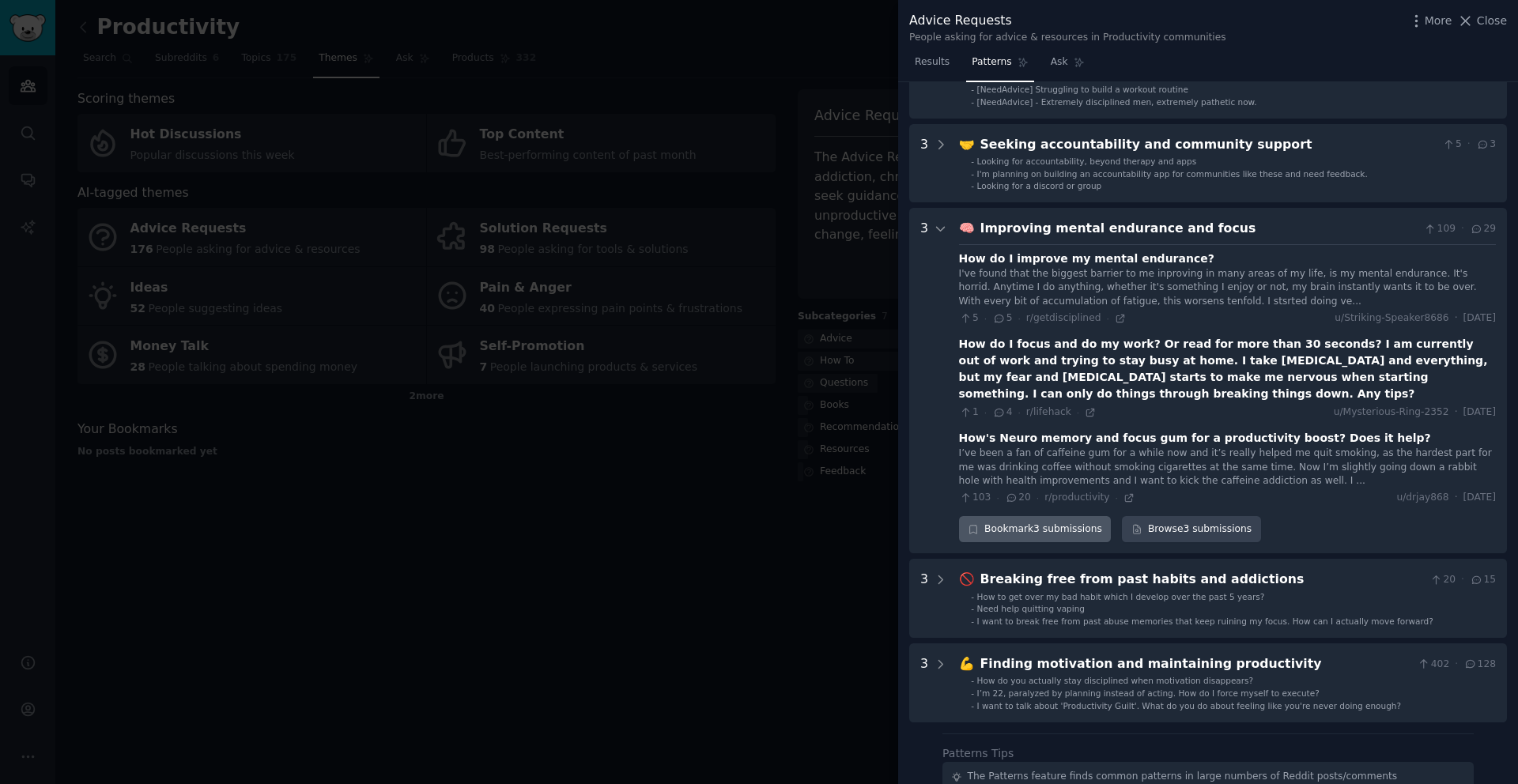
click at [1058, 530] on div "Bookmark 3 submissions" at bounding box center [1036, 529] width 152 height 27
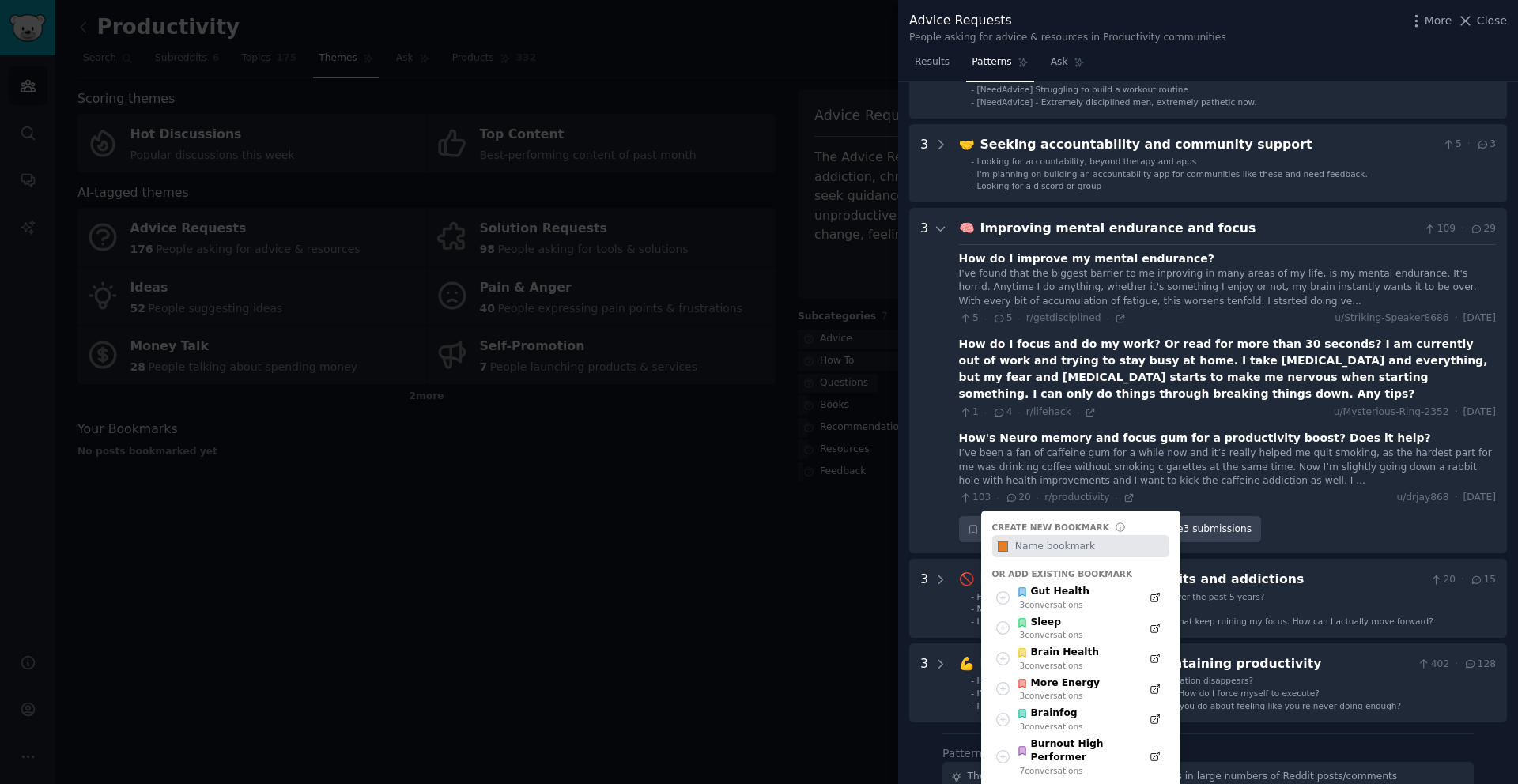
click at [1053, 548] on input "text" at bounding box center [1090, 546] width 157 height 22
type input "M"
type input "B"
type input "Improve Focus"
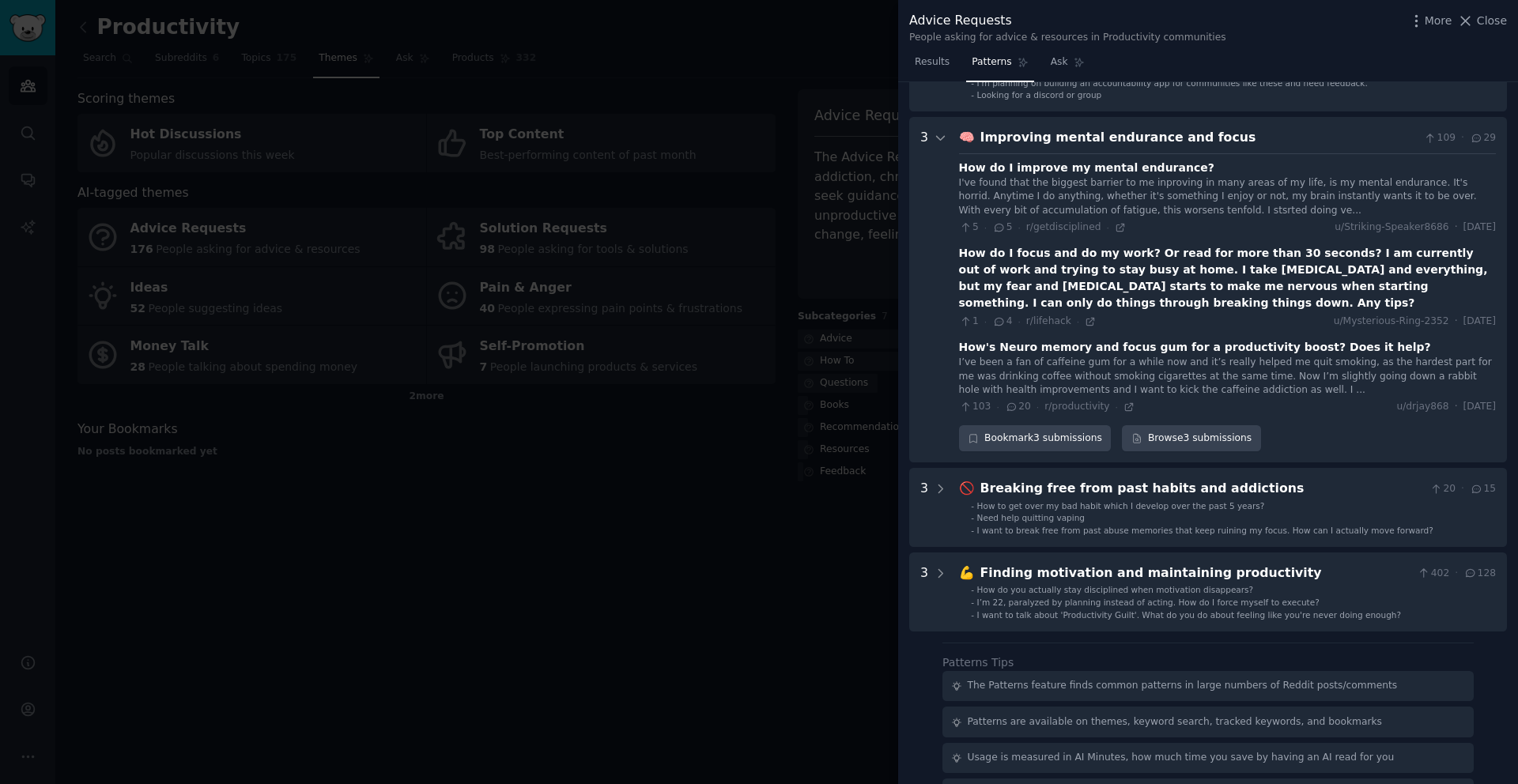
scroll to position [491, 0]
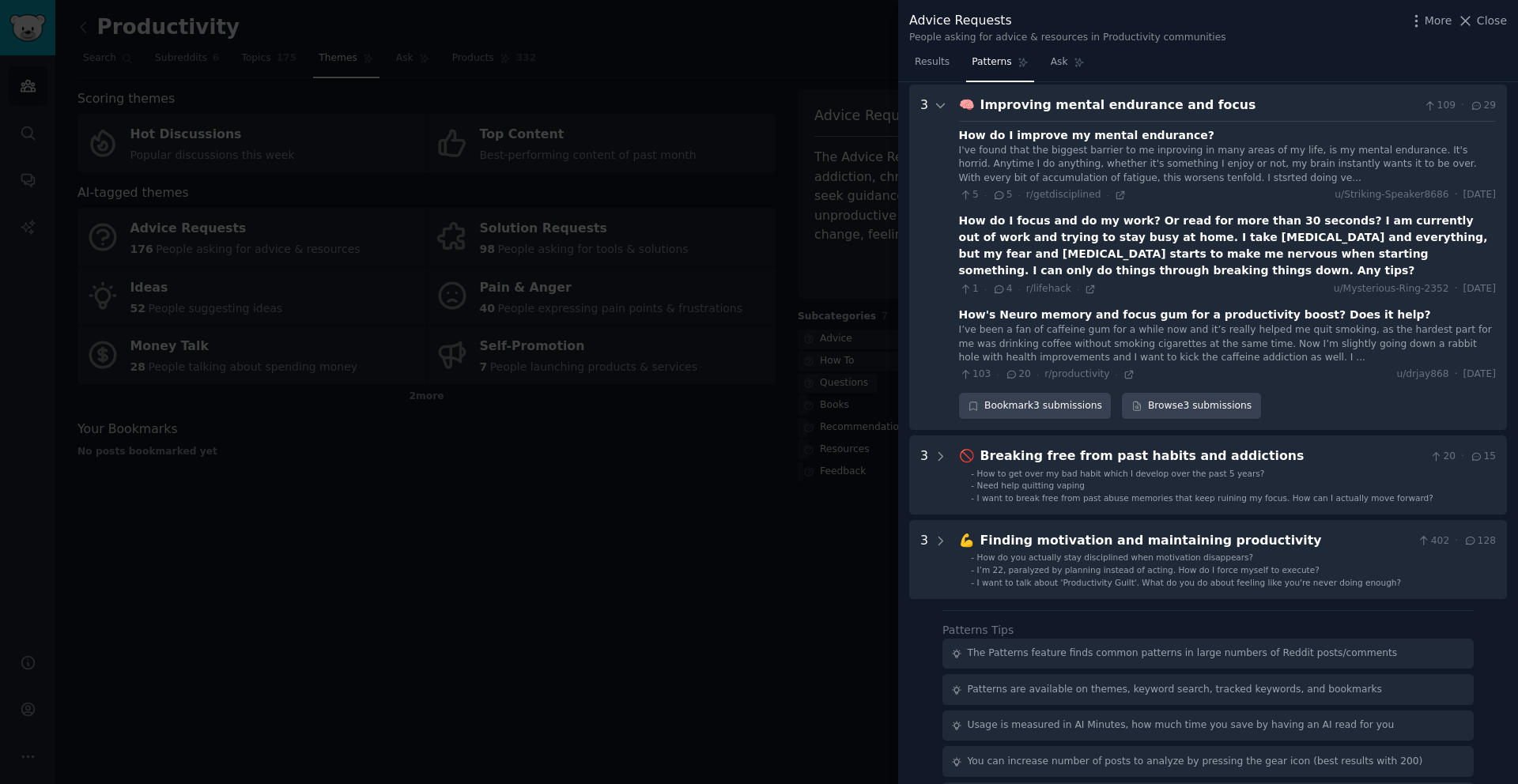
click at [716, 560] on div at bounding box center [759, 392] width 1518 height 784
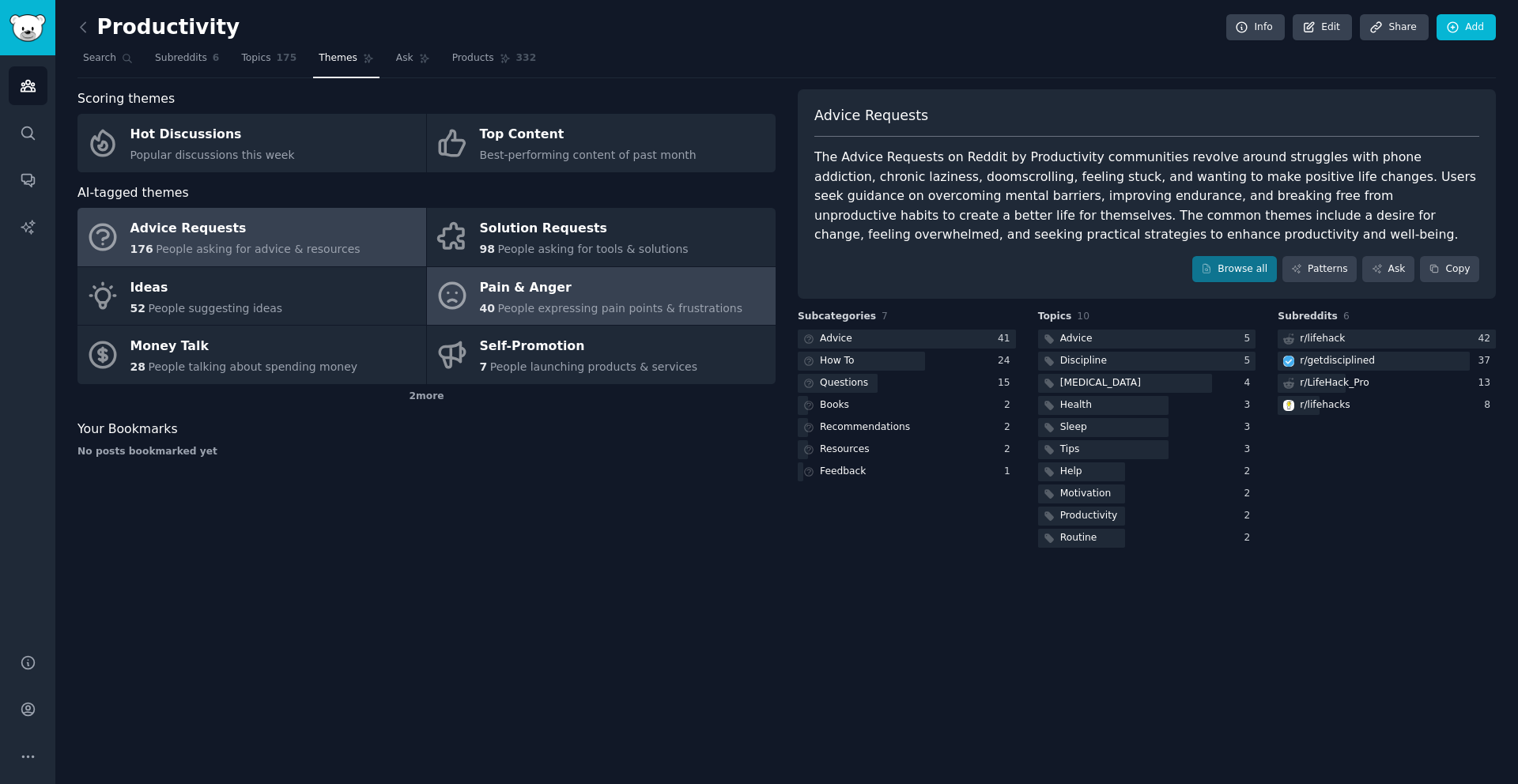
click at [686, 290] on div "Pain & Anger" at bounding box center [611, 287] width 264 height 25
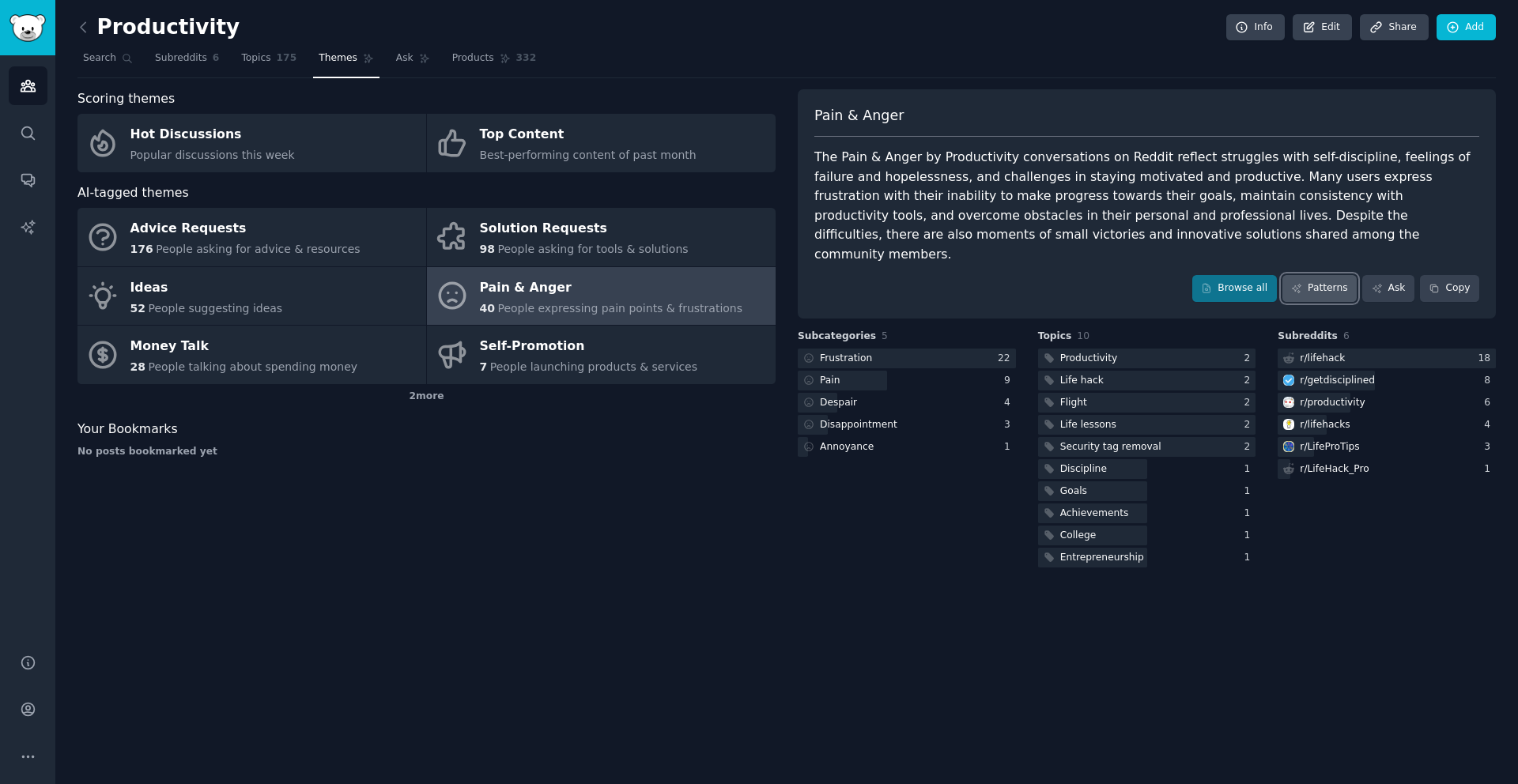
click at [1321, 275] on link "Patterns" at bounding box center [1319, 288] width 74 height 27
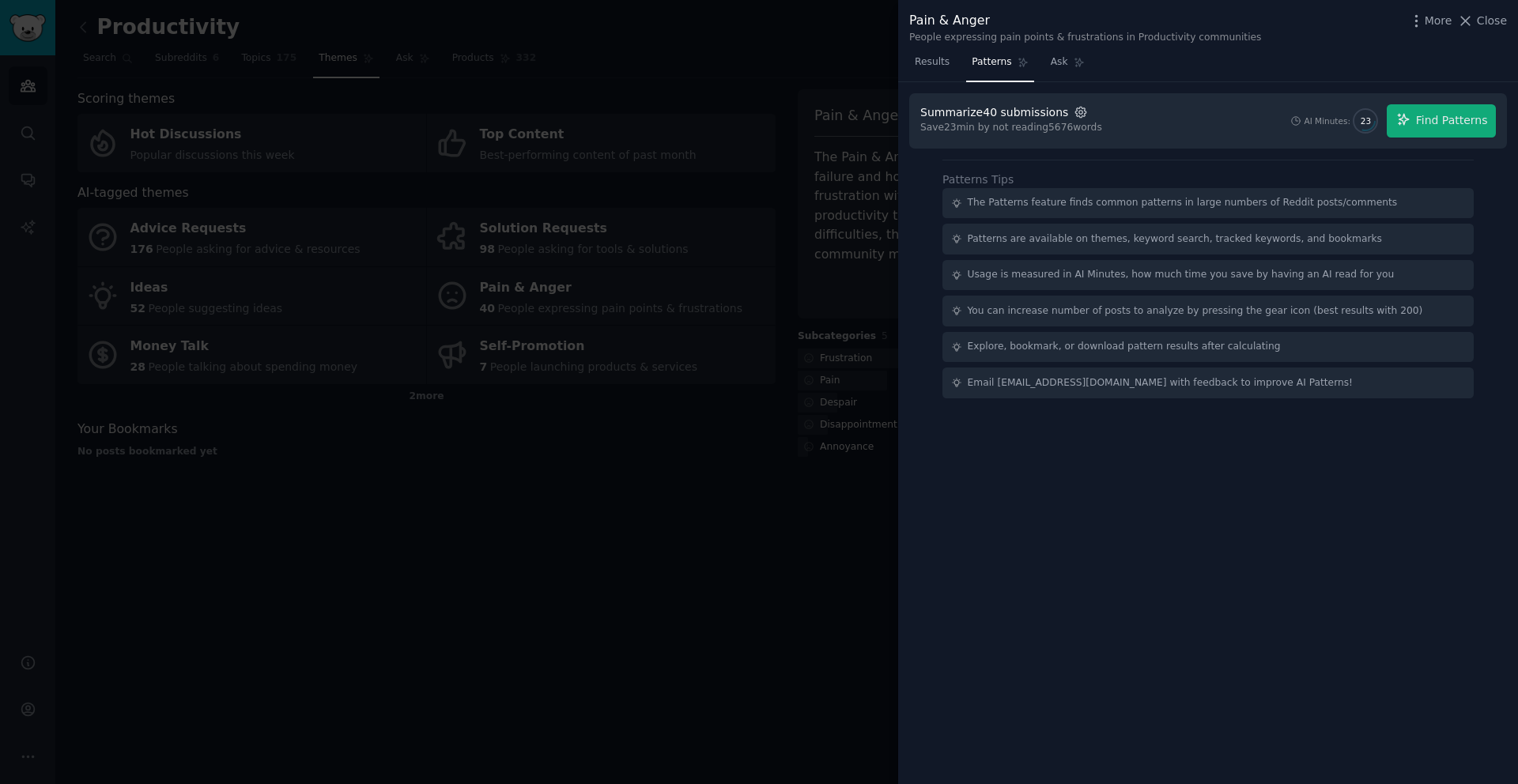
click at [1074, 114] on icon "button" at bounding box center [1081, 112] width 14 height 14
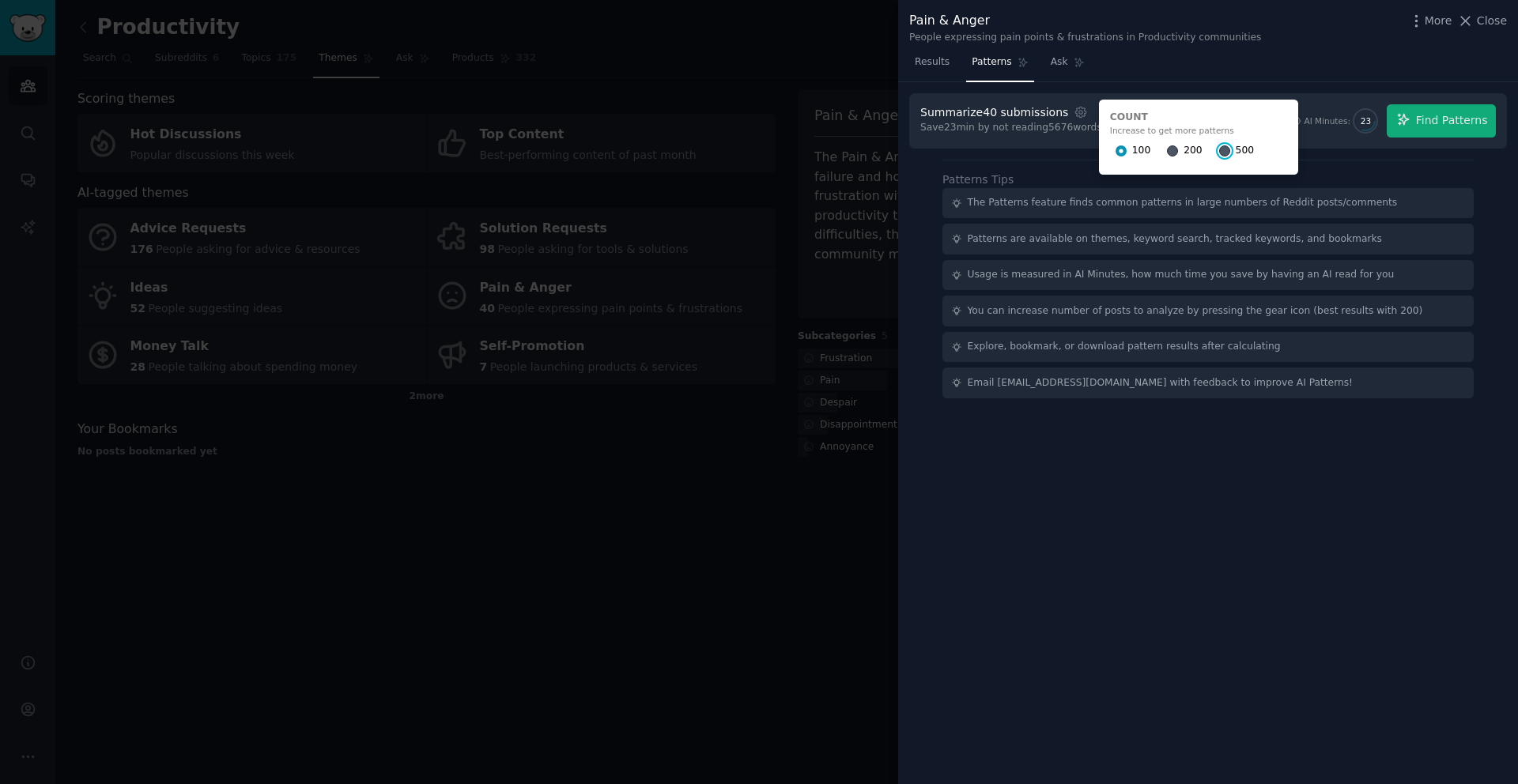
click at [1219, 150] on input "500" at bounding box center [1225, 150] width 11 height 11
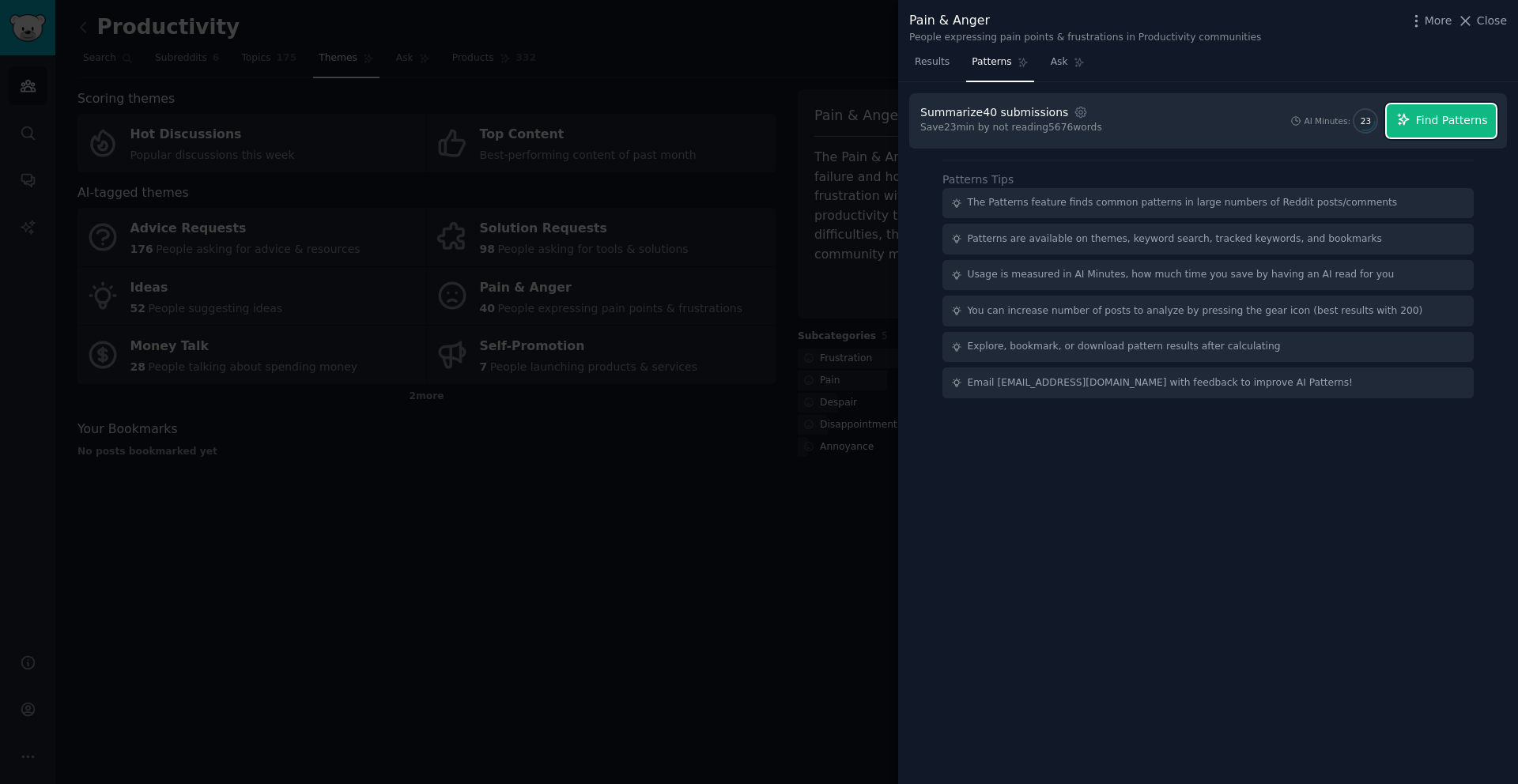
click at [1439, 123] on span "Find Patterns" at bounding box center [1452, 120] width 72 height 17
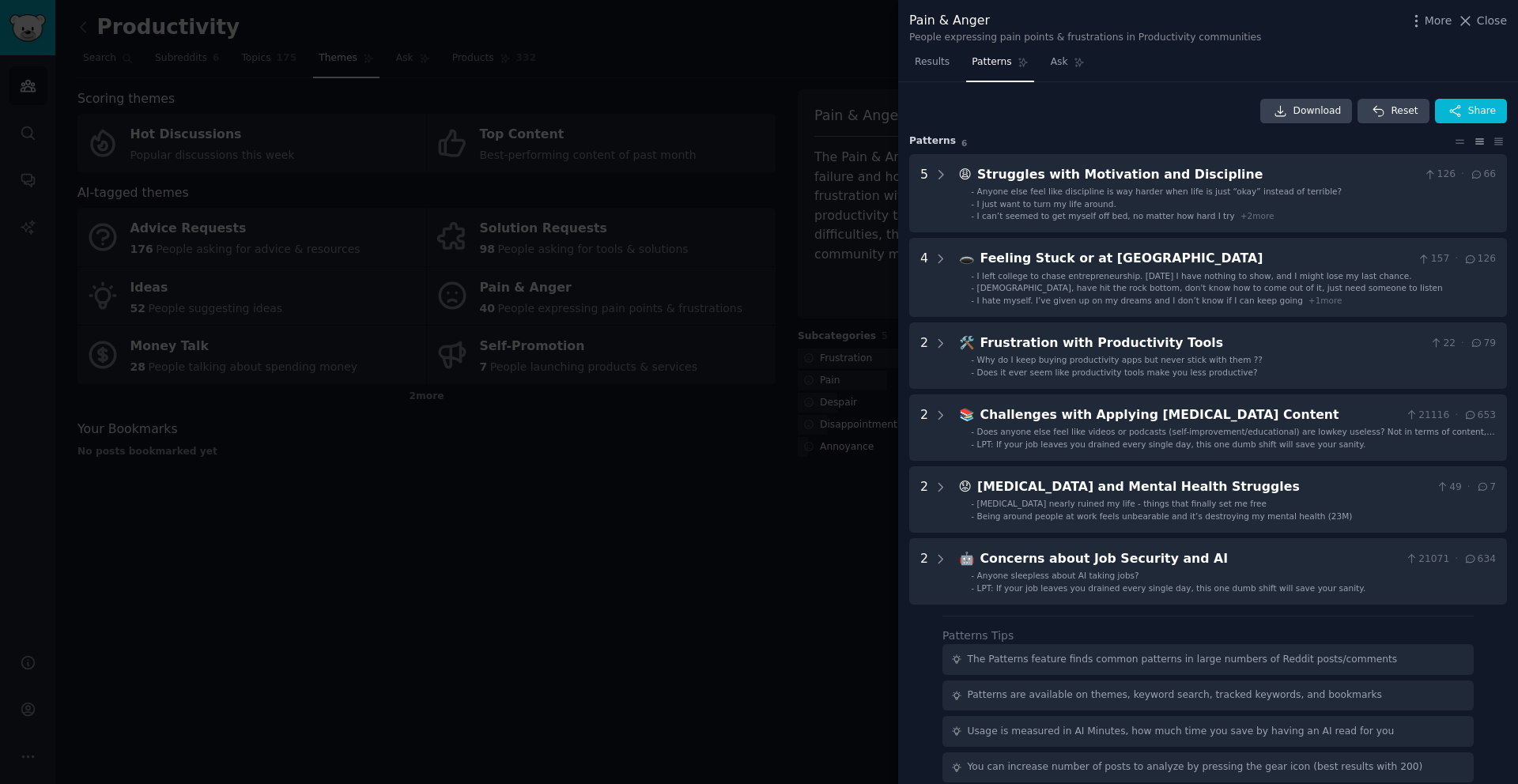
click at [748, 532] on div at bounding box center [759, 392] width 1518 height 784
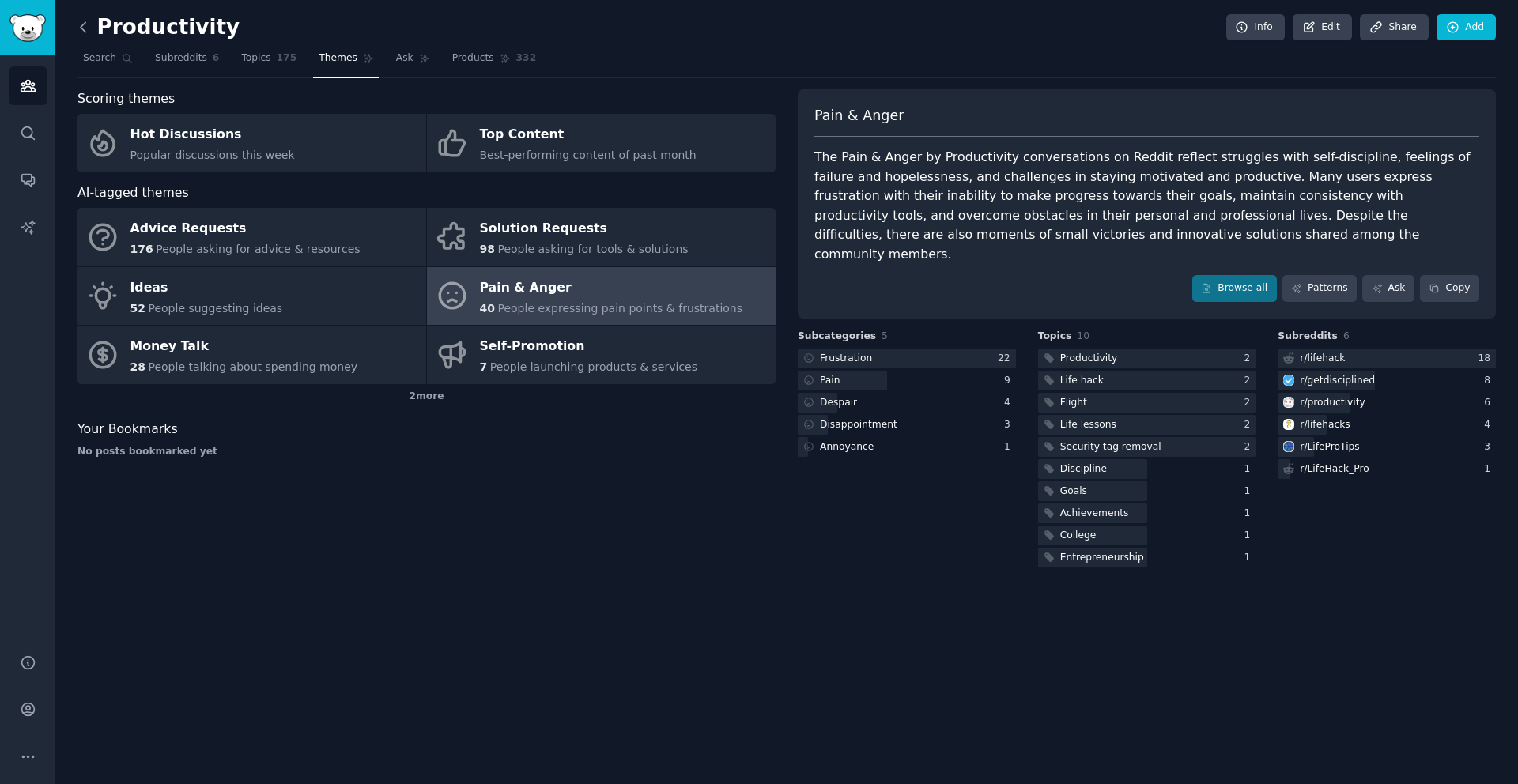
click at [81, 31] on icon at bounding box center [83, 27] width 17 height 17
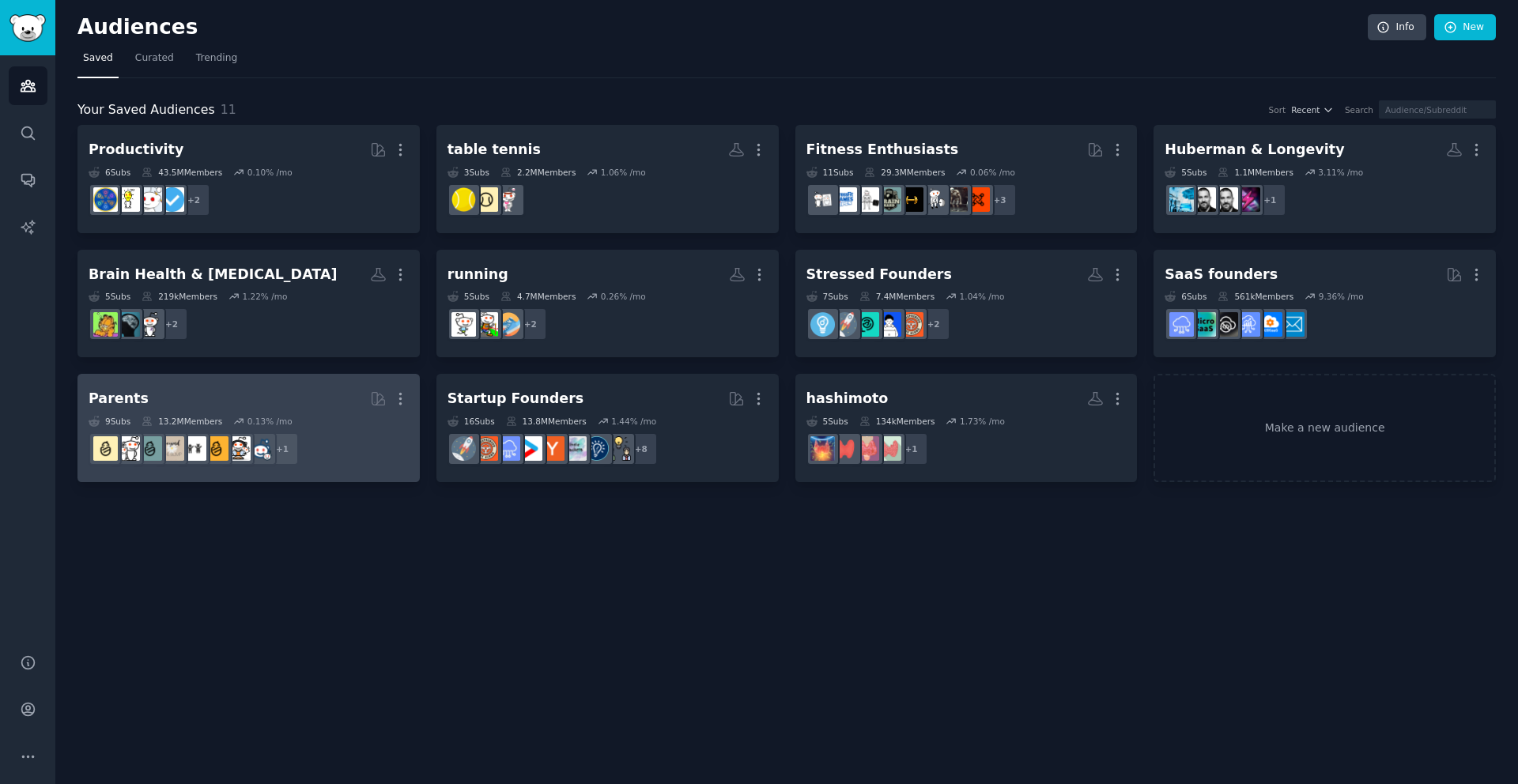
click at [284, 404] on h2 "Parents More" at bounding box center [249, 399] width 320 height 28
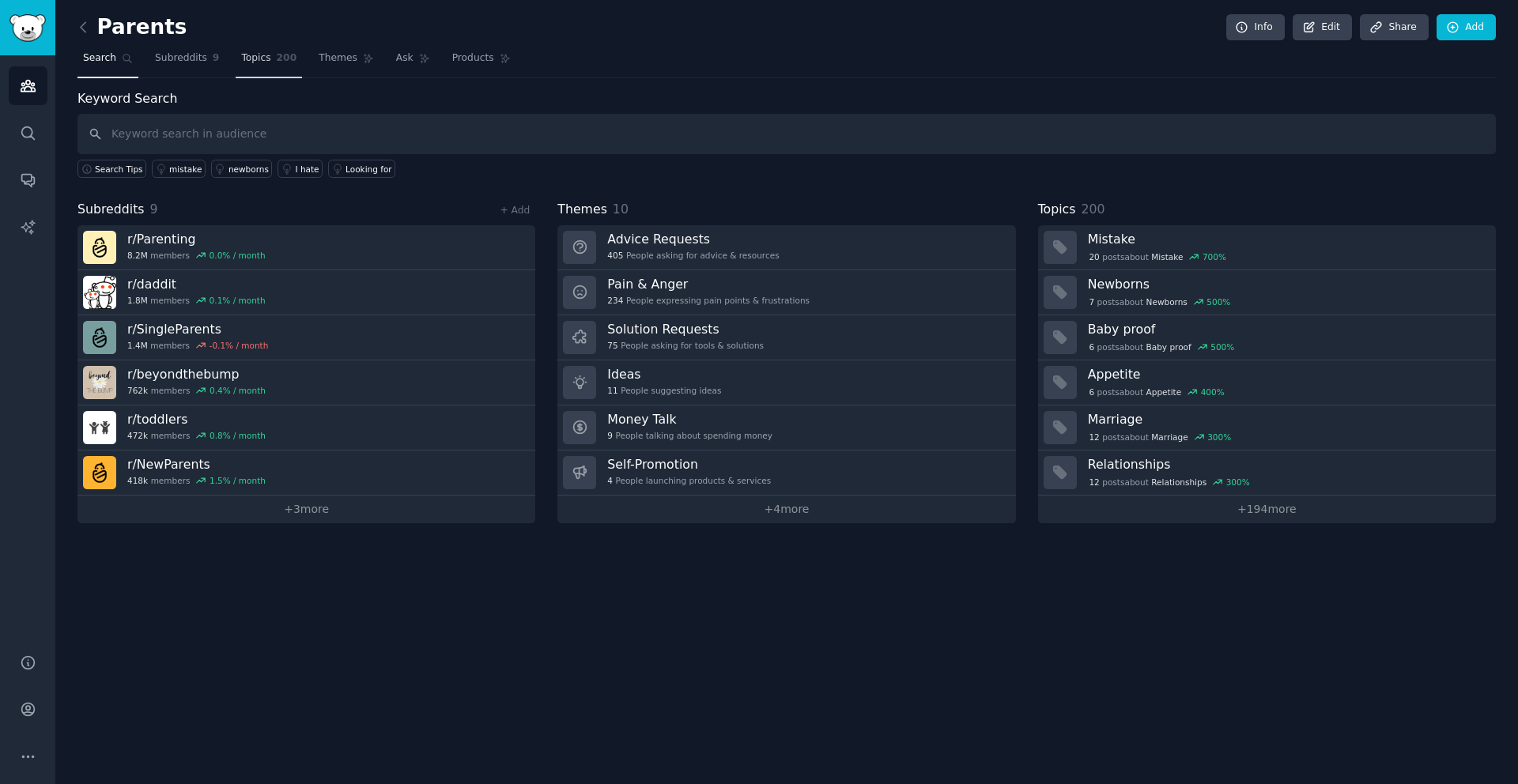
click at [266, 53] on span "Topics" at bounding box center [256, 59] width 29 height 14
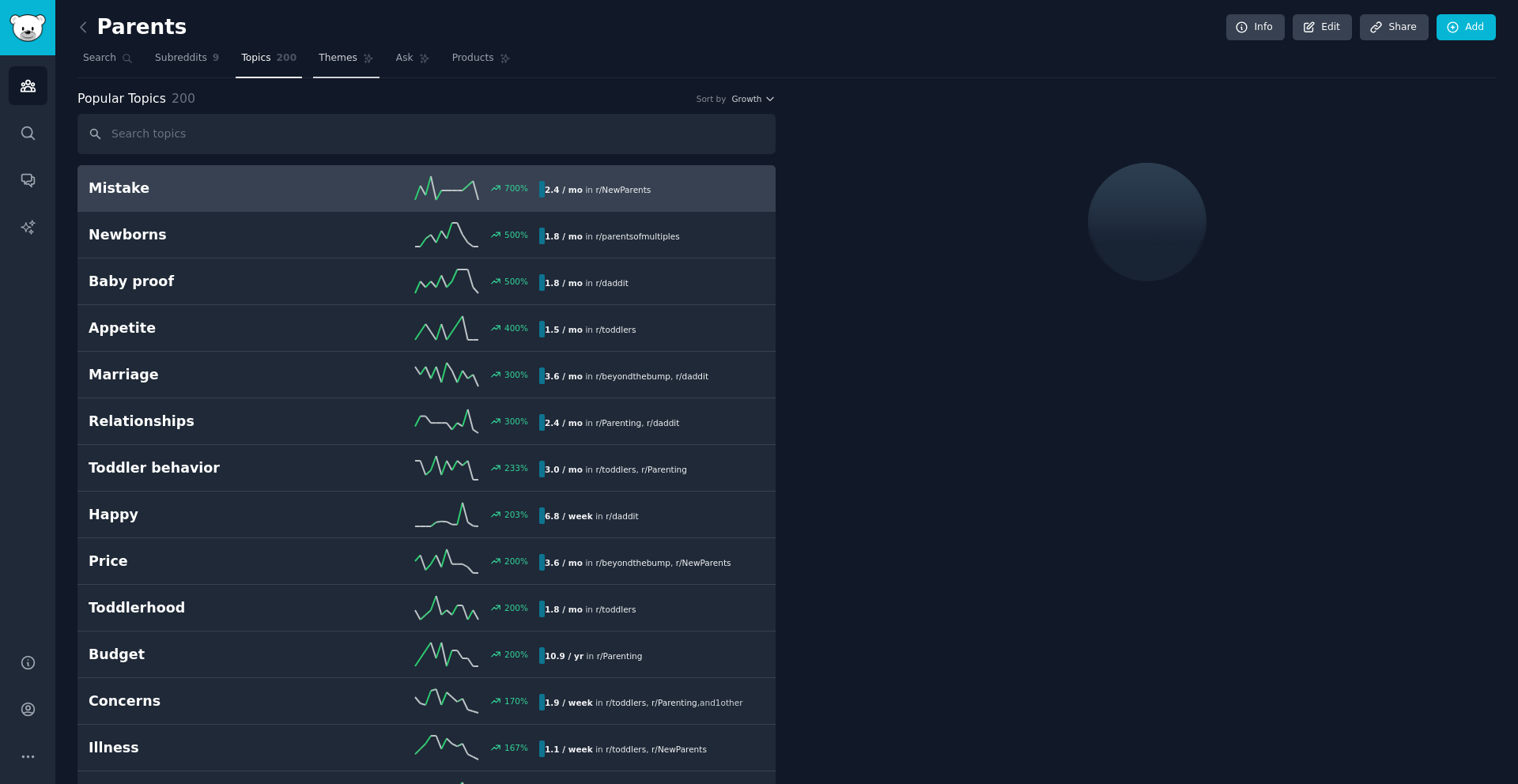
click at [328, 48] on link "Themes" at bounding box center [347, 61] width 67 height 32
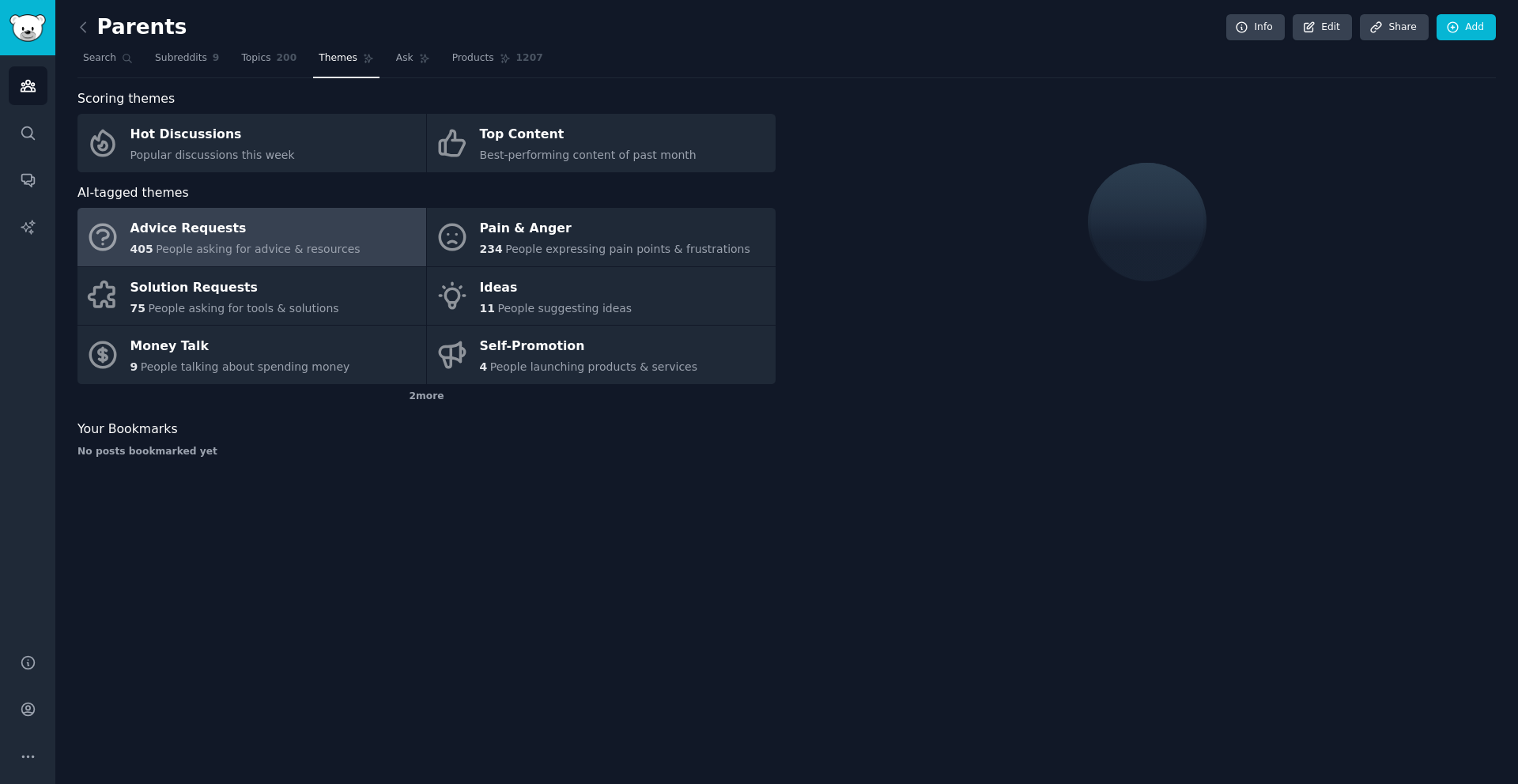
click at [261, 235] on div "Advice Requests" at bounding box center [245, 229] width 230 height 25
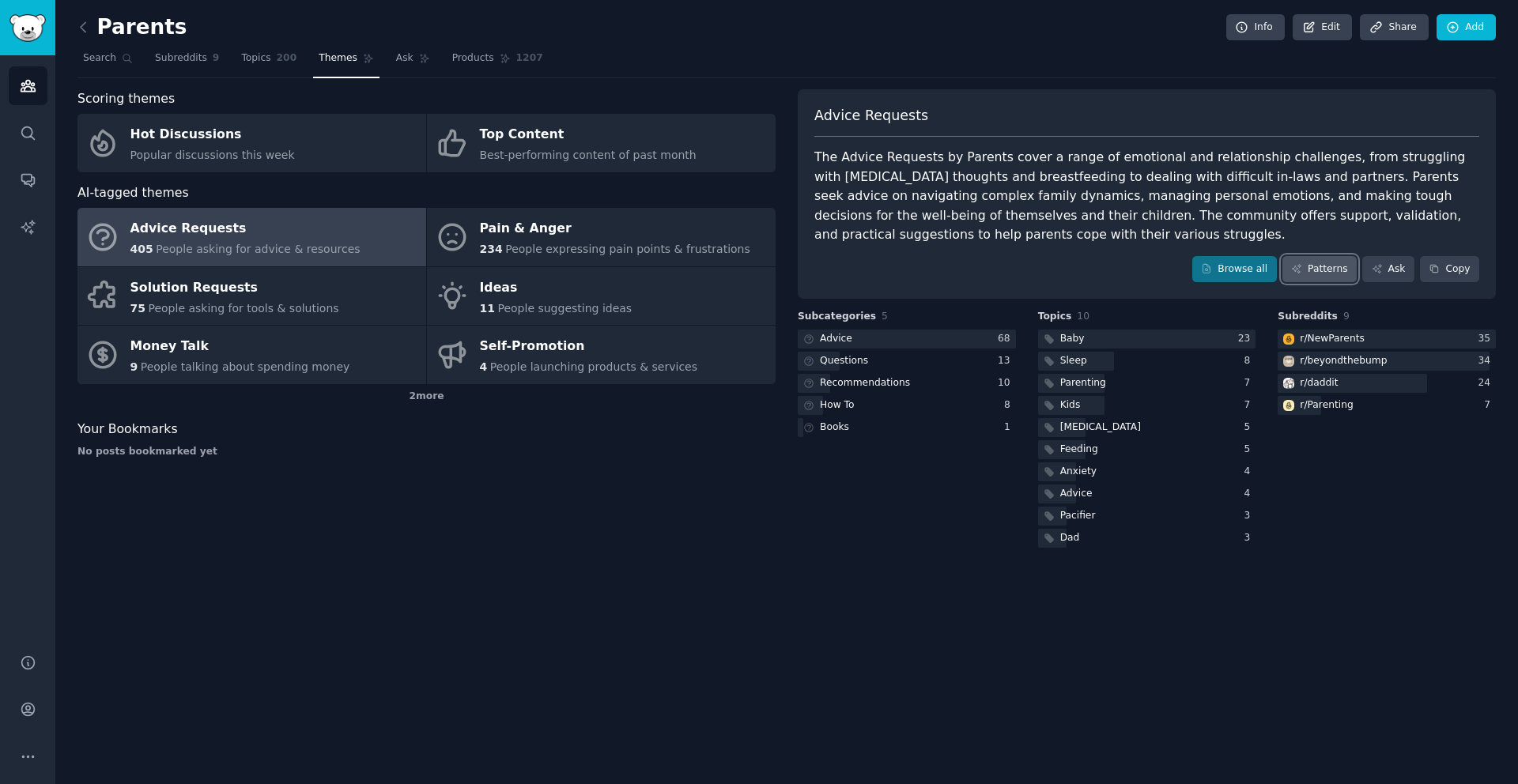
click at [1304, 274] on link "Patterns" at bounding box center [1319, 270] width 74 height 27
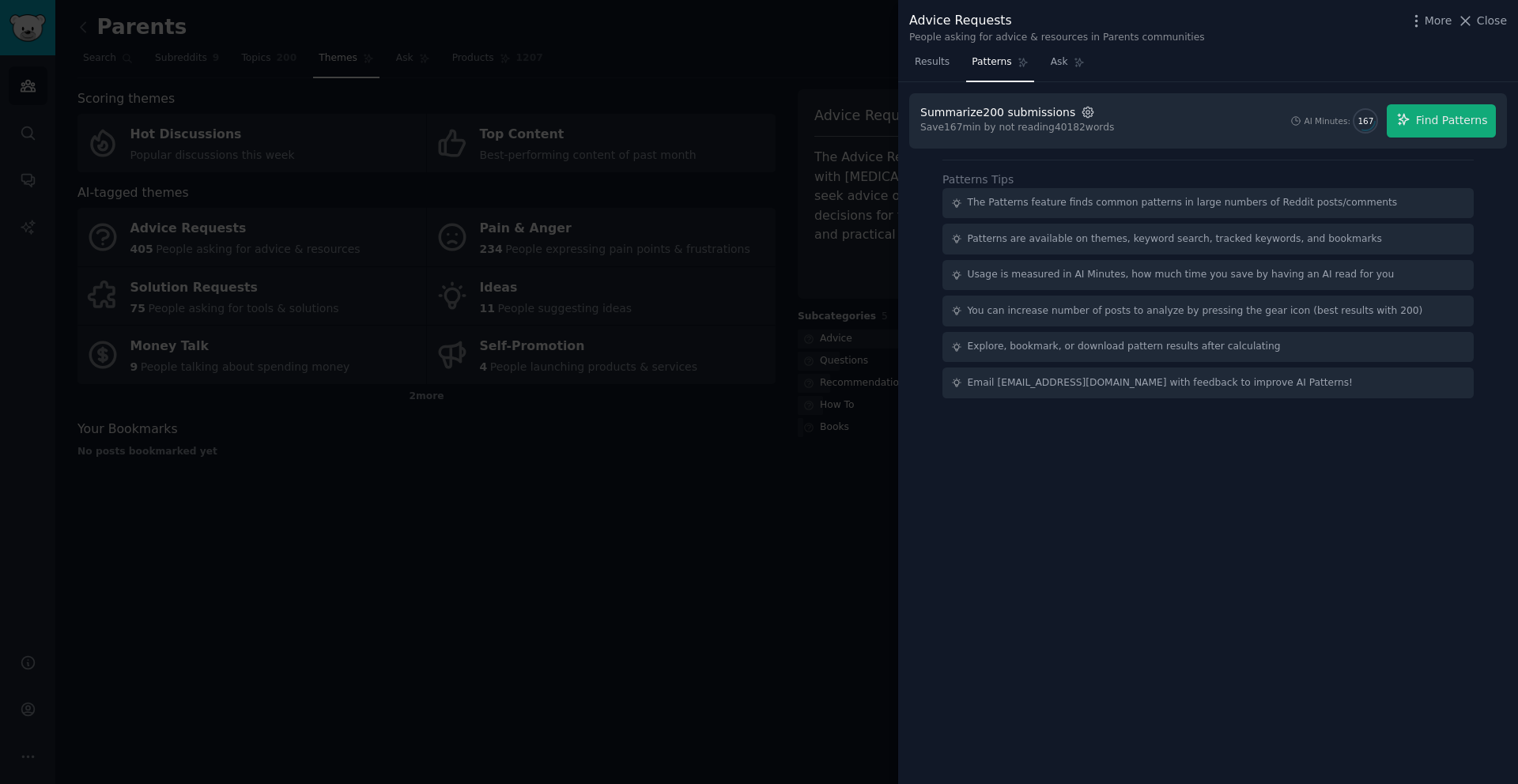
click at [1081, 110] on icon "button" at bounding box center [1088, 112] width 14 height 14
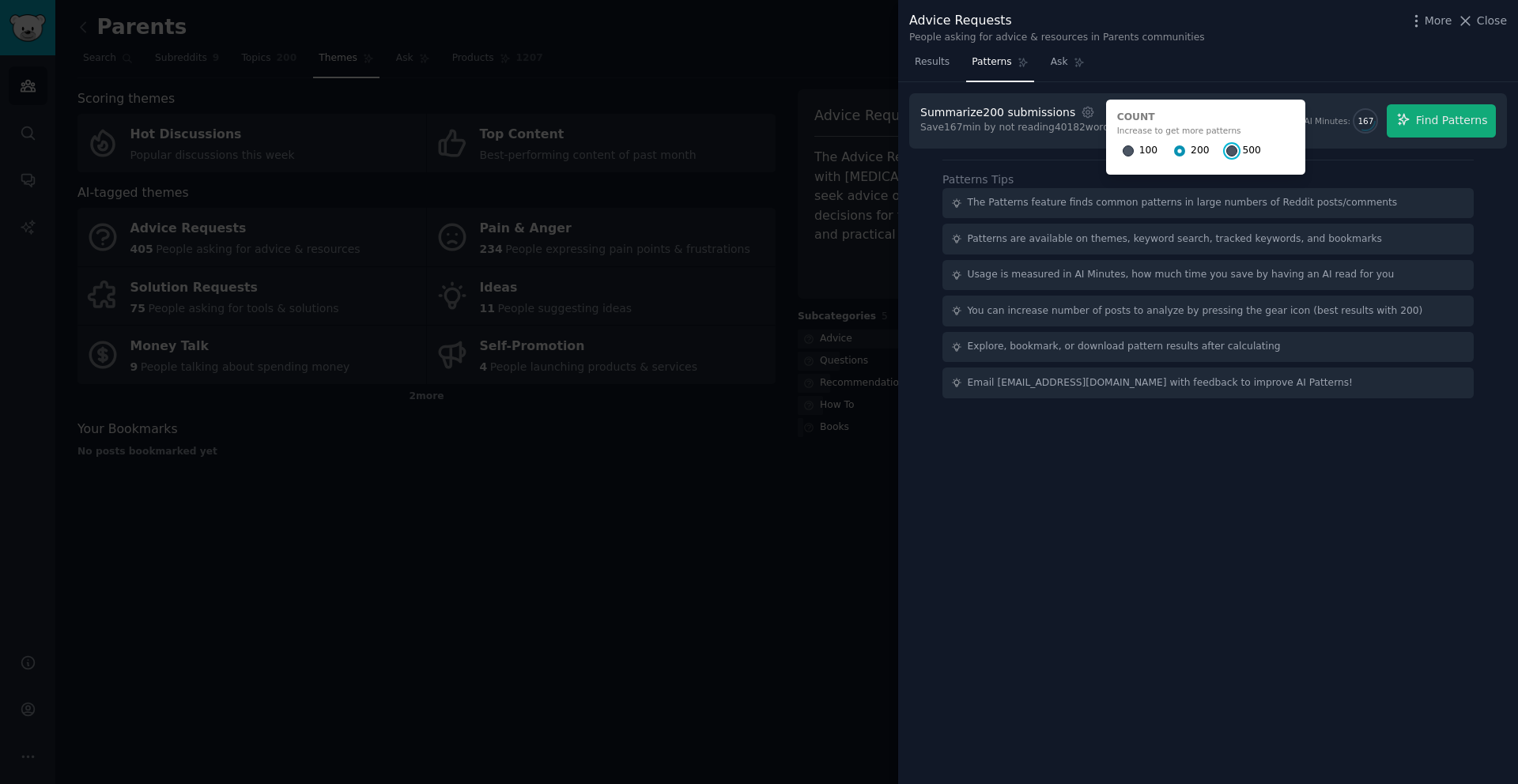
click at [1226, 149] on input "500" at bounding box center [1232, 150] width 11 height 11
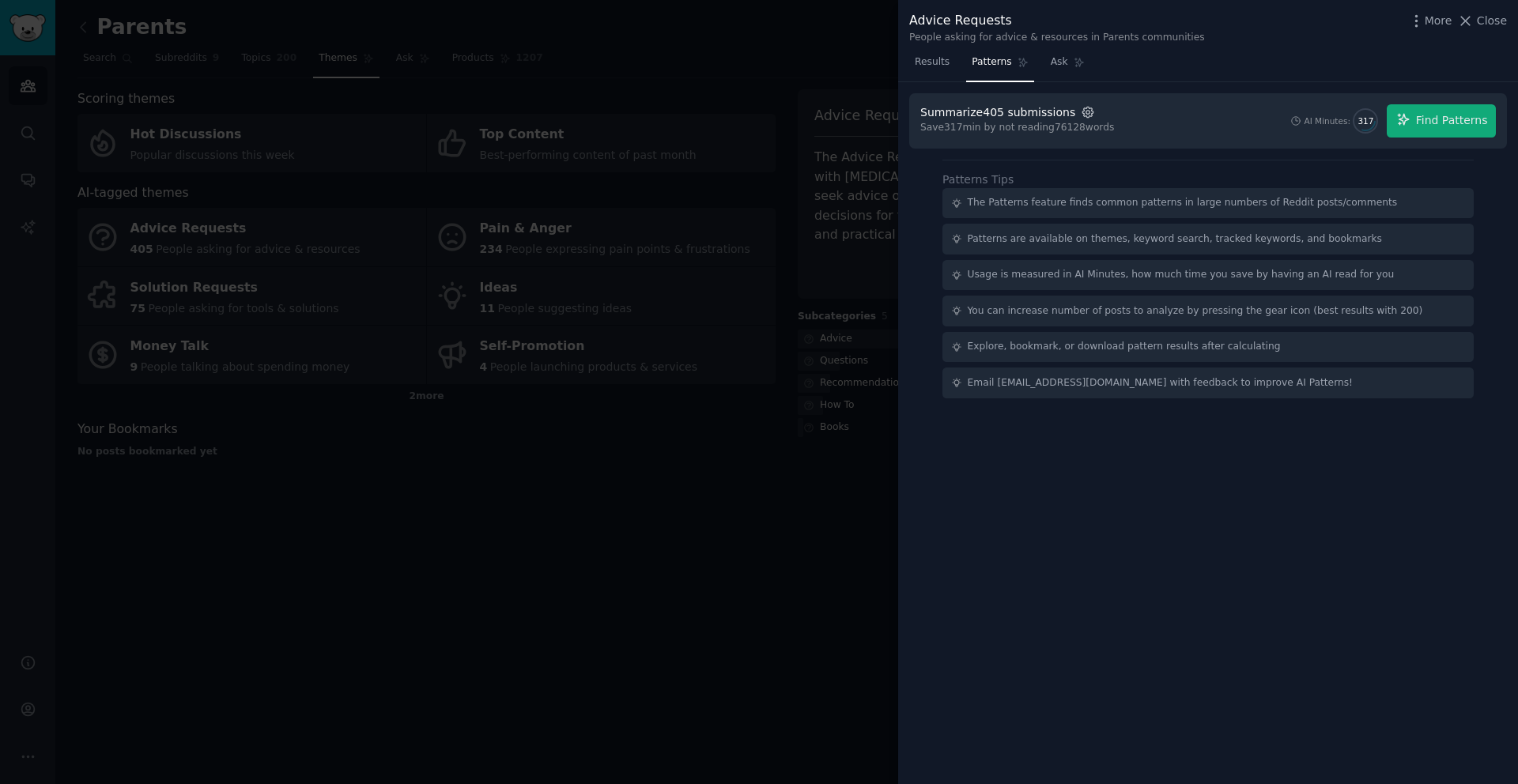
click at [1083, 111] on icon "button" at bounding box center [1088, 112] width 11 height 10
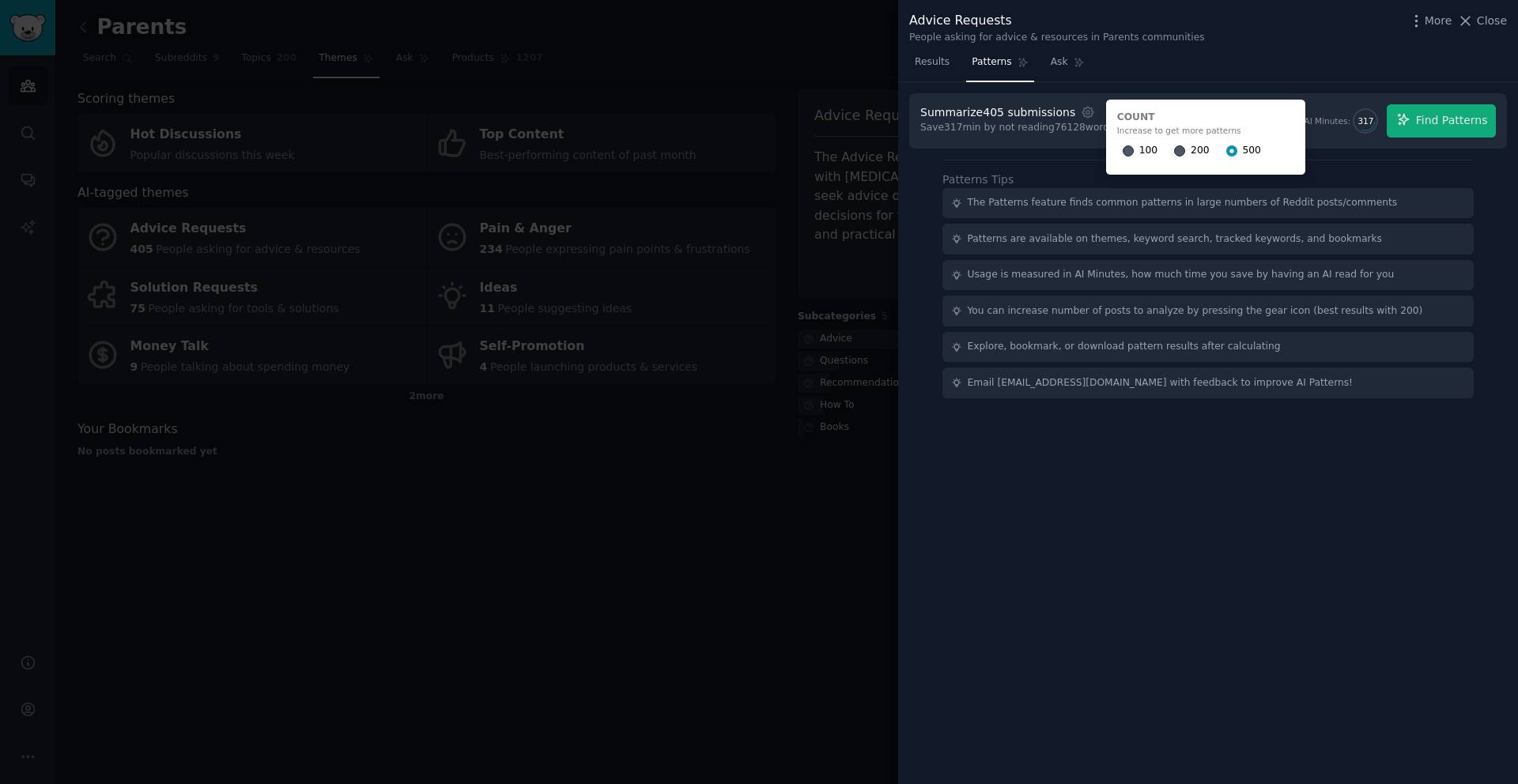
click at [1233, 78] on div "Results Patterns Ask" at bounding box center [1208, 66] width 620 height 32
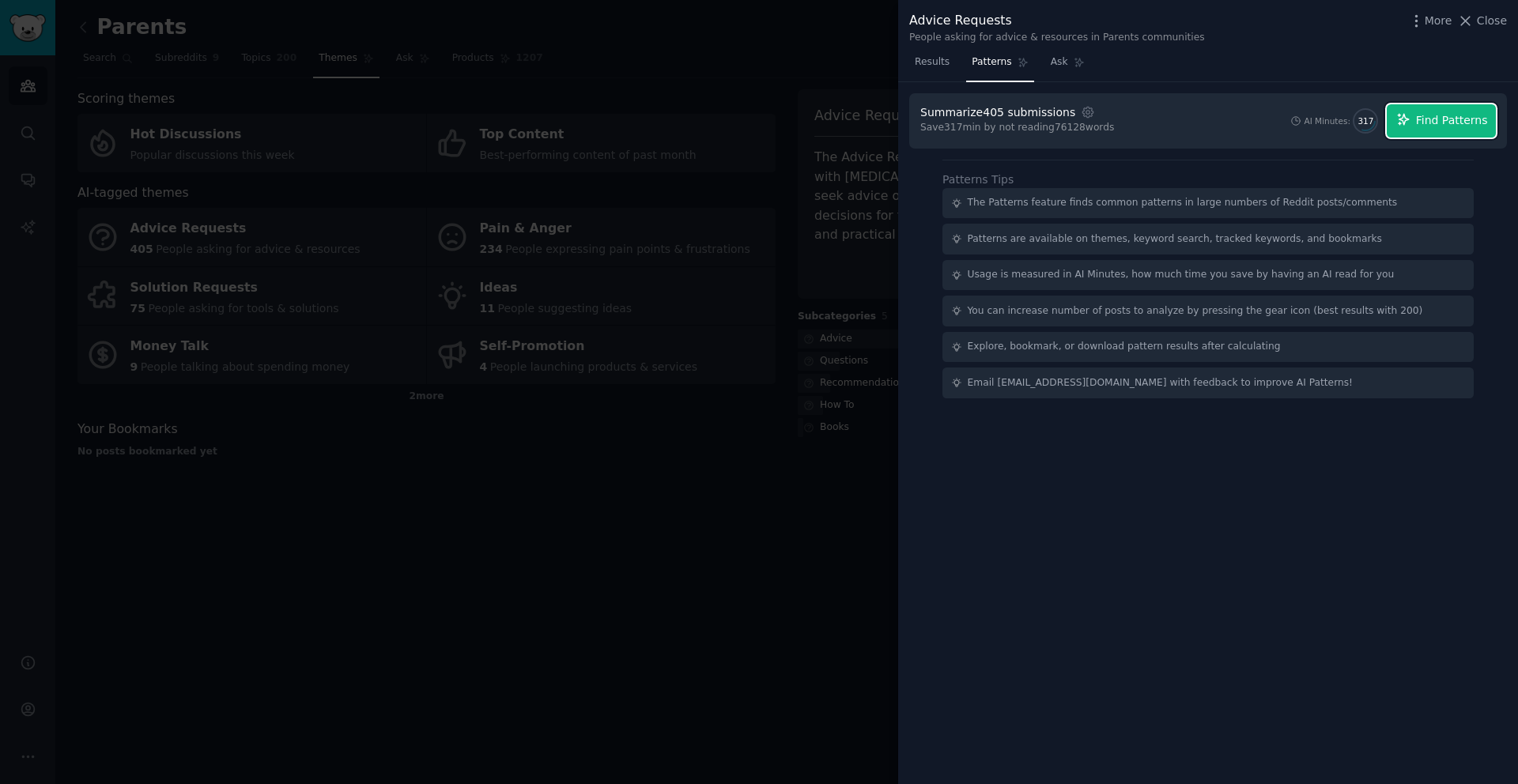
click at [1476, 123] on span "Find Patterns" at bounding box center [1452, 120] width 72 height 17
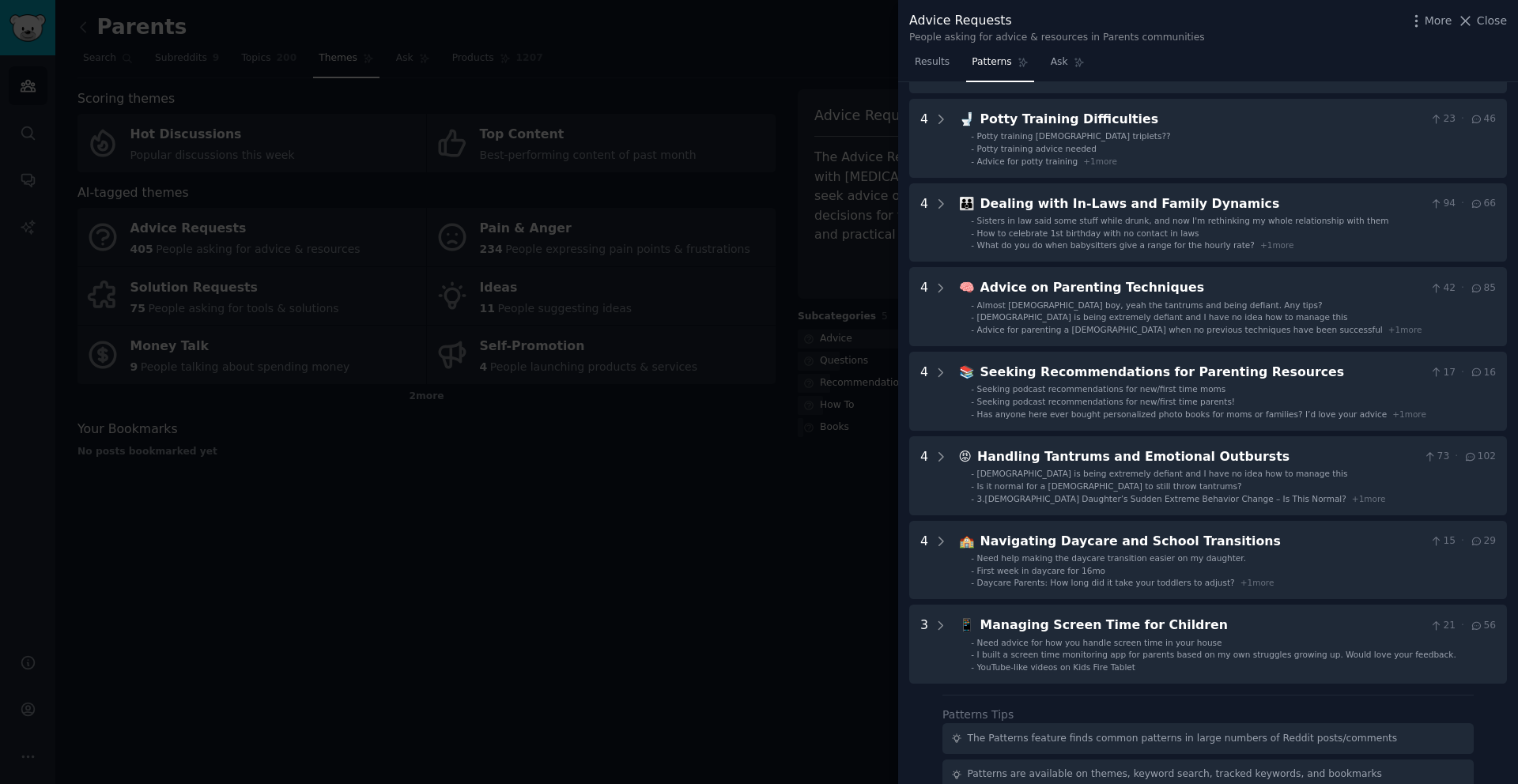
scroll to position [310, 0]
click at [692, 581] on div at bounding box center [759, 392] width 1518 height 784
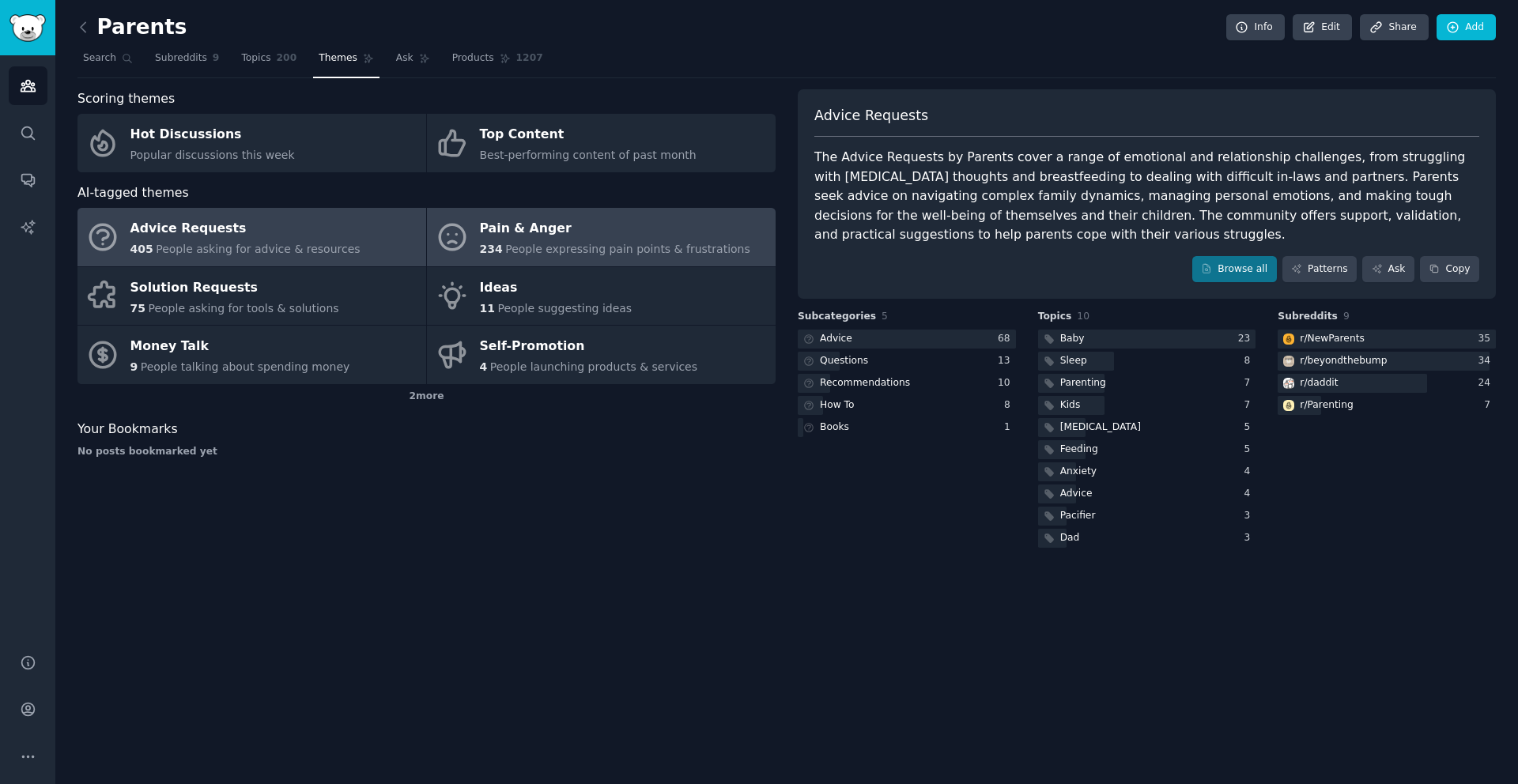
click at [521, 234] on div "Pain & Anger" at bounding box center [615, 229] width 271 height 25
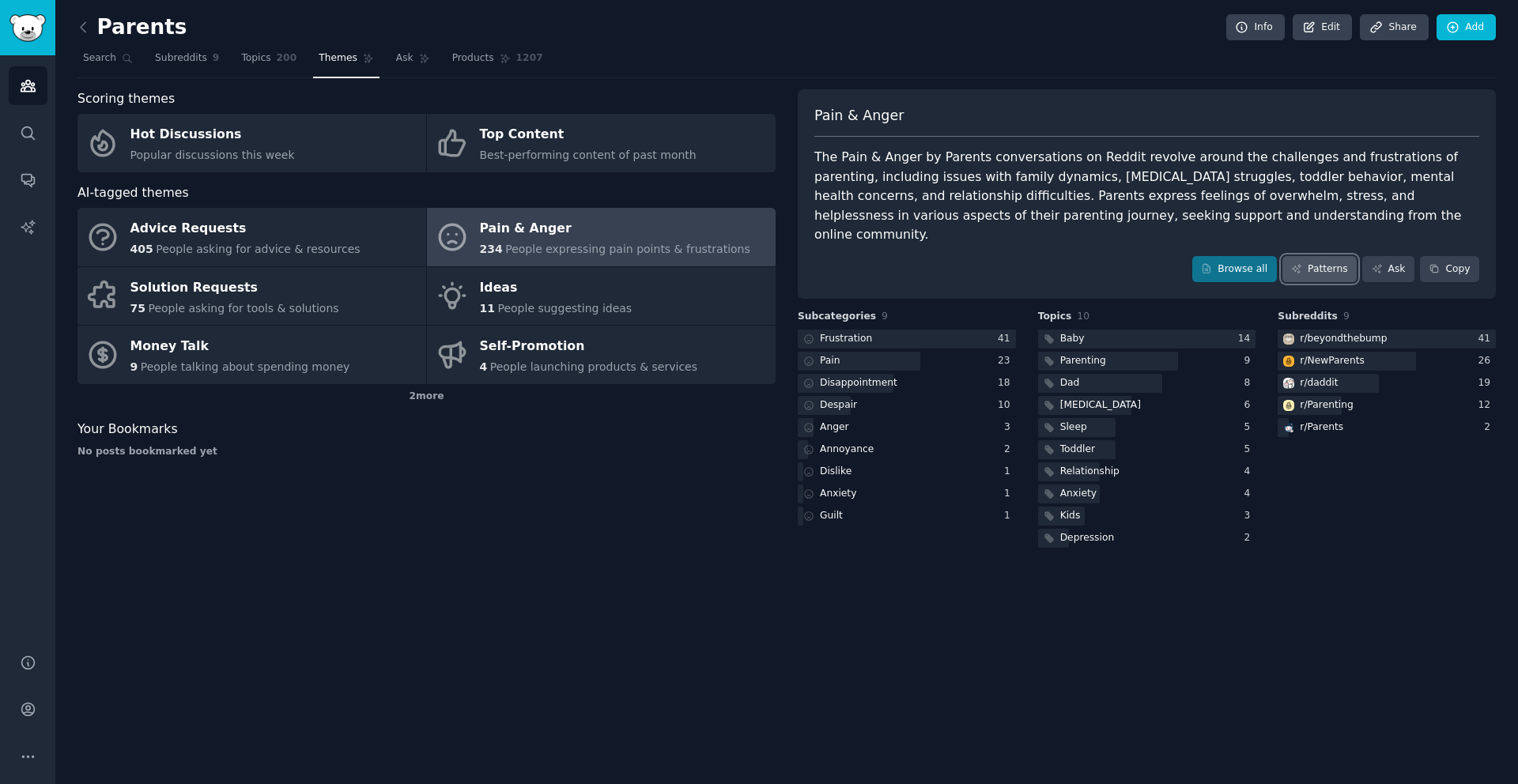
click at [1354, 256] on link "Patterns" at bounding box center [1319, 270] width 74 height 27
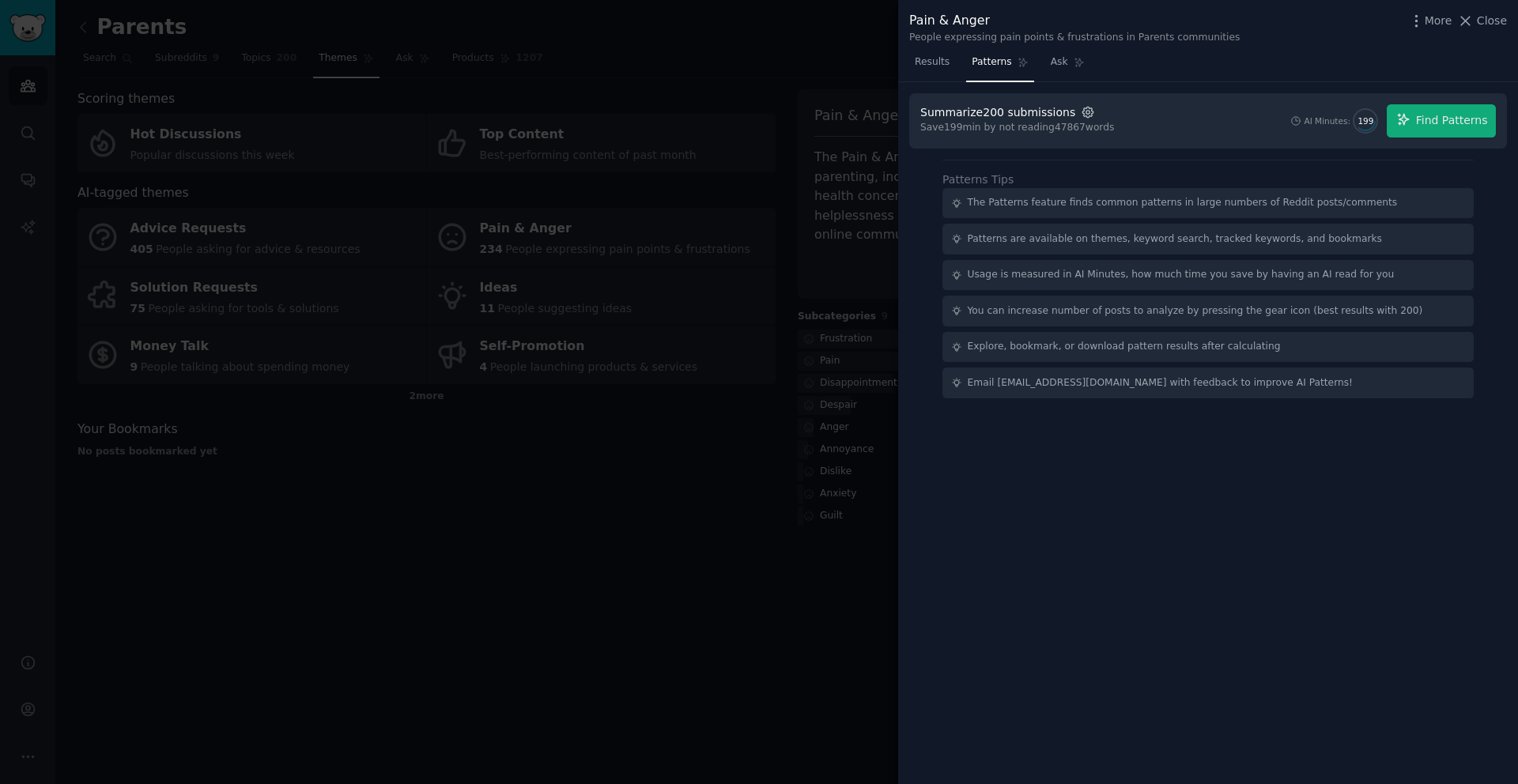
click at [1083, 116] on icon "button" at bounding box center [1088, 112] width 11 height 10
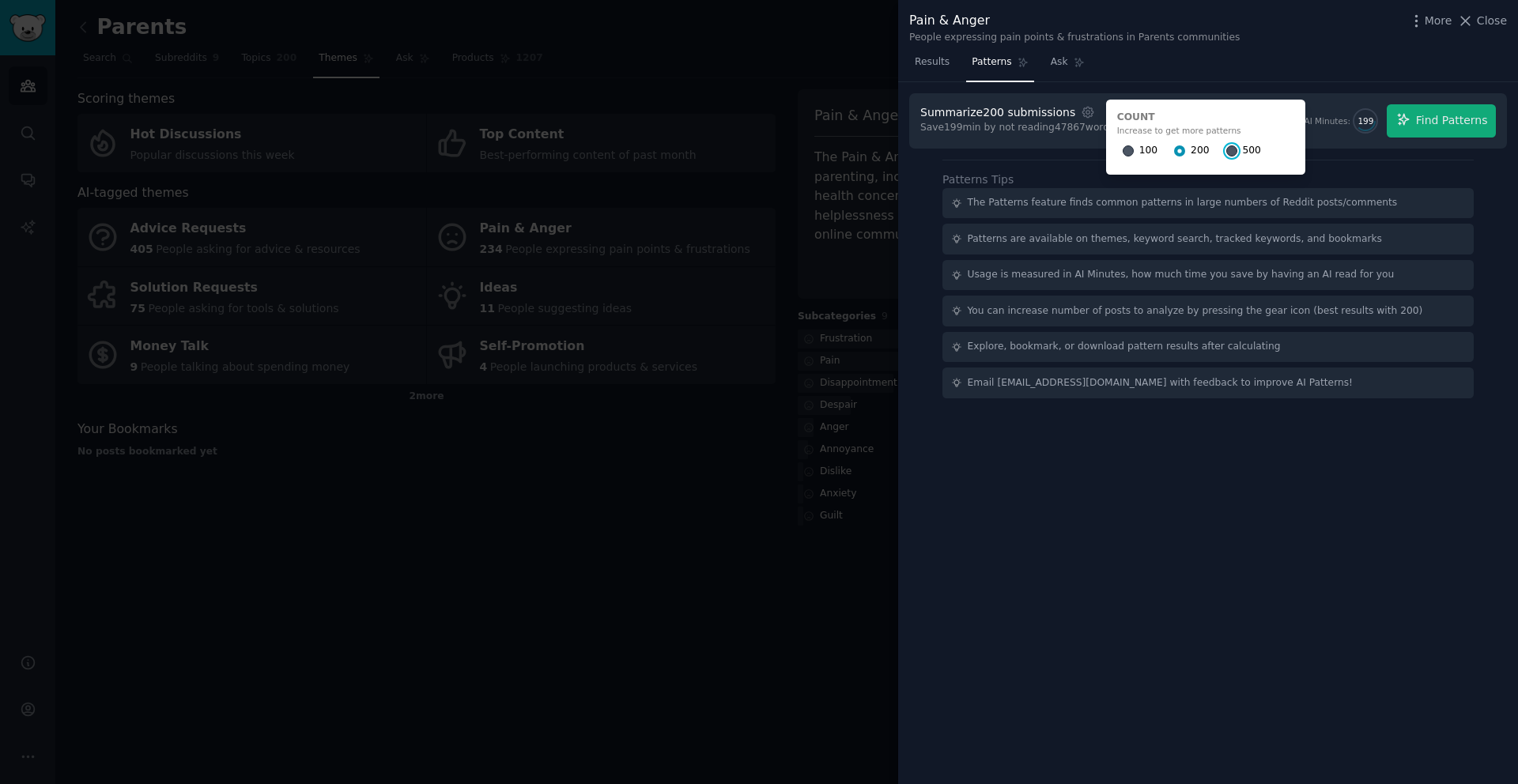
click at [1226, 150] on input "500" at bounding box center [1232, 150] width 11 height 11
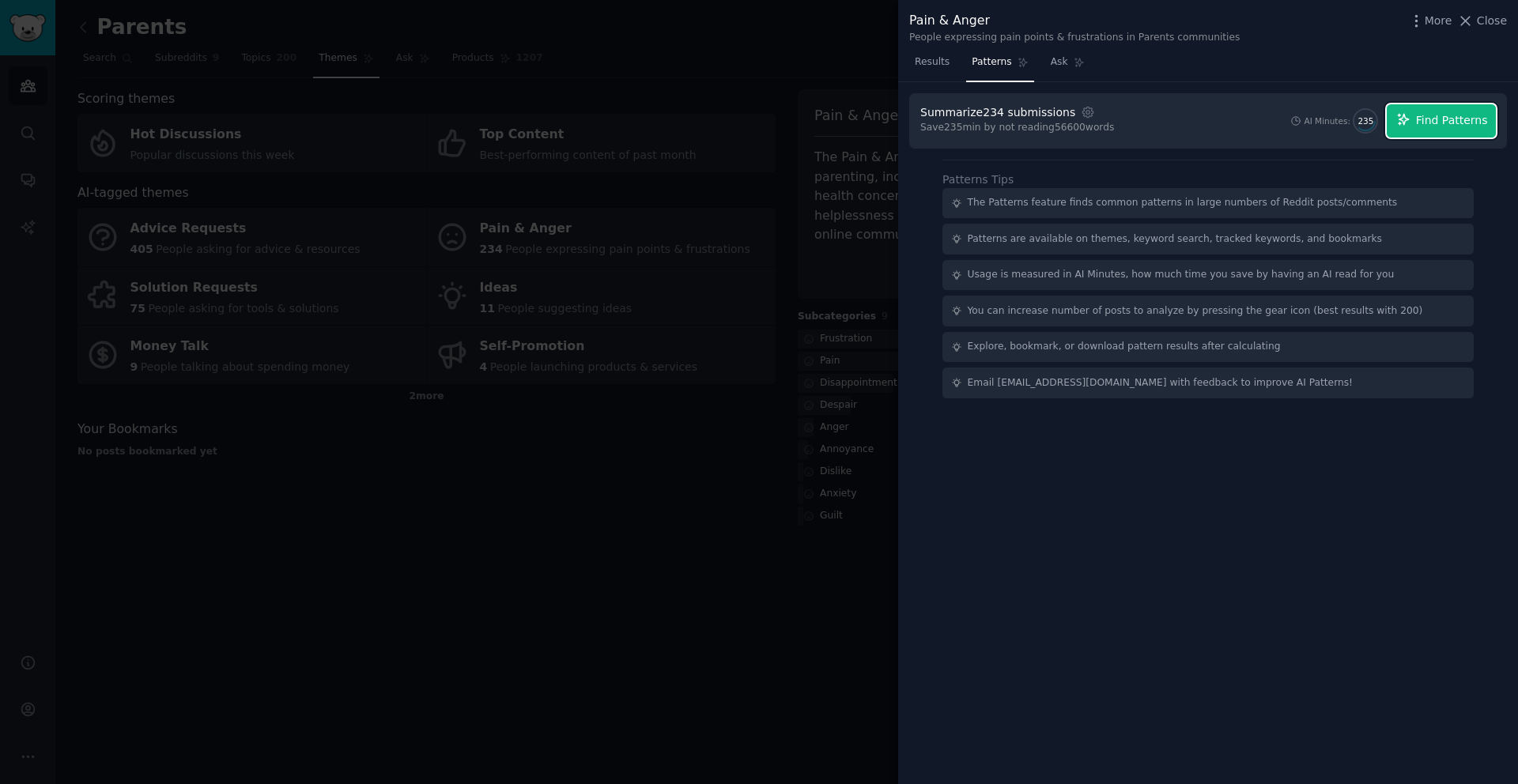
click at [1411, 128] on button "Find Patterns" at bounding box center [1441, 121] width 109 height 33
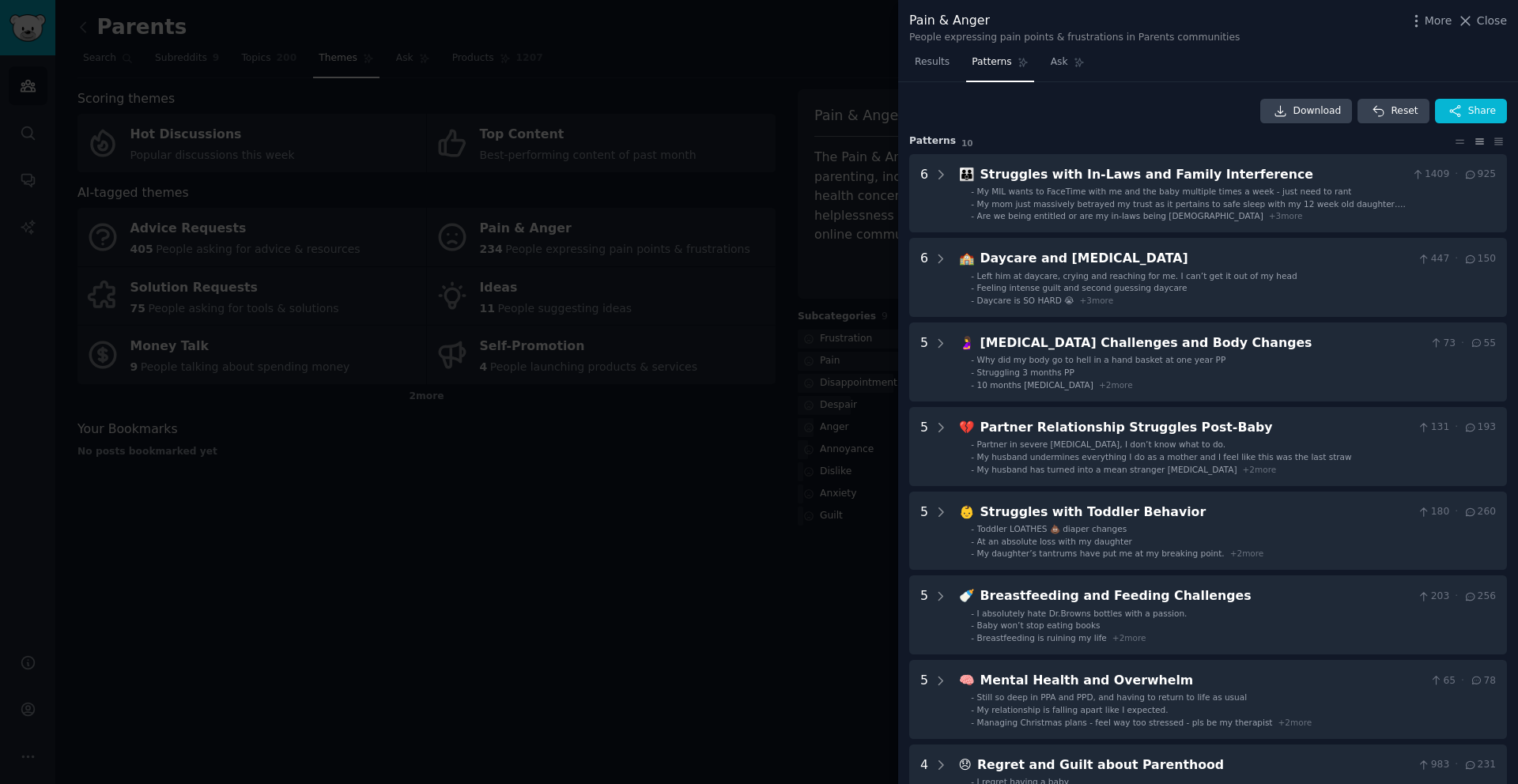
click at [720, 560] on div at bounding box center [759, 392] width 1518 height 784
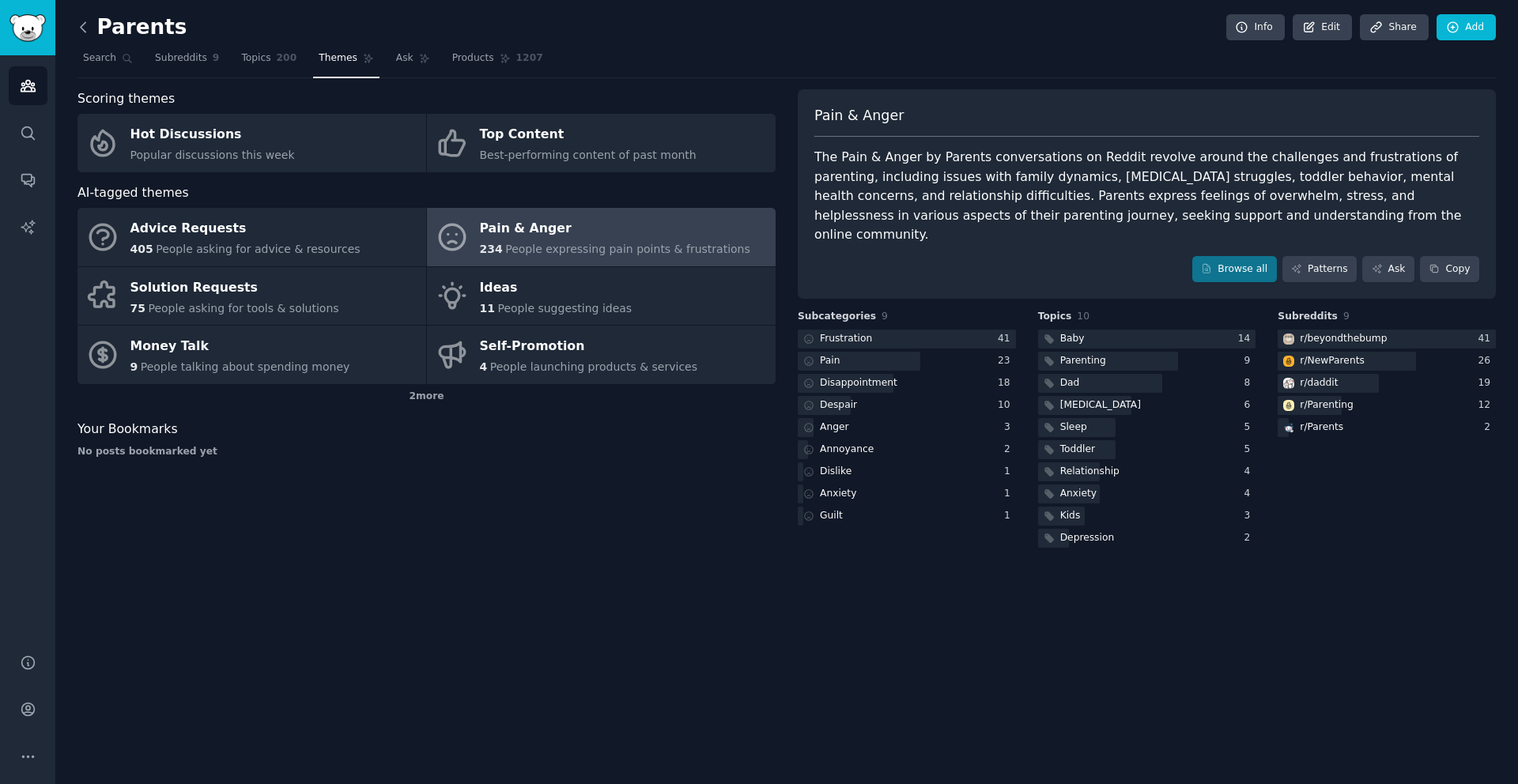
click at [83, 29] on icon at bounding box center [83, 27] width 17 height 17
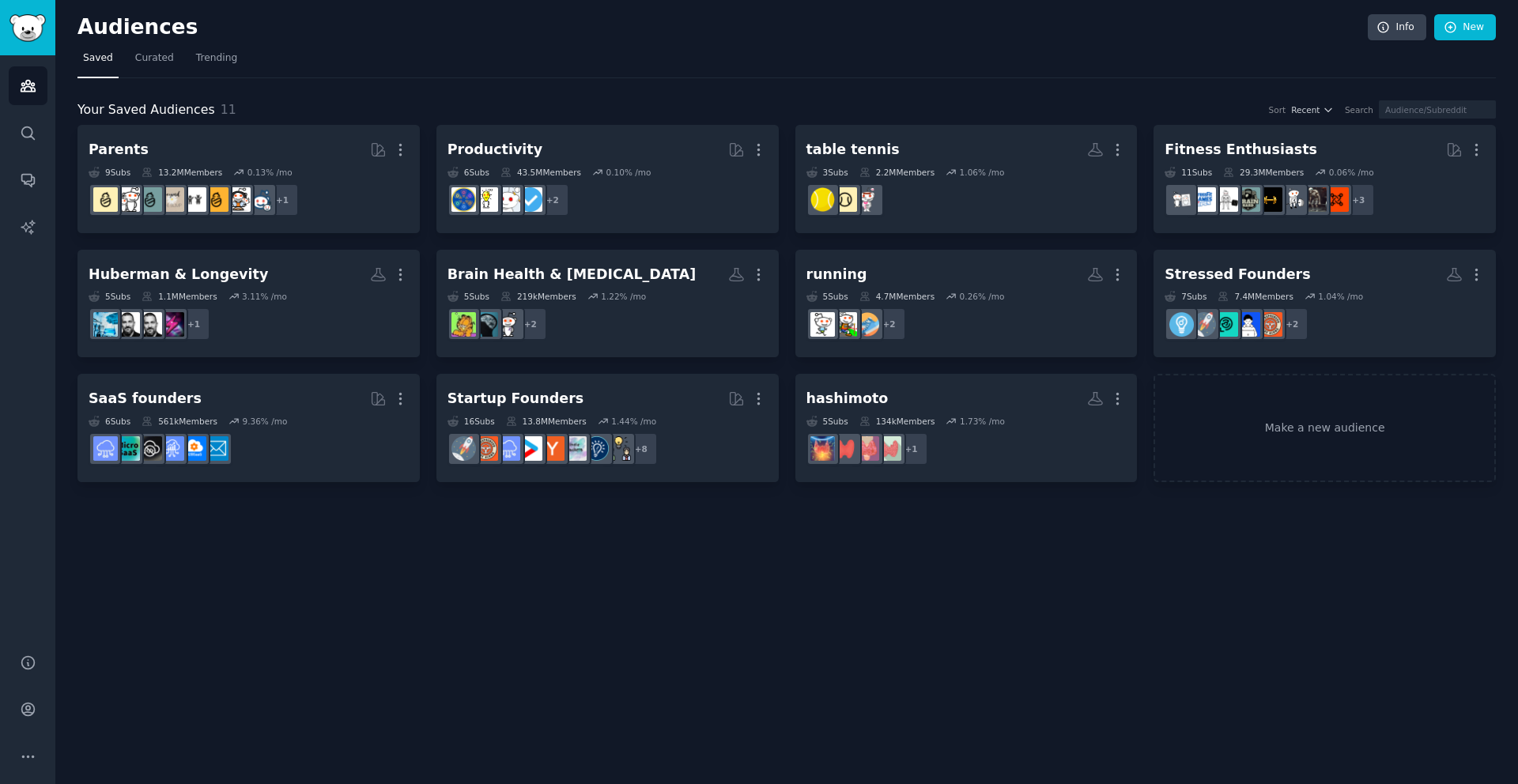
click at [504, 546] on div "Audiences Info New Saved Curated Trending Your Saved Audiences 11 Sort Recent S…" at bounding box center [786, 392] width 1463 height 784
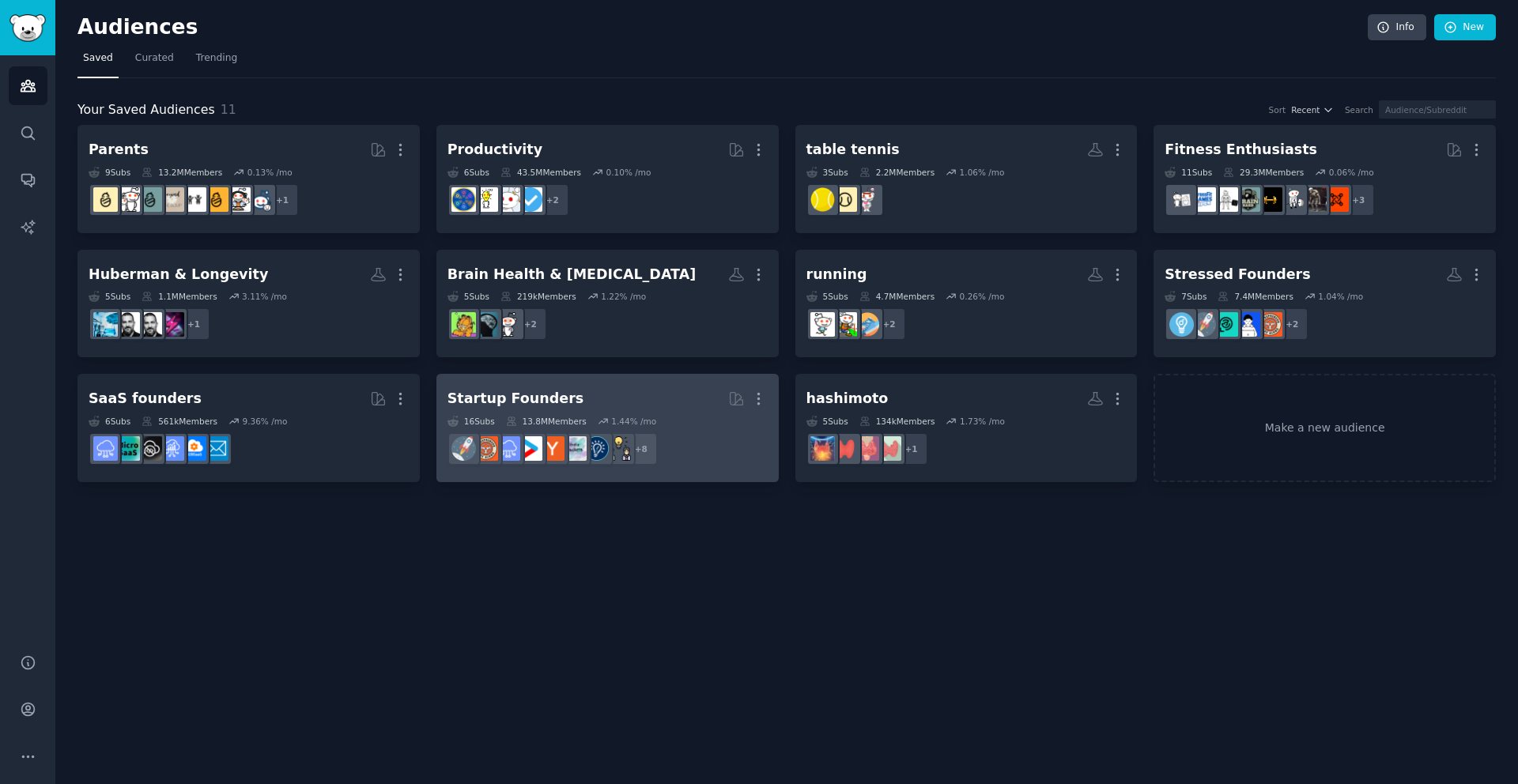
click at [754, 443] on dd "+ 8" at bounding box center [608, 449] width 320 height 45
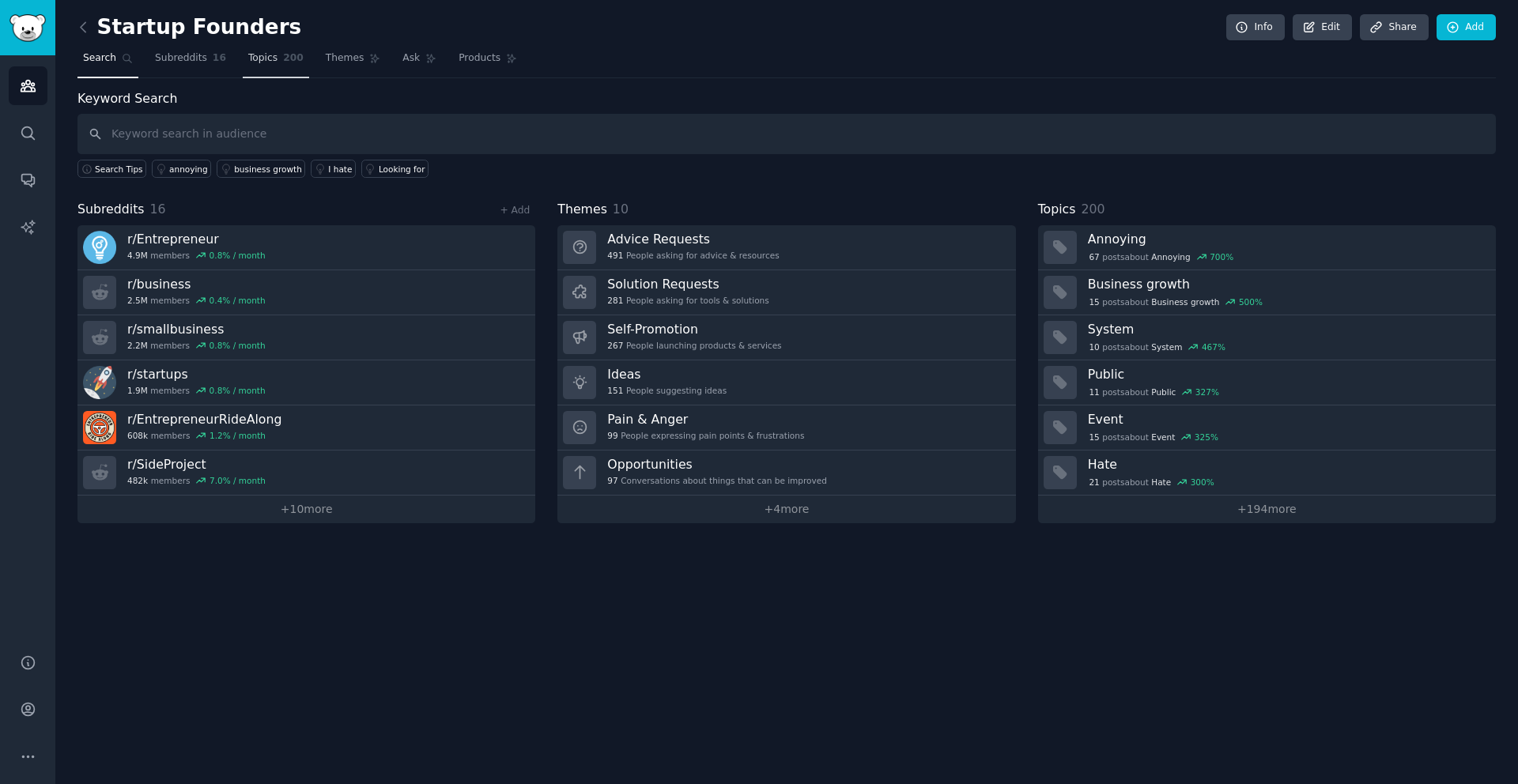
click at [255, 57] on span "Topics" at bounding box center [263, 59] width 29 height 14
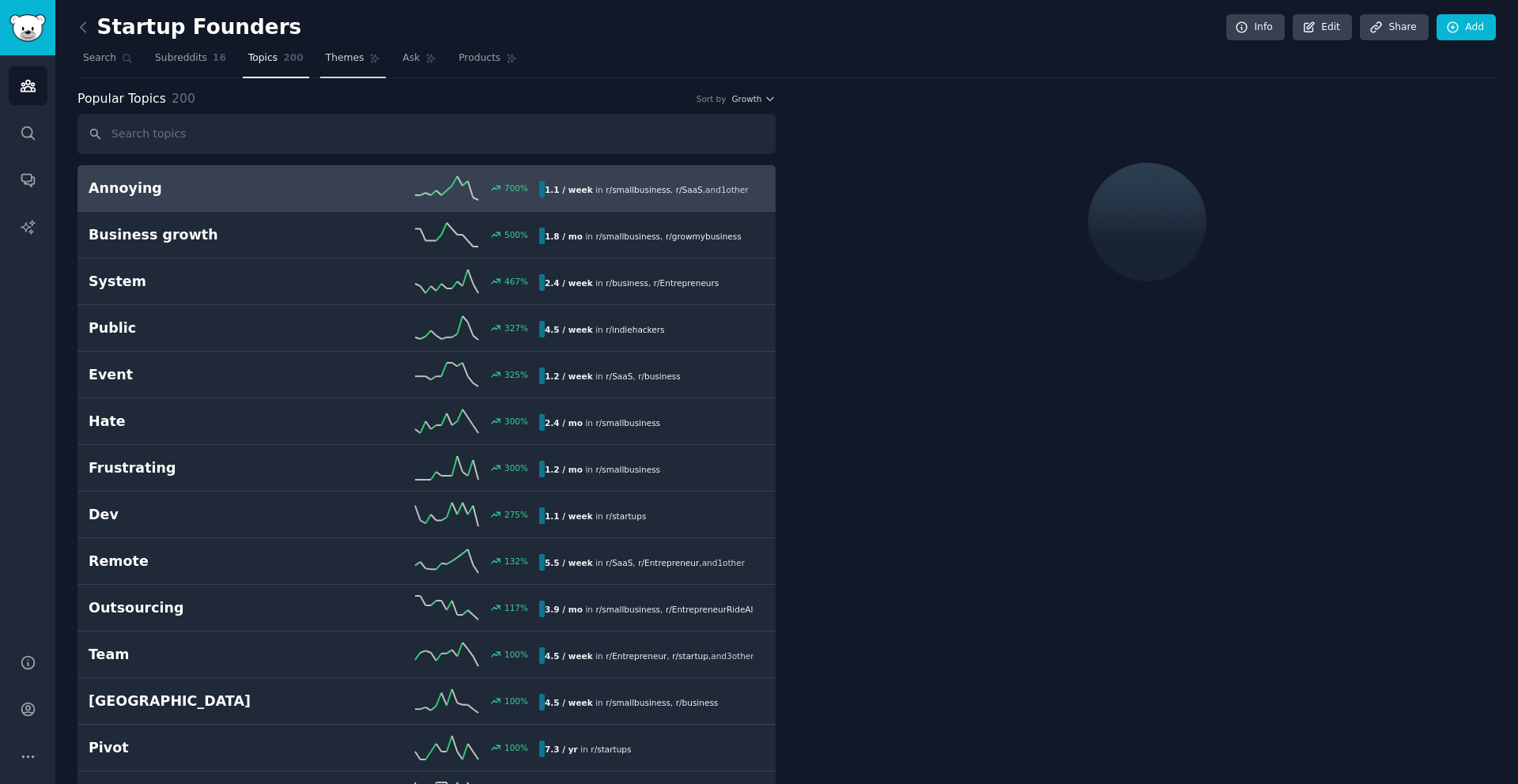
click at [336, 66] on link "Themes" at bounding box center [354, 61] width 67 height 32
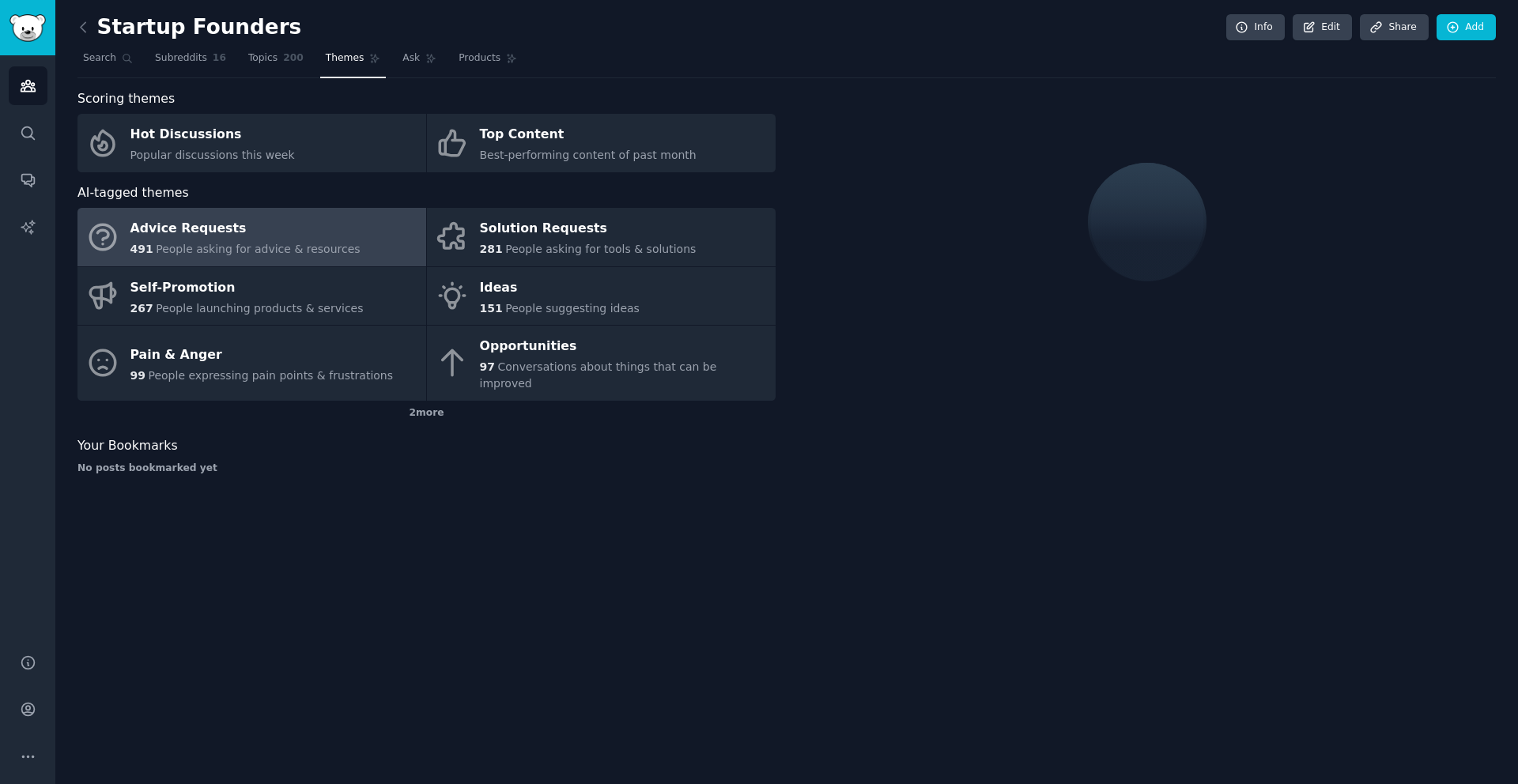
click at [326, 249] on span "People asking for advice & resources" at bounding box center [257, 248] width 204 height 12
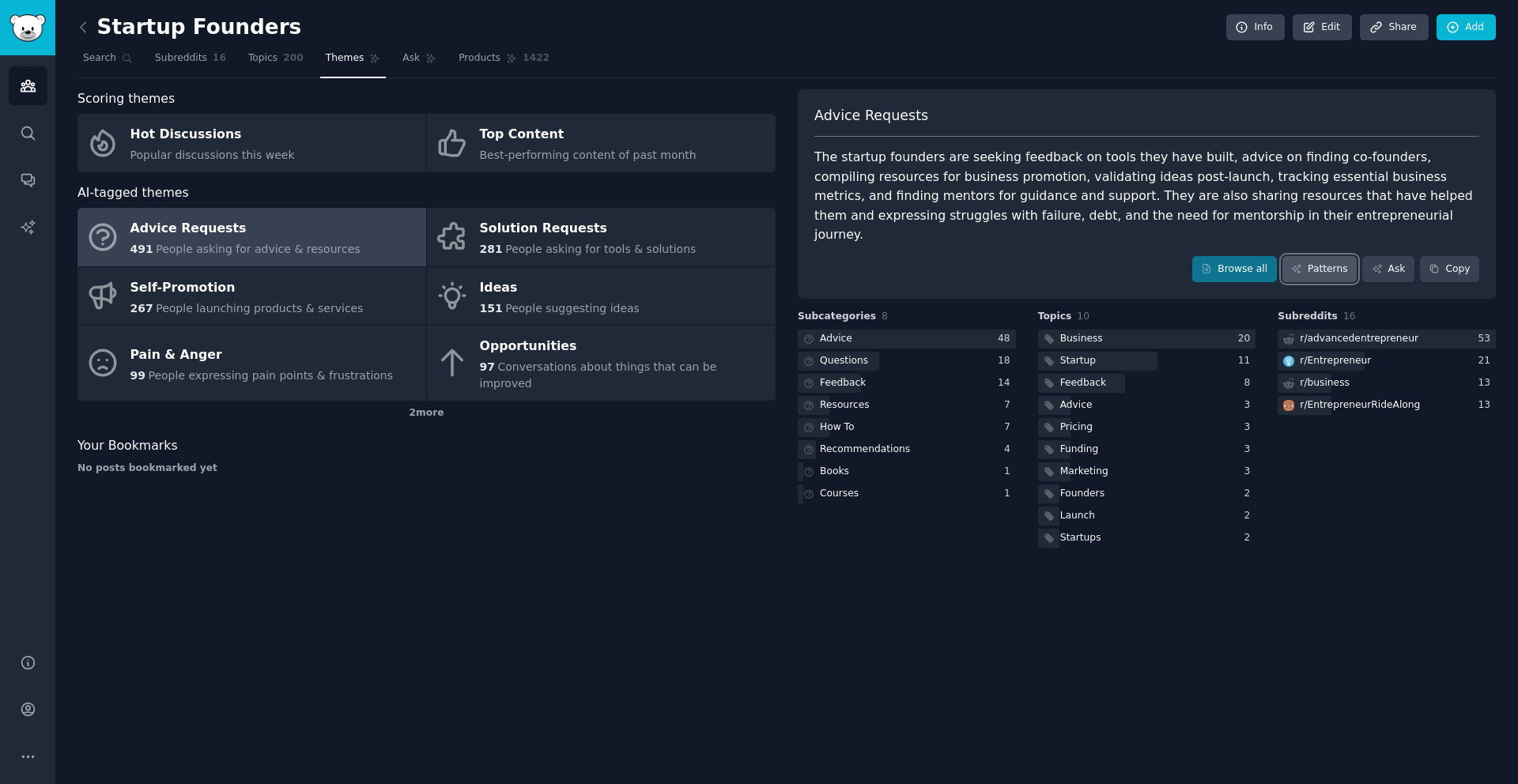
click at [1302, 263] on icon at bounding box center [1297, 269] width 11 height 11
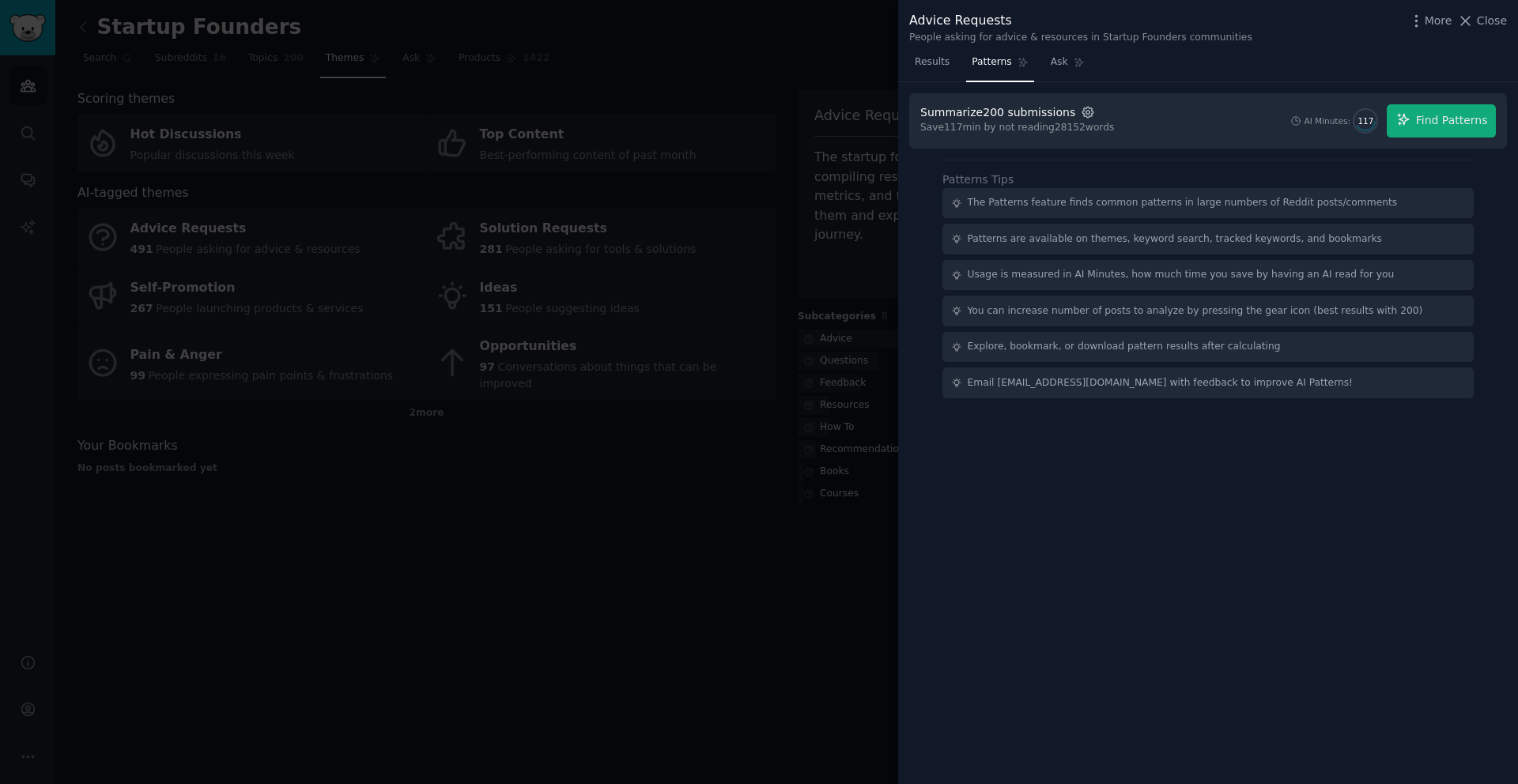
click at [1081, 111] on icon "button" at bounding box center [1088, 112] width 14 height 14
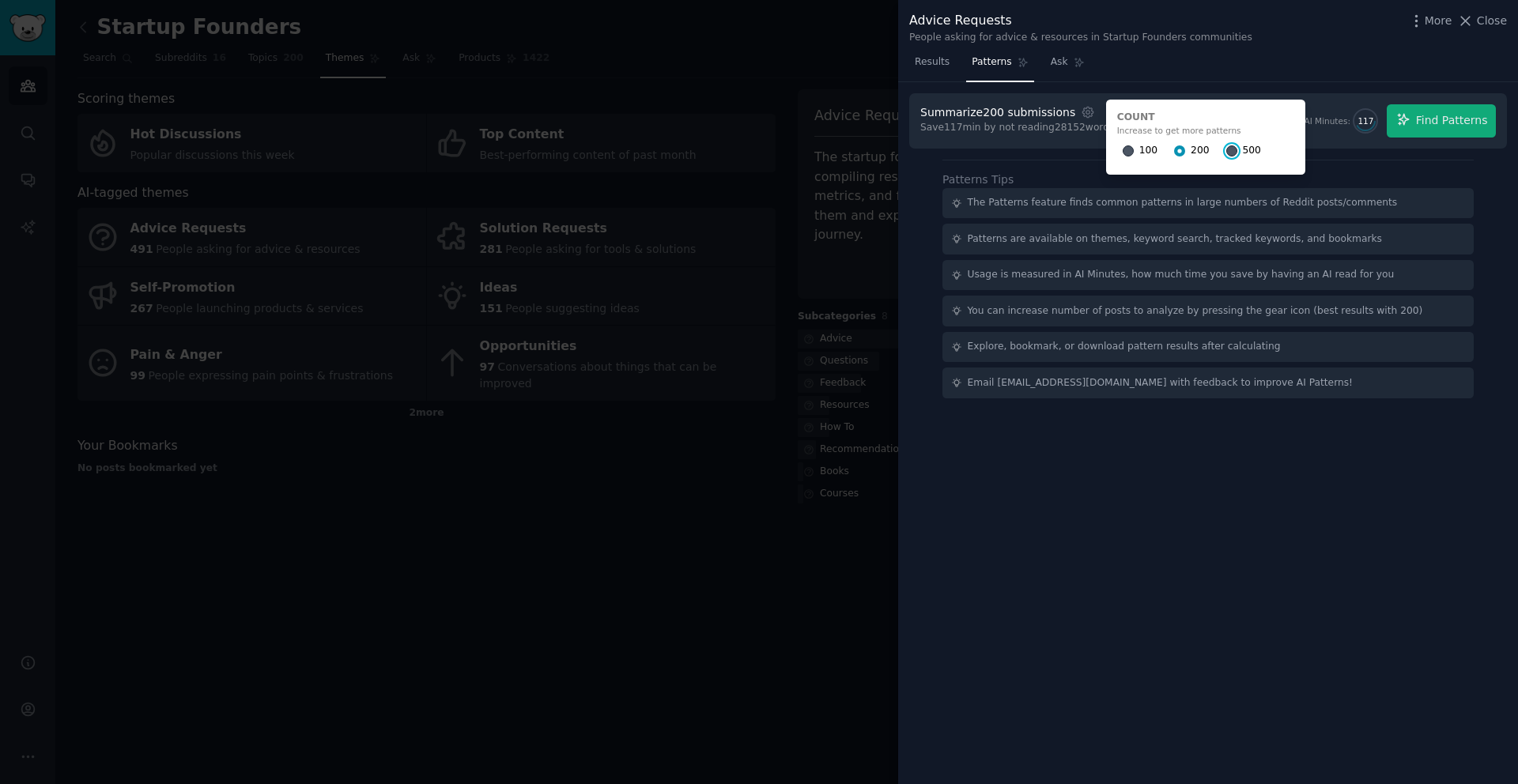
click at [1226, 151] on input "500" at bounding box center [1232, 150] width 11 height 11
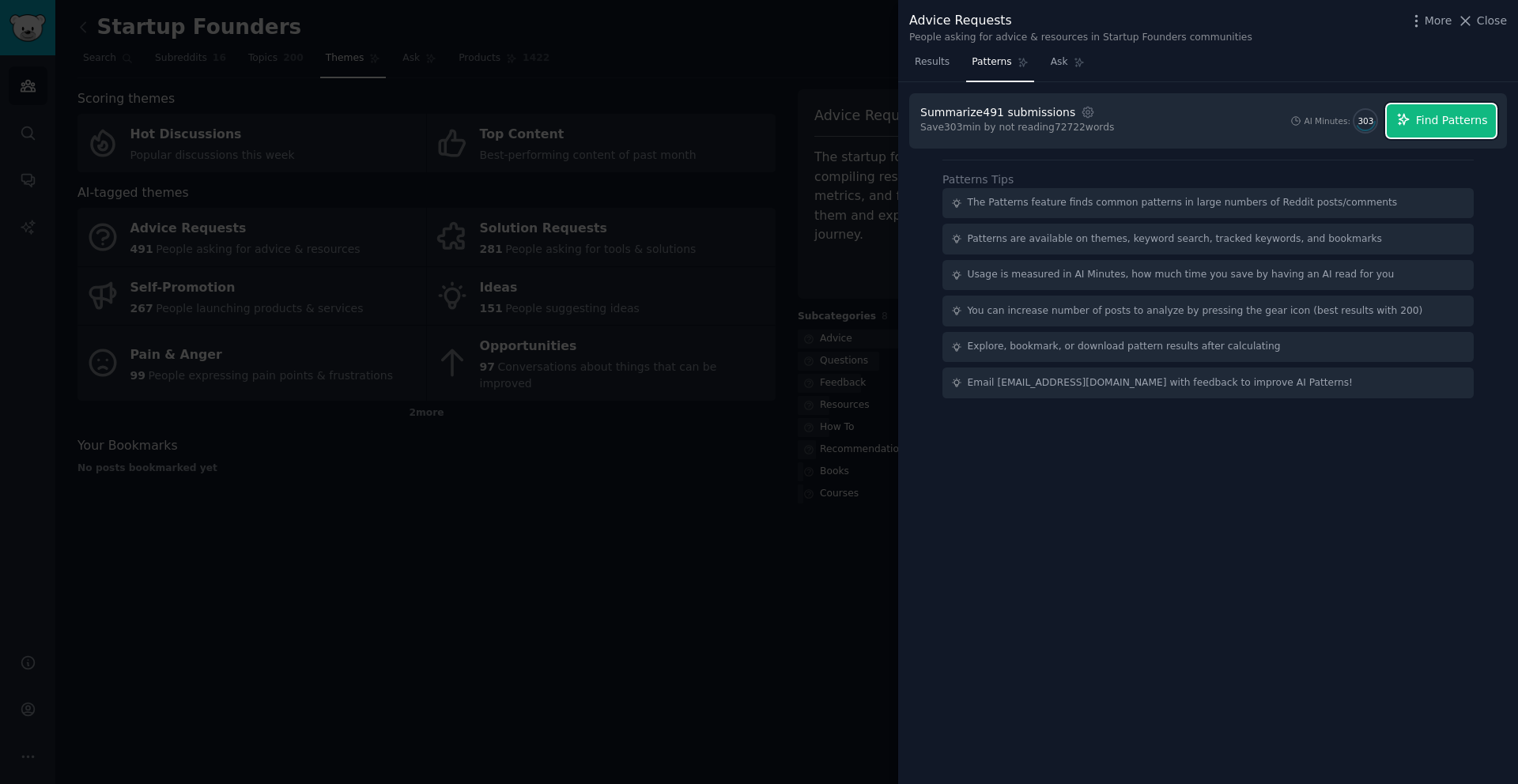
click at [1412, 130] on button "Find Patterns" at bounding box center [1441, 121] width 109 height 33
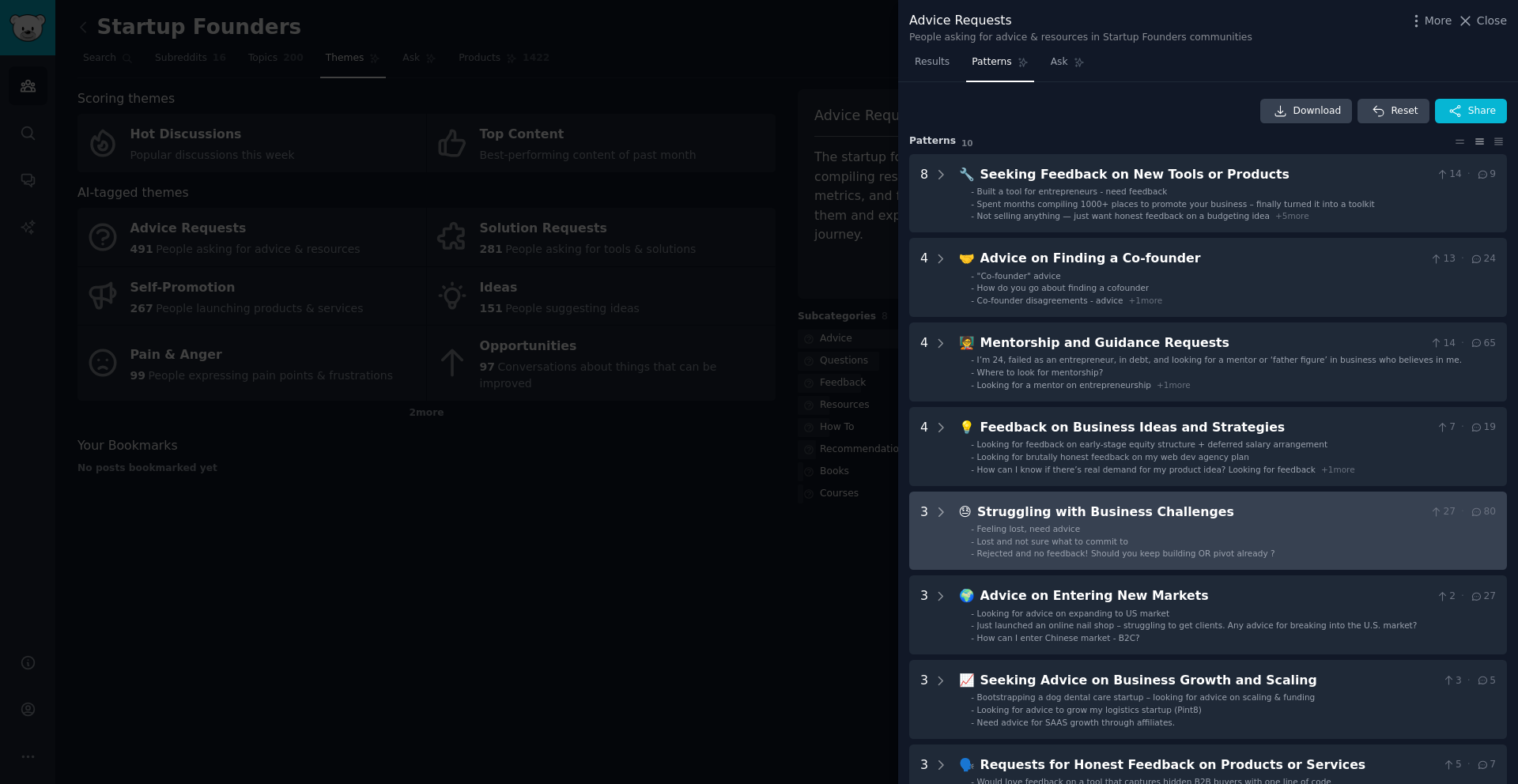
scroll to position [371, 0]
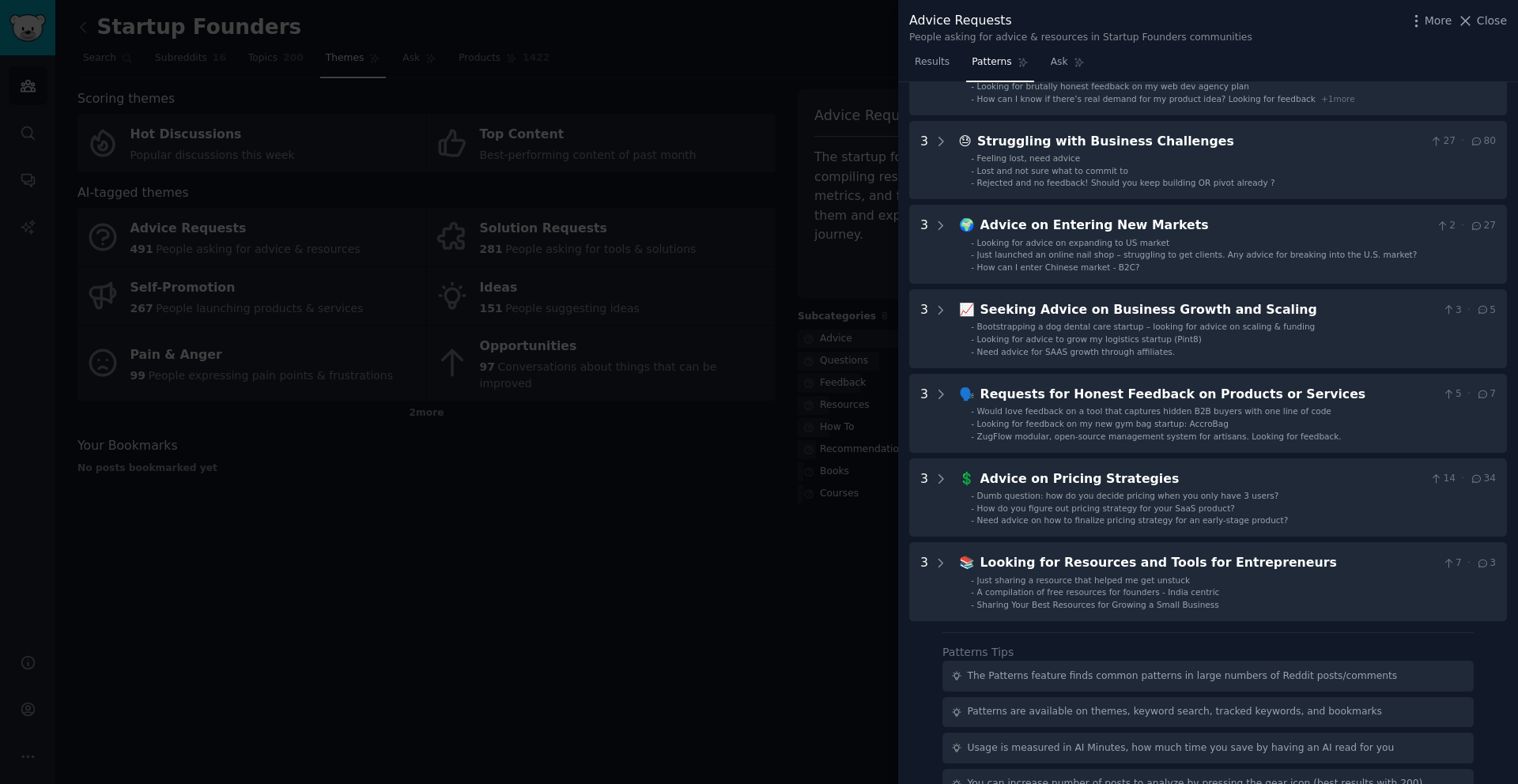
click at [705, 547] on div at bounding box center [759, 392] width 1518 height 784
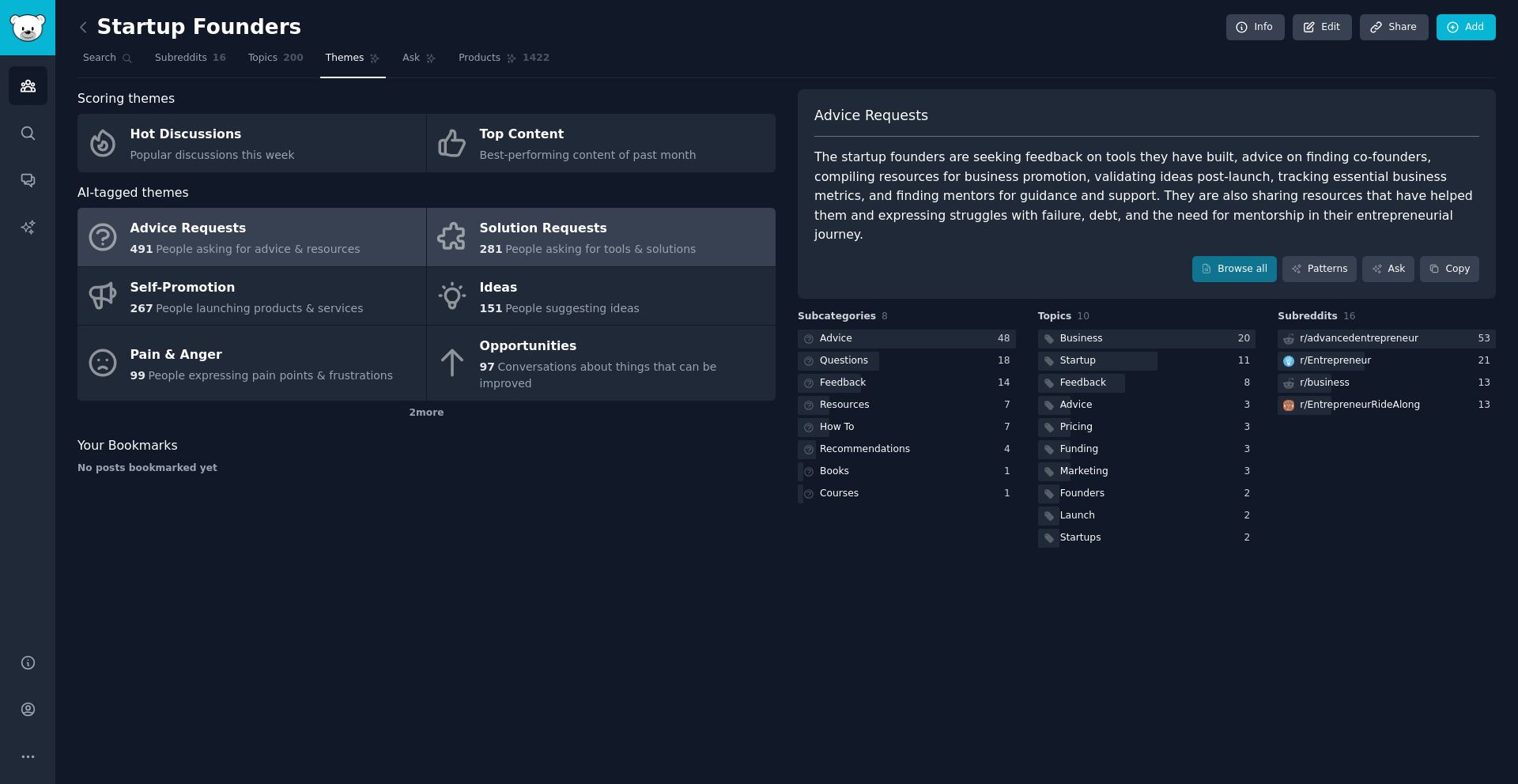
click at [536, 243] on span "People asking for tools & solutions" at bounding box center [601, 248] width 191 height 12
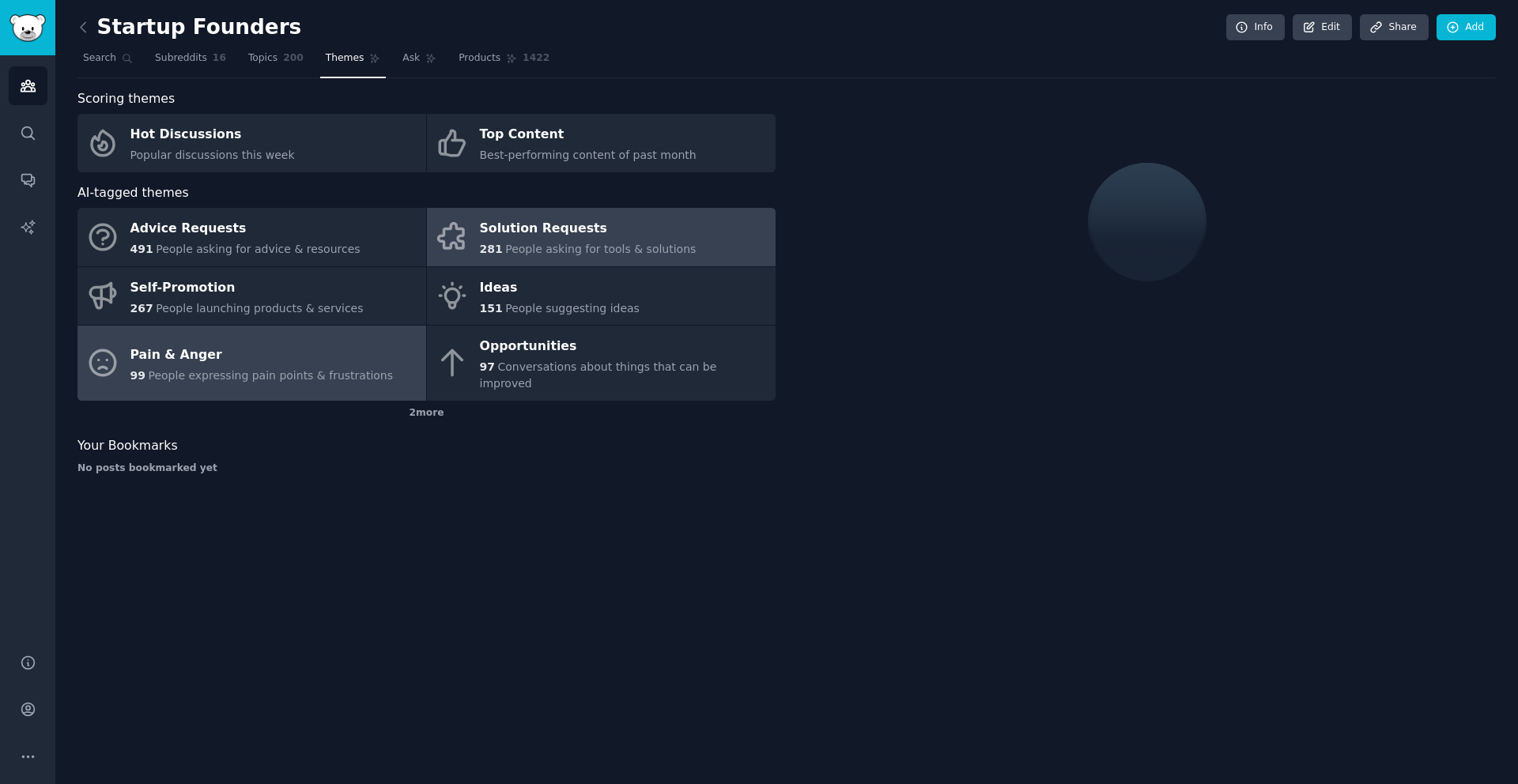
click at [348, 345] on div "Pain & Anger" at bounding box center [262, 354] width 264 height 25
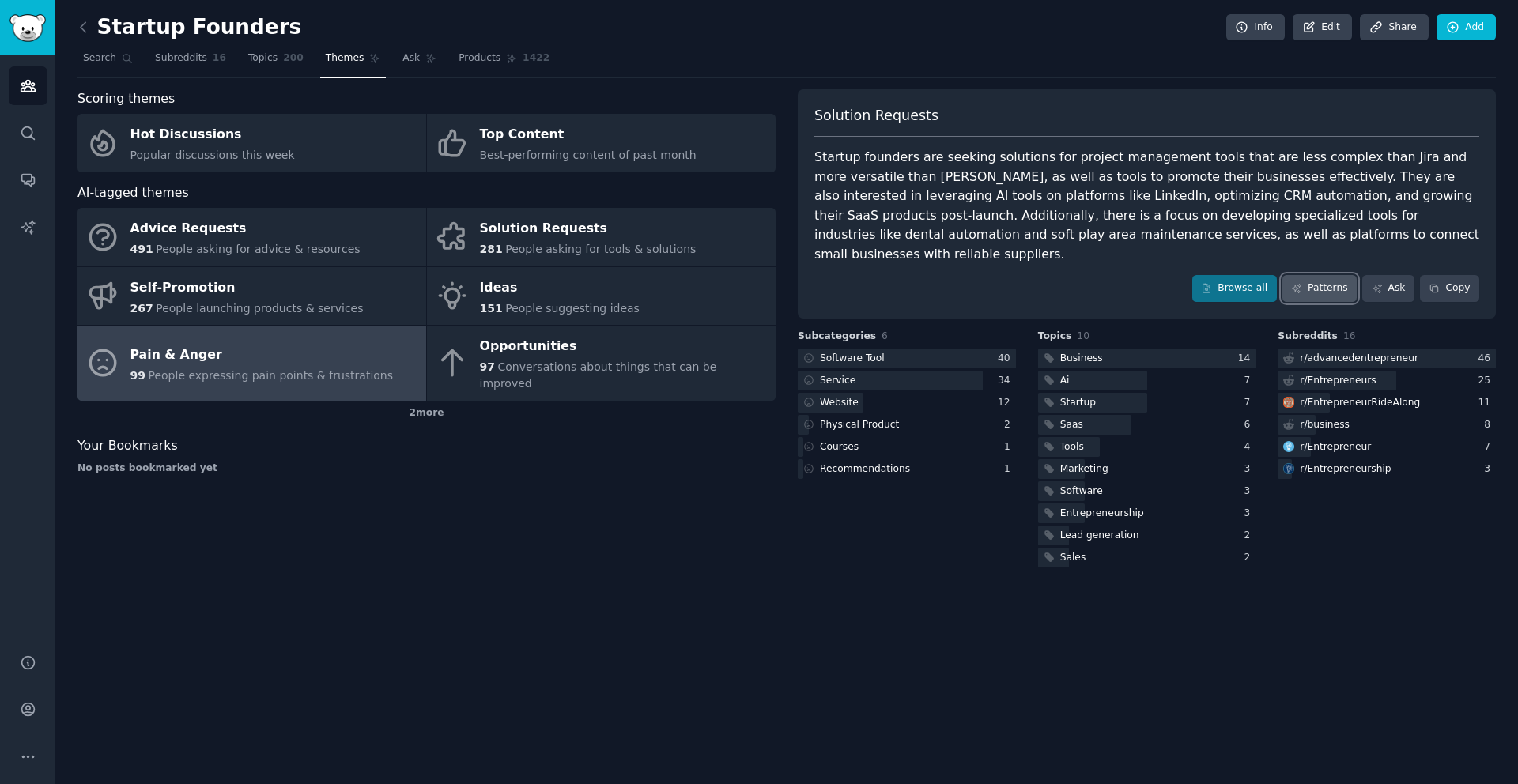
click at [1322, 277] on link "Patterns" at bounding box center [1319, 288] width 74 height 27
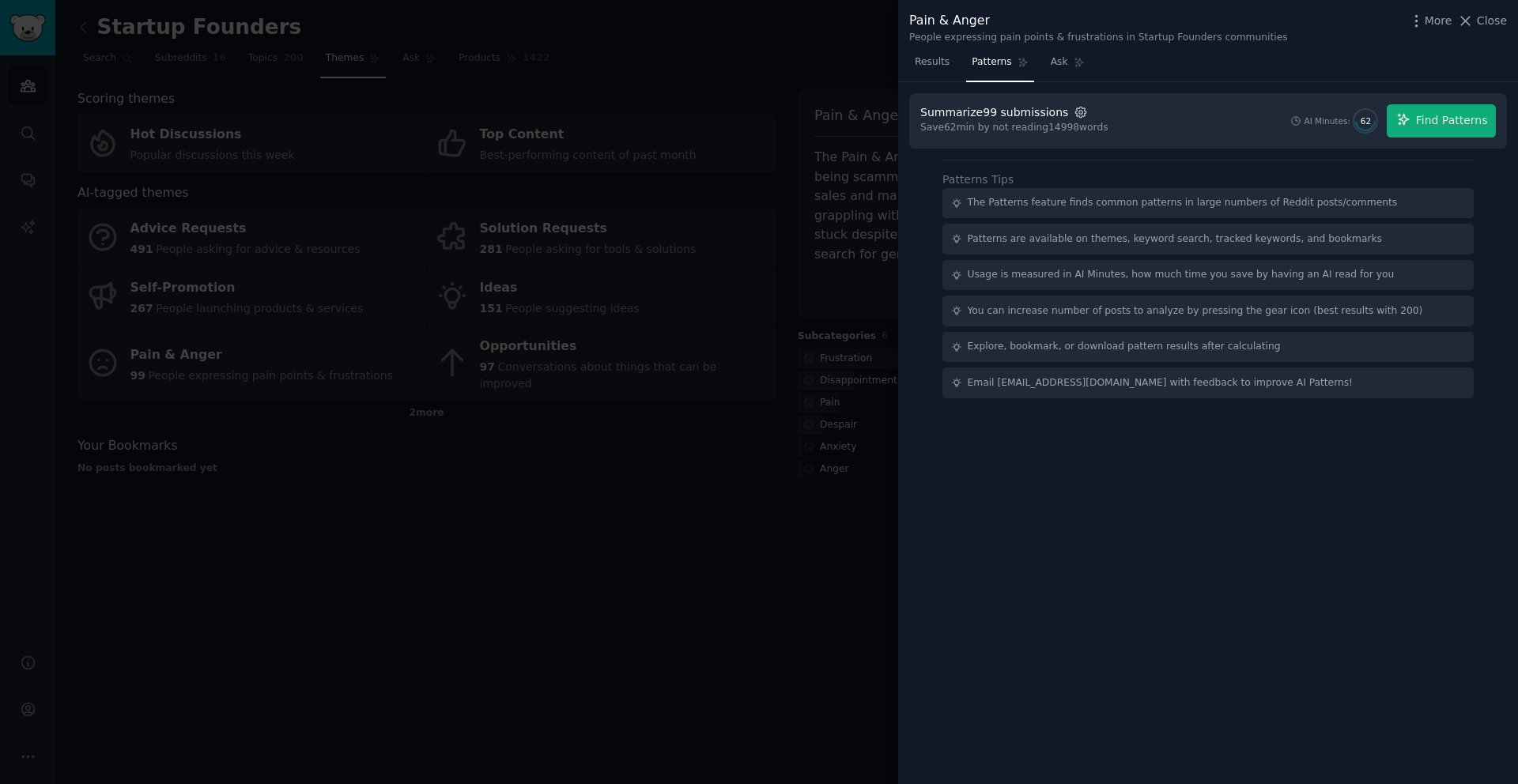
click at [1079, 114] on icon "button" at bounding box center [1081, 112] width 4 height 4
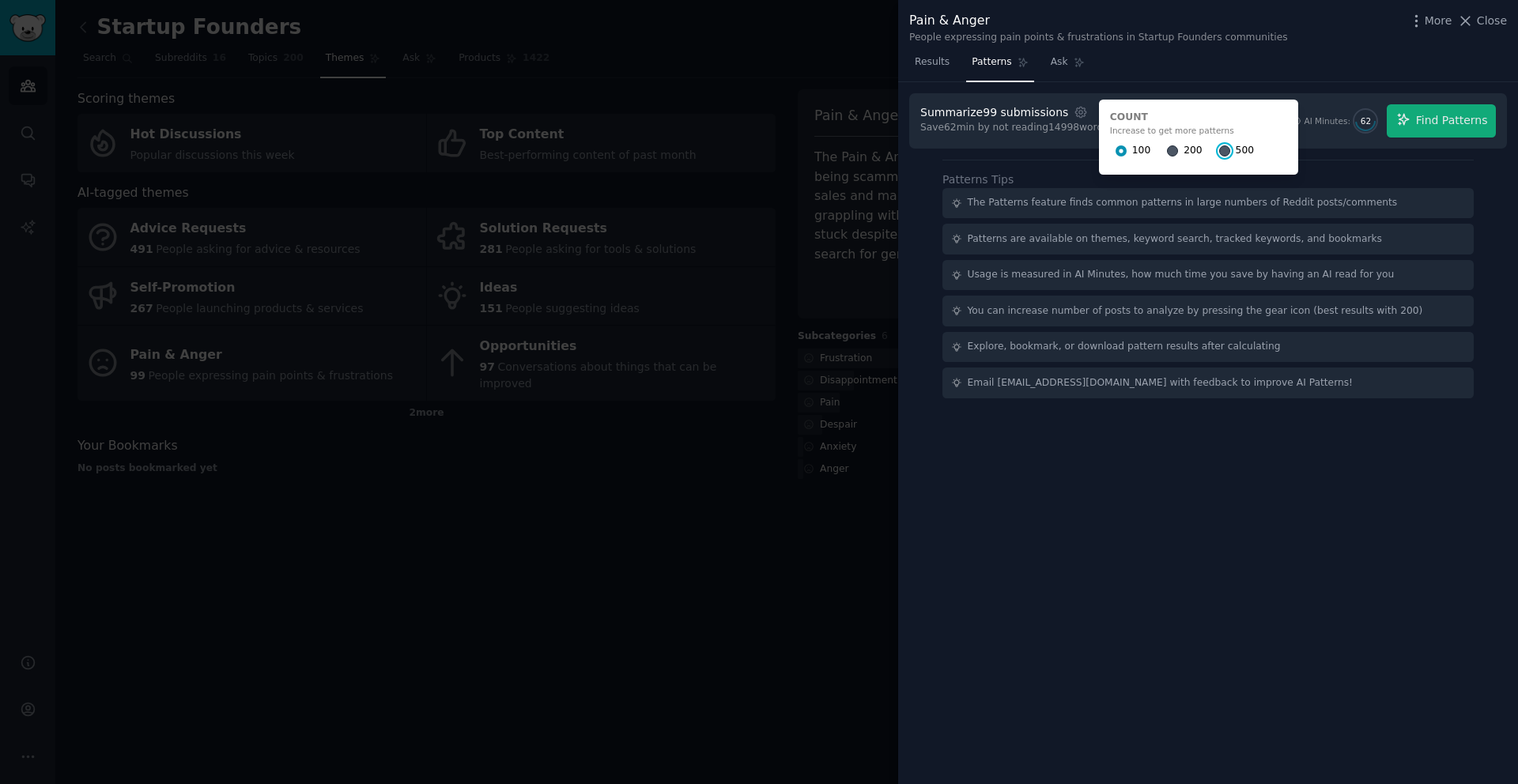
click at [1219, 155] on input "500" at bounding box center [1225, 150] width 11 height 11
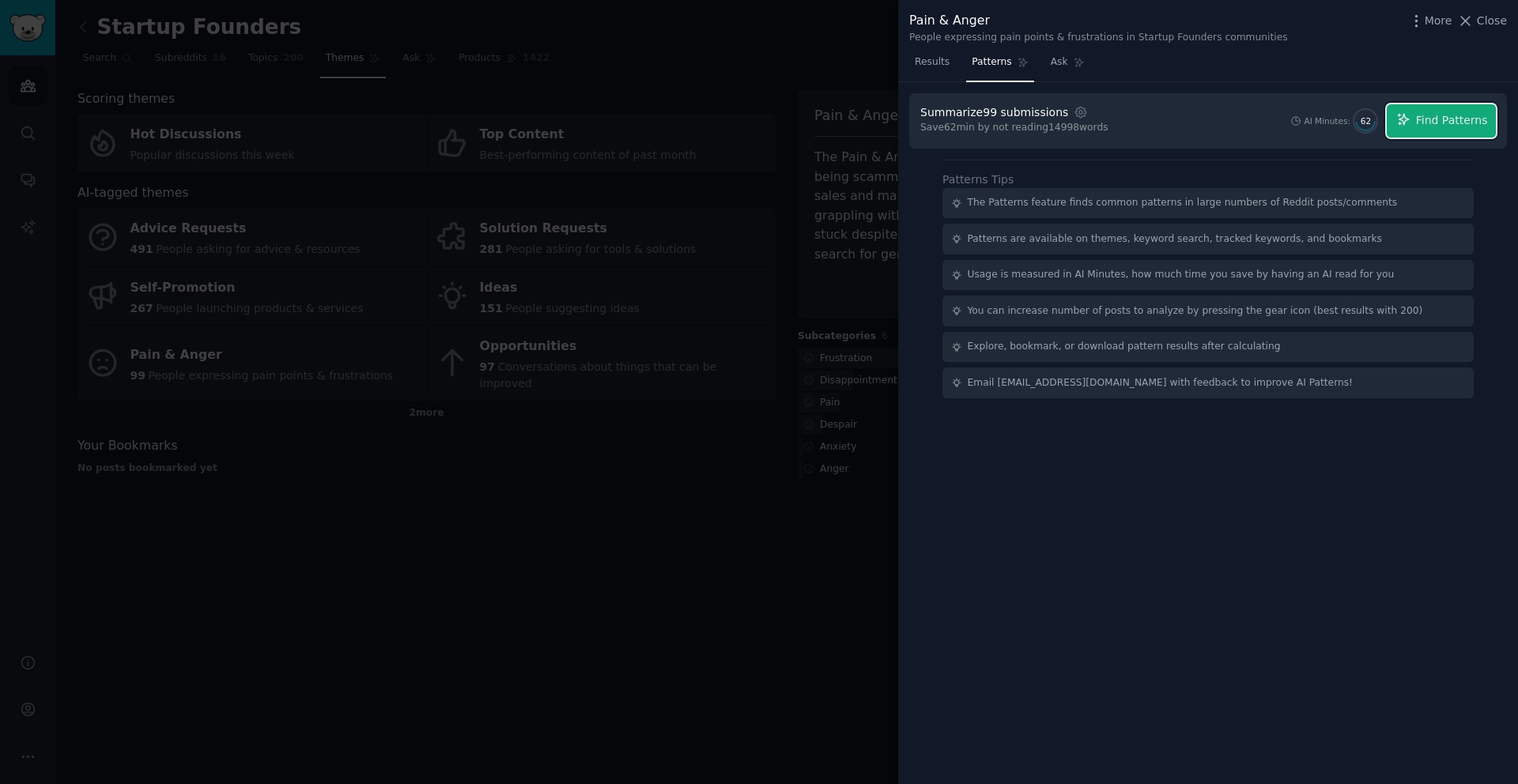
click at [1418, 112] on span "Find Patterns" at bounding box center [1452, 120] width 72 height 17
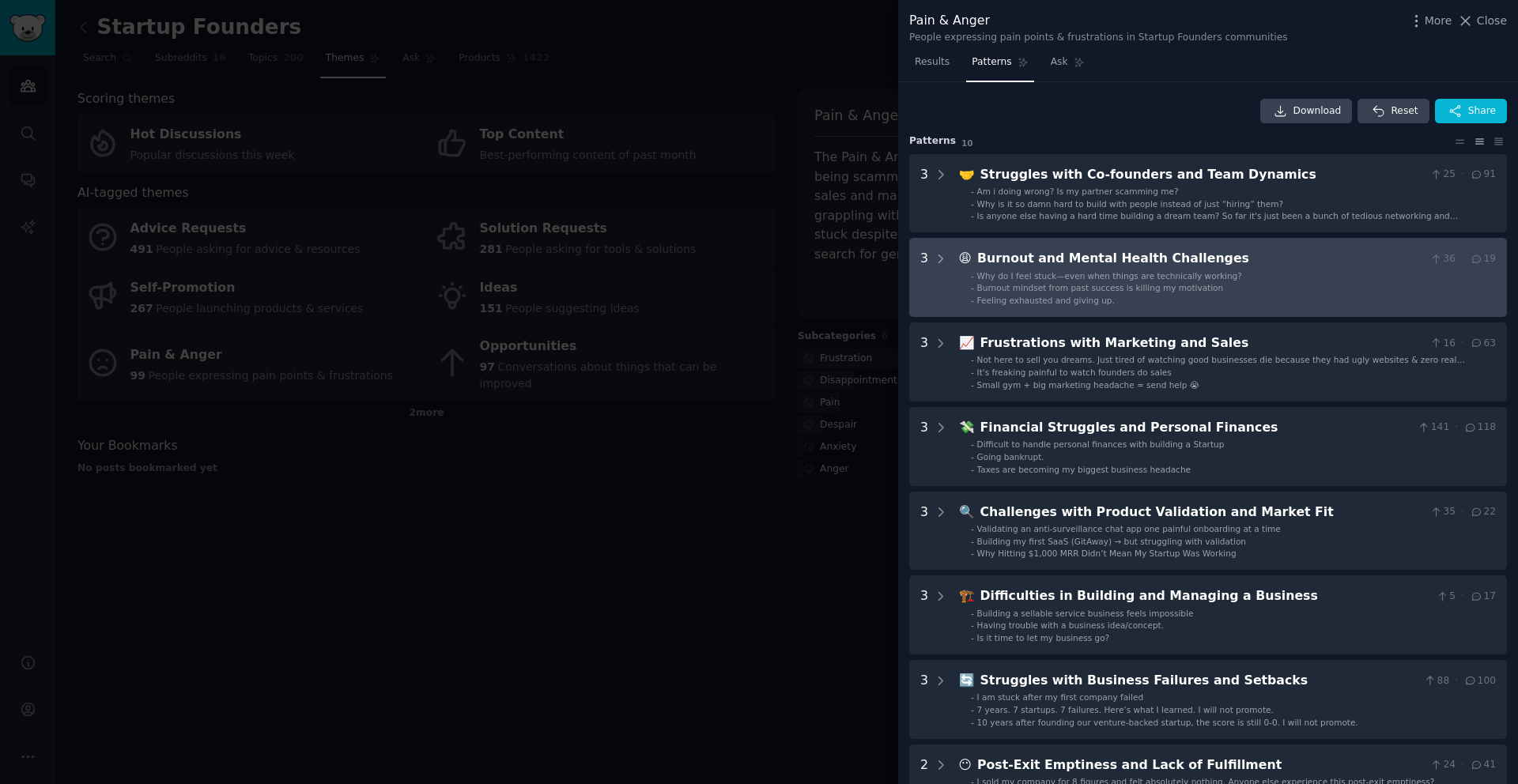
click at [1079, 279] on span "Why do I feel stuck—even when things are technically working?" at bounding box center [1109, 276] width 265 height 10
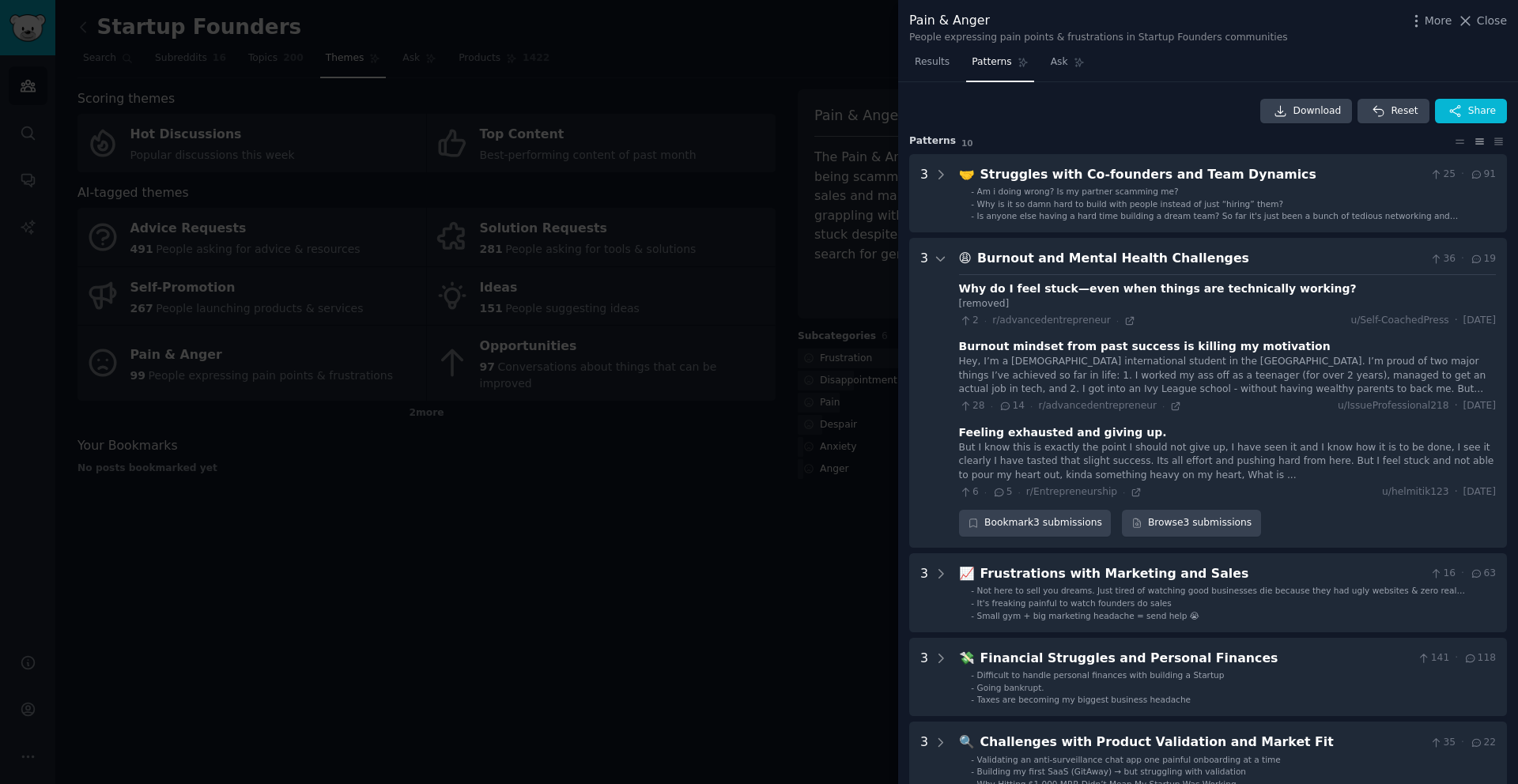
click at [1044, 251] on div "Burnout and Mental Health Challenges" at bounding box center [1200, 259] width 446 height 20
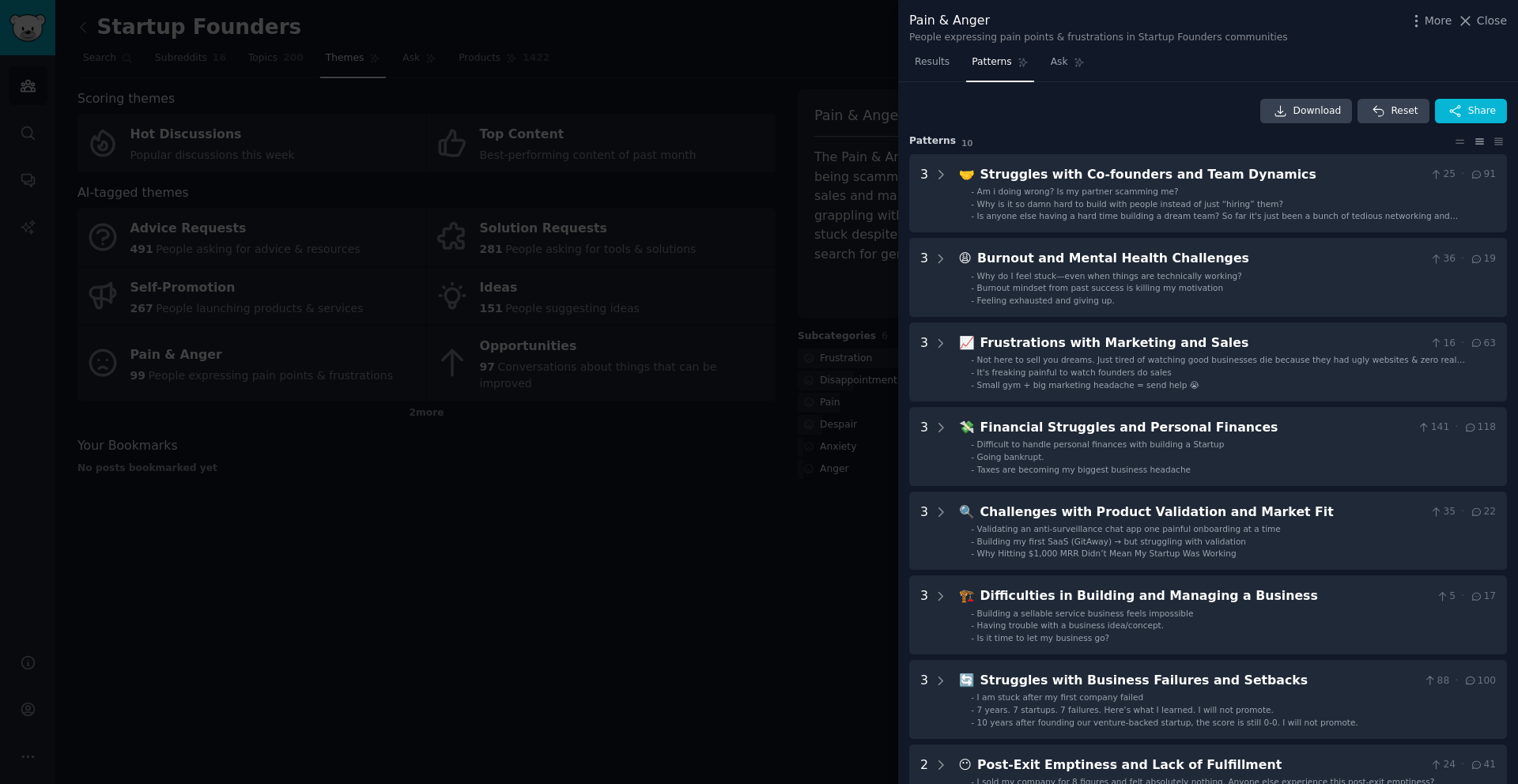
click at [833, 530] on div at bounding box center [759, 392] width 1518 height 784
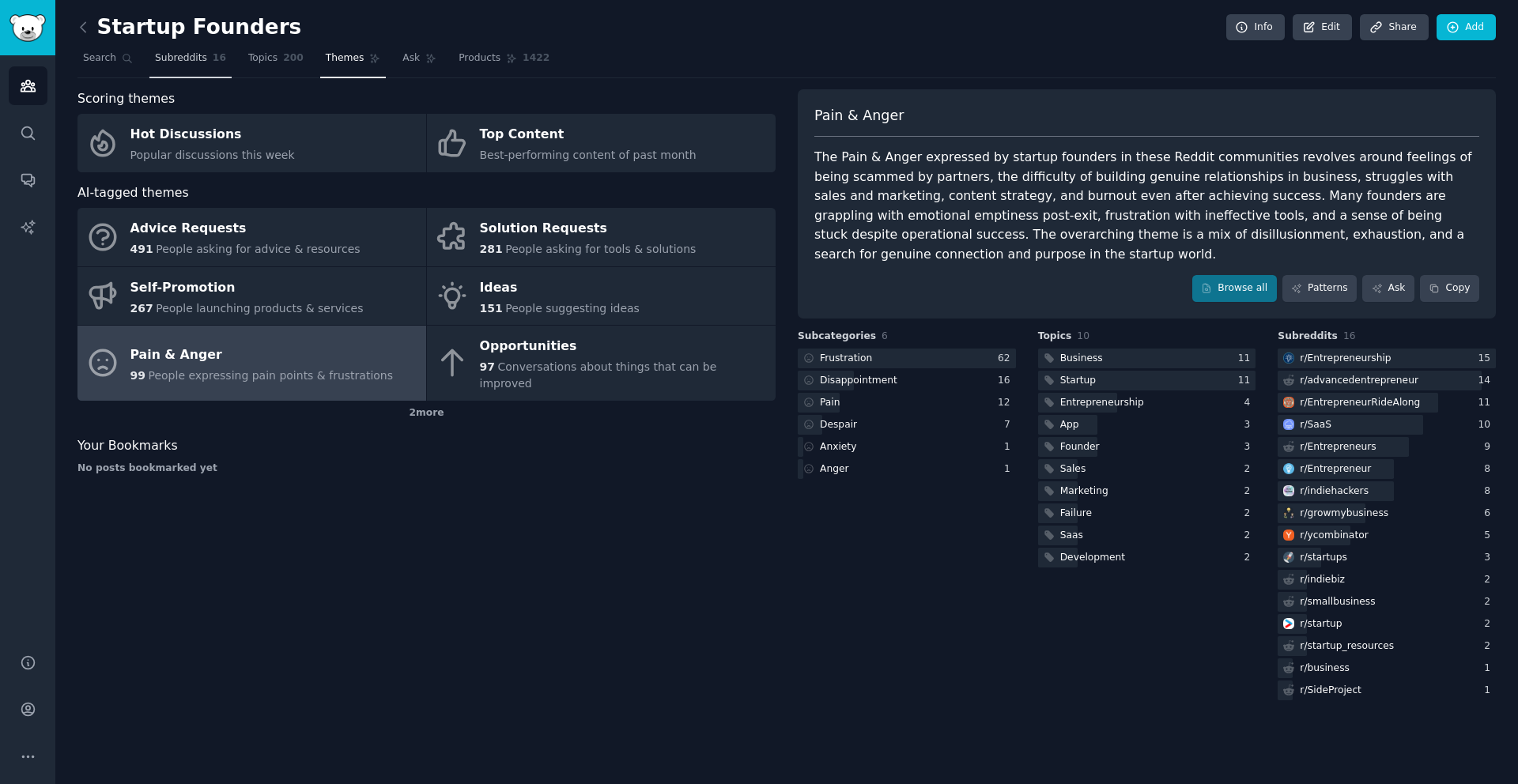
click at [166, 61] on span "Subreddits" at bounding box center [181, 59] width 53 height 14
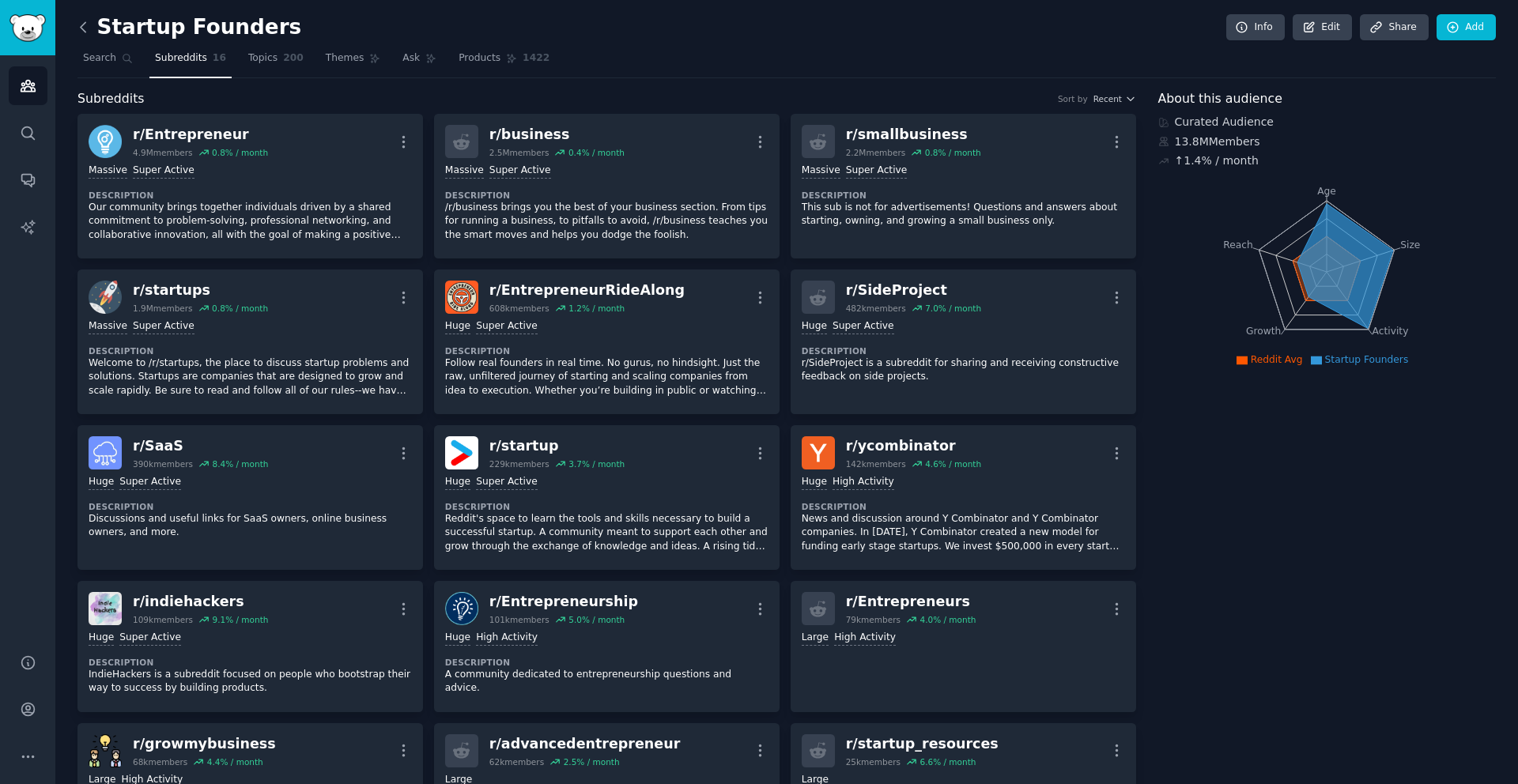
click at [80, 31] on icon at bounding box center [83, 27] width 17 height 17
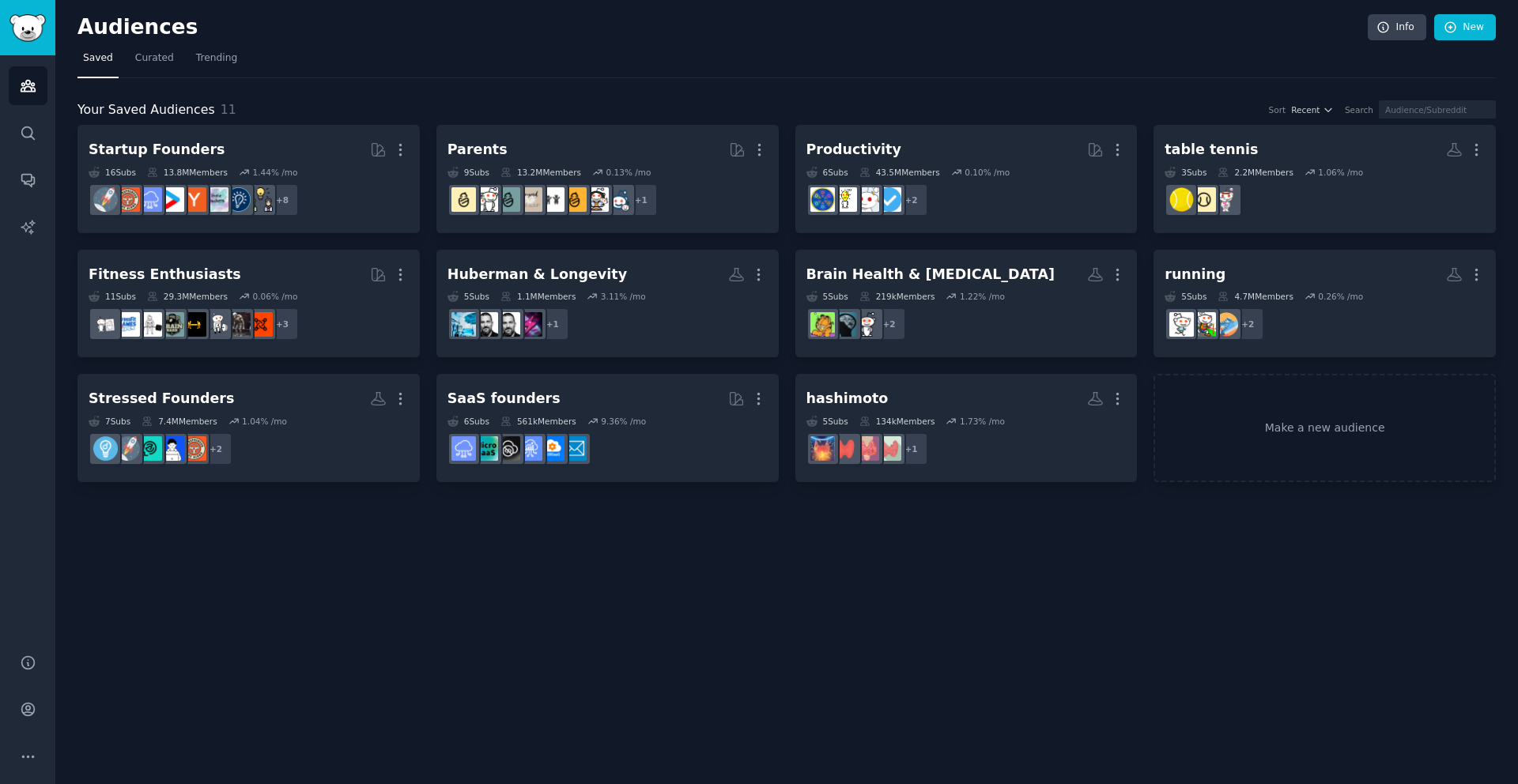
click at [812, 548] on div "Audiences Info New Saved Curated Trending Your Saved Audiences 11 Sort Recent S…" at bounding box center [786, 392] width 1463 height 784
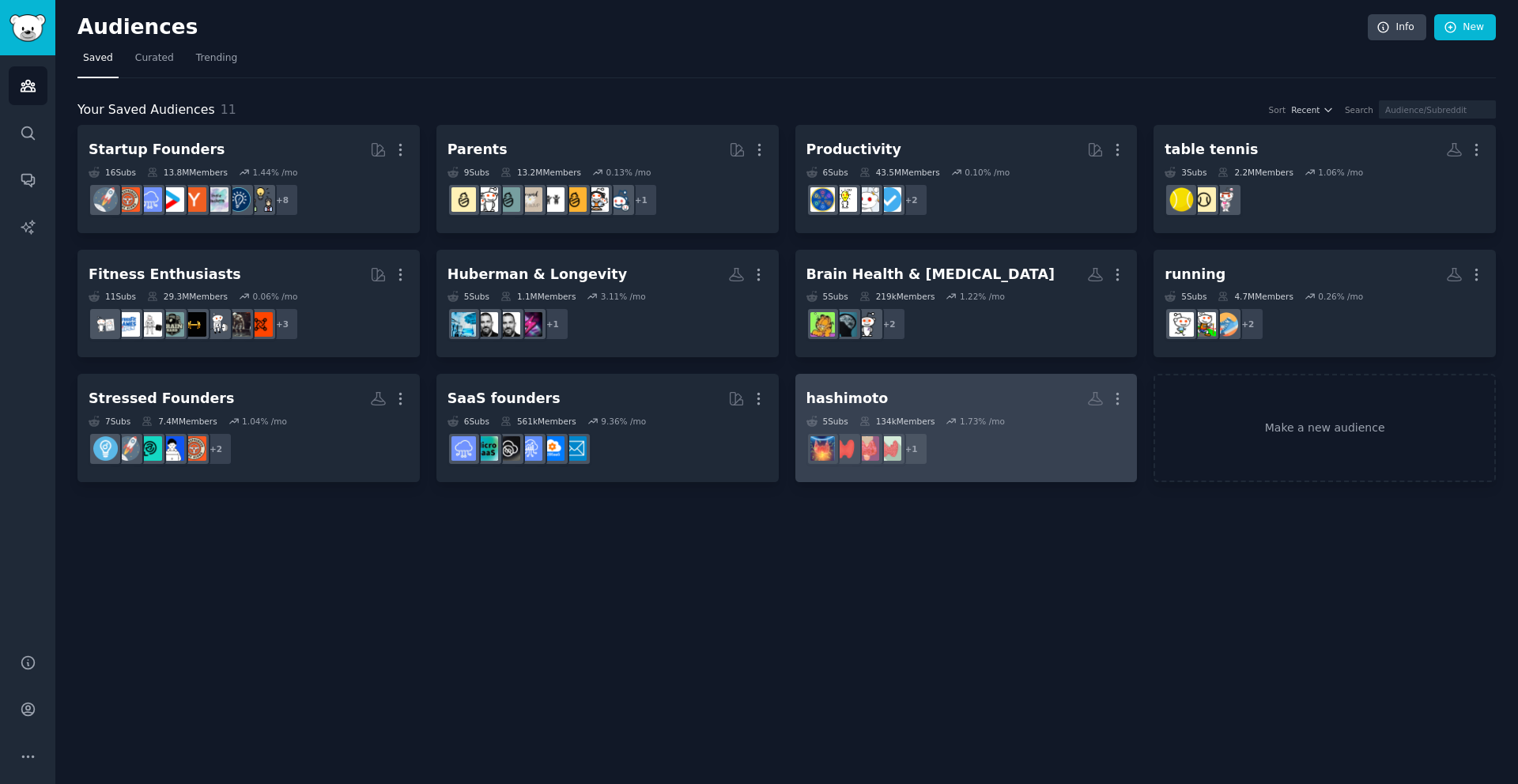
click at [1010, 452] on dd "r/HashimotosMen + 1" at bounding box center [966, 449] width 320 height 45
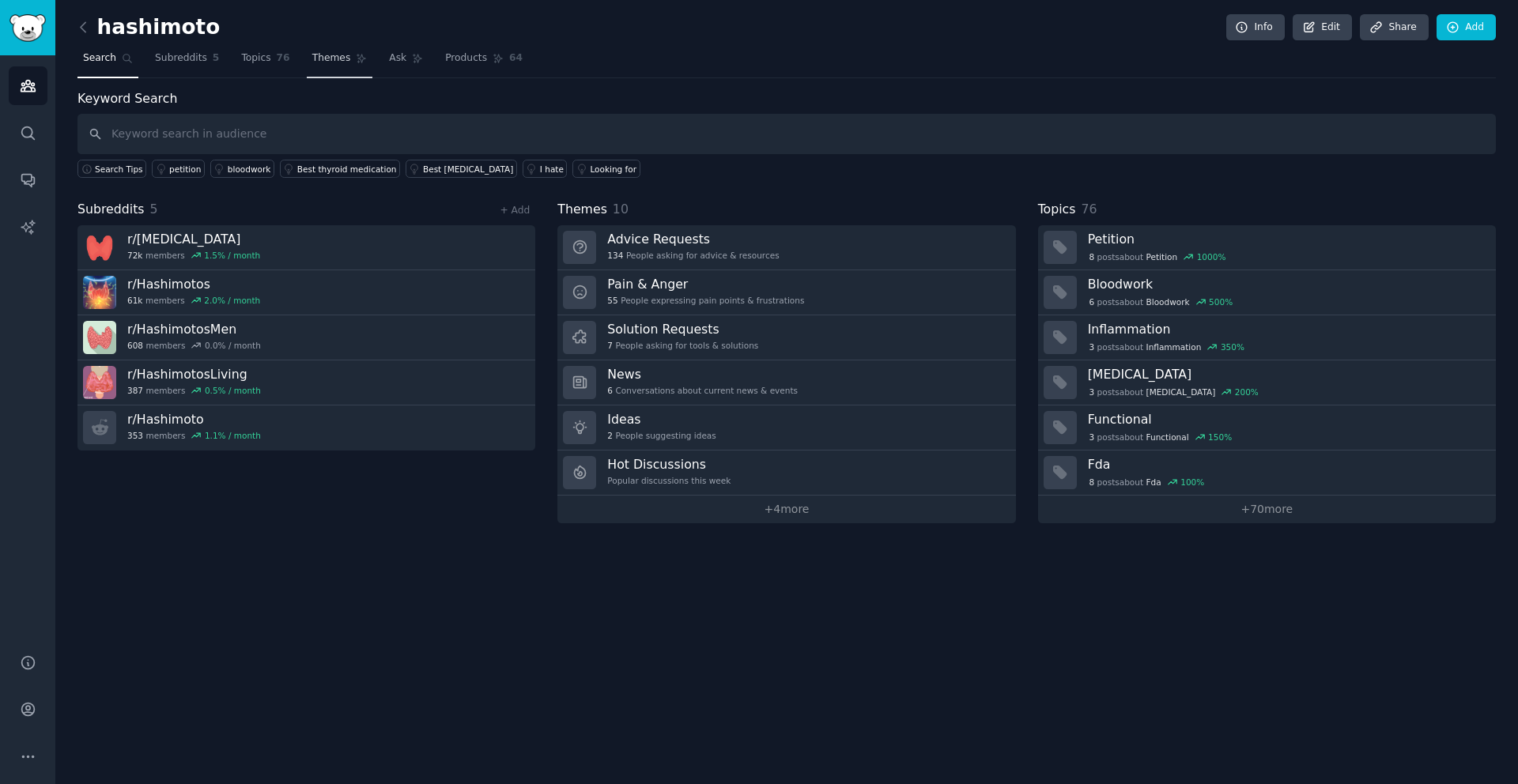
click at [315, 59] on span "Themes" at bounding box center [332, 59] width 39 height 14
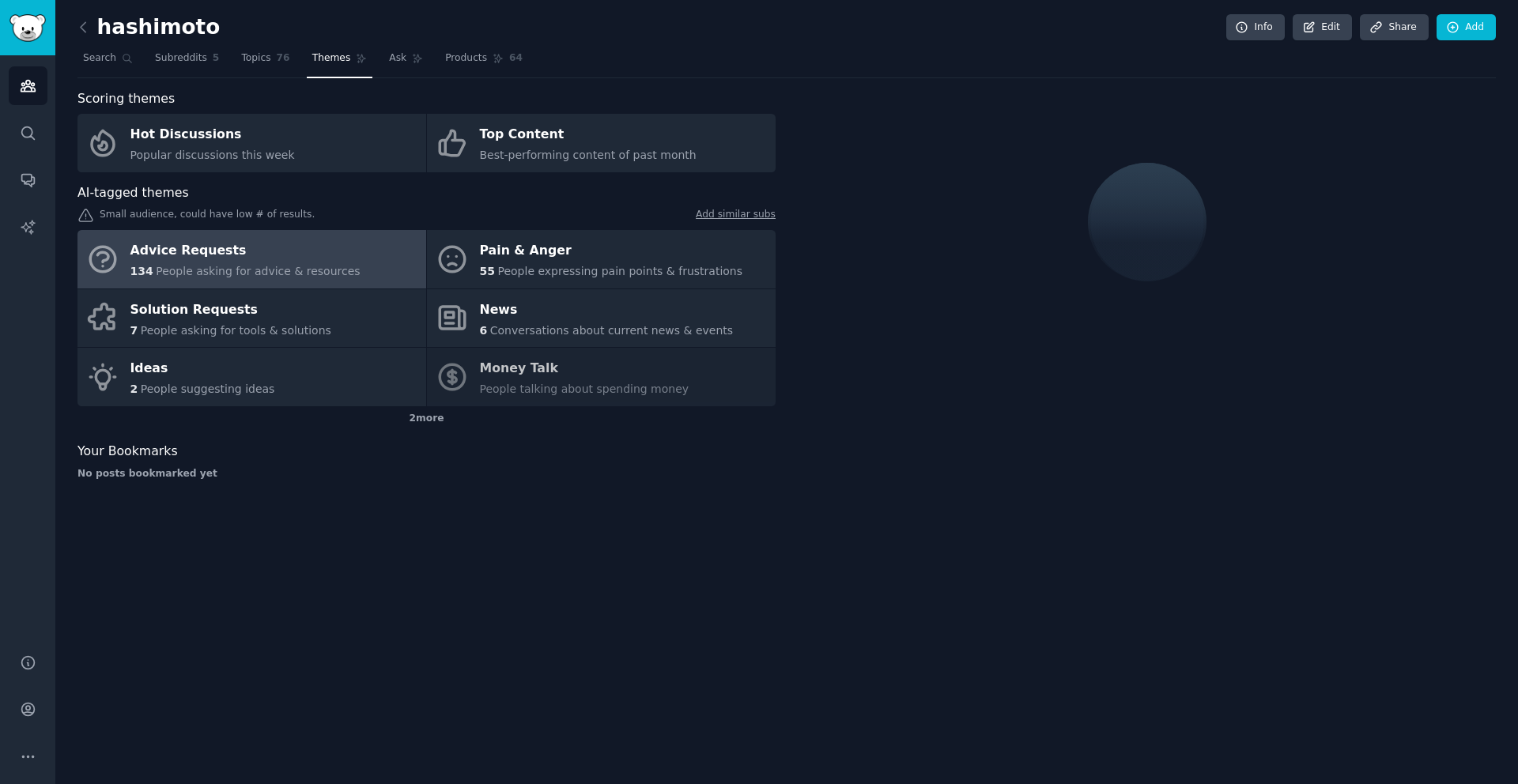
click at [256, 261] on div "Advice Requests" at bounding box center [245, 251] width 230 height 25
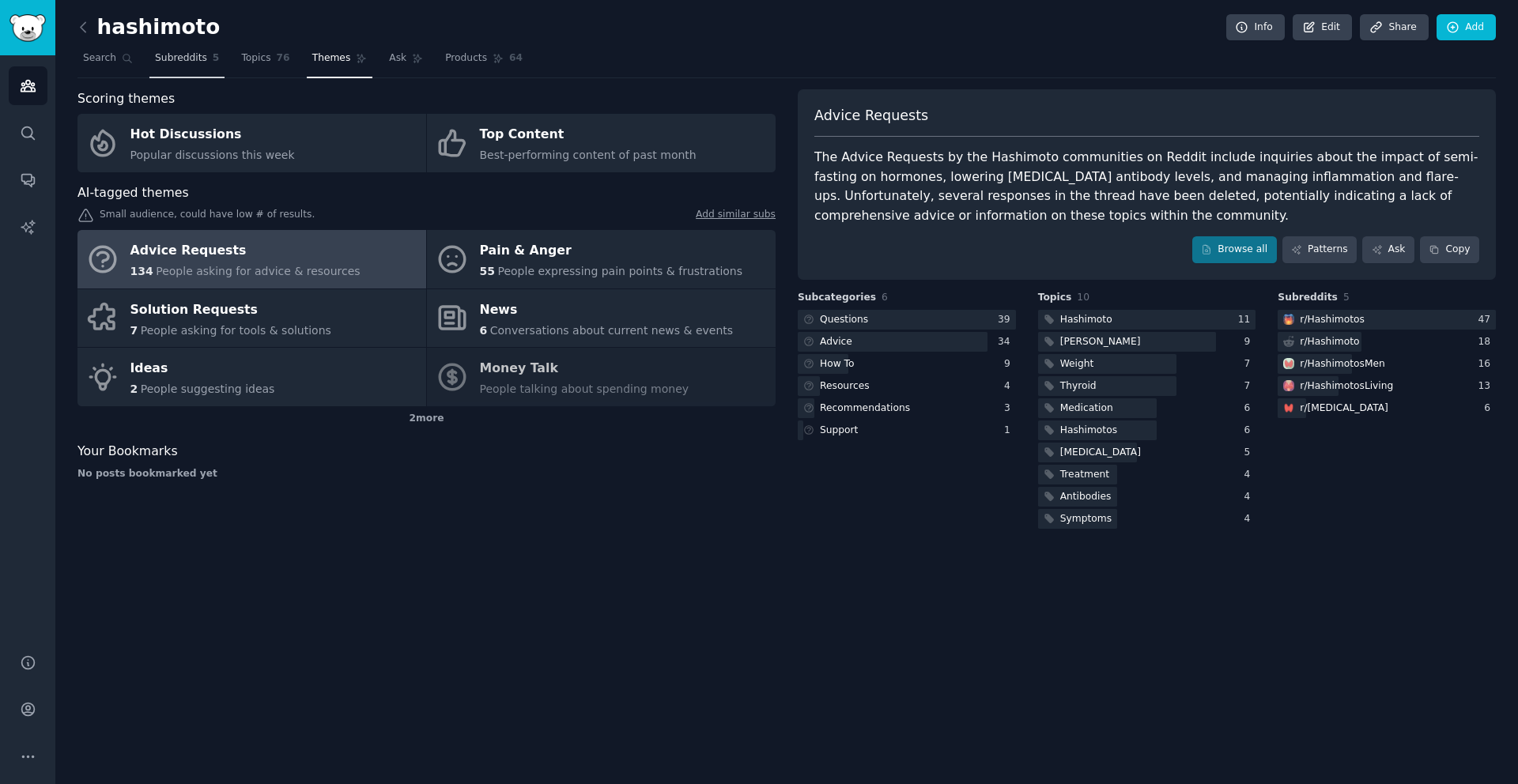
click at [179, 61] on span "Subreddits" at bounding box center [181, 59] width 53 height 14
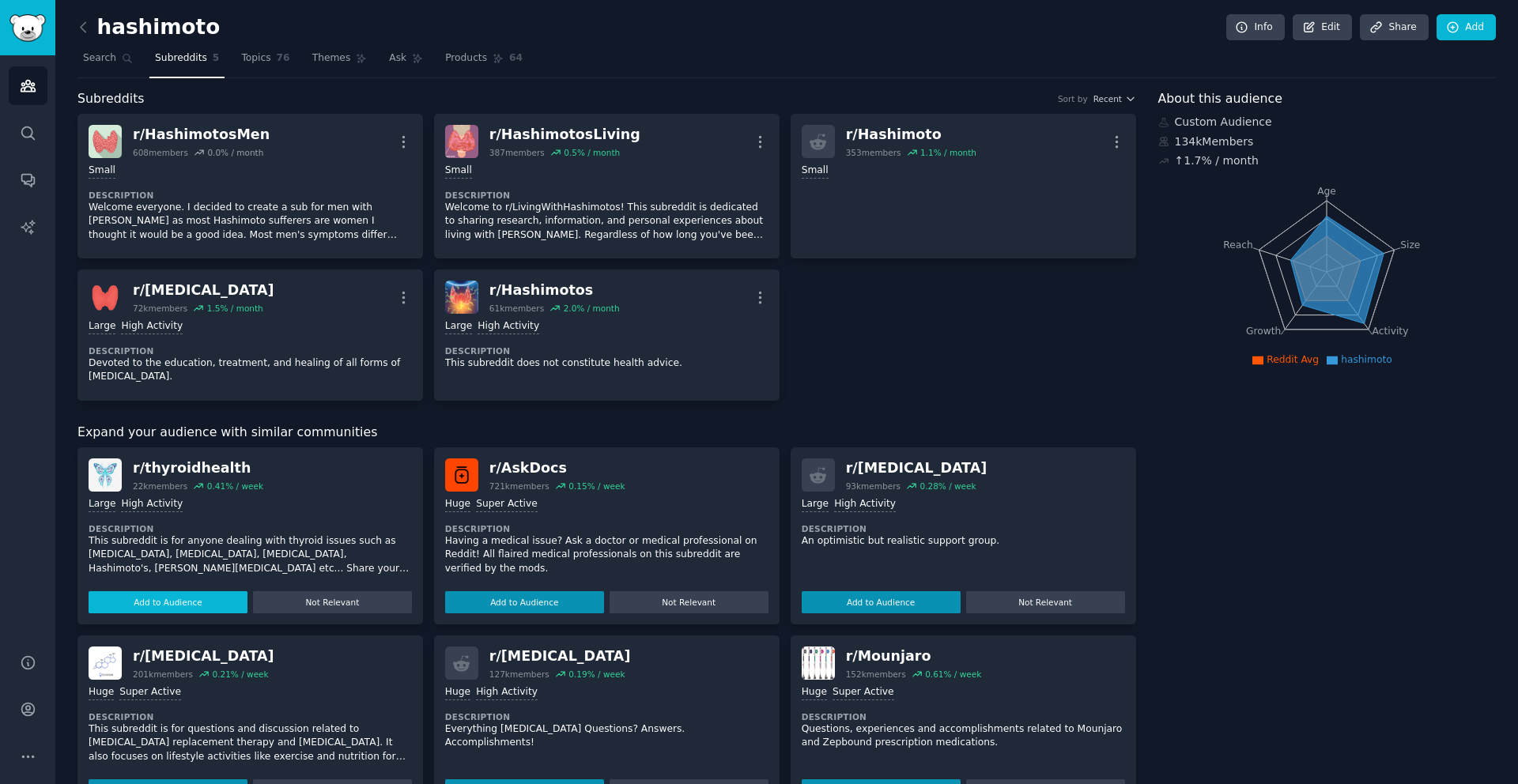
click at [190, 600] on button "Add to Audience" at bounding box center [168, 602] width 159 height 22
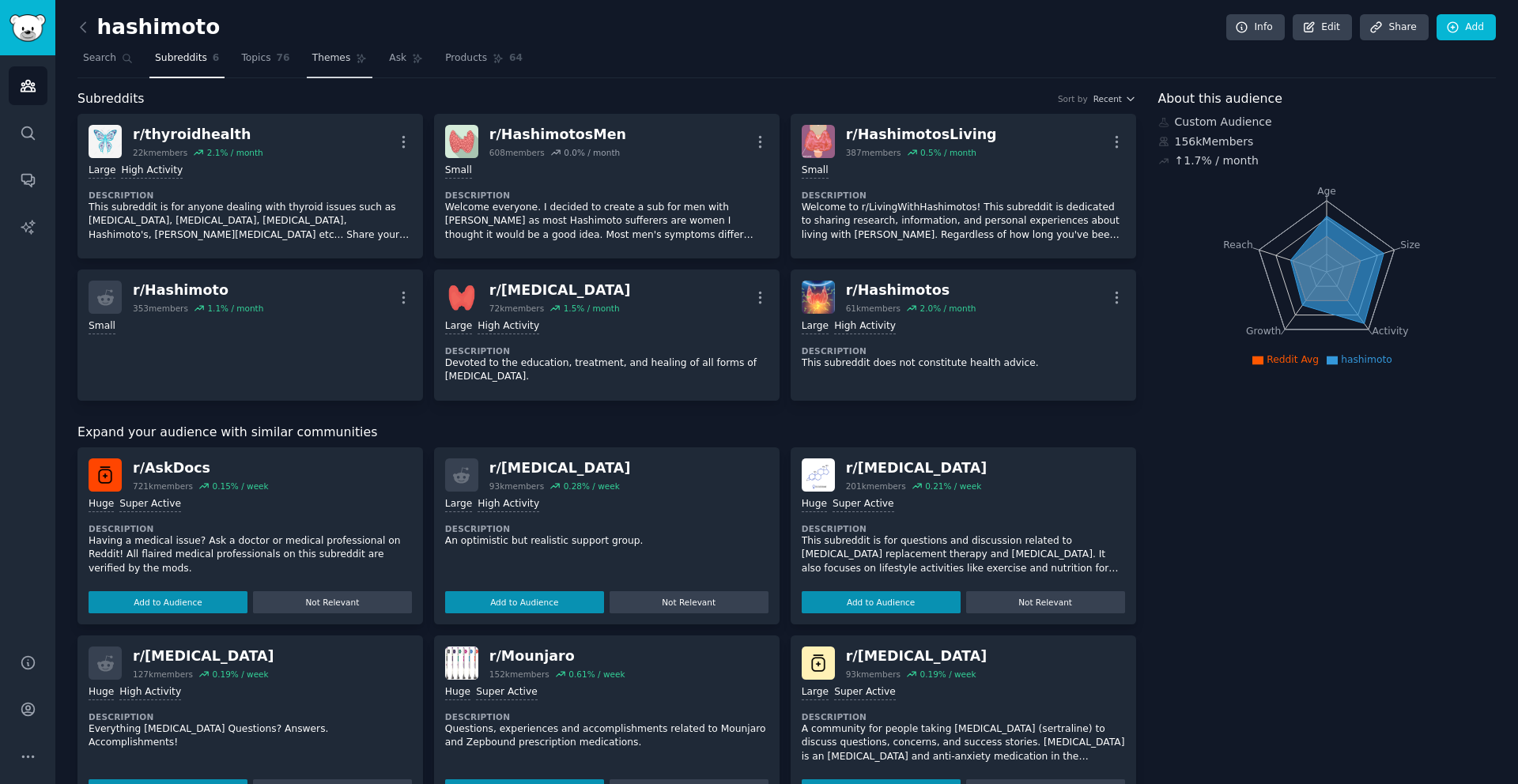
click at [328, 61] on span "Themes" at bounding box center [332, 59] width 39 height 14
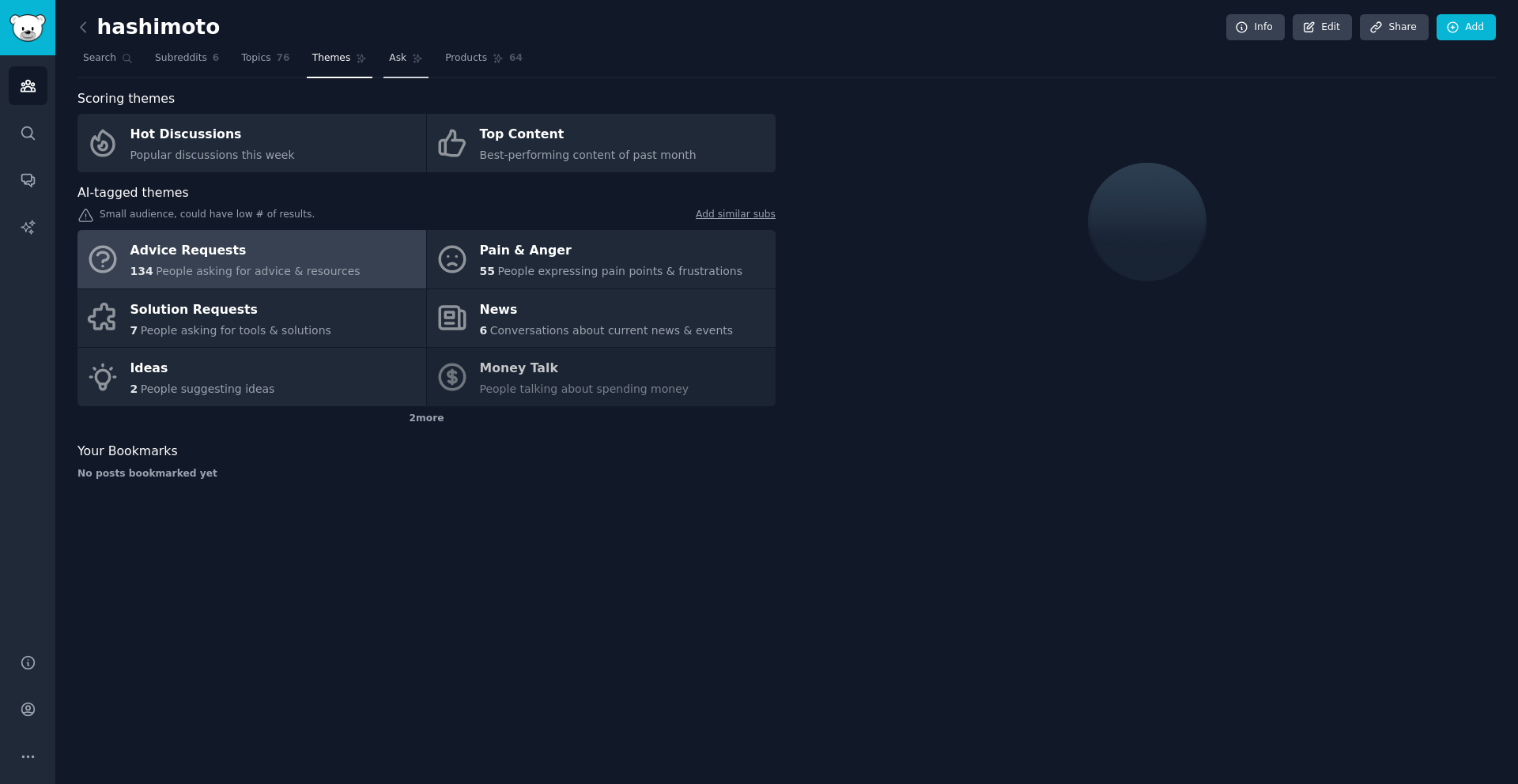
click at [390, 57] on span "Ask" at bounding box center [397, 59] width 18 height 14
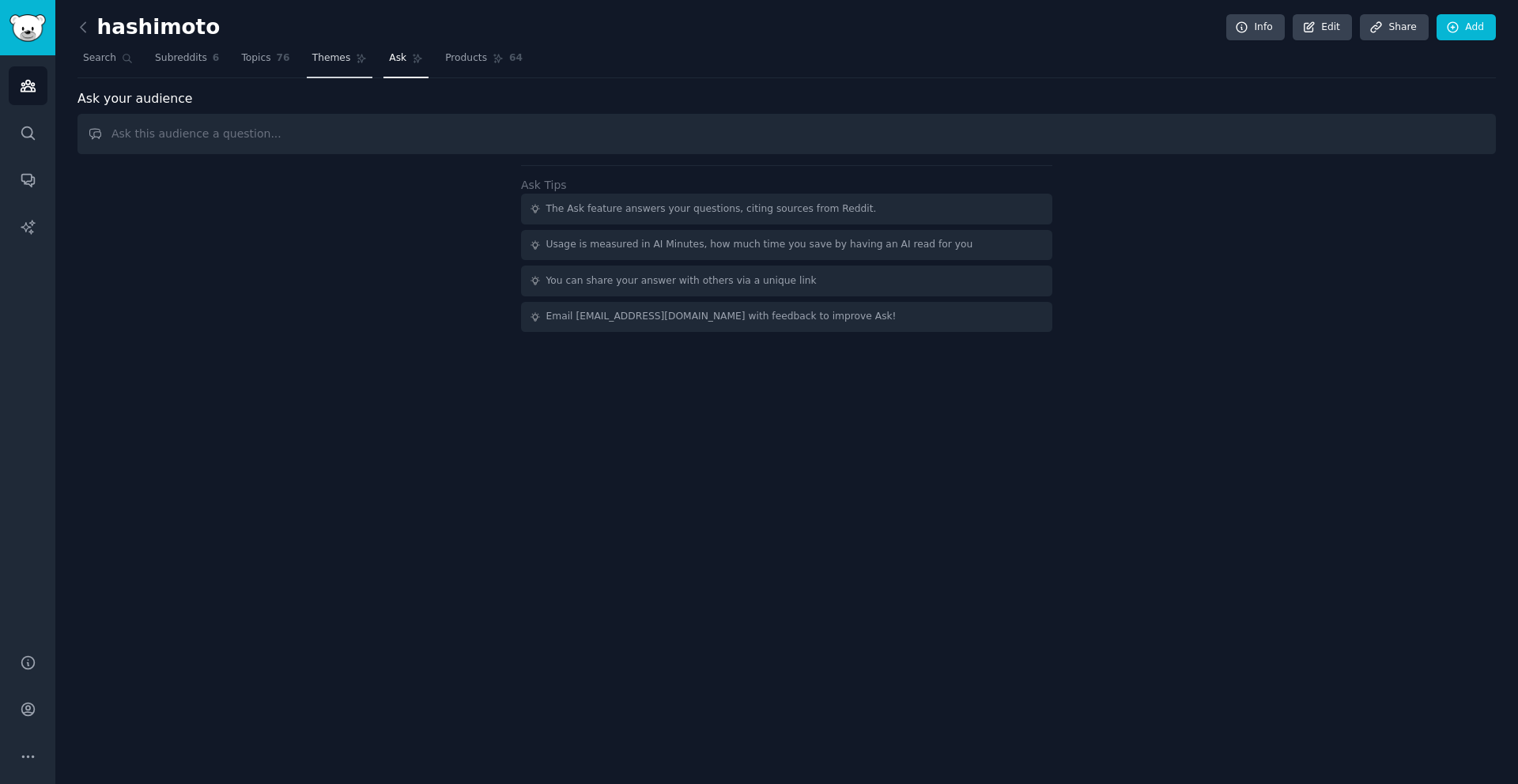
click at [348, 52] on link "Themes" at bounding box center [340, 61] width 67 height 32
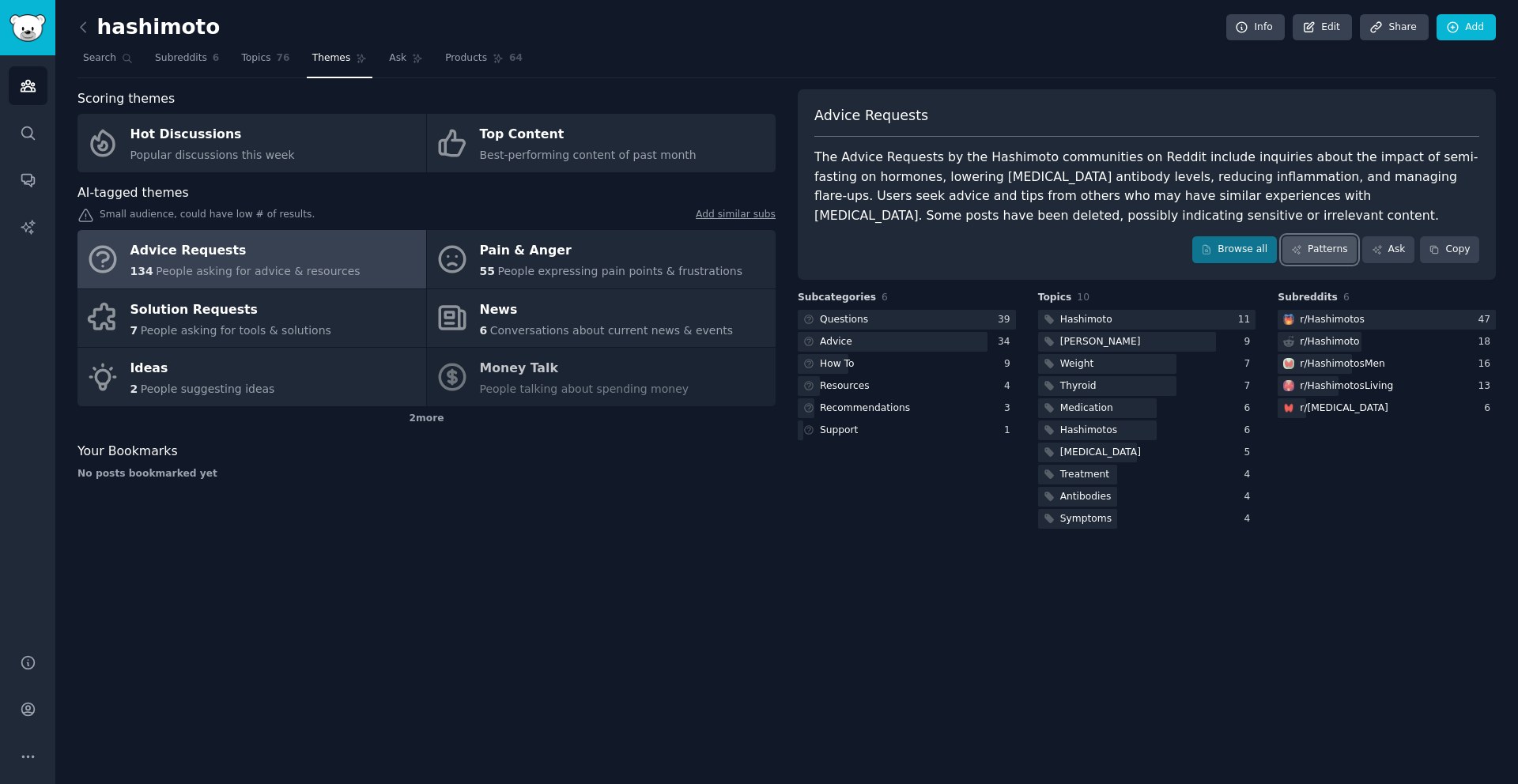
click at [1289, 248] on link "Patterns" at bounding box center [1319, 249] width 74 height 27
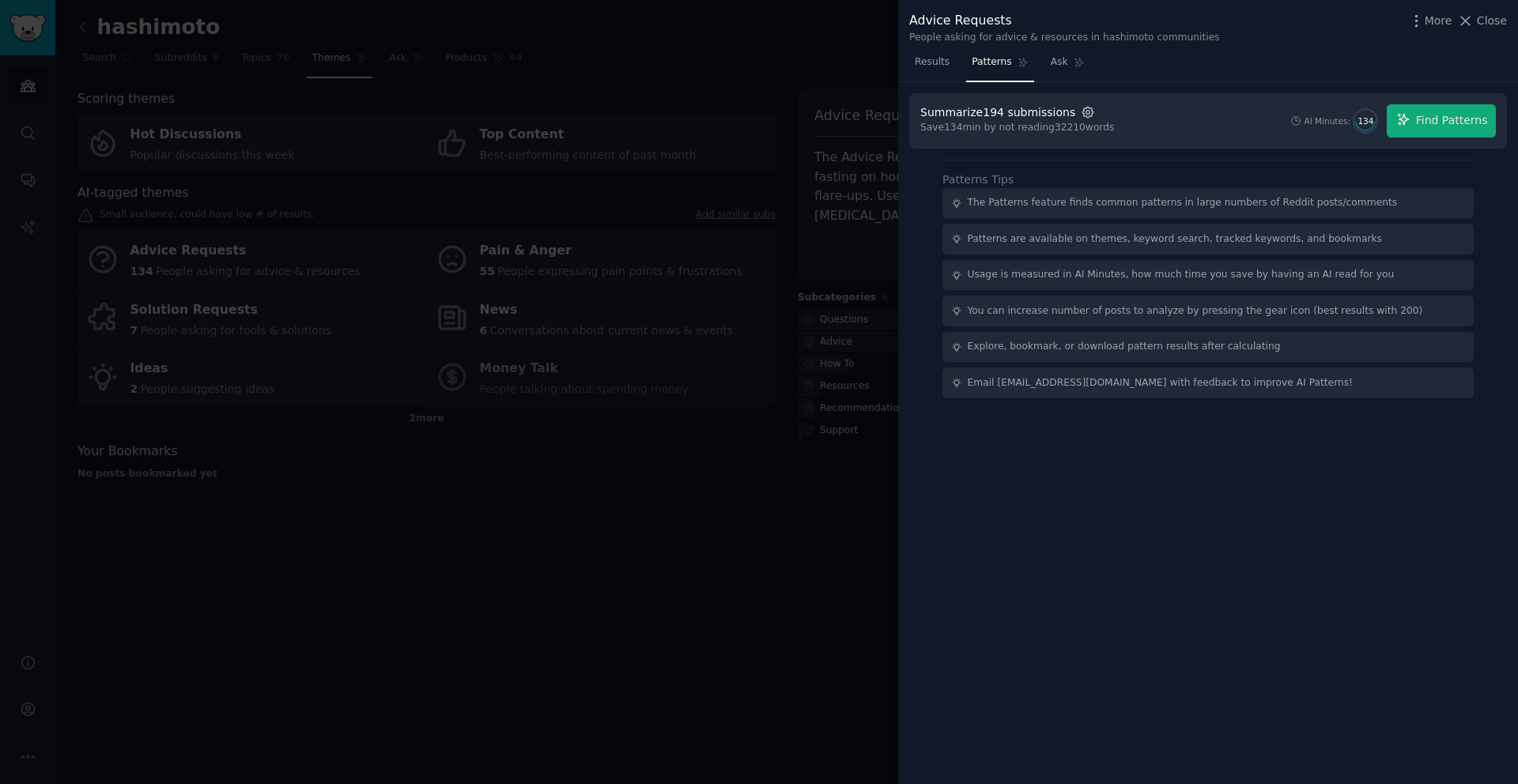
click at [1081, 113] on icon "button" at bounding box center [1088, 112] width 14 height 14
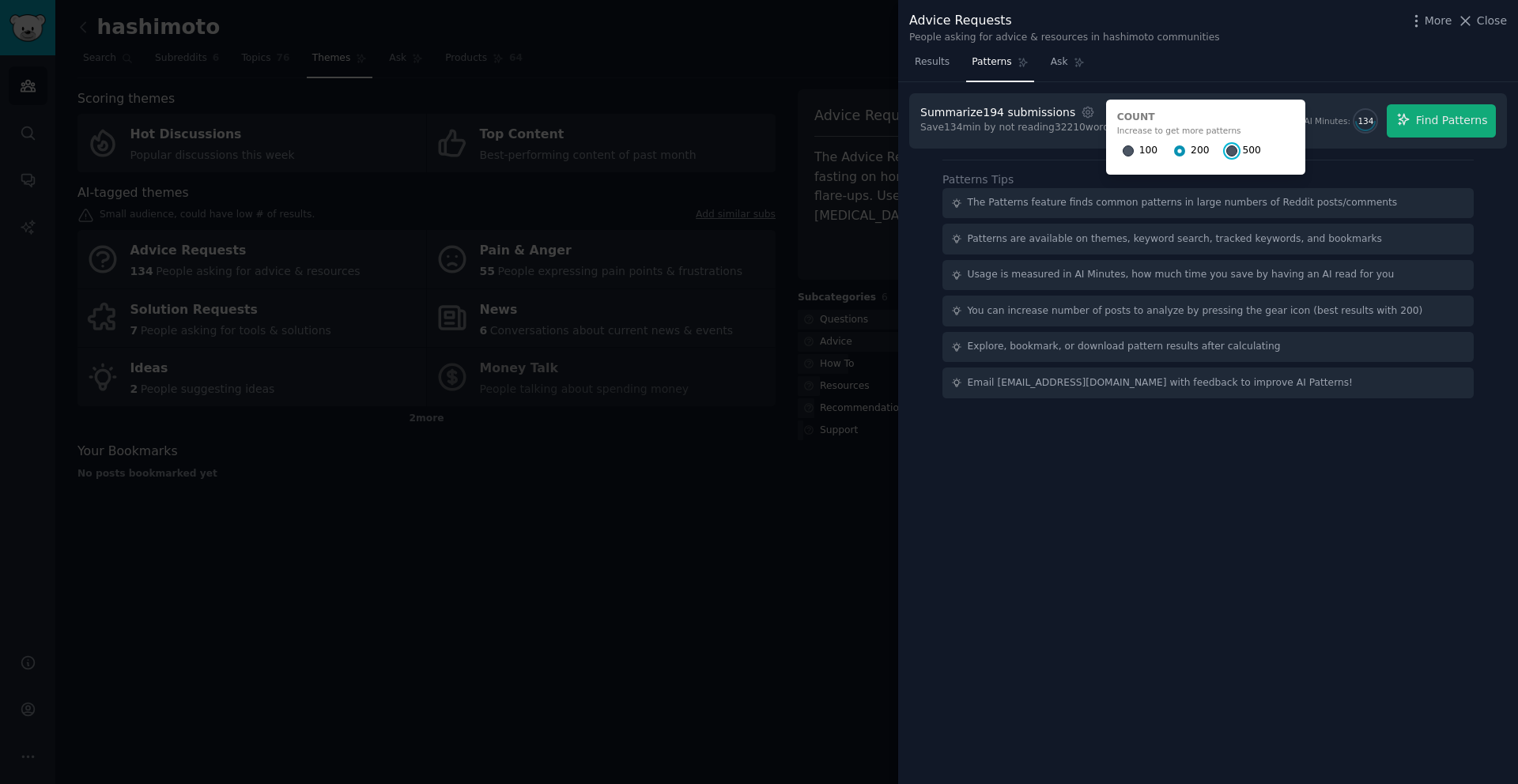
click at [1226, 151] on input "500" at bounding box center [1232, 150] width 11 height 11
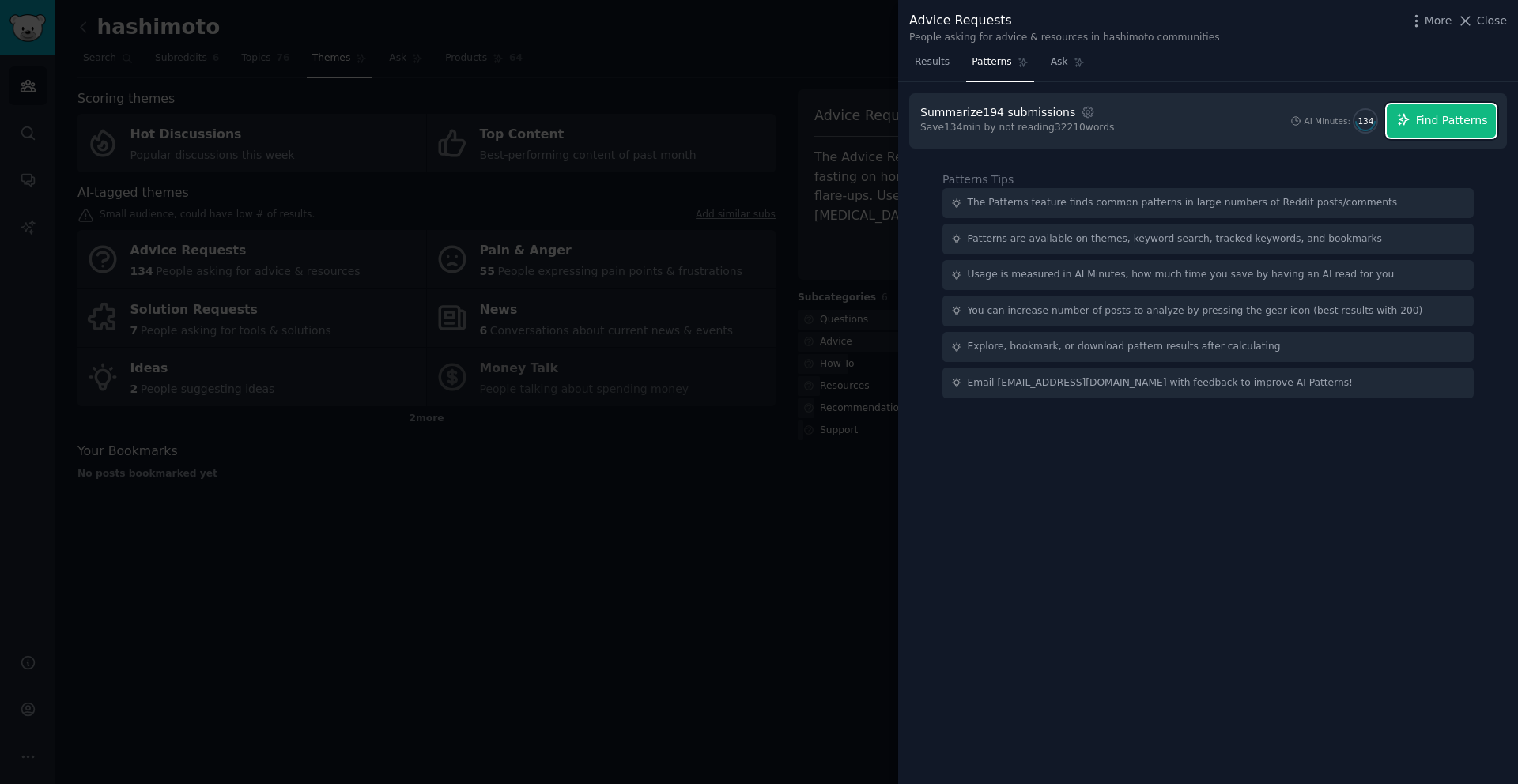
click at [1477, 129] on button "Find Patterns" at bounding box center [1441, 121] width 109 height 33
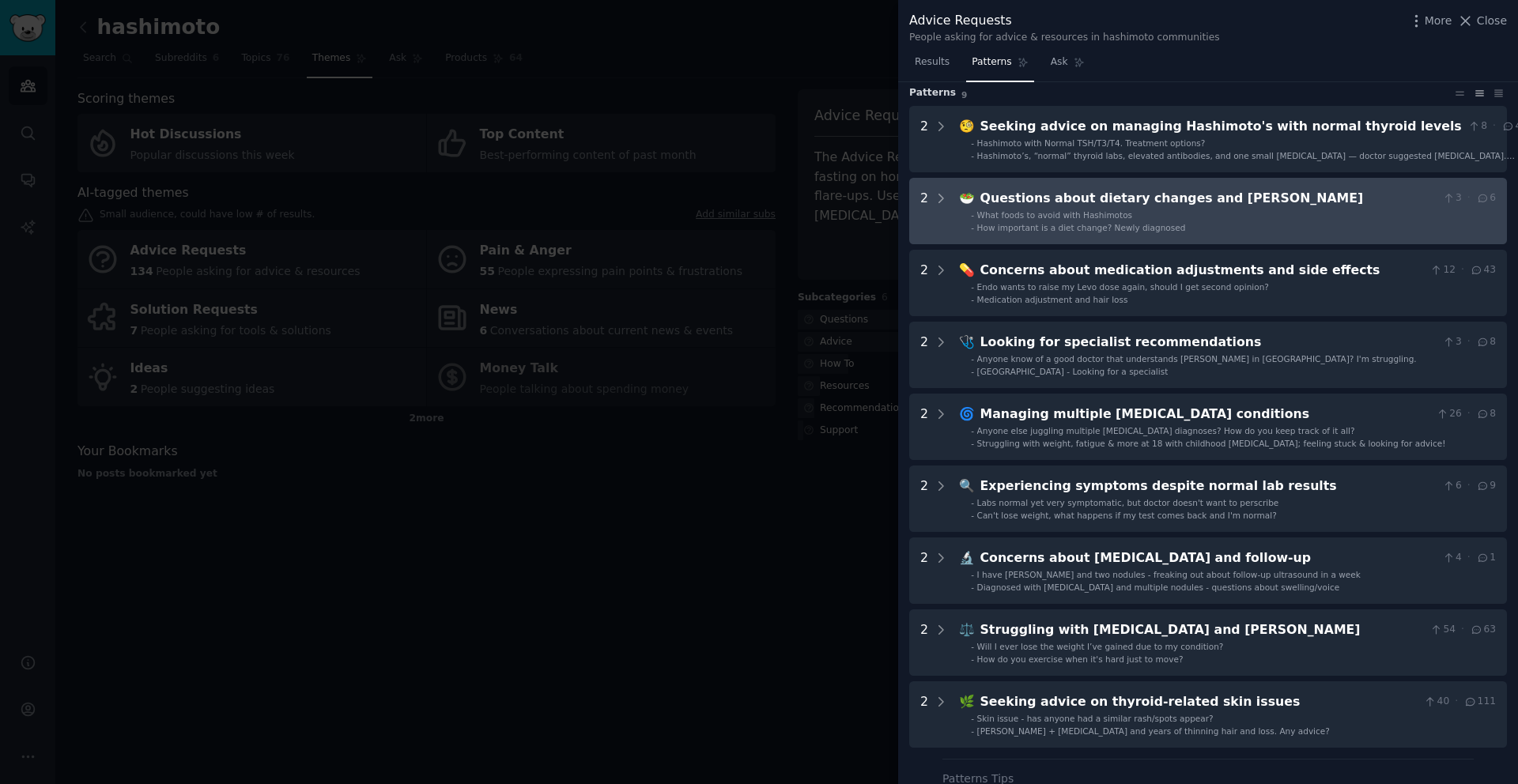
scroll to position [44, 0]
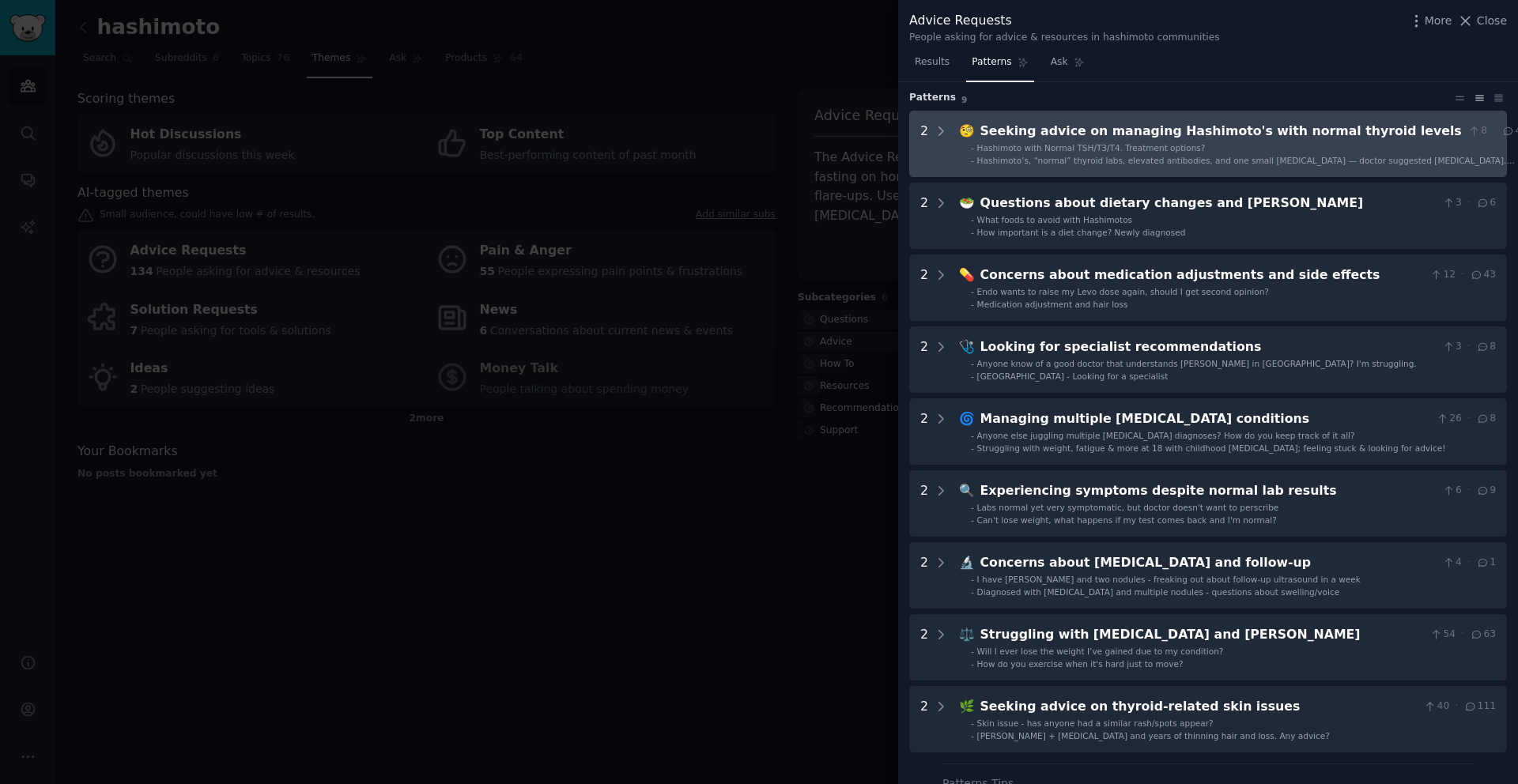
click at [983, 147] on span "Hashimoto with Normal TSH/T3/T4. Treatment options?" at bounding box center [1091, 148] width 228 height 10
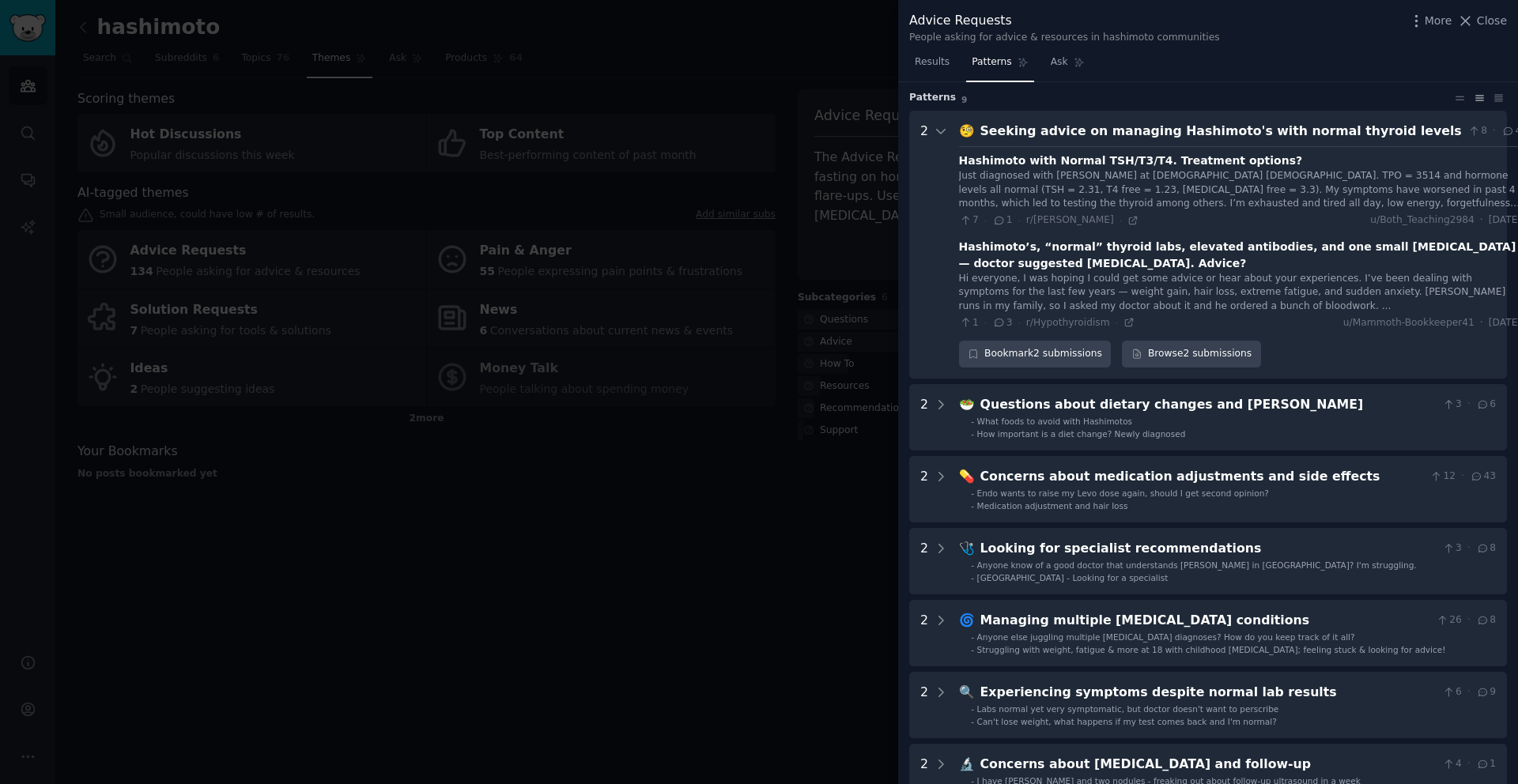
scroll to position [72, 0]
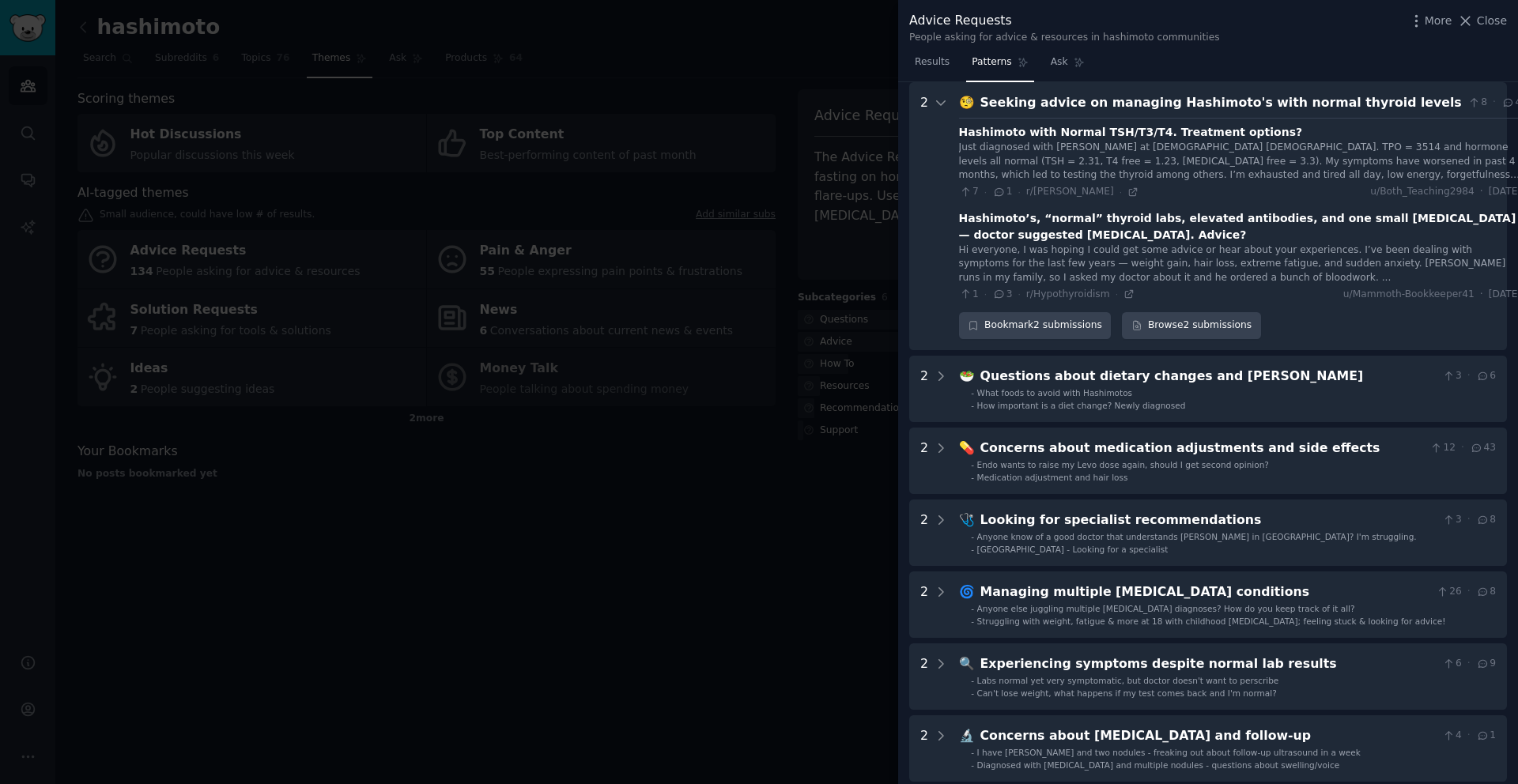
click at [1139, 168] on div "Just diagnosed with Hashimoto at 45yo male. TPO = 3514 and hormone levels all n…" at bounding box center [1240, 162] width 563 height 42
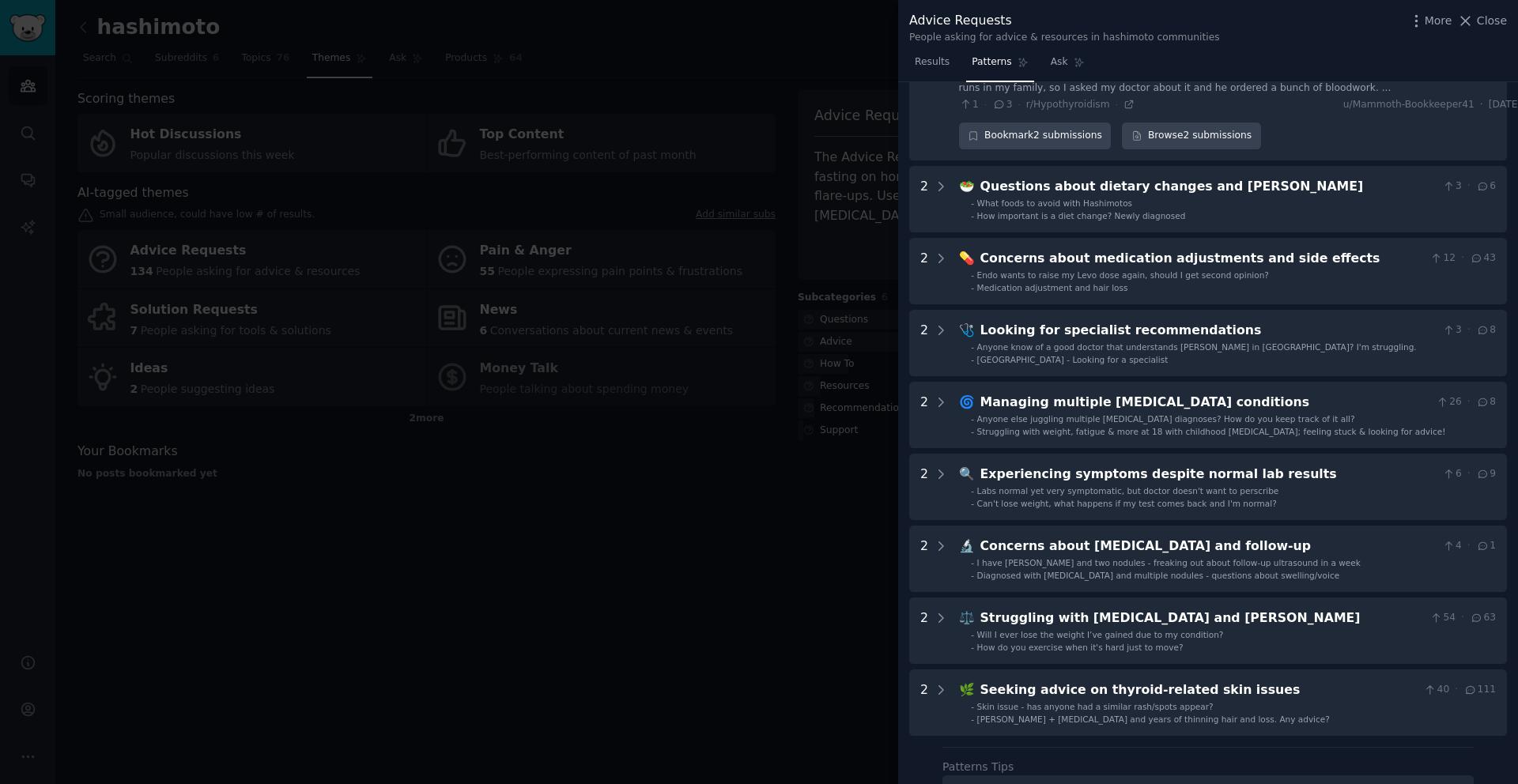
scroll to position [284, 0]
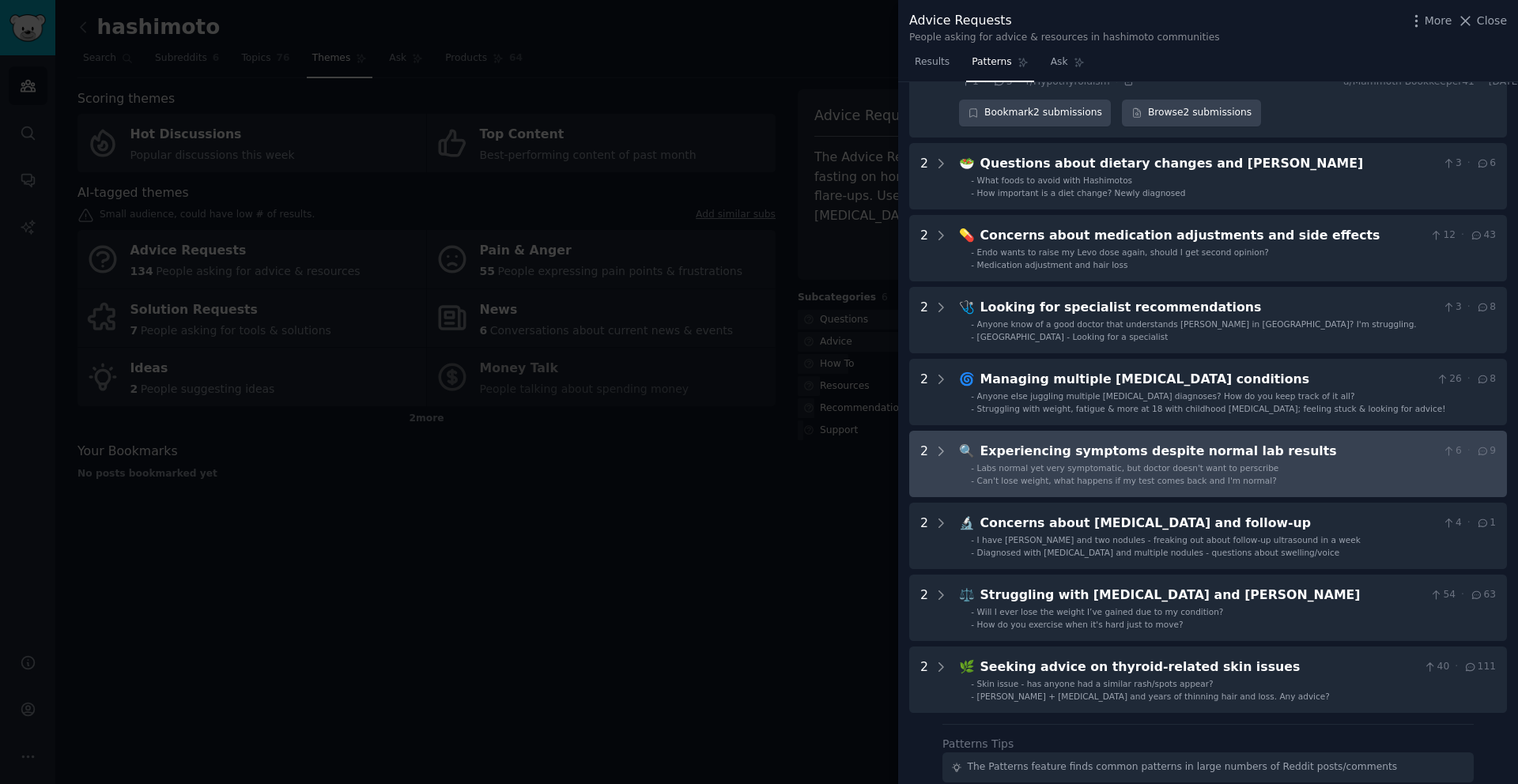
click at [1023, 470] on span "Labs normal yet very symptomatic, but doctor doesn't want to perscribe" at bounding box center [1128, 467] width 302 height 10
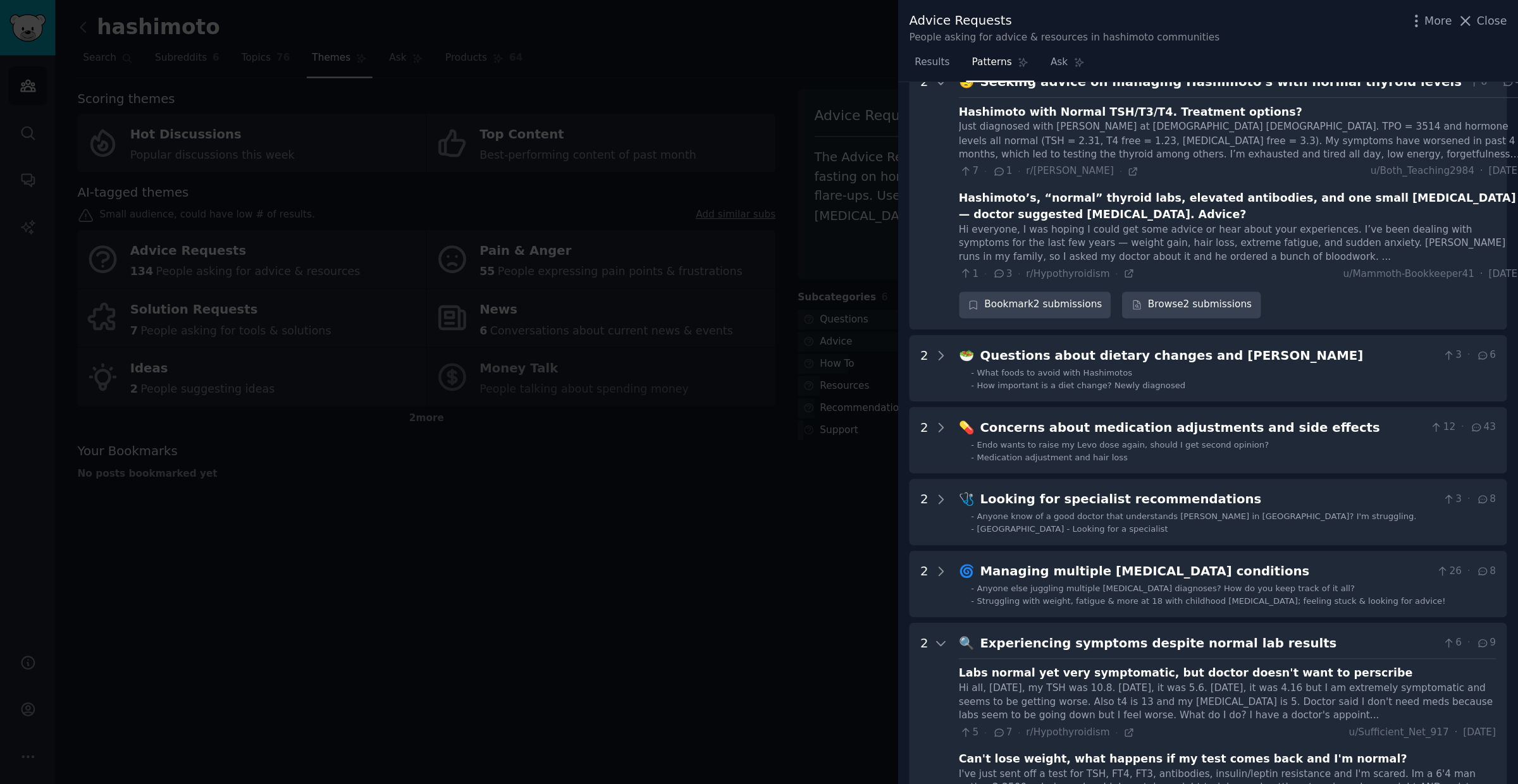
scroll to position [0, 0]
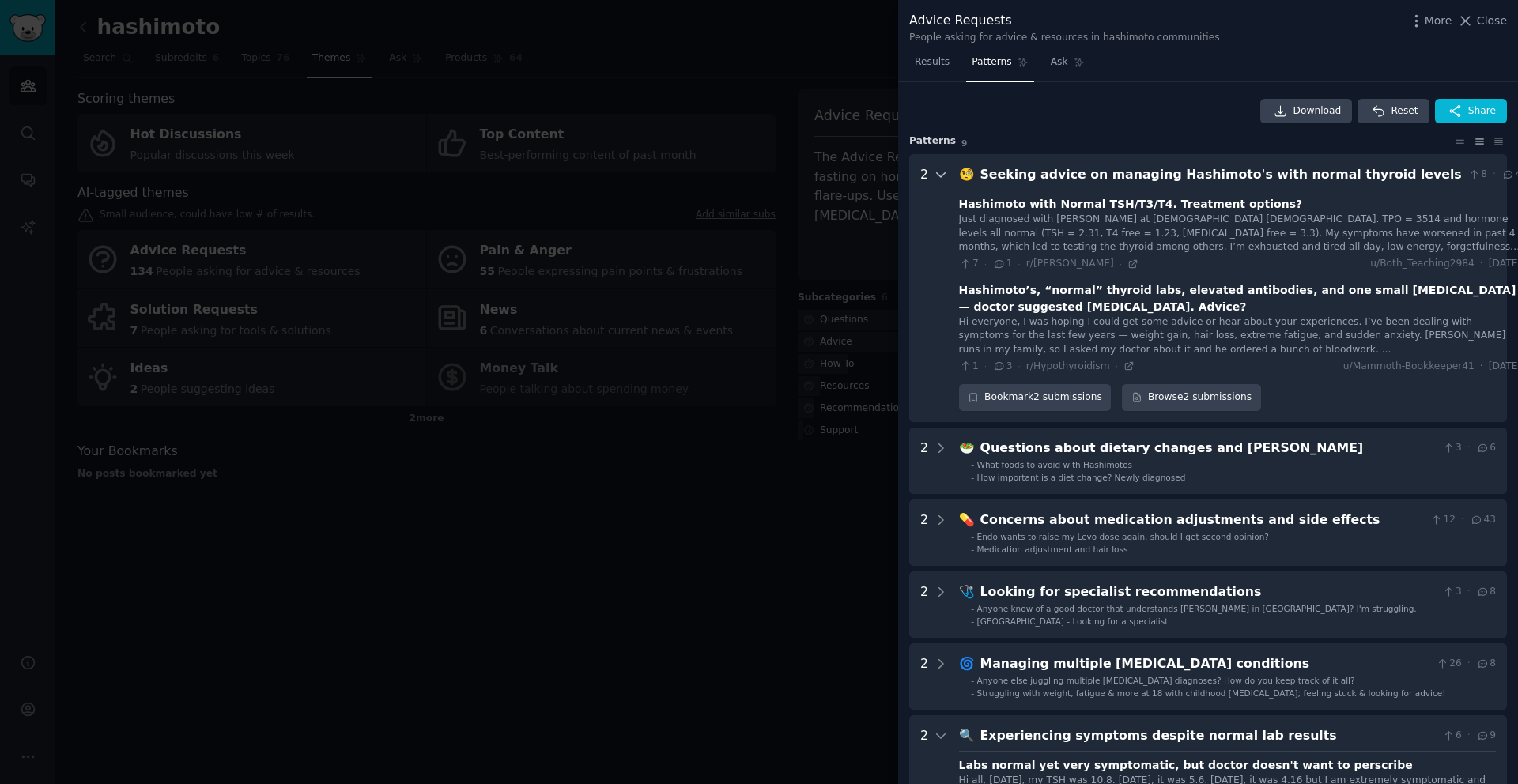
click at [937, 174] on icon at bounding box center [940, 175] width 8 height 4
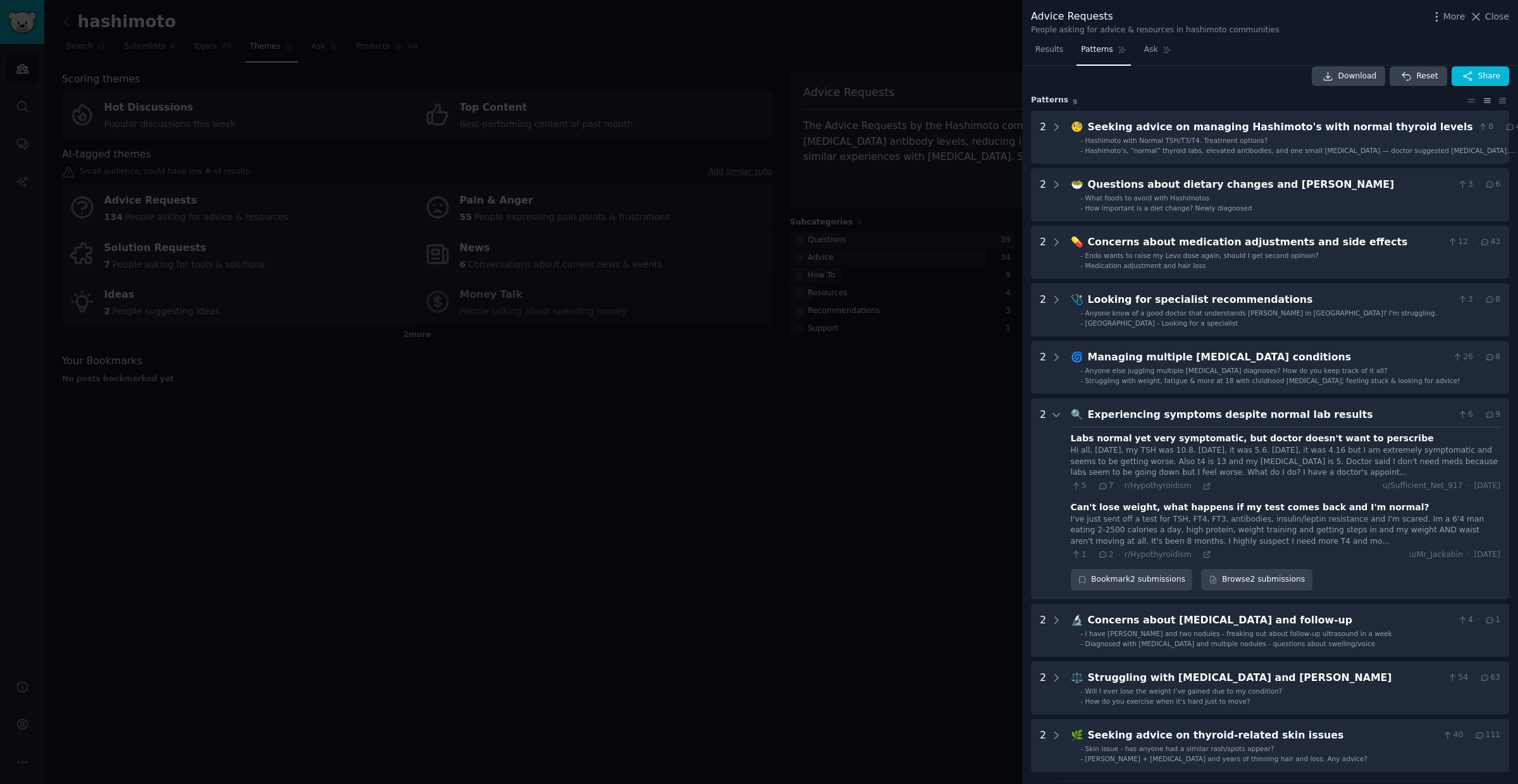
scroll to position [13, 0]
click at [1057, 415] on icon at bounding box center [1056, 414] width 11 height 11
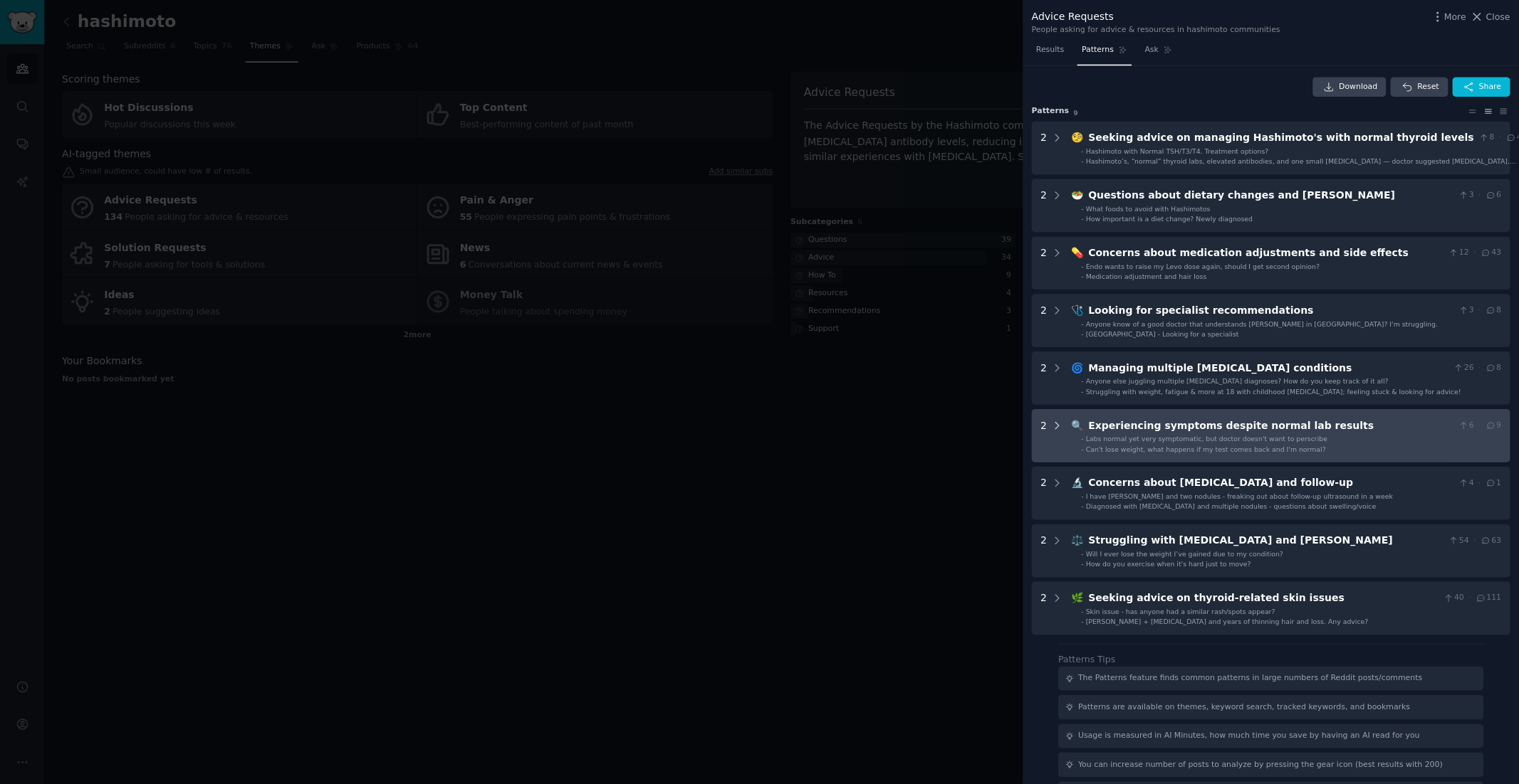
scroll to position [0, 0]
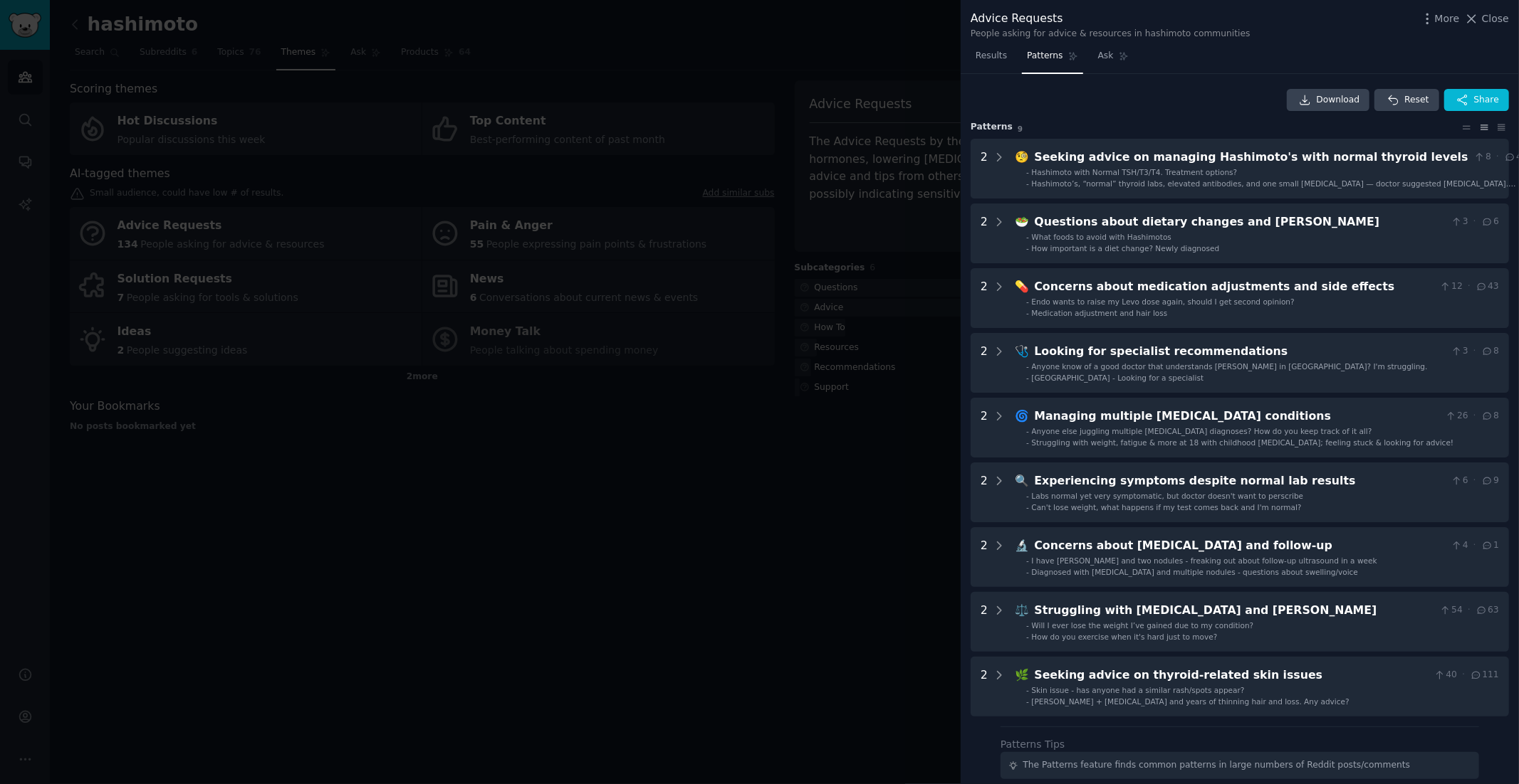
click at [873, 541] on div at bounding box center [759, 392] width 1519 height 784
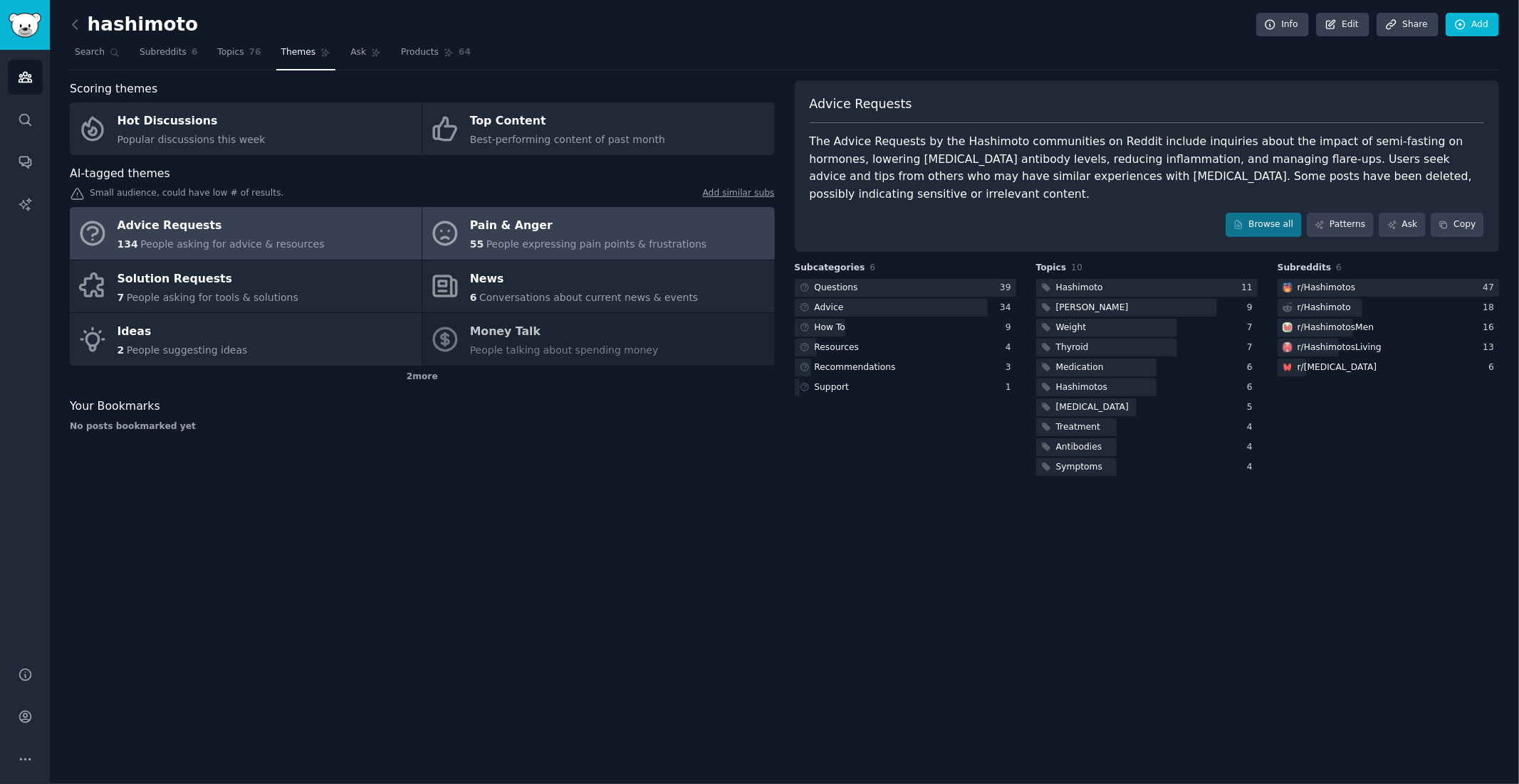
click at [514, 221] on div "Pain & Anger" at bounding box center [588, 226] width 237 height 23
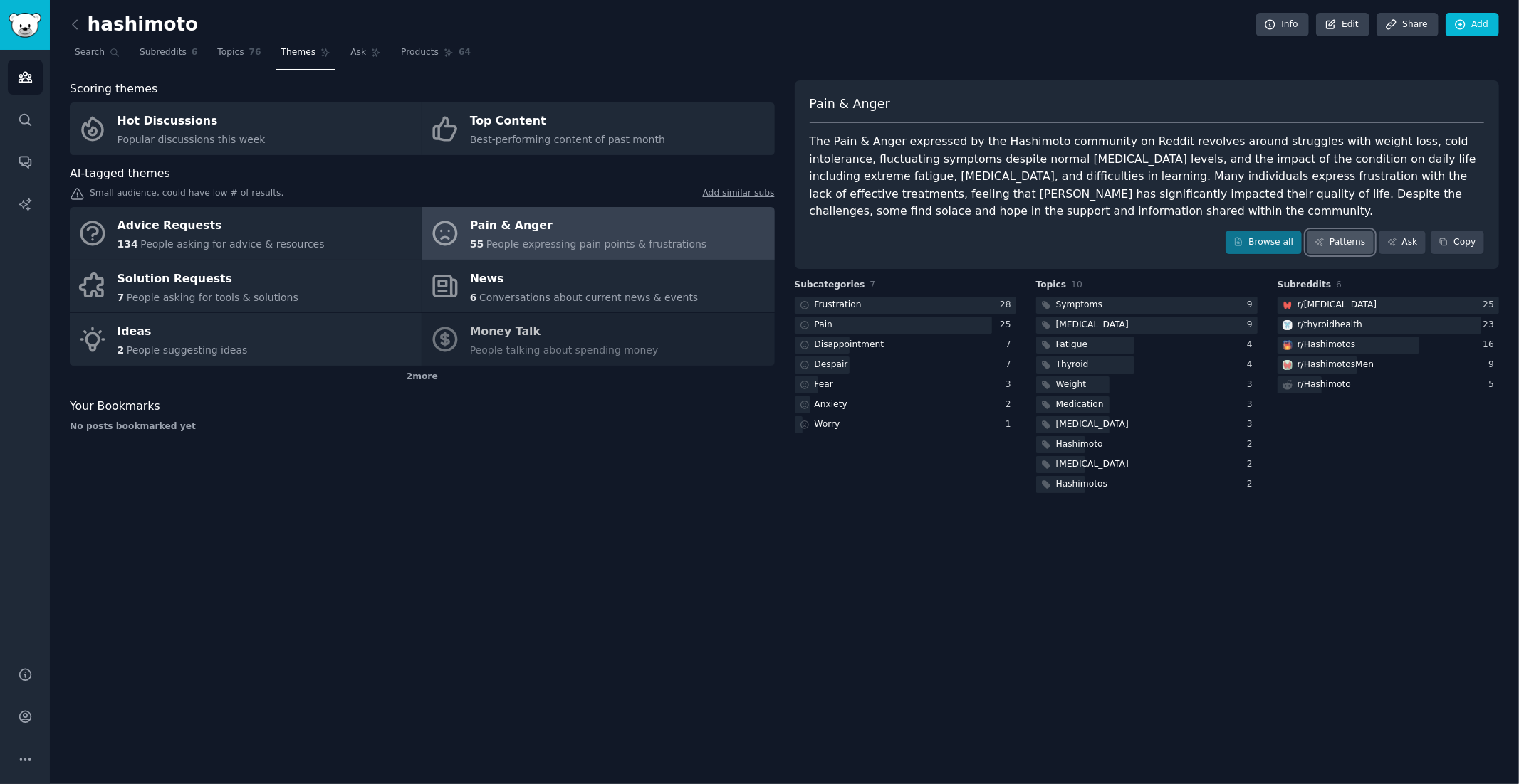
click at [1320, 238] on icon at bounding box center [1320, 242] width 10 height 10
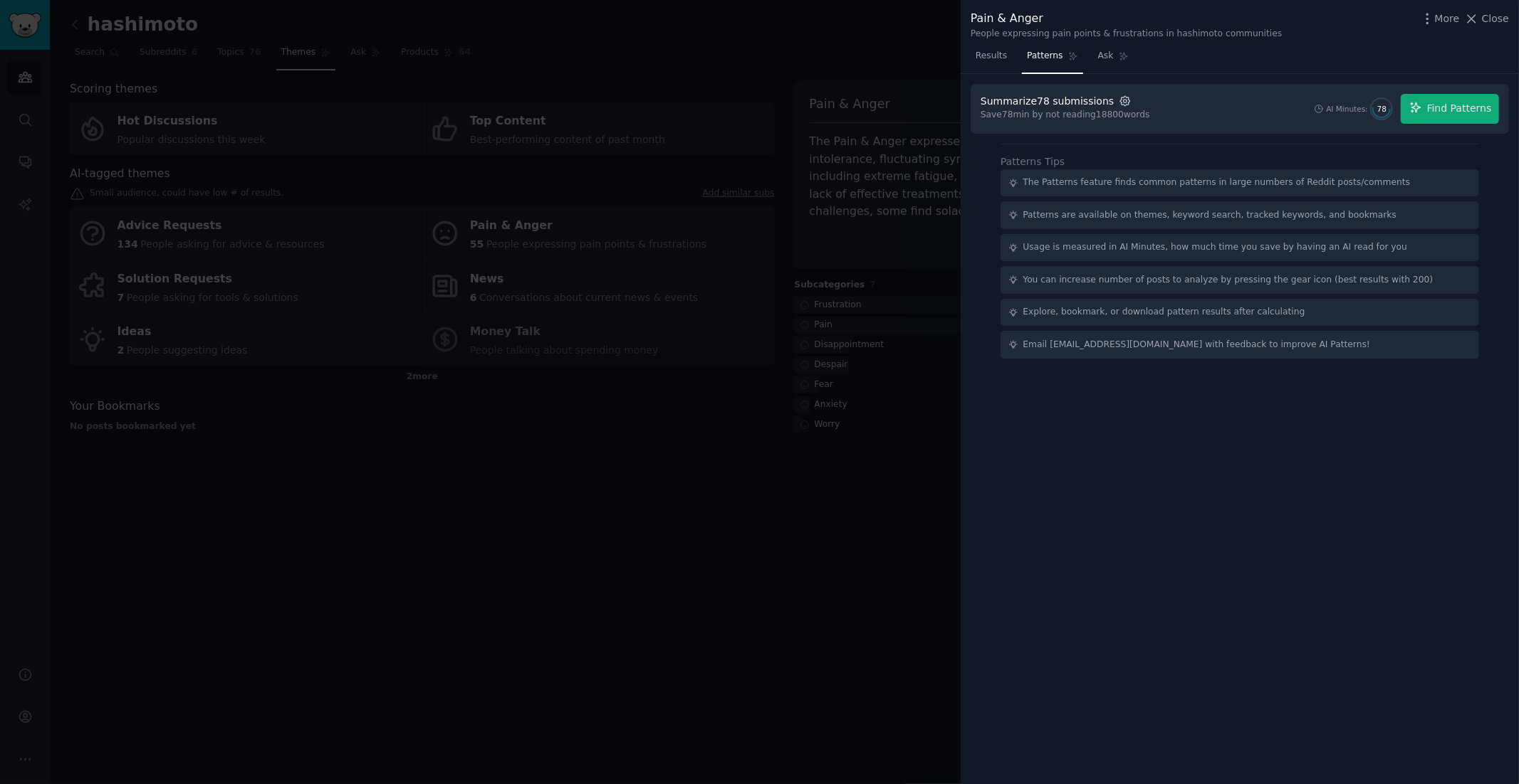
click at [1119, 99] on icon "button" at bounding box center [1125, 101] width 13 height 13
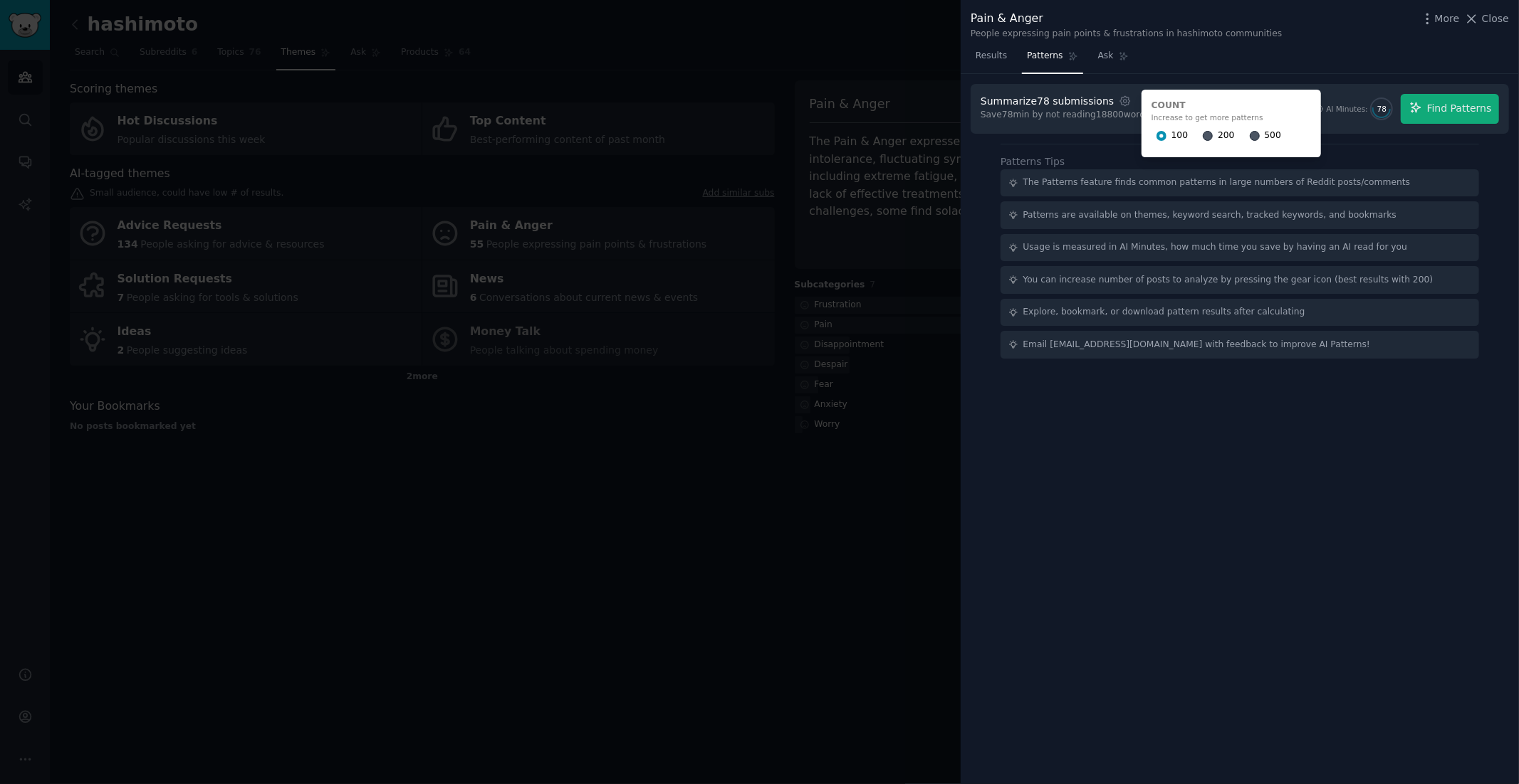
click at [1250, 133] on div "500" at bounding box center [1265, 136] width 32 height 23
click at [1249, 136] on input "500" at bounding box center [1254, 136] width 10 height 10
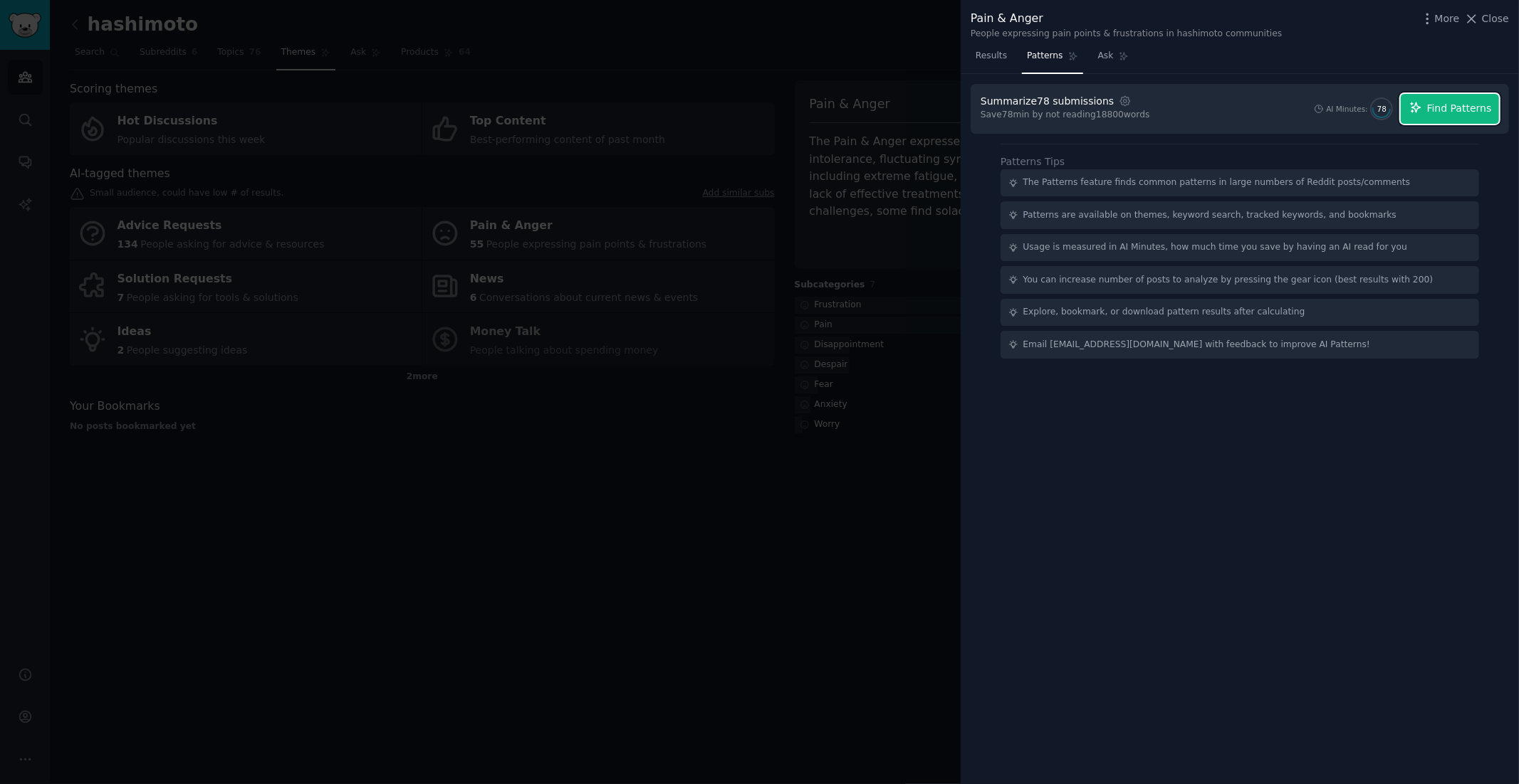
click at [1366, 115] on span "Find Patterns" at bounding box center [1459, 108] width 65 height 15
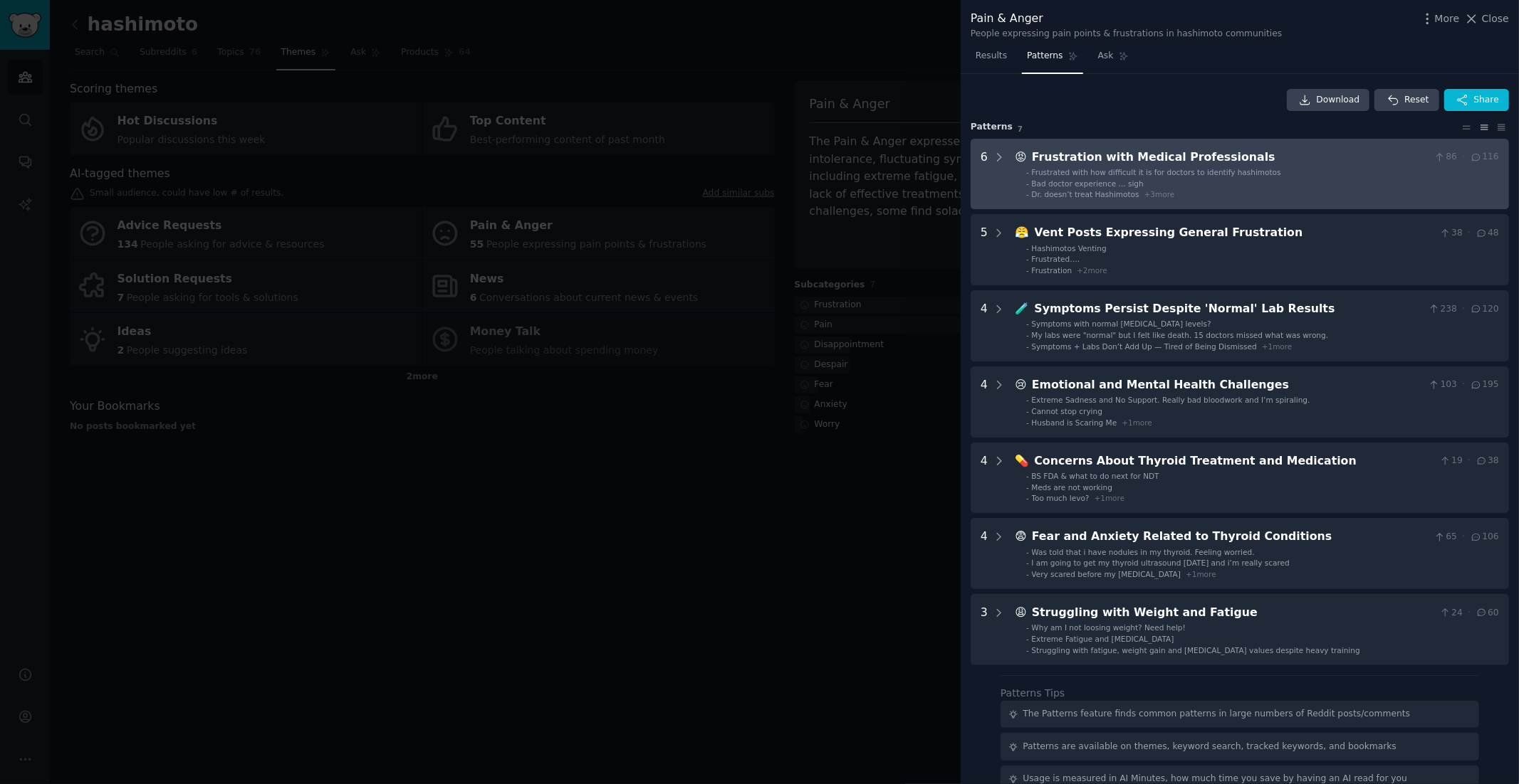
click at [1121, 176] on div "Frustrated with how difficult it is for doctors to identify hashimotos" at bounding box center [1156, 172] width 249 height 10
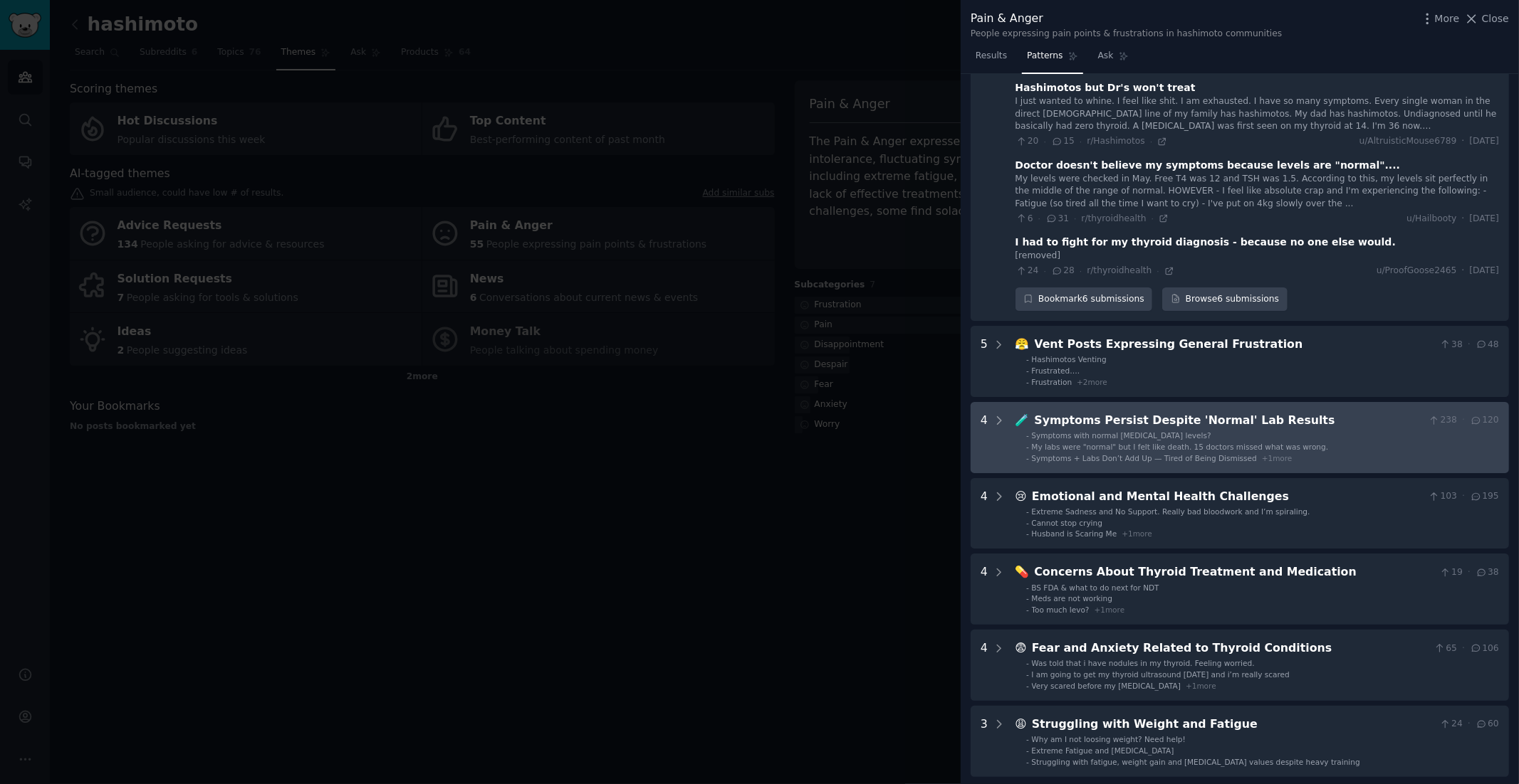
scroll to position [295, 0]
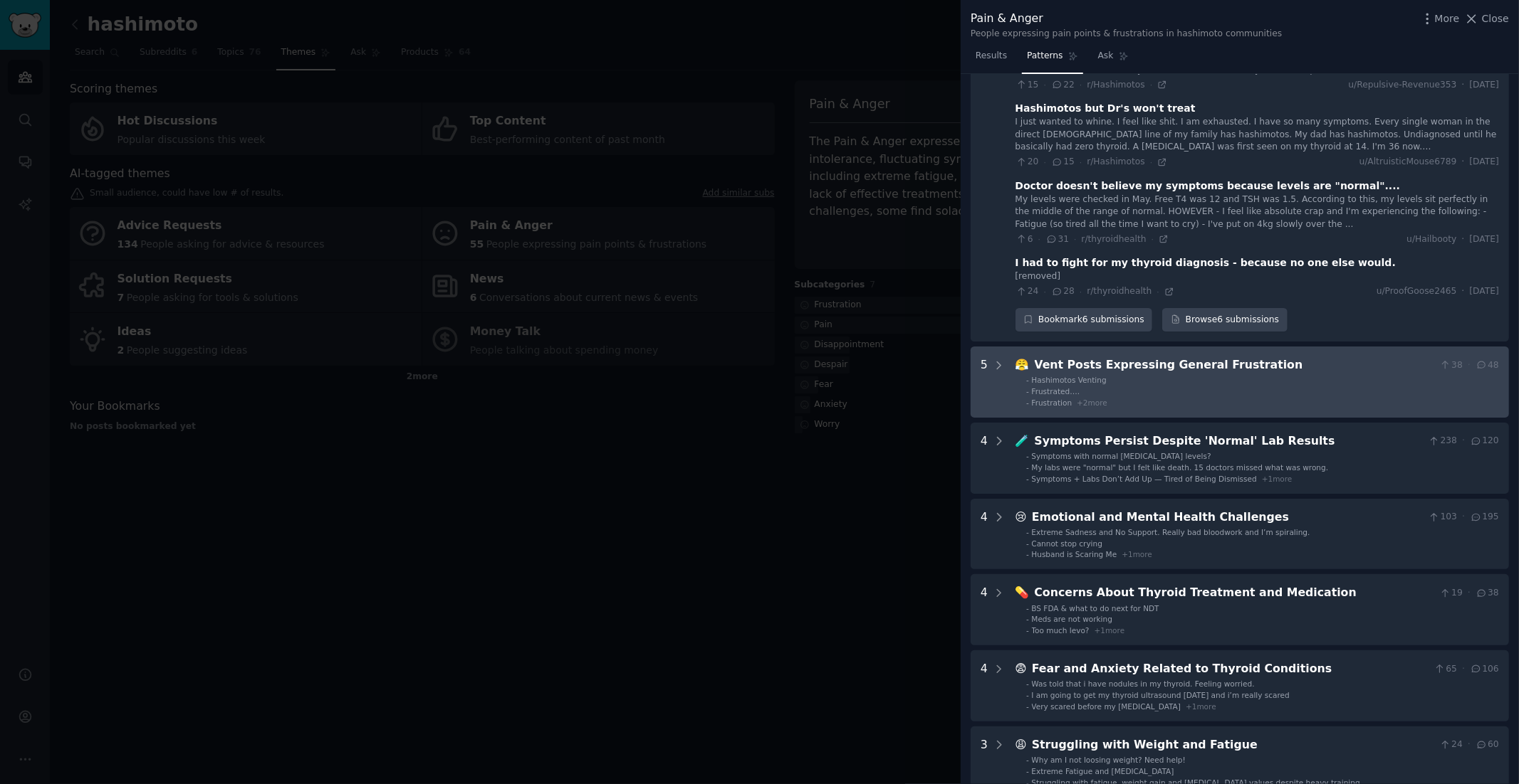
click at [1093, 400] on span "+ 2 more" at bounding box center [1092, 403] width 31 height 9
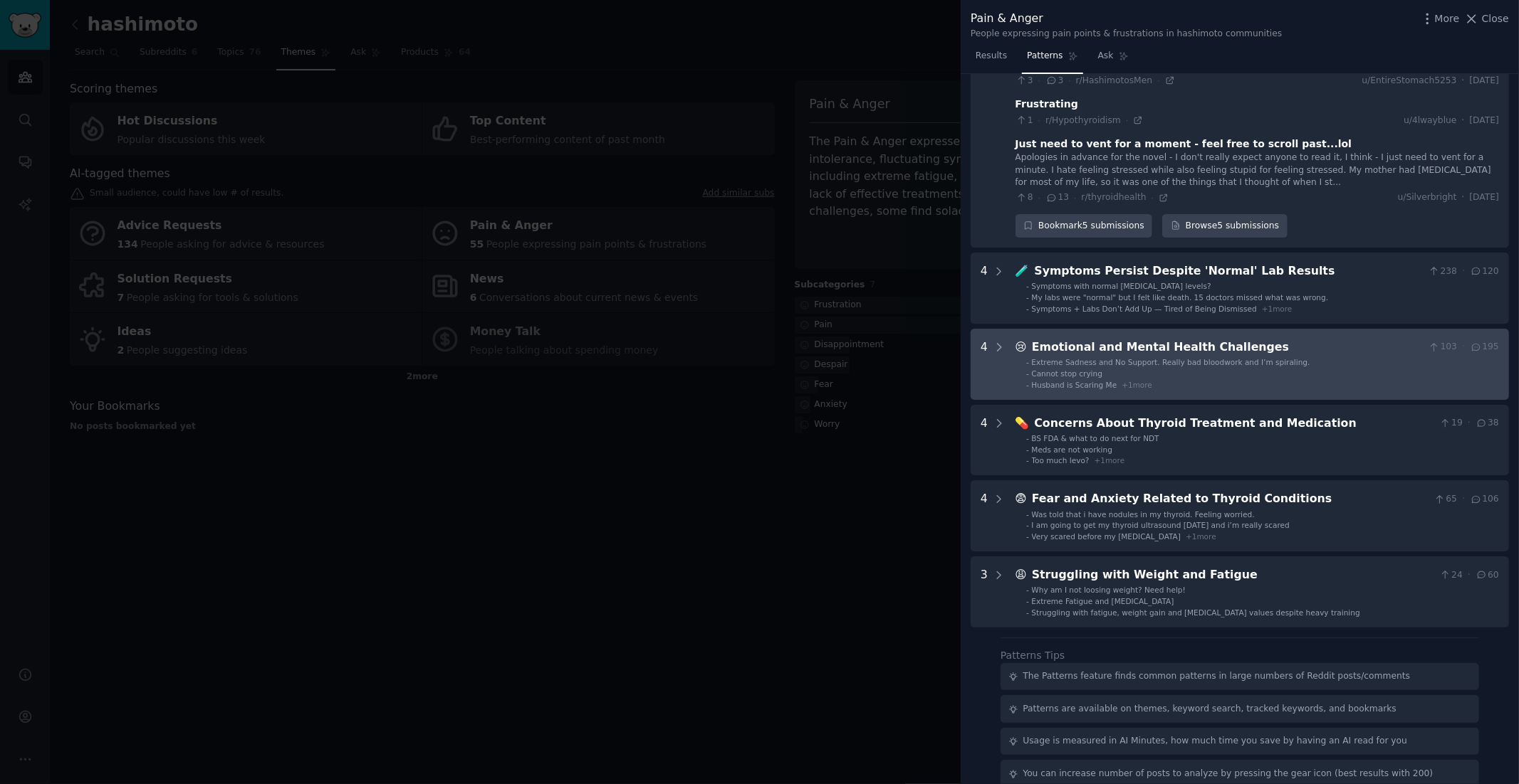
scroll to position [799, 0]
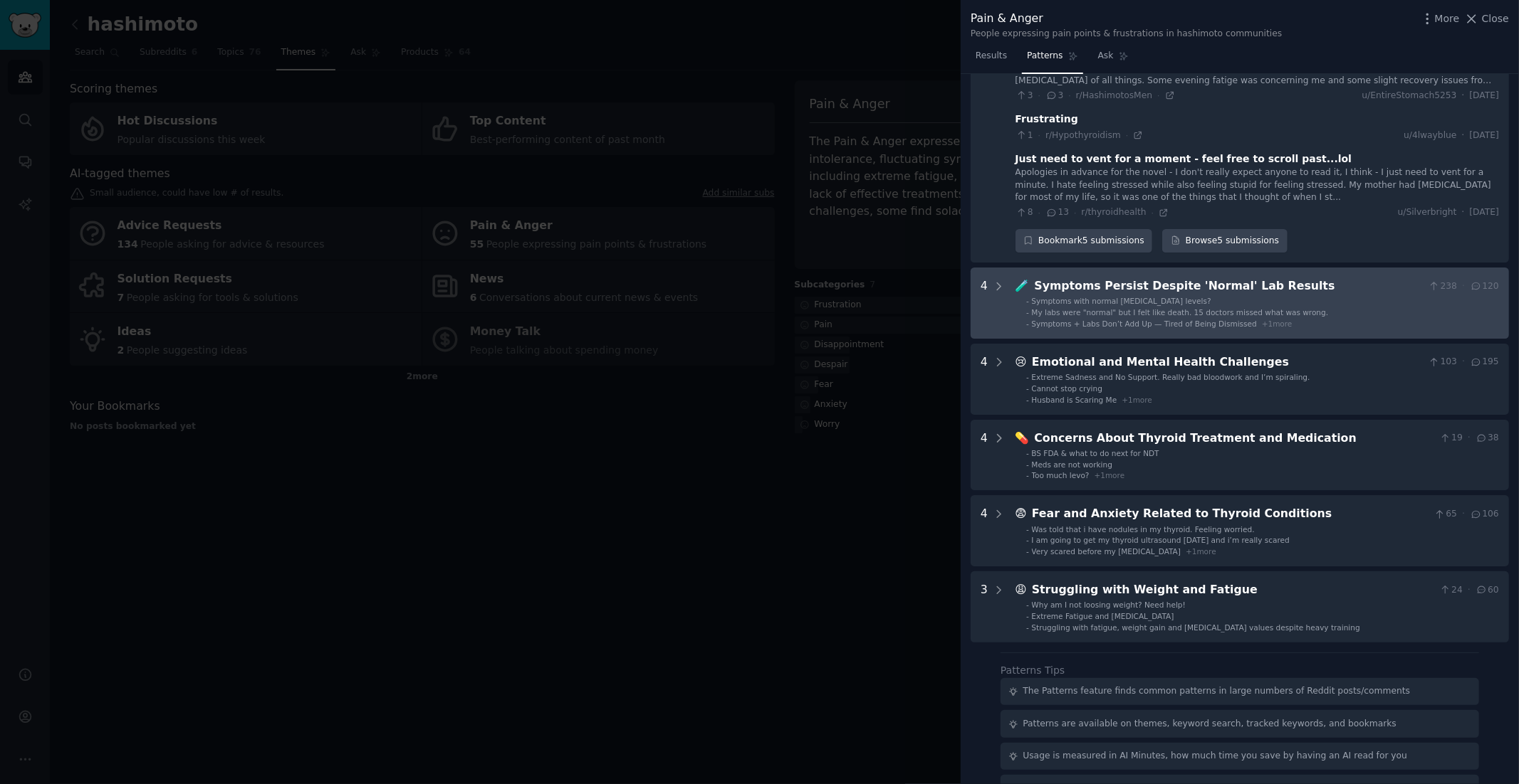
click at [1130, 310] on span "My labs were "normal" but I felt like death. 15 doctors missed what was wrong." at bounding box center [1180, 312] width 297 height 9
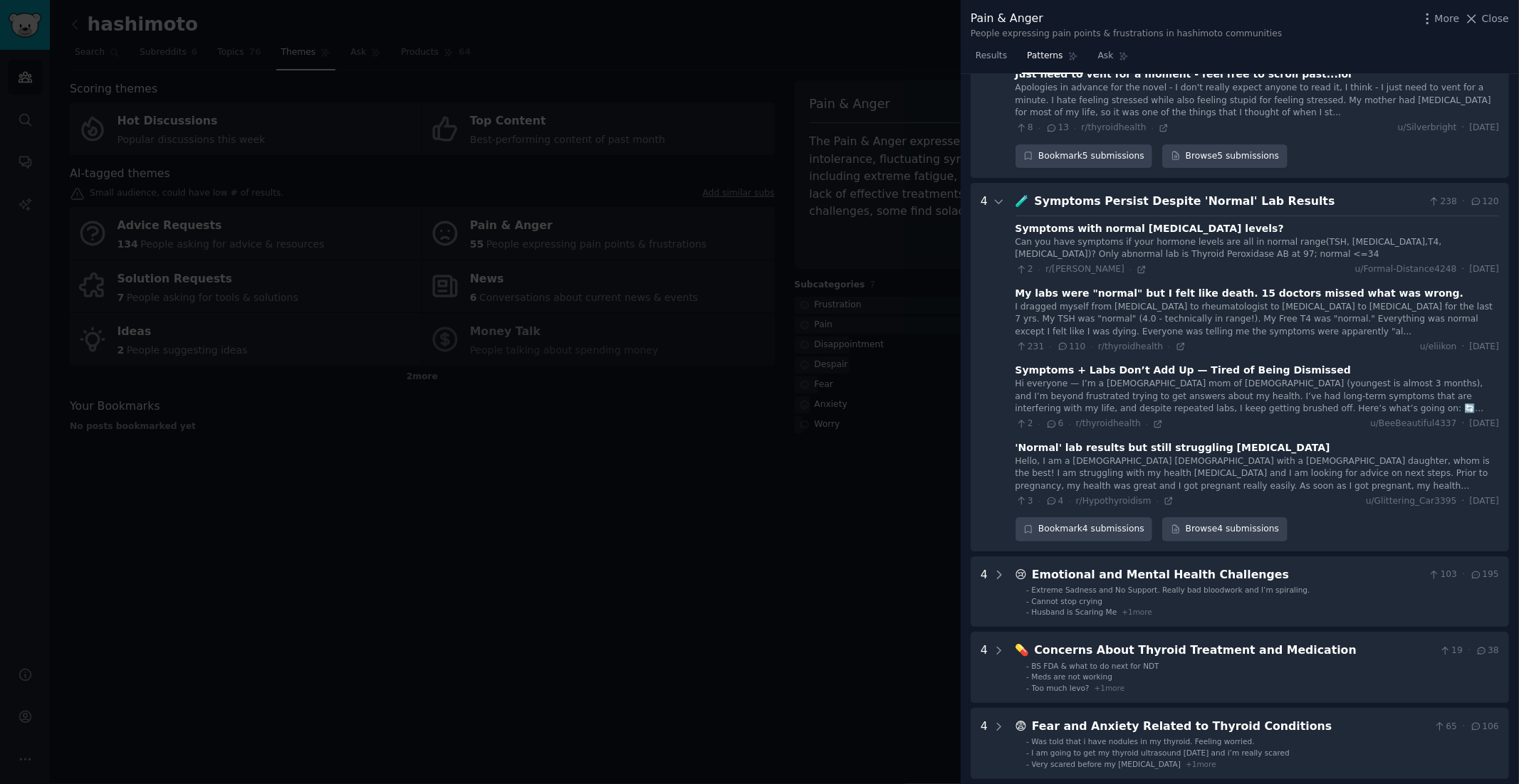
scroll to position [1069, 0]
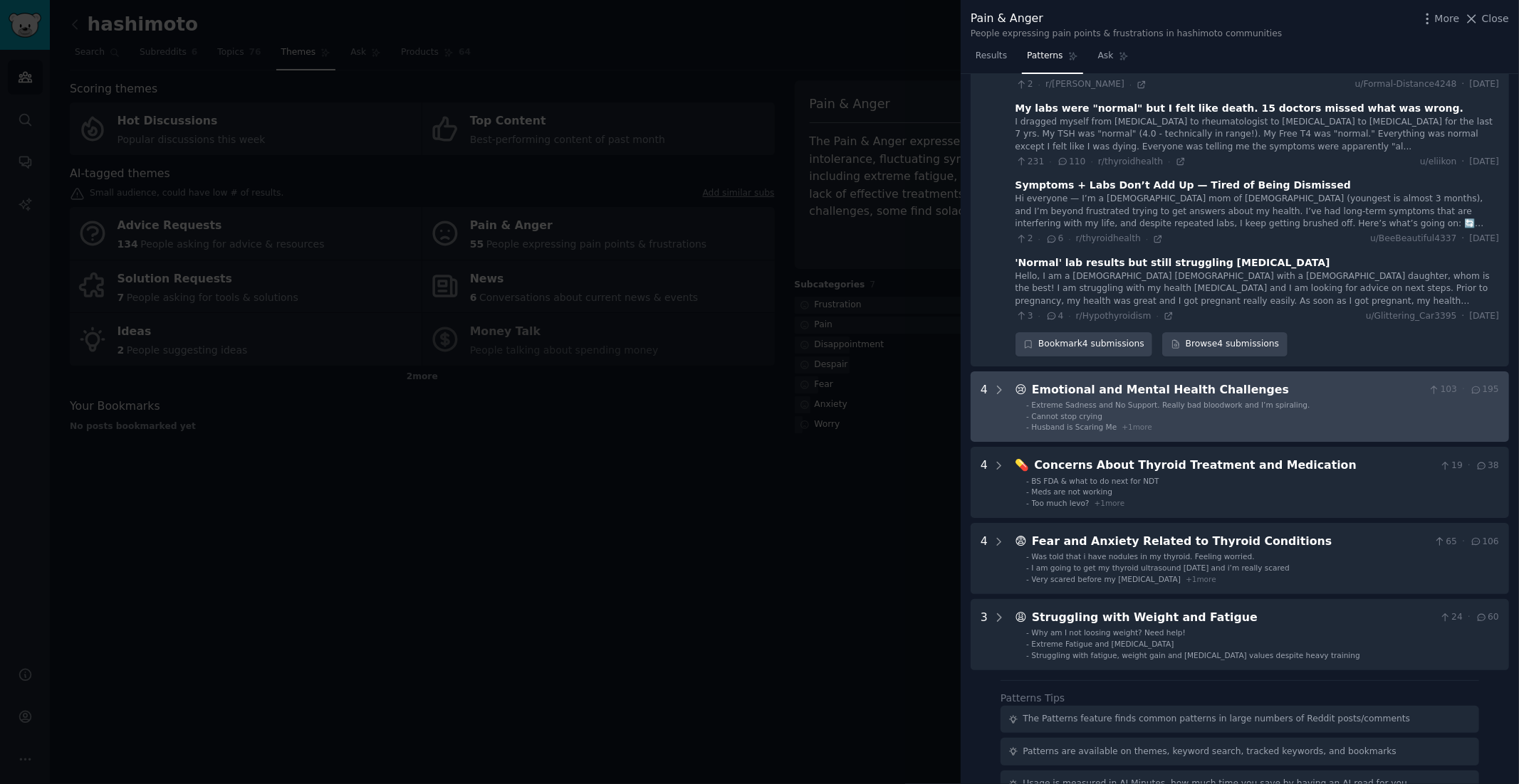
click at [1091, 405] on div "Extreme Sadness and No Support. Really bad bloodwork and I’m spiraling." at bounding box center [1171, 405] width 278 height 10
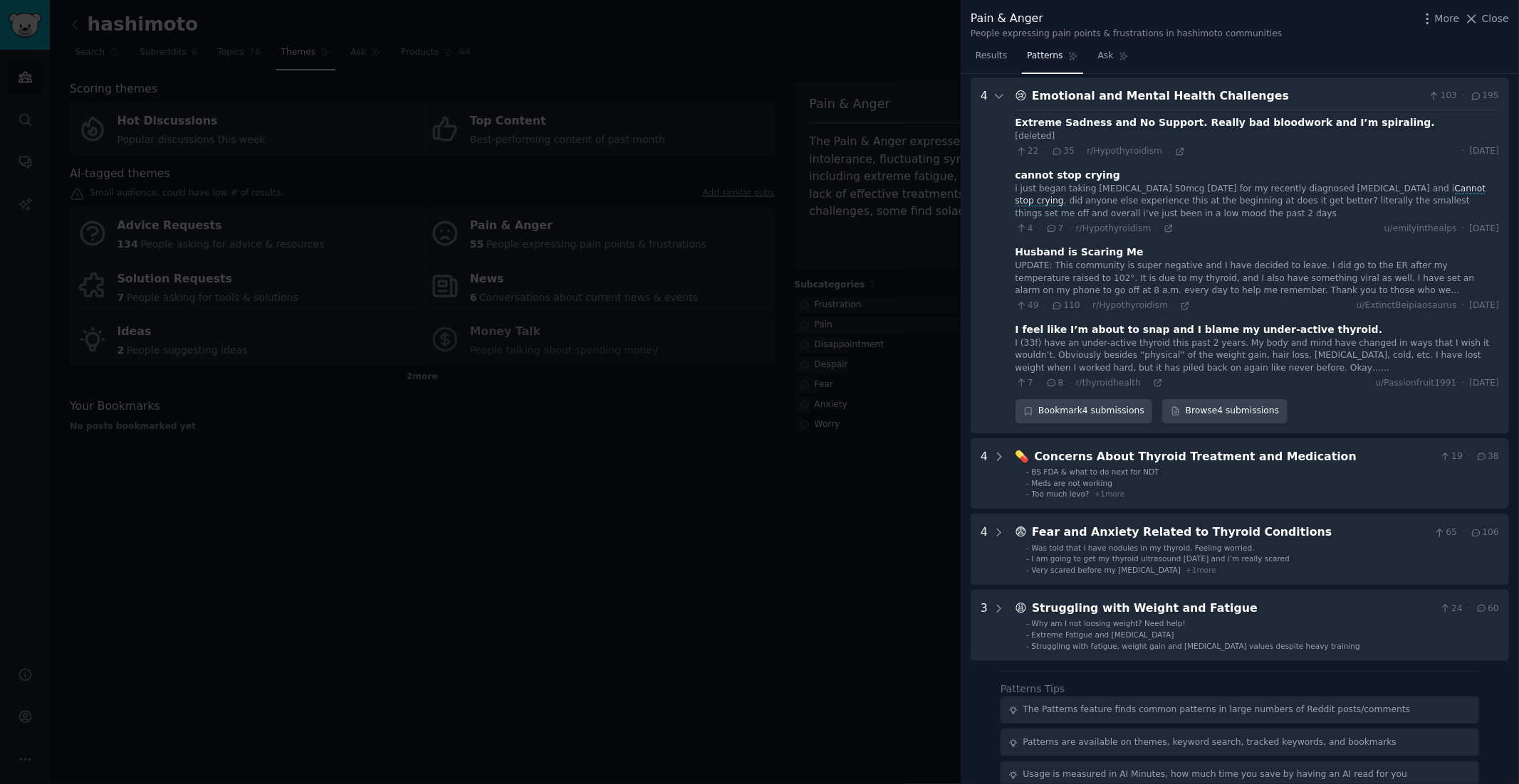
scroll to position [1363, 0]
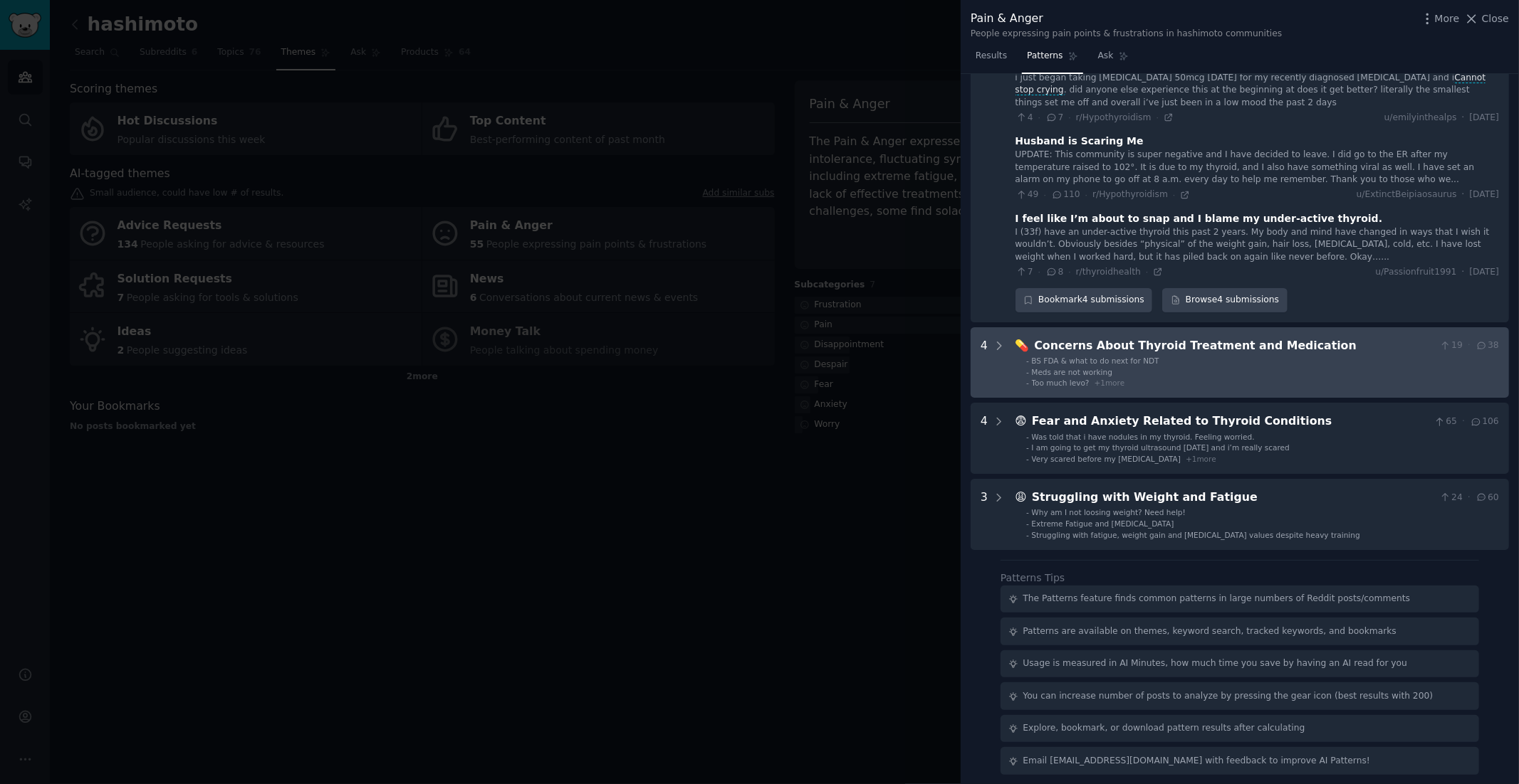
click at [1093, 369] on span "Meds are not working" at bounding box center [1072, 372] width 81 height 9
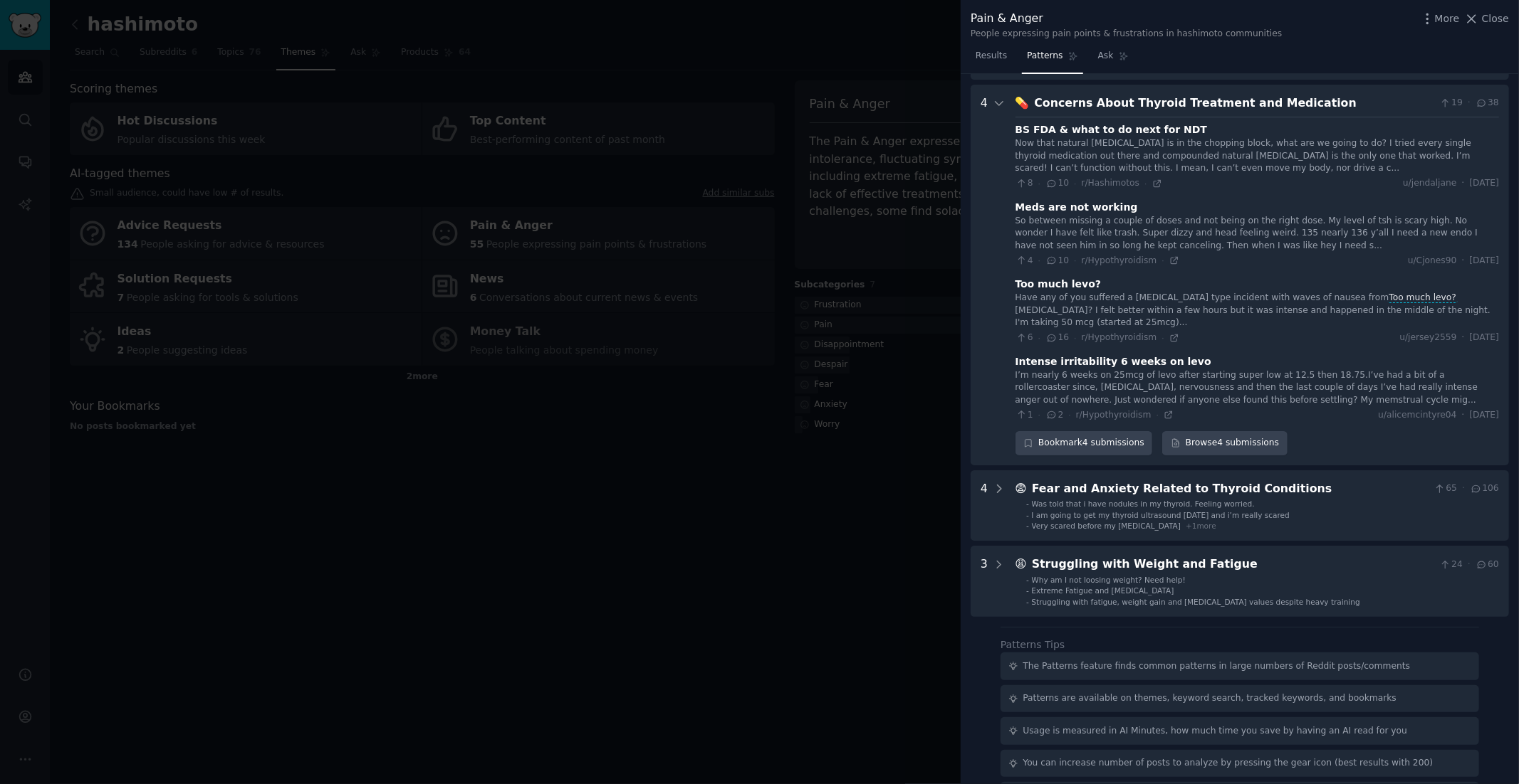
scroll to position [1723, 0]
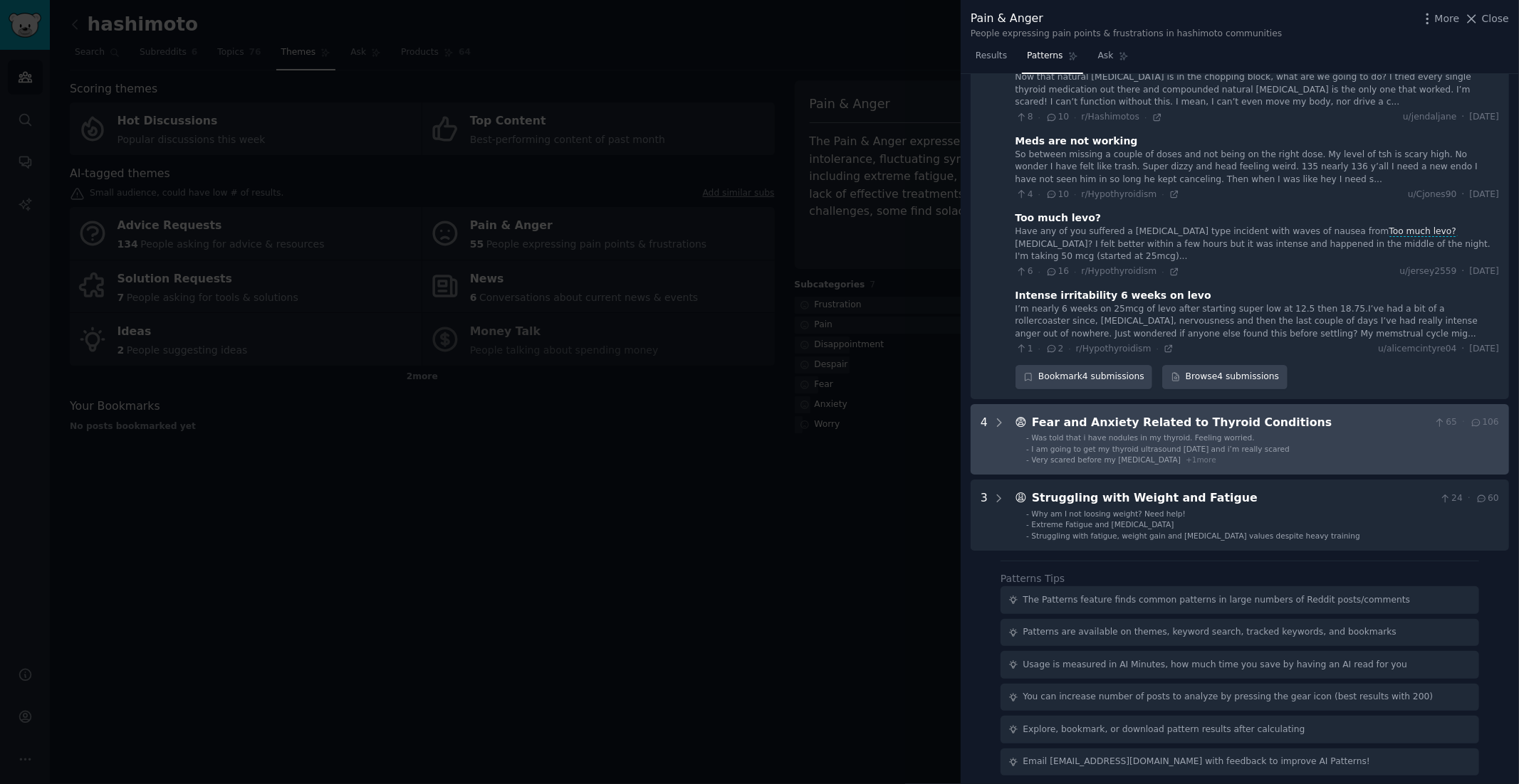
click at [1130, 433] on span "Was told that i have nodules in my thyroid. Feeling worried." at bounding box center [1143, 437] width 223 height 9
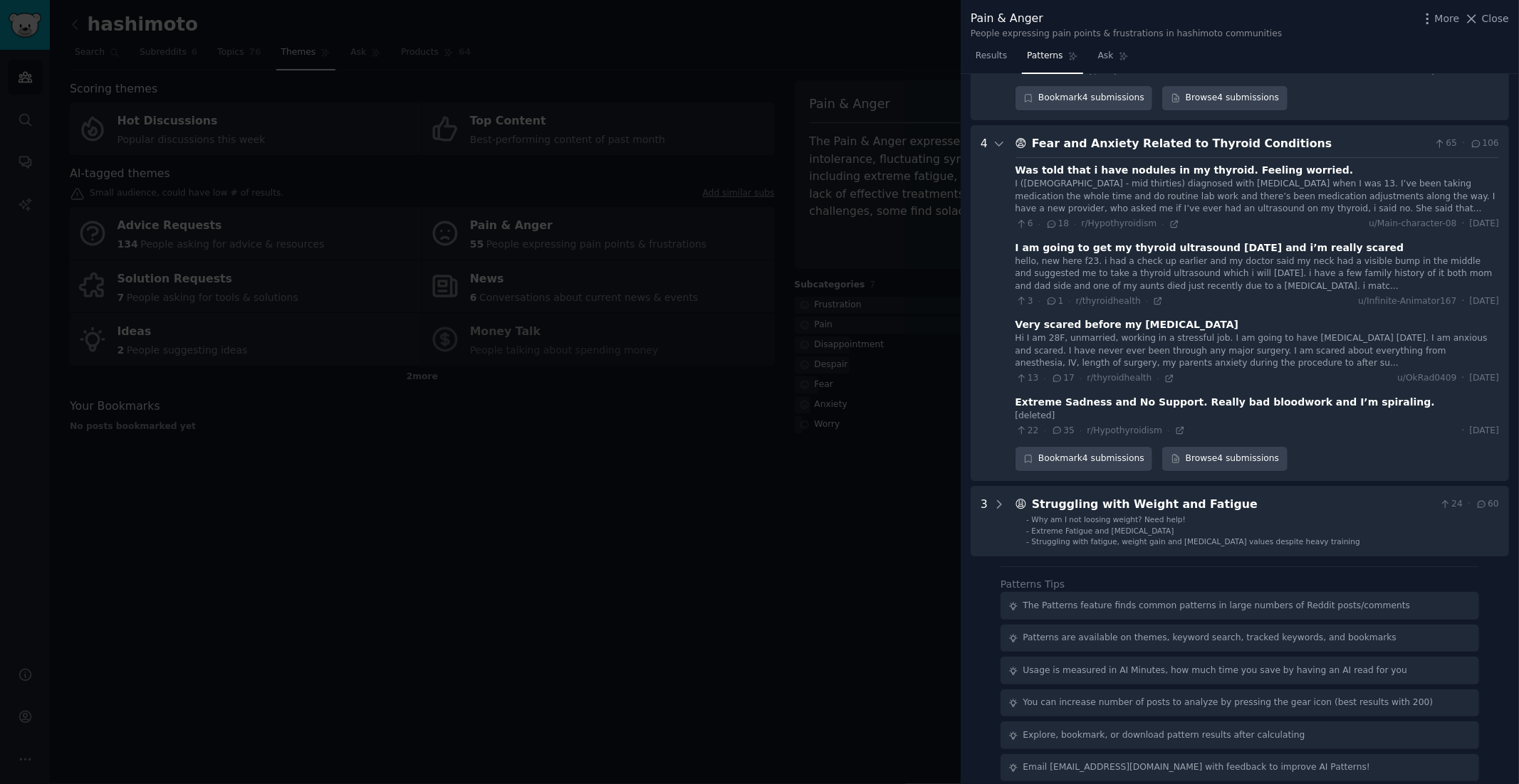
scroll to position [2066, 0]
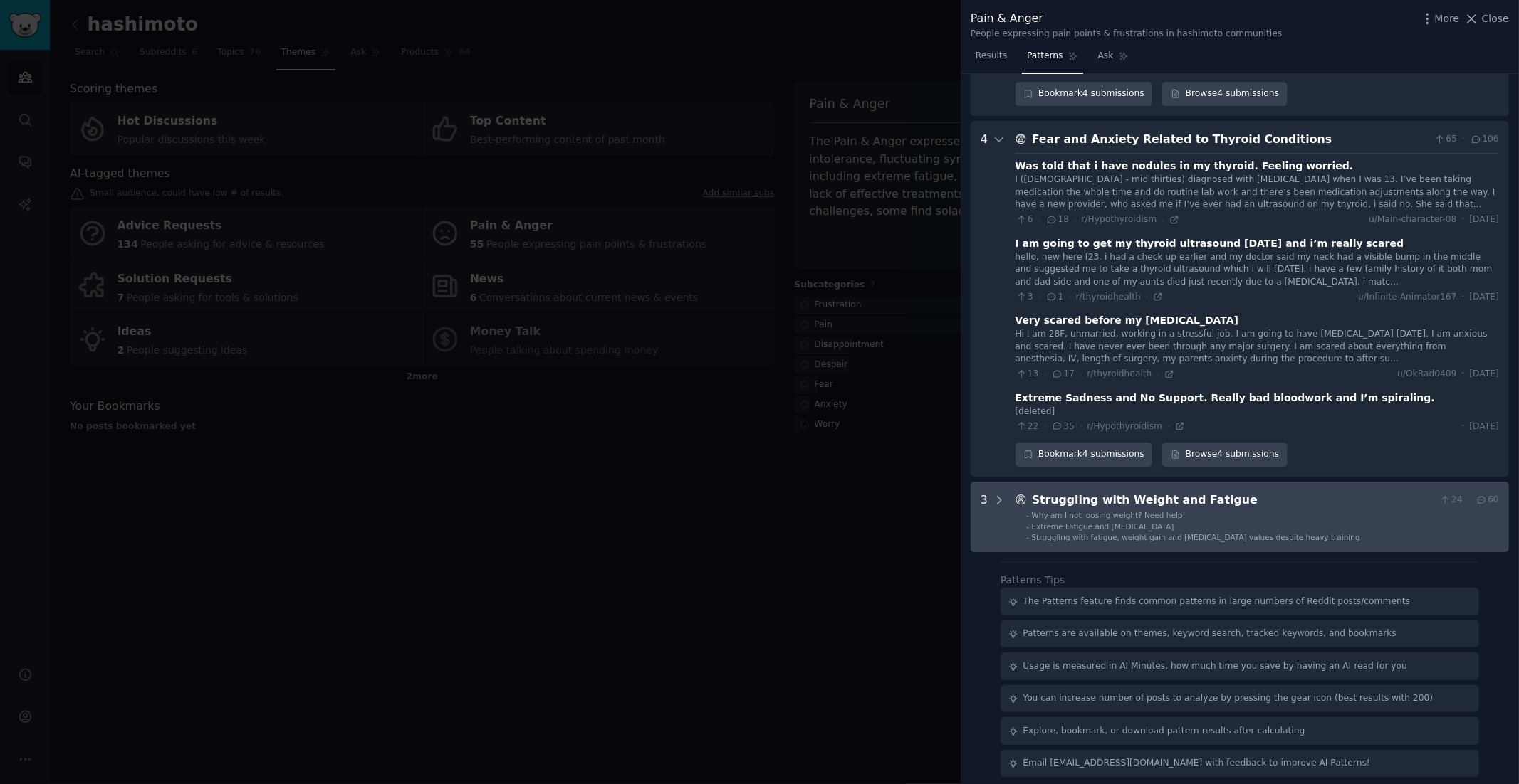
click at [1131, 502] on div "😩 Struggling with Weight and Fatigue 24 · 60 - Why am I not loosing weight? Nee…" at bounding box center [1257, 517] width 483 height 51
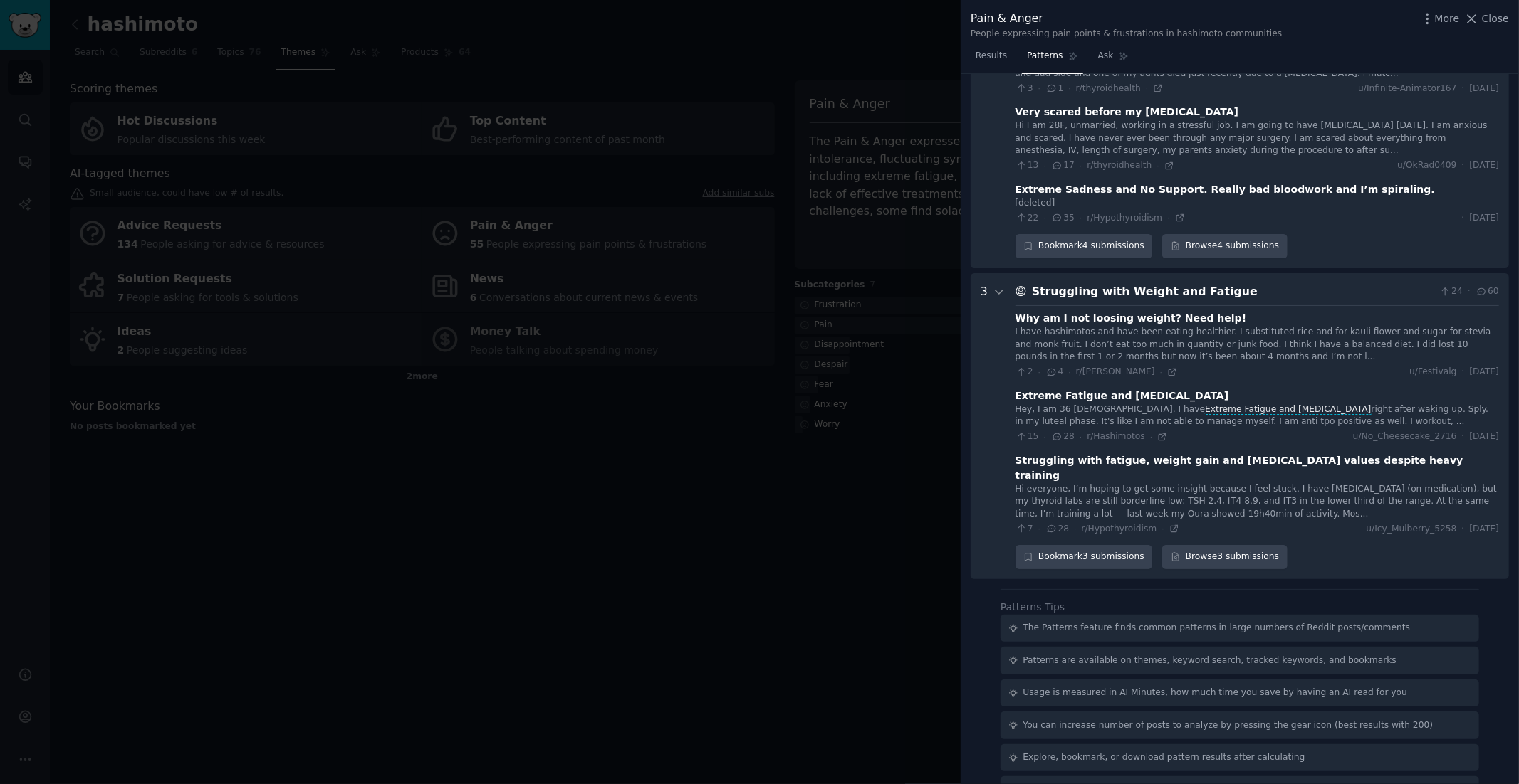
scroll to position [2261, 0]
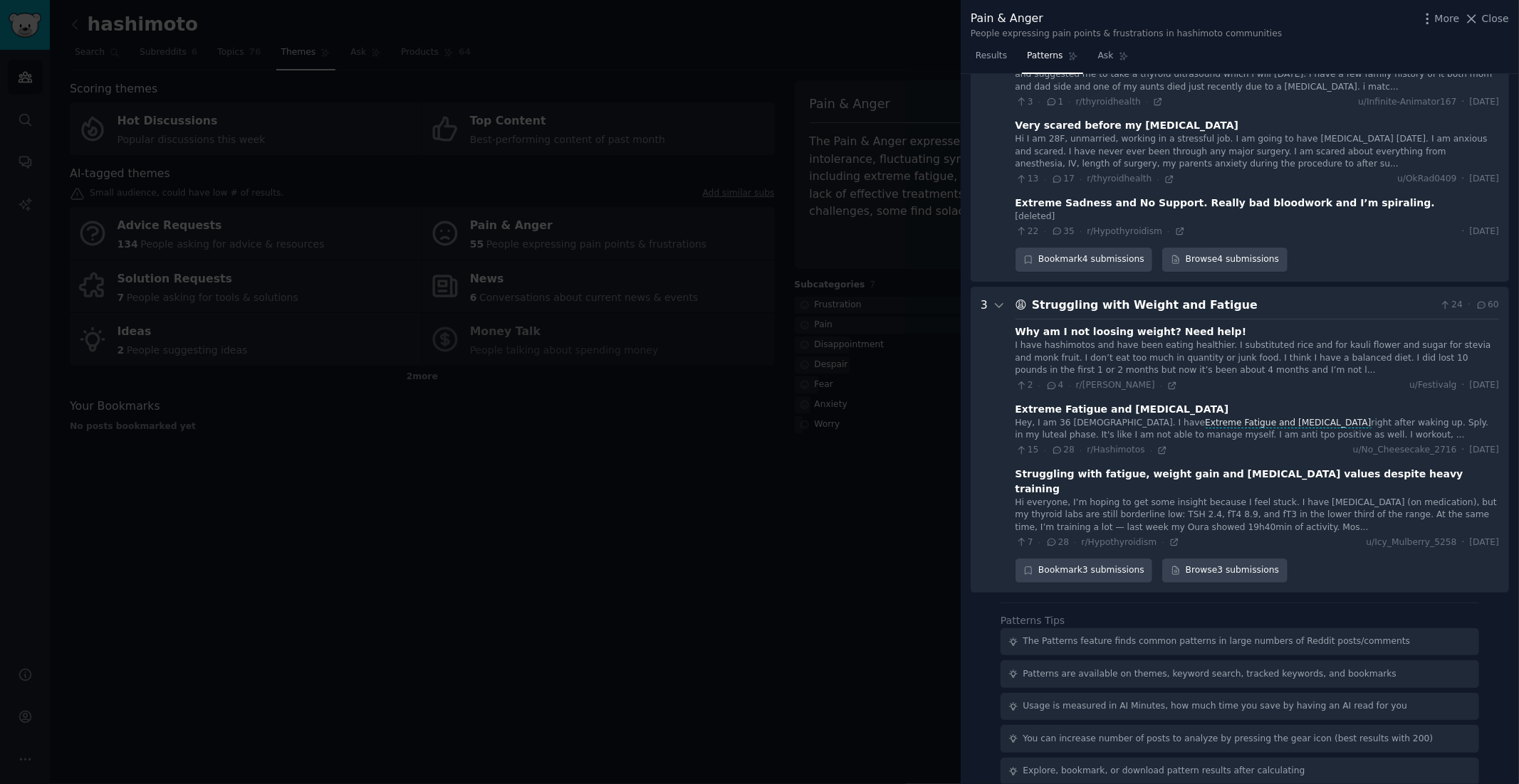
click at [903, 565] on div at bounding box center [759, 392] width 1519 height 784
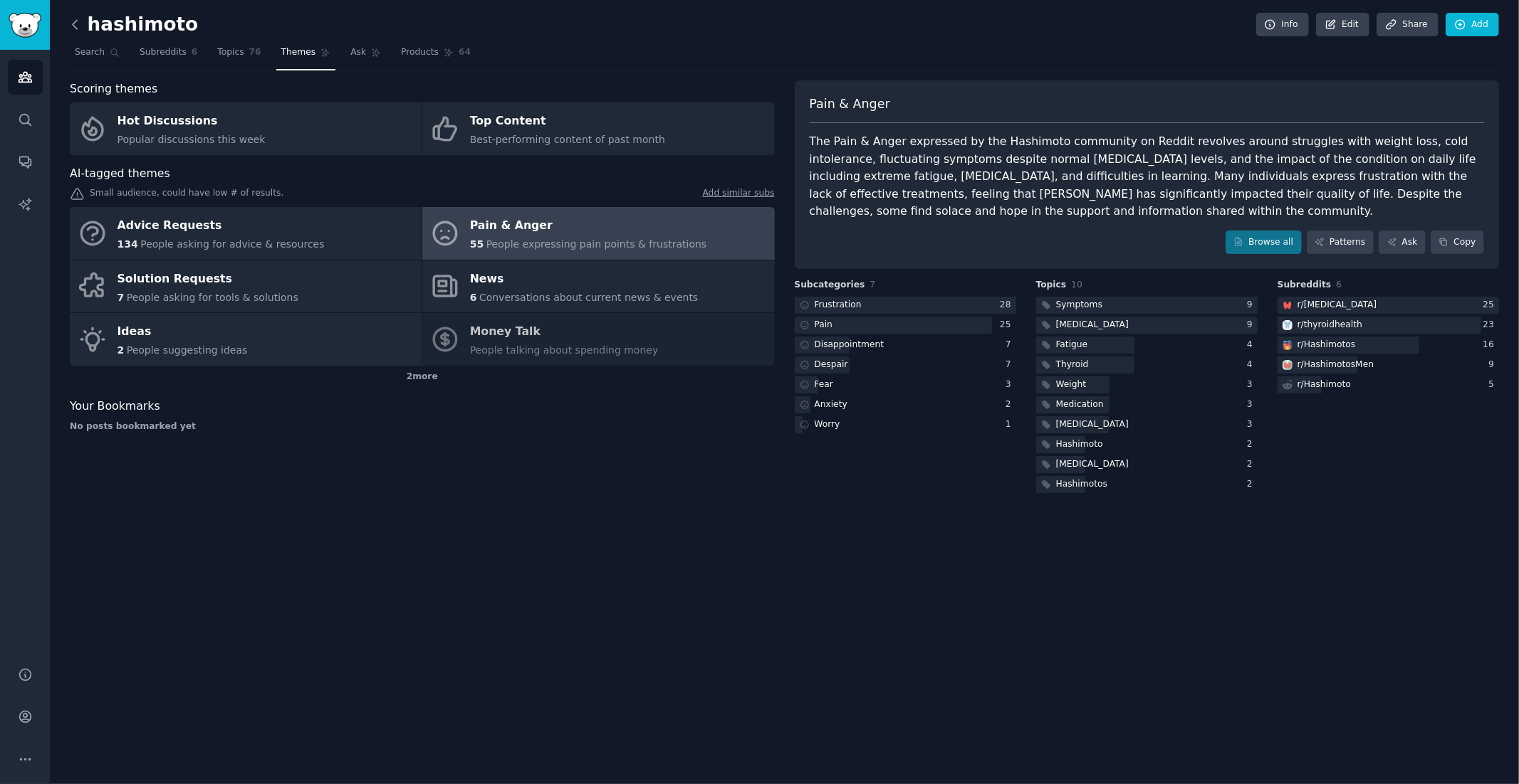
click at [77, 24] on icon at bounding box center [75, 24] width 15 height 15
